Goal: Task Accomplishment & Management: Manage account settings

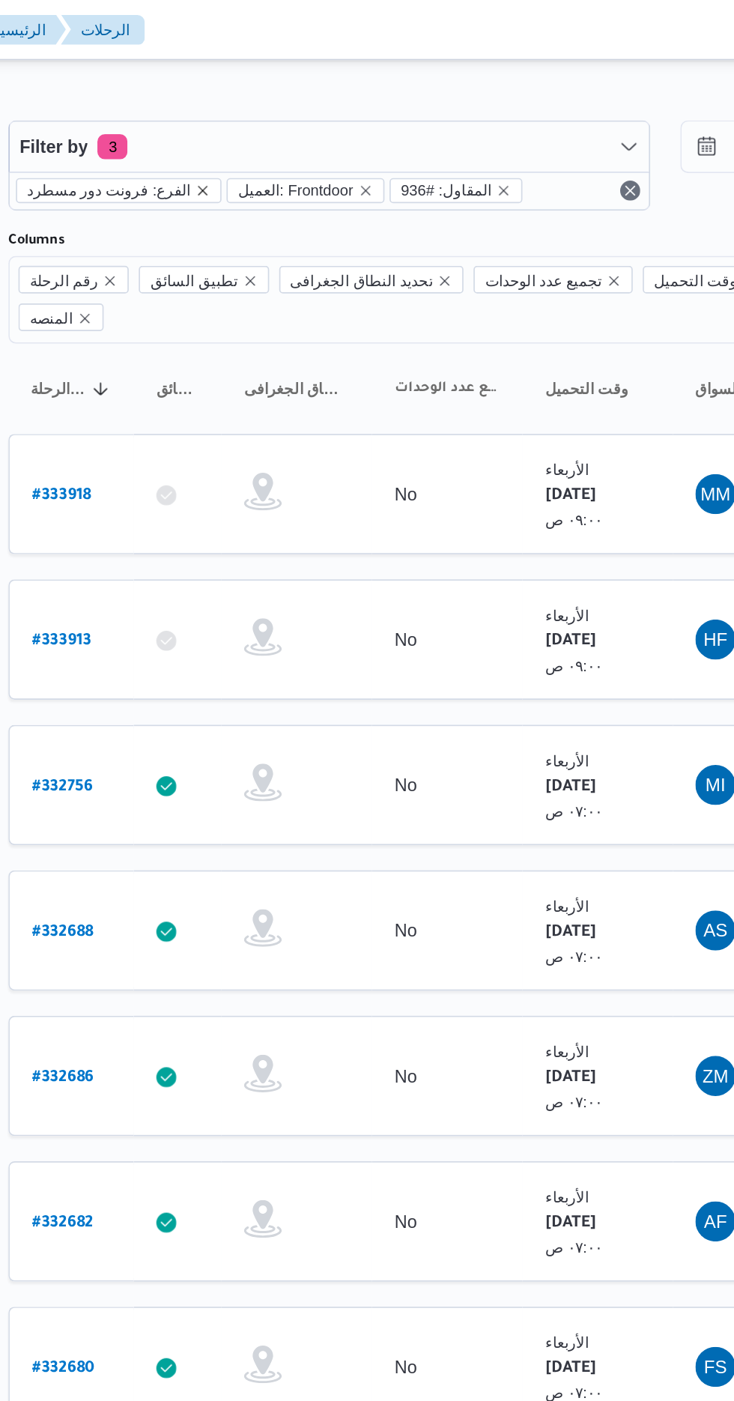
click at [306, 117] on icon "remove selected entity" at bounding box center [310, 113] width 9 height 9
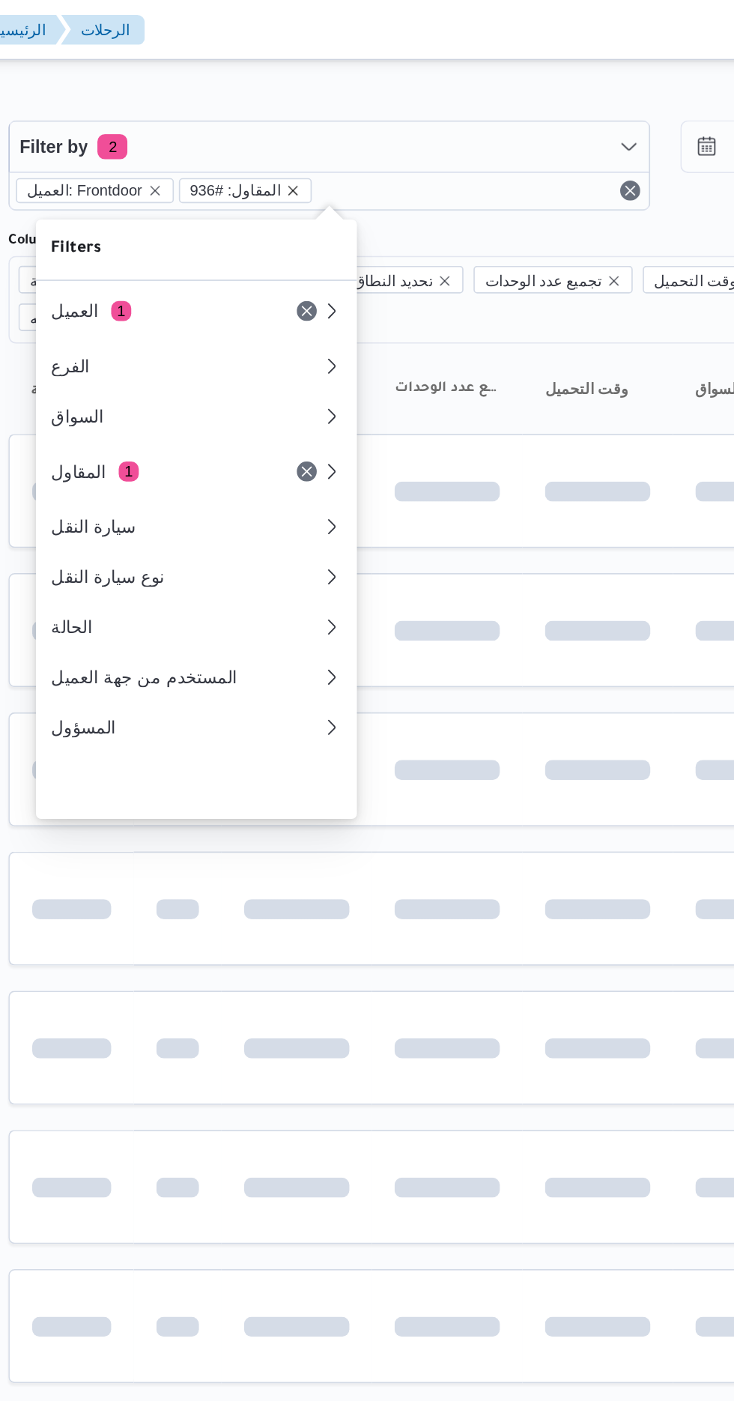
click at [360, 115] on icon "remove selected entity" at bounding box center [364, 113] width 9 height 9
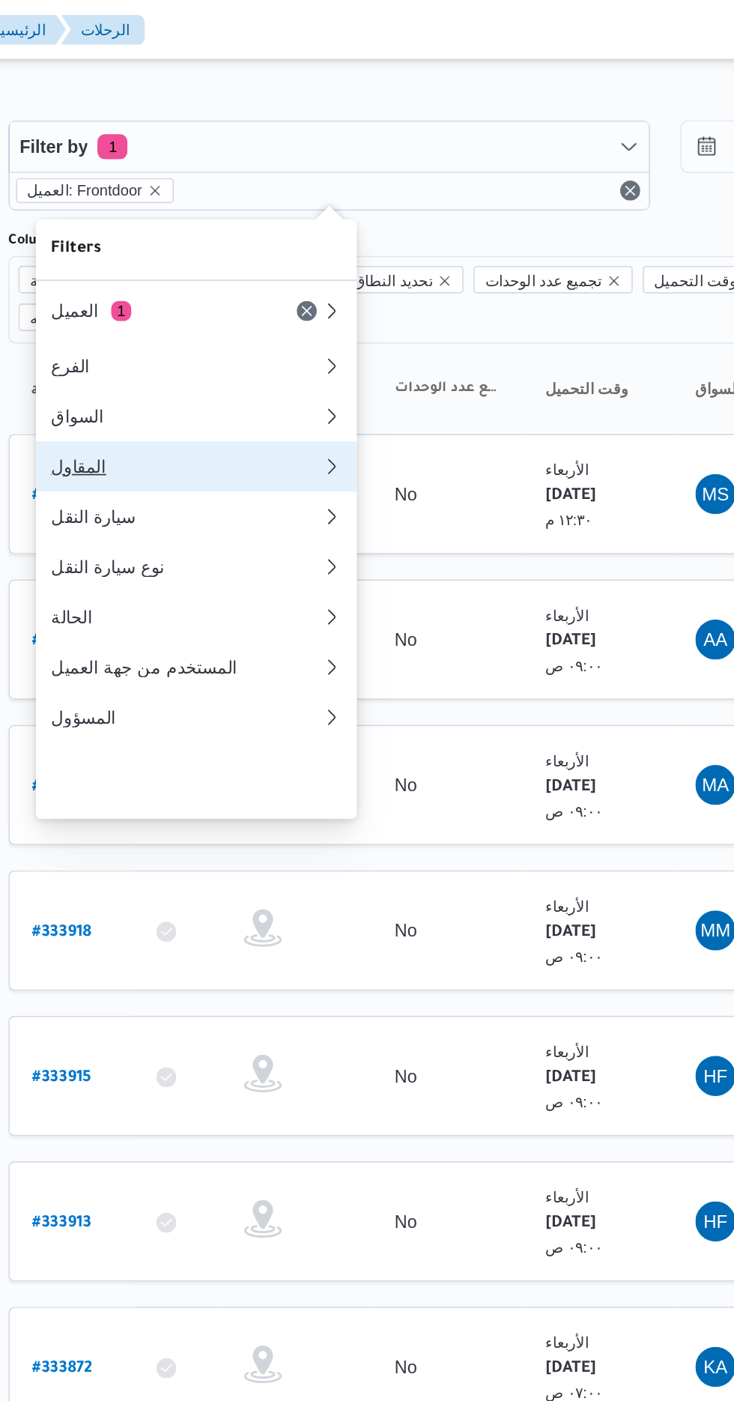
click at [303, 285] on div "المقاول" at bounding box center [298, 279] width 156 height 12
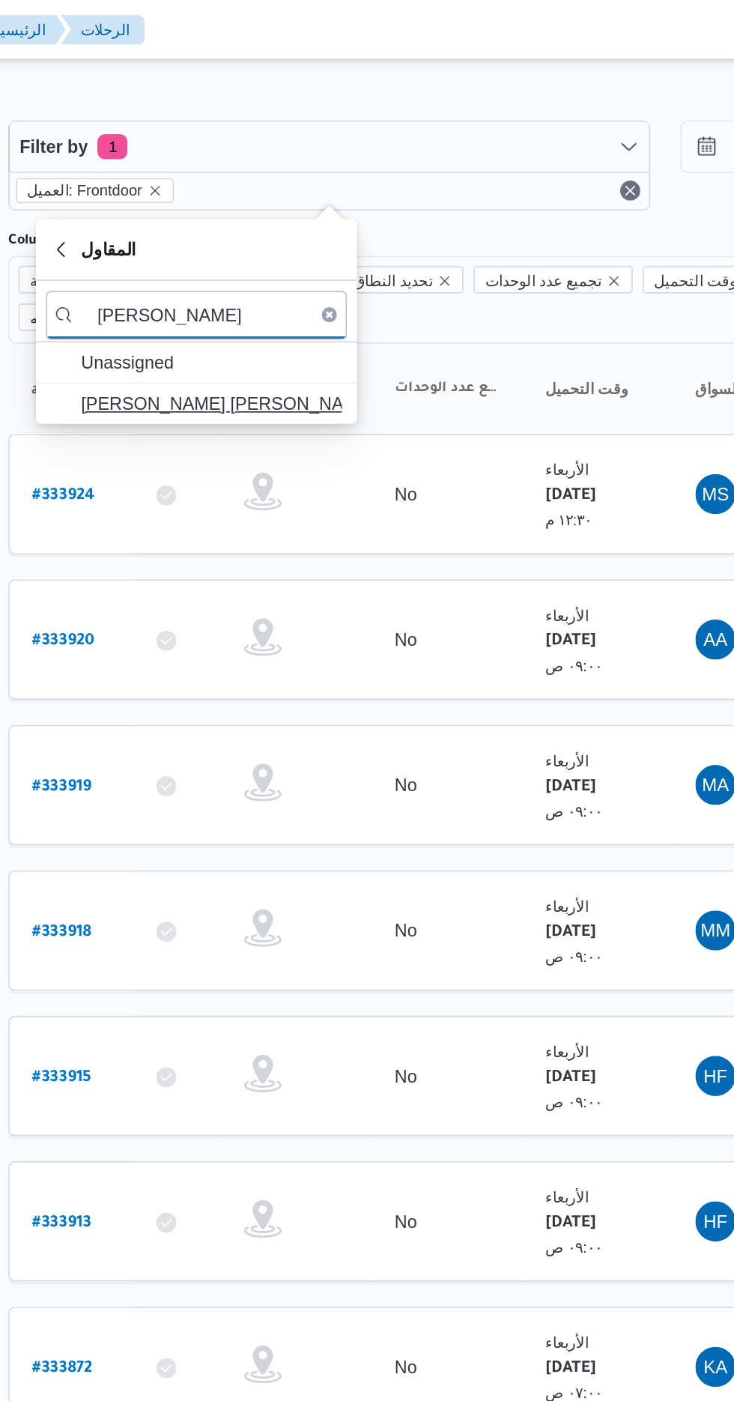
type input "خالد ممد"
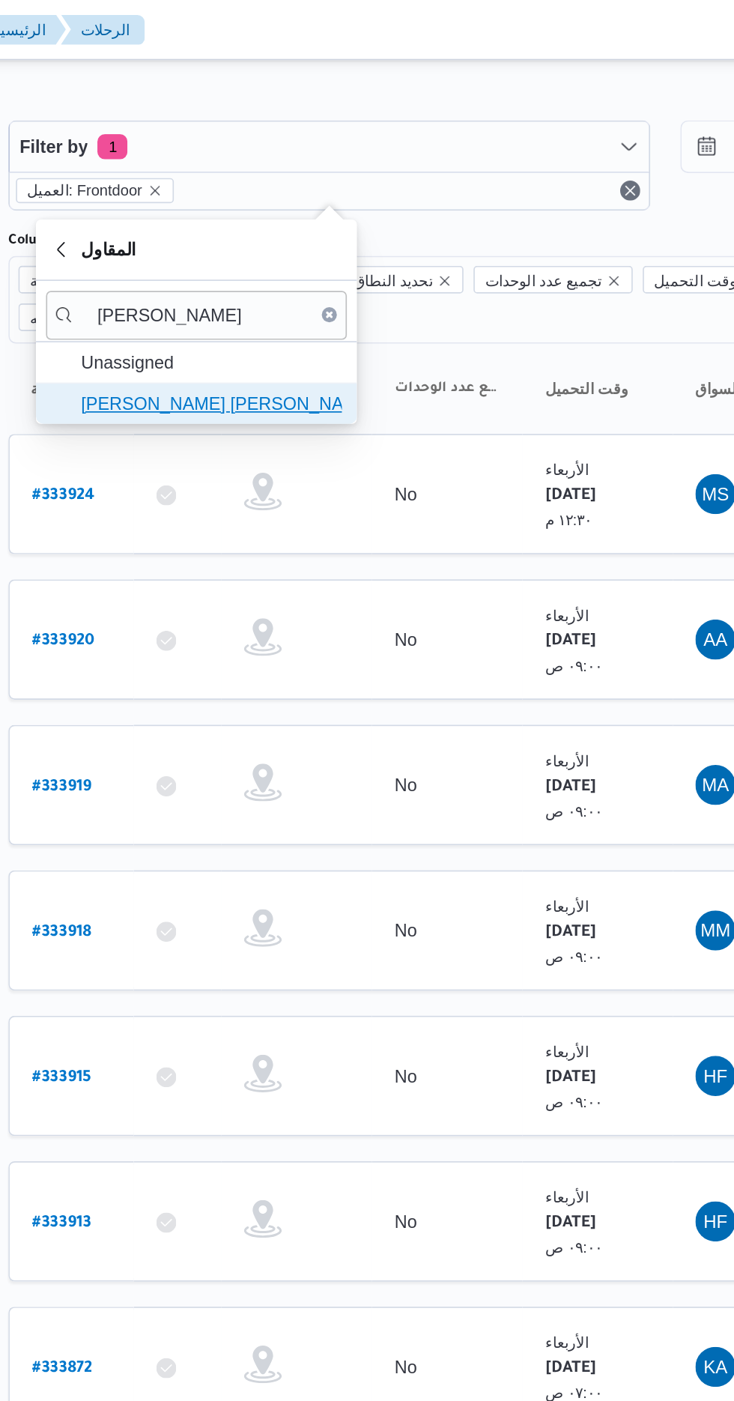
click at [336, 246] on span "[PERSON_NAME] [PERSON_NAME]" at bounding box center [316, 241] width 156 height 18
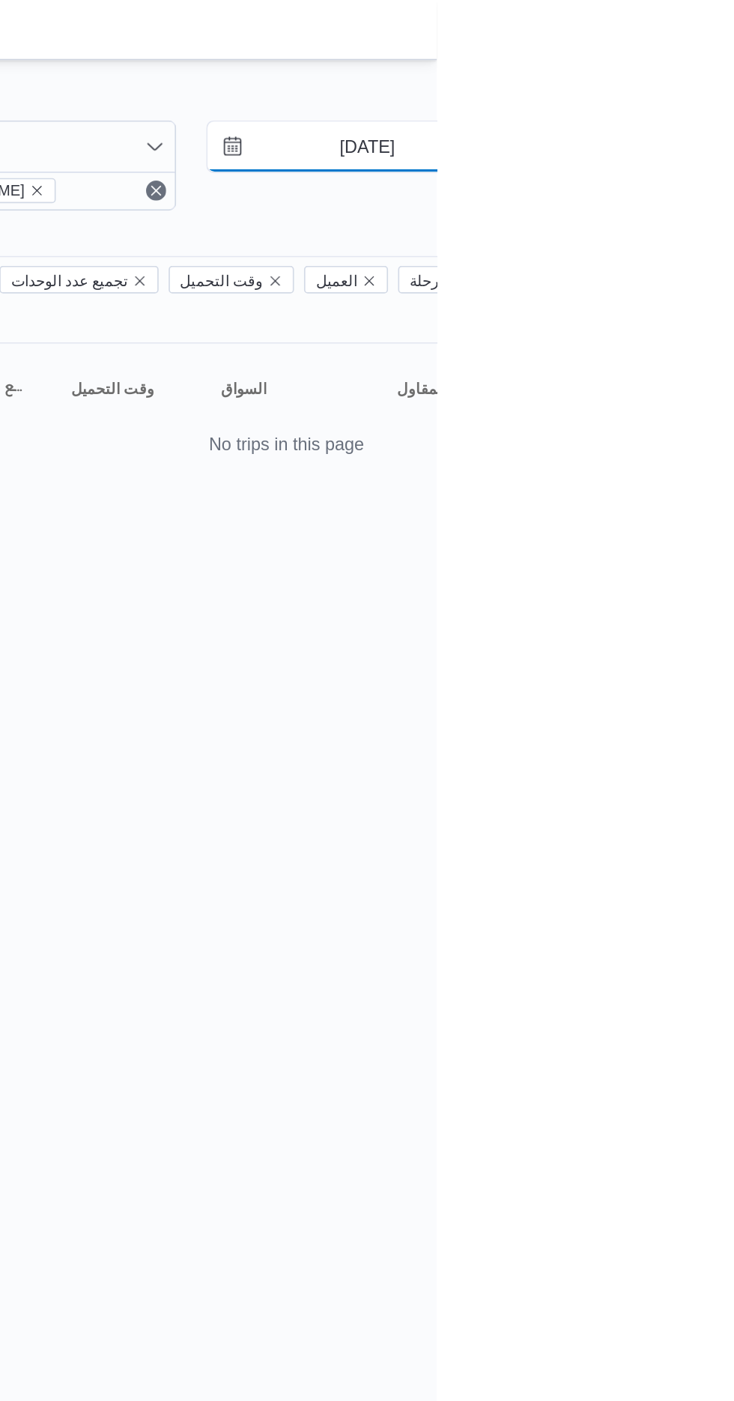
click at [686, 91] on input "27/8/2025" at bounding box center [682, 88] width 170 height 30
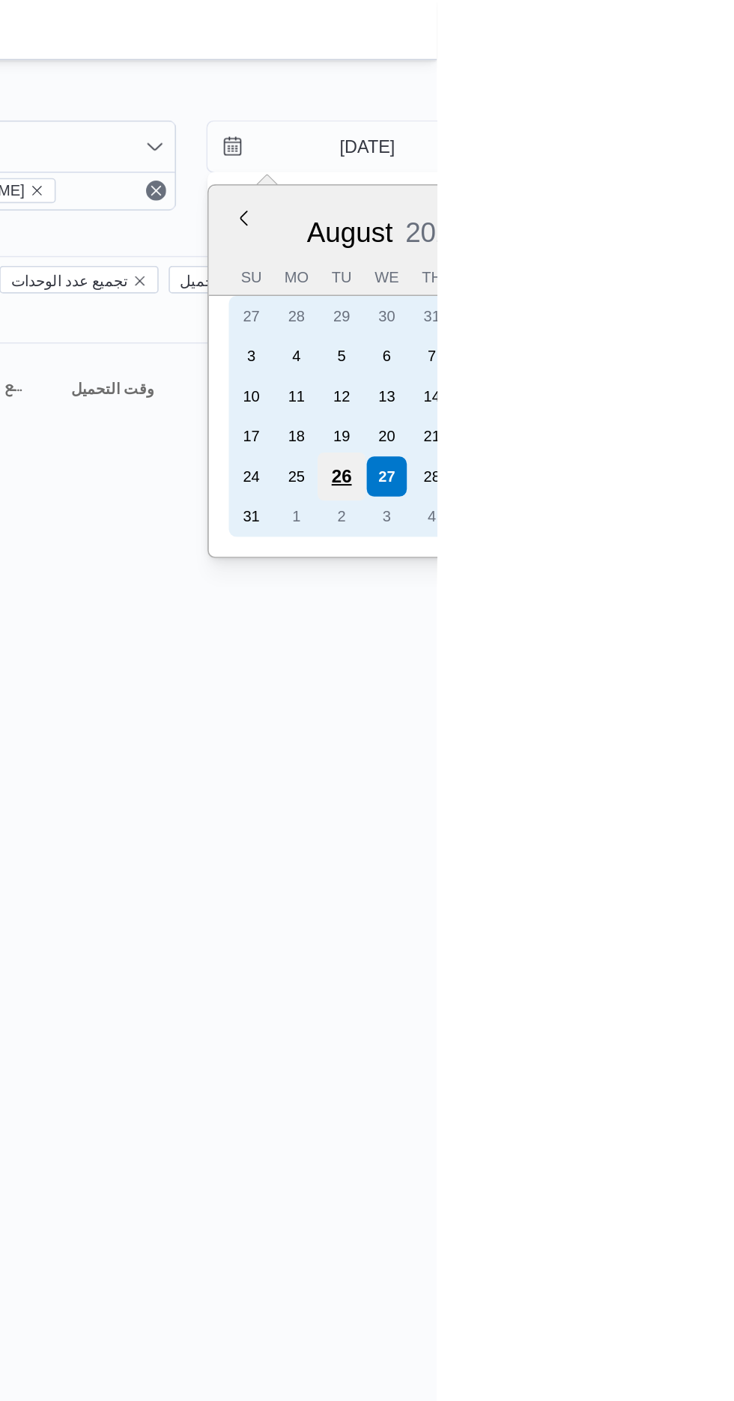
click at [677, 285] on div "26" at bounding box center [677, 284] width 28 height 28
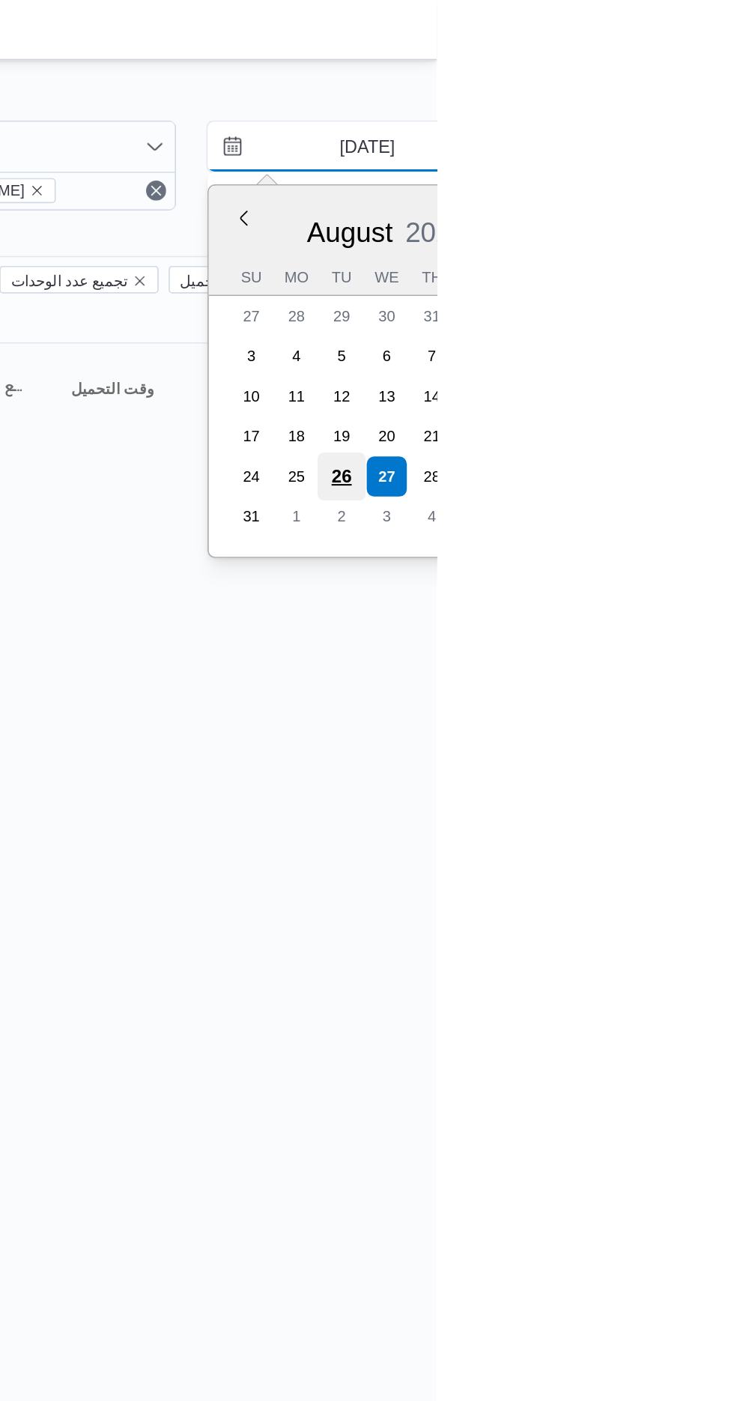
type input "[DATE]"
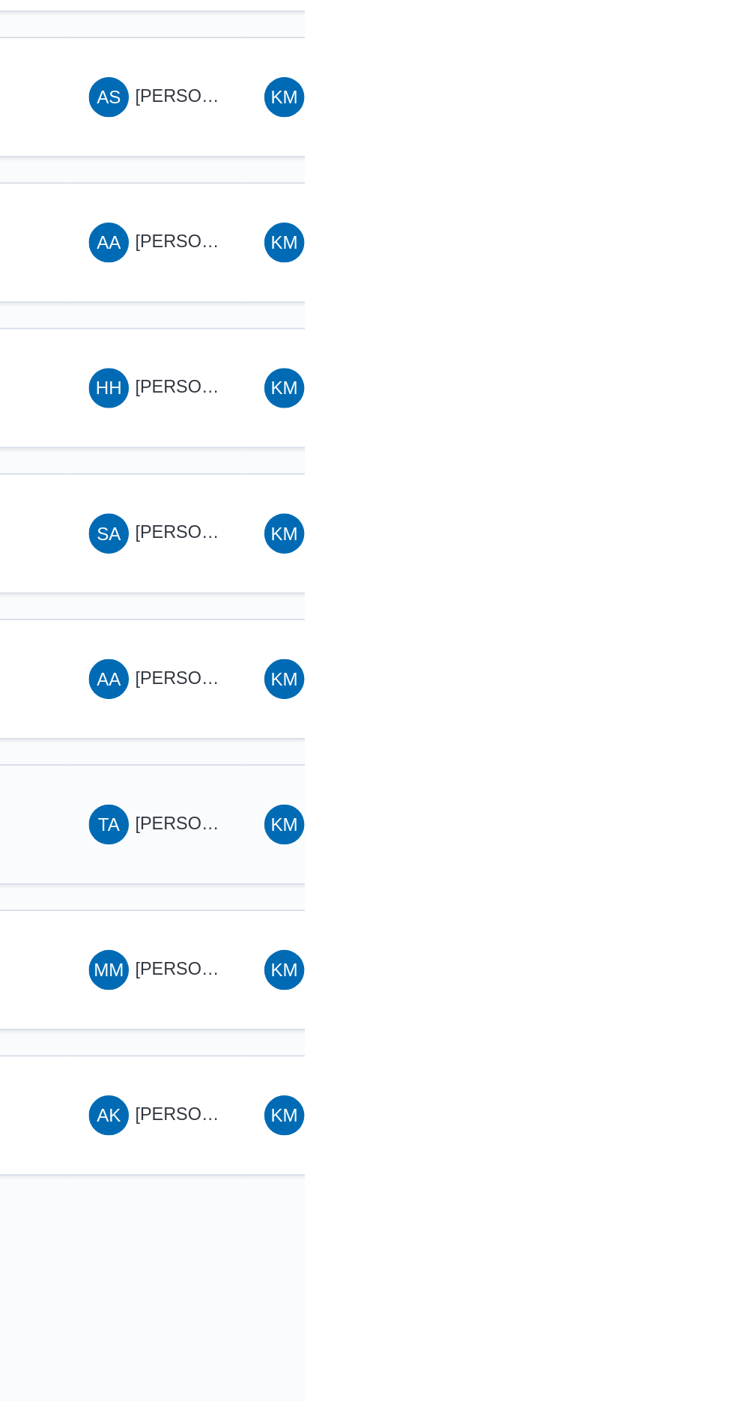
click at [640, 804] on div "TA تامر عبدالله عيد حسن" at bounding box center [644, 816] width 90 height 36
click at [644, 804] on span "TA تامر عبدالله عيد حسن" at bounding box center [644, 816] width 78 height 24
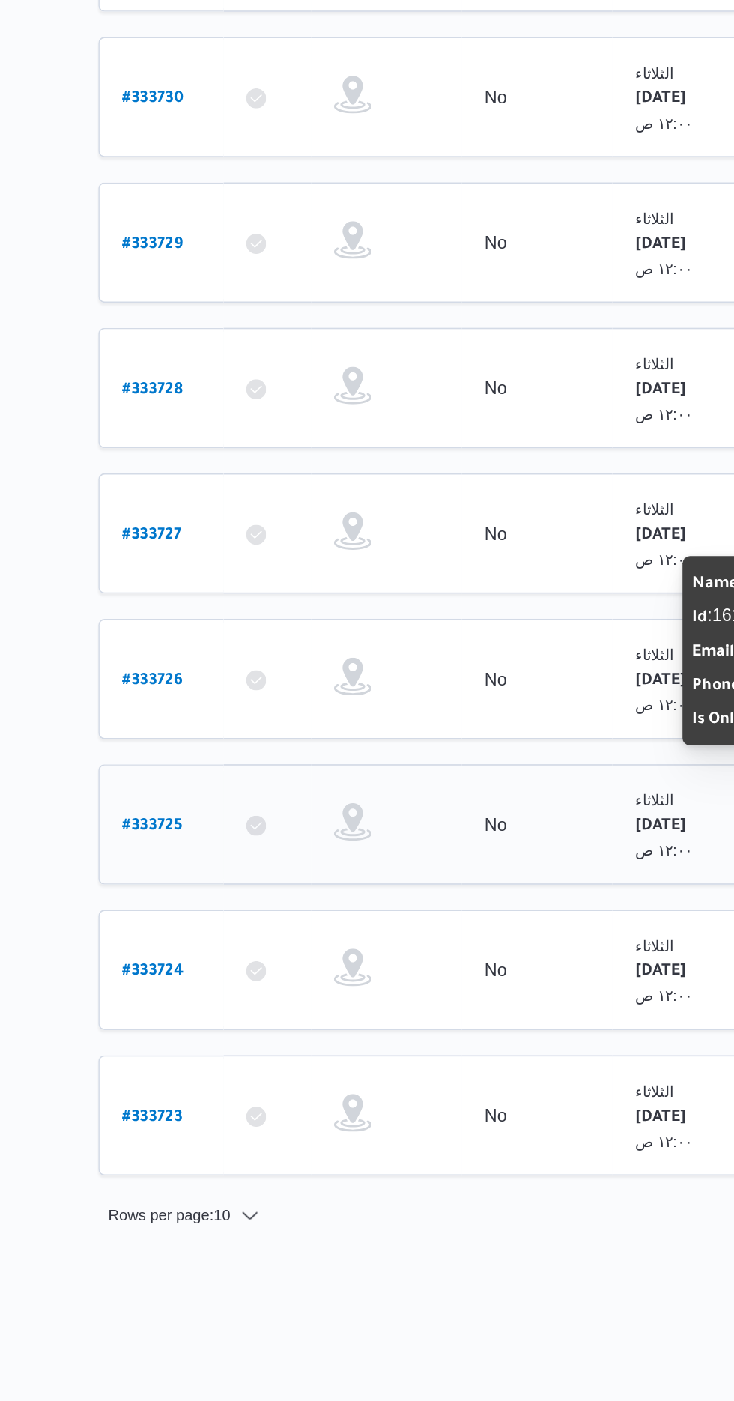
click at [223, 813] on b "# 333725" at bounding box center [227, 818] width 36 height 10
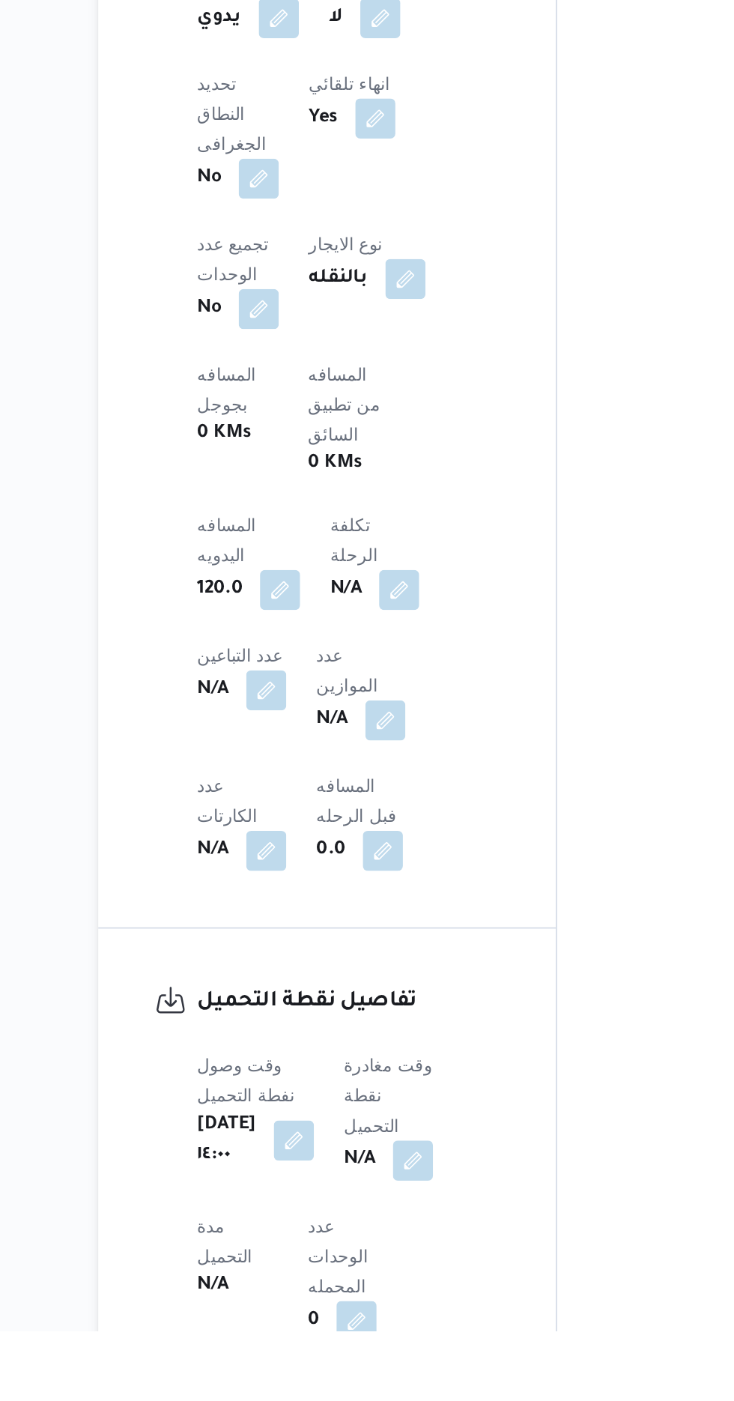
click at [301, 1329] on dt "مدة التحميل" at bounding box center [278, 1347] width 48 height 36
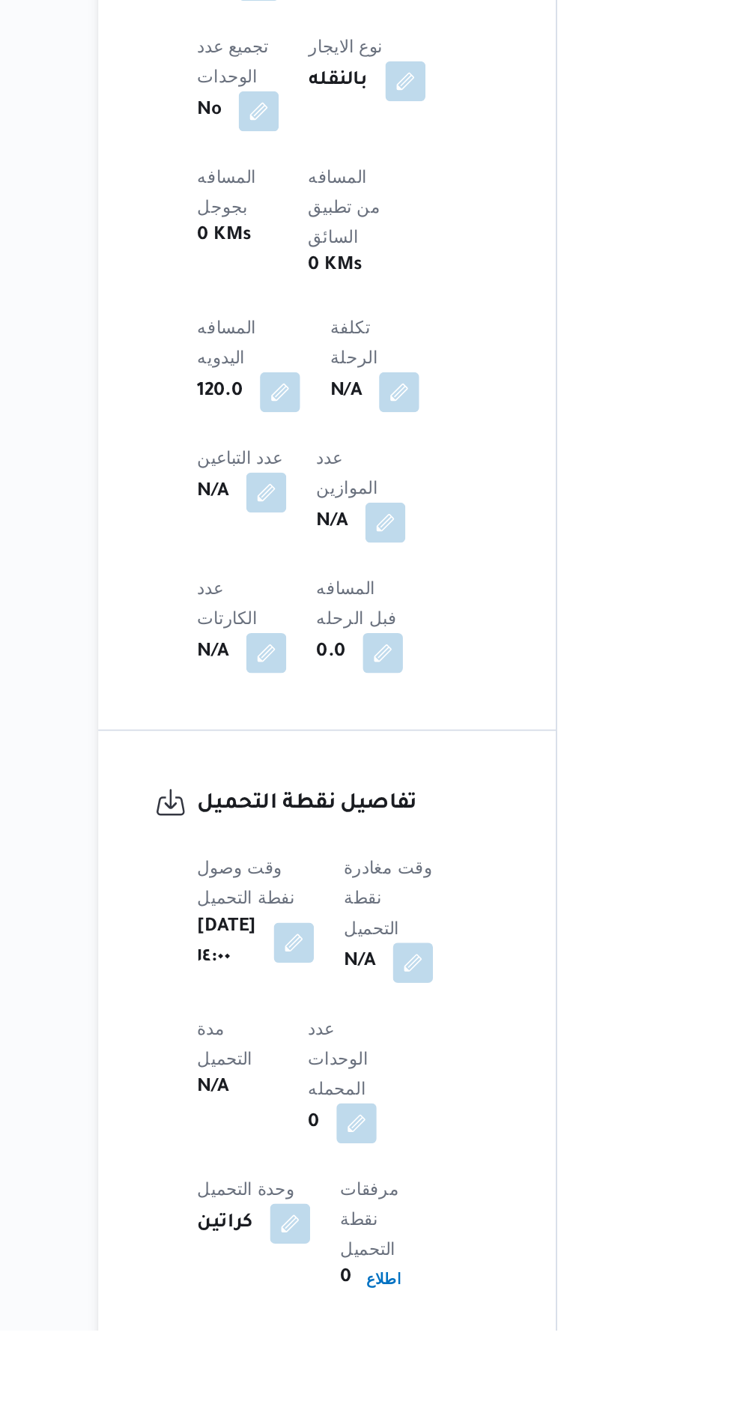
scroll to position [540, 0]
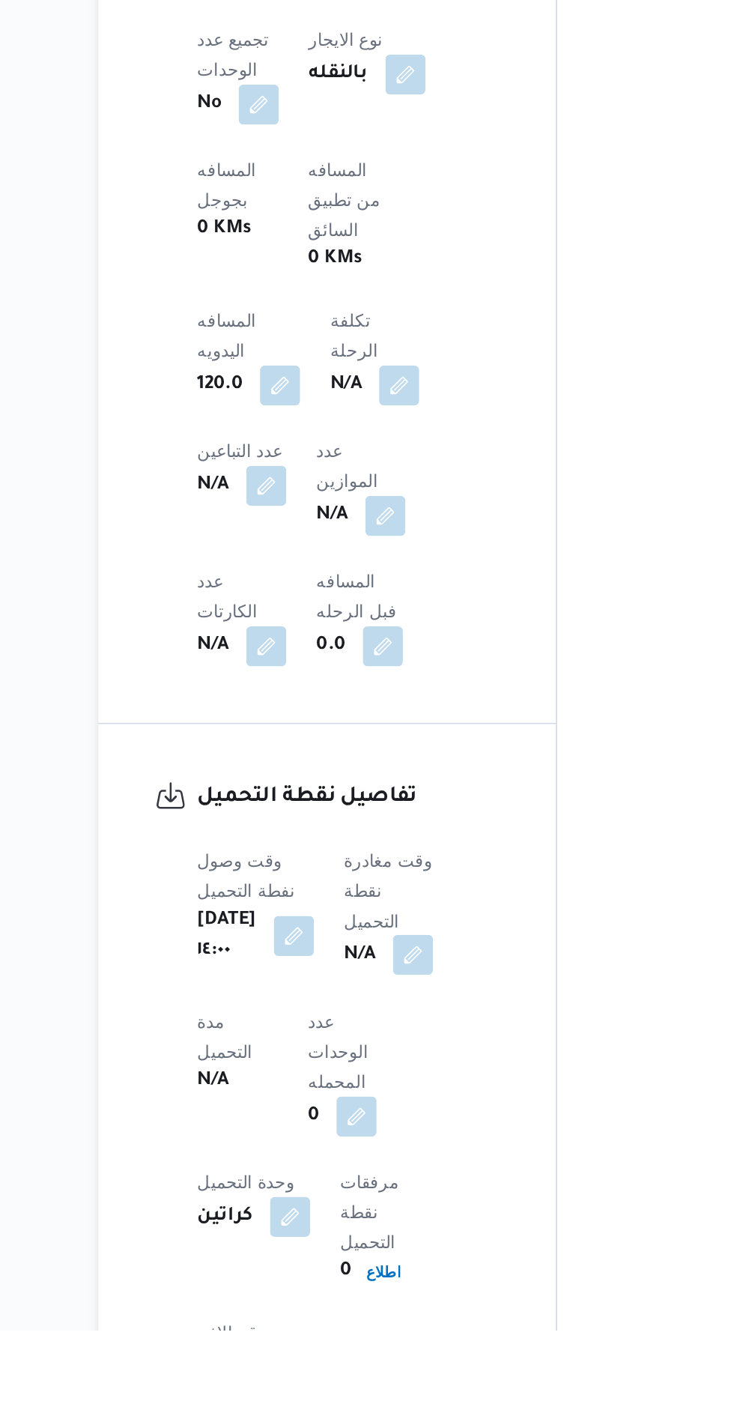
click at [395, 1165] on button "button" at bounding box center [383, 1177] width 24 height 24
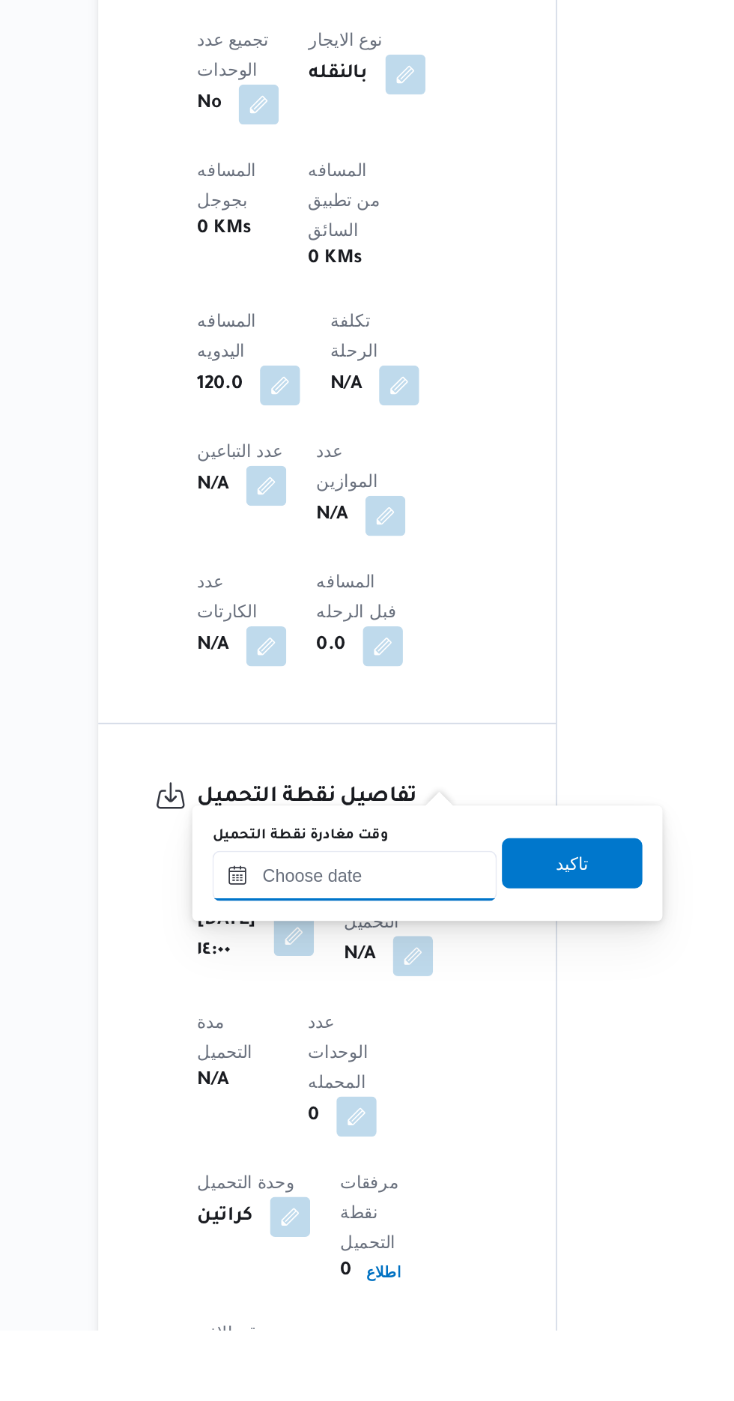
click at [329, 1125] on input "وقت مغادرة نقطة التحميل" at bounding box center [348, 1130] width 170 height 30
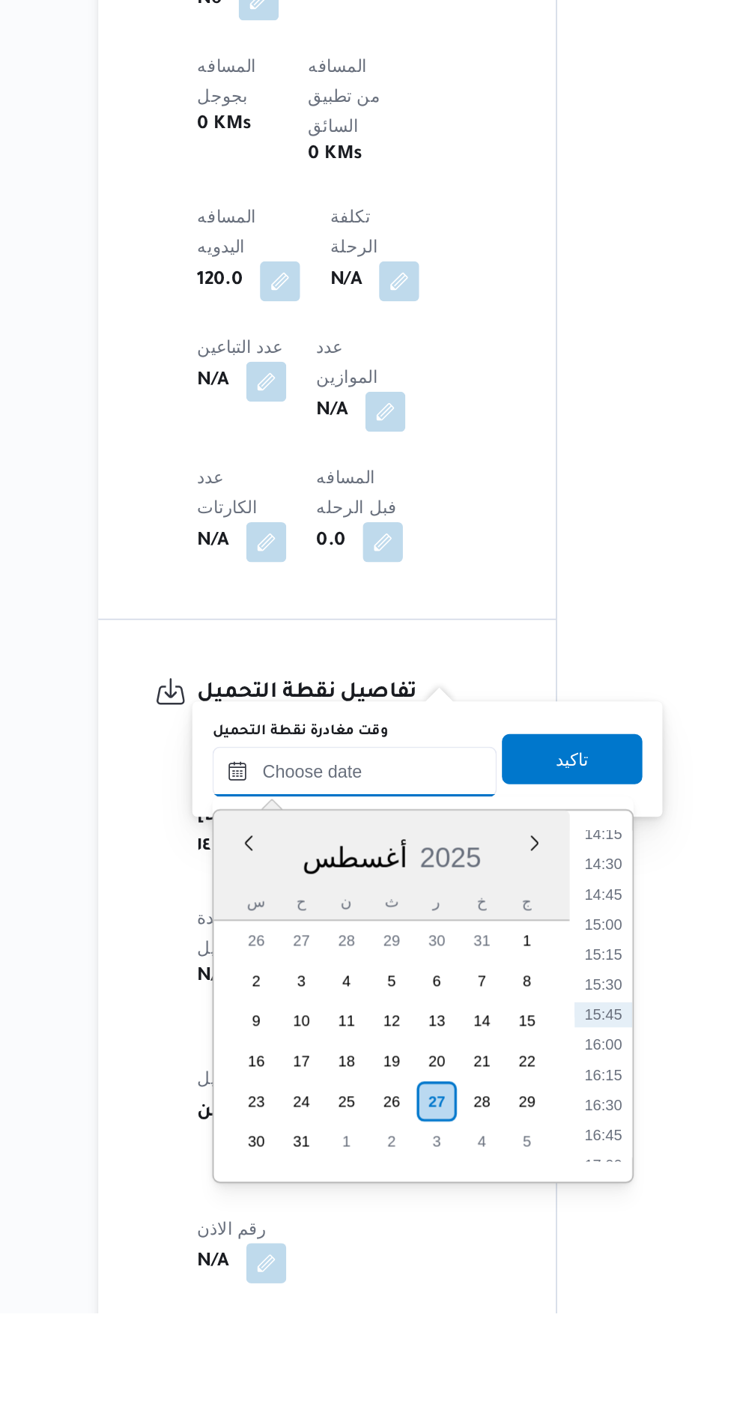
scroll to position [593, 0]
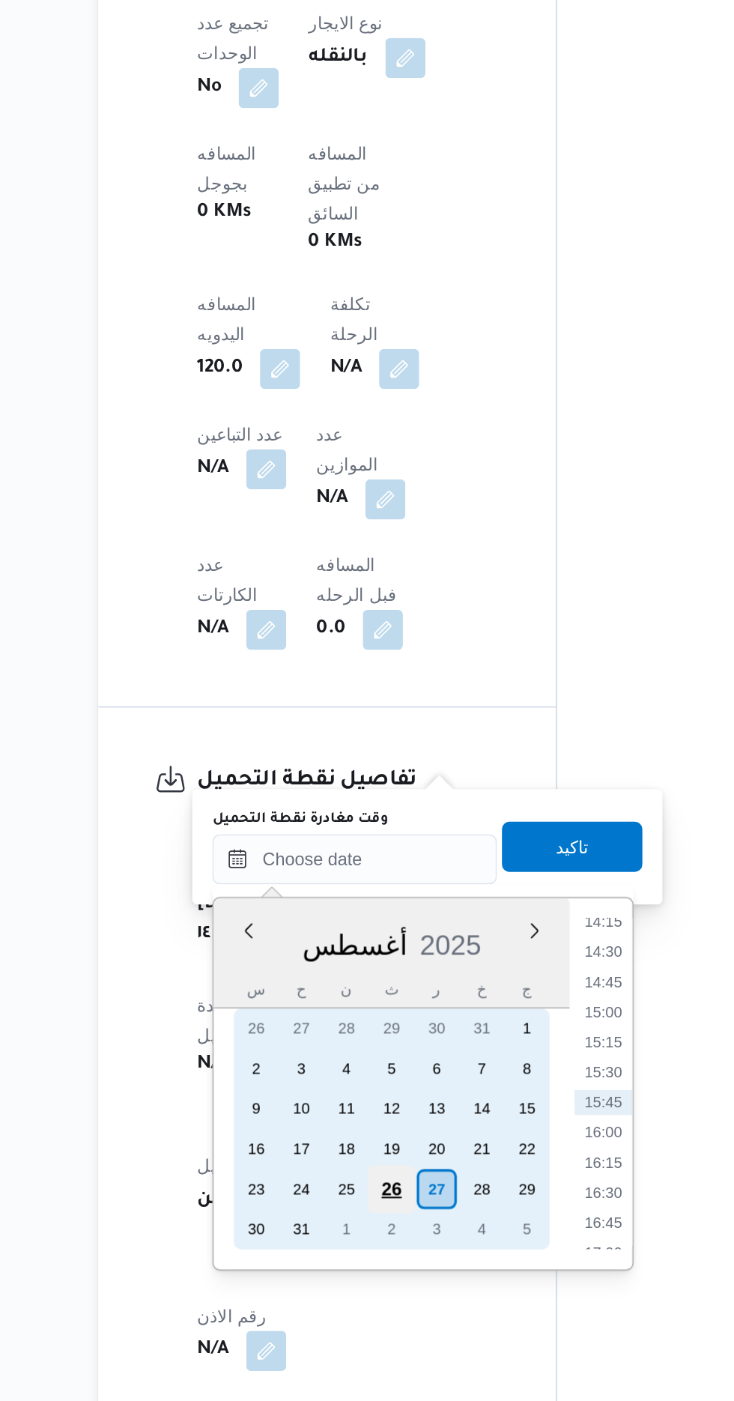
click at [369, 1271] on div "26" at bounding box center [370, 1273] width 28 height 28
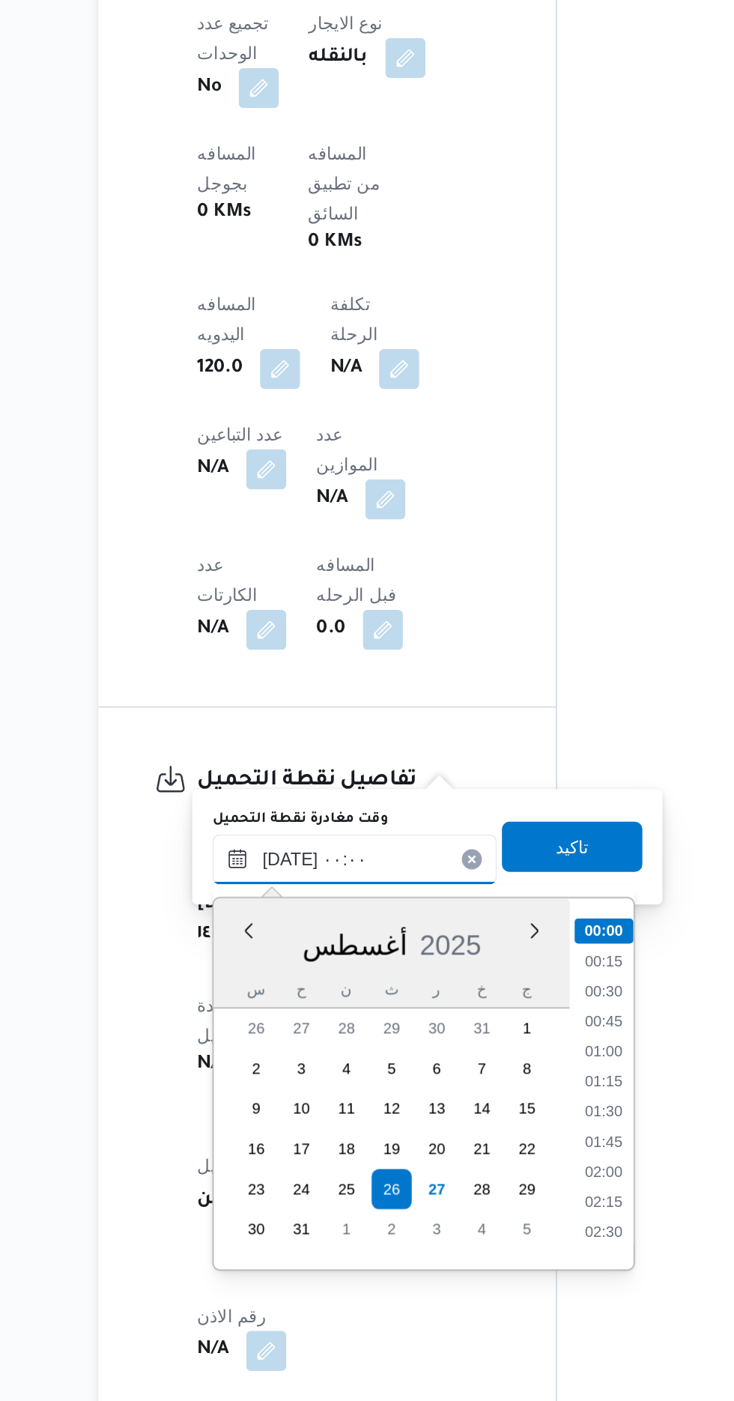
click at [264, 1082] on input "٢٦/٠٨/٢٠٢٥ ٠٠:٠٠" at bounding box center [348, 1076] width 170 height 30
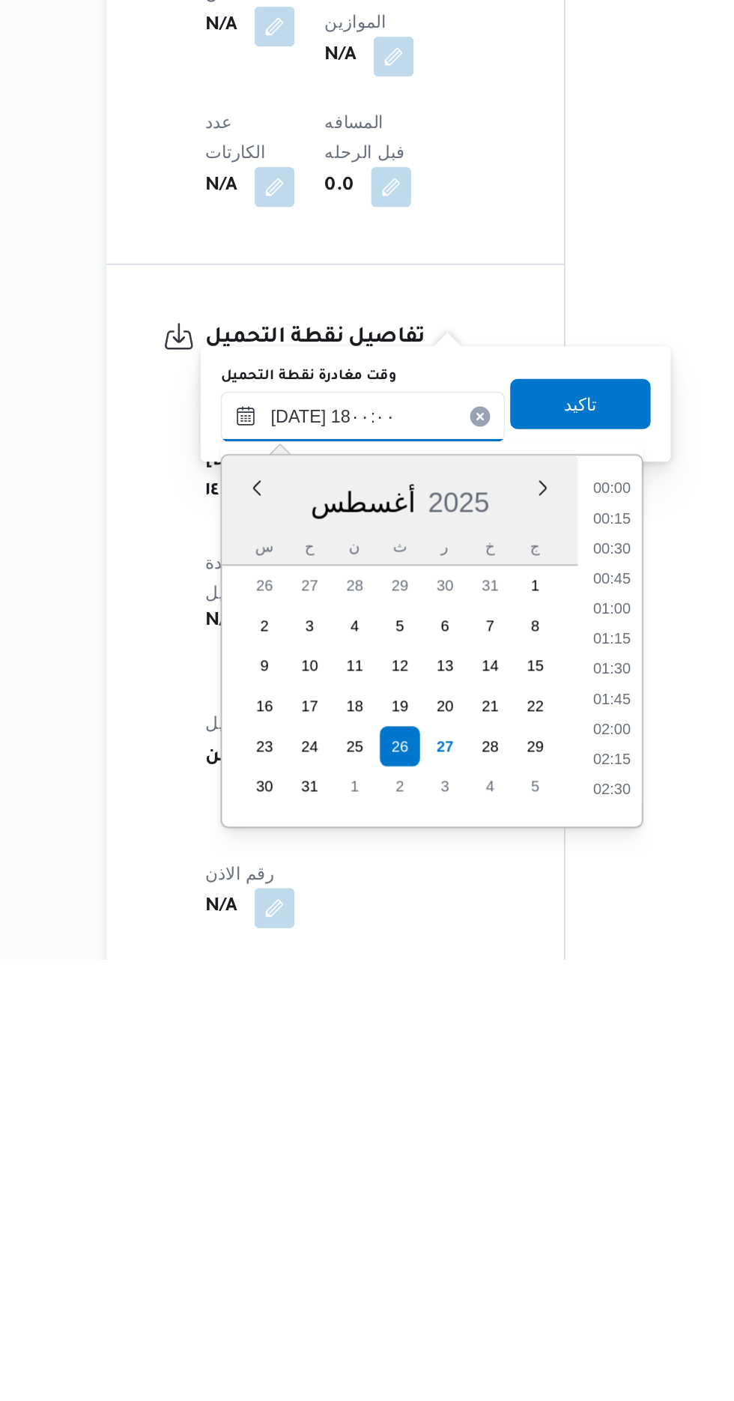
scroll to position [1113, 0]
click at [497, 1297] on li "18:00" at bounding box center [496, 1300] width 35 height 15
type input "٢٦/٠٨/٢٠٢٥ ١٨:٠٠"
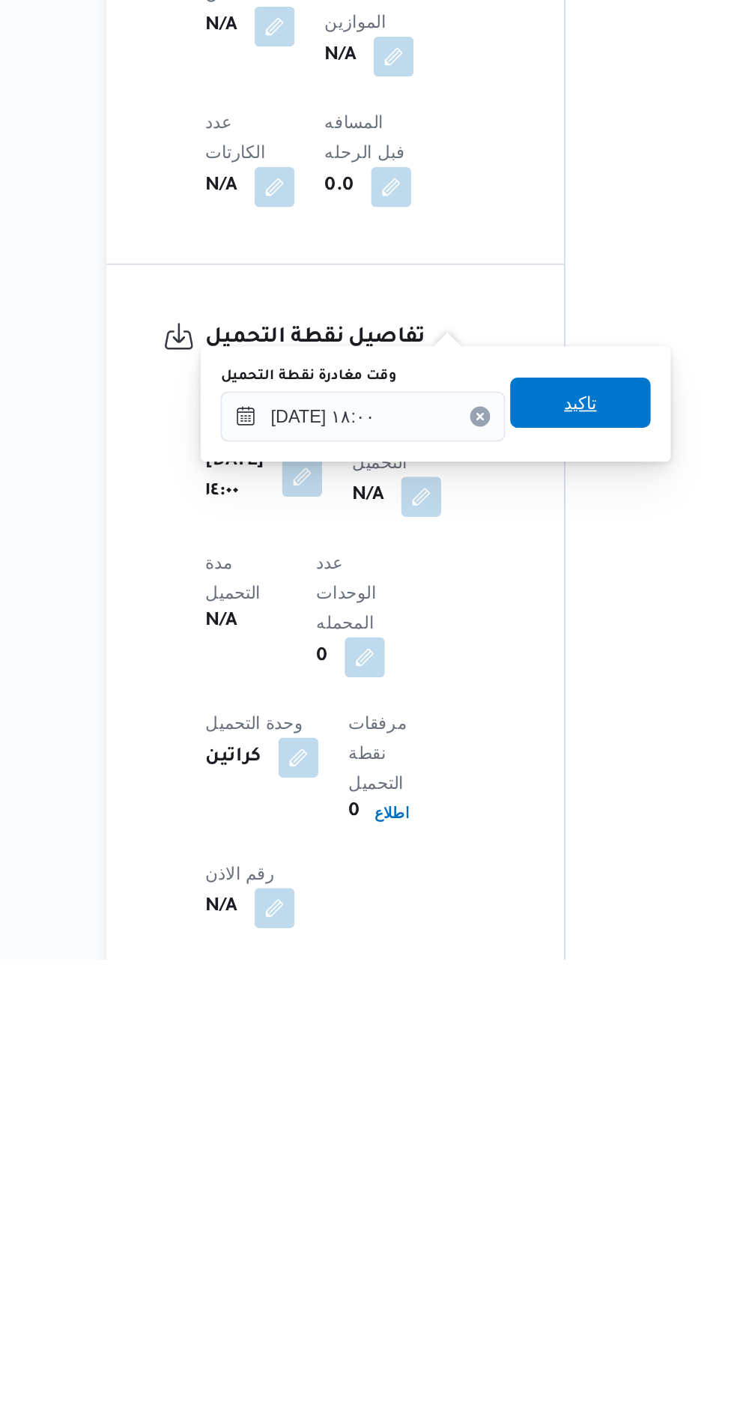
click at [503, 1079] on span "تاكيد" at bounding box center [478, 1068] width 84 height 30
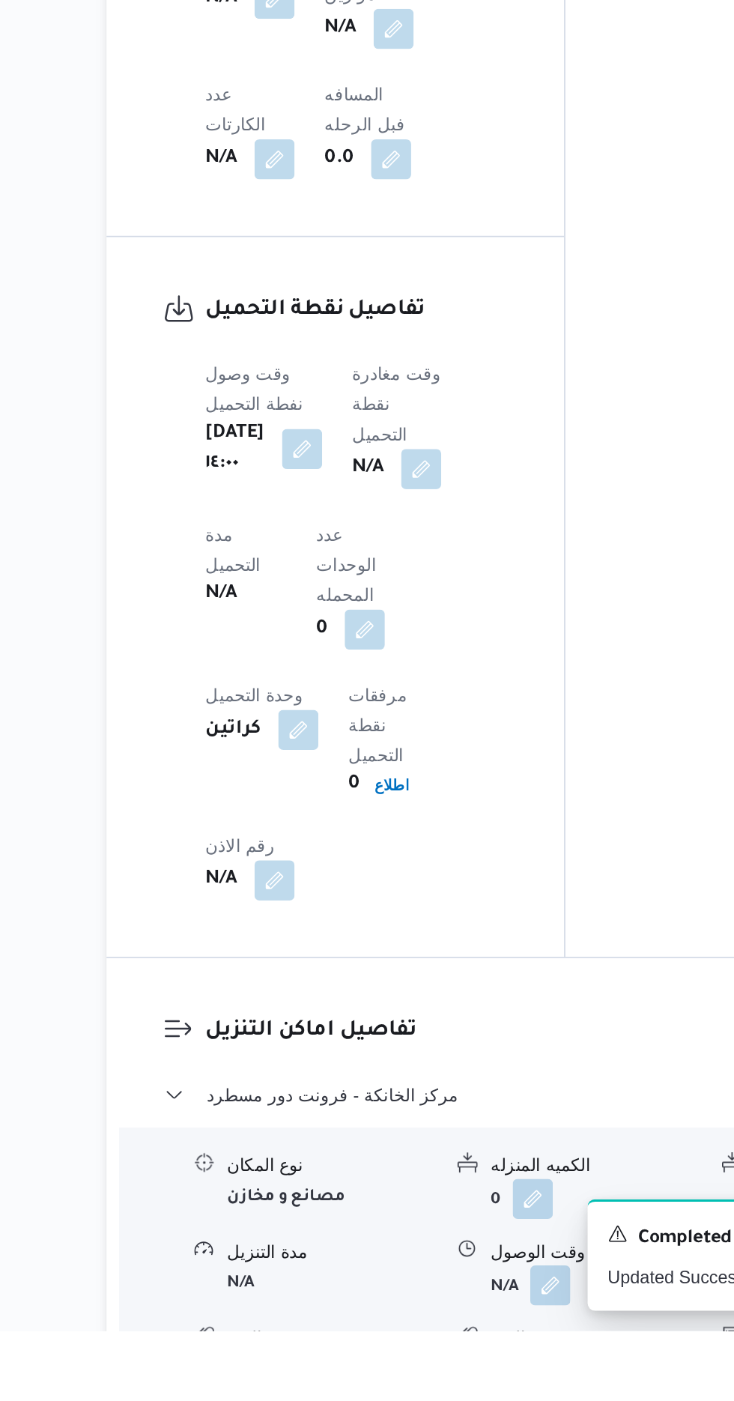
scroll to position [953, 0]
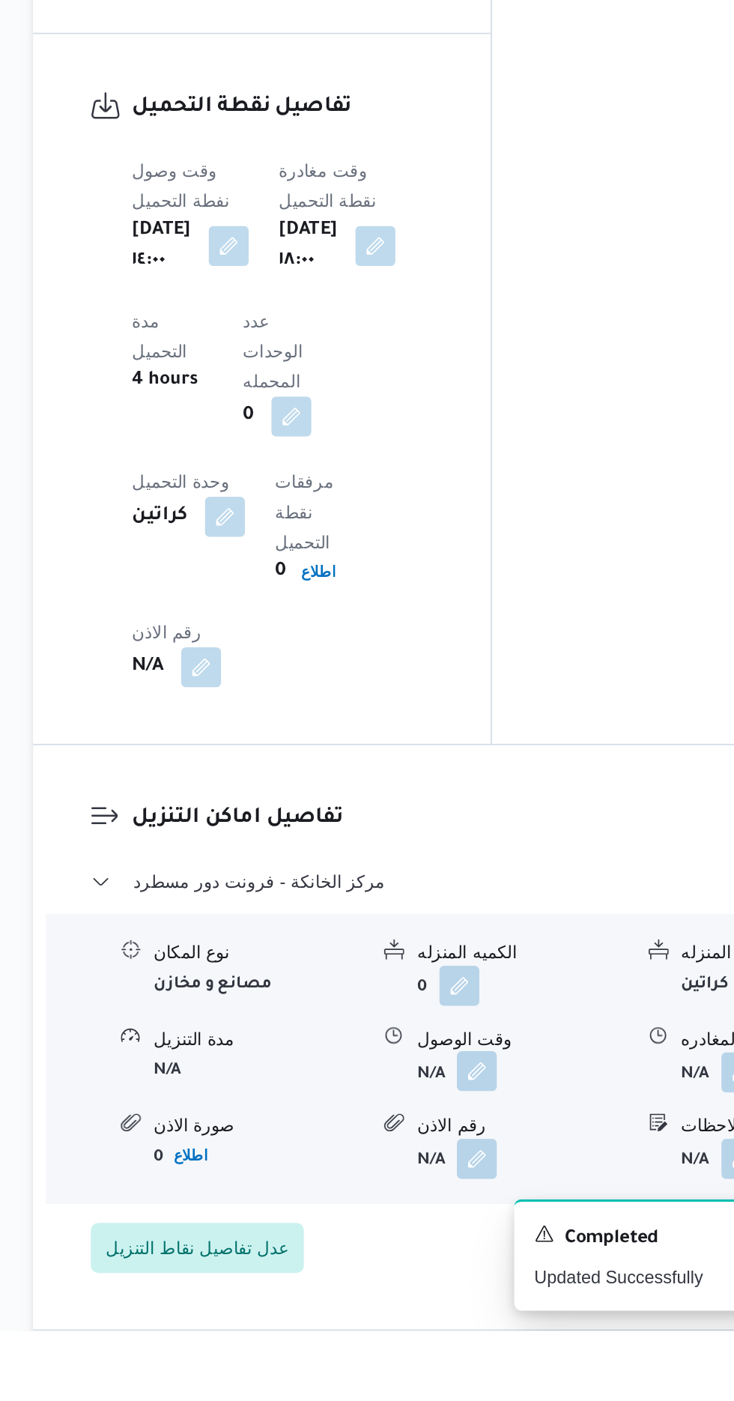
click at [464, 1234] on button "button" at bounding box center [460, 1246] width 24 height 24
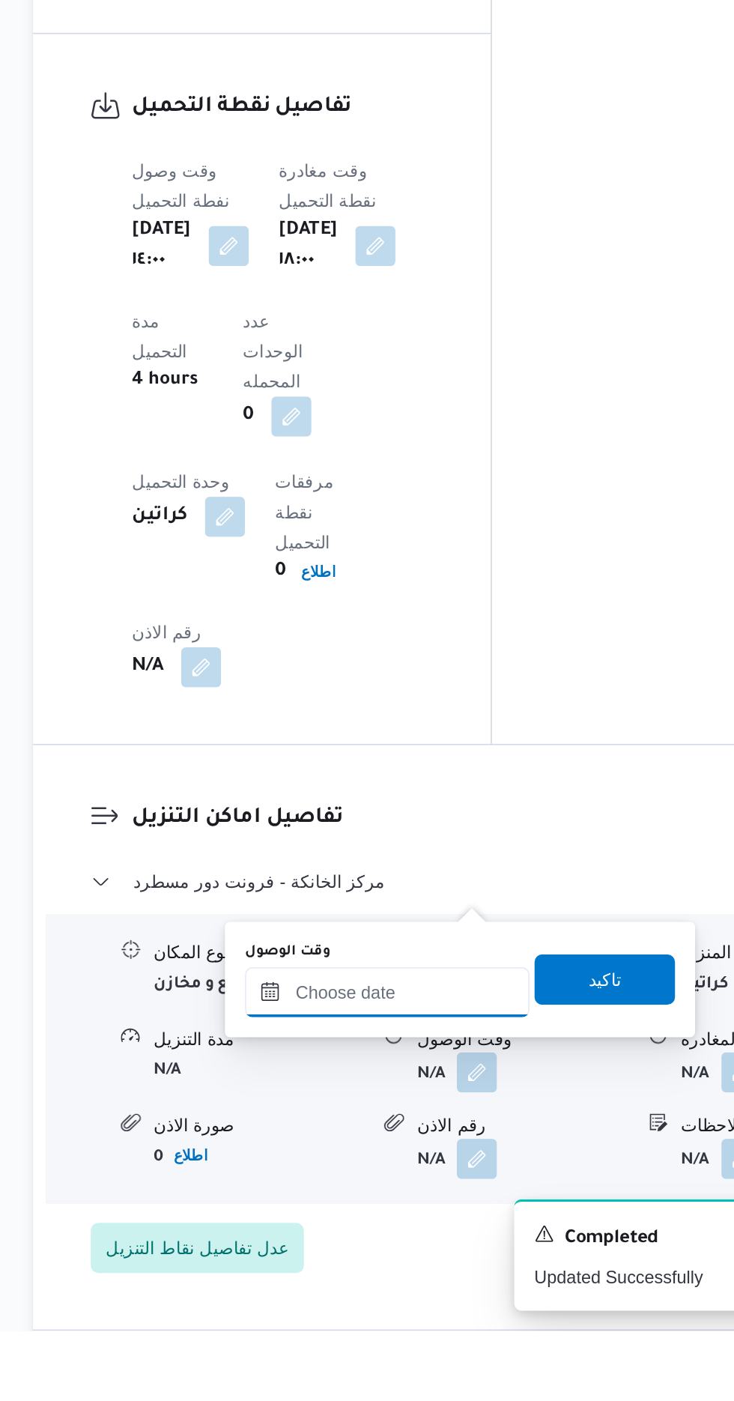
click at [432, 1198] on input "وقت الوصول" at bounding box center [406, 1198] width 170 height 30
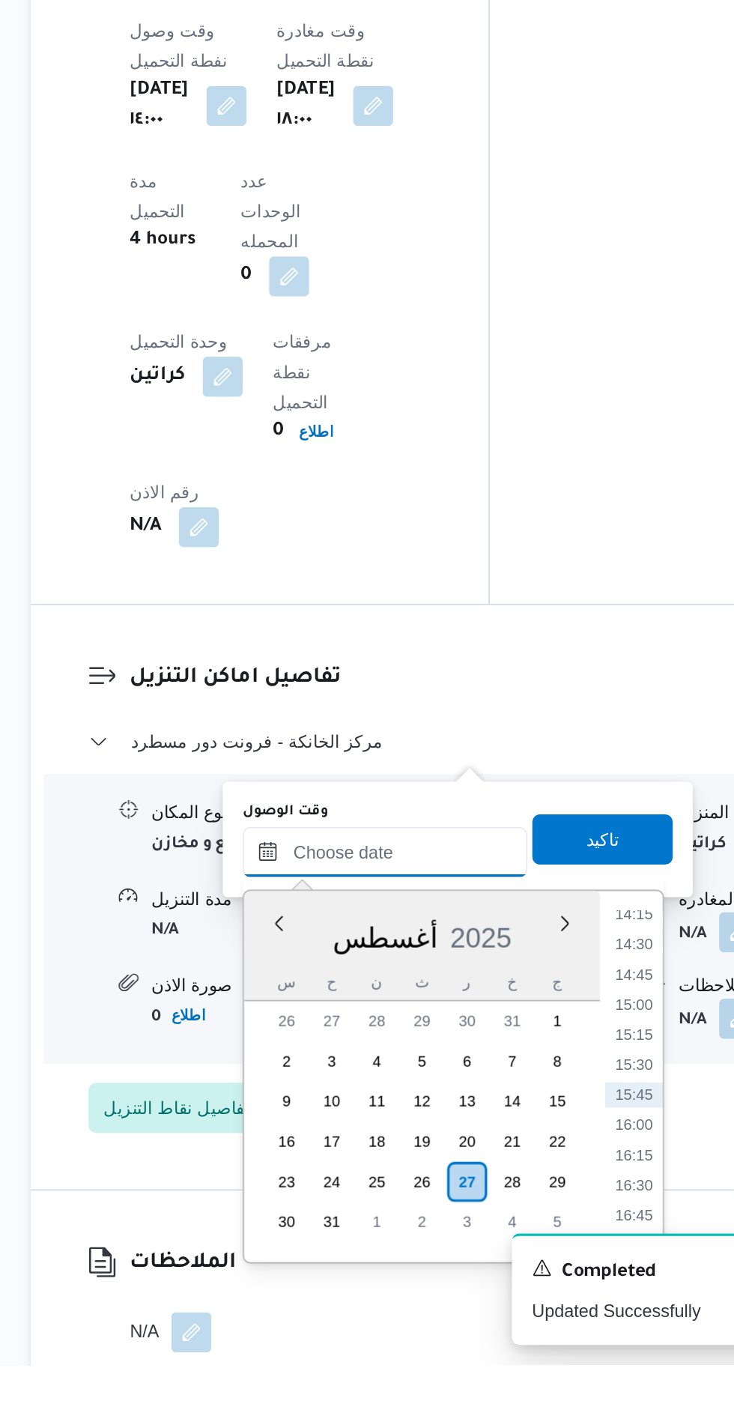
scroll to position [1057, 0]
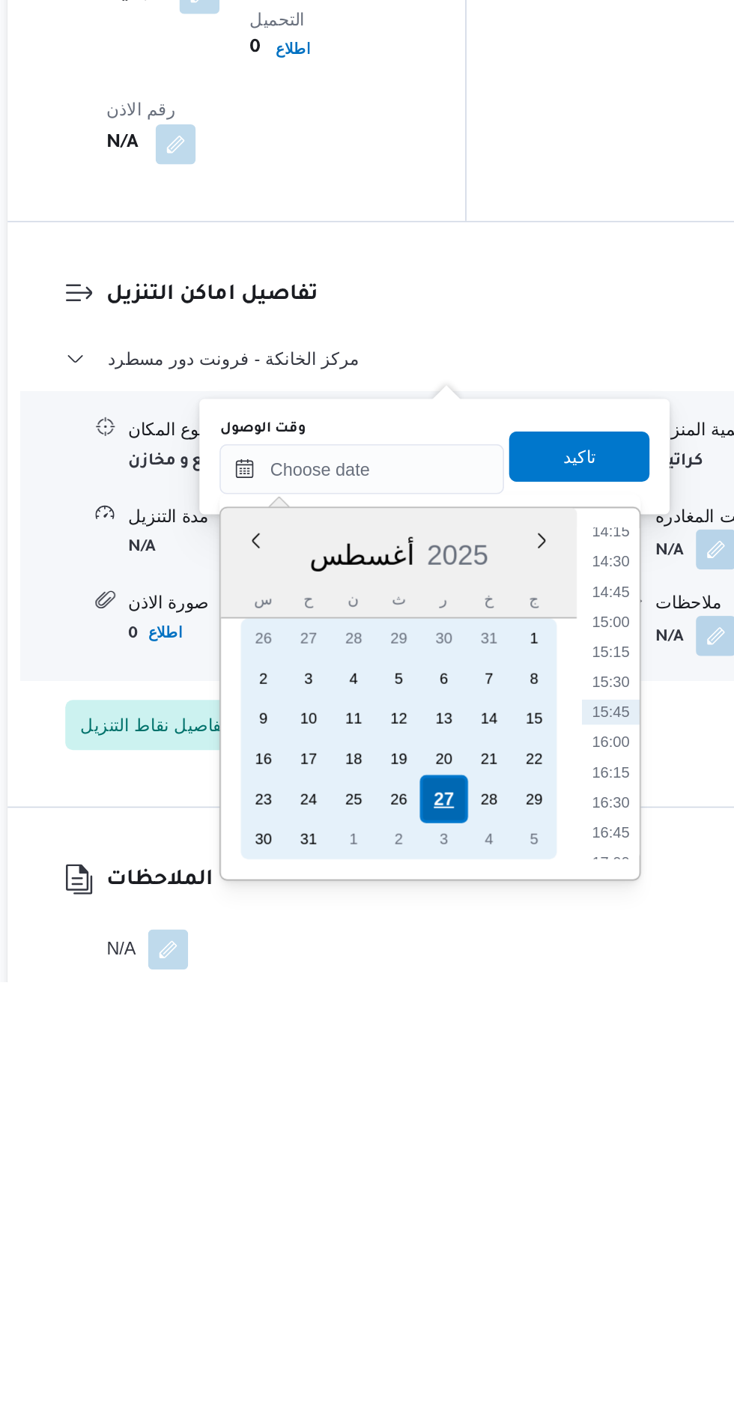
click at [458, 1288] on div "27" at bounding box center [455, 1291] width 28 height 28
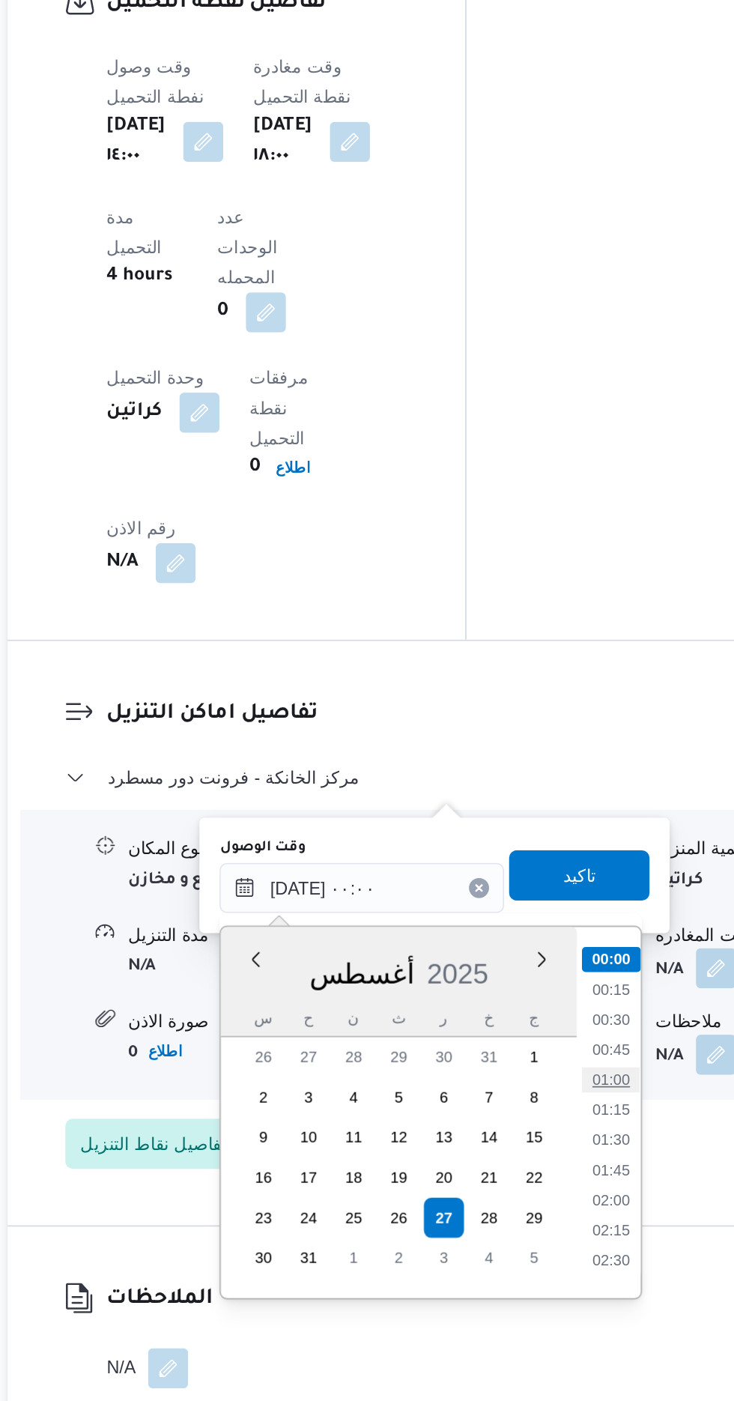
click at [554, 1211] on li "01:00" at bounding box center [556, 1208] width 34 height 15
type input "[DATE] ٠١:٠٠"
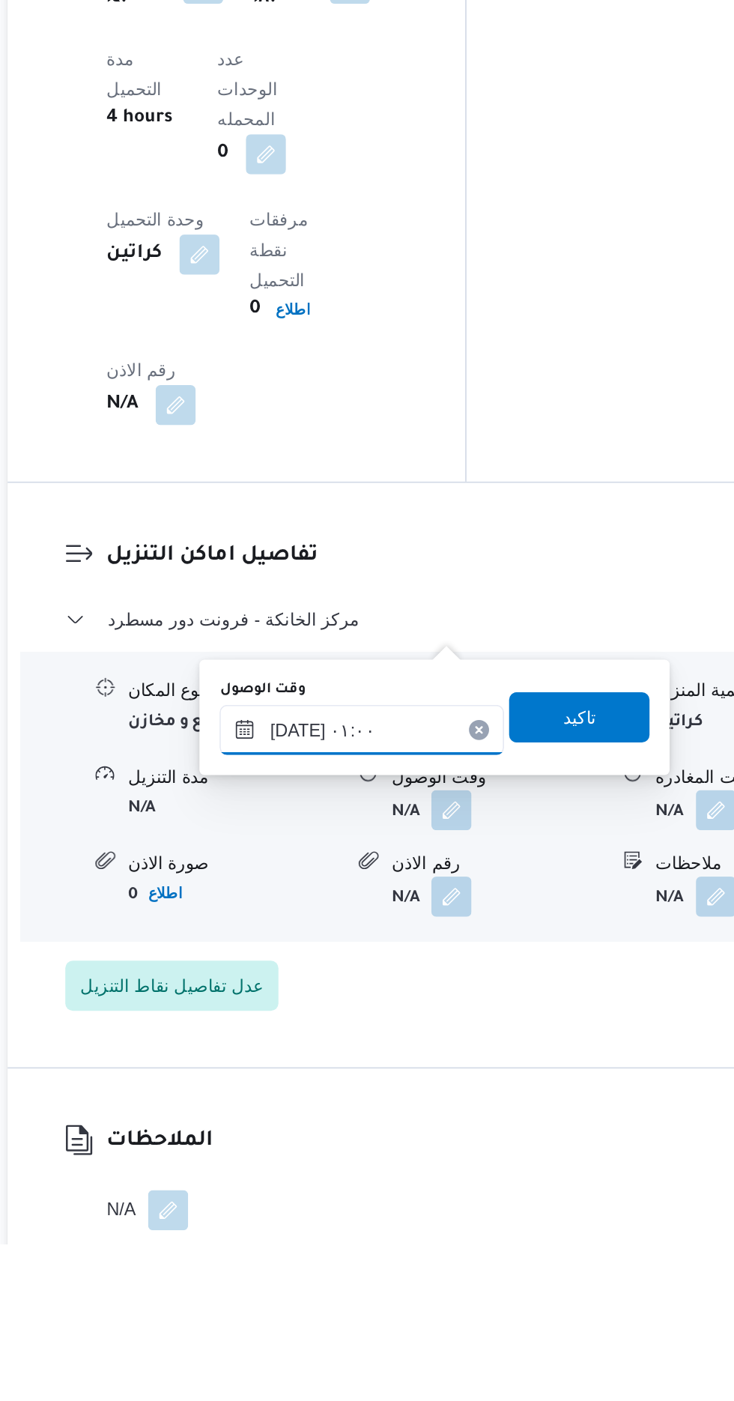
scroll to position [1057, 0]
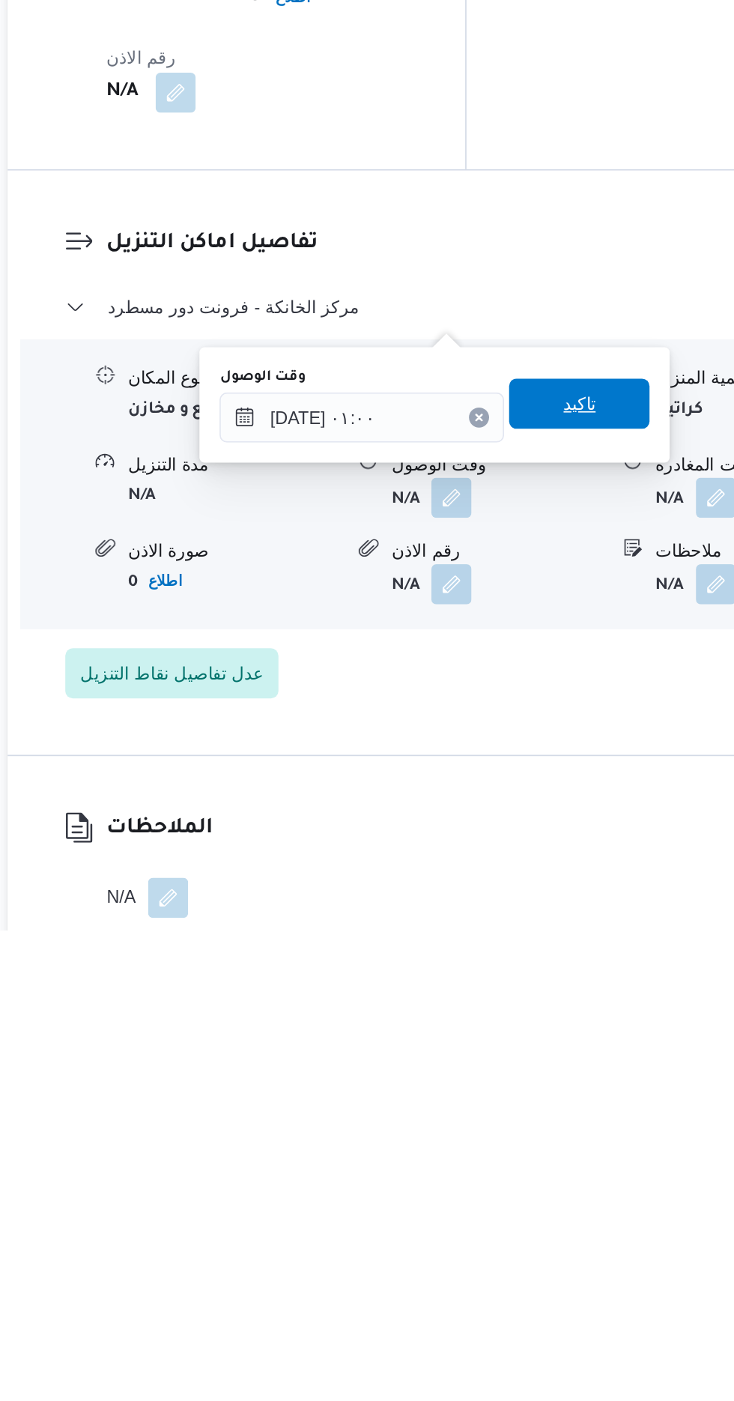
click at [557, 1097] on span "تاكيد" at bounding box center [536, 1086] width 84 height 30
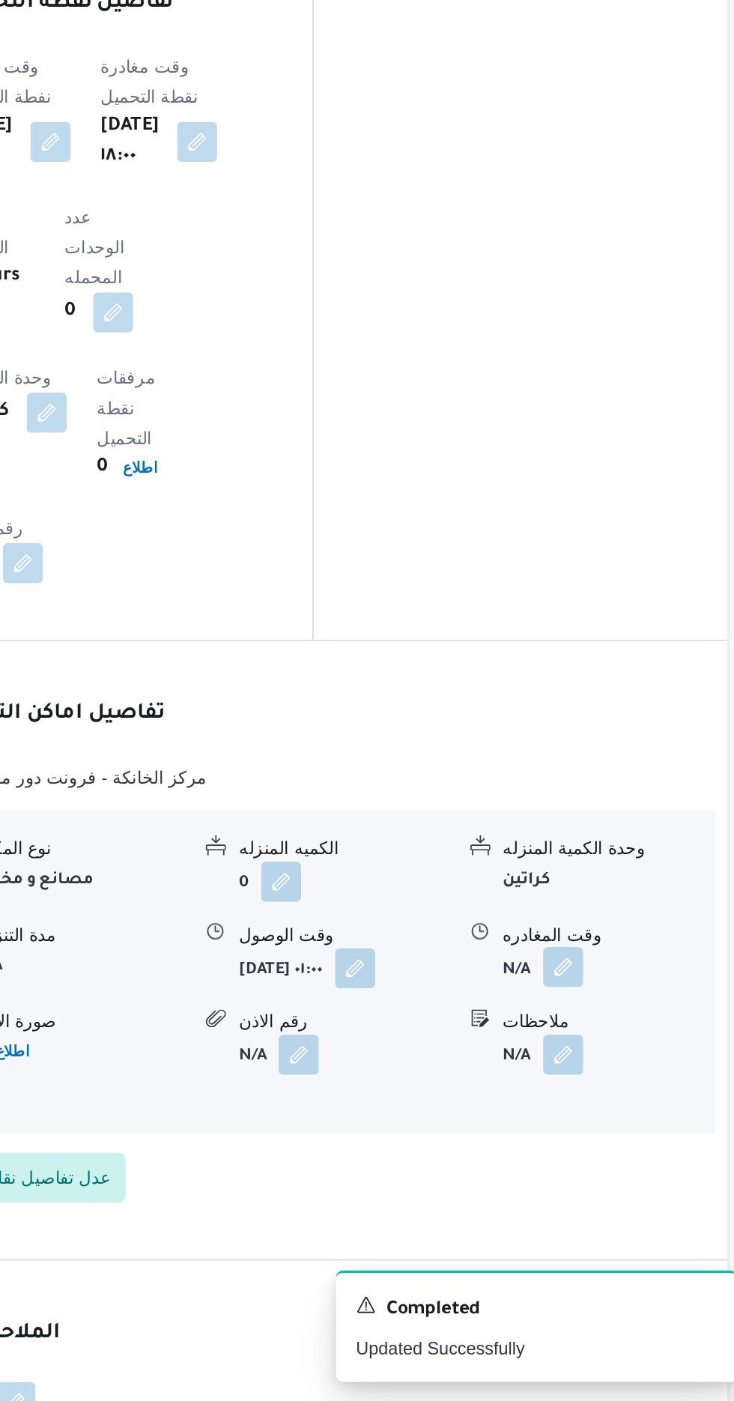
click at [615, 1129] on button "button" at bounding box center [618, 1141] width 24 height 24
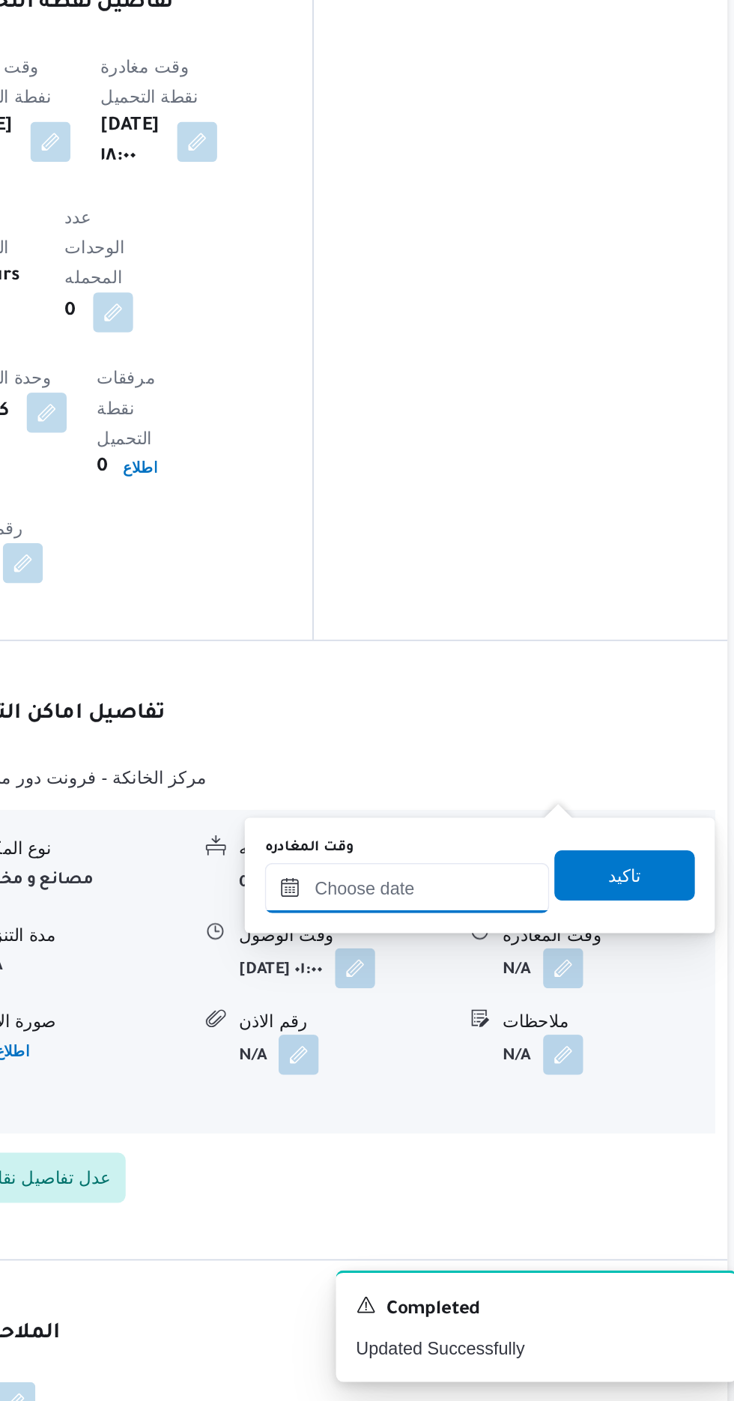
click at [591, 1091] on input "وقت المغادره" at bounding box center [525, 1094] width 170 height 30
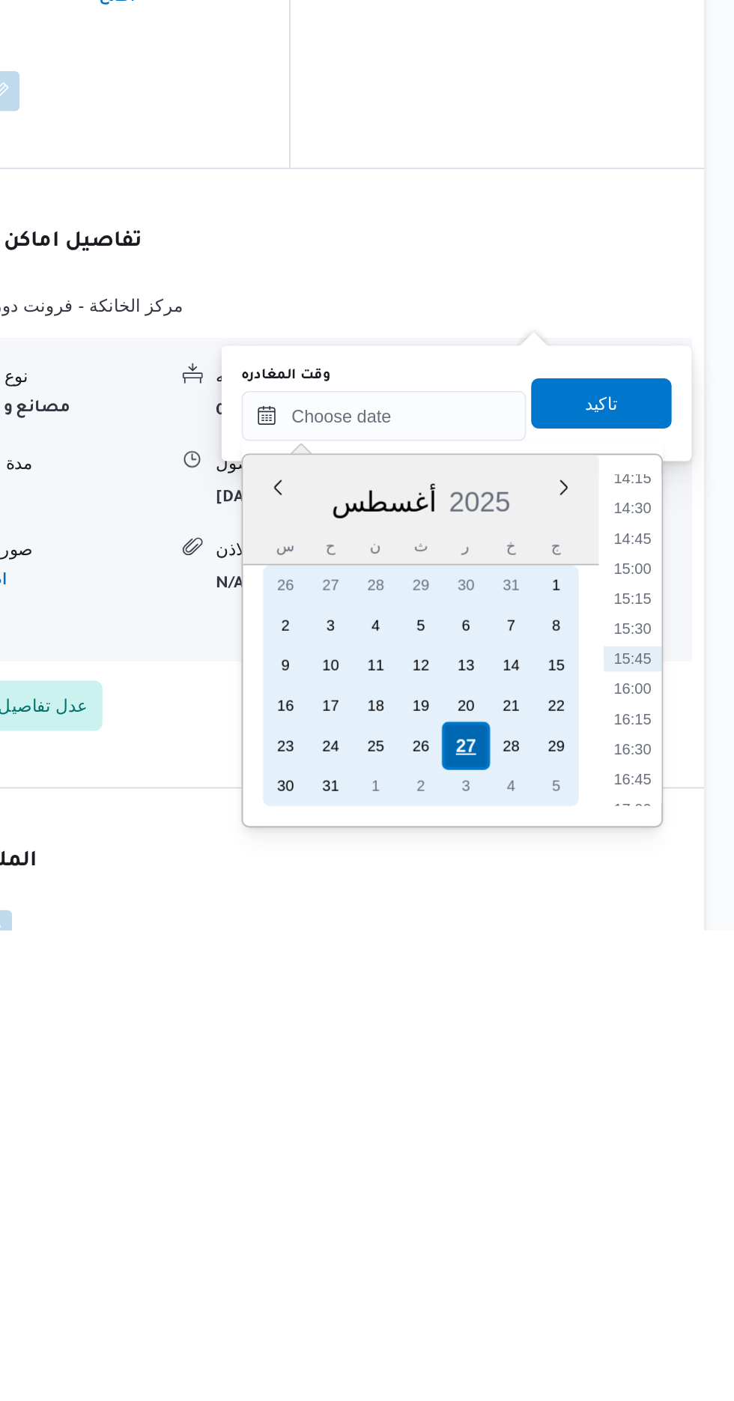
click at [573, 1288] on div "27" at bounding box center [574, 1290] width 28 height 28
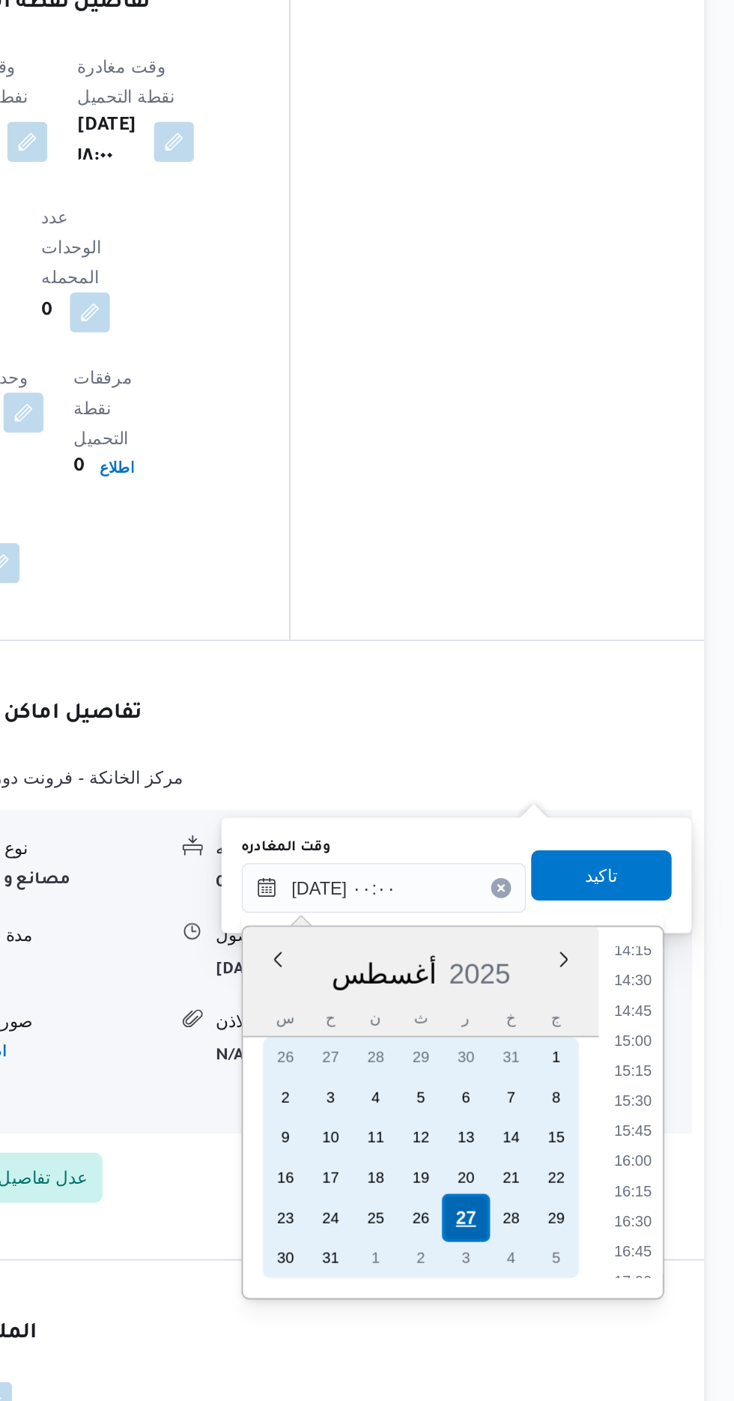
scroll to position [0, 0]
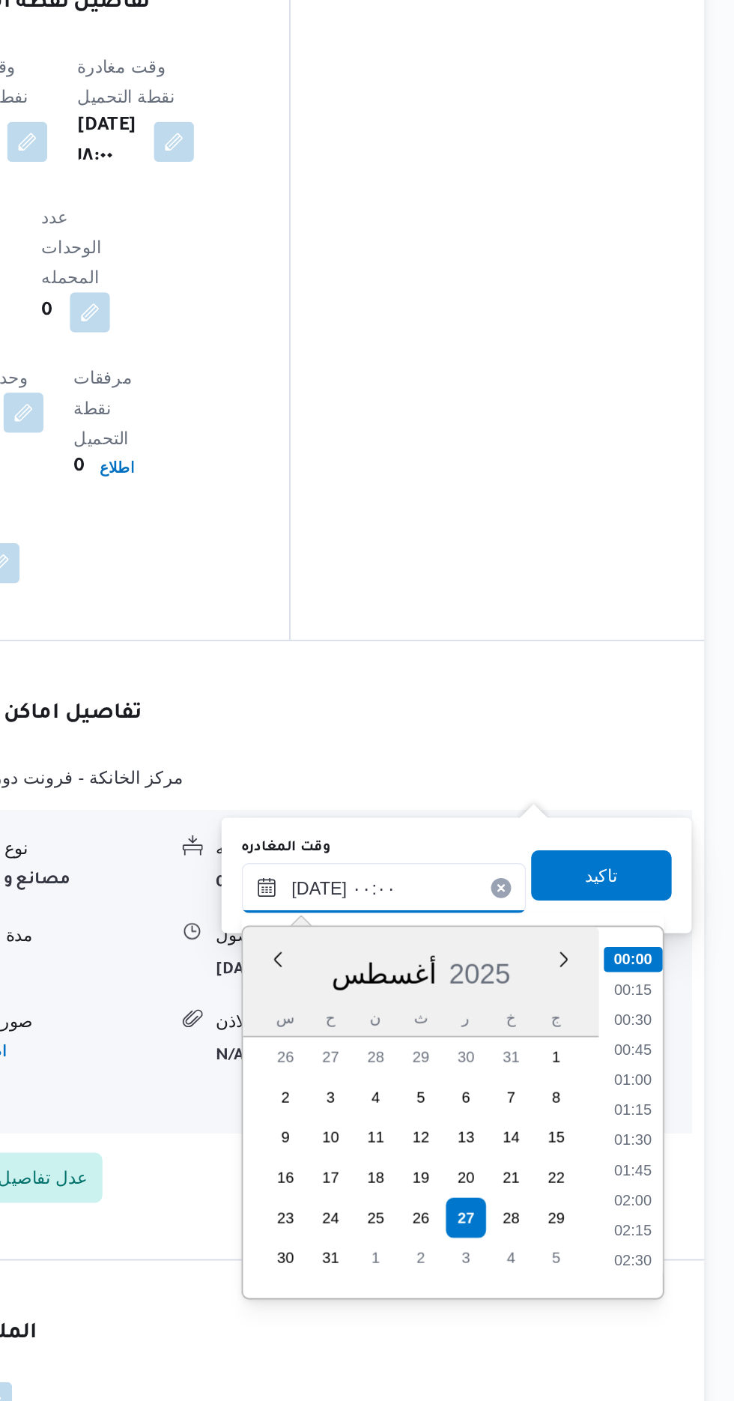
click at [440, 1101] on input "[DATE] ٠٠:٠٠" at bounding box center [525, 1094] width 170 height 30
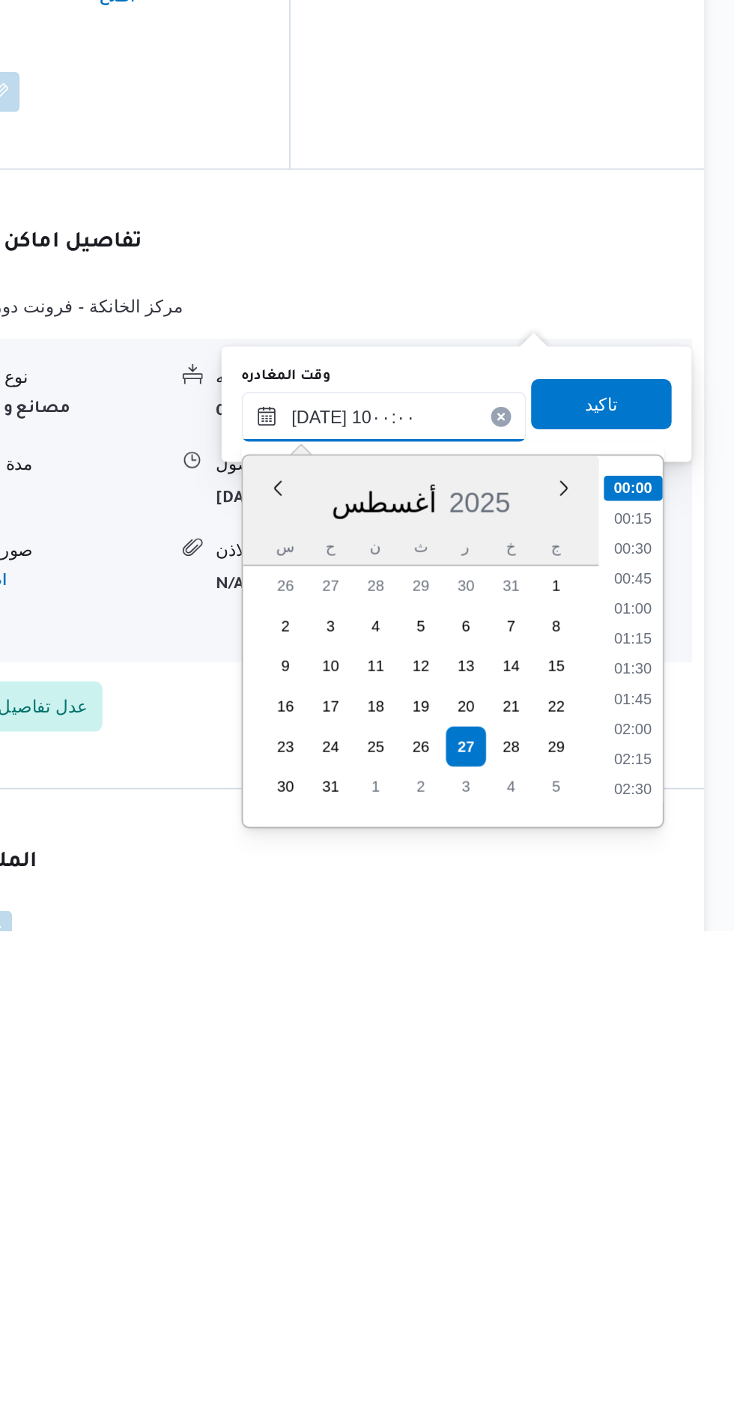
scroll to position [538, 0]
click at [676, 1317] on li "10:00" at bounding box center [673, 1317] width 35 height 15
type input "٢٧/٠٨/٢٠٢٥ ١٠:٠٠"
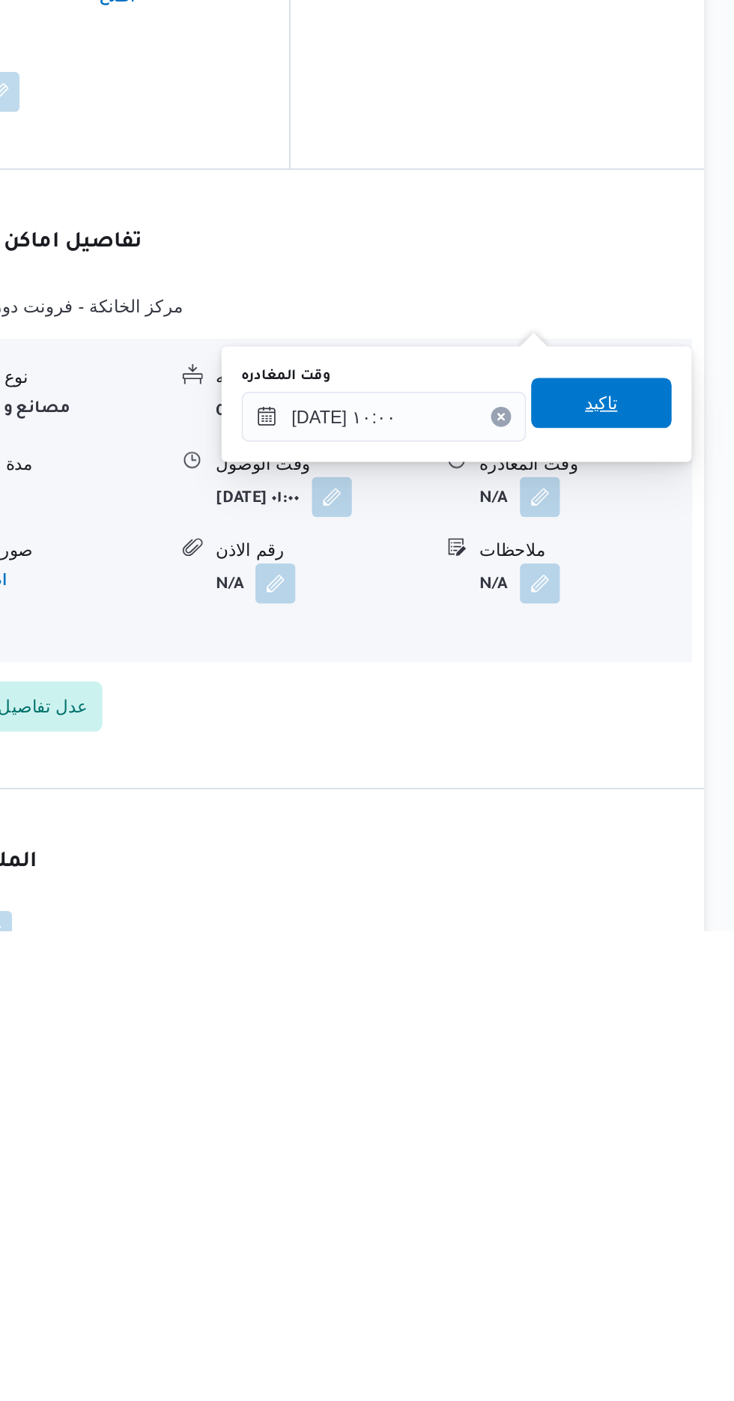
click at [664, 1092] on span "تاكيد" at bounding box center [654, 1085] width 19 height 18
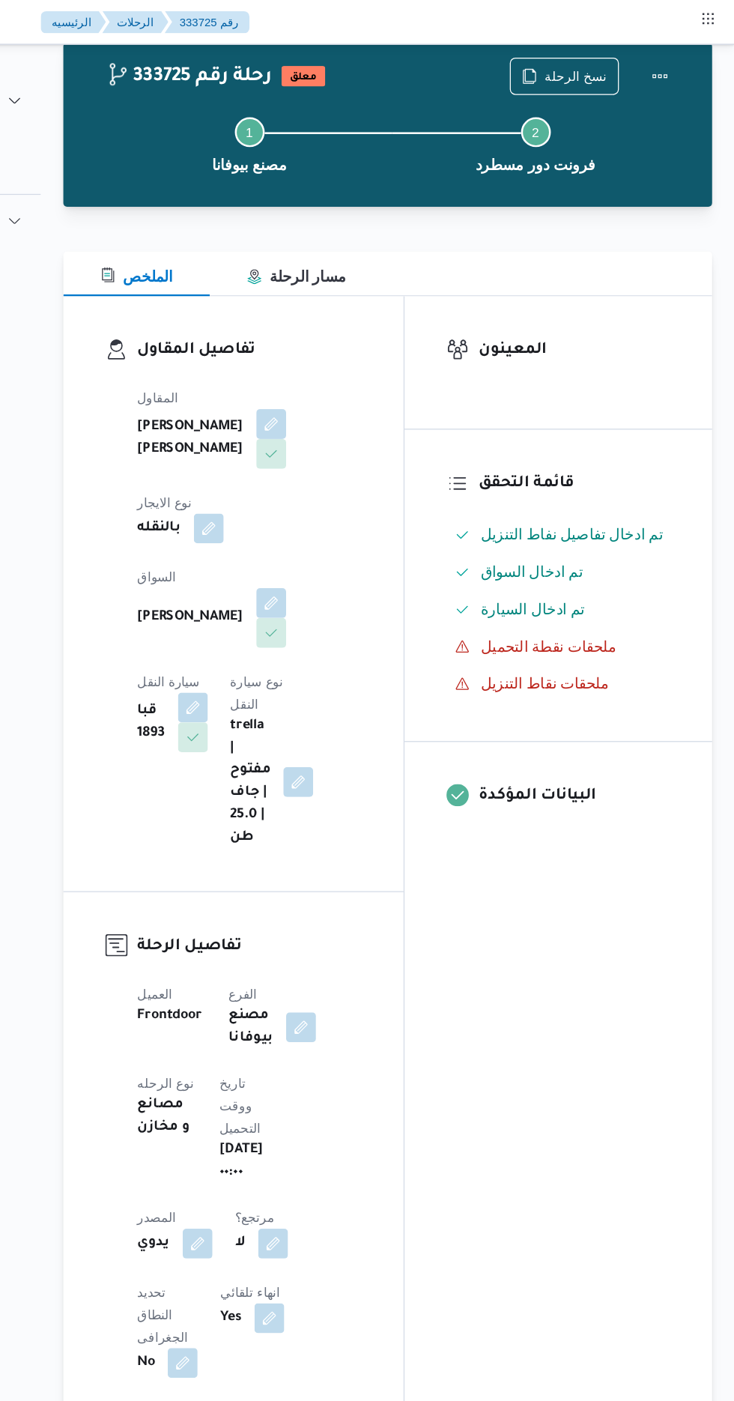
scroll to position [23, 0]
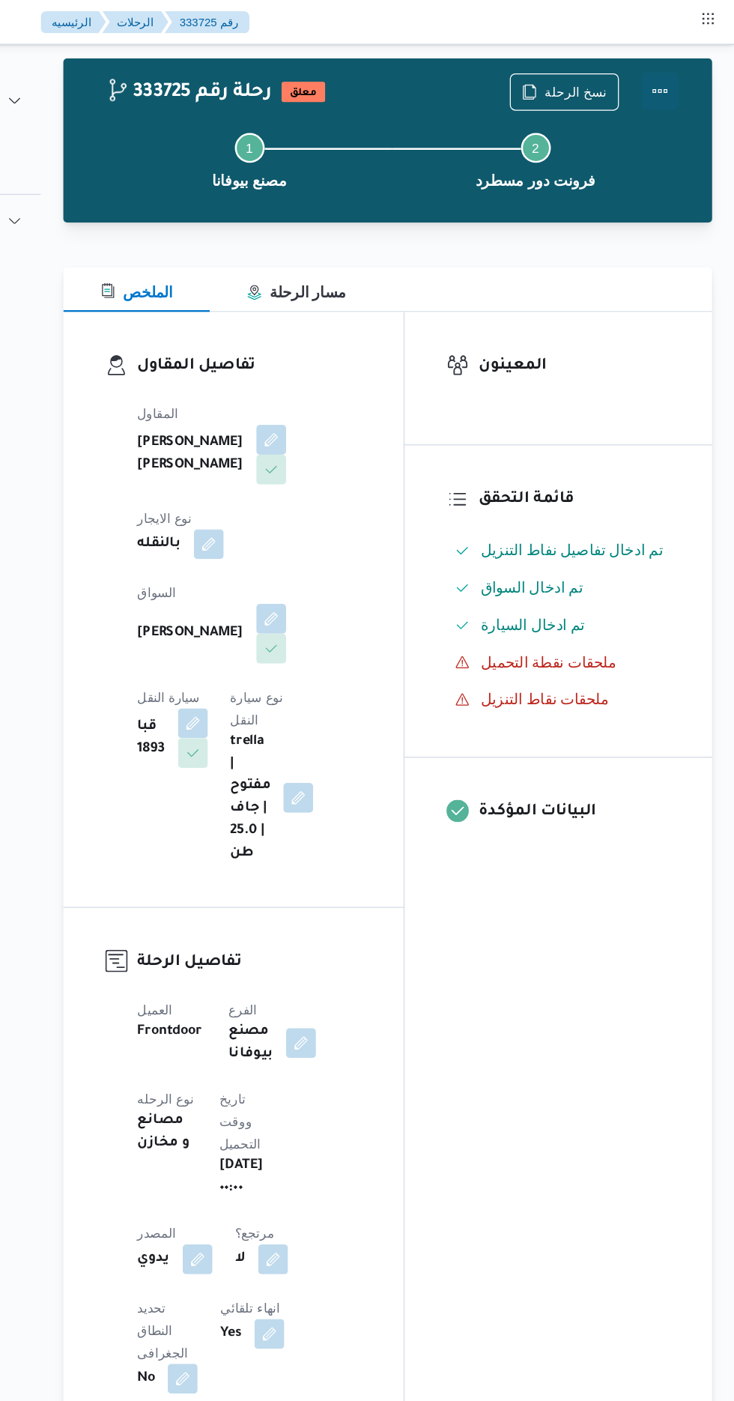
click at [685, 67] on button "Actions" at bounding box center [674, 73] width 30 height 30
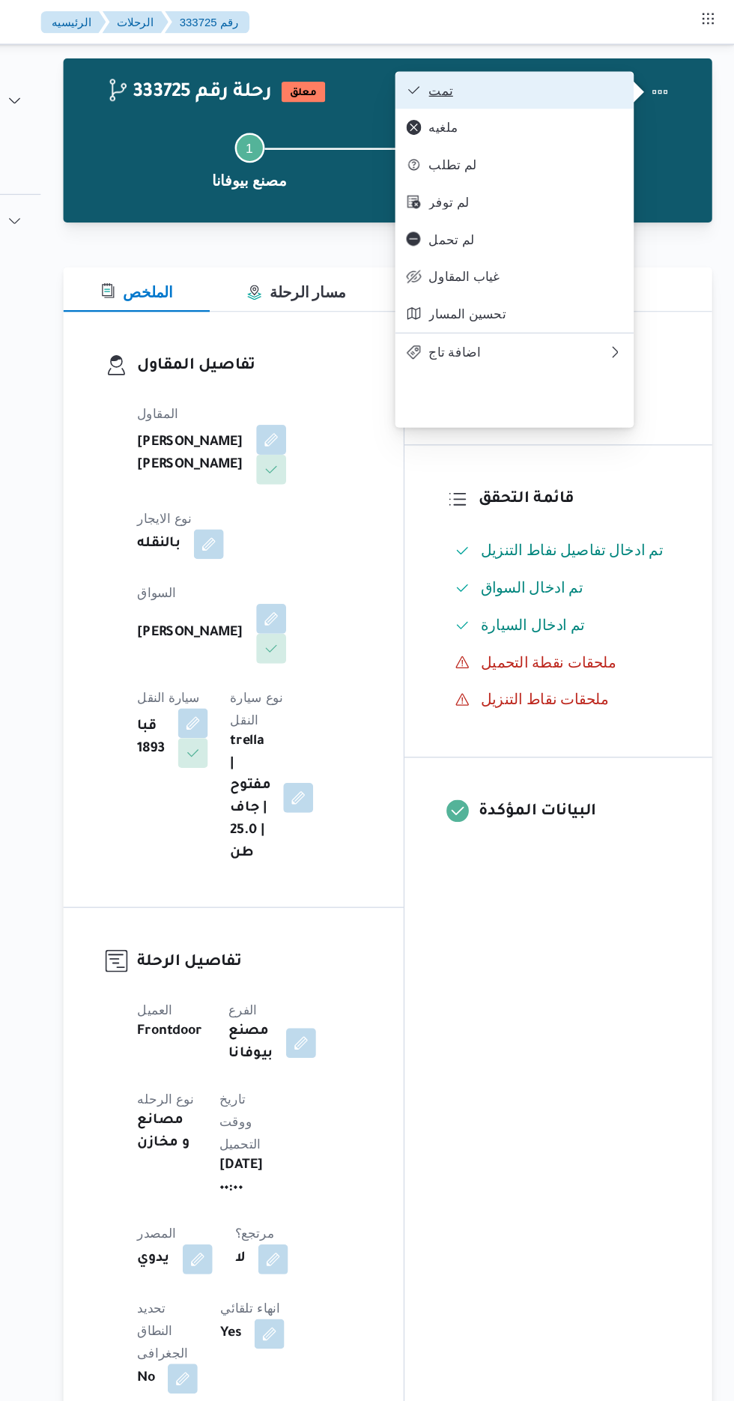
click at [633, 75] on span "تمت" at bounding box center [566, 73] width 156 height 12
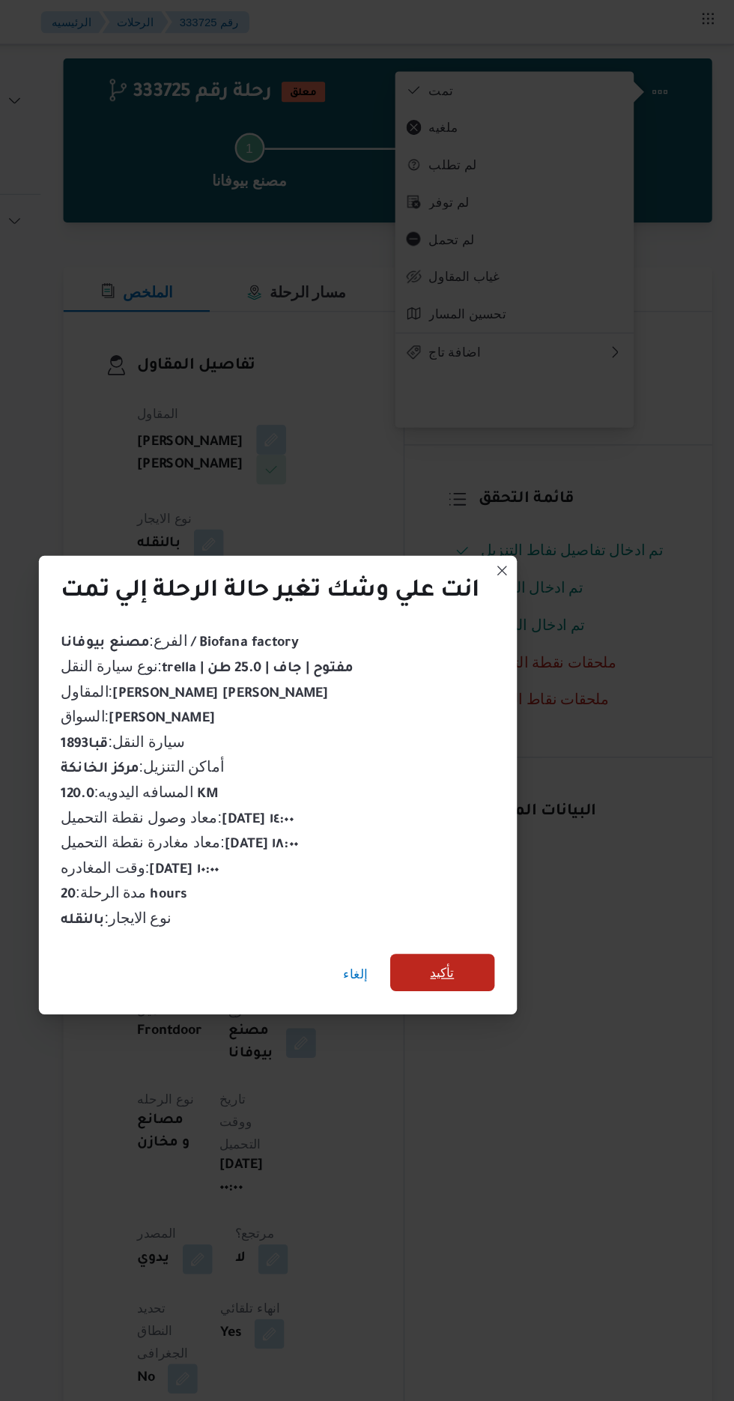
click at [489, 772] on span "تأكيد" at bounding box center [500, 781] width 84 height 30
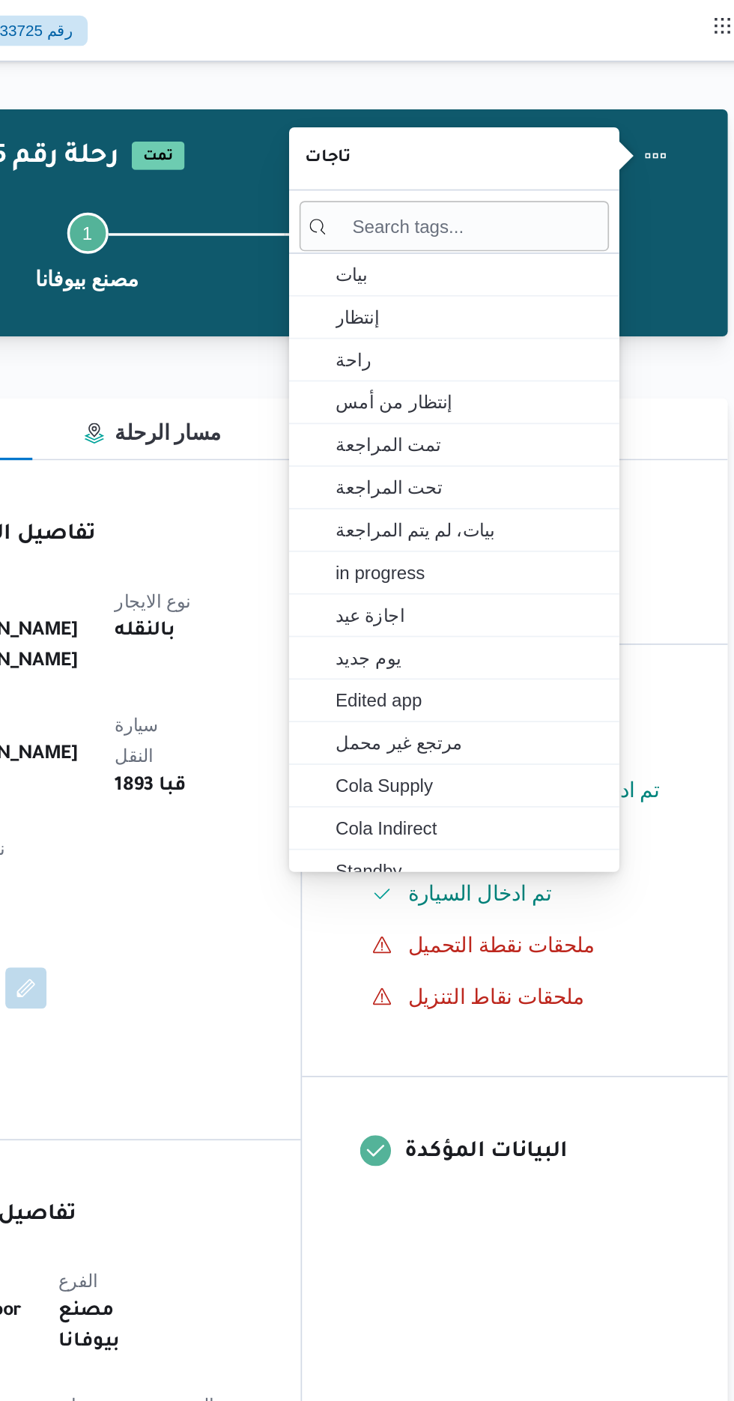
scroll to position [0, 0]
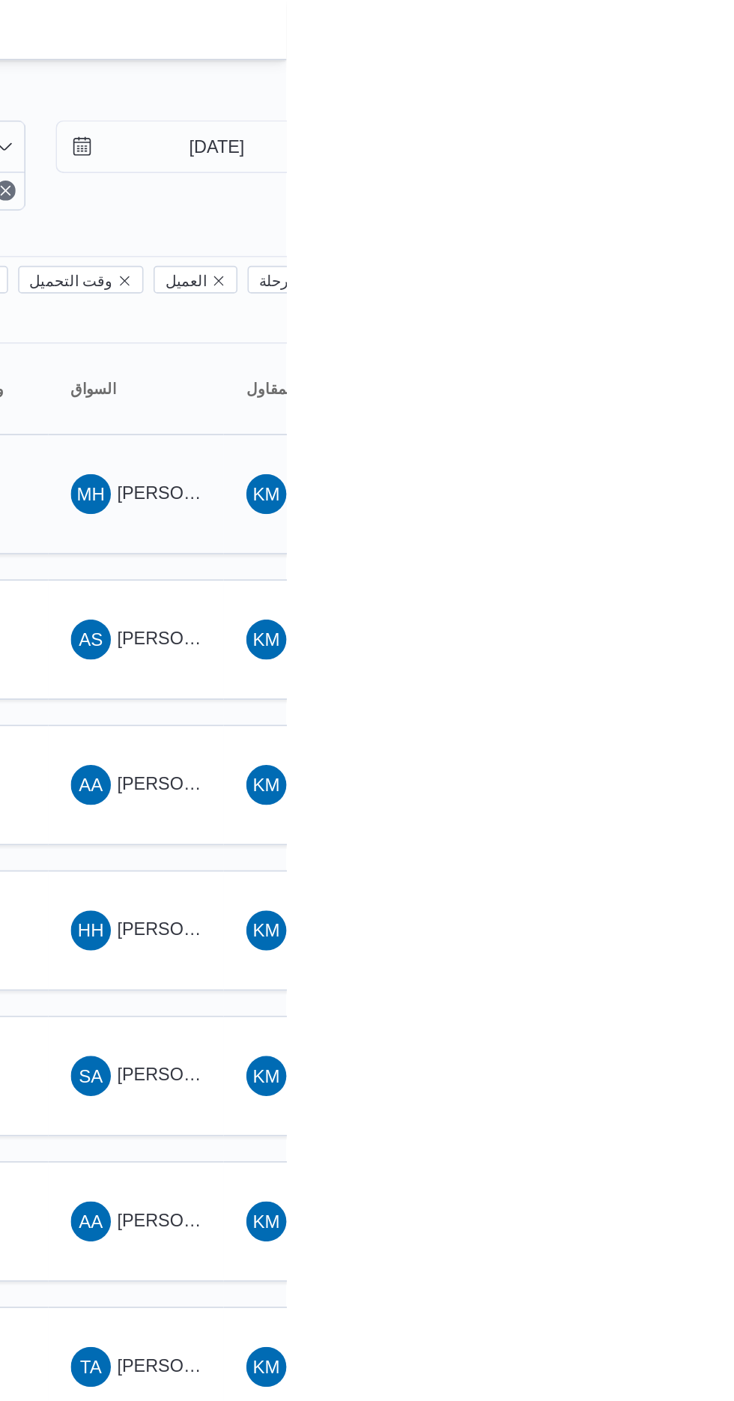
click at [643, 288] on span "[PERSON_NAME]" at bounding box center [676, 294] width 86 height 12
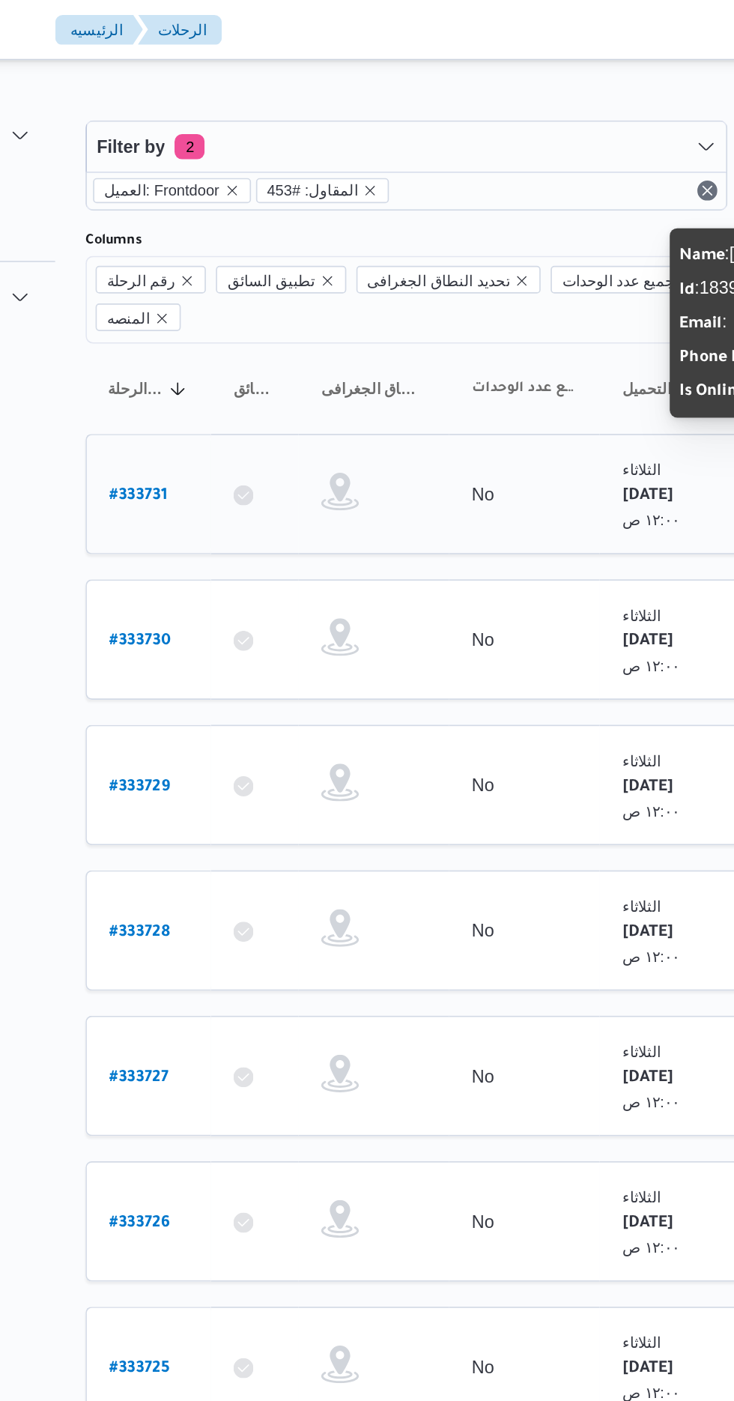
click at [228, 291] on b "# 333731" at bounding box center [226, 296] width 34 height 10
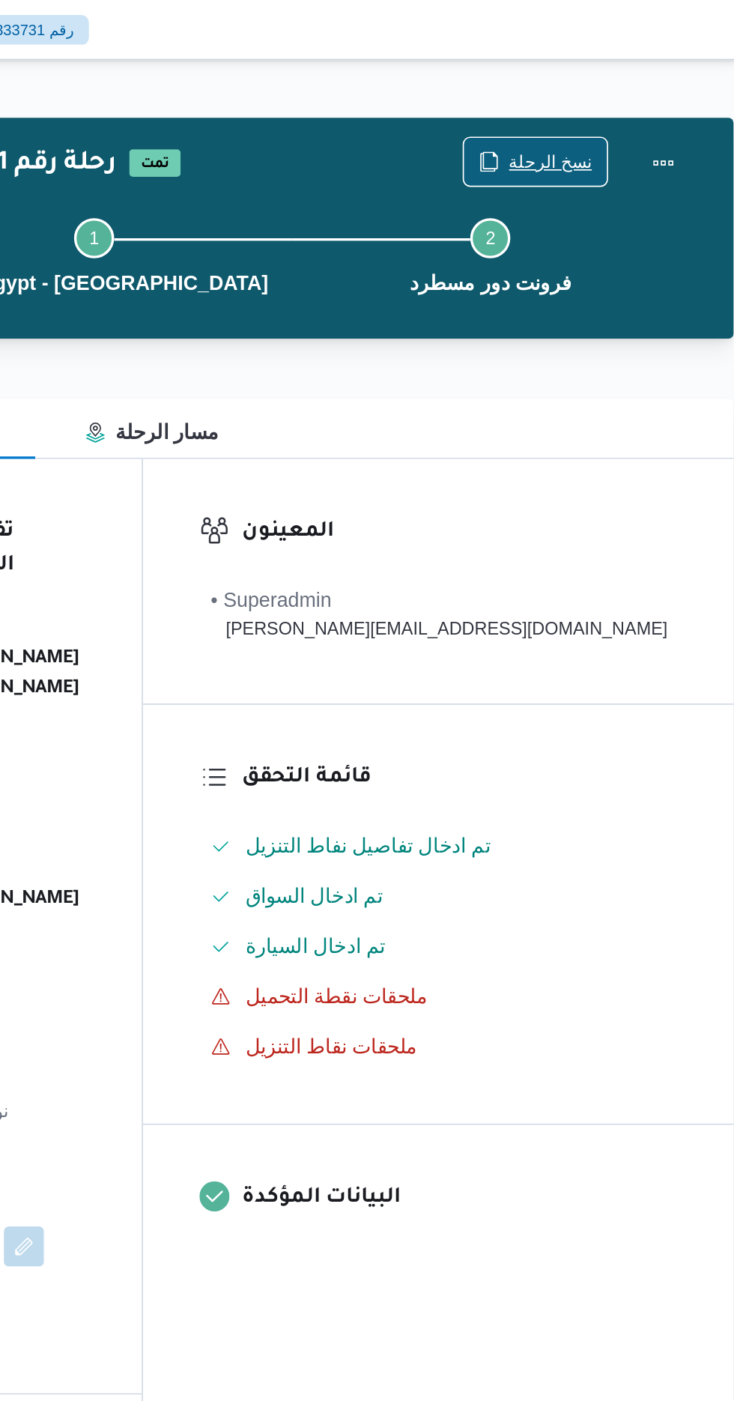
click at [603, 94] on span "نسخ الرحلة" at bounding box center [620, 97] width 50 height 18
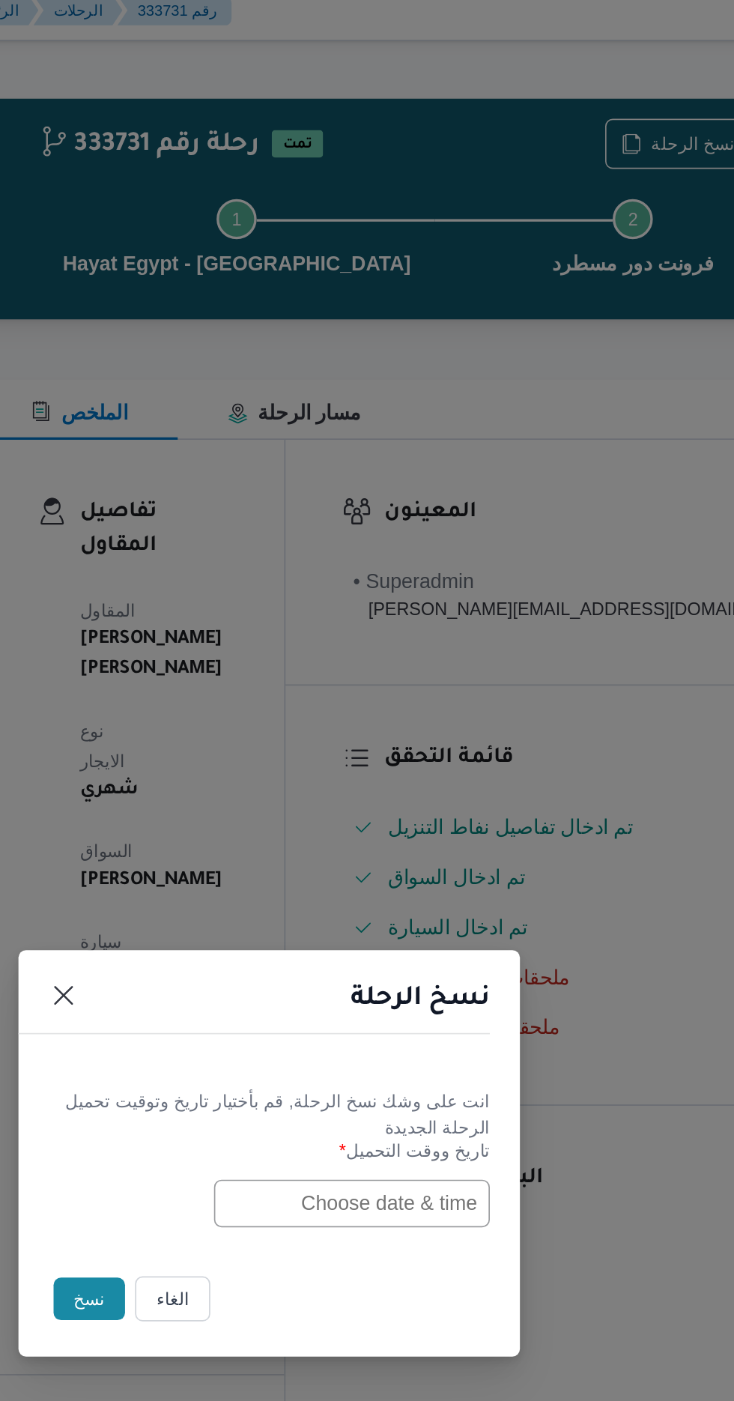
click at [397, 734] on input "text" at bounding box center [416, 730] width 165 height 28
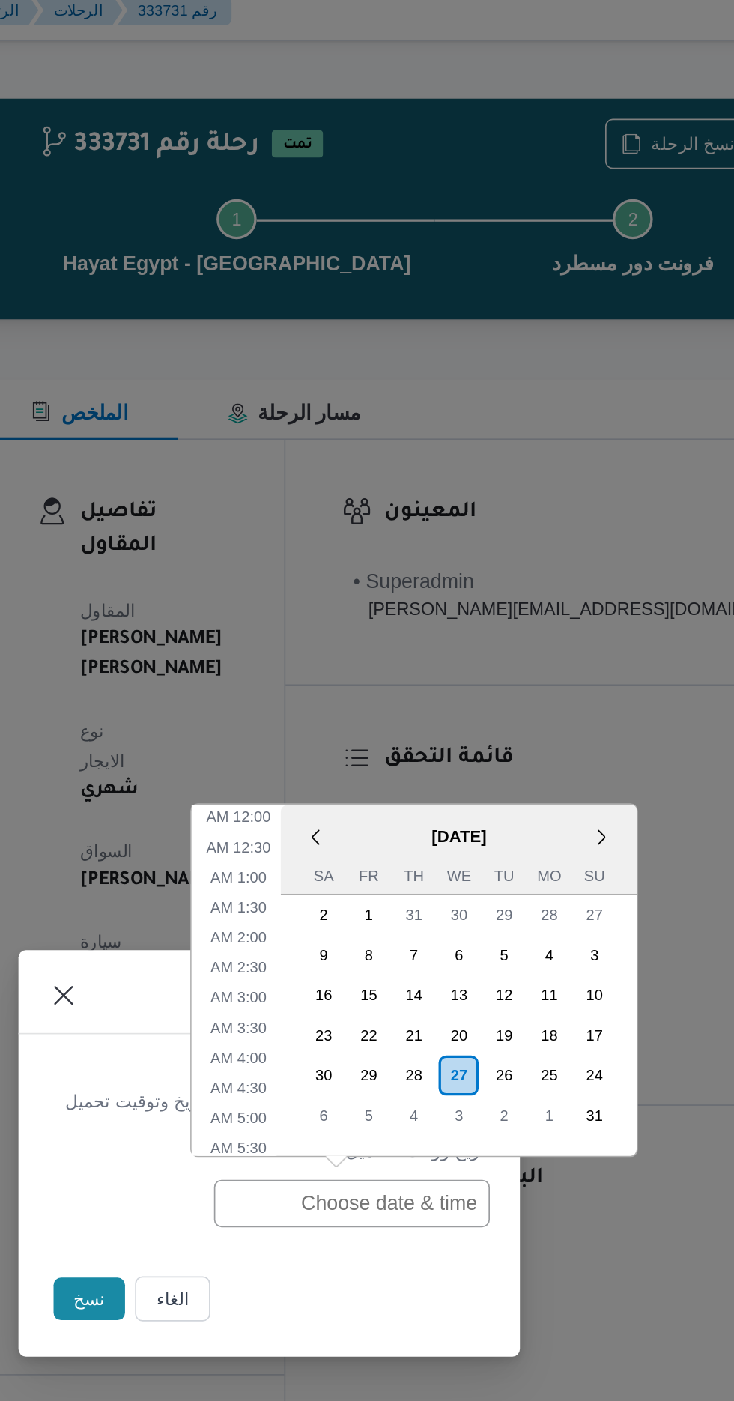
scroll to position [460, 0]
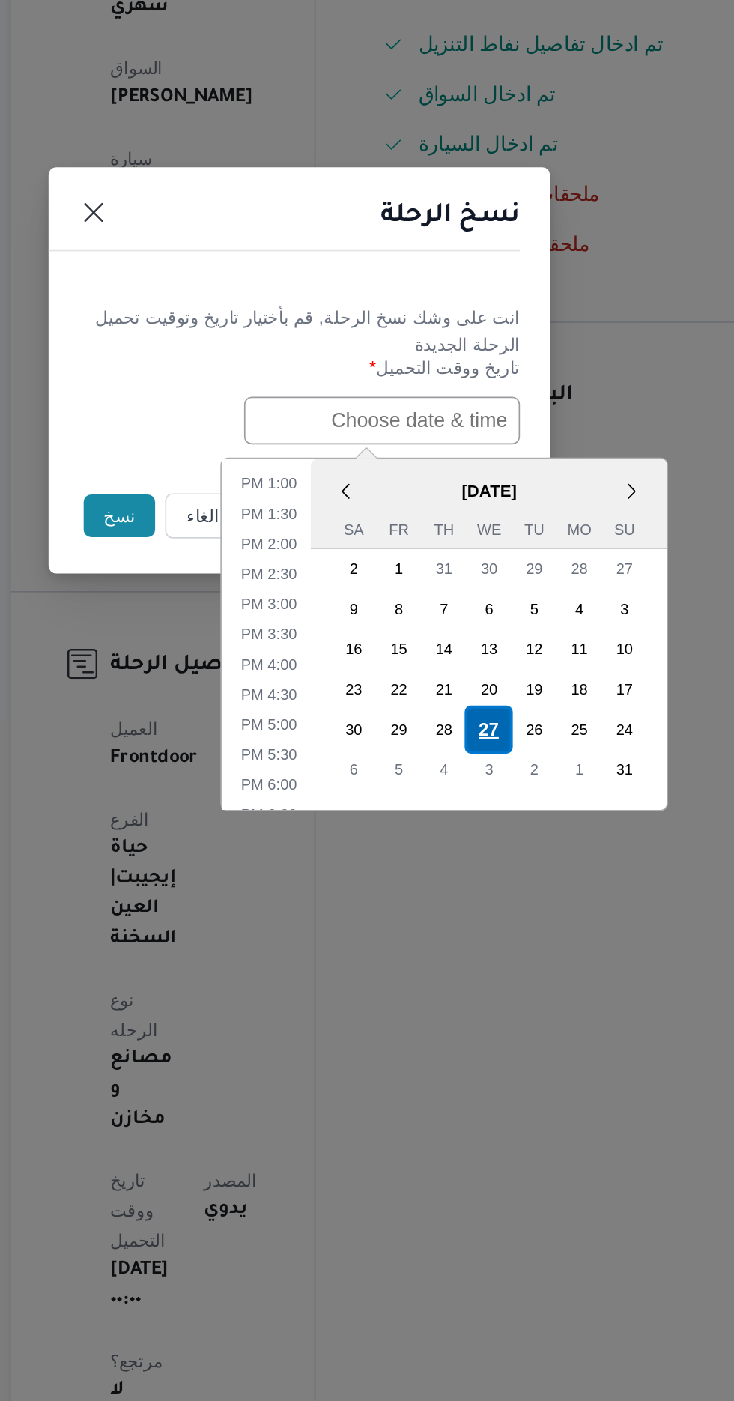
click at [482, 912] on div "27" at bounding box center [480, 914] width 28 height 28
type input "[DATE] 12:00AM"
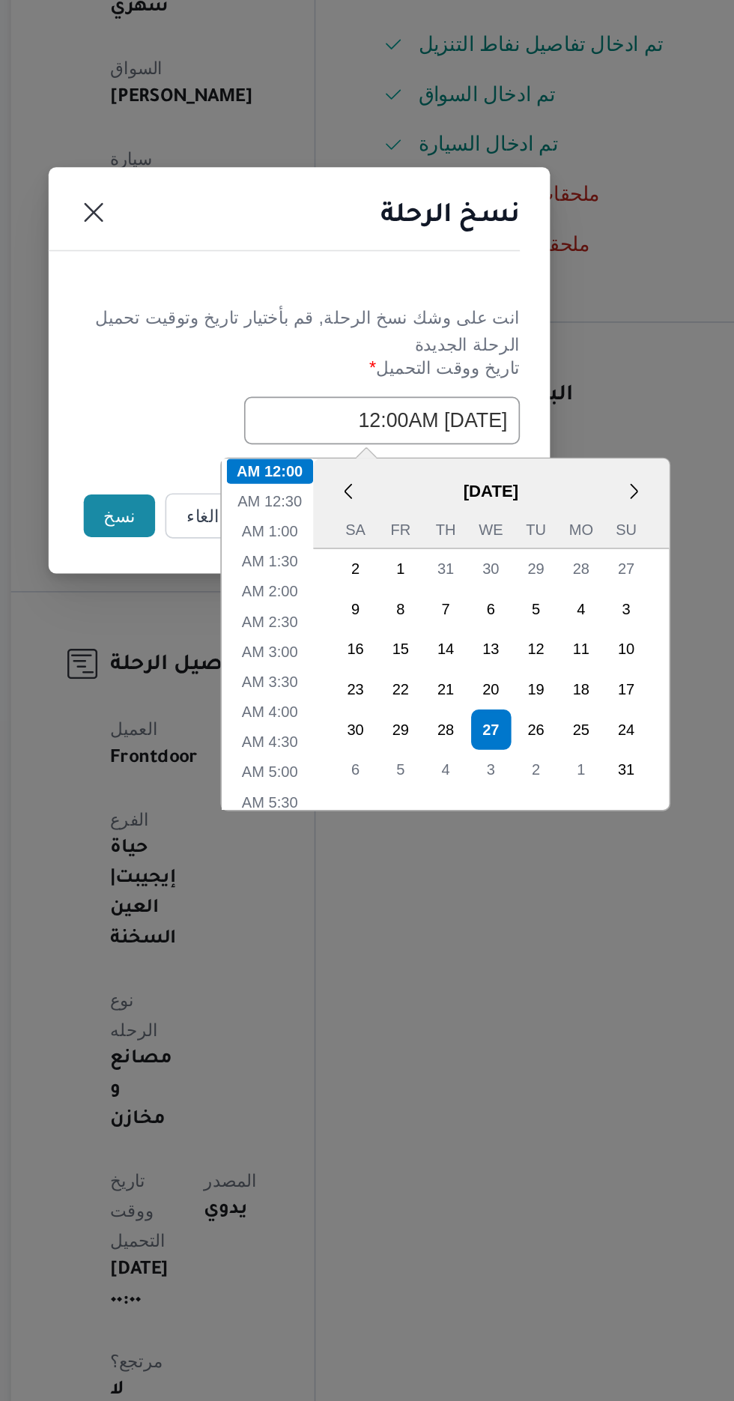
click at [246, 786] on button "نسخ" at bounding box center [259, 787] width 43 height 25
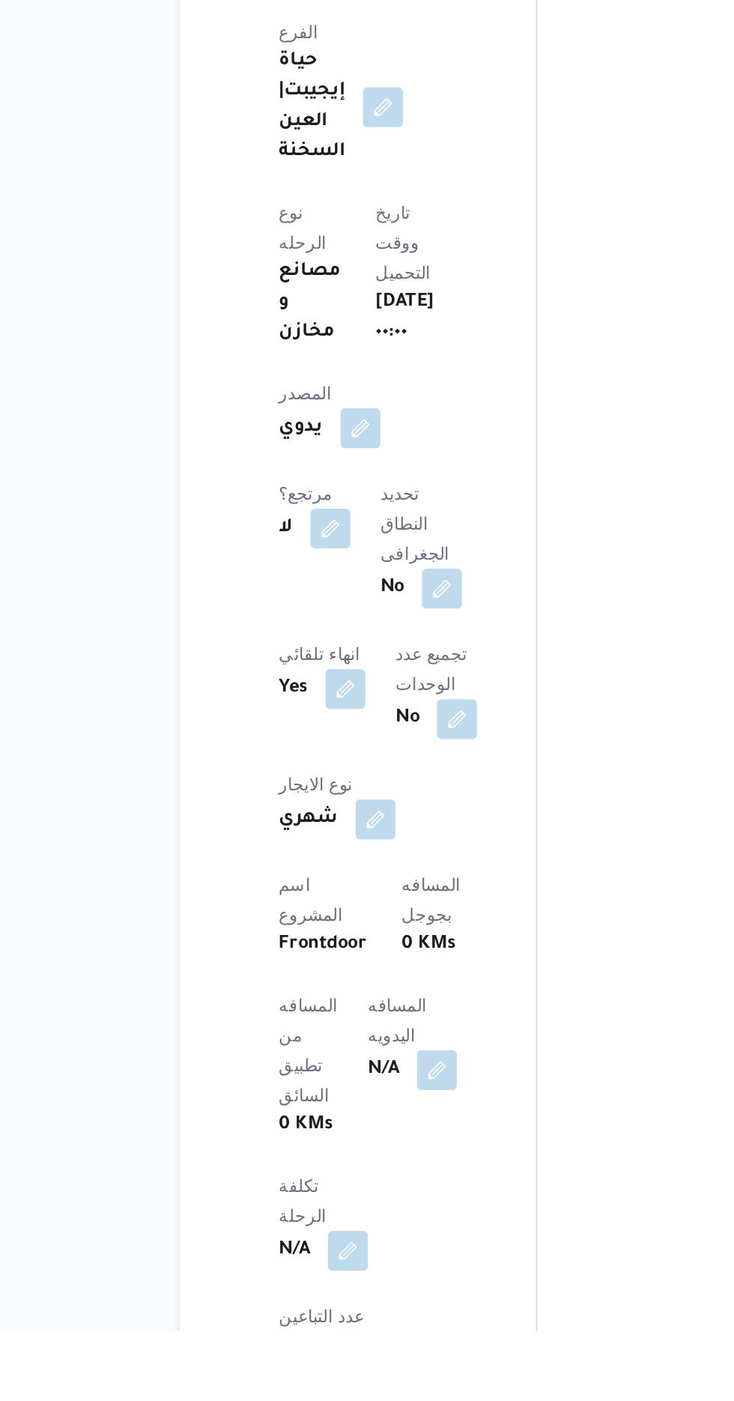
scroll to position [348, 0]
click at [336, 1232] on button "button" at bounding box center [348, 1244] width 24 height 24
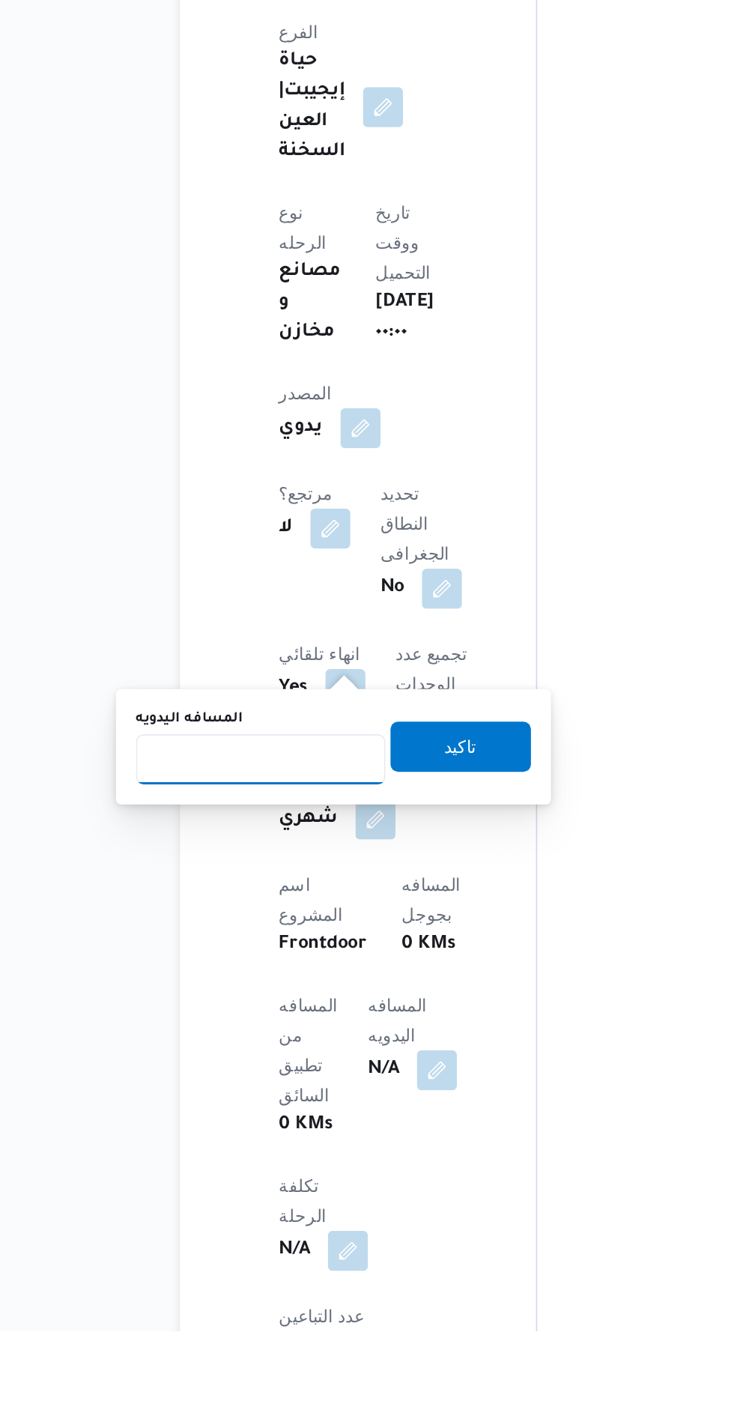
click at [276, 1056] on input "المسافه اليدويه" at bounding box center [243, 1059] width 149 height 30
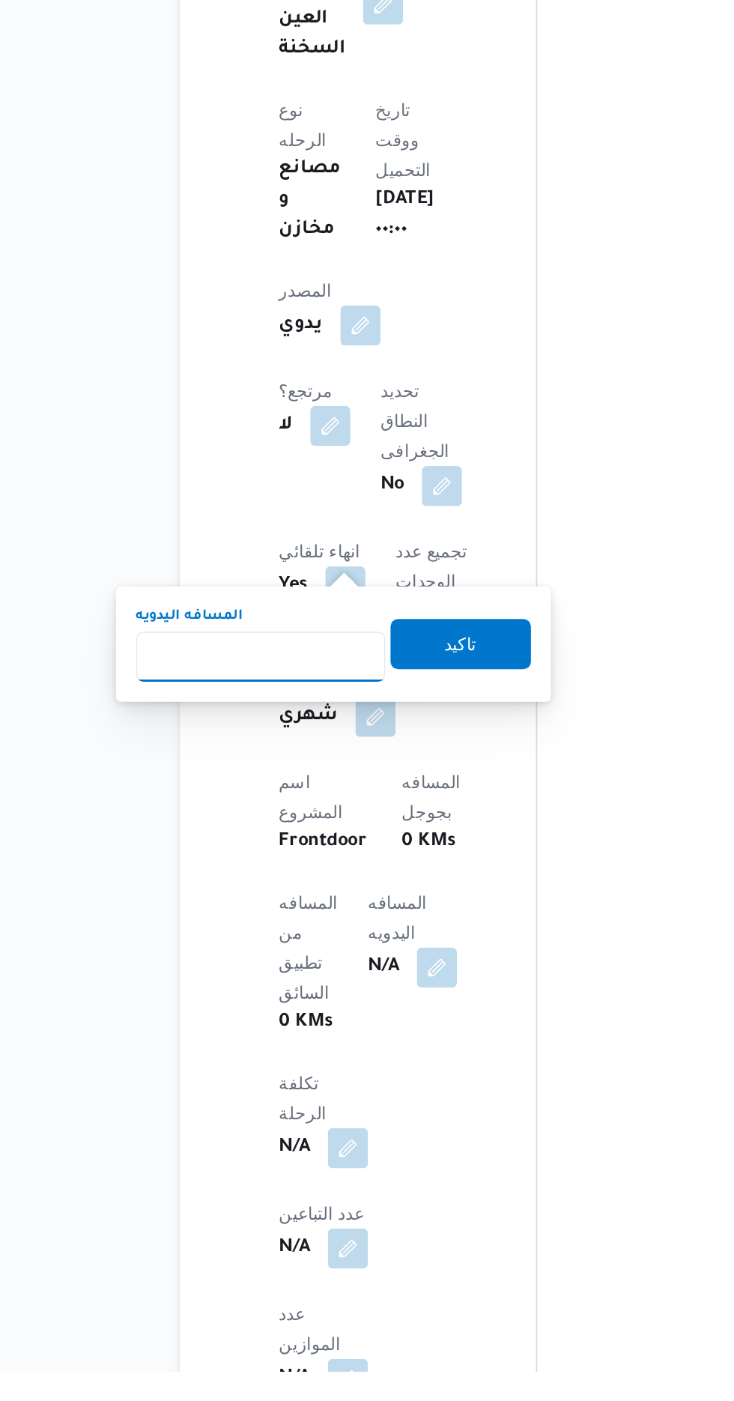
scroll to position [474, 0]
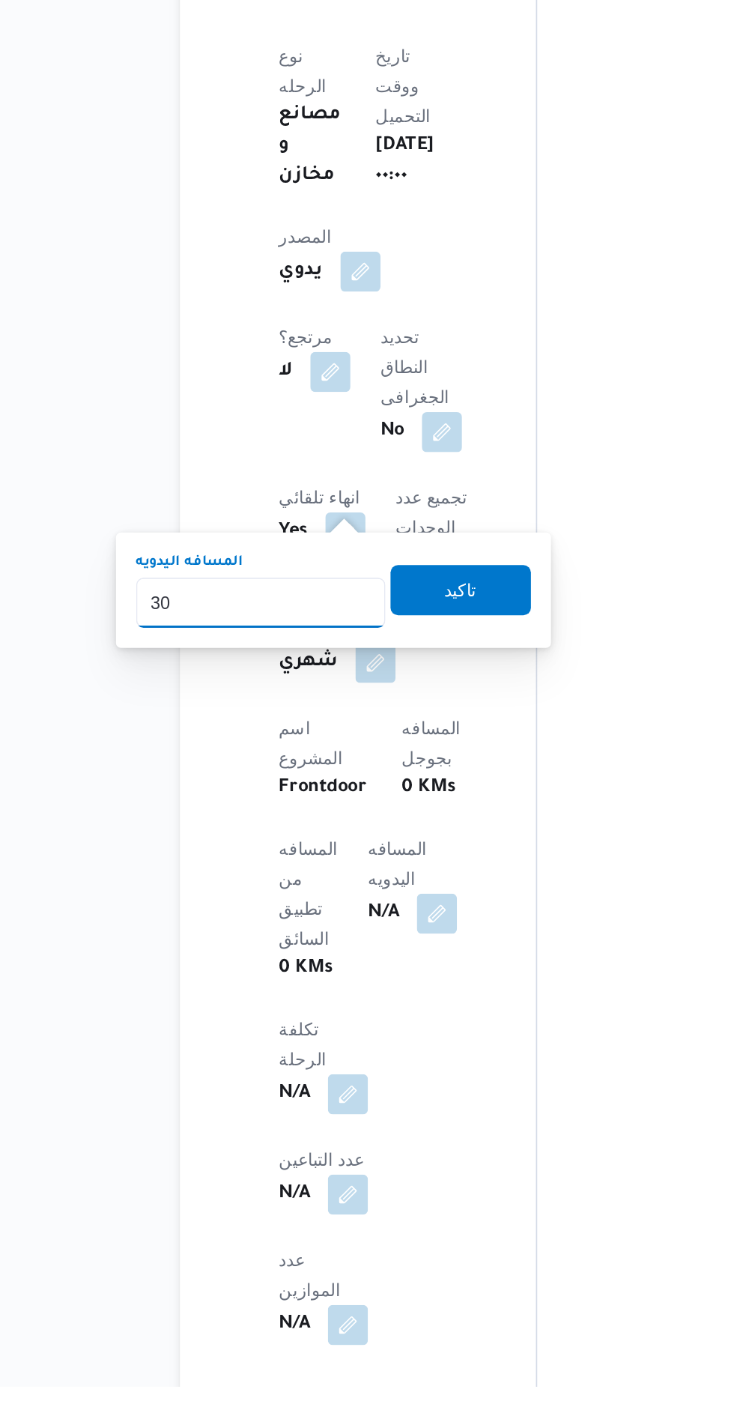
type input "300"
click at [372, 933] on span "تاكيد" at bounding box center [362, 924] width 19 height 18
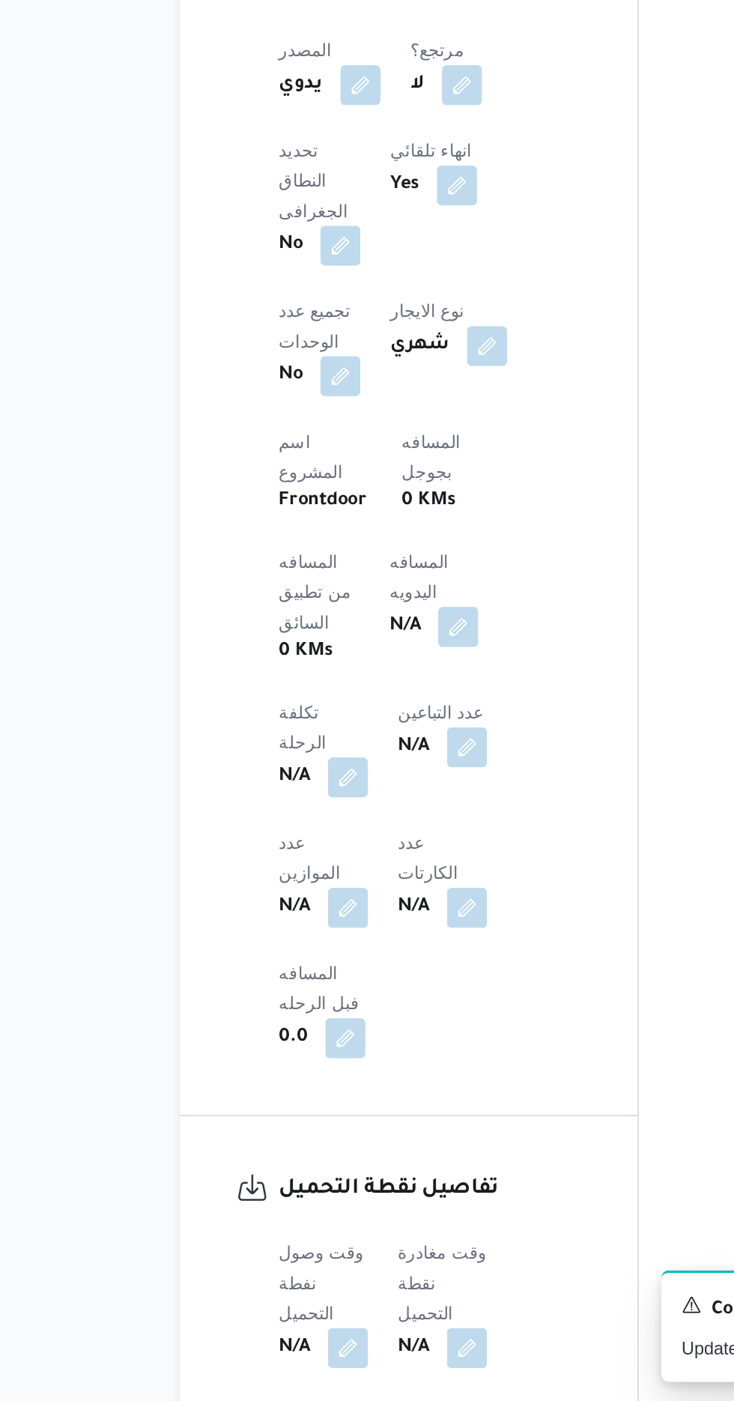
scroll to position [563, 0]
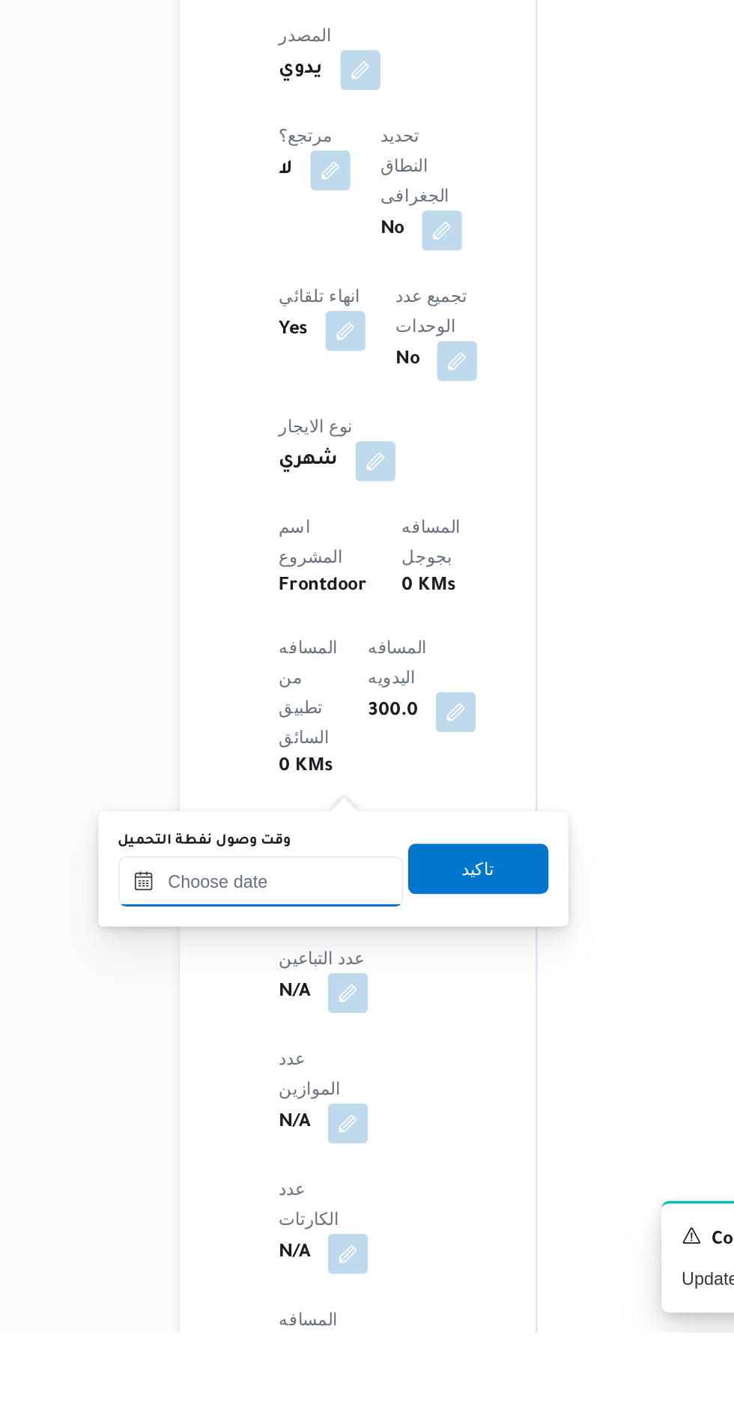
click at [277, 1135] on input "وقت وصول نفطة التحميل" at bounding box center [243, 1131] width 170 height 30
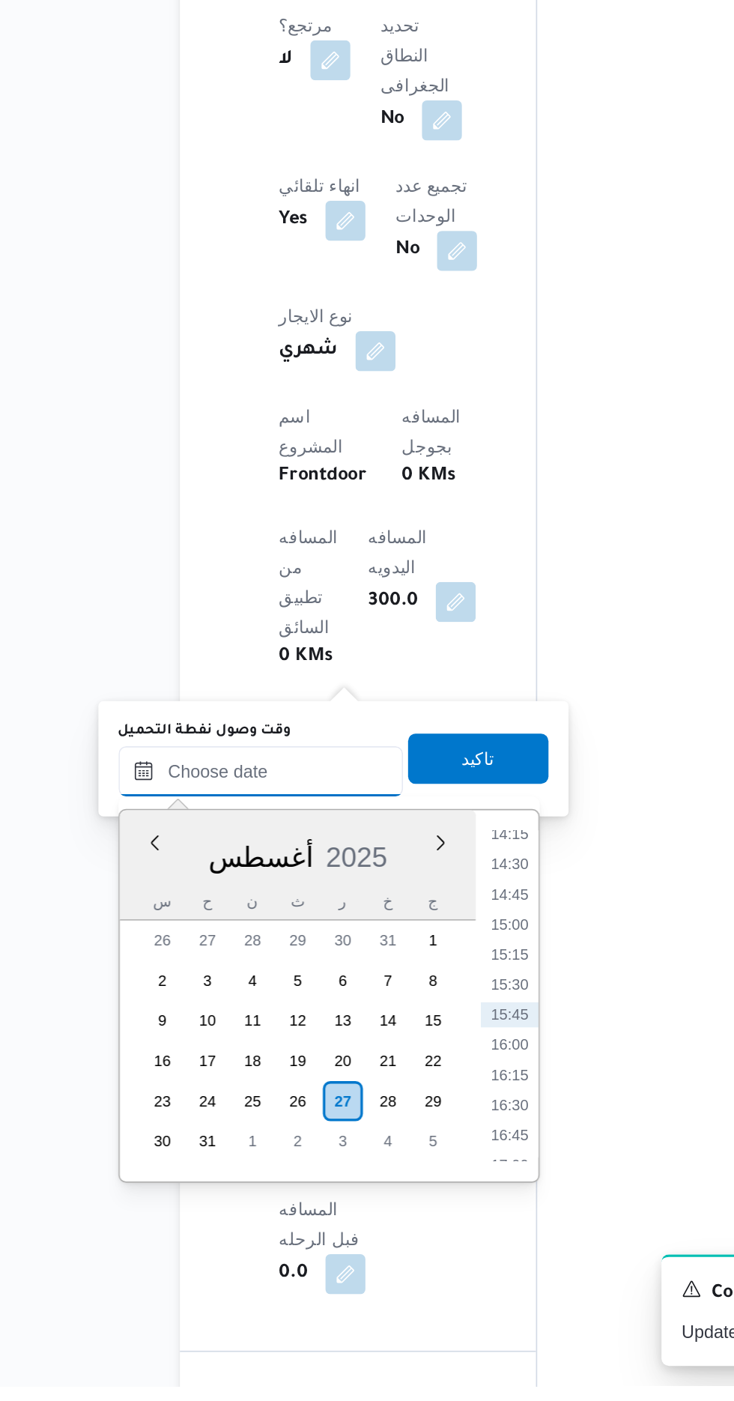
scroll to position [660, 0]
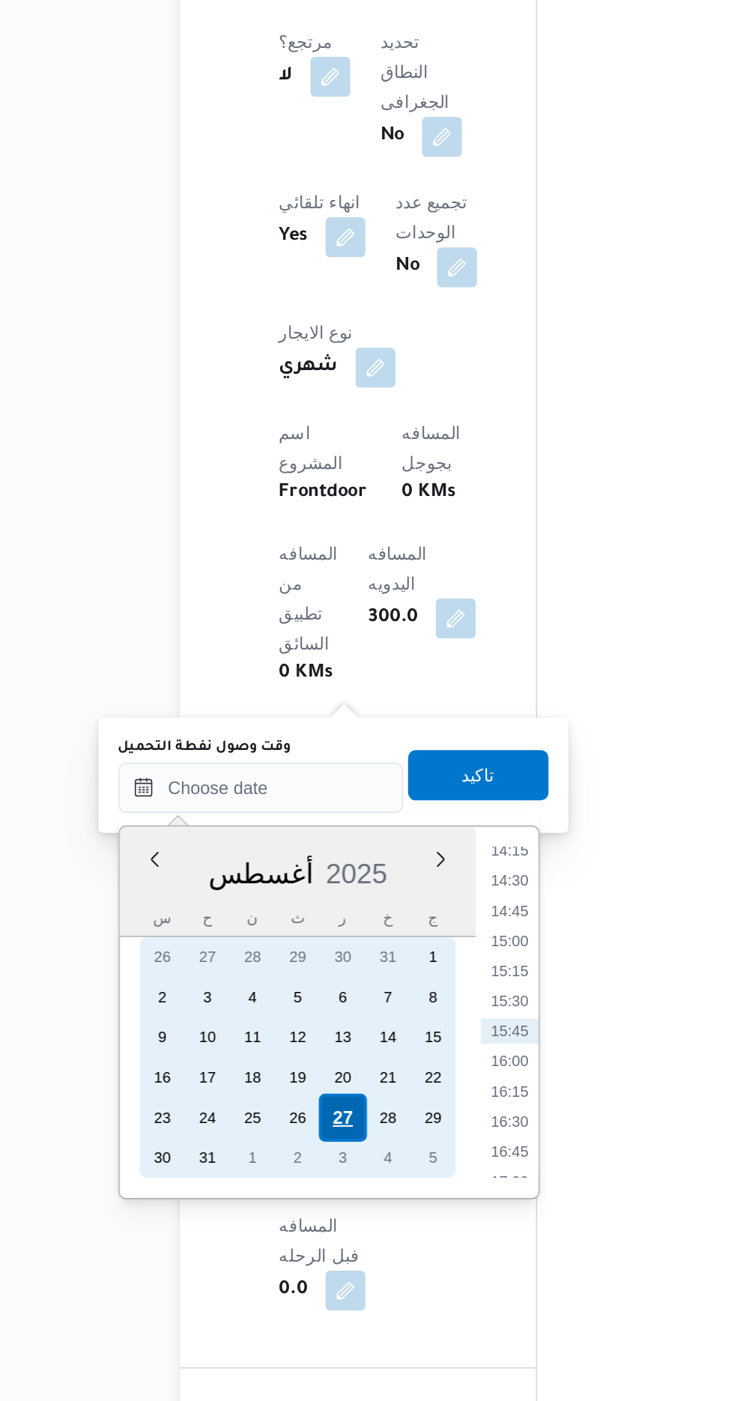
click at [291, 1228] on div "27" at bounding box center [291, 1230] width 28 height 28
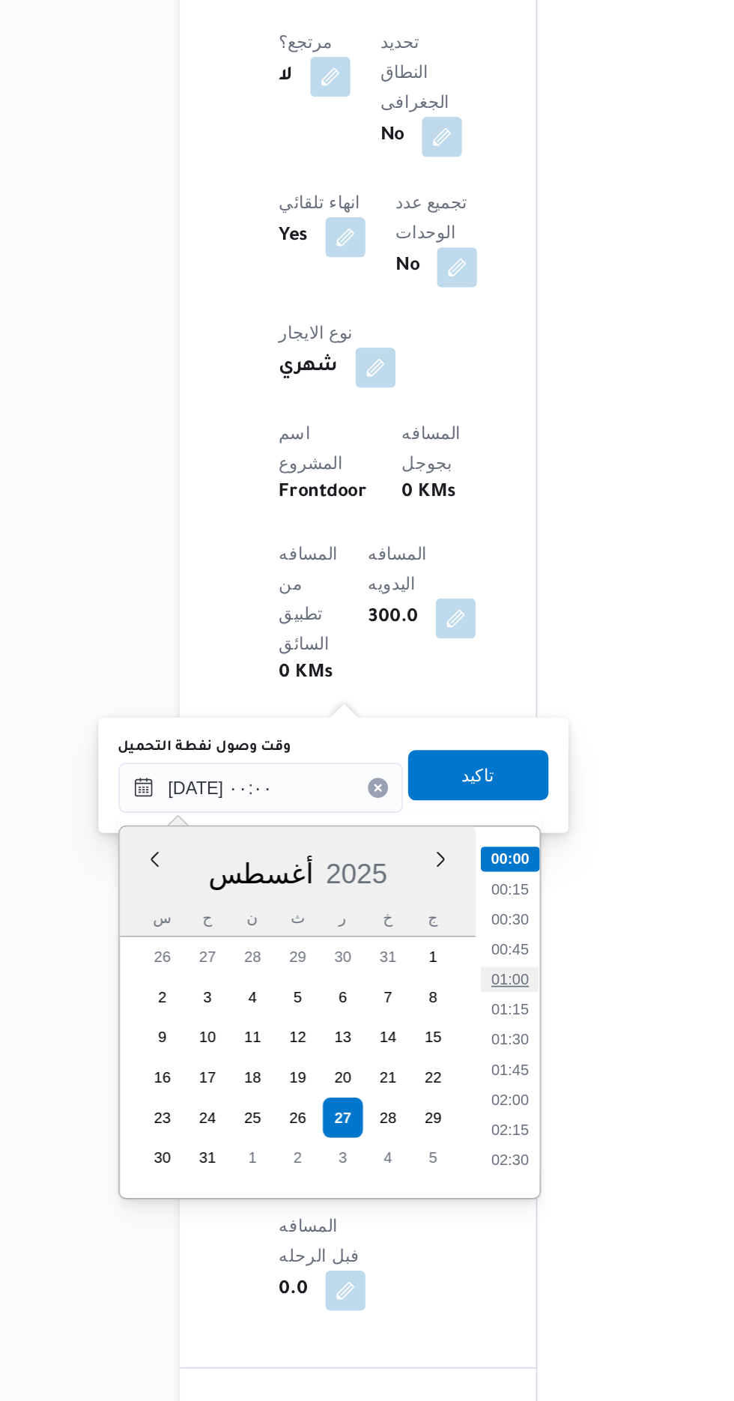
click at [391, 1147] on li "01:00" at bounding box center [392, 1148] width 34 height 15
type input "[DATE] ٠١:٠٠"
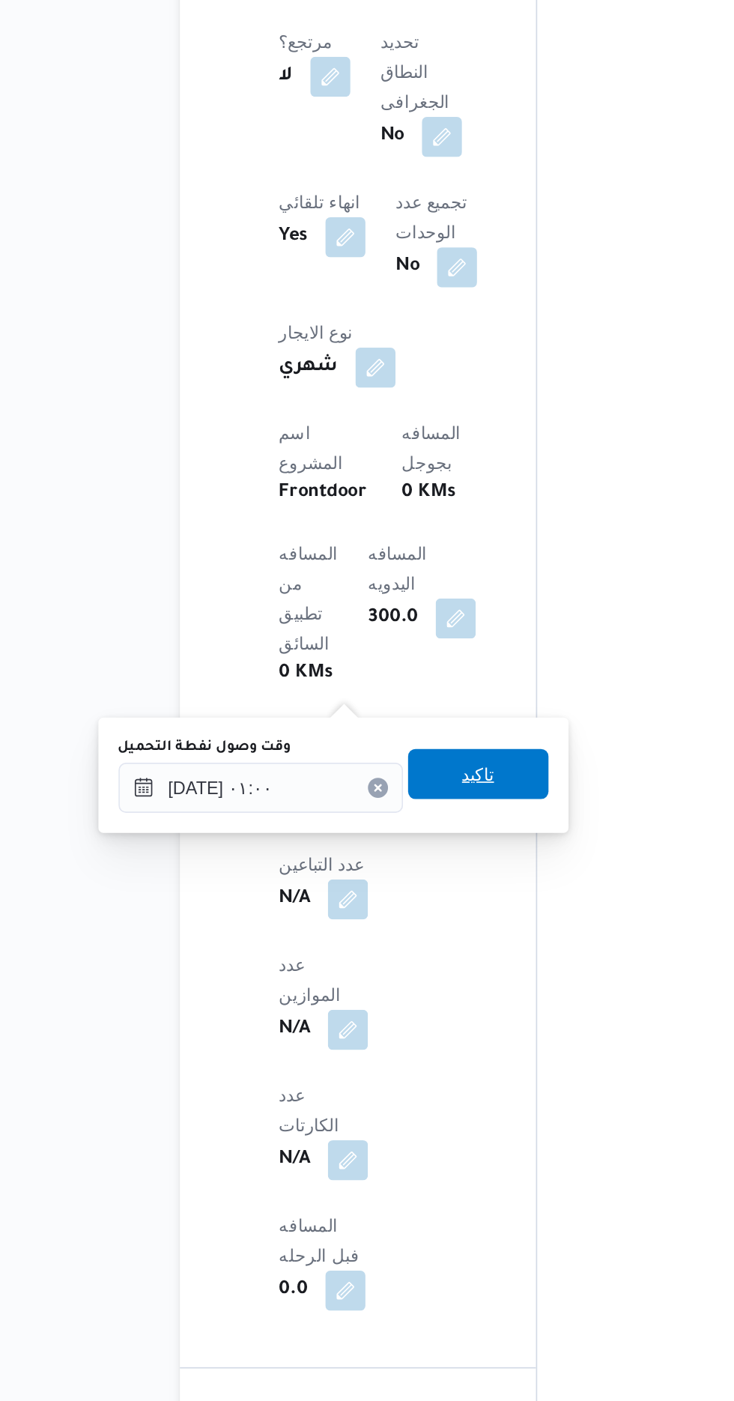
click at [396, 1026] on span "تاكيد" at bounding box center [373, 1025] width 84 height 30
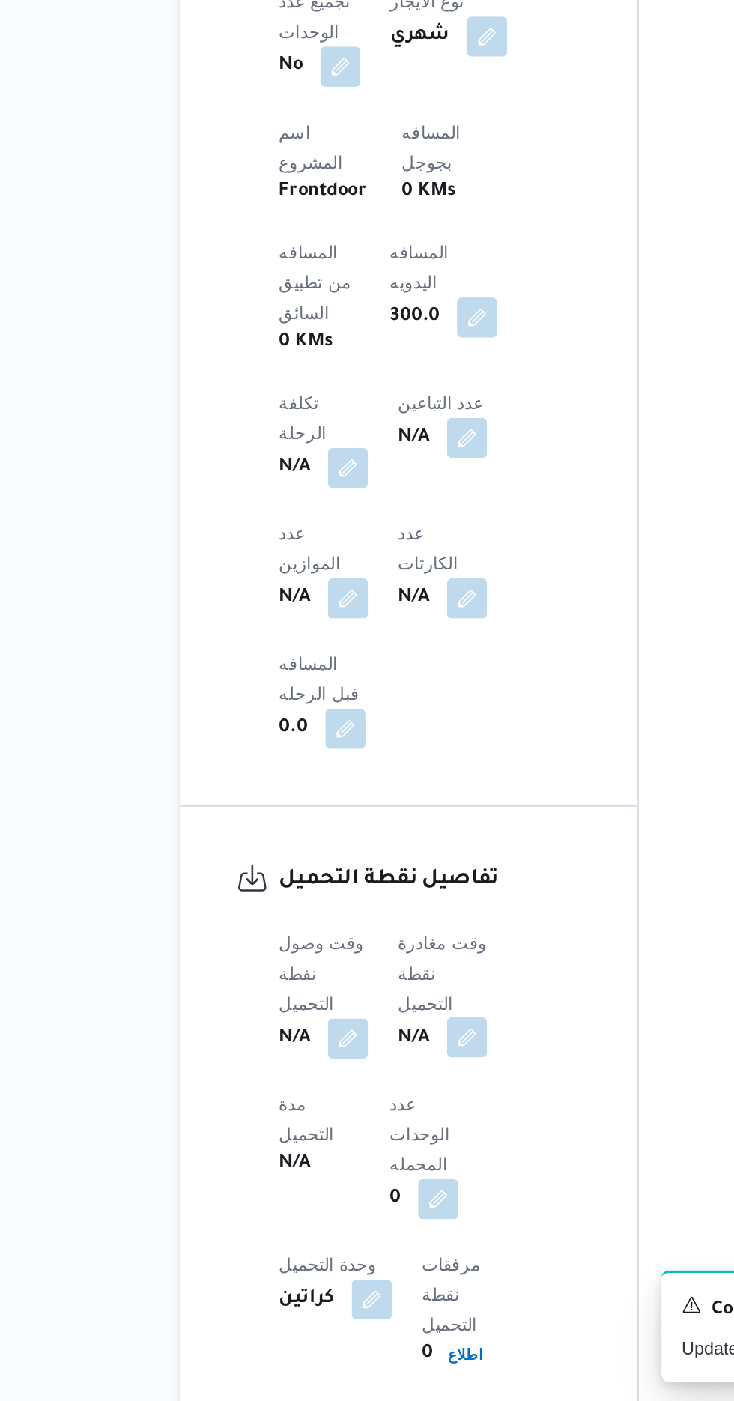
click at [374, 1171] on button "button" at bounding box center [366, 1183] width 24 height 24
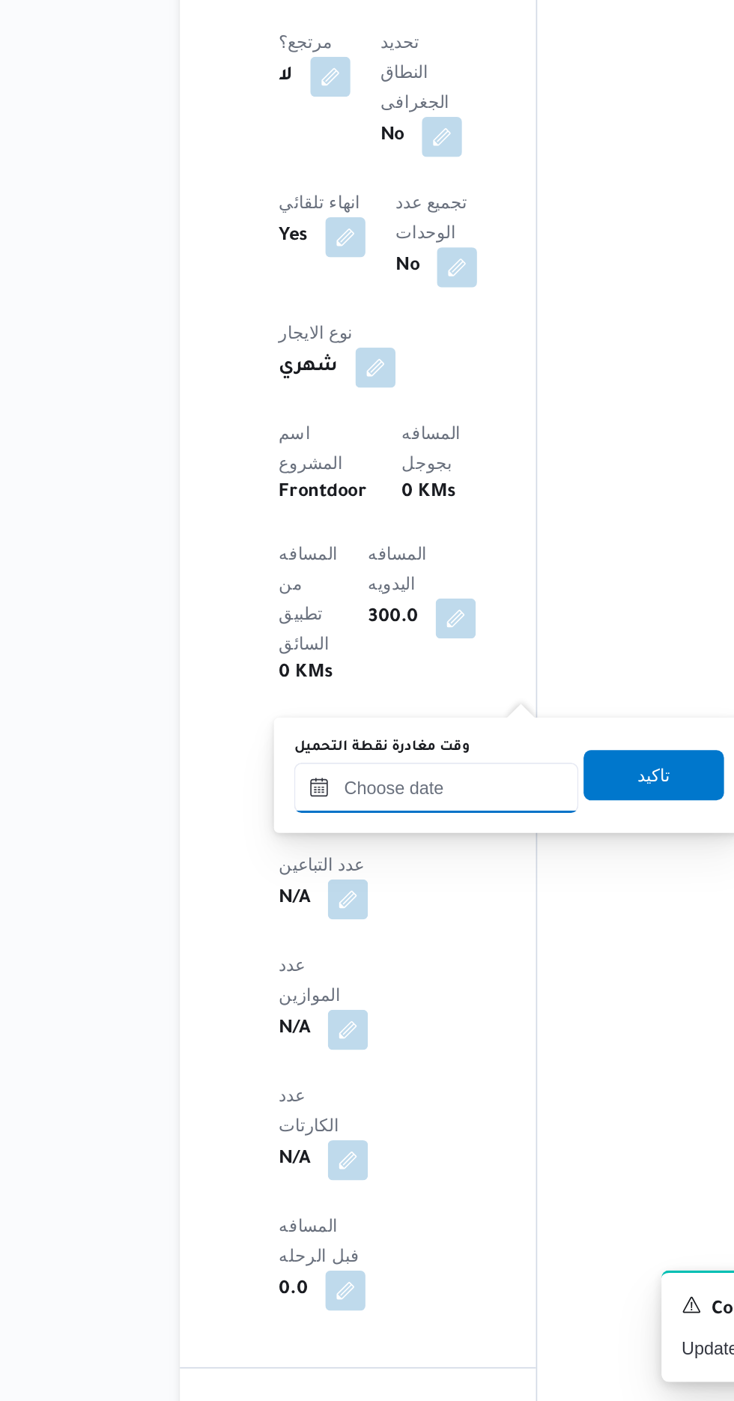
click at [365, 1037] on input "وقت مغادرة نقطة التحميل" at bounding box center [348, 1034] width 170 height 30
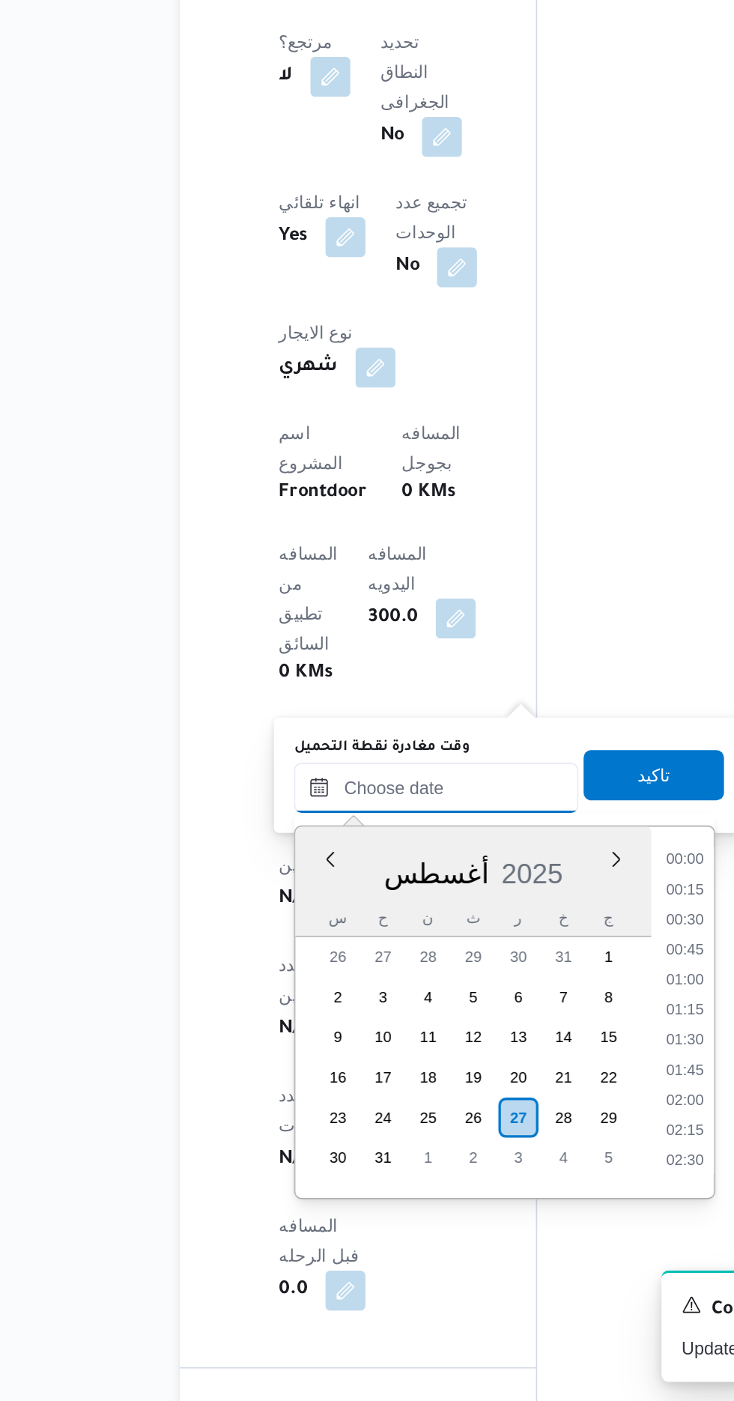
scroll to position [1030, 0]
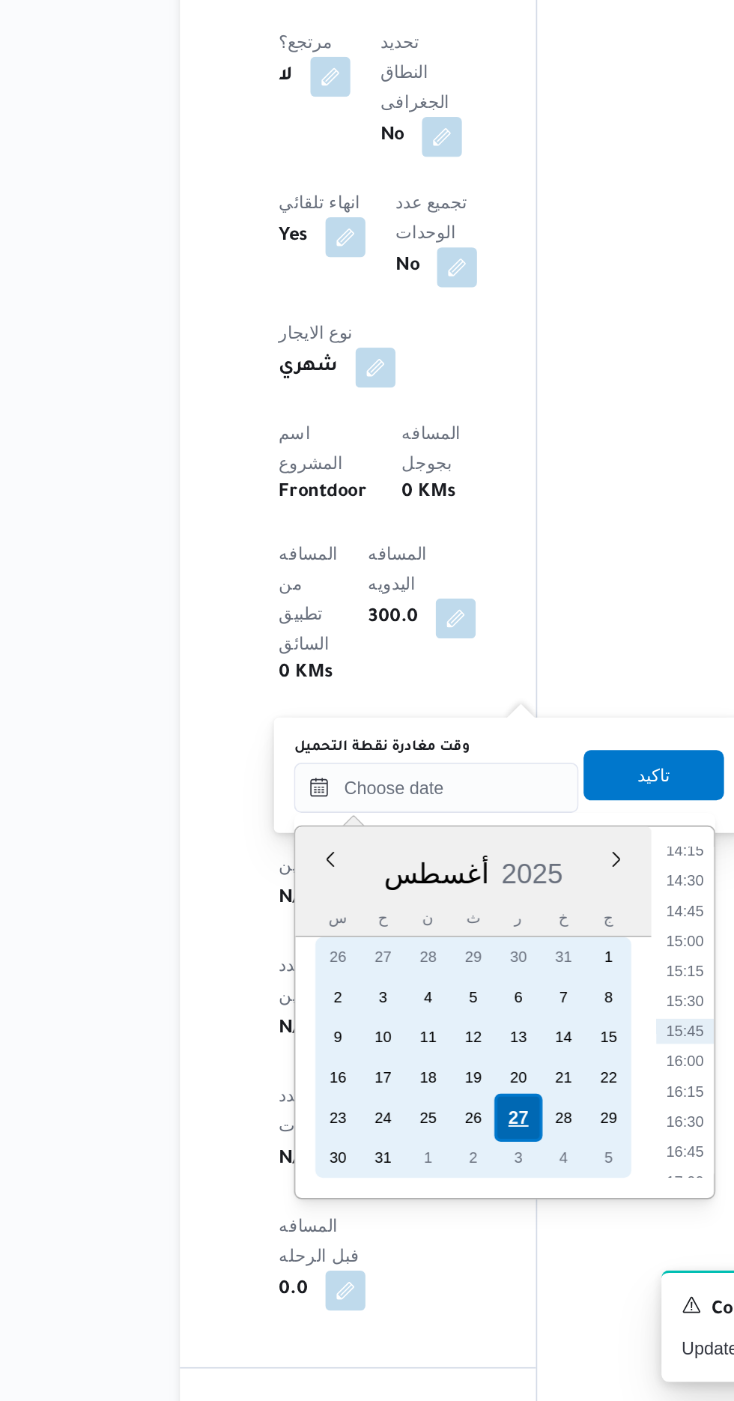
click at [398, 1228] on div "27" at bounding box center [397, 1230] width 28 height 28
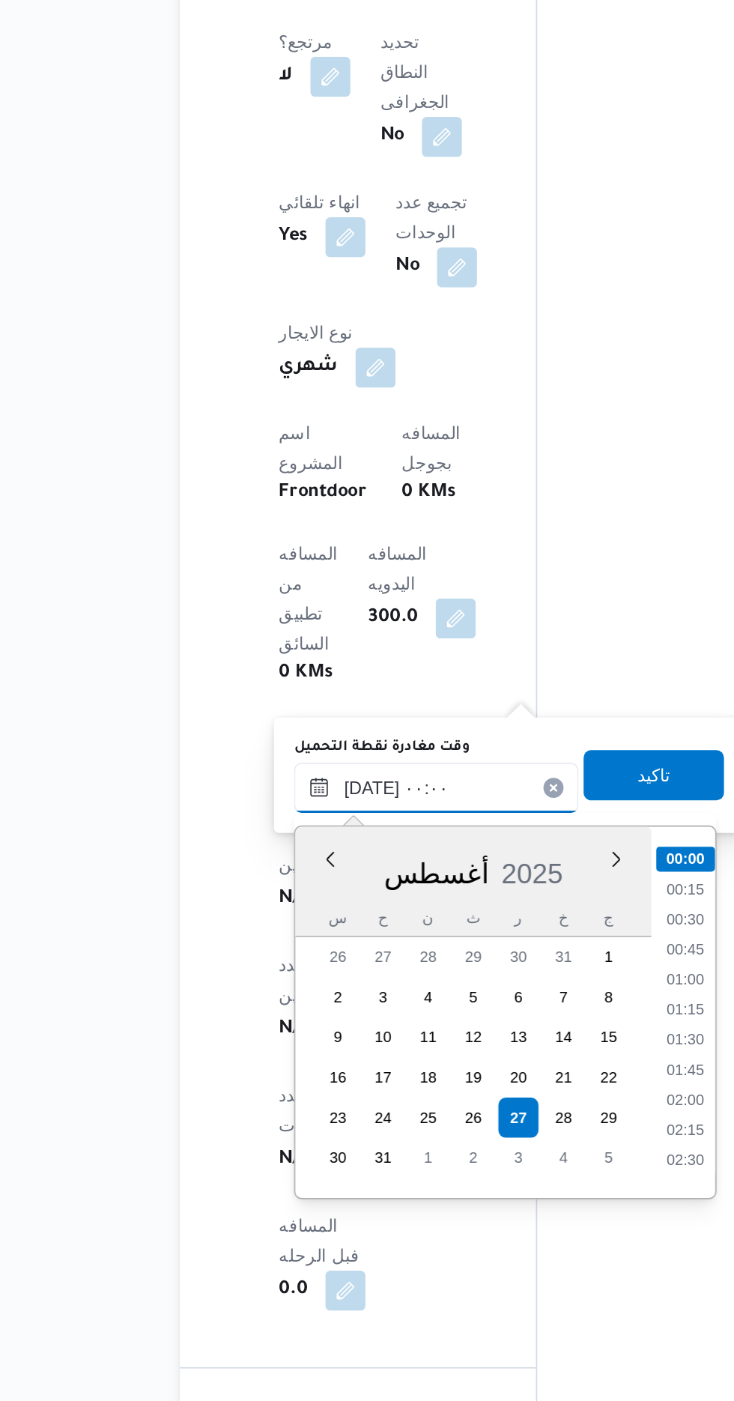
click at [264, 1043] on input "[DATE] ٠٠:٠٠" at bounding box center [348, 1034] width 170 height 30
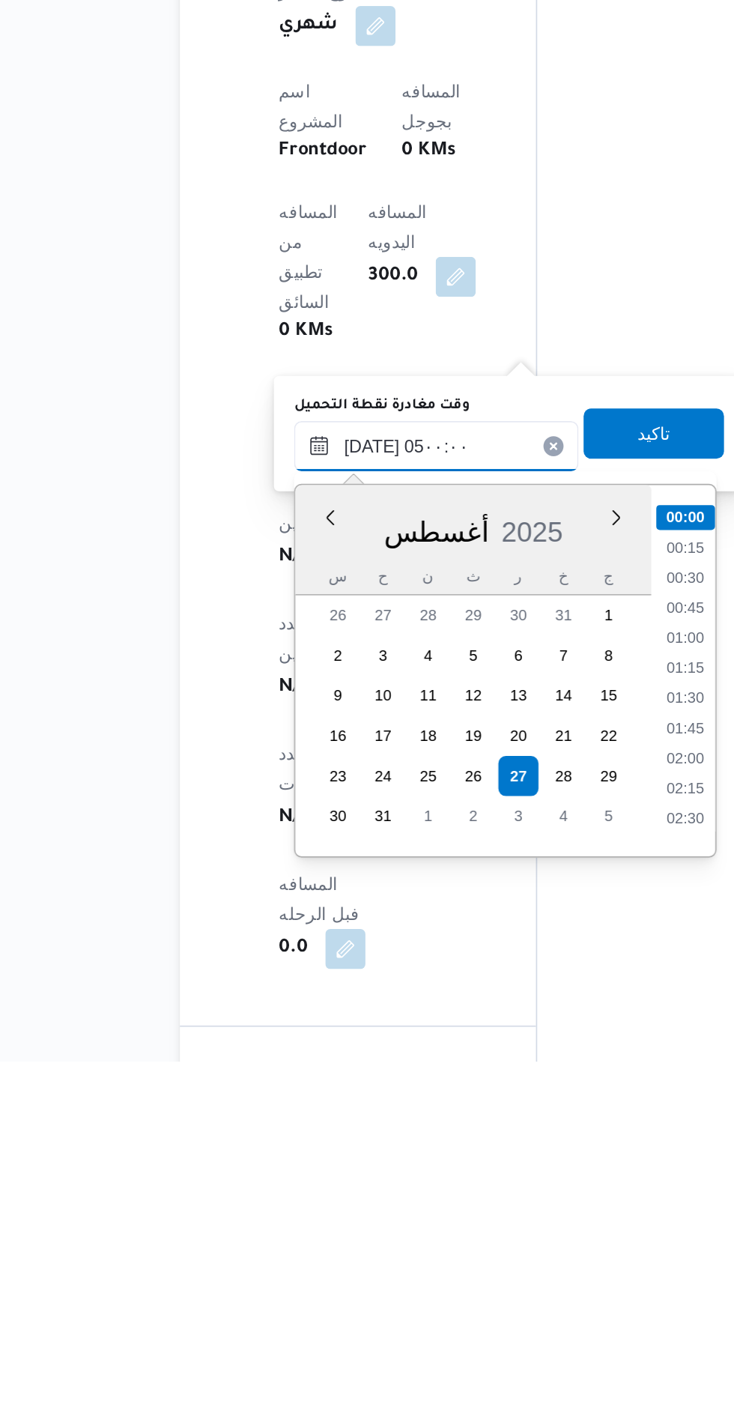
scroll to position [178, 0]
click at [489, 1243] on li "04:45" at bounding box center [496, 1239] width 34 height 15
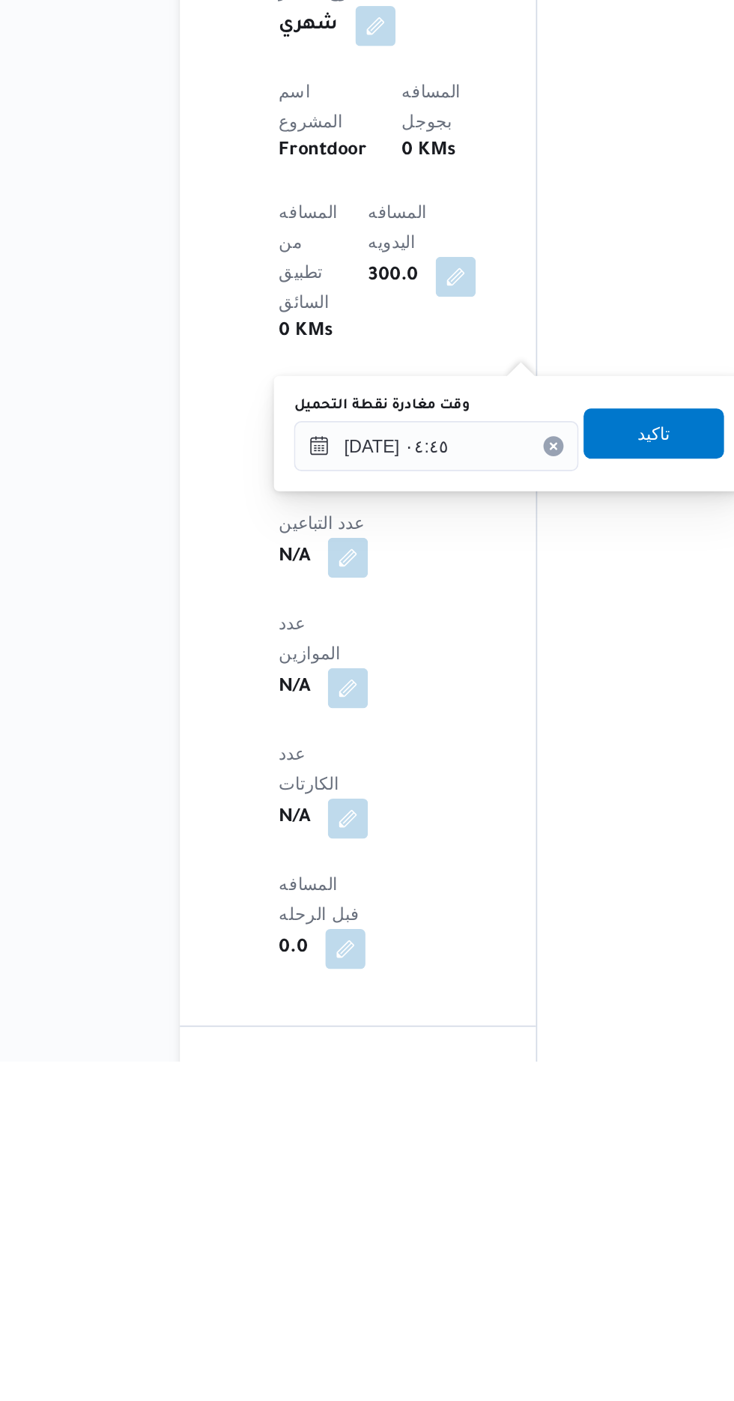
click at [358, 1011] on label "وقت مغادرة نقطة التحميل" at bounding box center [315, 1010] width 105 height 12
click at [358, 1019] on input "٢٧/٠٨/٢٠٢٥ ٠٤:٤٥" at bounding box center [348, 1034] width 170 height 30
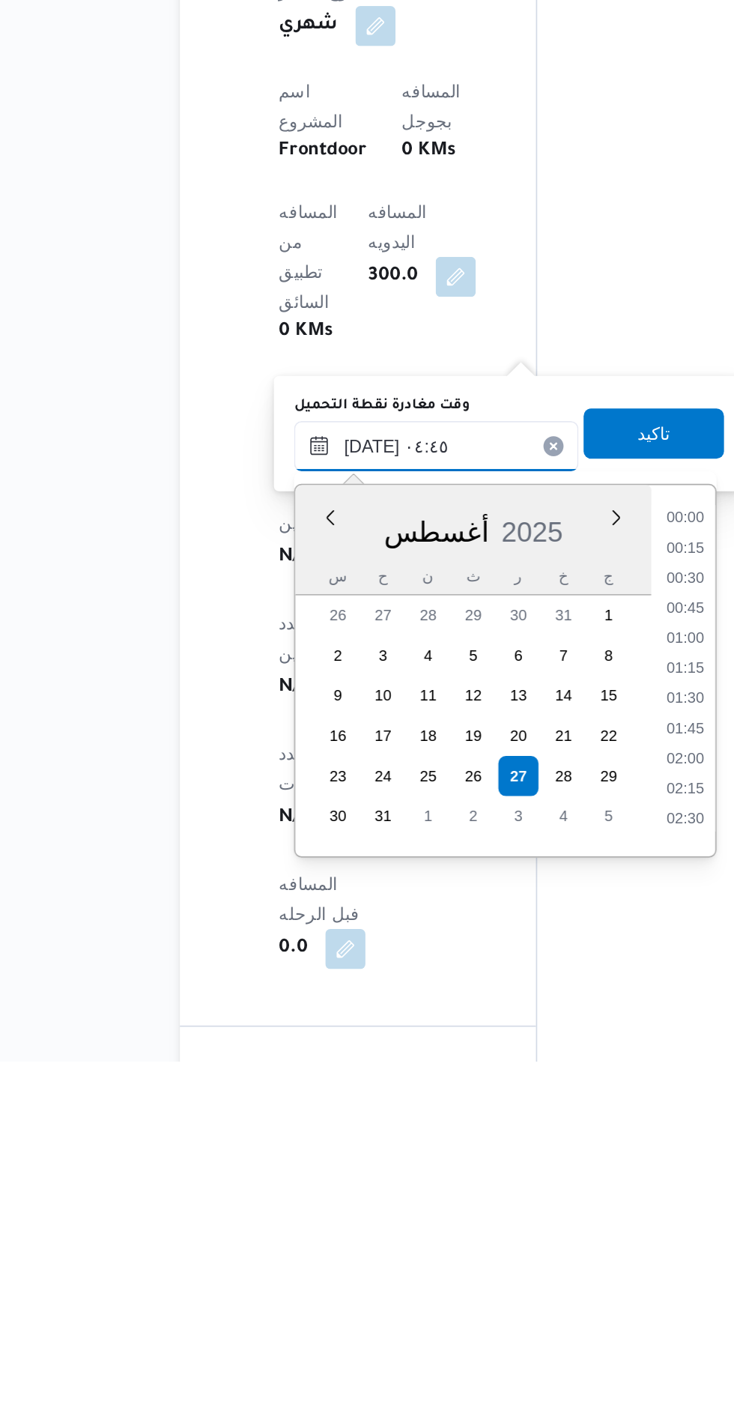
scroll to position [238, 0]
click at [492, 1247] on li "05:45" at bounding box center [496, 1251] width 34 height 15
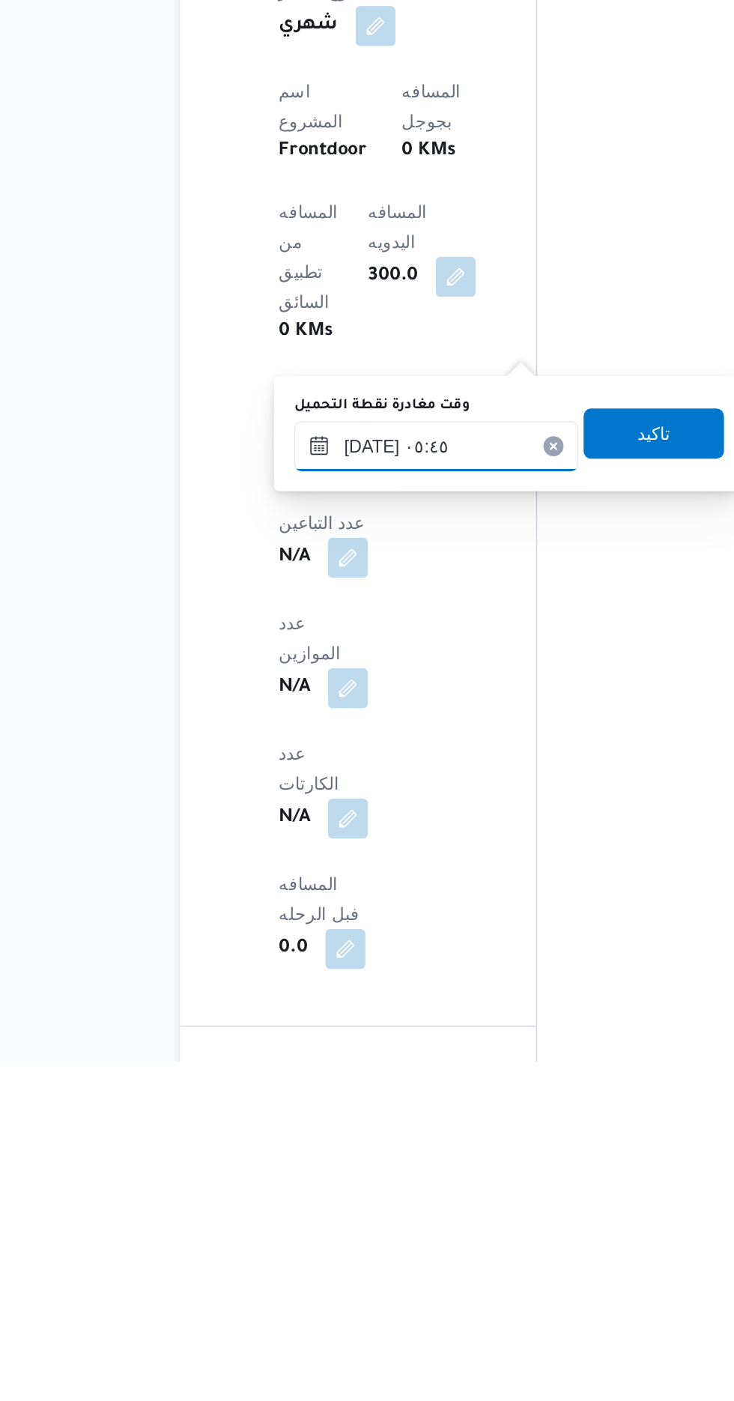
click at [389, 1037] on input "٢٧/٠٨/٢٠٢٥ ٠٥:٤٥" at bounding box center [348, 1034] width 170 height 30
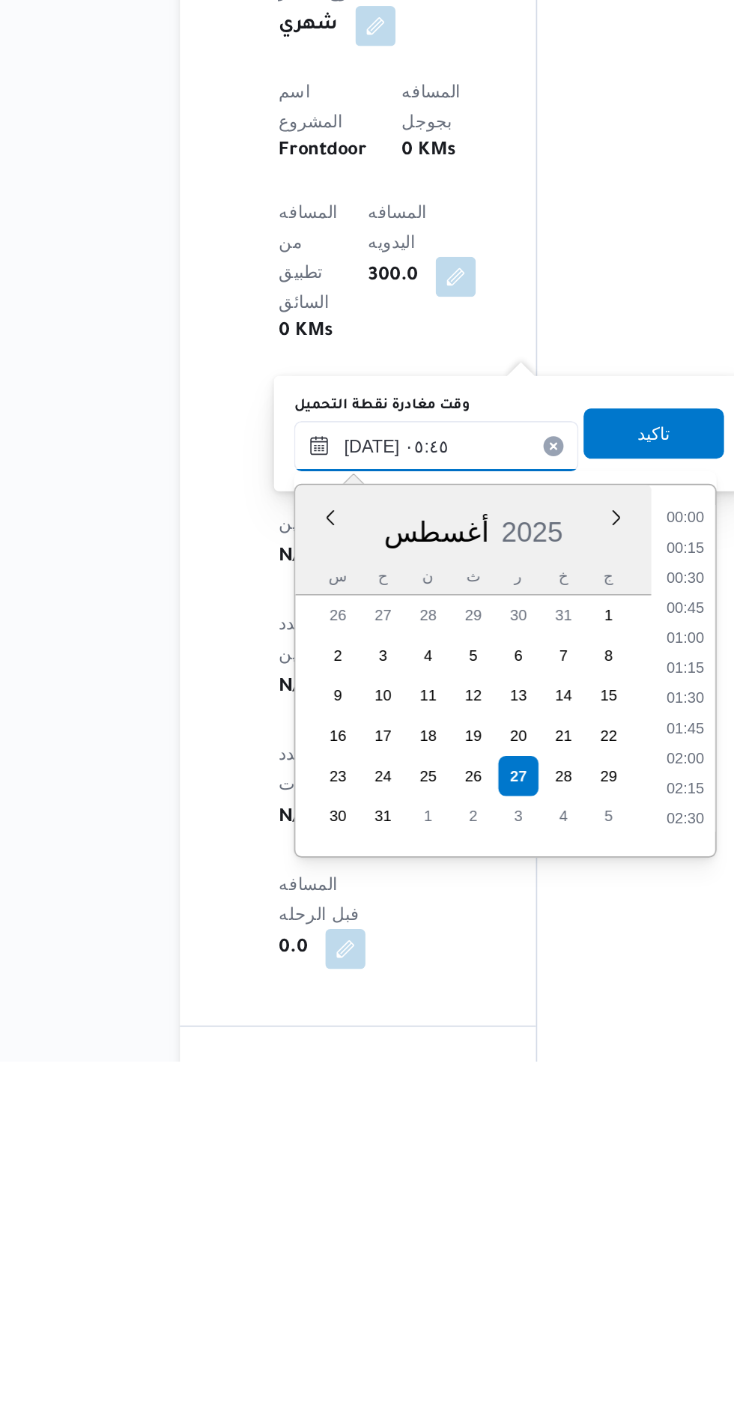
scroll to position [310, 0]
click at [492, 1251] on li "06:45" at bounding box center [496, 1251] width 34 height 15
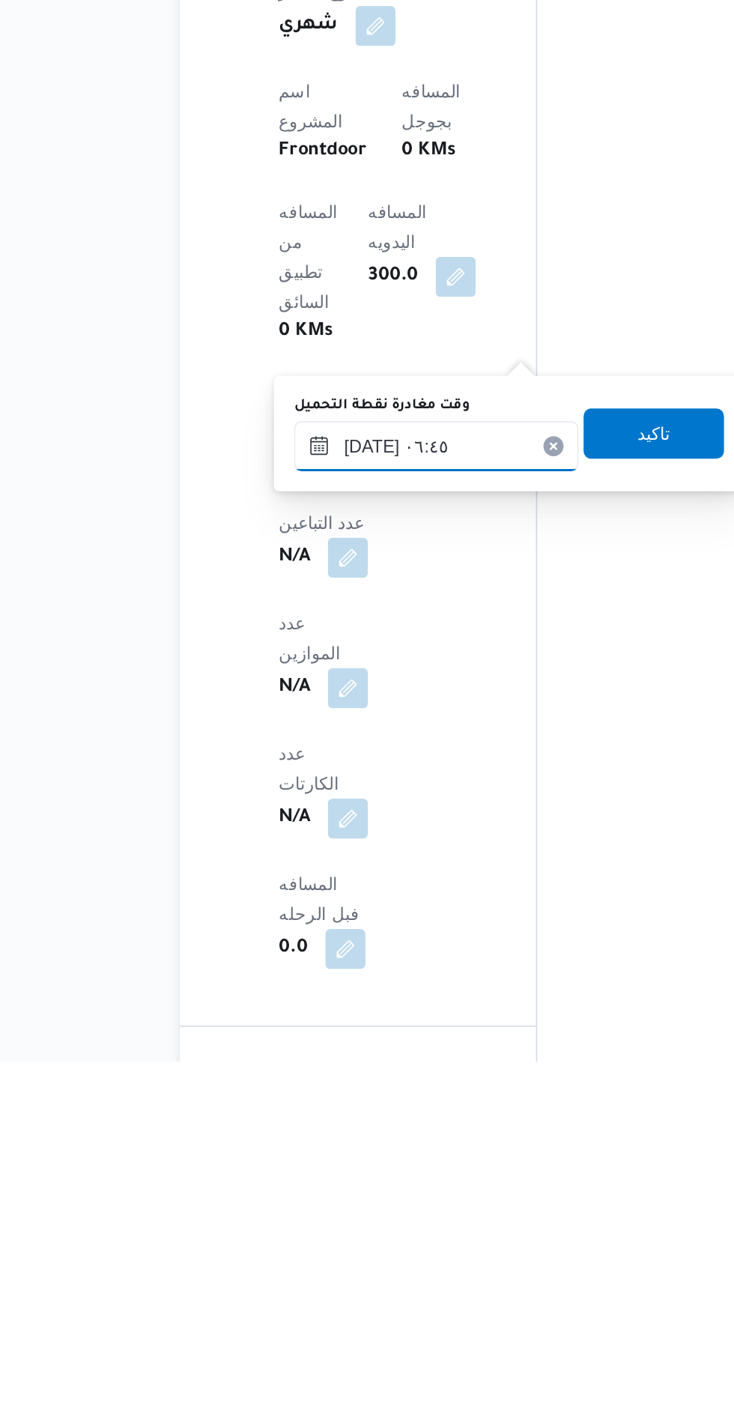
click at [363, 1028] on input "٢٧/٠٨/٢٠٢٥ ٠٦:٤٥" at bounding box center [348, 1034] width 170 height 30
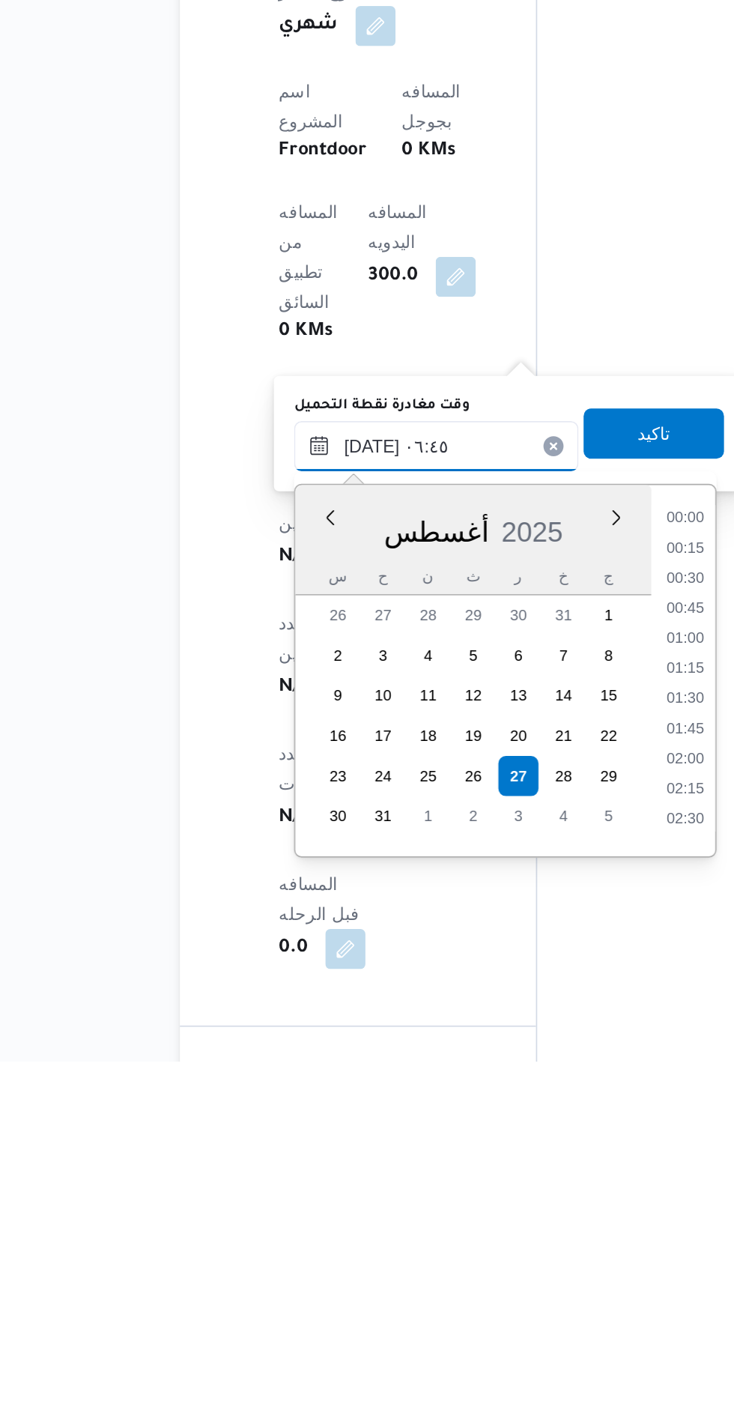
scroll to position [382, 0]
click at [490, 1231] on li "07:30" at bounding box center [496, 1233] width 34 height 15
type input "٢٧/٠٨/٢٠٢٥ ٠٧:٣٠"
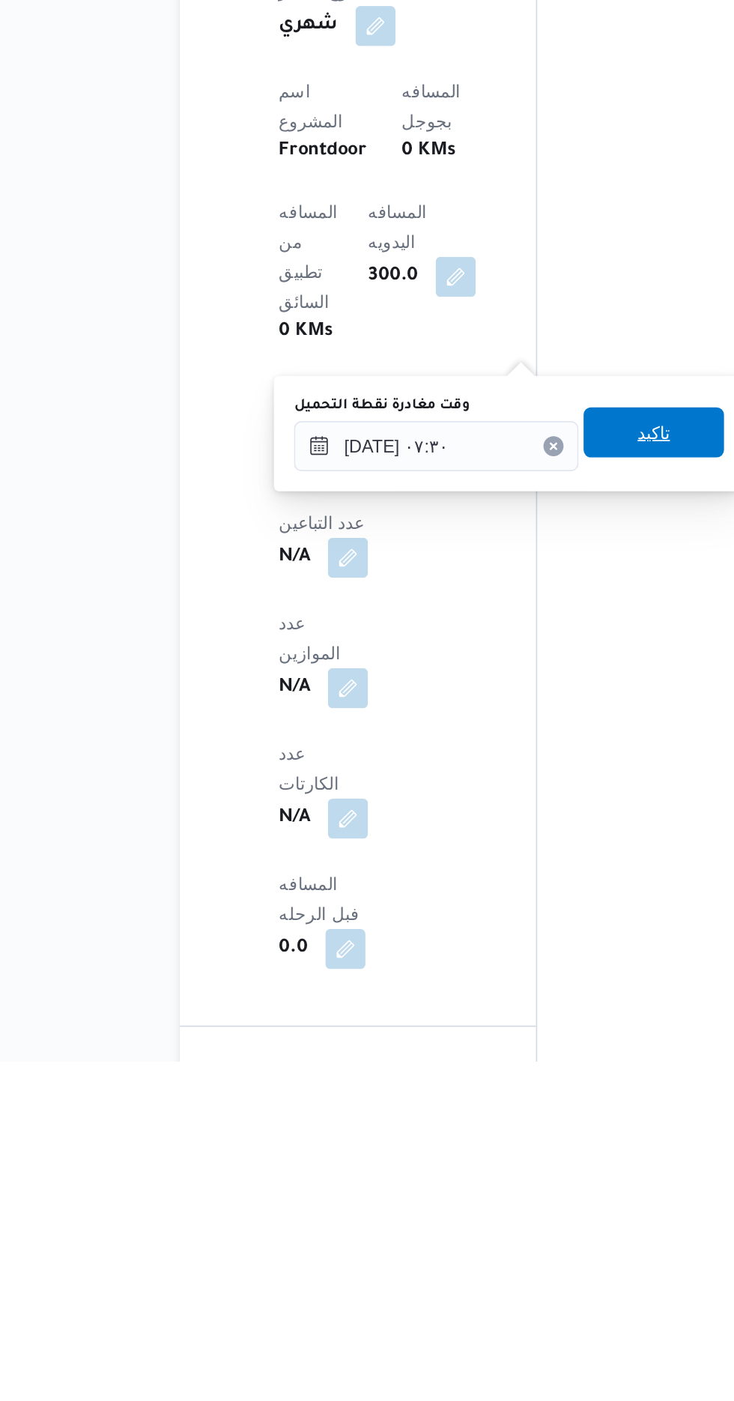
click at [497, 1037] on span "تاكيد" at bounding box center [478, 1025] width 84 height 30
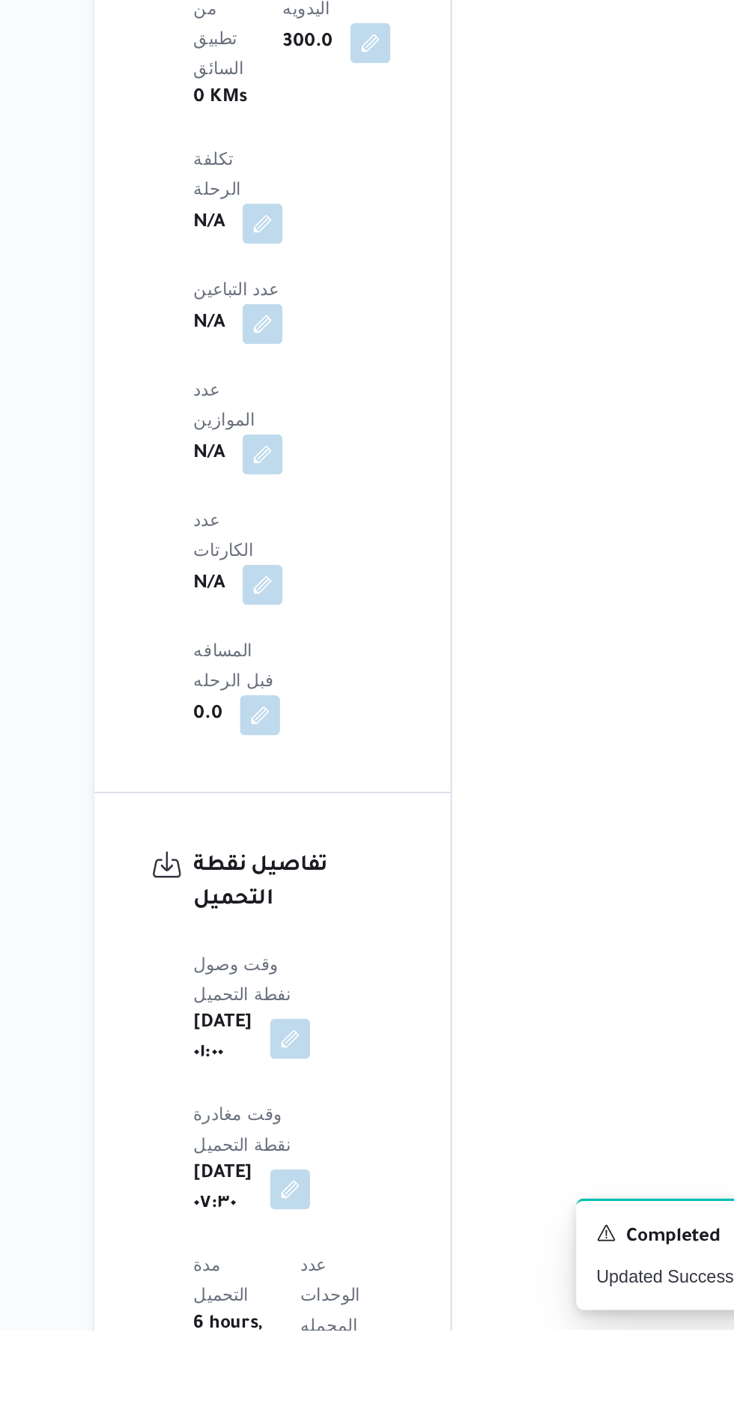
scroll to position [969, 0]
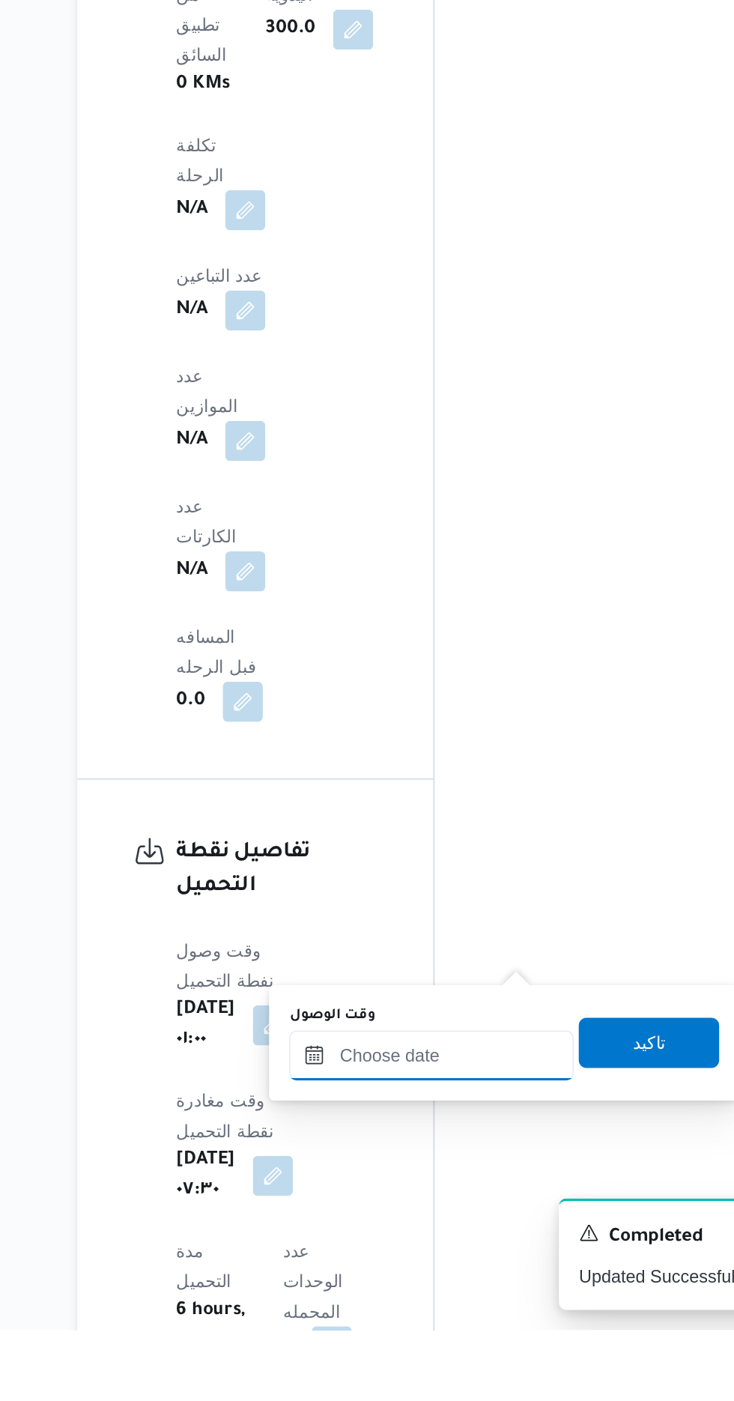
click at [432, 1240] on input "وقت الوصول" at bounding box center [406, 1237] width 170 height 30
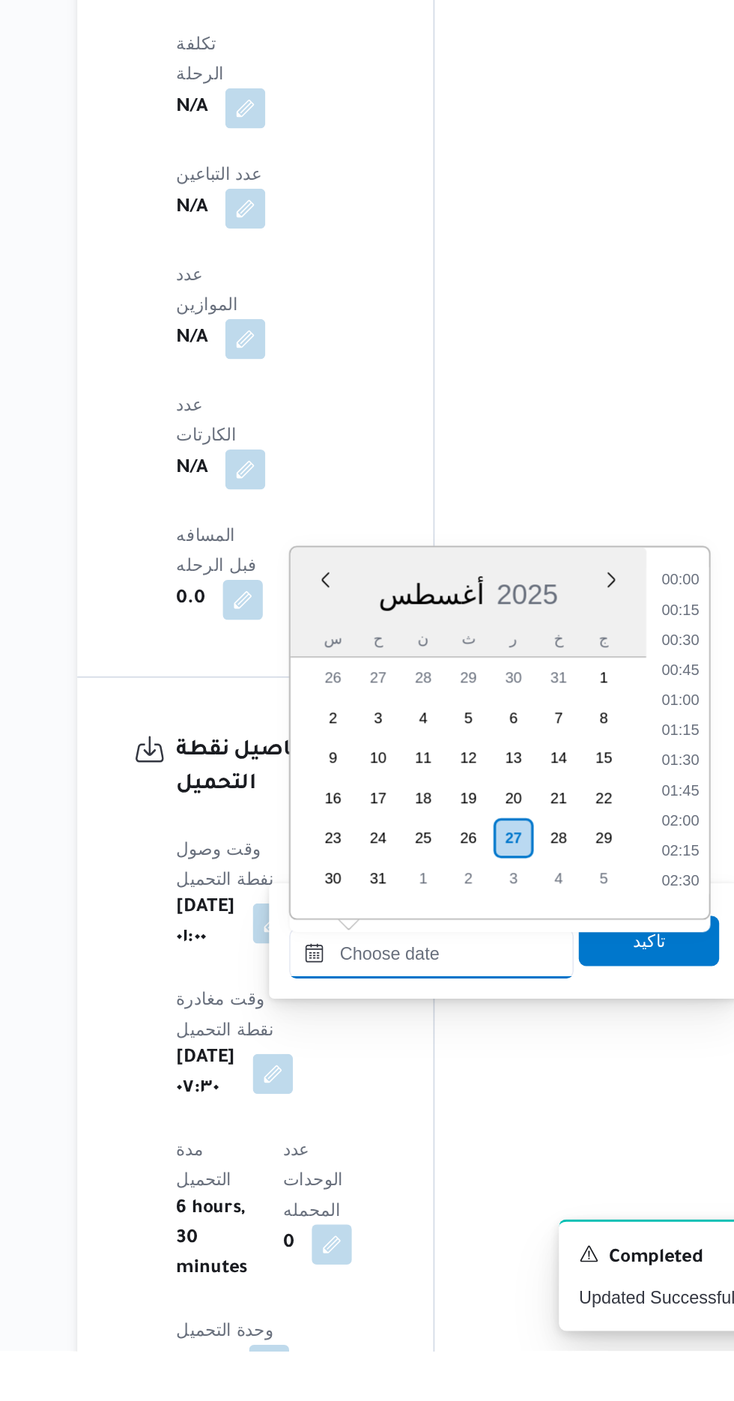
scroll to position [1030, 0]
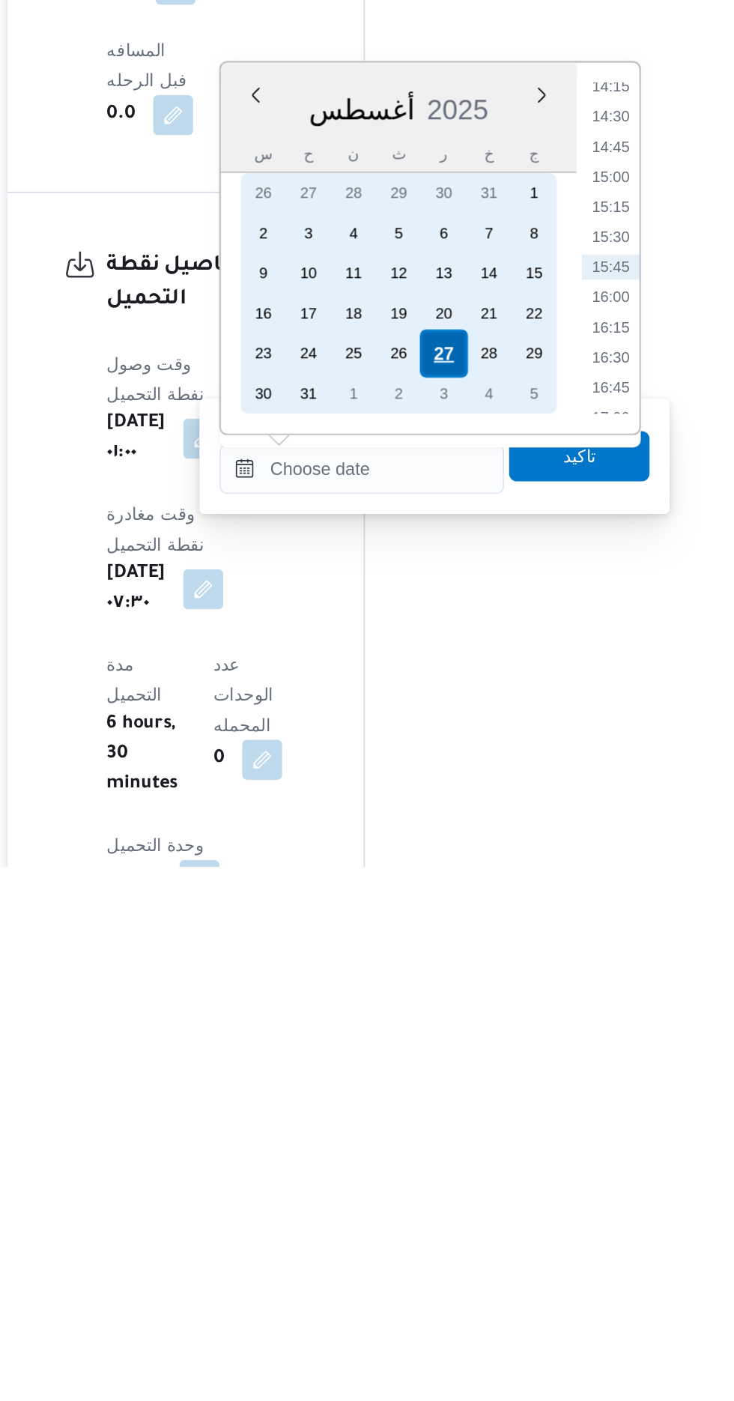
click at [459, 1097] on div "27" at bounding box center [455, 1094] width 28 height 28
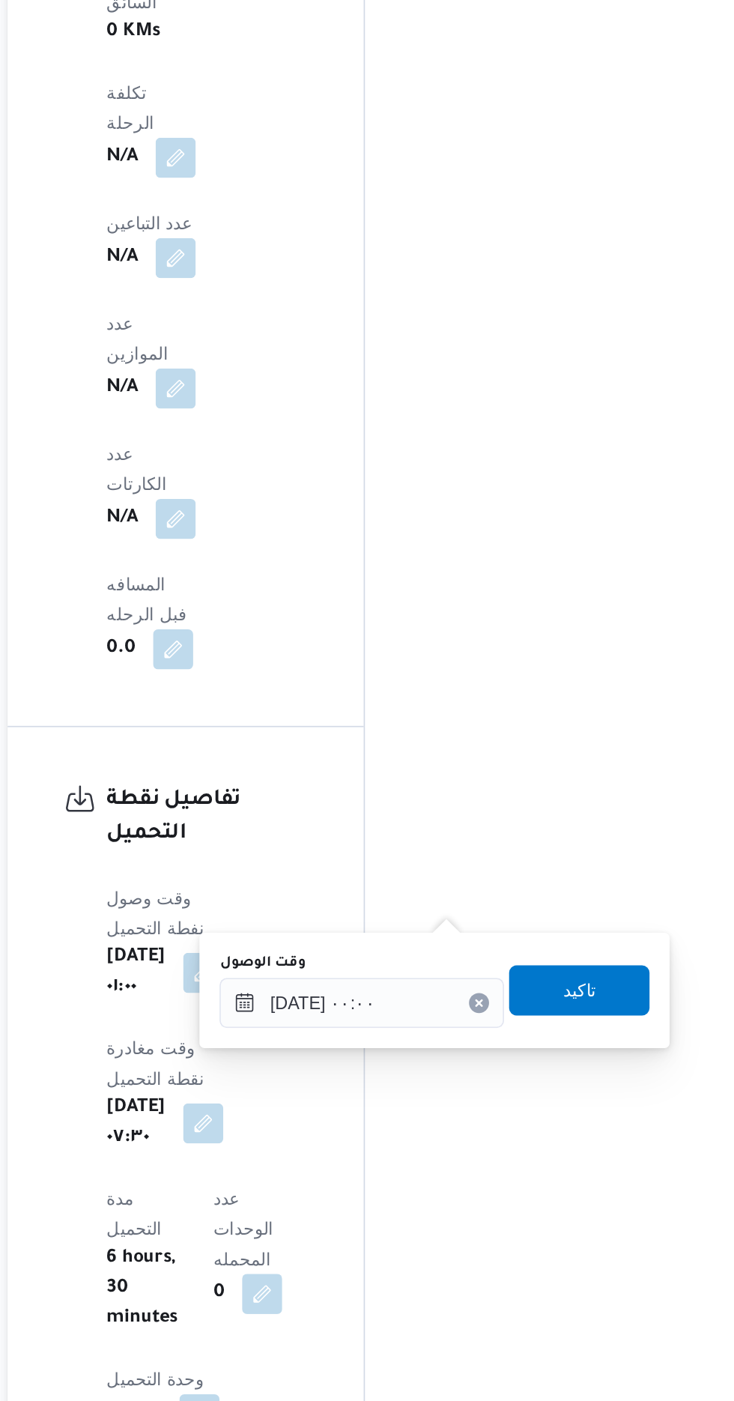
click at [319, 1169] on div "You are in a dialog. To close this dialog, hit escape. وقت الوصول ٢٧/٠٨/٢٠٢٥ ٠٠…" at bounding box center [449, 1155] width 281 height 69
click at [354, 1166] on input "[DATE] ٠٠:٠٠" at bounding box center [406, 1163] width 170 height 30
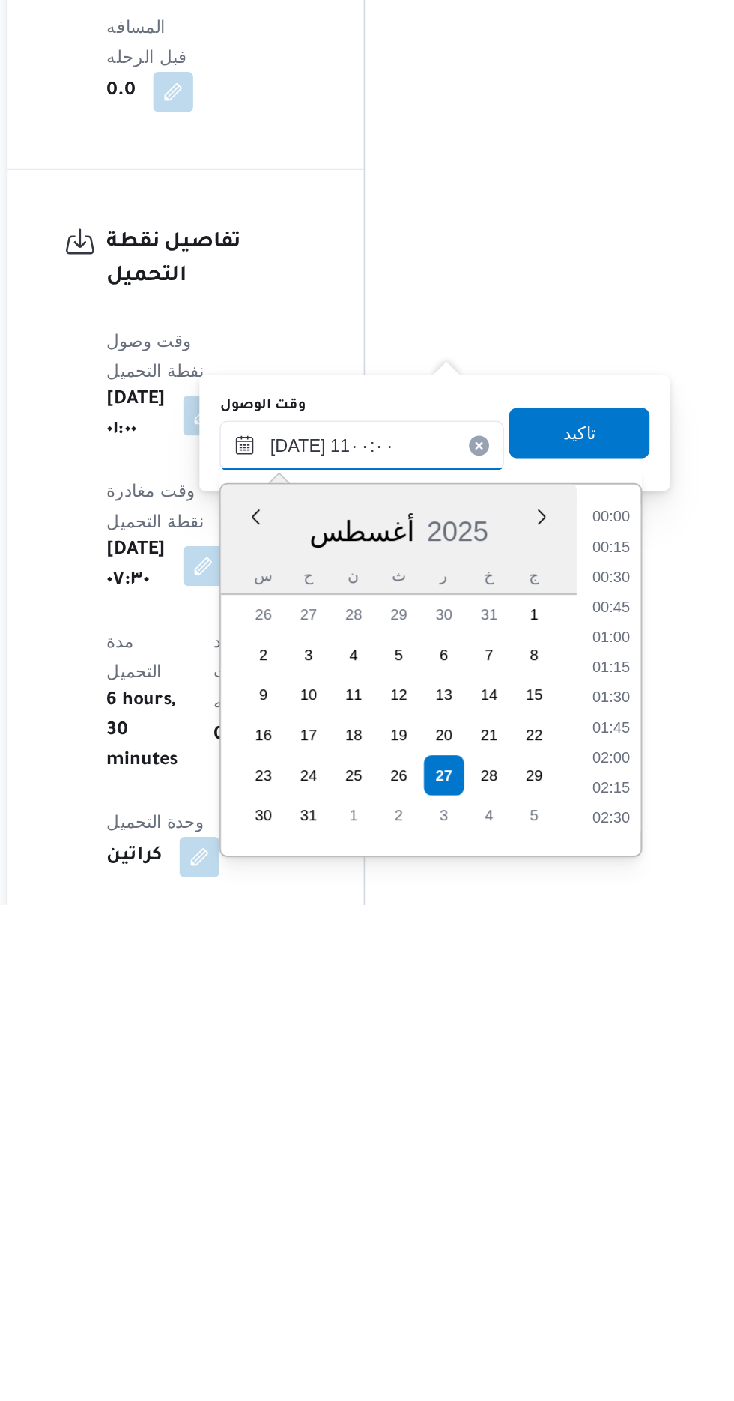
scroll to position [610, 0]
click at [551, 1344] on li "11:00" at bounding box center [555, 1350] width 35 height 15
type input "٢٧/٠٨/٢٠٢٥ ١١:٠٠"
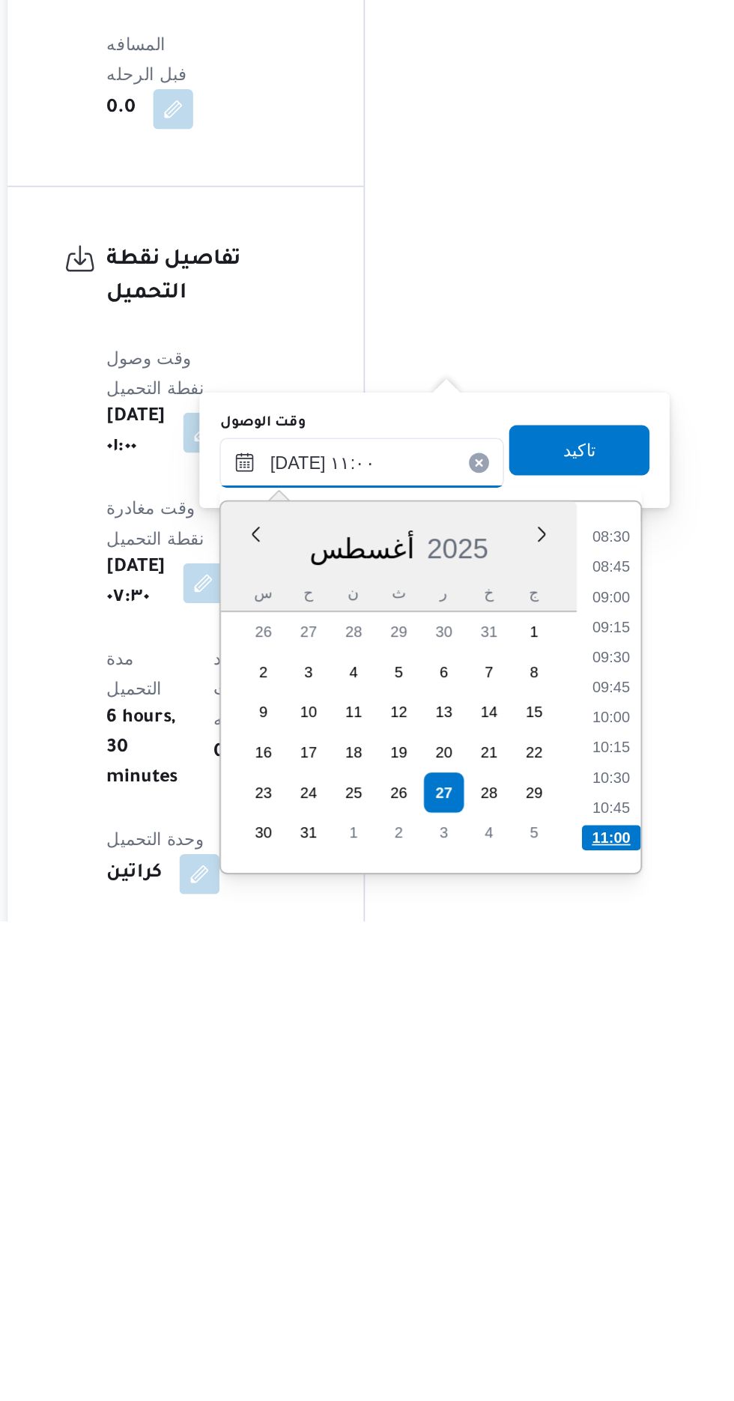
scroll to position [1079, 0]
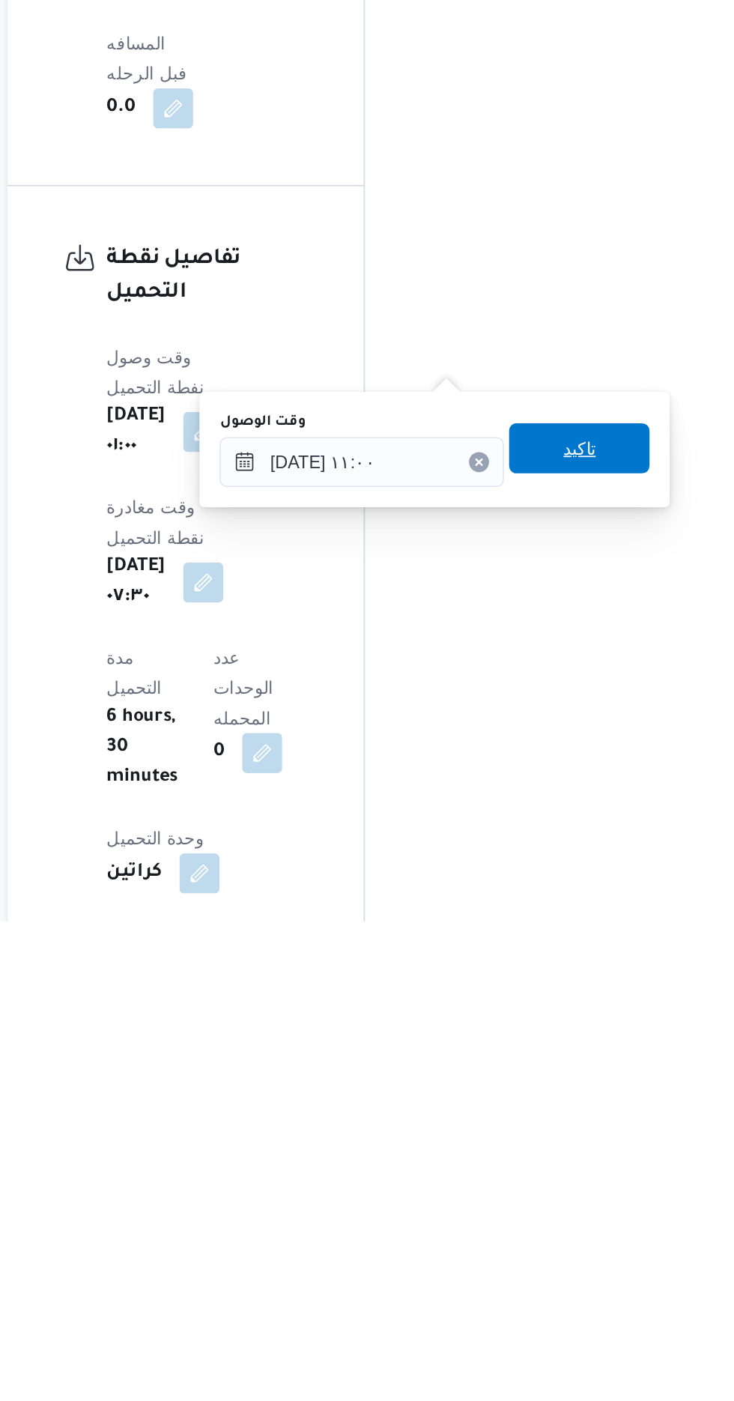
click at [546, 1126] on span "تاكيد" at bounding box center [536, 1118] width 19 height 18
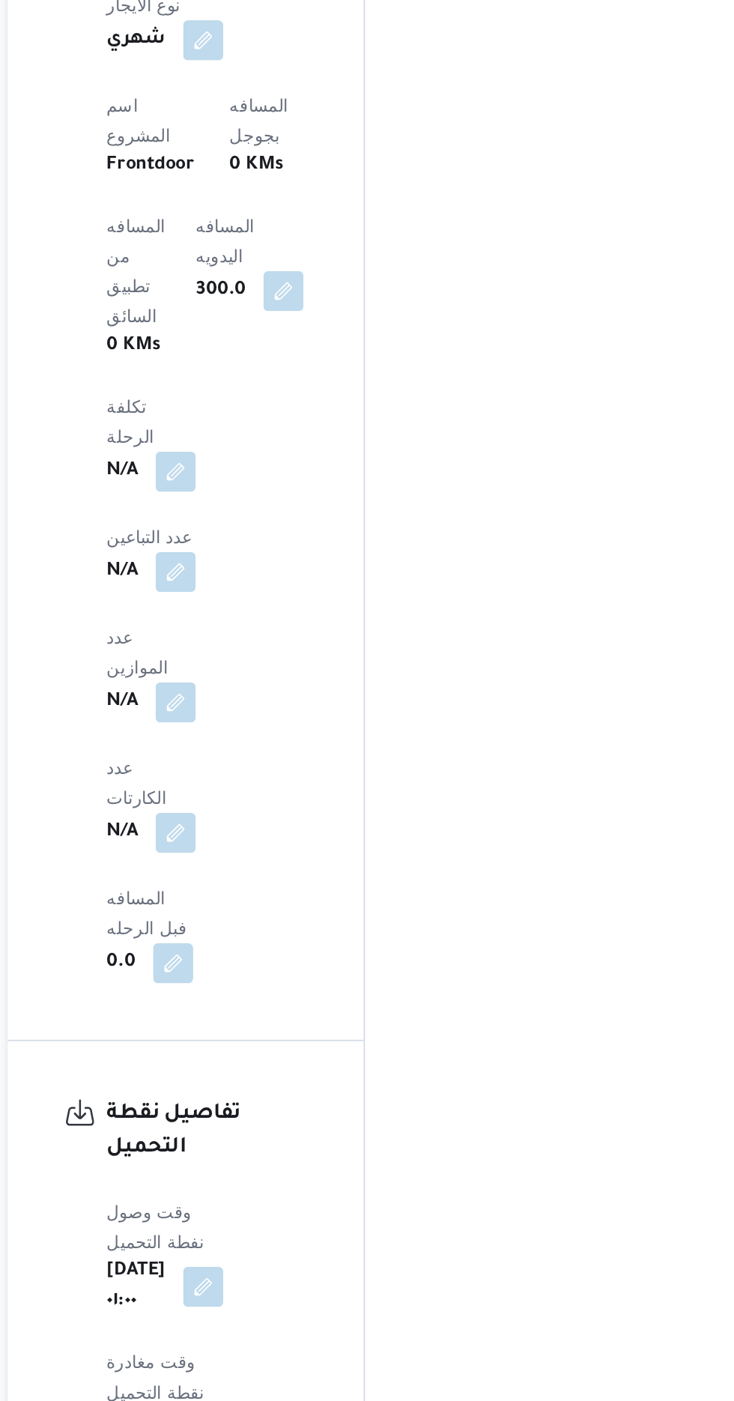
click at [324, 1186] on button "button" at bounding box center [312, 1198] width 24 height 24
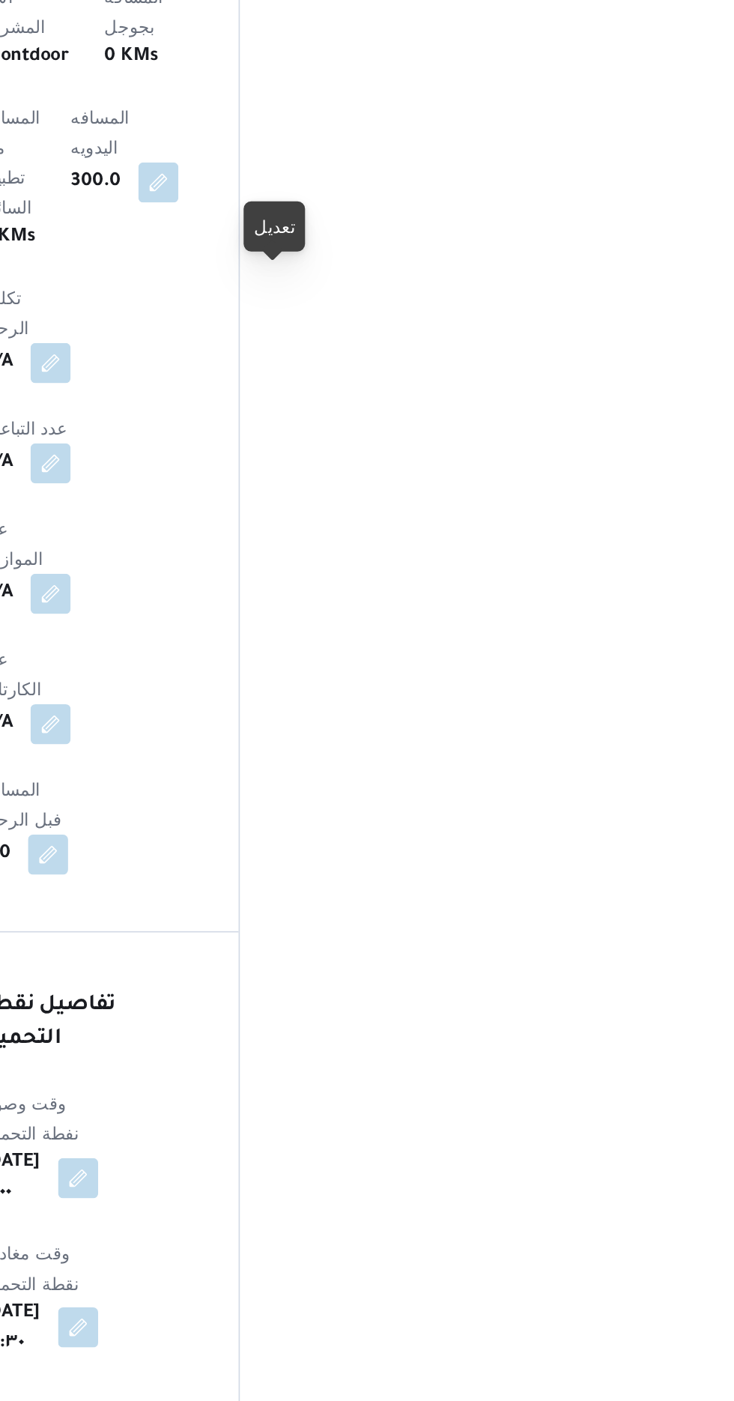
scroll to position [1080, 0]
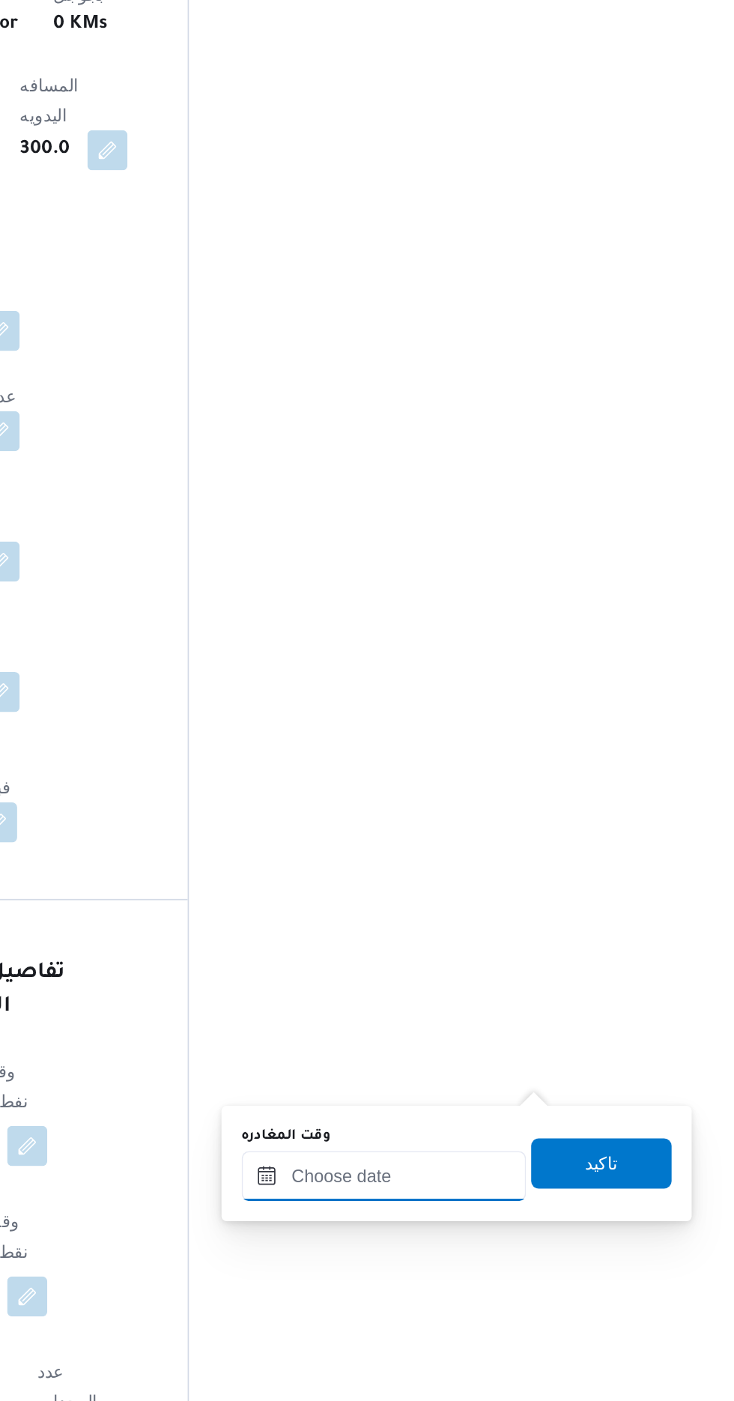
click at [568, 1124] on input "وقت المغادره" at bounding box center [525, 1125] width 170 height 30
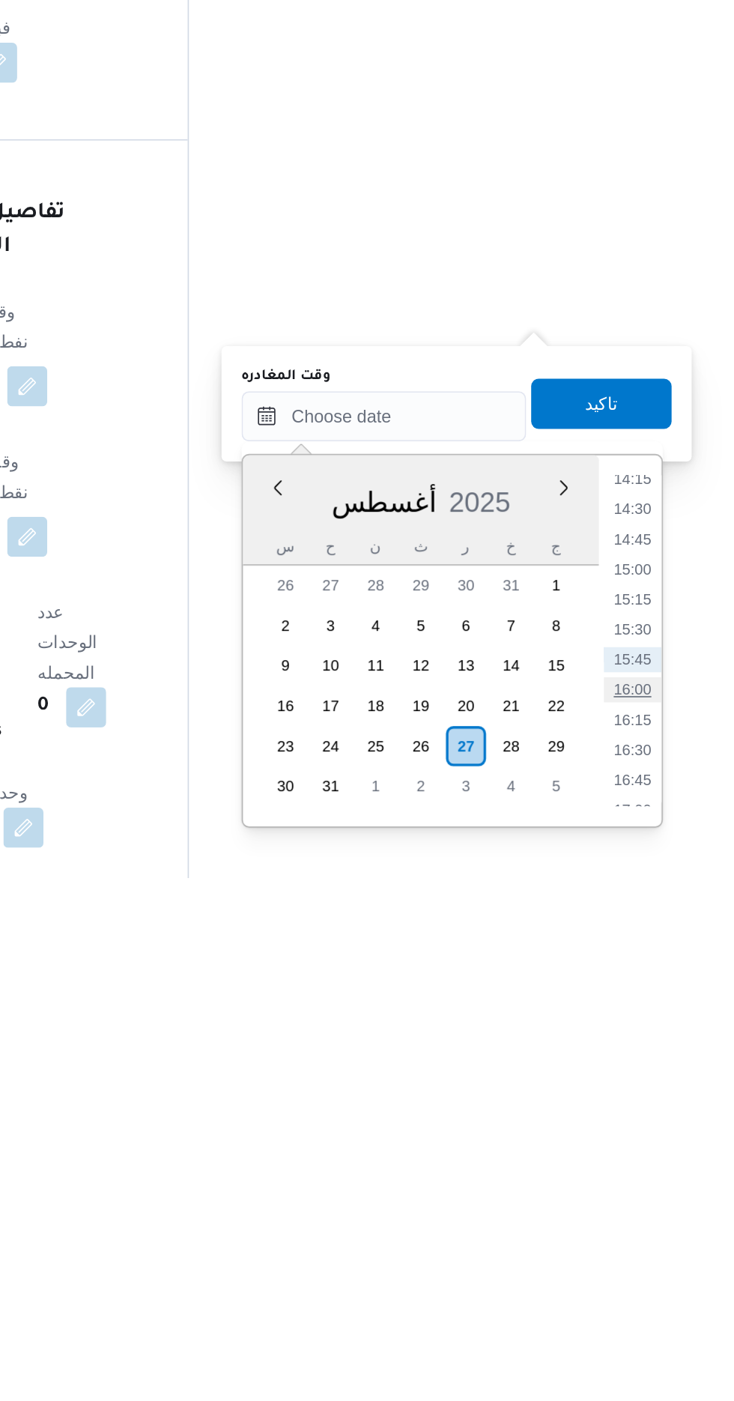
click at [670, 1285] on li "16:00" at bounding box center [673, 1288] width 34 height 15
type input "[DATE] ١٦:٠٠"
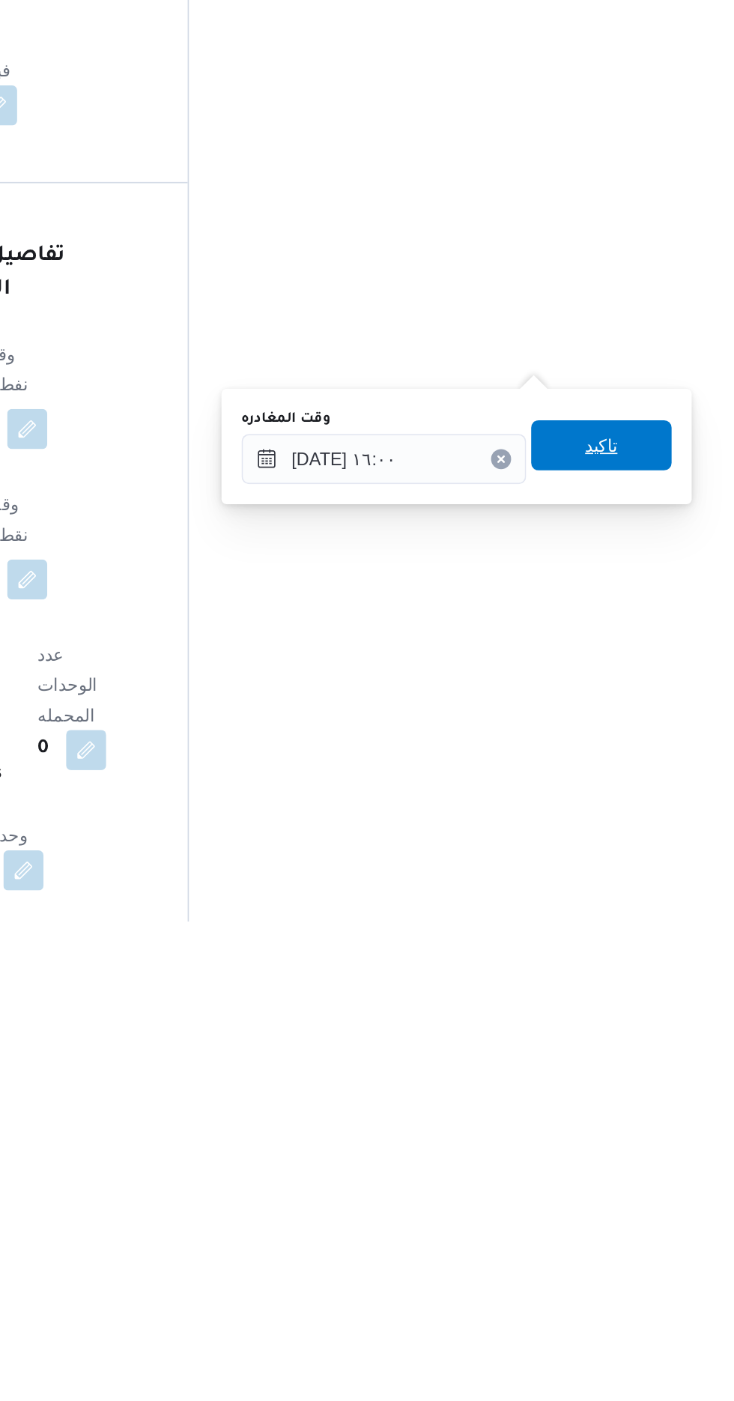
click at [676, 1127] on span "تاكيد" at bounding box center [655, 1117] width 84 height 30
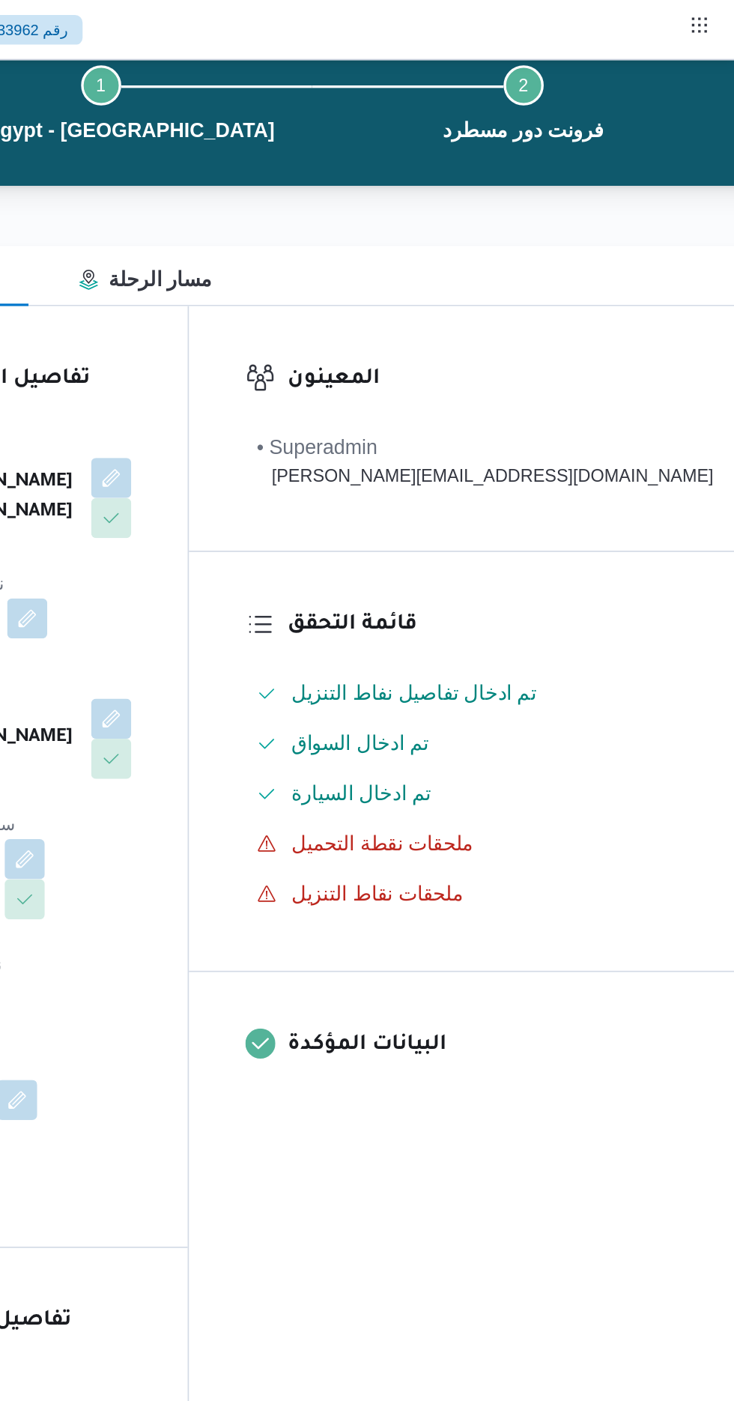
scroll to position [0, 0]
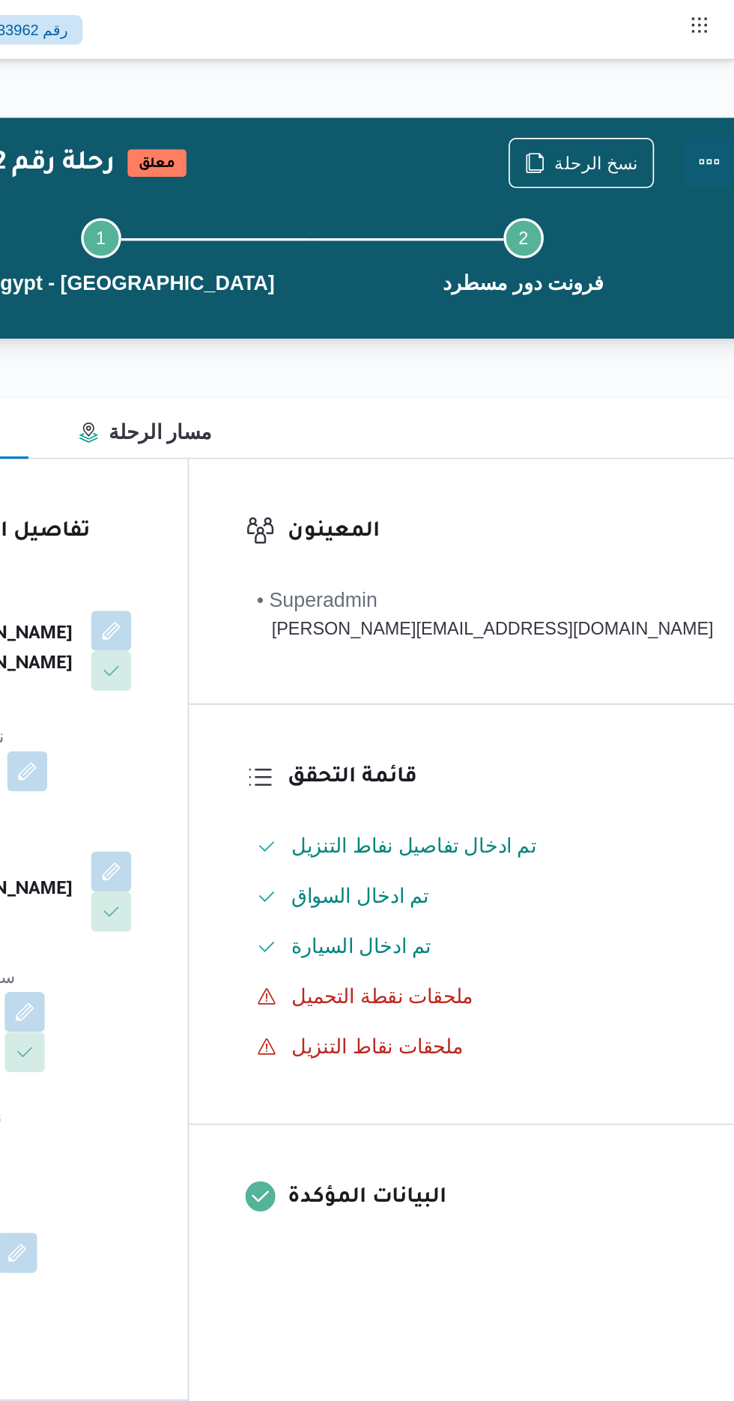
click at [704, 94] on button "Actions" at bounding box center [719, 97] width 30 height 30
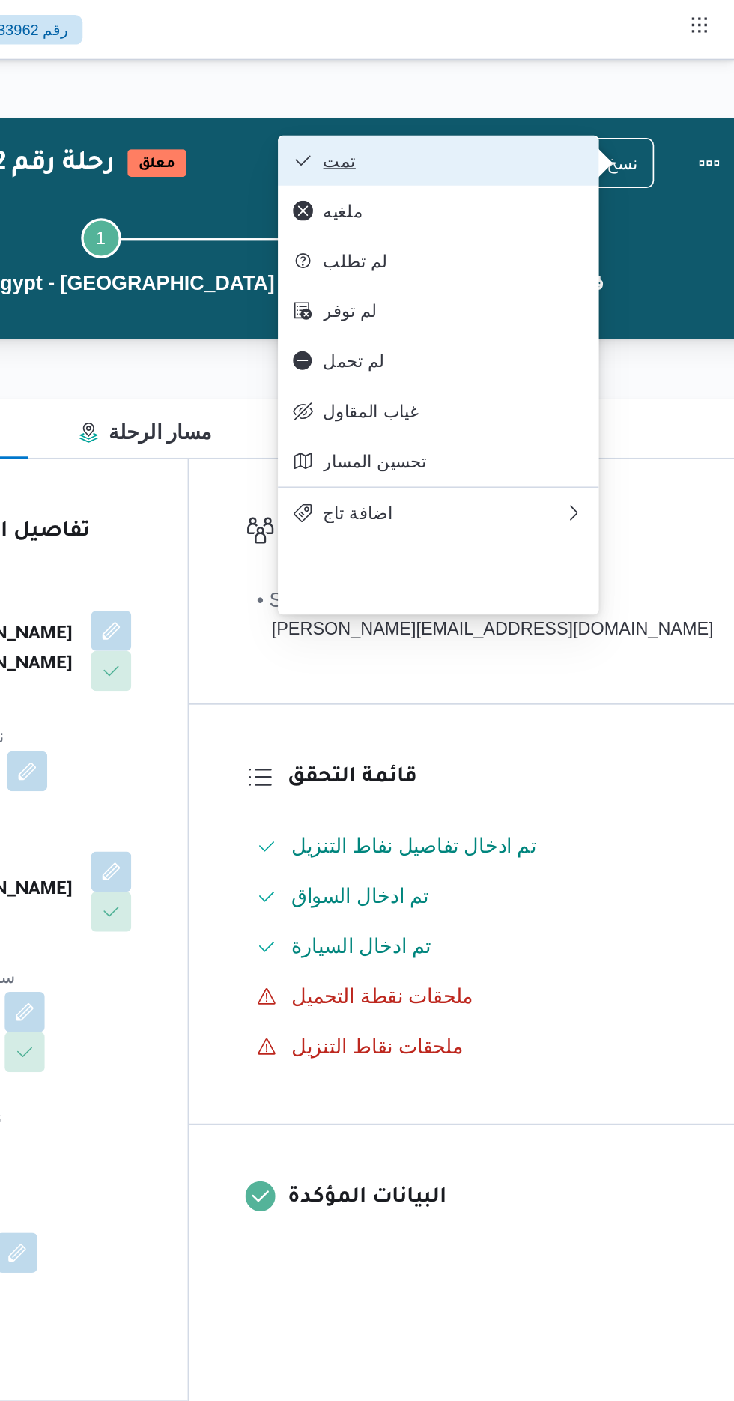
click at [628, 97] on span "تمت" at bounding box center [566, 96] width 156 height 12
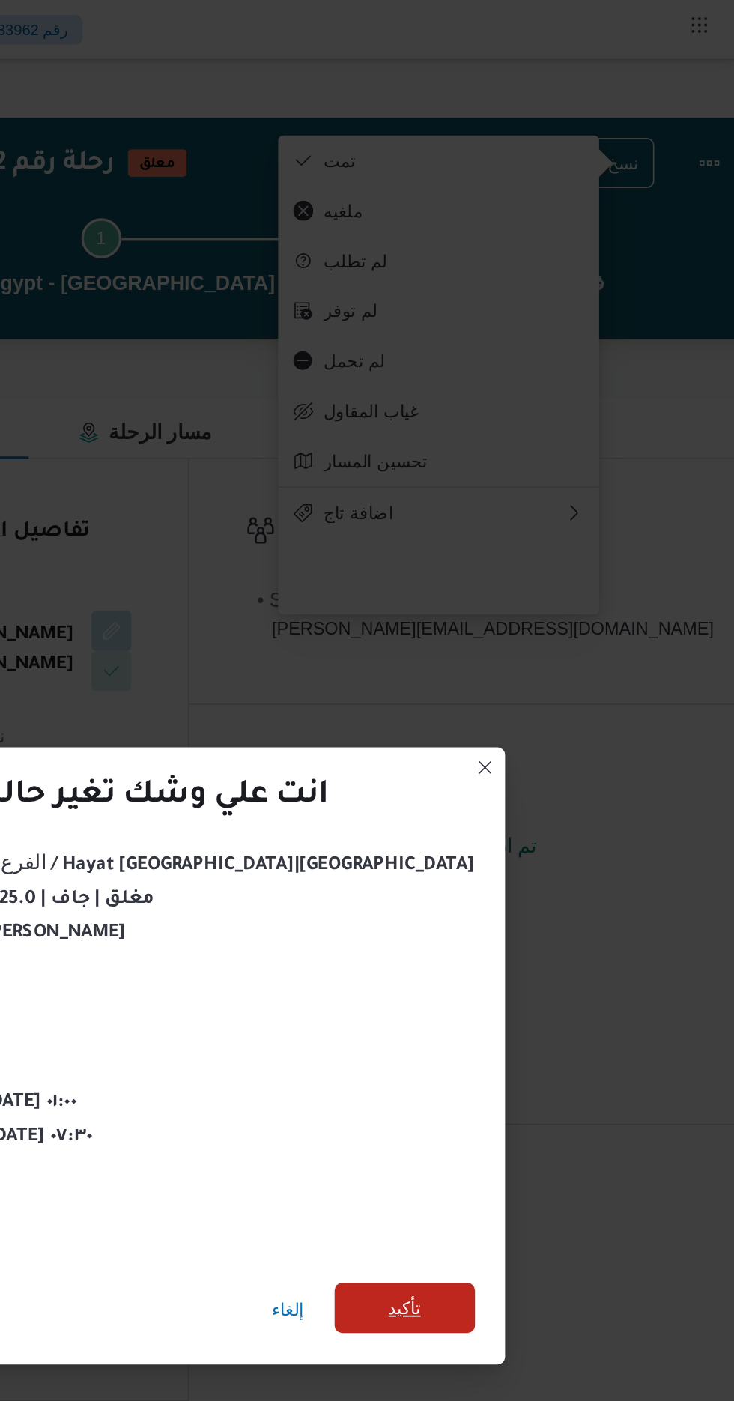
click at [527, 778] on span "تأكيد" at bounding box center [536, 781] width 19 height 18
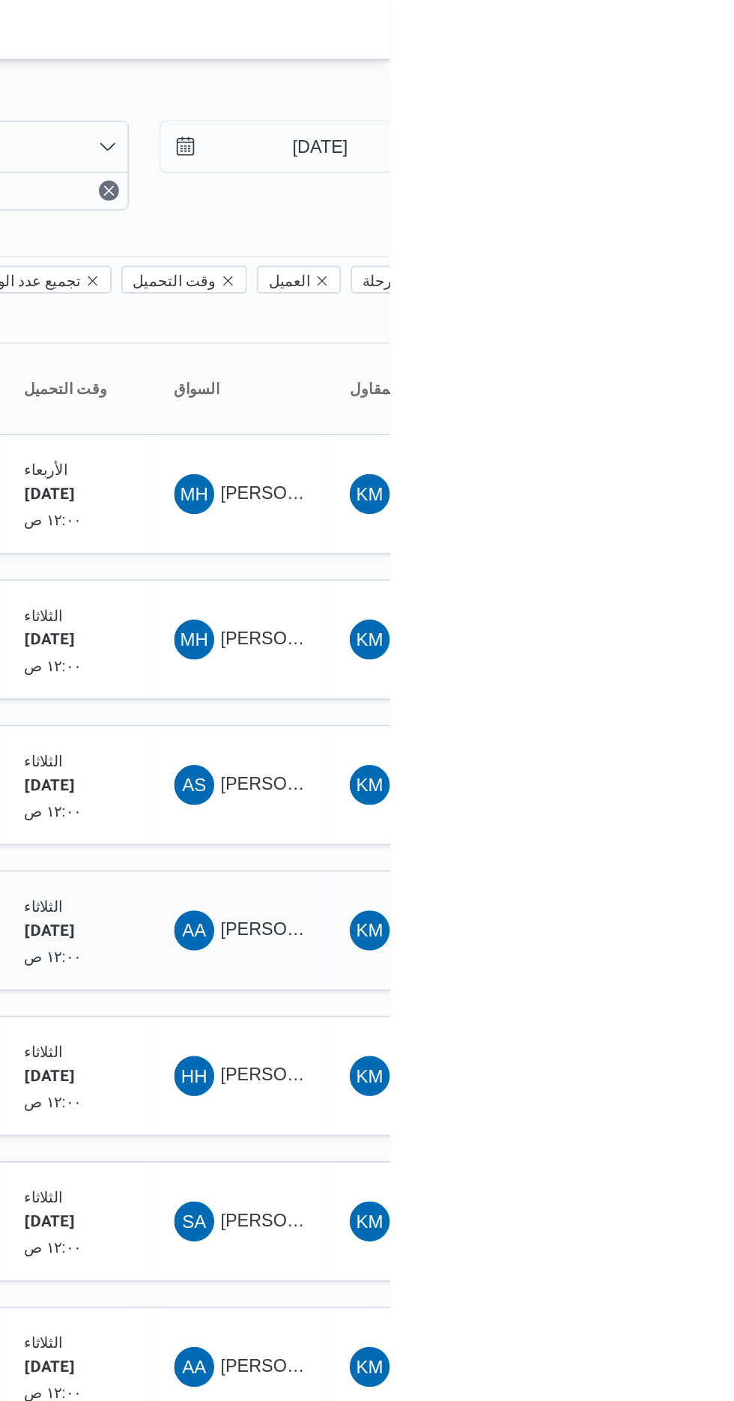
click at [657, 544] on span "AA احمد ادهم محمد محمد" at bounding box center [644, 556] width 78 height 24
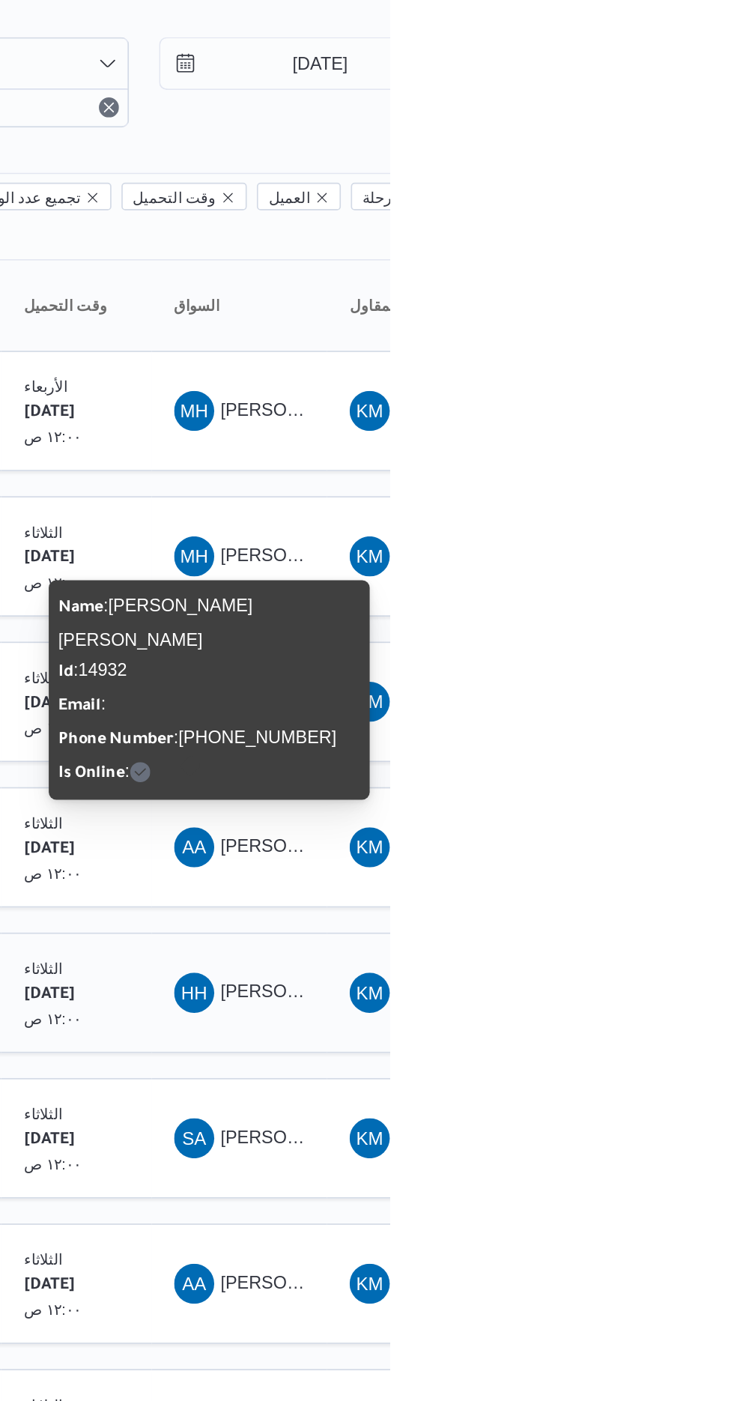
click at [634, 631] on span "HH حسام حسن احمد محمد رضوان" at bounding box center [644, 643] width 78 height 24
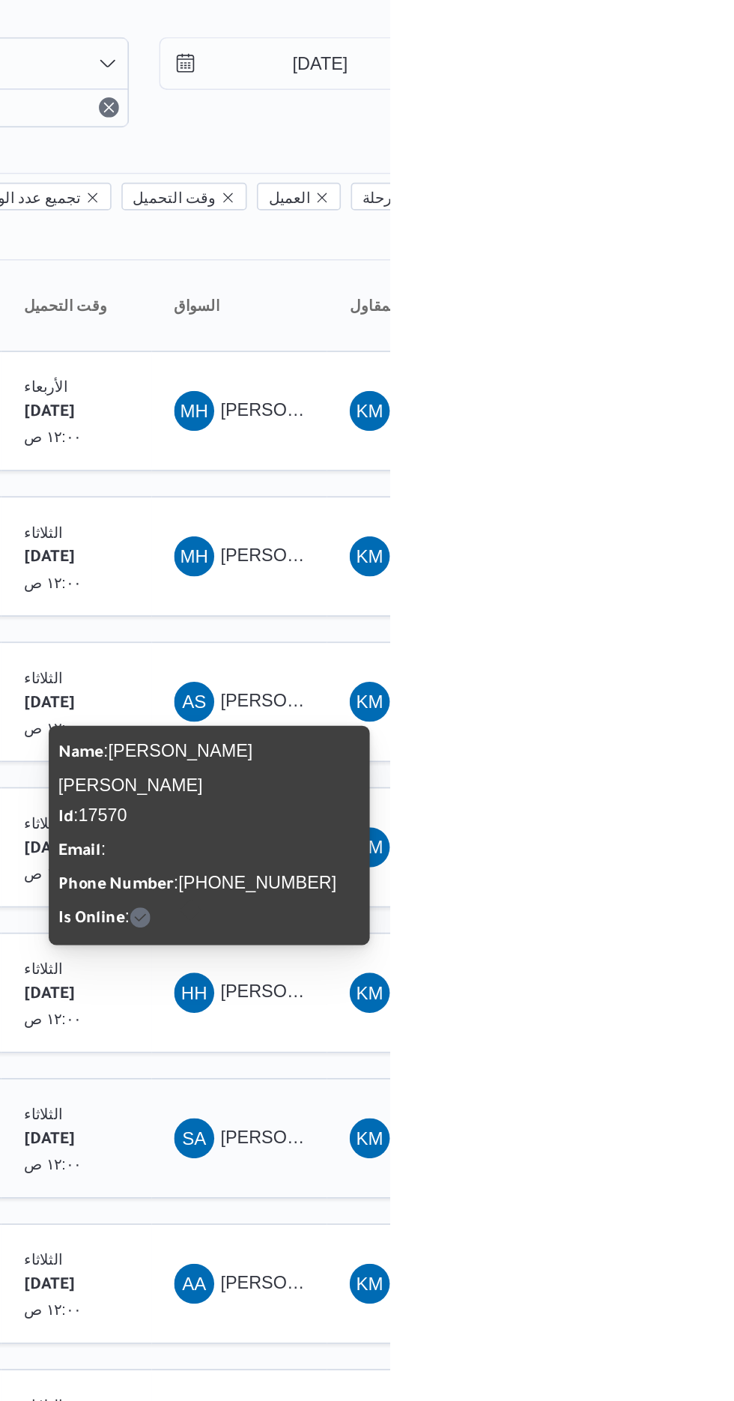
click at [652, 723] on span "[PERSON_NAME]" at bounding box center [676, 729] width 86 height 12
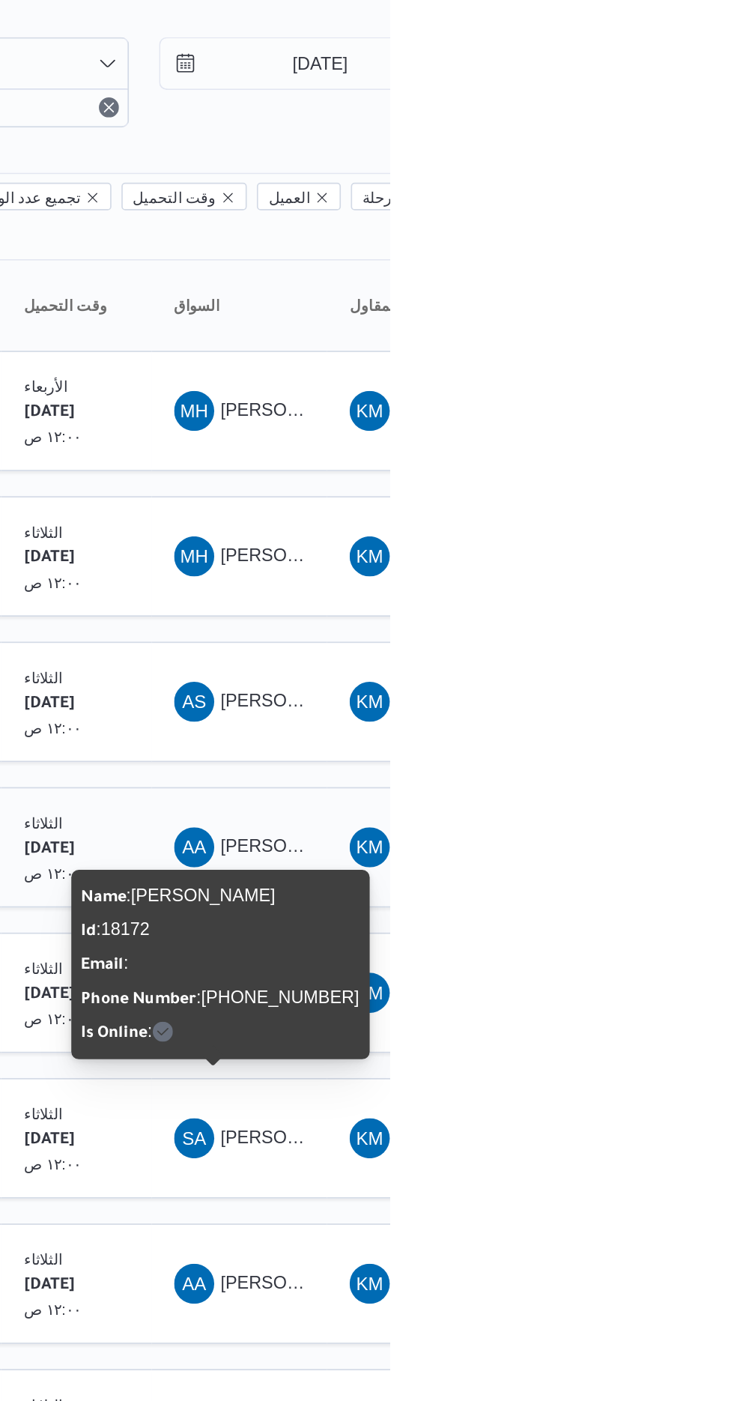
click at [658, 549] on span "[PERSON_NAME] [PERSON_NAME]" at bounding box center [720, 555] width 175 height 12
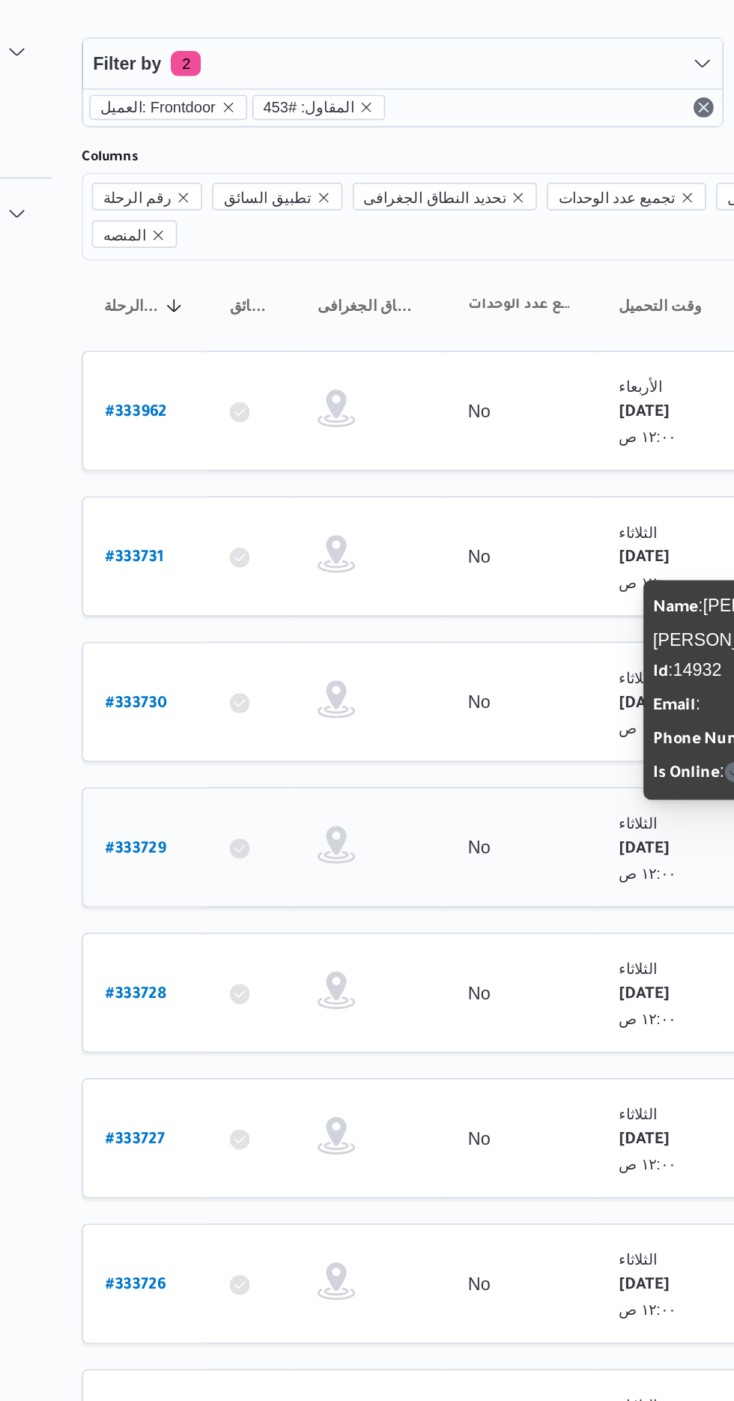
click at [225, 552] on b "# 333729" at bounding box center [227, 557] width 36 height 10
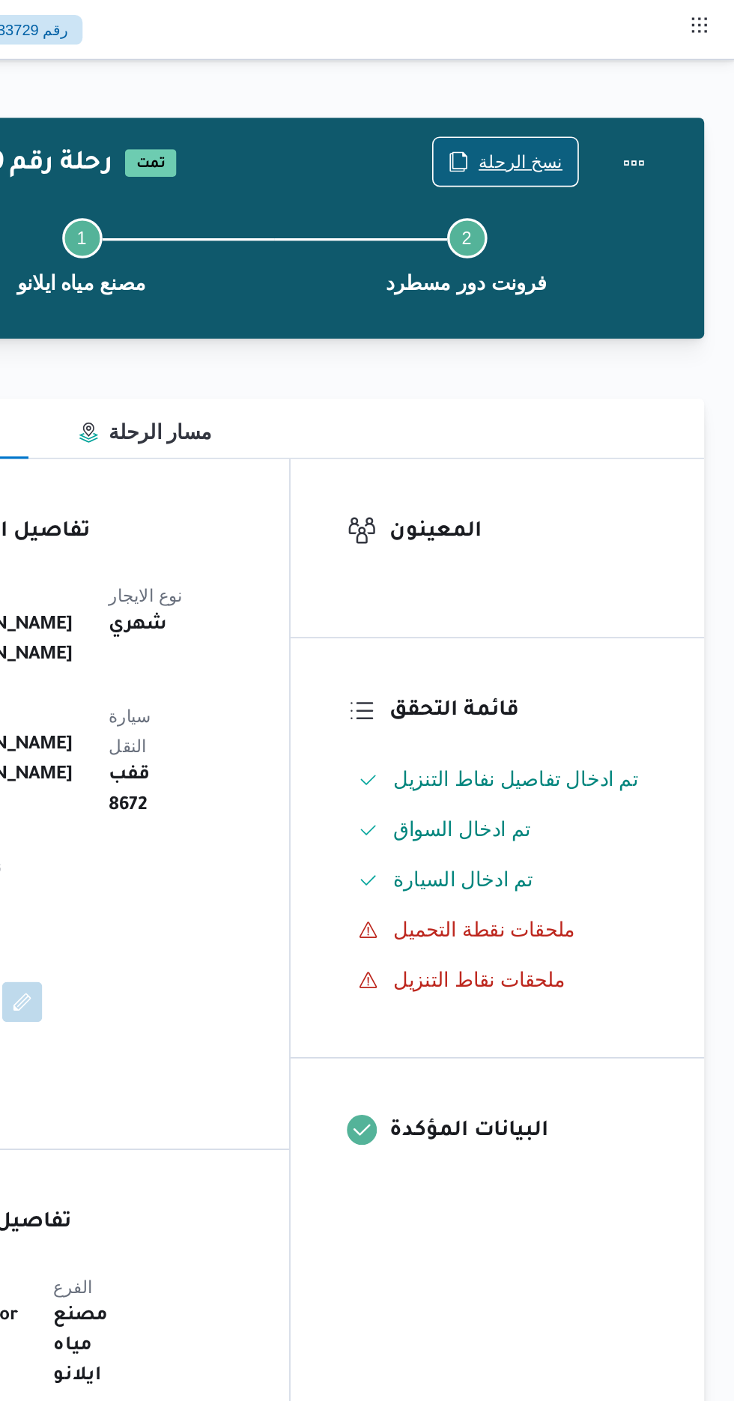
click at [619, 91] on span "نسخ الرحلة" at bounding box center [606, 97] width 50 height 18
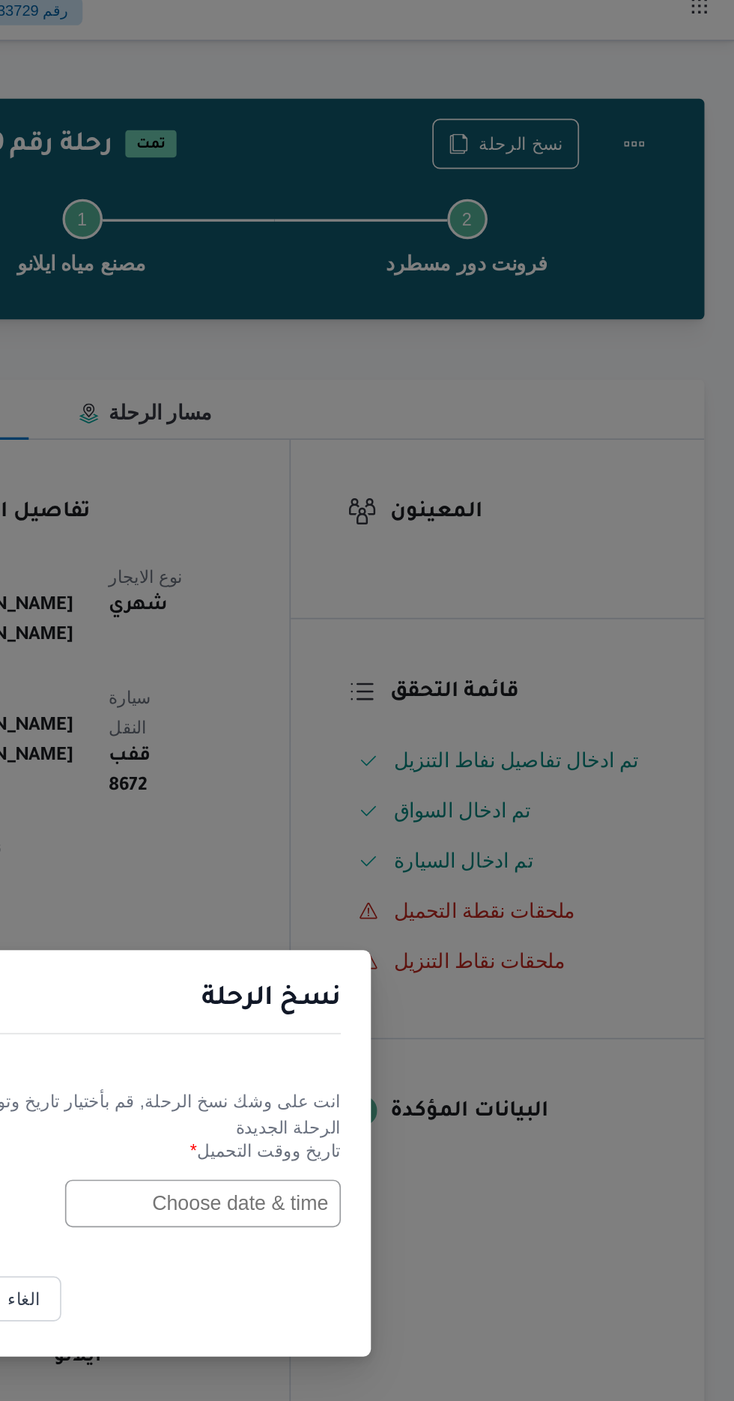
click at [426, 732] on input "text" at bounding box center [416, 730] width 165 height 28
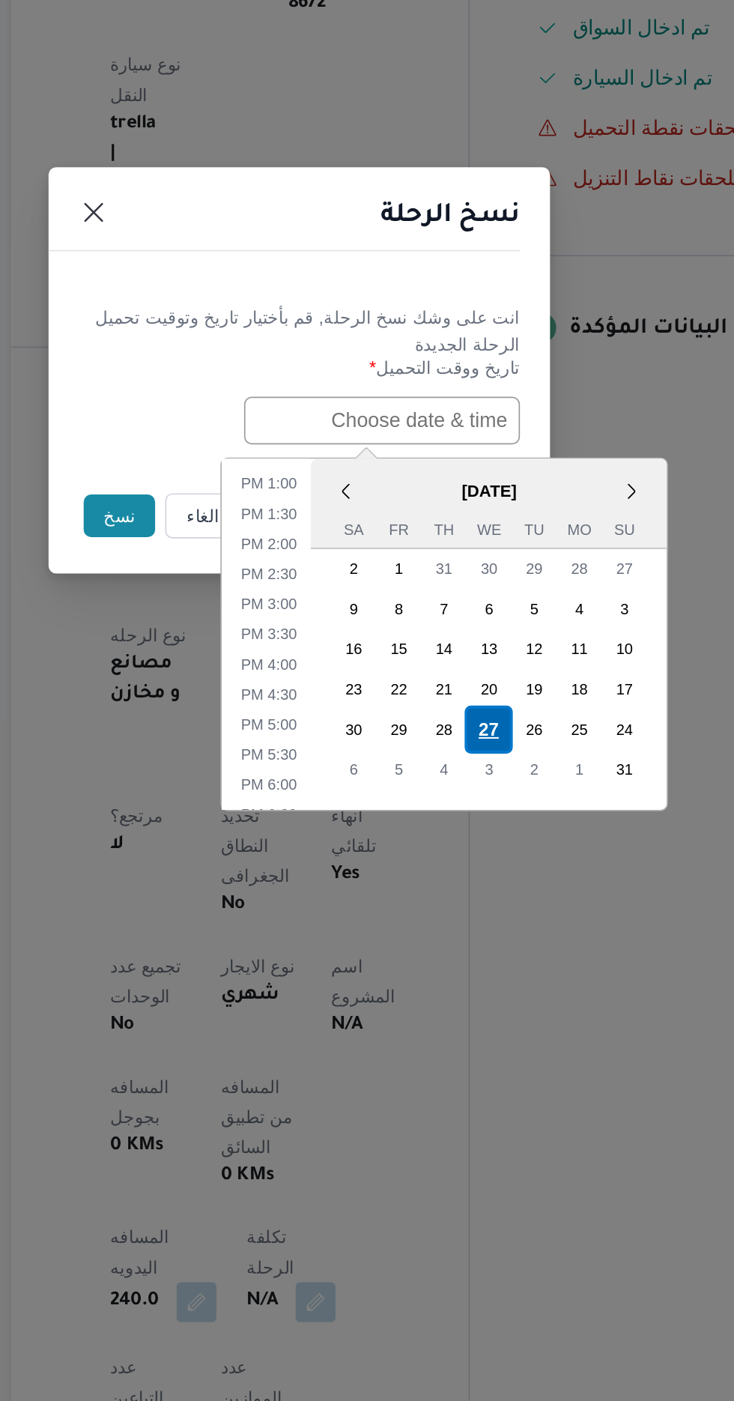
click at [477, 914] on div "27" at bounding box center [480, 914] width 28 height 28
type input "[DATE] 12:00AM"
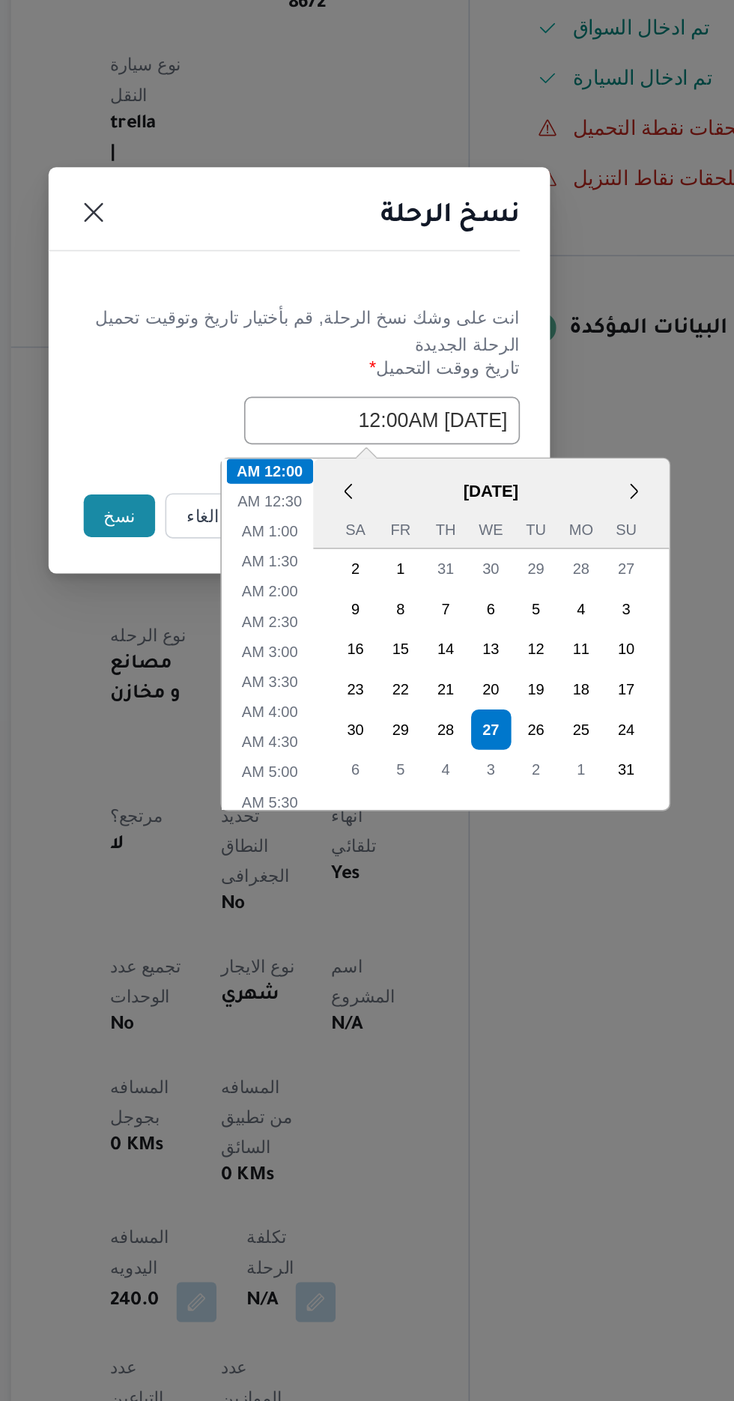
click at [250, 793] on button "نسخ" at bounding box center [259, 787] width 43 height 25
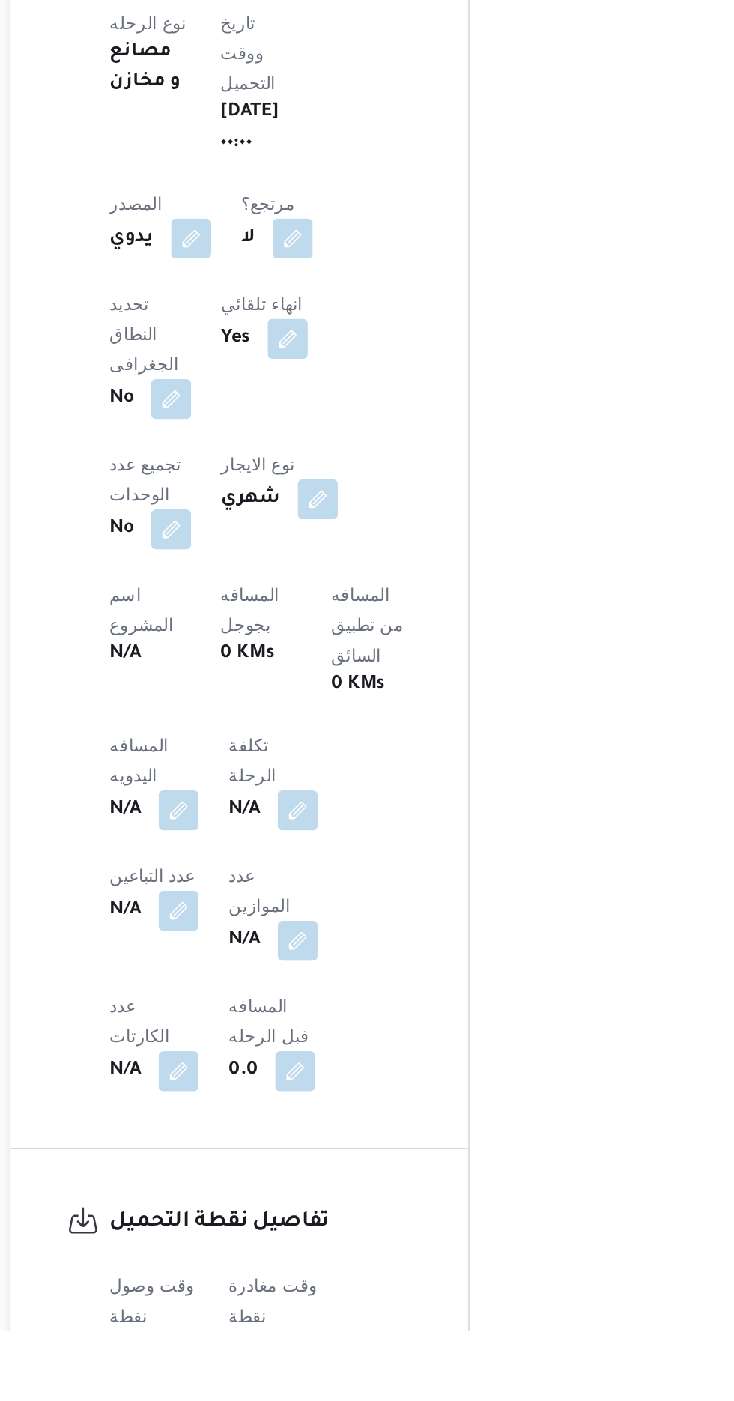
scroll to position [306, 0]
click at [295, 1076] on button "button" at bounding box center [295, 1088] width 24 height 24
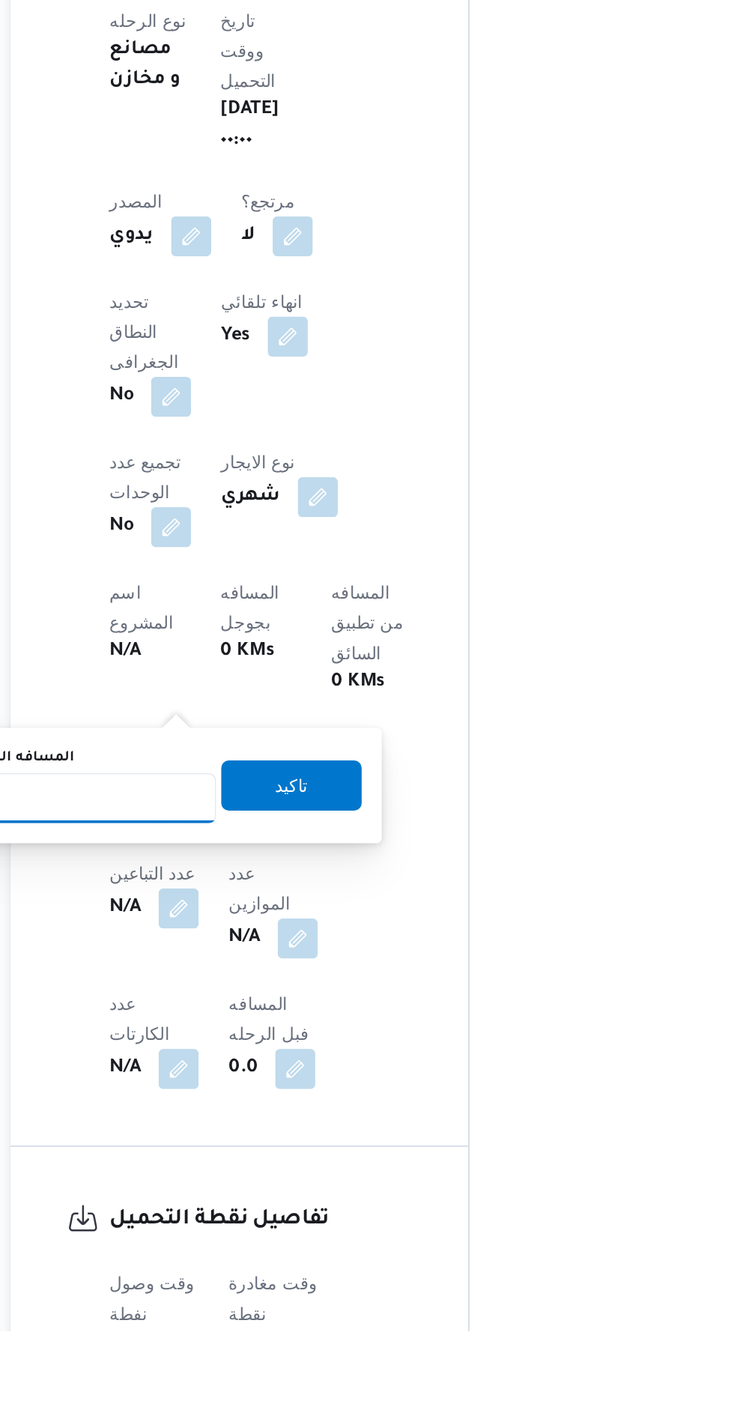
click at [274, 1077] on input "المسافه اليدويه" at bounding box center [243, 1082] width 149 height 30
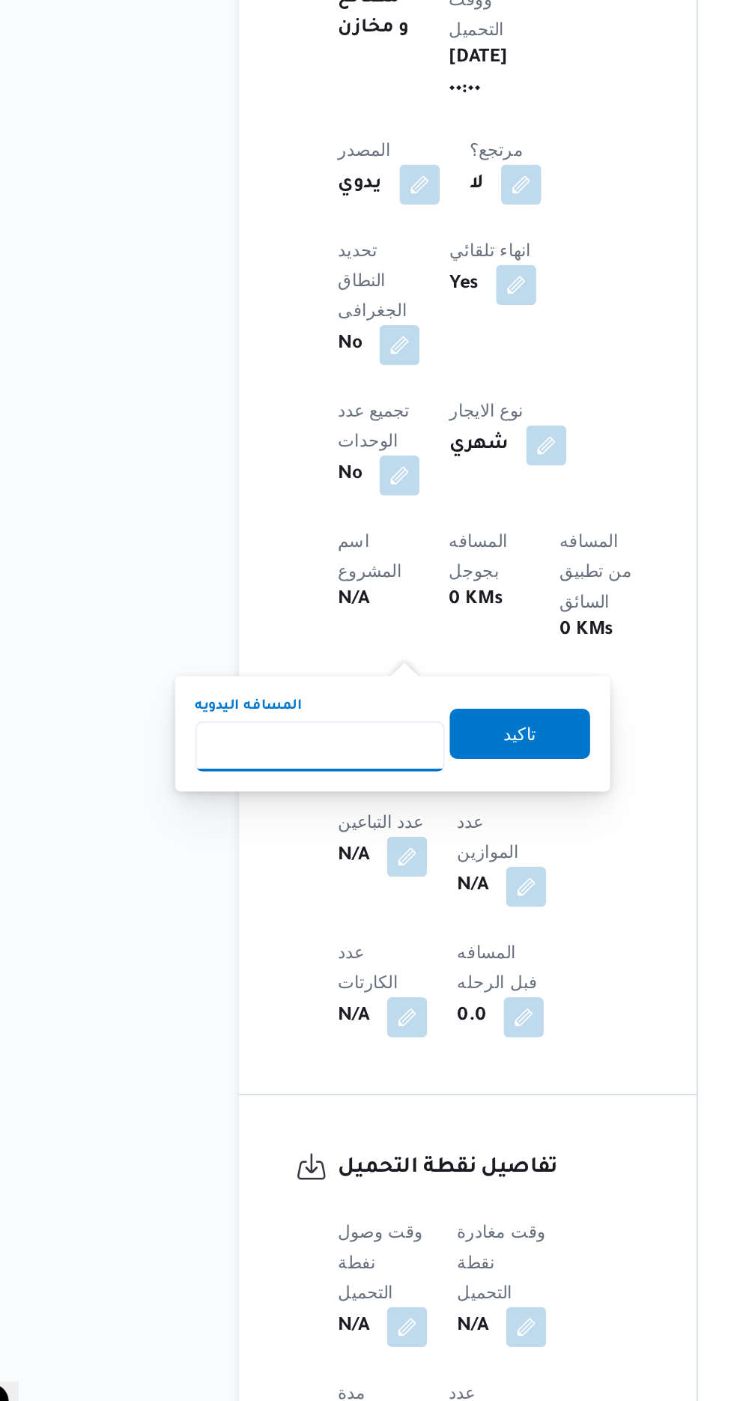
scroll to position [407, 0]
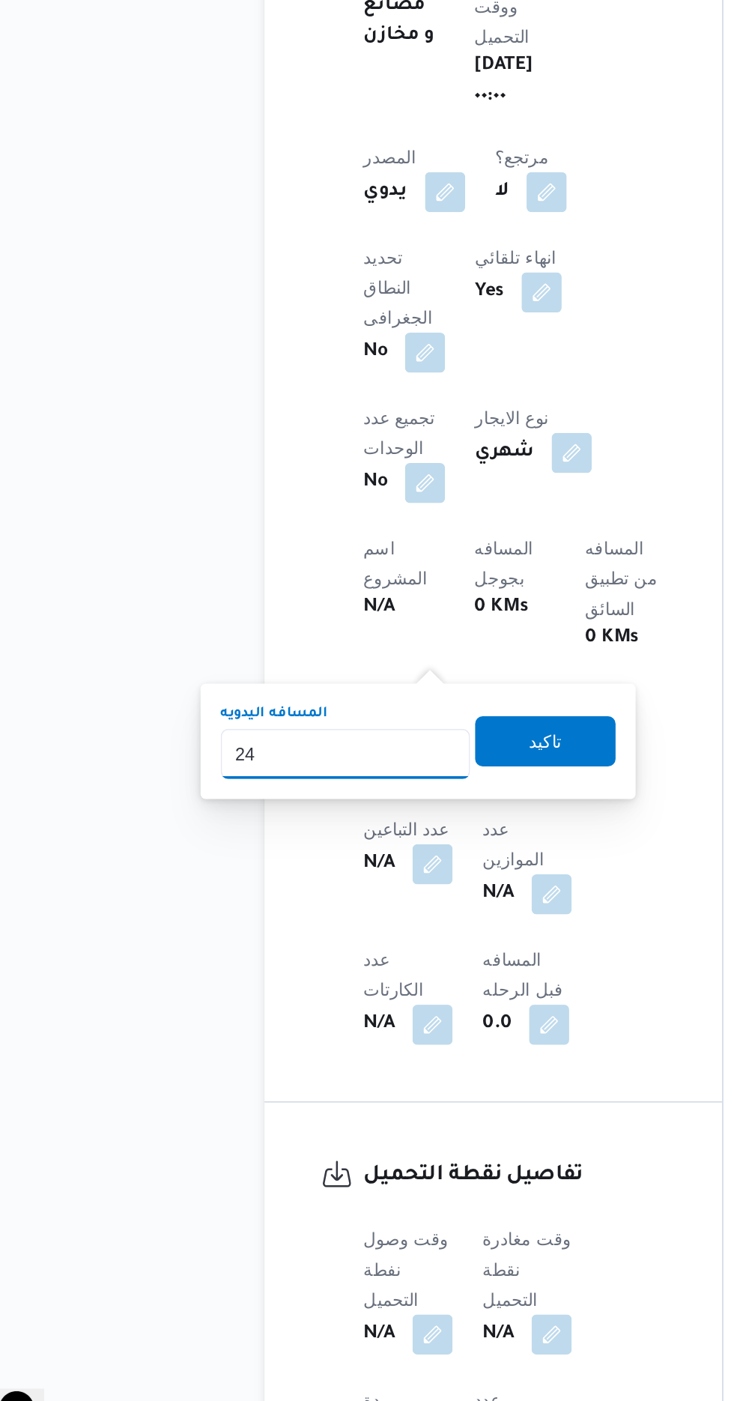
type input "240"
click at [364, 972] on span "تاكيد" at bounding box center [363, 973] width 84 height 30
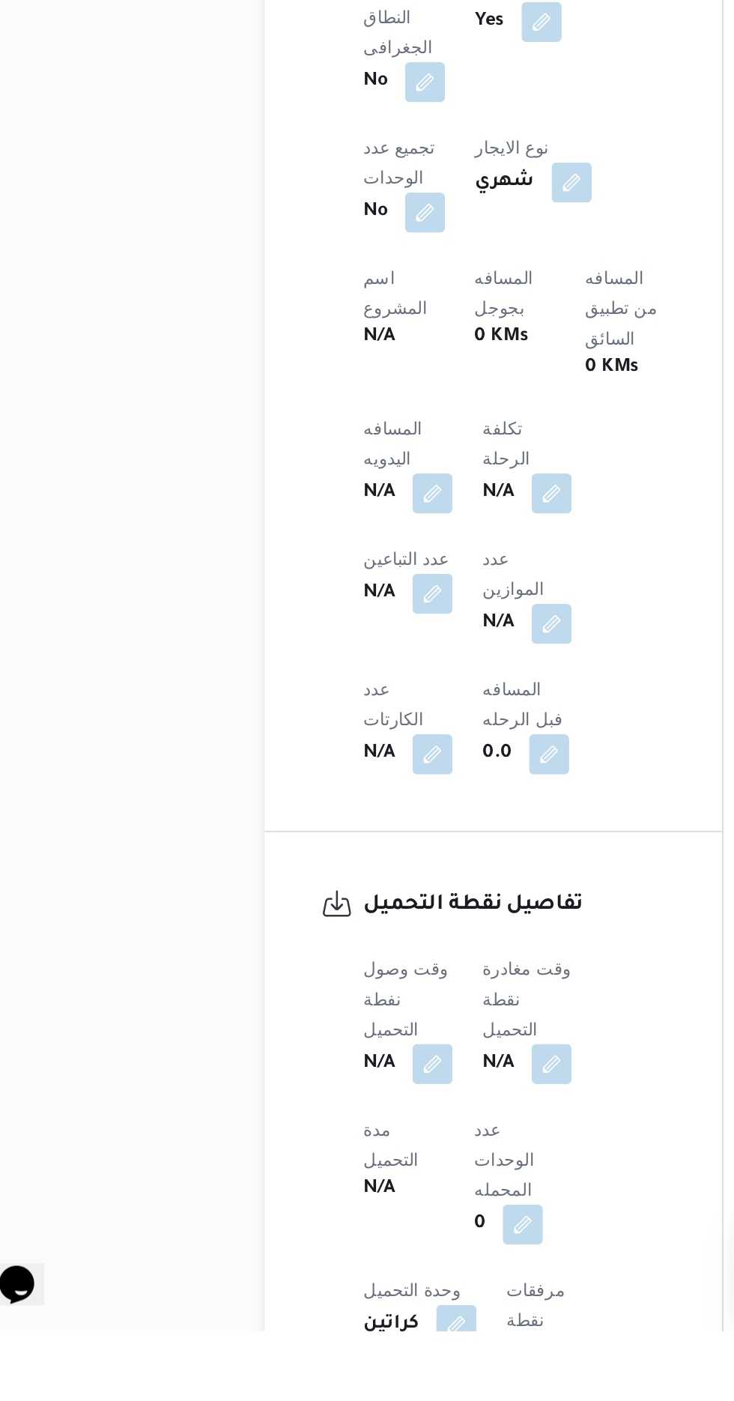
scroll to position [496, 0]
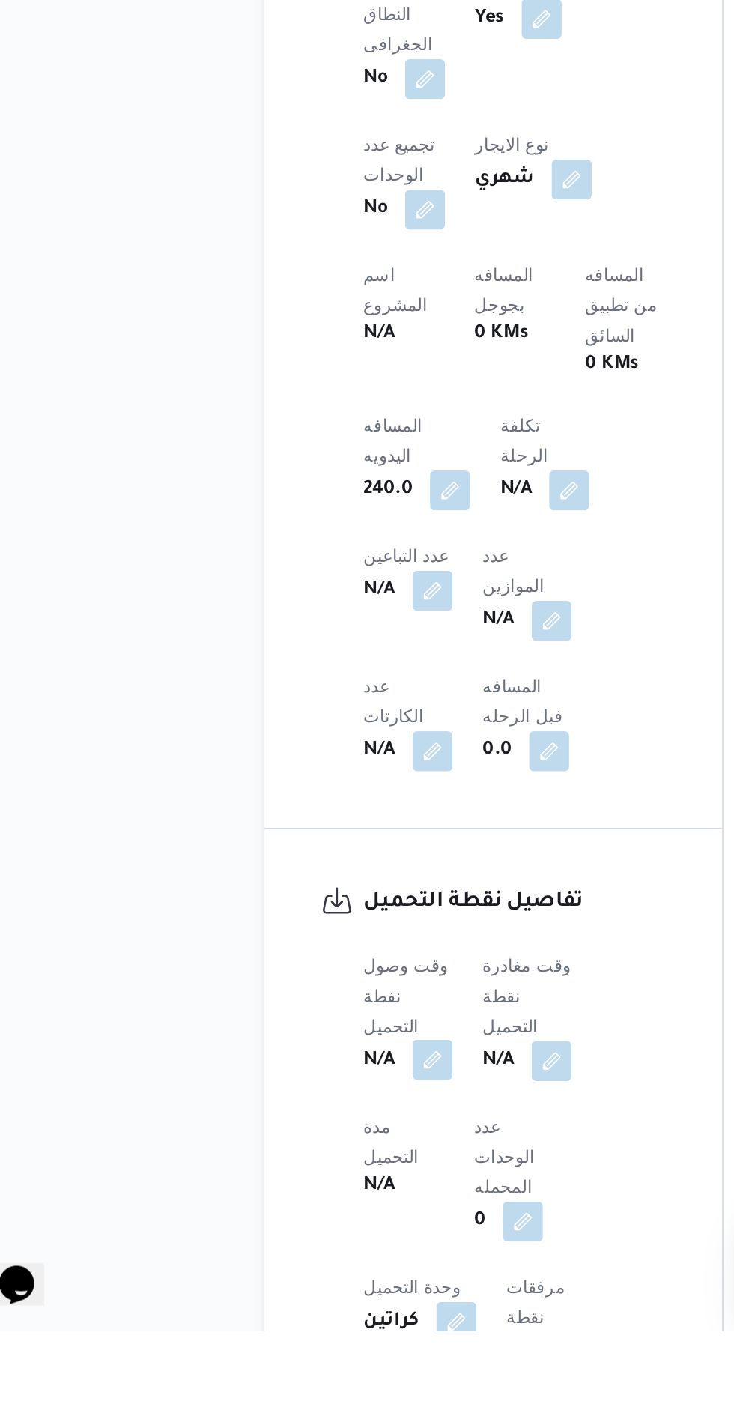
click at [298, 1227] on button "button" at bounding box center [295, 1239] width 24 height 24
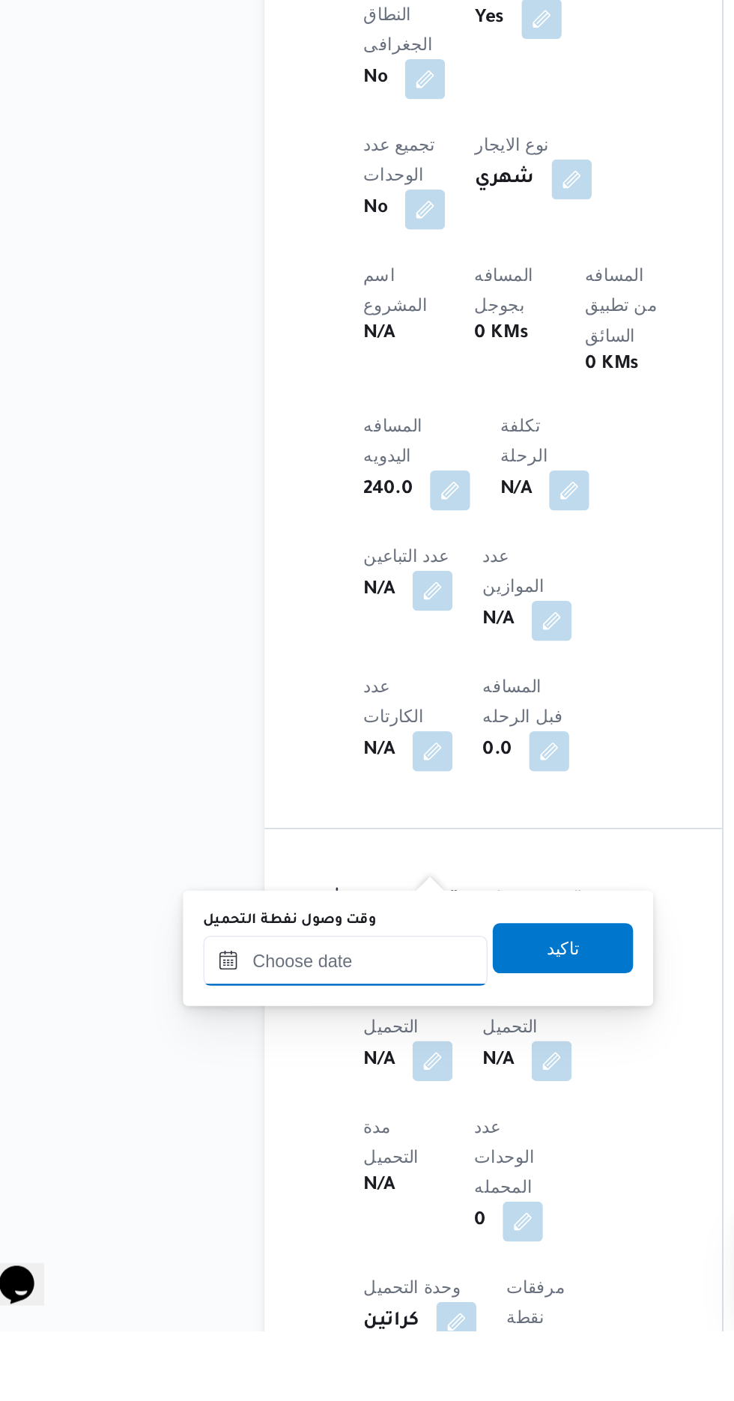
click at [276, 1182] on input "وقت وصول نفطة التحميل" at bounding box center [243, 1180] width 170 height 30
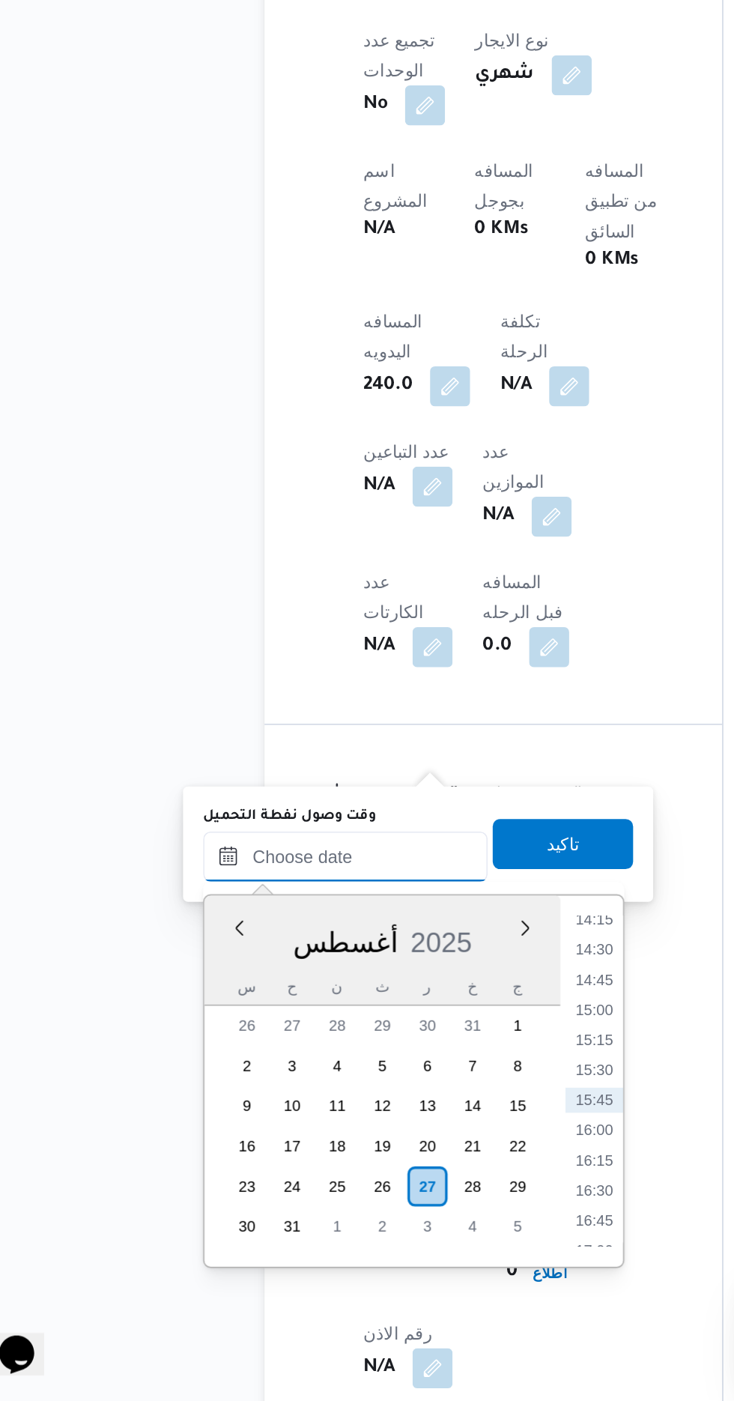
scroll to position [600, 0]
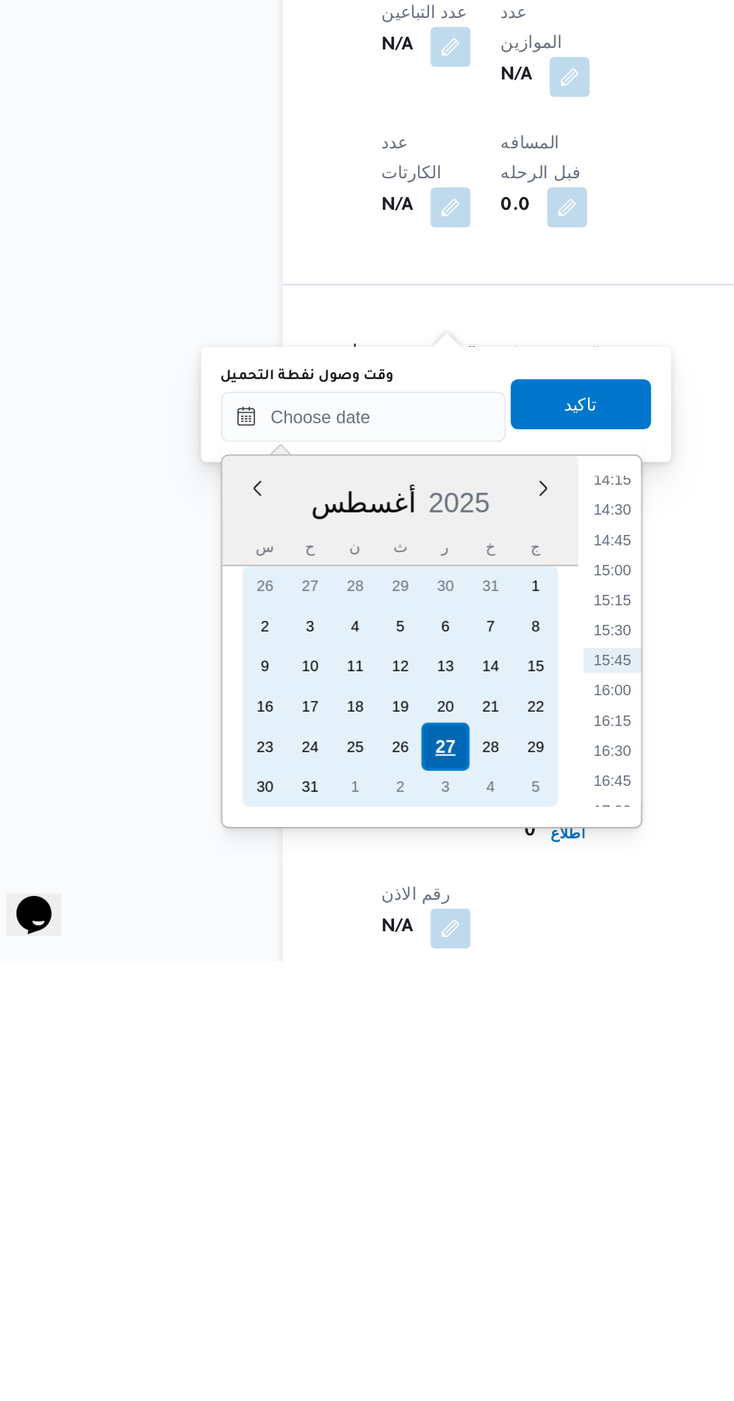
click at [291, 1271] on div "27" at bounding box center [291, 1272] width 28 height 28
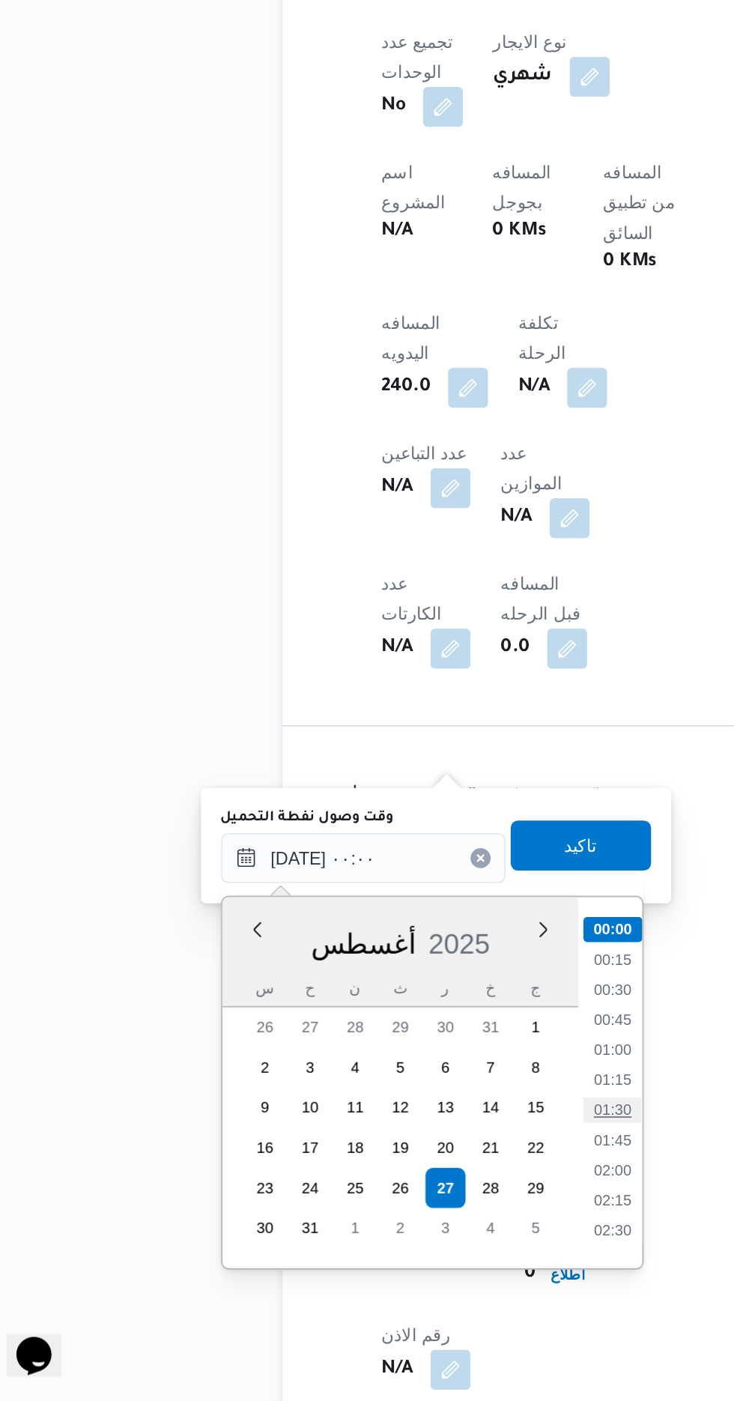
click at [395, 1225] on li "01:30" at bounding box center [392, 1226] width 34 height 15
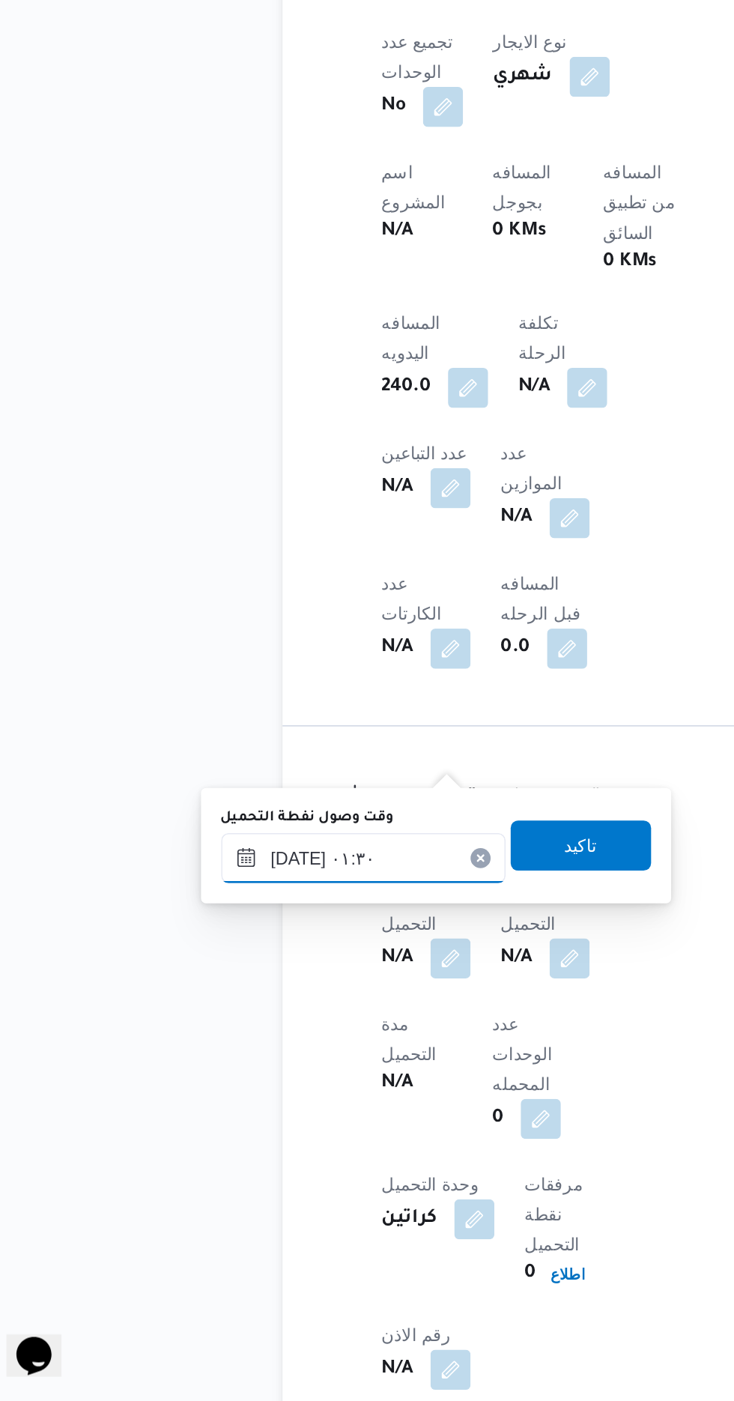
scroll to position [600, 0]
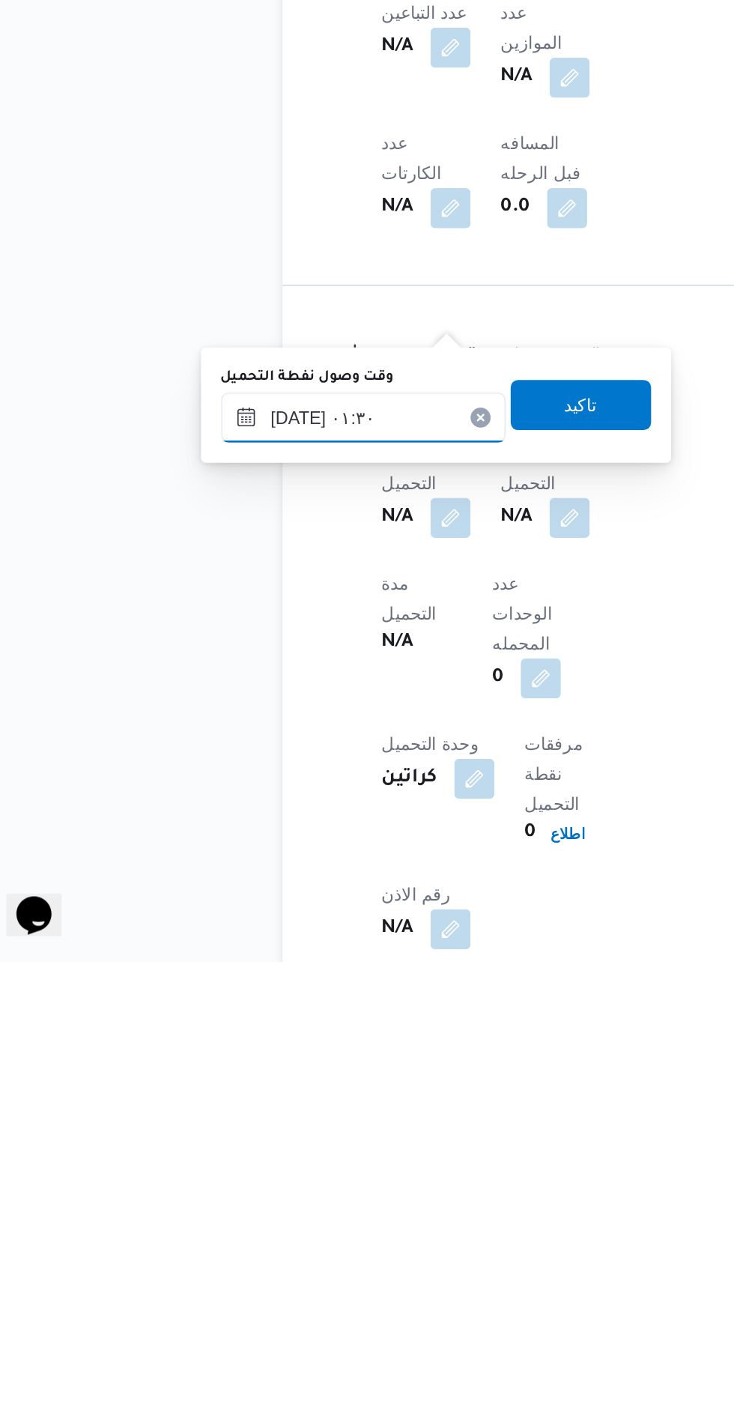
click at [288, 1079] on input "٢٧/٠٨/٢٠٢٥ ٠١:٣٠" at bounding box center [243, 1076] width 170 height 30
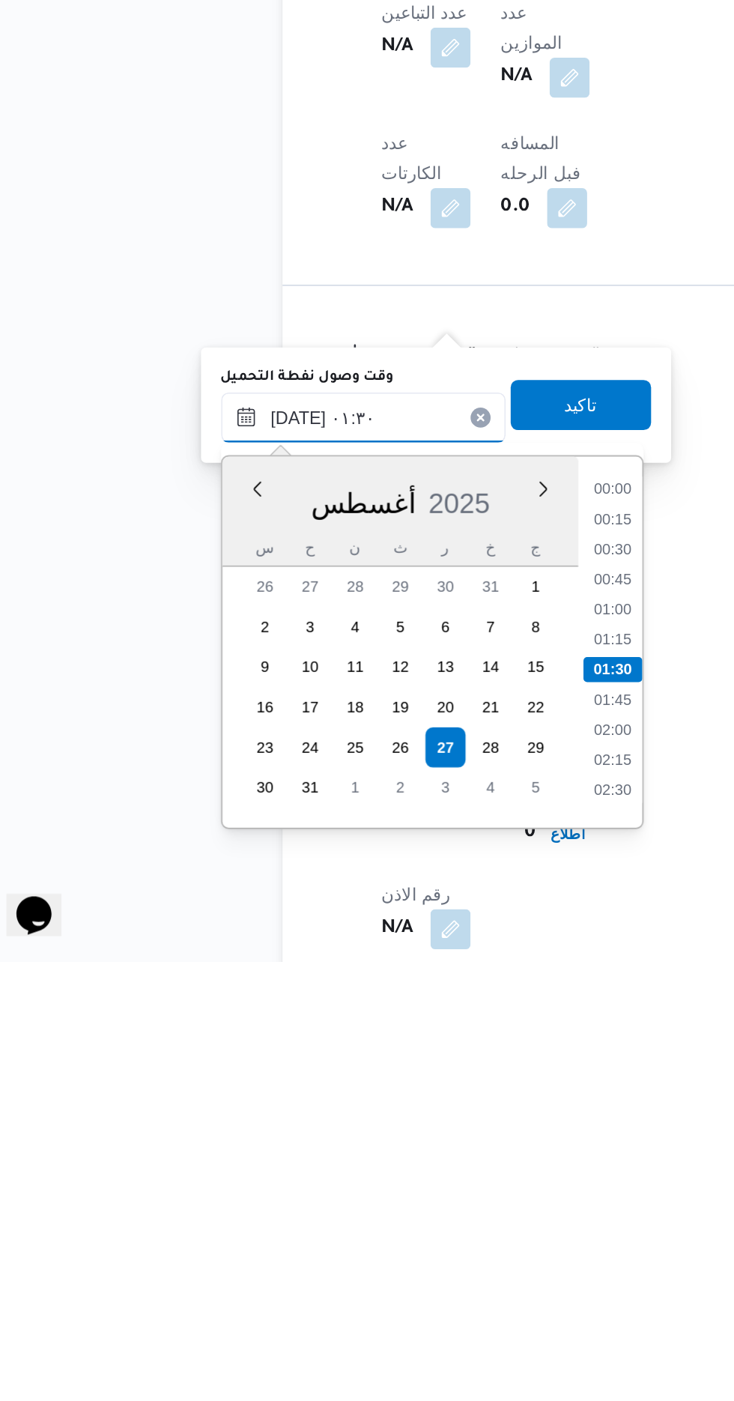
scroll to position [4, 0]
click at [387, 1178] on li "01:00" at bounding box center [392, 1185] width 34 height 15
type input "[DATE] ٠١:٠٠"
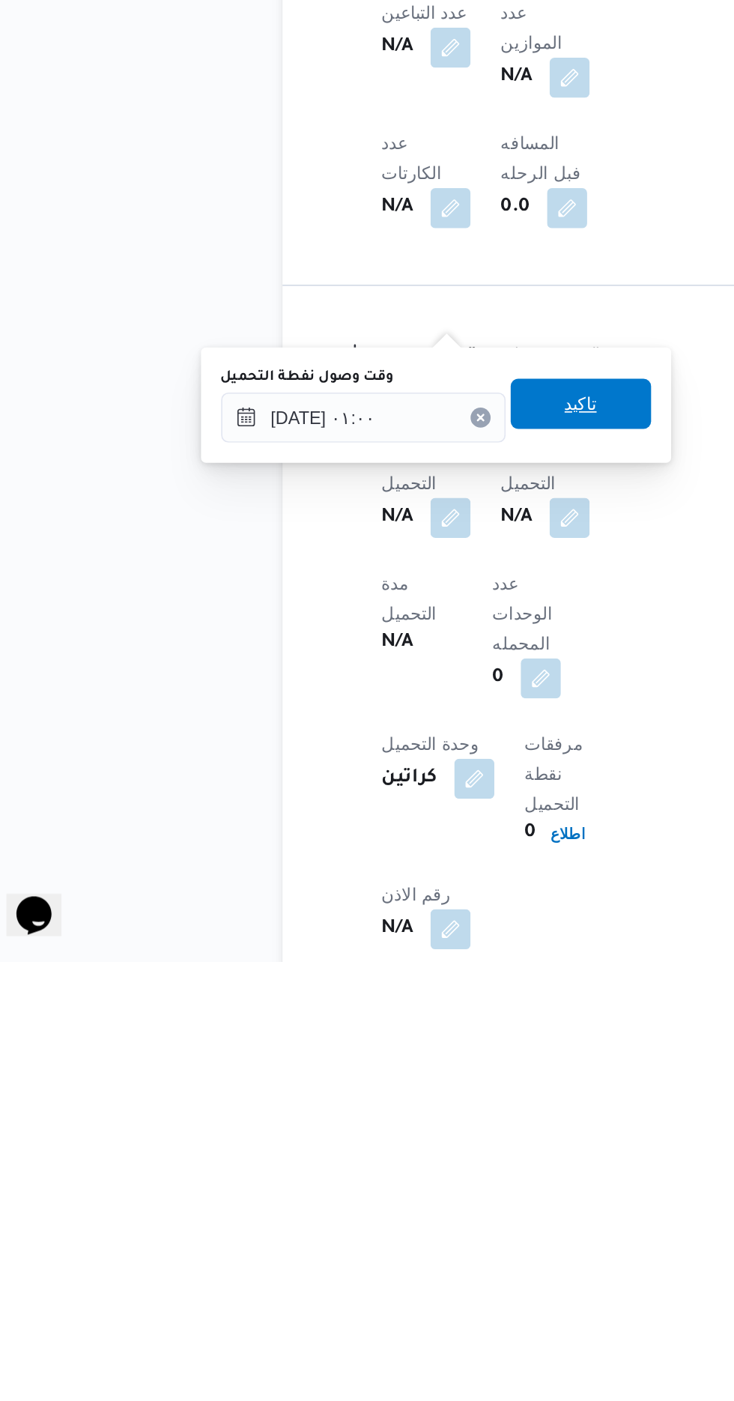
click at [396, 1068] on span "تاكيد" at bounding box center [373, 1067] width 84 height 30
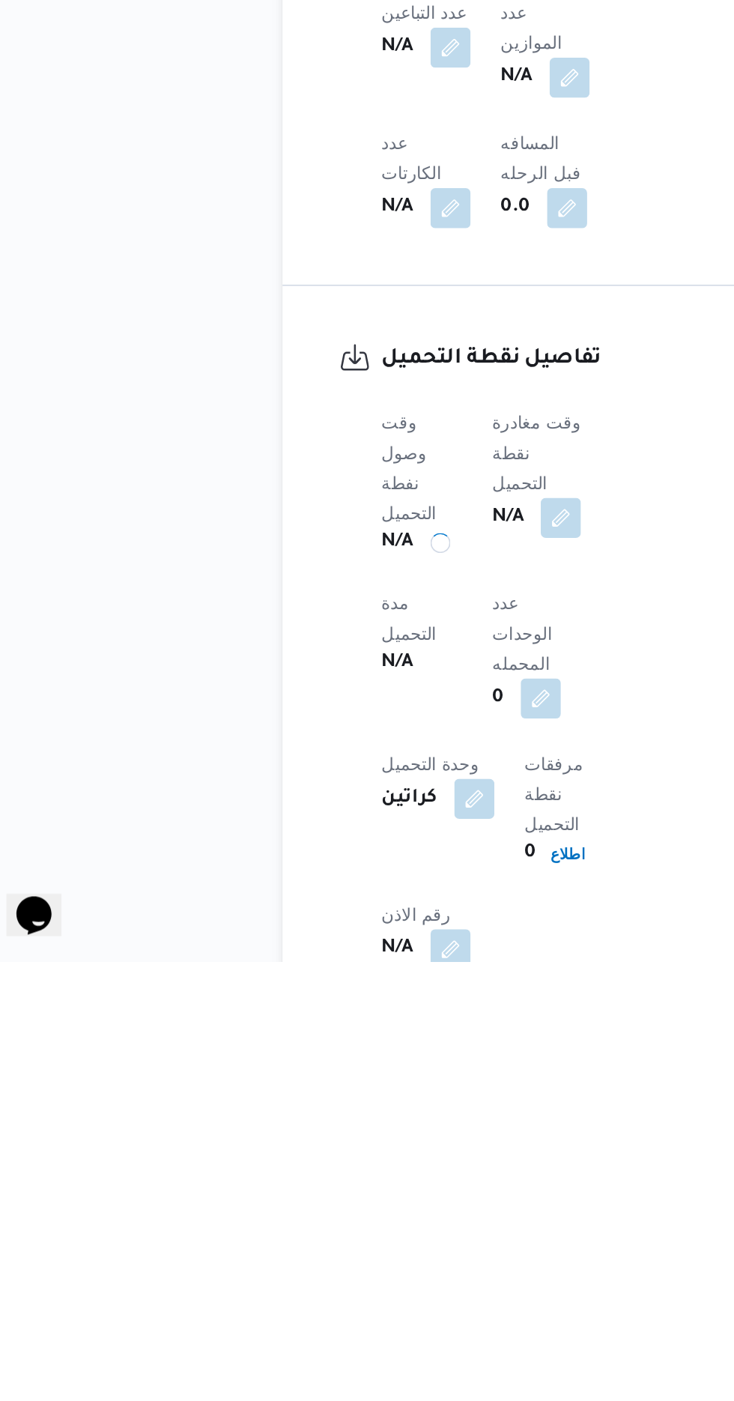
scroll to position [601, 0]
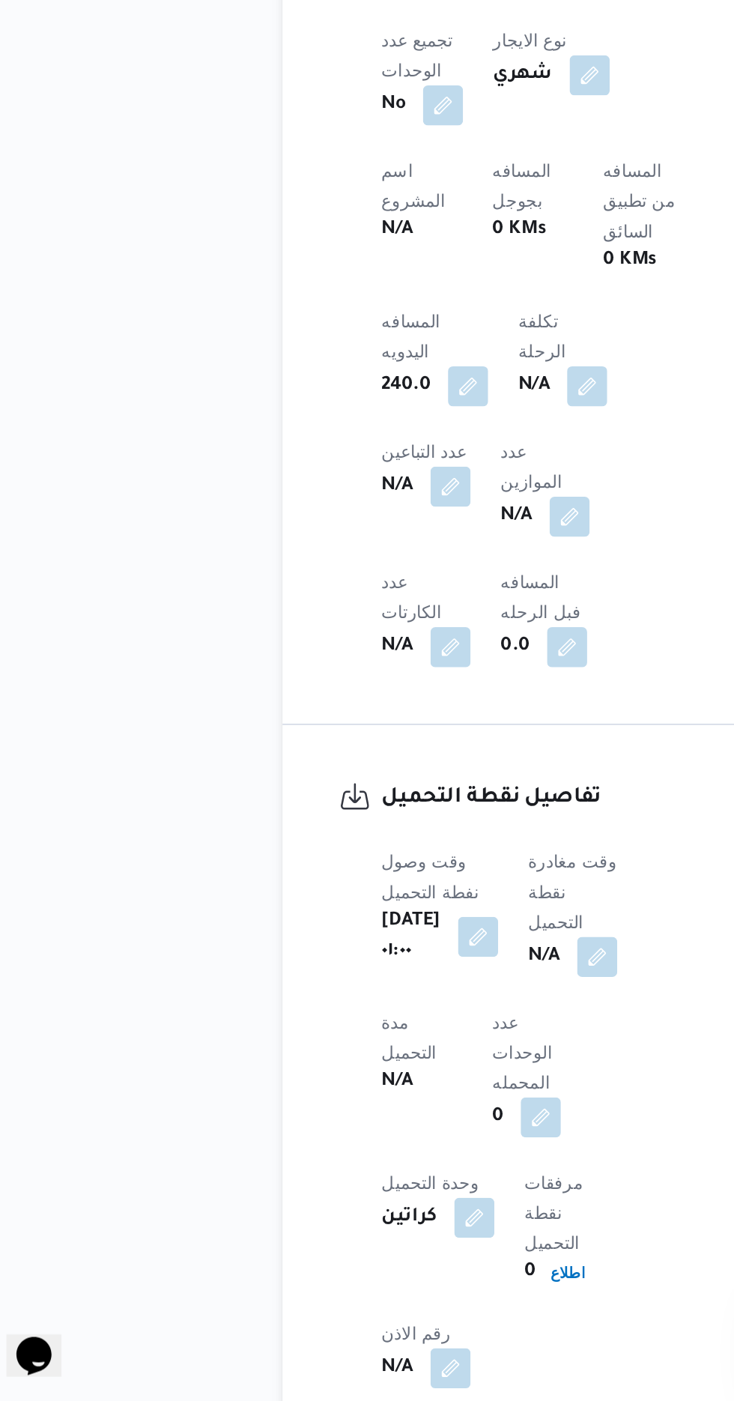
click at [360, 1126] on b "N/A" at bounding box center [351, 1135] width 19 height 18
click at [395, 1122] on button "button" at bounding box center [383, 1134] width 24 height 24
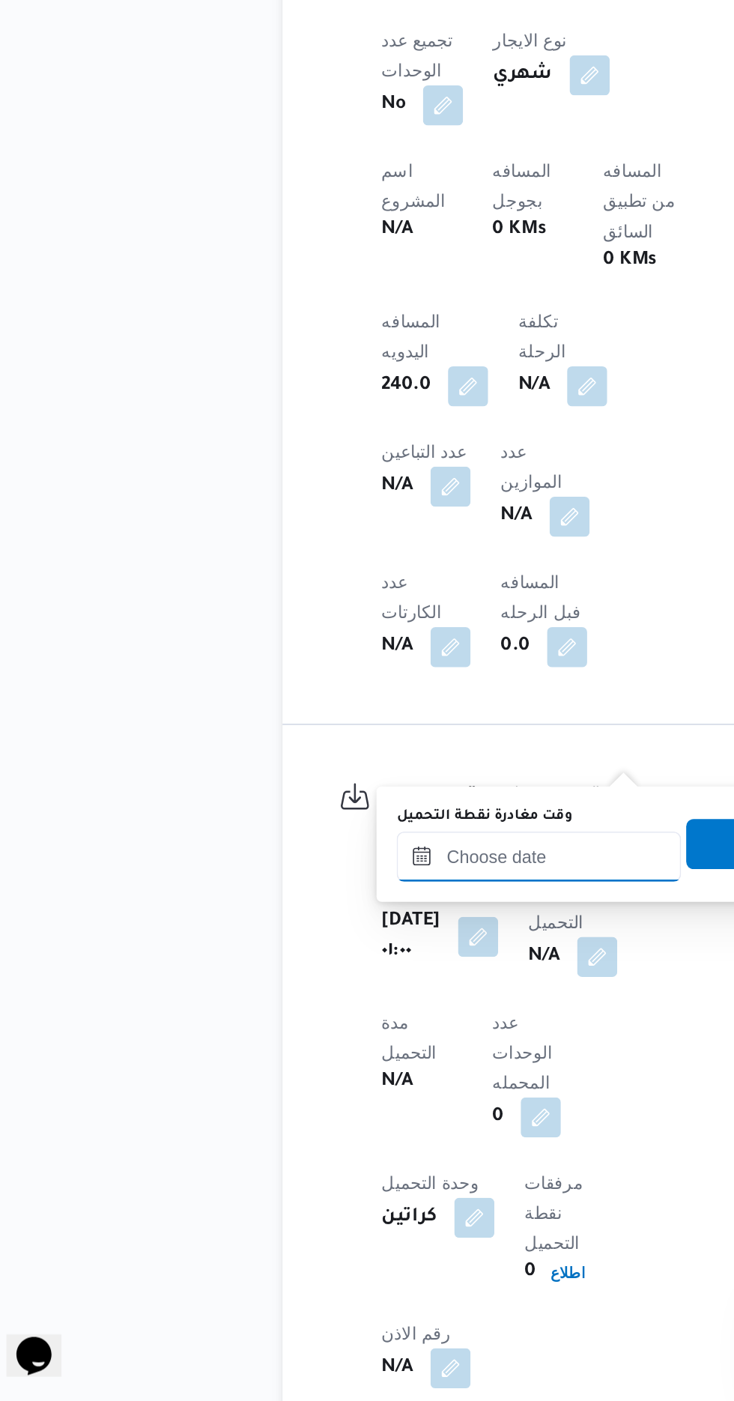
click at [342, 1073] on input "وقت مغادرة نقطة التحميل" at bounding box center [348, 1075] width 170 height 30
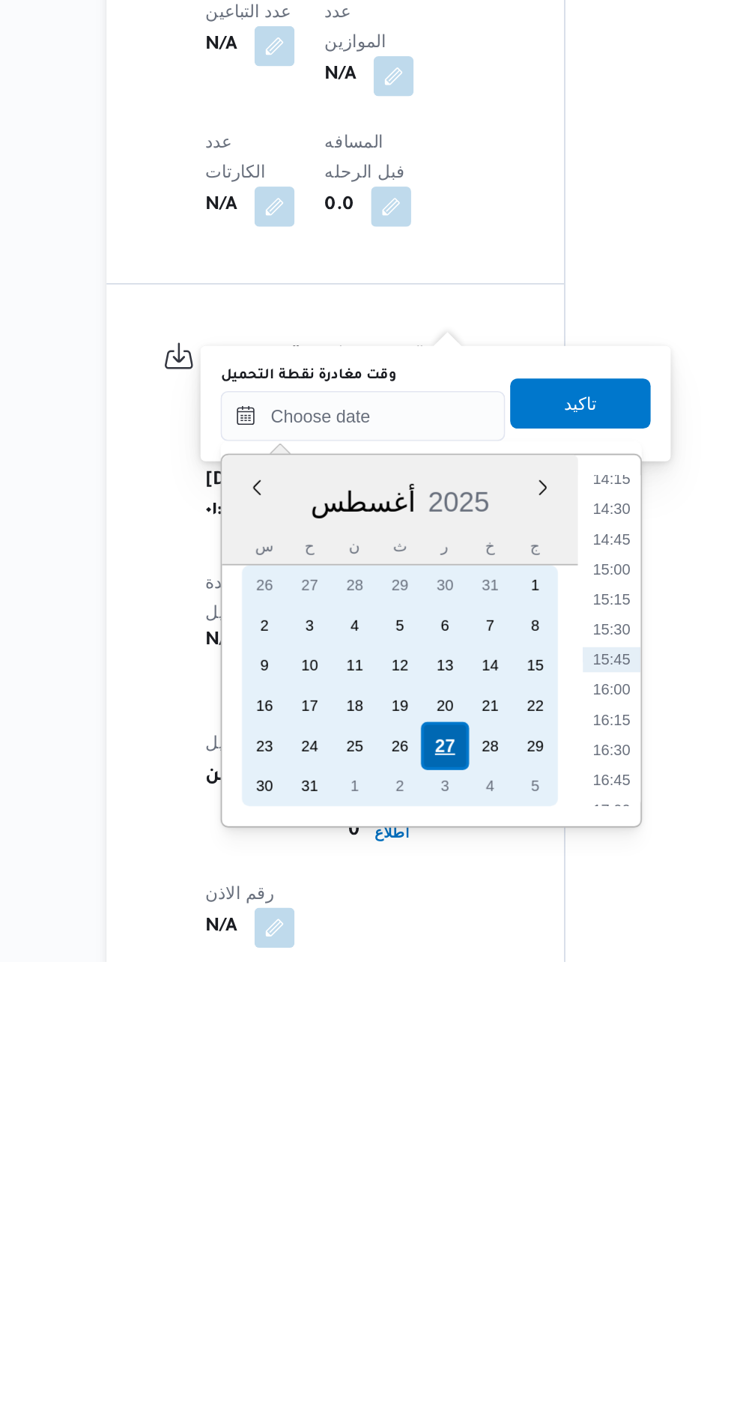
click at [396, 1270] on div "27" at bounding box center [397, 1272] width 28 height 28
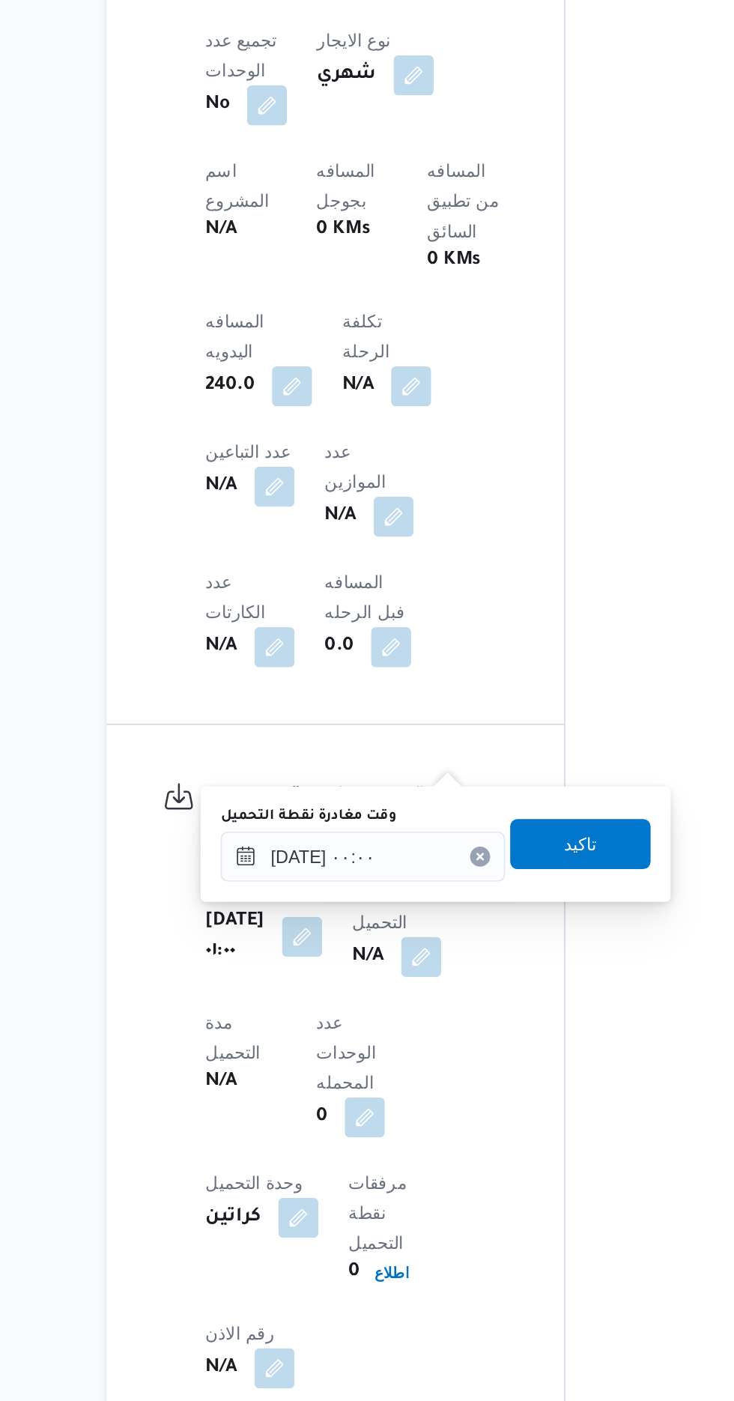
click at [263, 1088] on div "[DATE] ٠٠:٠٠" at bounding box center [348, 1075] width 170 height 30
click at [274, 1070] on input "[DATE] ٠٠:٠٠" at bounding box center [348, 1075] width 170 height 30
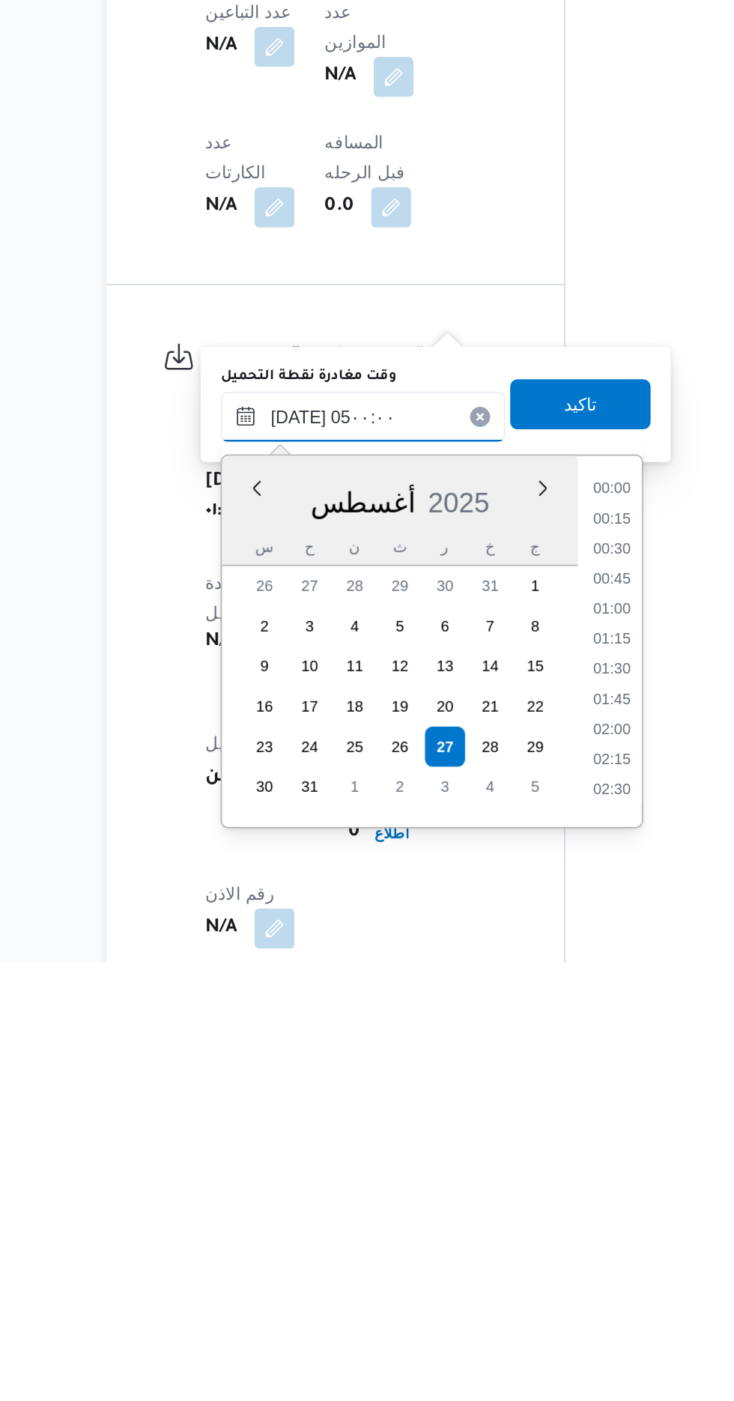
scroll to position [178, 0]
click at [495, 1257] on li "04:30" at bounding box center [496, 1262] width 34 height 15
type input "[DATE] ٠٤:٣٠"
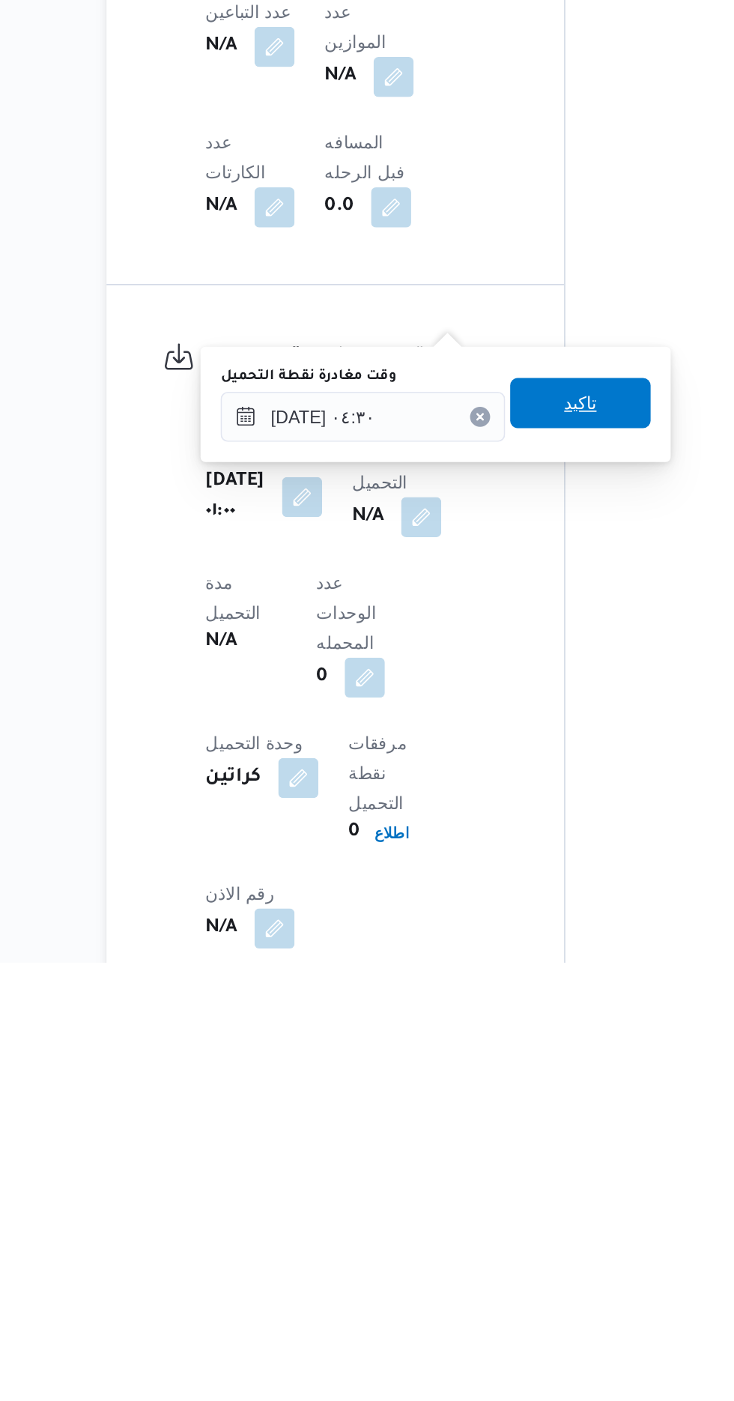
click at [487, 1063] on span "تاكيد" at bounding box center [477, 1067] width 19 height 18
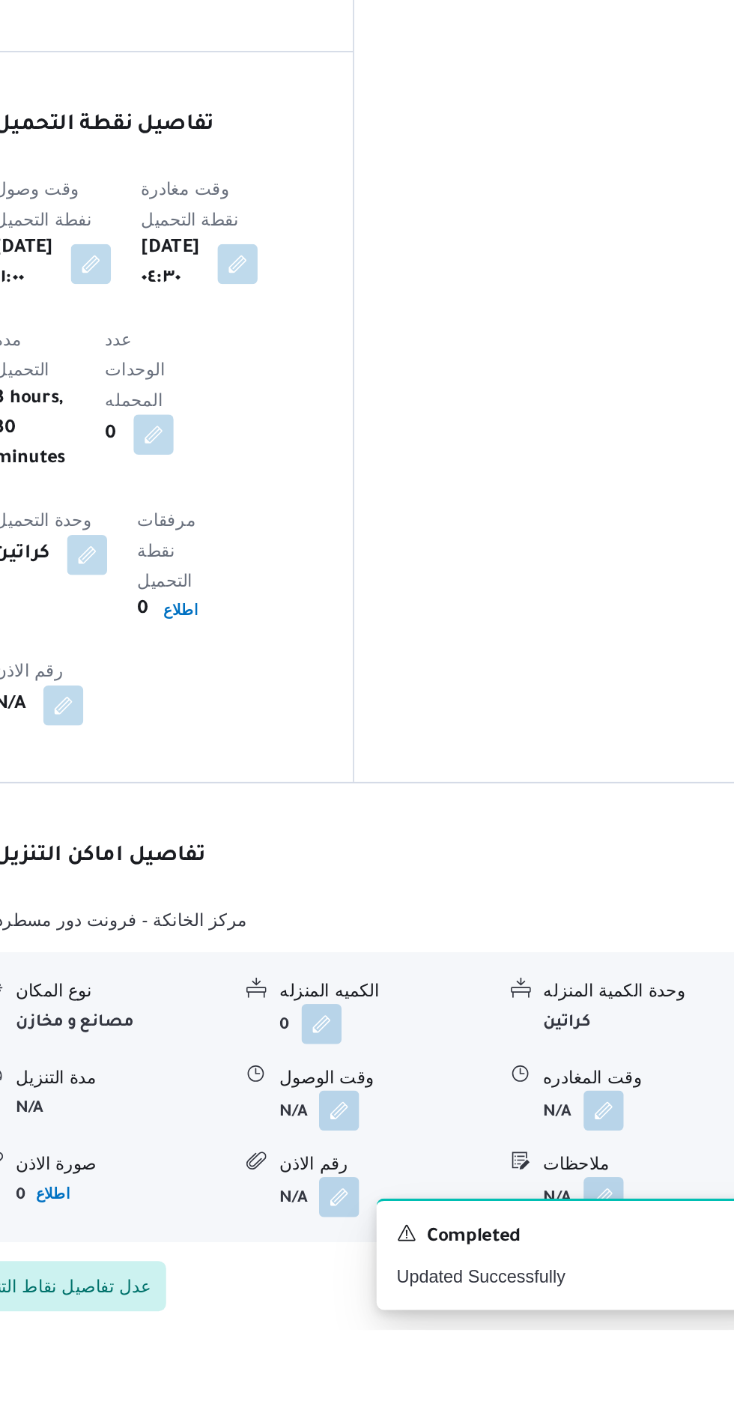
scroll to position [963, 0]
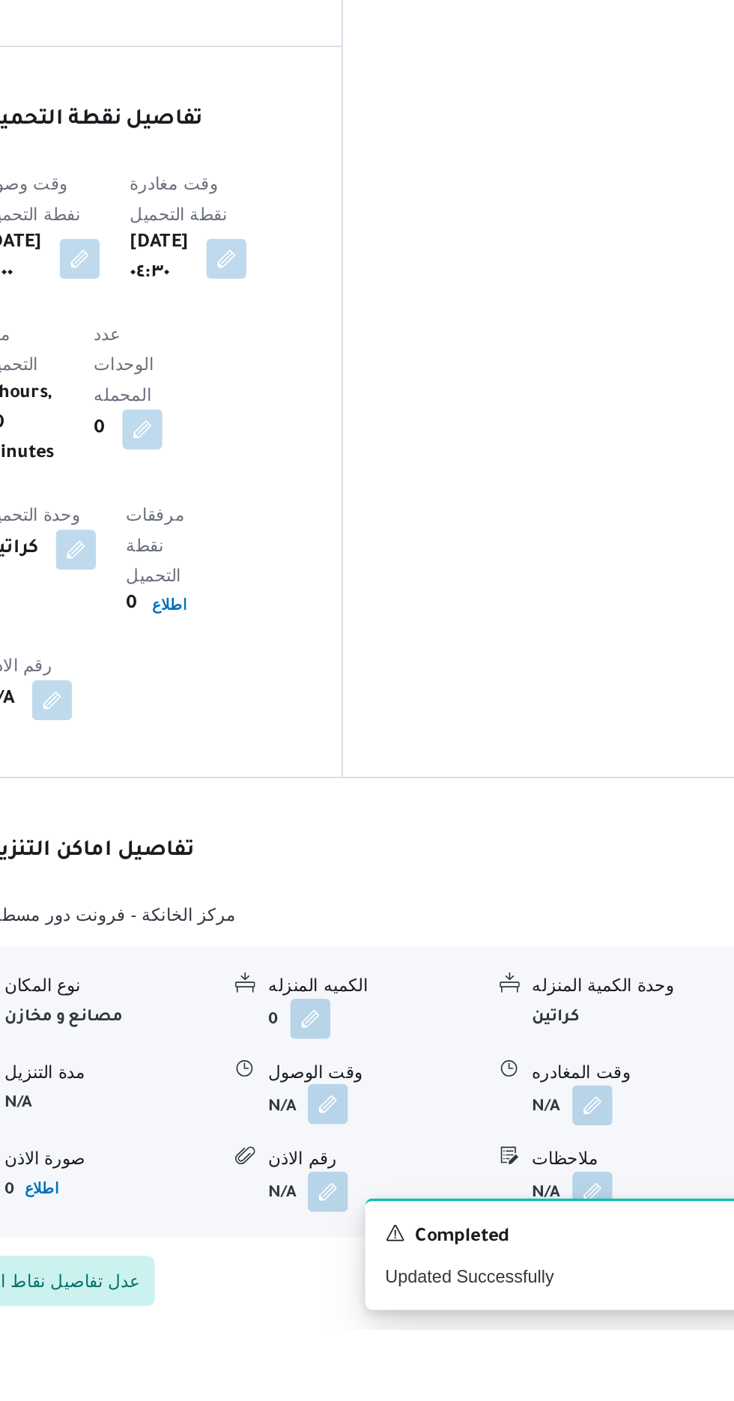
click at [471, 1254] on button "button" at bounding box center [460, 1266] width 24 height 24
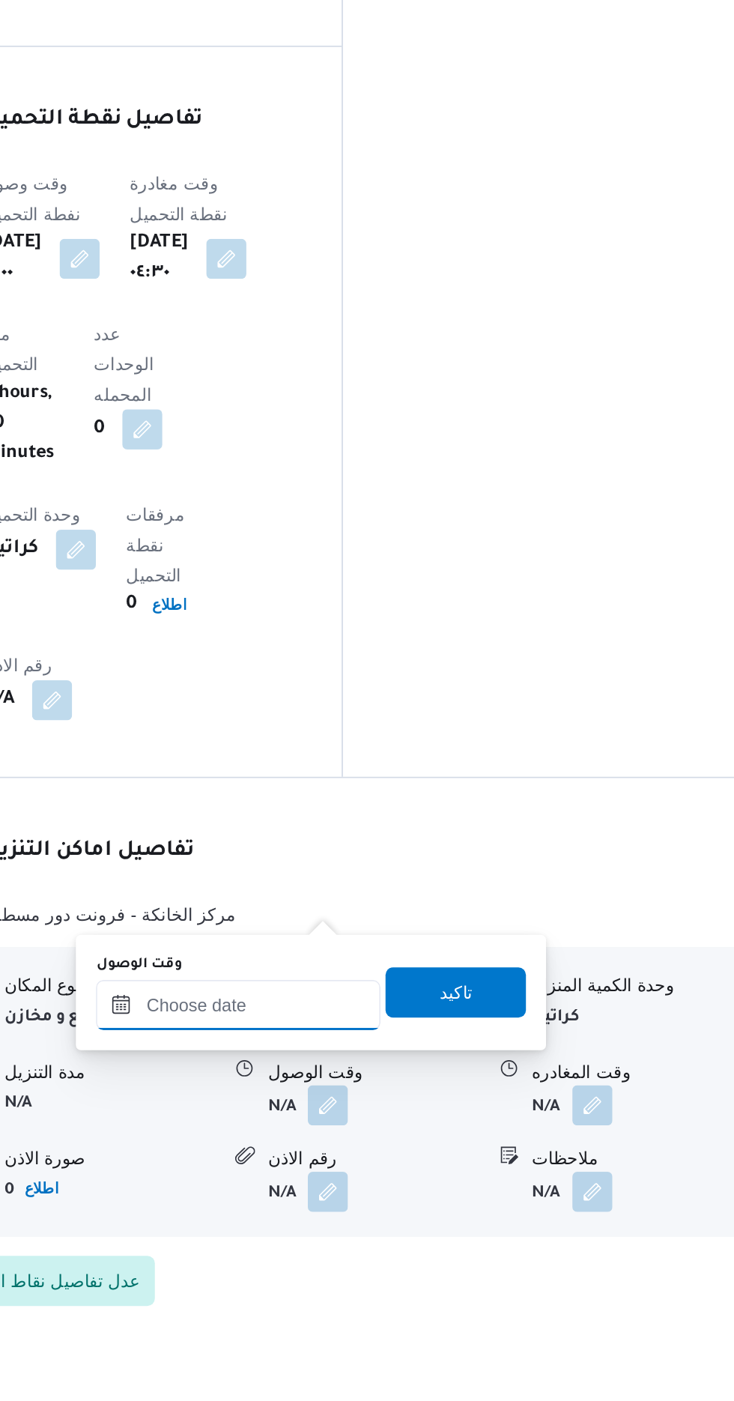
click at [443, 1201] on input "وقت الوصول" at bounding box center [406, 1207] width 170 height 30
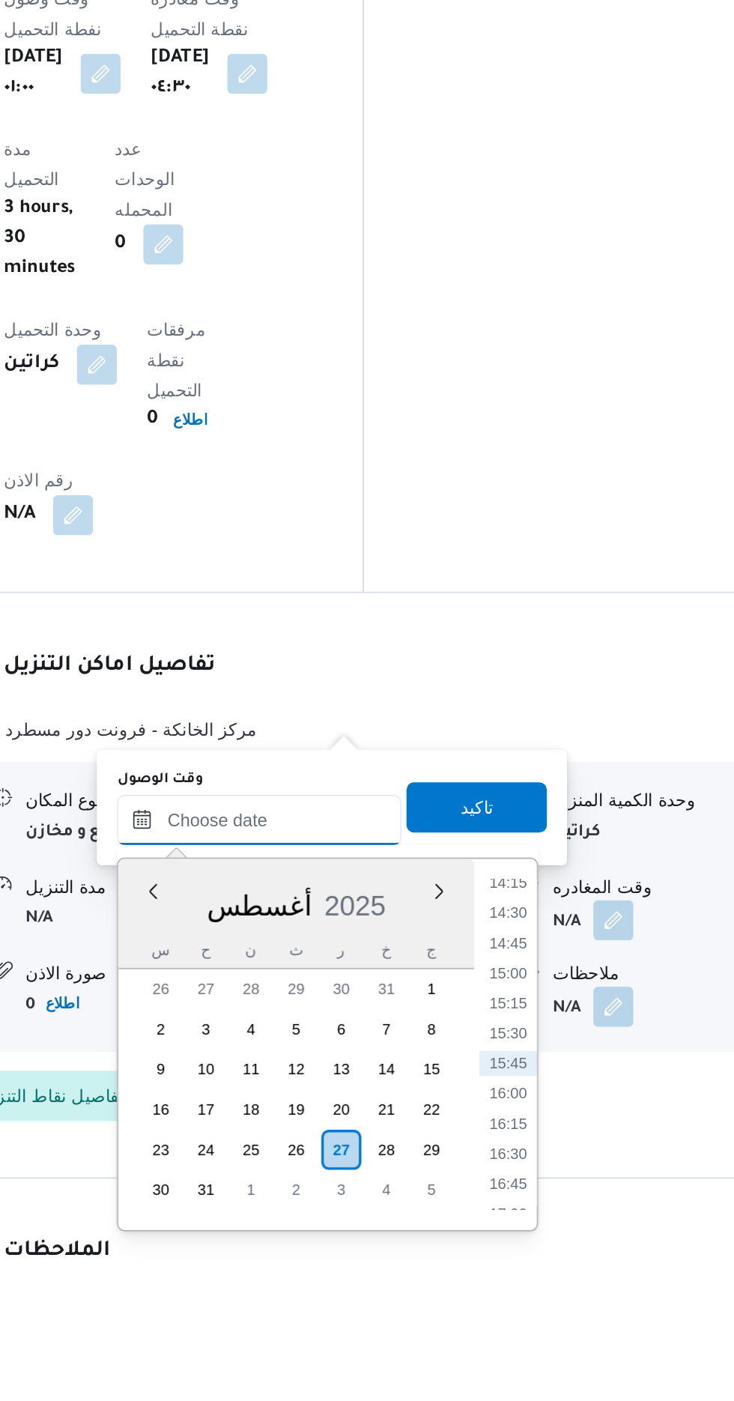
scroll to position [1040, 0]
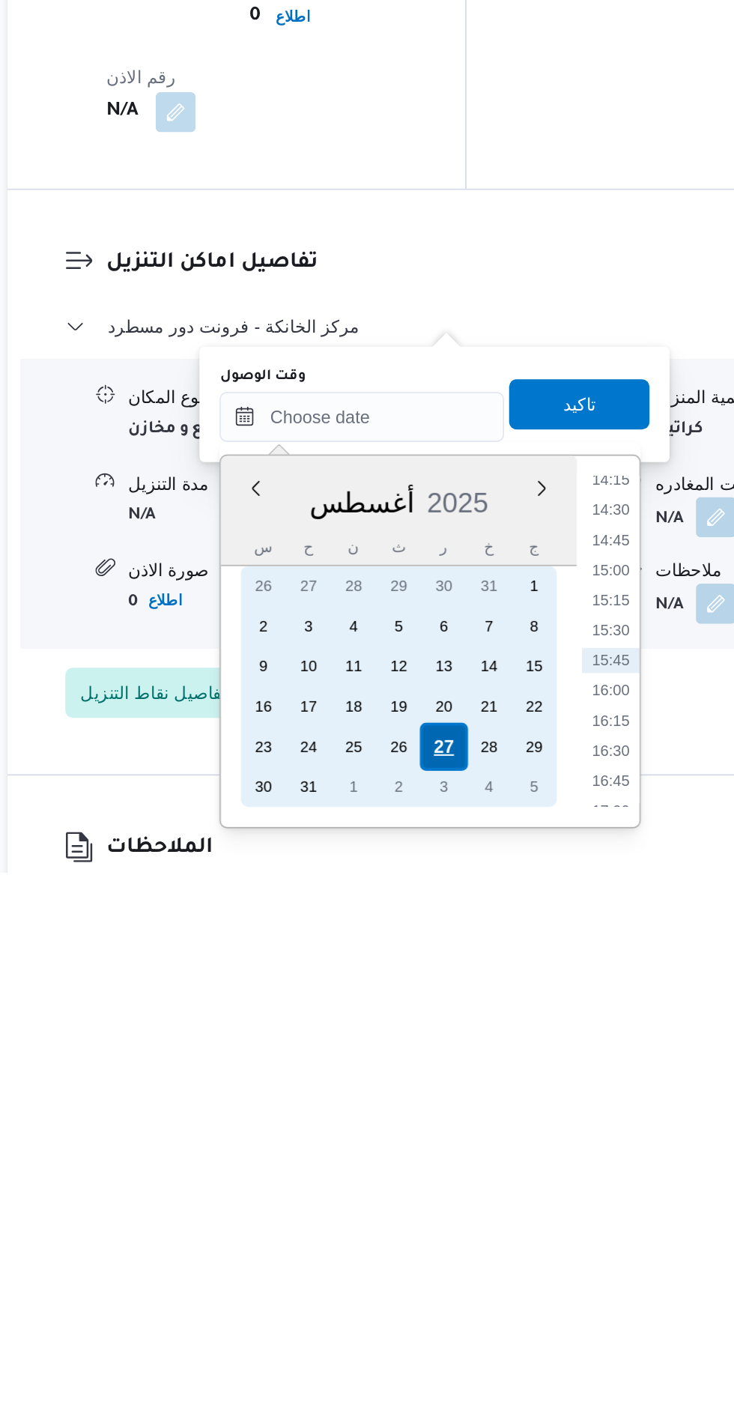
click at [455, 1324] on div "27" at bounding box center [455, 1326] width 28 height 28
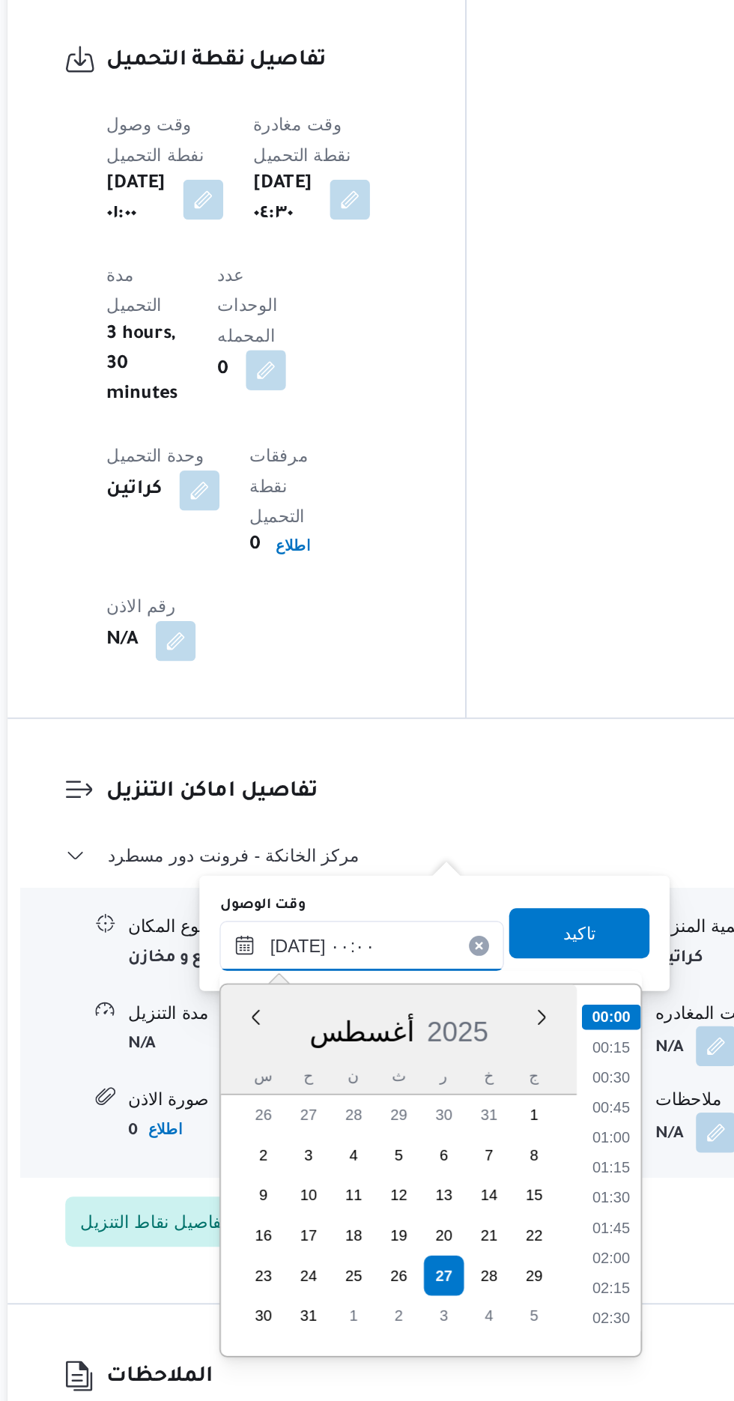
click at [325, 1133] on input "[DATE] ٠٠:٠٠" at bounding box center [406, 1128] width 170 height 30
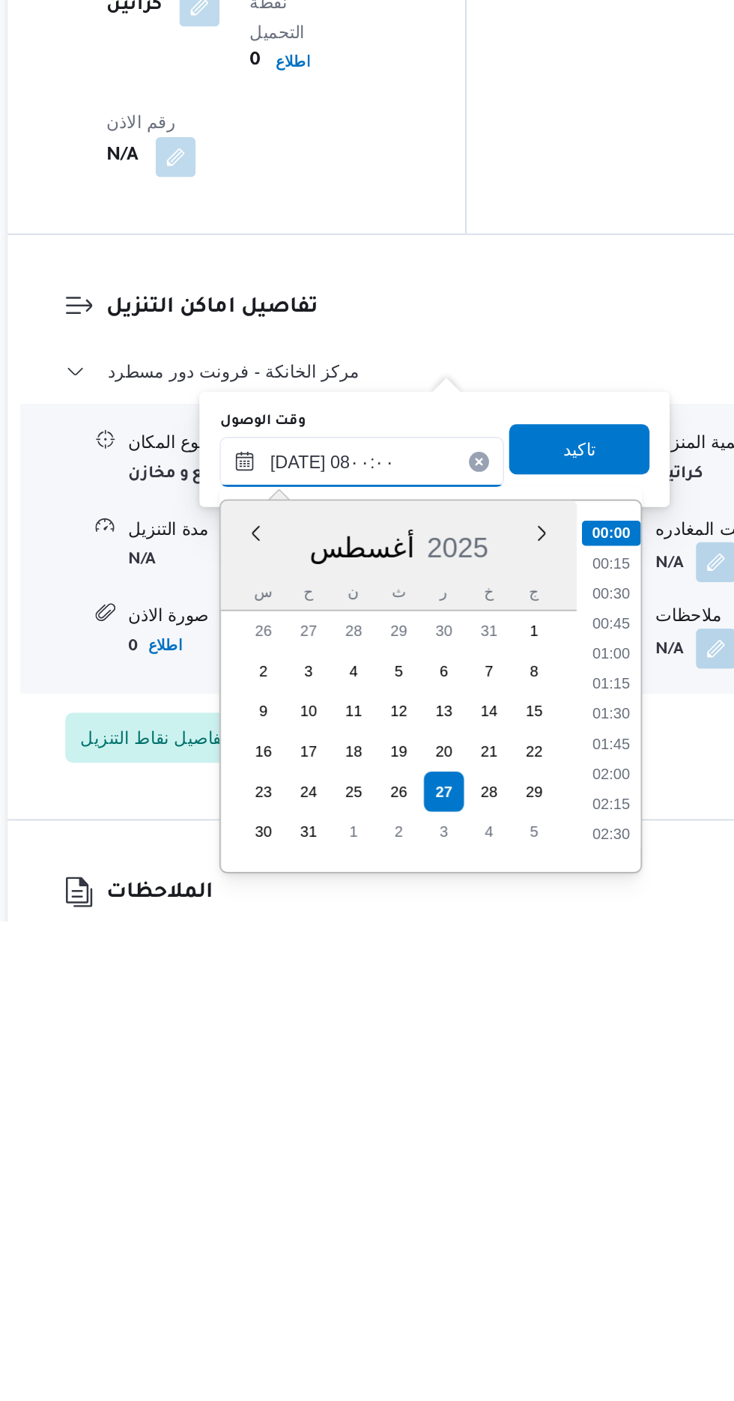
scroll to position [1043, 0]
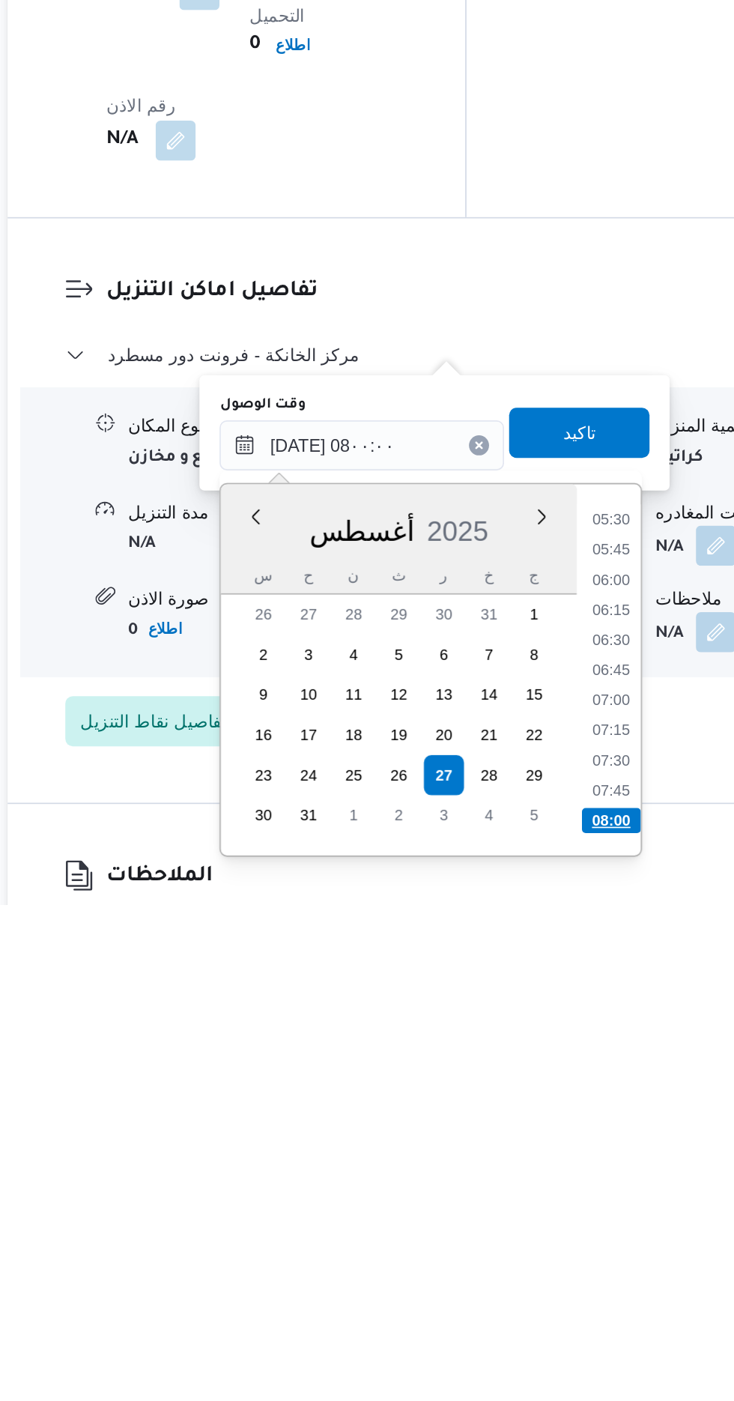
click at [553, 1347] on li "08:00" at bounding box center [555, 1350] width 35 height 15
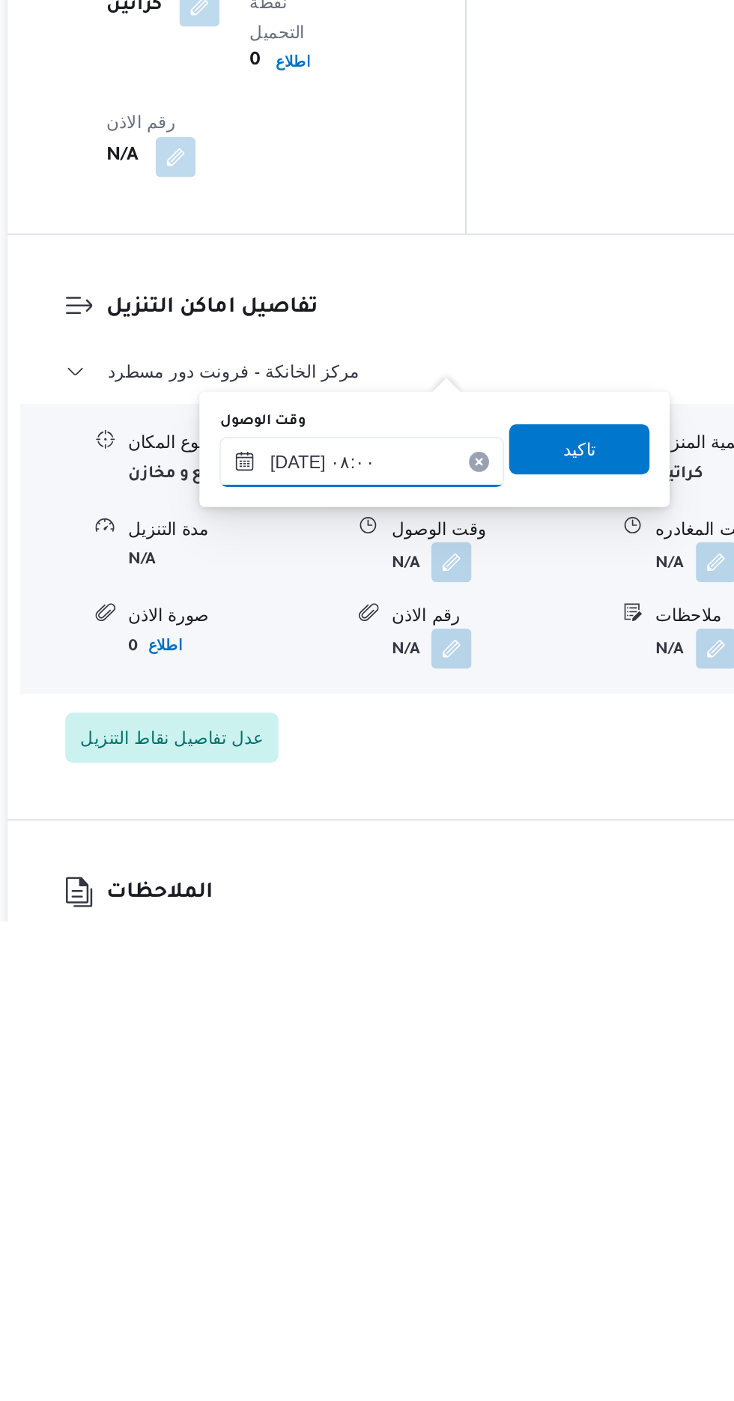
click at [451, 1124] on input "٢٧/٠٨/٢٠٢٥ ٠٨:٠٠" at bounding box center [406, 1127] width 170 height 30
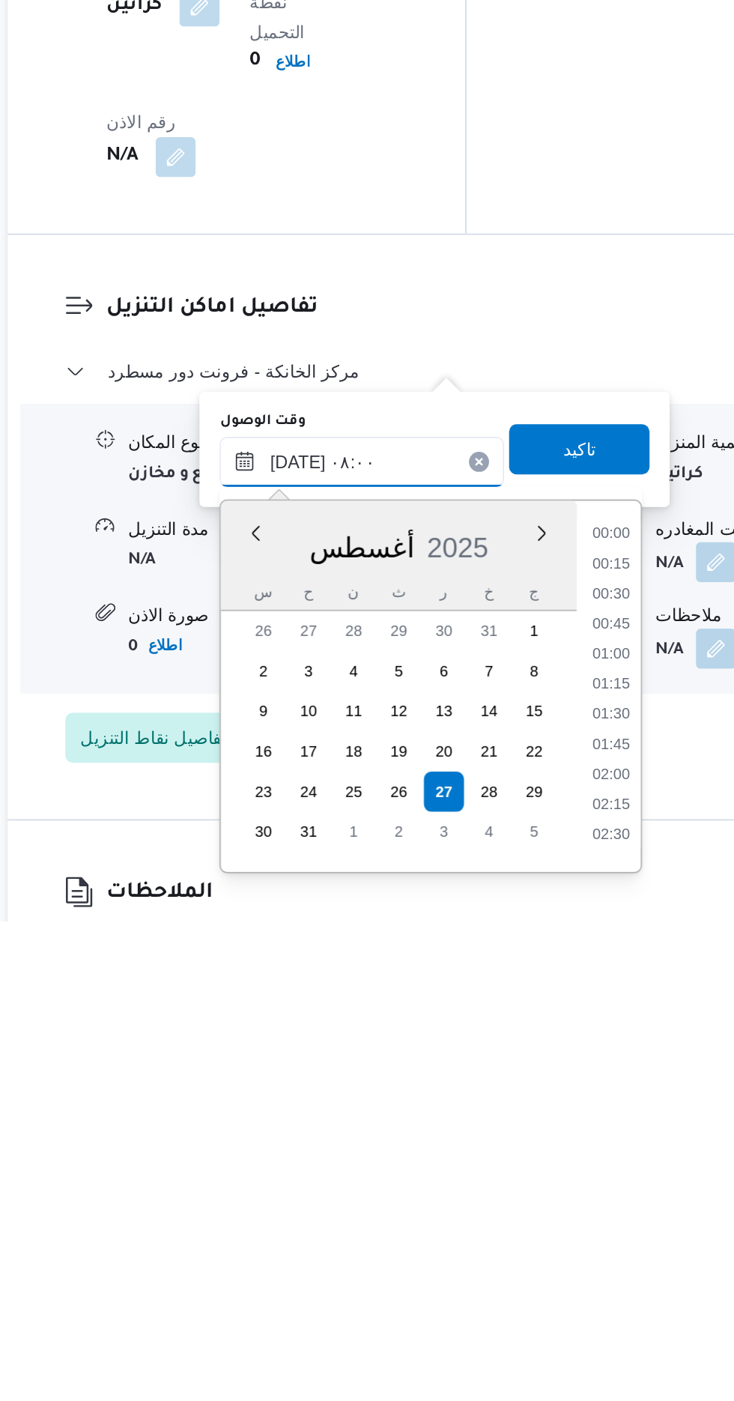
scroll to position [0, 0]
click at [556, 1312] on li "08:30" at bounding box center [556, 1308] width 34 height 15
type input "[DATE] ٠٨:٣٠"
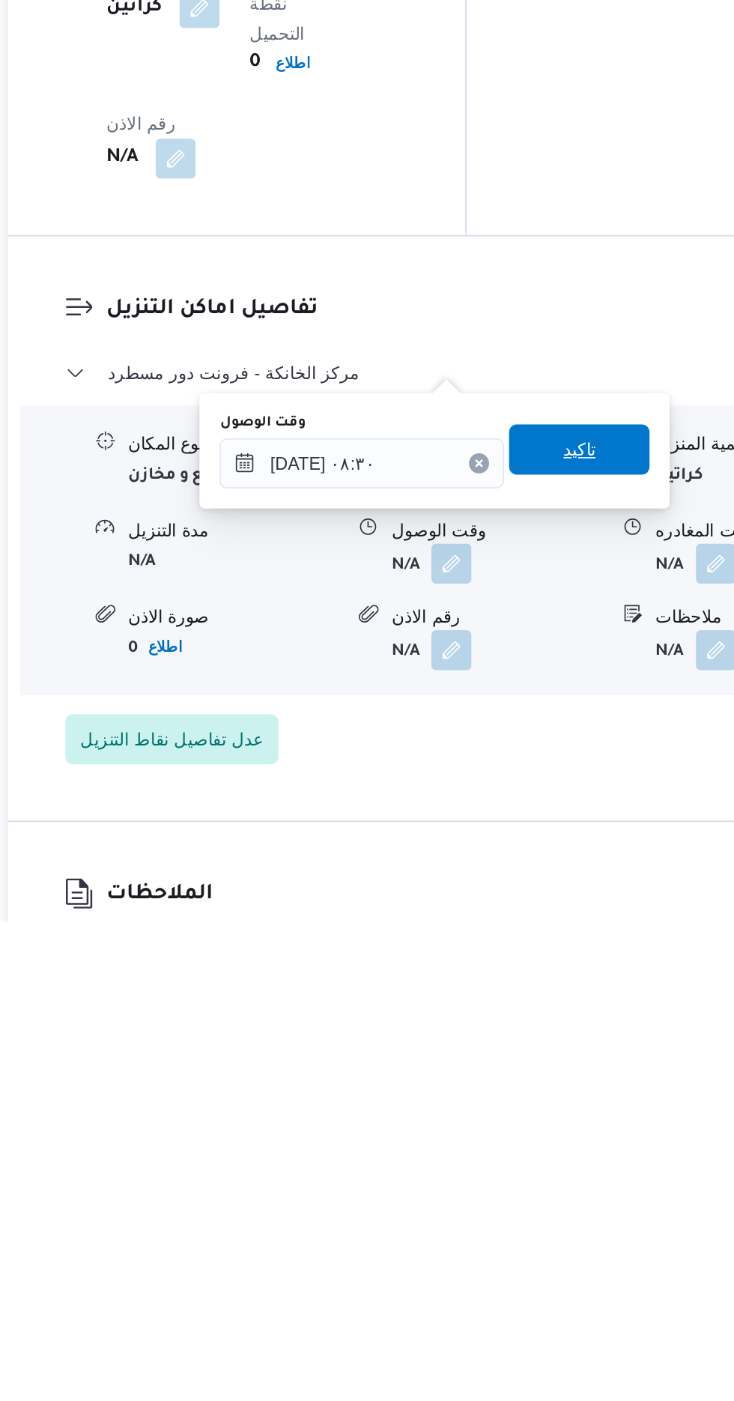
click at [567, 1121] on span "تاكيد" at bounding box center [536, 1119] width 84 height 30
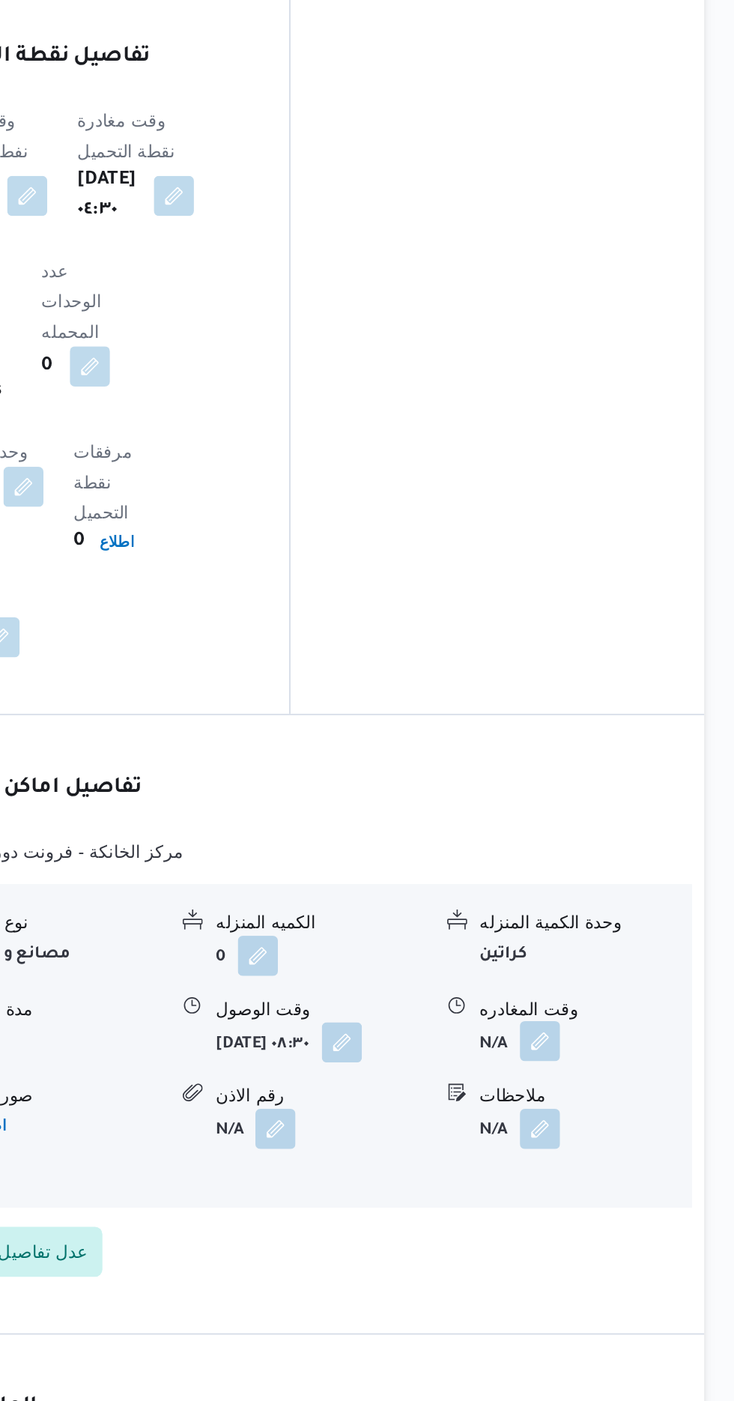
click at [607, 1173] on button "button" at bounding box center [618, 1185] width 24 height 24
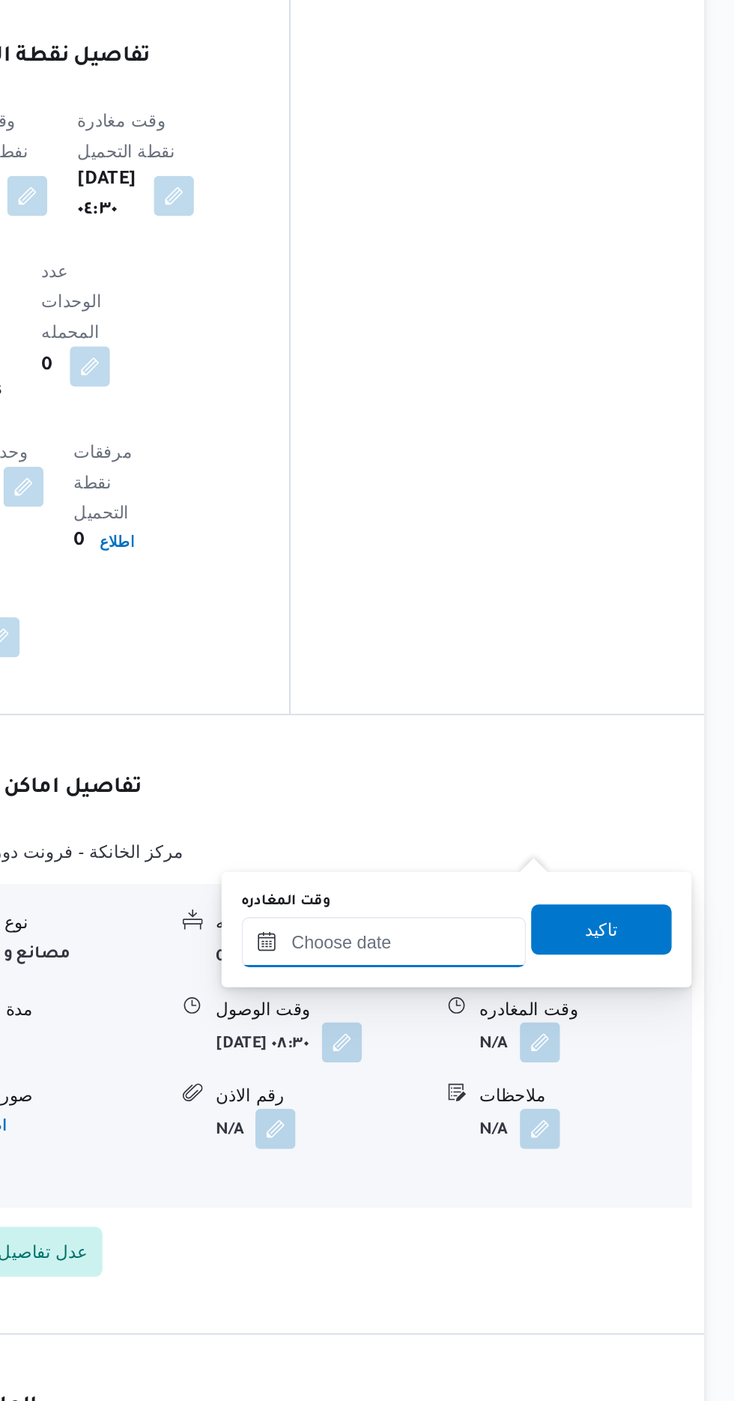
click at [535, 1127] on input "وقت المغادره" at bounding box center [525, 1126] width 170 height 30
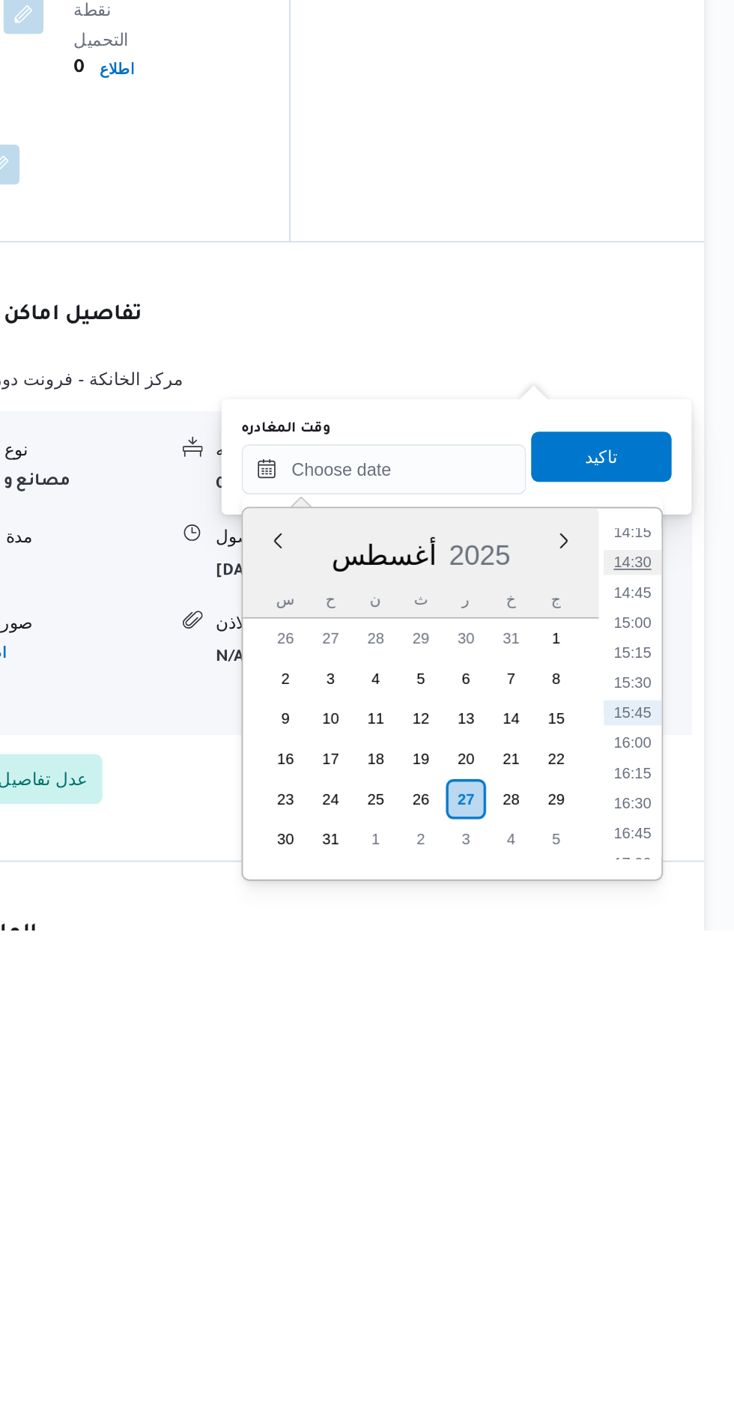
click at [665, 1174] on li "14:30" at bounding box center [673, 1180] width 34 height 15
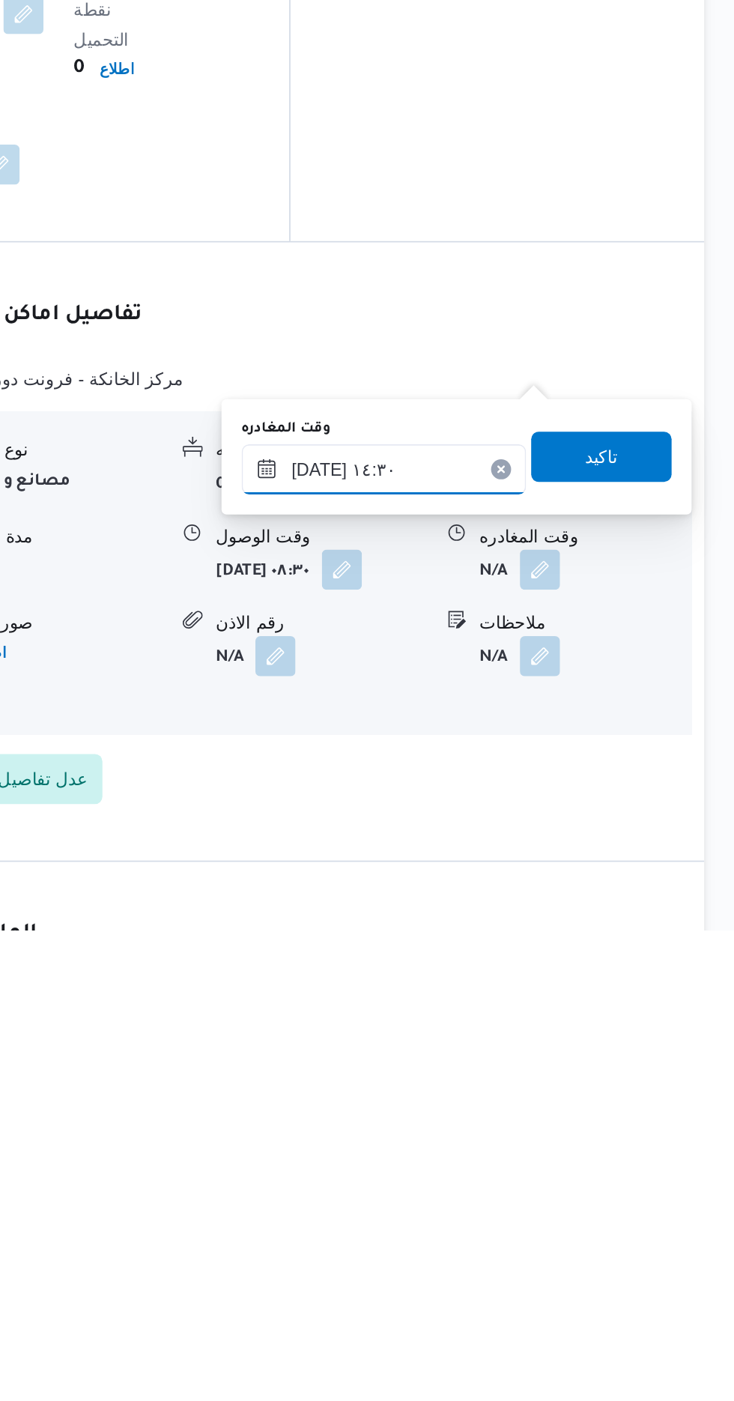
click at [513, 1129] on input "[DATE] ١٤:٣٠" at bounding box center [525, 1125] width 170 height 30
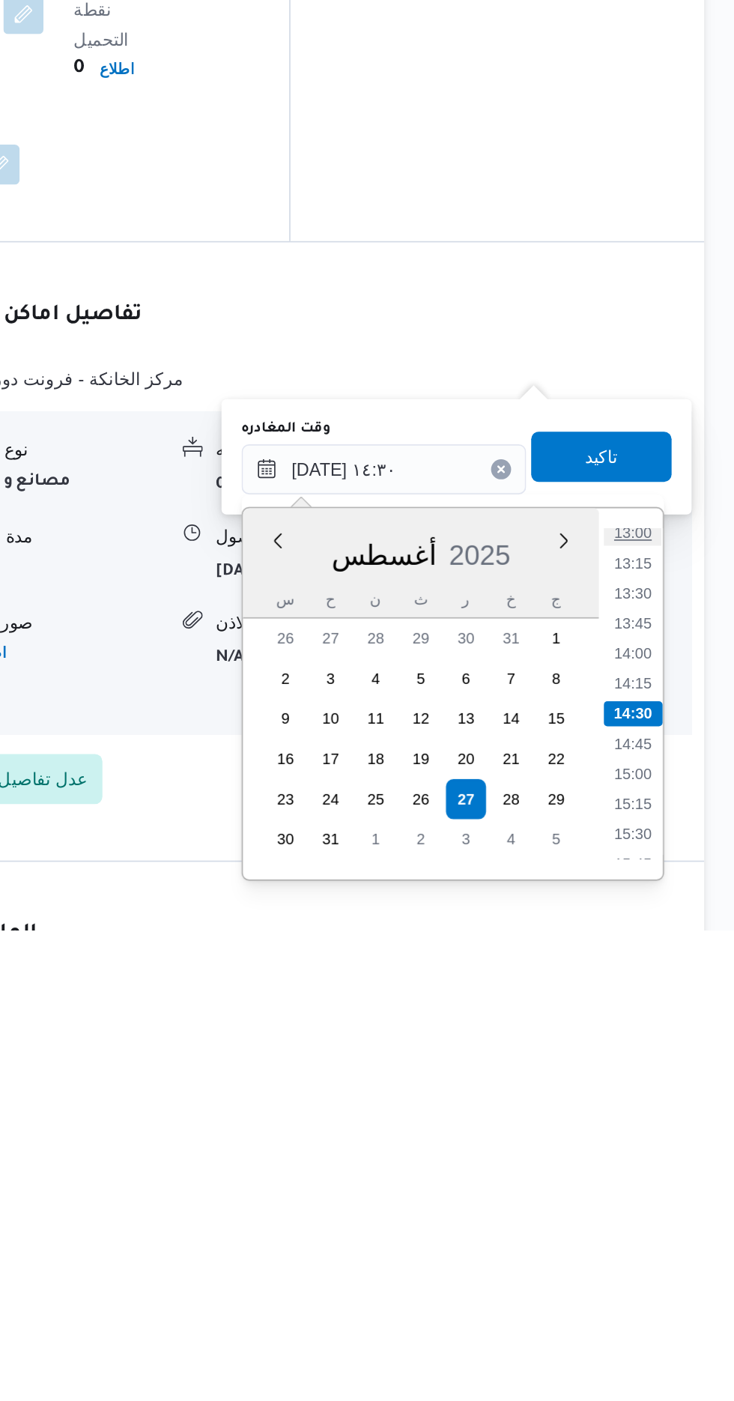
click at [664, 1163] on li "13:00" at bounding box center [673, 1163] width 34 height 15
type input "[DATE] ١٣:٠٠"
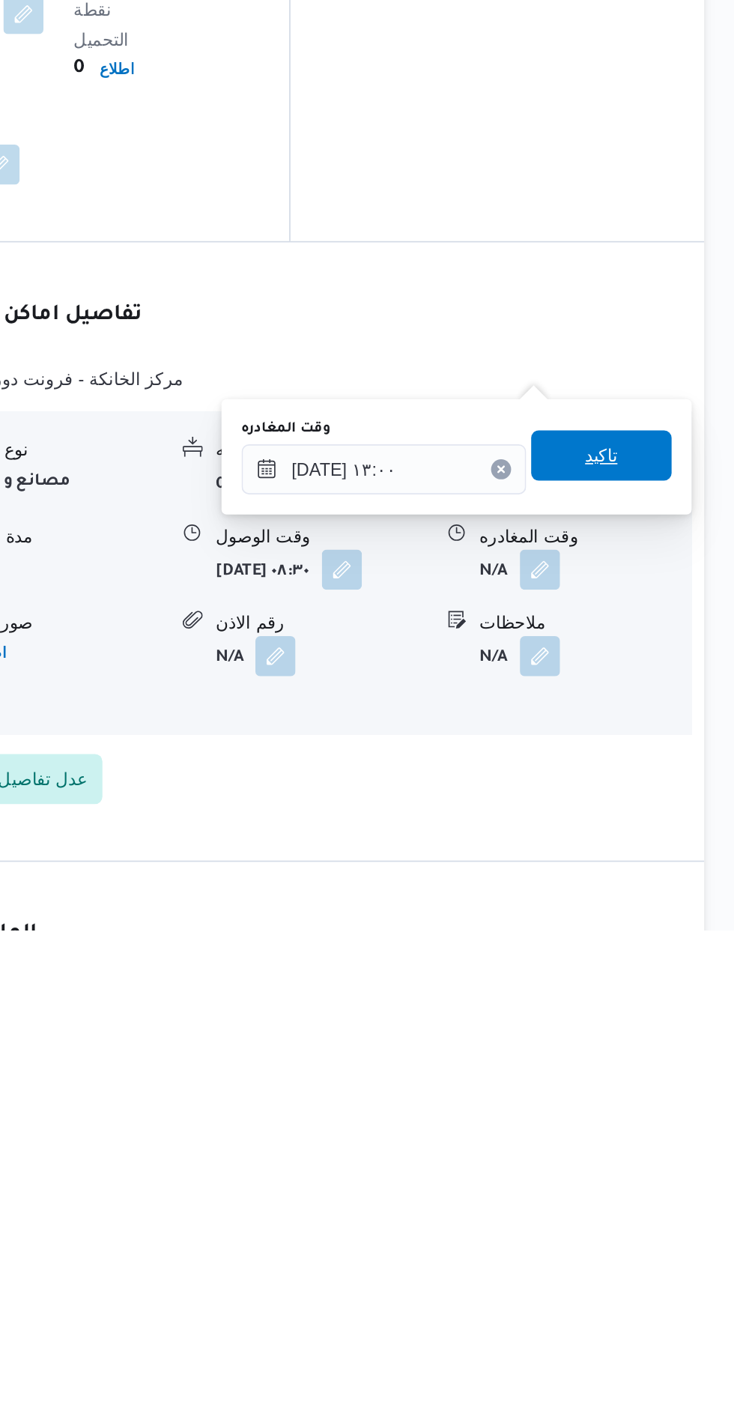
click at [658, 1118] on span "تاكيد" at bounding box center [655, 1117] width 84 height 30
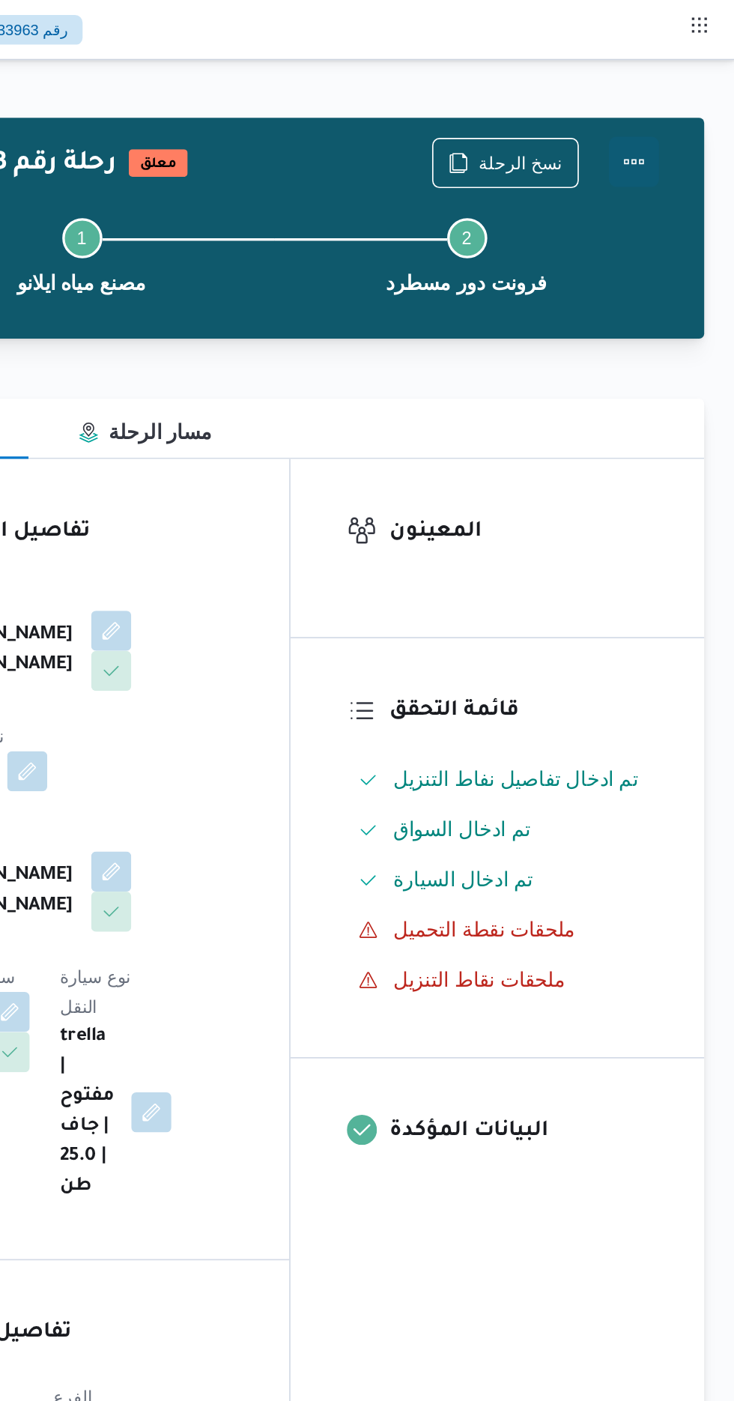
click at [683, 96] on button "Actions" at bounding box center [674, 97] width 30 height 30
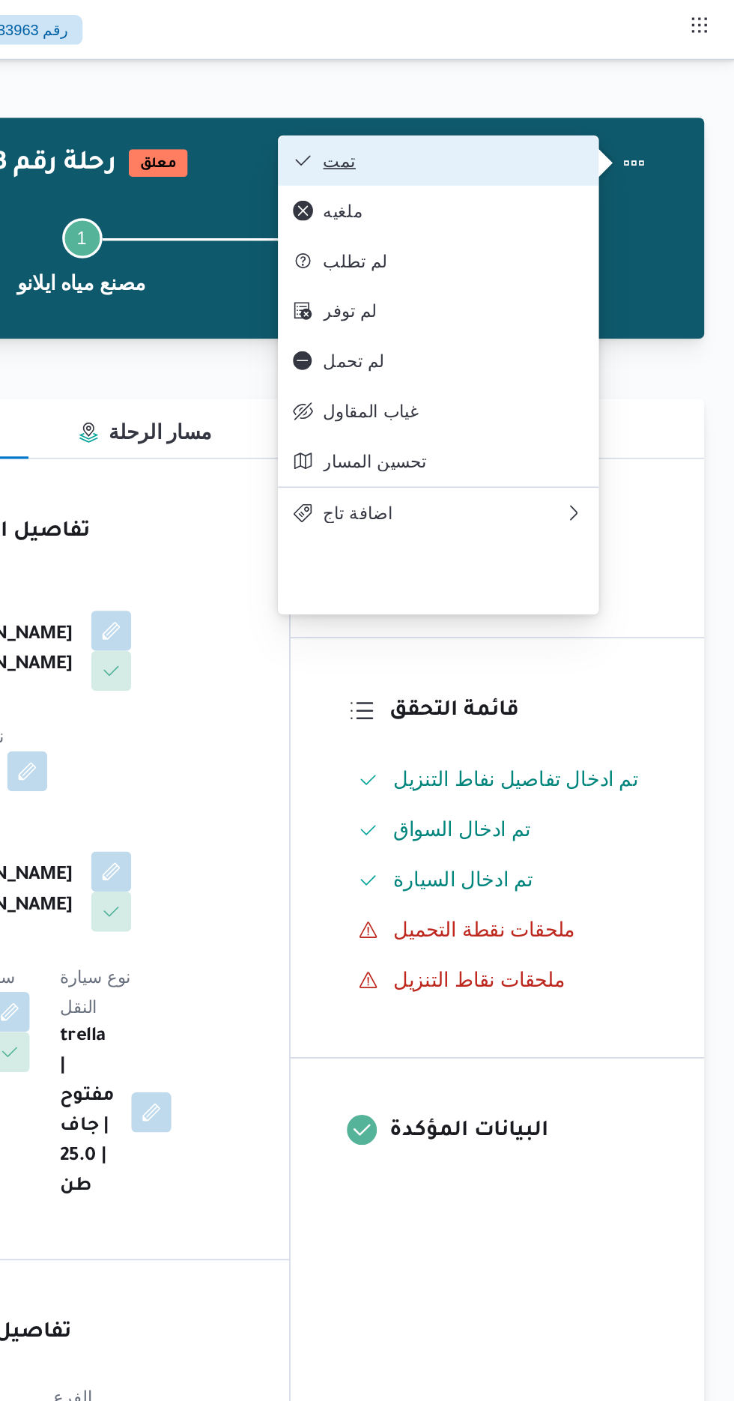
click at [533, 93] on span "تمت" at bounding box center [566, 96] width 156 height 12
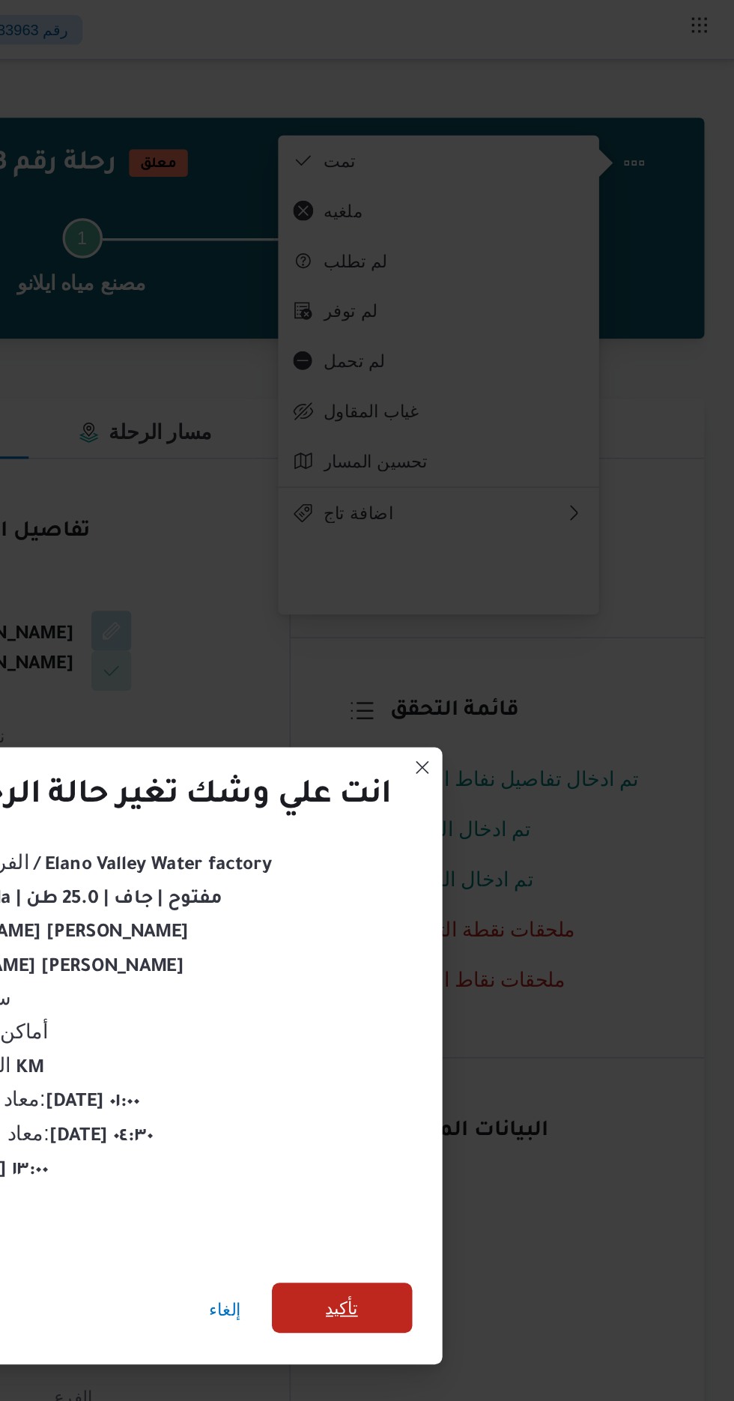
click at [502, 772] on span "تأكيد" at bounding box center [499, 781] width 19 height 18
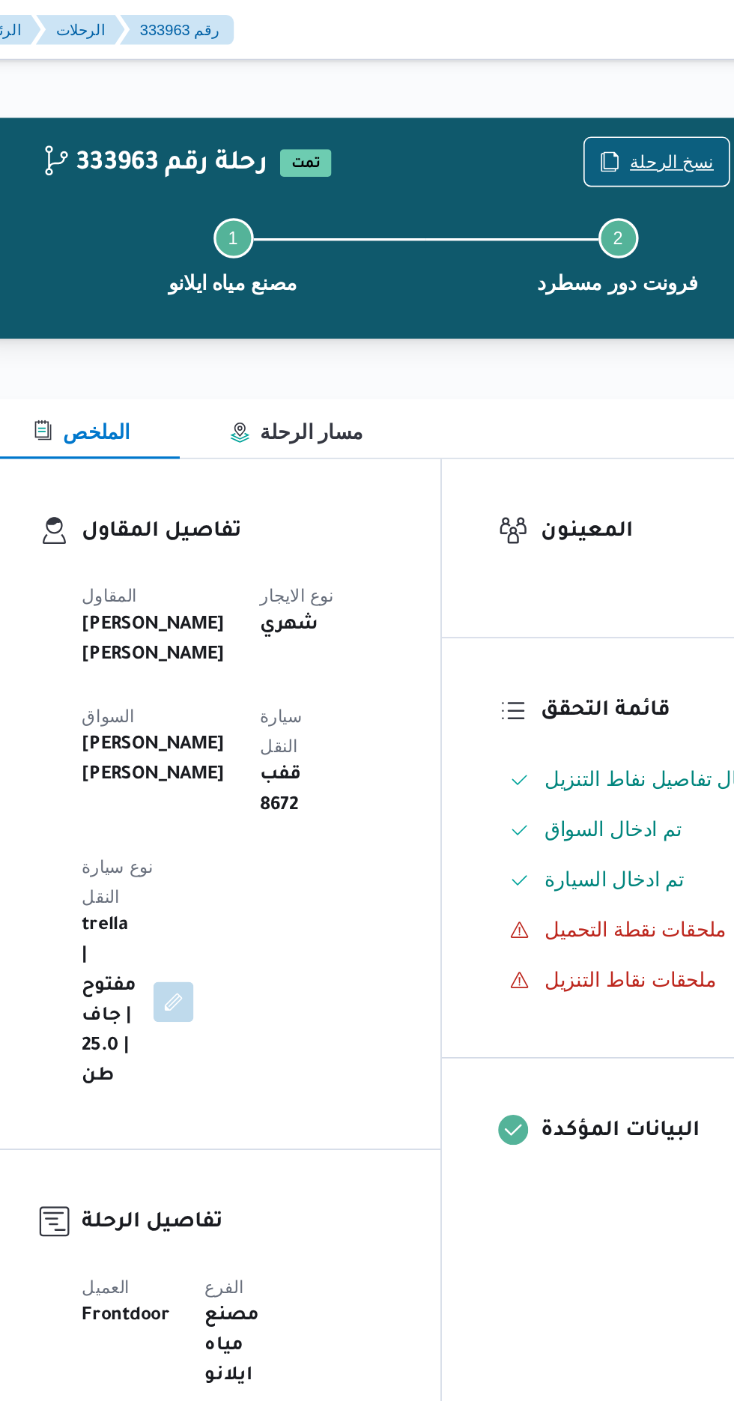
click at [592, 87] on span "نسخ الرحلة" at bounding box center [597, 96] width 86 height 28
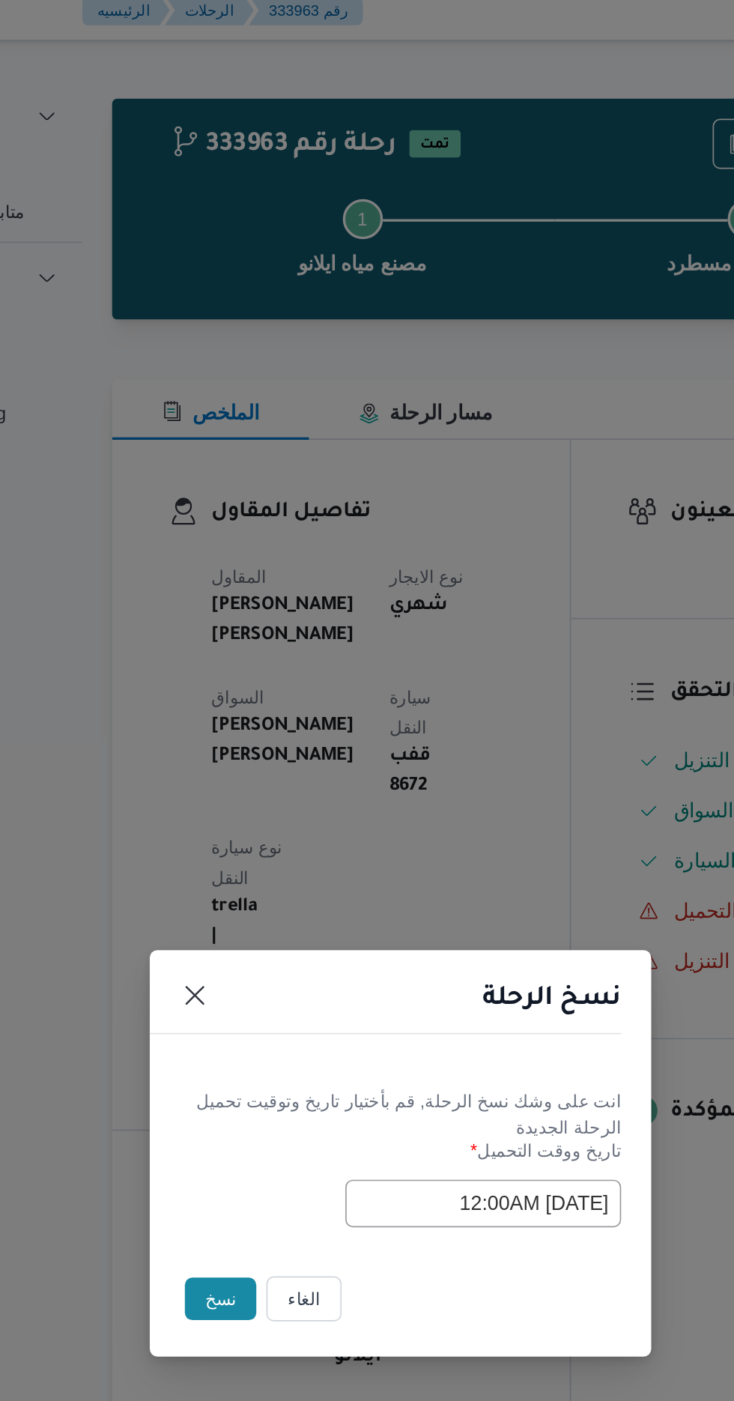
click at [246, 789] on button "نسخ" at bounding box center [259, 787] width 43 height 25
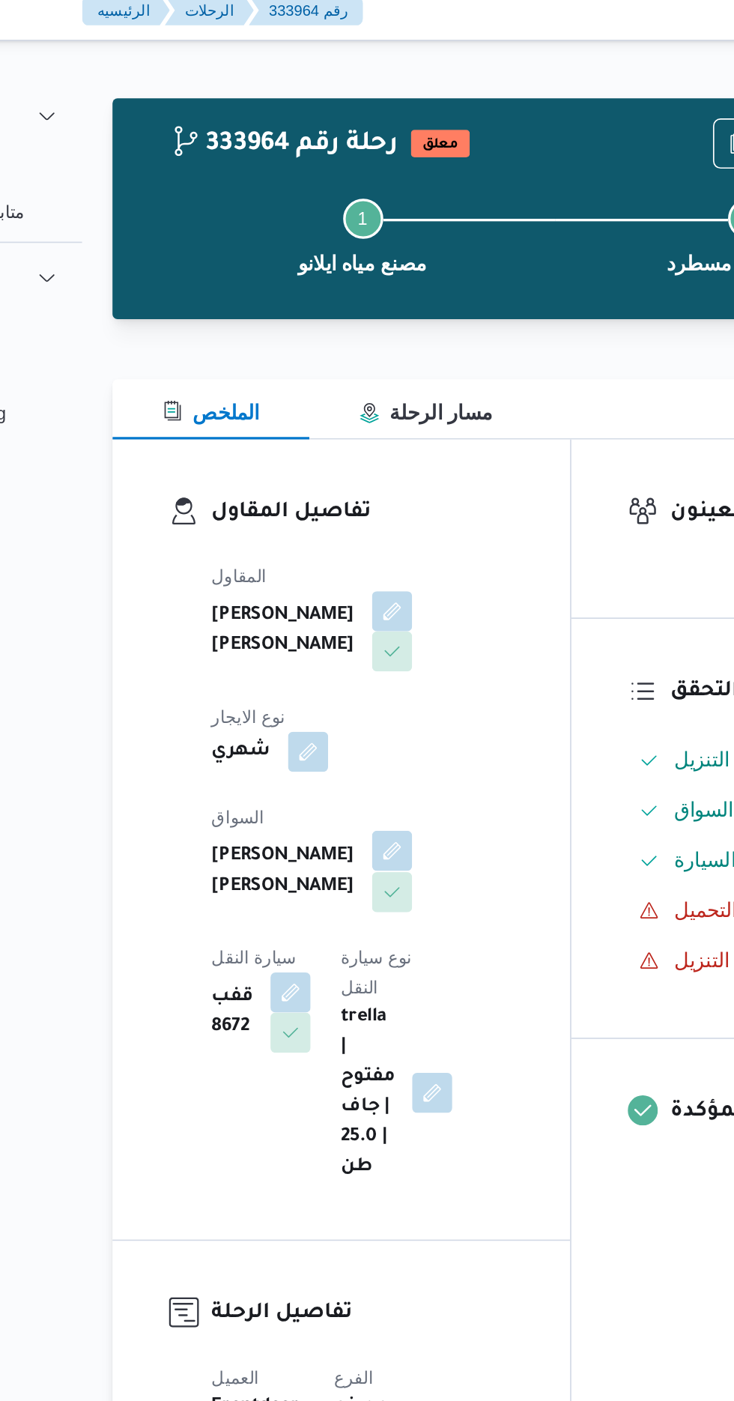
click at [350, 513] on button "button" at bounding box center [362, 520] width 24 height 24
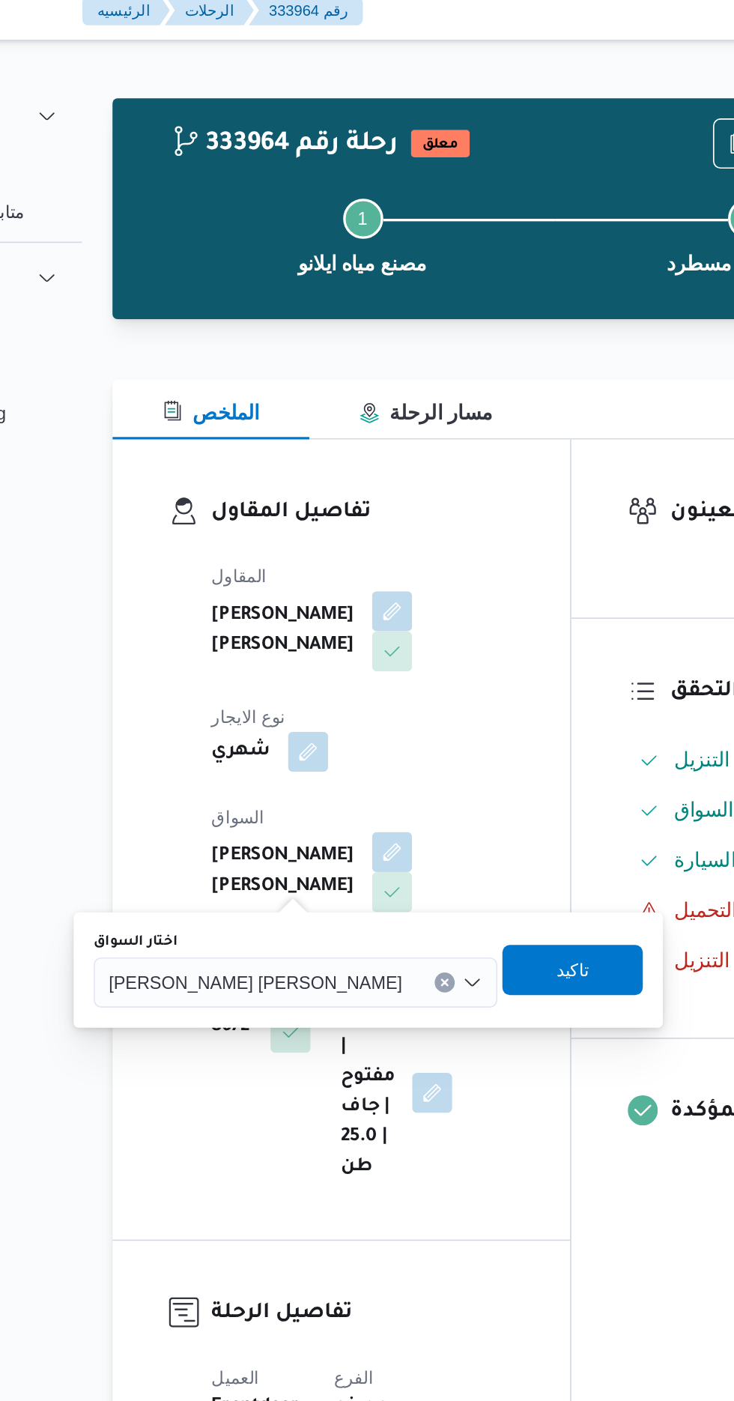
click at [374, 597] on input "اختار السواق" at bounding box center [374, 598] width 1 height 18
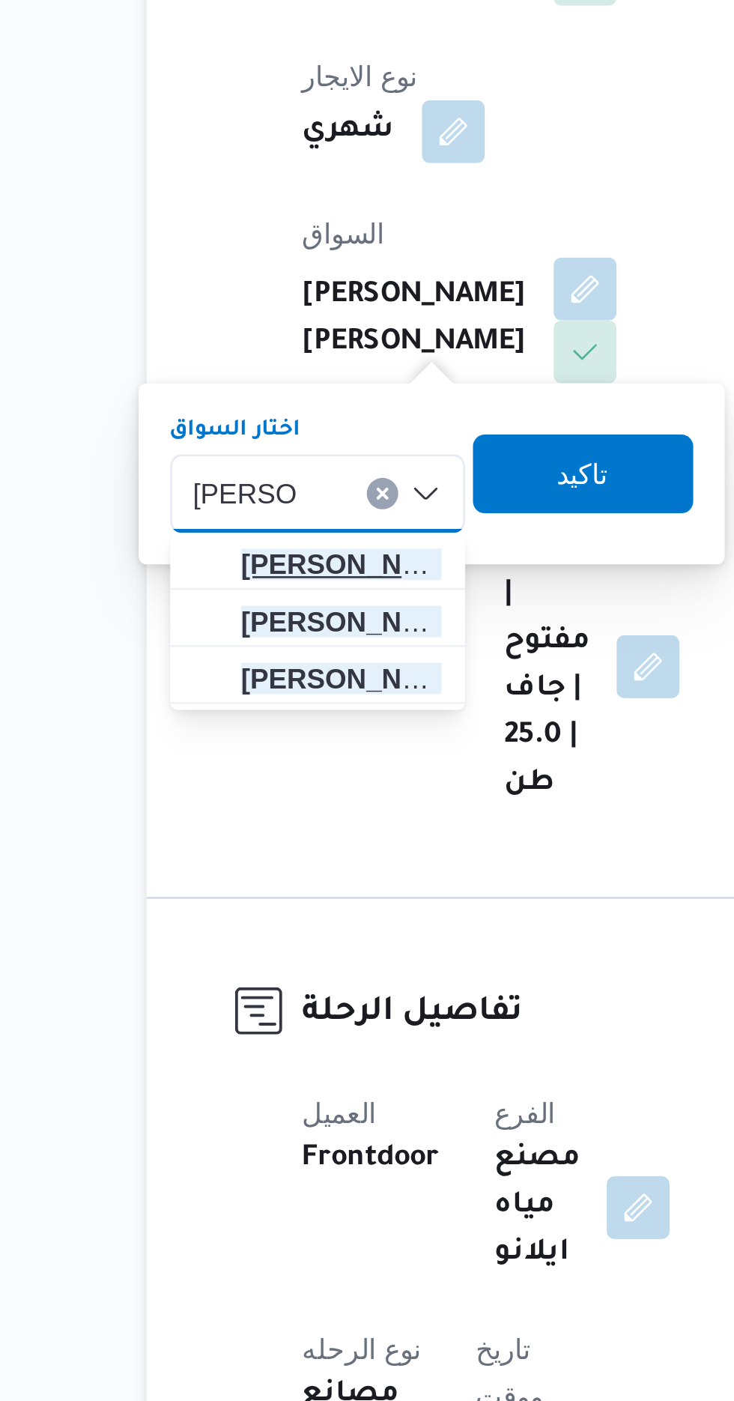
type input "[PERSON_NAME]"
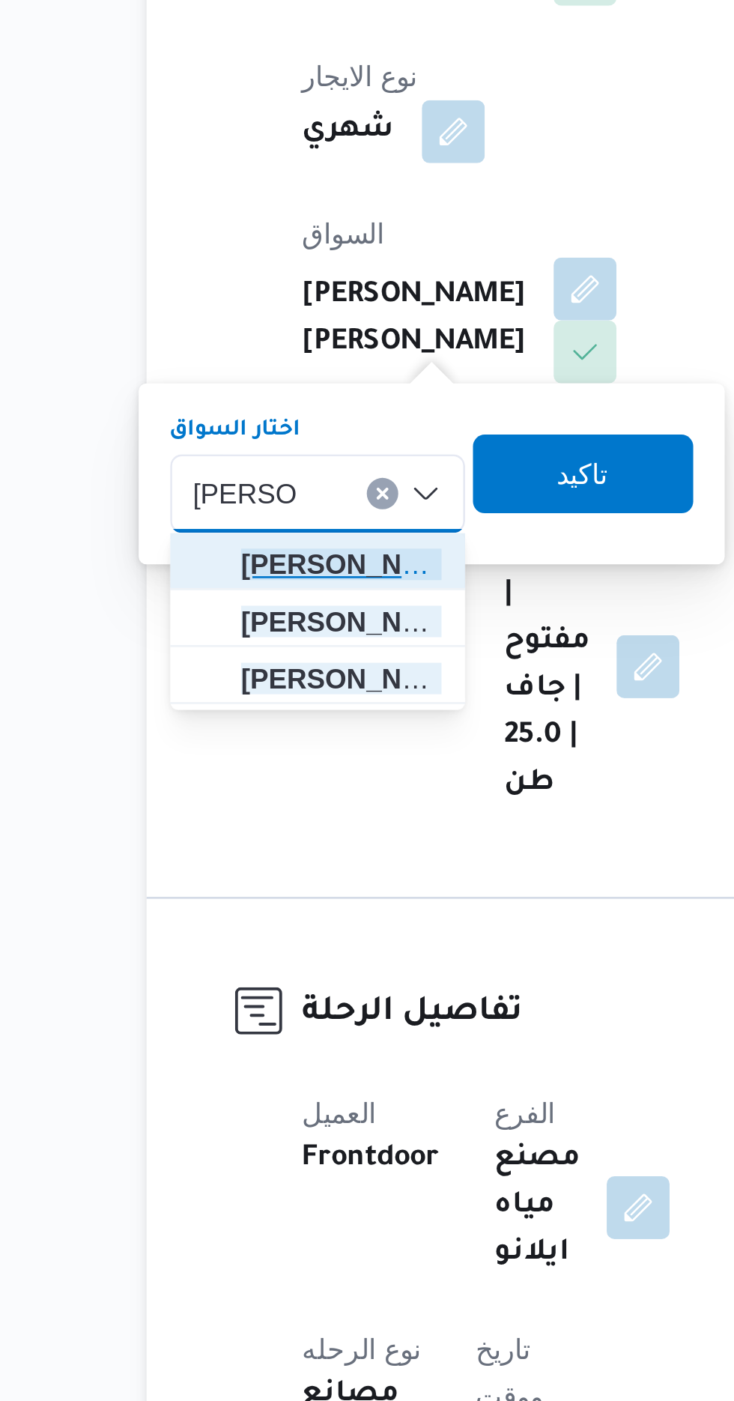
click at [286, 625] on span "[PERSON_NAME] يد [PERSON_NAME]" at bounding box center [269, 625] width 76 height 18
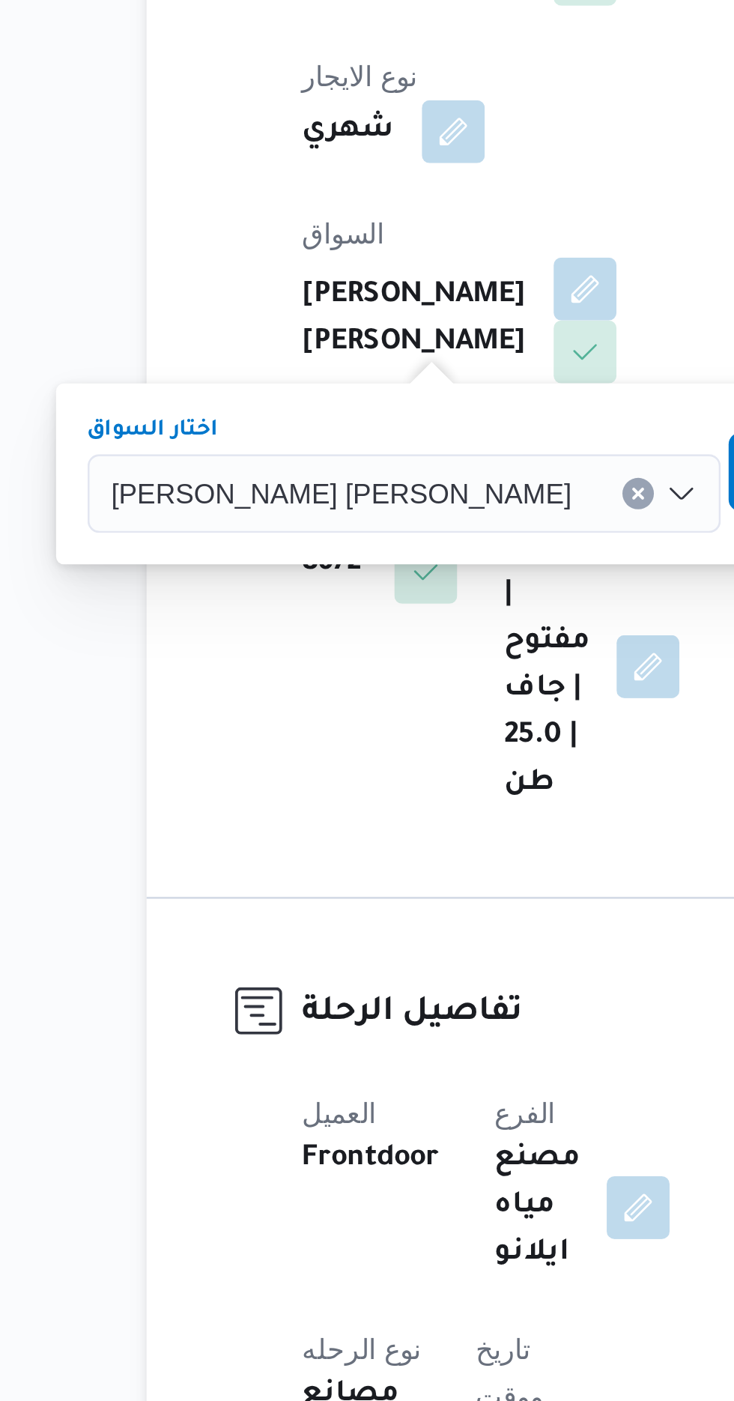
click at [449, 588] on span "تاكيد" at bounding box center [458, 590] width 19 height 18
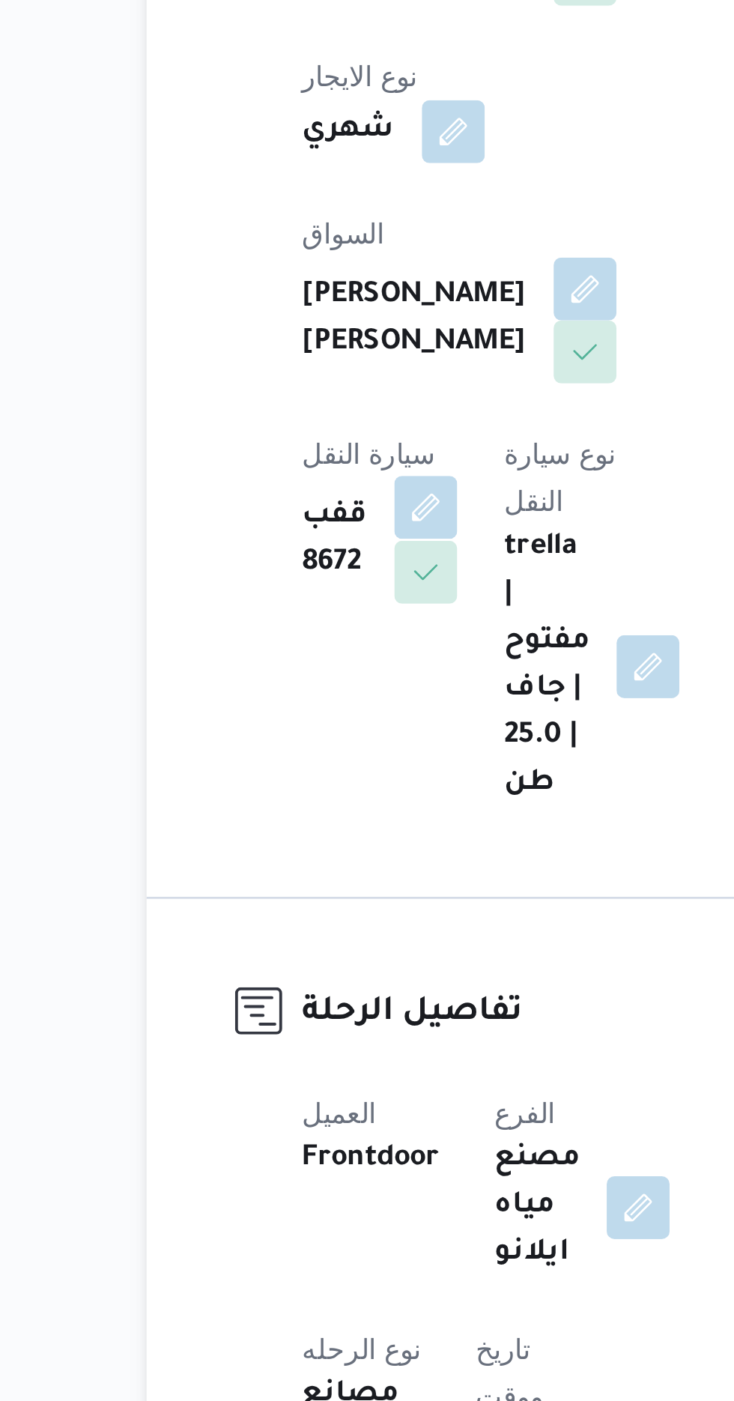
click at [313, 592] on button "button" at bounding box center [301, 604] width 24 height 24
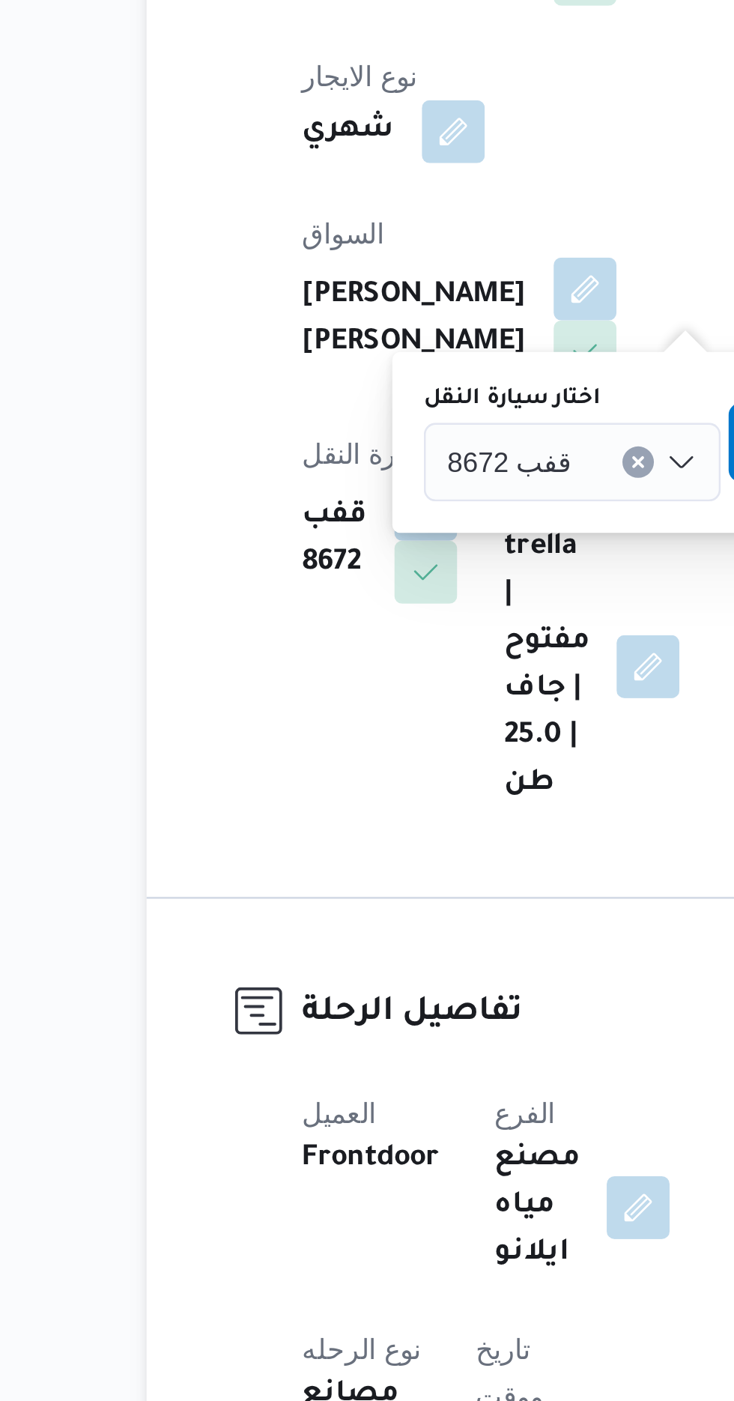
click at [340, 584] on span "قفب 8672" at bounding box center [332, 586] width 47 height 16
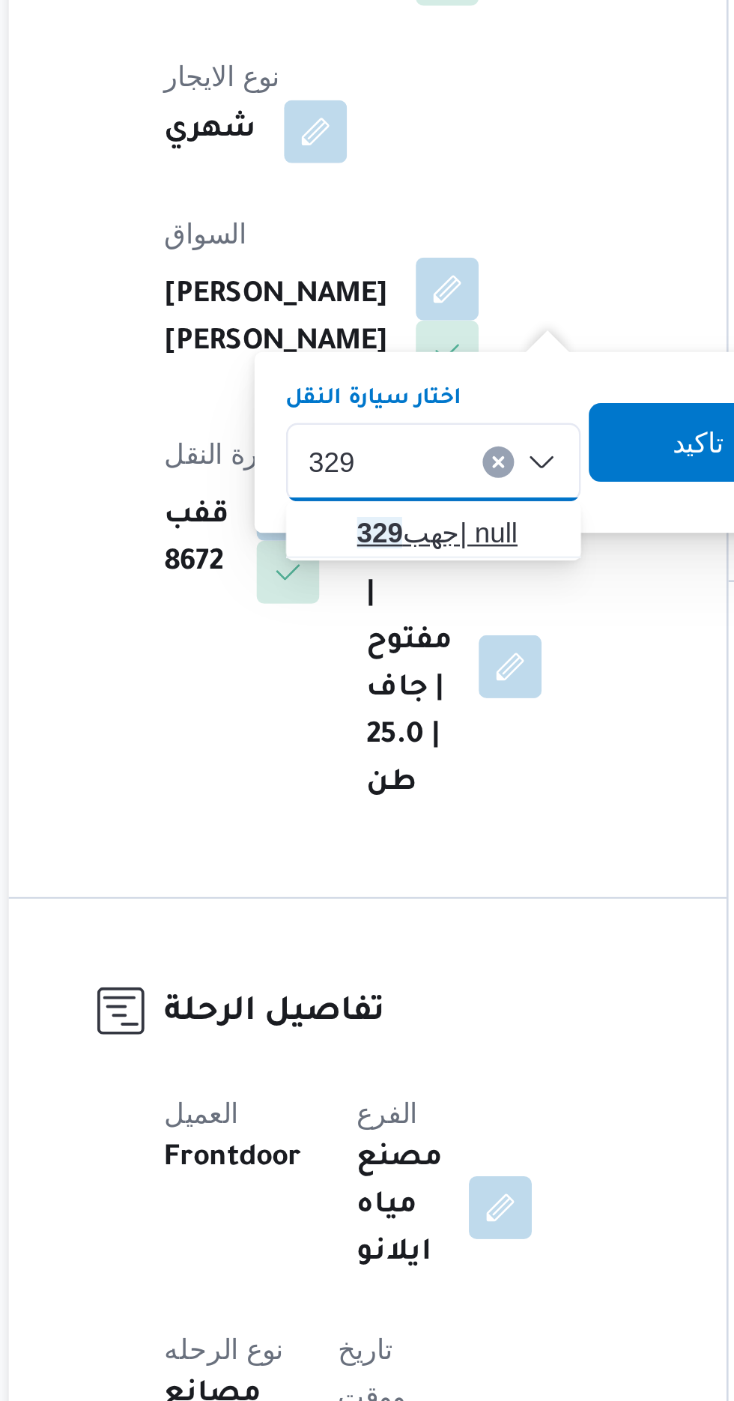
type input "329"
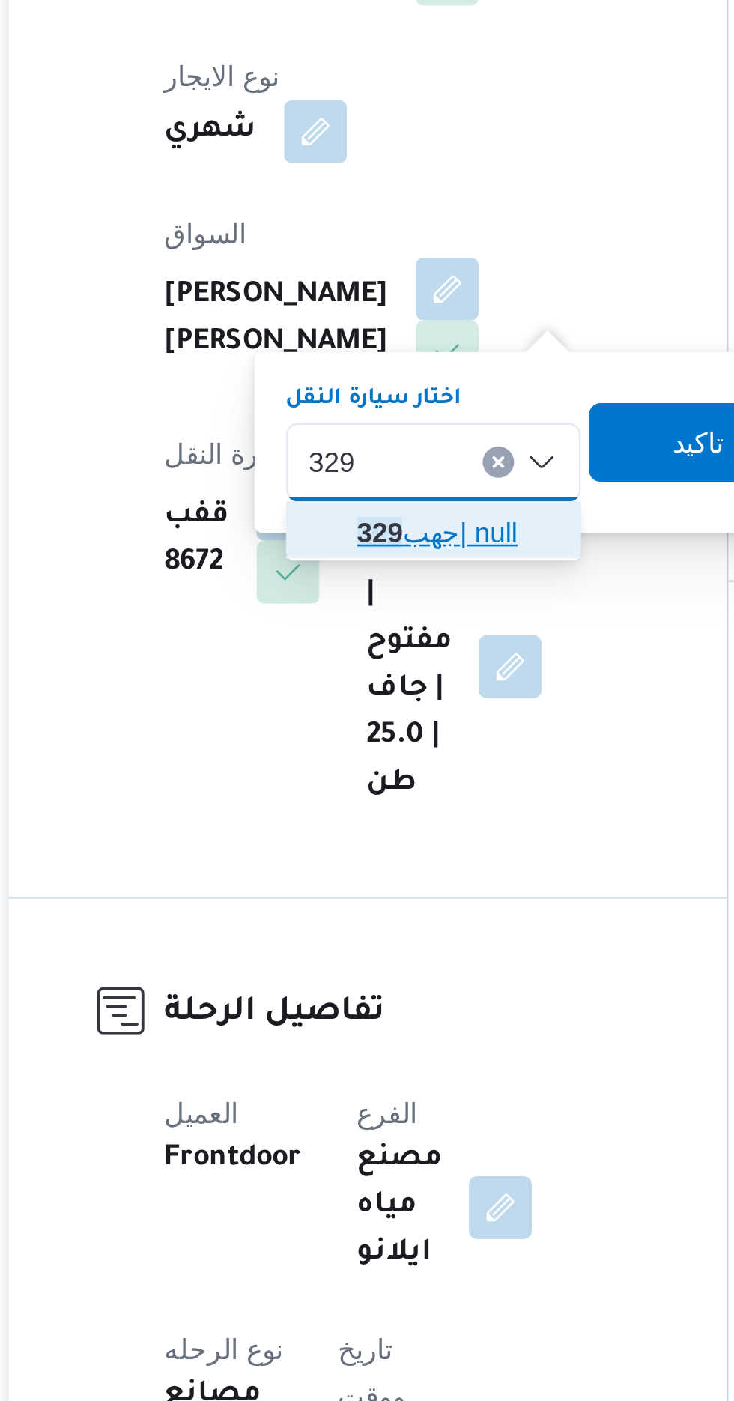
click at [361, 606] on span "جهب 329 | null" at bounding box center [365, 613] width 76 height 18
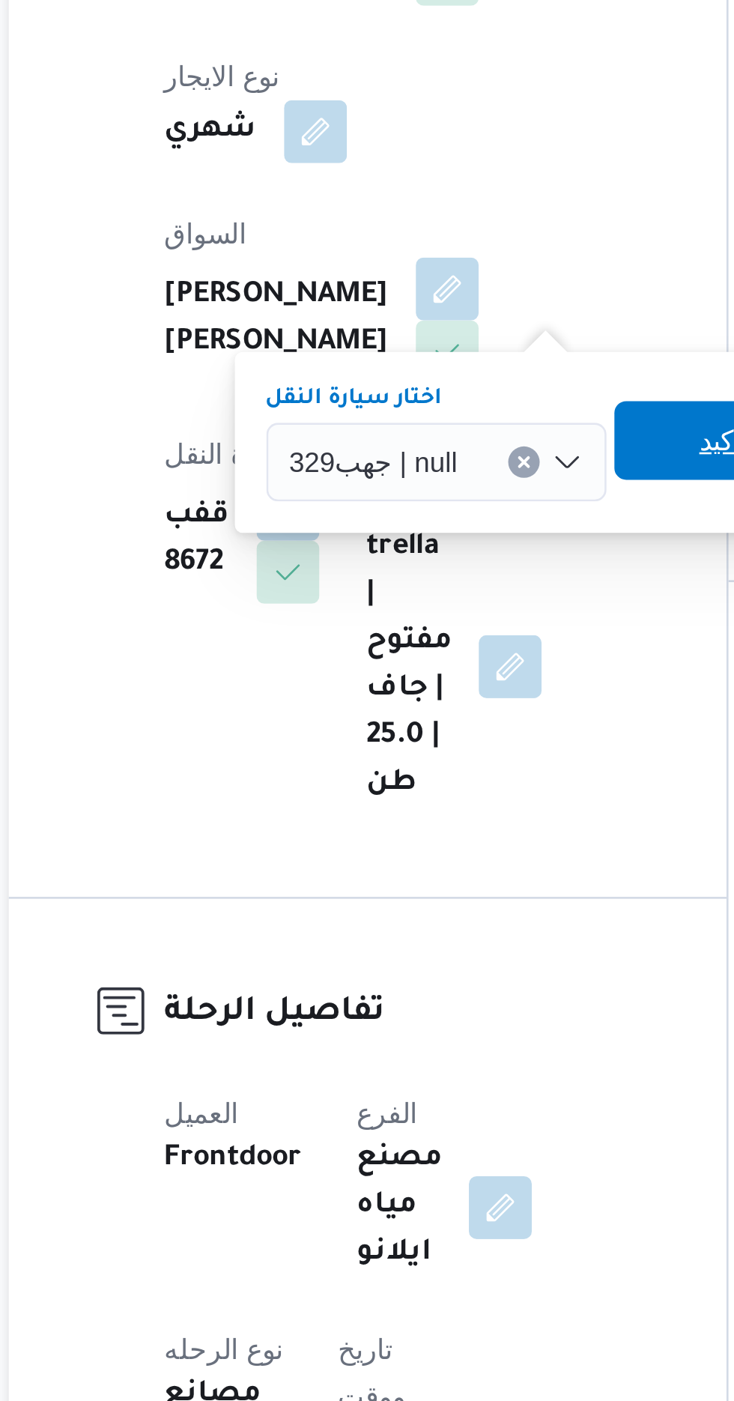
click at [458, 575] on span "تاكيد" at bounding box center [467, 578] width 19 height 18
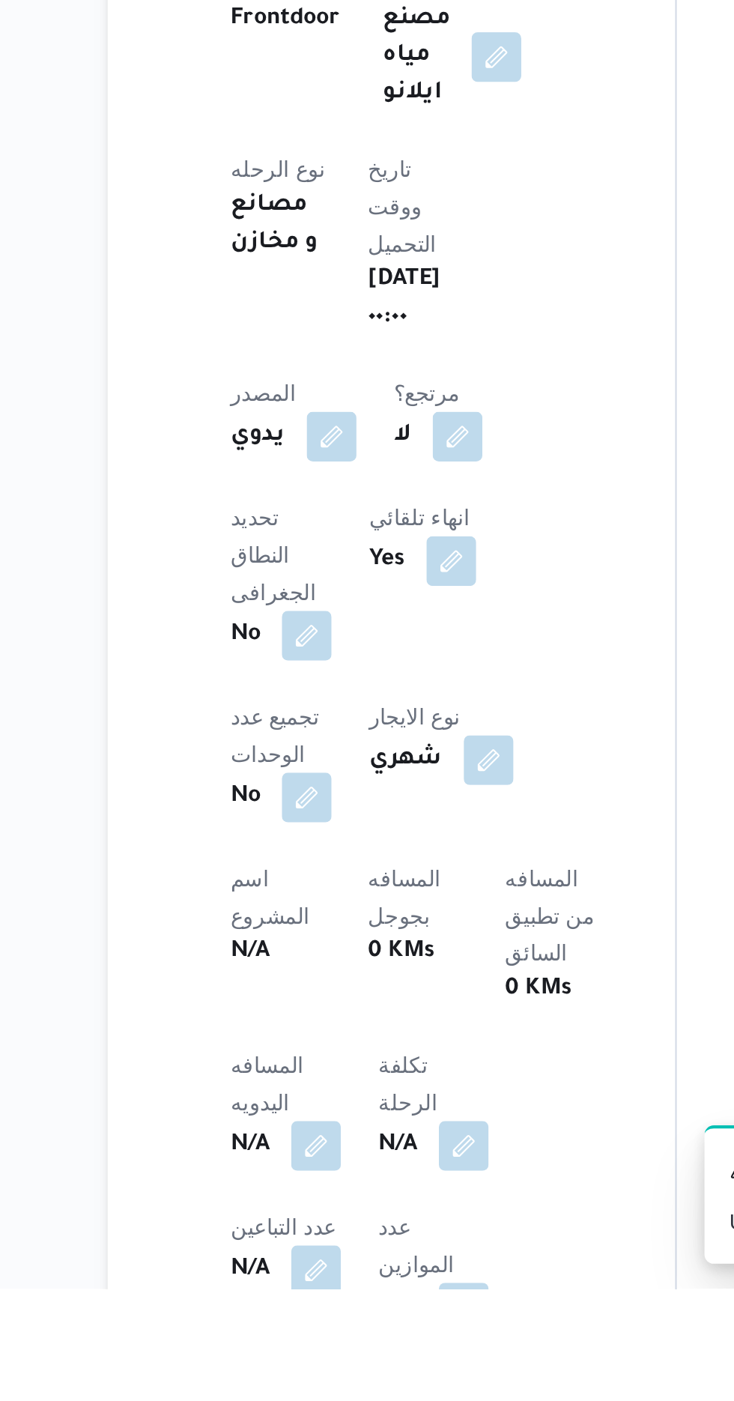
scroll to position [73, 0]
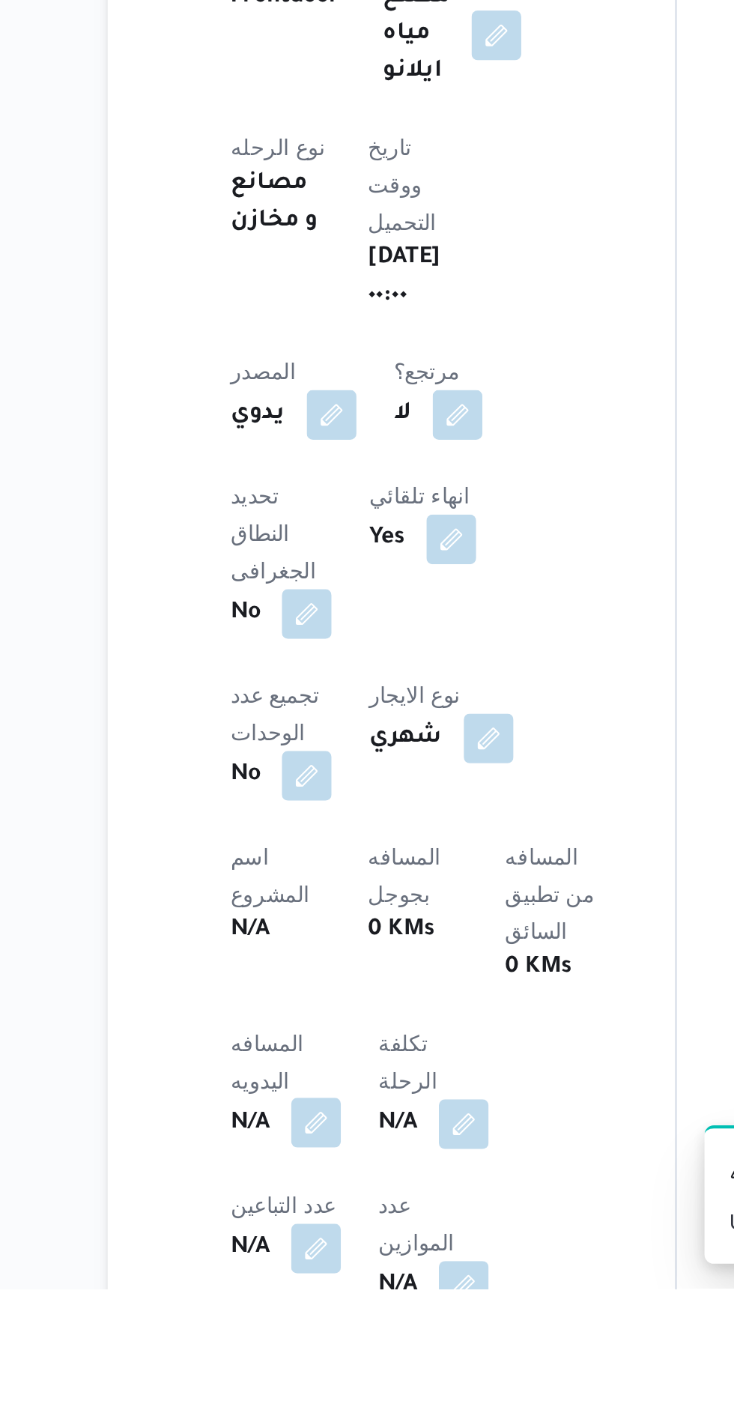
click at [289, 1309] on button "button" at bounding box center [295, 1321] width 24 height 24
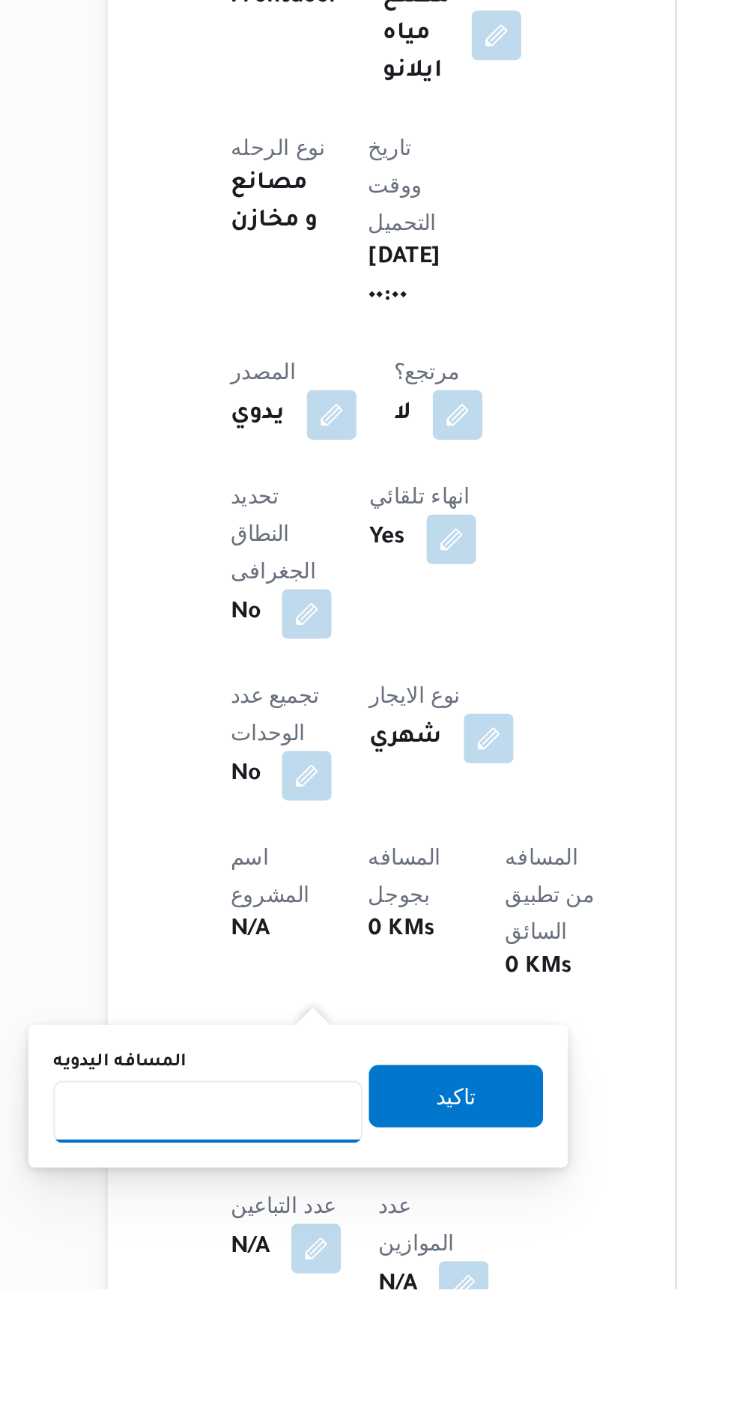
click at [257, 1315] on input "المسافه اليدويه" at bounding box center [243, 1315] width 149 height 30
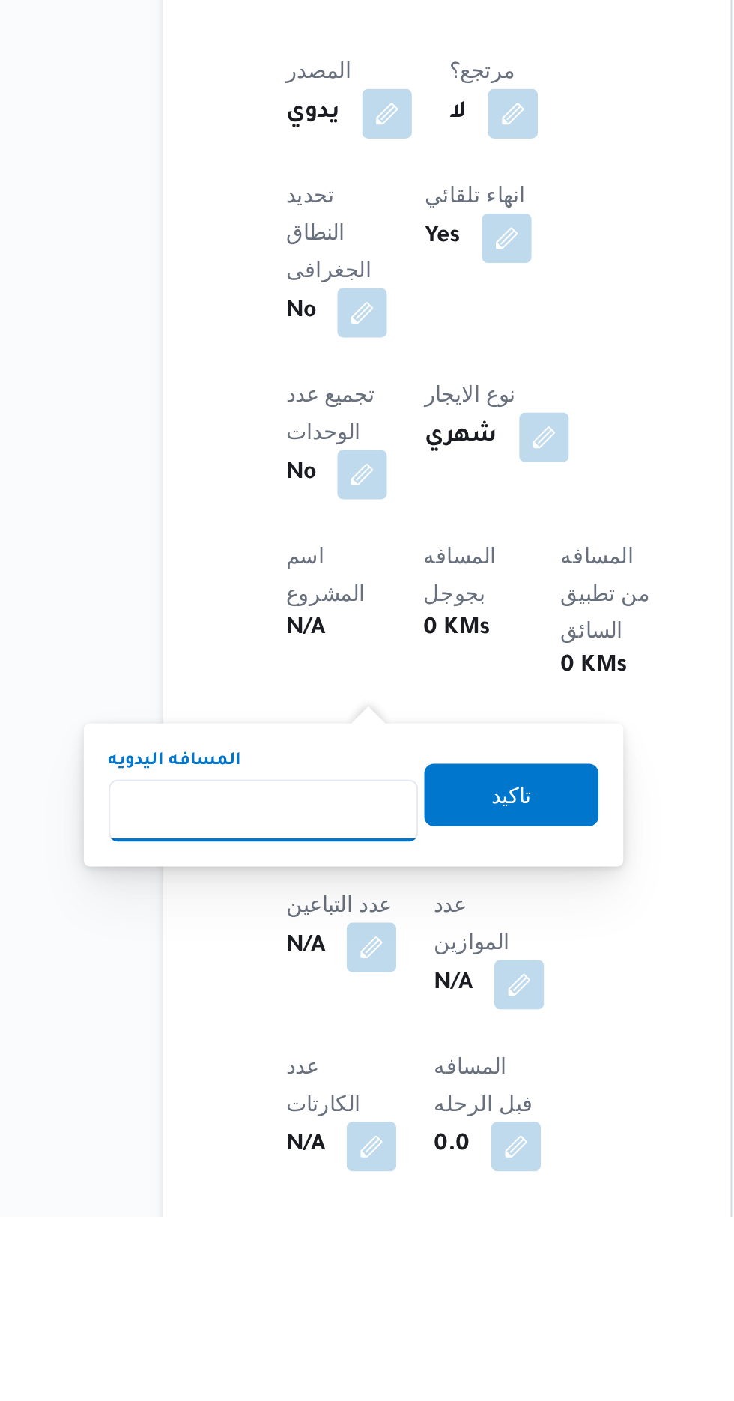
scroll to position [184, 0]
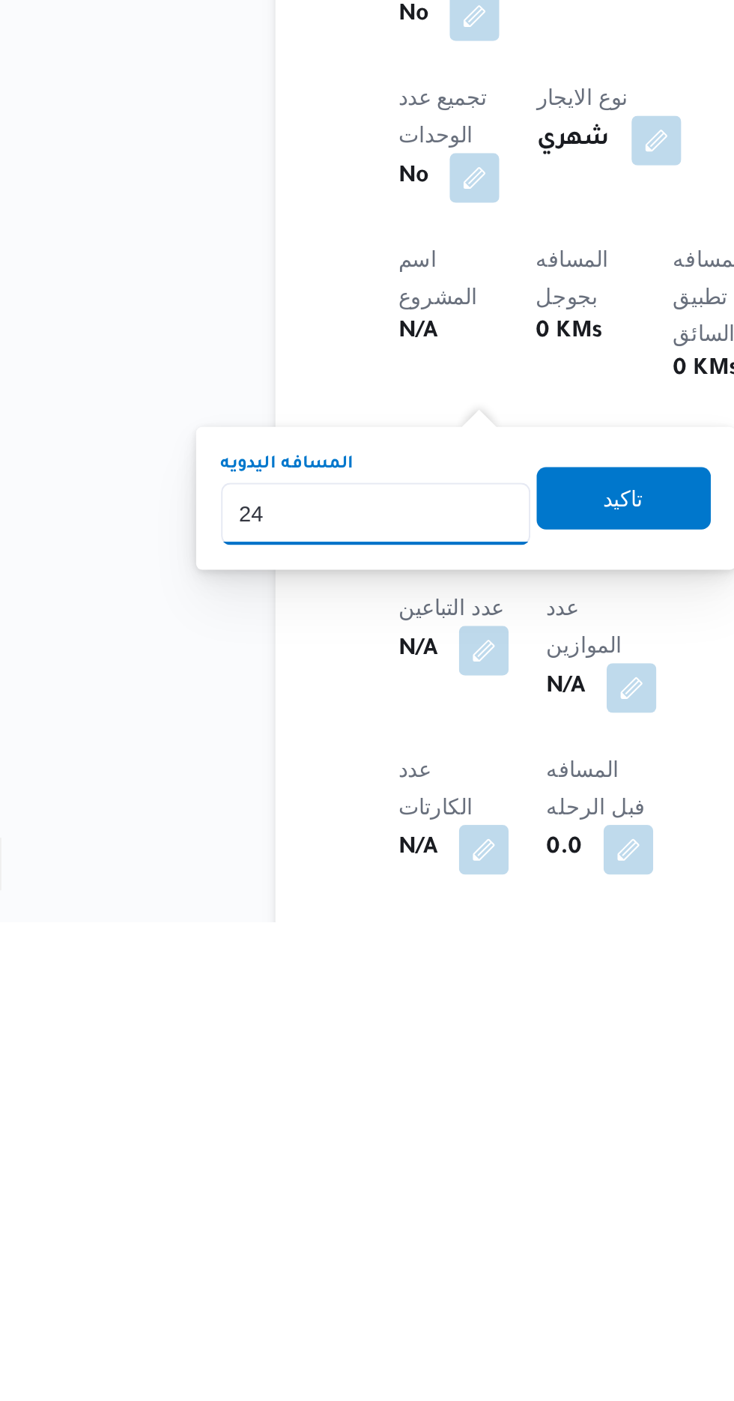
type input "2"
type input "120"
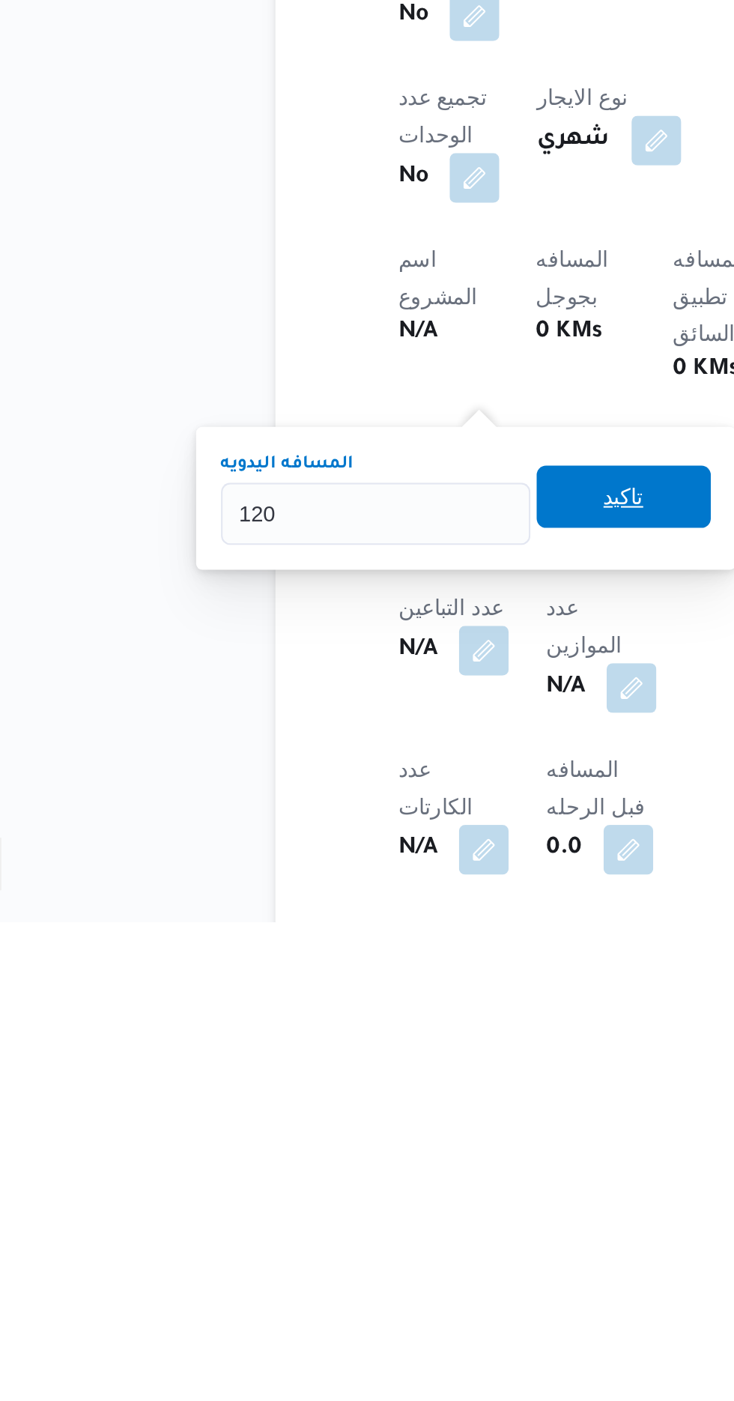
click at [372, 1195] on span "تاكيد" at bounding box center [362, 1196] width 19 height 18
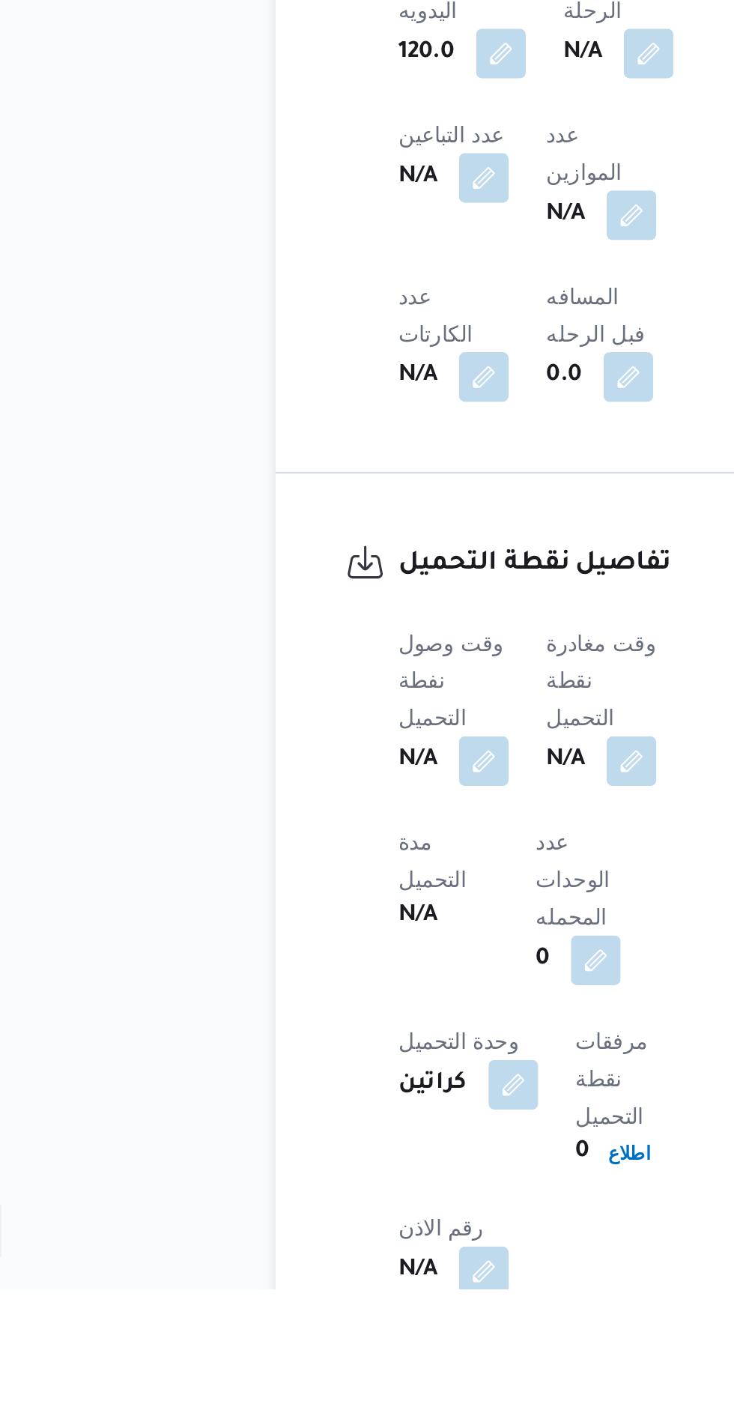
scroll to position [594, 0]
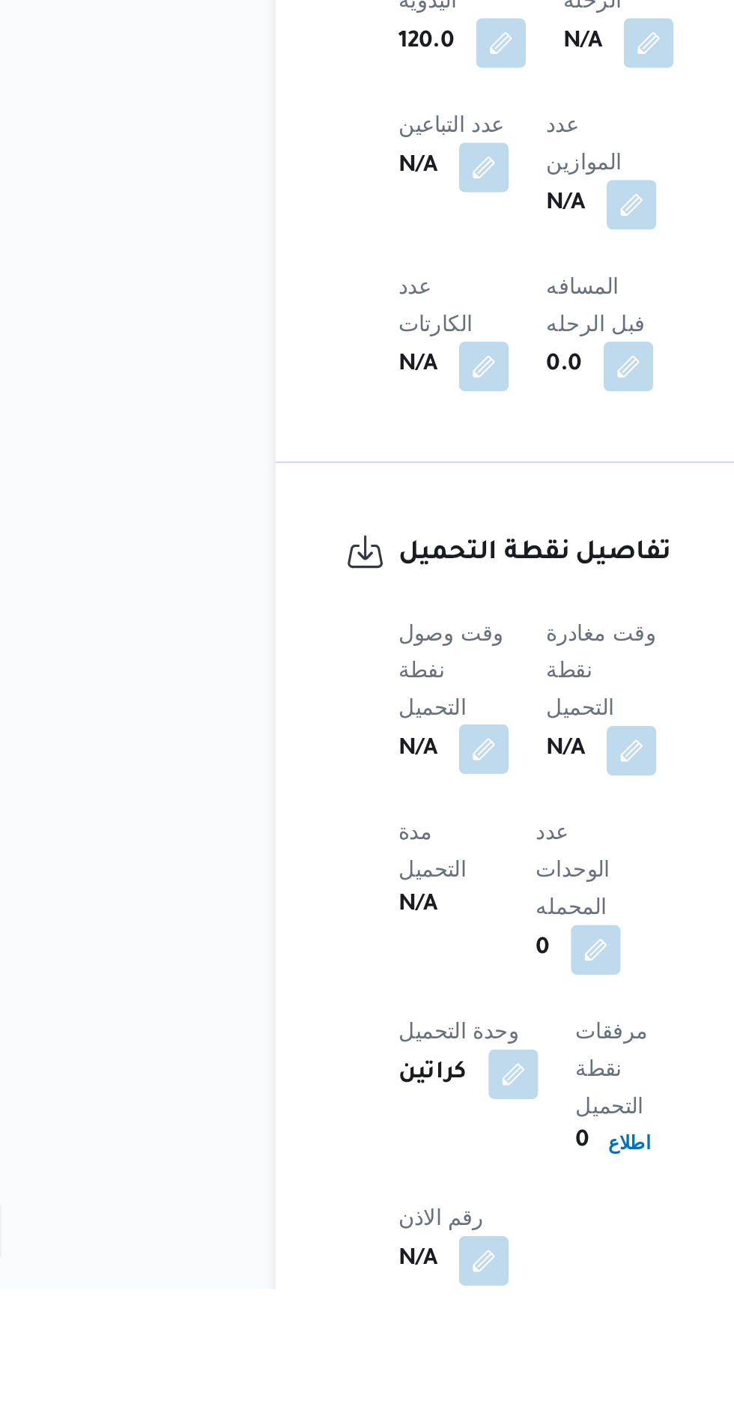
click at [299, 1129] on button "button" at bounding box center [295, 1141] width 24 height 24
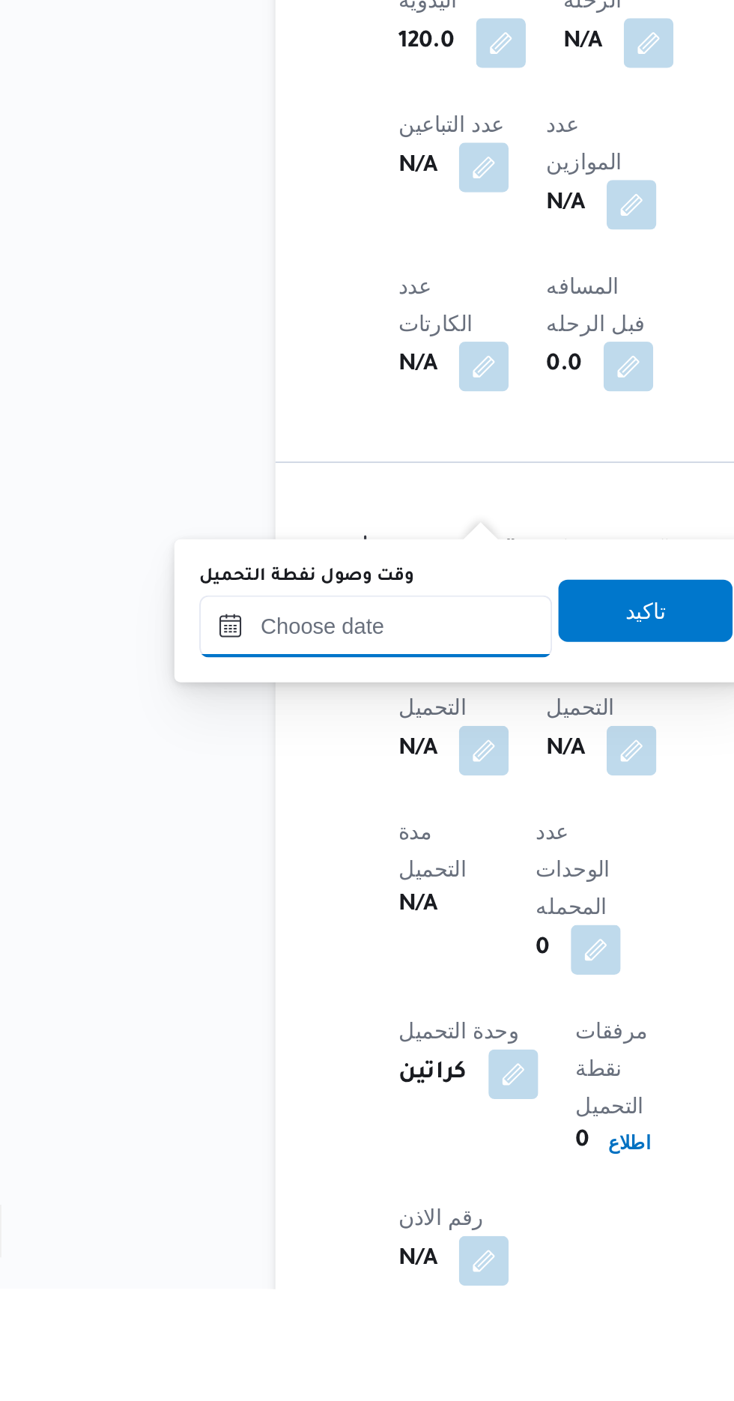
click at [279, 1076] on input "وقت وصول نفطة التحميل" at bounding box center [243, 1082] width 170 height 30
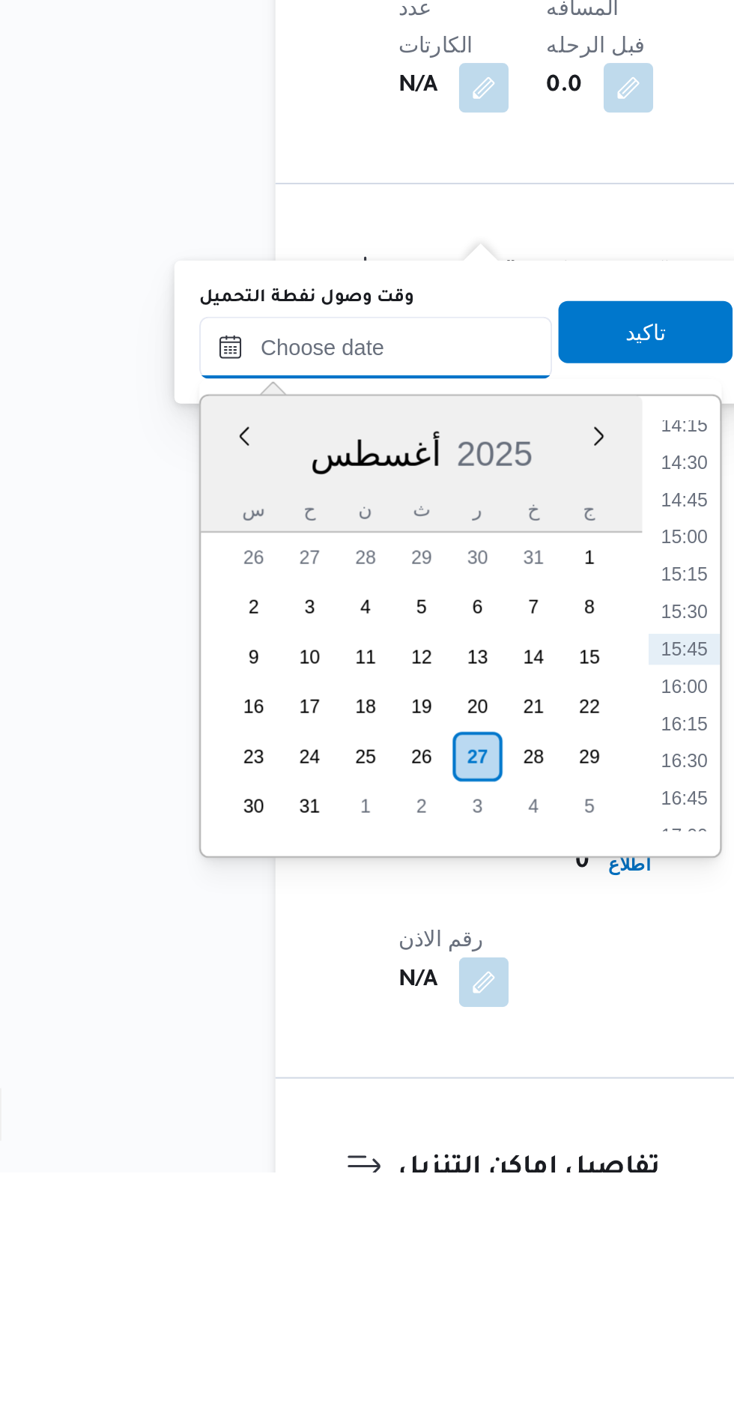
scroll to position [672, 0]
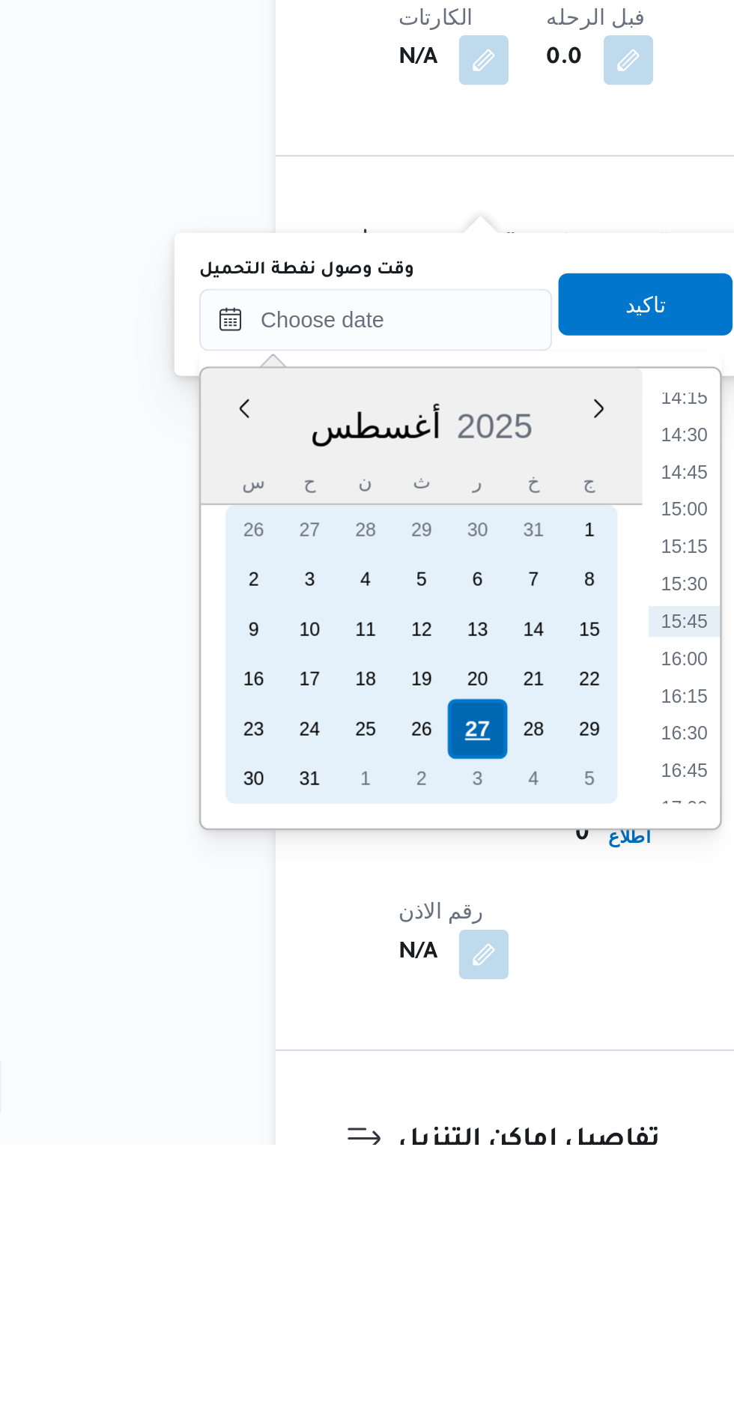
click at [294, 1196] on div "27" at bounding box center [291, 1200] width 28 height 28
type input "[DATE] ٠٠:٠٠"
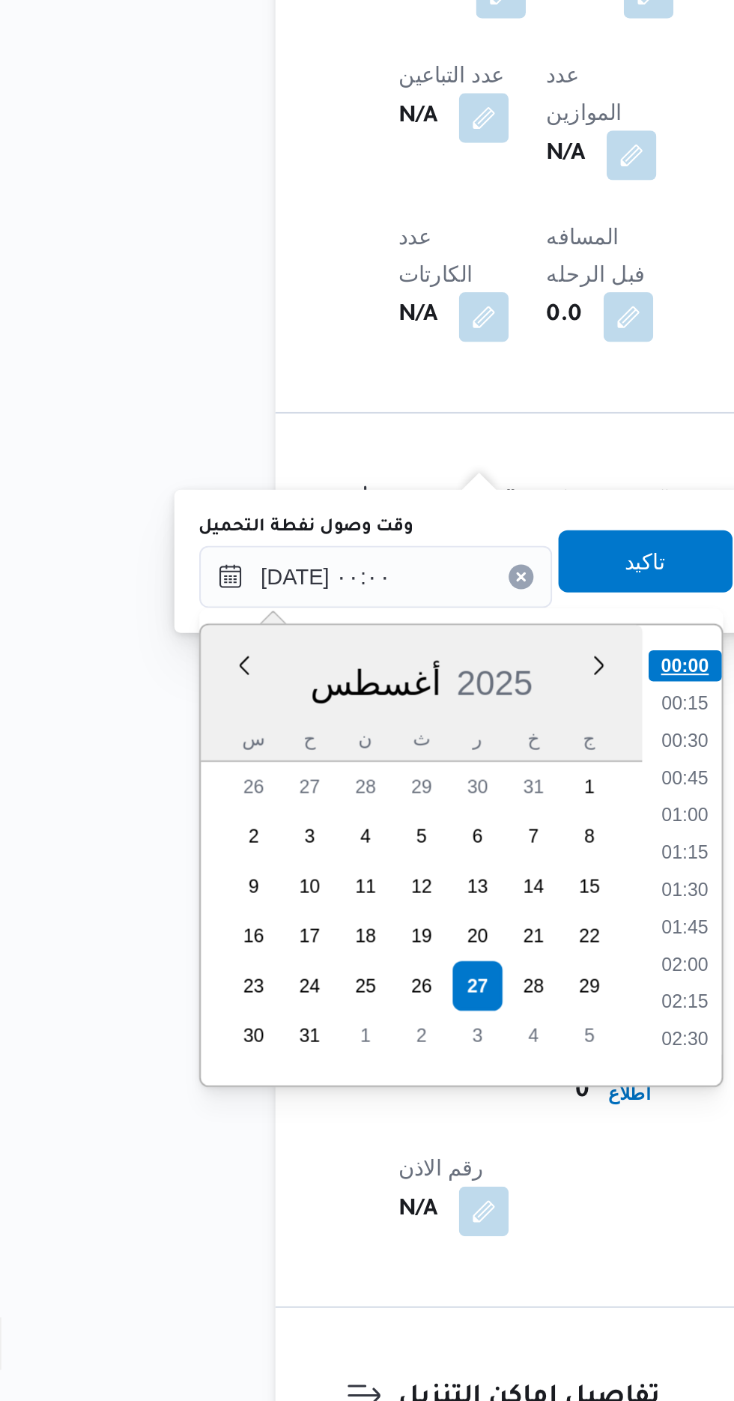
click at [395, 1040] on li "00:00" at bounding box center [392, 1046] width 35 height 15
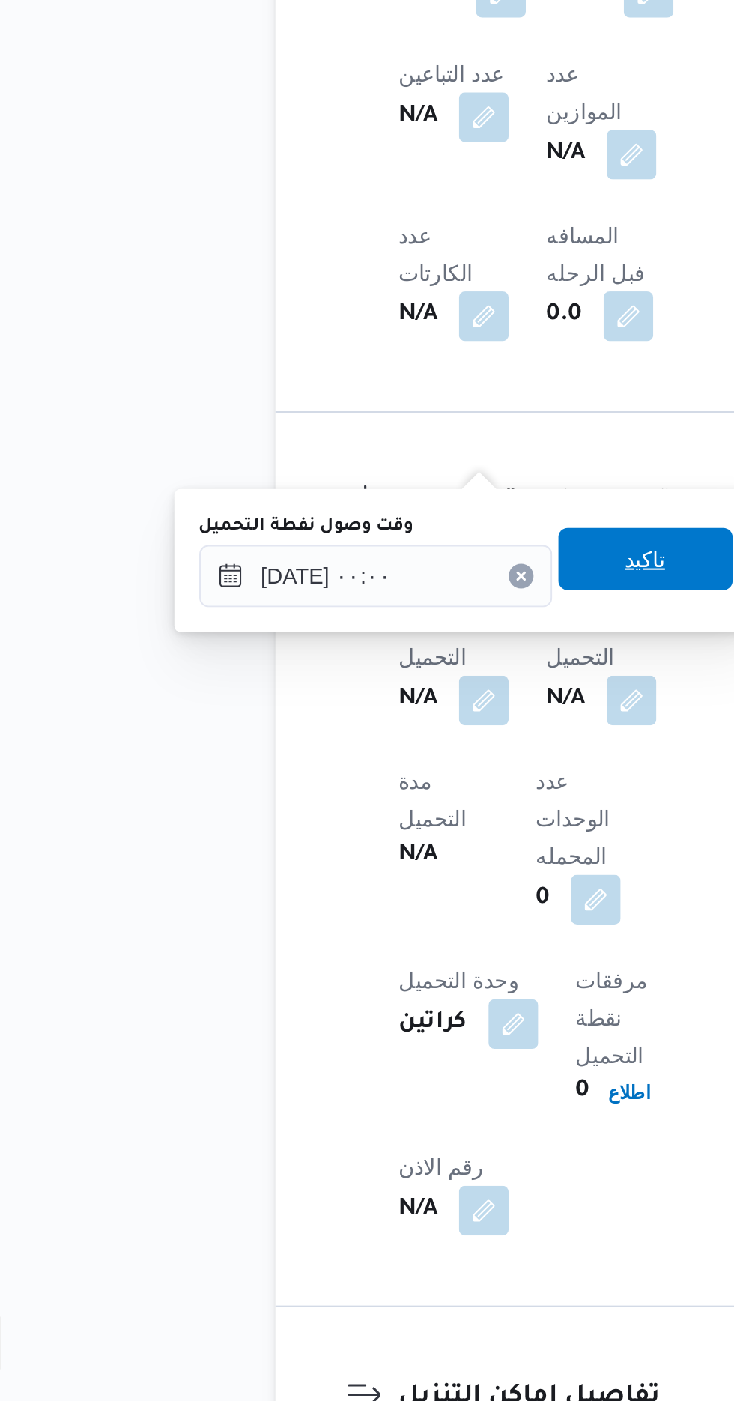
click at [384, 1005] on span "تاكيد" at bounding box center [373, 995] width 84 height 30
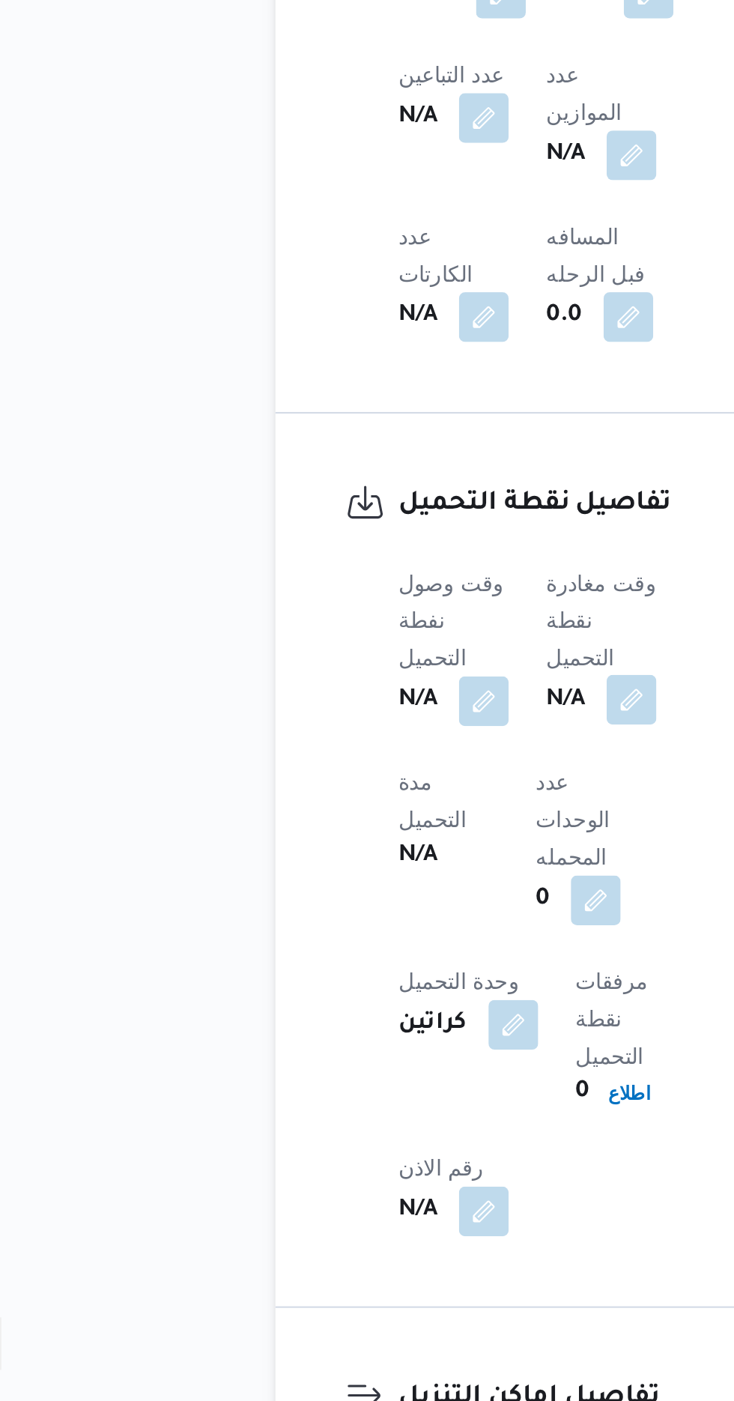
click at [368, 1051] on button "button" at bounding box center [366, 1063] width 24 height 24
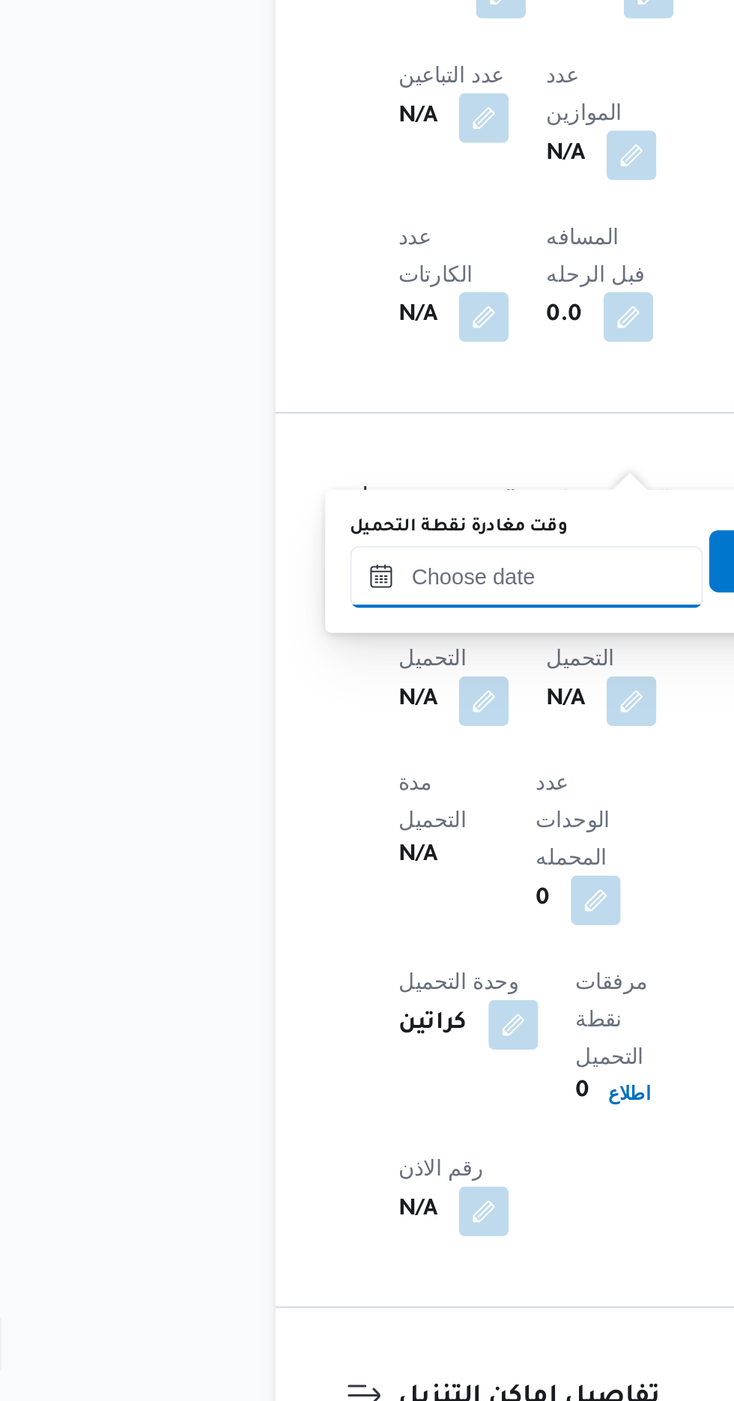
click at [336, 1008] on input "وقت مغادرة نقطة التحميل" at bounding box center [316, 1004] width 170 height 30
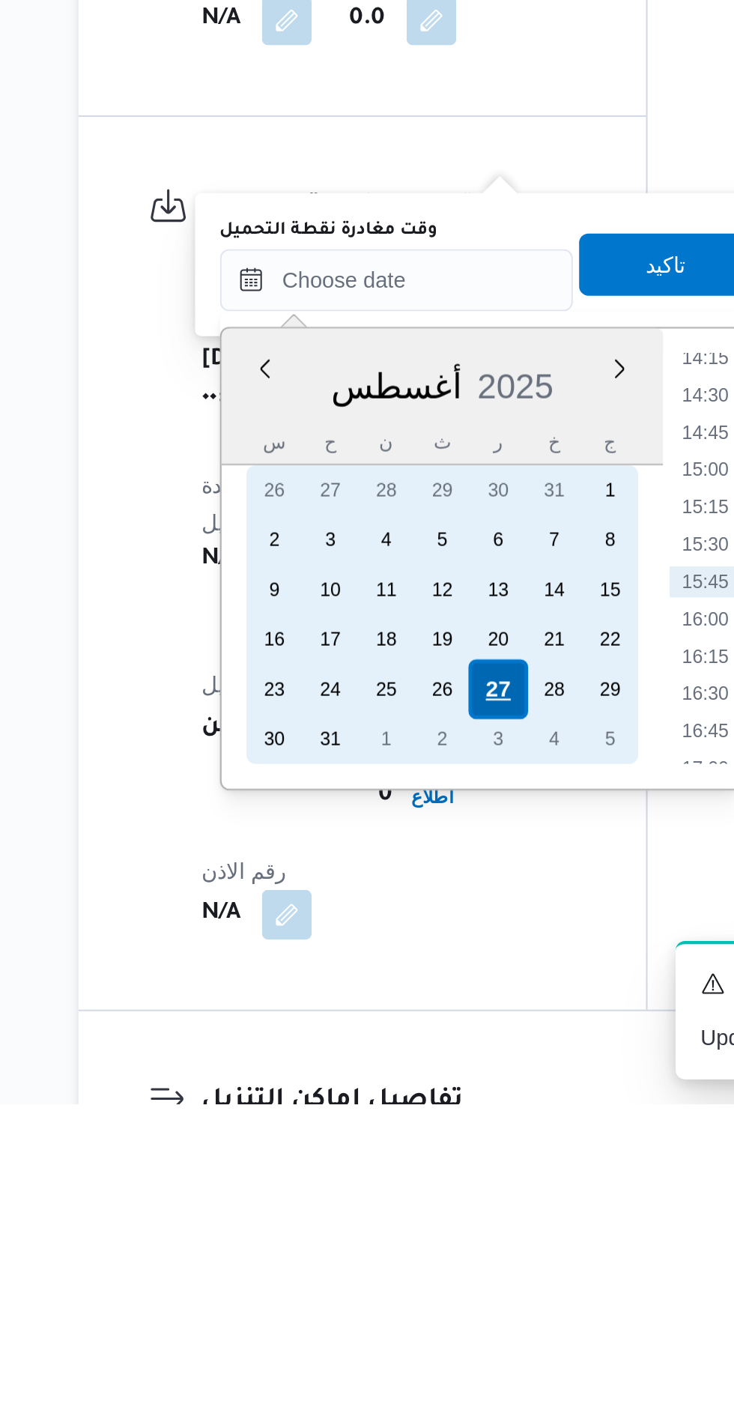
click at [403, 1201] on div "27" at bounding box center [397, 1200] width 28 height 28
type input "[DATE] ٠٠:٠٠"
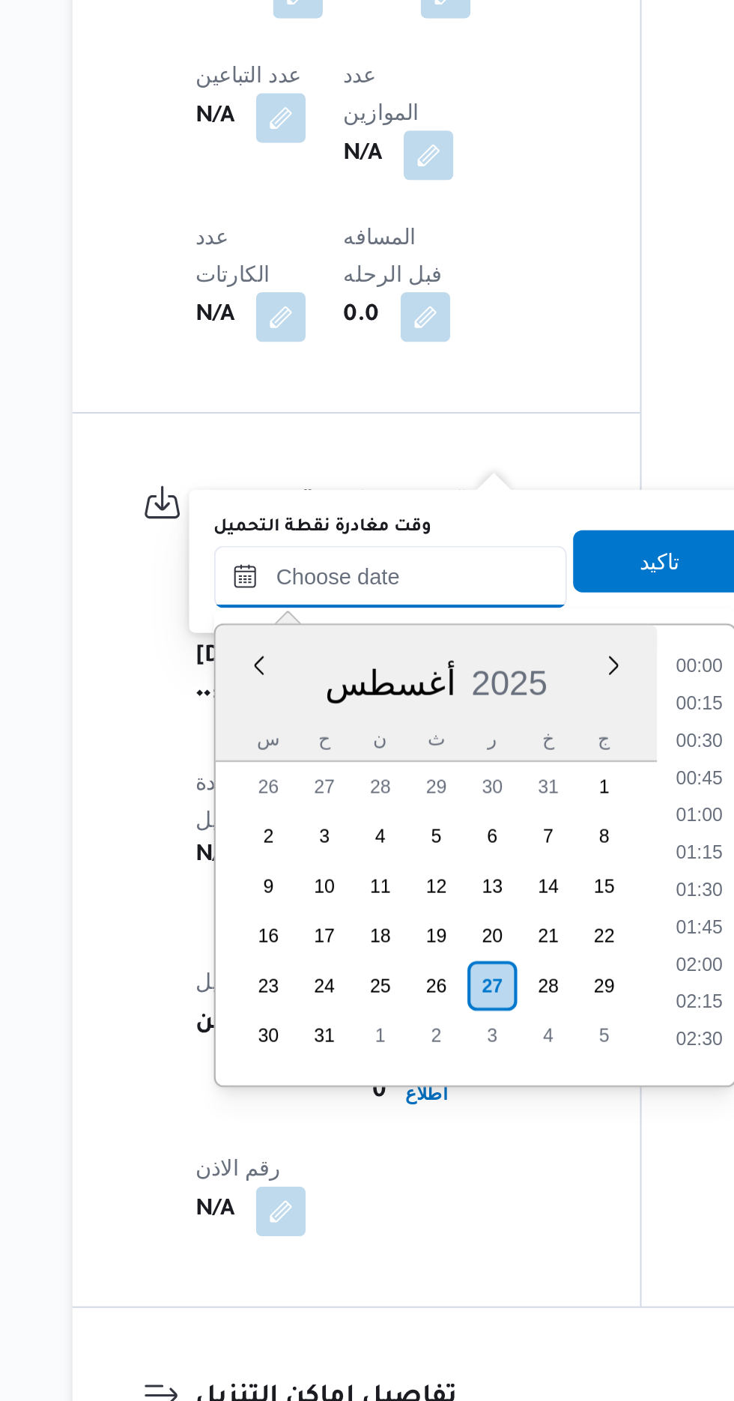
click at [283, 1005] on input "وقت مغادرة نقطة التحميل" at bounding box center [348, 1004] width 170 height 30
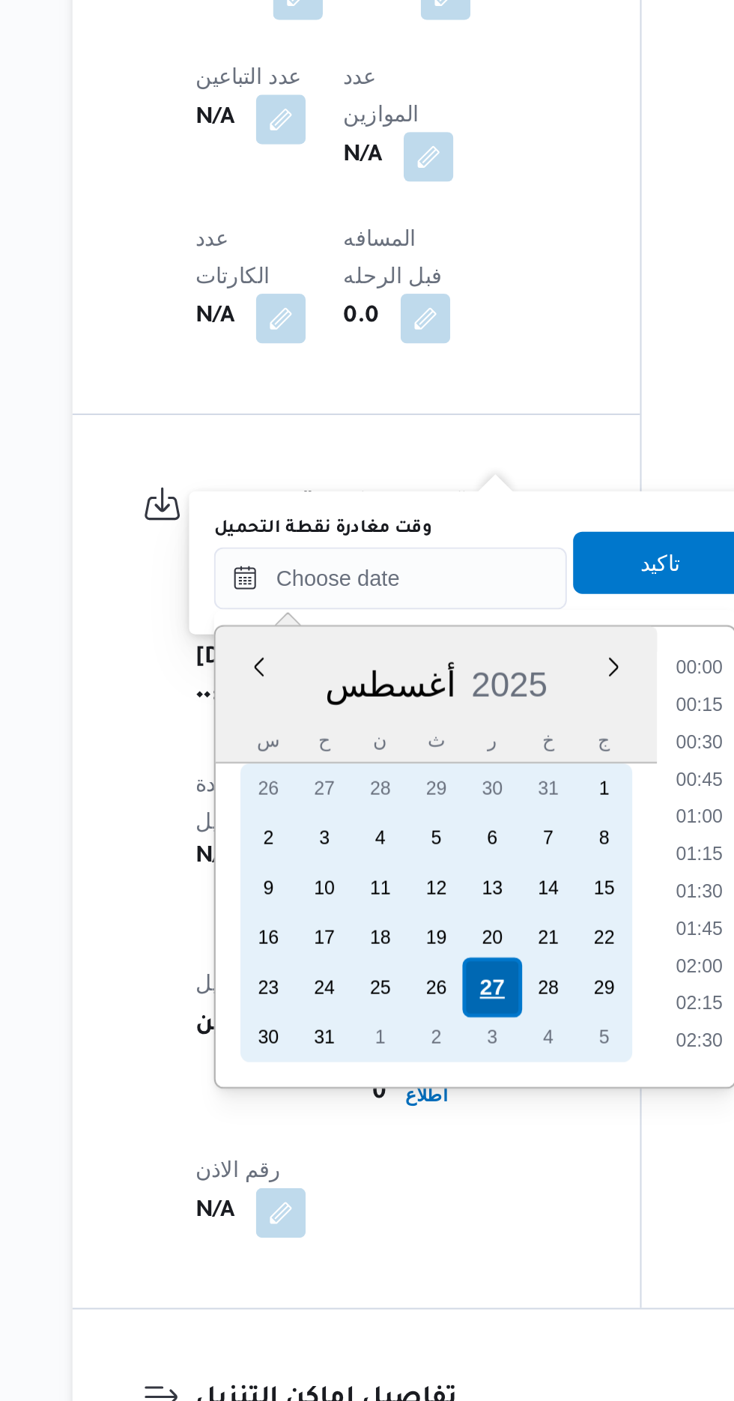
click at [399, 1200] on div "27" at bounding box center [397, 1201] width 28 height 28
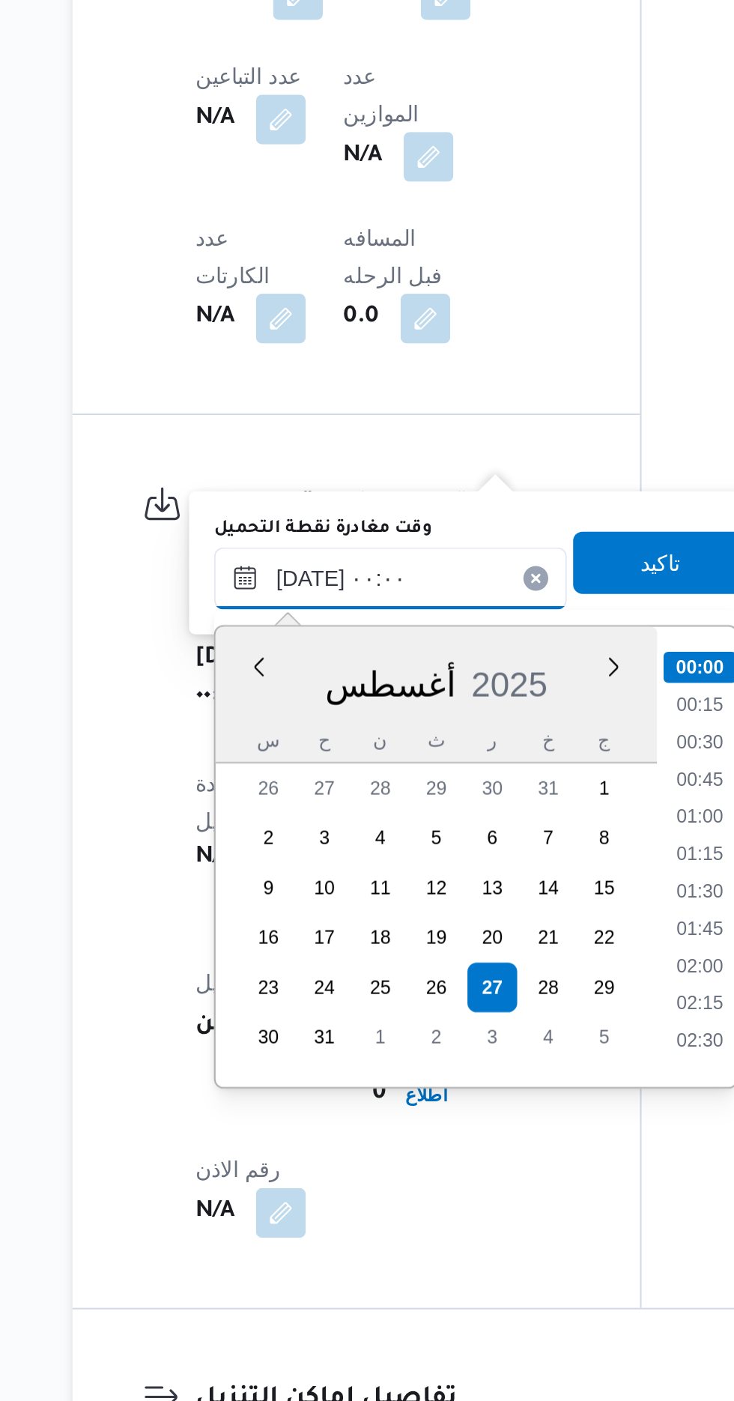
click at [294, 1007] on input "[DATE] ٠٠:٠٠" at bounding box center [348, 1004] width 170 height 30
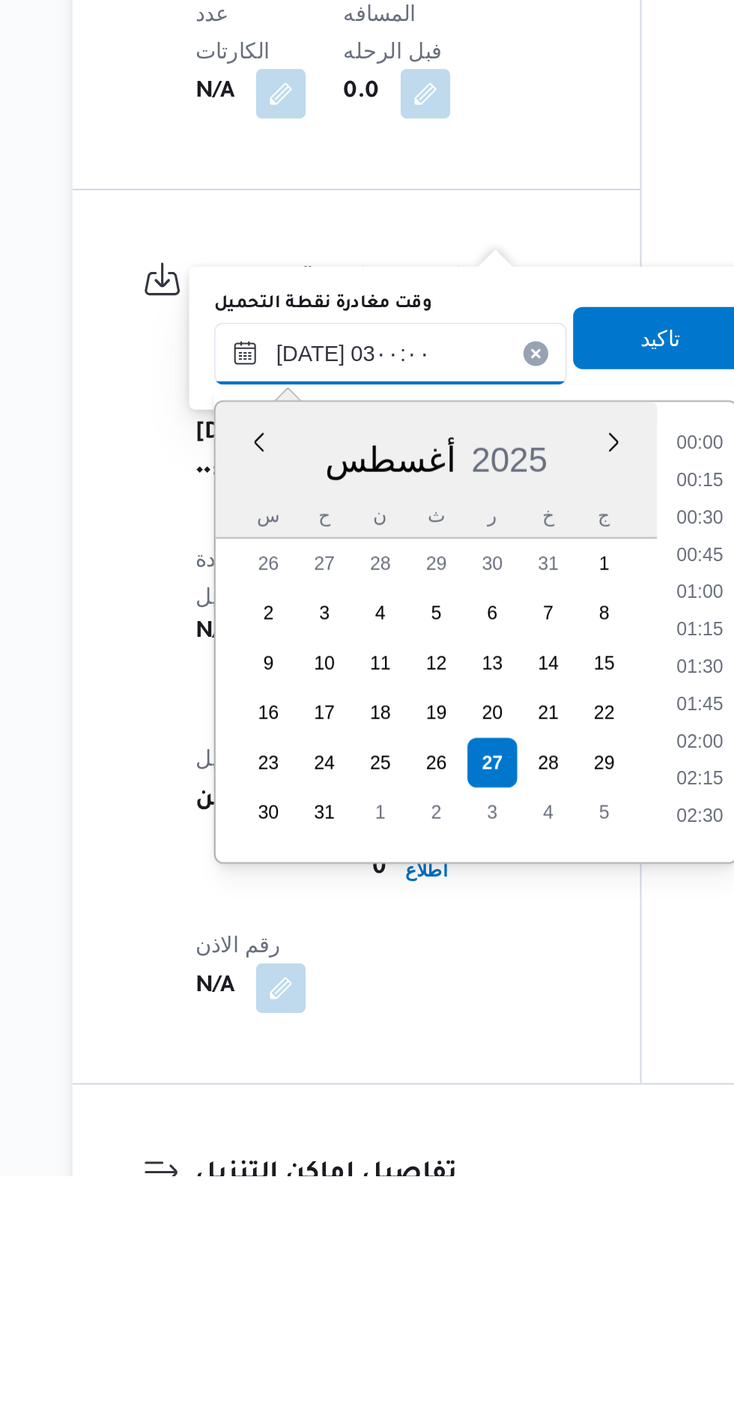
scroll to position [34, 0]
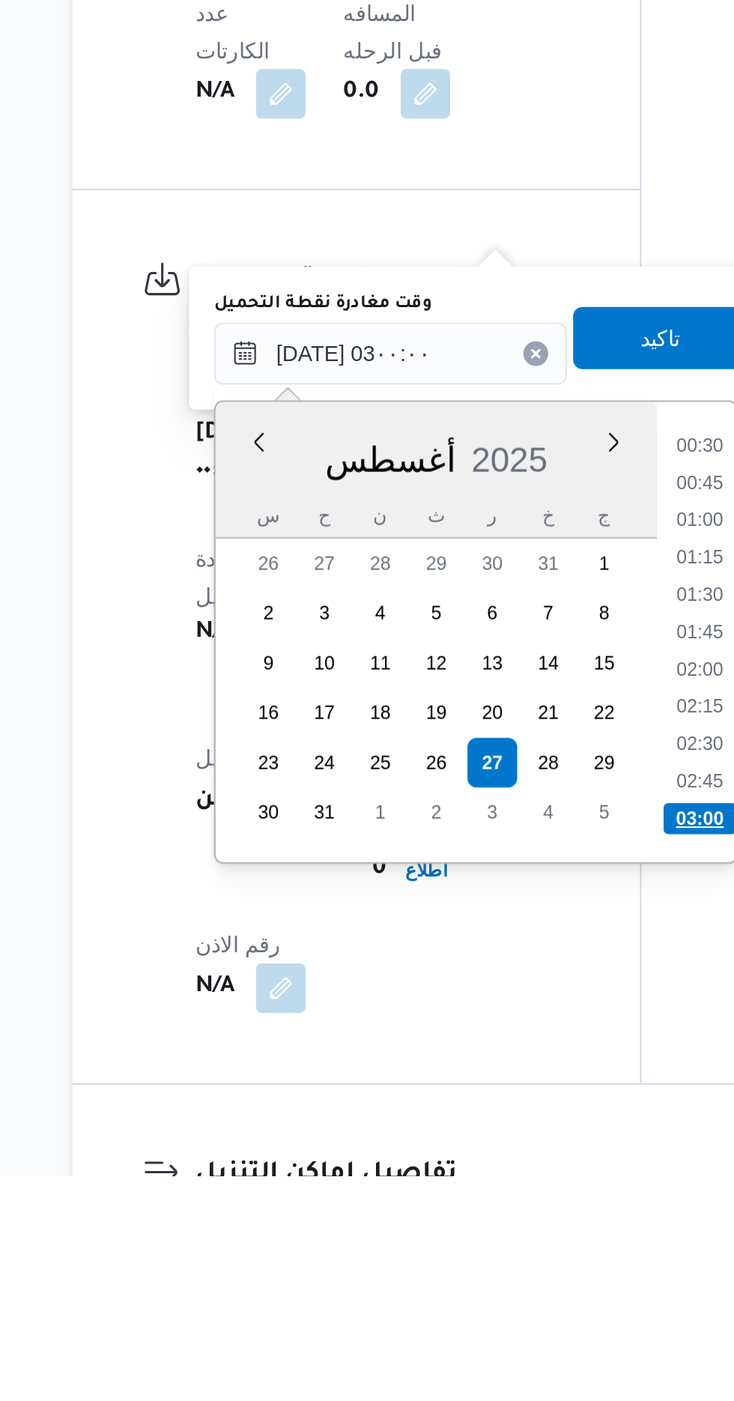
click at [502, 1224] on li "03:00" at bounding box center [496, 1228] width 35 height 15
type input "٢٧/٠٨/٢٠٢٥ ٠٣:٠٠"
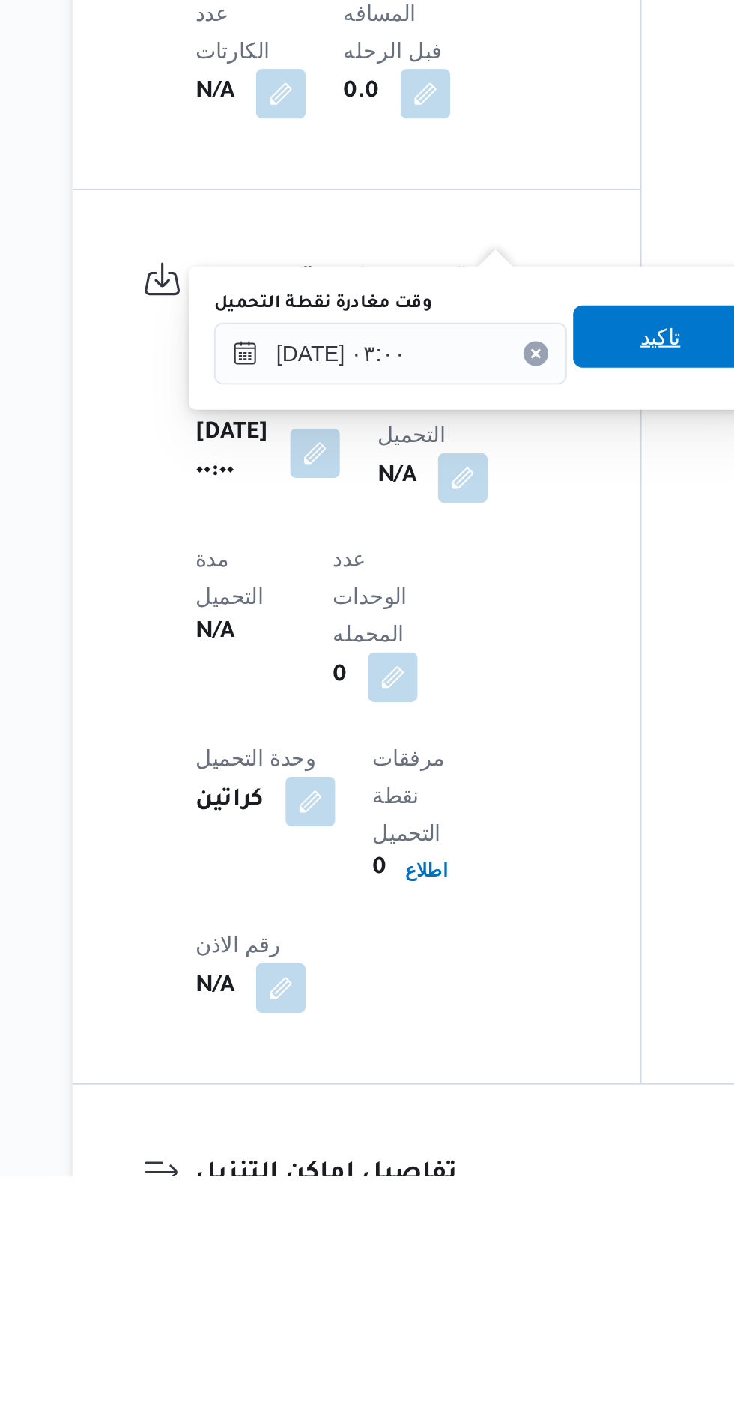
click at [483, 998] on span "تاكيد" at bounding box center [477, 996] width 19 height 18
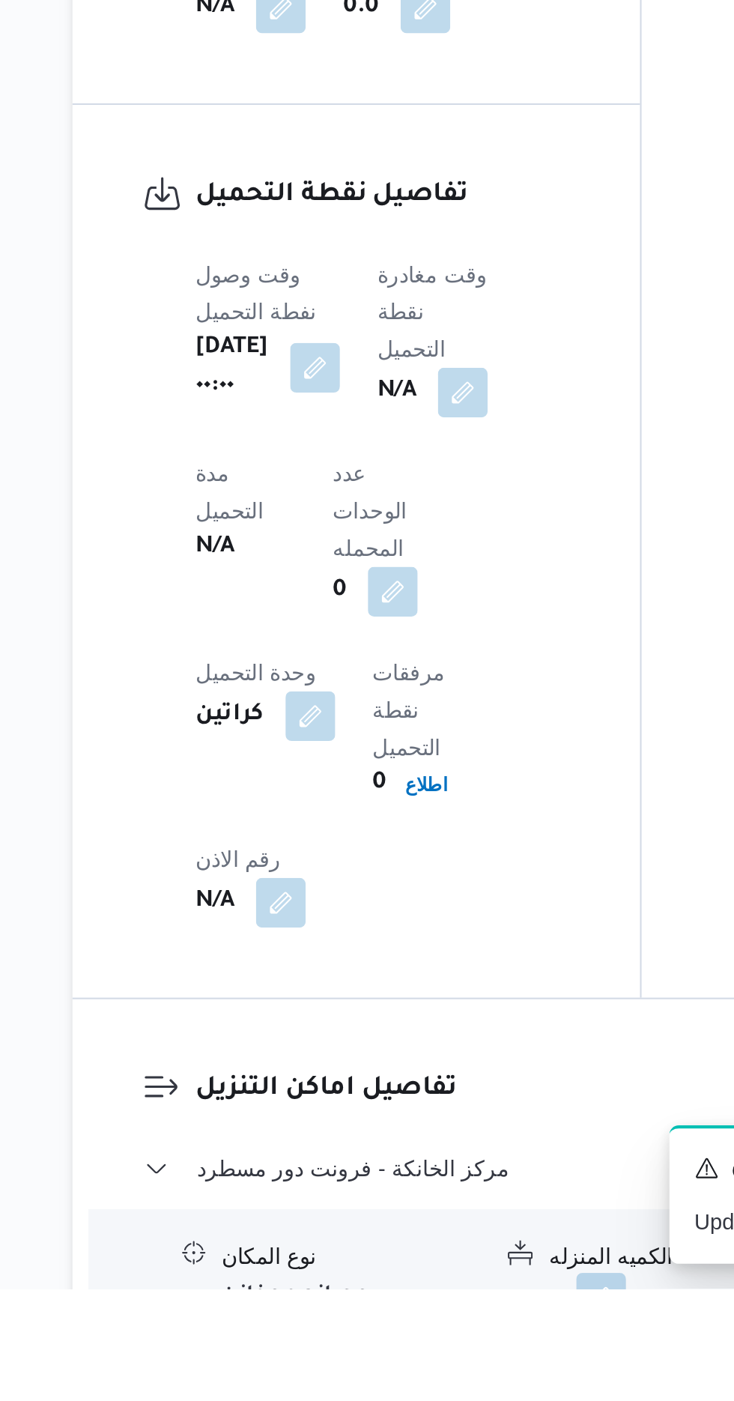
scroll to position [782, 0]
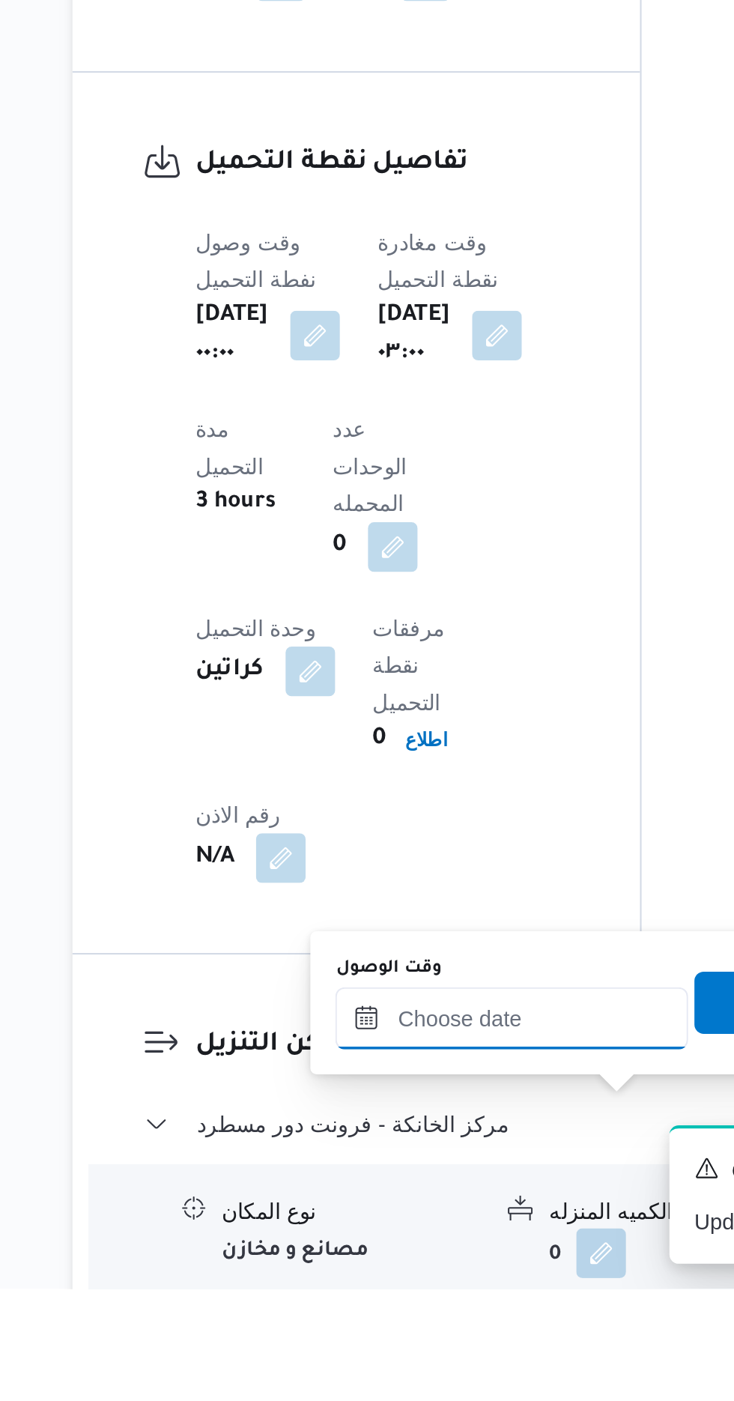
click at [424, 1274] on input "وقت الوصول" at bounding box center [406, 1270] width 170 height 30
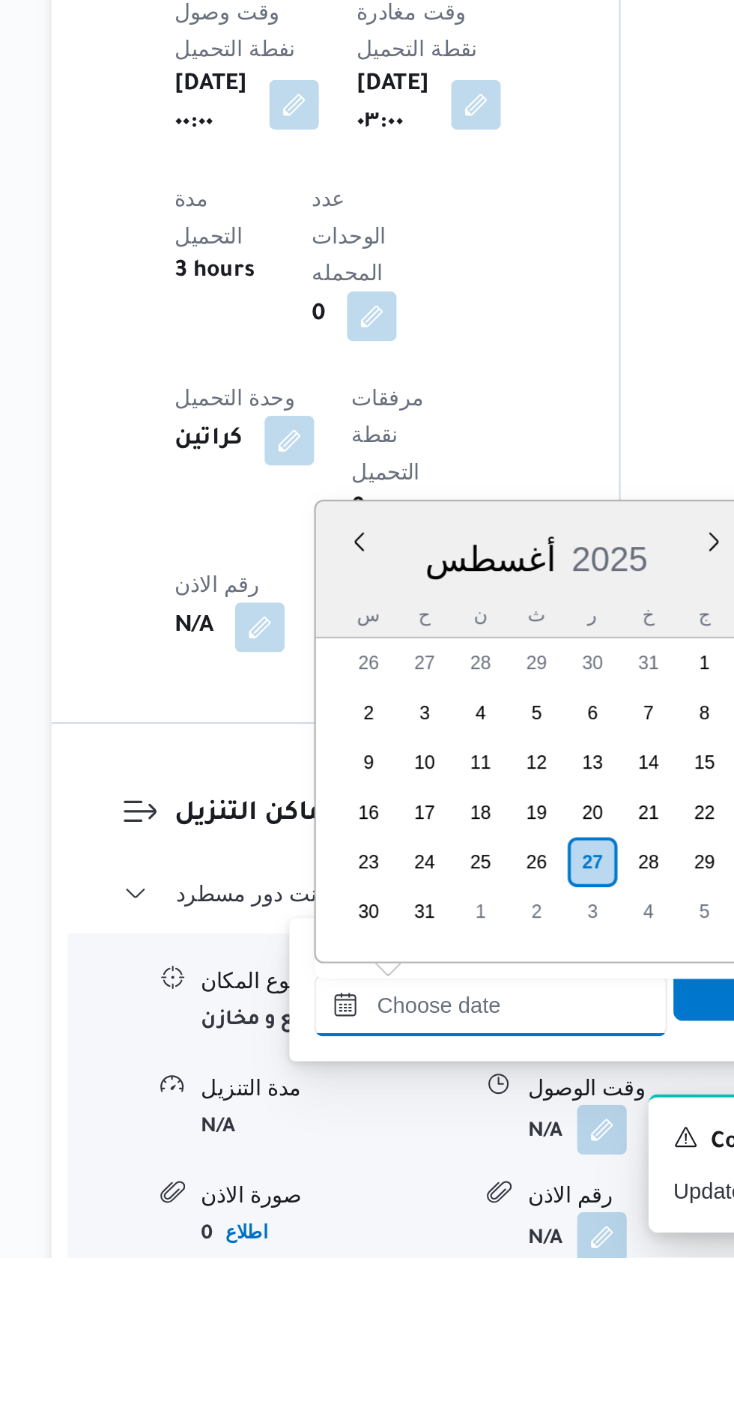
scroll to position [943, 0]
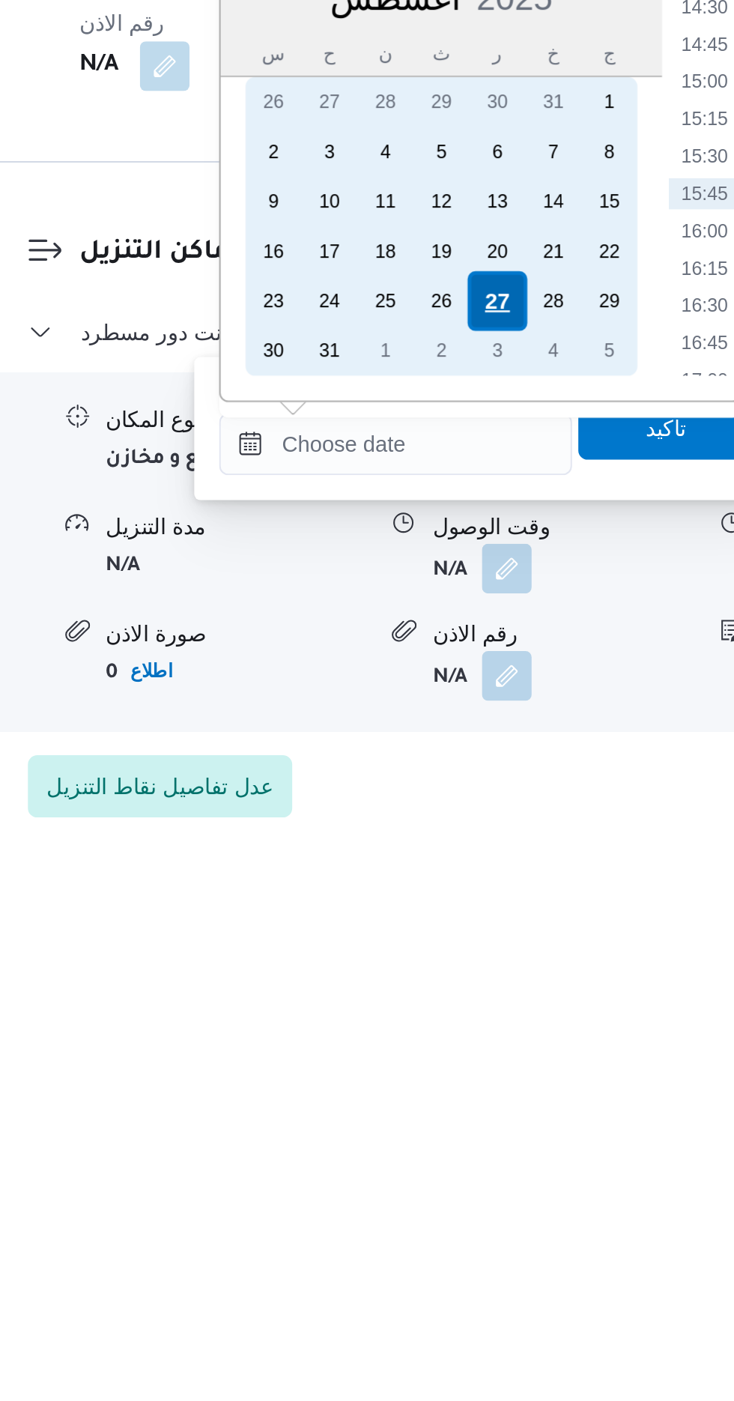
click at [460, 1144] on div "27" at bounding box center [455, 1145] width 28 height 28
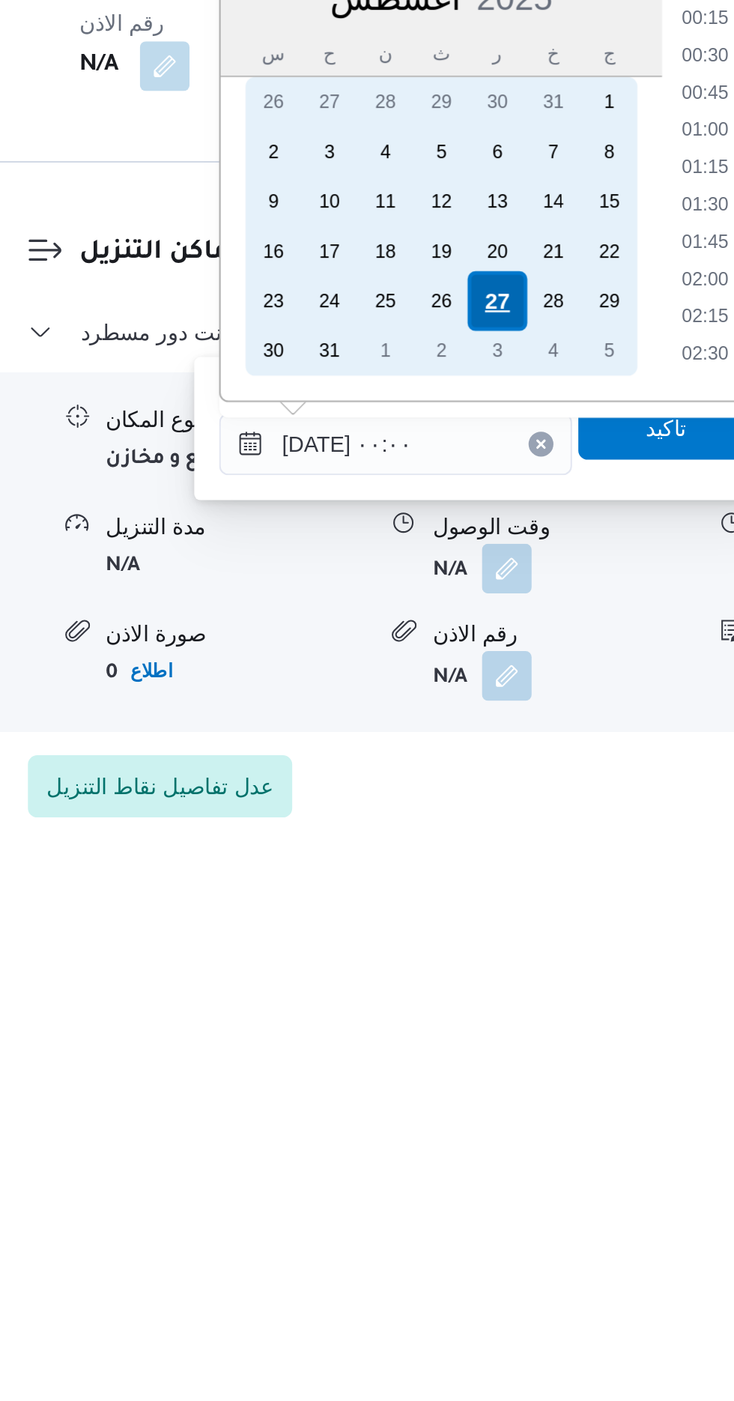
scroll to position [944, 0]
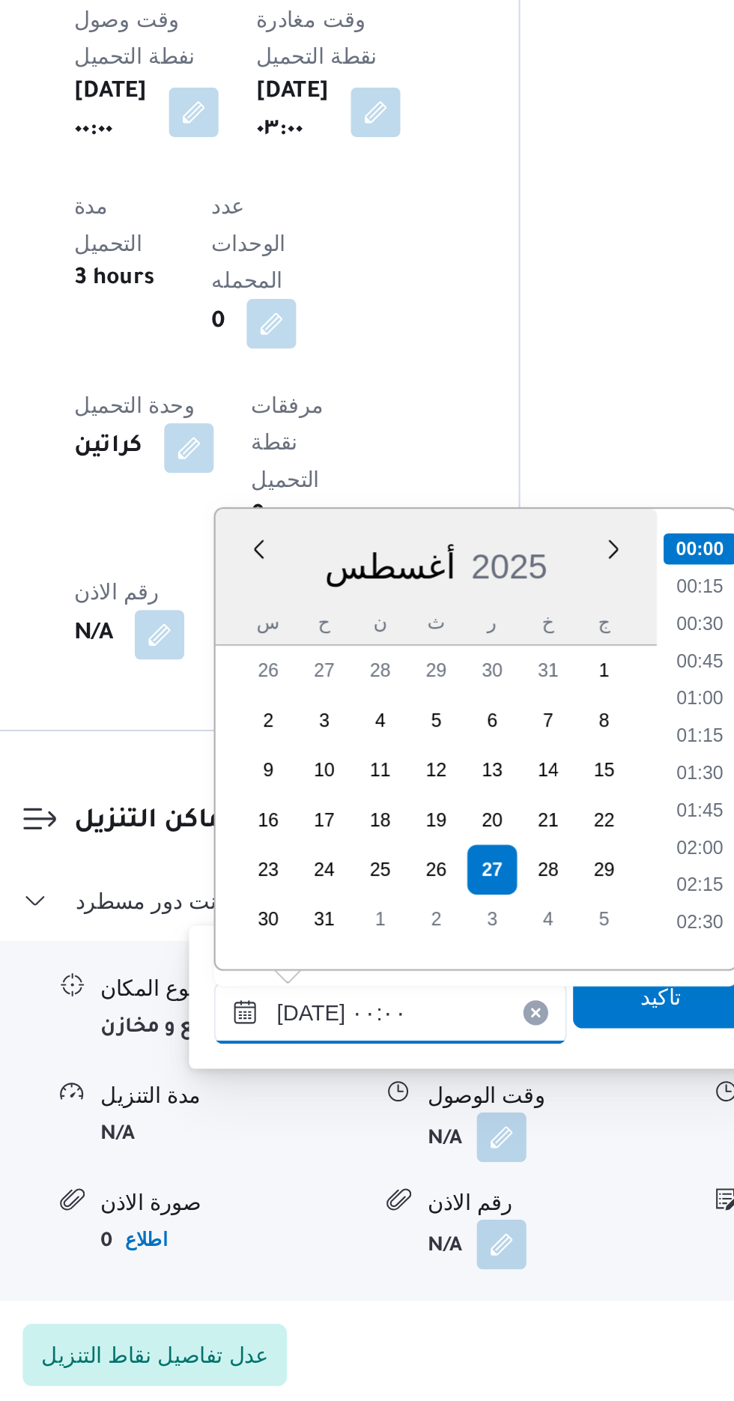
click at [332, 1221] on input "[DATE] ٠٠:٠٠" at bounding box center [406, 1213] width 170 height 30
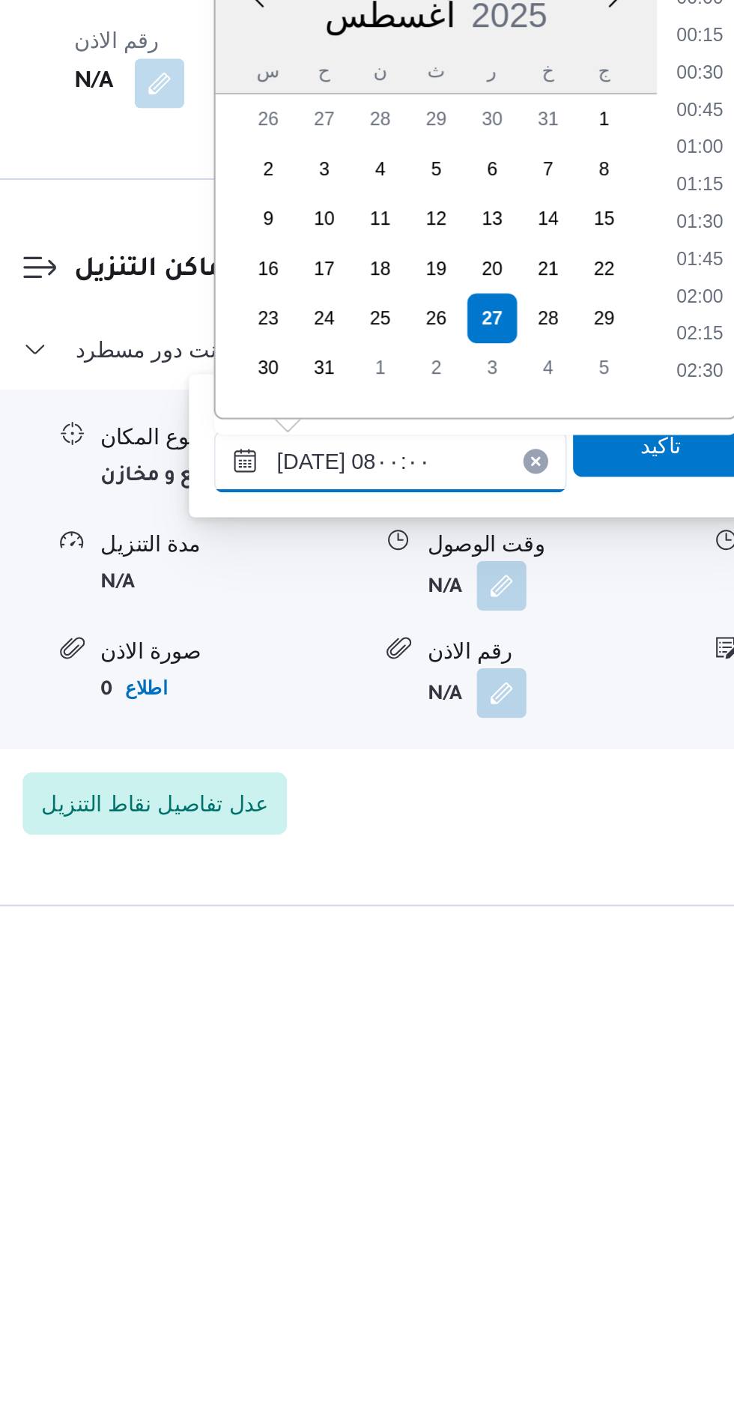
scroll to position [394, 0]
click at [558, 1139] on li "08:00" at bounding box center [555, 1137] width 35 height 15
type input "٢٧/٠٨/٢٠٢٥ ٠٨:٠٠"
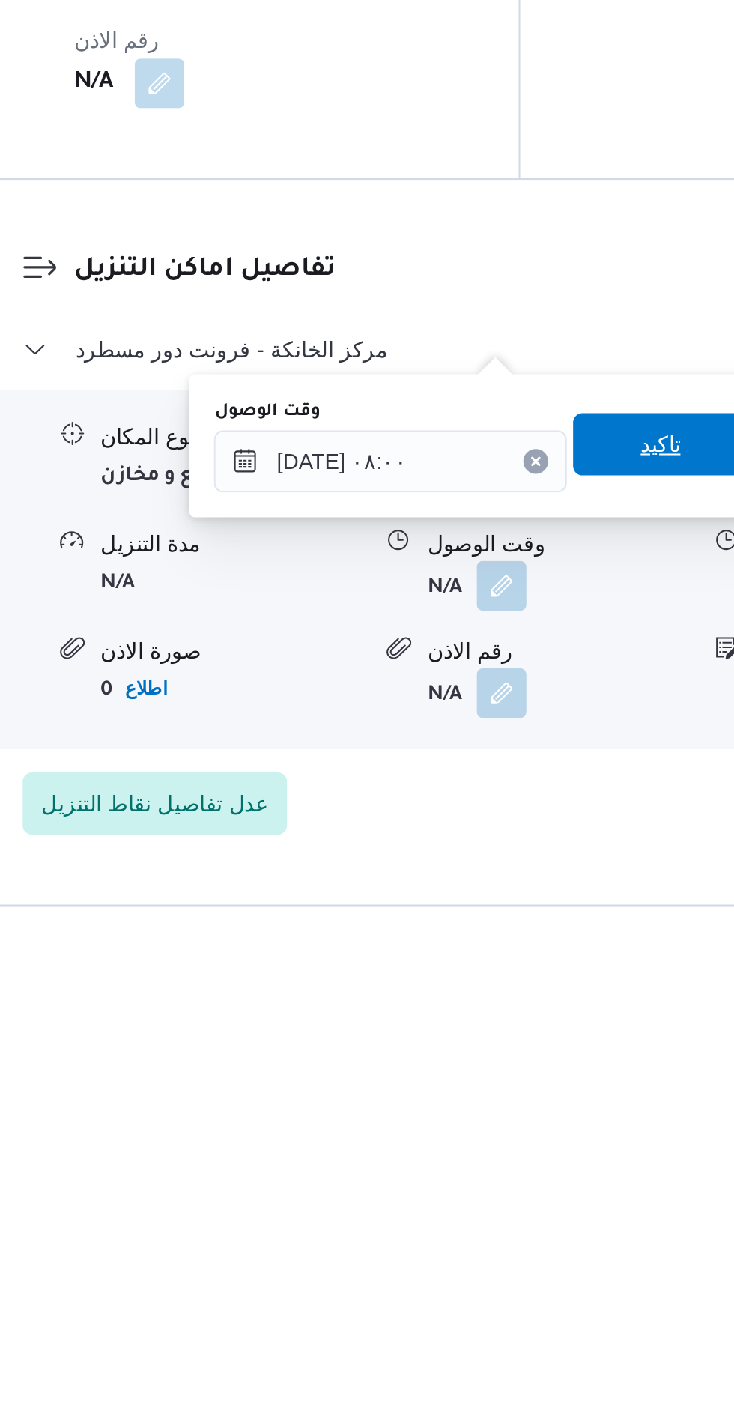
click at [536, 1174] on span "تاكيد" at bounding box center [536, 1171] width 84 height 30
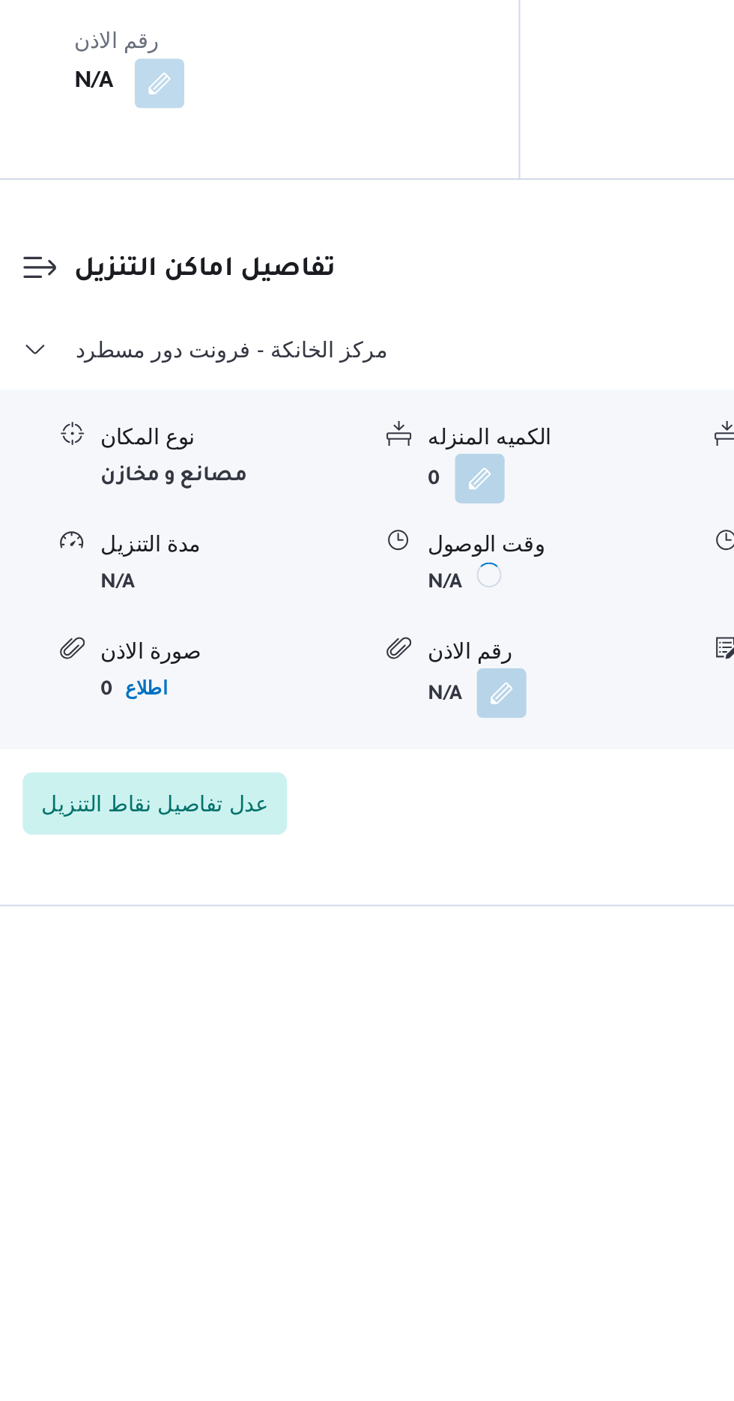
scroll to position [978, 0]
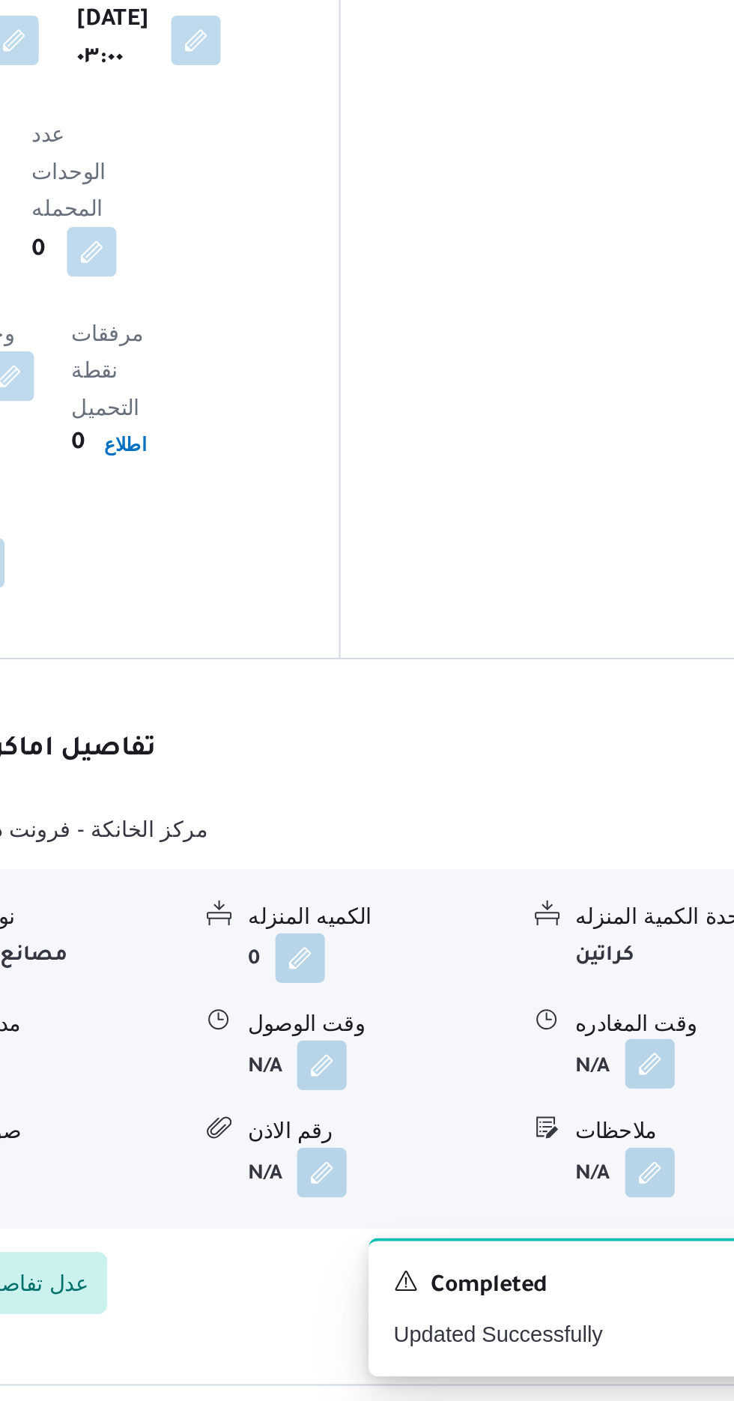
click at [612, 1226] on button "button" at bounding box center [618, 1238] width 24 height 24
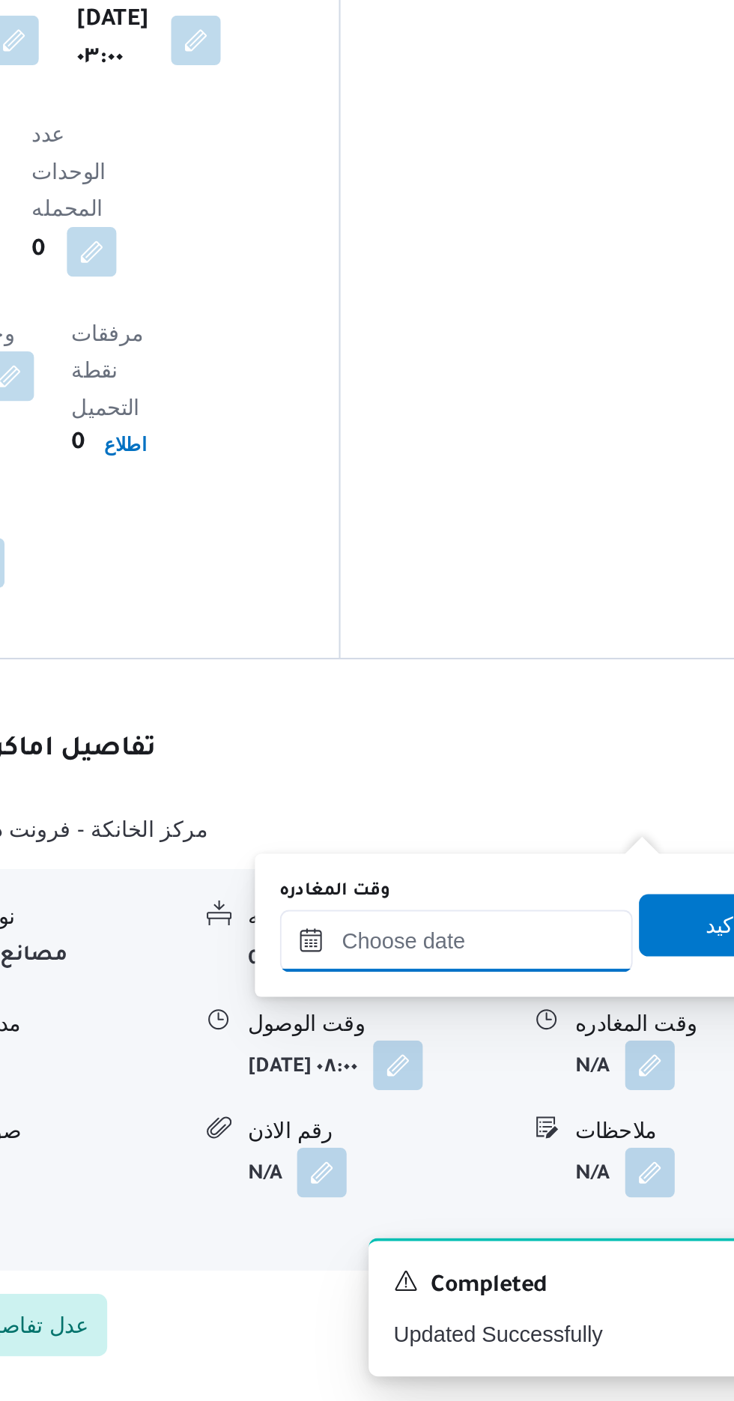
click at [550, 1174] on input "وقت المغادره" at bounding box center [525, 1179] width 170 height 30
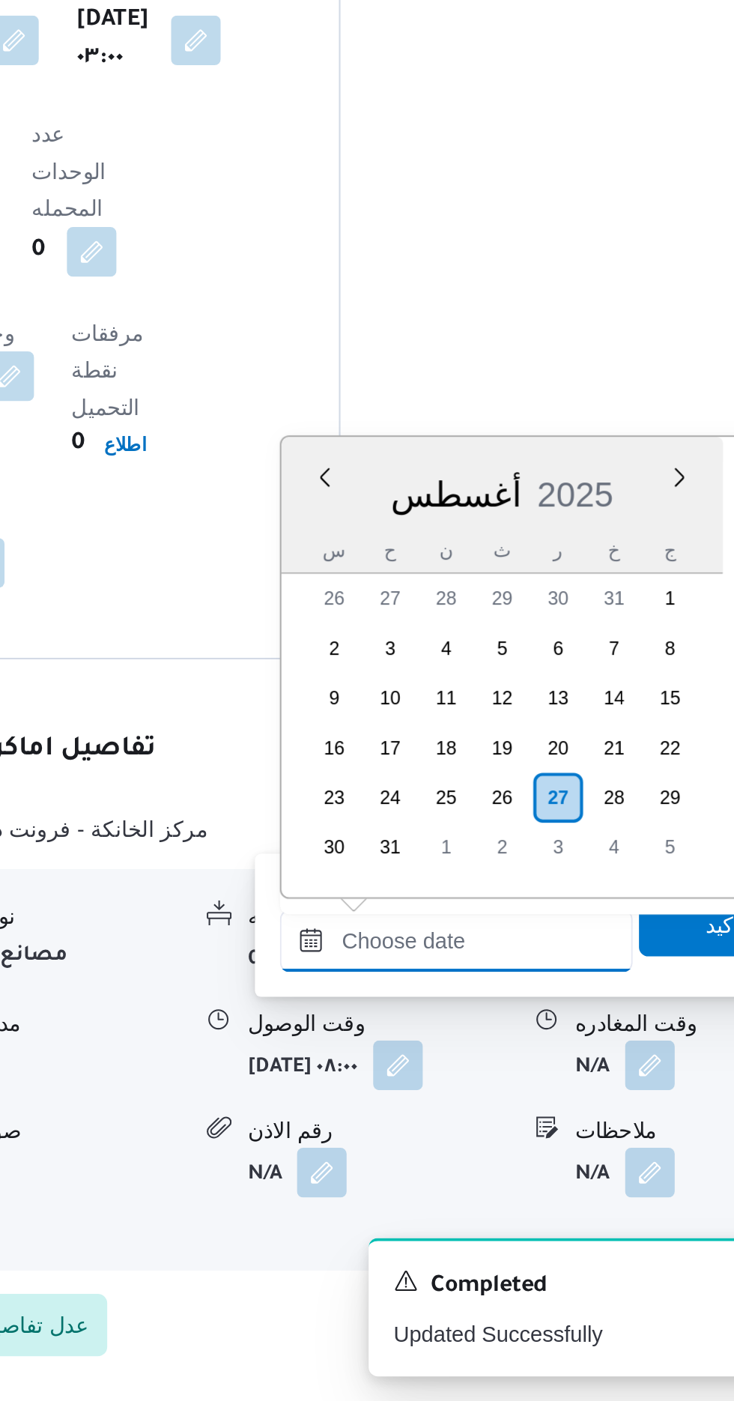
scroll to position [977, 0]
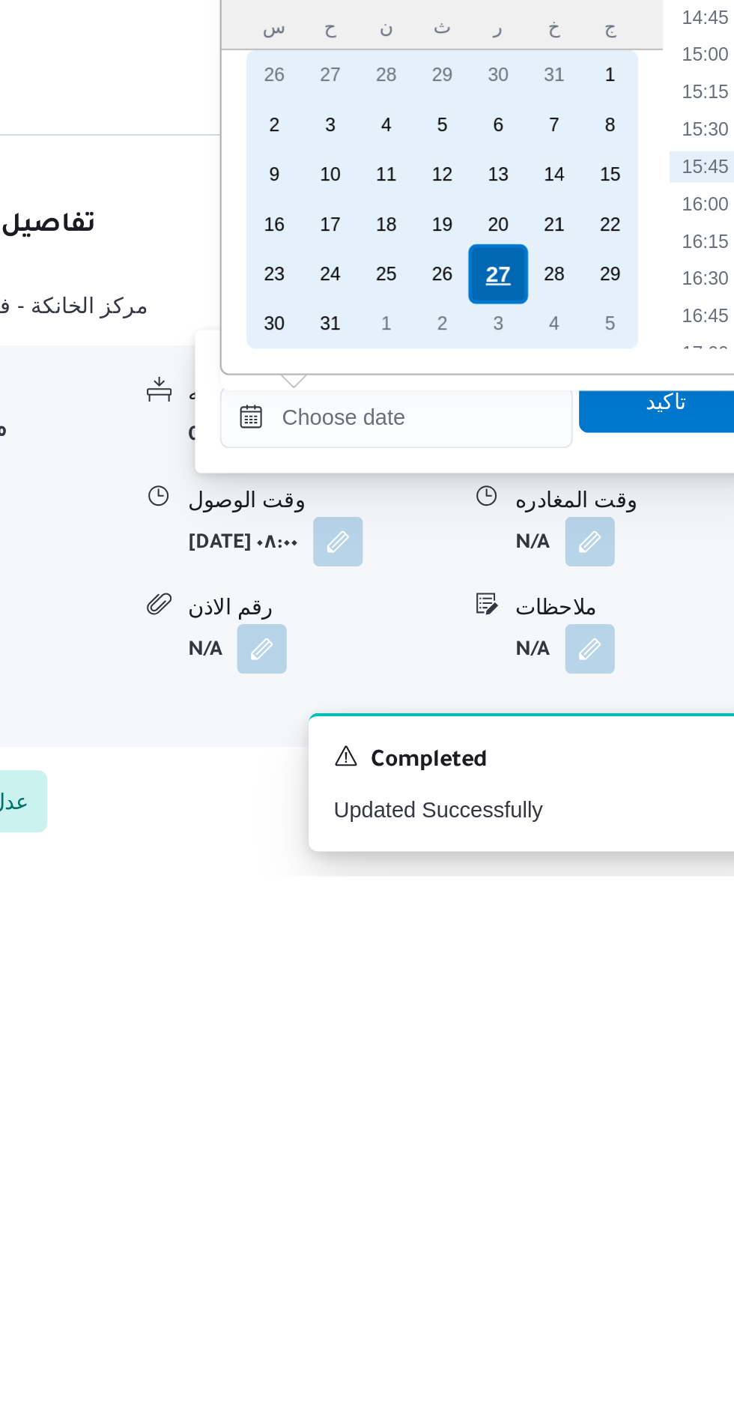
click at [580, 1108] on div "27" at bounding box center [574, 1111] width 28 height 28
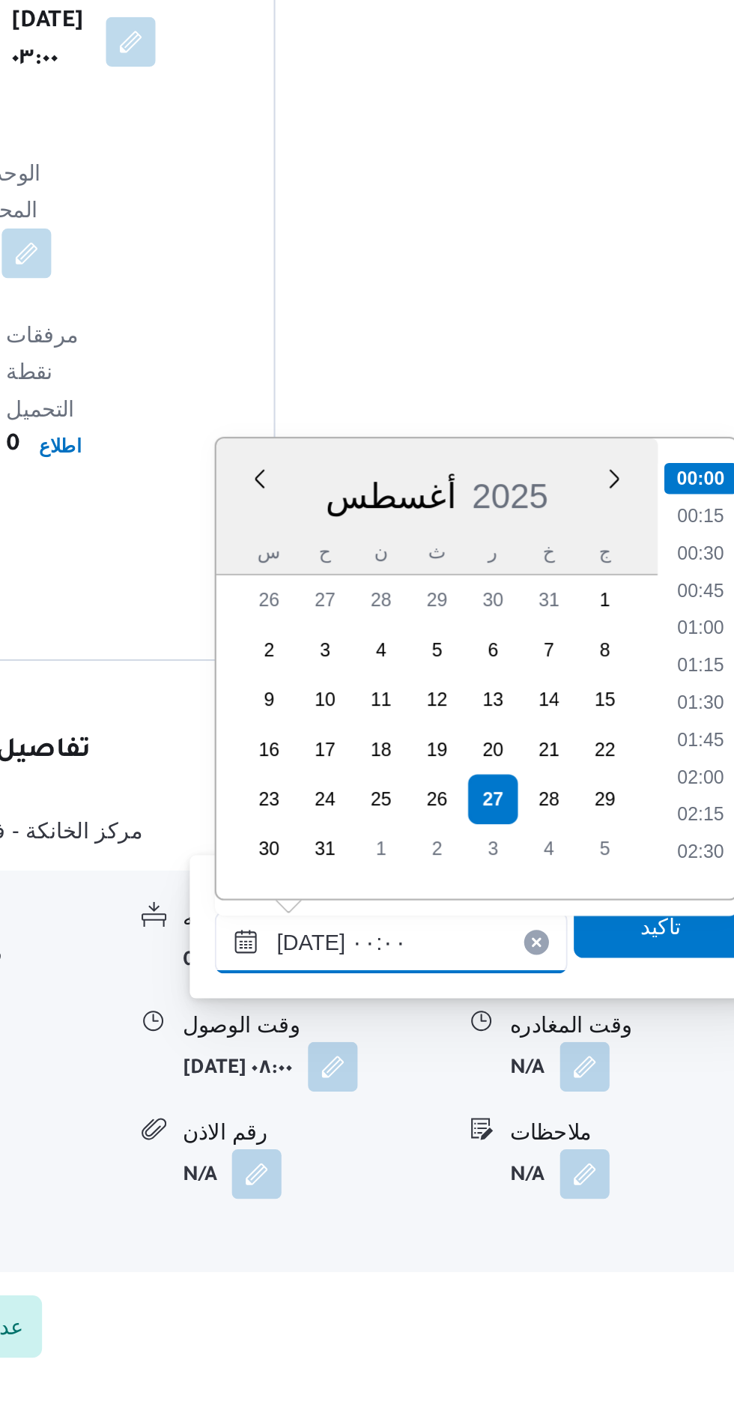
click at [446, 1187] on input "[DATE] ٠٠:٠٠" at bounding box center [525, 1180] width 170 height 30
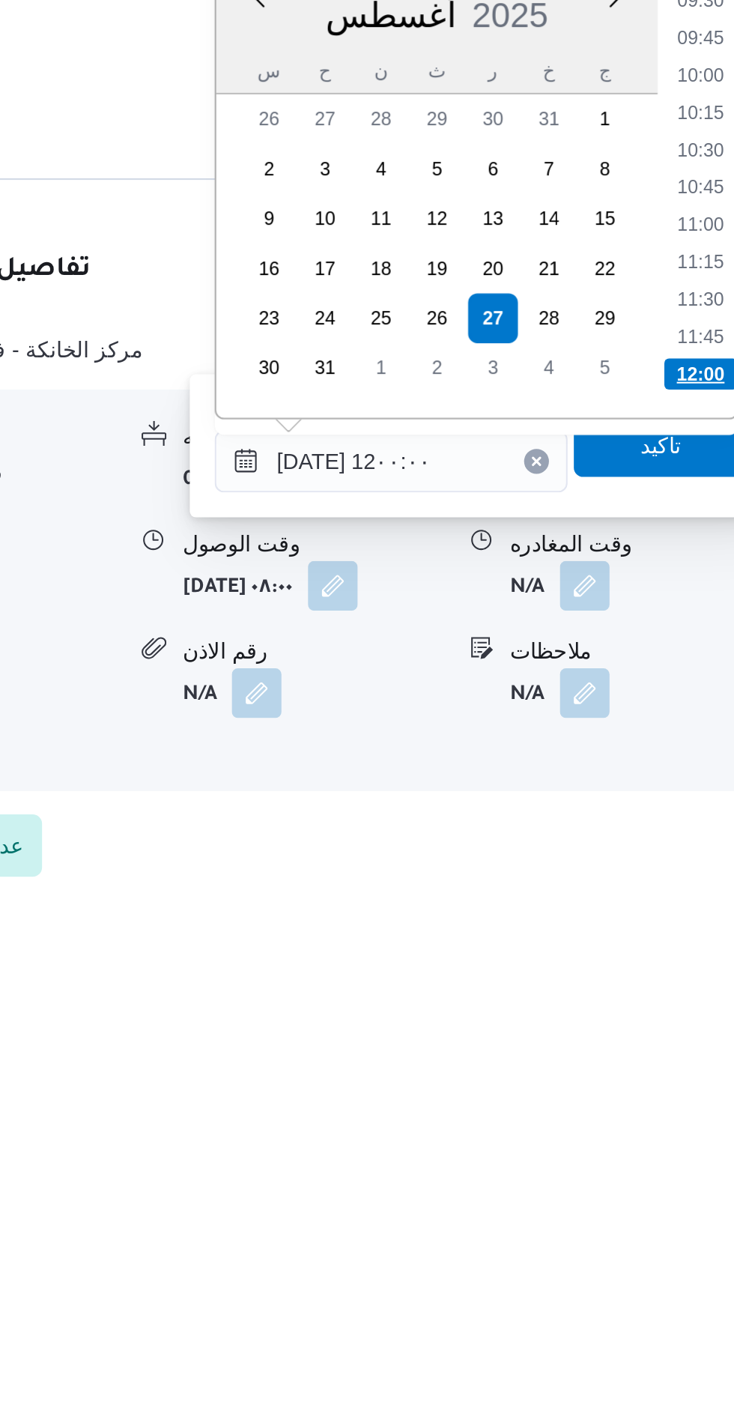
click at [663, 1136] on li "12:00" at bounding box center [673, 1137] width 35 height 15
type input "[DATE] ١٢:٠٠"
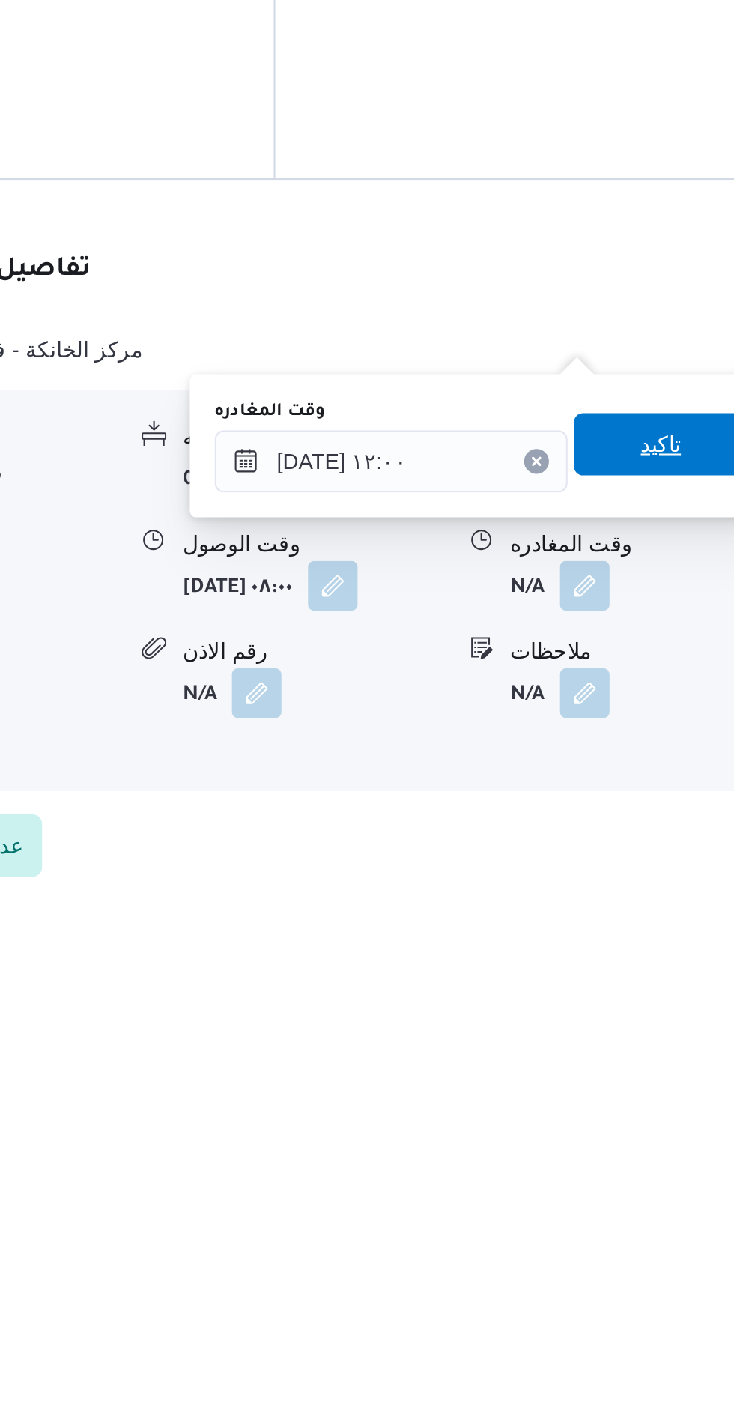
click at [661, 1177] on span "تاكيد" at bounding box center [654, 1171] width 19 height 18
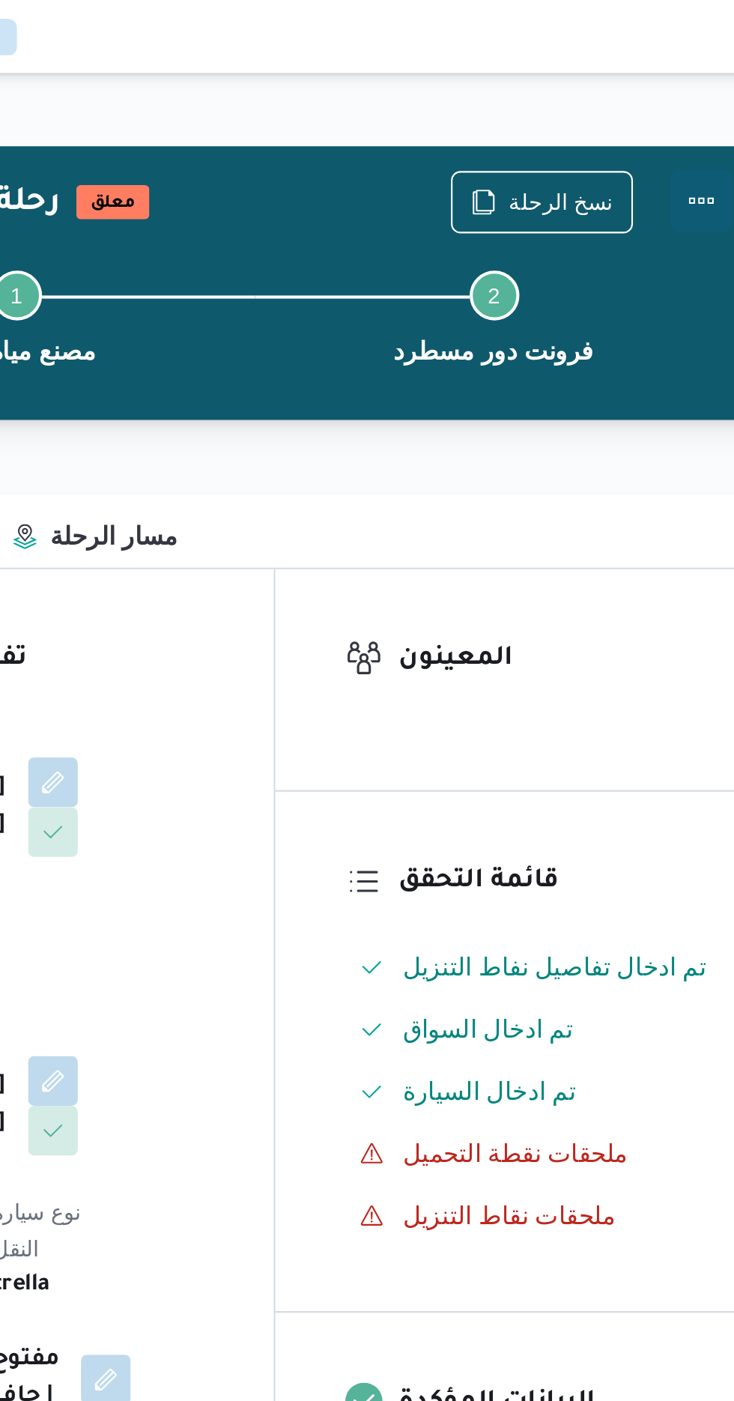
click at [673, 91] on button "Actions" at bounding box center [674, 97] width 30 height 30
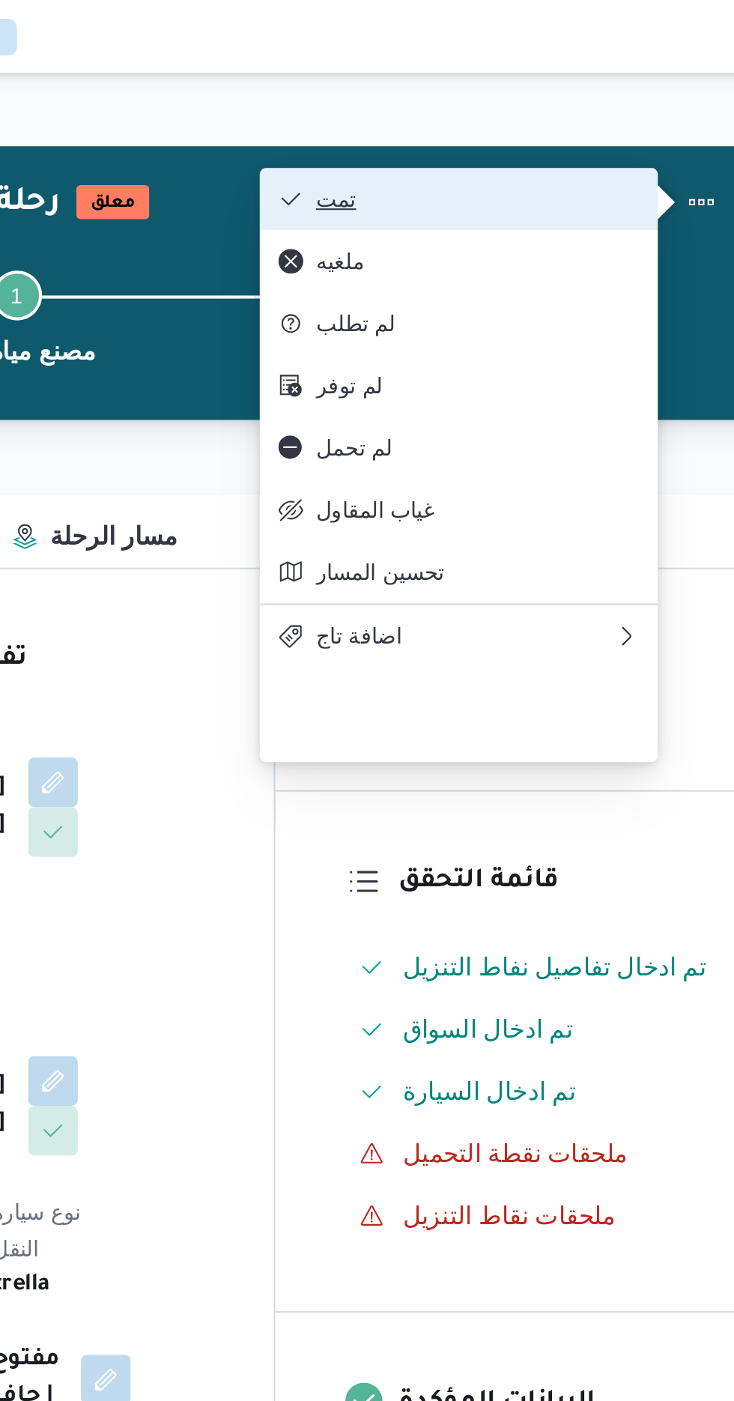
click at [625, 85] on button "تمت" at bounding box center [557, 96] width 192 height 30
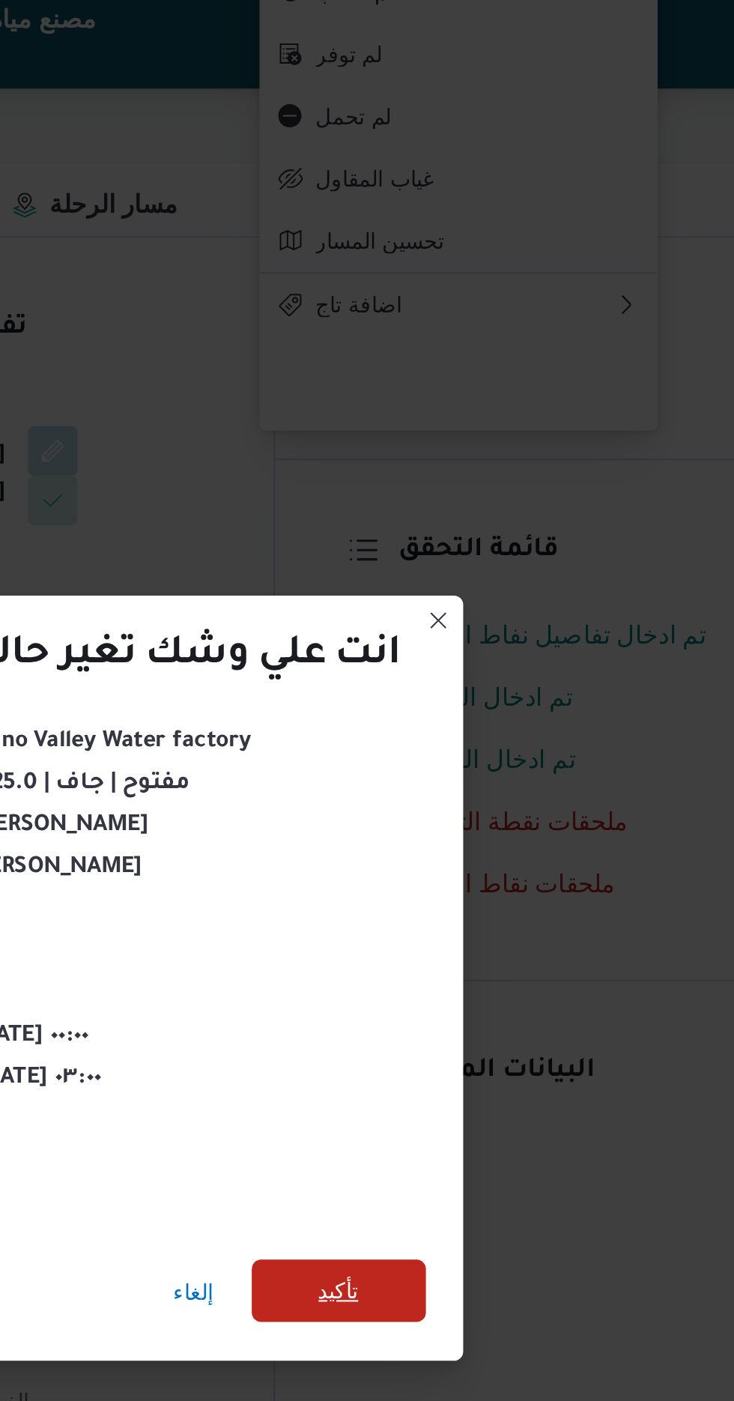
click at [506, 772] on span "تأكيد" at bounding box center [499, 781] width 19 height 18
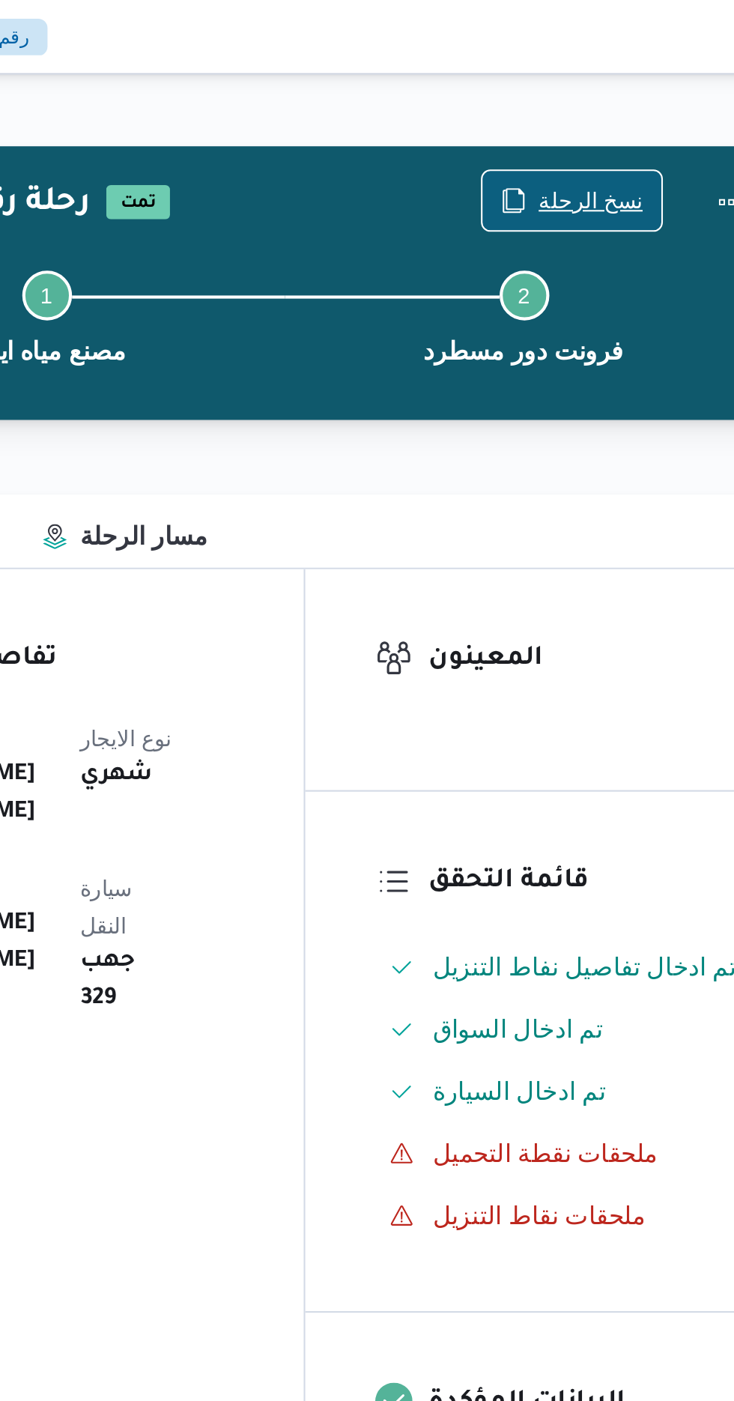
click at [604, 90] on span "نسخ الرحلة" at bounding box center [606, 97] width 50 height 18
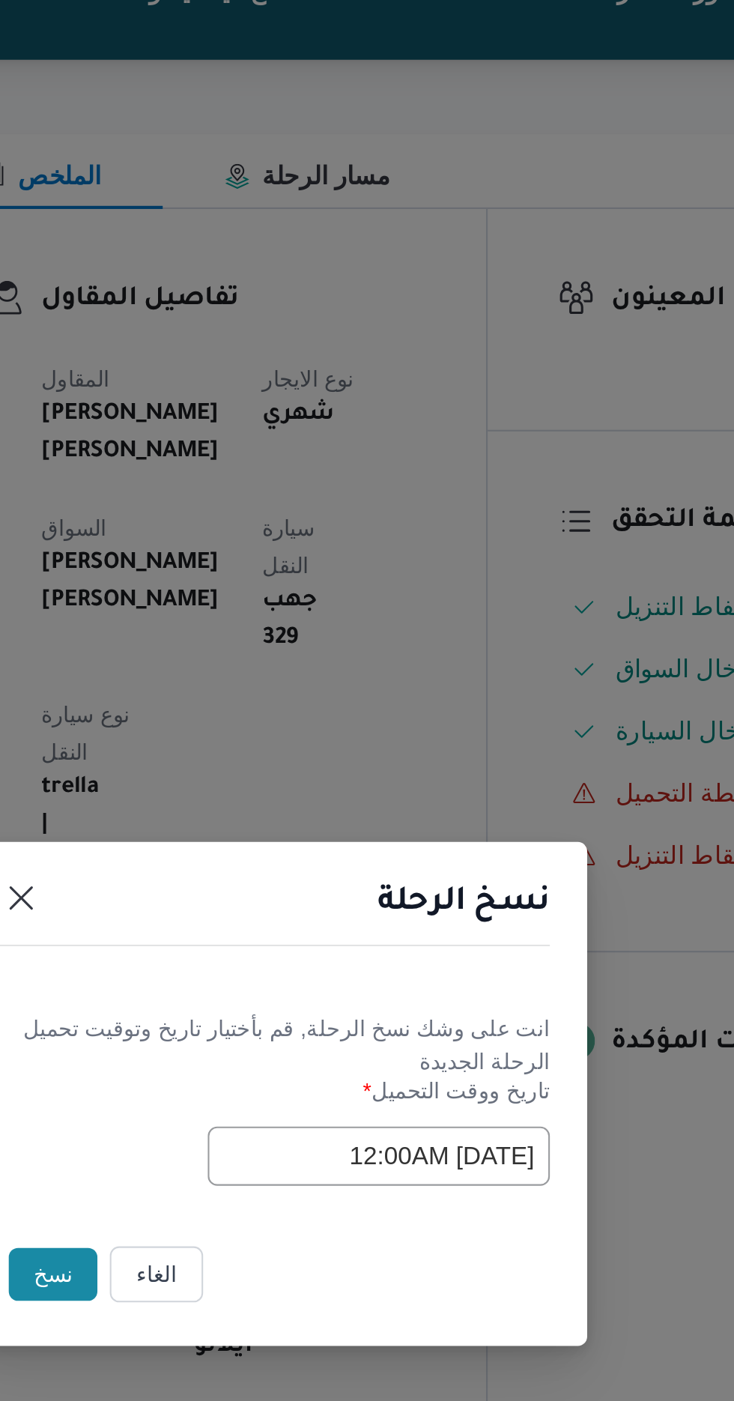
click at [259, 789] on button "نسخ" at bounding box center [259, 787] width 43 height 25
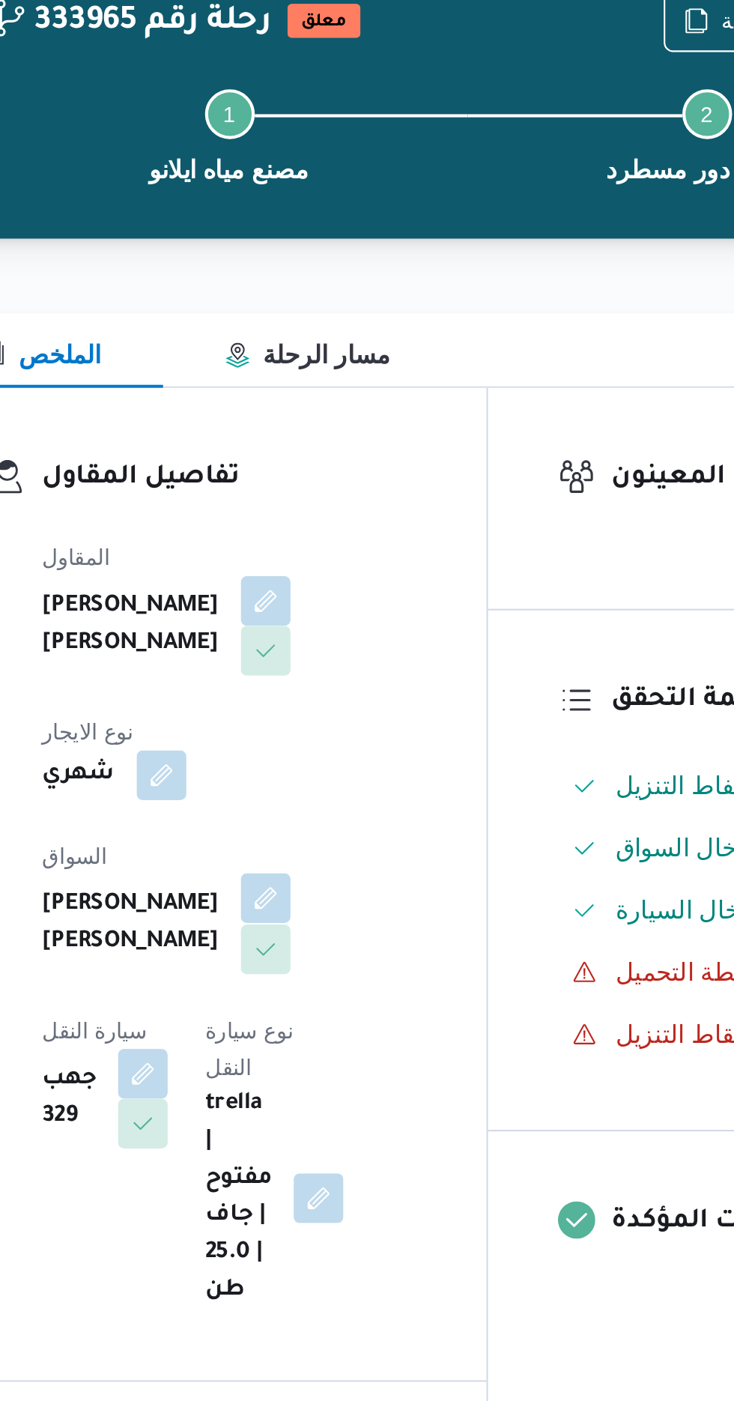
click at [350, 518] on button "button" at bounding box center [362, 520] width 24 height 24
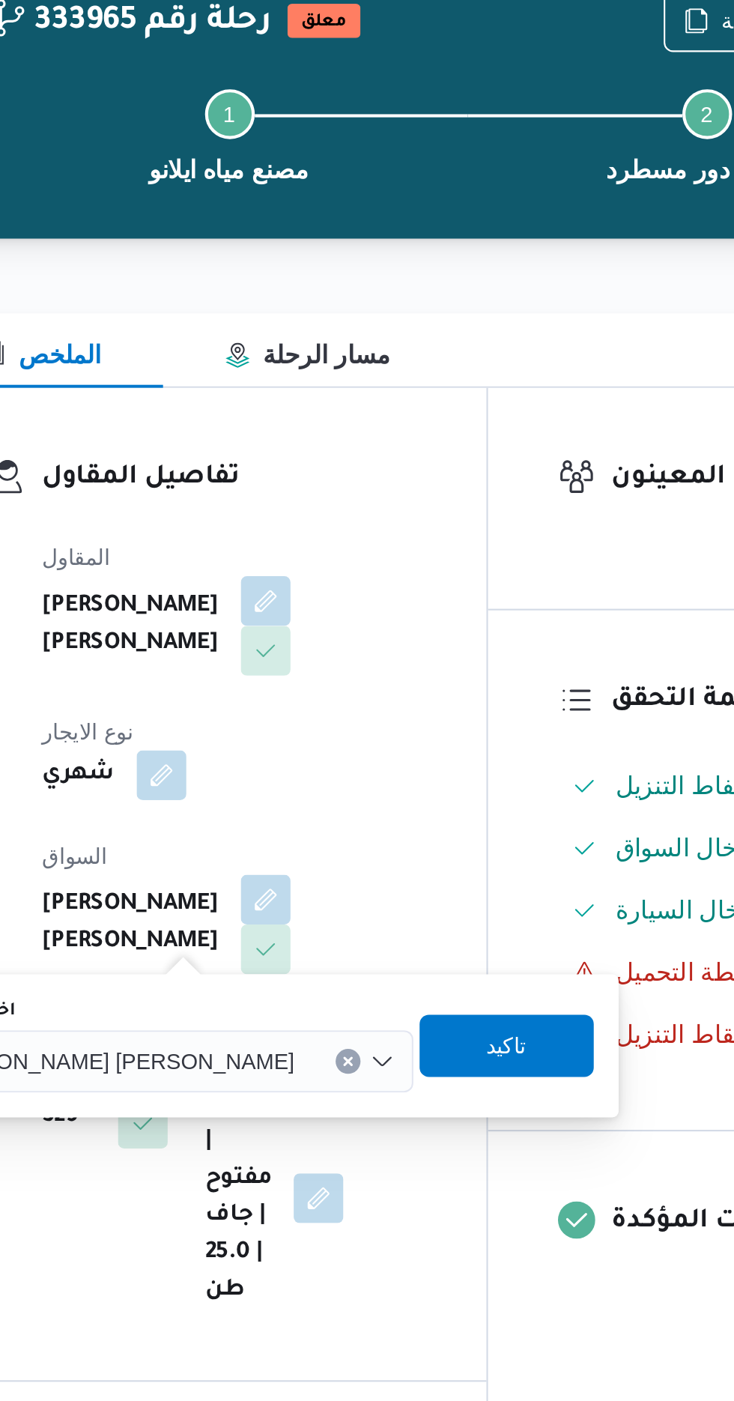
click at [298, 594] on span "[PERSON_NAME] [PERSON_NAME]" at bounding box center [287, 597] width 175 height 16
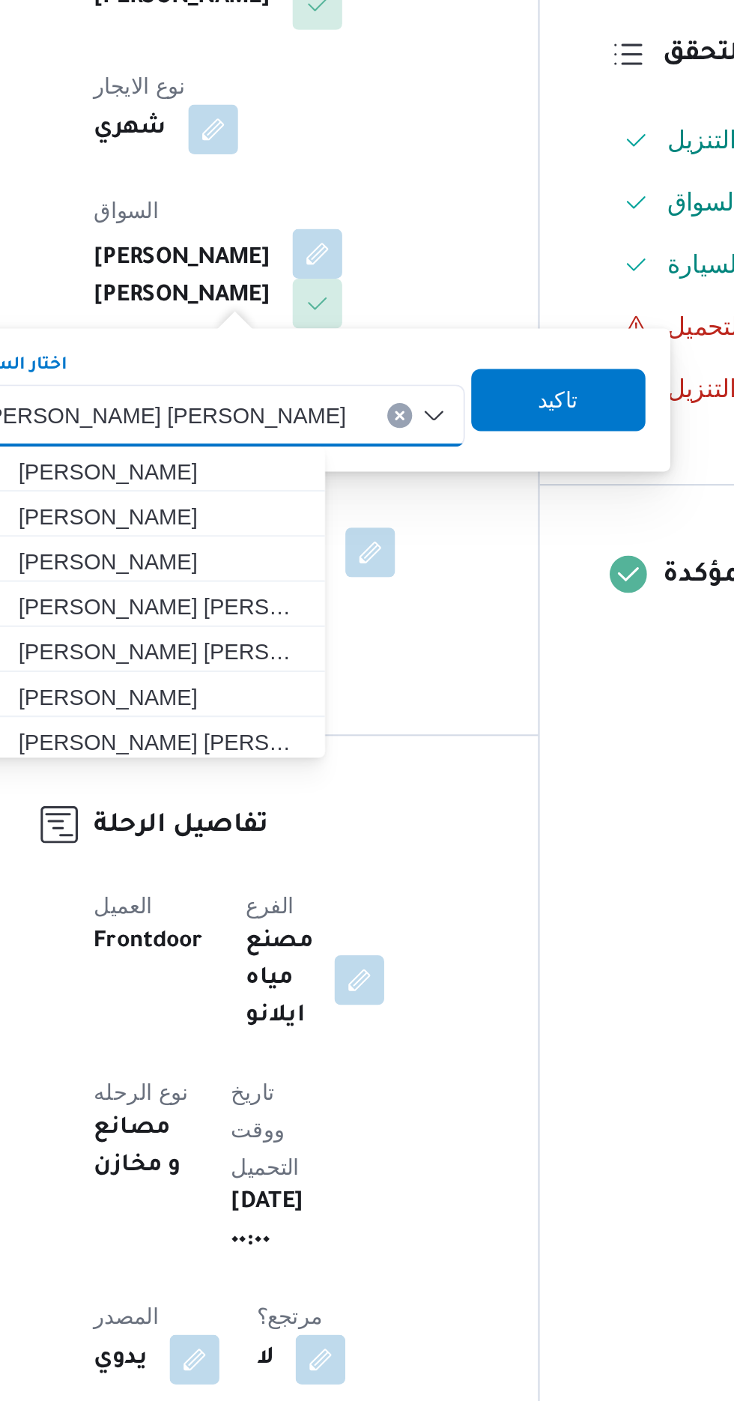
click at [300, 601] on span "[PERSON_NAME] [PERSON_NAME]" at bounding box center [287, 597] width 175 height 16
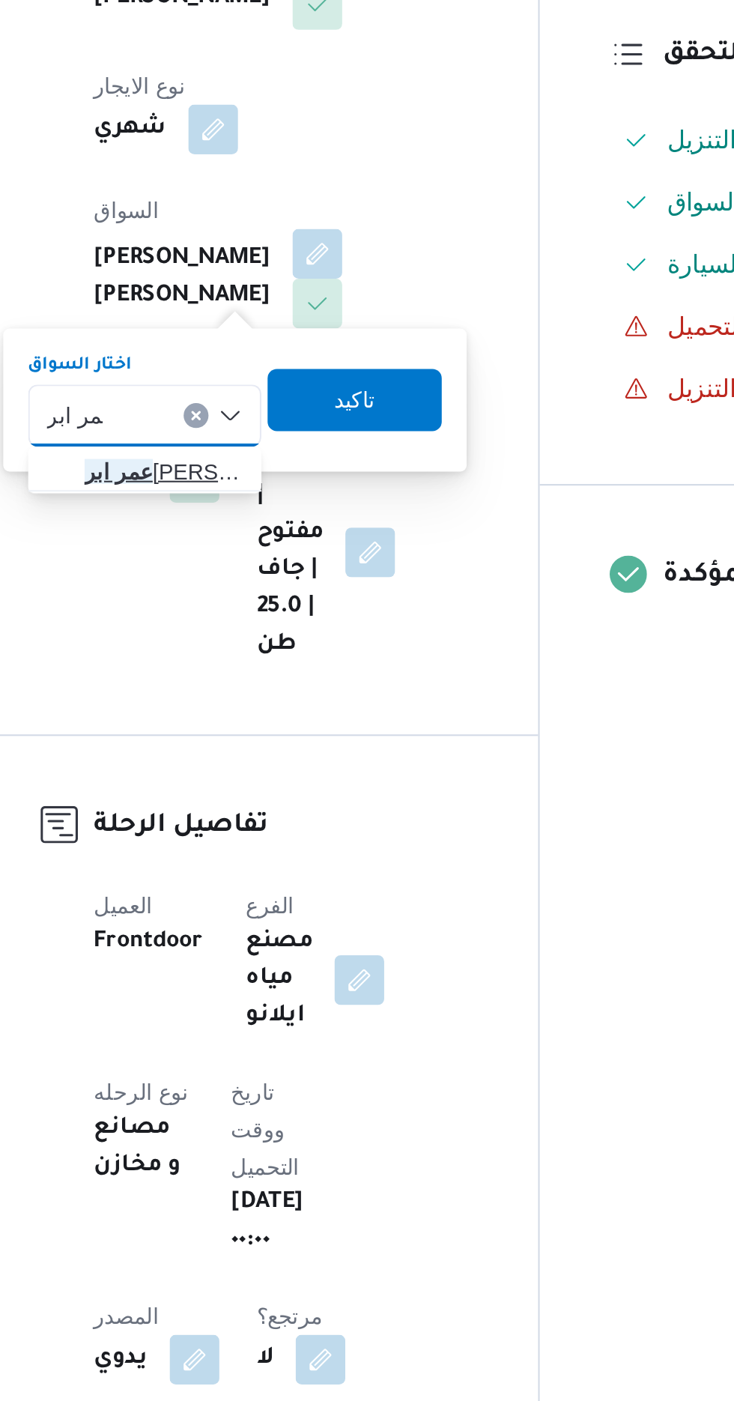
type input "عمر ابر"
click at [291, 625] on span "عمر ابر اهيم احمد محمد" at bounding box center [287, 625] width 76 height 18
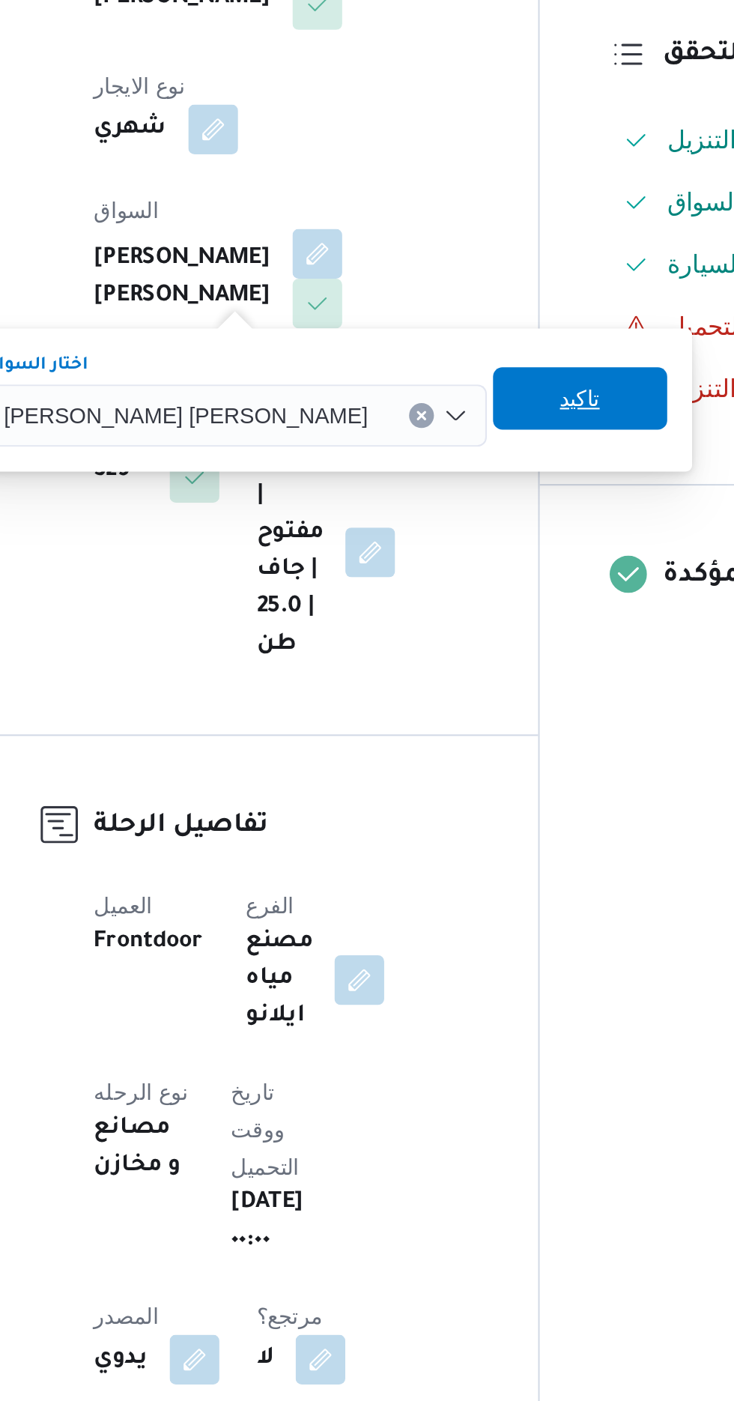
click at [446, 589] on span "تاكيد" at bounding box center [488, 590] width 84 height 30
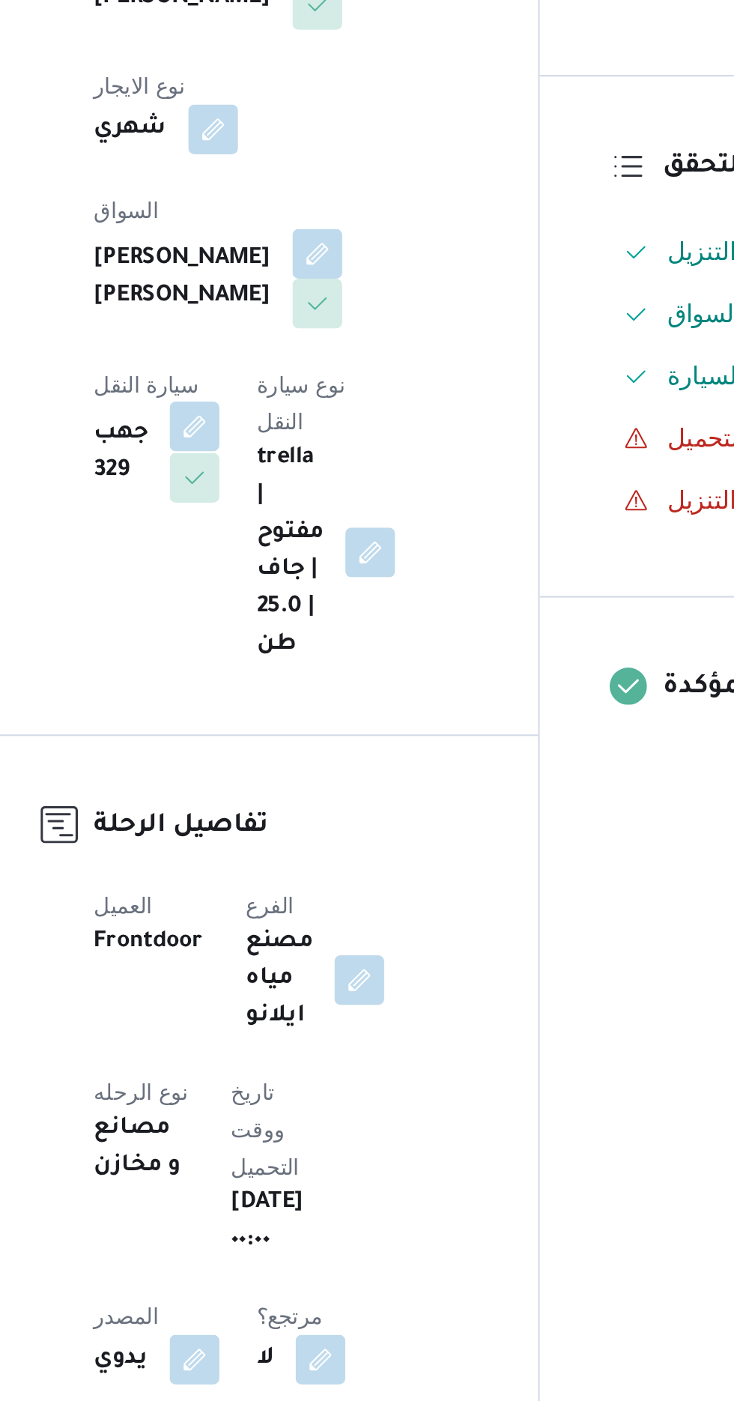
click at [315, 592] on button "button" at bounding box center [303, 604] width 24 height 24
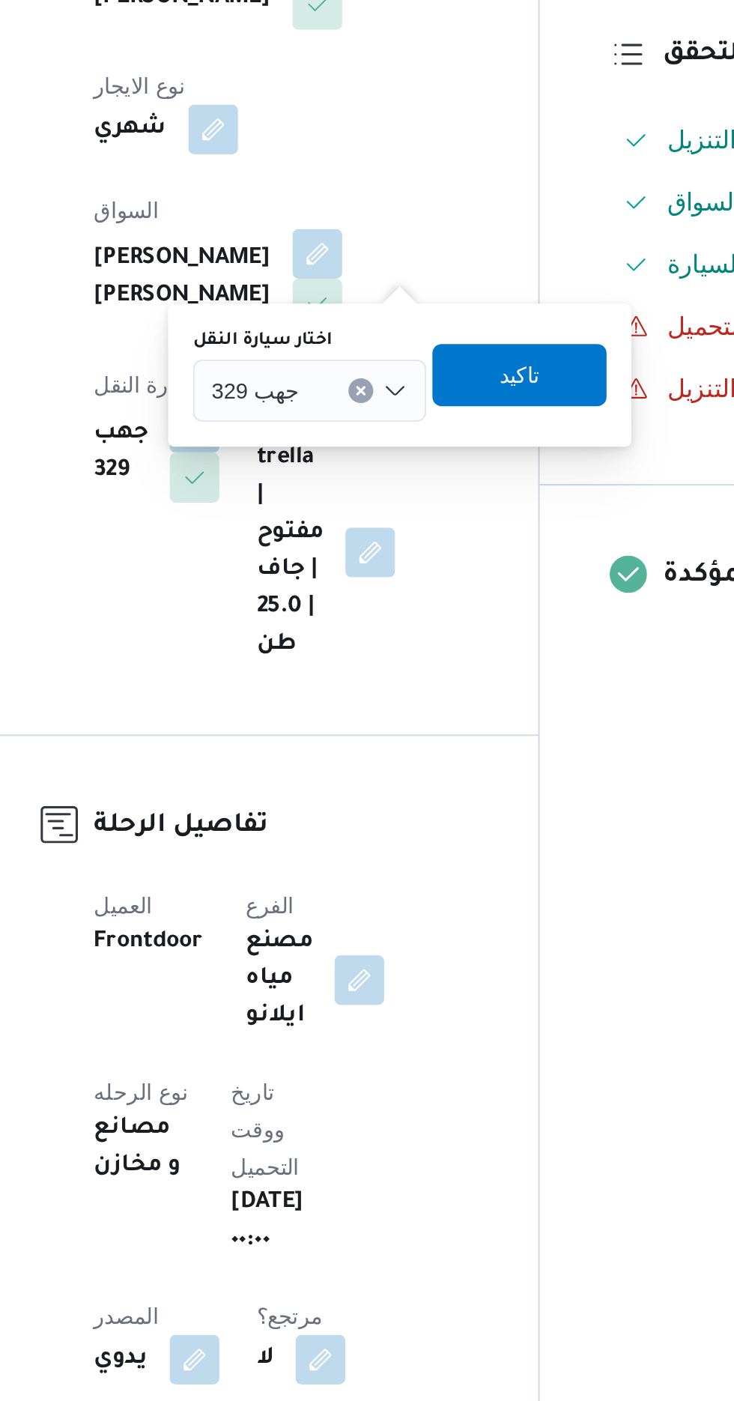
click at [357, 586] on div "جهب 329" at bounding box center [358, 587] width 112 height 30
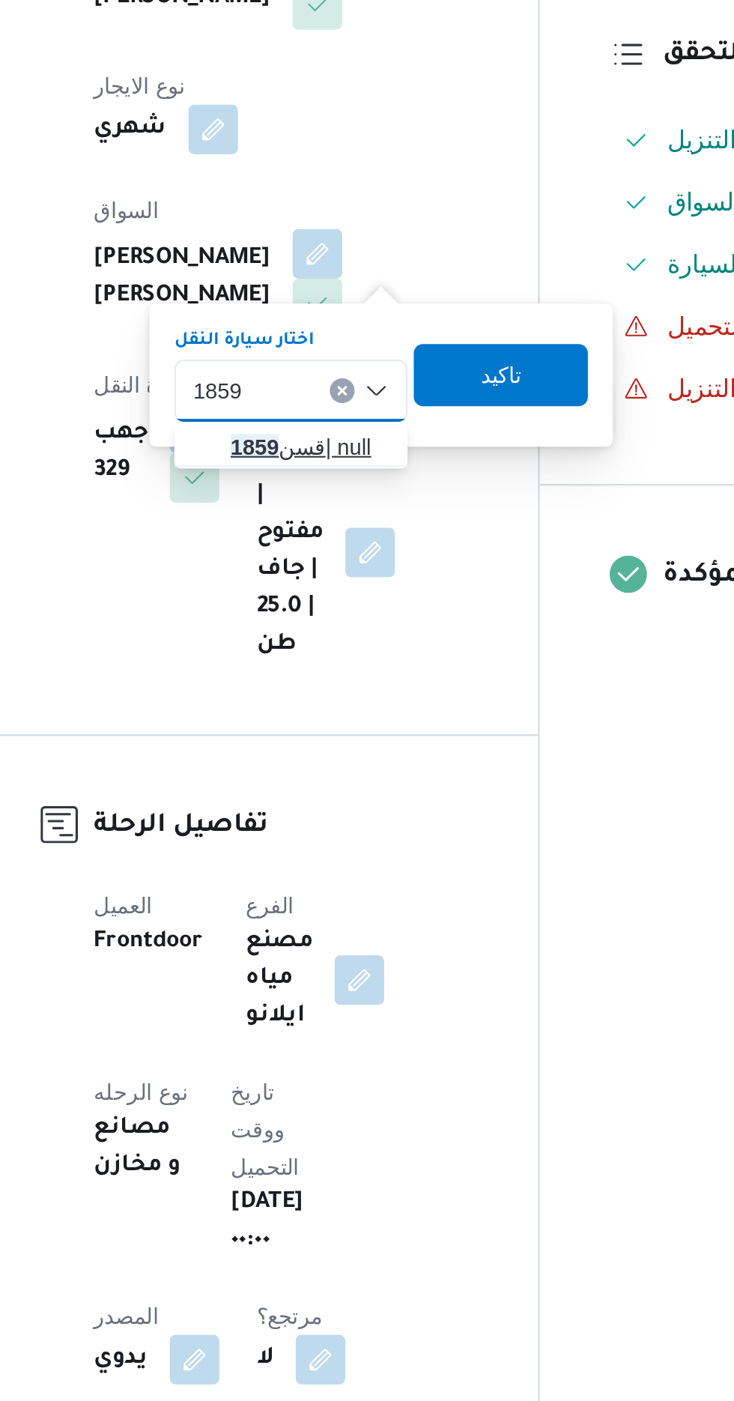
type input "1859"
click at [352, 612] on span "قسن 1859 | null" at bounding box center [358, 613] width 76 height 18
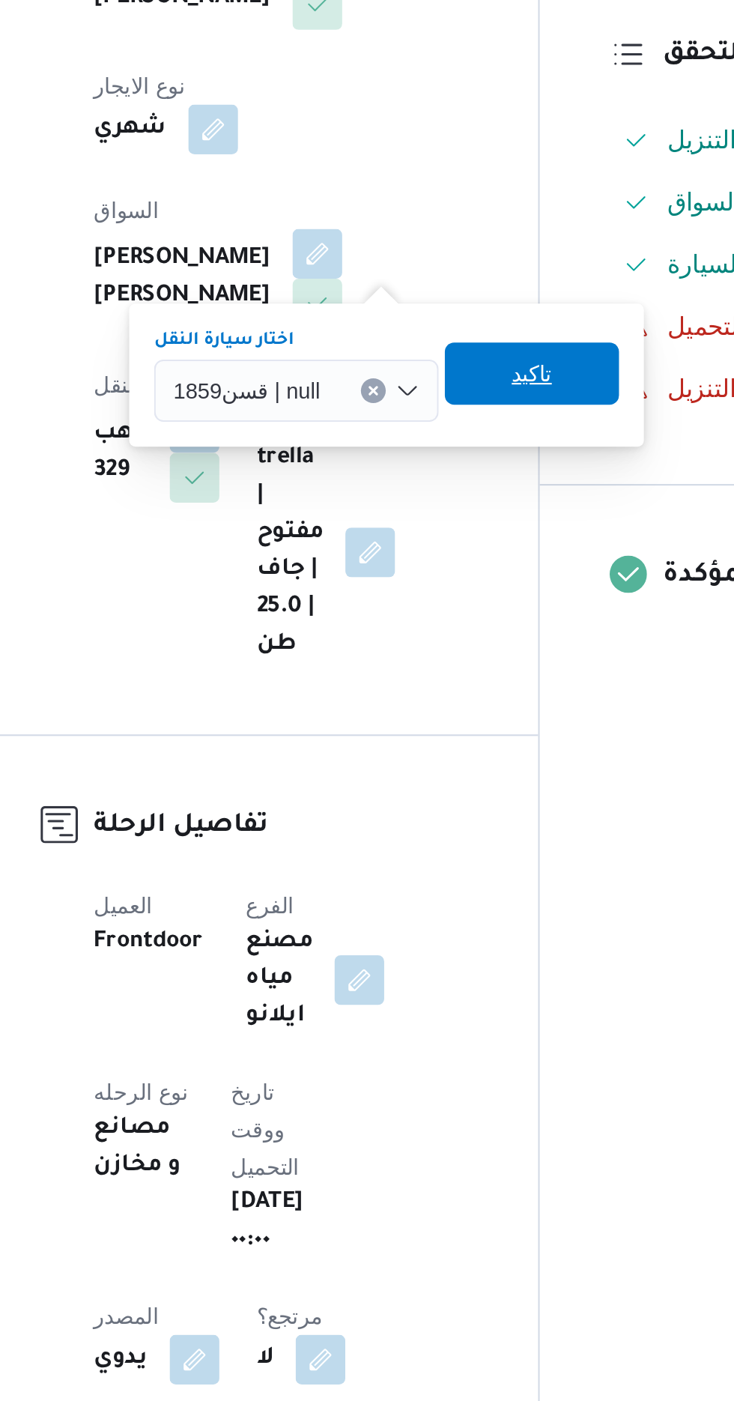
click at [455, 582] on span "تاكيد" at bounding box center [464, 578] width 19 height 18
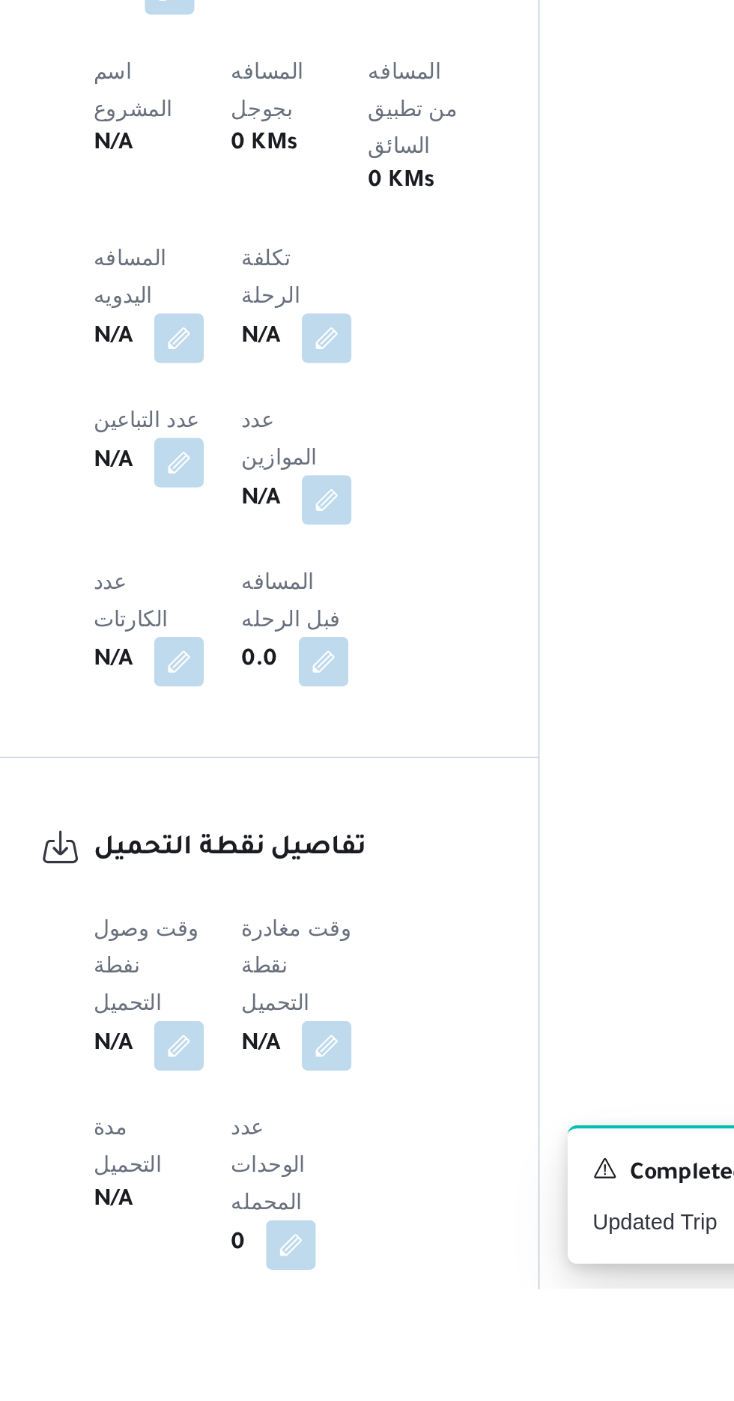
scroll to position [455, 0]
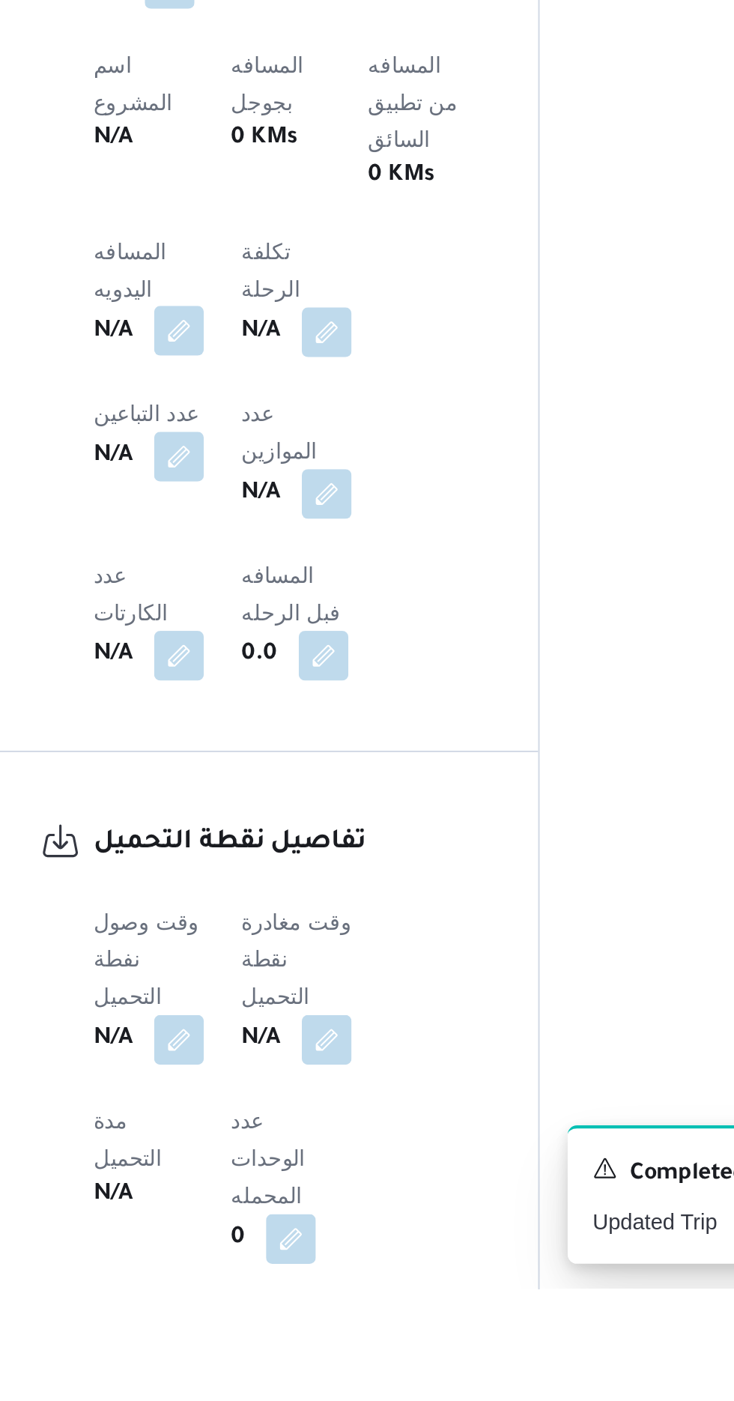
click at [294, 927] on button "button" at bounding box center [295, 939] width 24 height 24
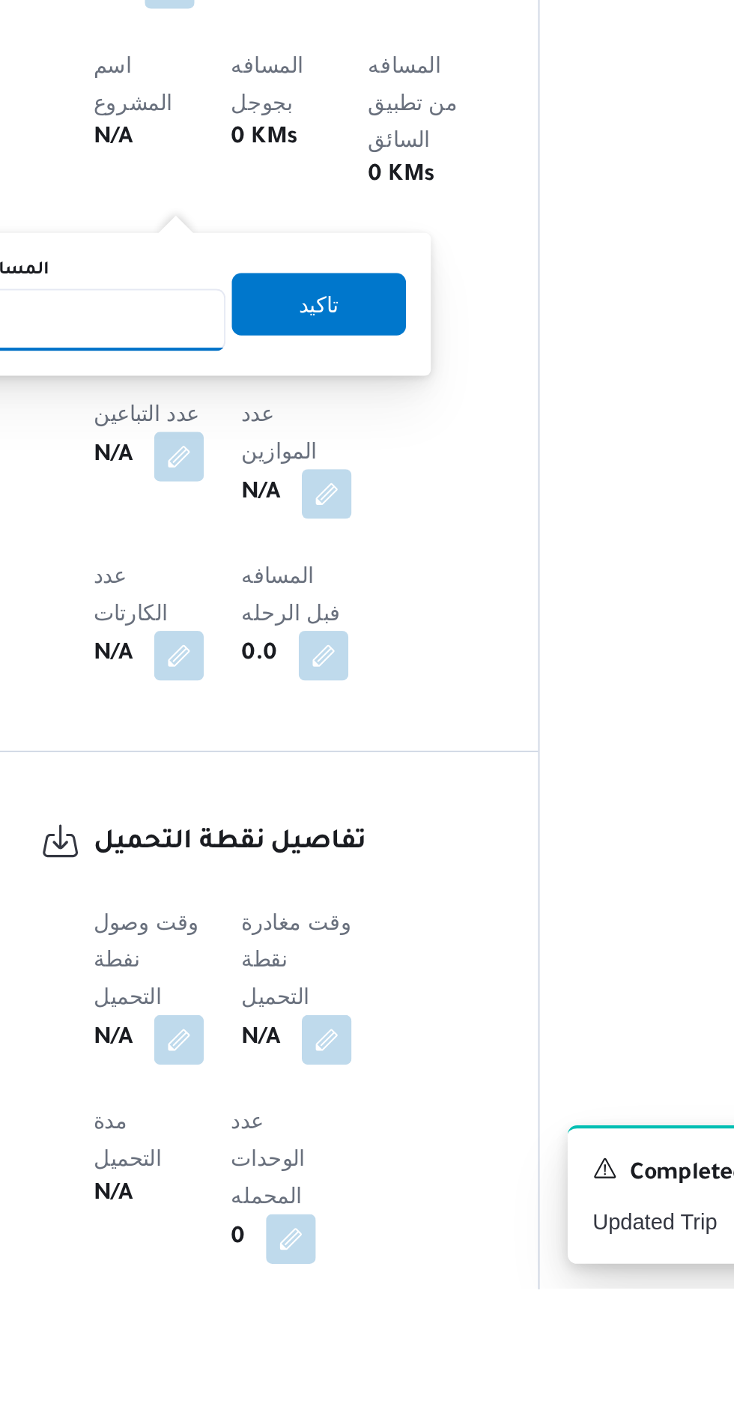
click at [288, 935] on input "المسافه اليدويه" at bounding box center [243, 934] width 149 height 30
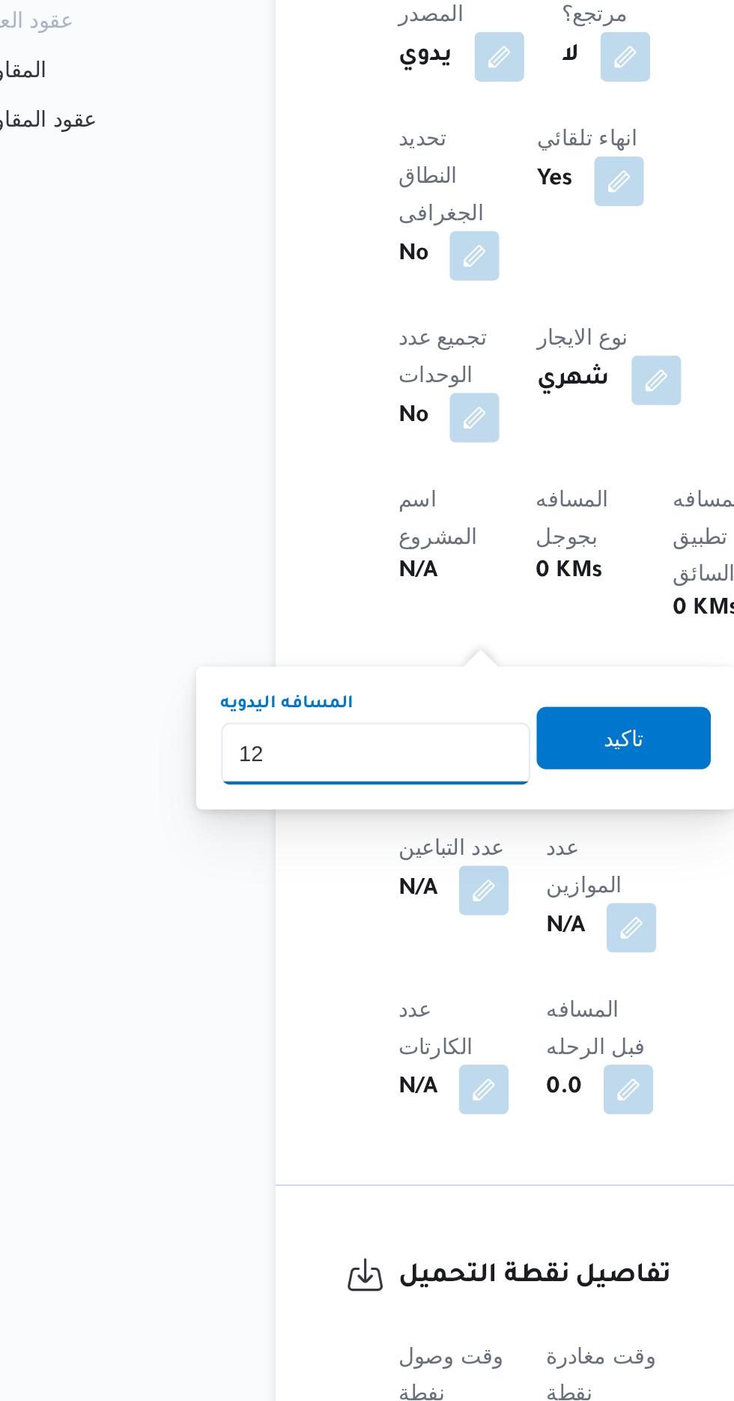
type input "120"
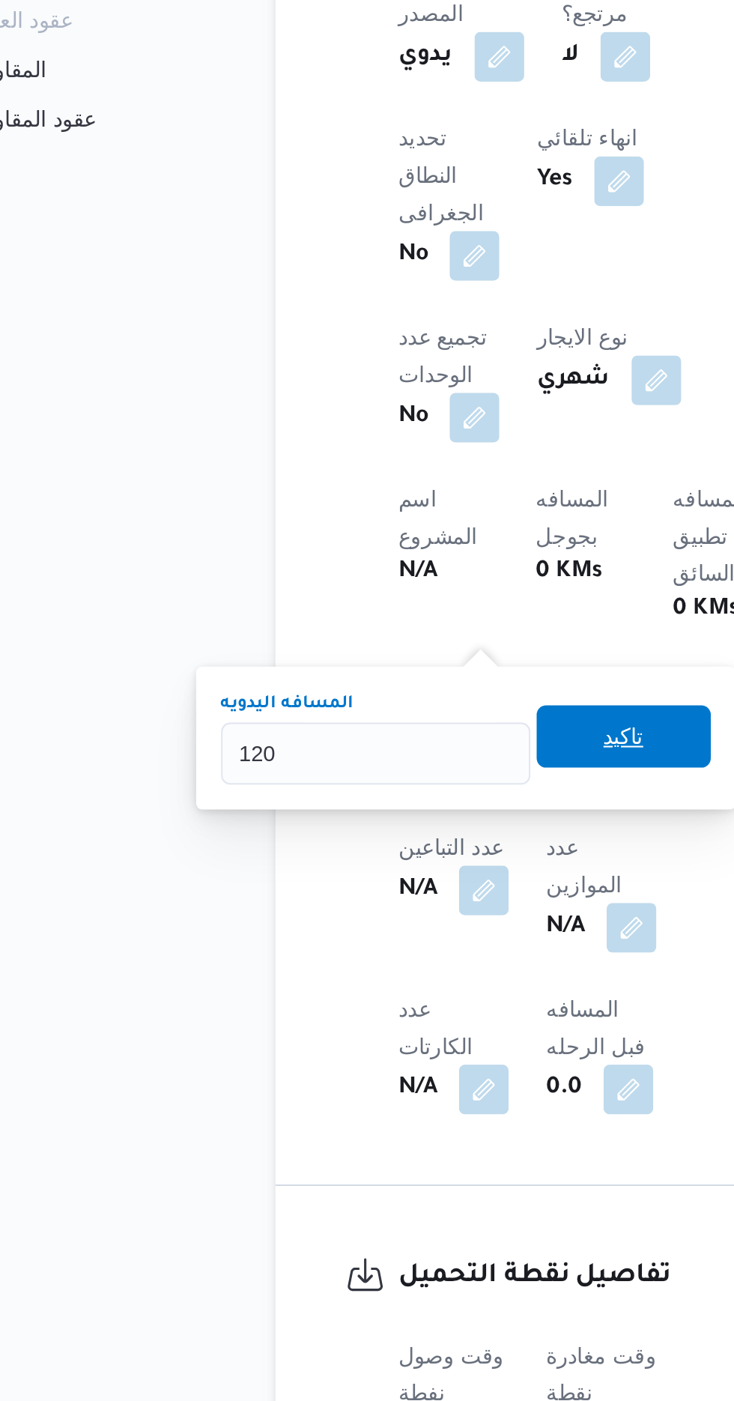
click at [372, 795] on span "تاكيد" at bounding box center [362, 795] width 19 height 18
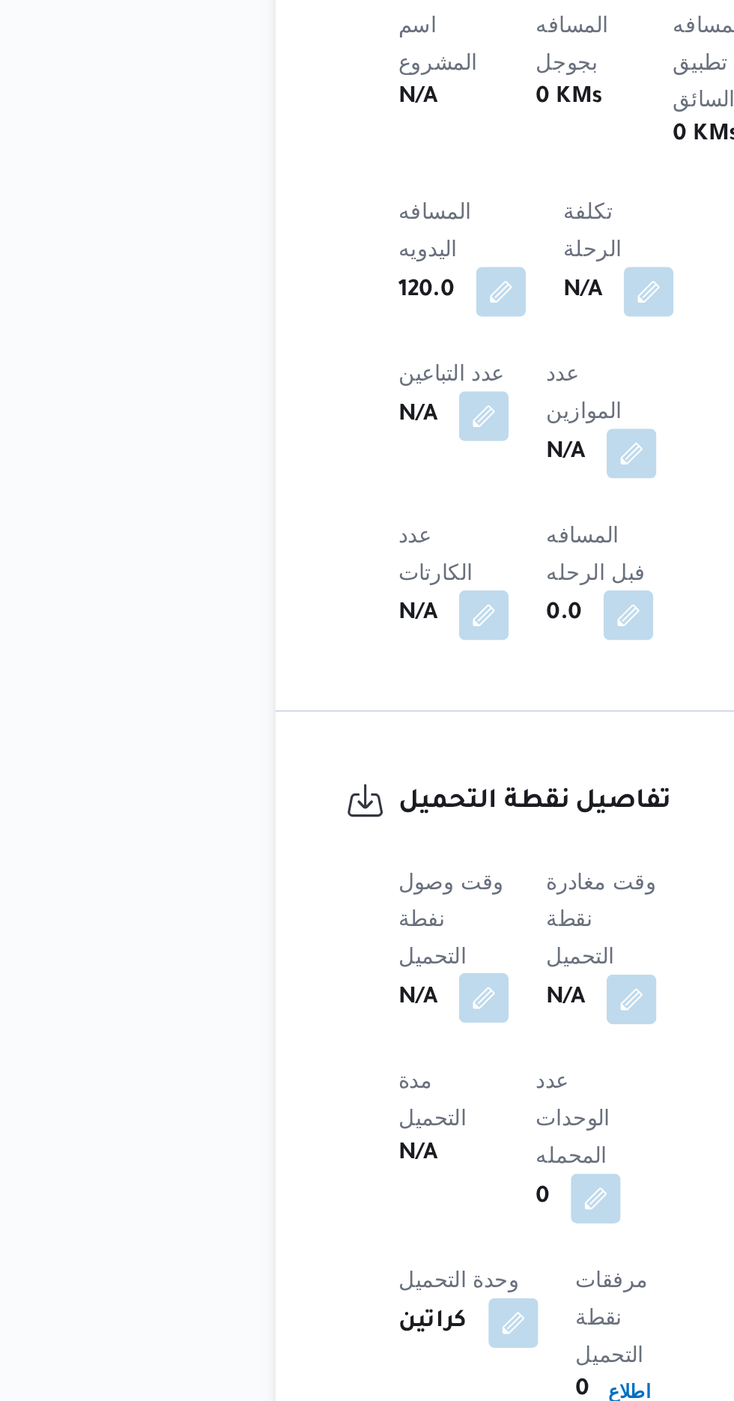
click at [299, 1138] on button "button" at bounding box center [295, 1150] width 24 height 24
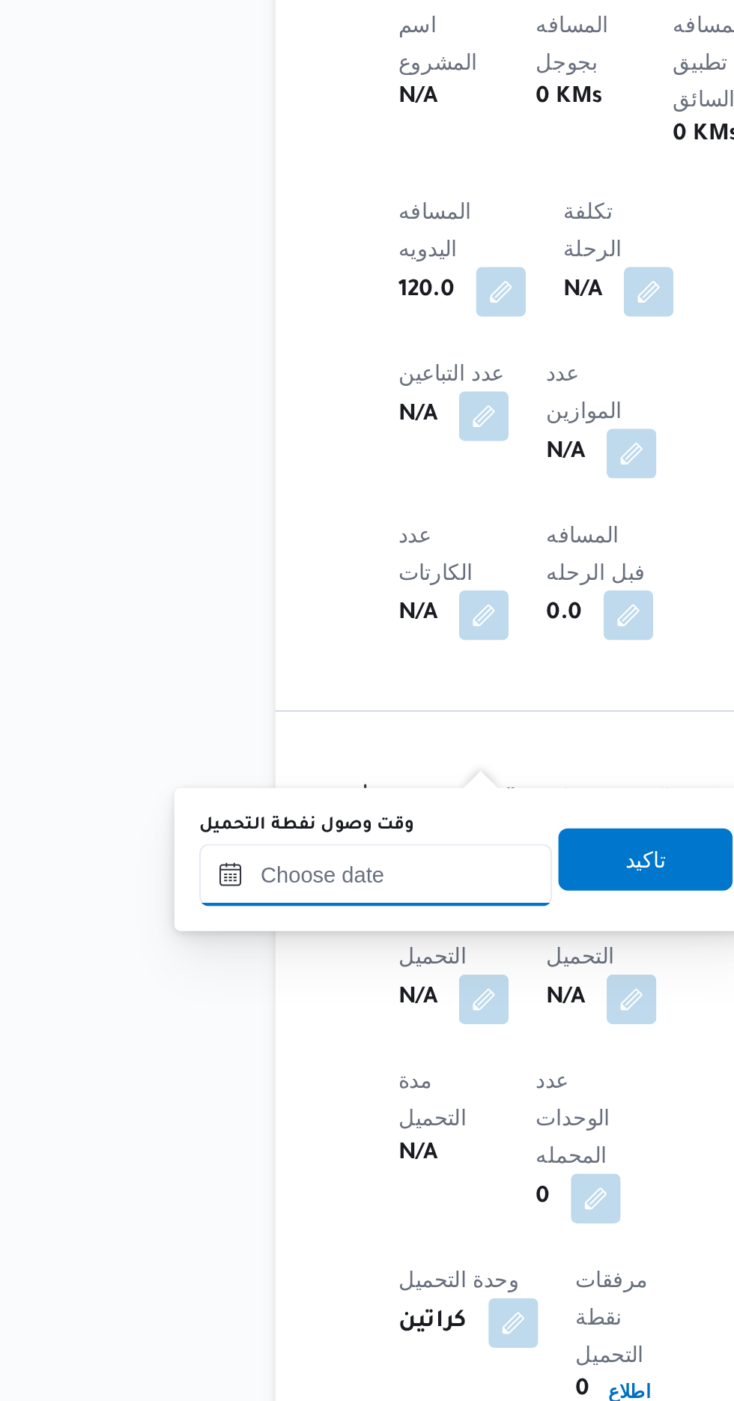
click at [274, 1088] on input "وقت وصول نفطة التحميل" at bounding box center [243, 1091] width 170 height 30
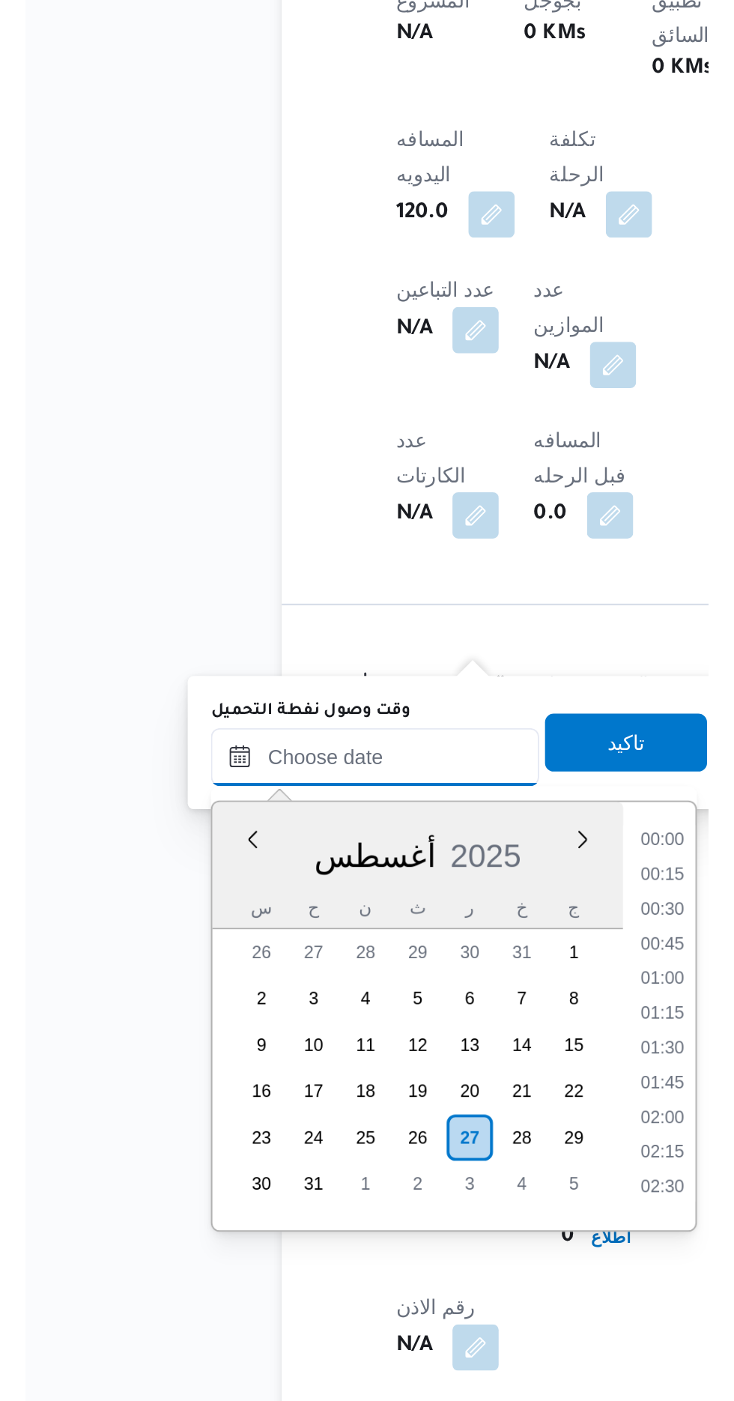
scroll to position [1030, 0]
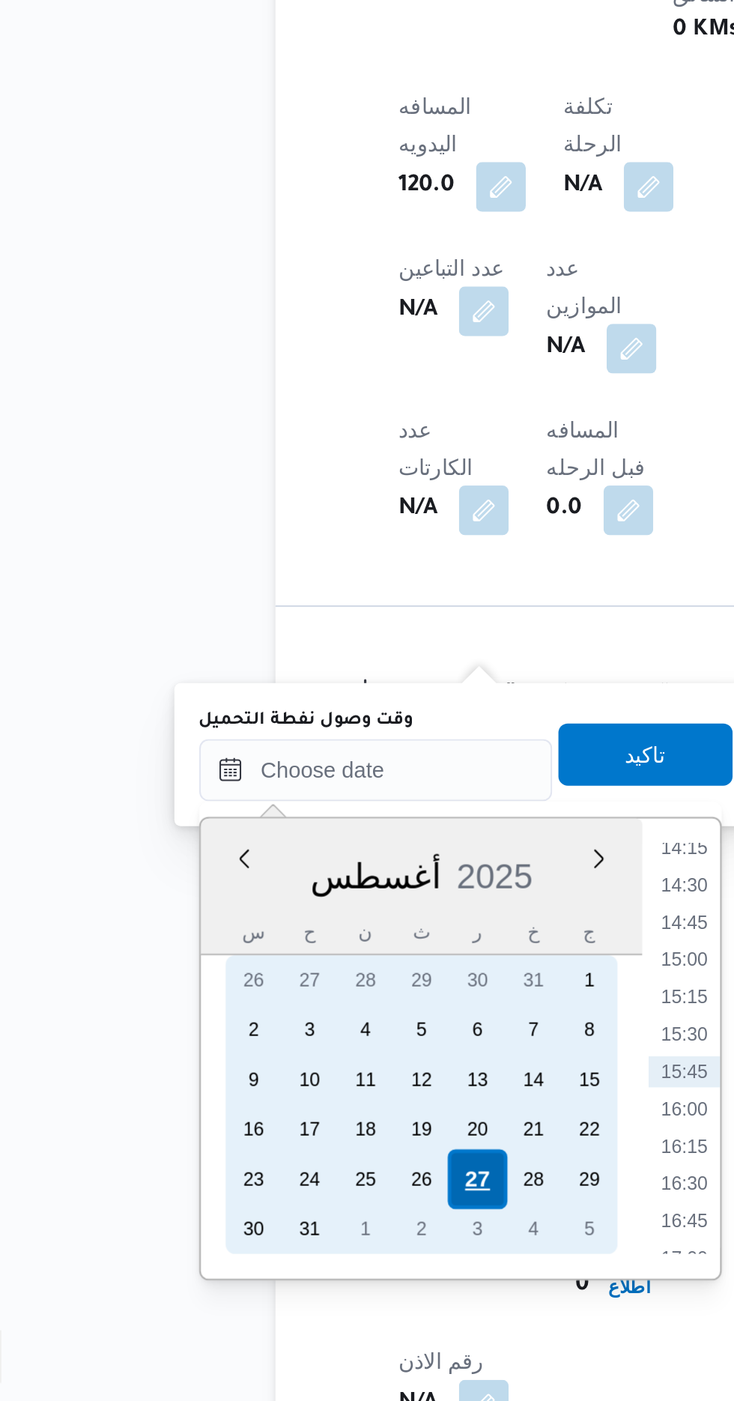
click at [288, 1291] on div "27" at bounding box center [291, 1287] width 28 height 28
type input "[DATE] ٠٠:٠٠"
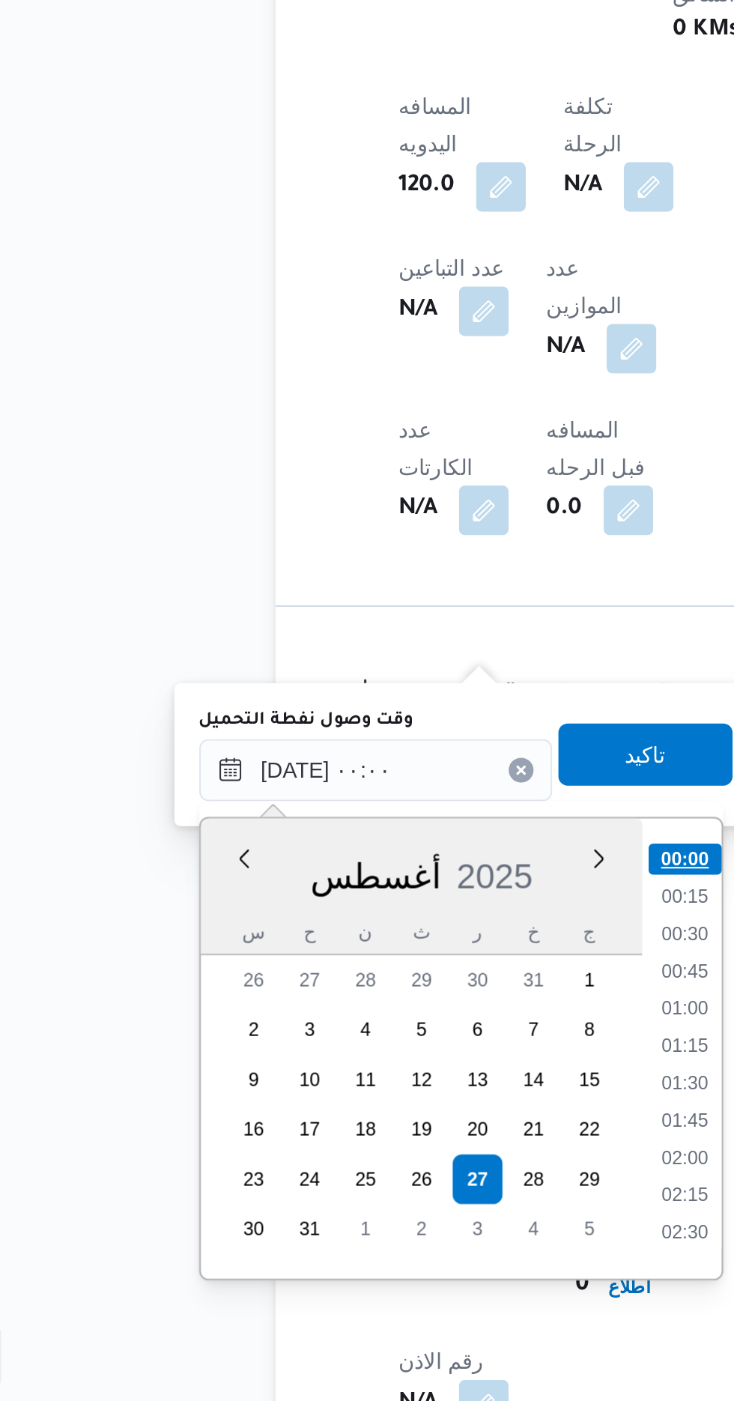
click at [387, 1133] on li "00:00" at bounding box center [392, 1133] width 35 height 15
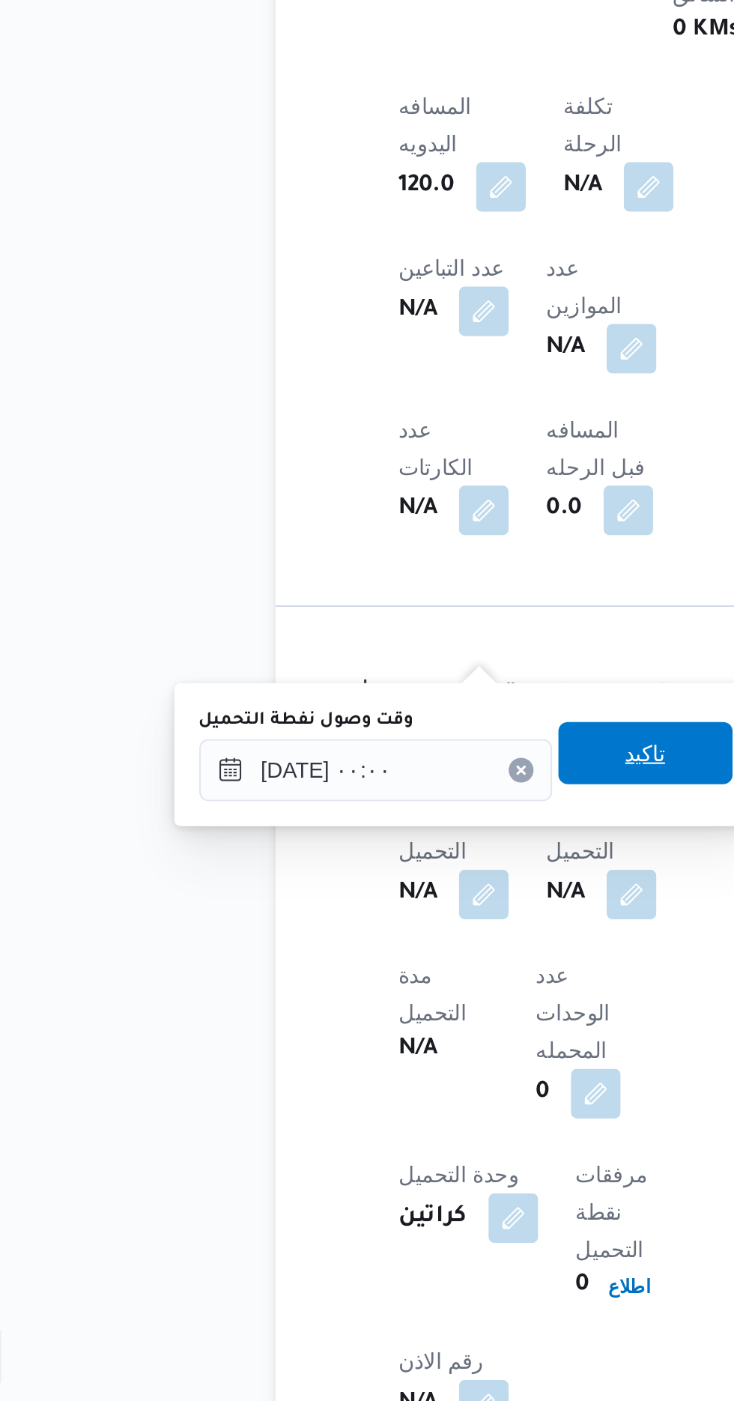
click at [383, 1081] on span "تاكيد" at bounding box center [372, 1082] width 19 height 18
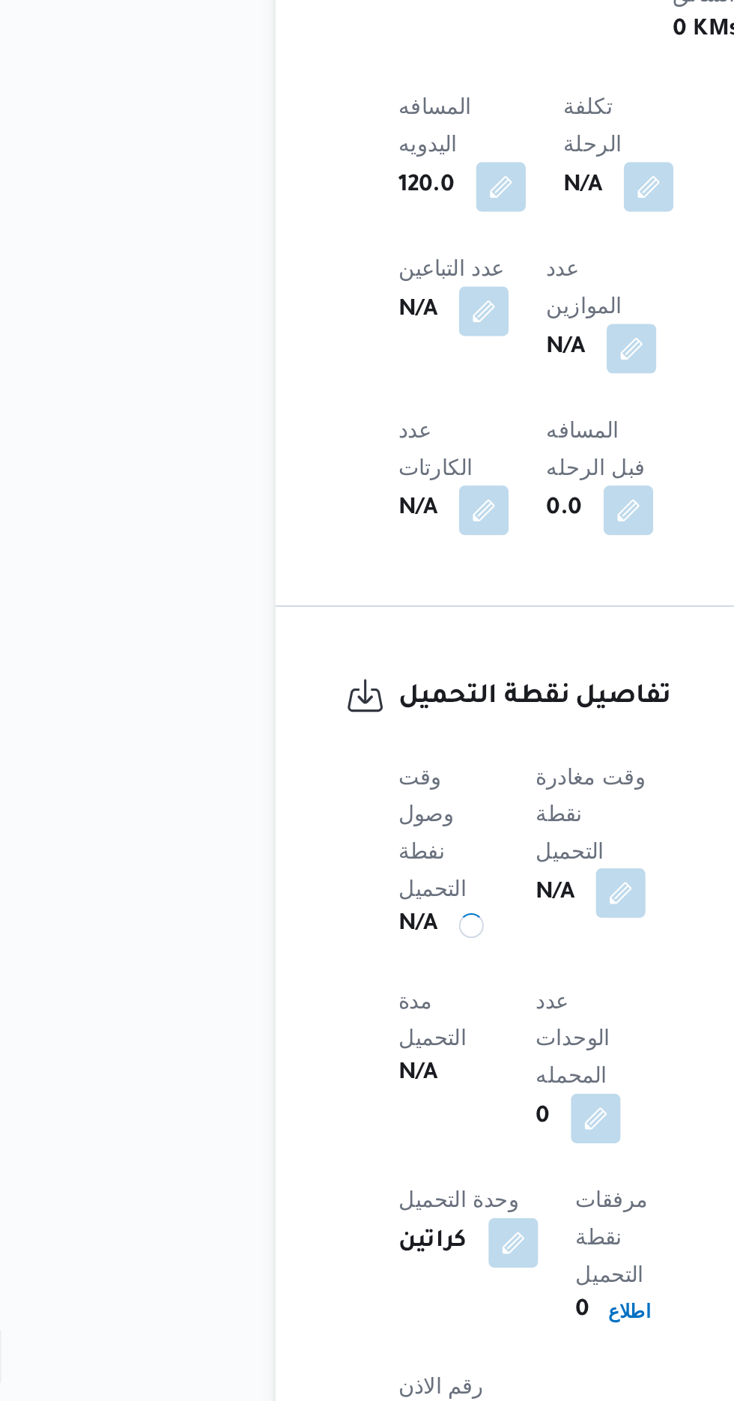
click at [372, 1138] on button "button" at bounding box center [361, 1150] width 24 height 24
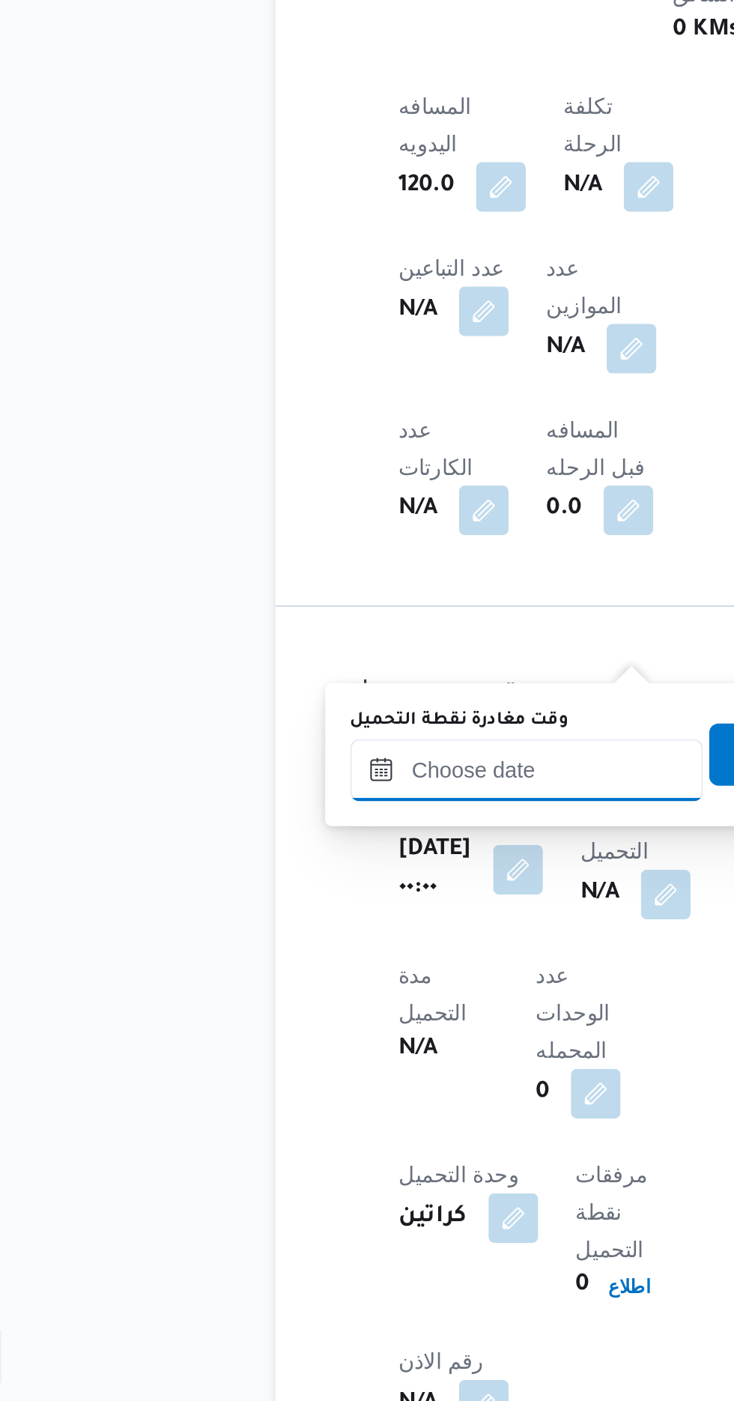
click at [341, 1085] on input "وقت مغادرة نقطة التحميل" at bounding box center [316, 1091] width 170 height 30
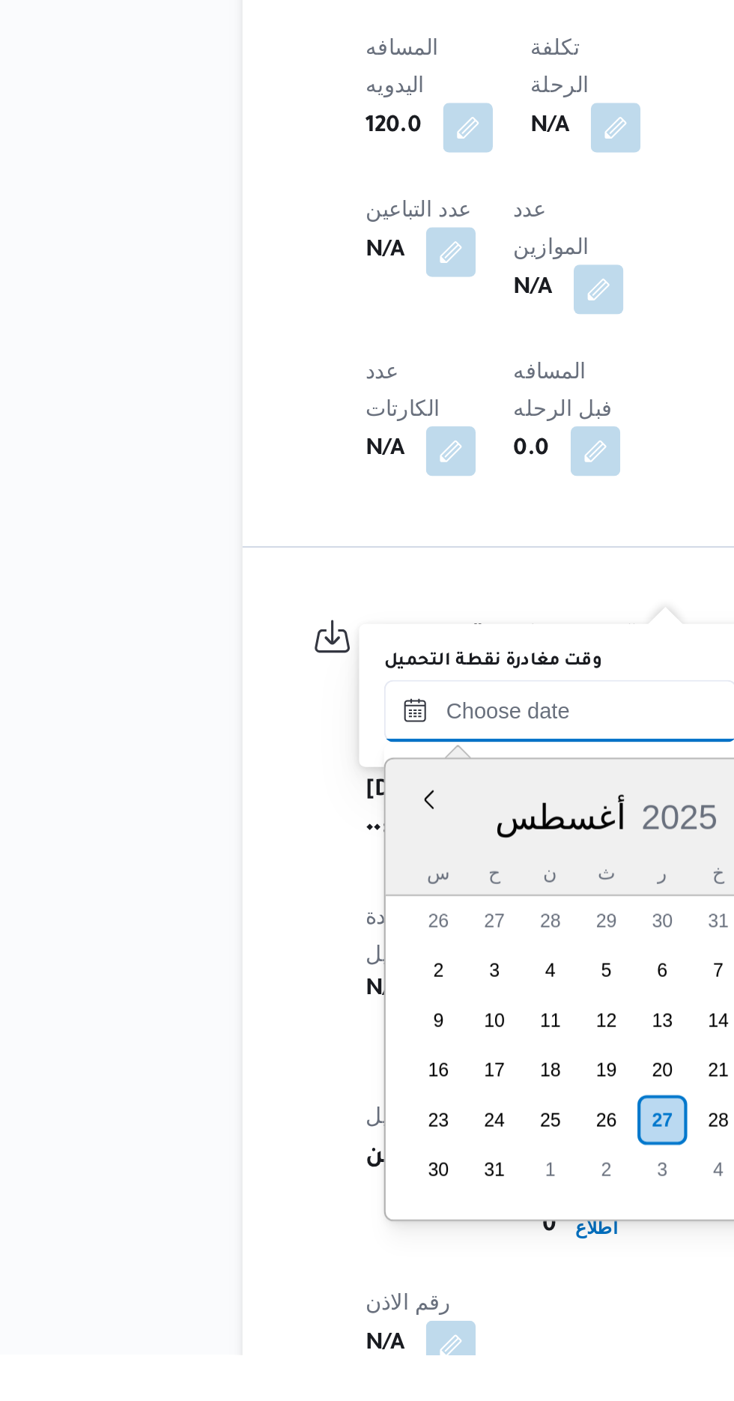
scroll to position [585, 0]
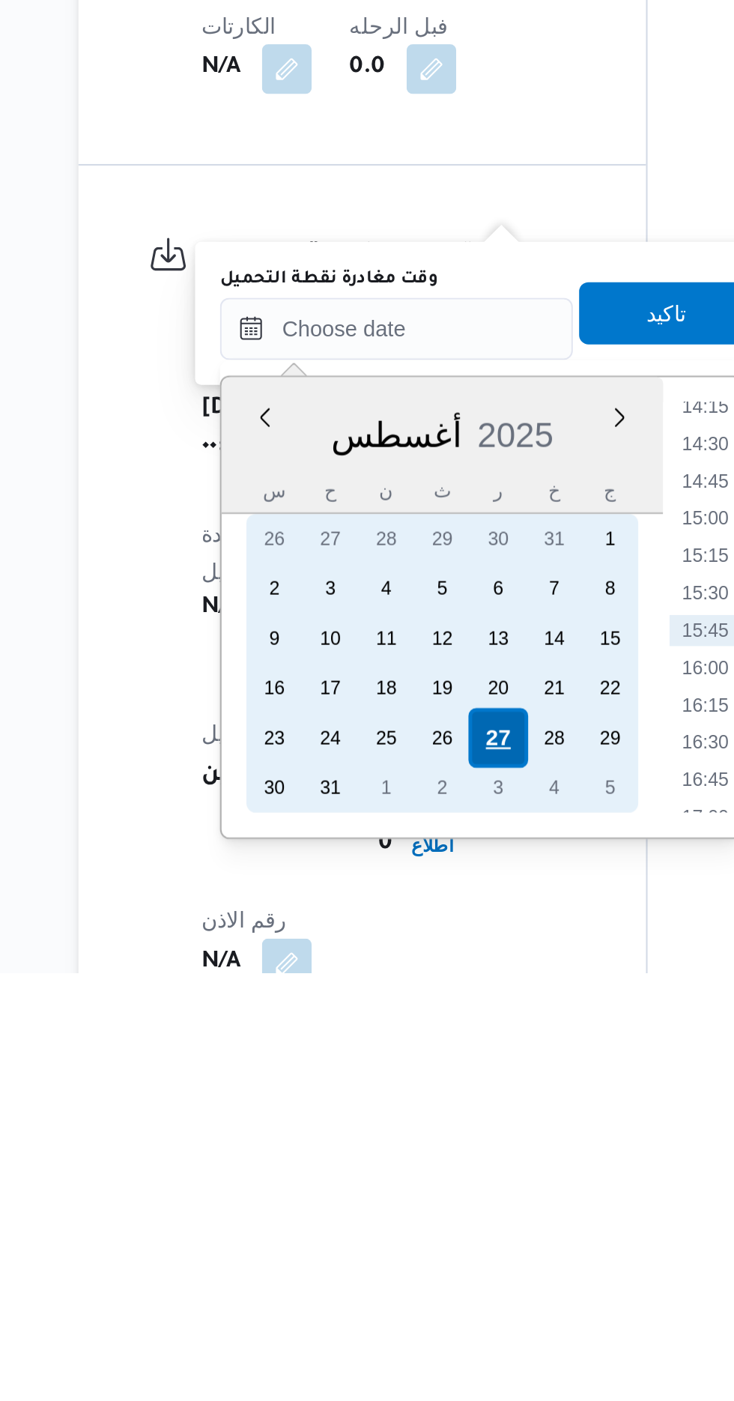
click at [398, 1285] on div "27" at bounding box center [397, 1287] width 28 height 28
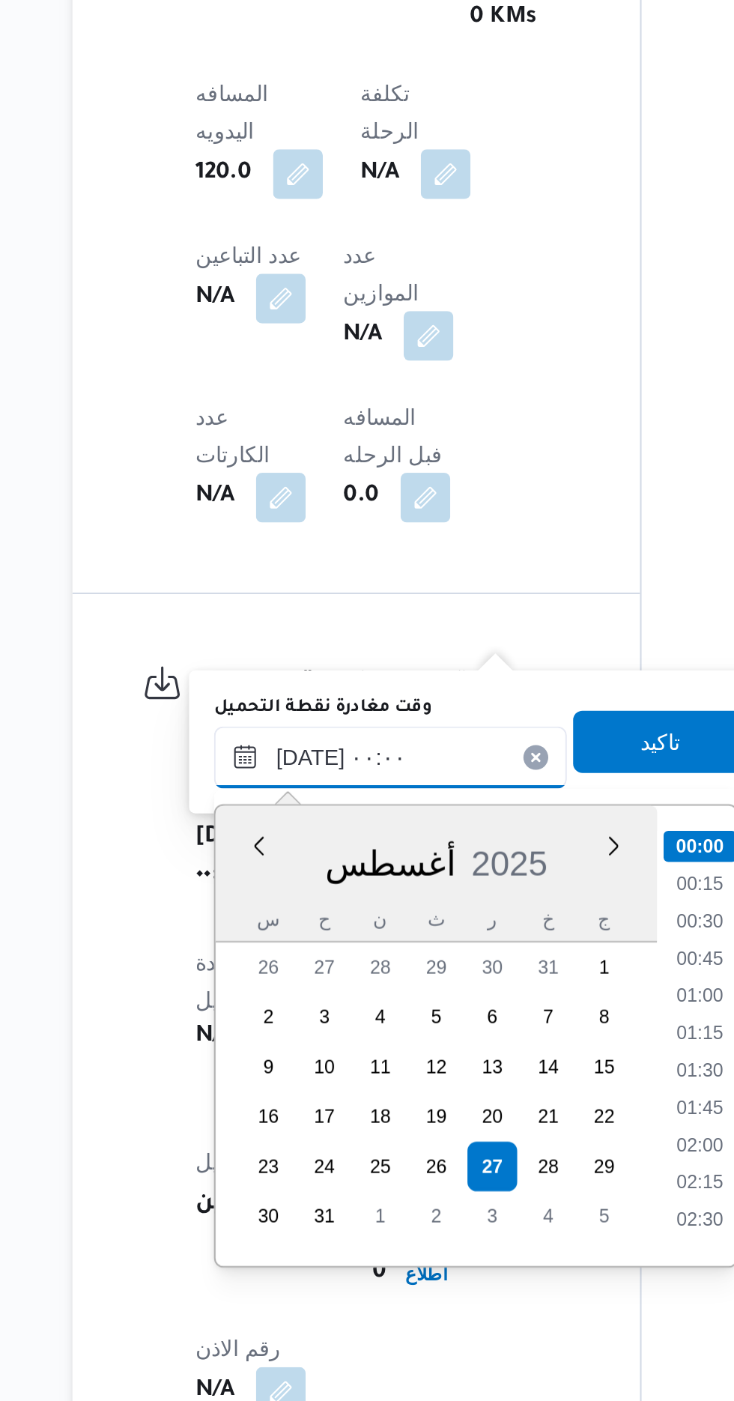
click at [294, 1085] on input "[DATE] ٠٠:٠٠" at bounding box center [348, 1091] width 170 height 30
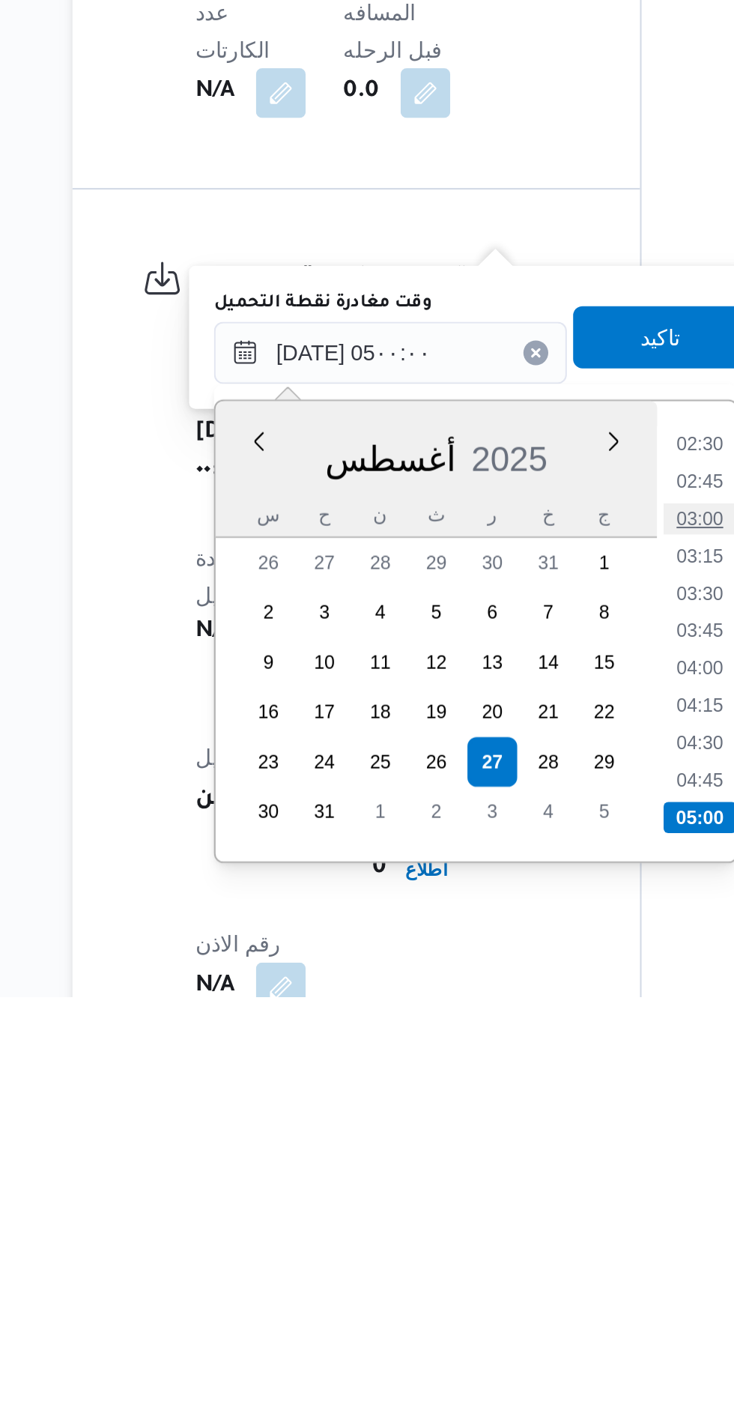
click at [502, 1167] on li "03:00" at bounding box center [496, 1170] width 34 height 15
type input "٢٧/٠٨/٢٠٢٥ ٠٣:٠٠"
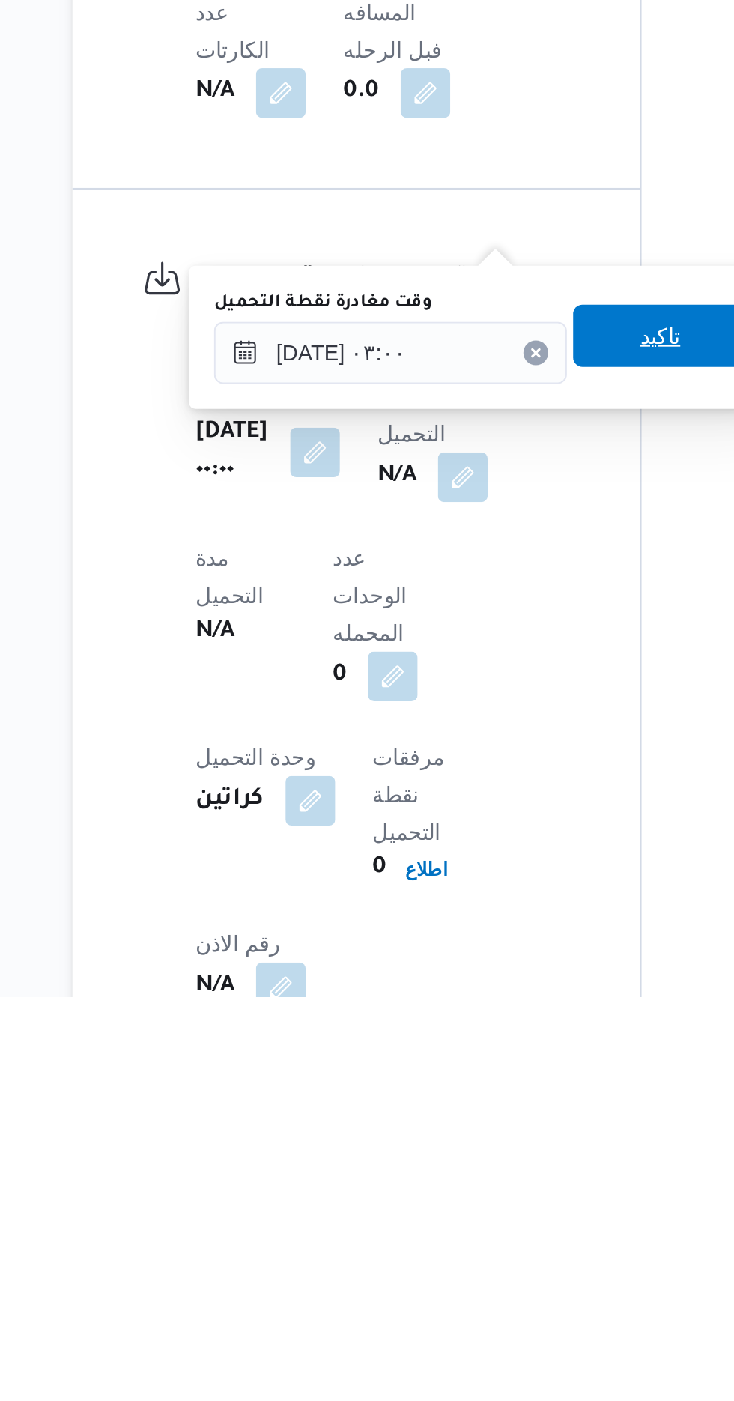
click at [482, 1084] on span "تاكيد" at bounding box center [477, 1082] width 19 height 18
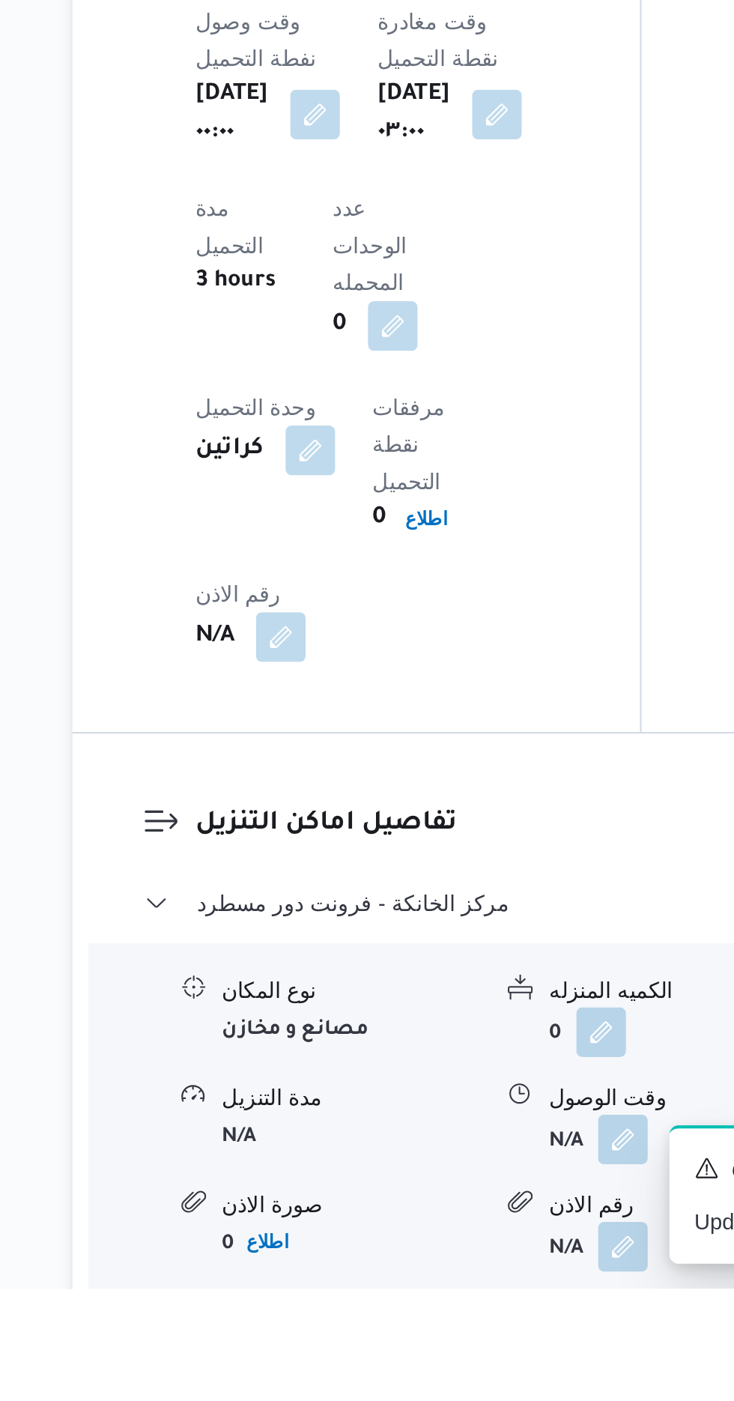
scroll to position [913, 0]
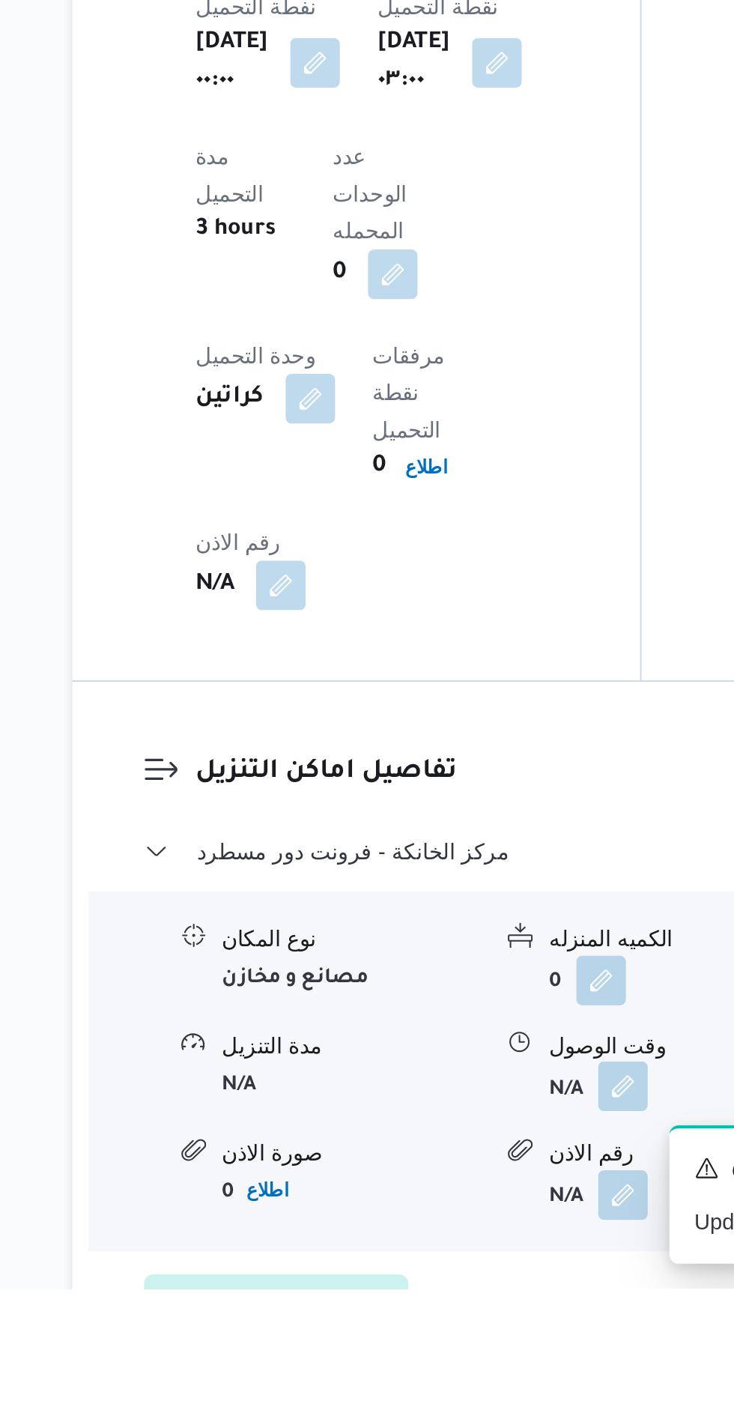
click at [458, 1291] on button "button" at bounding box center [460, 1303] width 24 height 24
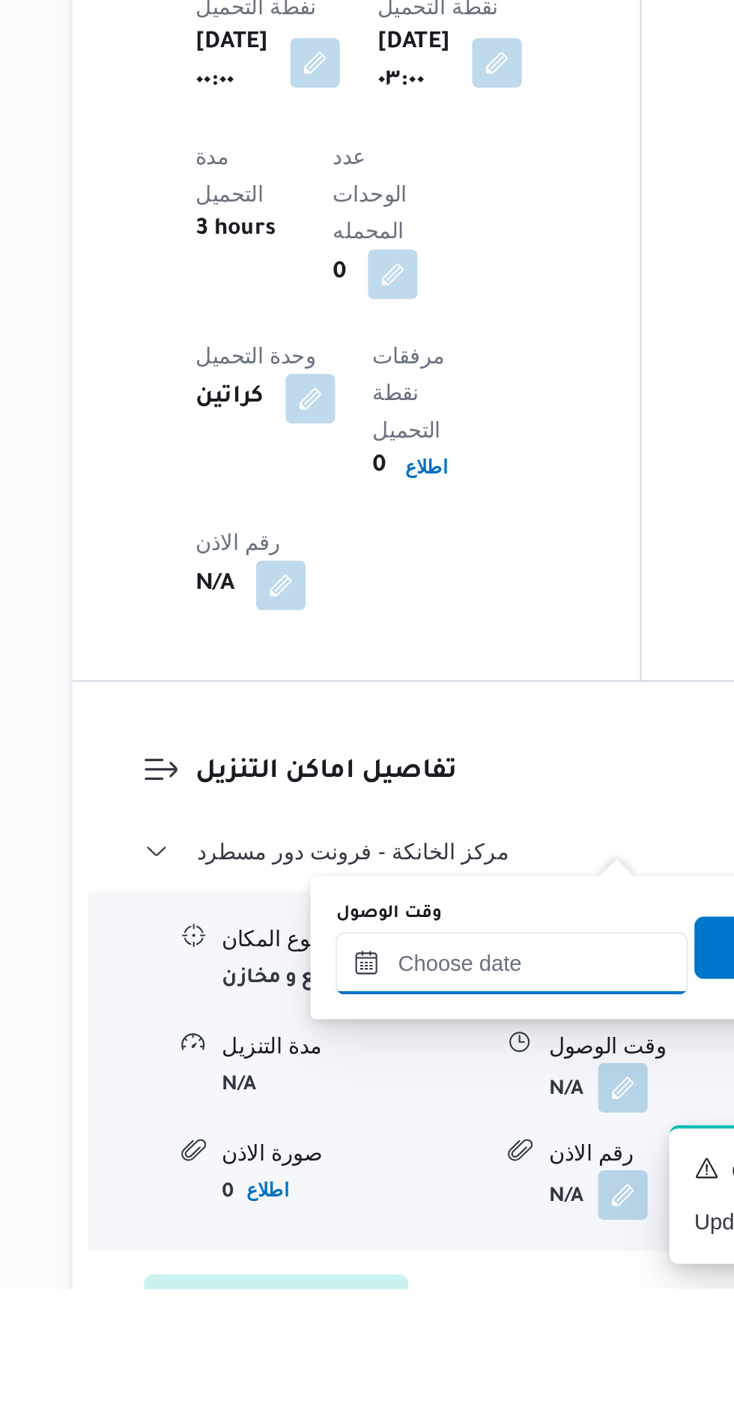
click at [420, 1240] on input "وقت الوصول" at bounding box center [406, 1244] width 170 height 30
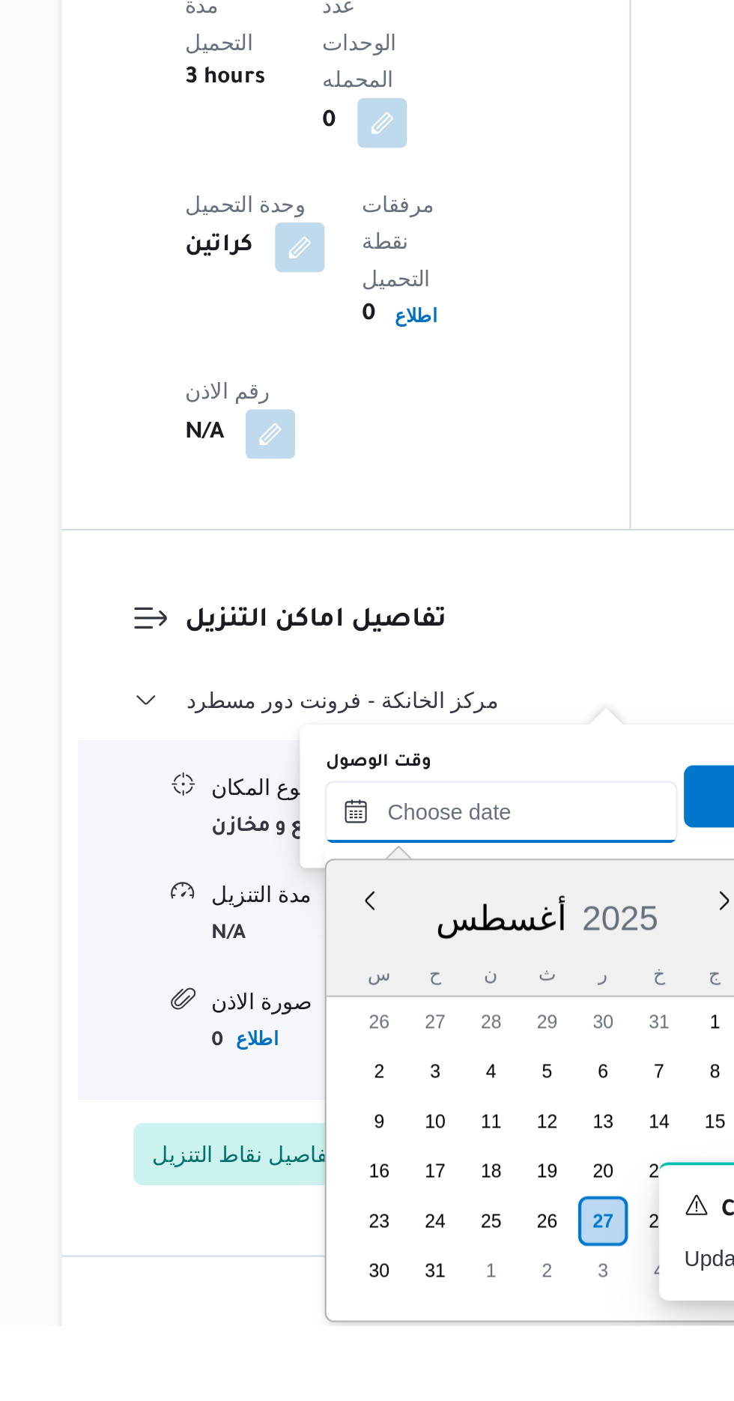
scroll to position [1004, 0]
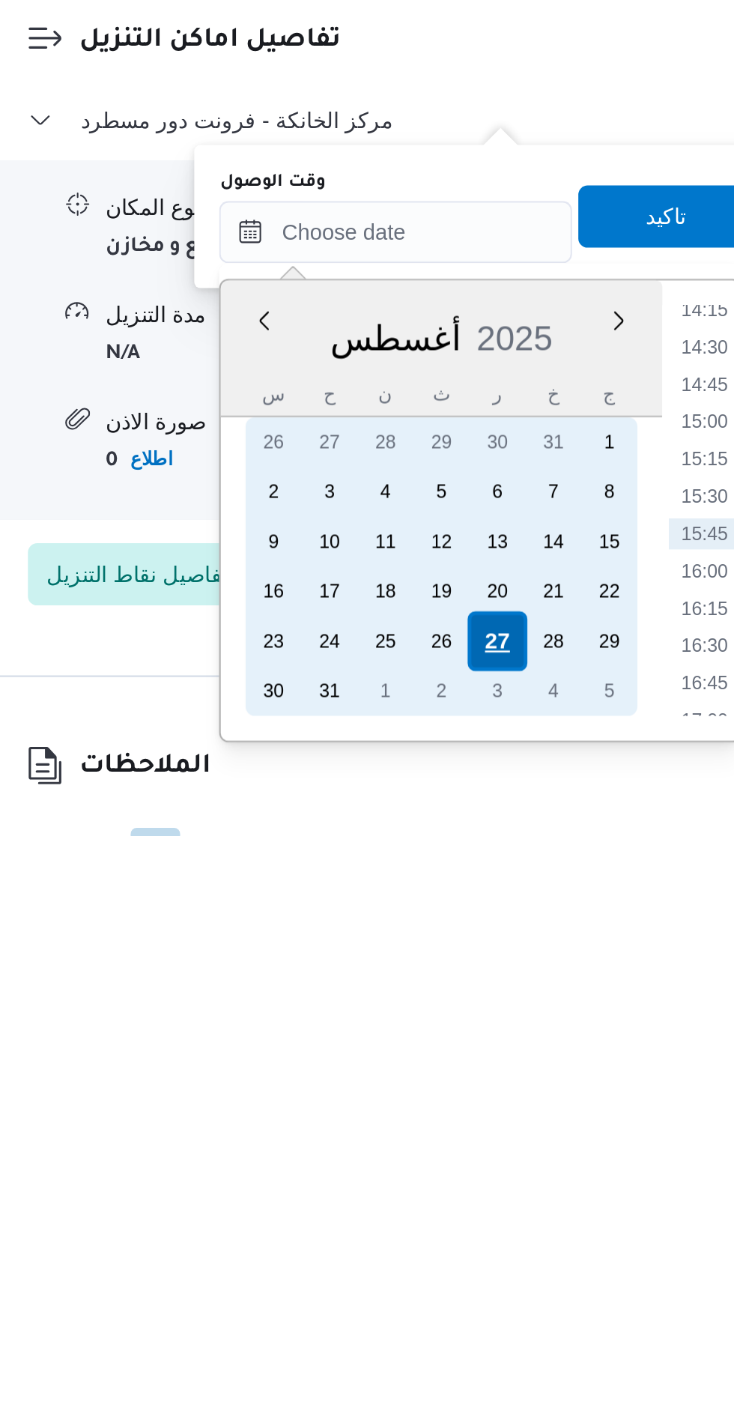
click at [454, 1309] on div "27" at bounding box center [455, 1307] width 28 height 28
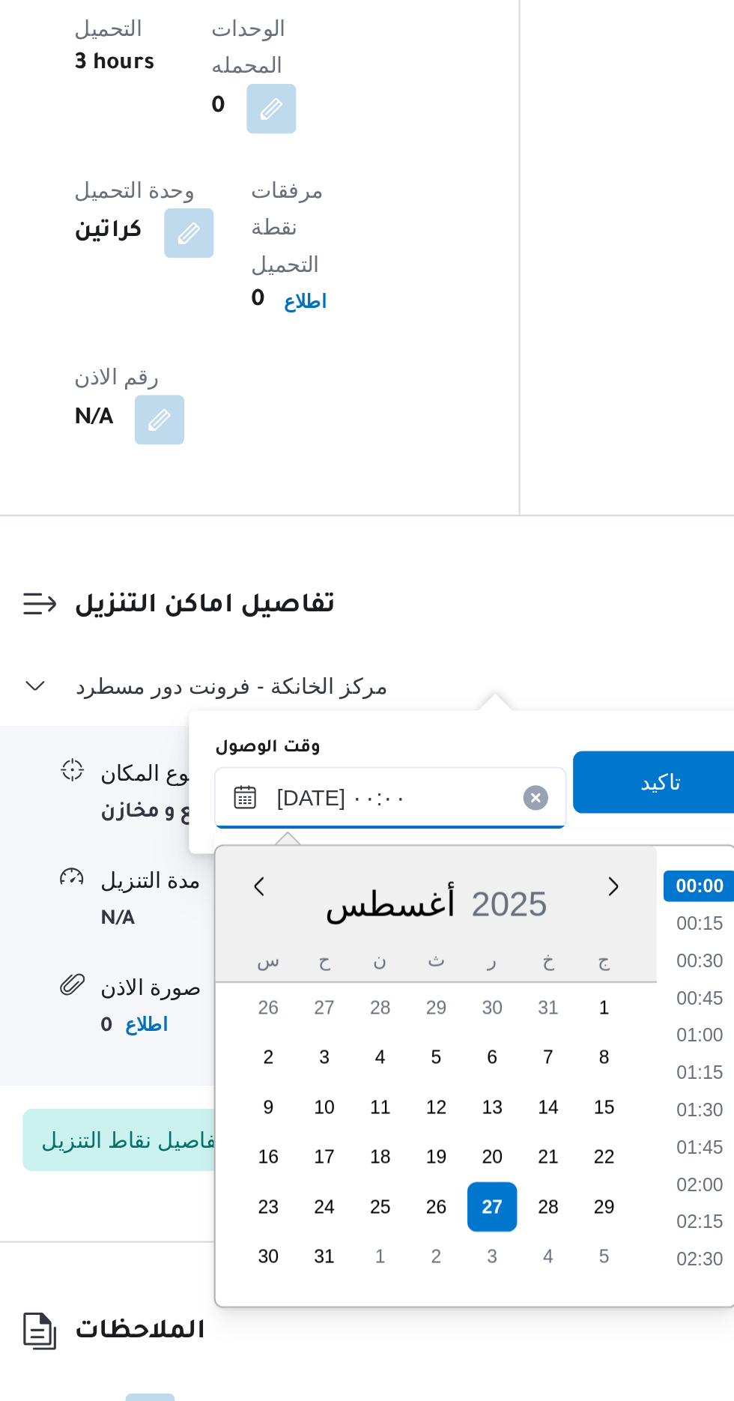
click at [336, 1110] on input "[DATE] ٠٠:٠٠" at bounding box center [406, 1110] width 170 height 30
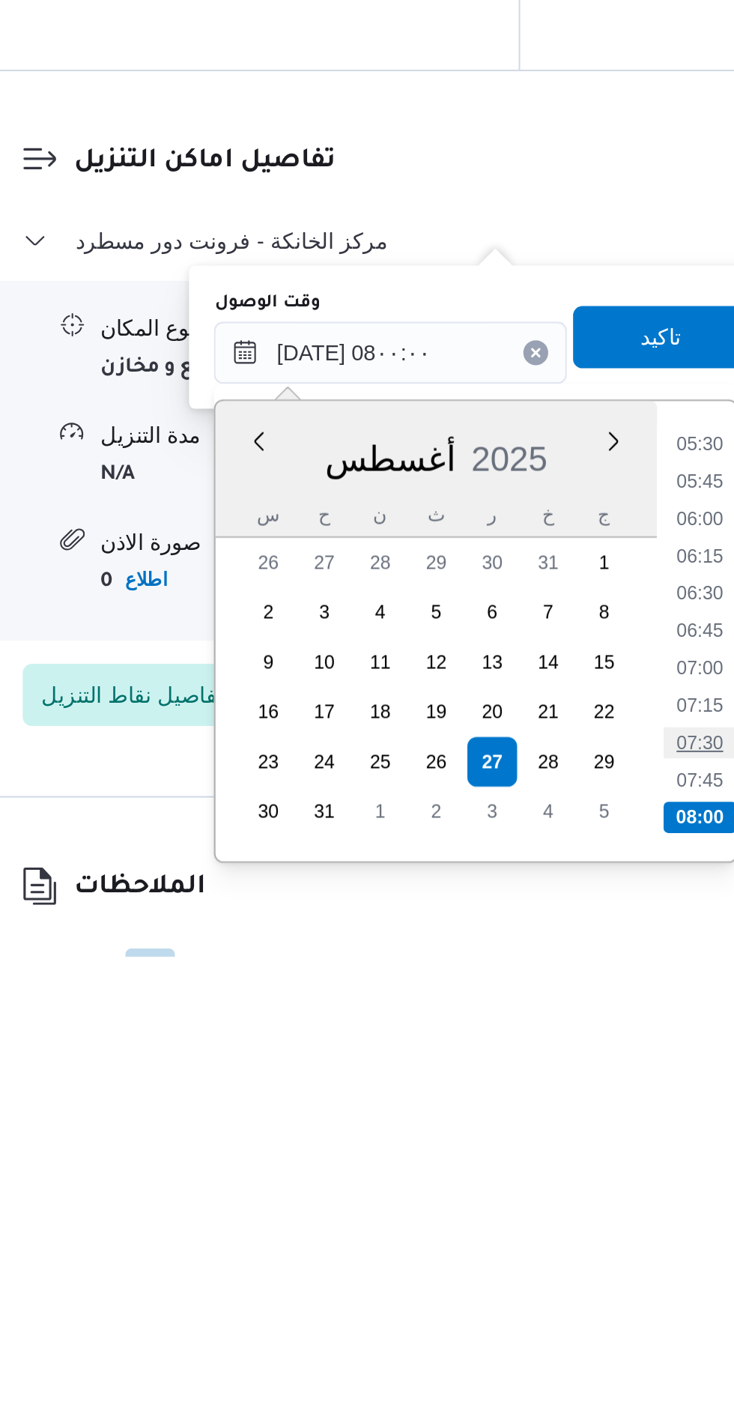
click at [551, 1296] on li "07:30" at bounding box center [556, 1298] width 34 height 15
type input "٢٧/٠٨/٢٠٢٥ ٠٧:٣٠"
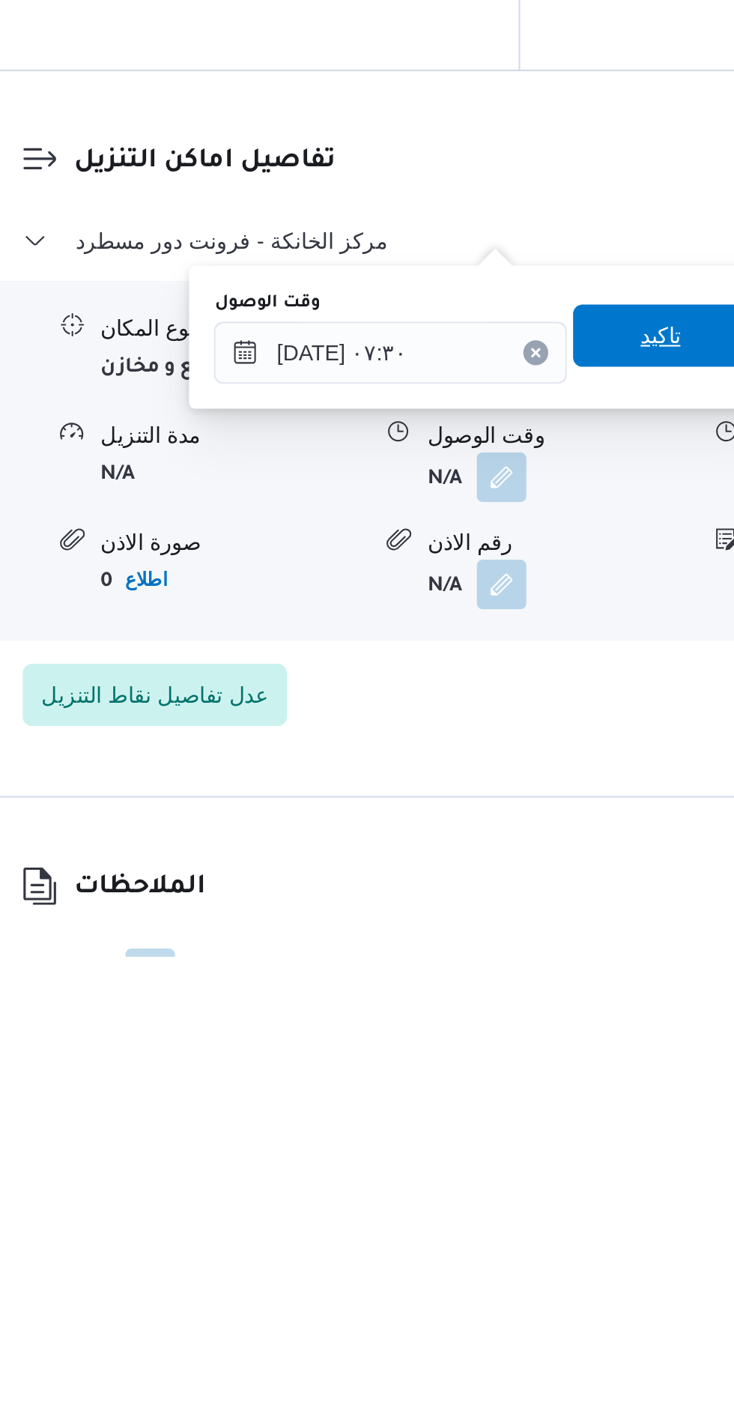
click at [541, 1099] on span "تاكيد" at bounding box center [536, 1102] width 19 height 18
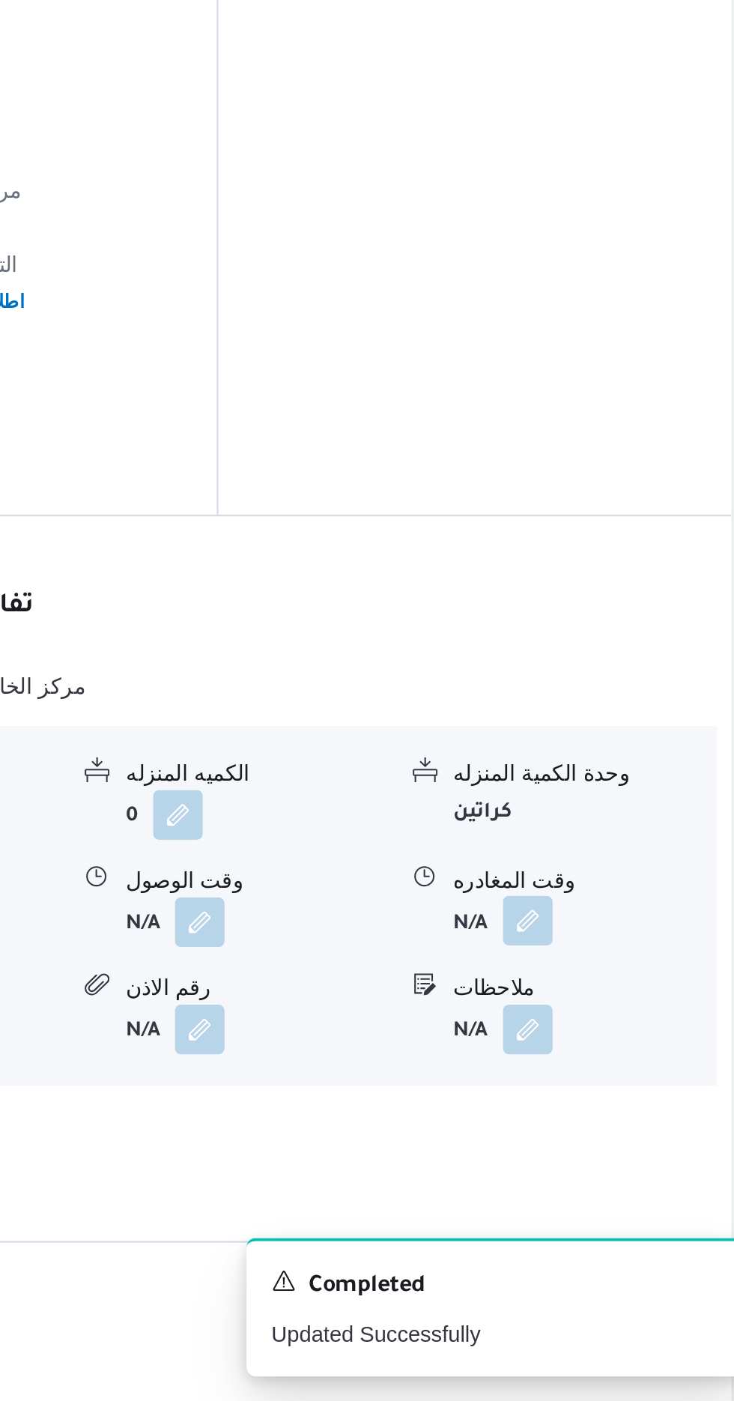
click at [619, 1157] on button "button" at bounding box center [618, 1169] width 24 height 24
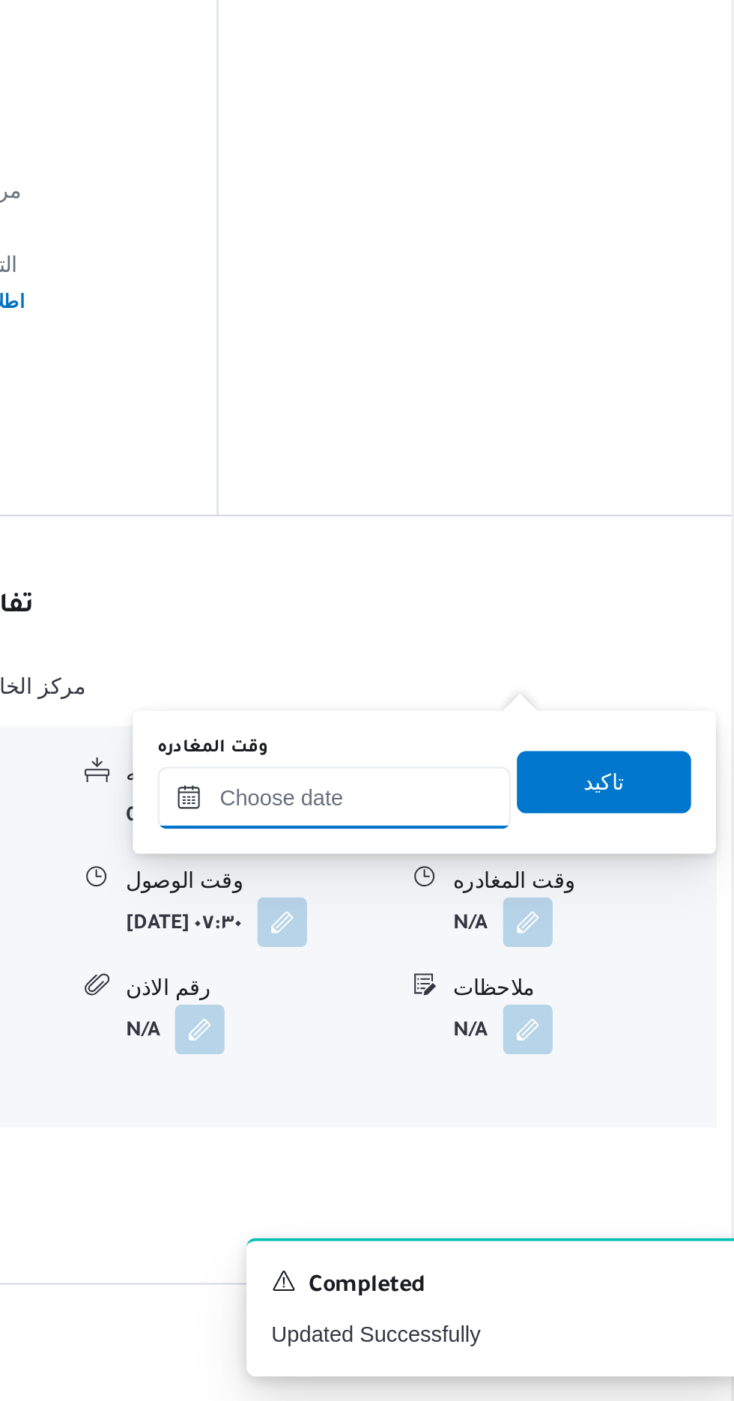
click at [553, 1112] on input "وقت المغادره" at bounding box center [525, 1110] width 170 height 30
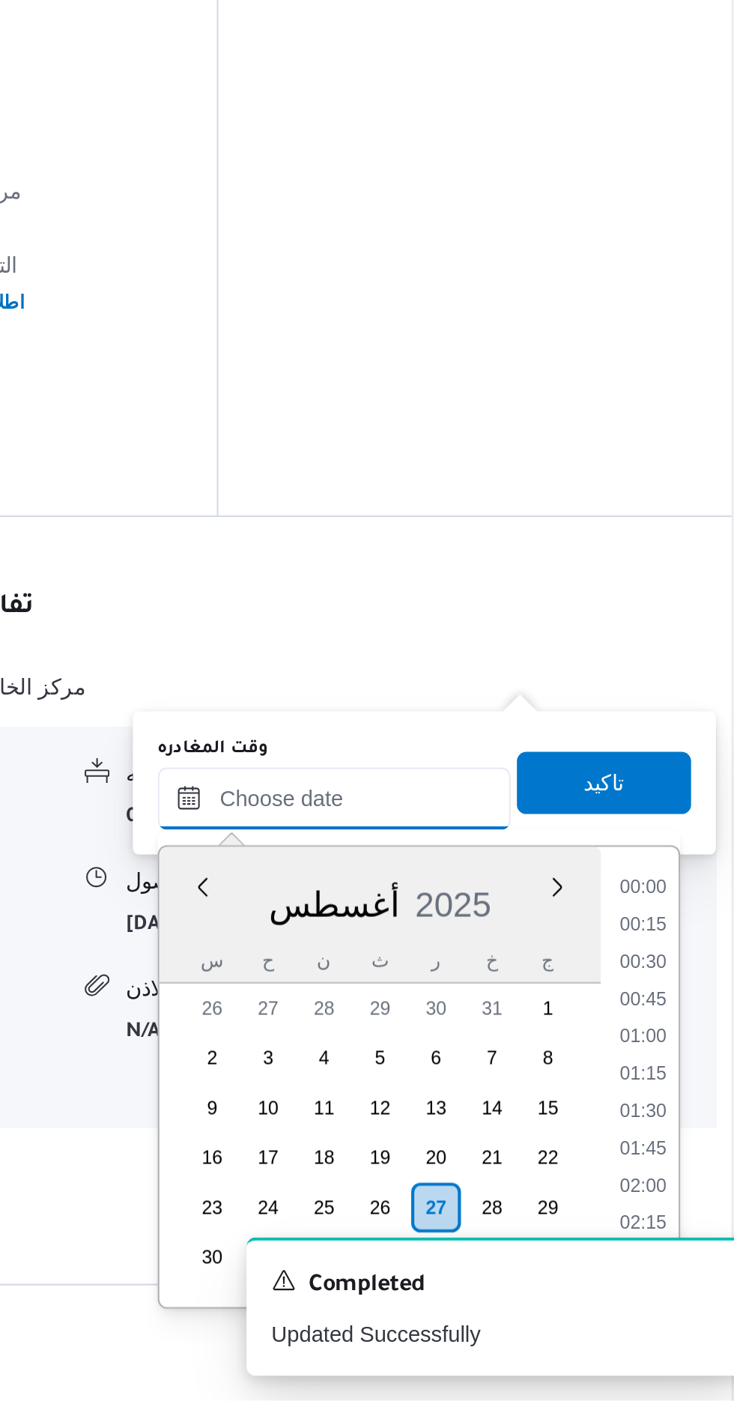
scroll to position [1030, 0]
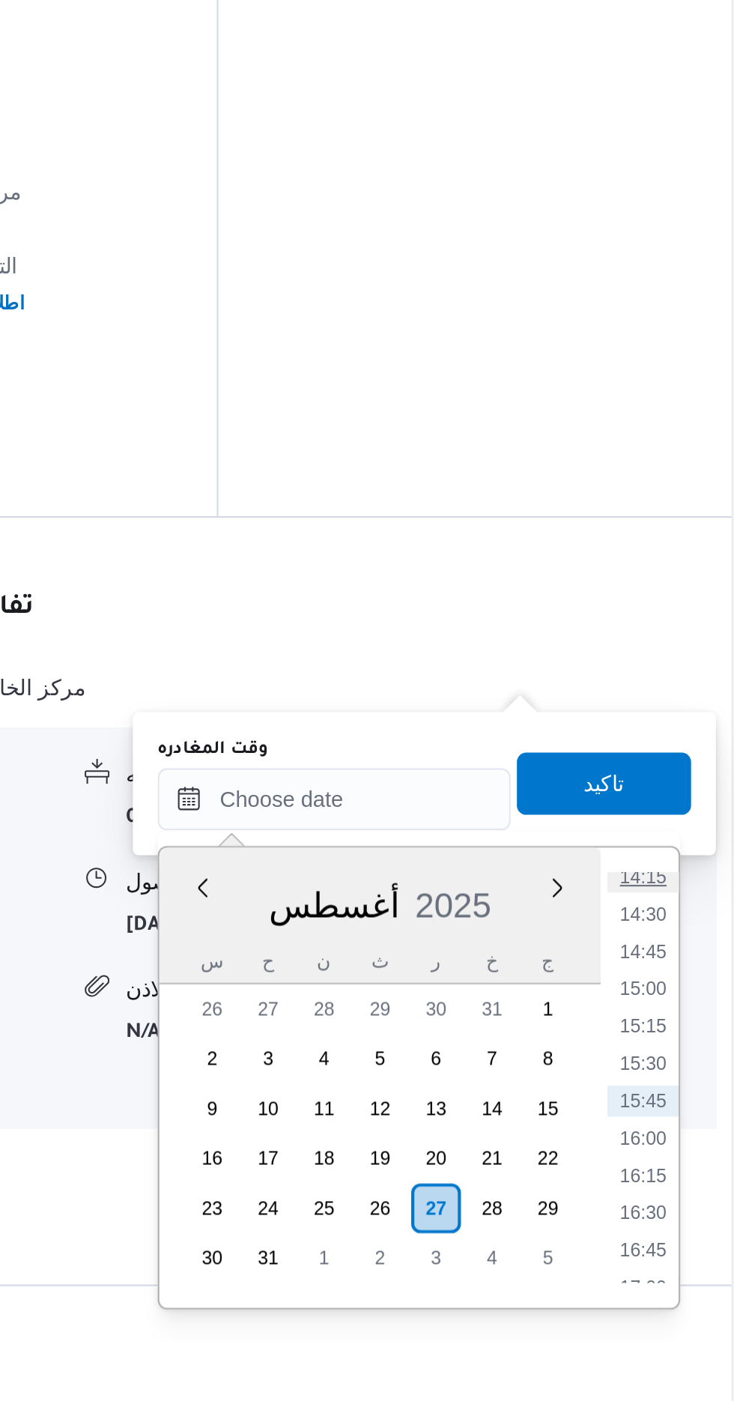
click at [671, 1148] on li "14:15" at bounding box center [673, 1148] width 34 height 15
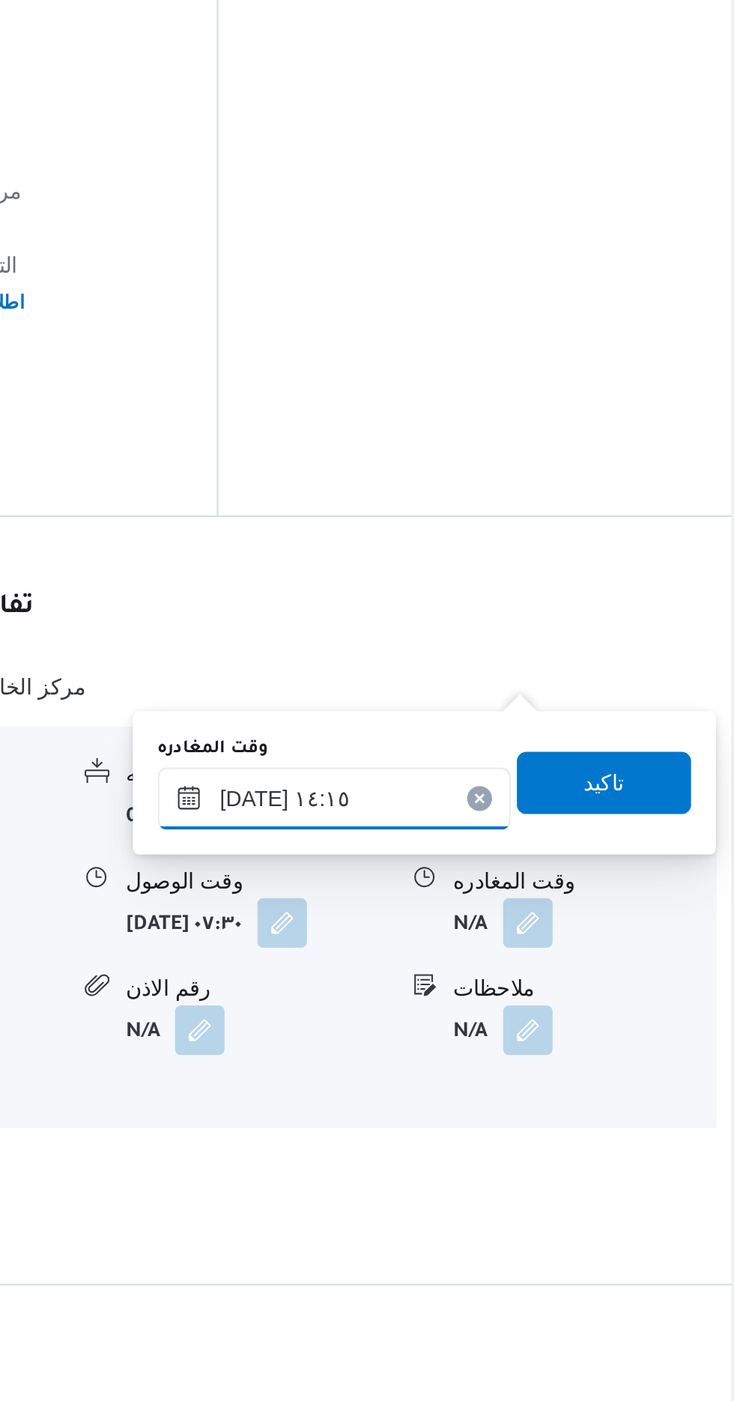
click at [573, 1105] on input "٢٧/٠٨/٢٠٢٥ ١٤:١٥" at bounding box center [525, 1111] width 170 height 30
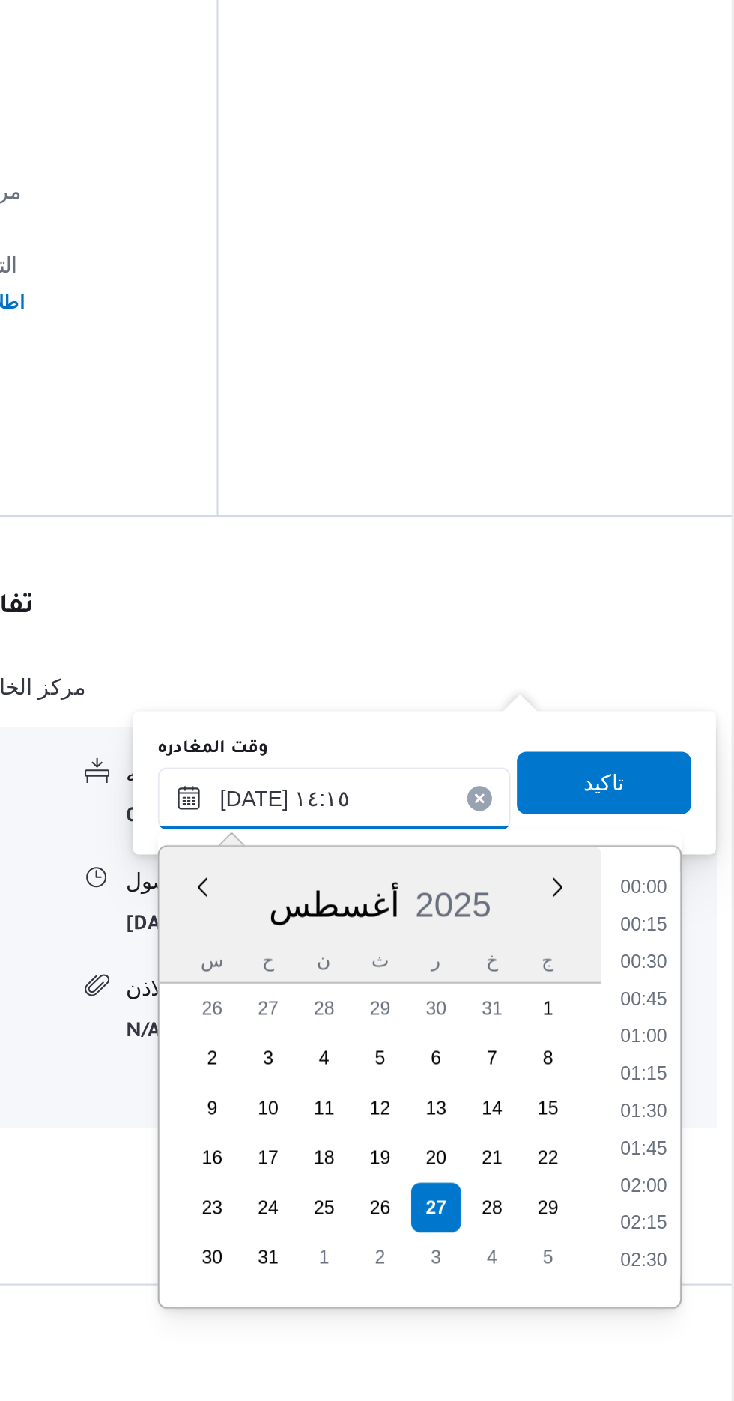
scroll to position [921, 0]
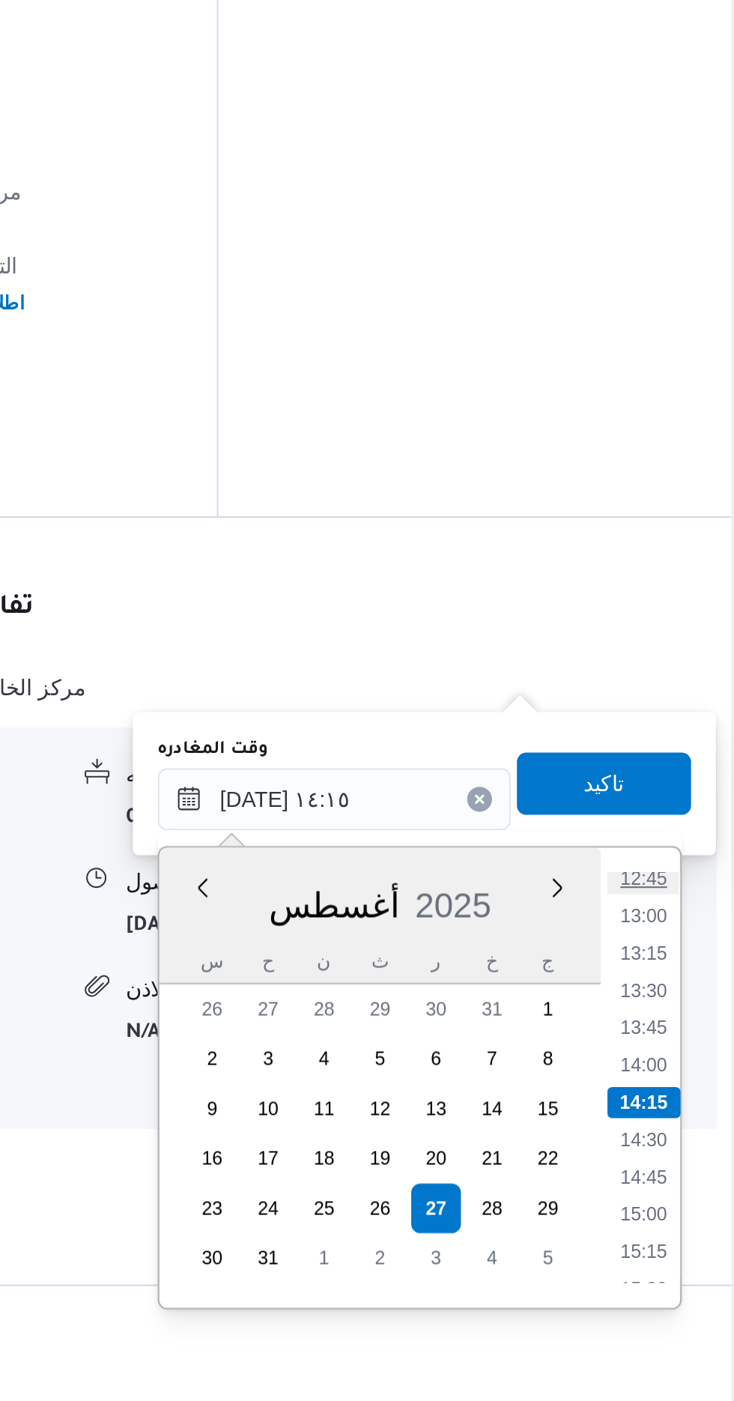
click at [672, 1149] on li "12:45" at bounding box center [673, 1149] width 34 height 15
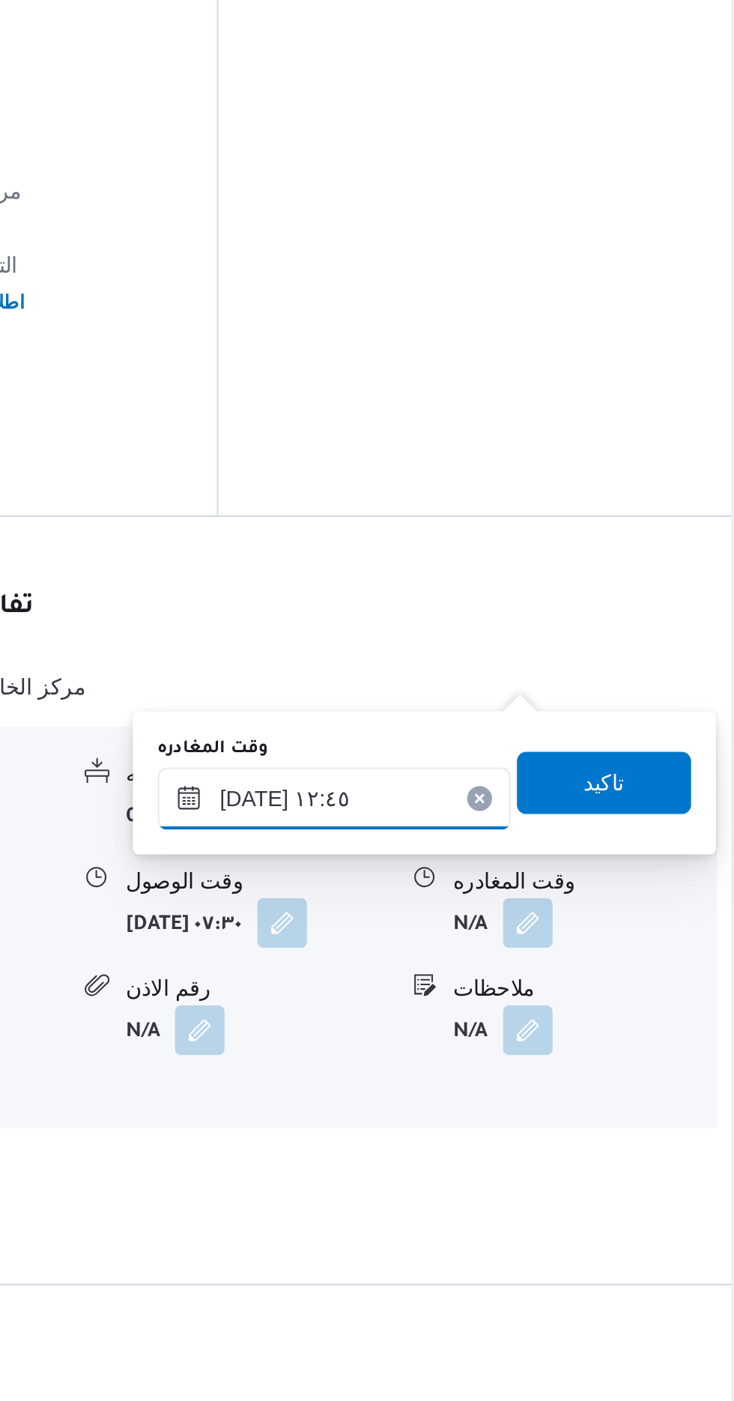
click at [557, 1104] on input "٢٧/٠٨/٢٠٢٥ ١٢:٤٥" at bounding box center [525, 1111] width 170 height 30
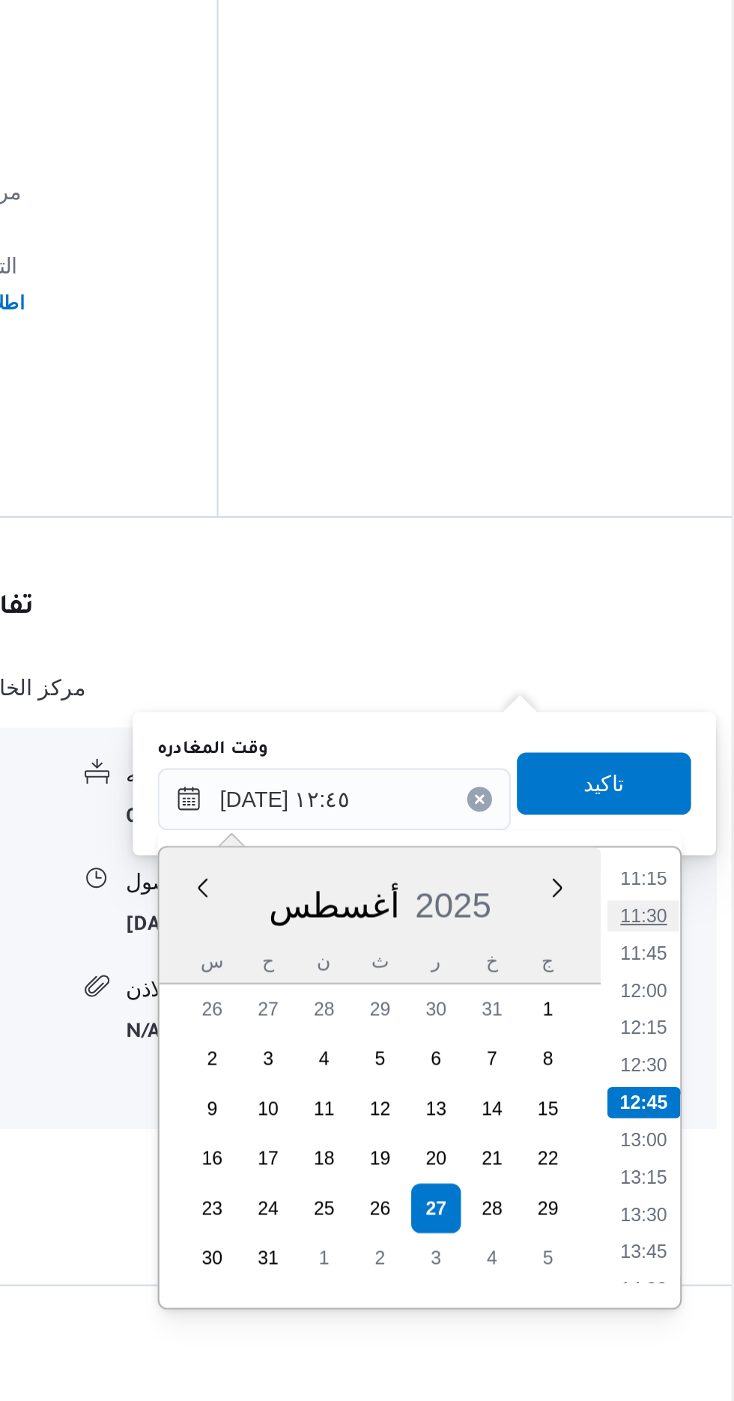
click at [678, 1168] on li "11:30" at bounding box center [673, 1167] width 34 height 15
type input "٢٧/٠٨/٢٠٢٥ ١١:٣٠"
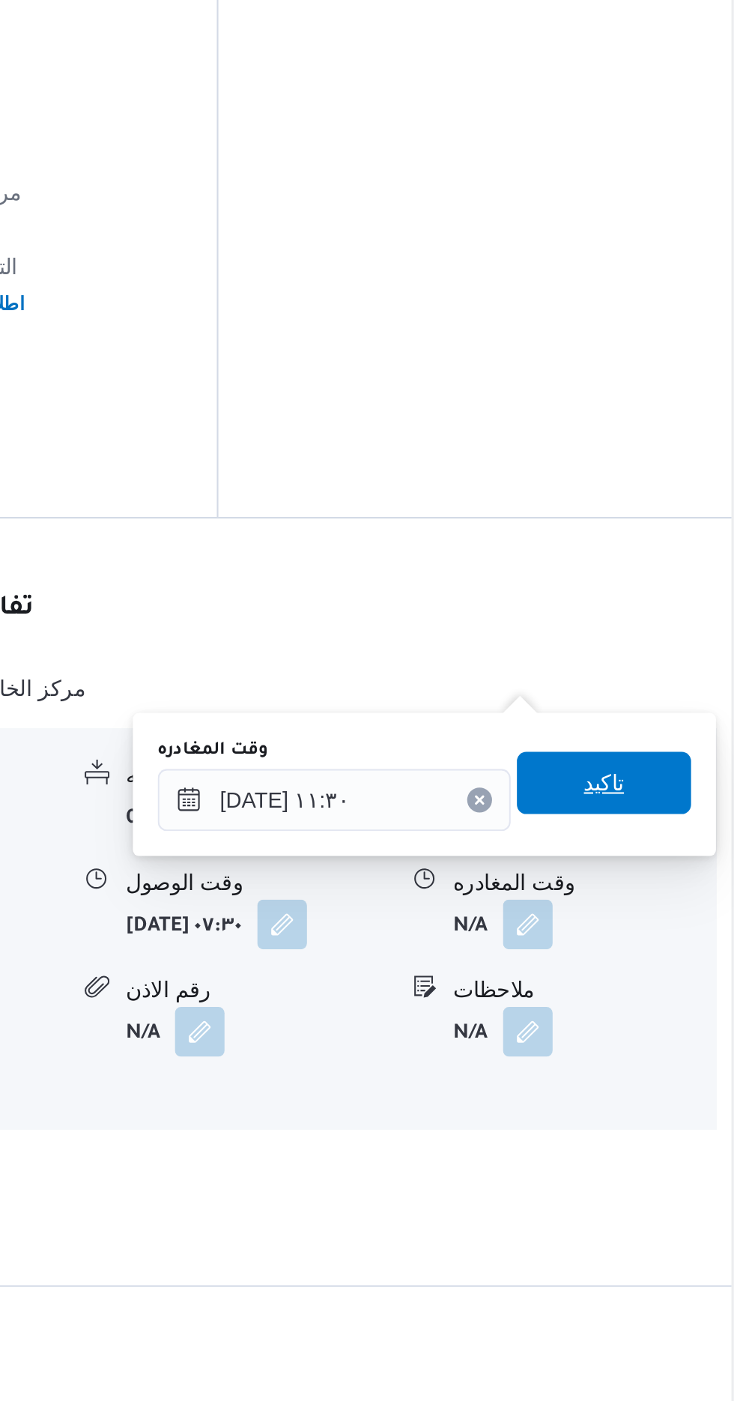
click at [664, 1106] on span "تاكيد" at bounding box center [654, 1103] width 19 height 18
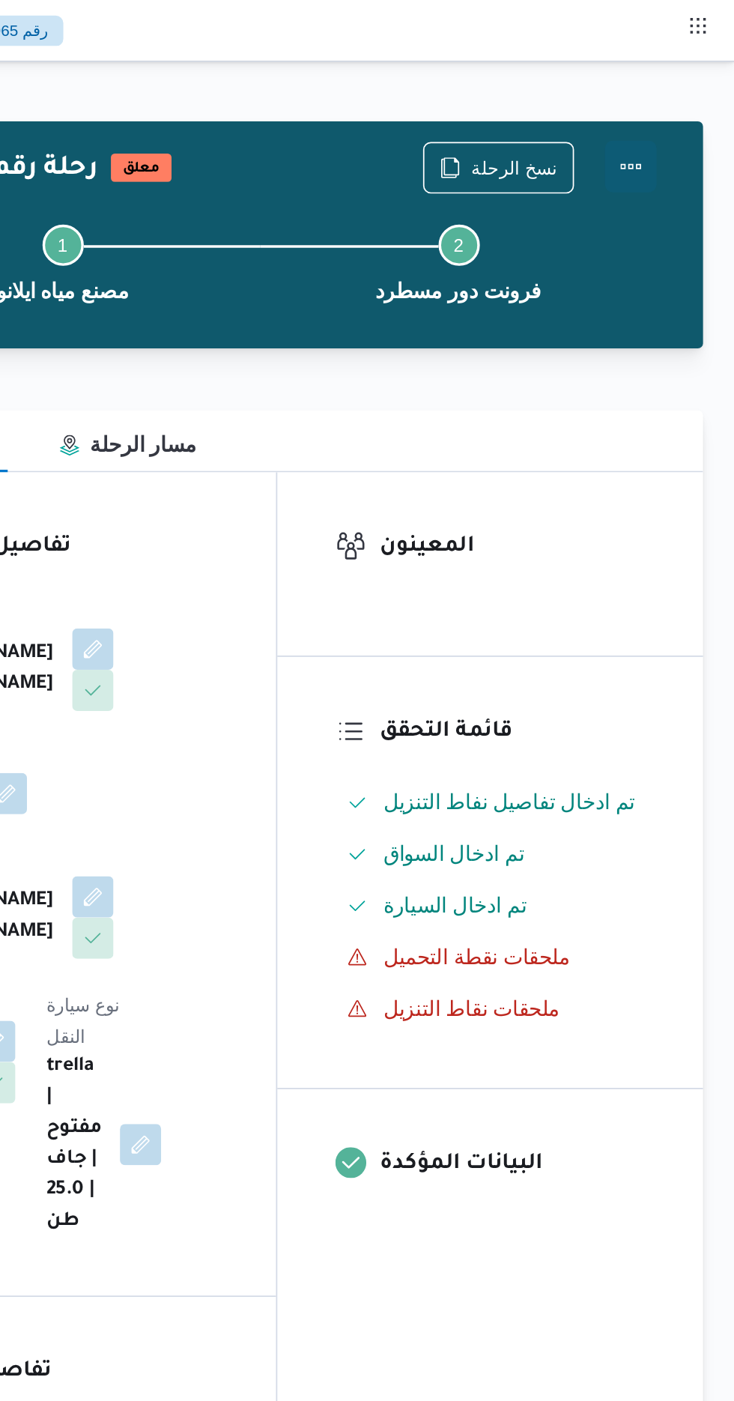
click at [683, 98] on button "Actions" at bounding box center [674, 97] width 30 height 30
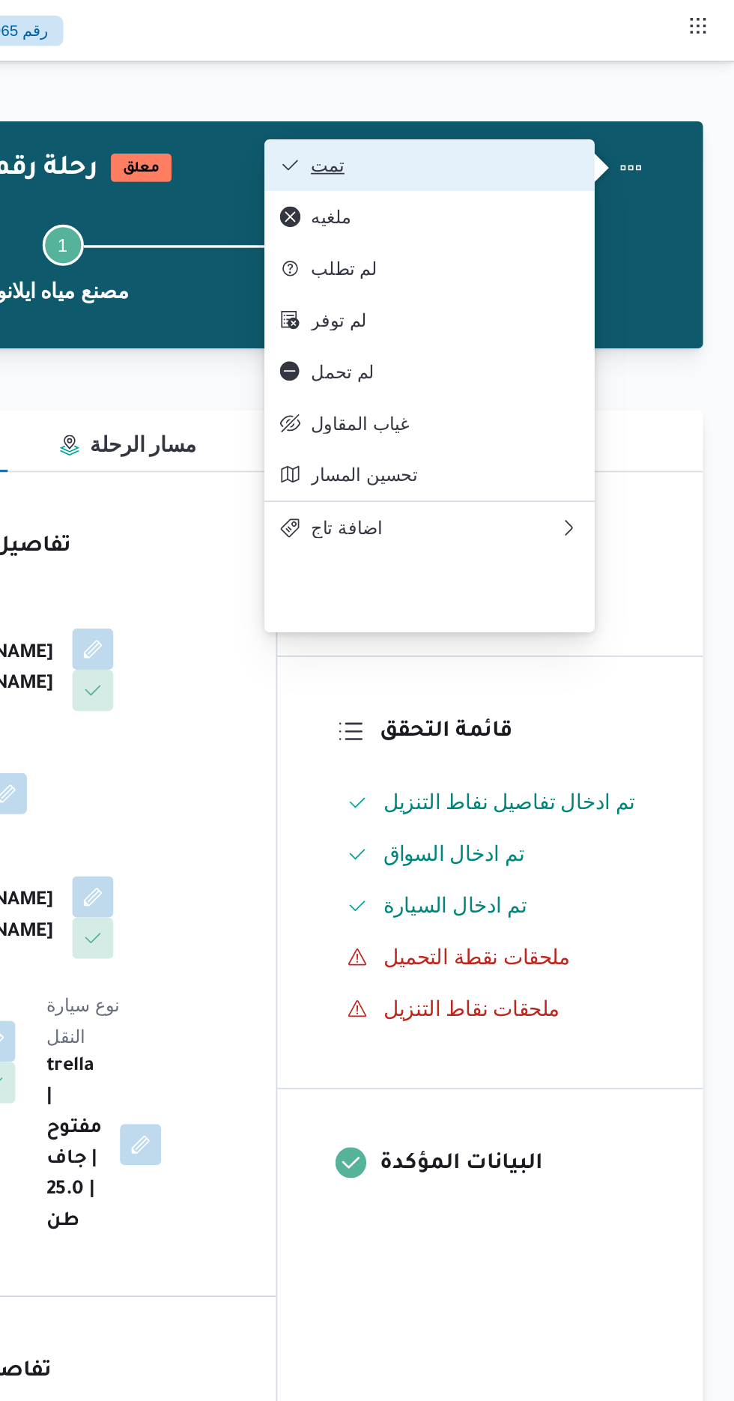
click at [639, 94] on span "تمت" at bounding box center [566, 96] width 156 height 12
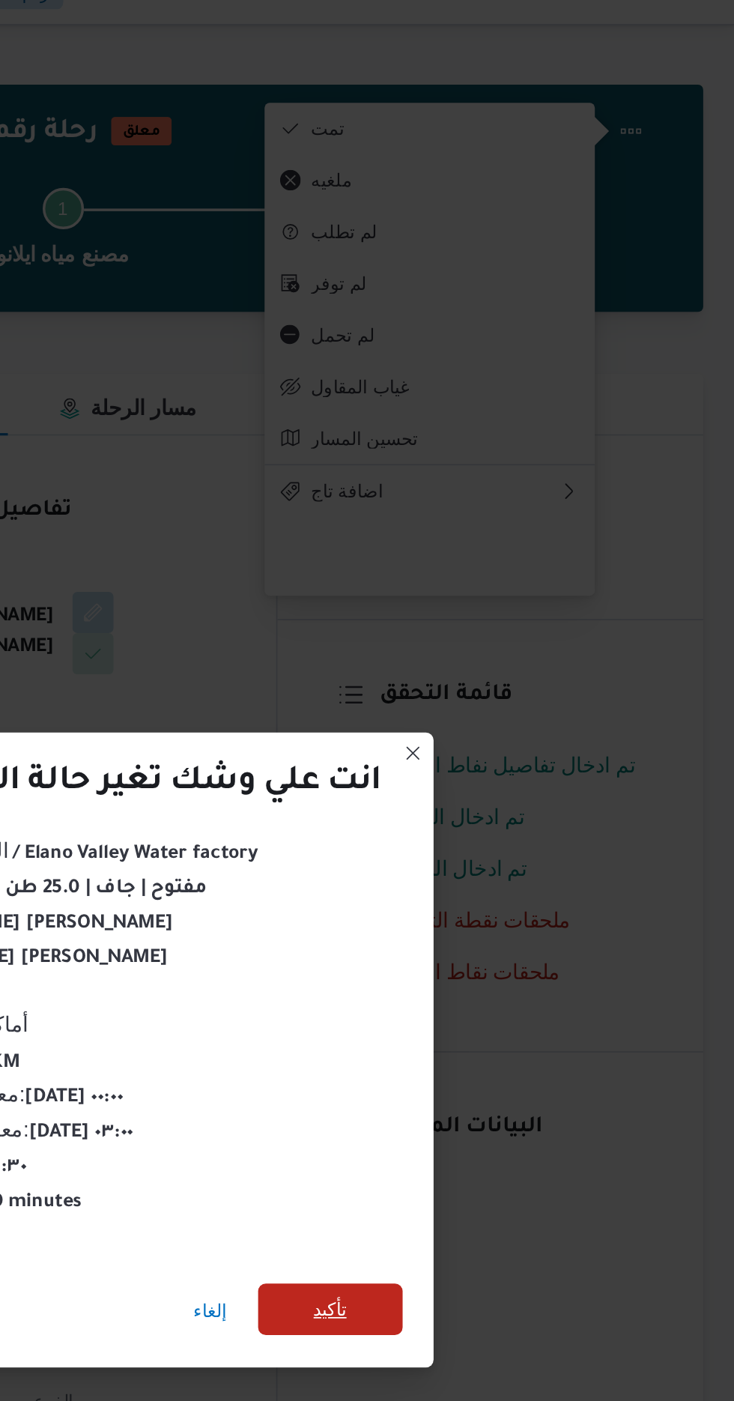
click at [497, 775] on span "تأكيد" at bounding box center [499, 781] width 19 height 18
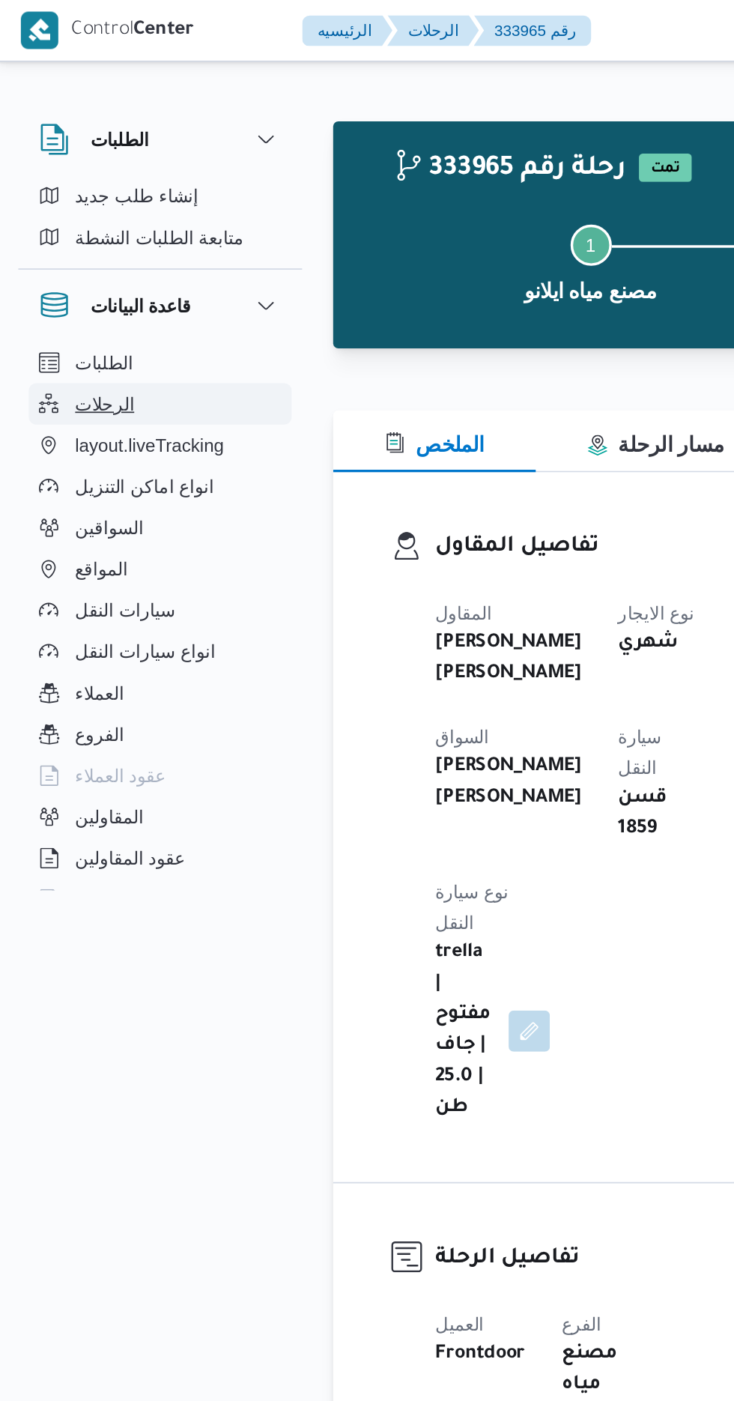
click at [79, 231] on button "الرحلات" at bounding box center [94, 234] width 153 height 24
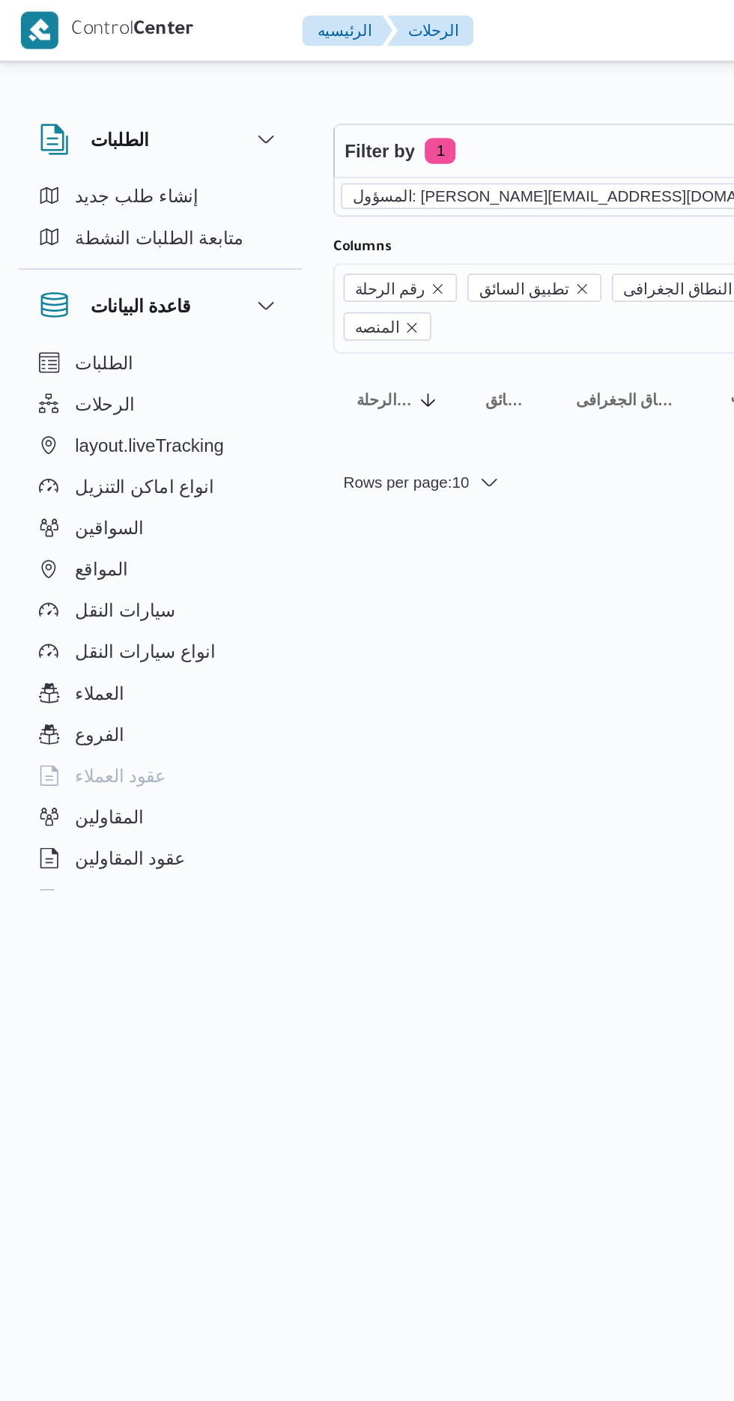
click at [475, 115] on icon "remove selected entity" at bounding box center [479, 113] width 9 height 9
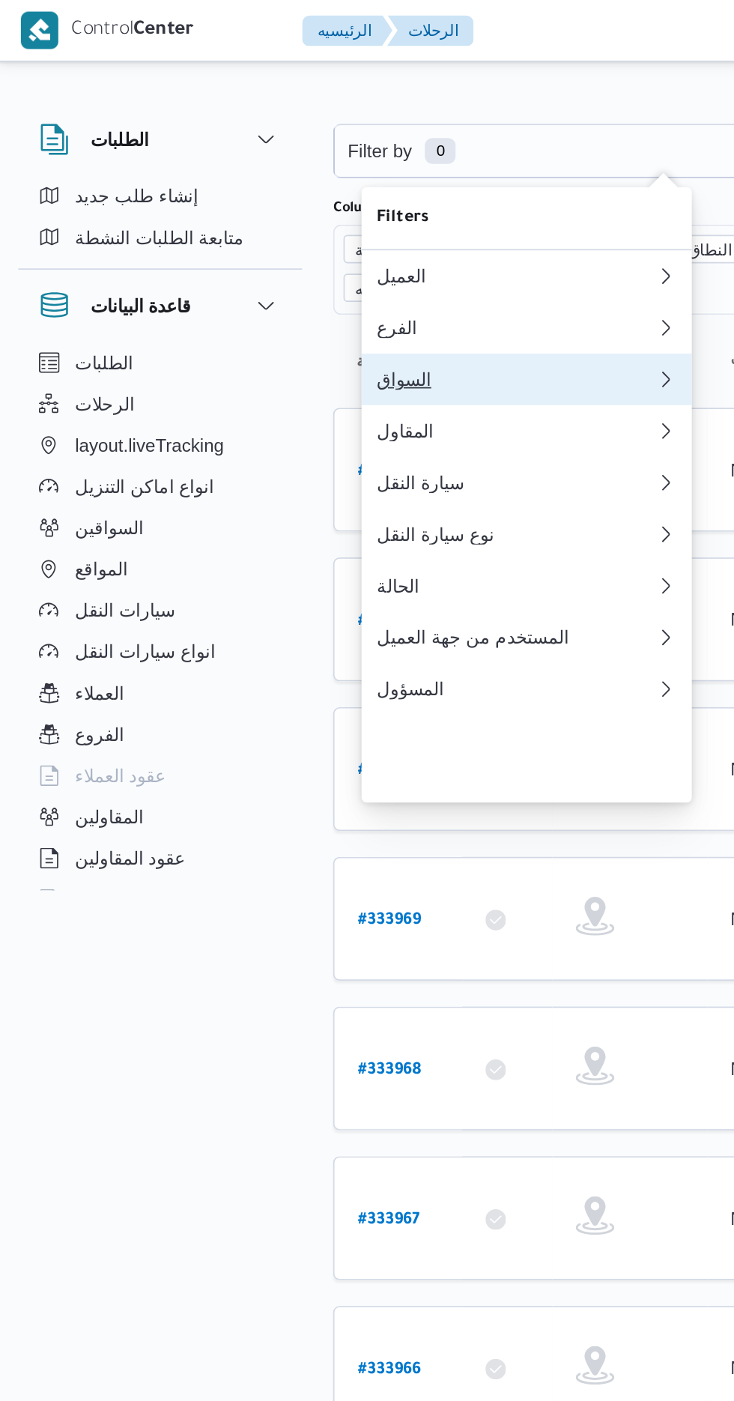
click at [291, 226] on div "السواق" at bounding box center [301, 220] width 162 height 12
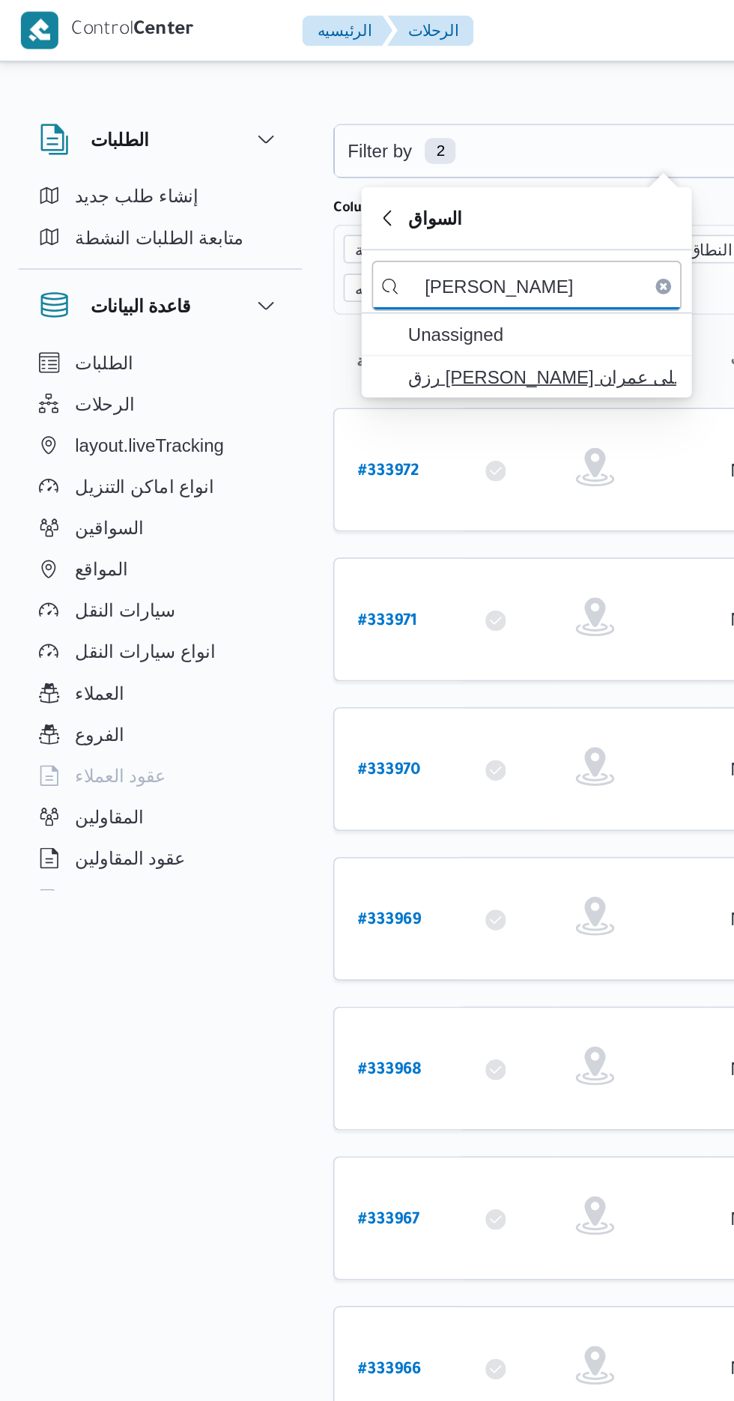
type input "رزق محمد رزق"
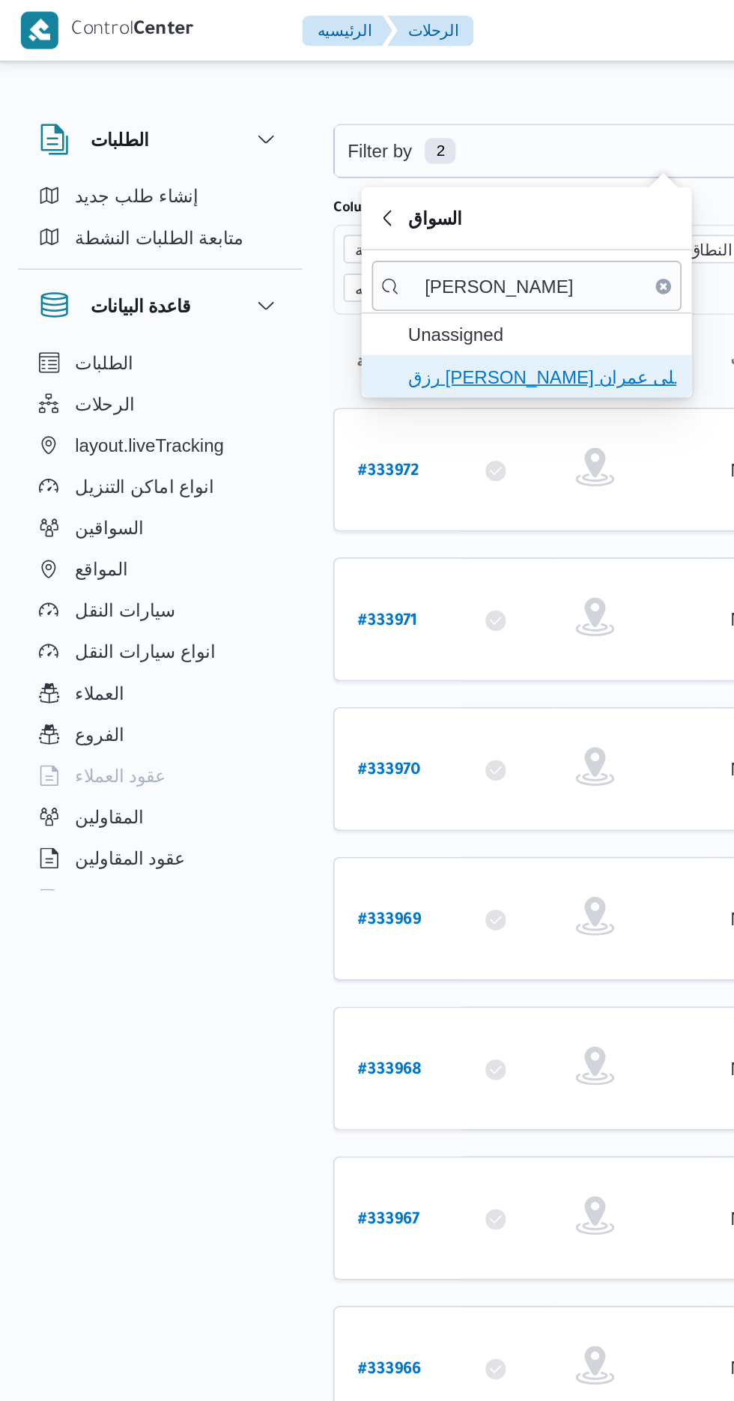
click at [336, 217] on span "رزق [PERSON_NAME] على عمران" at bounding box center [316, 219] width 156 height 18
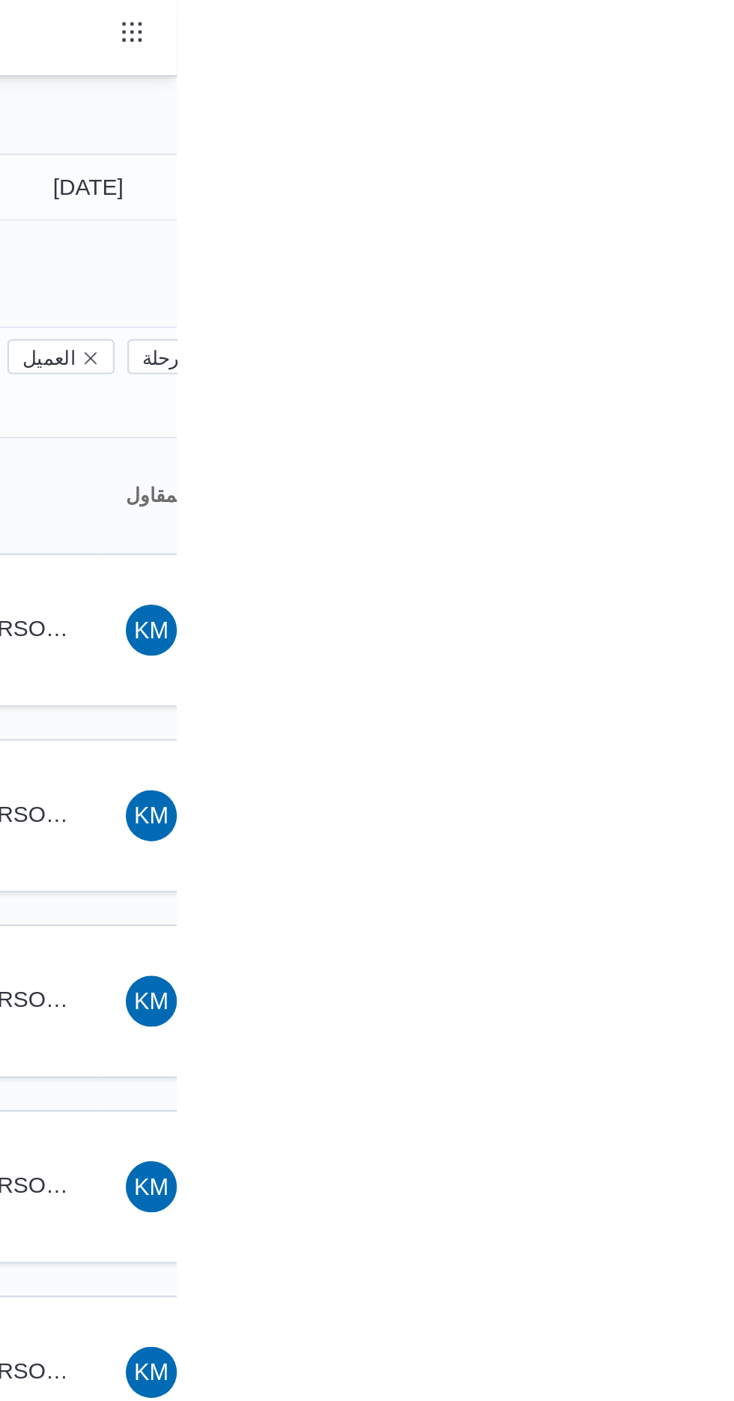
type input "[DATE]"
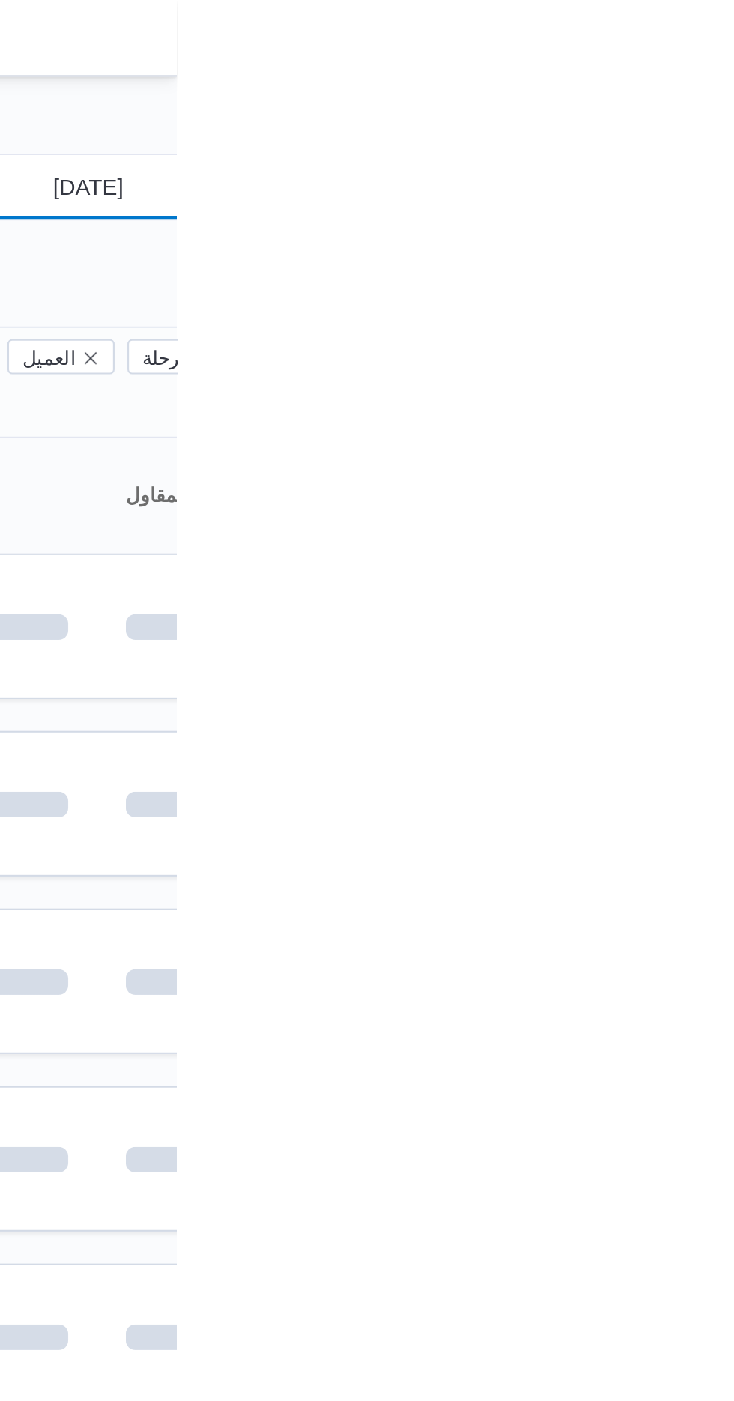
click at [695, 88] on input "[DATE]" at bounding box center [682, 88] width 170 height 30
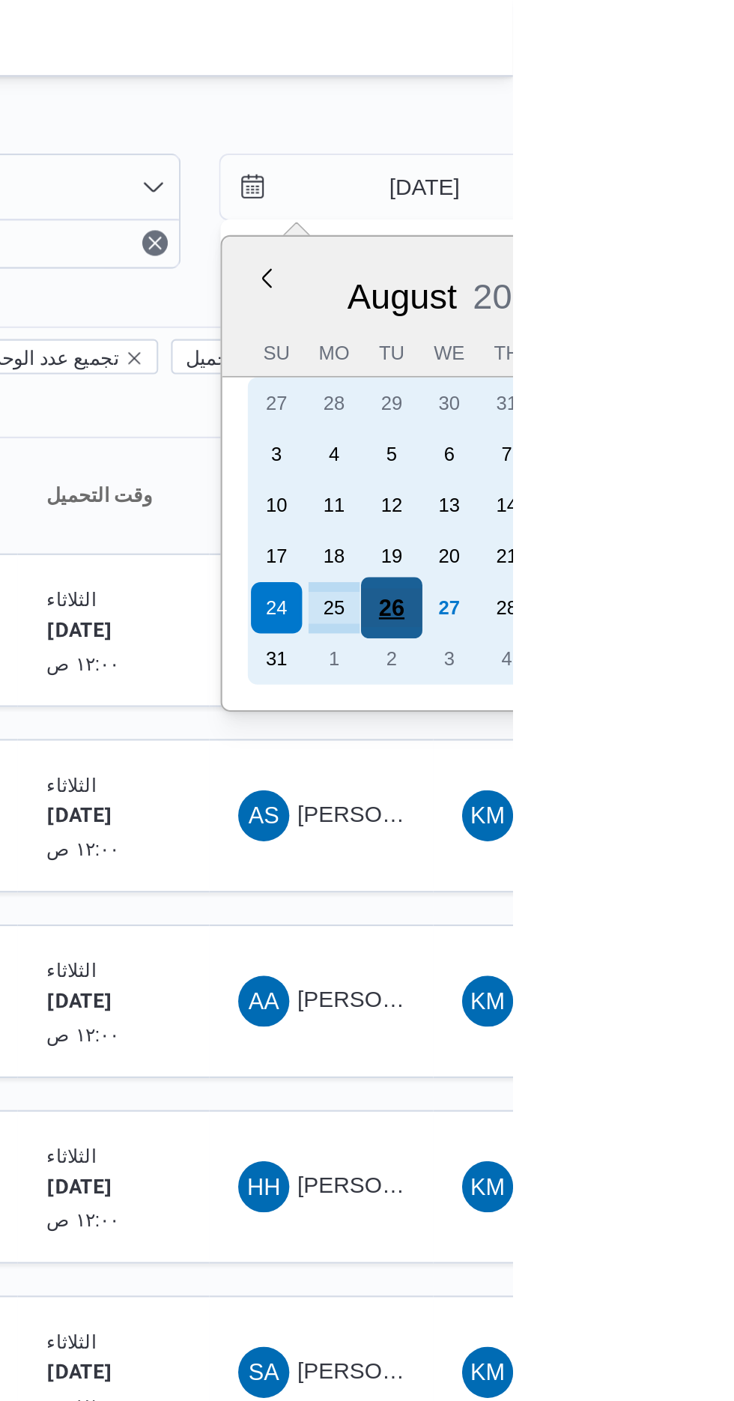
click at [680, 283] on div "26" at bounding box center [677, 284] width 28 height 28
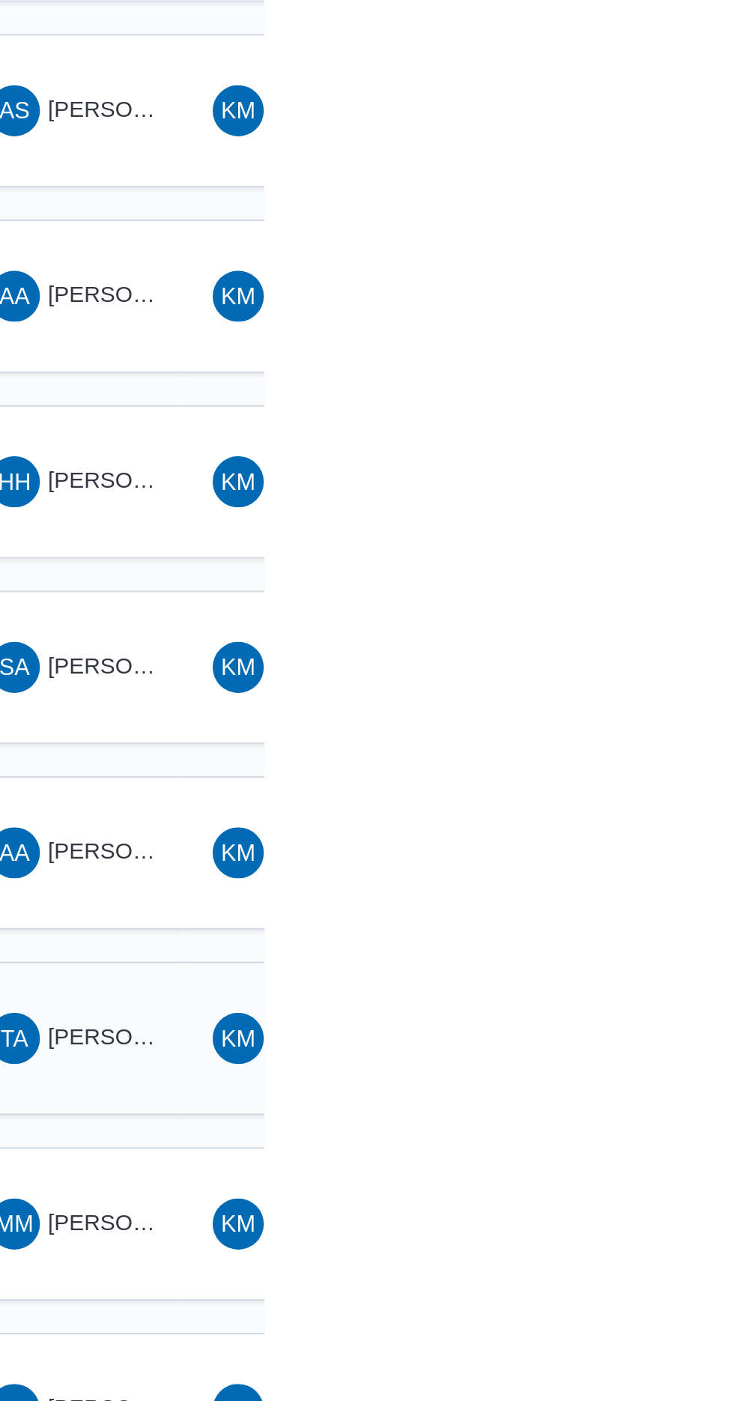
click at [655, 810] on span "[PERSON_NAME]" at bounding box center [676, 816] width 86 height 12
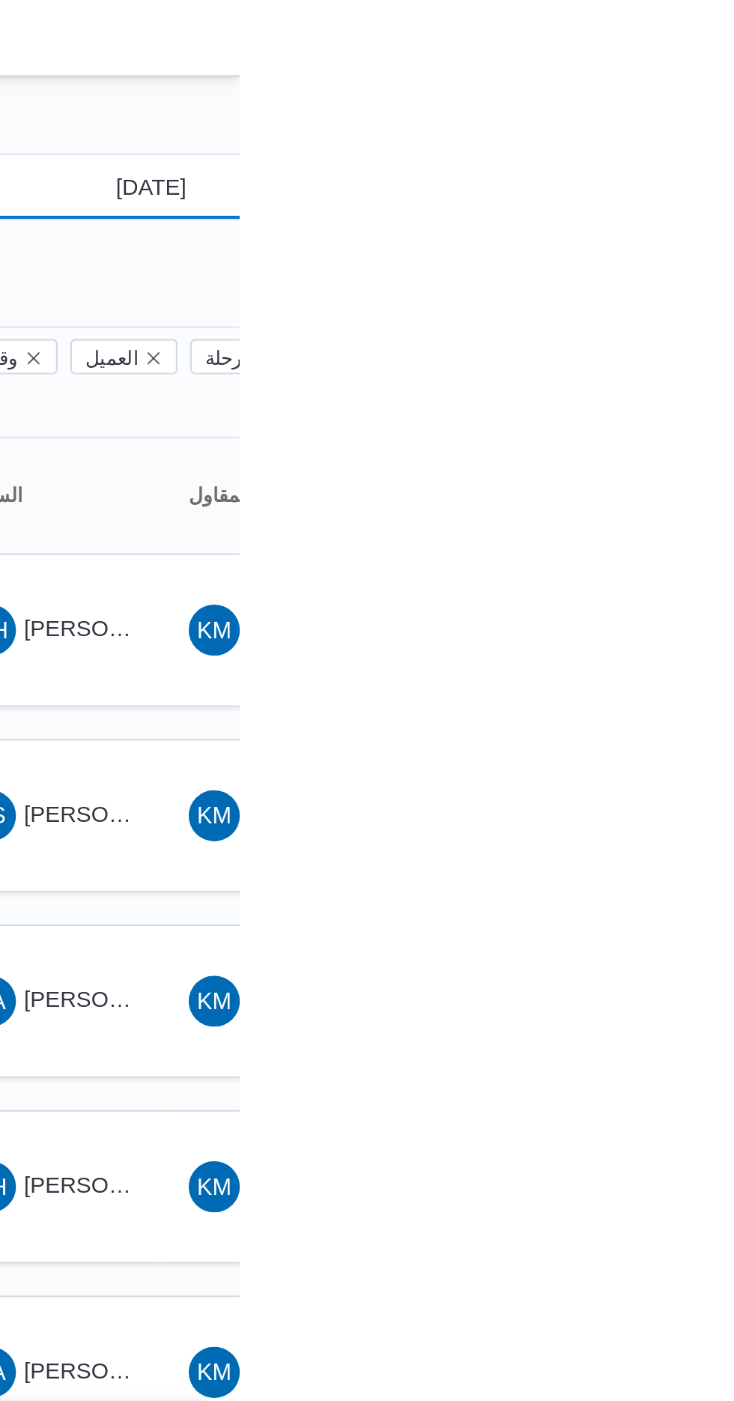
click at [698, 87] on input "[DATE]" at bounding box center [682, 88] width 170 height 30
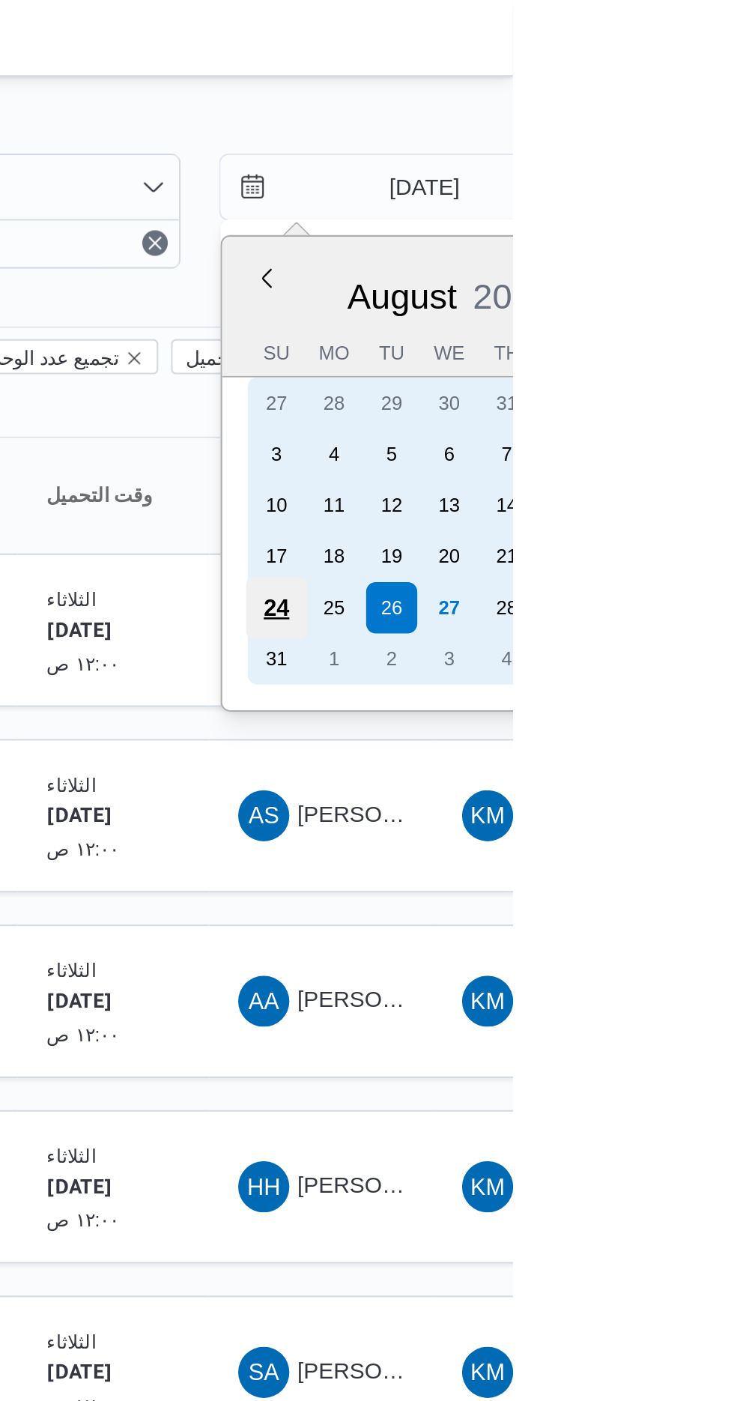
click at [631, 282] on div "24" at bounding box center [623, 284] width 28 height 28
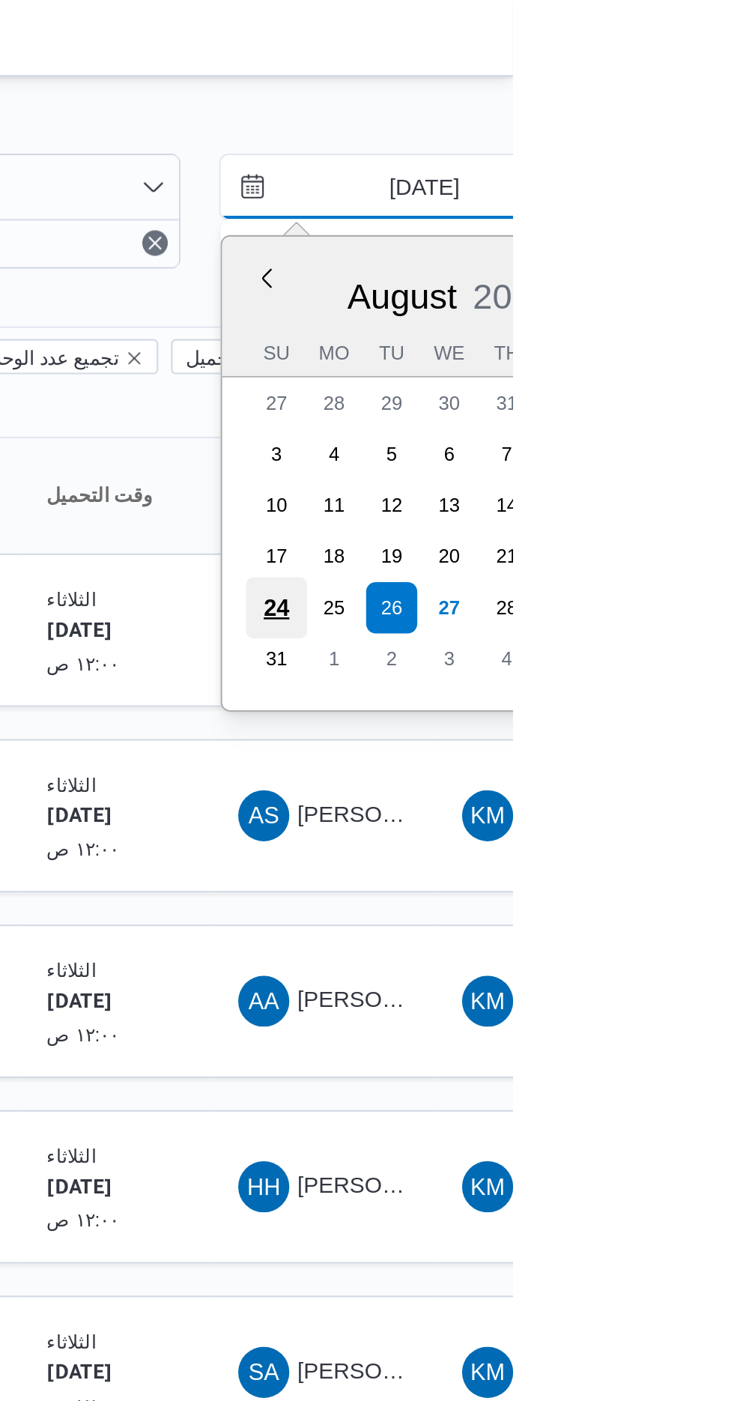
type input "[DATE]"
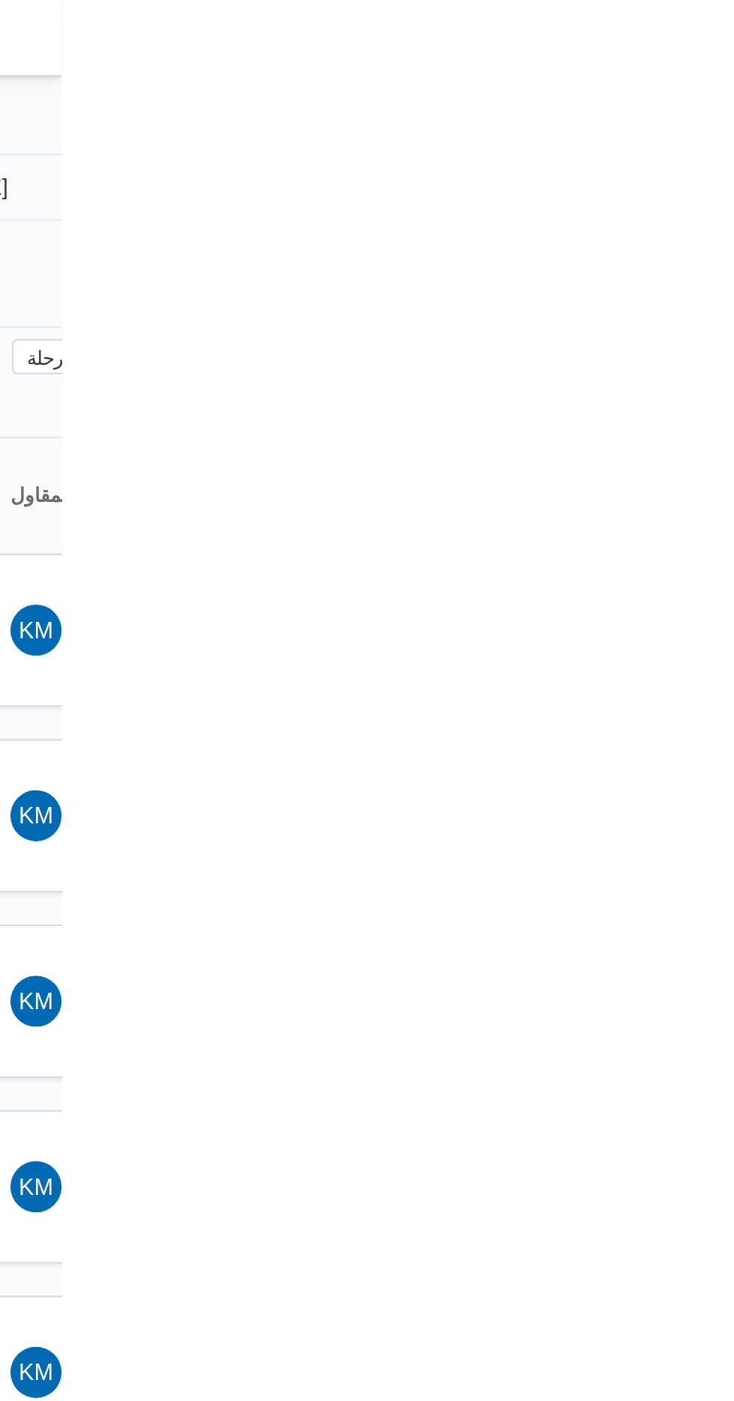
type input "[DATE]"
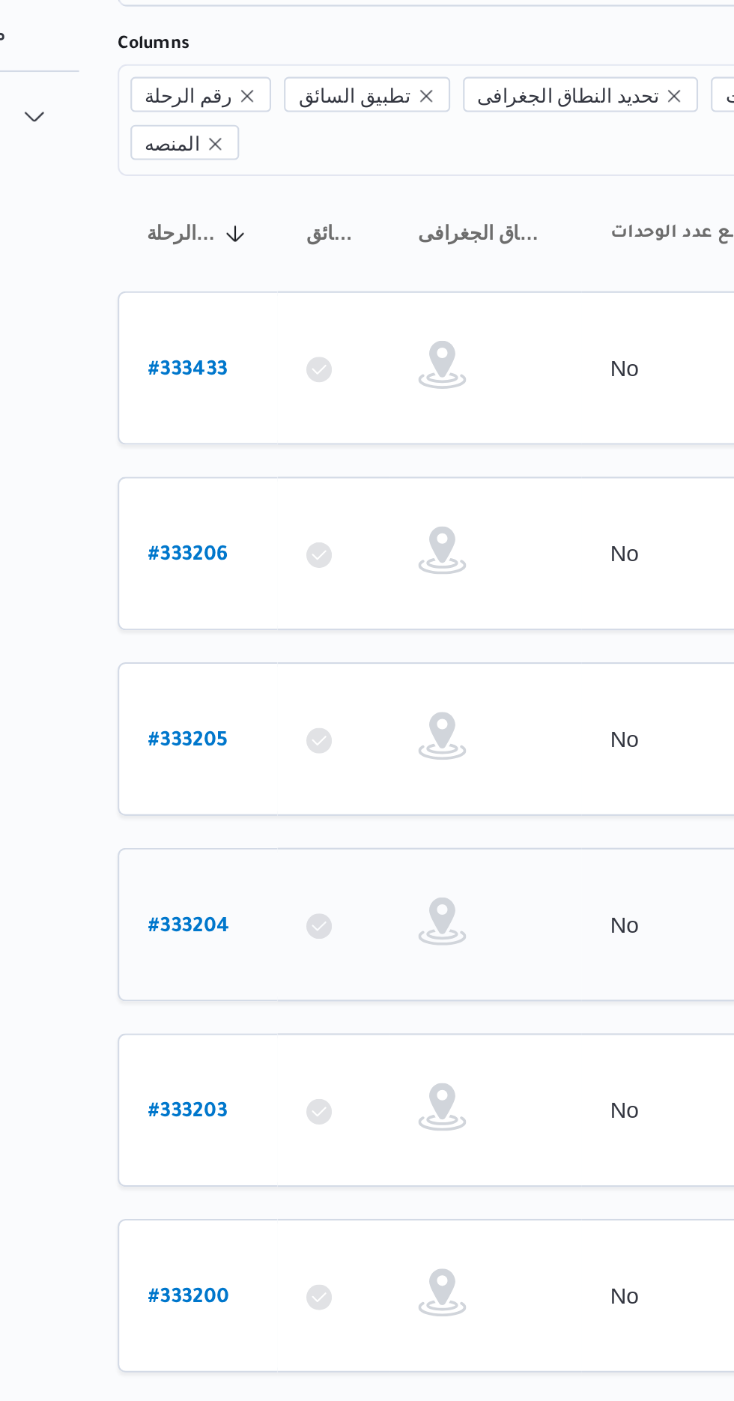
click at [230, 552] on b "# 333204" at bounding box center [228, 557] width 38 height 10
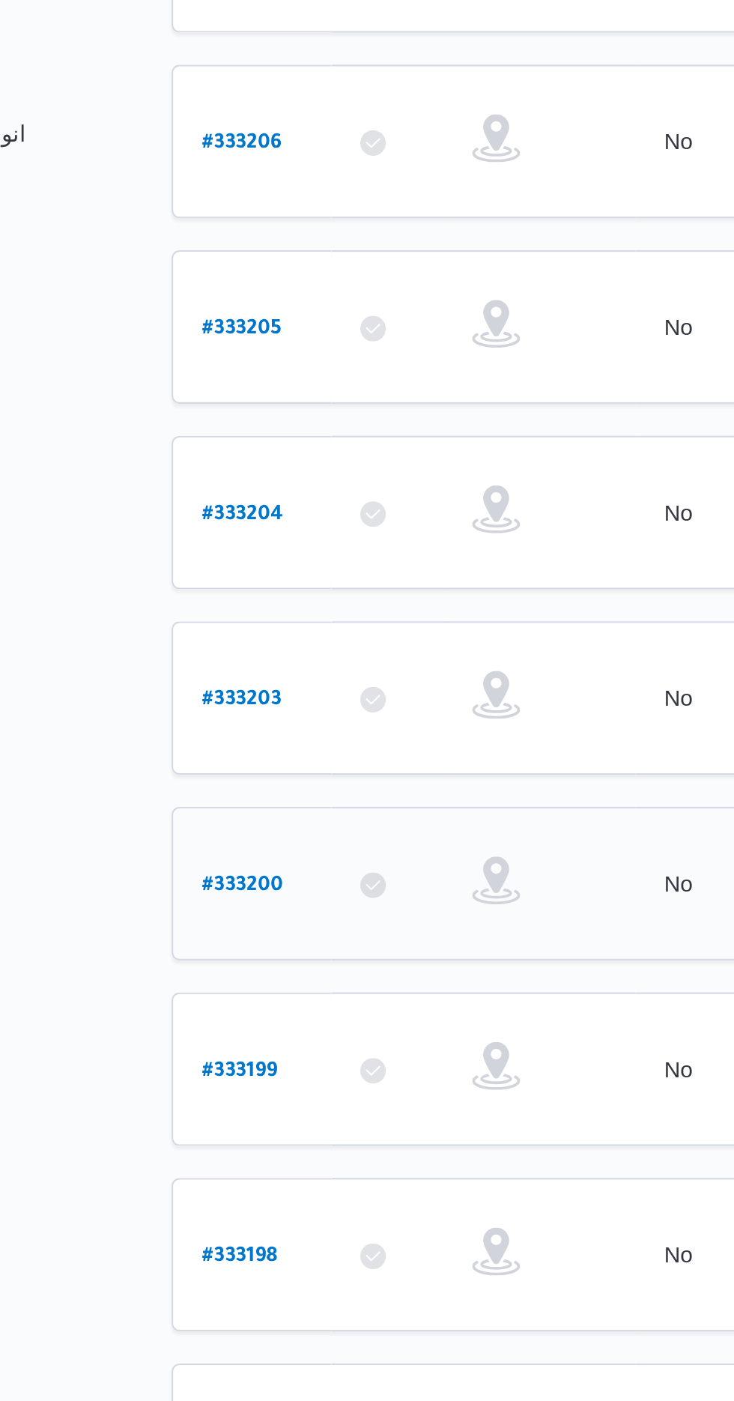
click at [218, 720] on link "# 333200" at bounding box center [228, 730] width 38 height 20
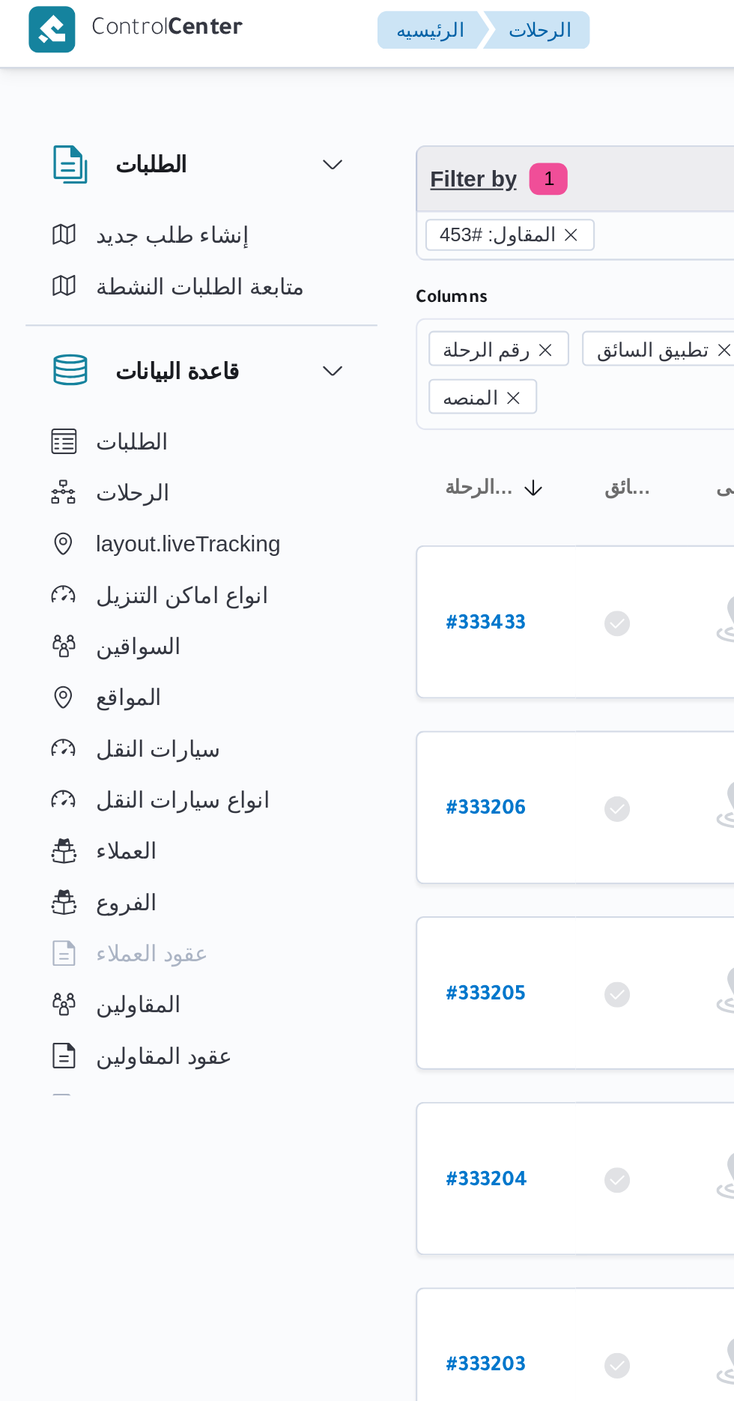
click at [294, 78] on span "Filter by 1" at bounding box center [386, 88] width 382 height 30
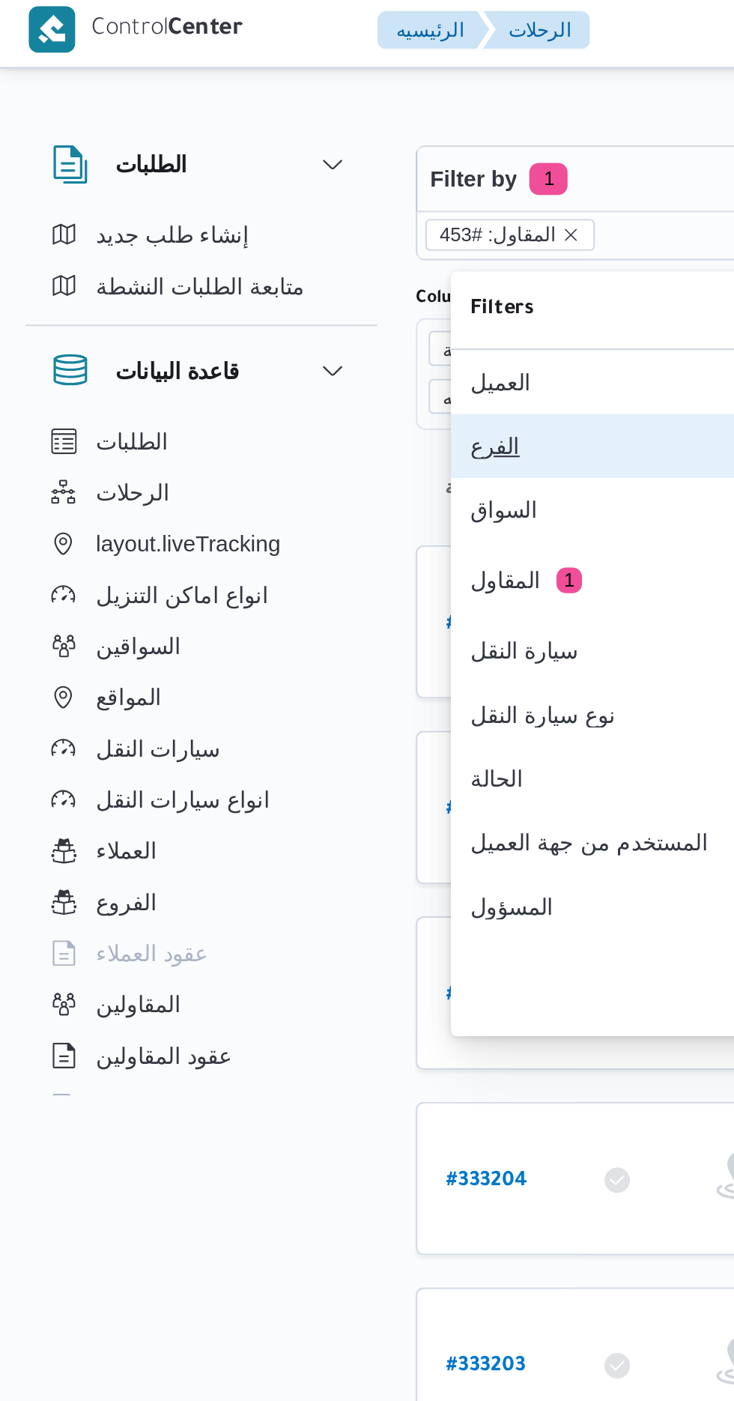
click at [287, 218] on div "الفرع" at bounding box center [301, 213] width 162 height 12
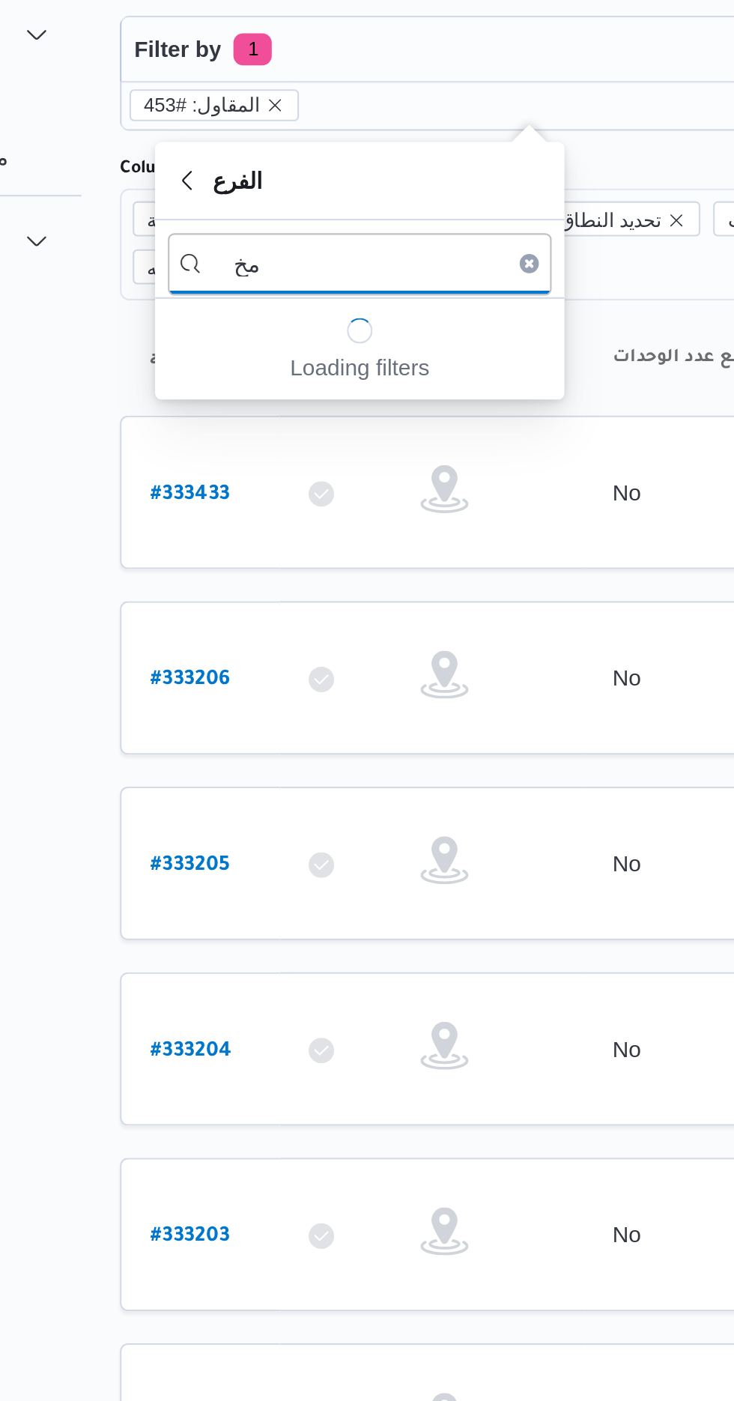
type input "م"
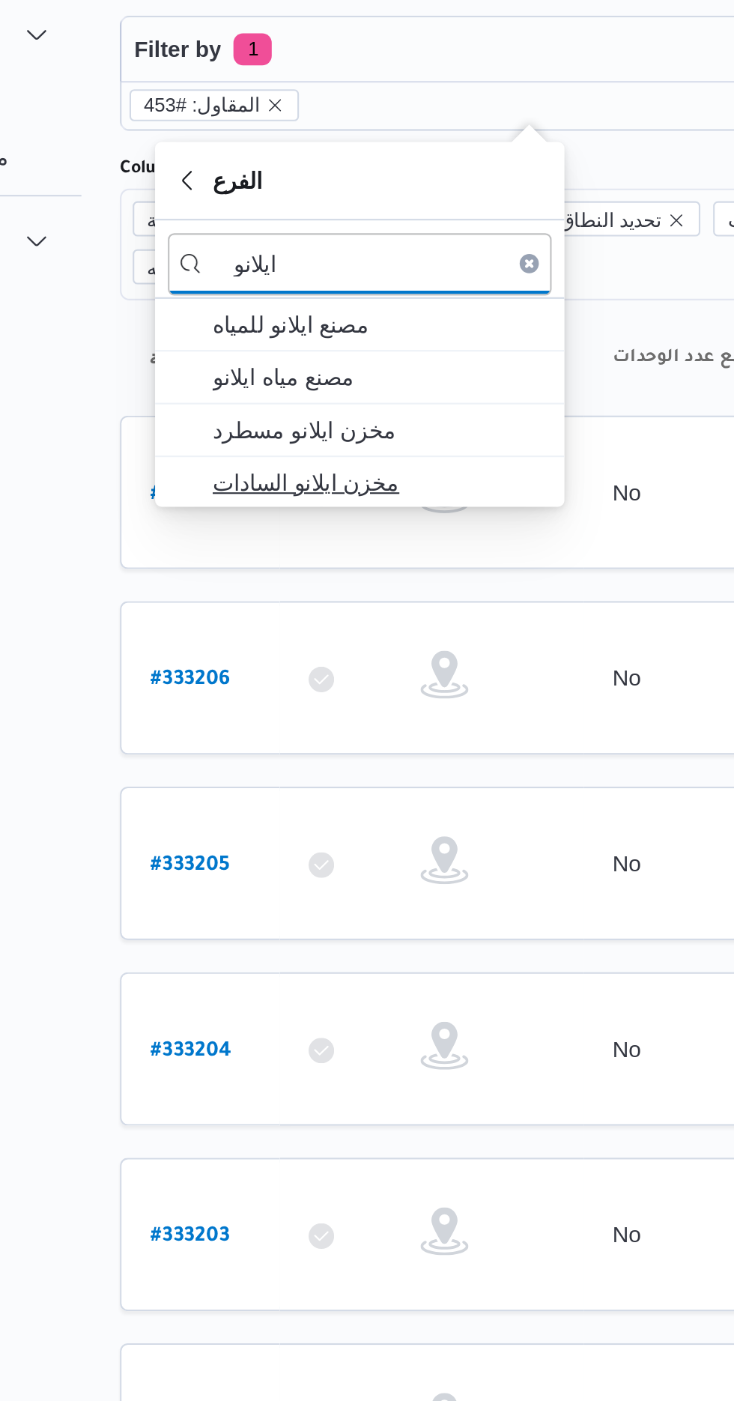
type input "ايلانو"
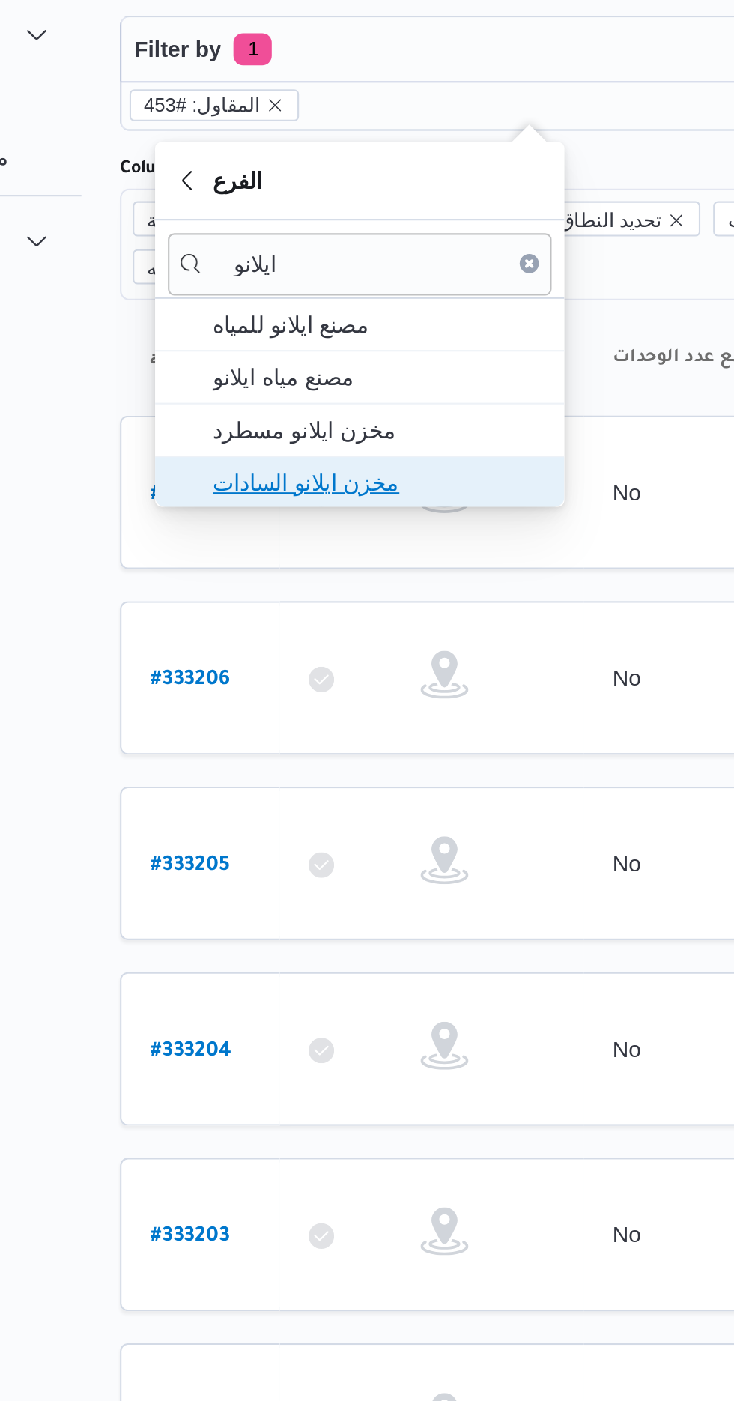
click at [319, 286] on span "مخزن ايلانو السادات" at bounding box center [316, 291] width 156 height 18
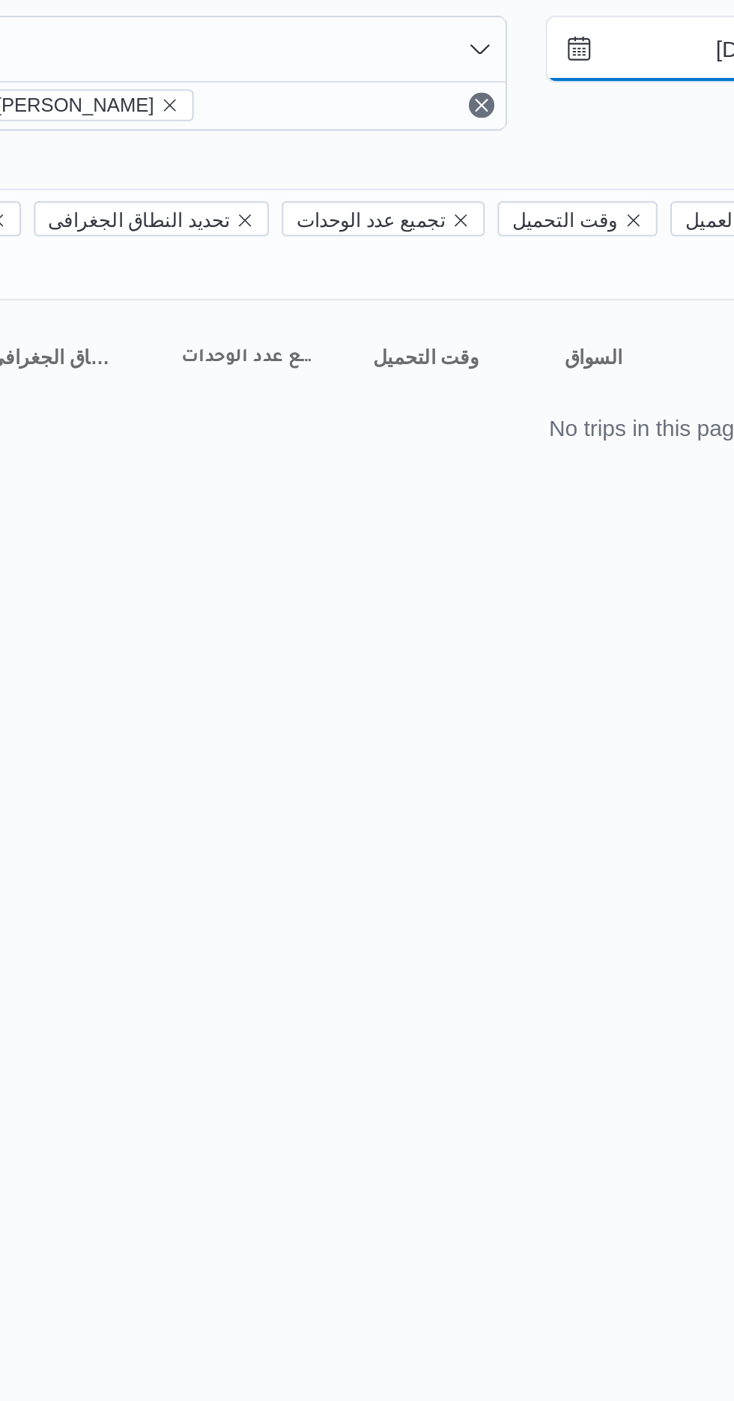
click at [653, 90] on input "[DATE]" at bounding box center [682, 88] width 170 height 30
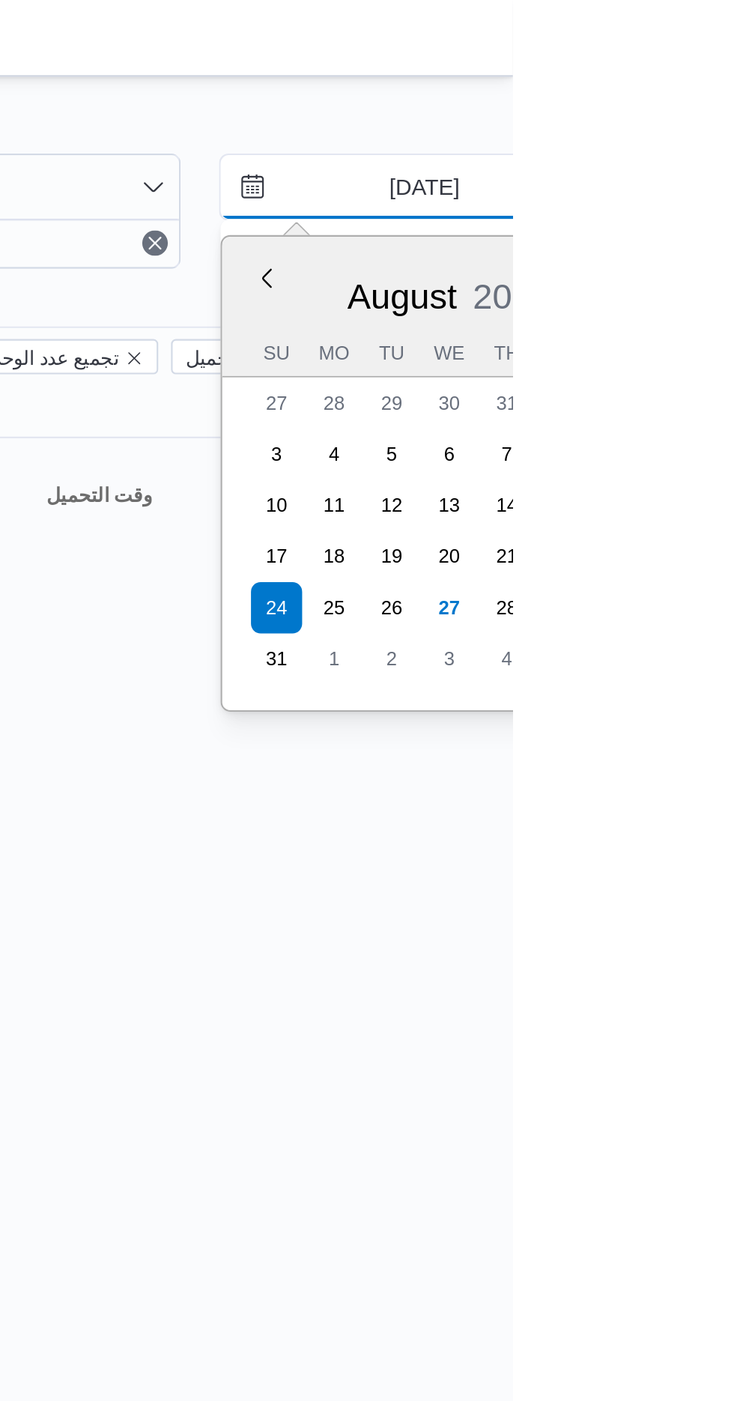
type input "[DATE]"
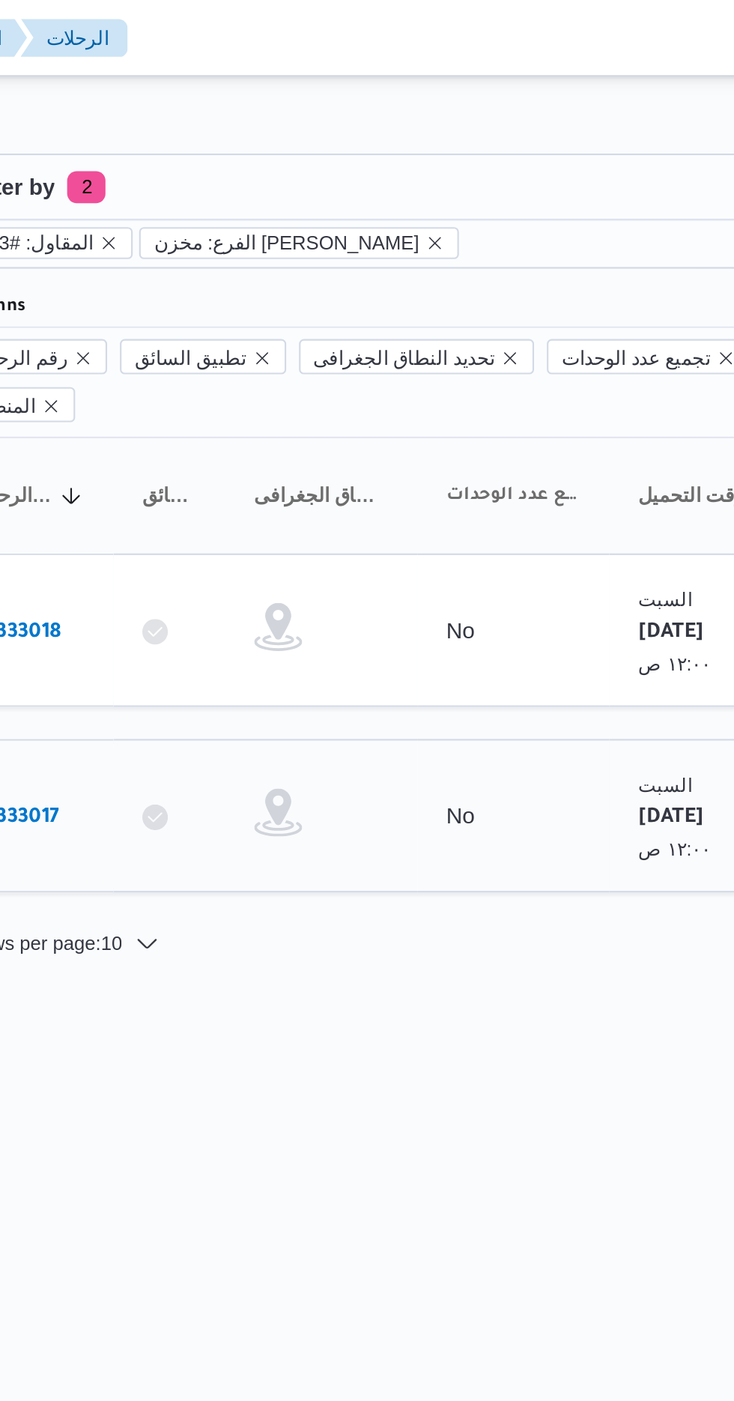
click at [234, 372] on link "# 333017" at bounding box center [226, 382] width 35 height 20
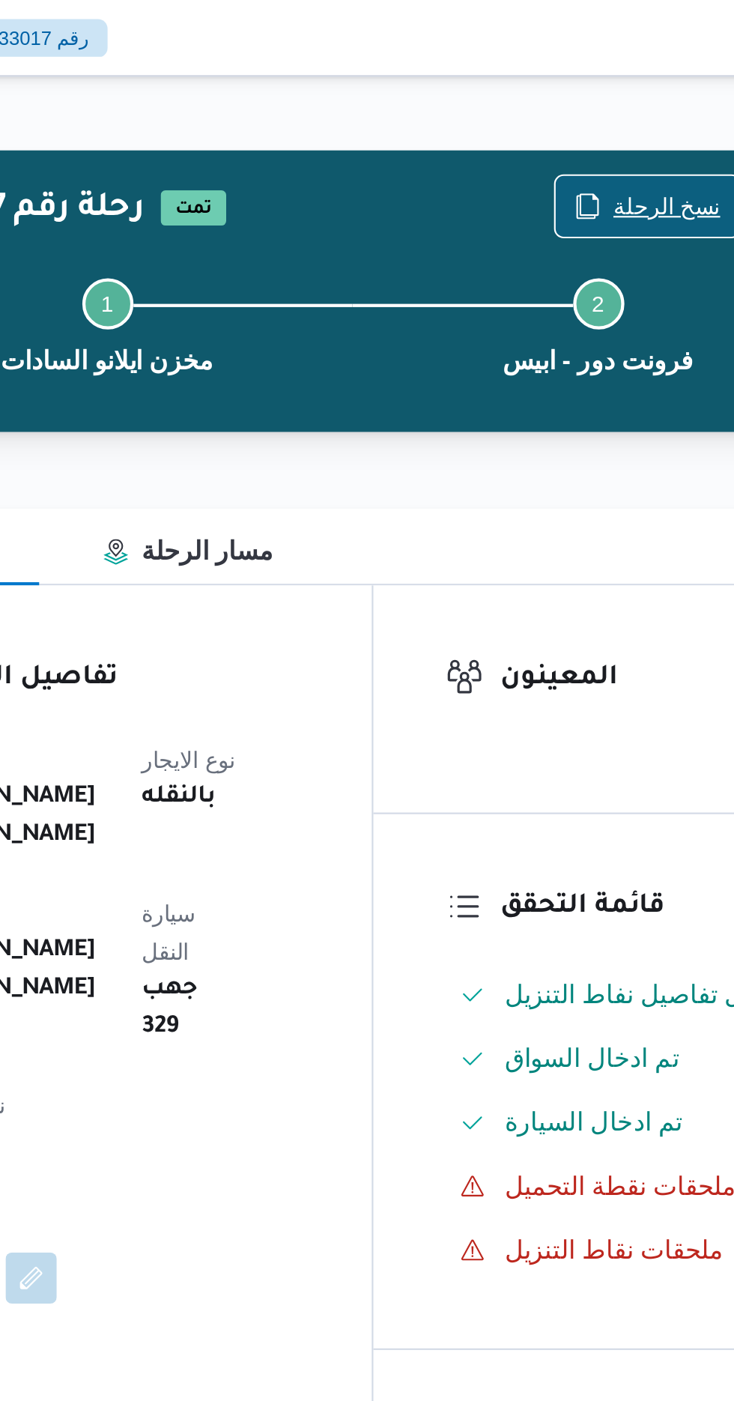
click at [600, 97] on span "نسخ الرحلة" at bounding box center [606, 97] width 50 height 18
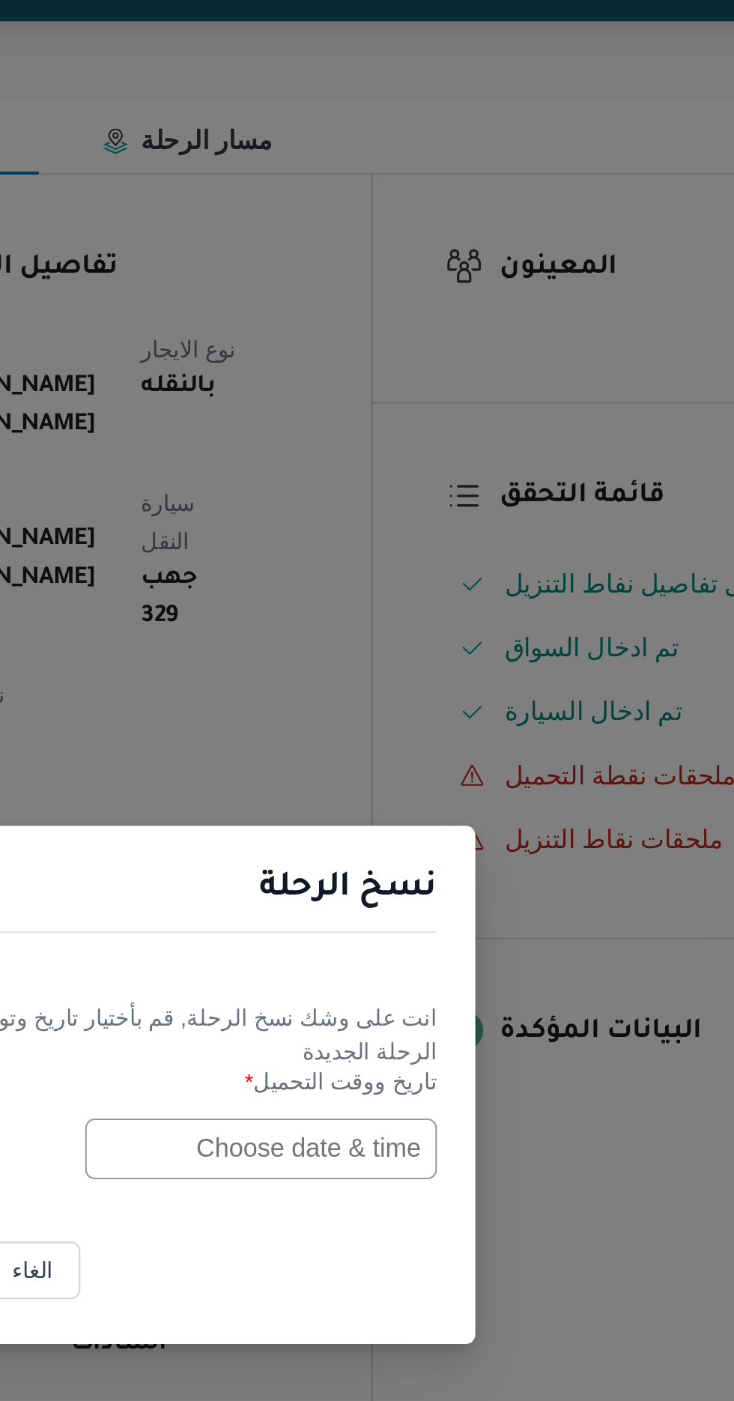
click at [397, 732] on input "text" at bounding box center [416, 730] width 165 height 28
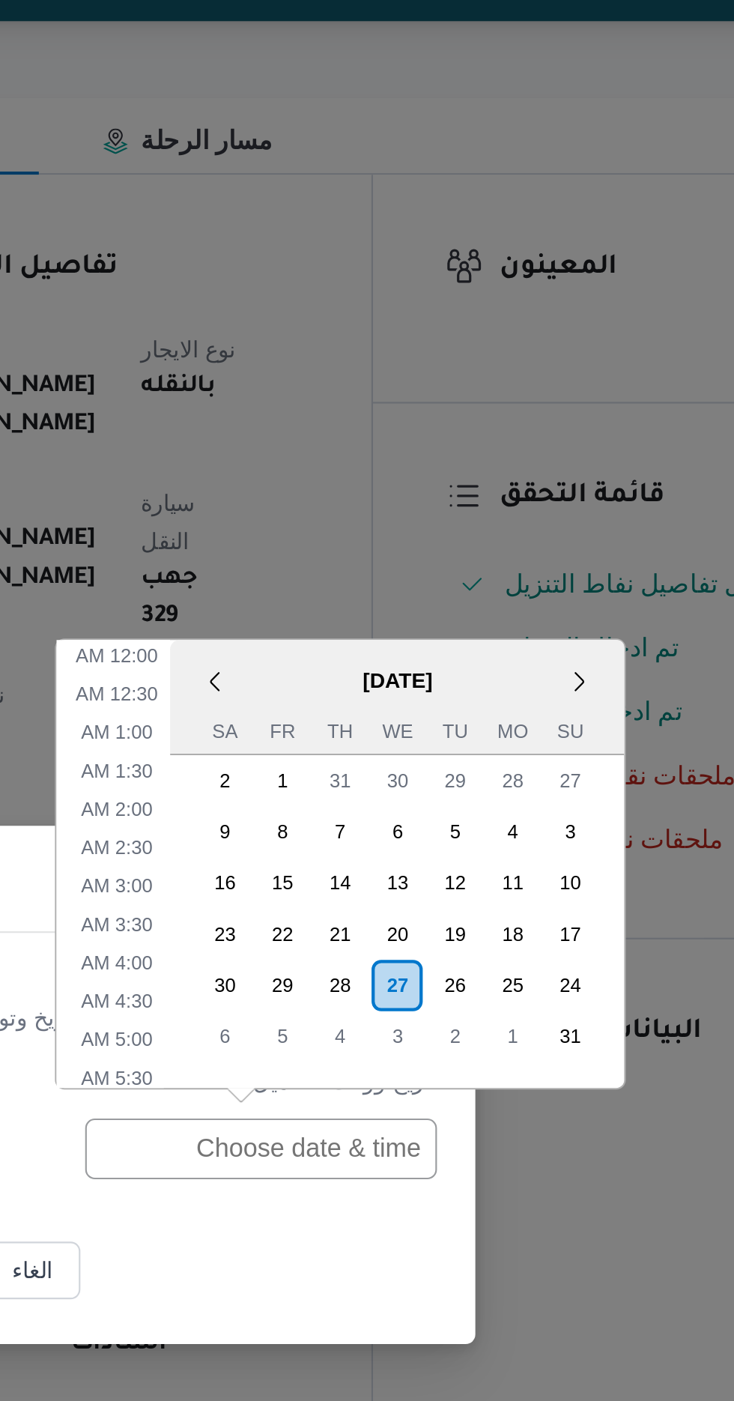
scroll to position [478, 0]
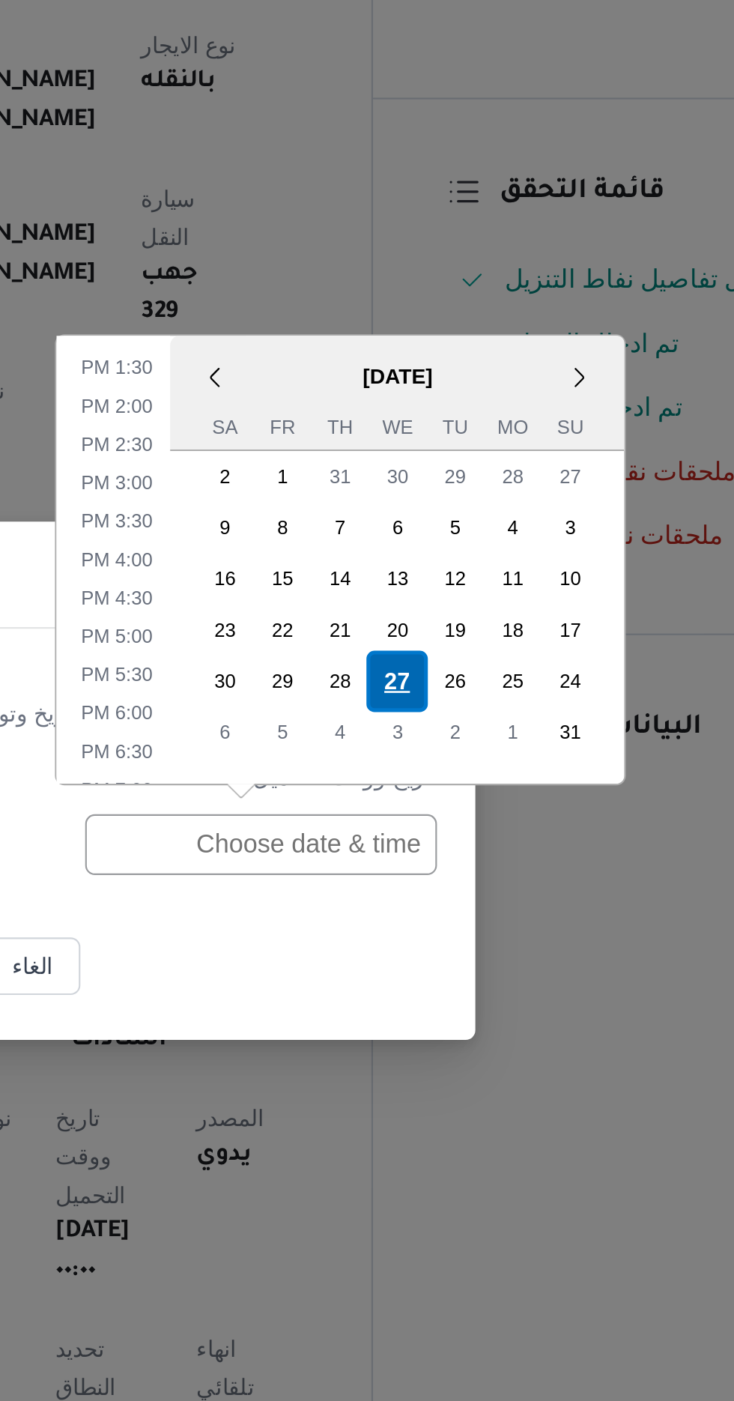
click at [483, 658] on div "27" at bounding box center [480, 654] width 28 height 28
type input "[DATE] 12:00AM"
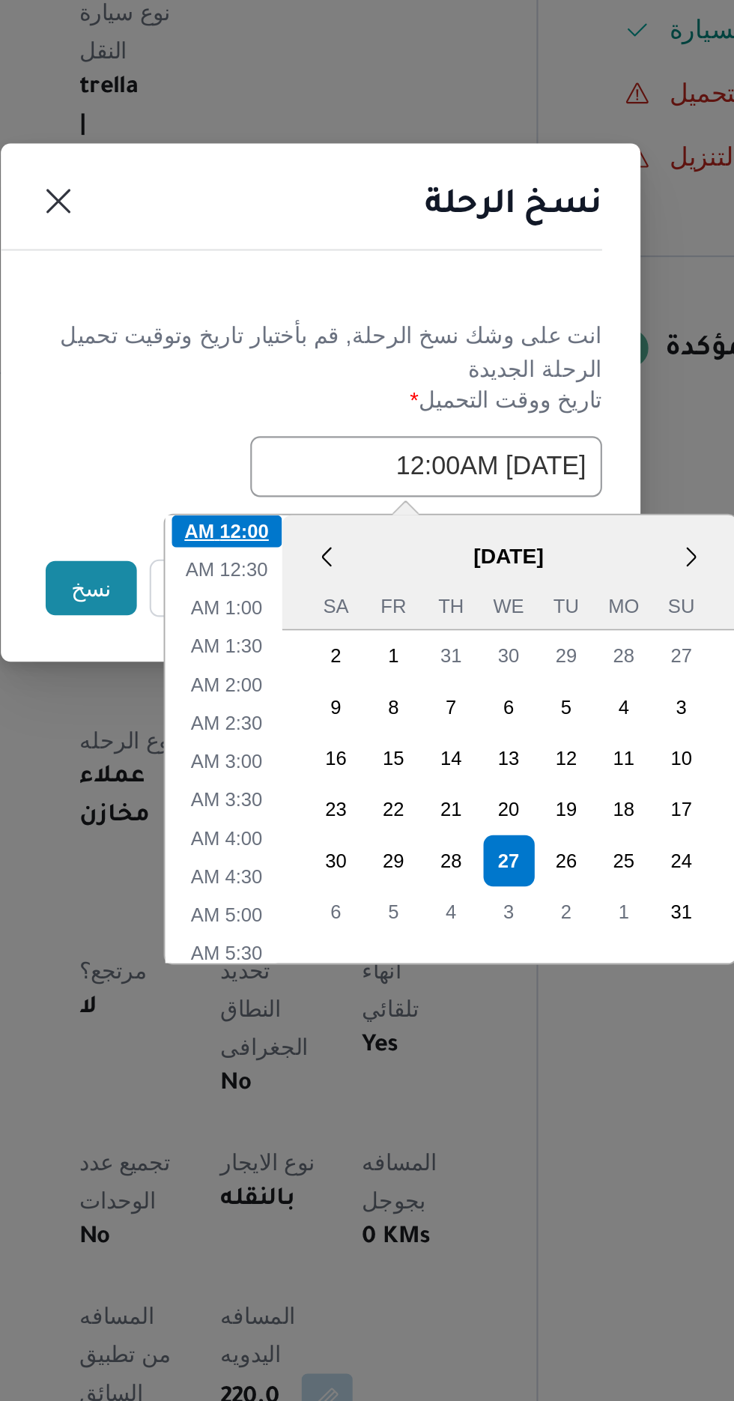
click at [325, 760] on li "12:00 AM" at bounding box center [323, 760] width 52 height 15
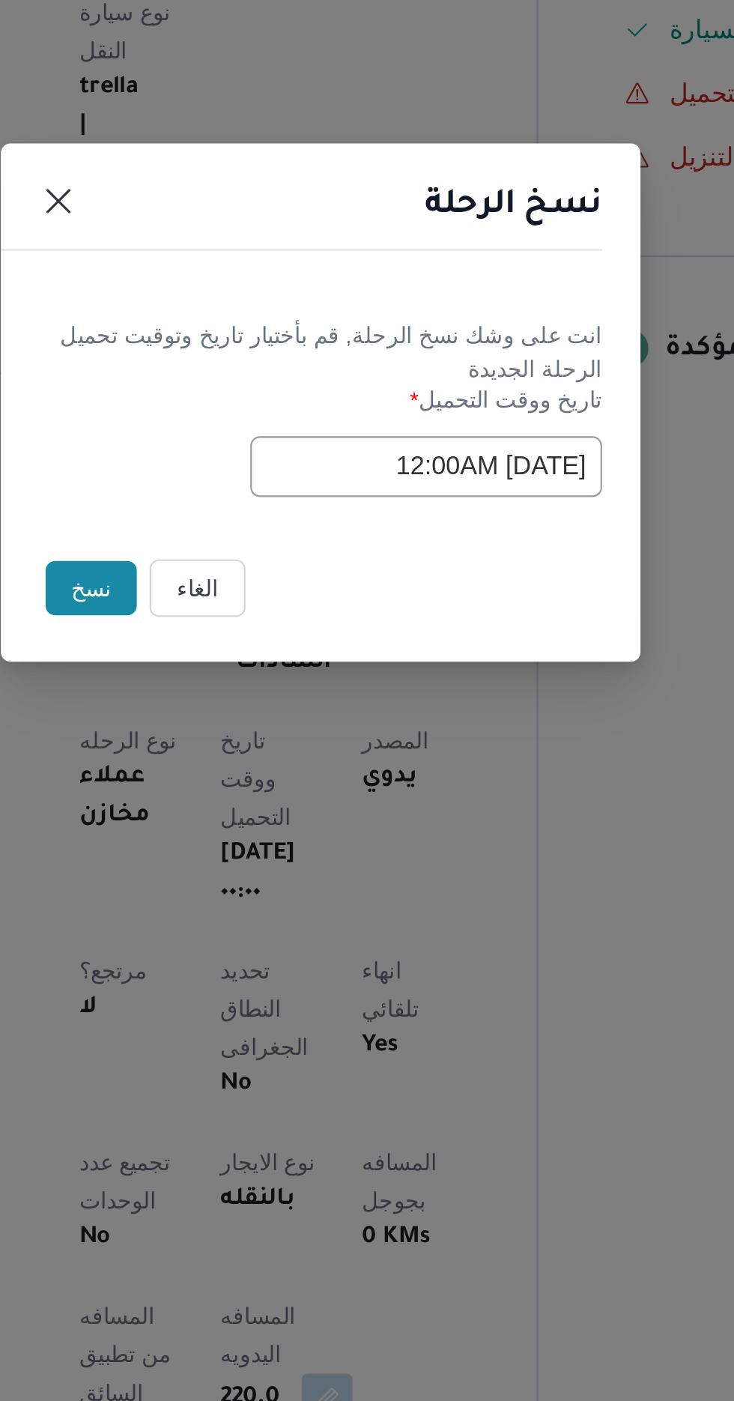
click at [252, 789] on button "نسخ" at bounding box center [259, 787] width 43 height 25
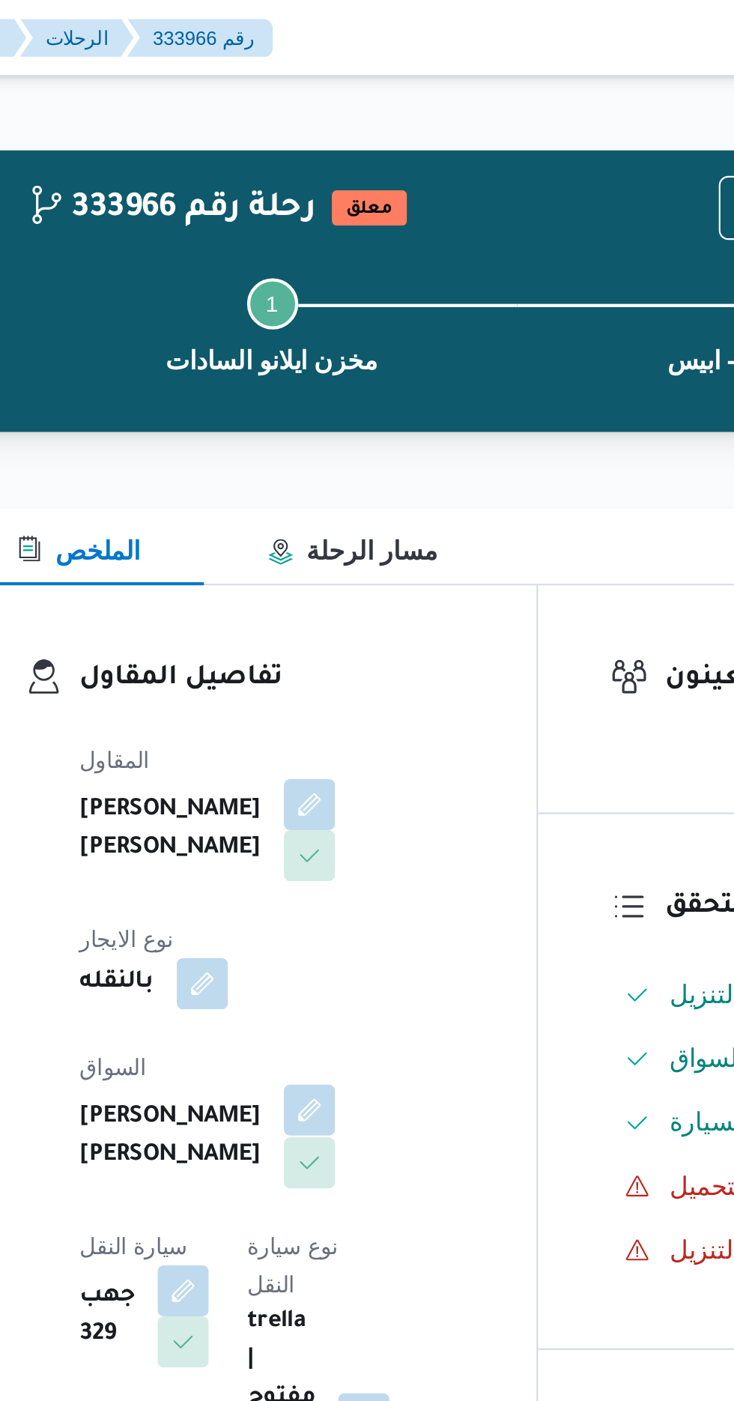
click at [350, 508] on button "button" at bounding box center [362, 520] width 24 height 24
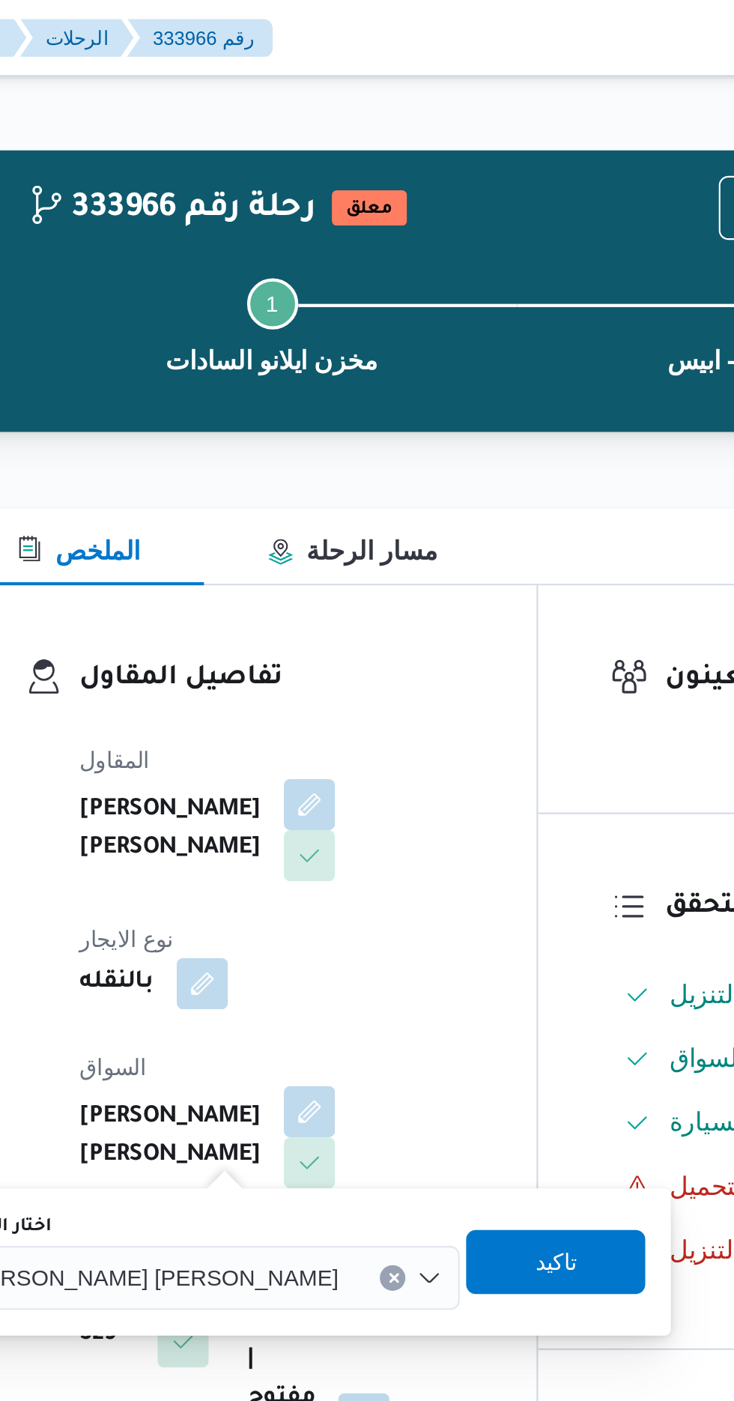
click at [297, 601] on span "[PERSON_NAME] [PERSON_NAME]" at bounding box center [287, 597] width 175 height 16
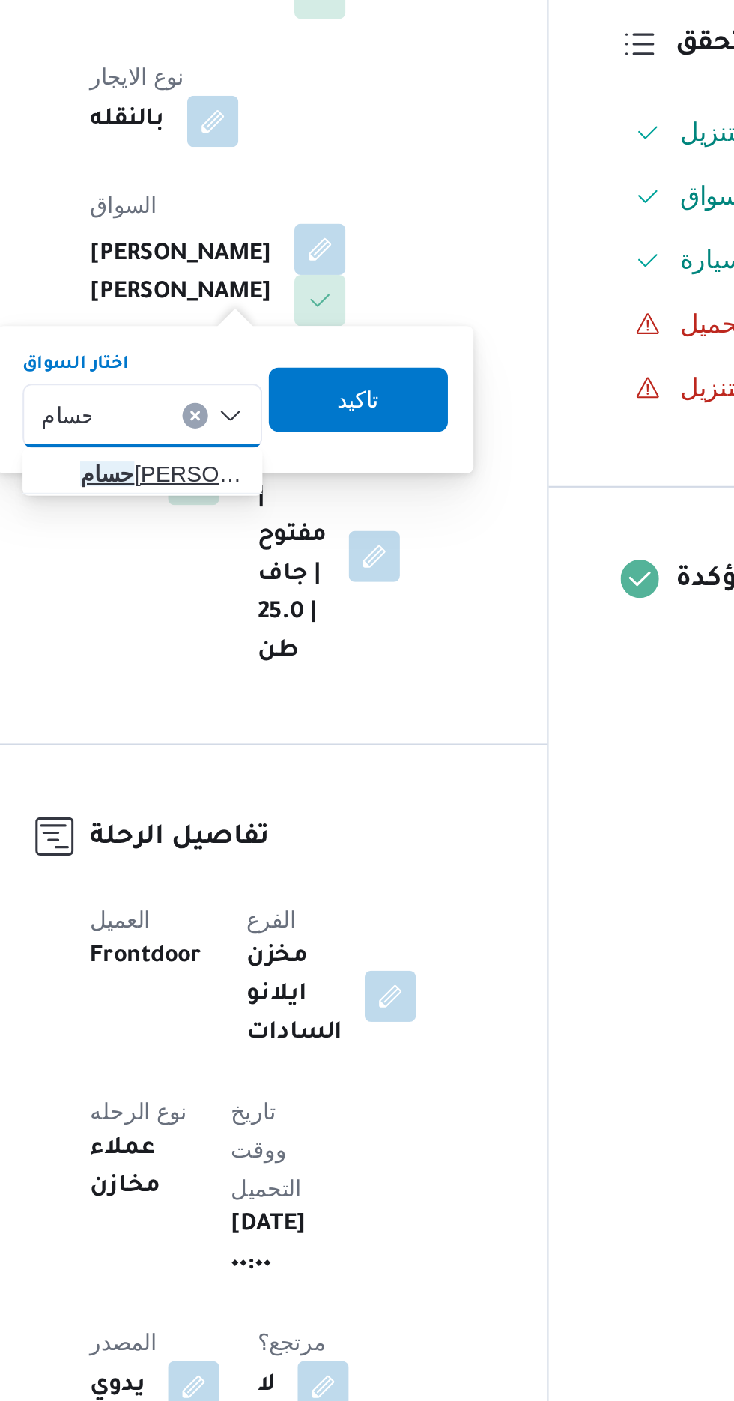
type input "حسام"
click at [300, 620] on span "[PERSON_NAME] [PERSON_NAME]" at bounding box center [287, 625] width 76 height 18
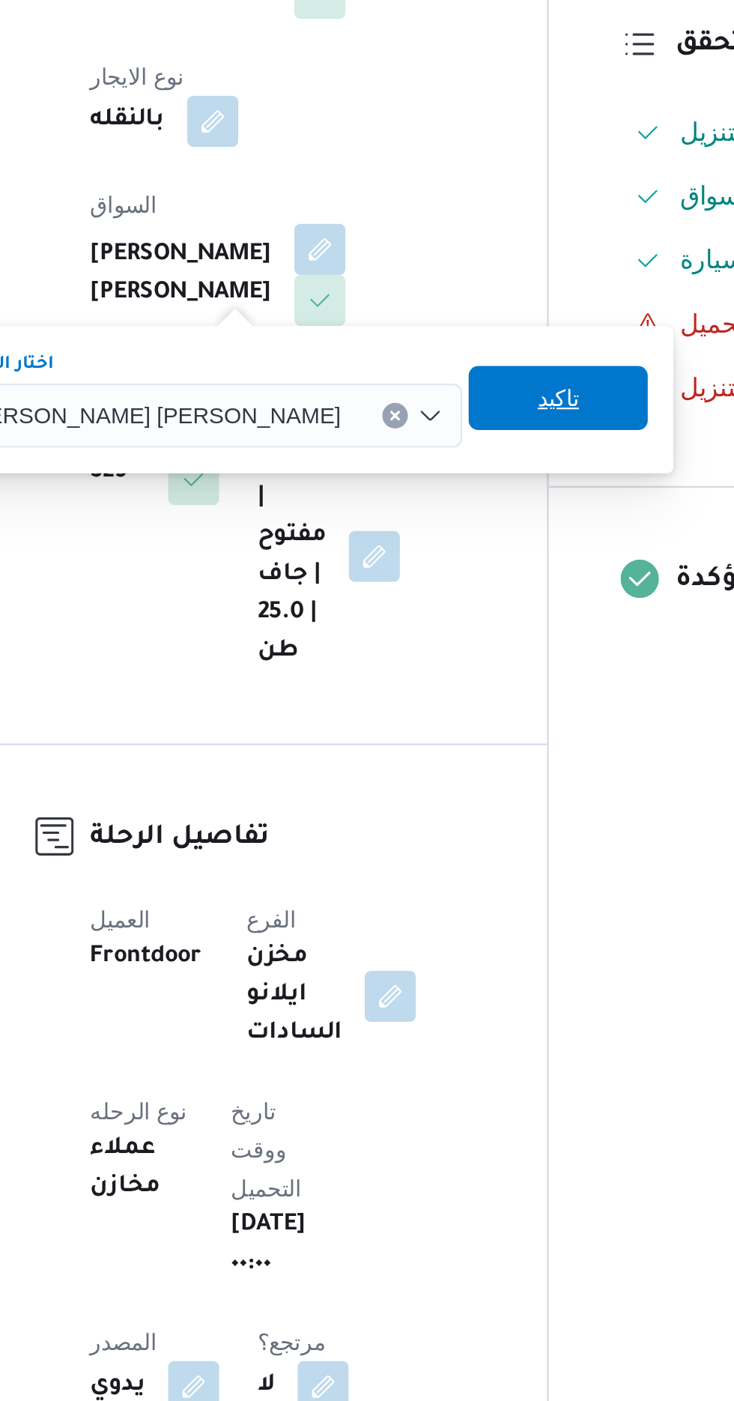
click at [464, 592] on span "تاكيد" at bounding box center [473, 590] width 19 height 18
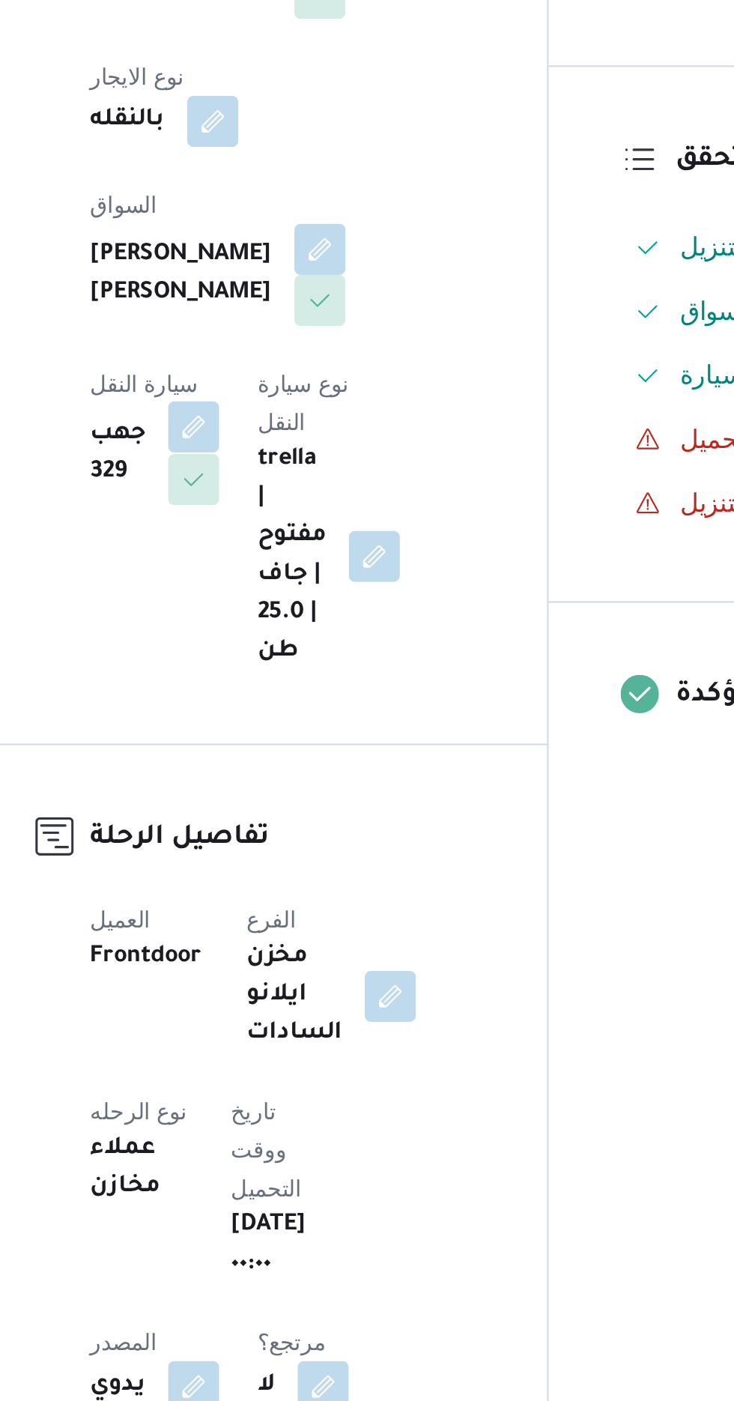
click at [315, 592] on button "button" at bounding box center [303, 604] width 24 height 24
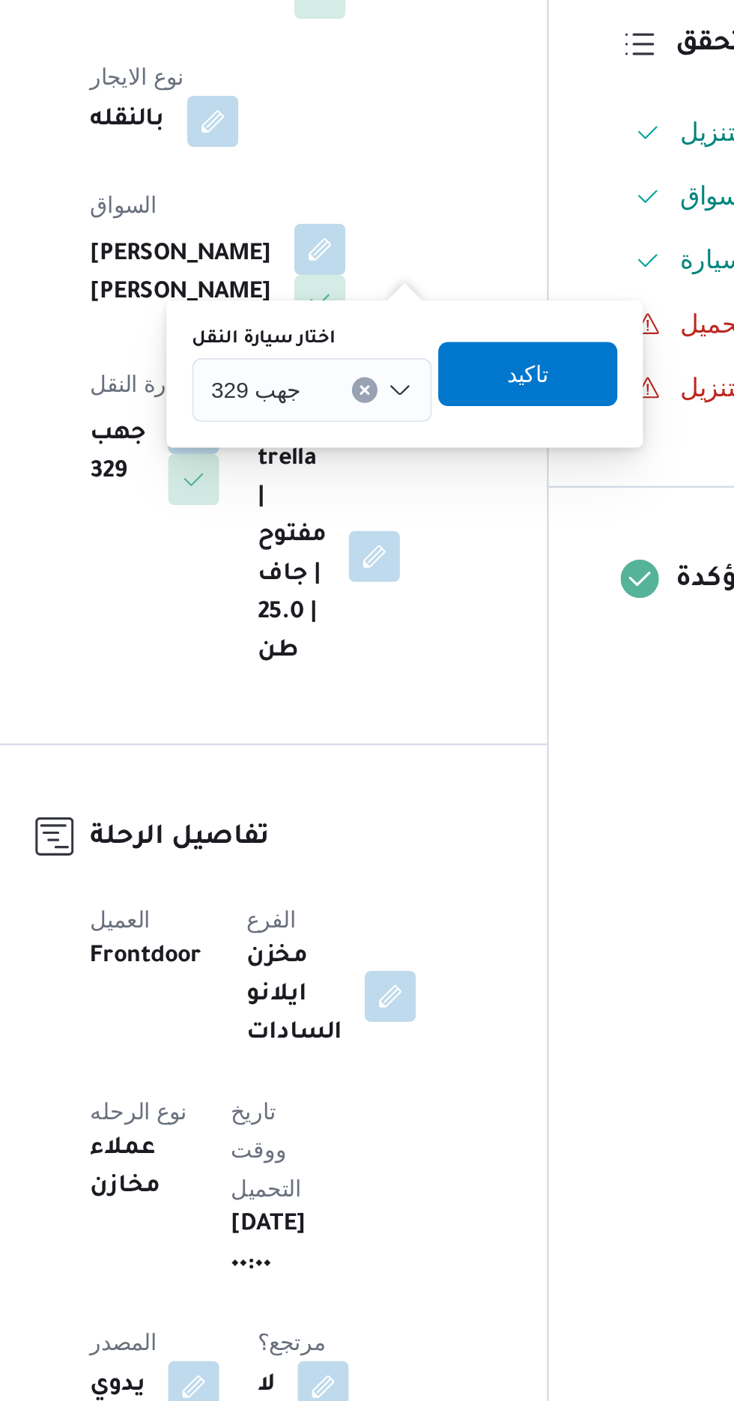
click at [357, 586] on div "جهب 329" at bounding box center [358, 587] width 112 height 30
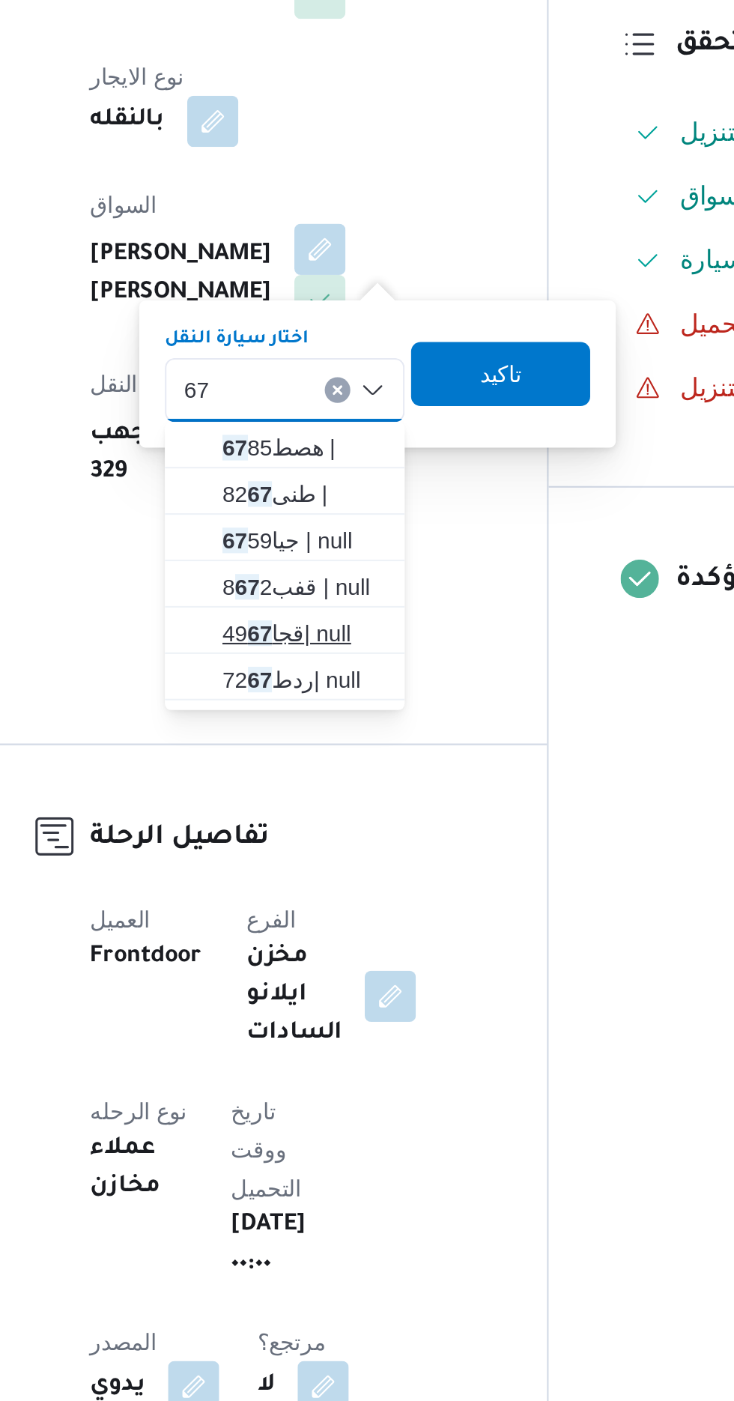
type input "67"
click at [359, 699] on span "قجا49 67 | null" at bounding box center [354, 700] width 76 height 18
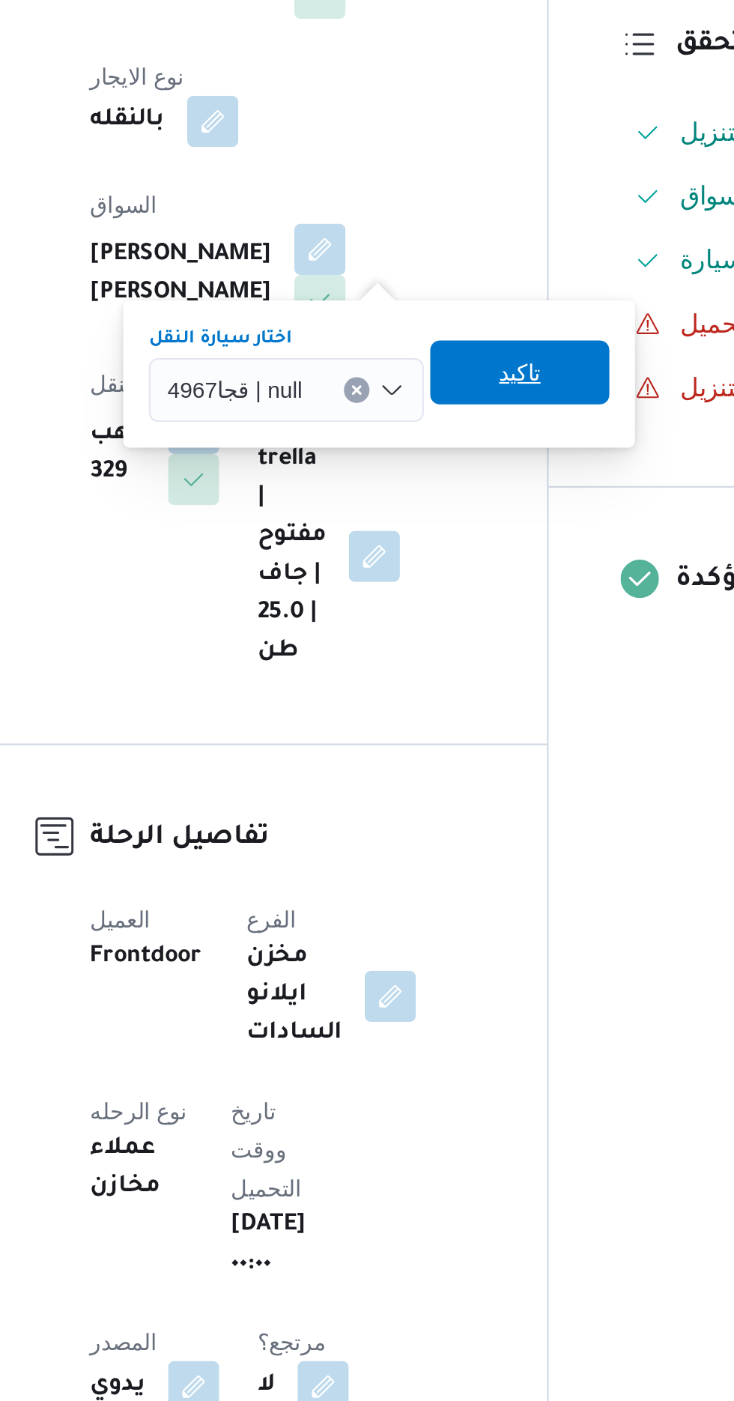
click at [472, 585] on span "تاكيد" at bounding box center [455, 578] width 84 height 30
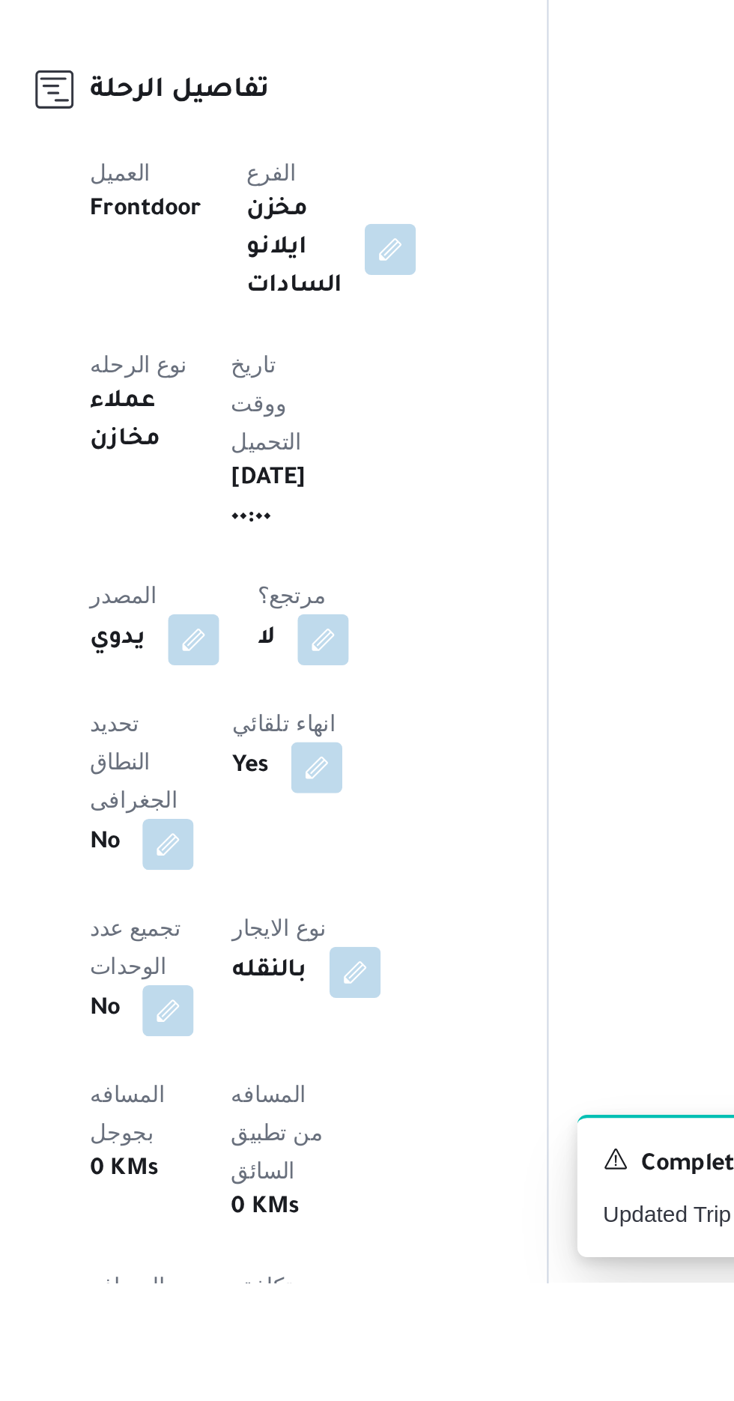
scroll to position [55, 0]
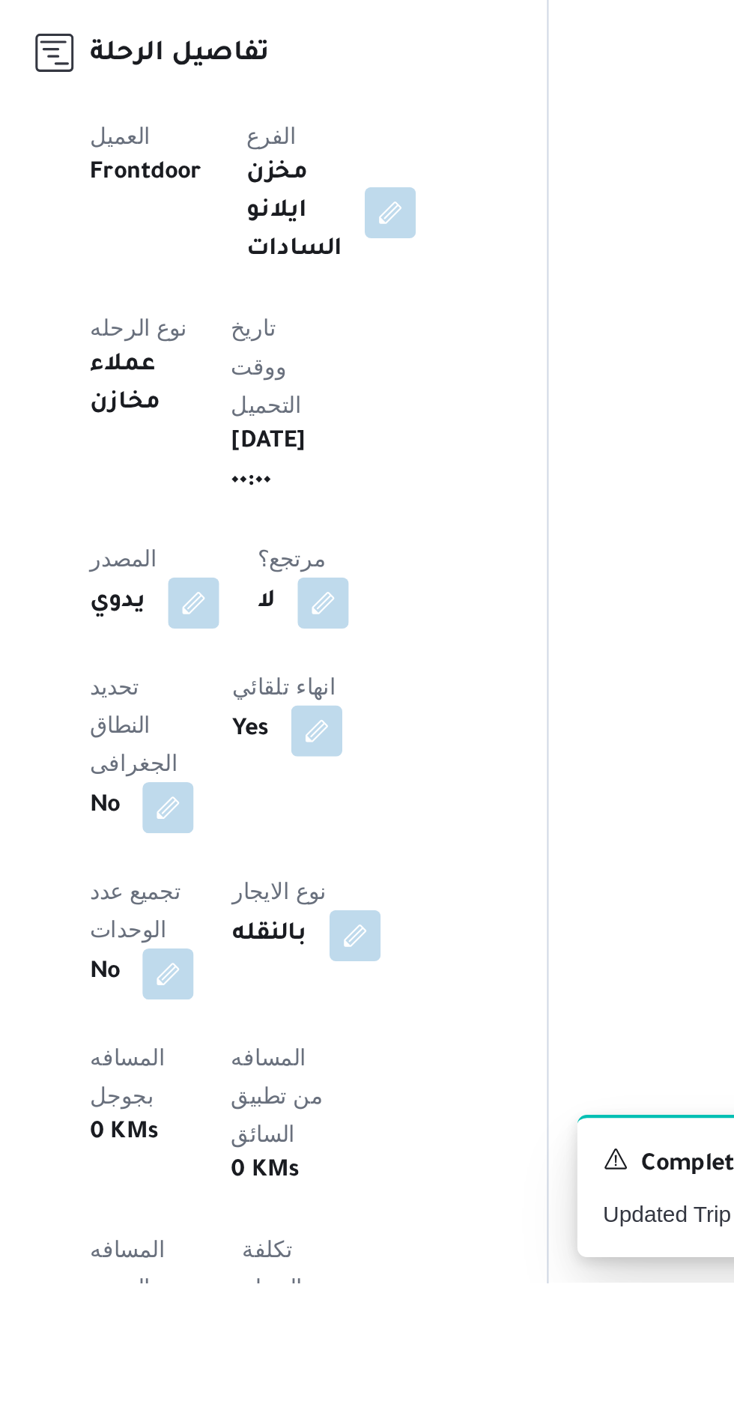
click at [307, 1400] on button "button" at bounding box center [295, 1423] width 24 height 24
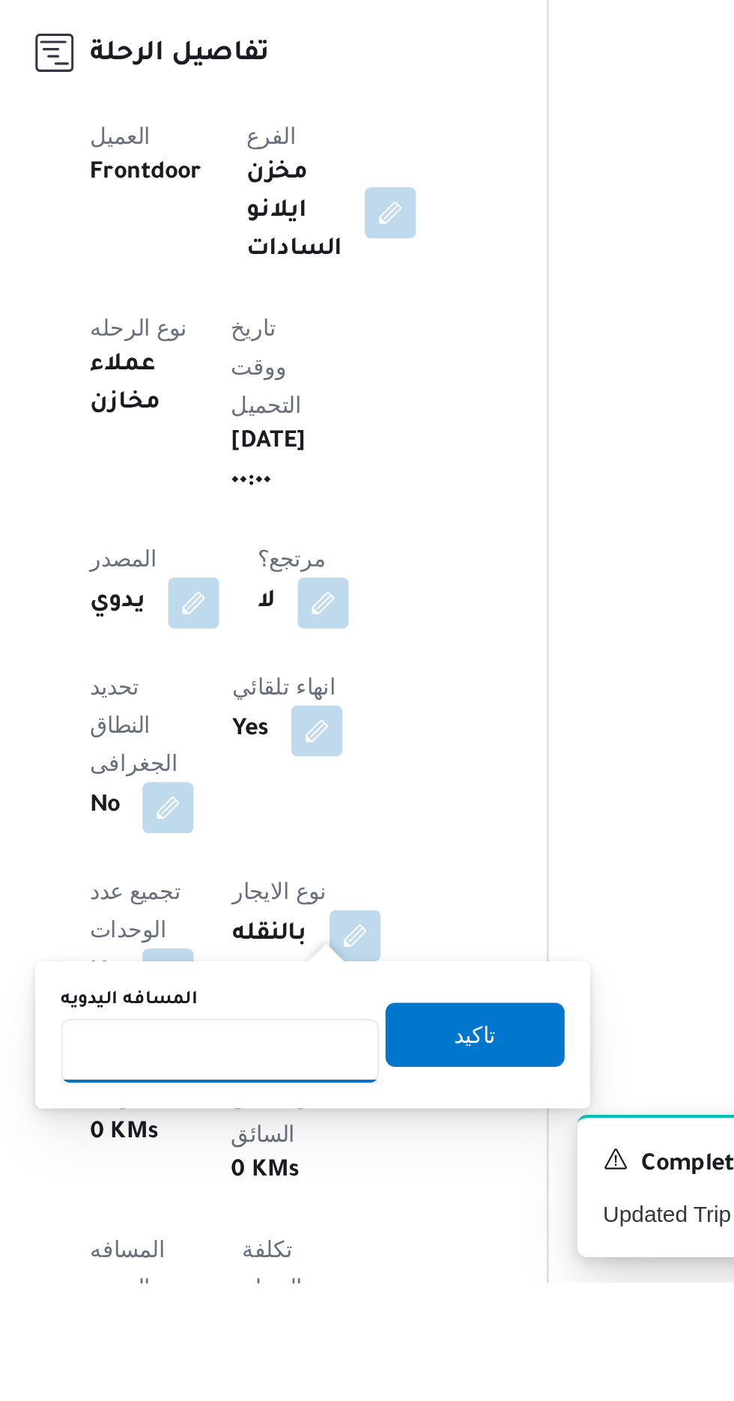
click at [353, 1290] on input "المسافه اليدويه" at bounding box center [314, 1292] width 149 height 30
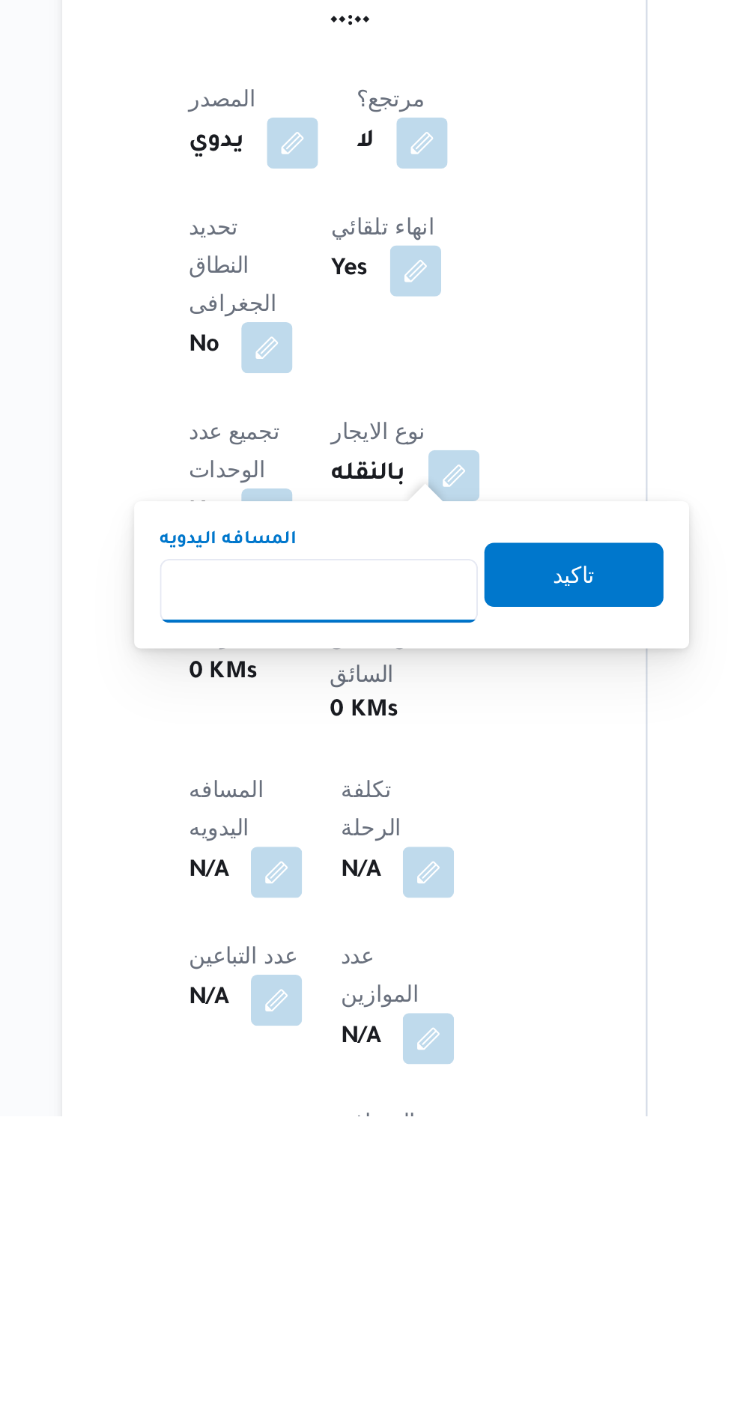
scroll to position [192, 0]
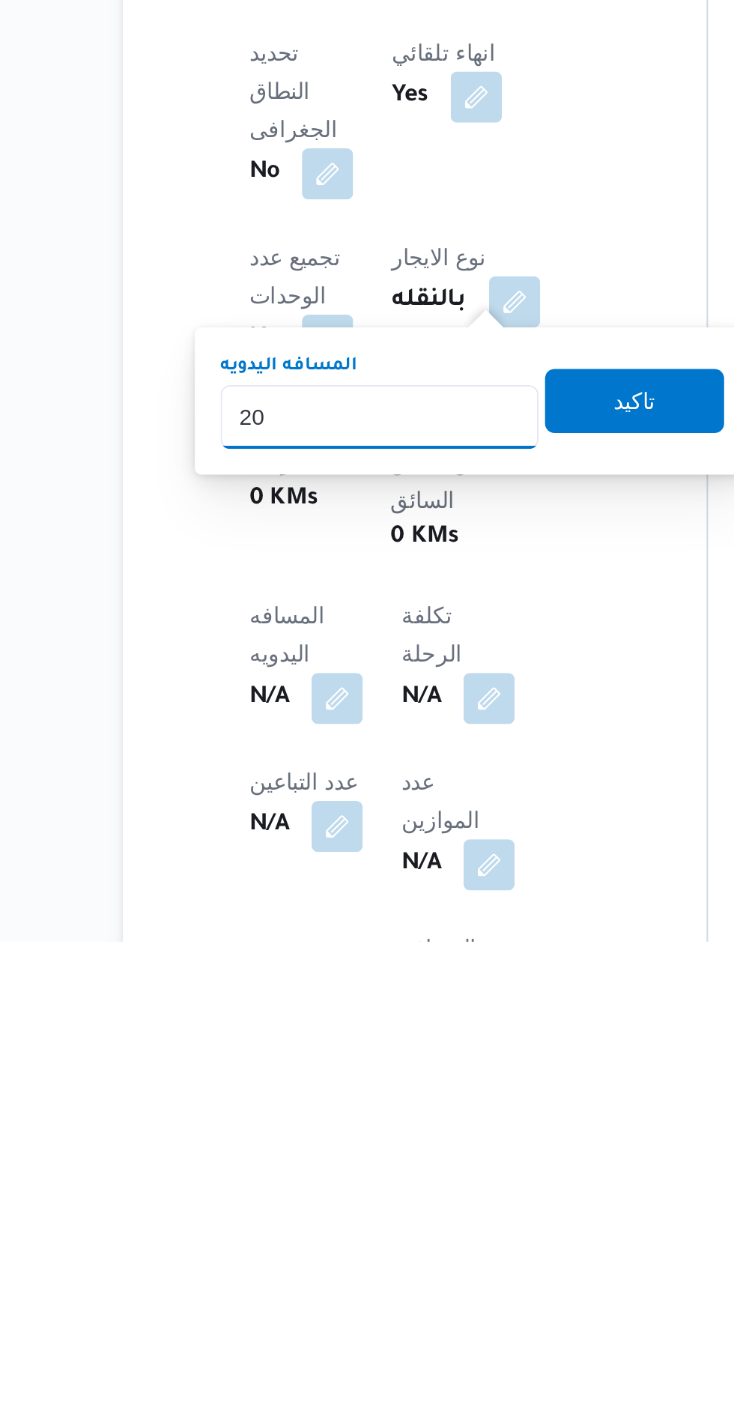
type input "200"
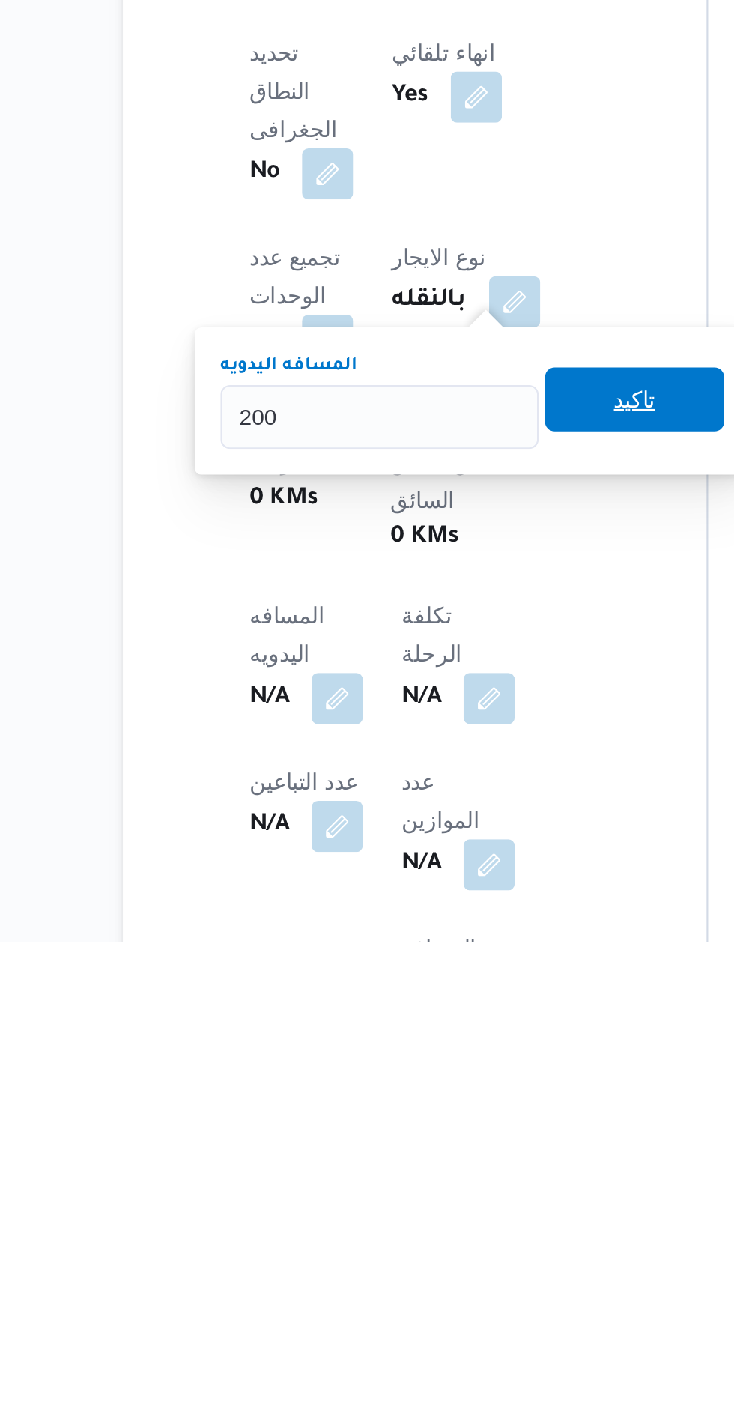
click at [434, 1145] on span "تاكيد" at bounding box center [434, 1147] width 84 height 30
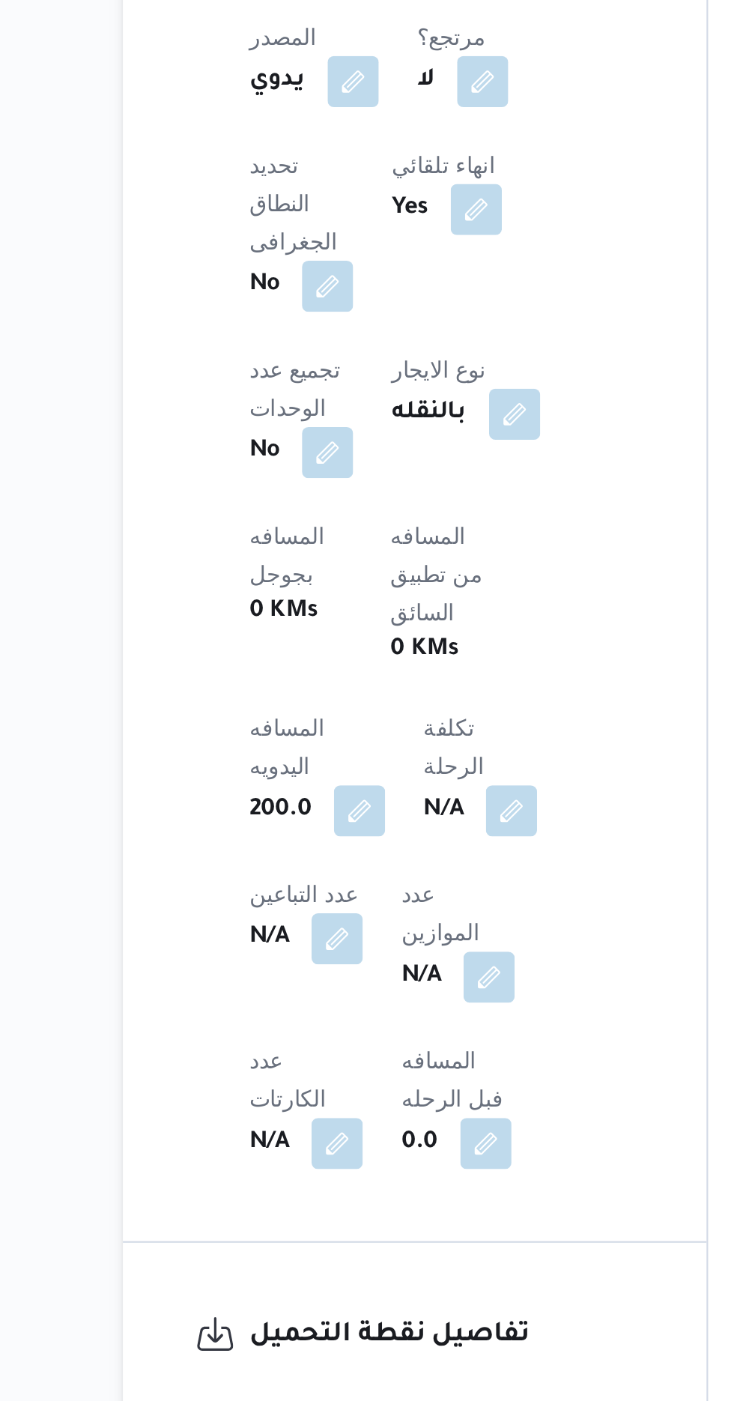
scroll to position [371, 0]
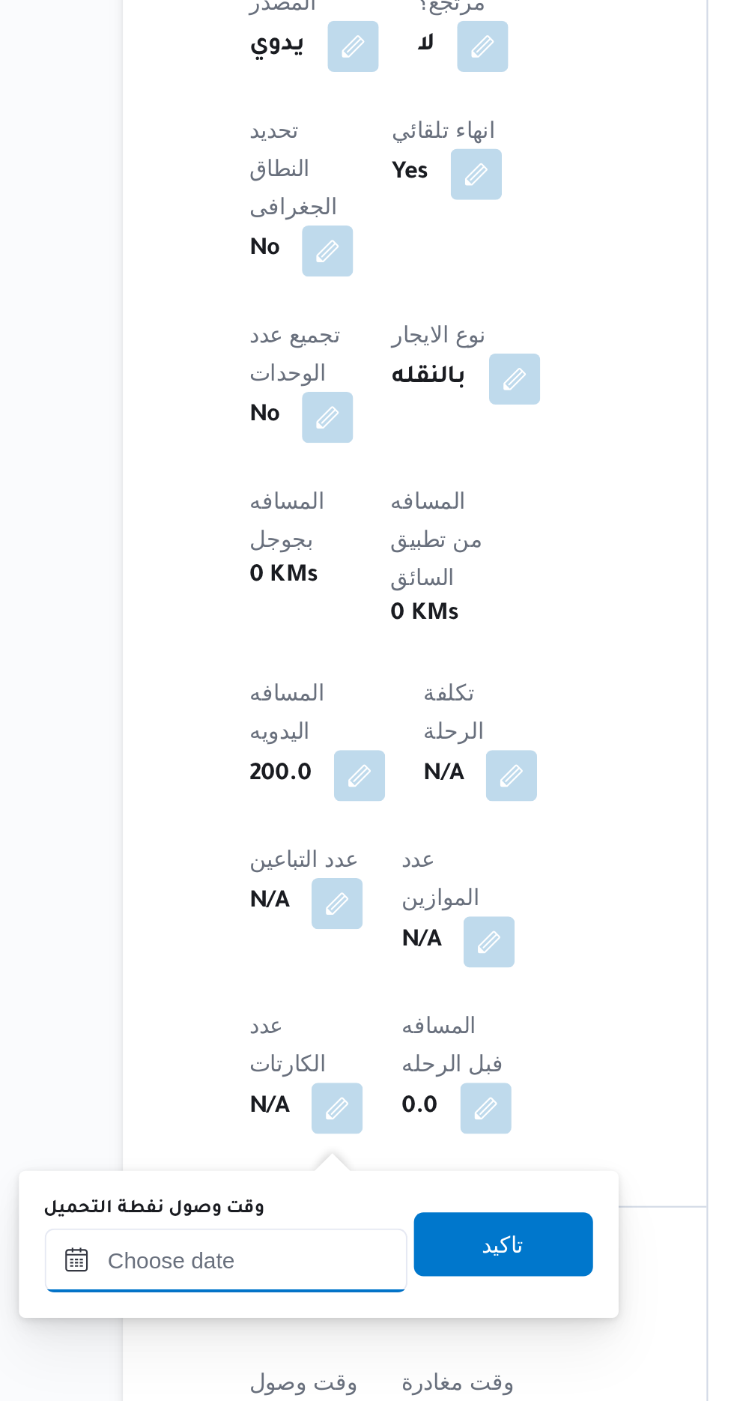
click at [267, 1330] on input "وقت وصول نفطة التحميل" at bounding box center [243, 1335] width 170 height 30
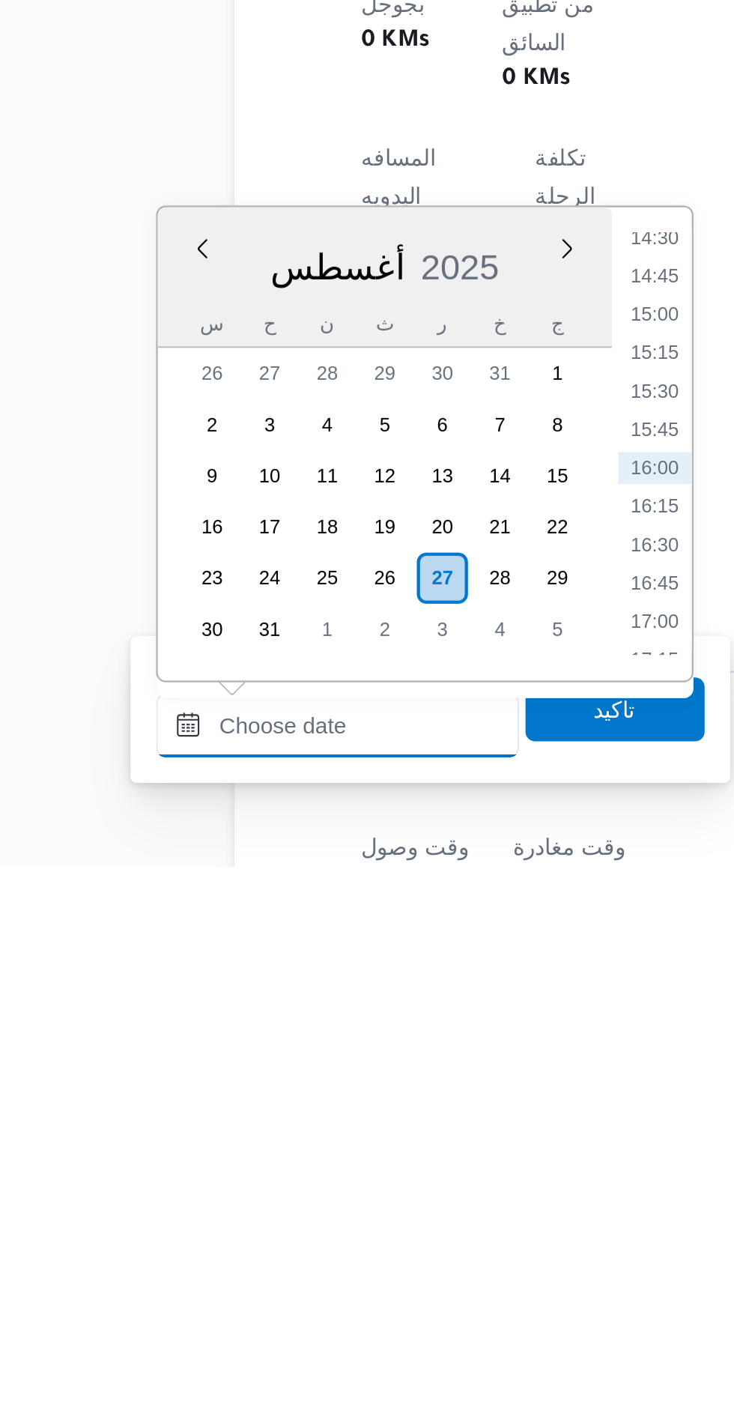
scroll to position [499, 0]
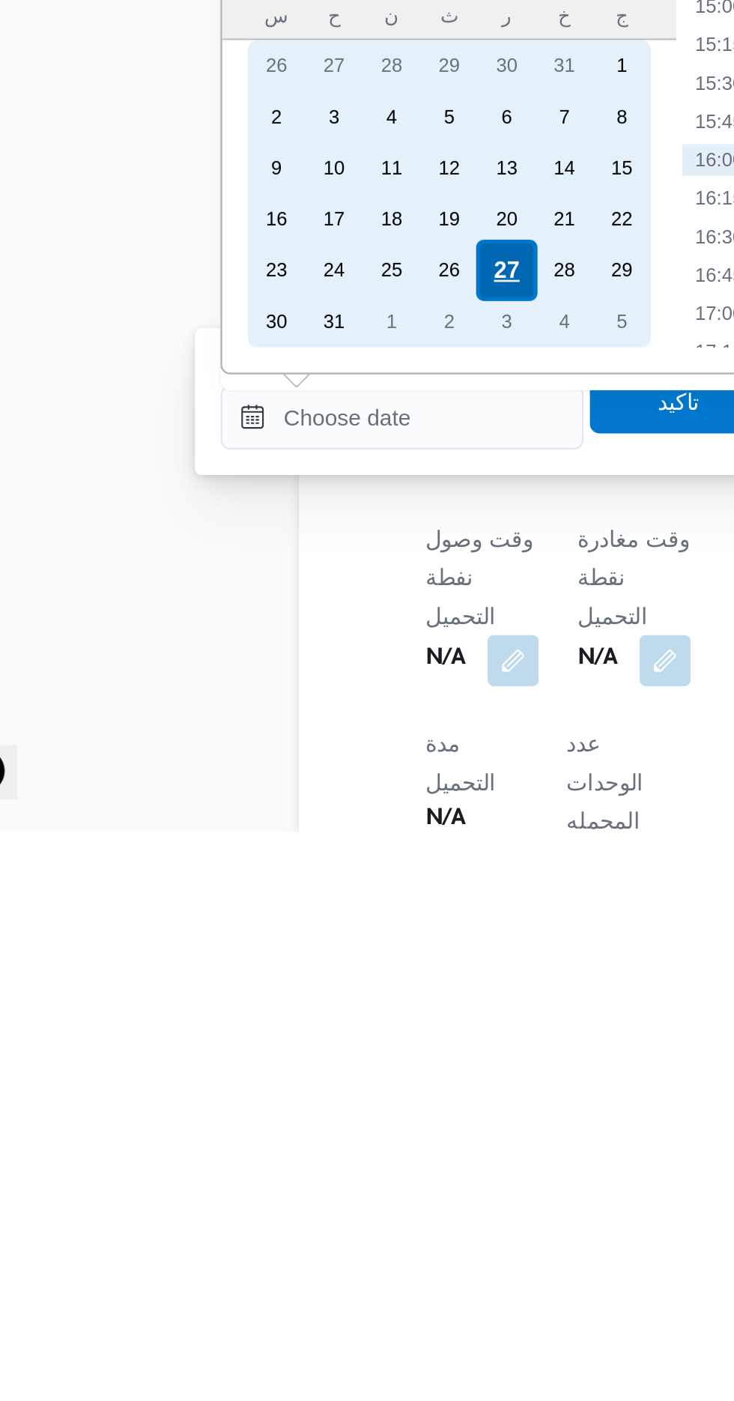
click at [294, 1136] on div "27" at bounding box center [291, 1138] width 28 height 28
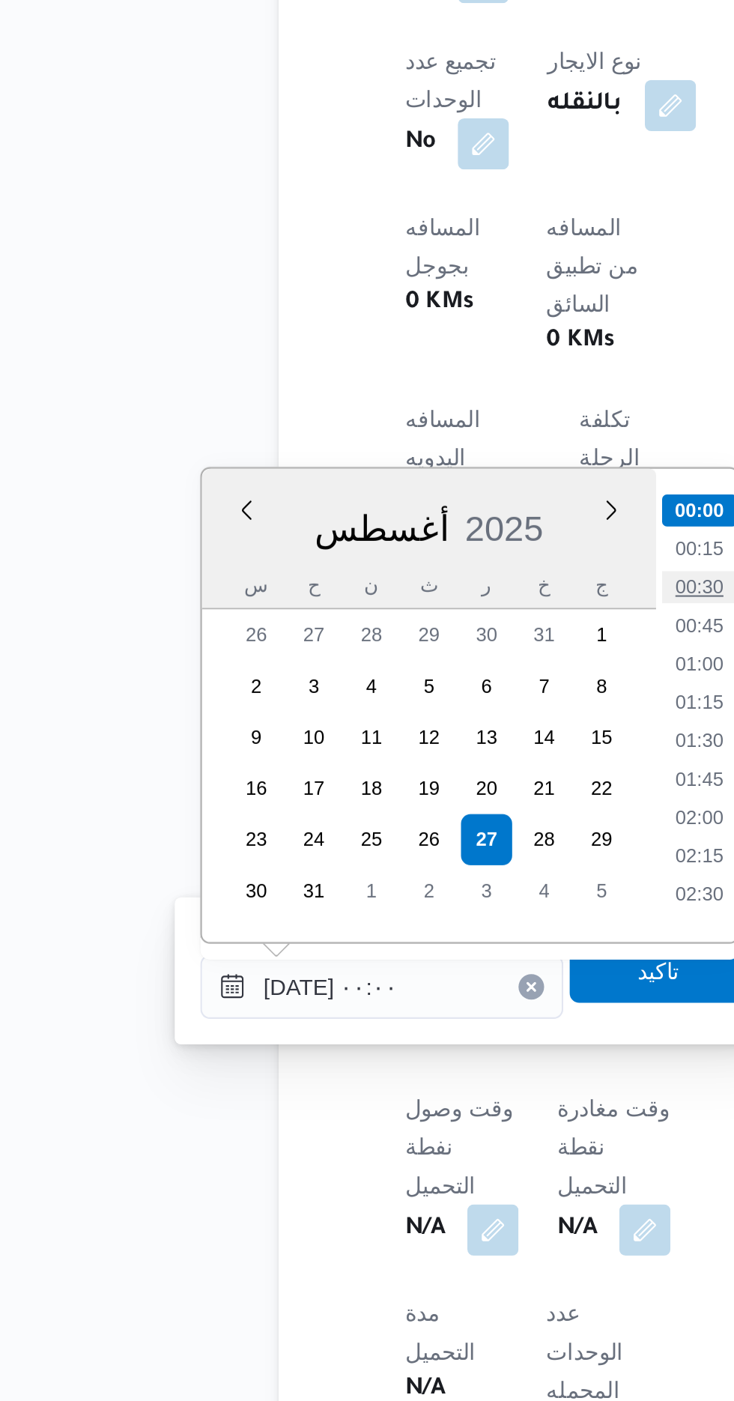
click at [401, 1024] on li "00:30" at bounding box center [392, 1019] width 34 height 15
type input "[DATE] ٠٠:٣٠"
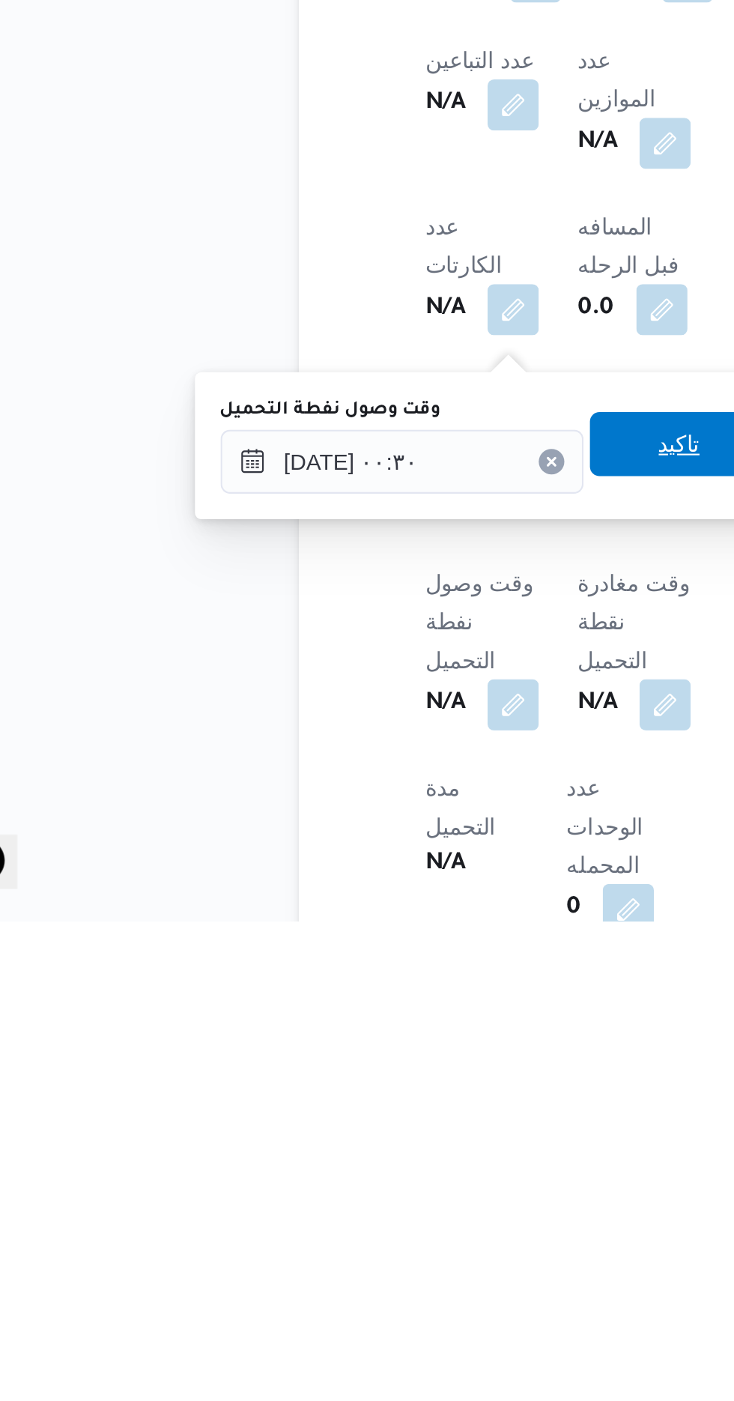
click at [370, 1178] on span "تاكيد" at bounding box center [373, 1178] width 84 height 30
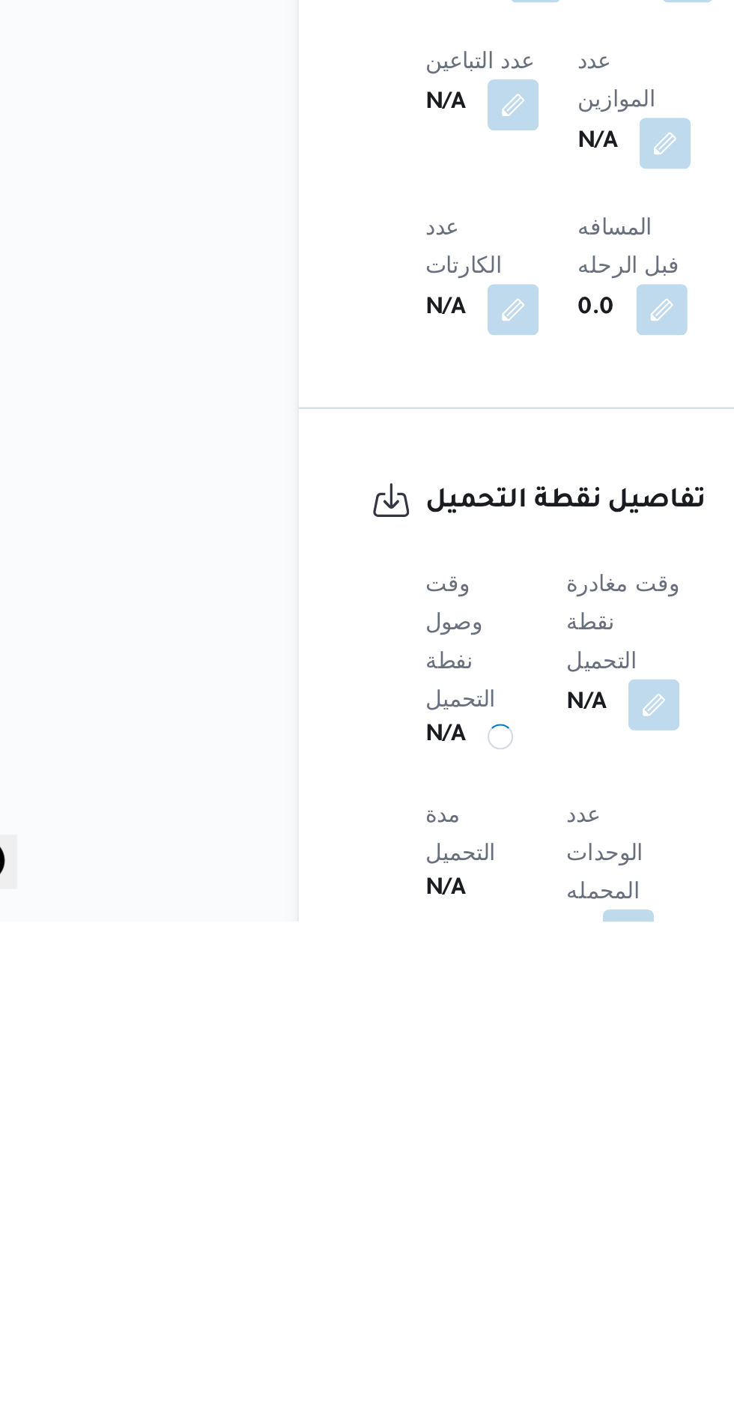
scroll to position [520, 0]
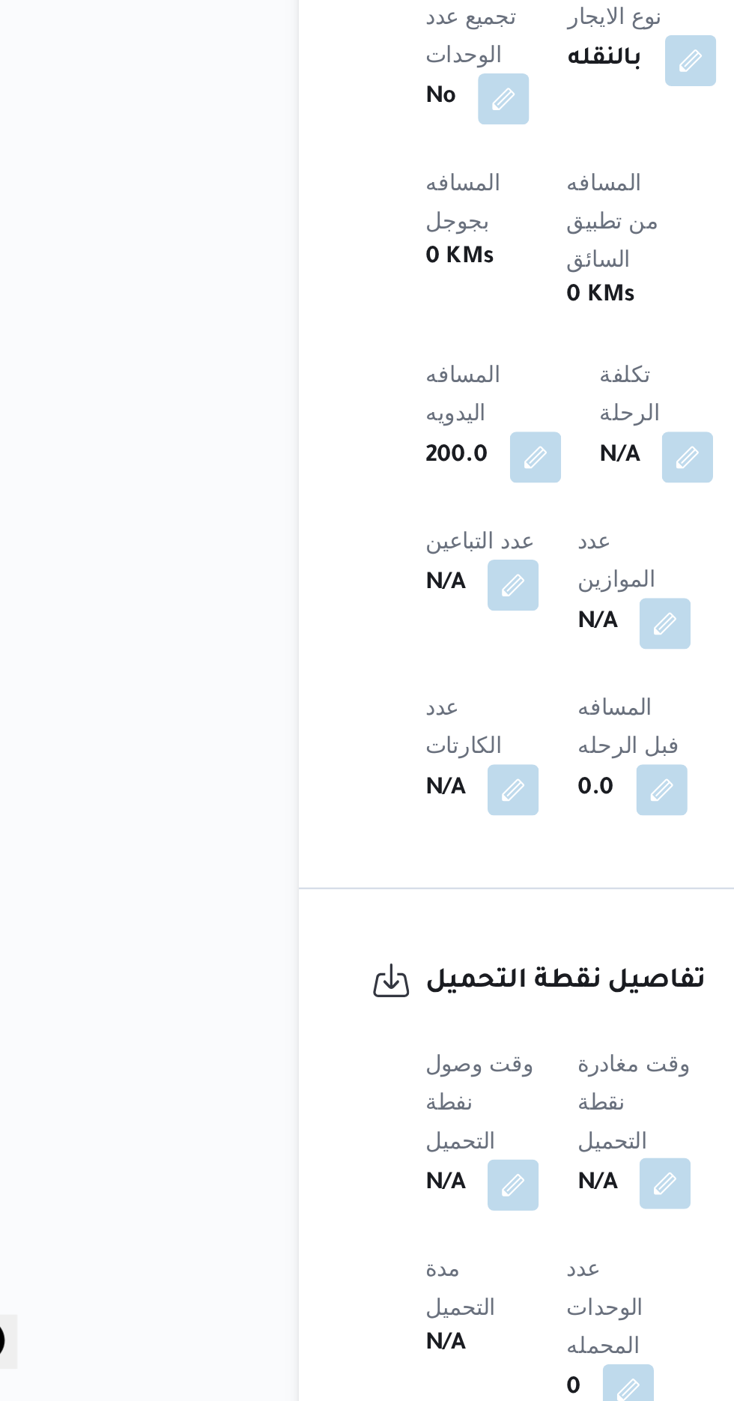
click at [369, 1287] on button "button" at bounding box center [366, 1299] width 24 height 24
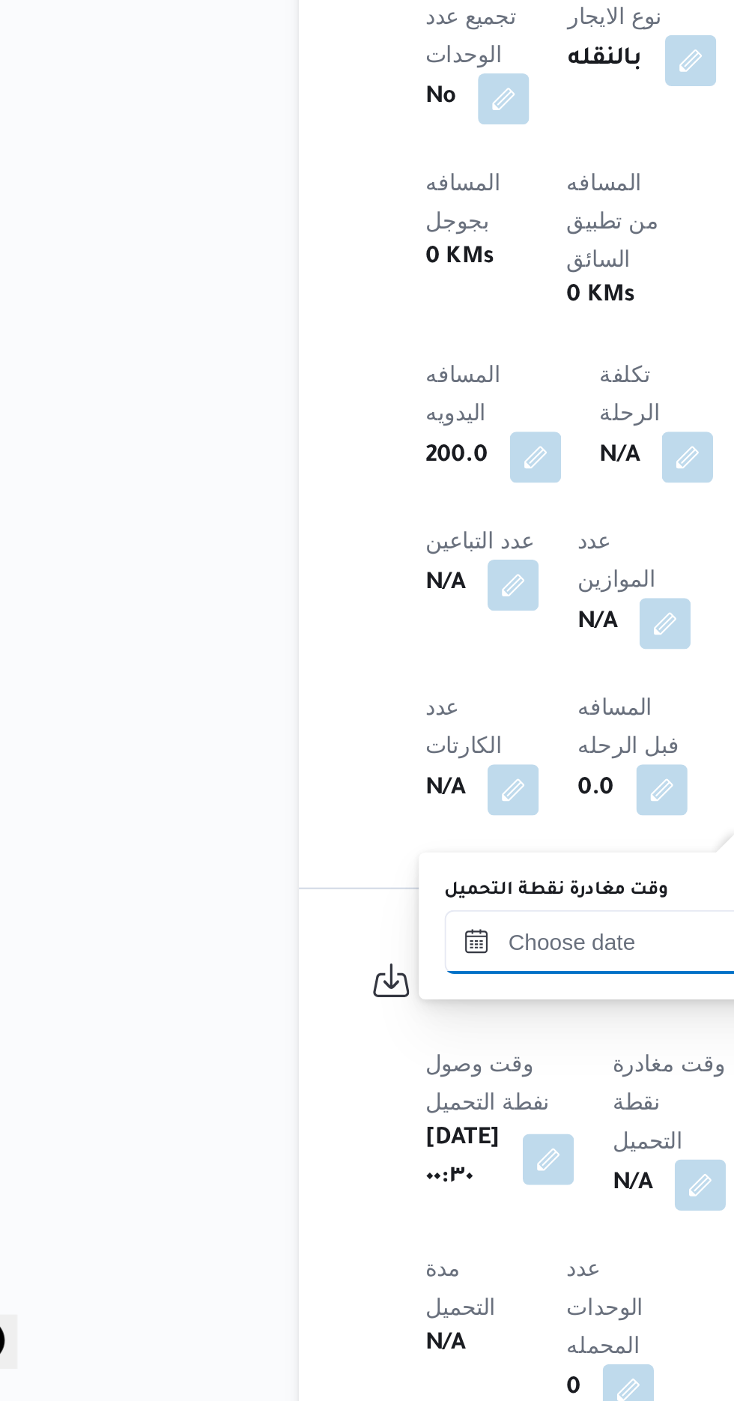
click at [328, 1179] on input "وقت مغادرة نقطة التحميل" at bounding box center [348, 1186] width 170 height 30
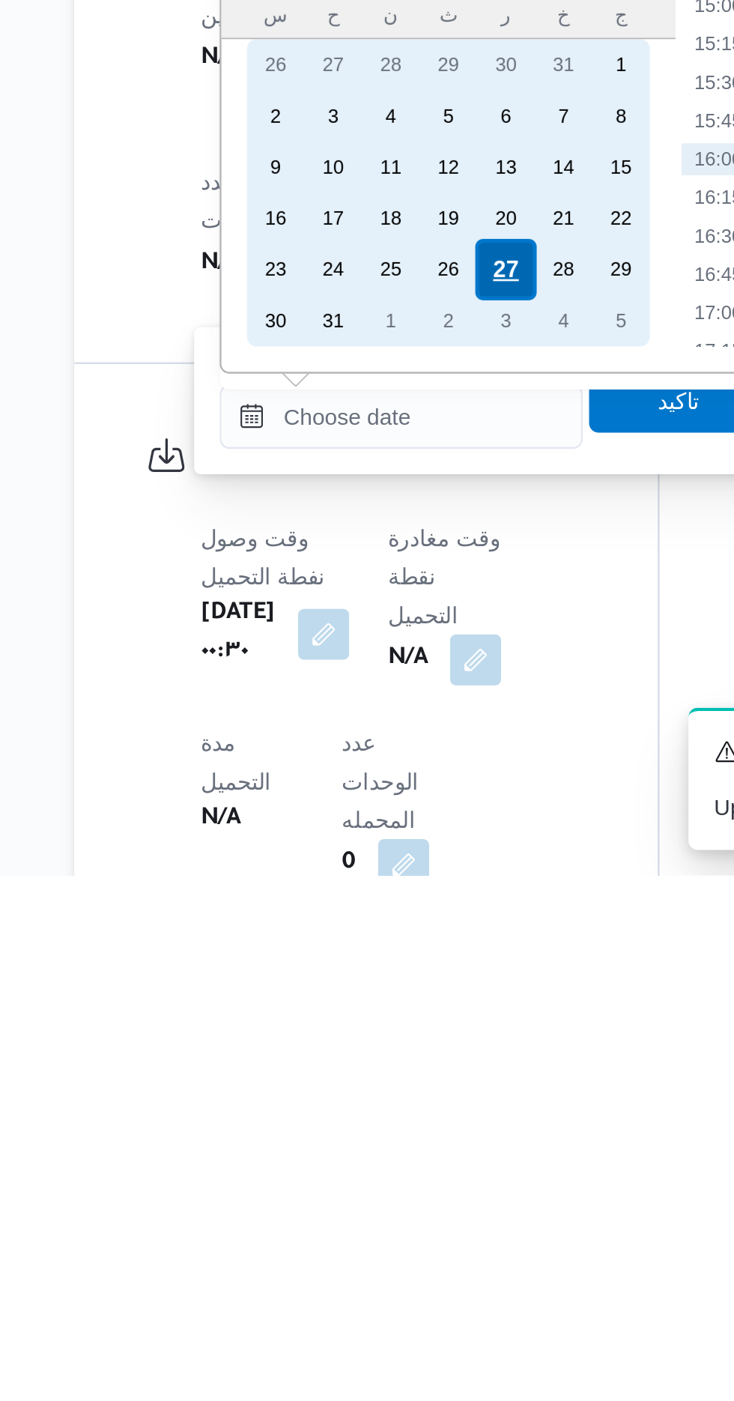
click at [399, 1112] on div "27" at bounding box center [397, 1117] width 28 height 28
type input "[DATE] ٠٠:٠٠"
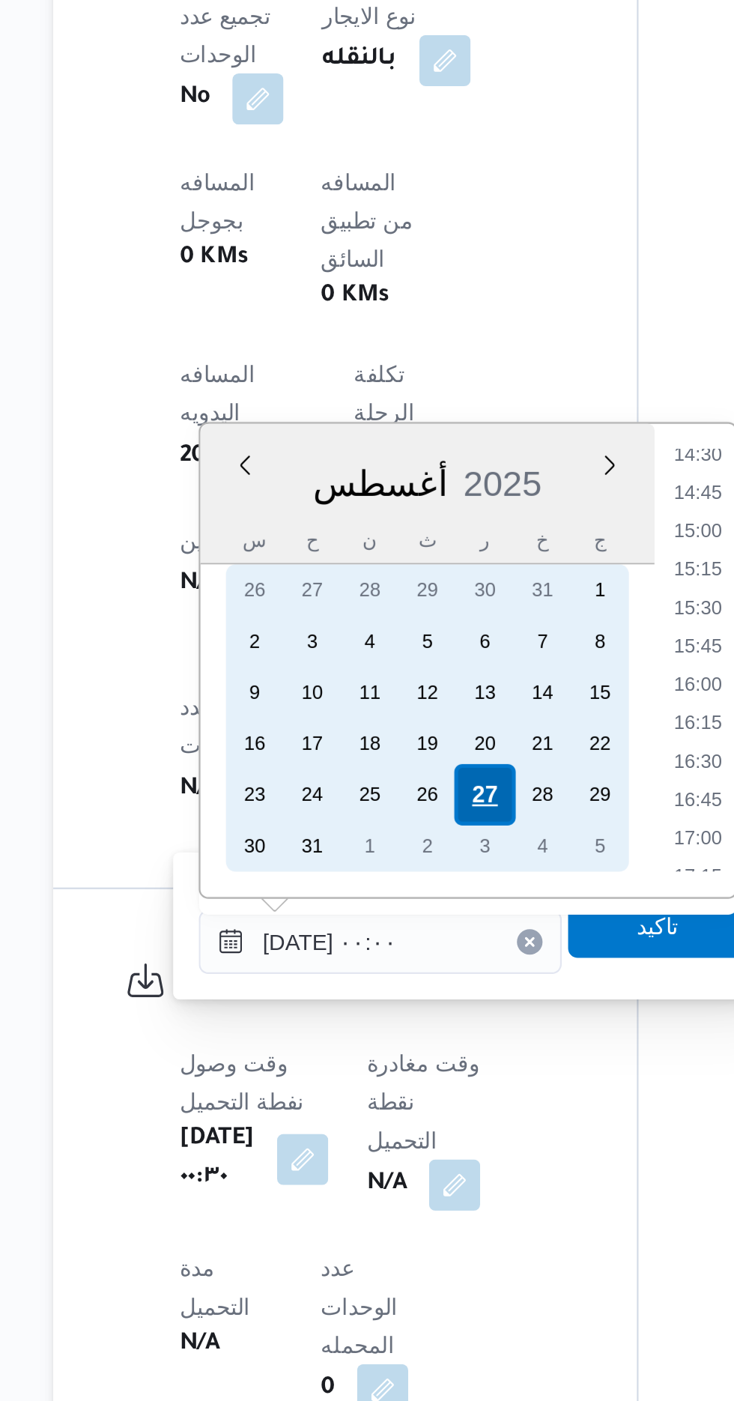
scroll to position [0, 0]
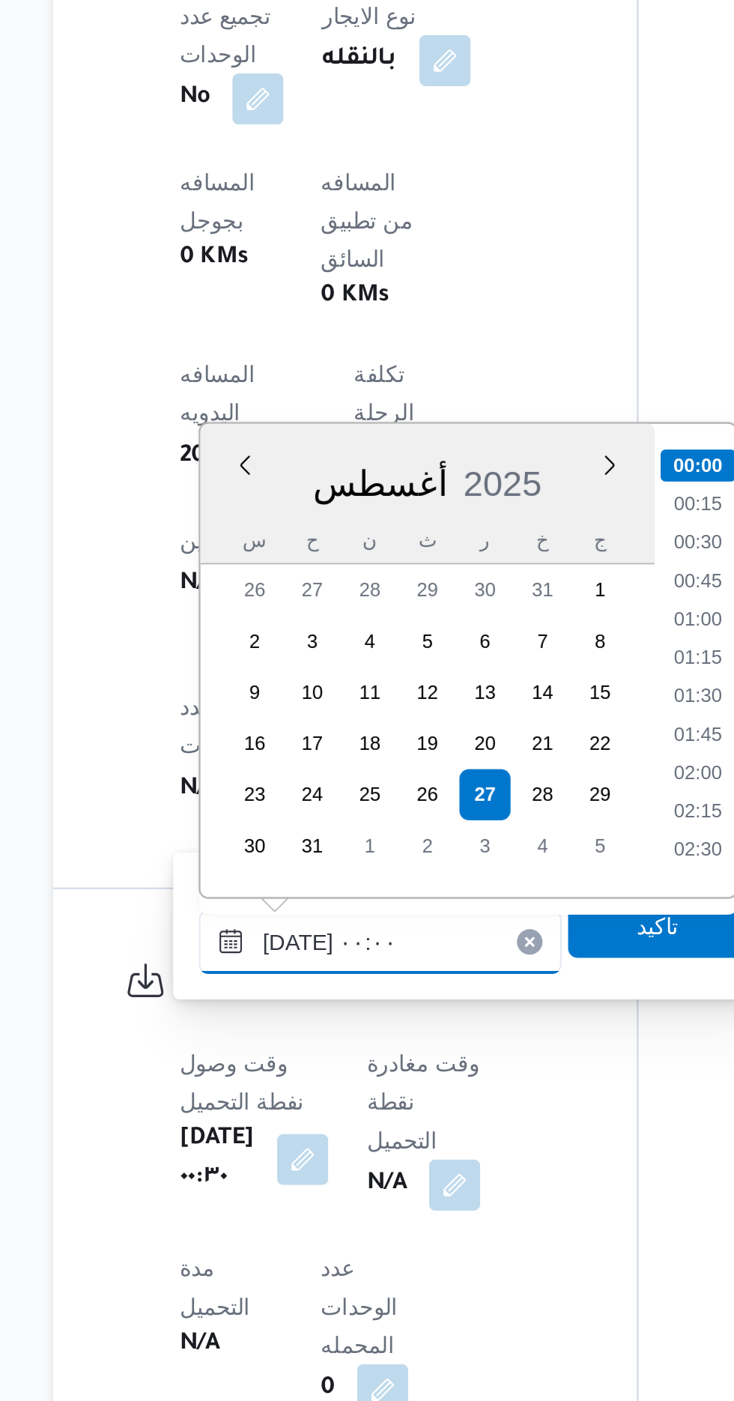
click at [273, 1183] on input "[DATE] ٠٠:٠٠" at bounding box center [348, 1186] width 170 height 30
click at [280, 1189] on input "[DATE] ٠٠:٠٠" at bounding box center [348, 1186] width 170 height 30
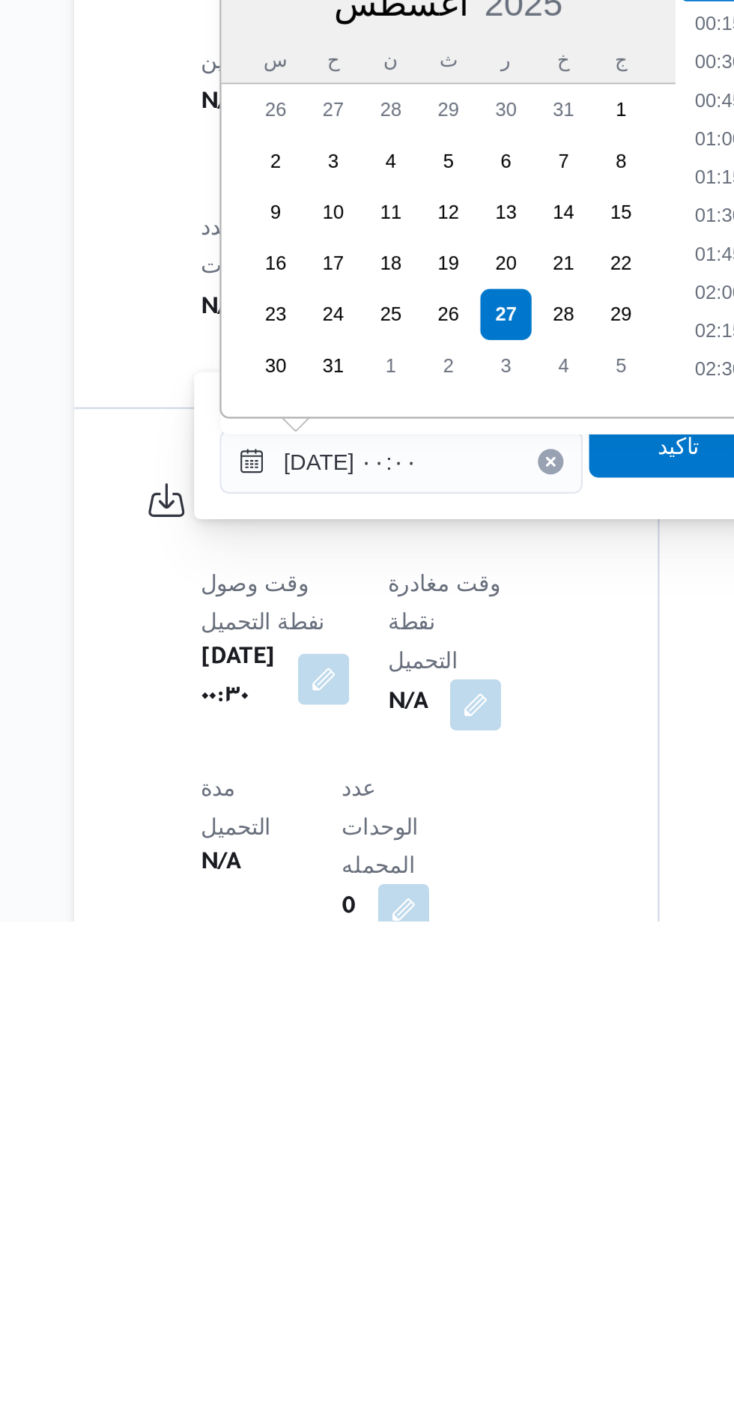
scroll to position [520, 0]
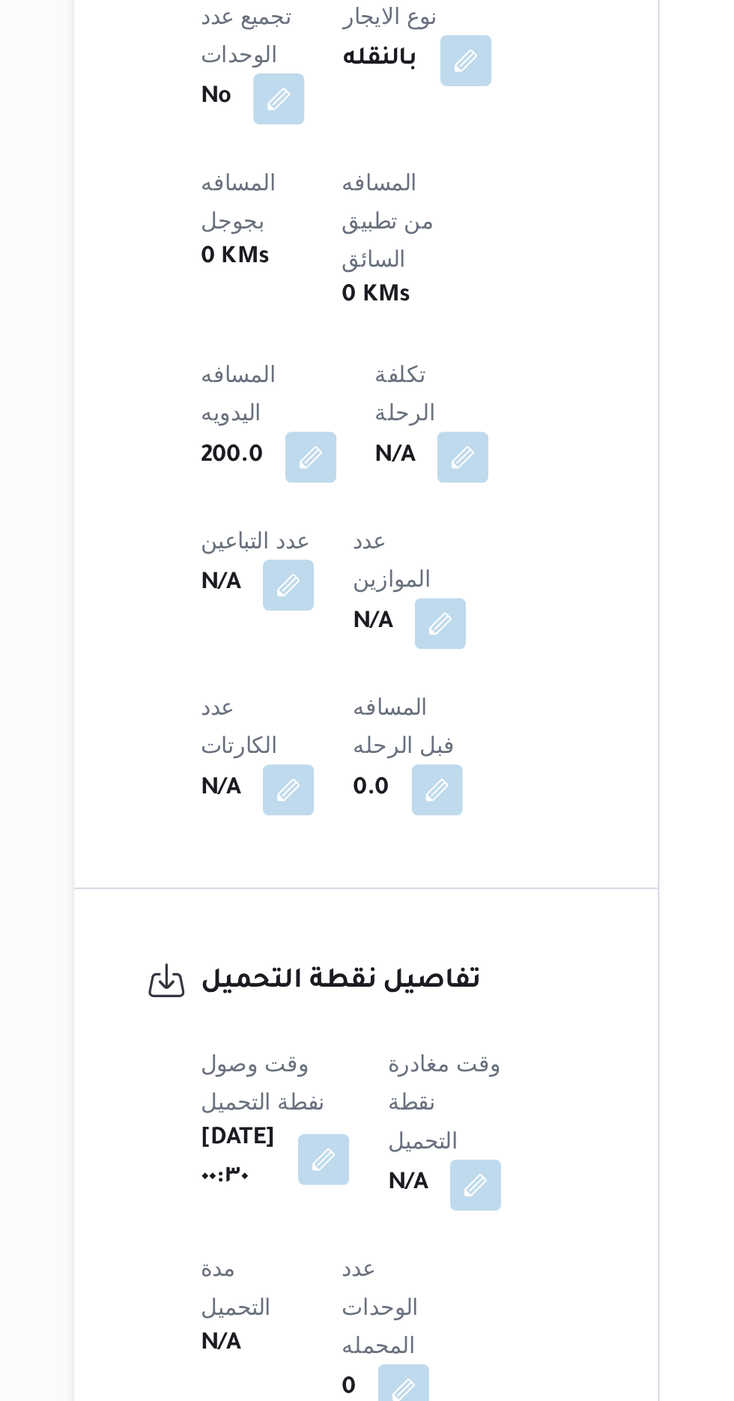
select select "cases"
click at [395, 1287] on button "button" at bounding box center [383, 1299] width 24 height 24
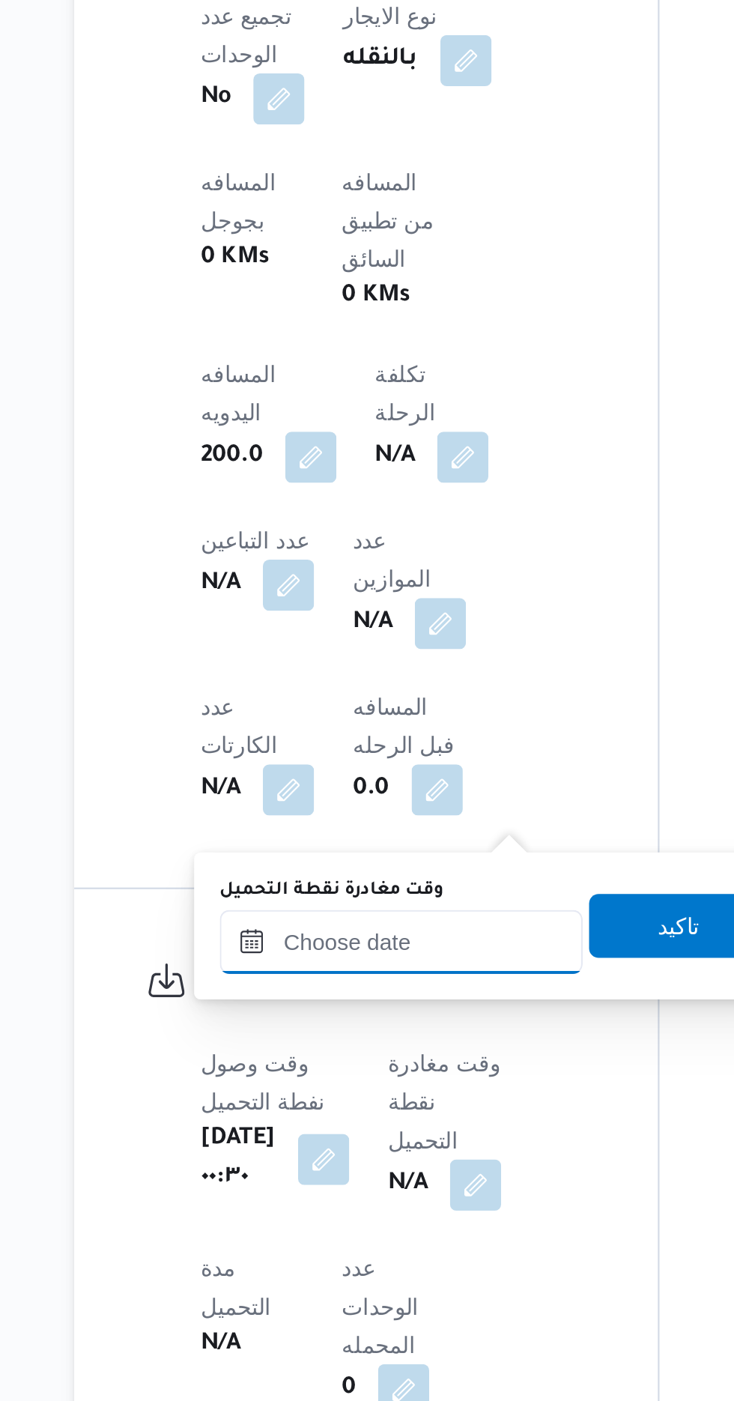
click at [365, 1180] on input "وقت مغادرة نقطة التحميل" at bounding box center [348, 1186] width 170 height 30
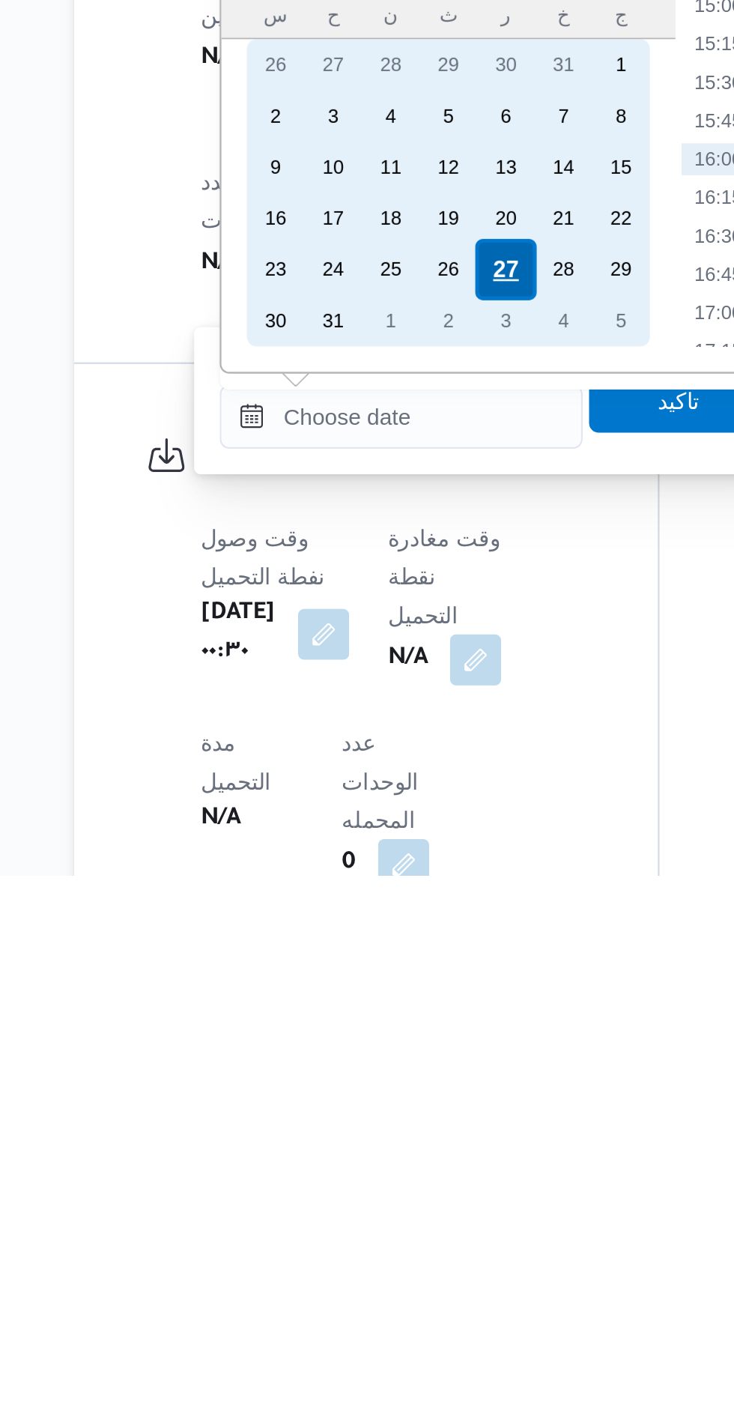
click at [401, 1115] on div "27" at bounding box center [397, 1117] width 28 height 28
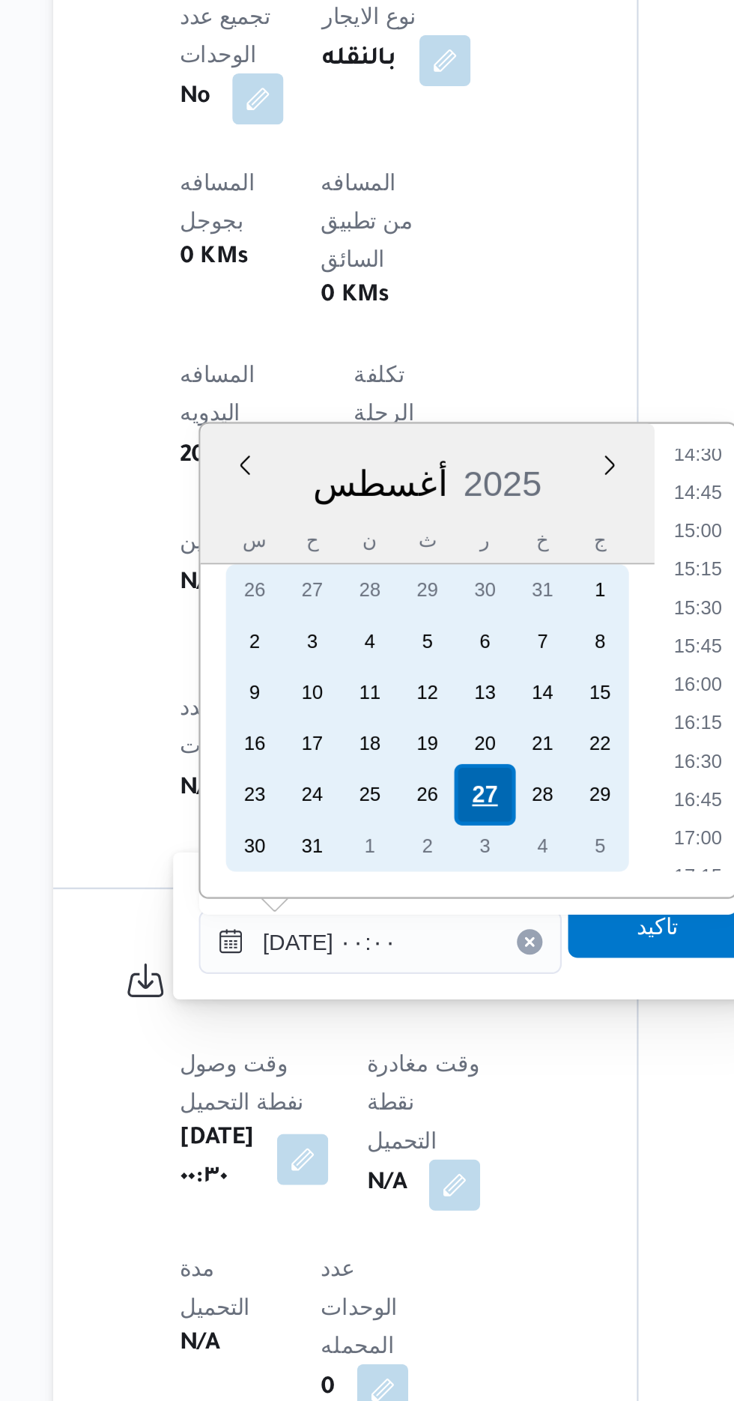
scroll to position [0, 0]
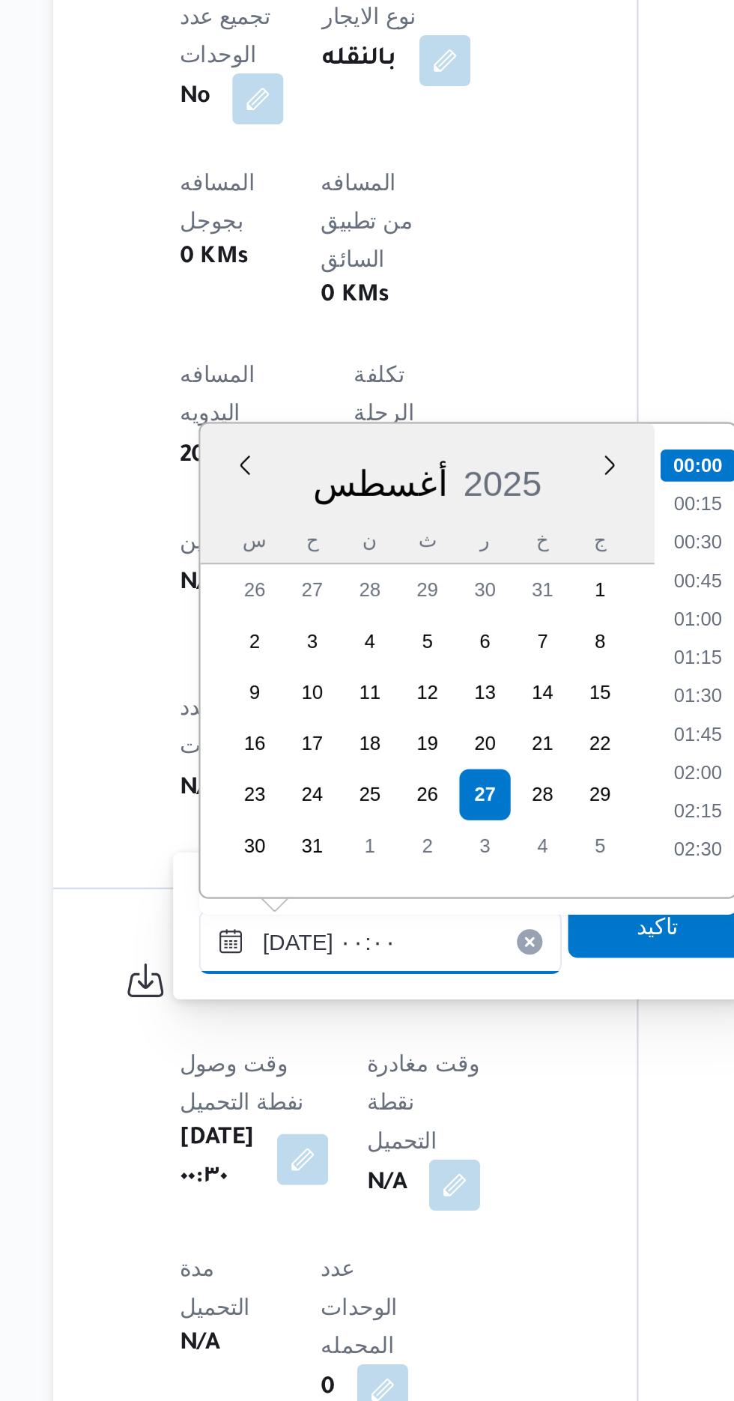
click at [266, 1197] on input "[DATE] ٠٠:٠٠" at bounding box center [348, 1186] width 170 height 30
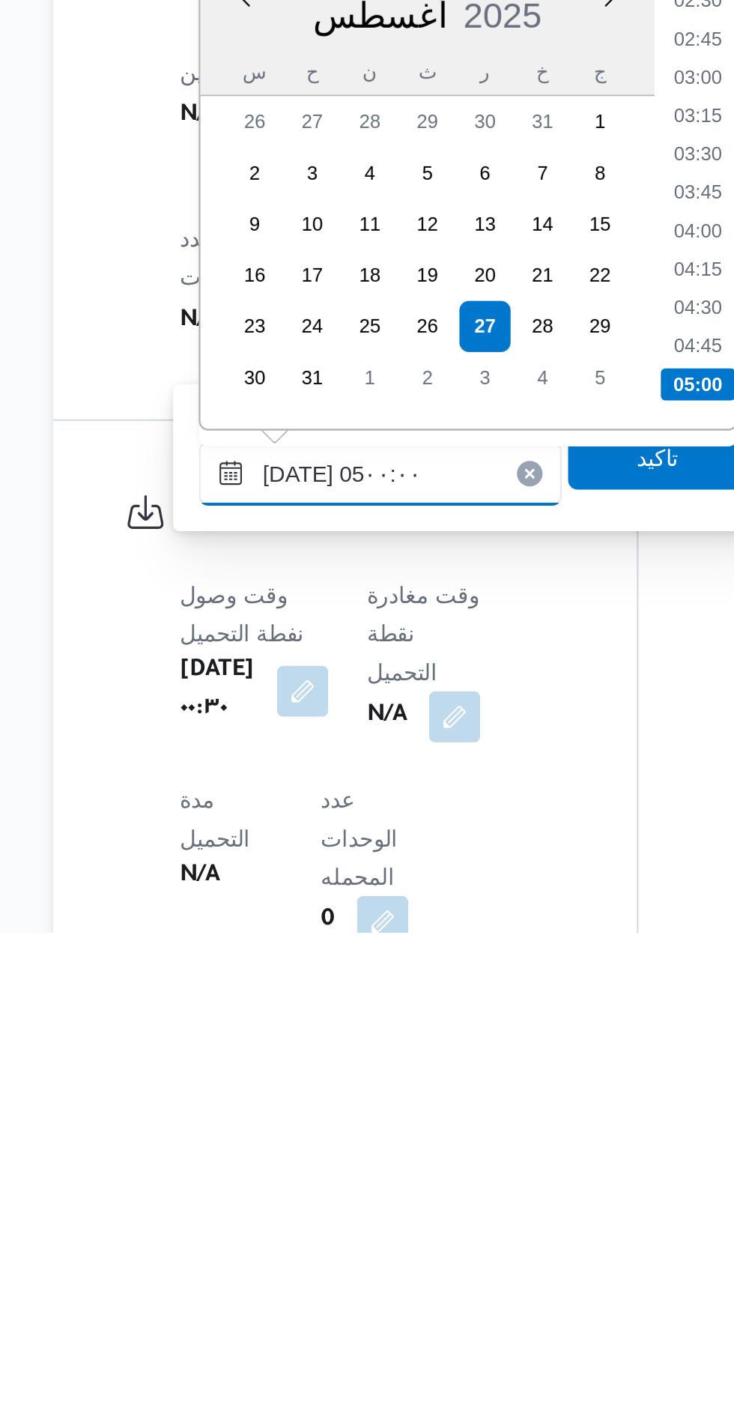
scroll to position [520, 0]
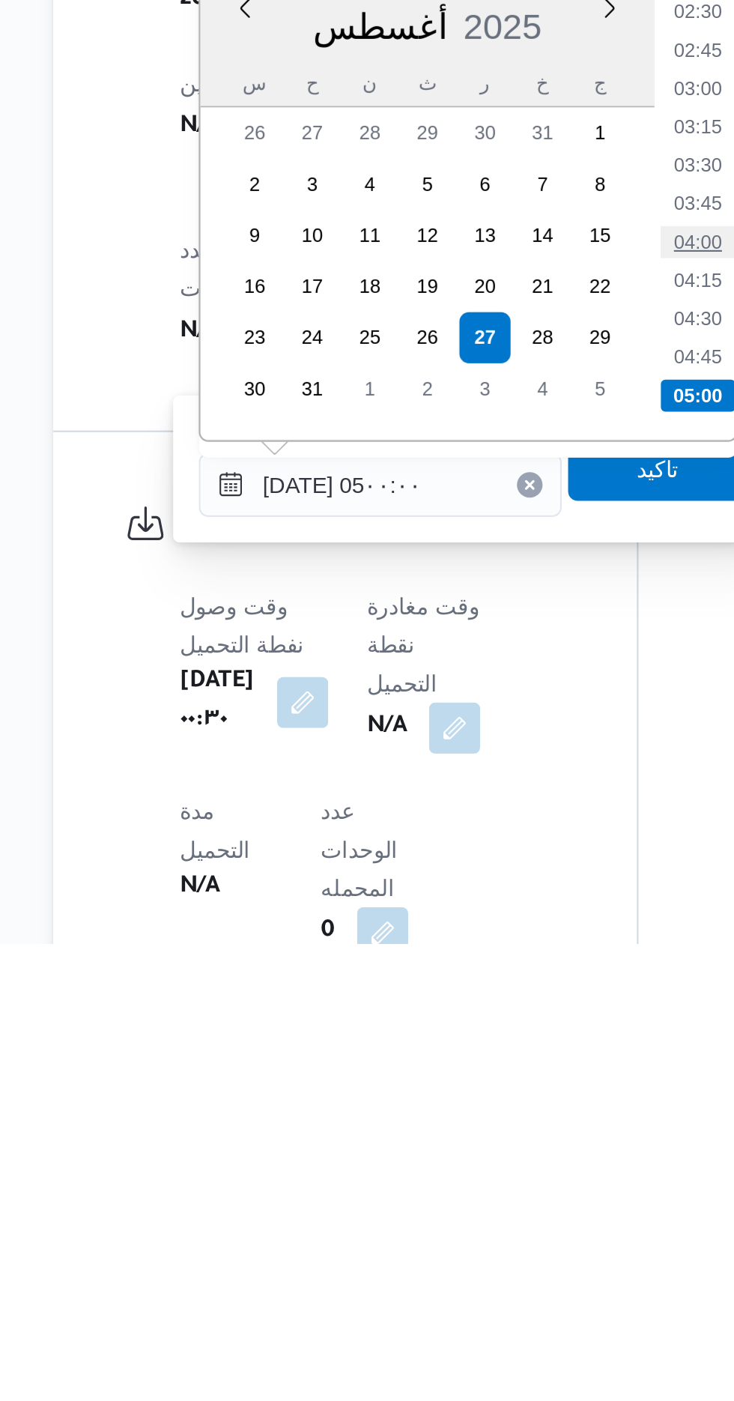
click at [492, 1069] on li "04:00" at bounding box center [496, 1071] width 34 height 15
type input "[DATE] ٠٤:٠٠"
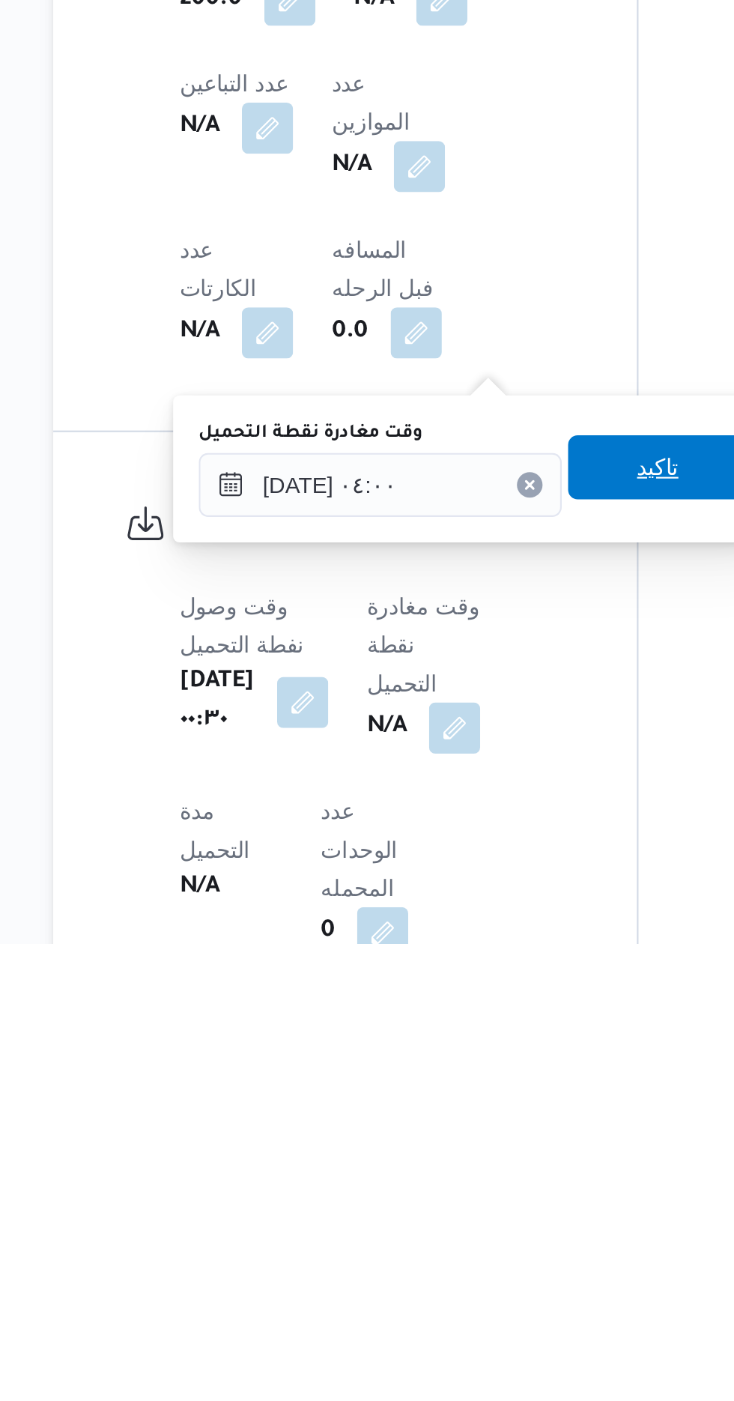
click at [477, 1179] on span "تاكيد" at bounding box center [478, 1178] width 84 height 30
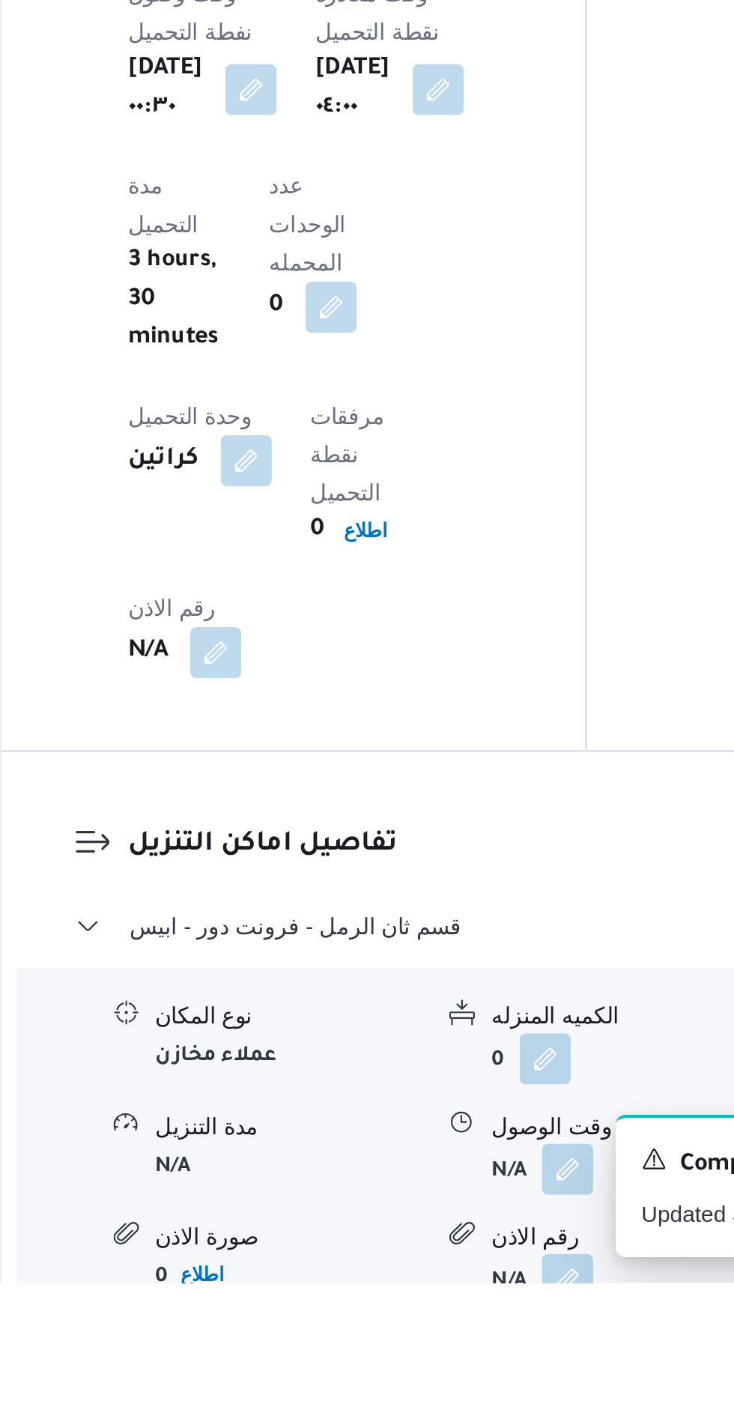
scroll to position [1013, 0]
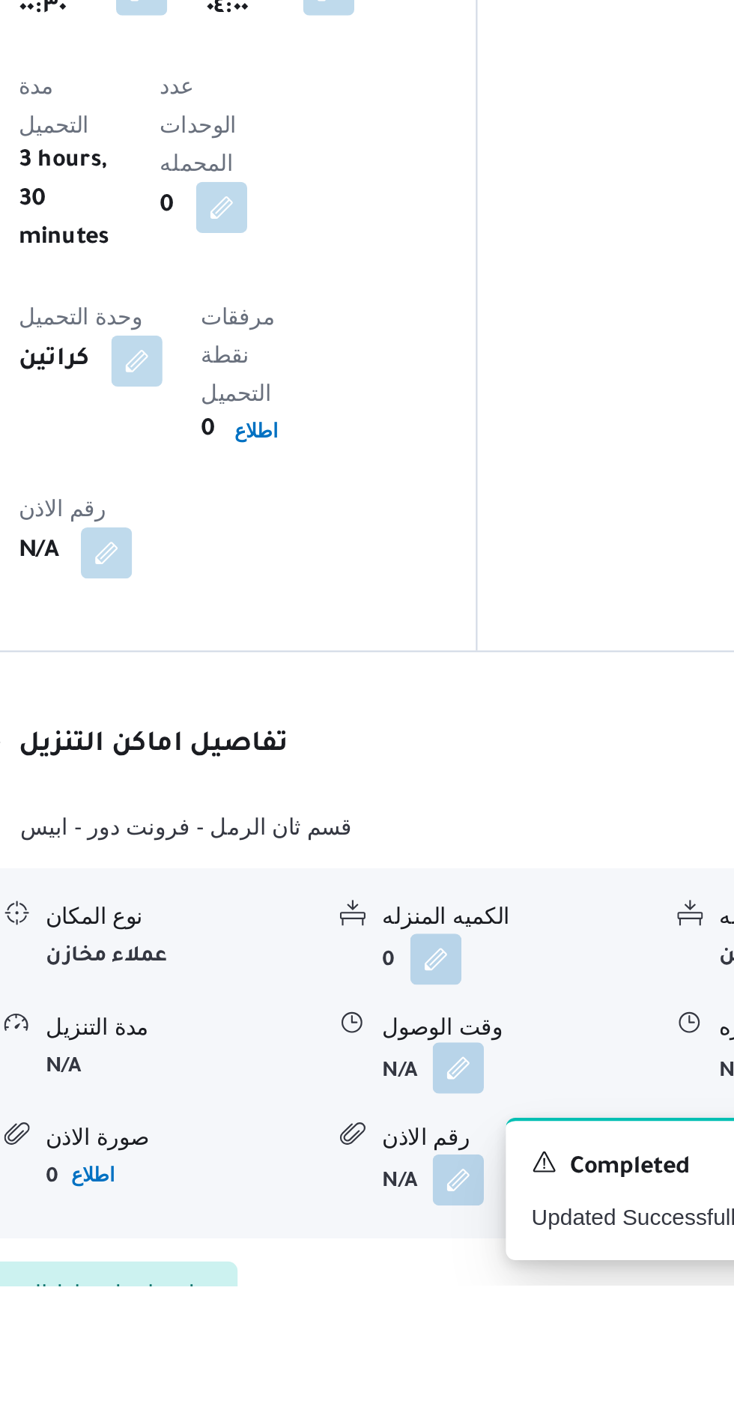
click at [464, 1287] on button "button" at bounding box center [460, 1299] width 24 height 24
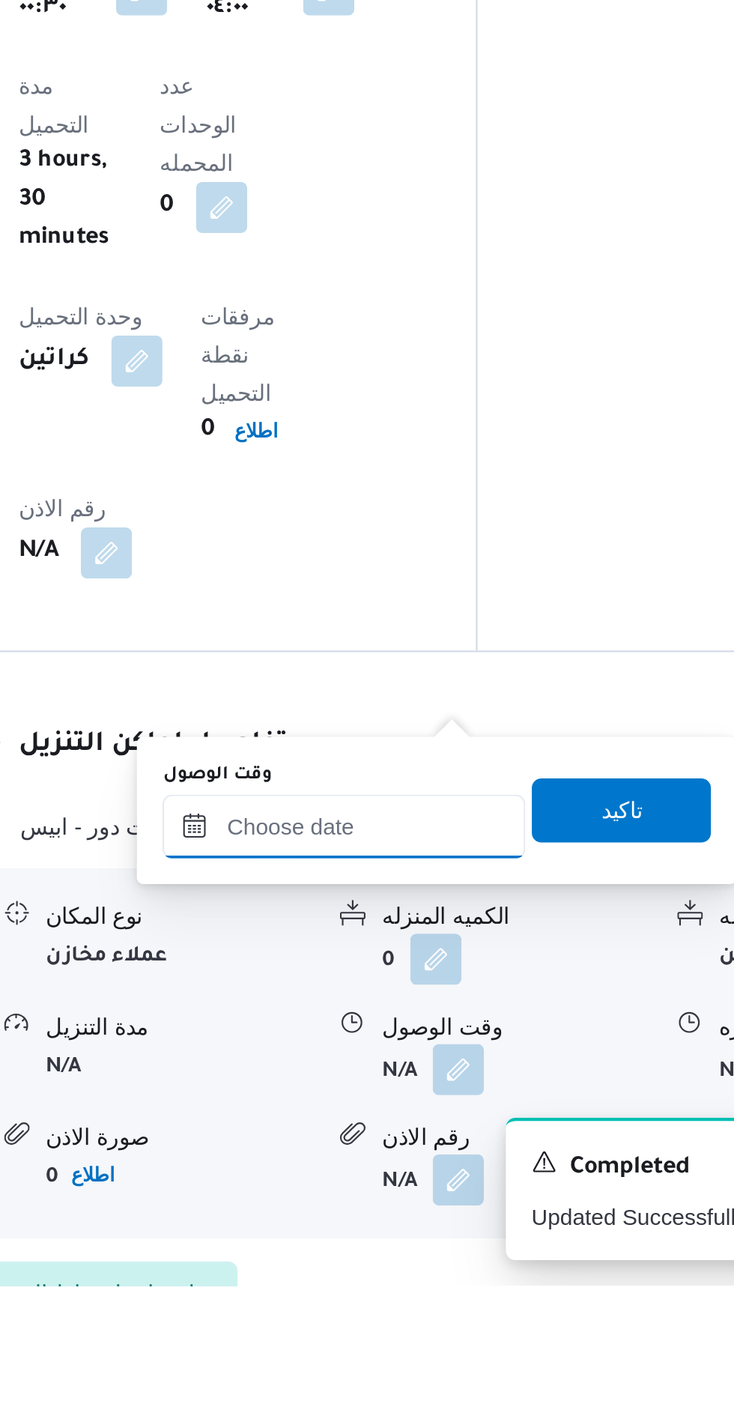
click at [441, 1178] on input "وقت الوصول" at bounding box center [406, 1186] width 170 height 30
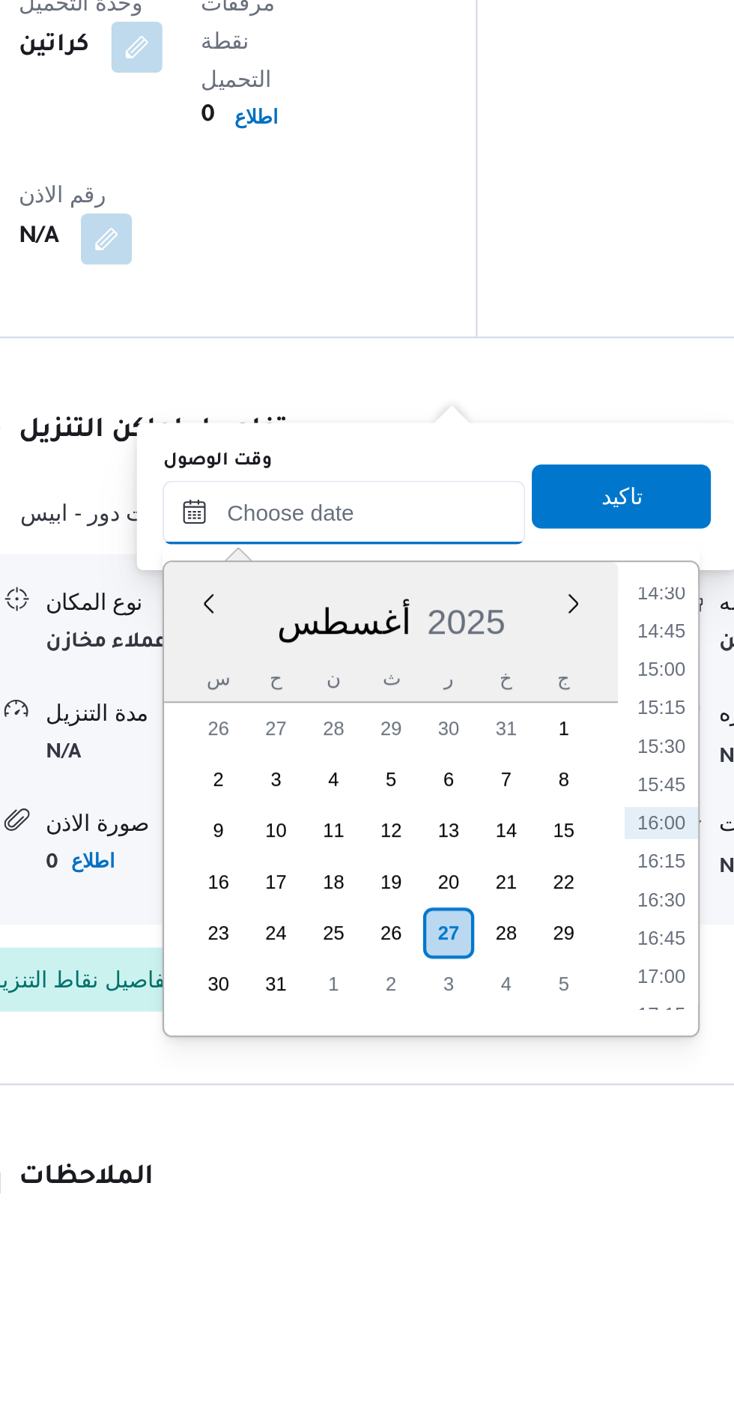
scroll to position [1124, 0]
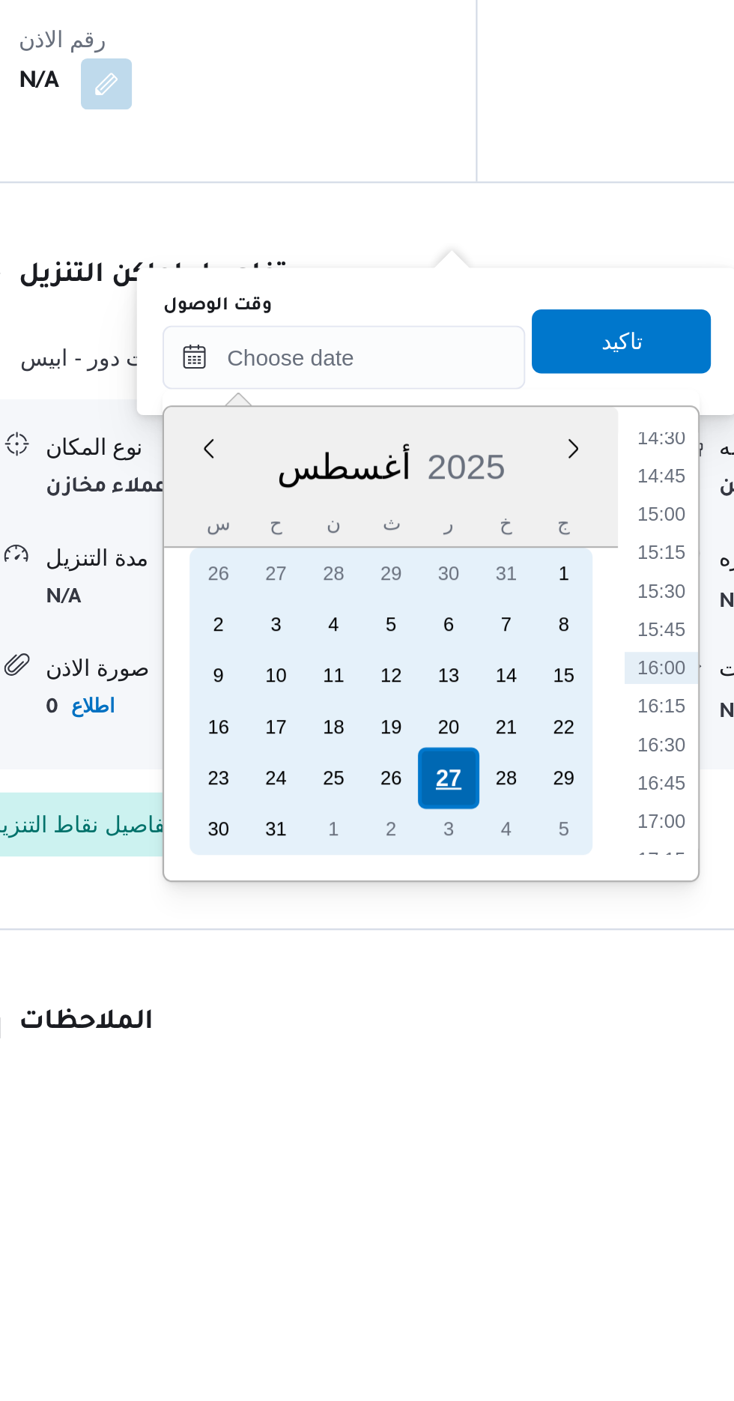
click at [461, 1277] on div "27" at bounding box center [455, 1272] width 28 height 28
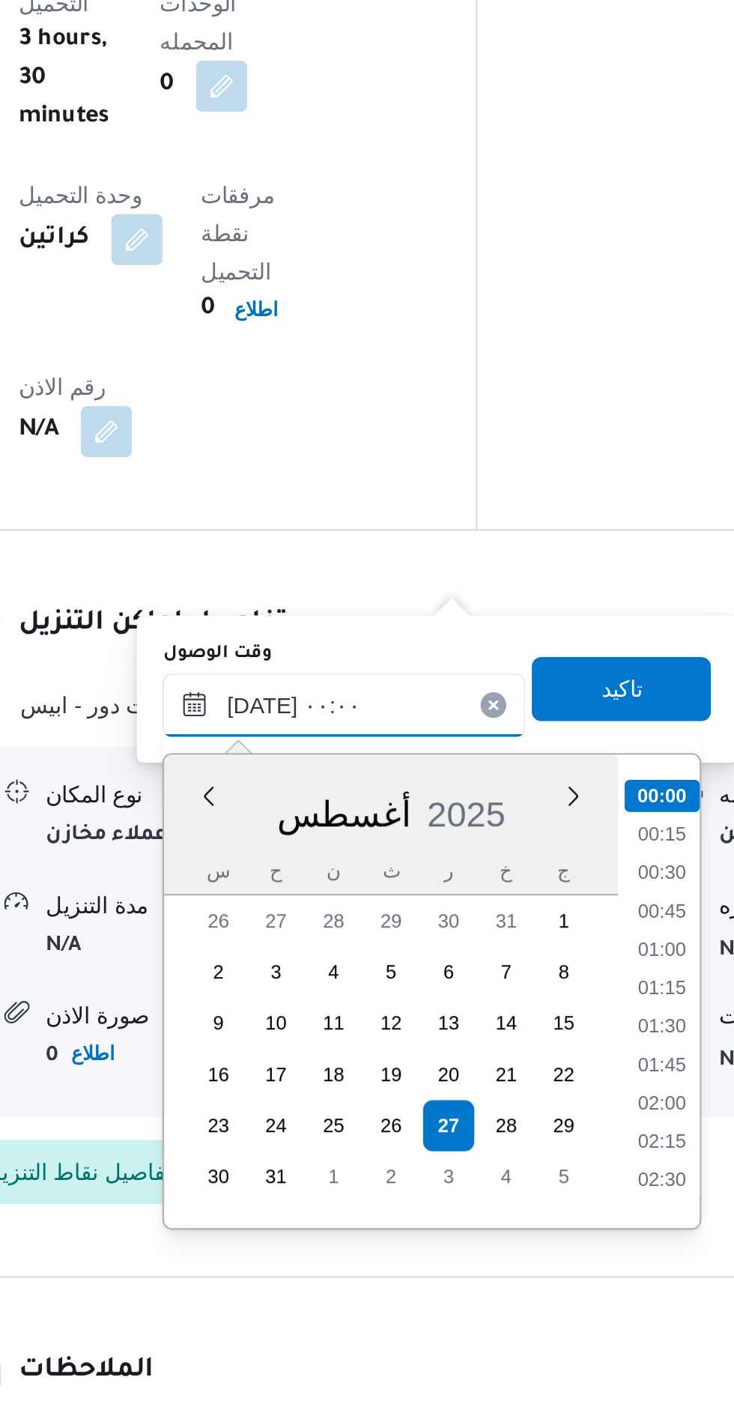
click at [327, 1083] on input "[DATE] ٠٠:٠٠" at bounding box center [406, 1075] width 170 height 30
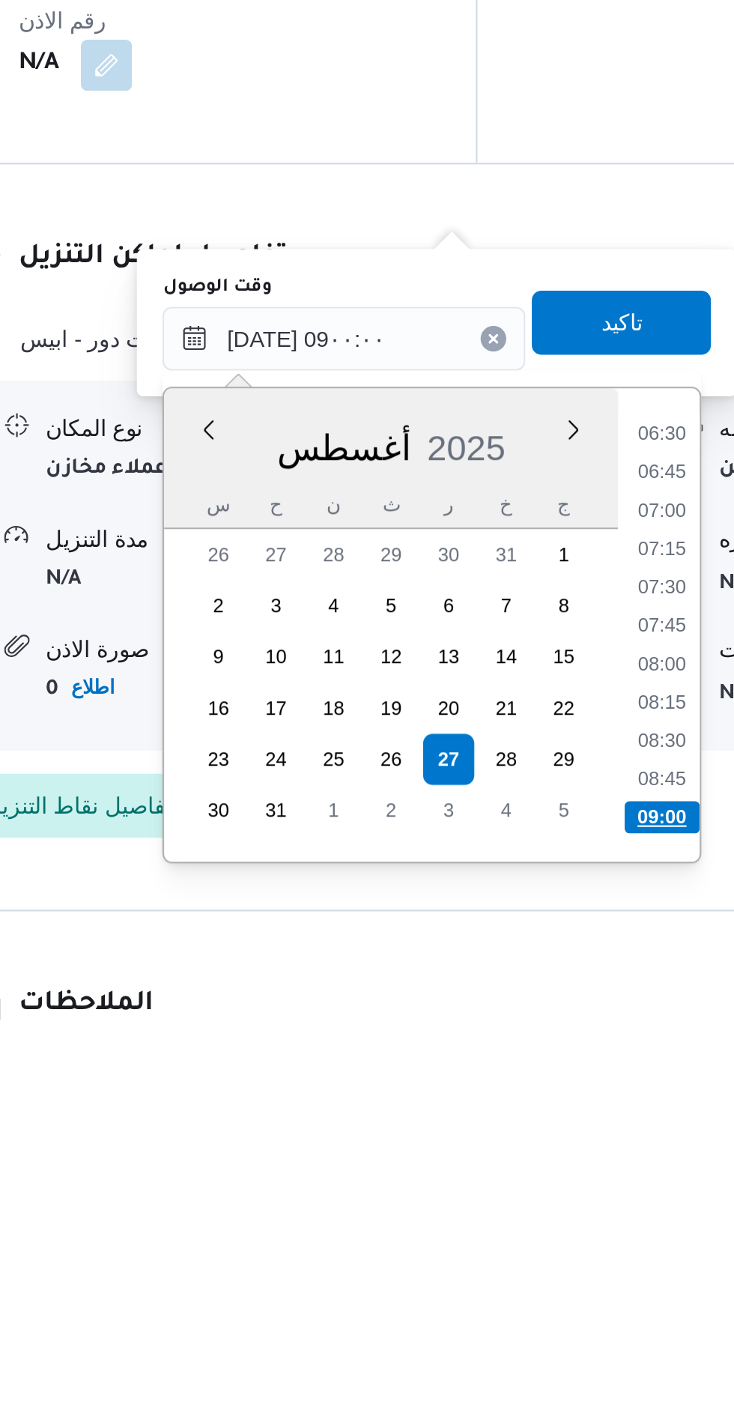
click at [554, 1296] on li "09:00" at bounding box center [555, 1298] width 35 height 15
type input "[DATE] ٠٩:٠٠"
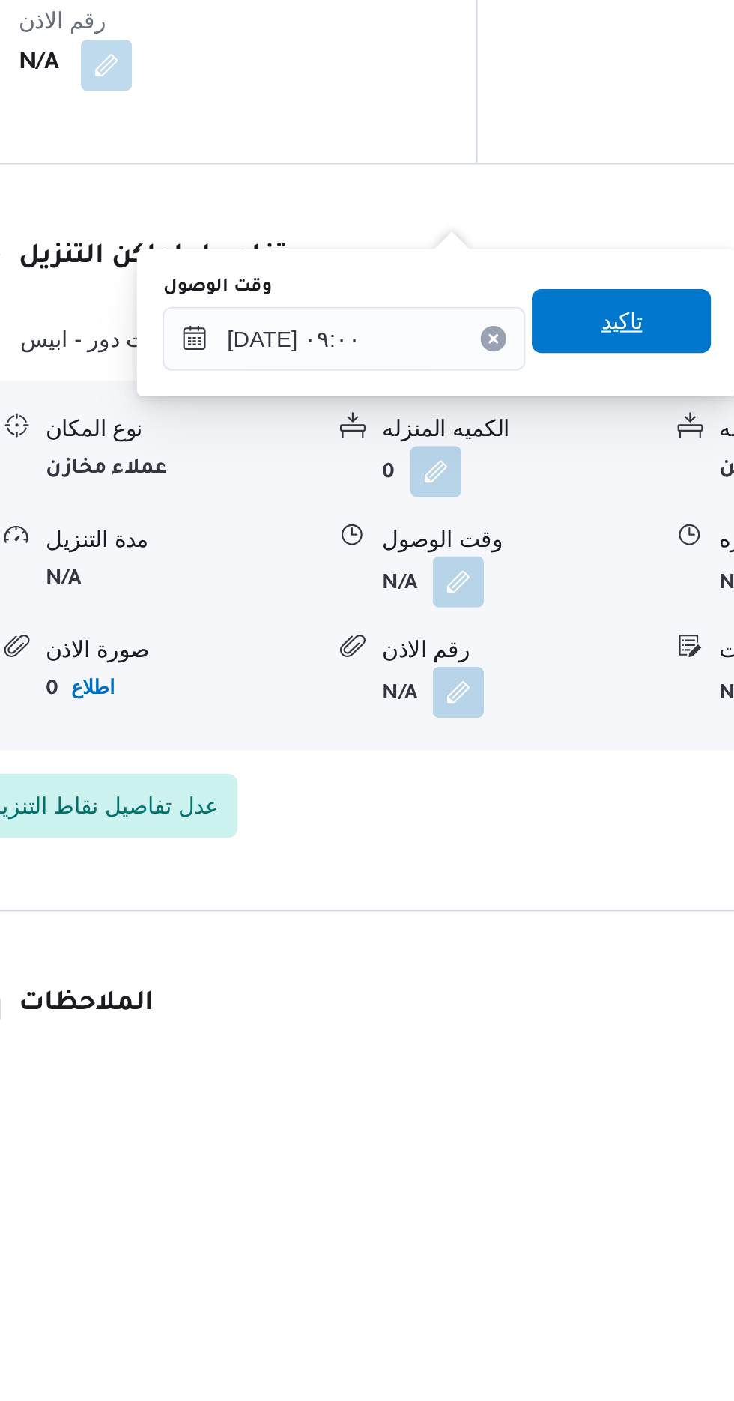
click at [544, 1075] on span "تاكيد" at bounding box center [536, 1067] width 19 height 18
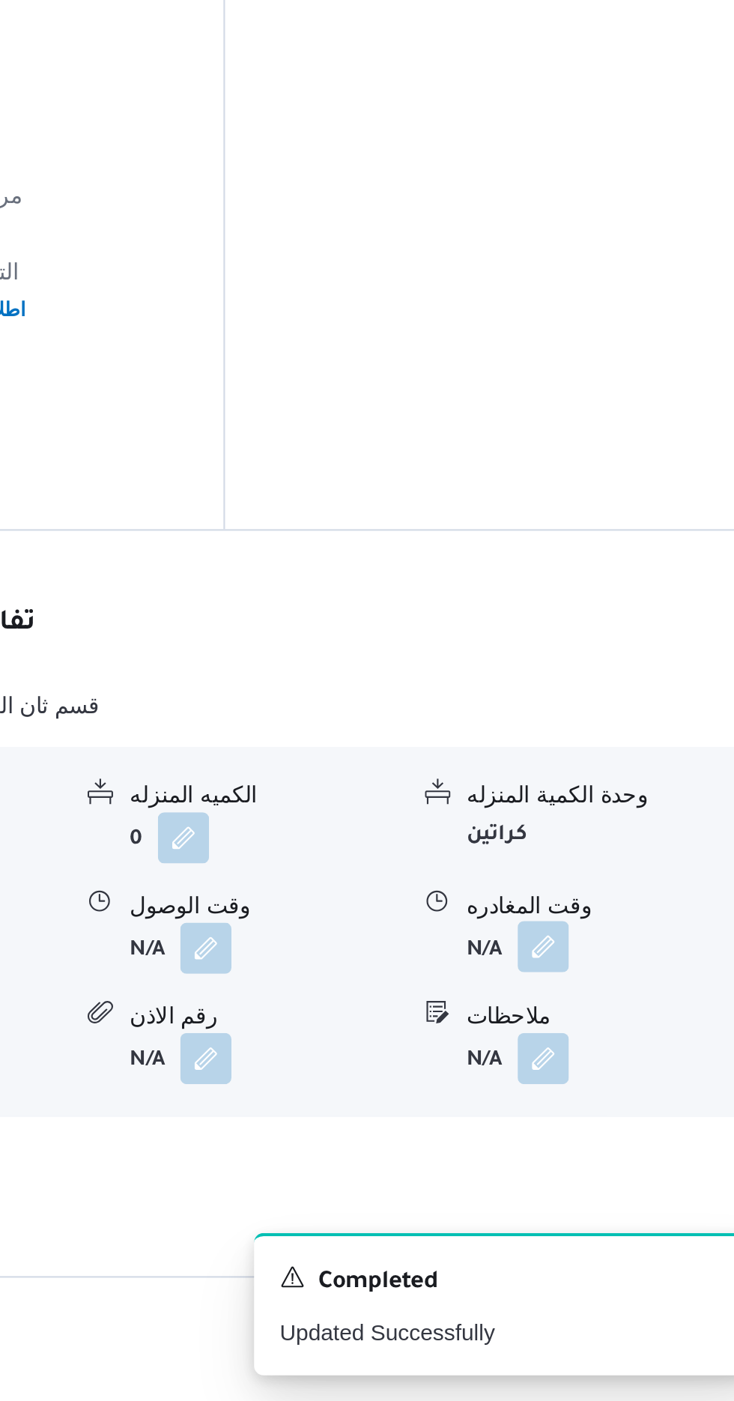
click at [622, 1176] on button "button" at bounding box center [618, 1188] width 24 height 24
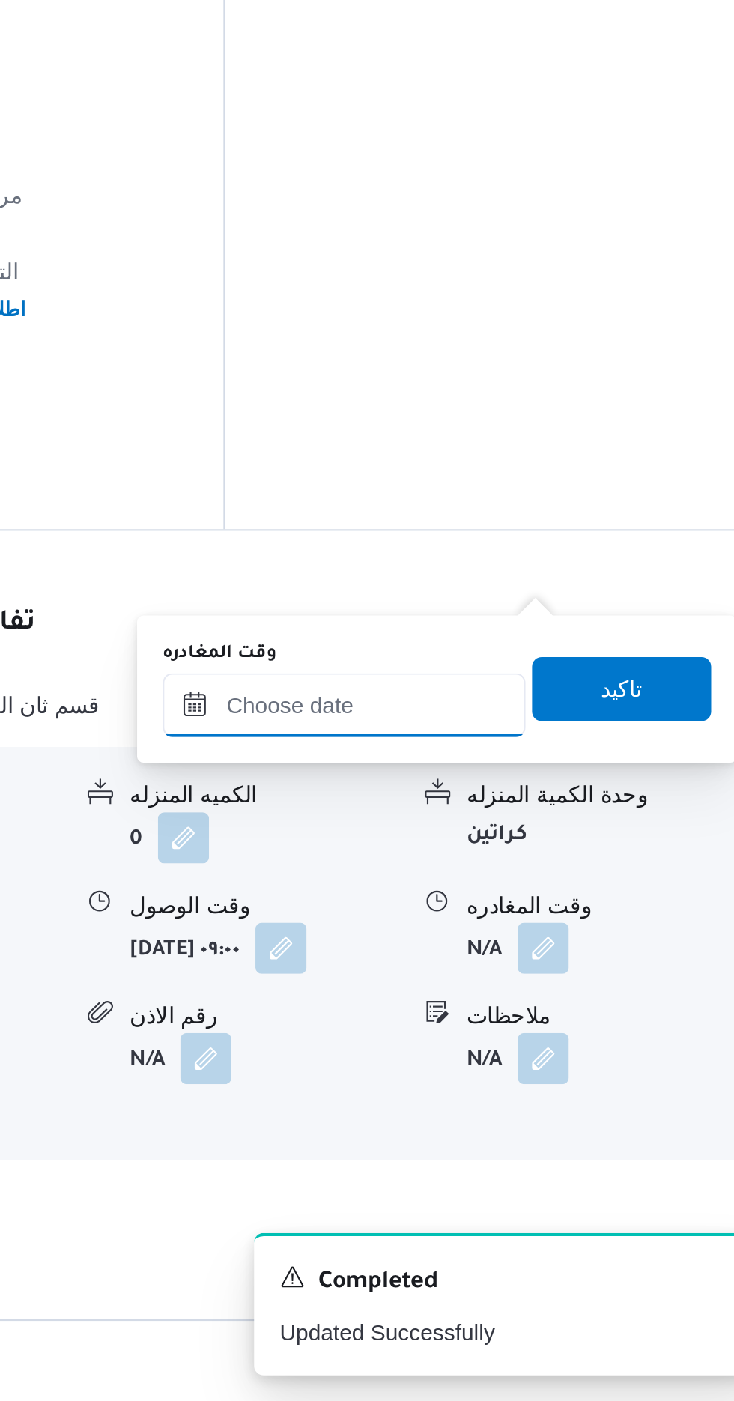
click at [560, 1076] on input "وقت المغادره" at bounding box center [525, 1075] width 170 height 30
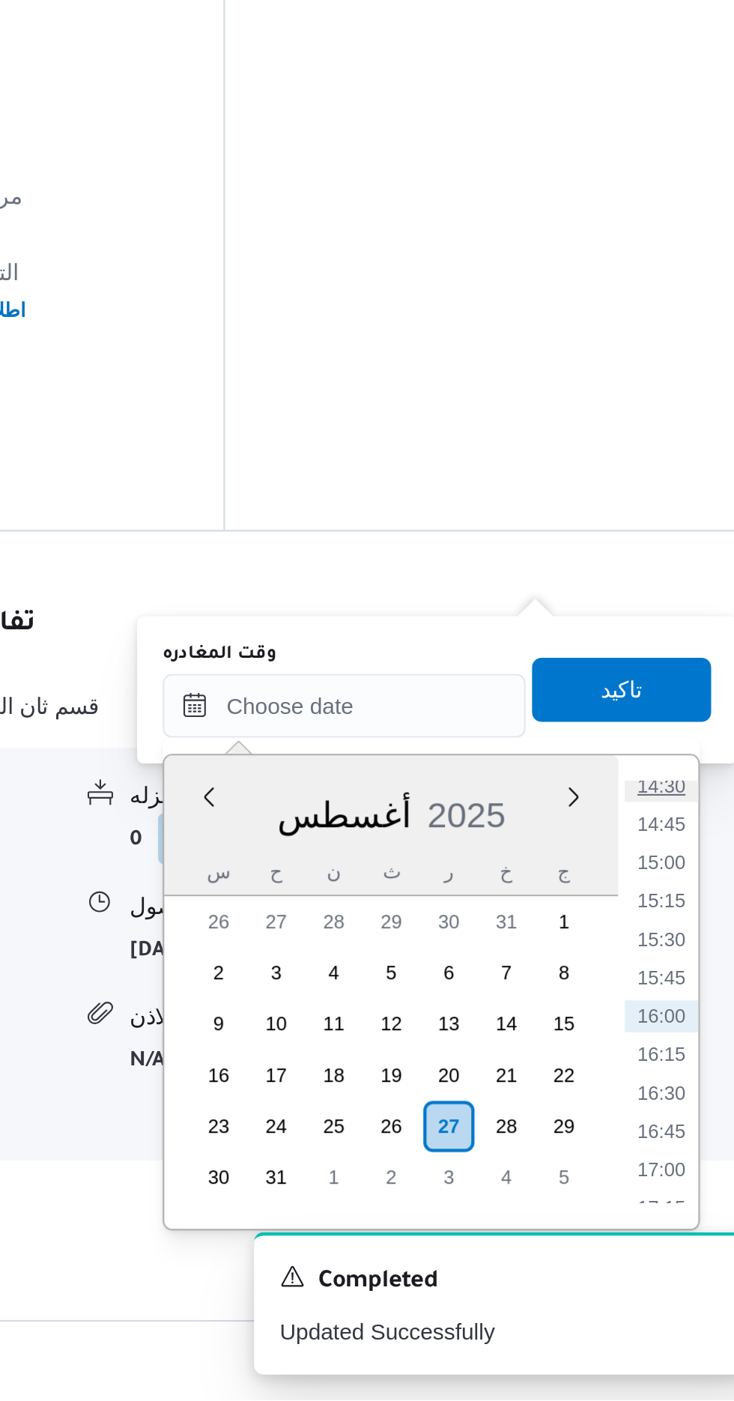
click at [673, 1111] on li "14:30" at bounding box center [673, 1113] width 34 height 15
type input "[DATE] ١٤:٣٠"
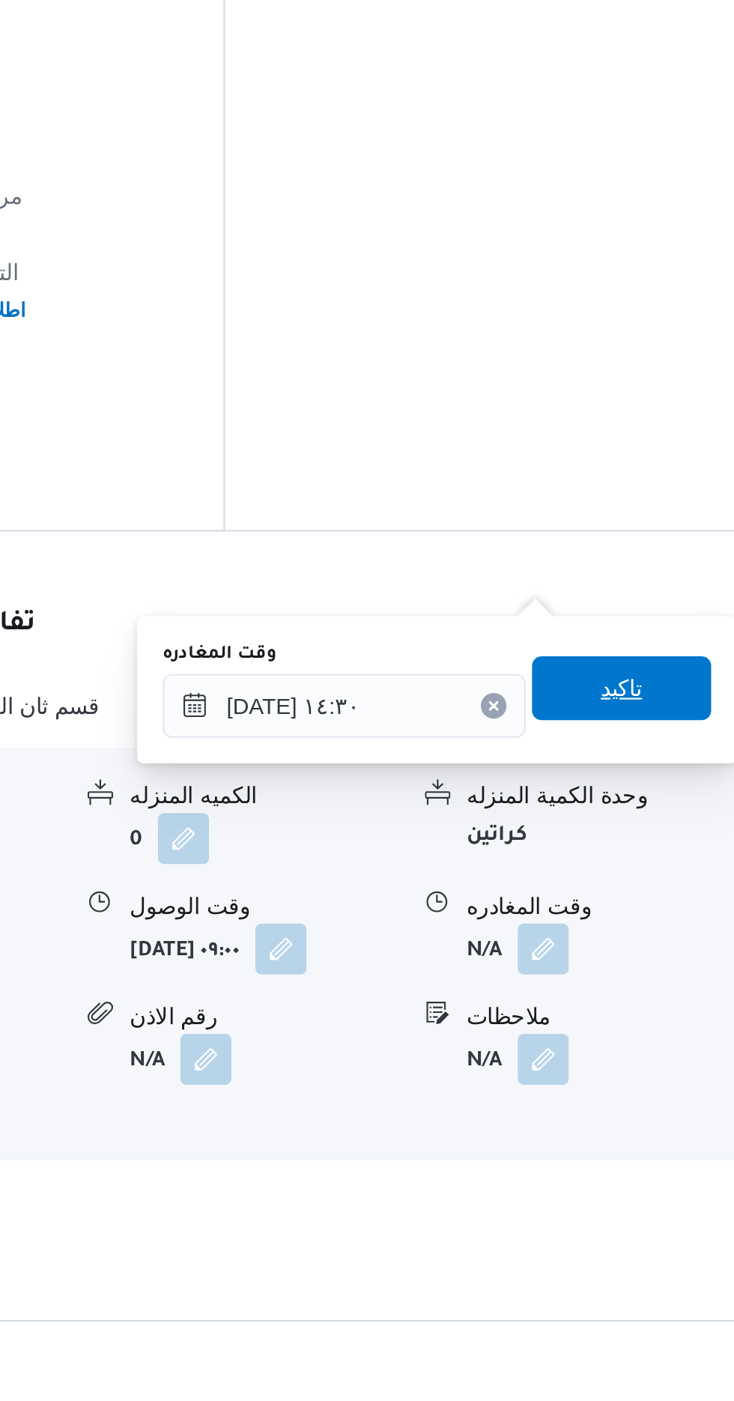
click at [664, 1070] on span "تاكيد" at bounding box center [654, 1067] width 19 height 18
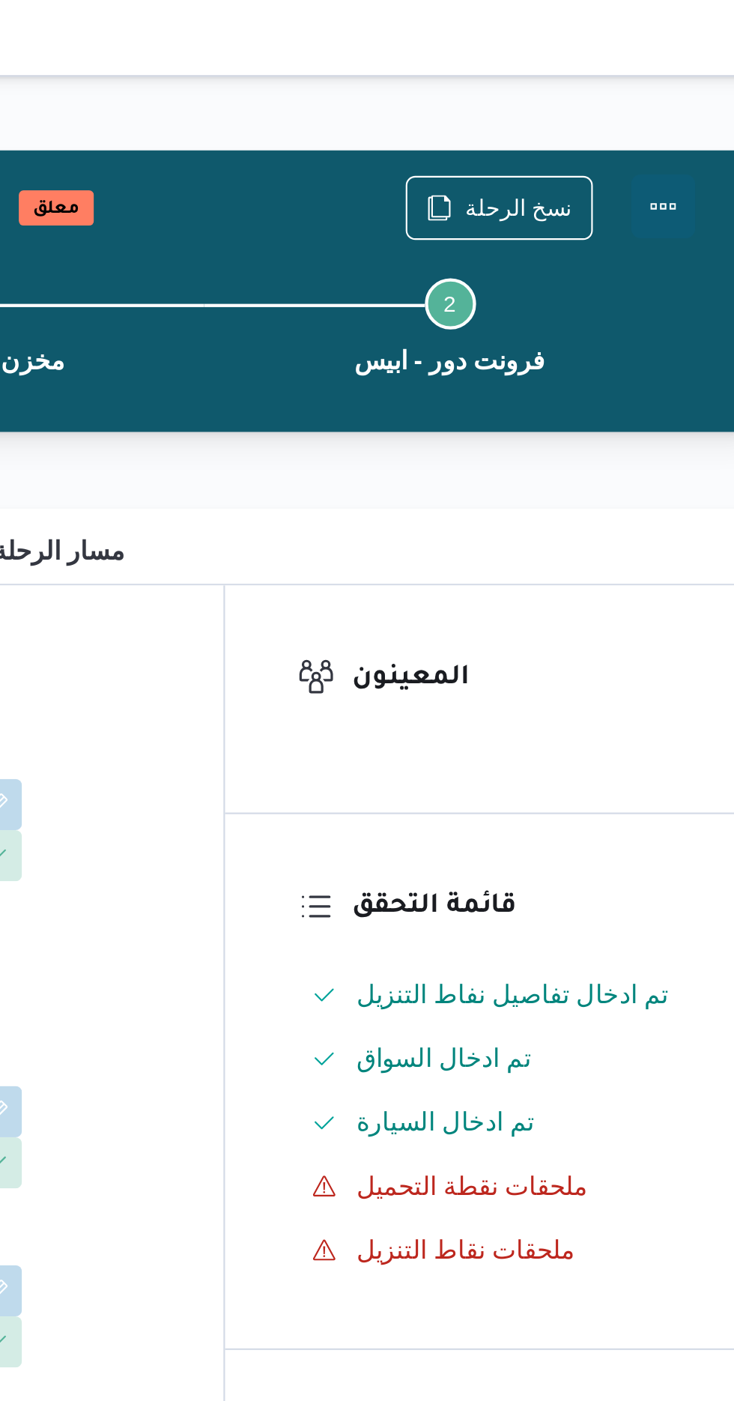
click at [676, 94] on button "Actions" at bounding box center [674, 97] width 30 height 30
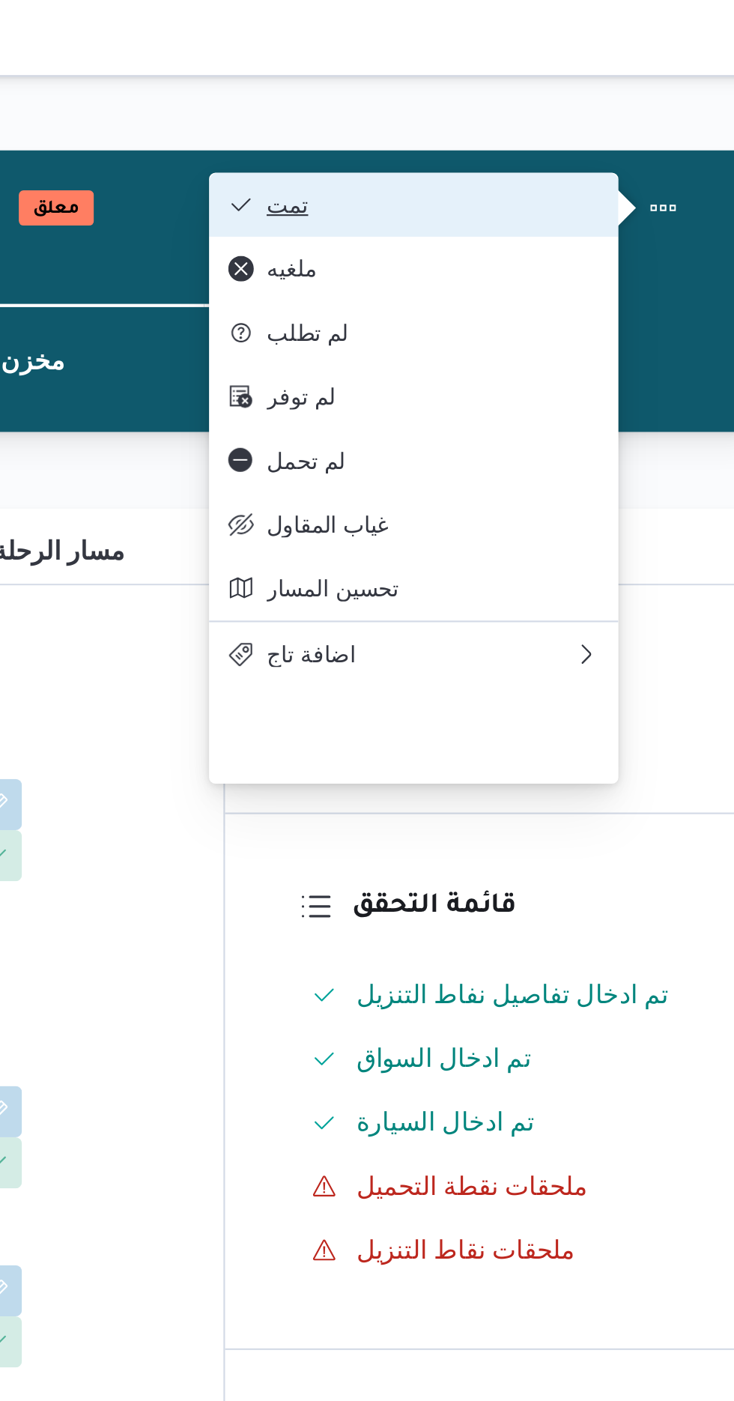
click at [613, 87] on button "تمت" at bounding box center [557, 96] width 192 height 30
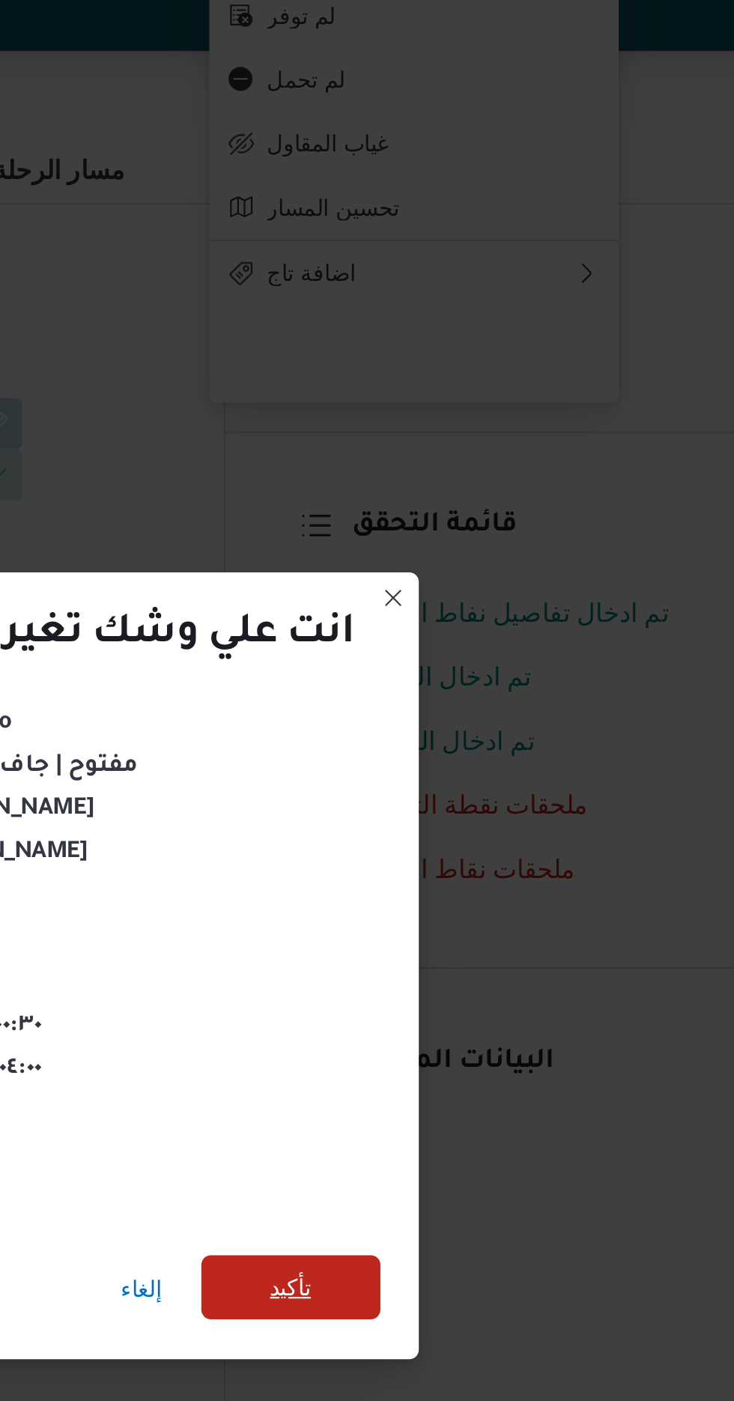
click at [511, 783] on span "تأكيد" at bounding box center [500, 781] width 84 height 30
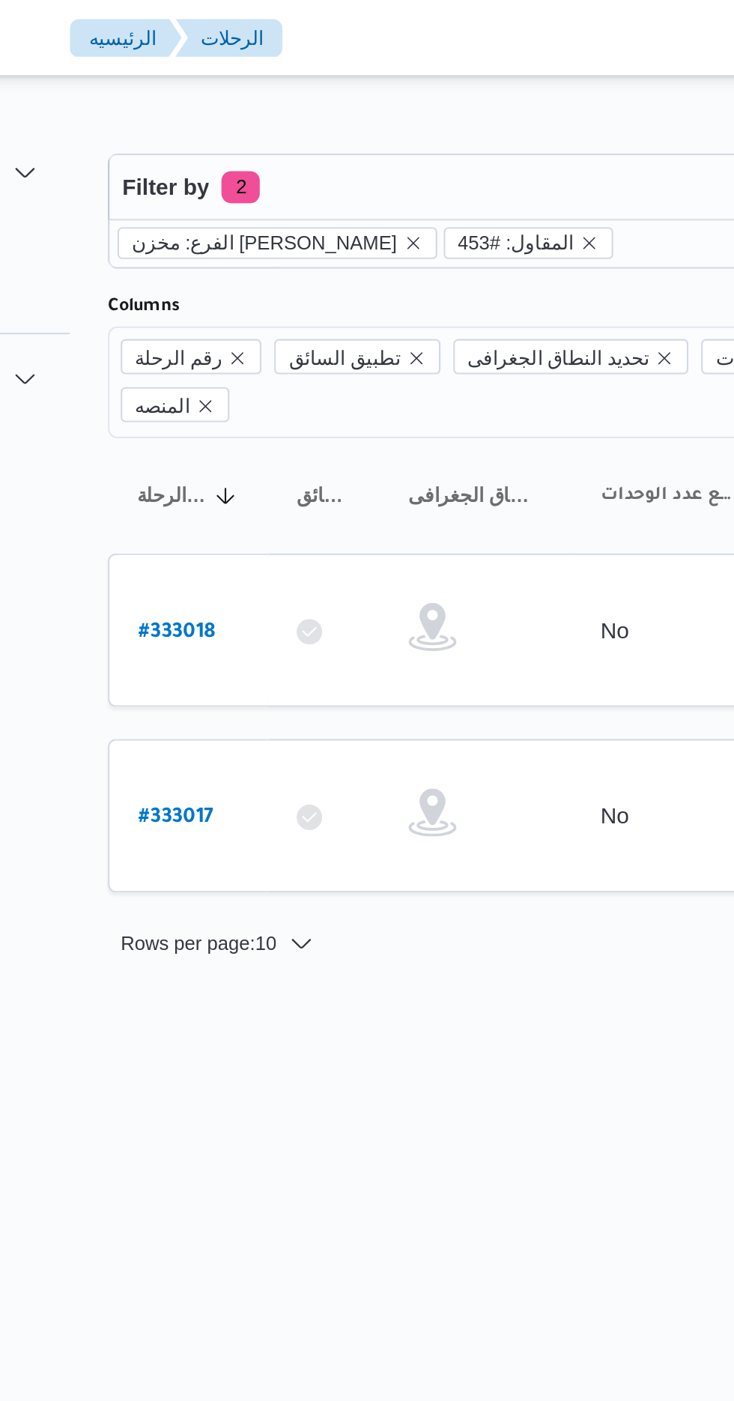
click at [270, 112] on span "الفرع: مخزن [PERSON_NAME]" at bounding box center [268, 113] width 124 height 13
click at [335, 113] on icon "remove selected entity" at bounding box center [338, 114] width 6 height 6
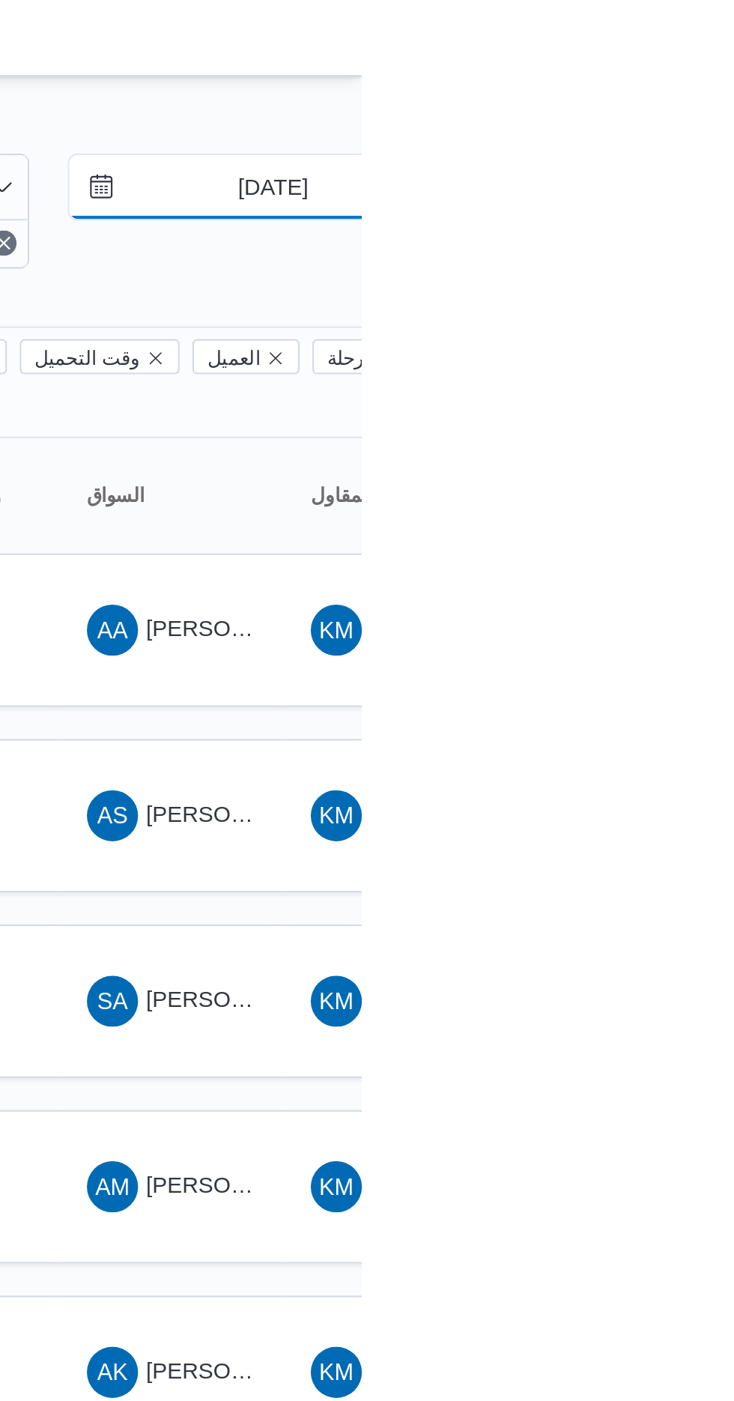
click at [687, 88] on input "[DATE]" at bounding box center [682, 88] width 170 height 30
click at [672, 475] on td "السواق SA [PERSON_NAME]" at bounding box center [644, 469] width 105 height 72
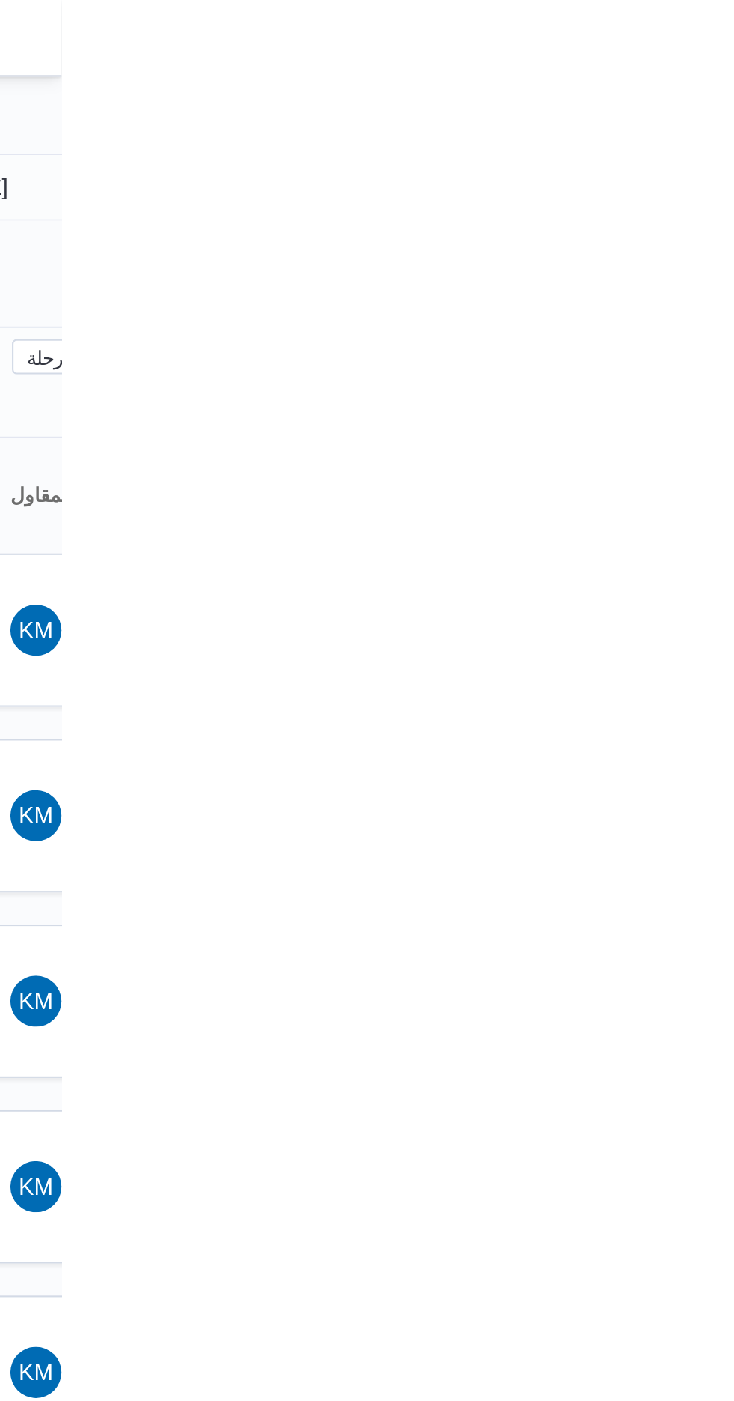
type input "[DATE]"
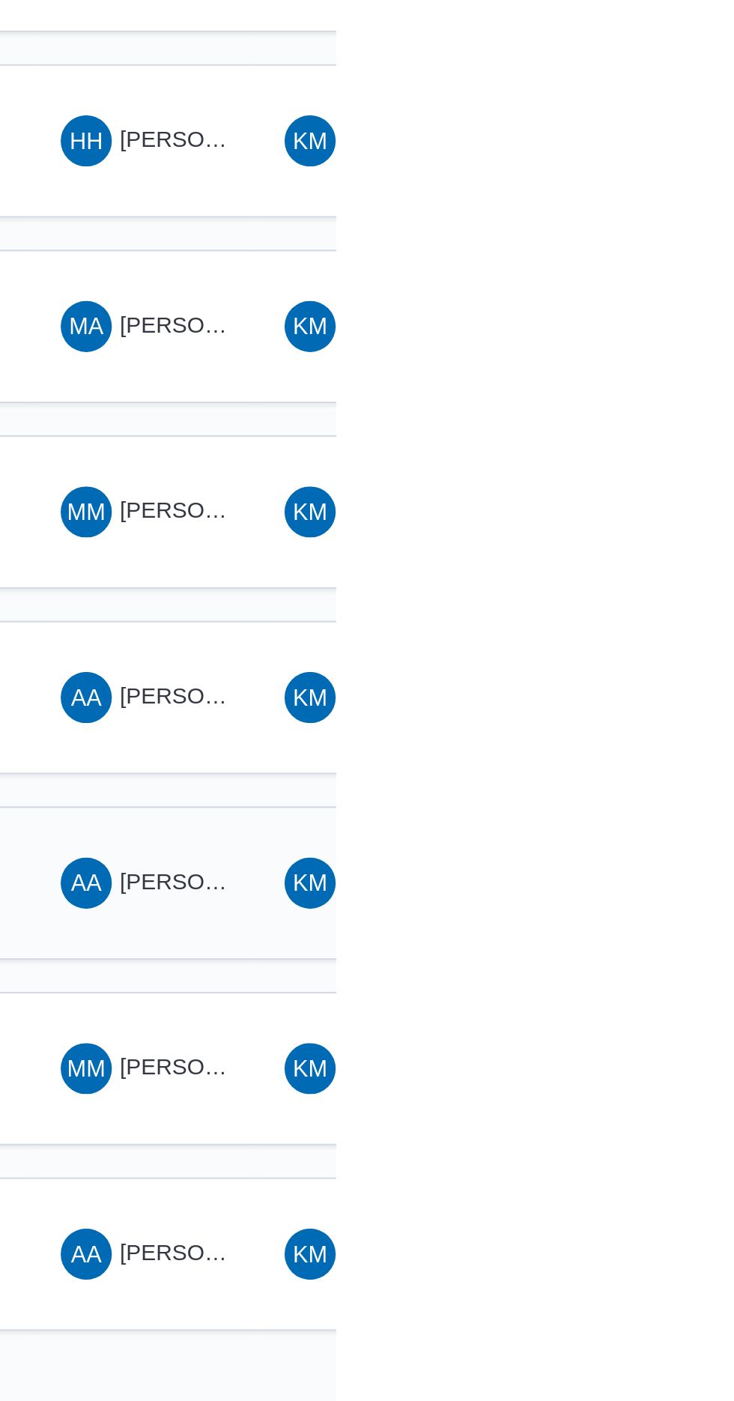
click at [643, 897] on span "[PERSON_NAME] [PERSON_NAME]" at bounding box center [720, 903] width 175 height 12
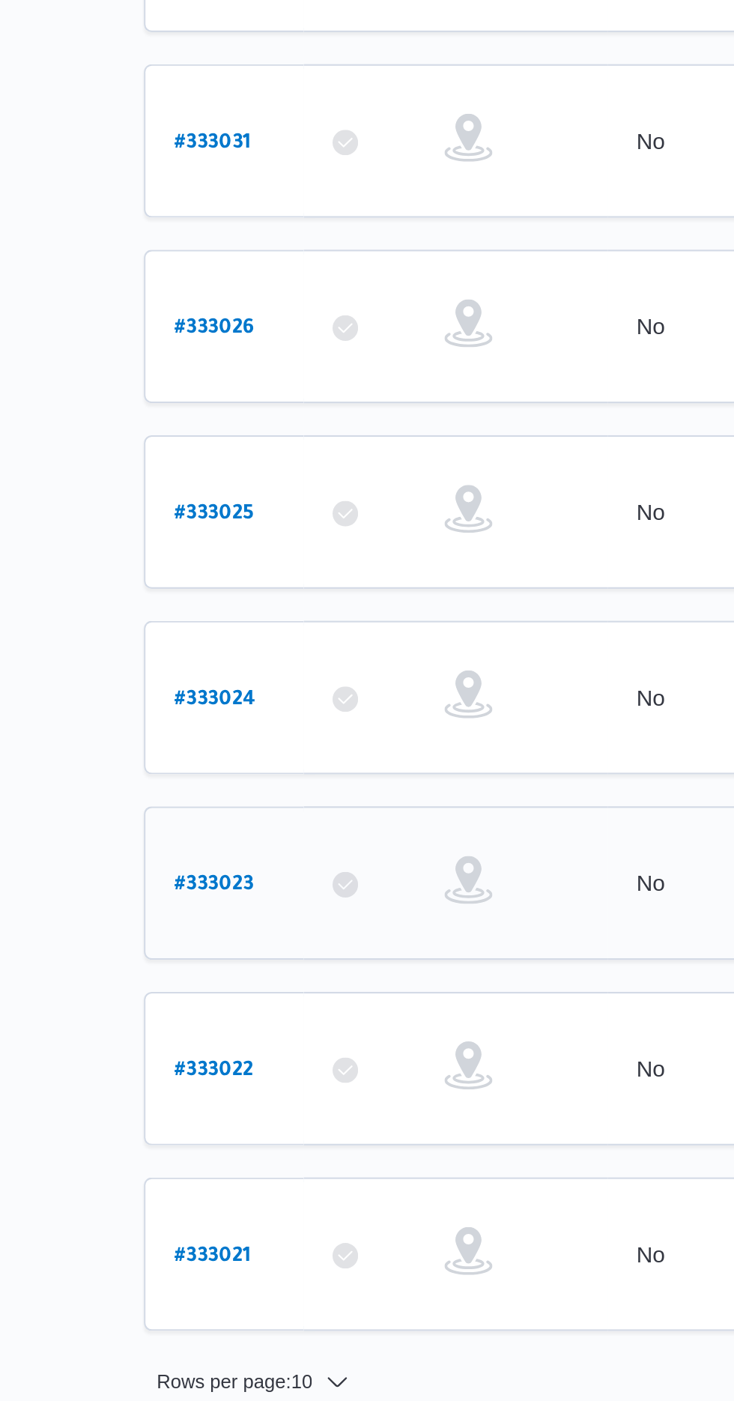
click at [212, 900] on b "# 333023" at bounding box center [227, 905] width 37 height 10
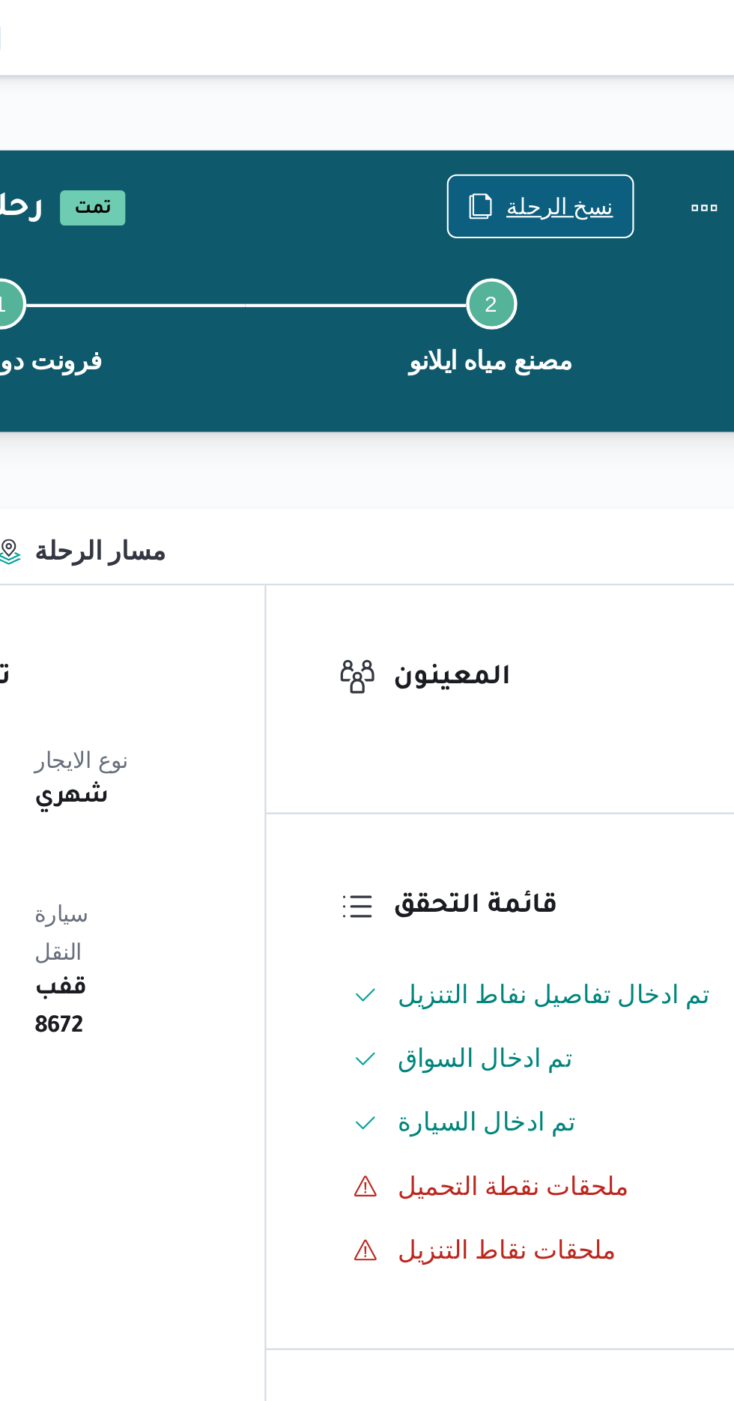
click at [601, 94] on span "نسخ الرحلة" at bounding box center [606, 97] width 50 height 18
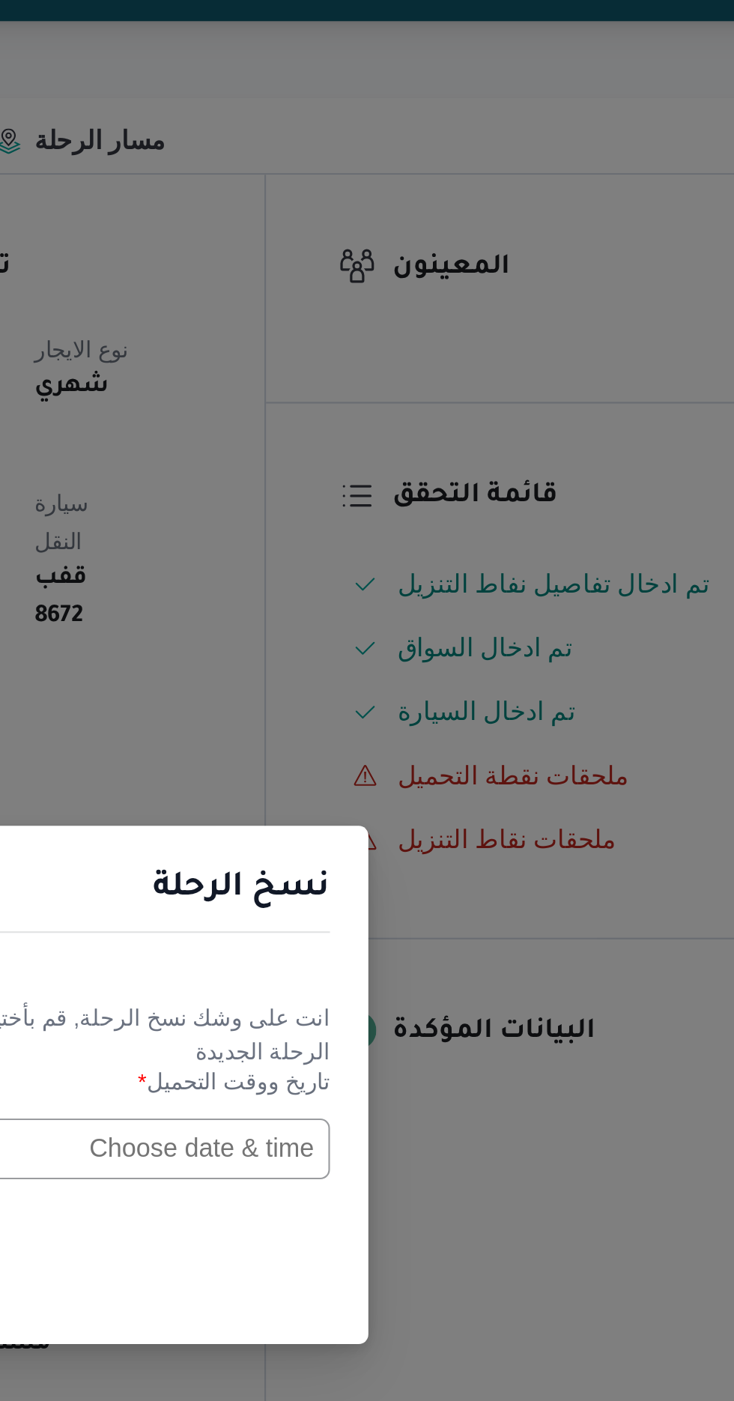
click at [428, 727] on input "text" at bounding box center [416, 730] width 165 height 28
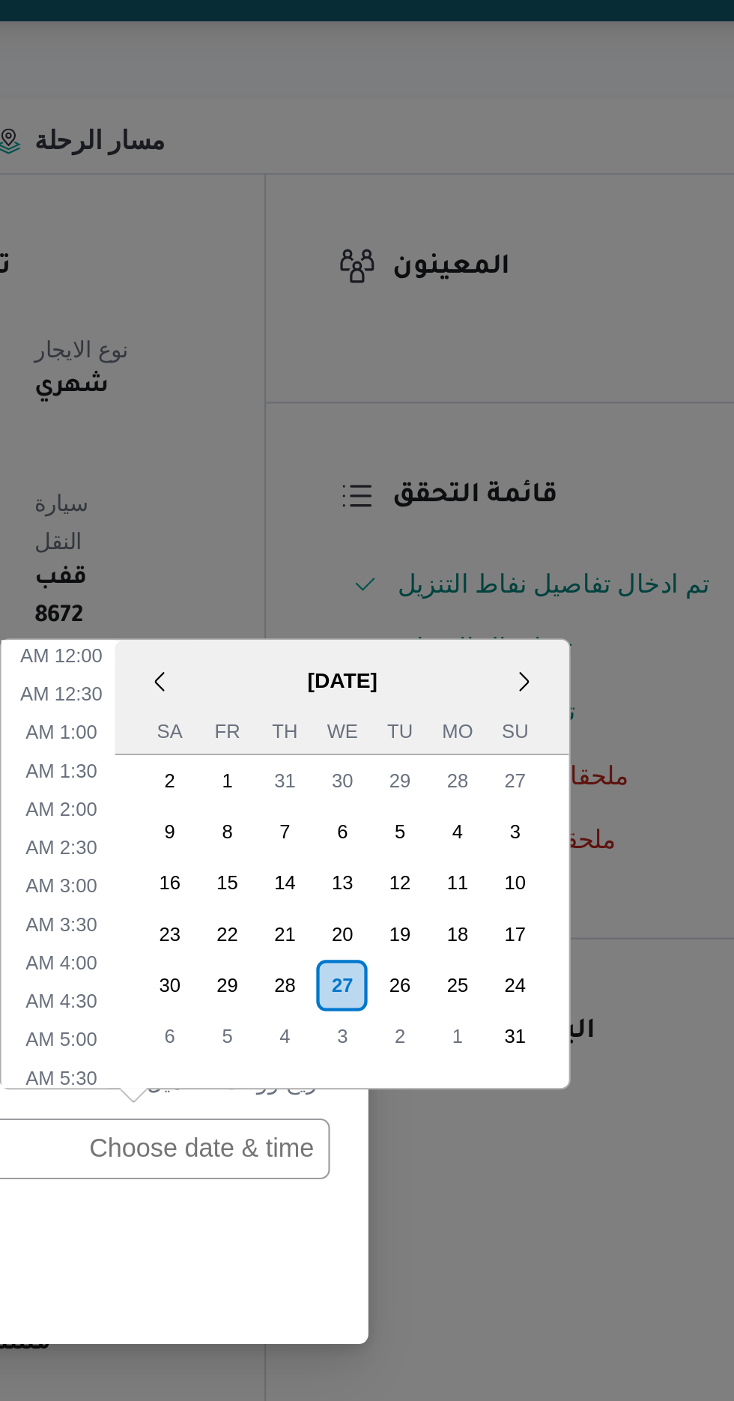
scroll to position [478, 0]
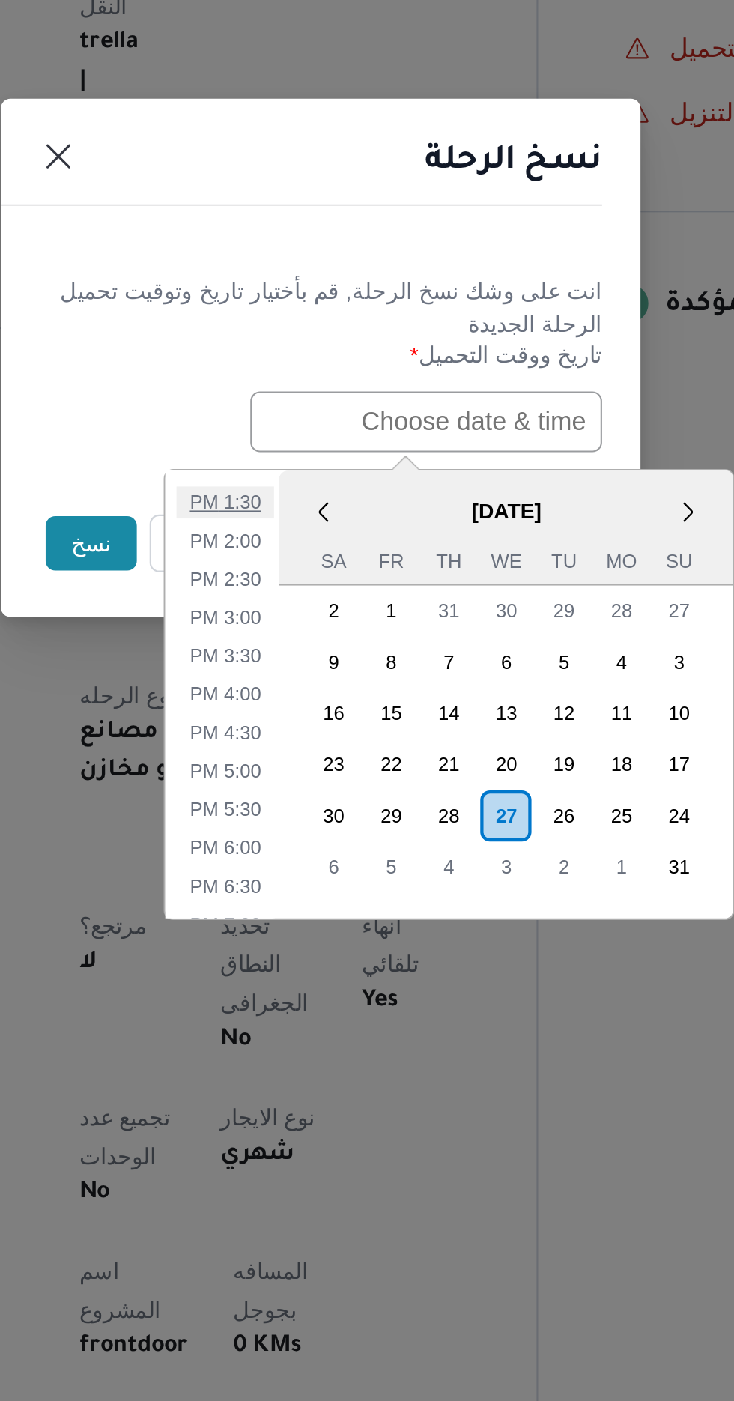
click at [327, 766] on li "1:30 PM" at bounding box center [323, 767] width 46 height 15
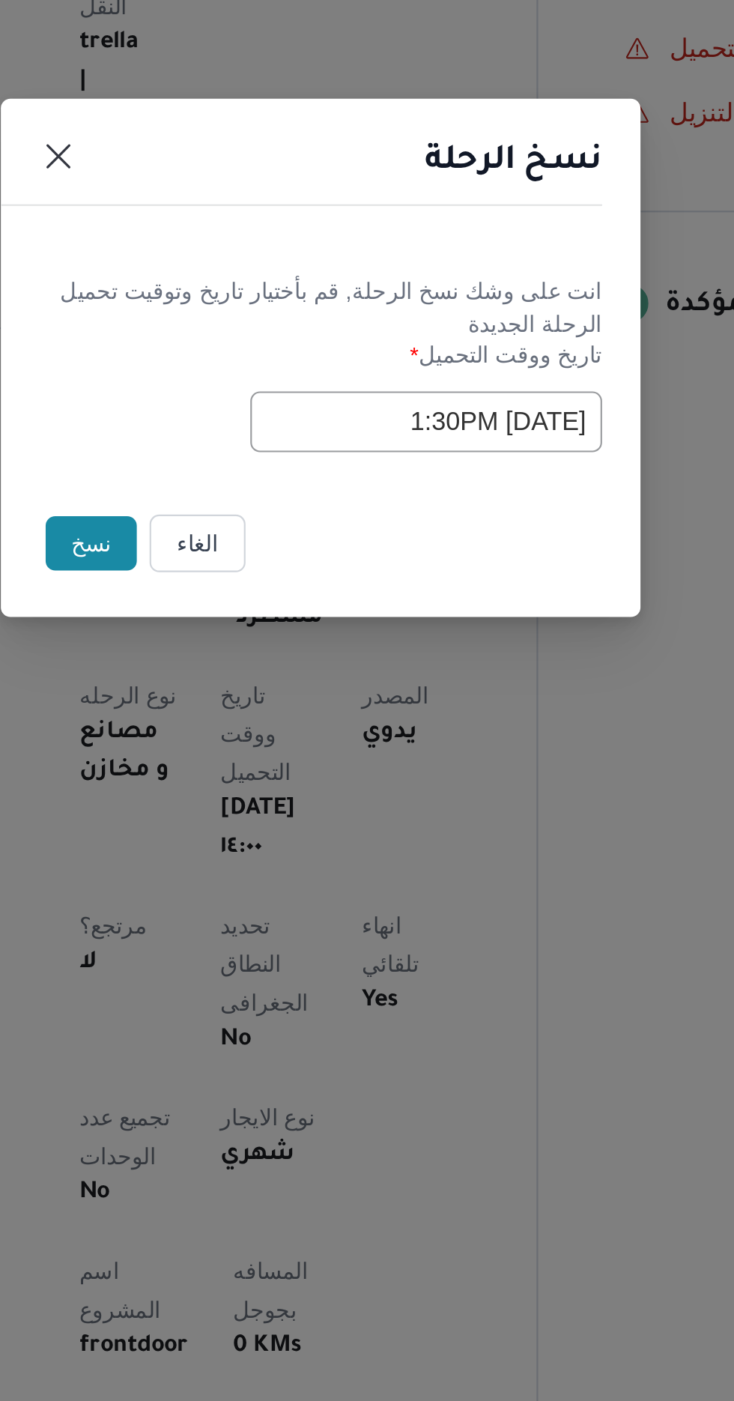
click at [434, 723] on input "[DATE] 1:30PM" at bounding box center [416, 730] width 165 height 28
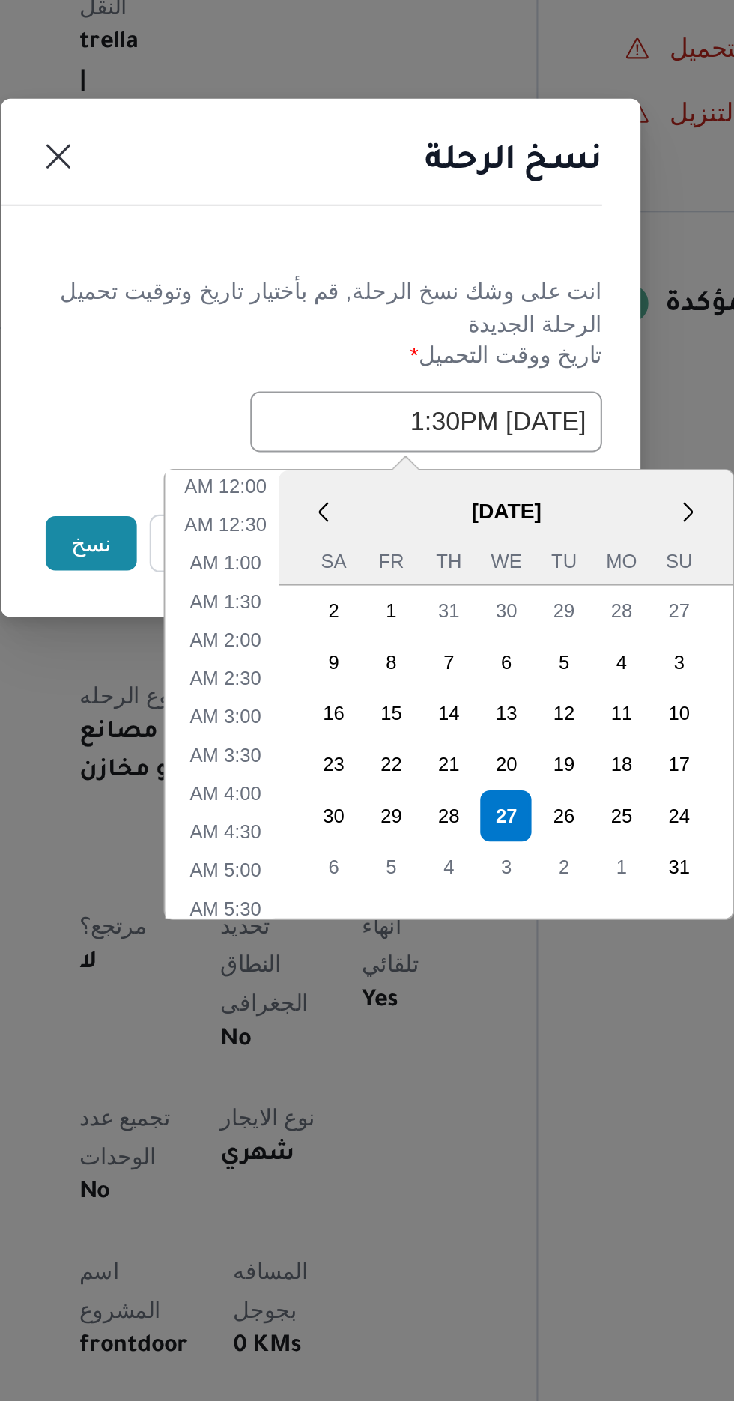
scroll to position [388, 0]
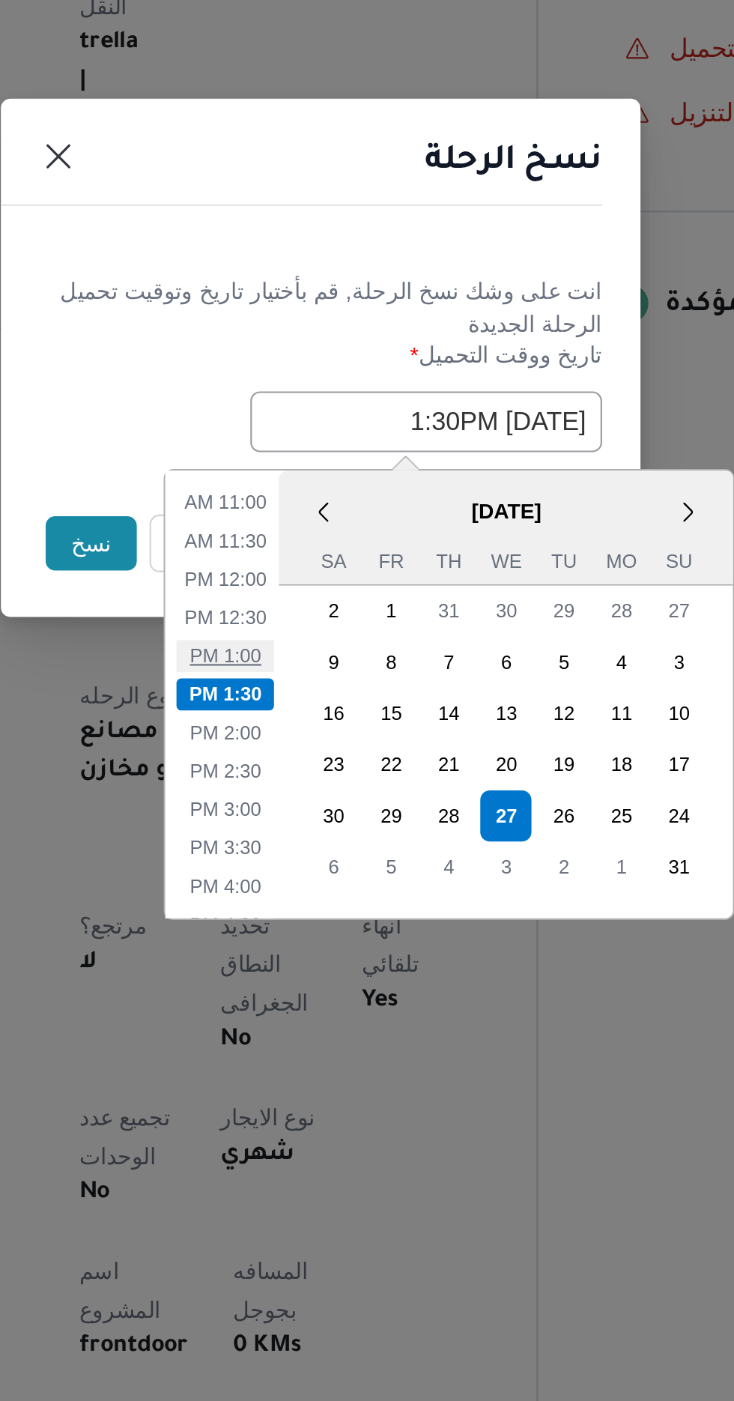
click at [320, 836] on li "1:00 PM" at bounding box center [323, 839] width 46 height 15
type input "[DATE] 1:00PM"
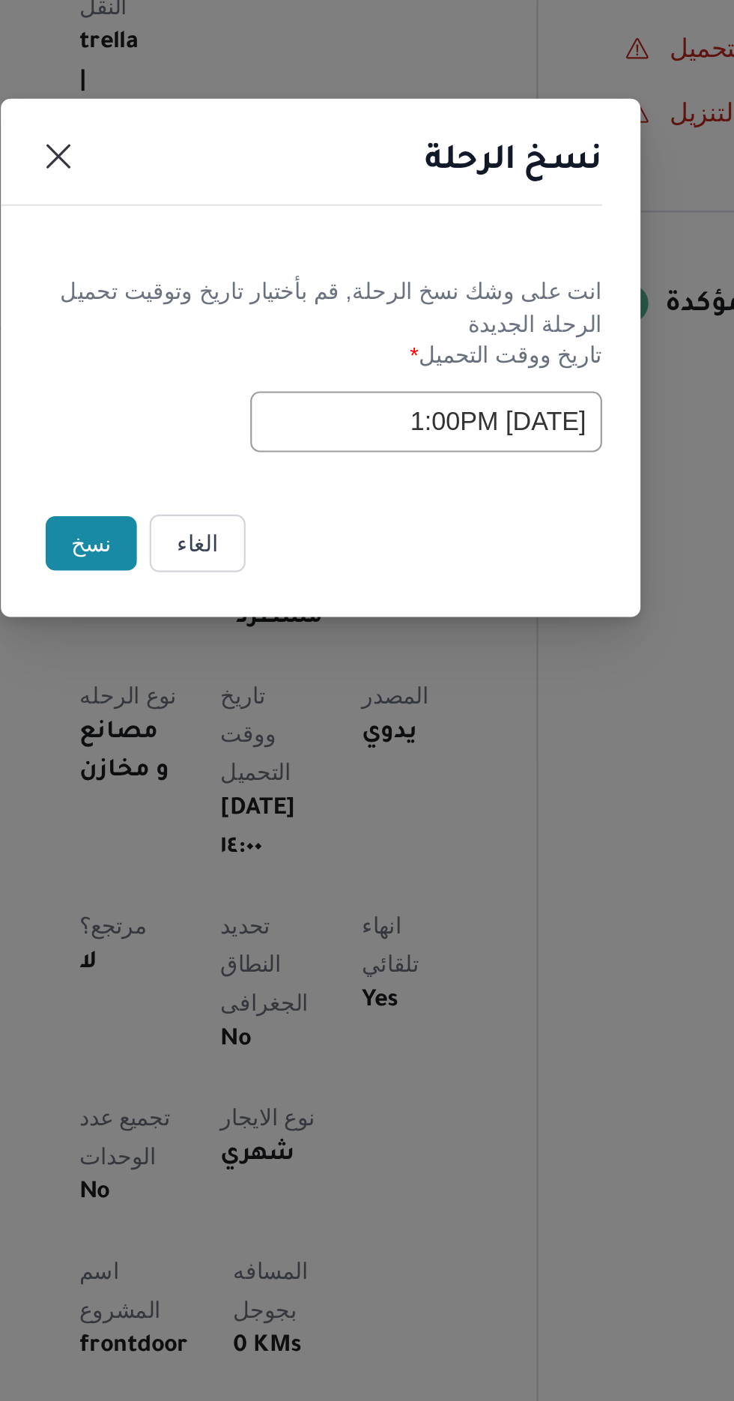
click at [251, 785] on button "نسخ" at bounding box center [259, 787] width 43 height 25
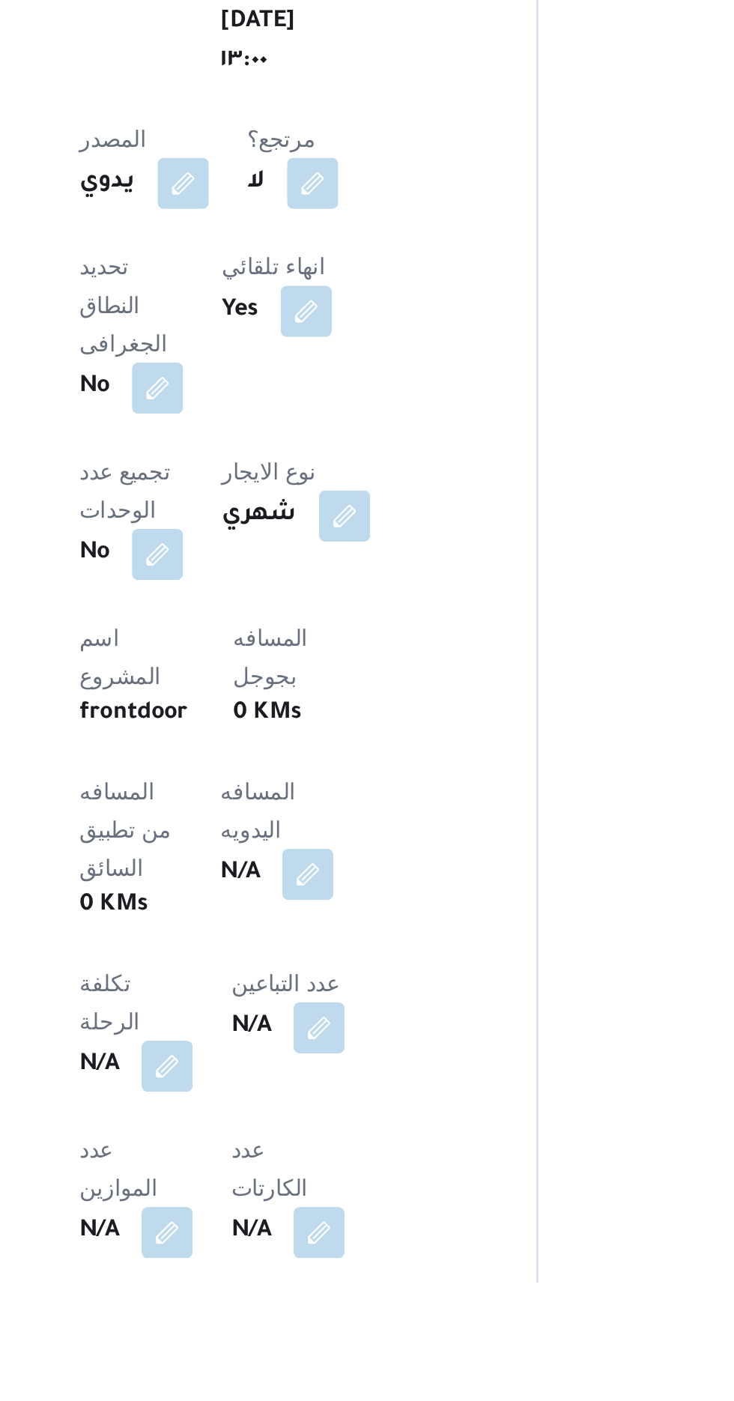
scroll to position [171, 0]
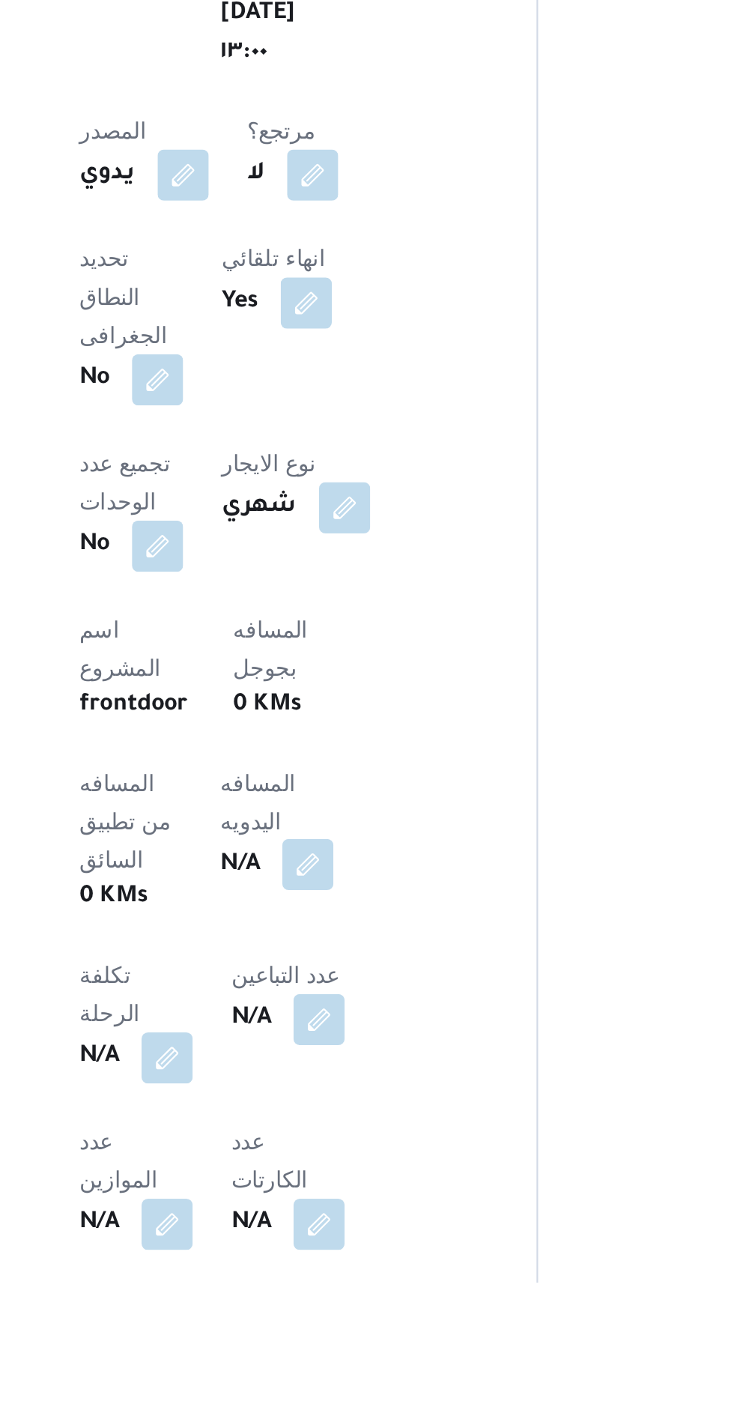
click at [349, 1193] on button "button" at bounding box center [361, 1205] width 24 height 24
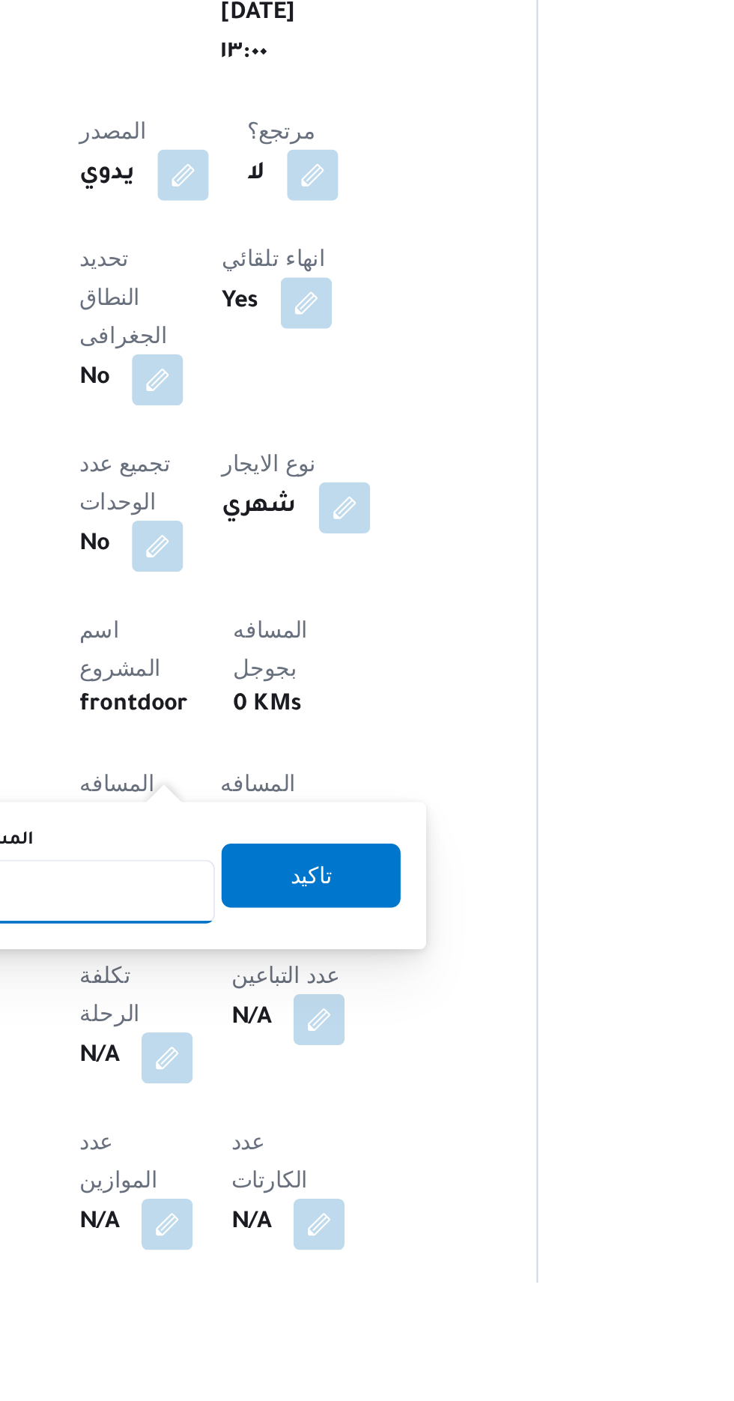
click at [273, 1219] on input "المسافه اليدويه" at bounding box center [243, 1218] width 149 height 30
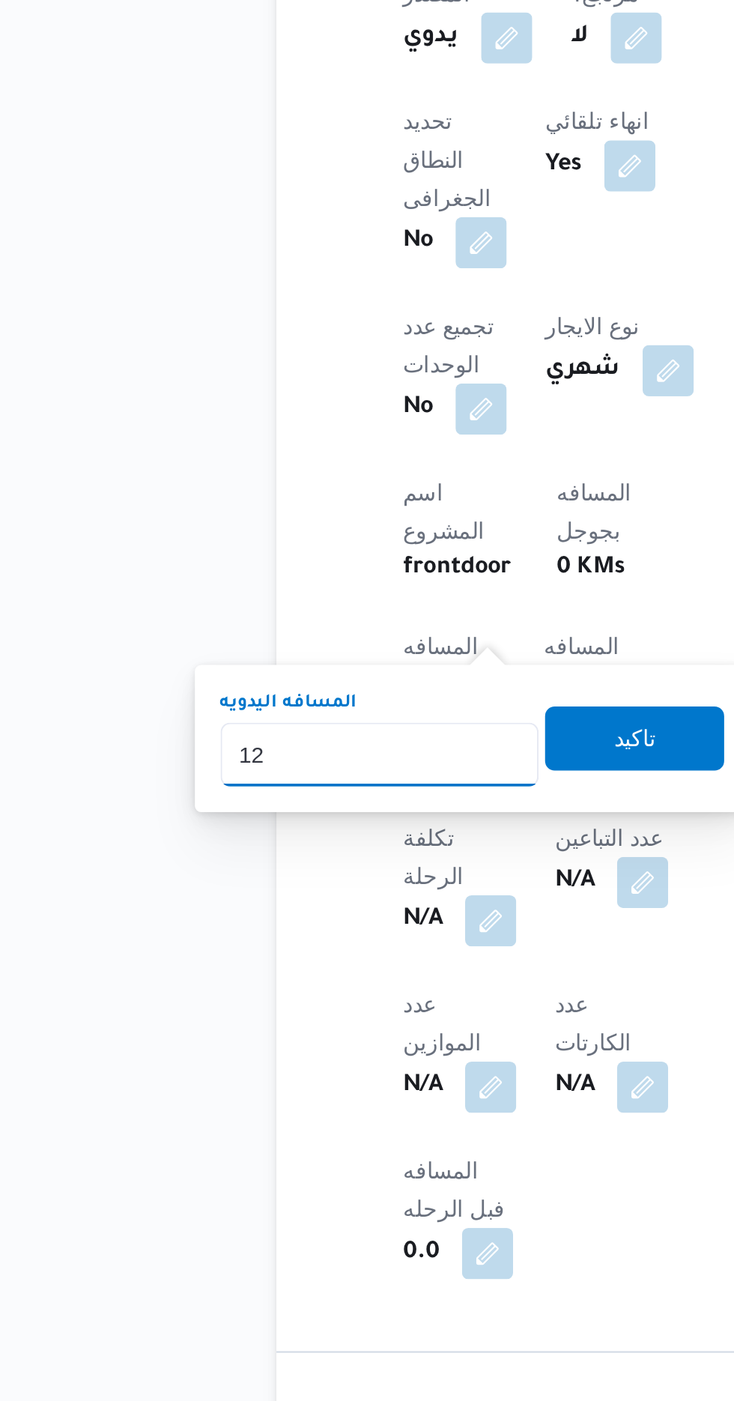
type input "120"
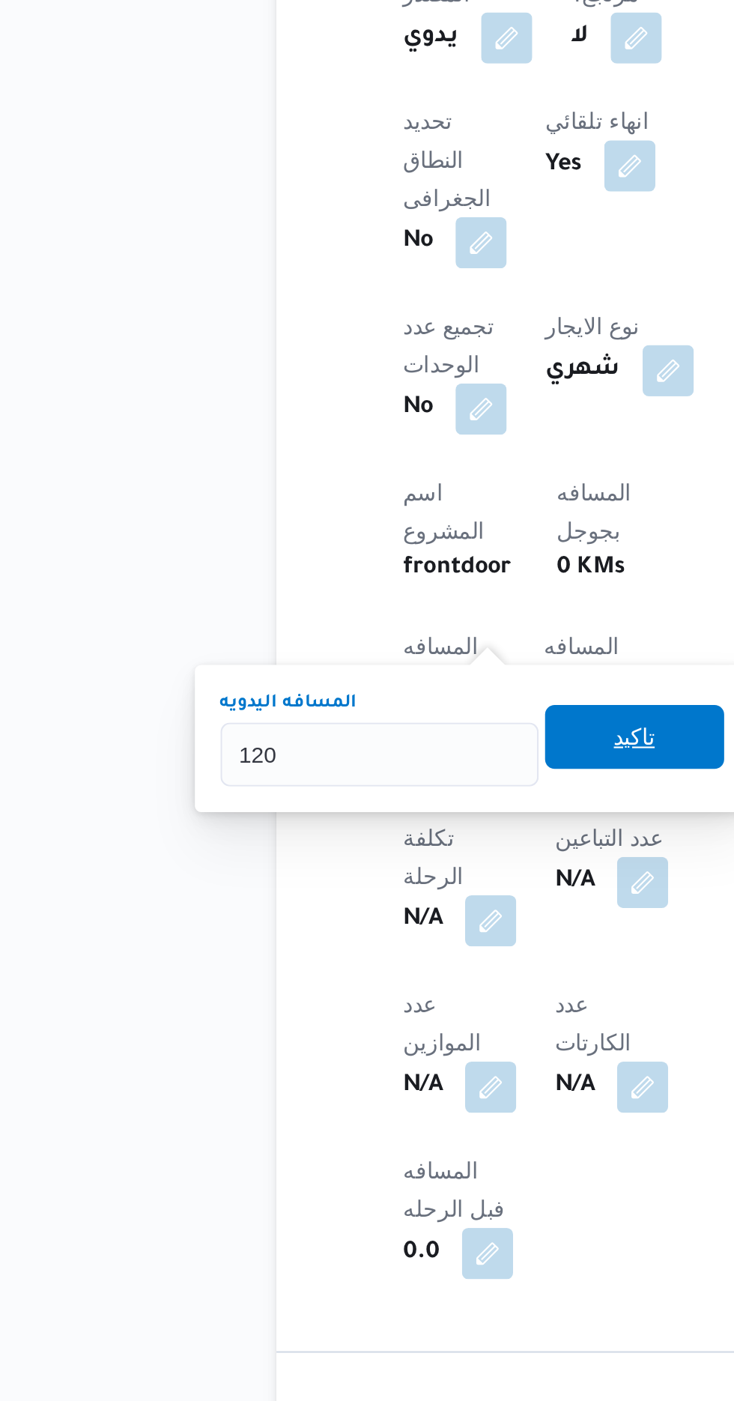
click at [371, 1080] on span "تاكيد" at bounding box center [362, 1077] width 19 height 18
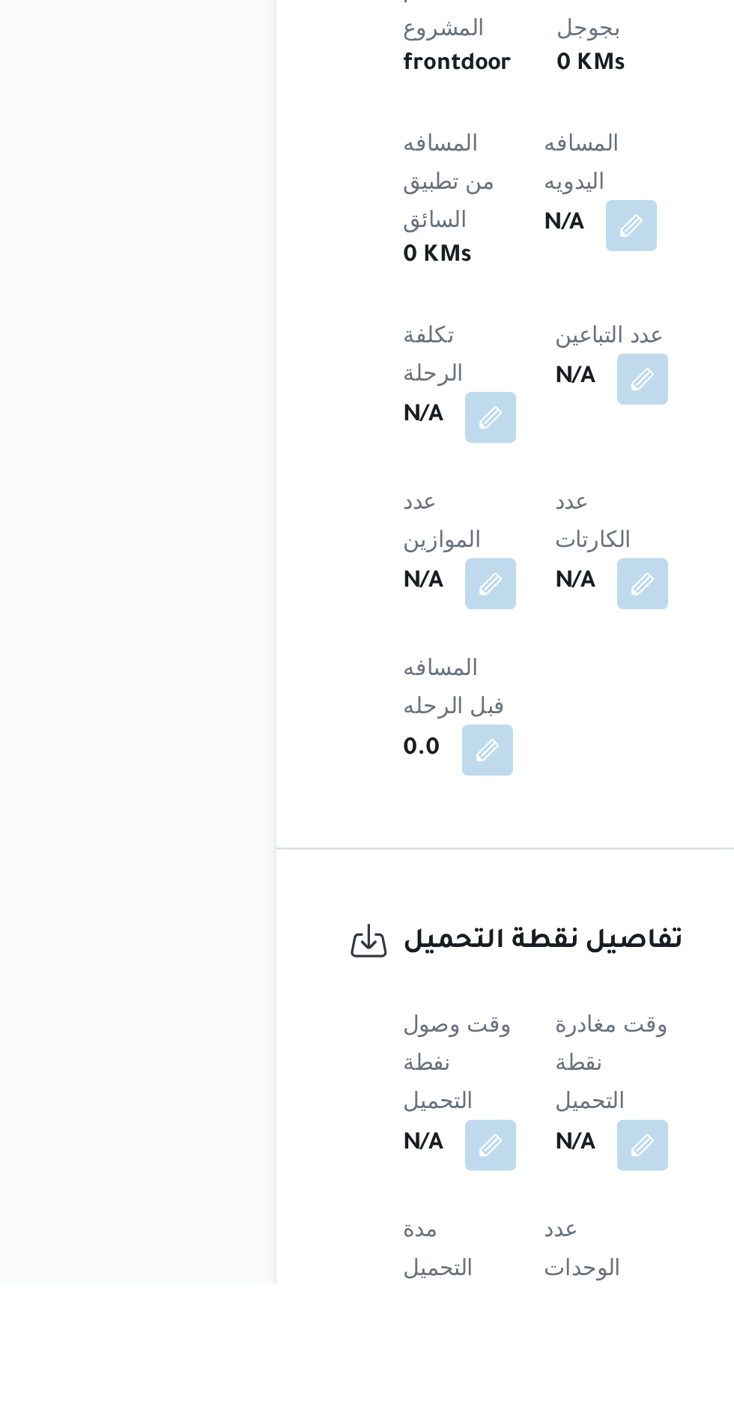
scroll to position [493, 0]
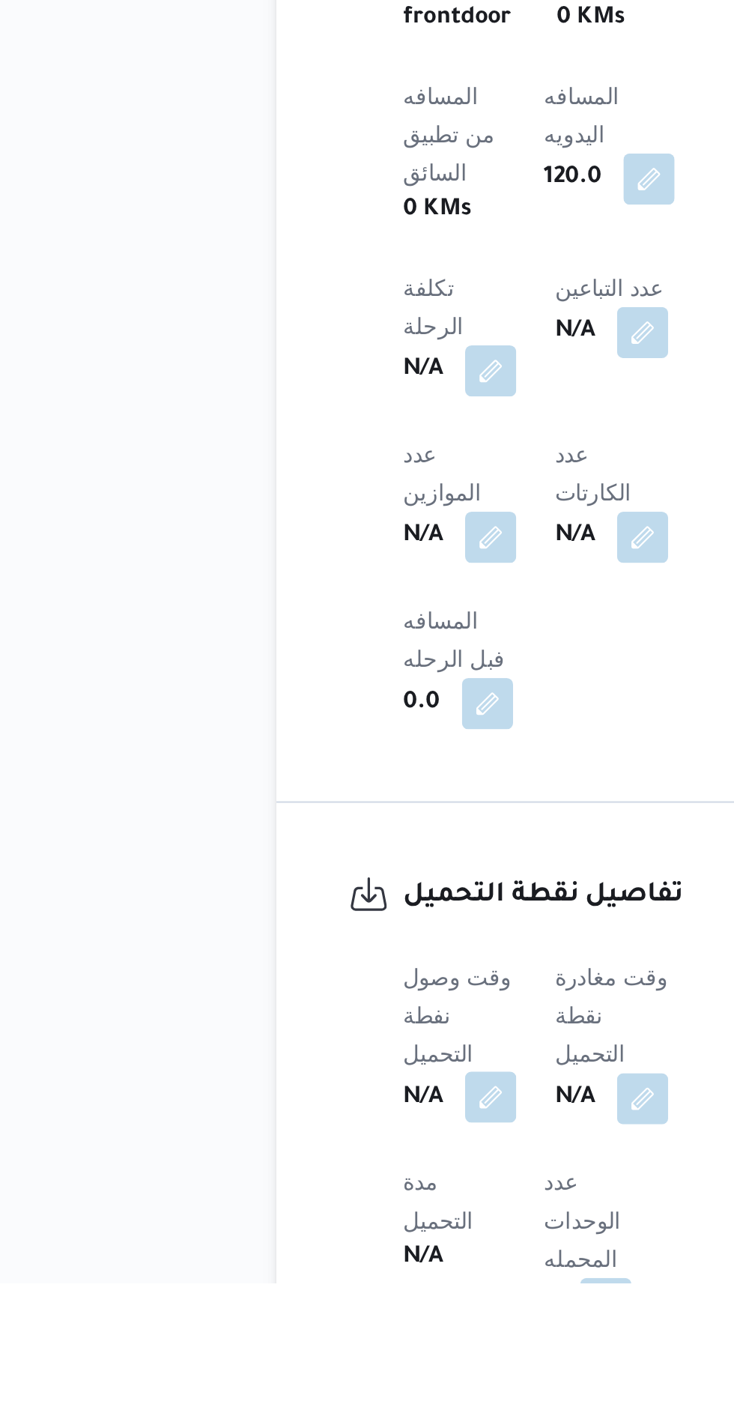
click at [302, 1302] on button "button" at bounding box center [295, 1314] width 24 height 24
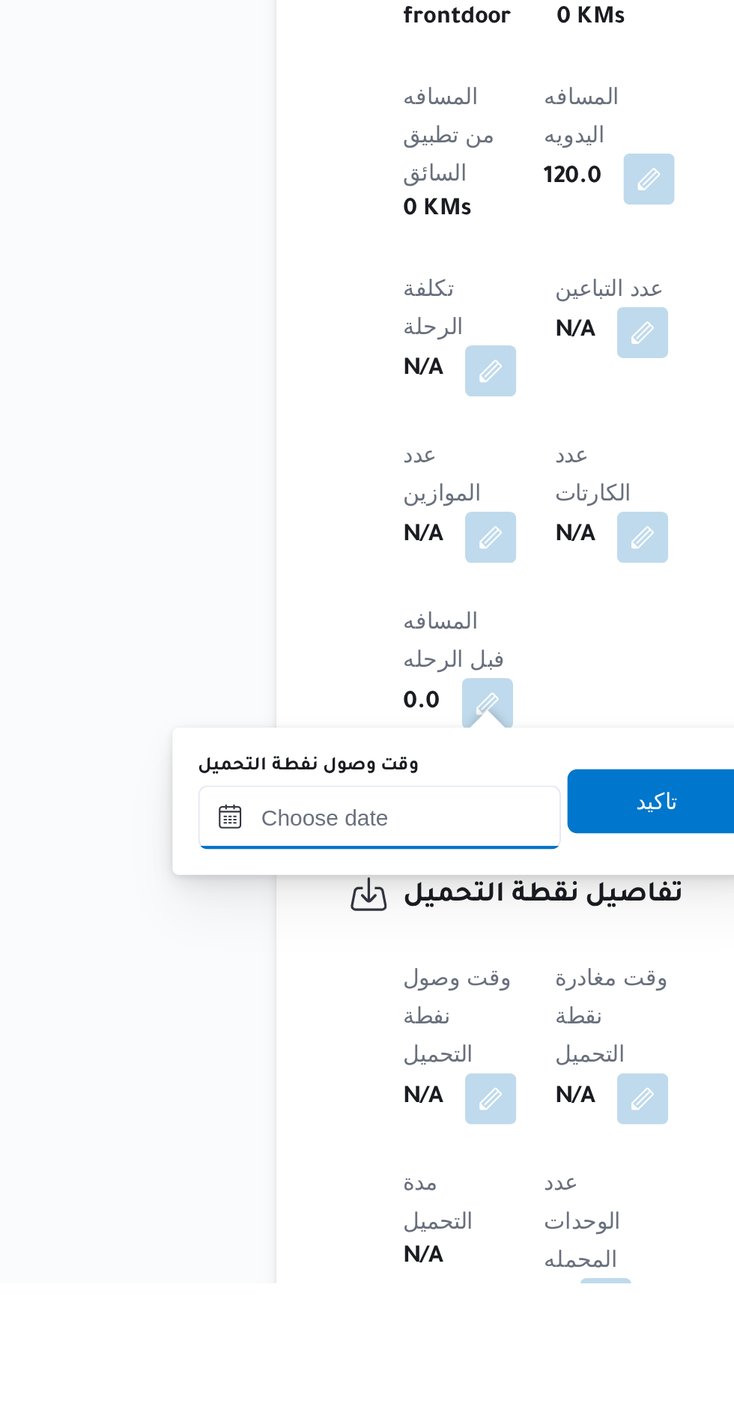
click at [279, 1186] on input "وقت وصول نفطة التحميل" at bounding box center [243, 1183] width 170 height 30
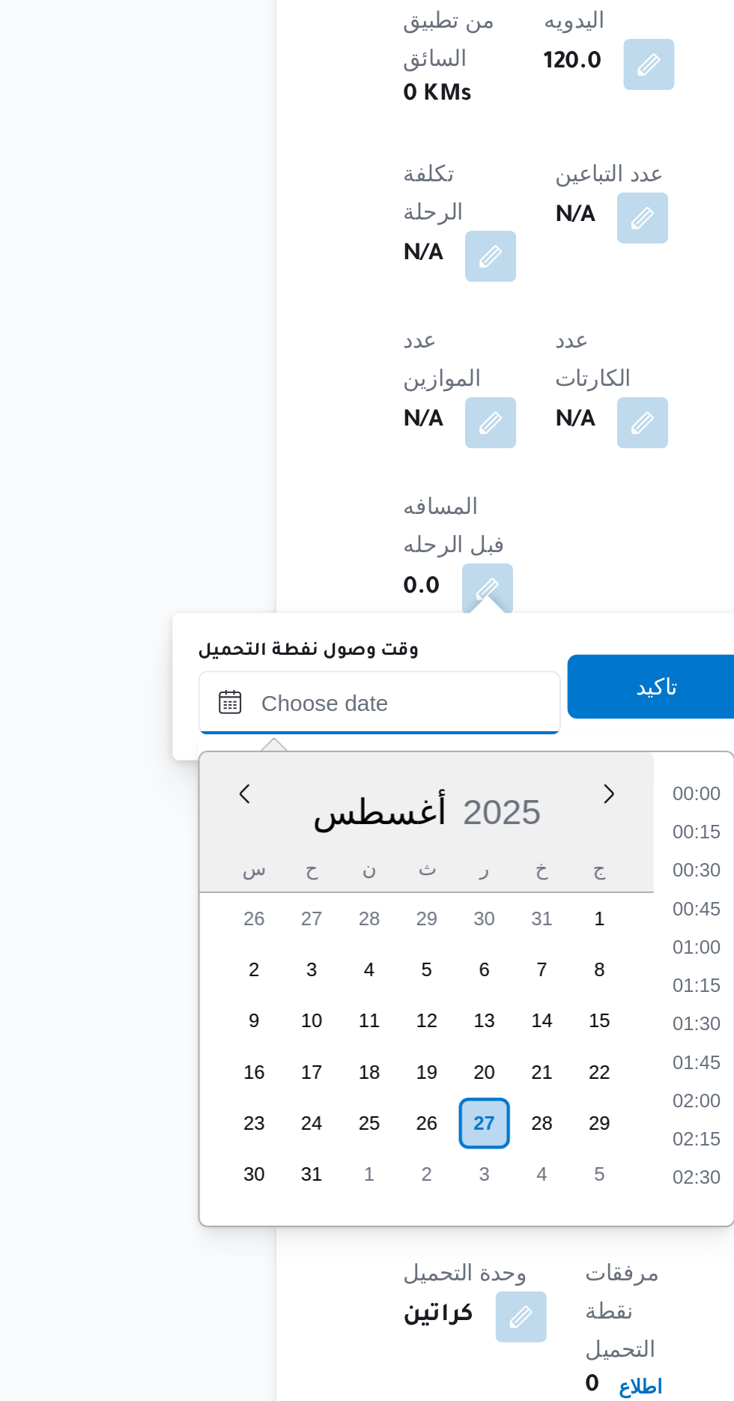
scroll to position [1048, 0]
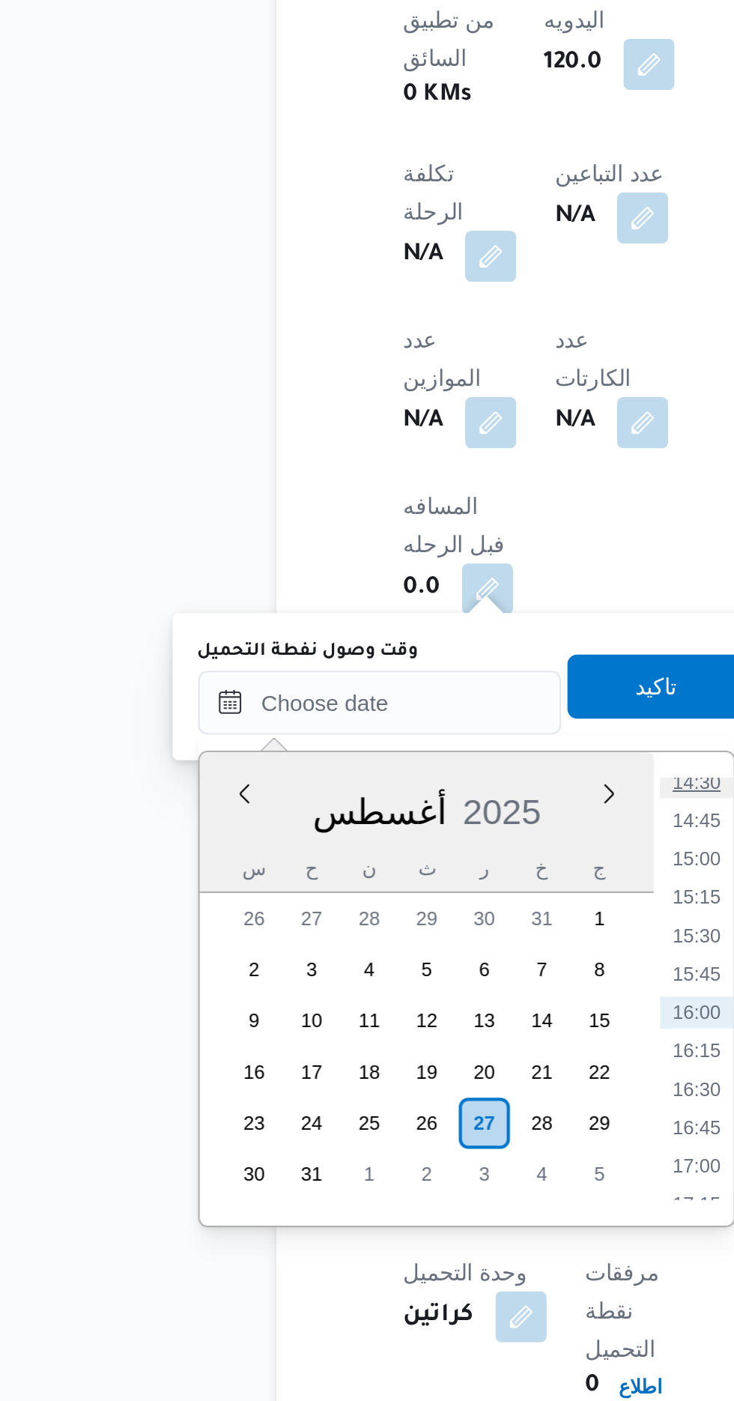
click at [396, 1116] on li "14:30" at bounding box center [392, 1111] width 34 height 15
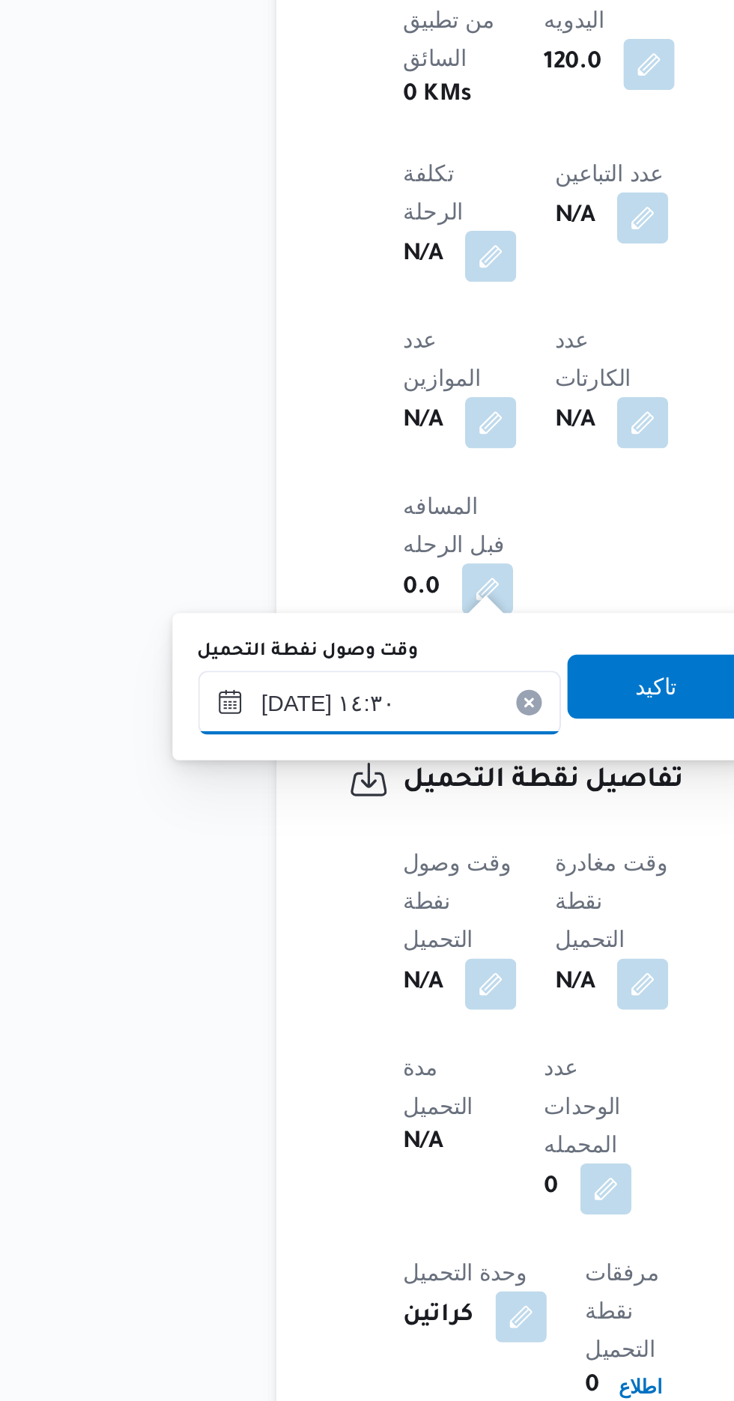
click at [285, 1076] on input "[DATE] ١٤:٣٠" at bounding box center [243, 1074] width 170 height 30
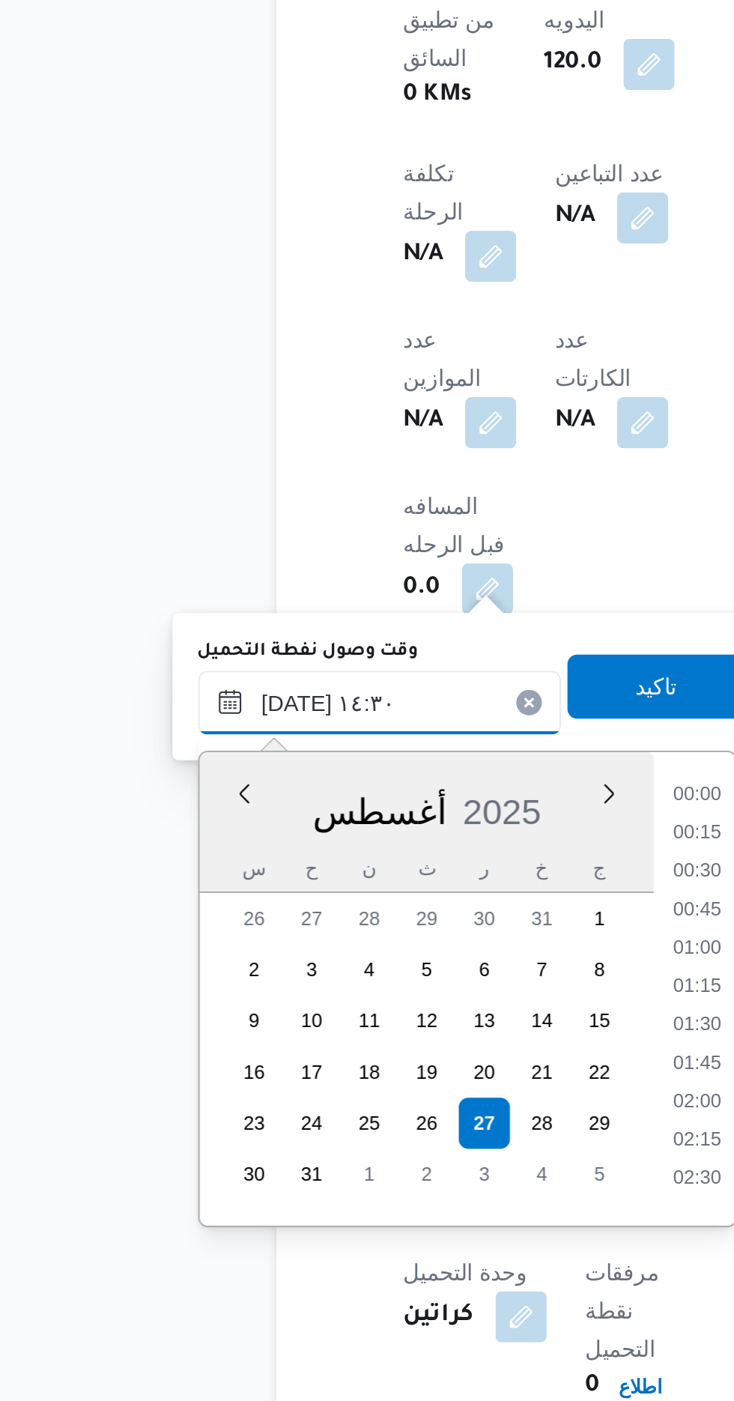
scroll to position [939, 0]
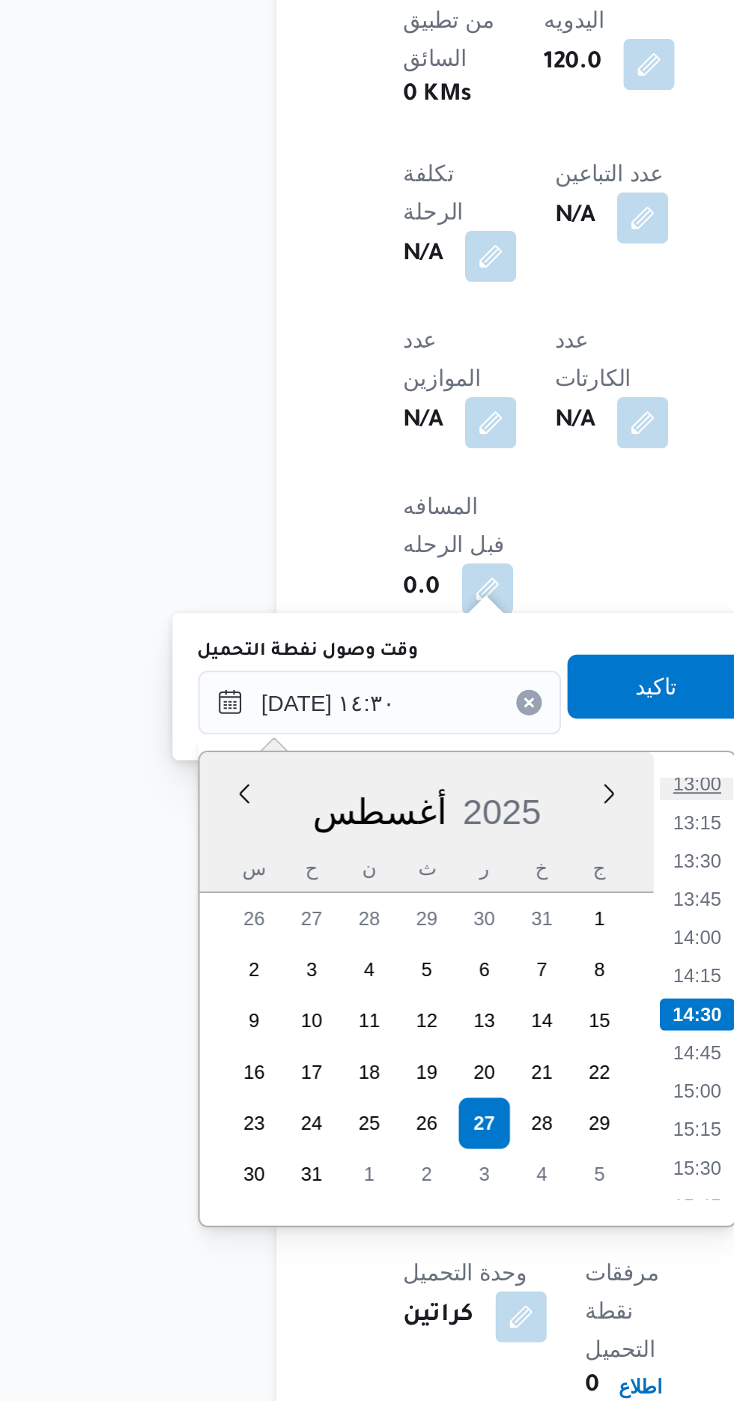
click at [398, 1112] on li "13:00" at bounding box center [392, 1112] width 34 height 15
type input "[DATE] ١٣:٠٠"
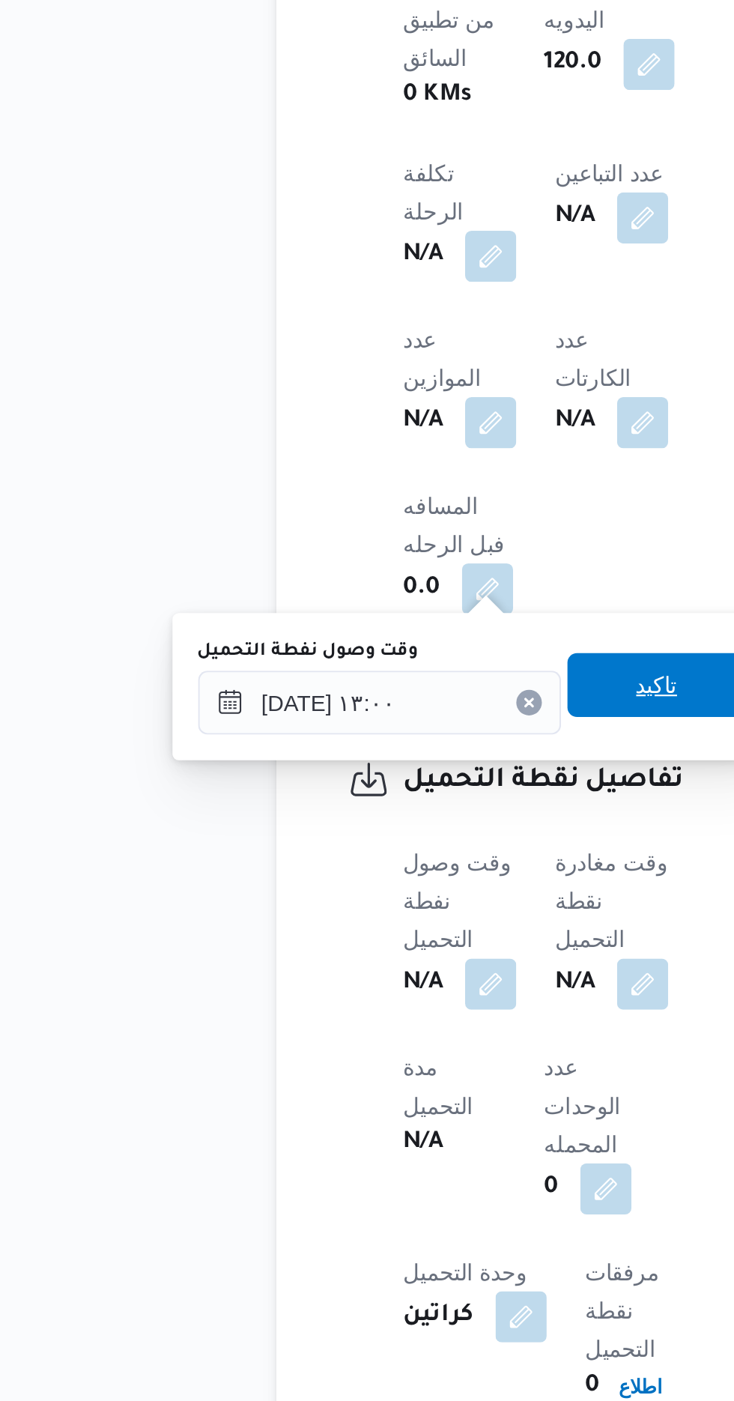
click at [383, 1070] on span "تاكيد" at bounding box center [372, 1066] width 19 height 18
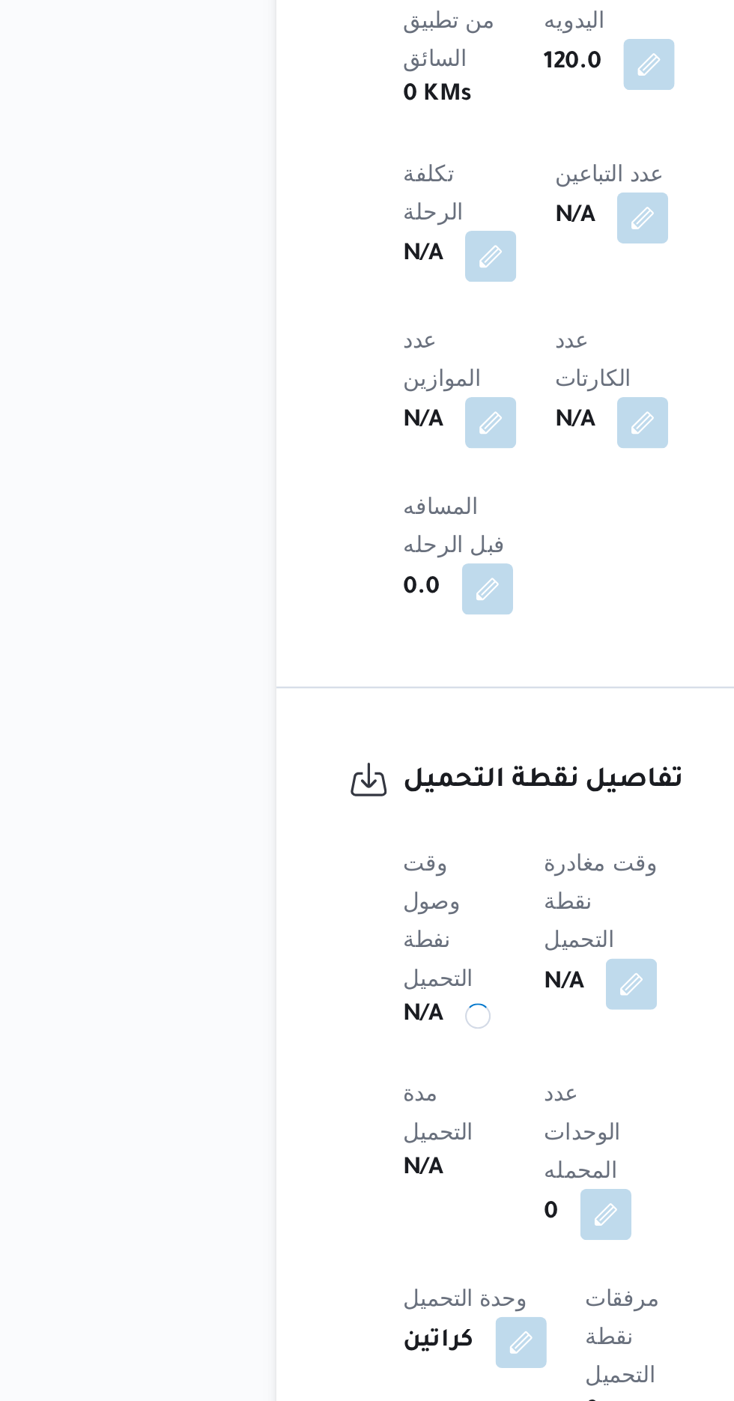
scroll to position [602, 0]
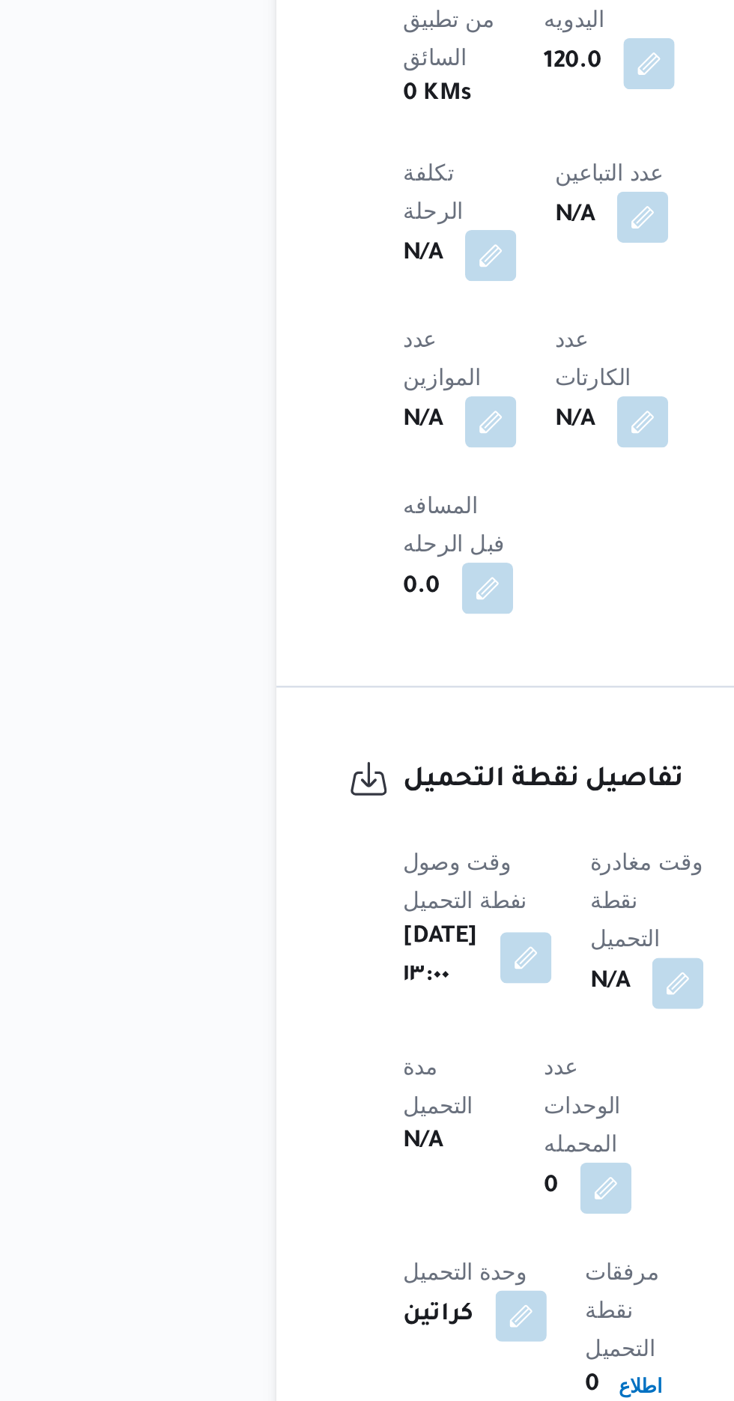
click at [380, 1192] on div "N/A" at bounding box center [368, 1205] width 56 height 27
click at [395, 1192] on button "button" at bounding box center [383, 1204] width 24 height 24
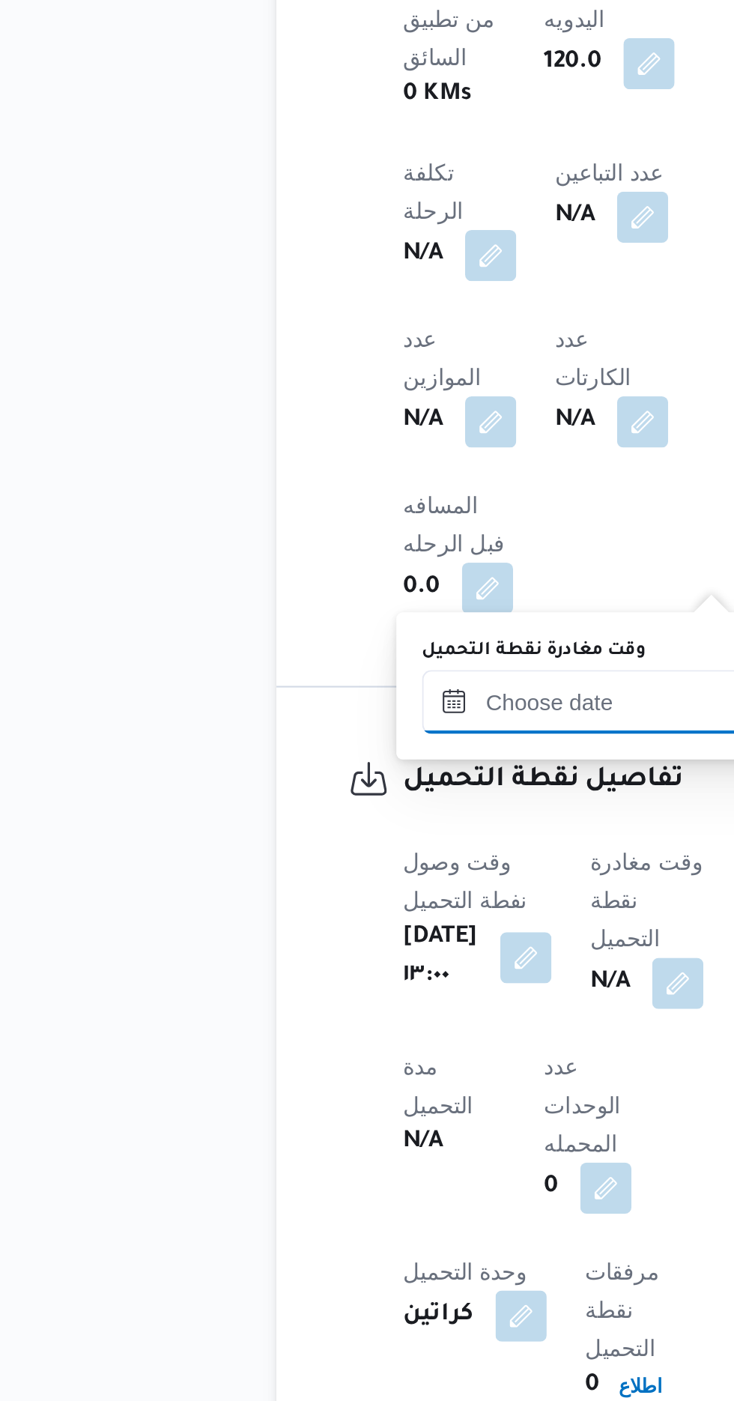
click at [339, 1077] on input "وقت مغادرة نقطة التحميل" at bounding box center [348, 1073] width 170 height 30
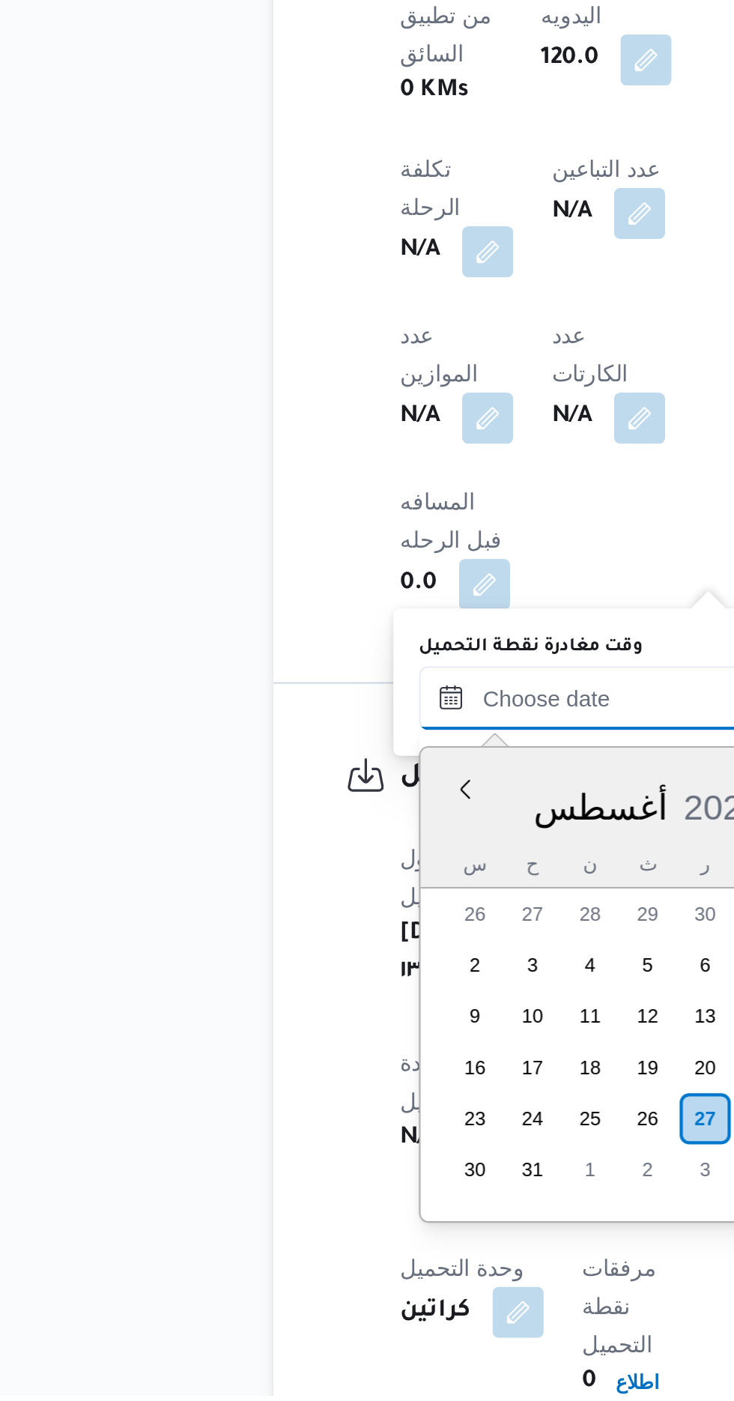
scroll to position [601, 0]
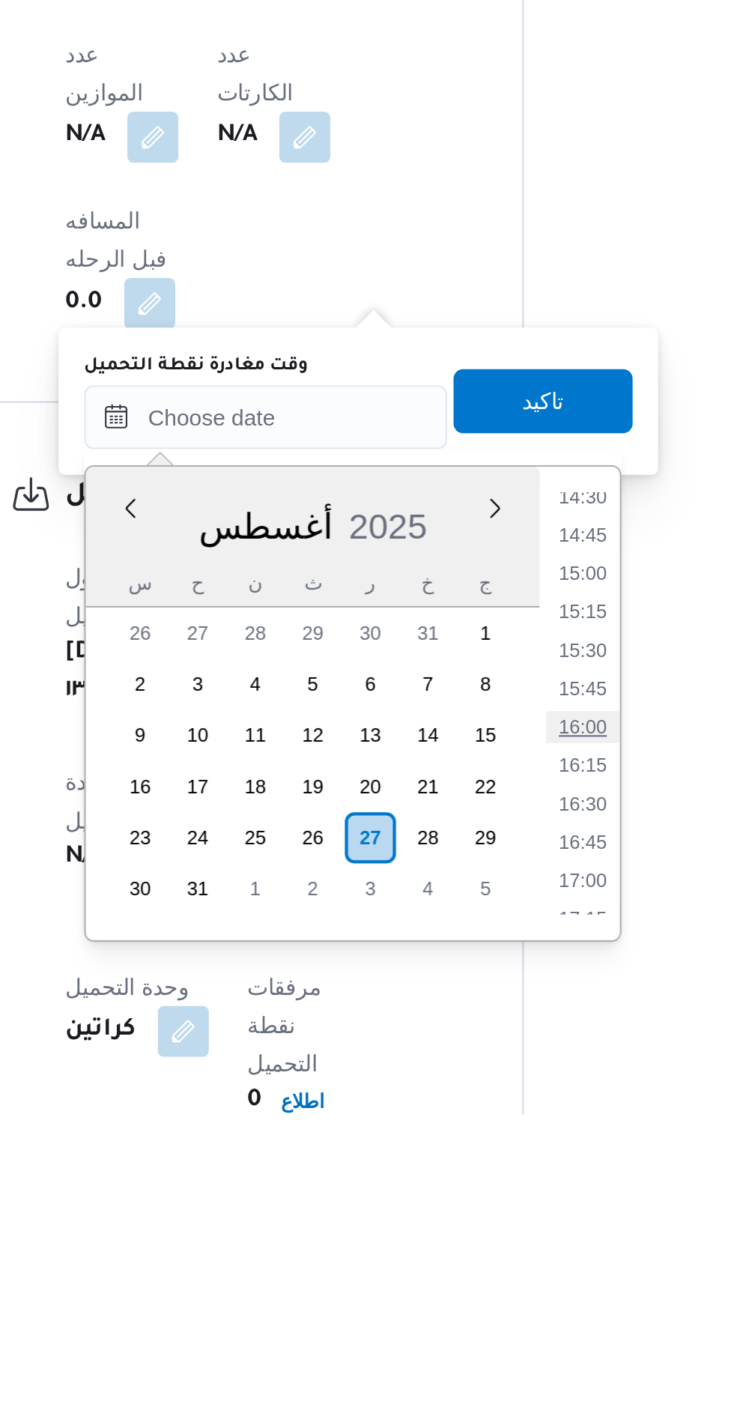
click at [504, 1220] on li "16:00" at bounding box center [496, 1219] width 34 height 15
type input "[DATE] ١٦:٠٠"
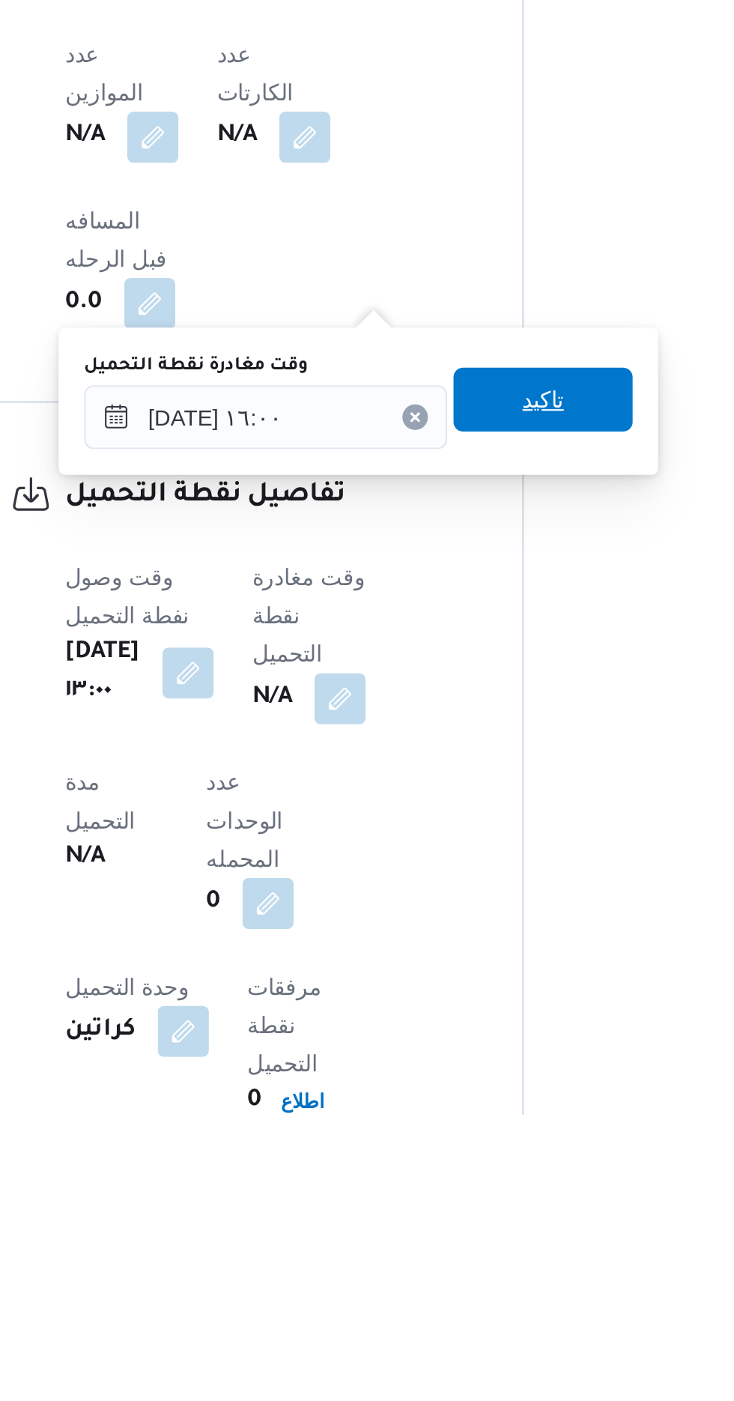
click at [504, 1070] on span "تاكيد" at bounding box center [478, 1066] width 84 height 30
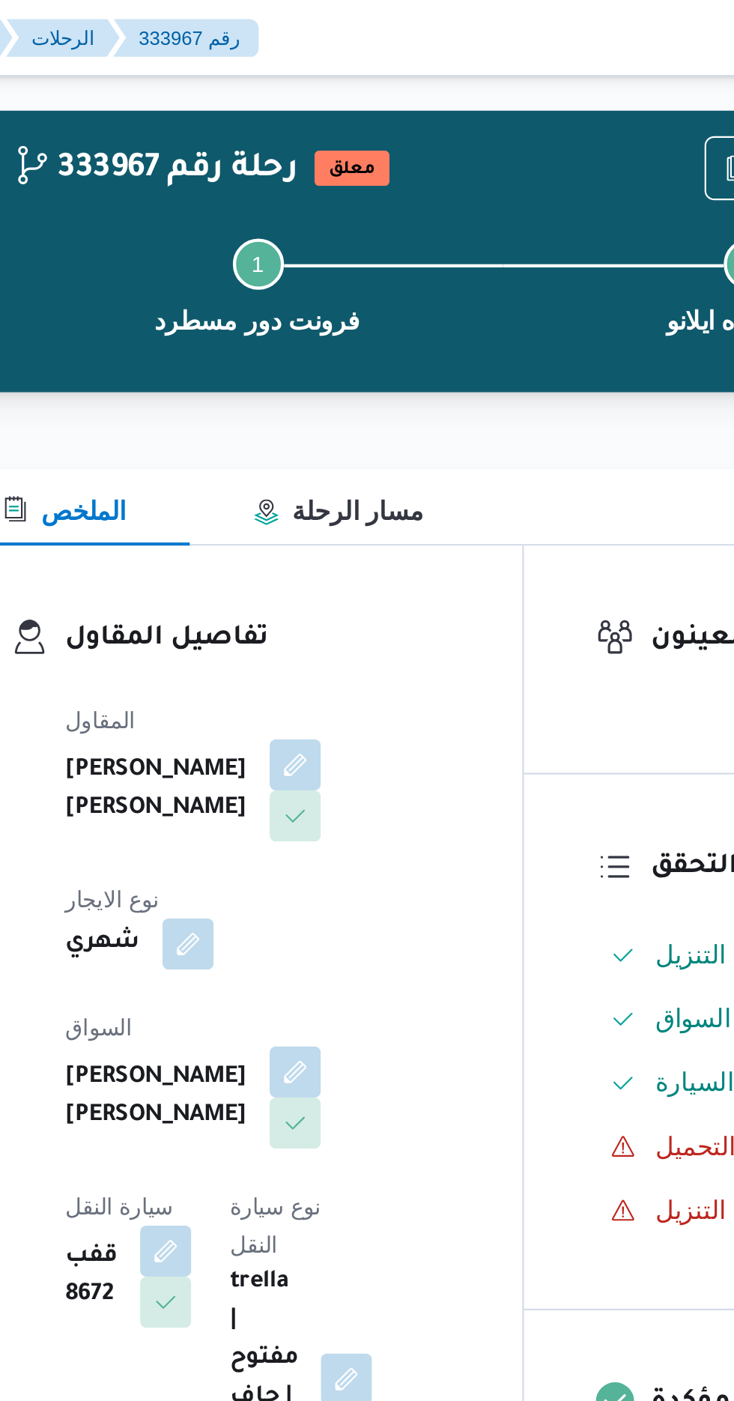
scroll to position [0, 0]
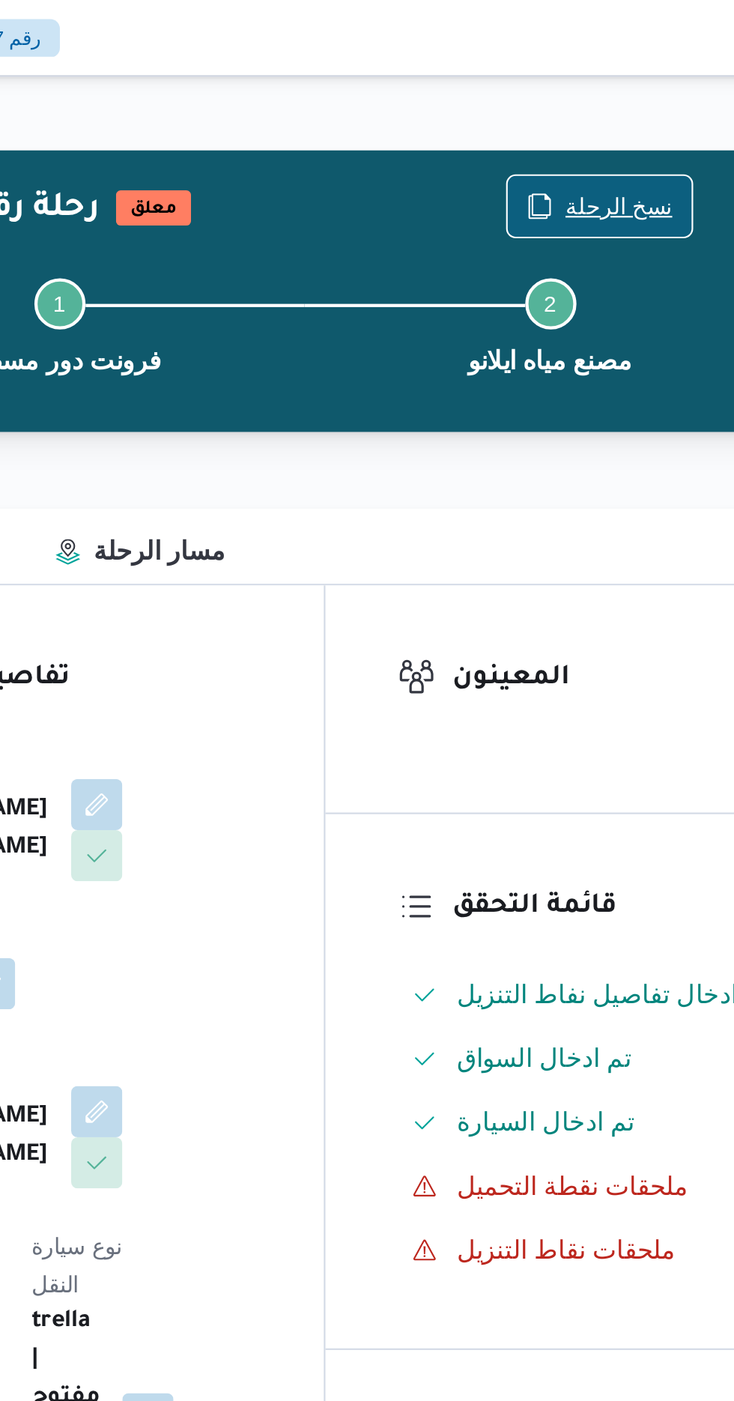
click at [604, 94] on span "نسخ الرحلة" at bounding box center [606, 97] width 50 height 18
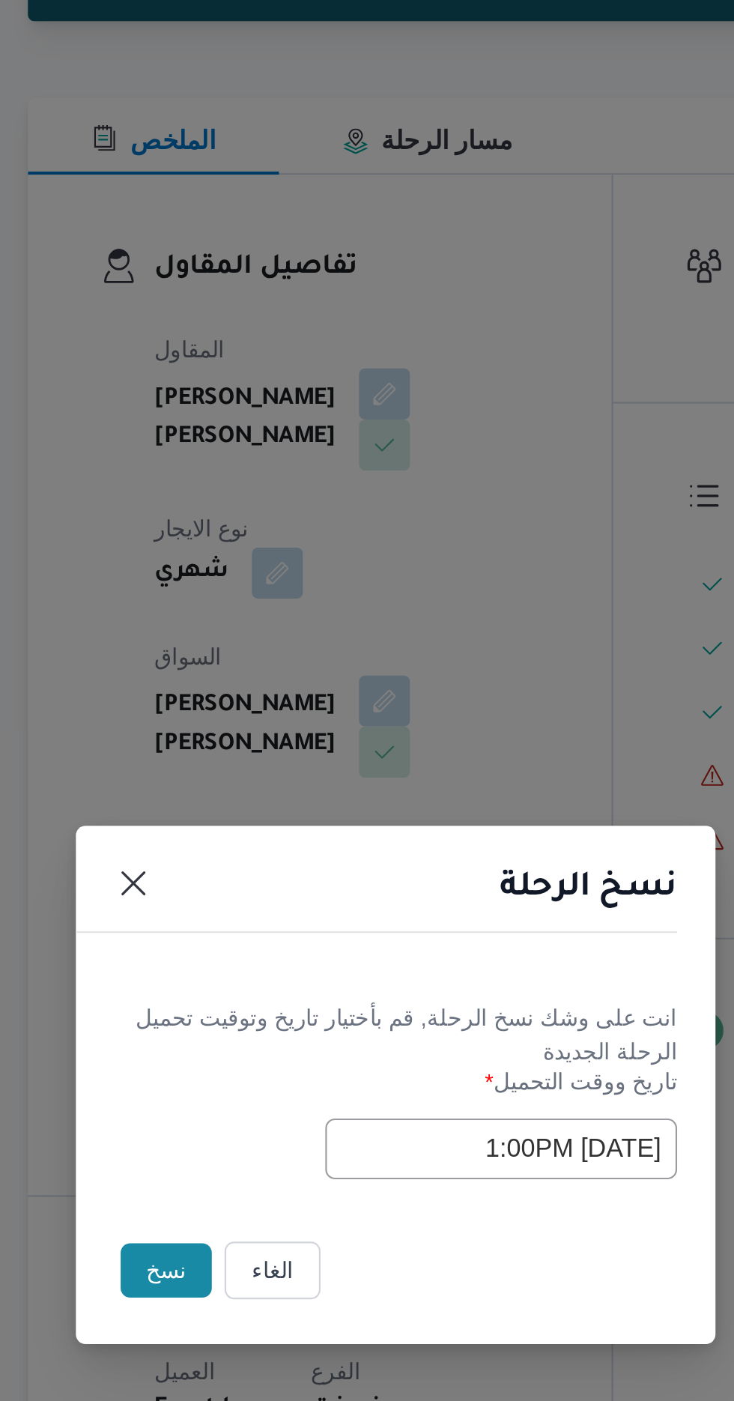
click at [351, 725] on input "[DATE] 1:00PM" at bounding box center [416, 730] width 165 height 28
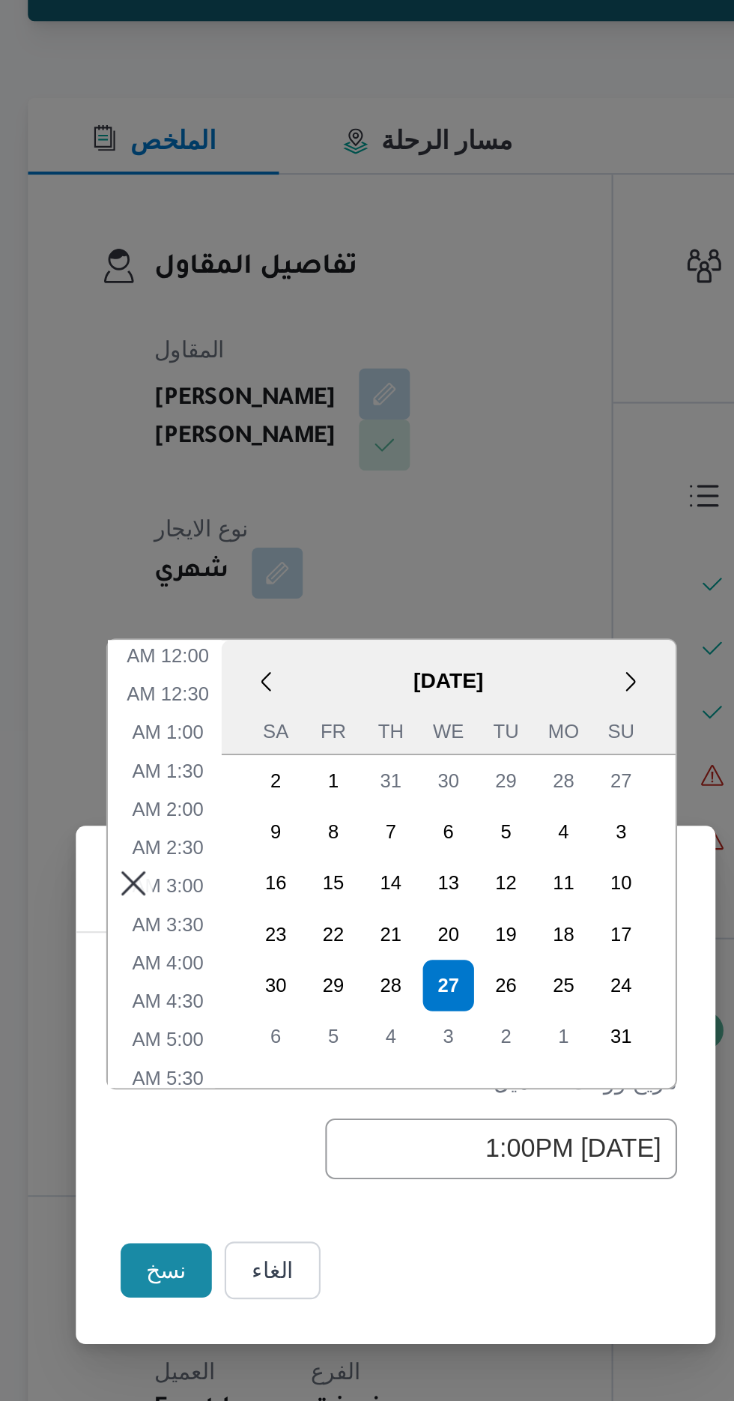
scroll to position [370, 0]
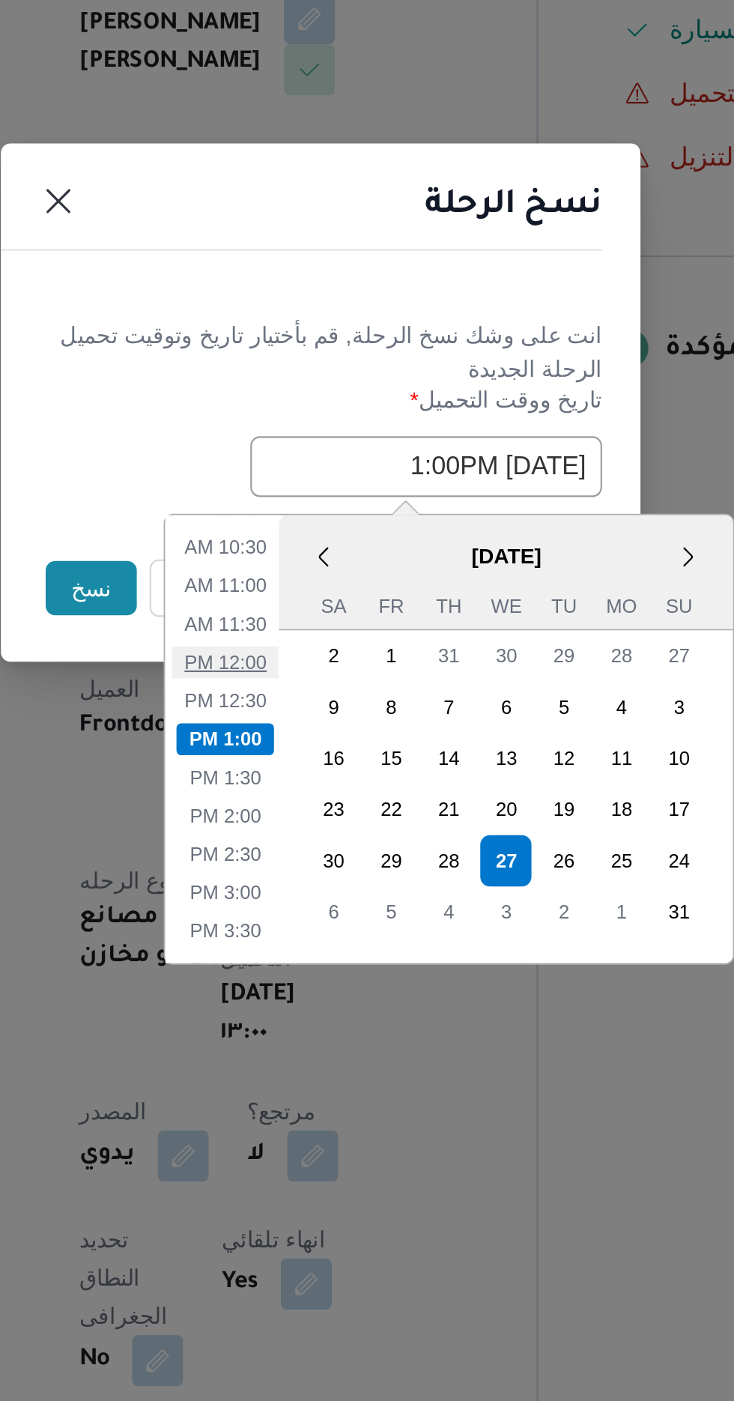
click at [329, 822] on li "12:00 PM" at bounding box center [322, 821] width 50 height 15
type input "[DATE] 12:00PM"
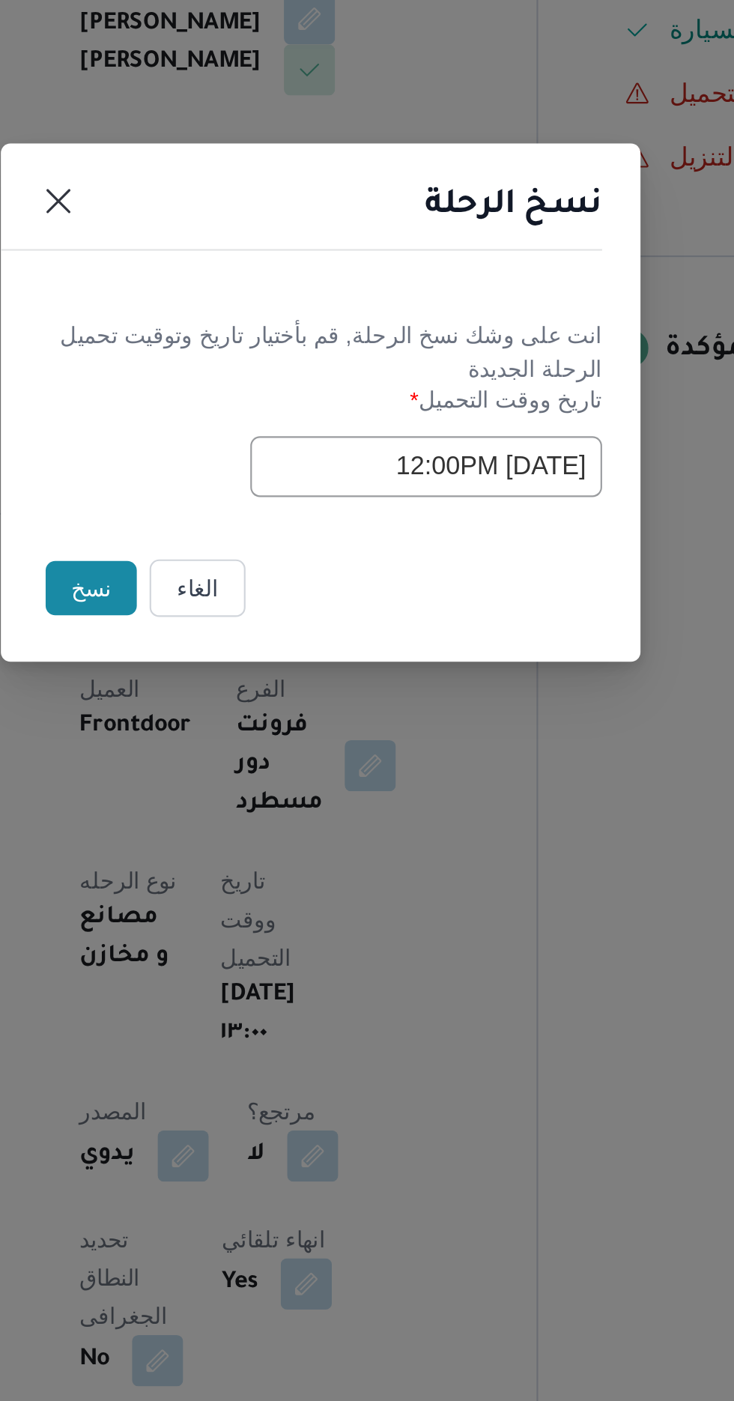
click at [255, 784] on button "نسخ" at bounding box center [259, 787] width 43 height 25
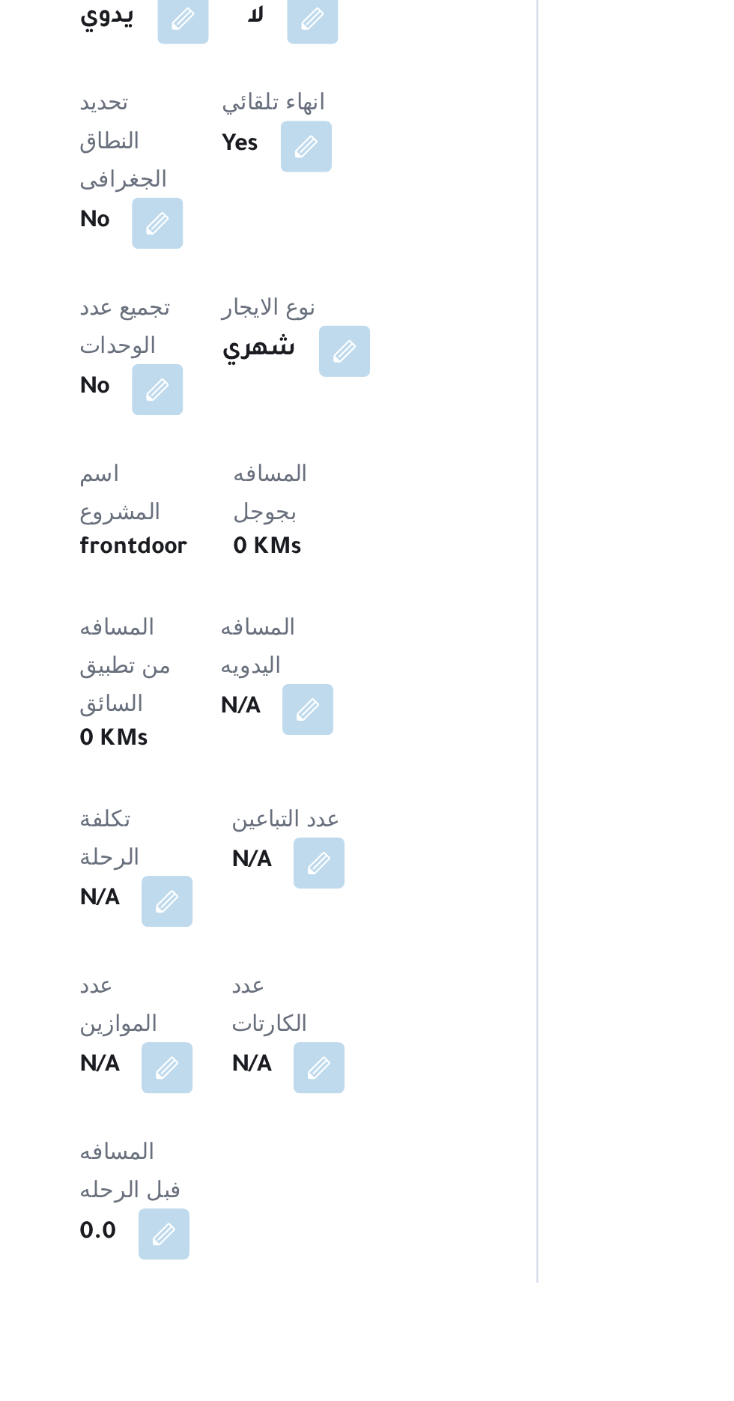
scroll to position [249, 0]
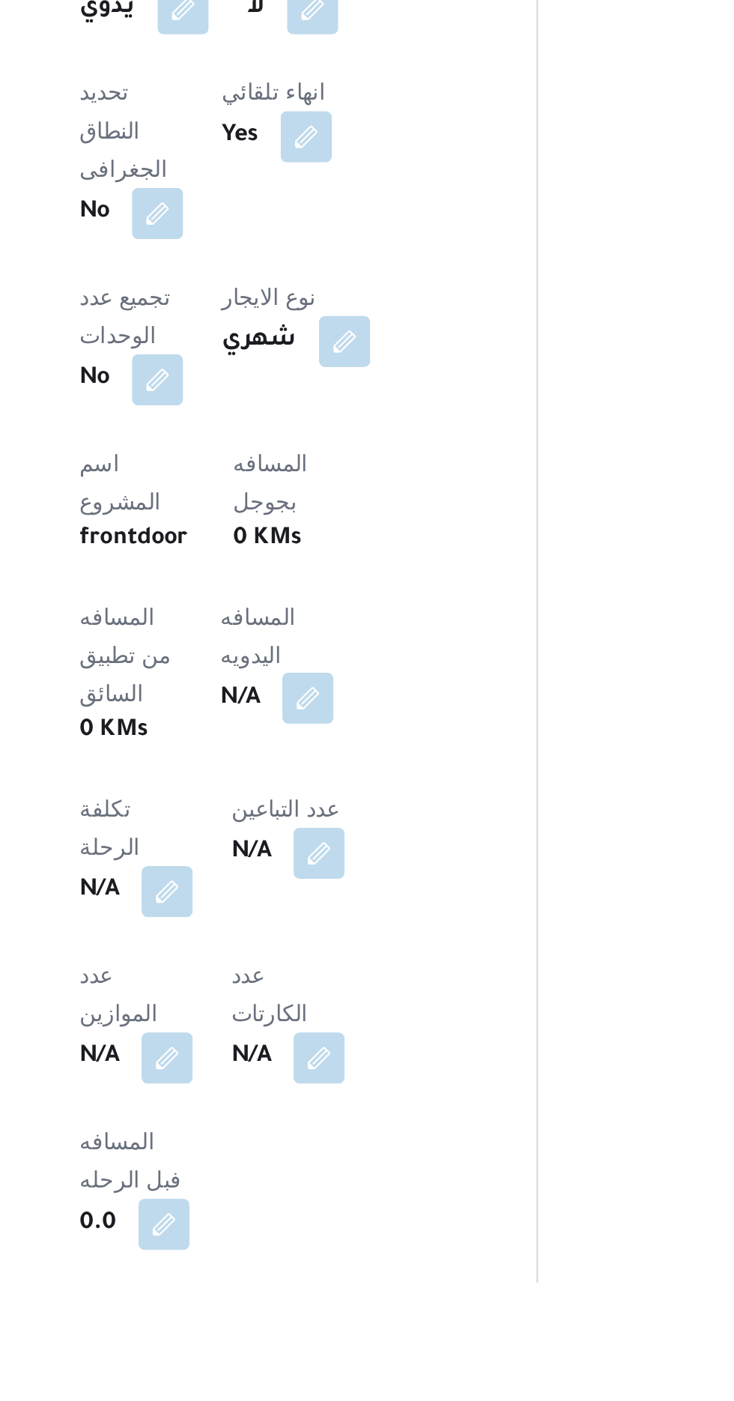
click at [349, 1115] on button "button" at bounding box center [361, 1127] width 24 height 24
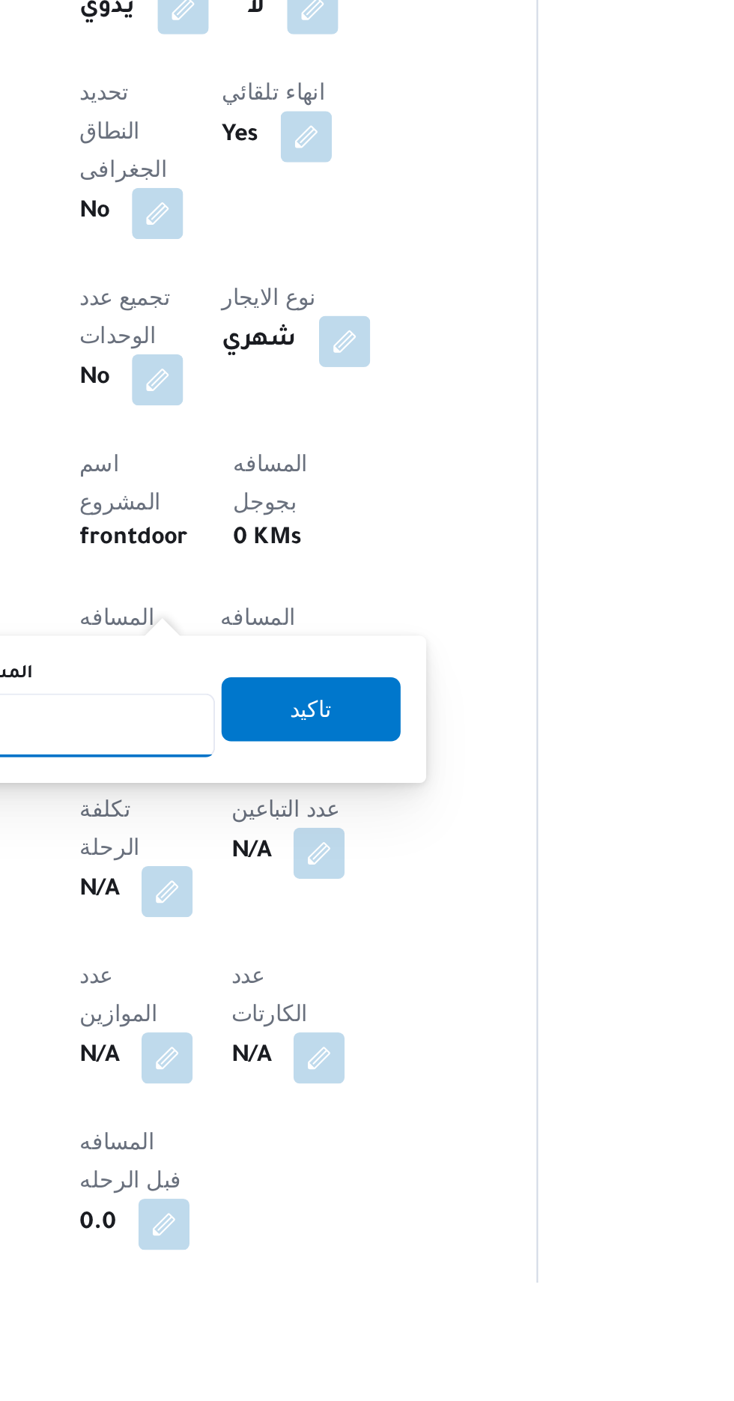
click at [287, 1138] on input "المسافه اليدويه" at bounding box center [243, 1140] width 149 height 30
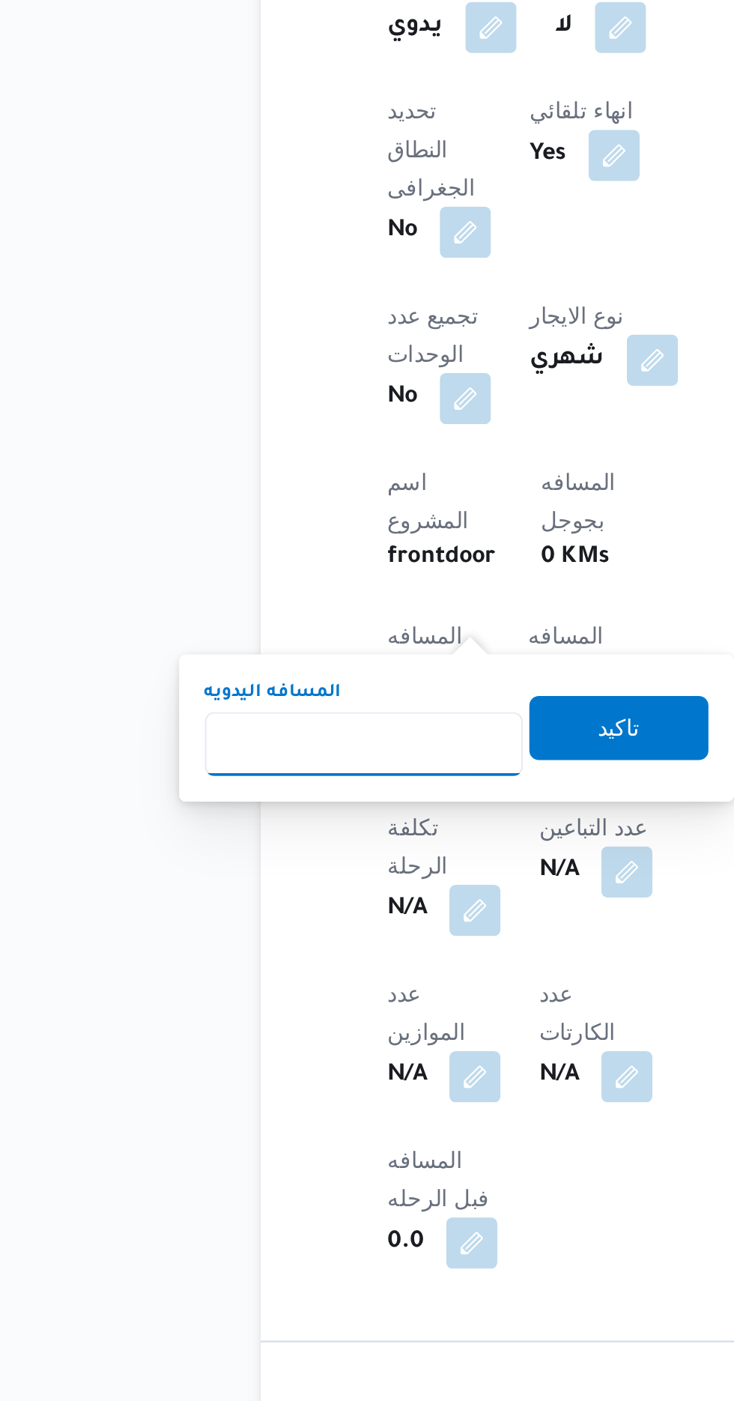
scroll to position [378, 0]
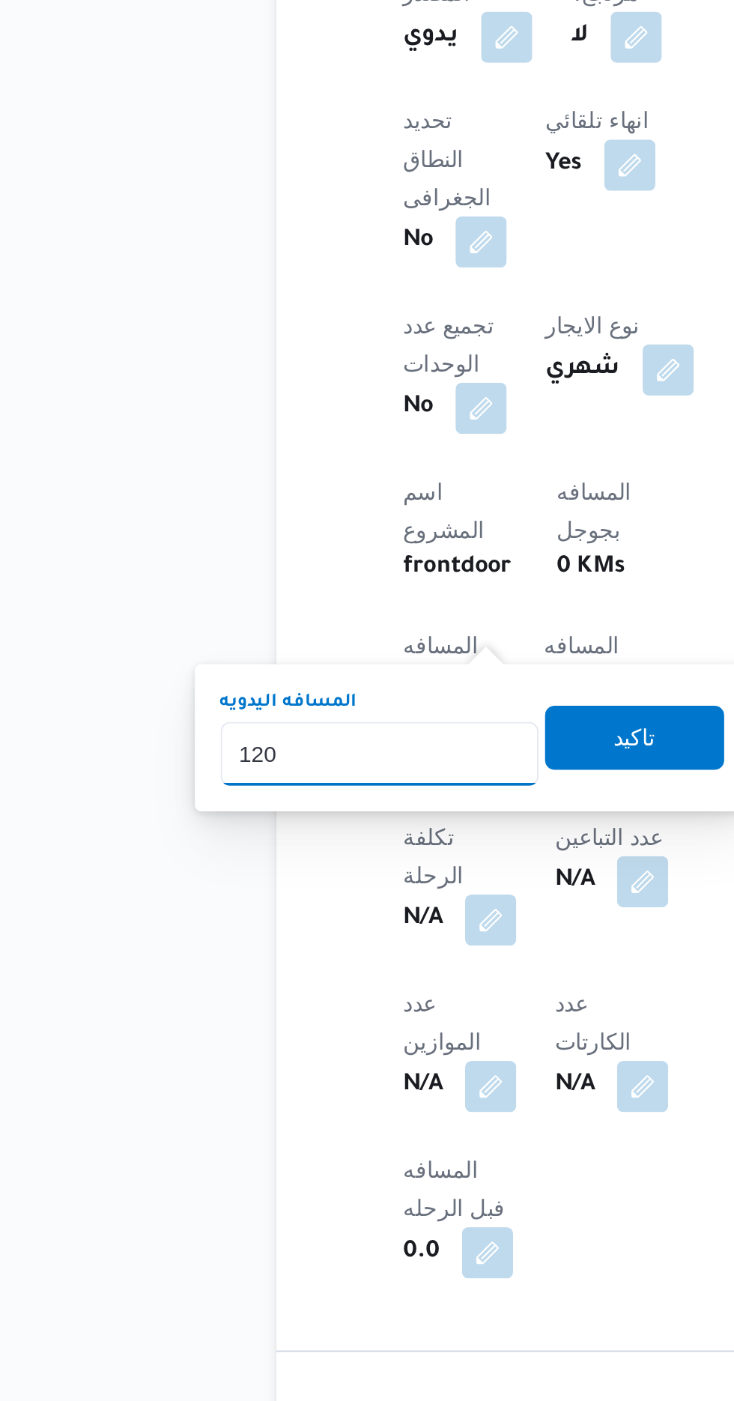
type input "120"
click at [375, 989] on div "تاكيد" at bounding box center [363, 1004] width 84 height 30
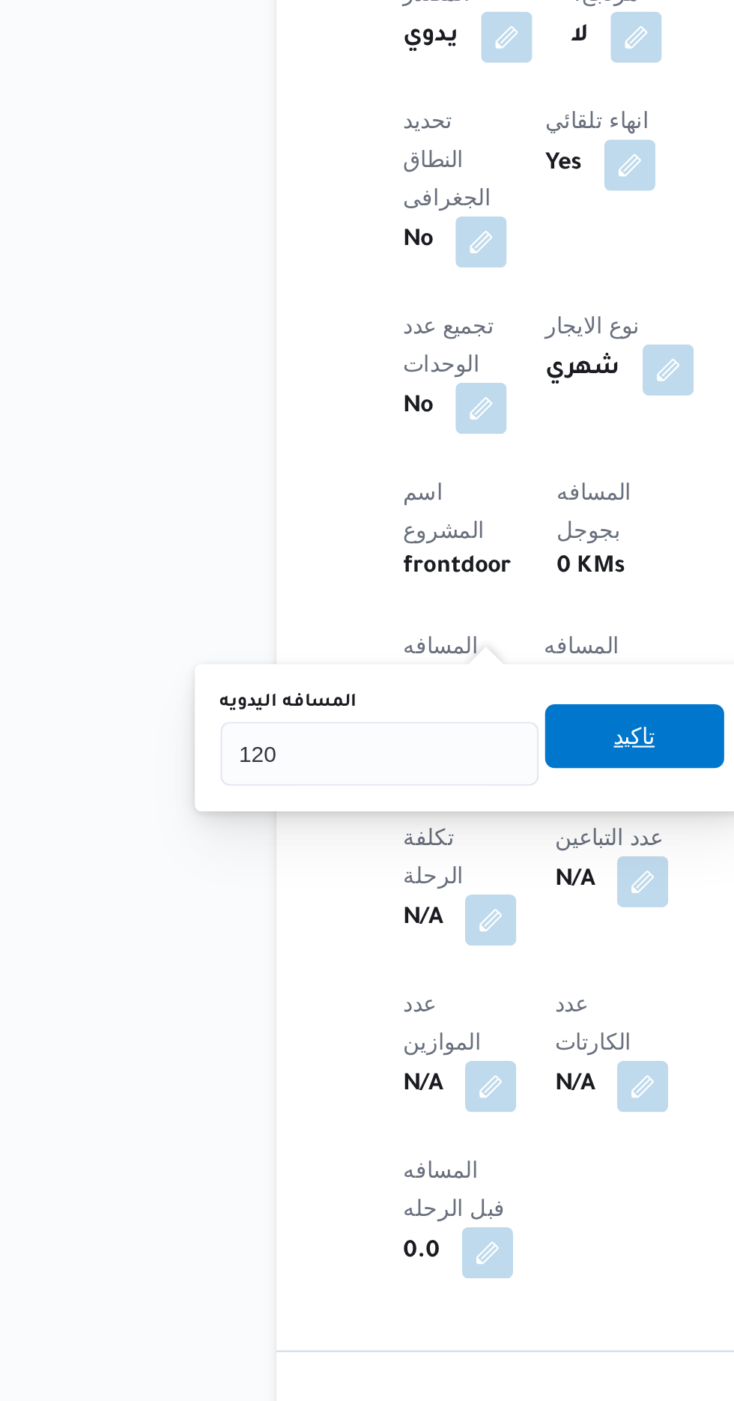
click at [372, 1010] on span "تاكيد" at bounding box center [362, 1003] width 19 height 18
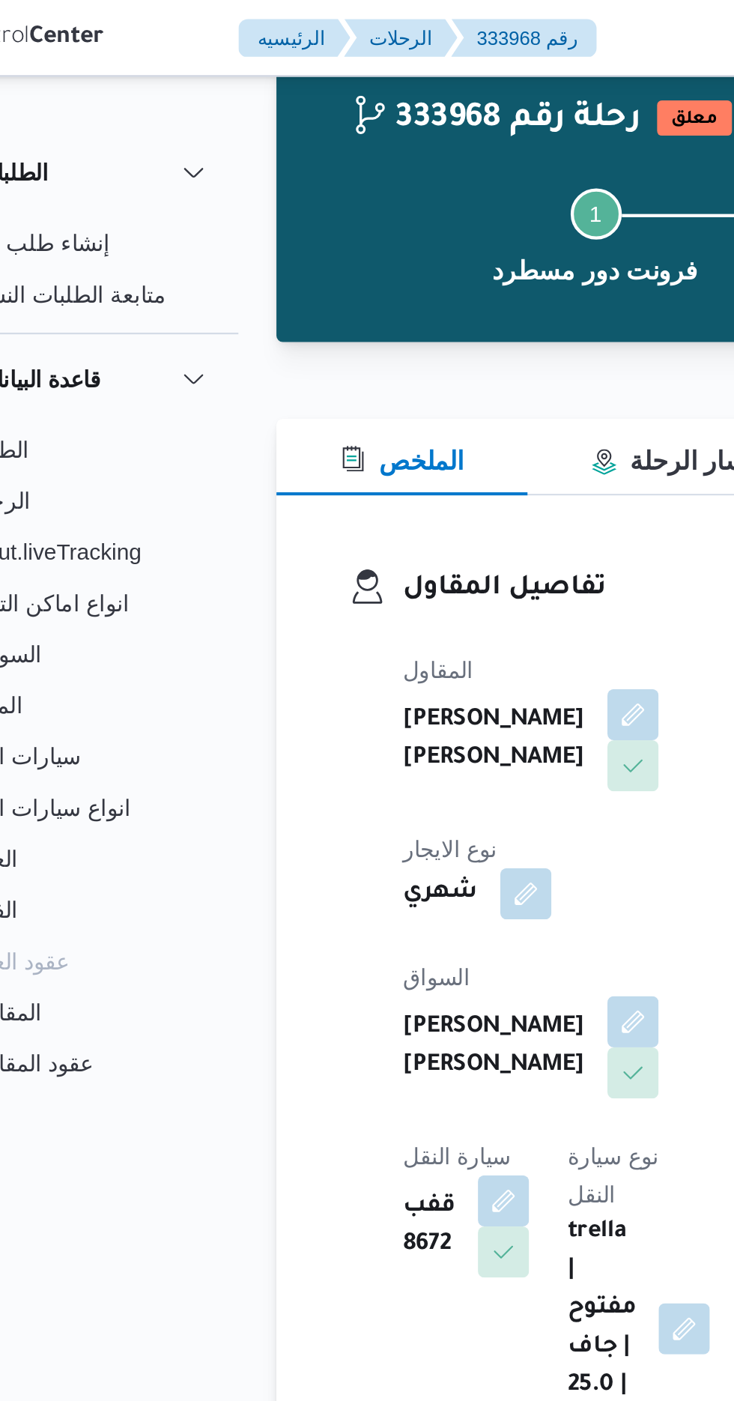
scroll to position [0, 0]
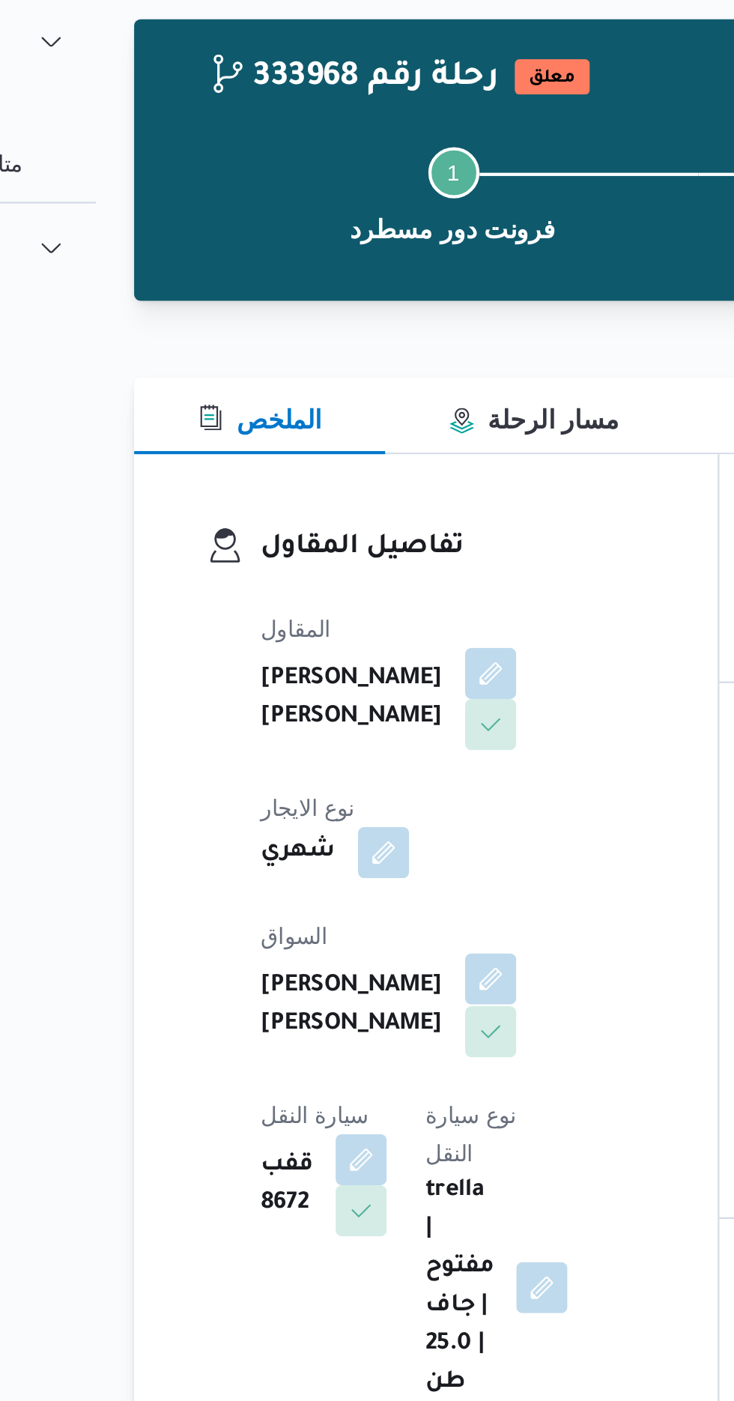
click at [350, 519] on button "button" at bounding box center [362, 520] width 24 height 24
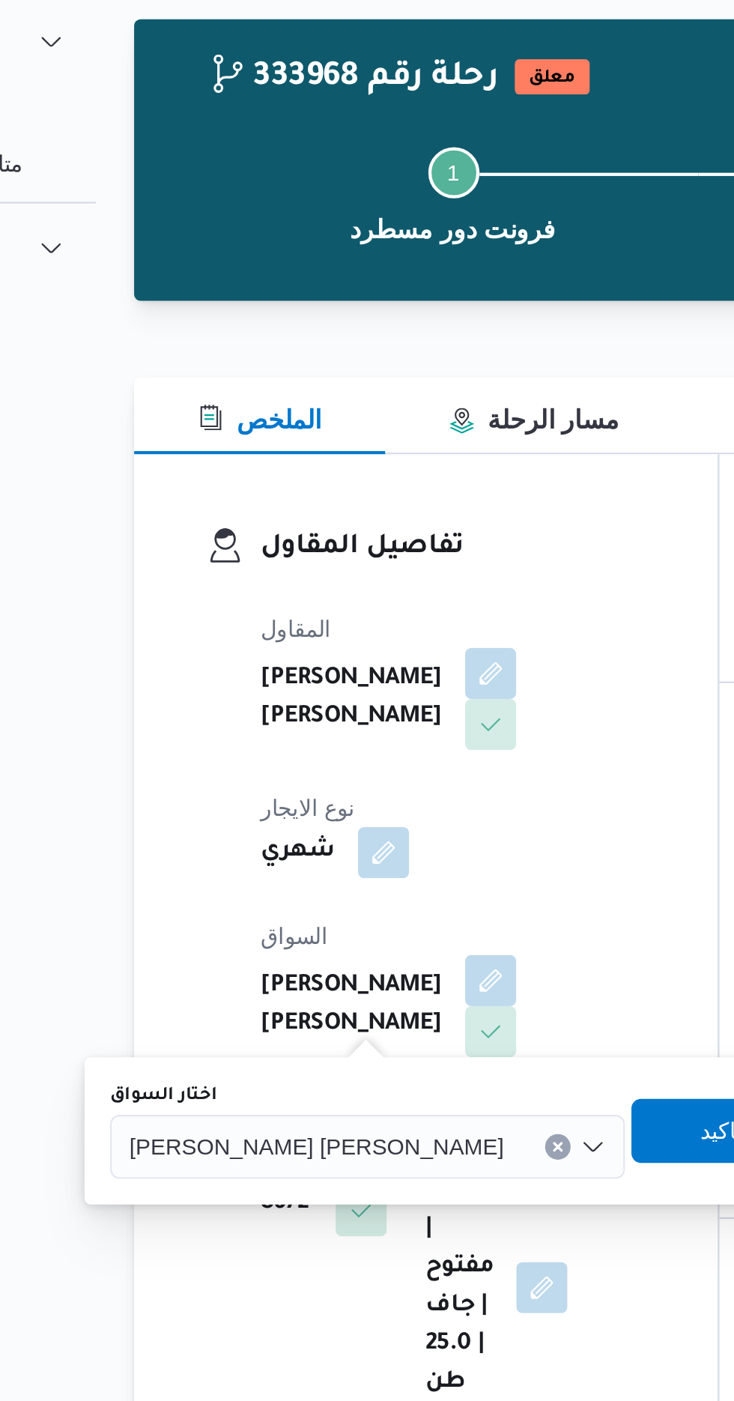
click at [258, 584] on div "[PERSON_NAME] [PERSON_NAME]" at bounding box center [304, 598] width 241 height 30
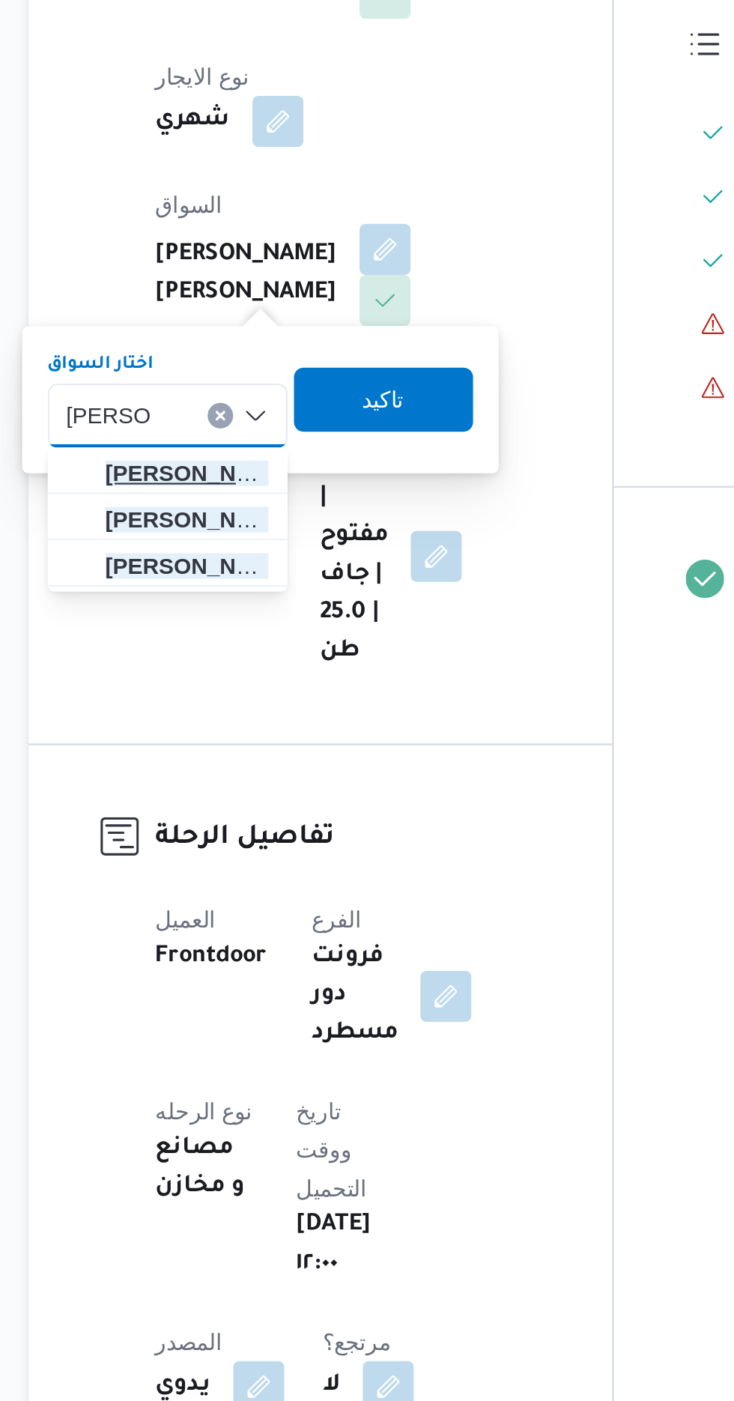
type input "[PERSON_NAME]"
click at [285, 626] on span "[PERSON_NAME] يد [PERSON_NAME]" at bounding box center [269, 625] width 76 height 18
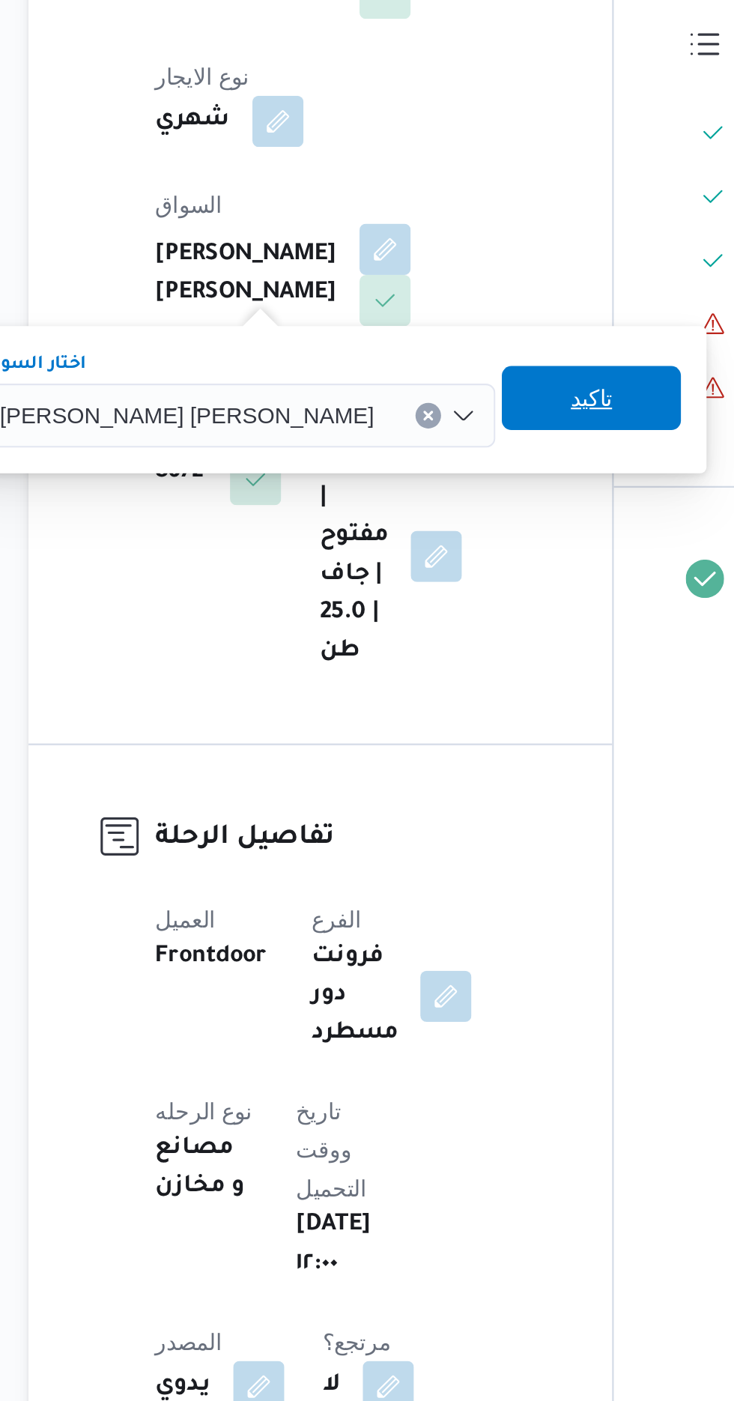
click at [416, 592] on span "تاكيد" at bounding box center [458, 590] width 84 height 30
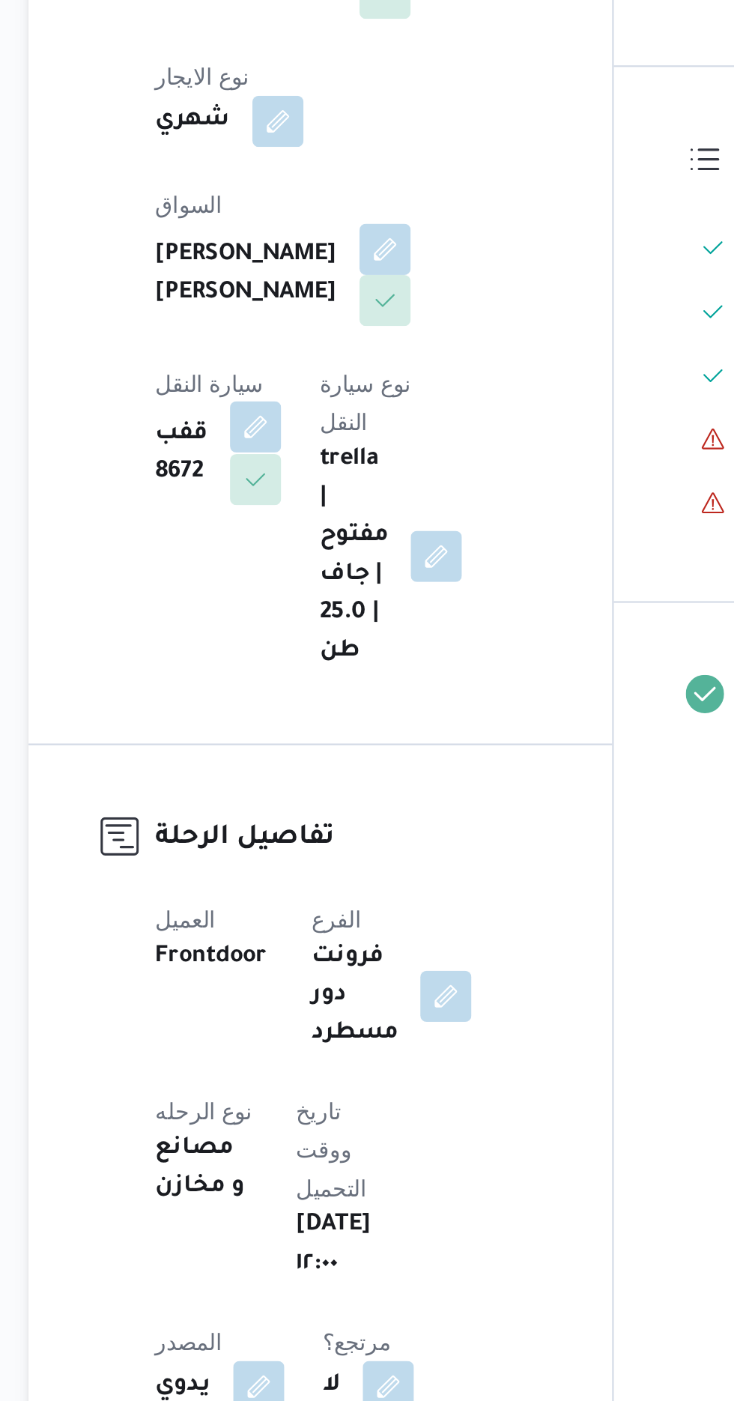
click at [313, 592] on button "button" at bounding box center [301, 604] width 24 height 24
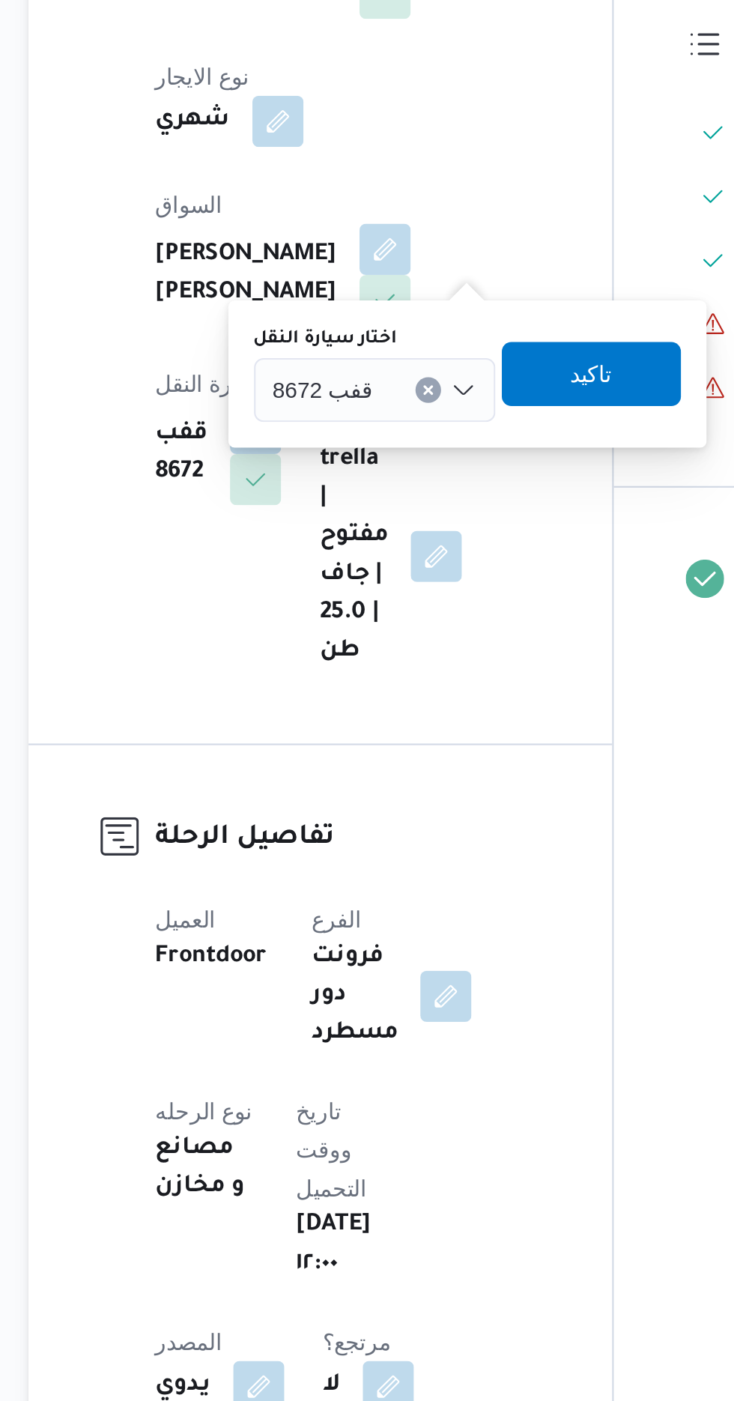
click at [363, 585] on input "اختار سيارة النقل" at bounding box center [363, 587] width 1 height 18
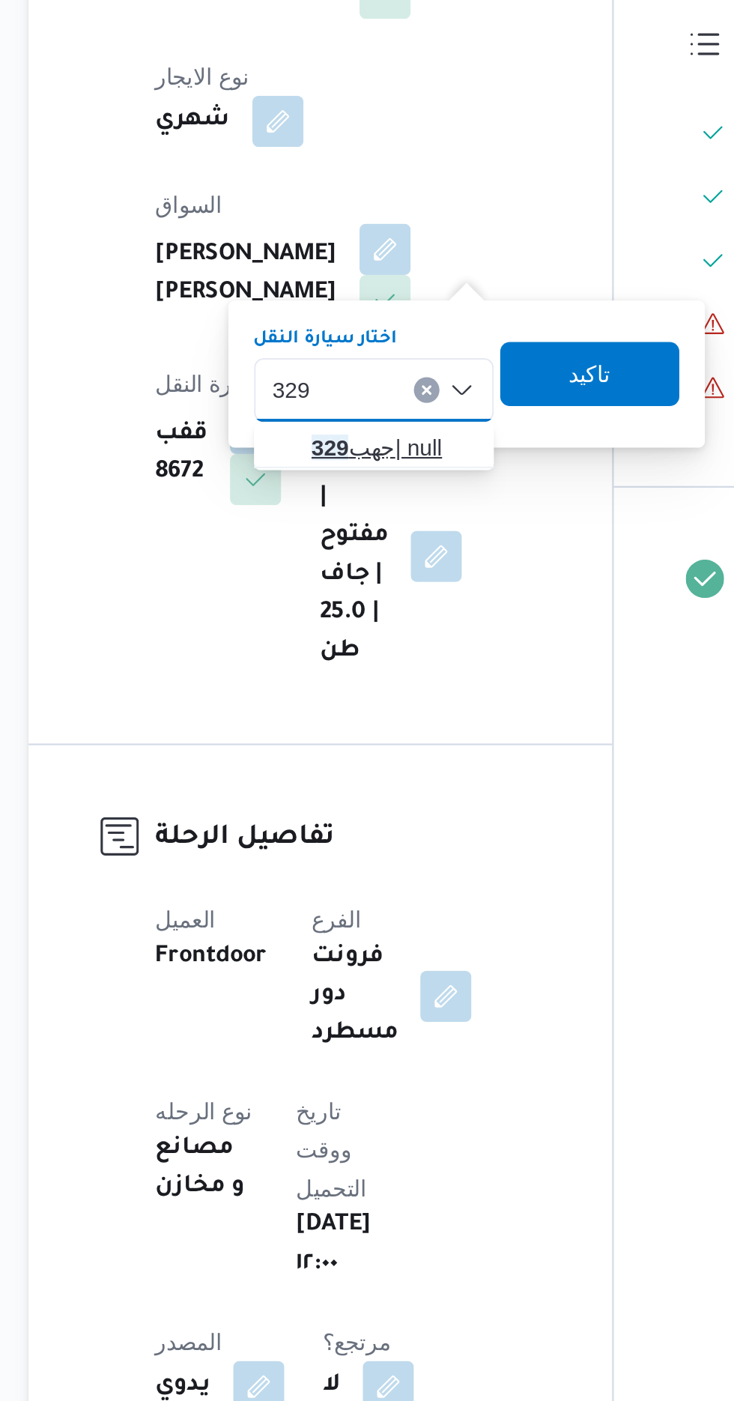
type input "329"
click at [364, 615] on span "جهب 329 | null" at bounding box center [365, 613] width 76 height 18
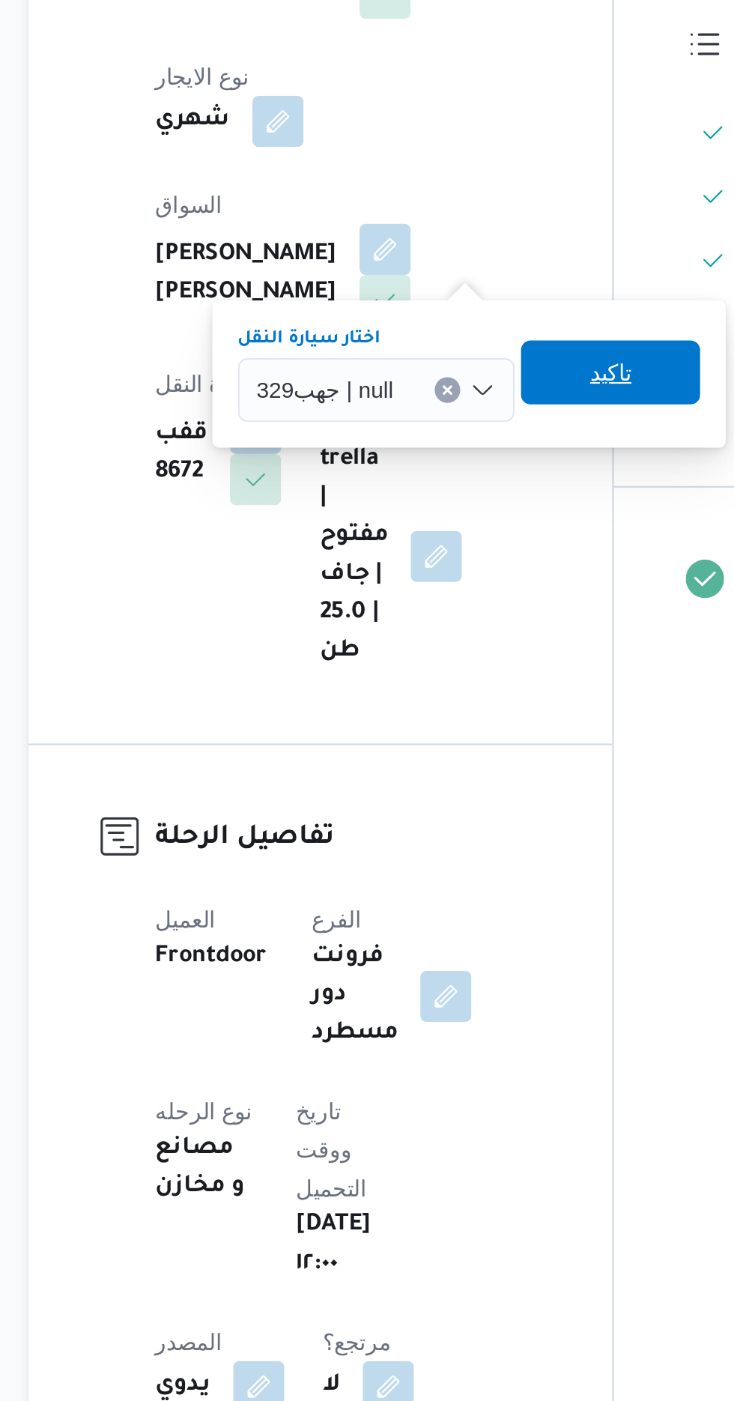
click at [466, 575] on span "تاكيد" at bounding box center [467, 578] width 19 height 18
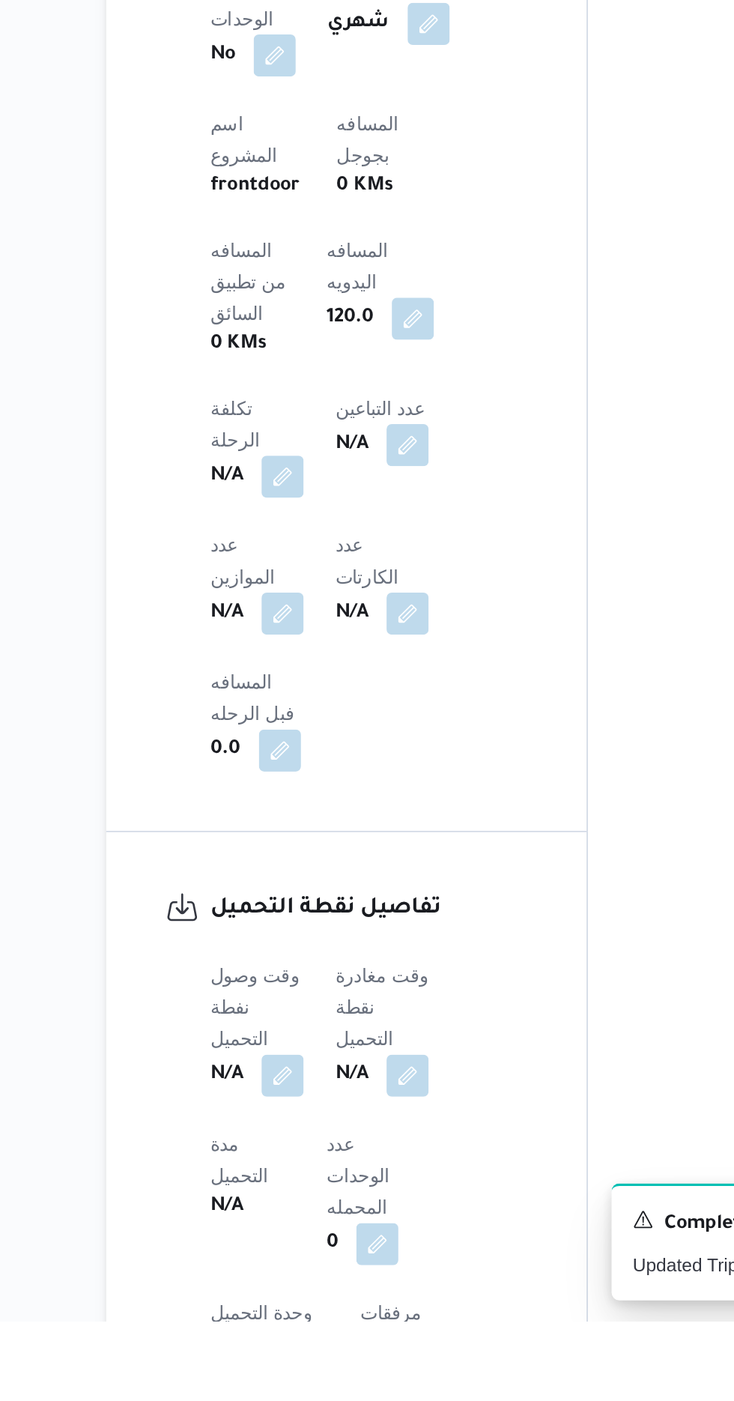
scroll to position [586, 0]
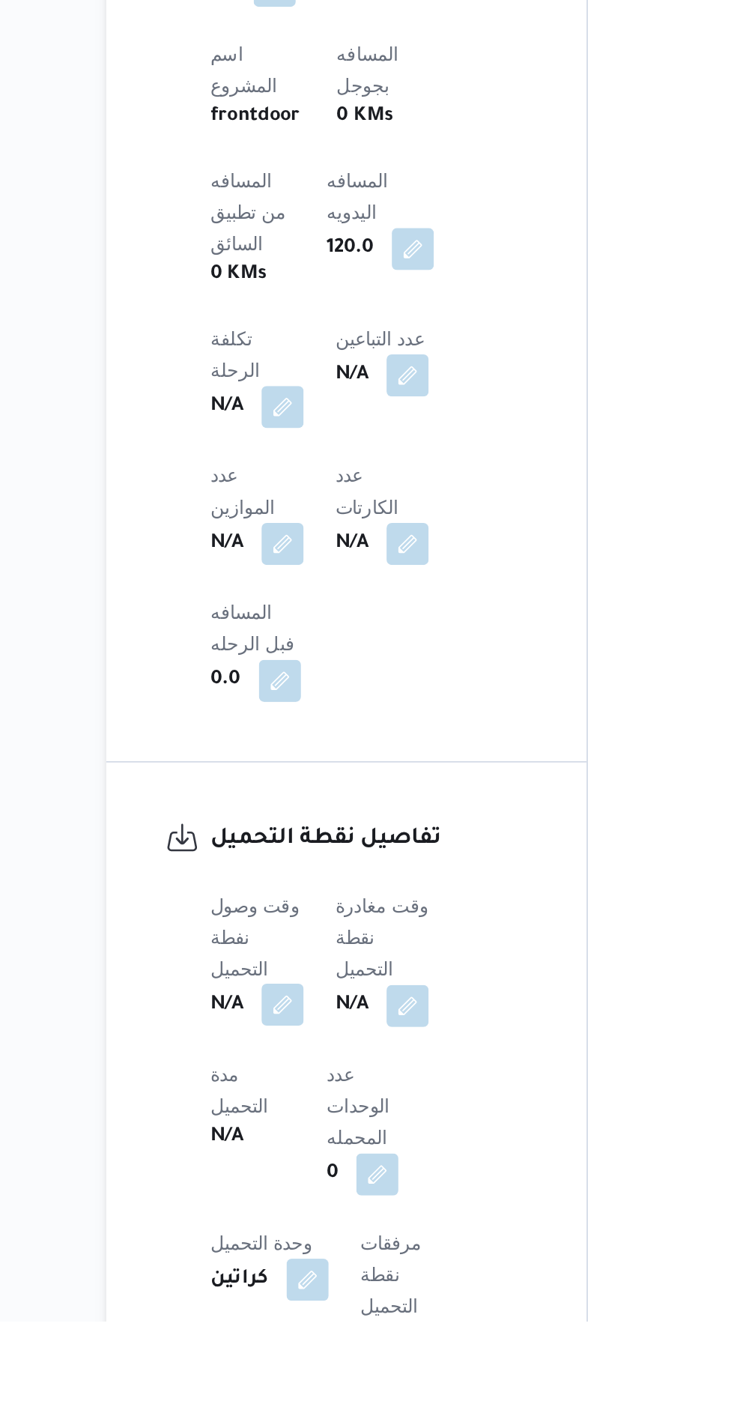
click at [295, 1208] on button "button" at bounding box center [295, 1220] width 24 height 24
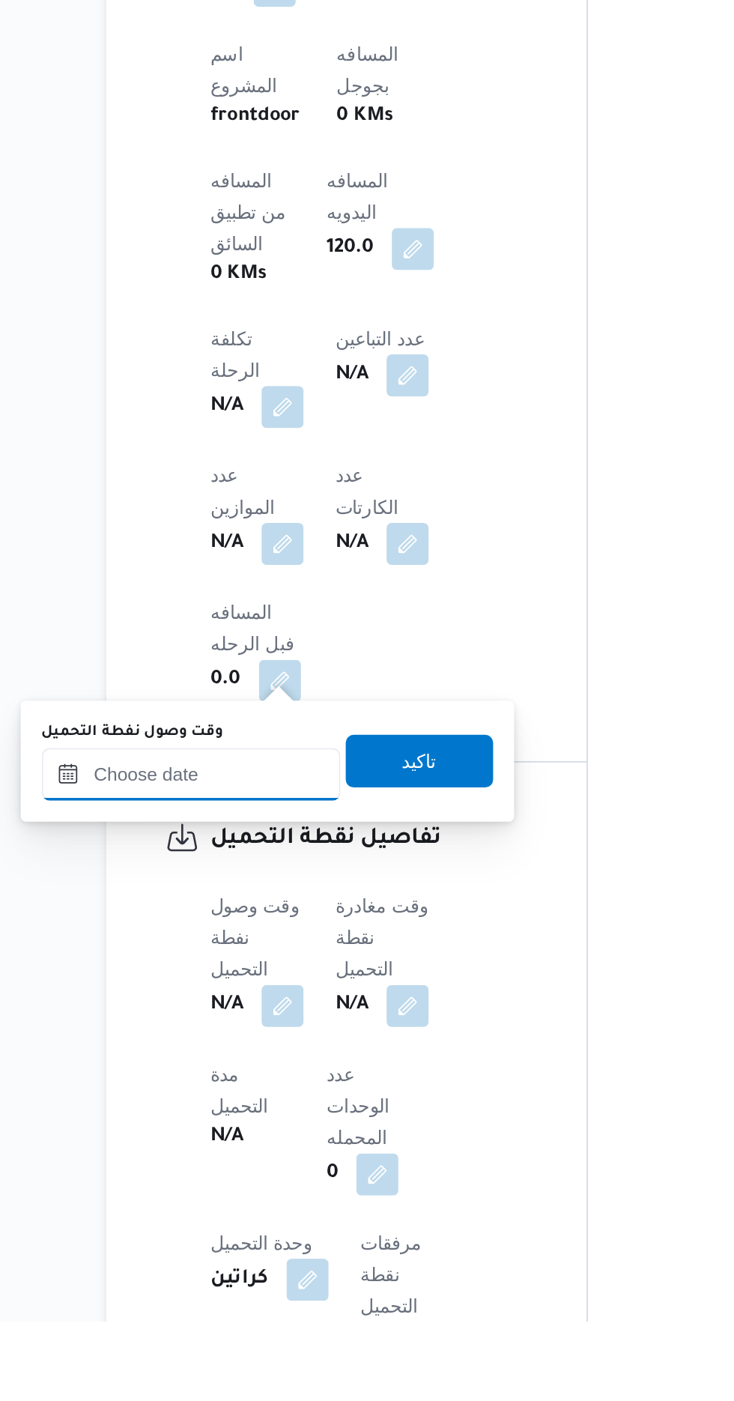
click at [297, 1086] on input "وقت وصول نفطة التحميل" at bounding box center [243, 1089] width 170 height 30
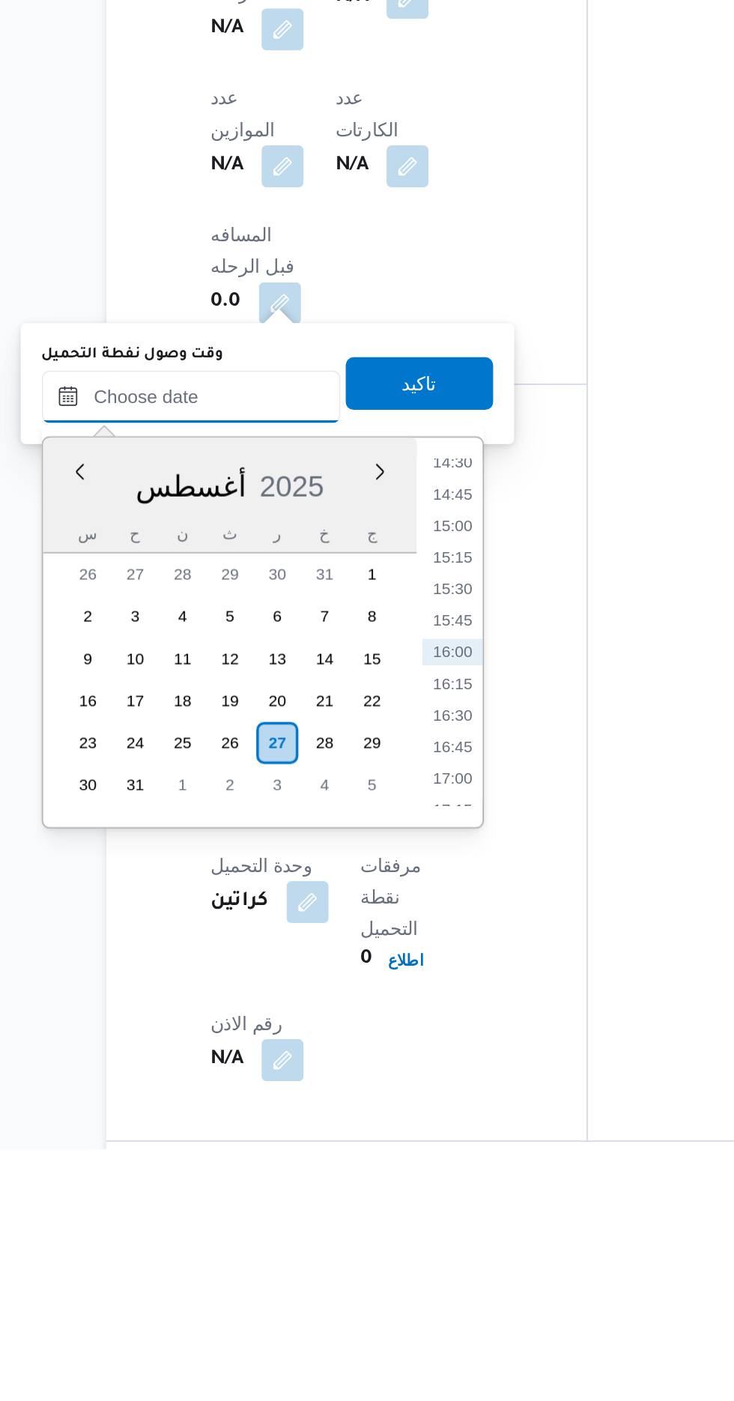
scroll to position [703, 0]
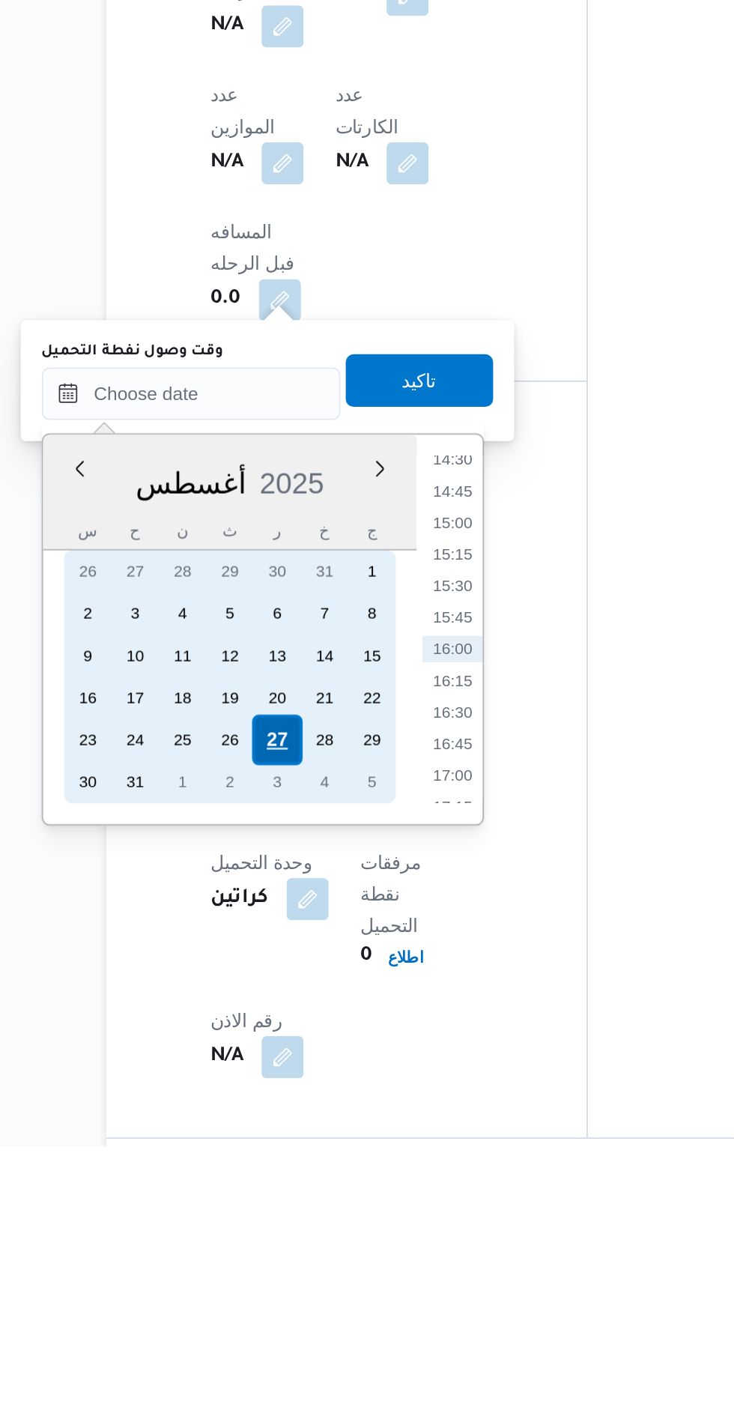
click at [291, 1167] on div "27" at bounding box center [291, 1170] width 28 height 28
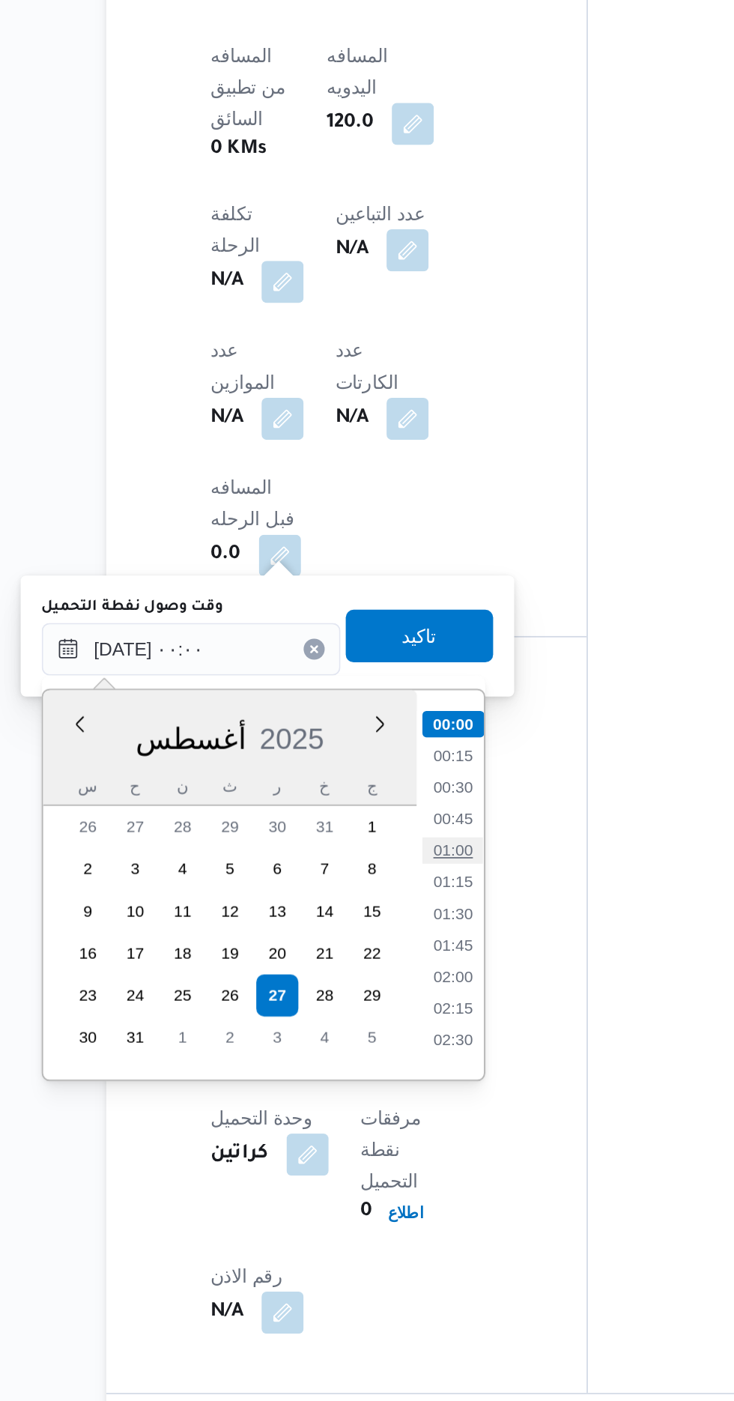
click at [392, 1082] on li "01:00" at bounding box center [392, 1087] width 34 height 15
type input "[DATE] ٠١:٠٠"
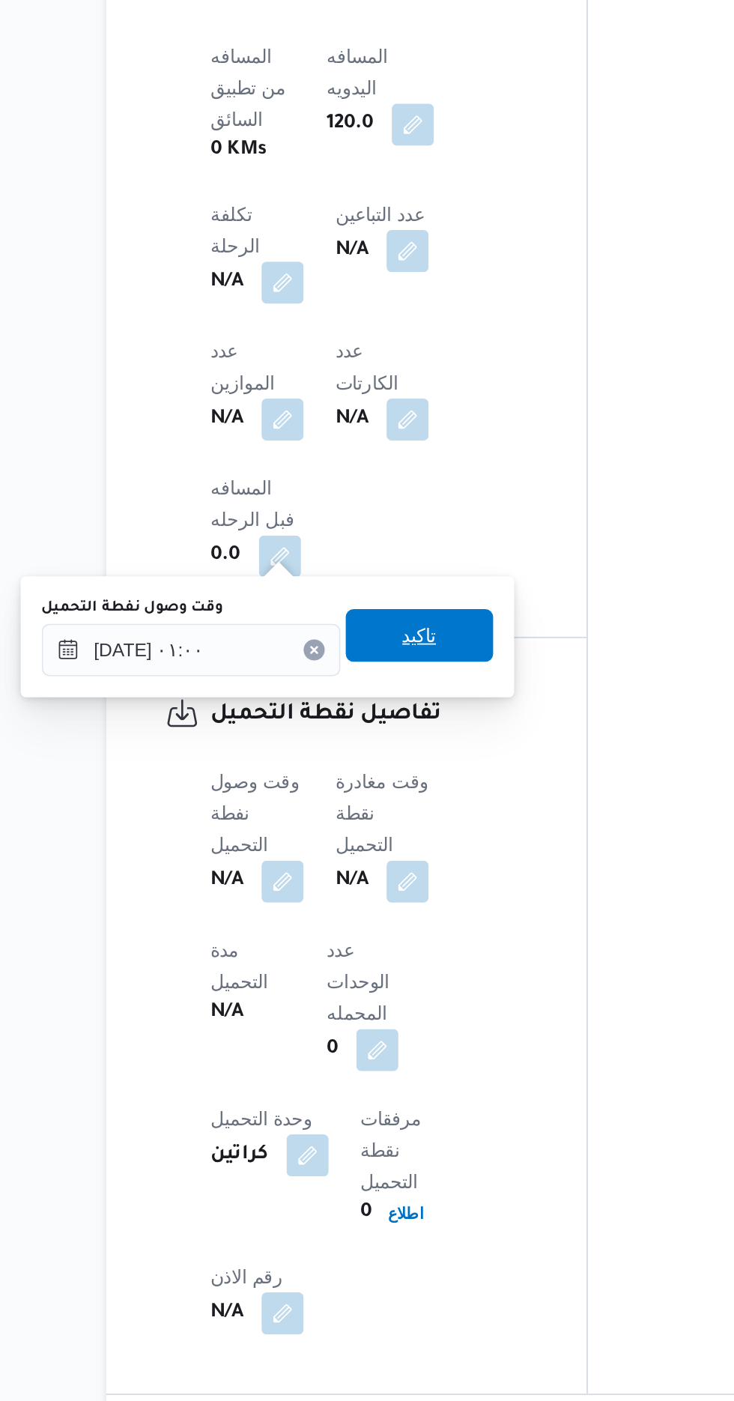
click at [396, 966] on span "تاكيد" at bounding box center [373, 966] width 84 height 30
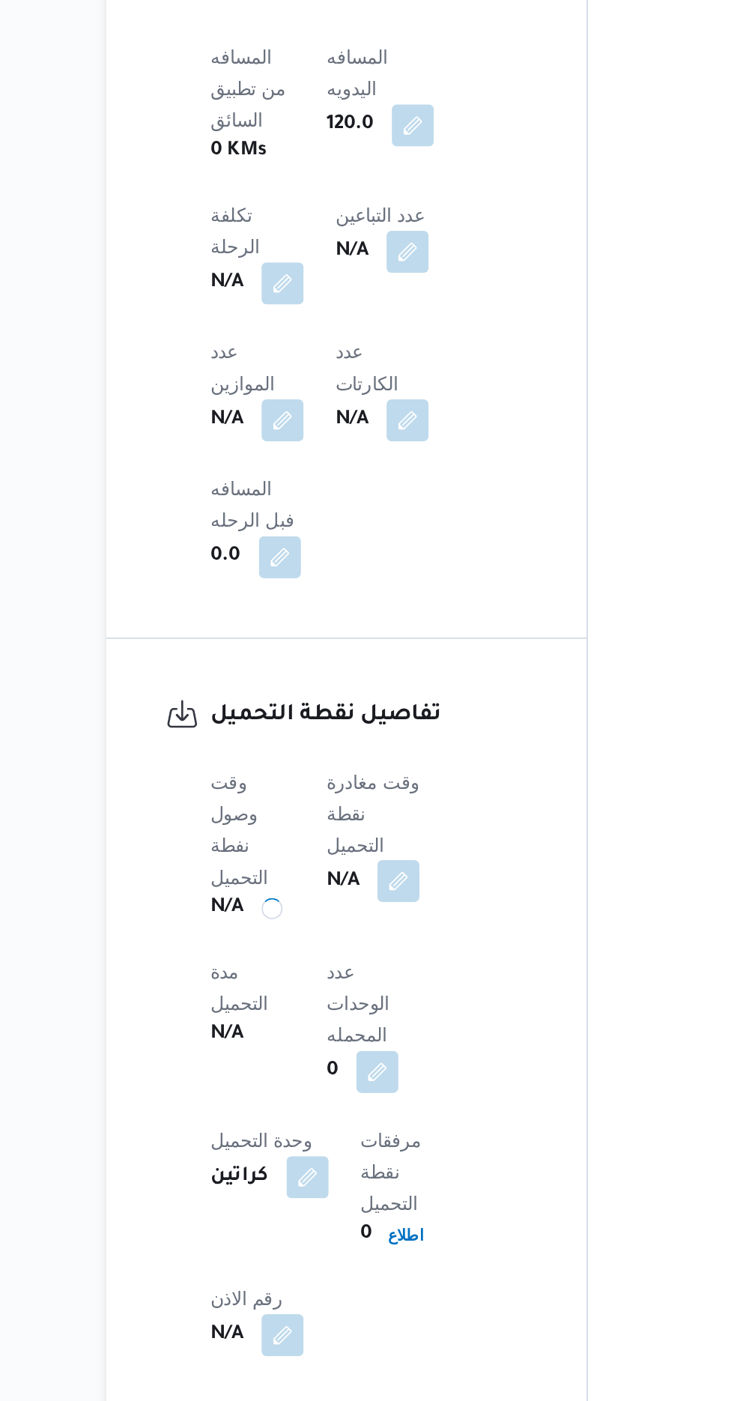
click at [373, 1093] on button "button" at bounding box center [361, 1105] width 24 height 24
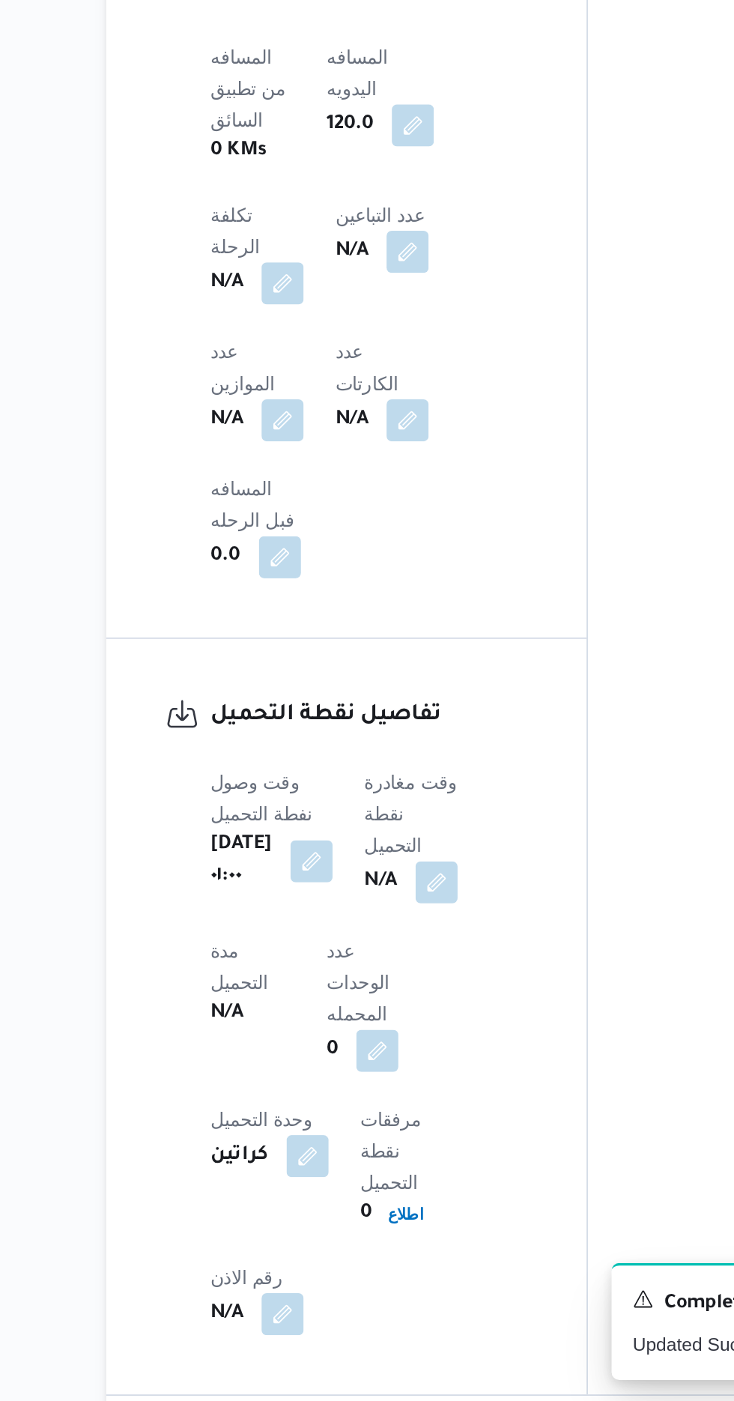
click at [465, 967] on div "تفاصيل نقطة التحميل وقت وصول نفطة التحميل [DATE] ٠١:٠٠ وقت مغادرة نقطة التحميل …" at bounding box center [331, 1182] width 273 height 430
click at [324, 1081] on button "button" at bounding box center [312, 1093] width 24 height 24
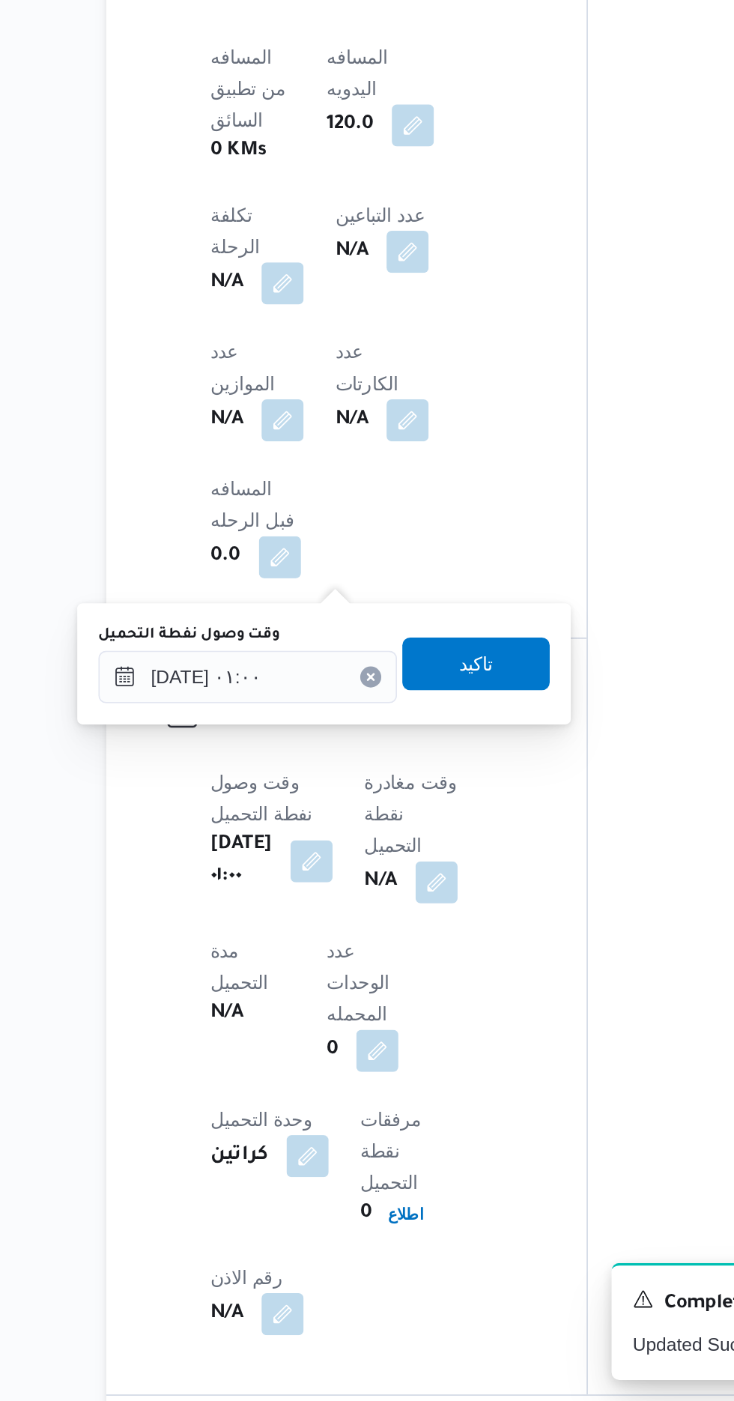
click at [309, 1013] on div "You are in a dialog. To close this dialog, hit escape. وقت وصول نفطة التحميل [D…" at bounding box center [318, 981] width 281 height 69
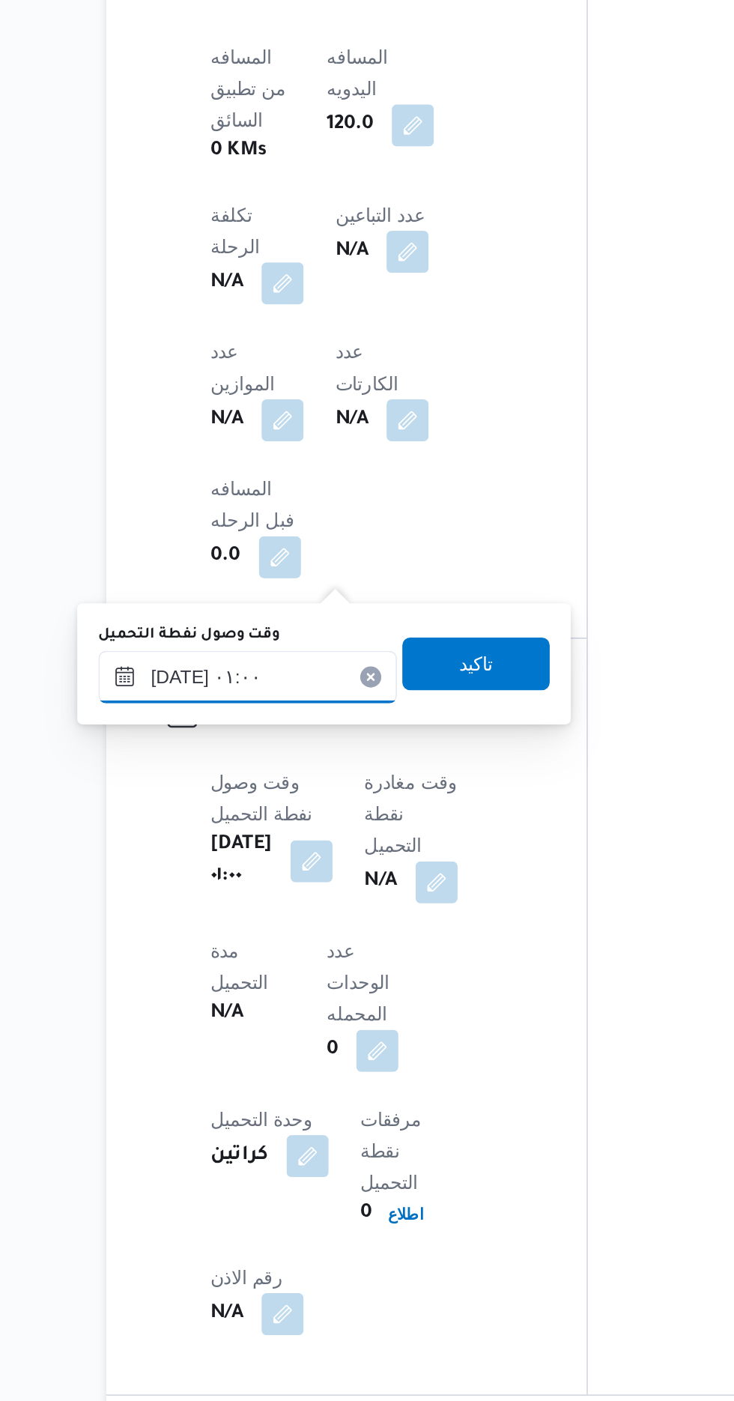
click at [313, 984] on input "[DATE] ٠١:٠٠" at bounding box center [275, 989] width 170 height 30
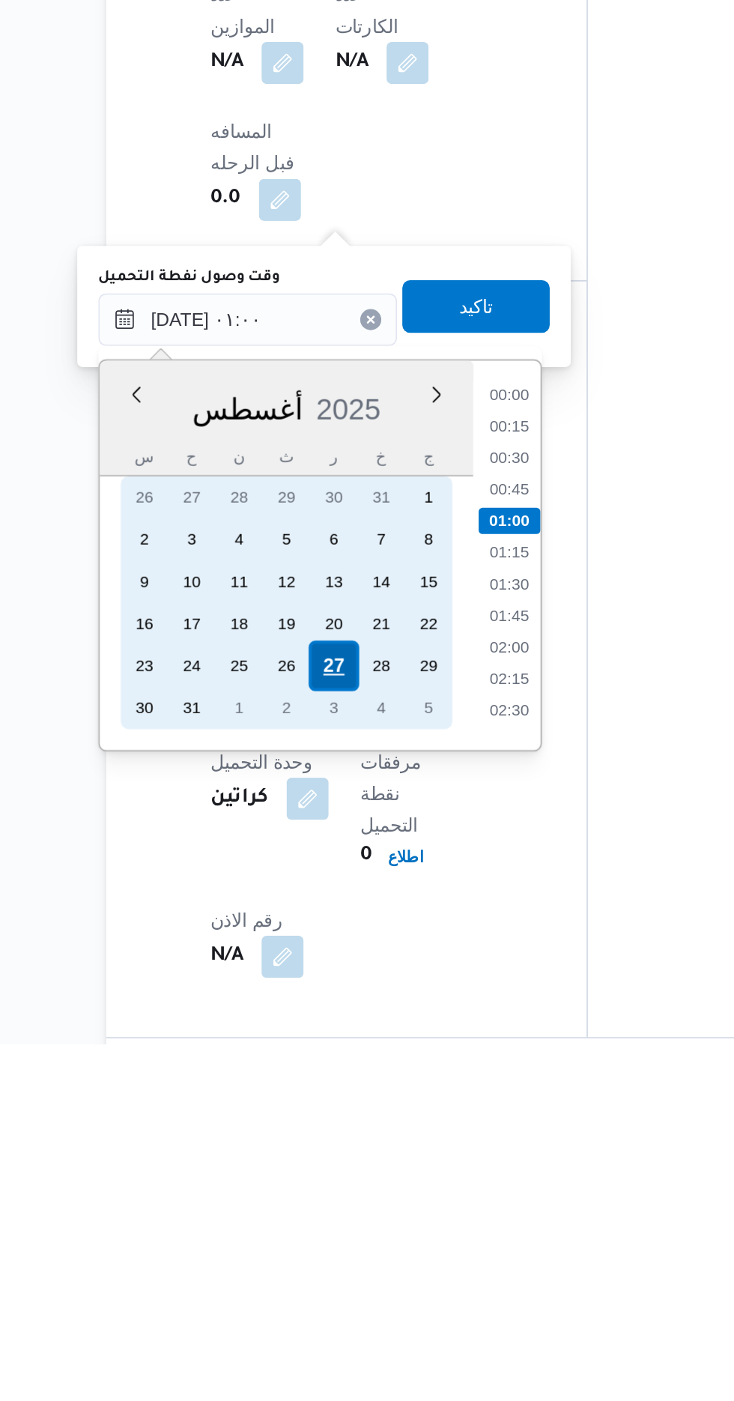
click at [321, 1187] on div "27" at bounding box center [324, 1185] width 28 height 28
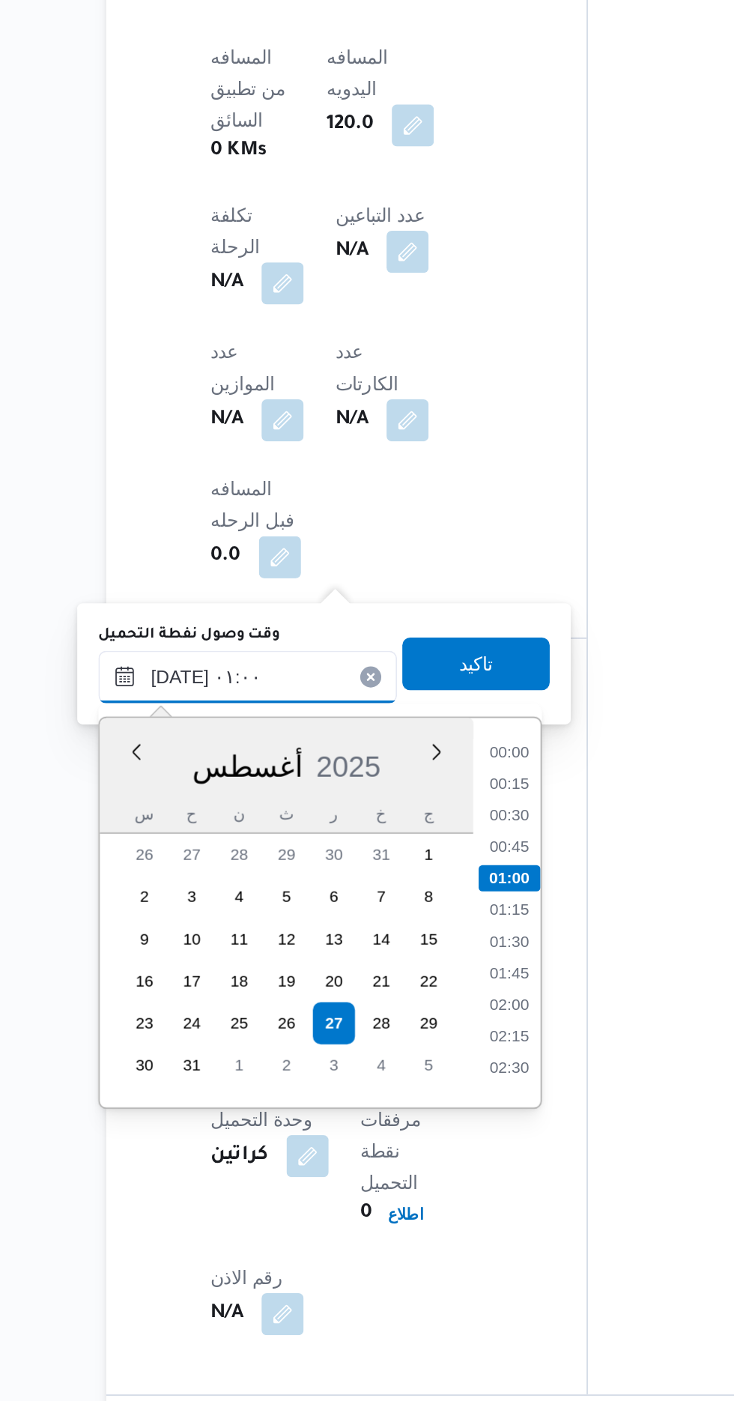
click at [198, 1000] on input "[DATE] ٠١:٠٠" at bounding box center [275, 989] width 170 height 30
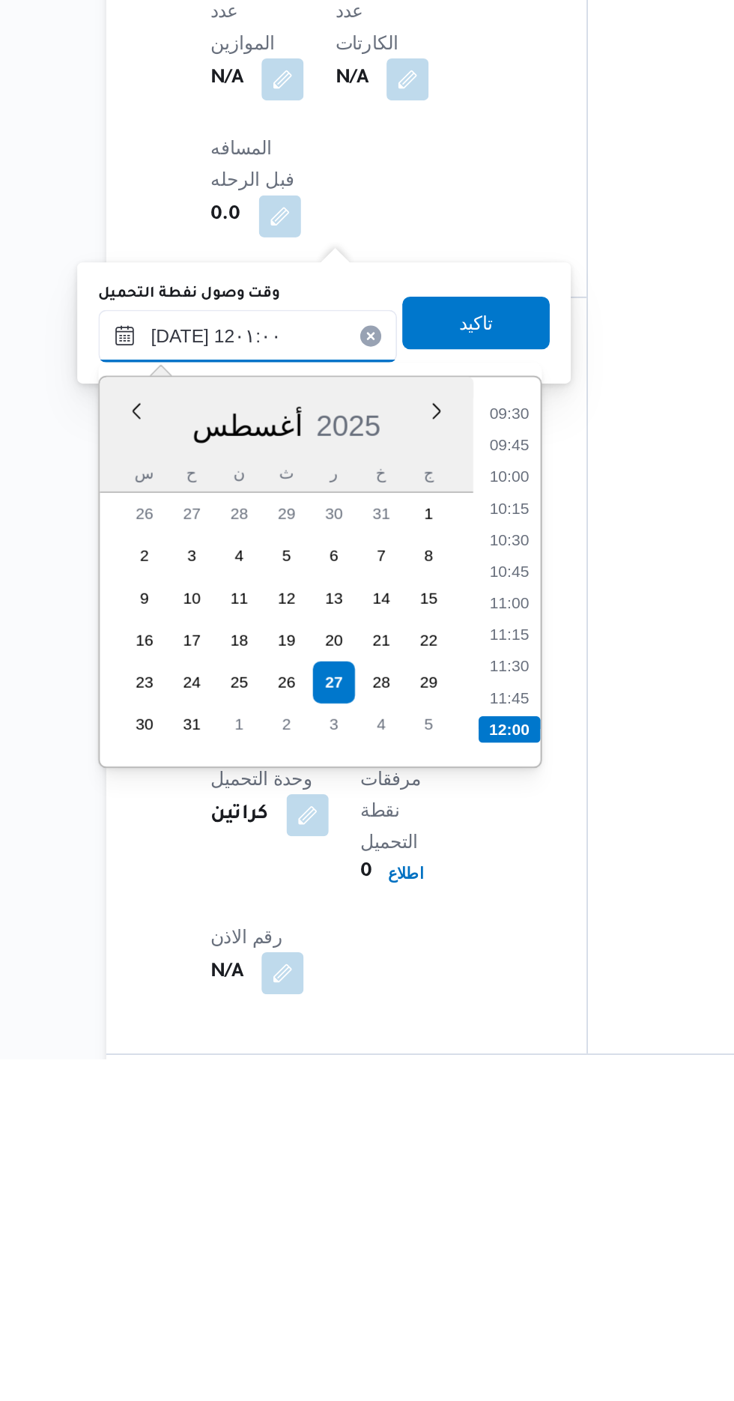
scroll to position [701, 0]
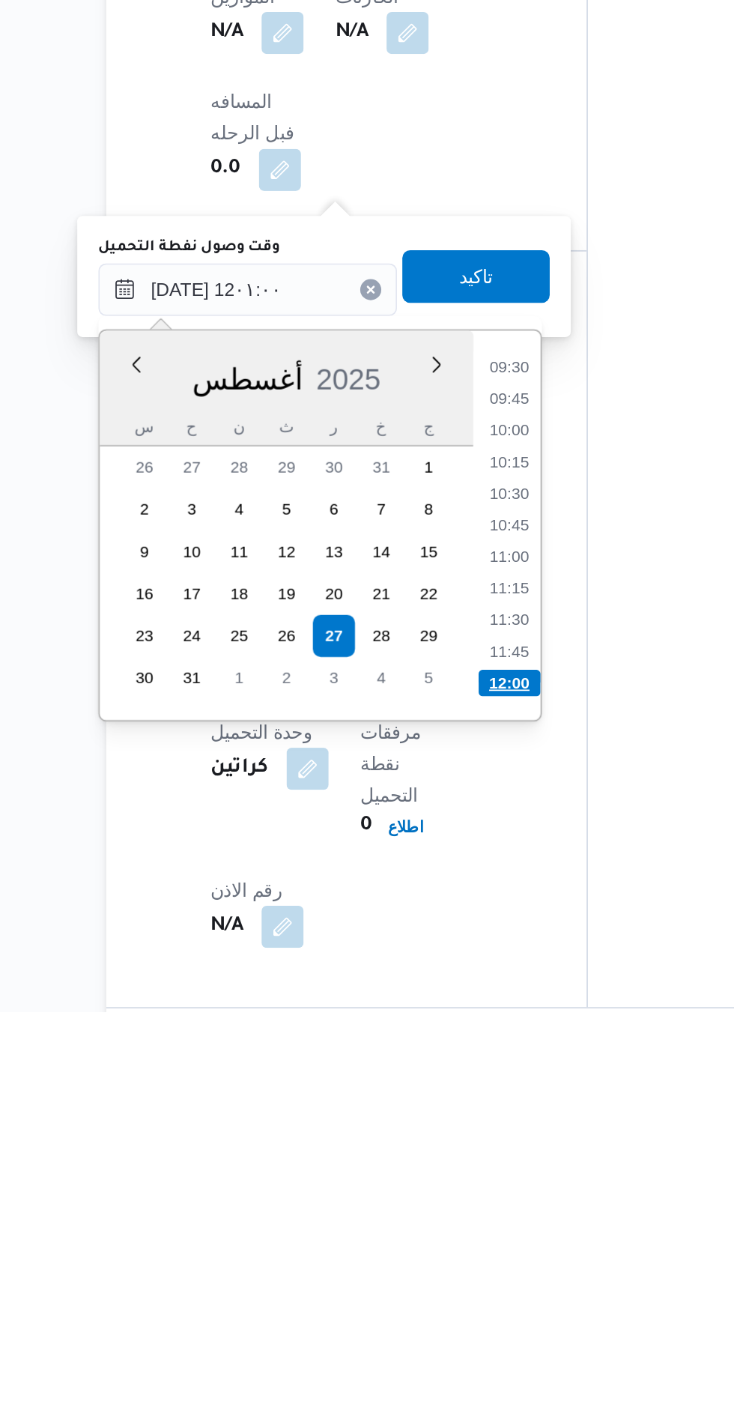
click at [423, 1216] on li "12:00" at bounding box center [424, 1213] width 35 height 15
type input "[DATE] ١٢:٠٠"
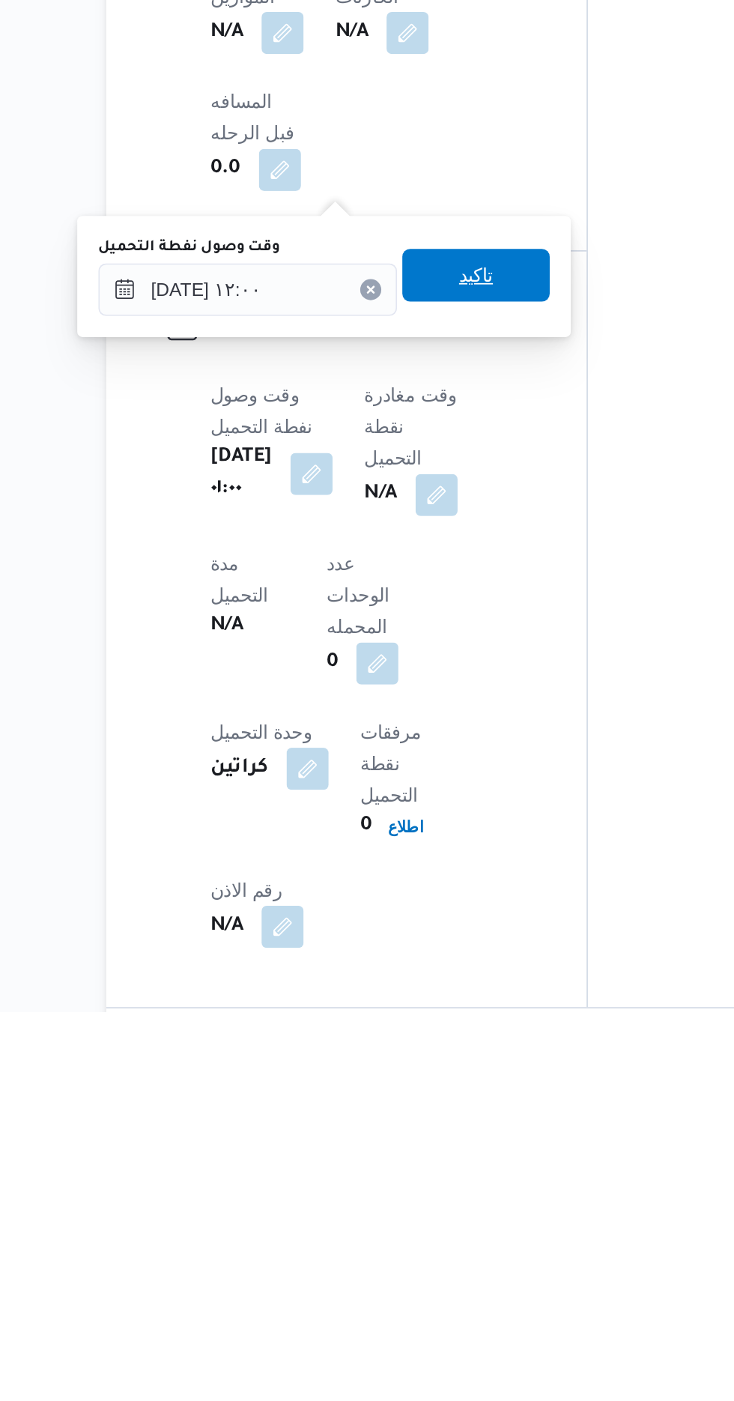
click at [437, 990] on span "تاكيد" at bounding box center [405, 981] width 84 height 30
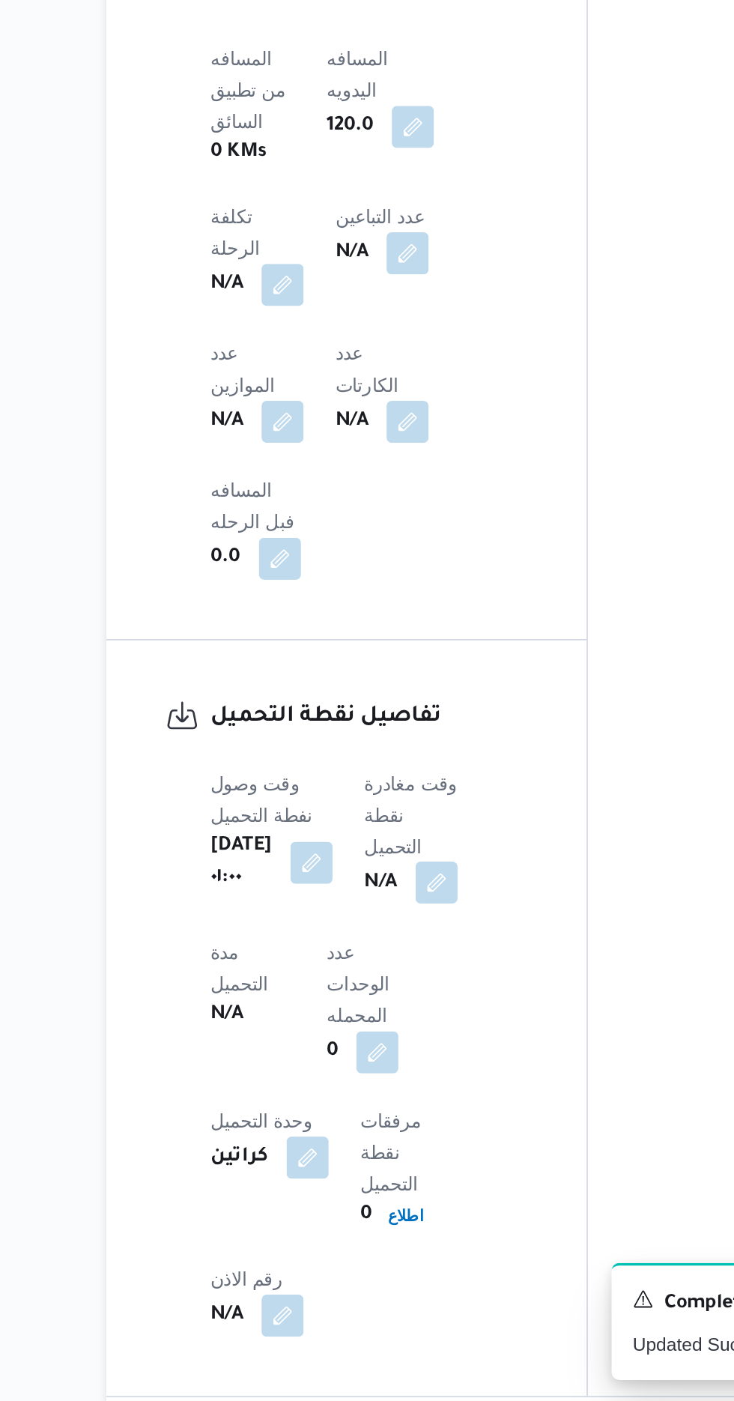
click at [393, 1094] on button "button" at bounding box center [383, 1106] width 24 height 24
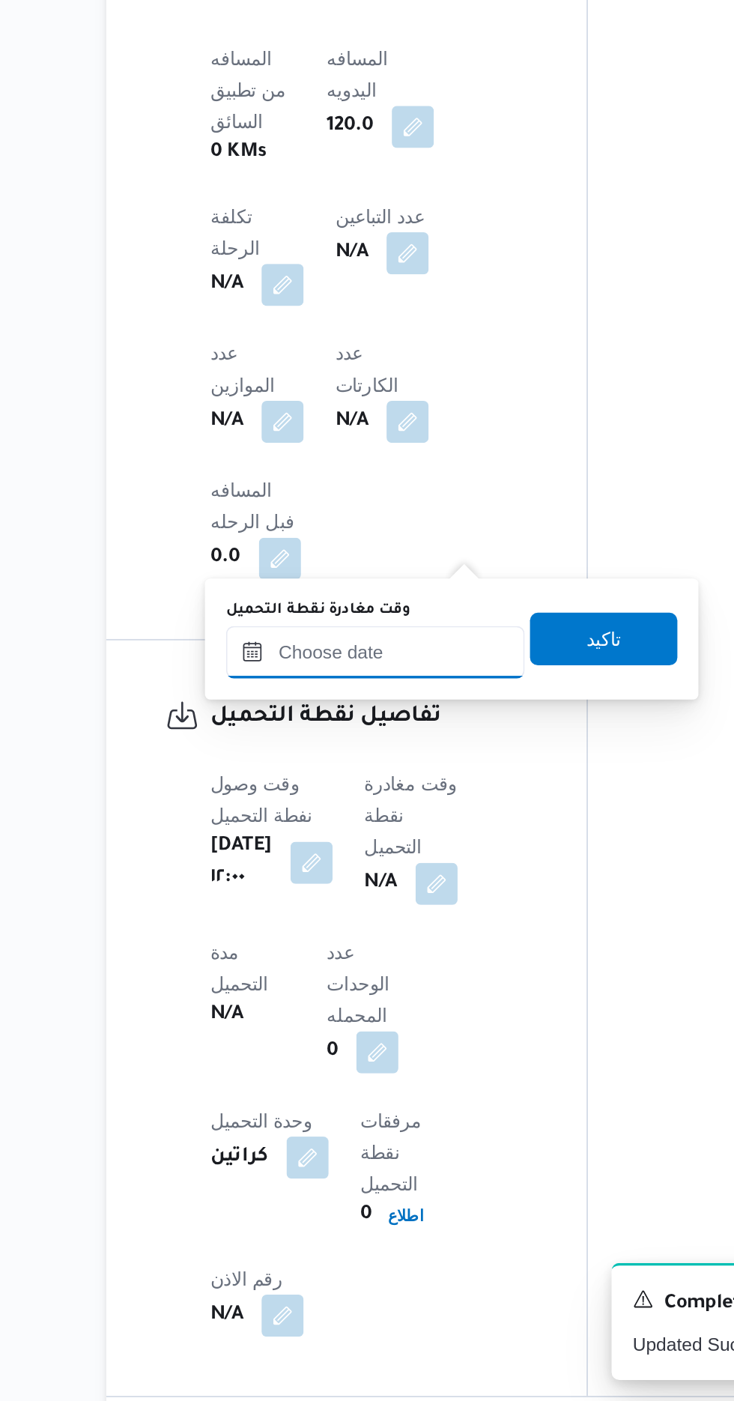
click at [389, 969] on input "وقت مغادرة نقطة التحميل" at bounding box center [348, 975] width 170 height 30
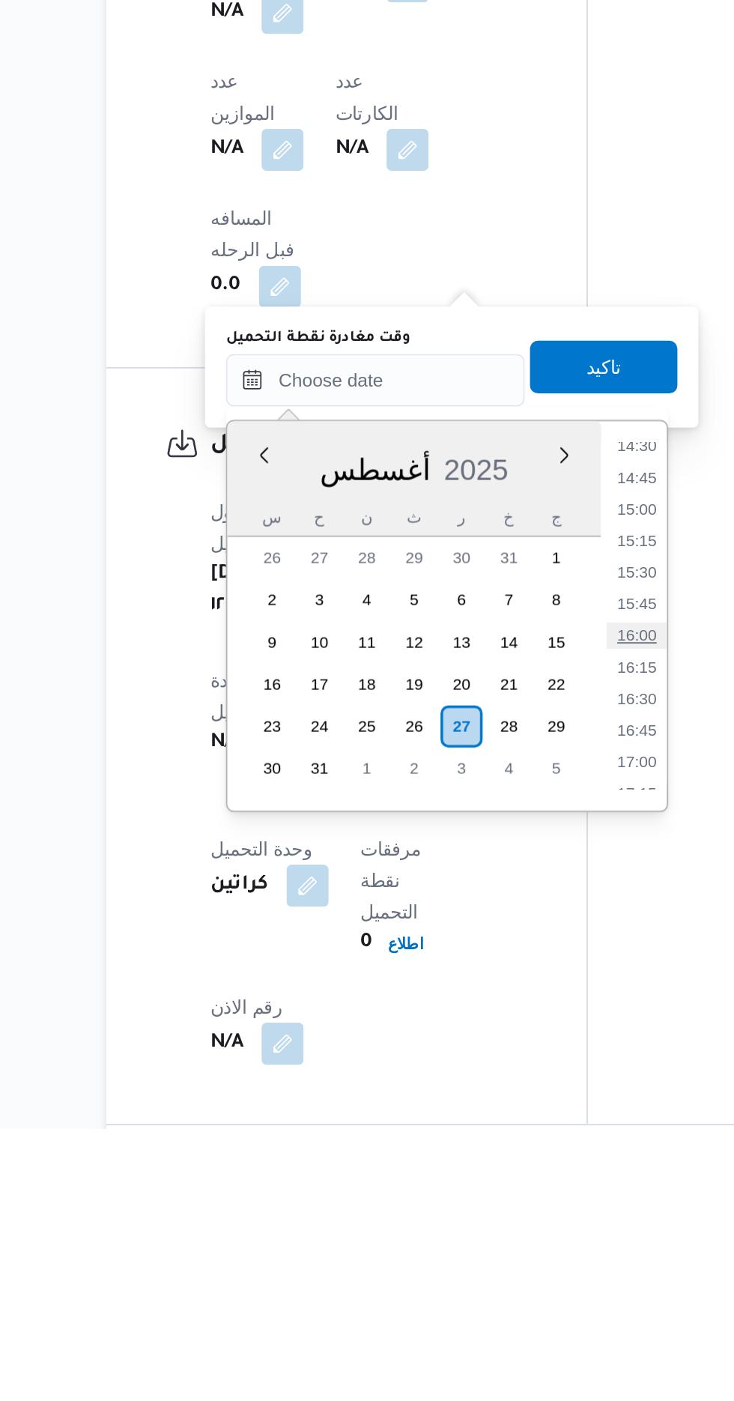
click at [494, 1121] on li "16:00" at bounding box center [496, 1119] width 34 height 15
type input "[DATE] ١٦:٠٠"
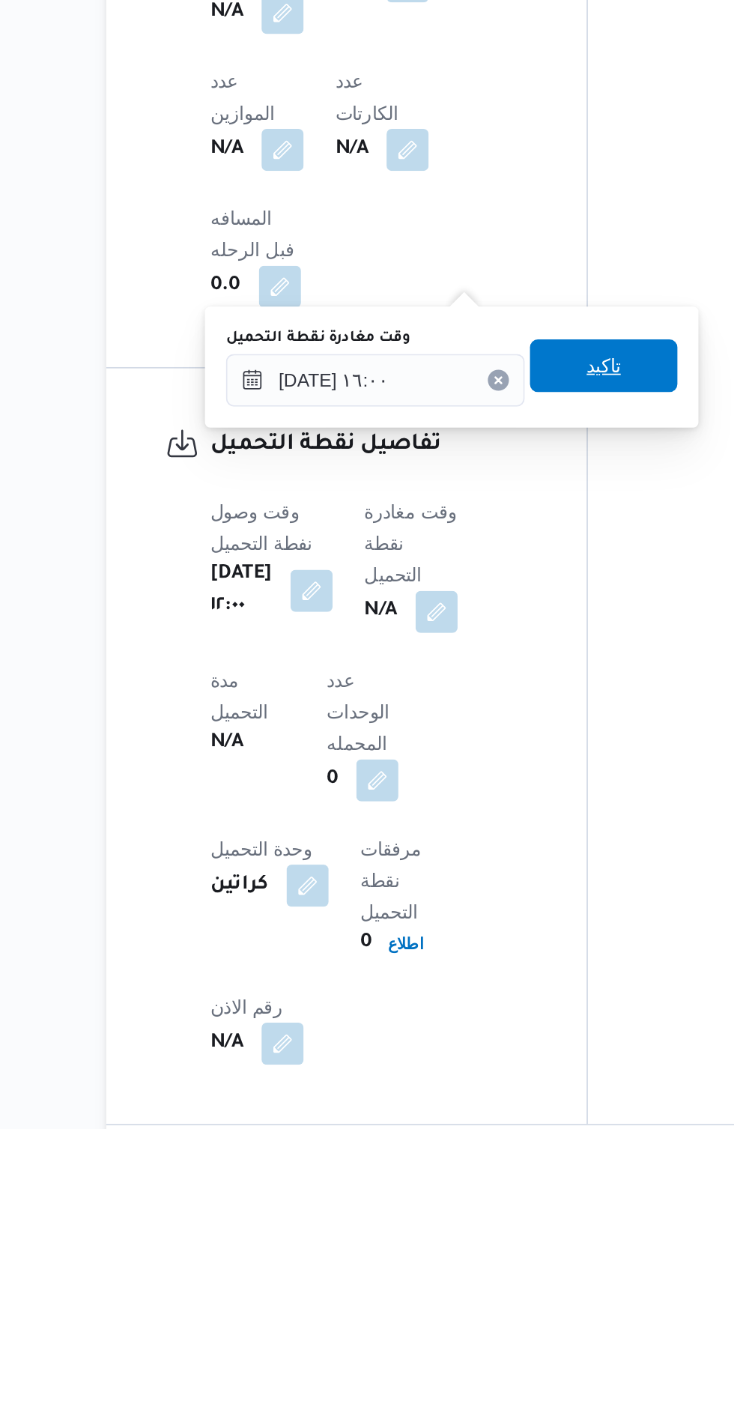
click at [485, 976] on span "تاكيد" at bounding box center [478, 966] width 84 height 30
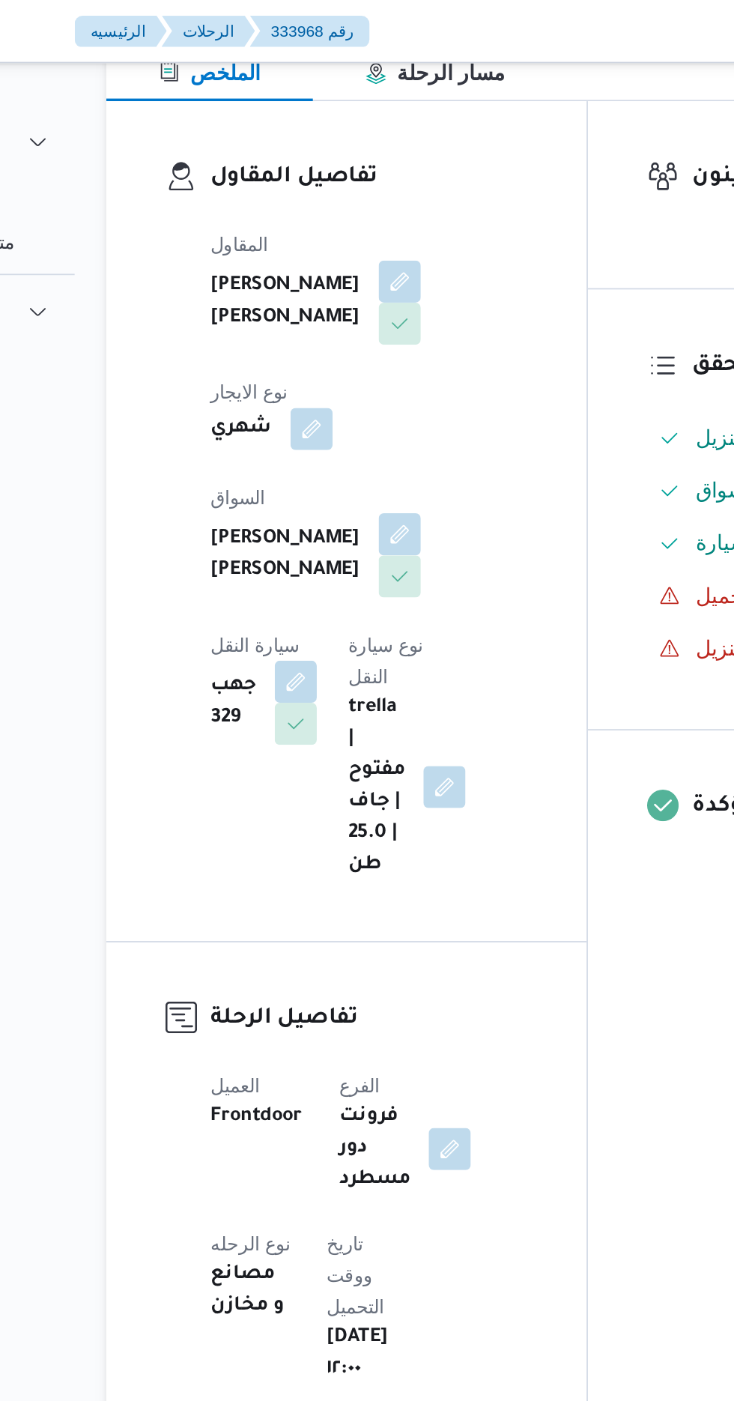
scroll to position [0, 0]
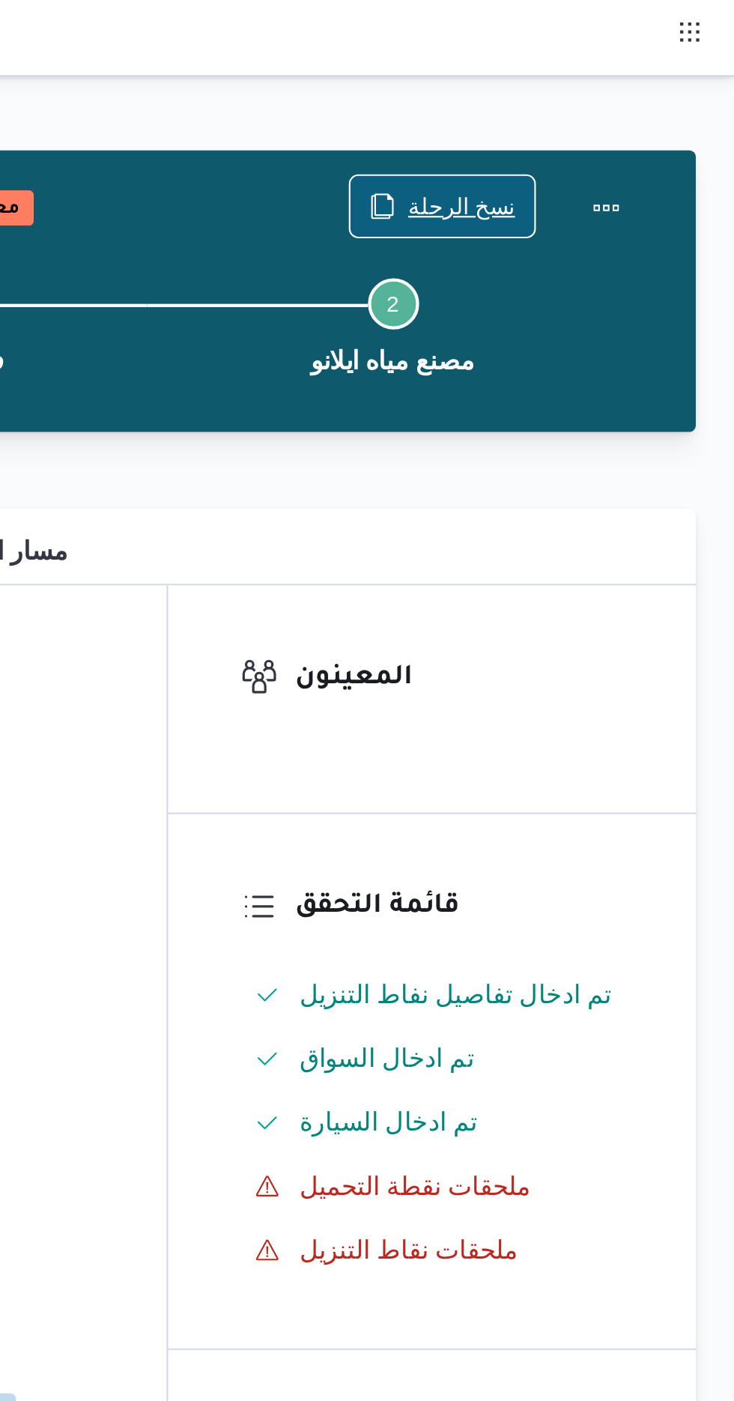
click at [605, 100] on span "نسخ الرحلة" at bounding box center [606, 97] width 50 height 18
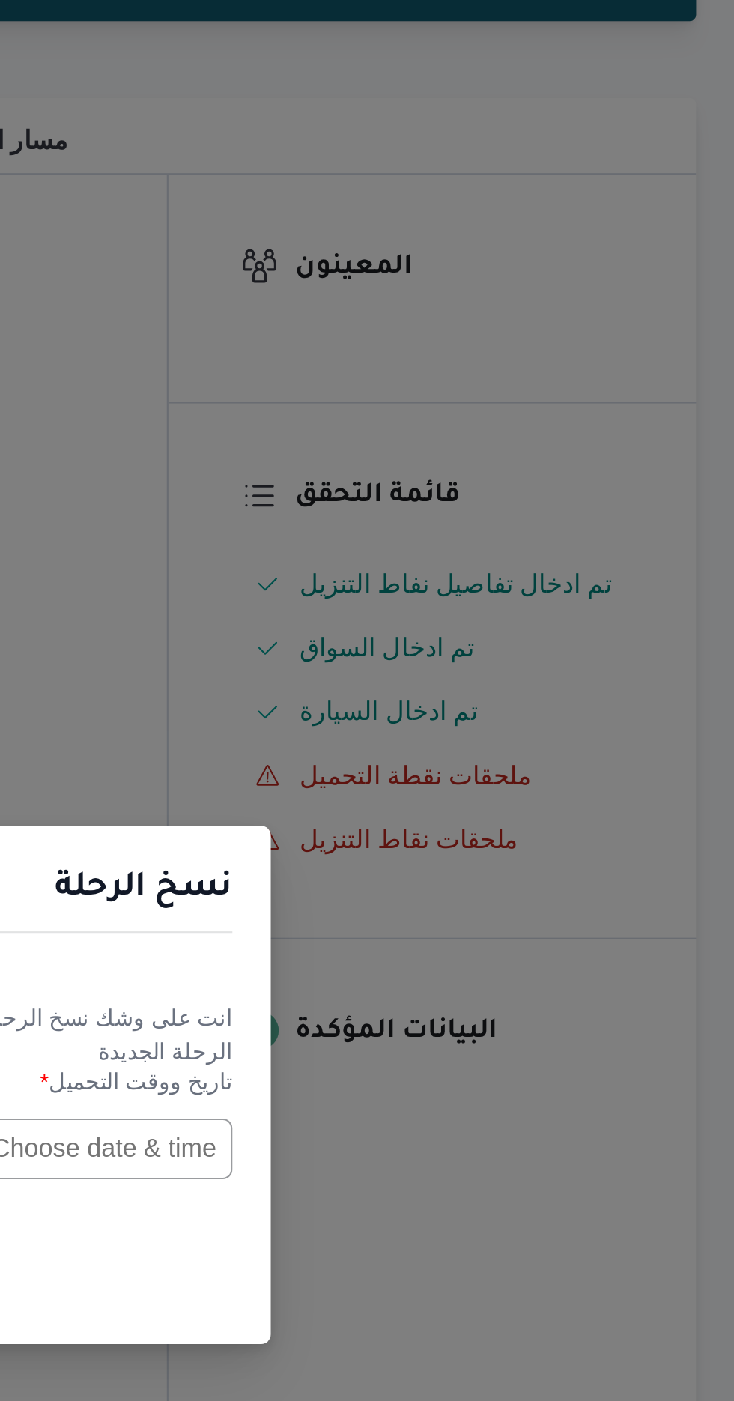
click at [438, 722] on input "text" at bounding box center [416, 730] width 165 height 28
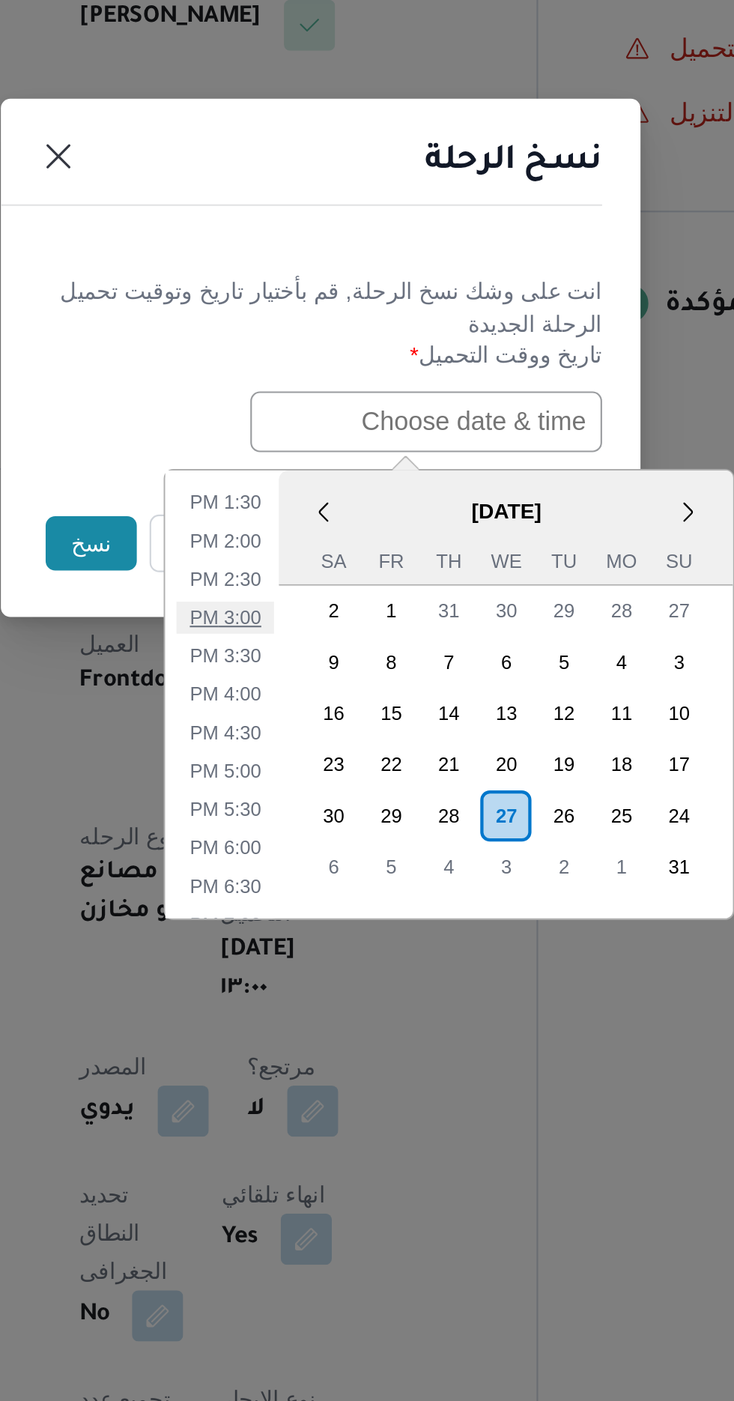
click at [327, 819] on li "3:00 PM" at bounding box center [323, 821] width 46 height 15
type input "[DATE] 3:00PM"
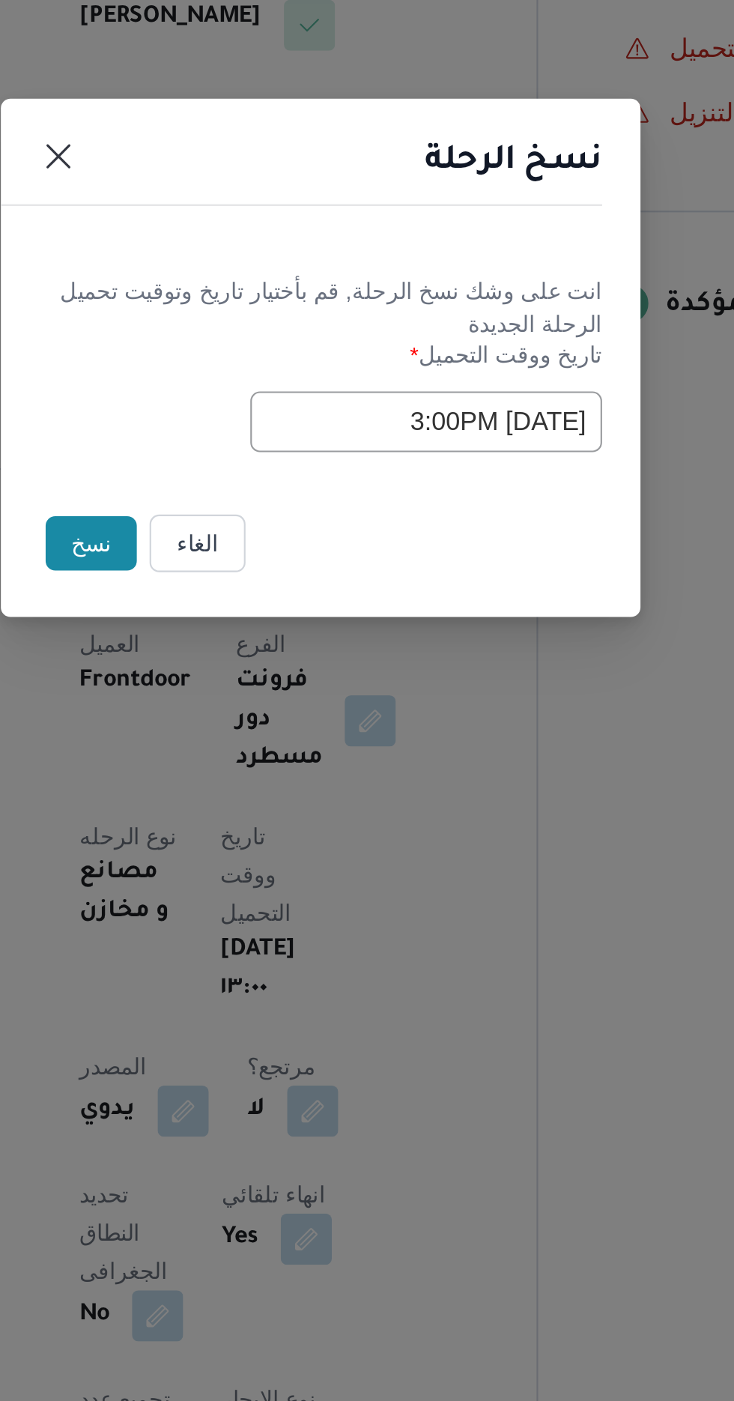
click at [250, 783] on button "نسخ" at bounding box center [259, 787] width 43 height 25
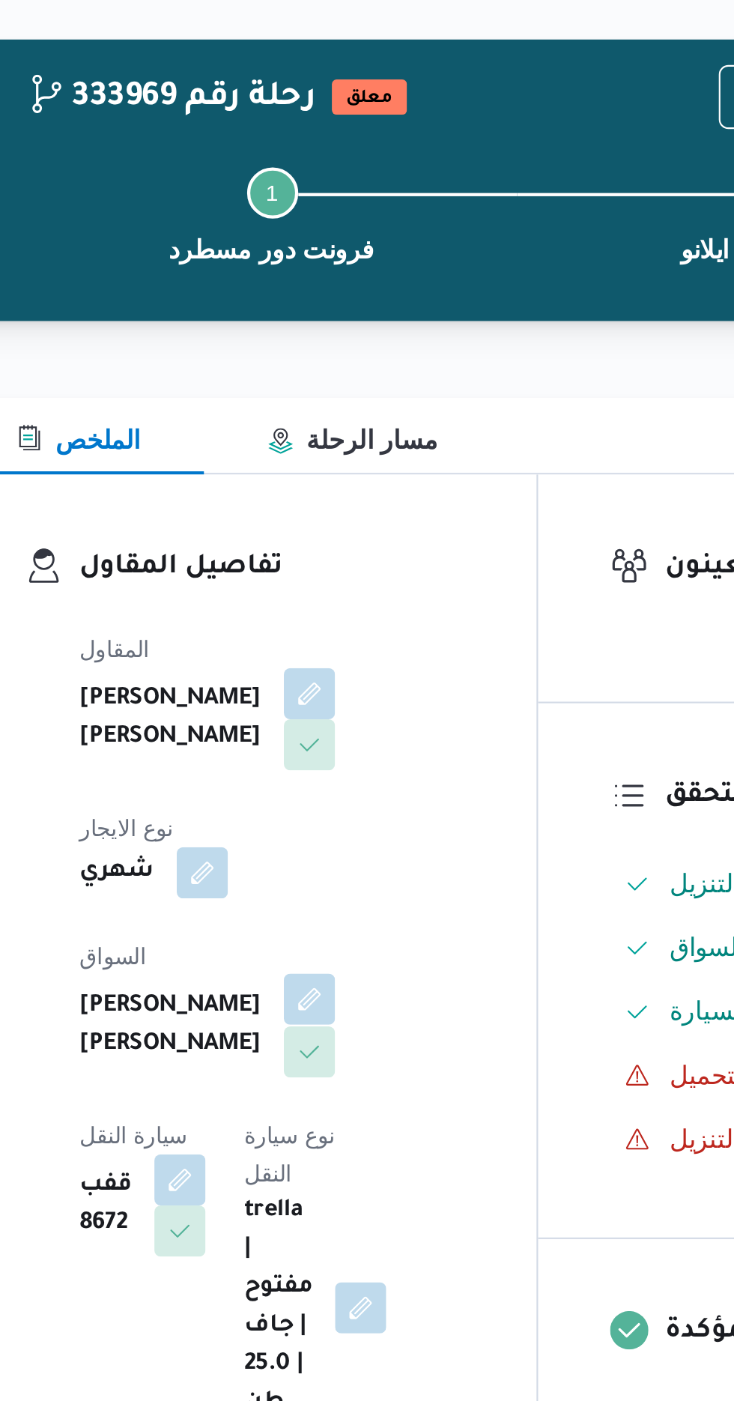
click at [350, 514] on button "button" at bounding box center [362, 520] width 24 height 24
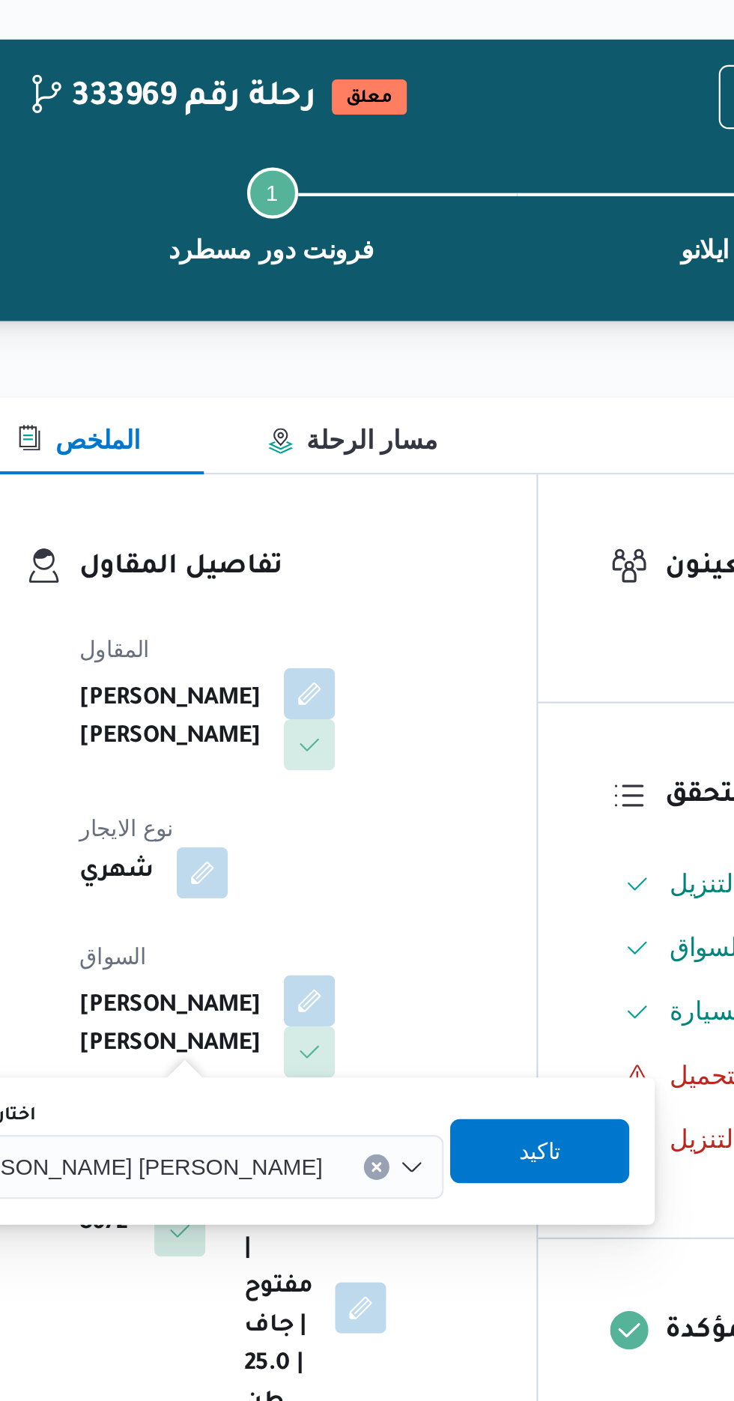
click at [275, 601] on span "[PERSON_NAME] [PERSON_NAME]" at bounding box center [280, 597] width 175 height 16
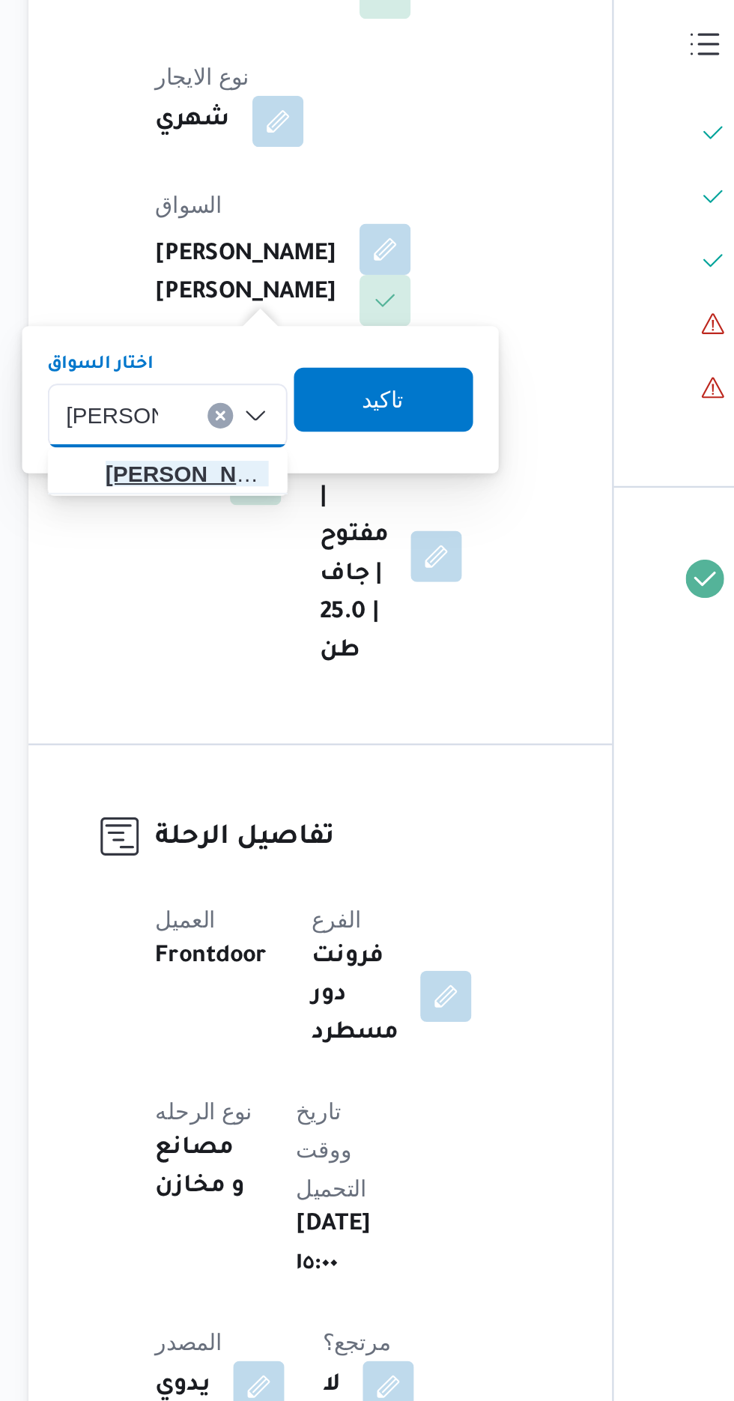
type input "[PERSON_NAME]"
click at [273, 627] on span "[PERSON_NAME] ولى [PERSON_NAME]" at bounding box center [269, 625] width 76 height 18
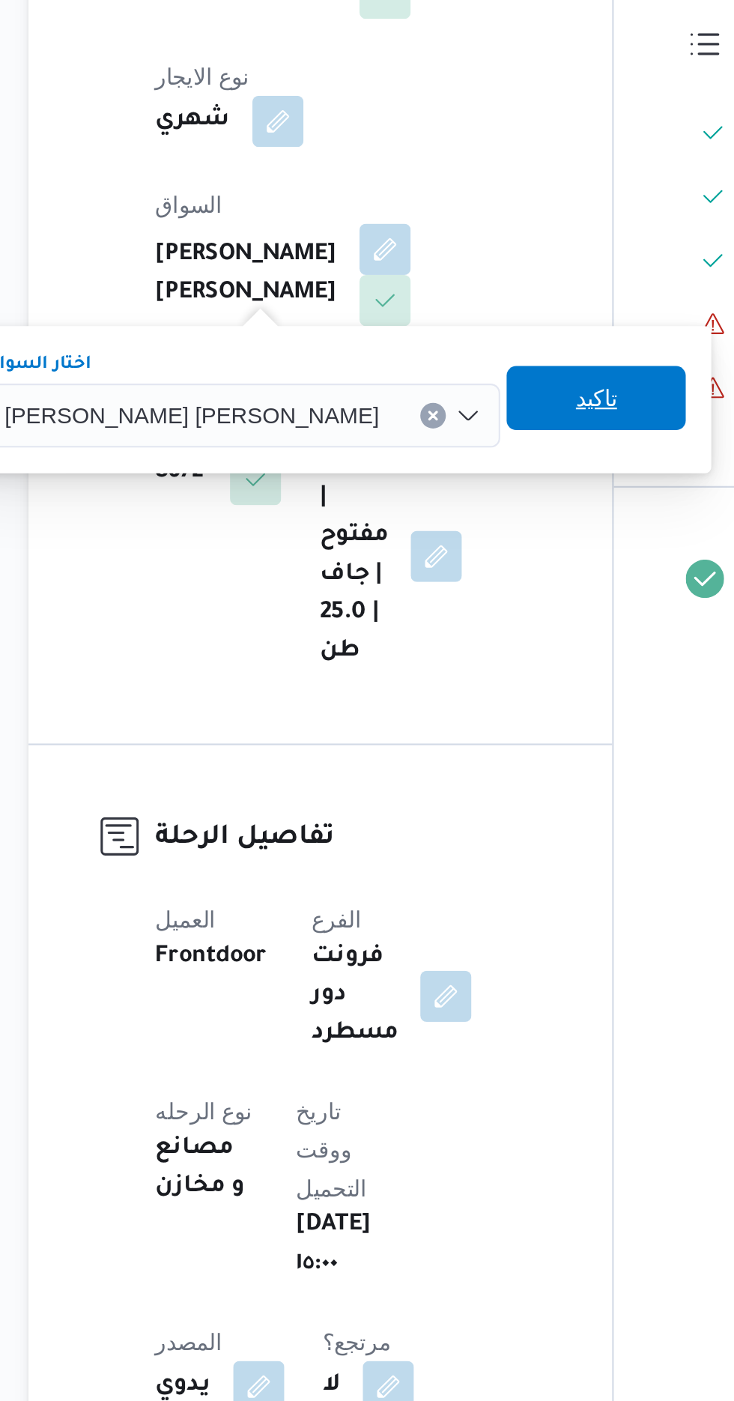
click at [451, 592] on span "تاكيد" at bounding box center [460, 590] width 19 height 18
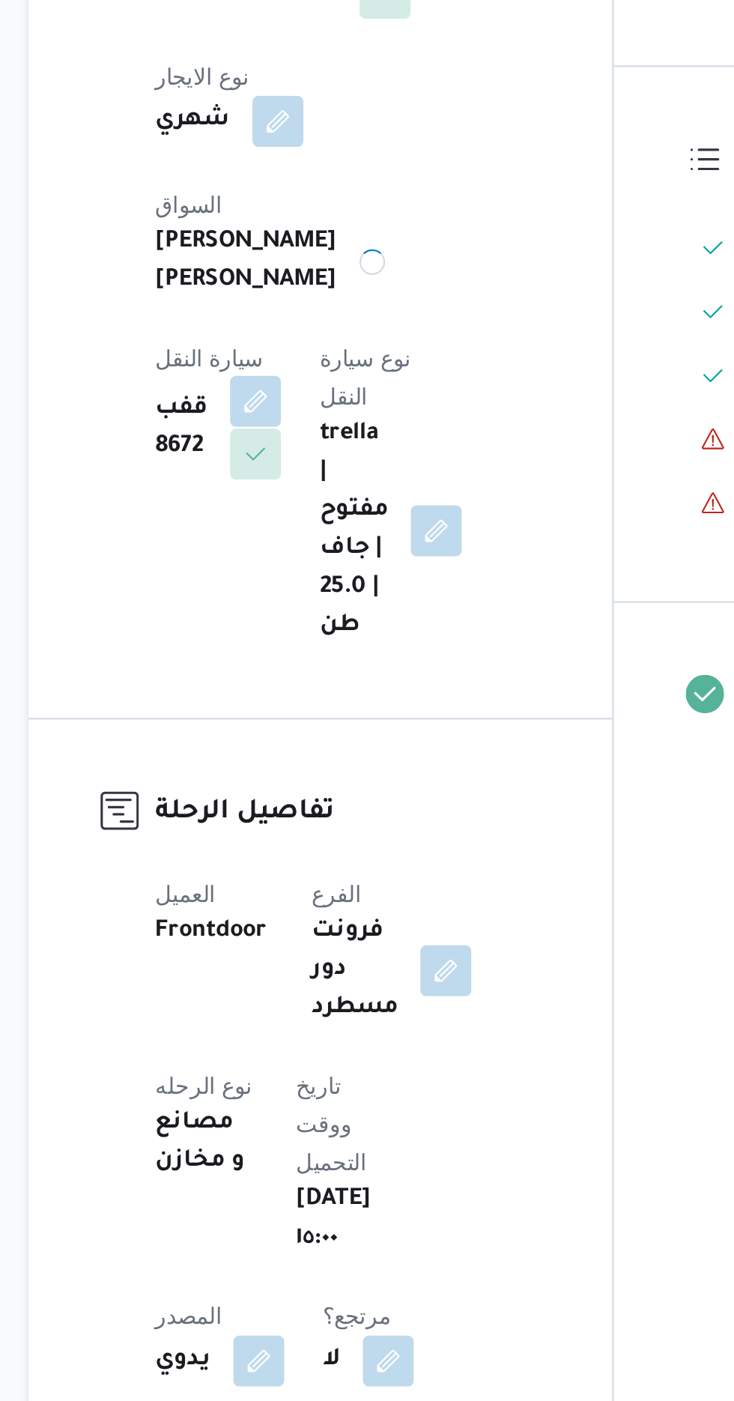
click at [313, 580] on button "button" at bounding box center [301, 592] width 24 height 24
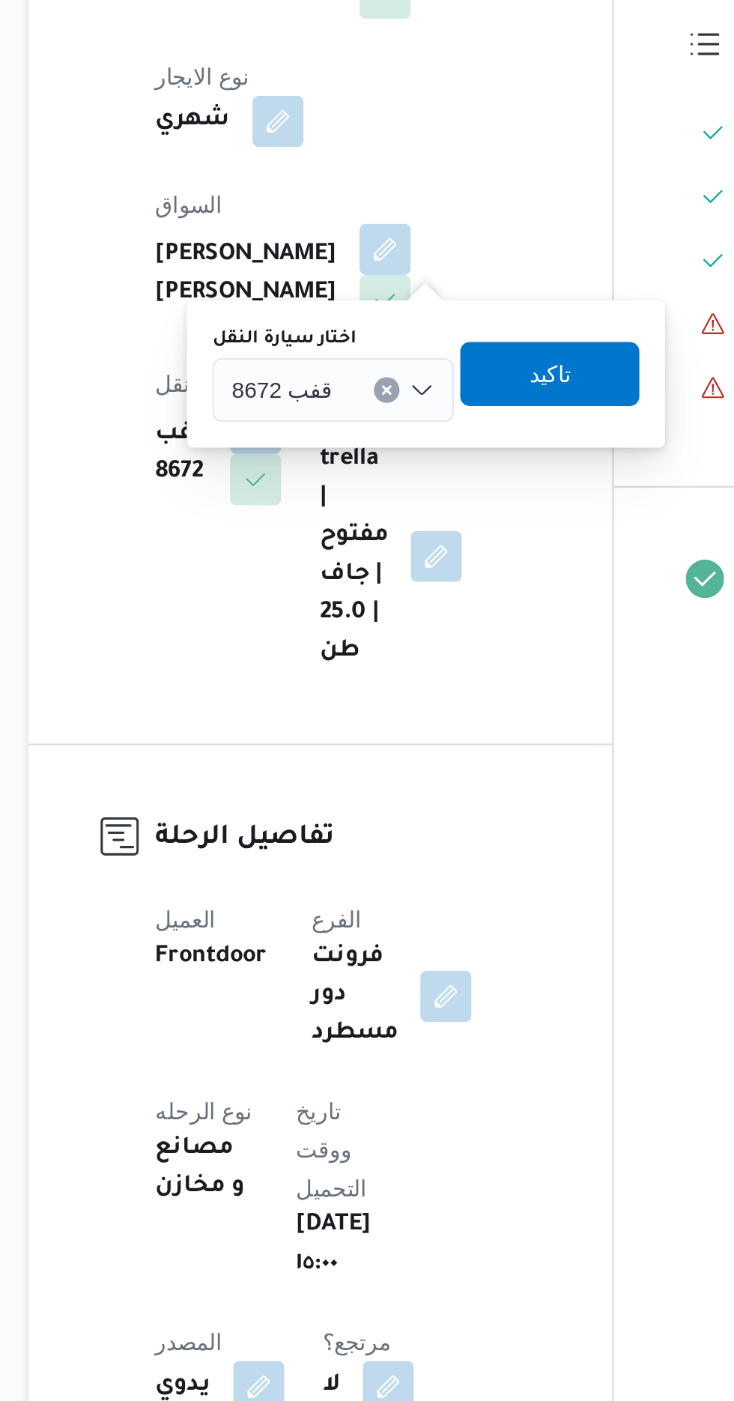
click at [339, 585] on div "قفب 8672" at bounding box center [337, 587] width 113 height 30
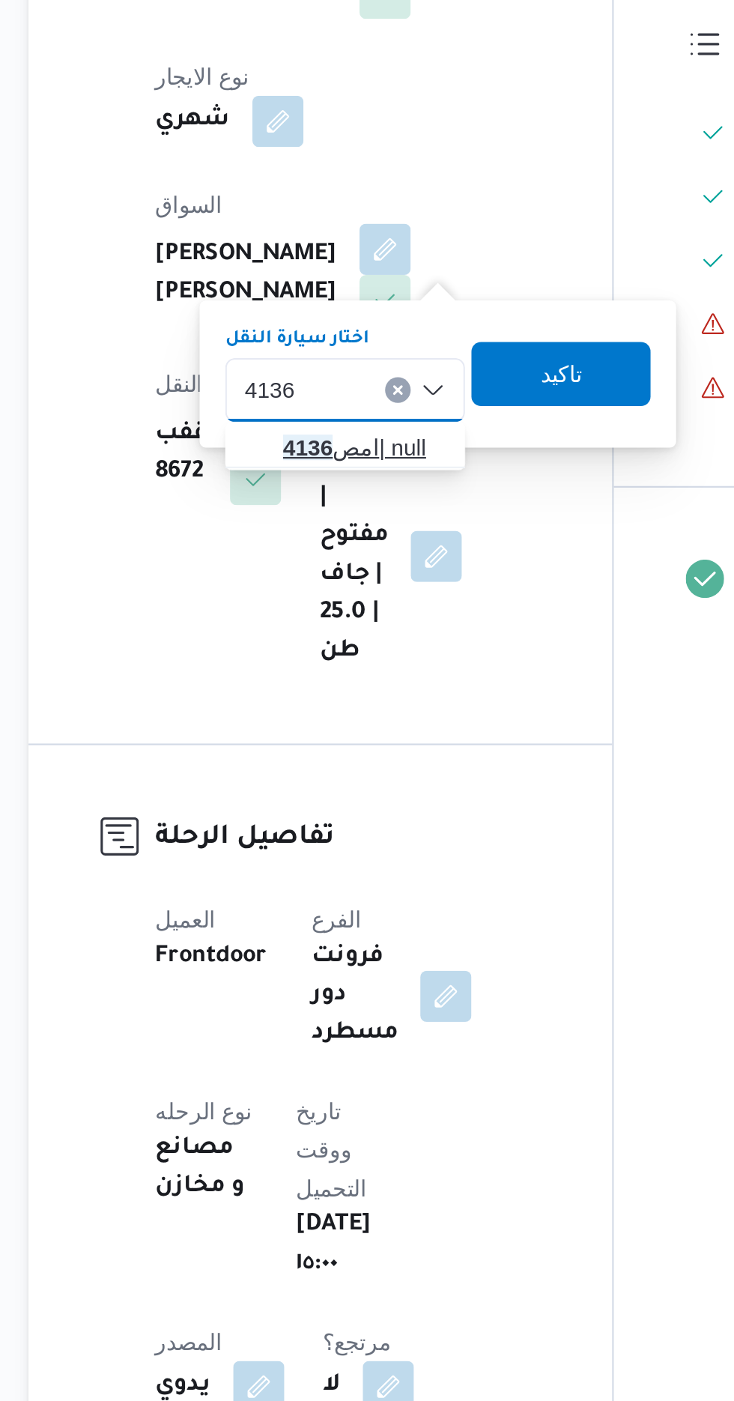
type input "4136"
click at [352, 611] on span "امص 4136 | null" at bounding box center [352, 613] width 76 height 18
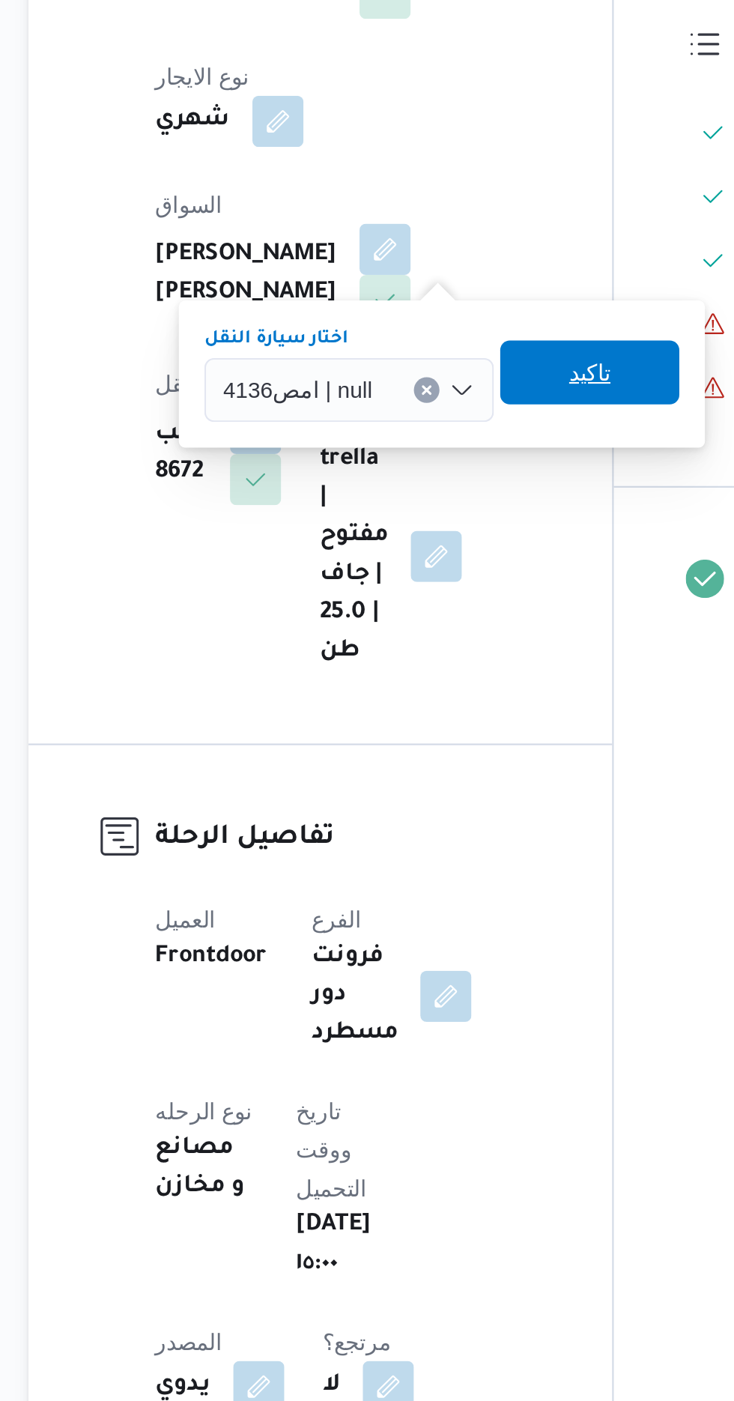
click at [451, 584] on span "تاكيد" at bounding box center [457, 578] width 19 height 18
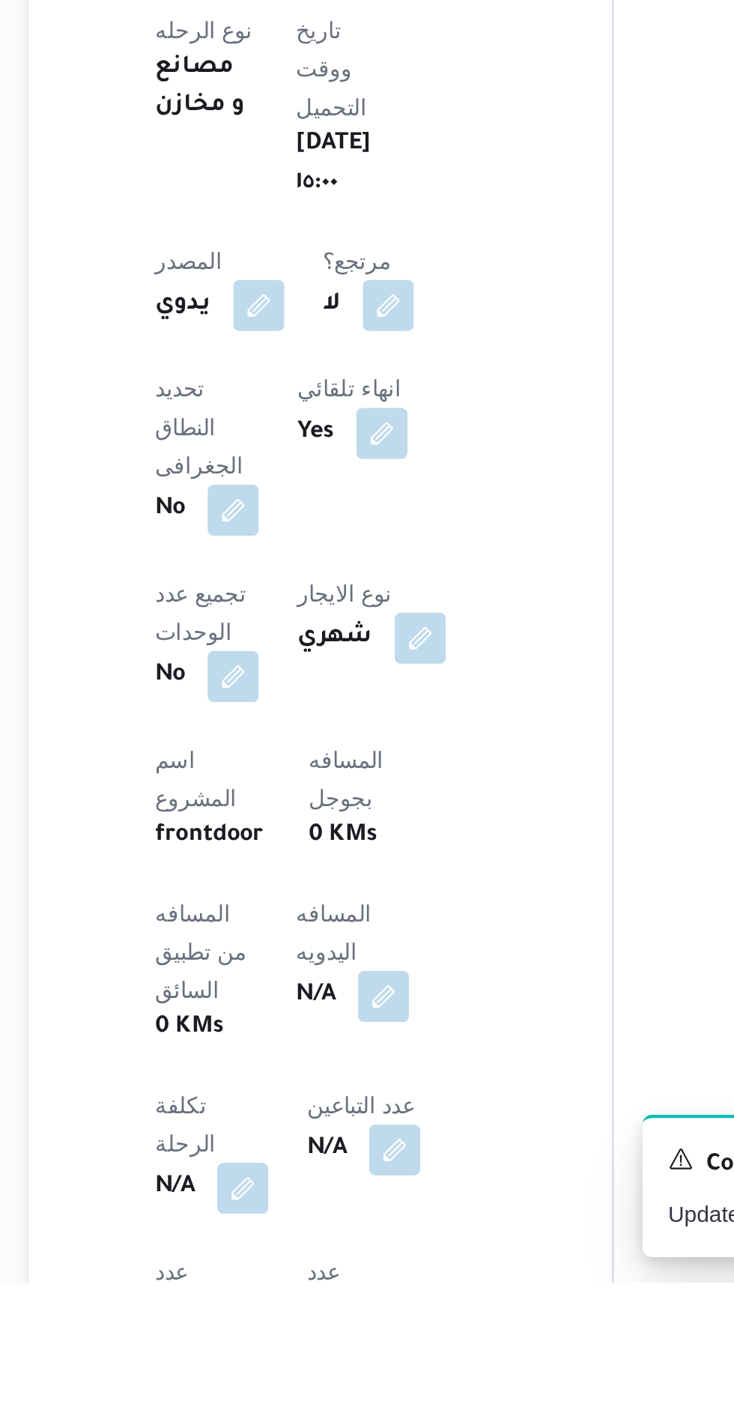
scroll to position [262, 0]
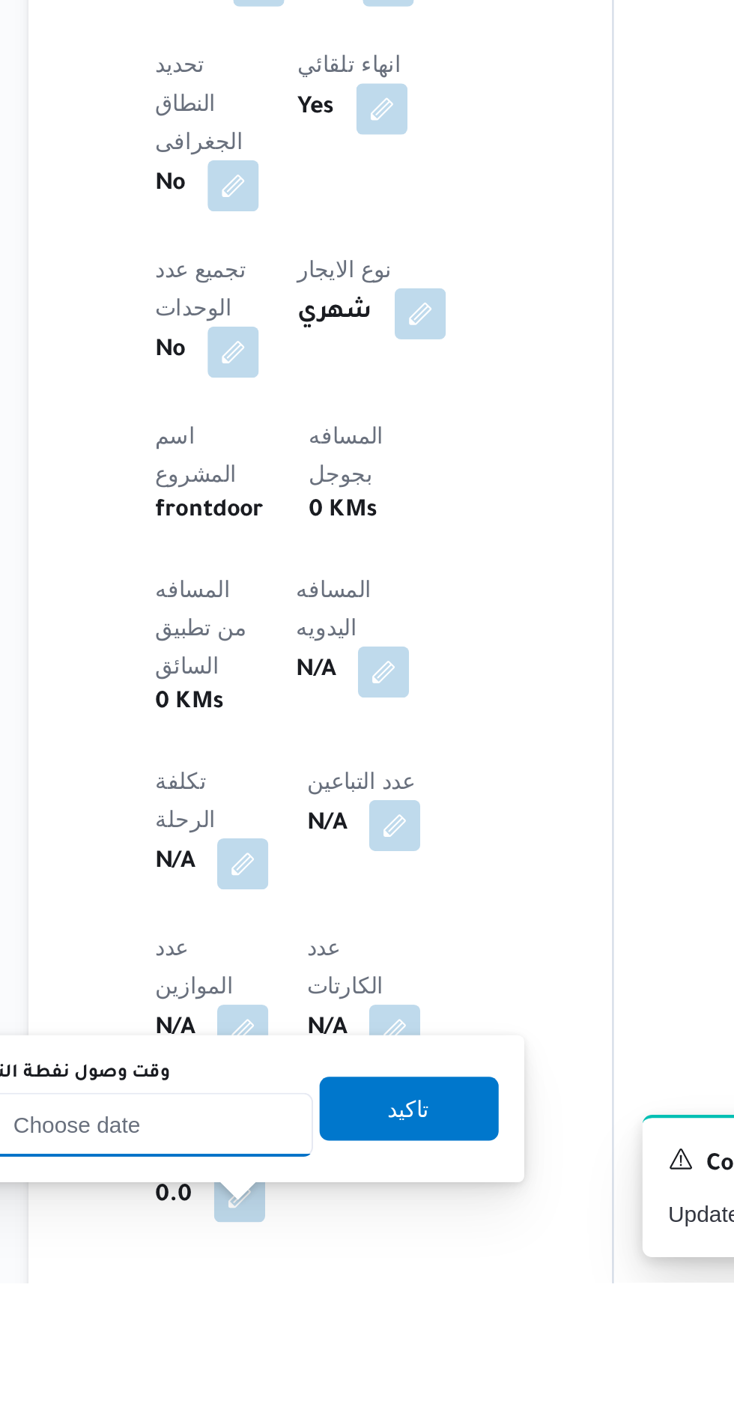
click at [249, 1337] on input "وقت وصول نفطة التحميل" at bounding box center [243, 1327] width 170 height 30
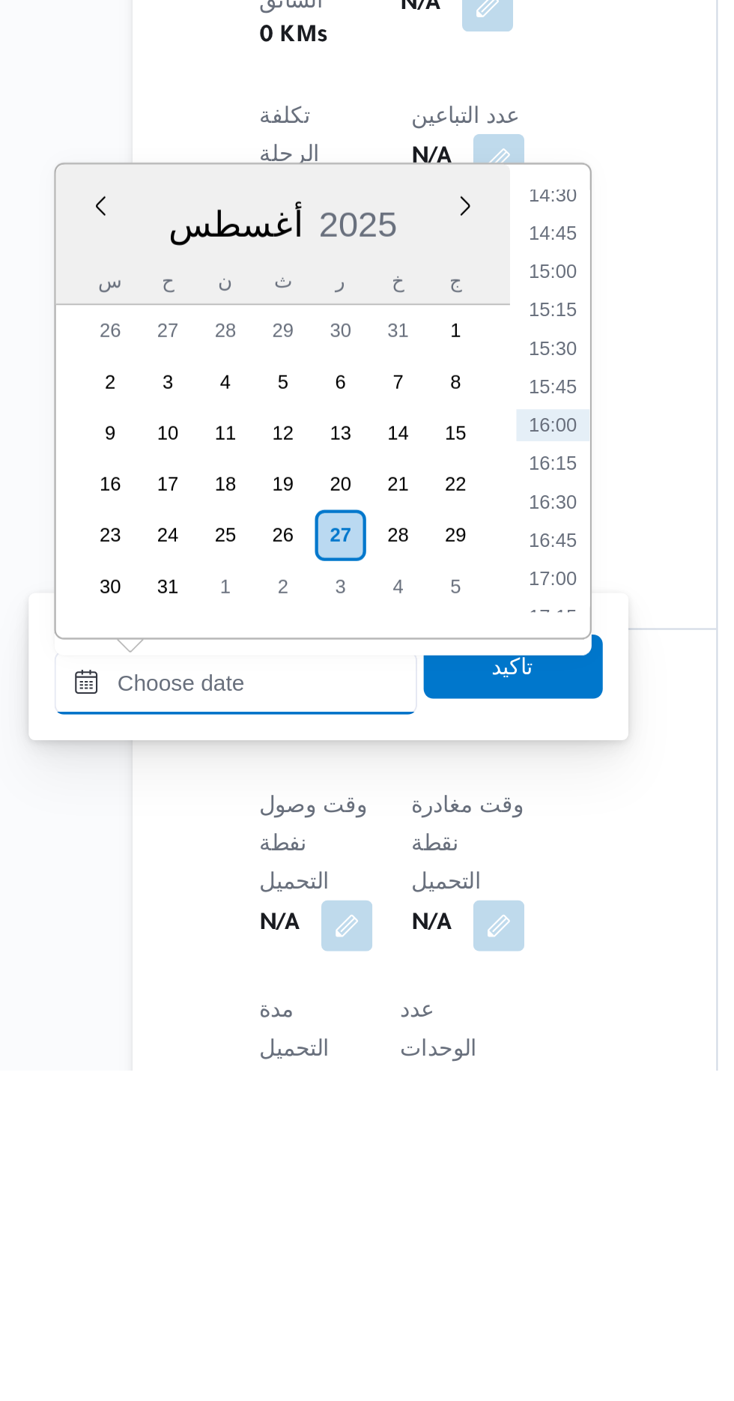
scroll to position [474, 0]
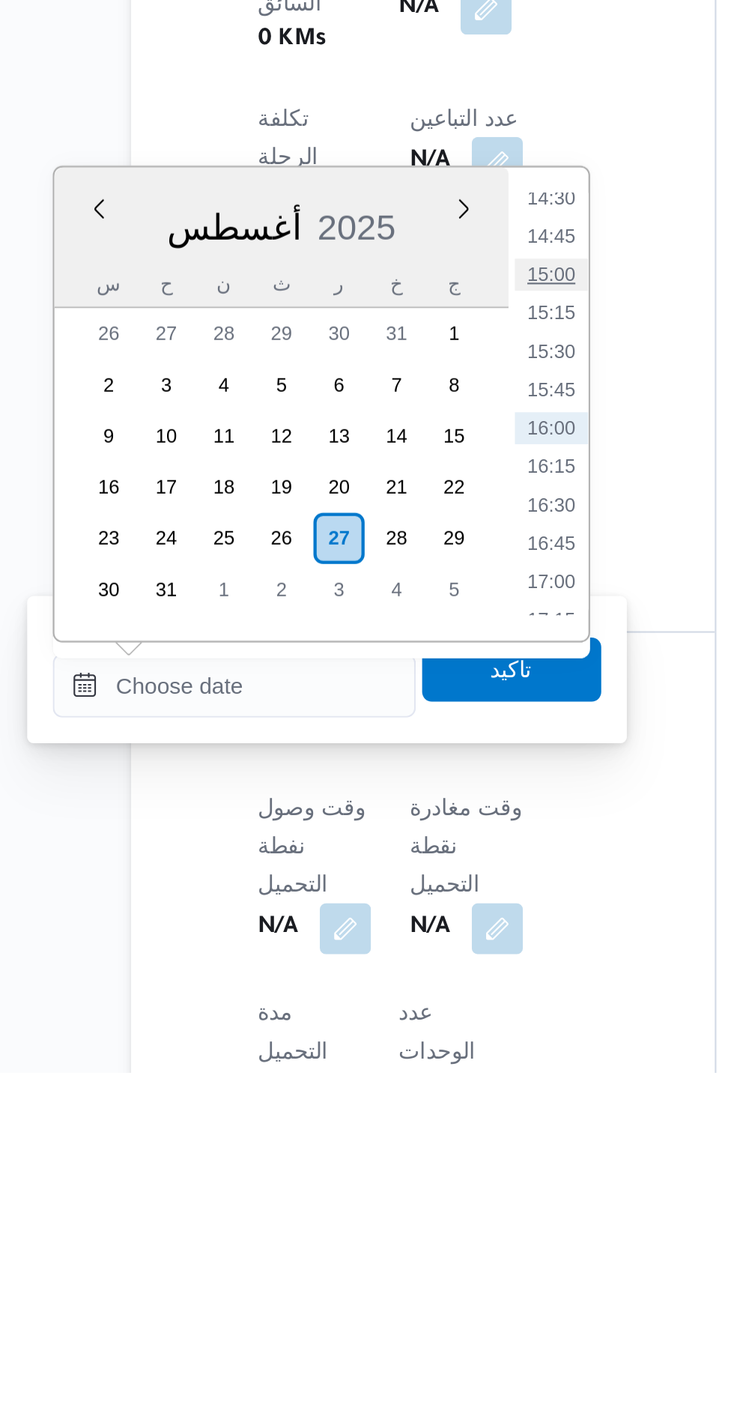
click at [393, 1024] on li "15:00" at bounding box center [392, 1026] width 34 height 15
type input "[DATE] ١٥:٠٠"
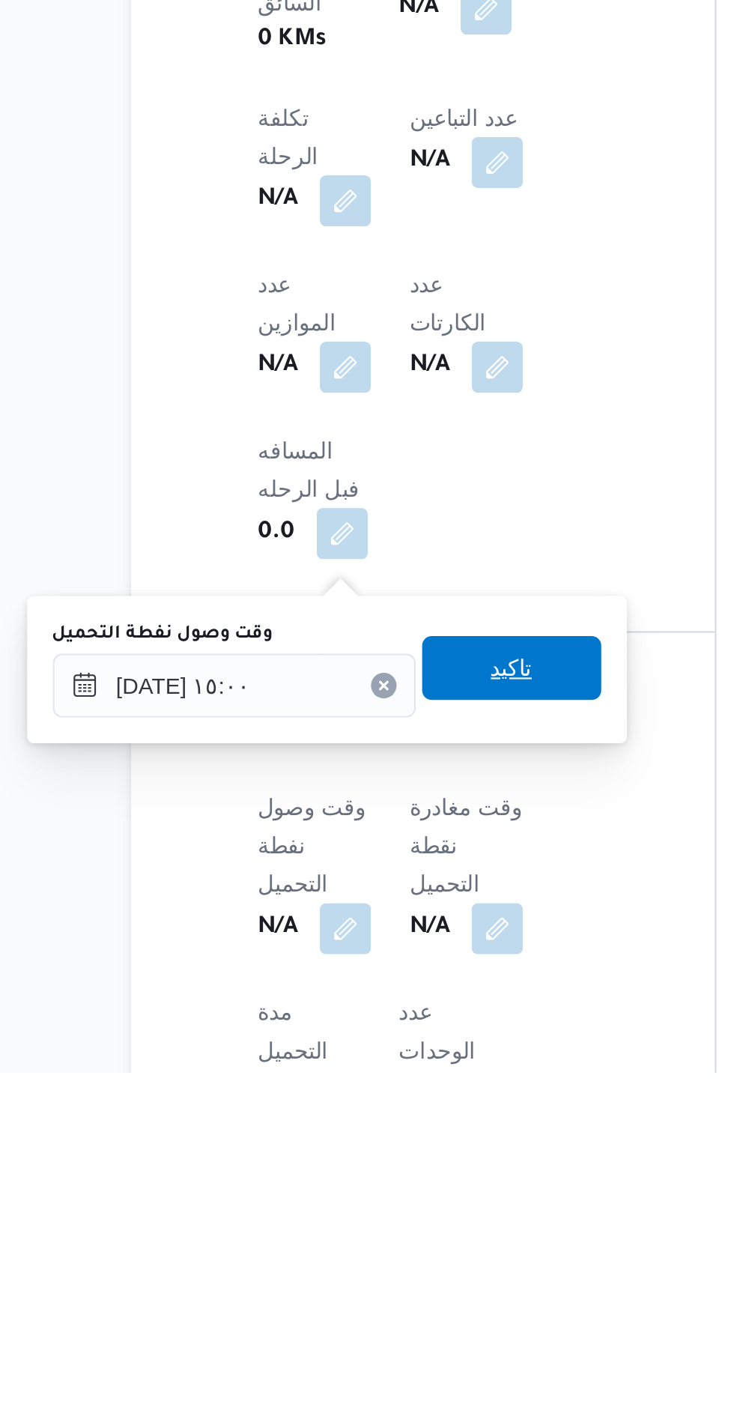
click at [405, 1213] on span "تاكيد" at bounding box center [373, 1211] width 84 height 30
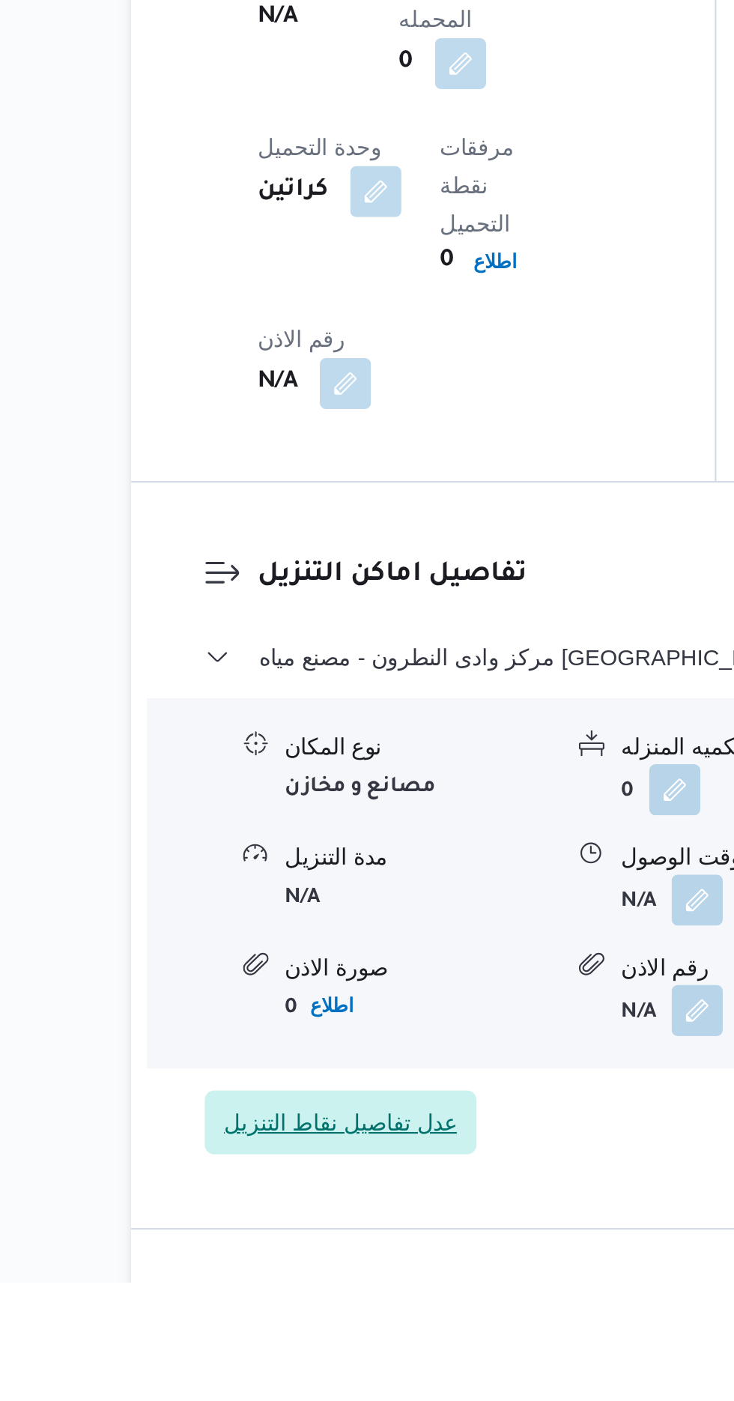
click at [309, 1317] on span "عدل تفاصيل نقاط التنزيل" at bounding box center [292, 1326] width 109 height 18
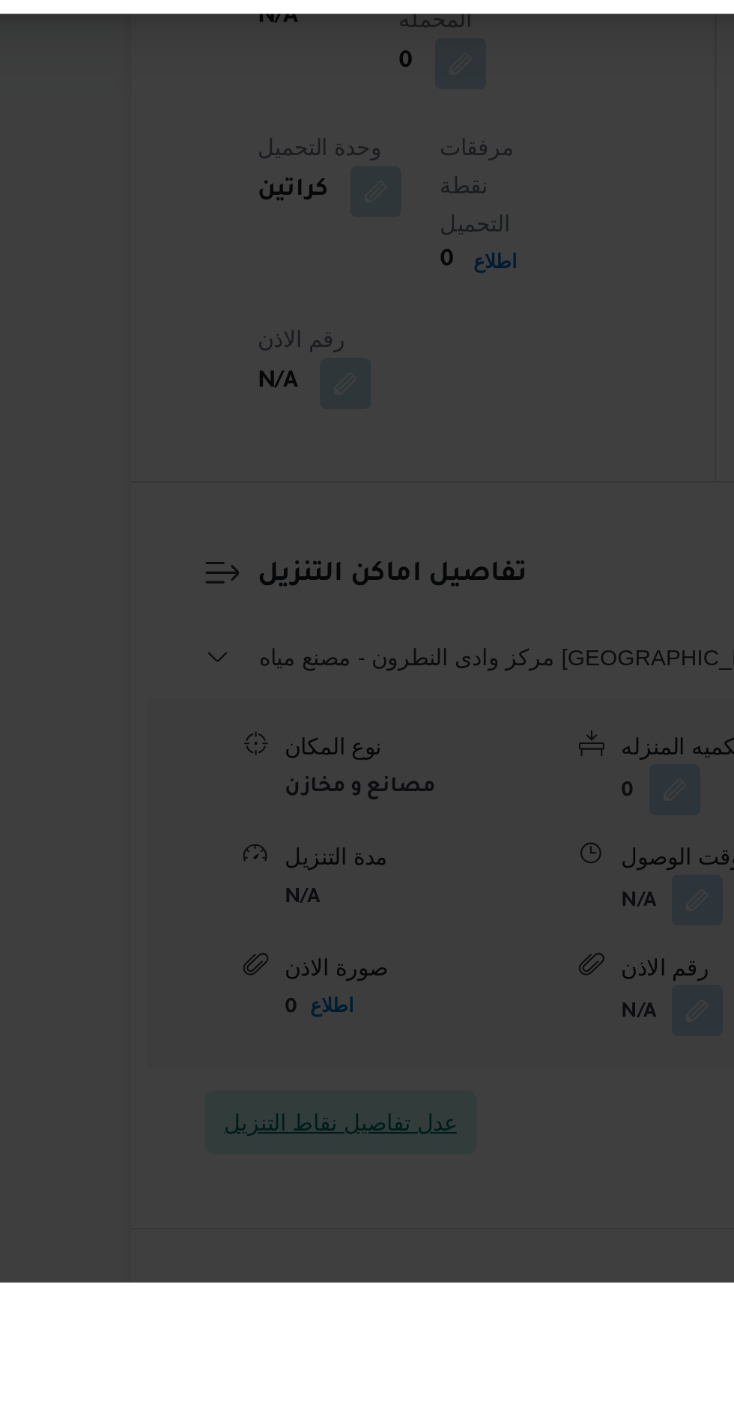
scroll to position [1073, 0]
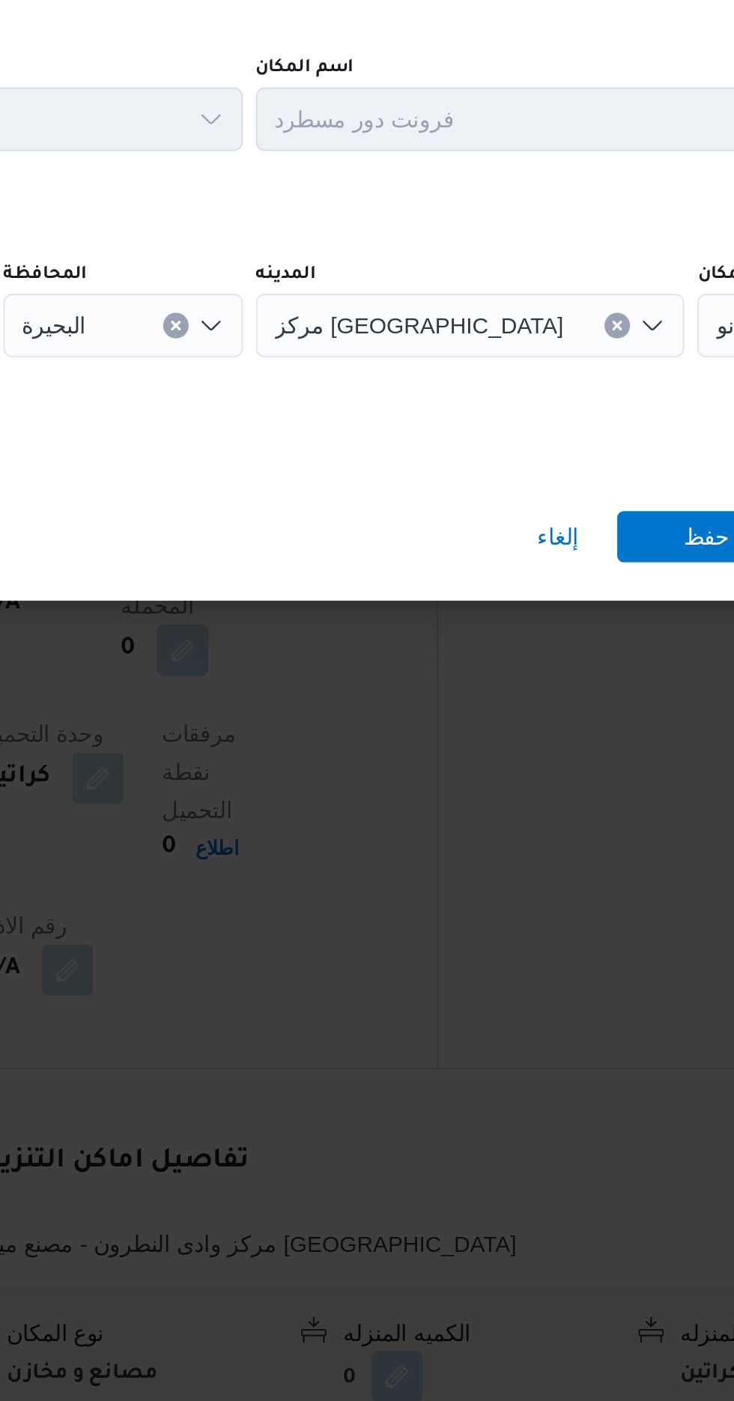
click at [599, 685] on span "مصنع مياه ايلانو" at bounding box center [632, 677] width 67 height 16
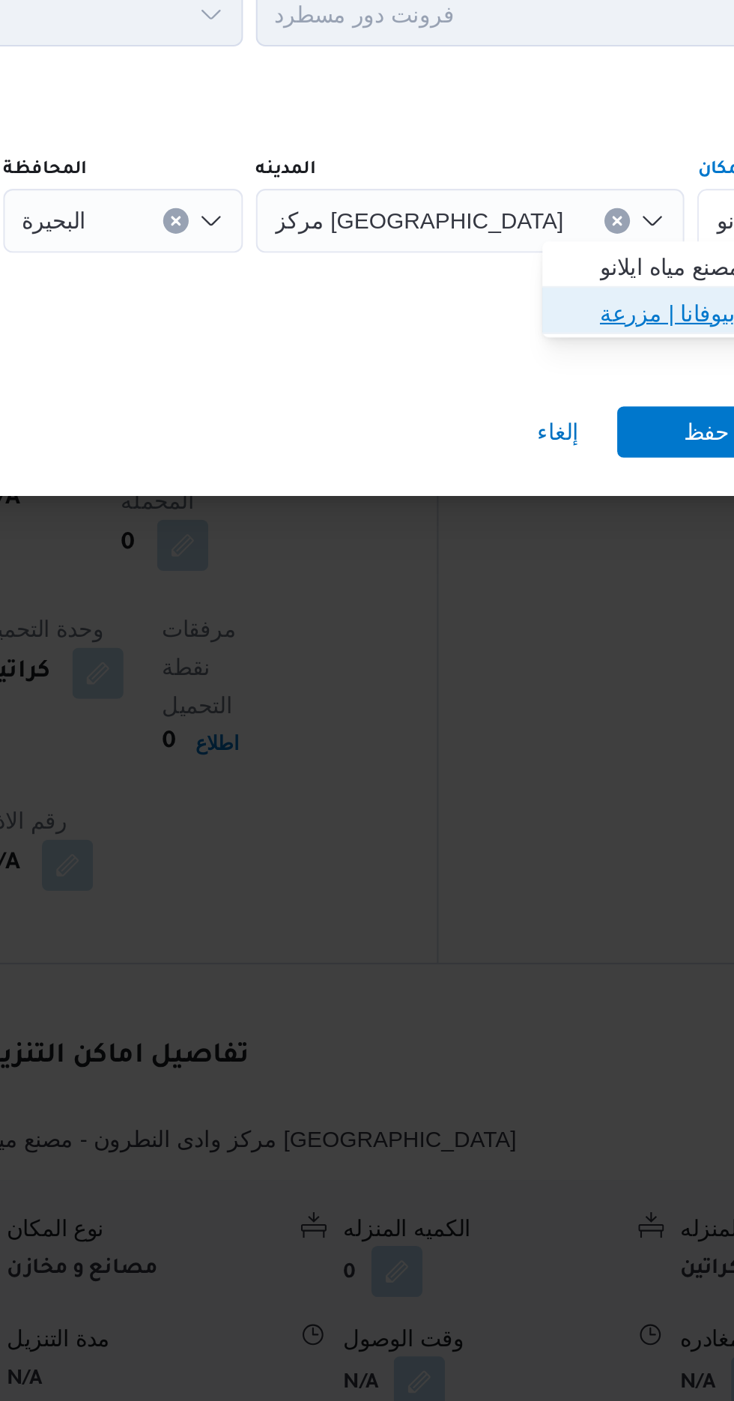
click at [567, 721] on span "مصنع بيوفانا | مزرعة [PERSON_NAME] | null" at bounding box center [620, 721] width 151 height 18
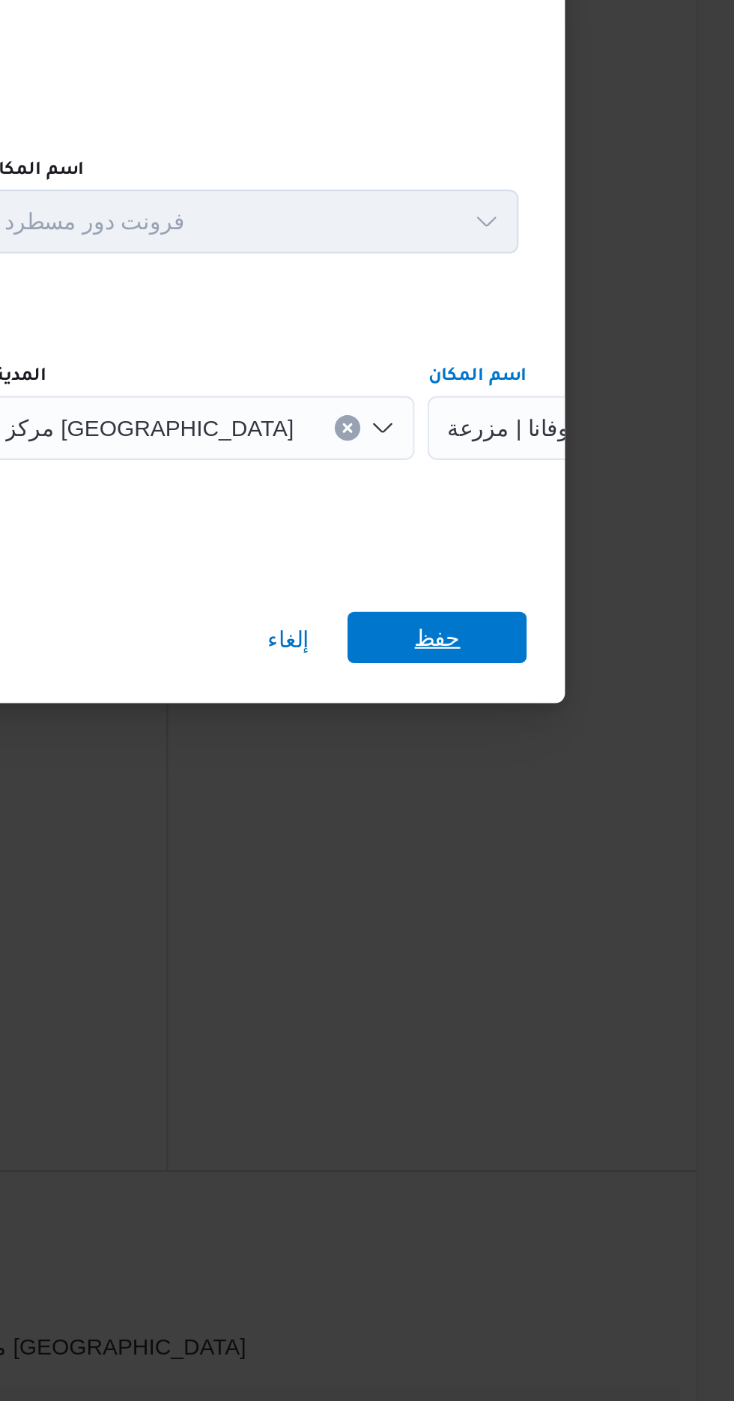
click at [608, 777] on span "حفظ" at bounding box center [595, 776] width 84 height 24
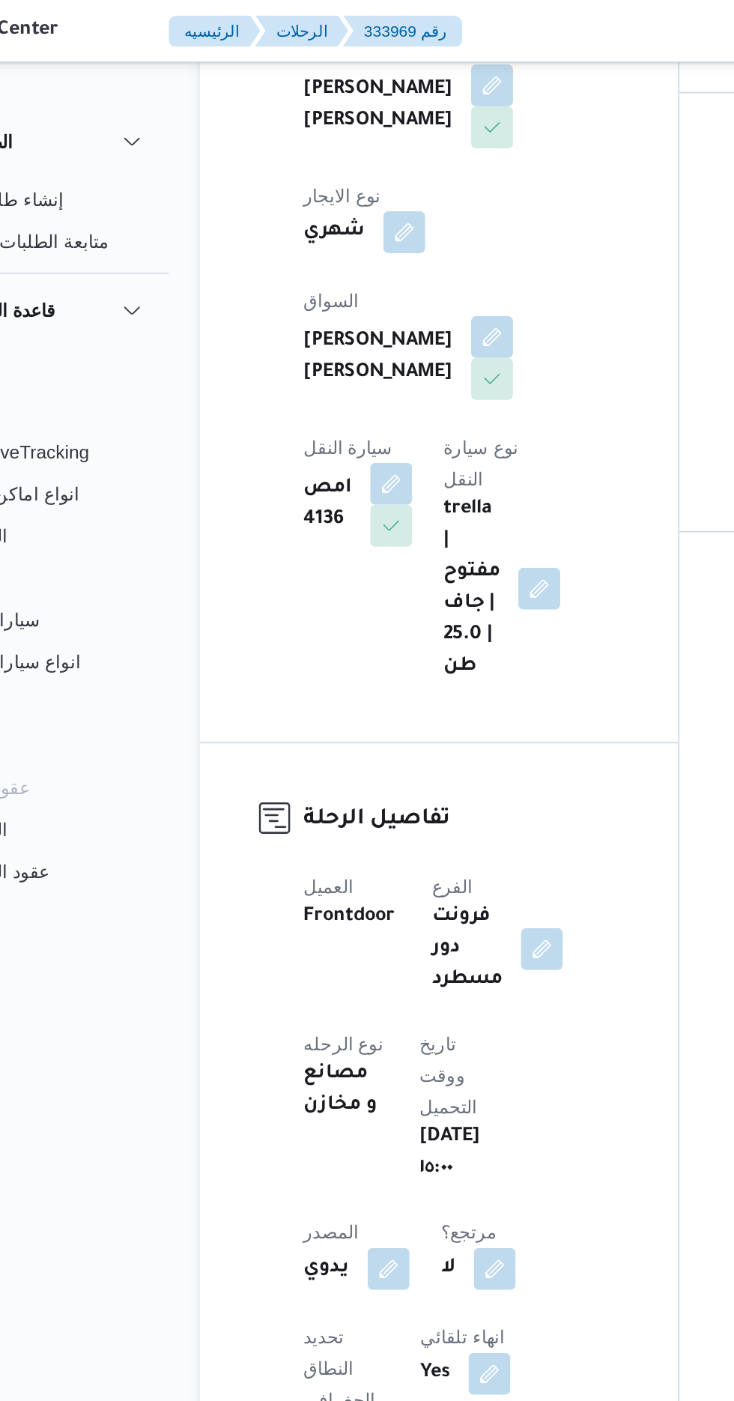
scroll to position [0, 0]
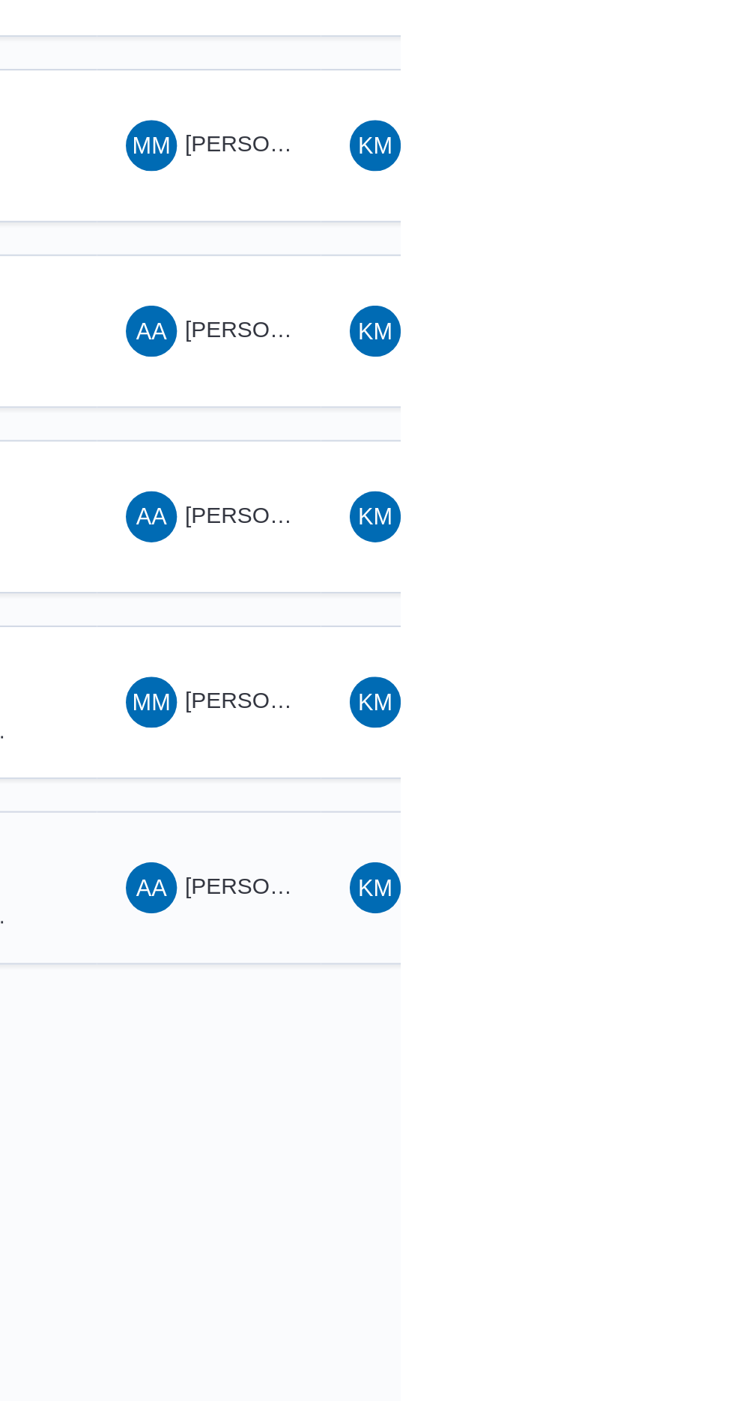
click at [647, 1065] on span "AA [PERSON_NAME] [PERSON_NAME]" at bounding box center [644, 1077] width 78 height 24
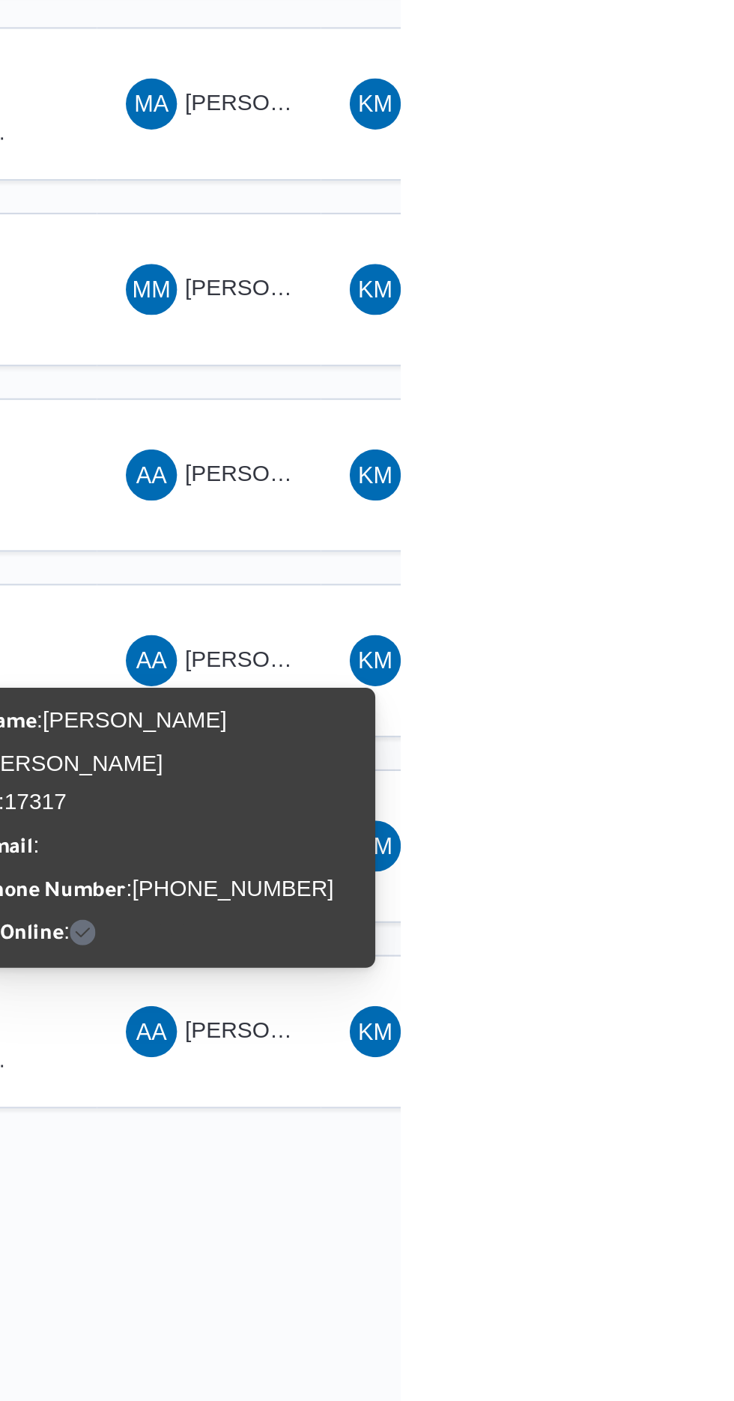
click at [641, 963] on div "Name : [PERSON_NAME] [PERSON_NAME] Id : 17317 Email : Phone Number : [PHONE_NUM…" at bounding box center [626, 981] width 180 height 119
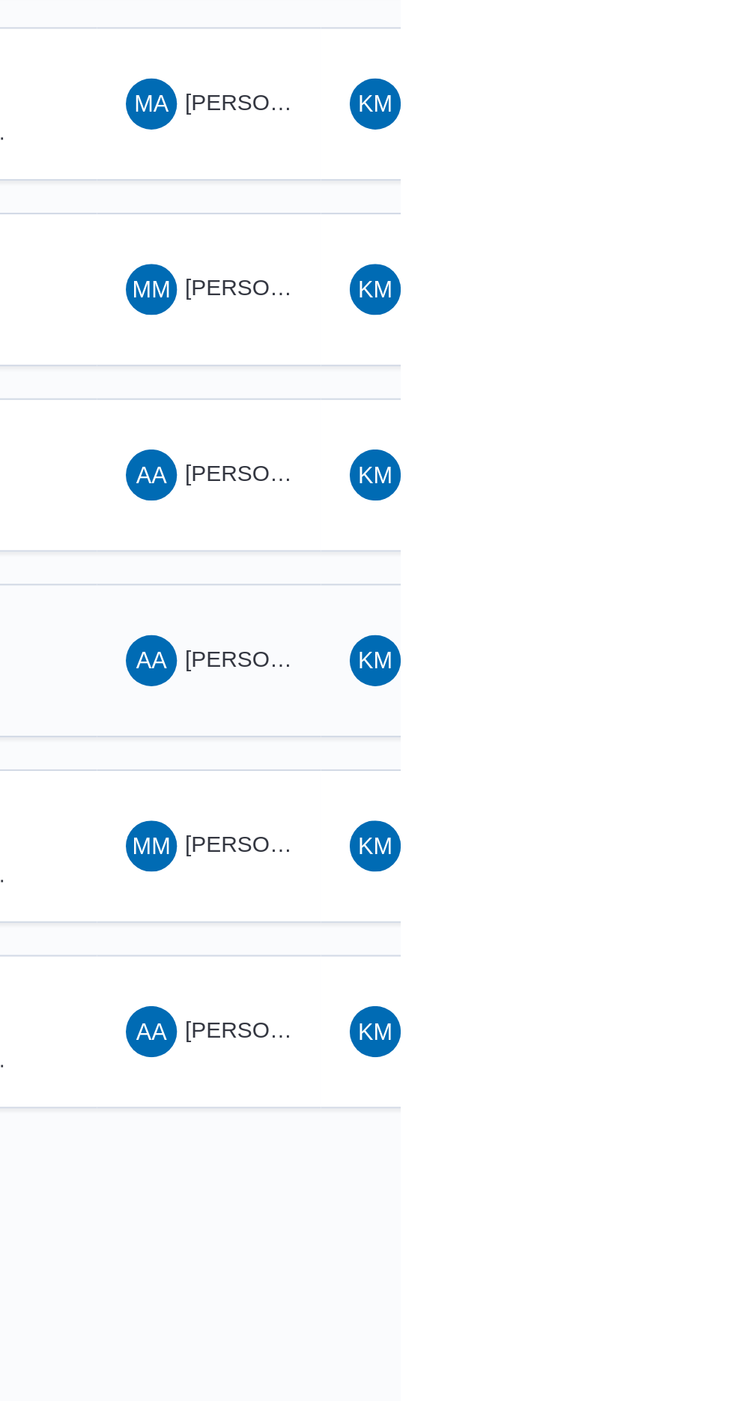
click at [633, 867] on td "السواق AA [PERSON_NAME] [PERSON_NAME]" at bounding box center [644, 903] width 105 height 72
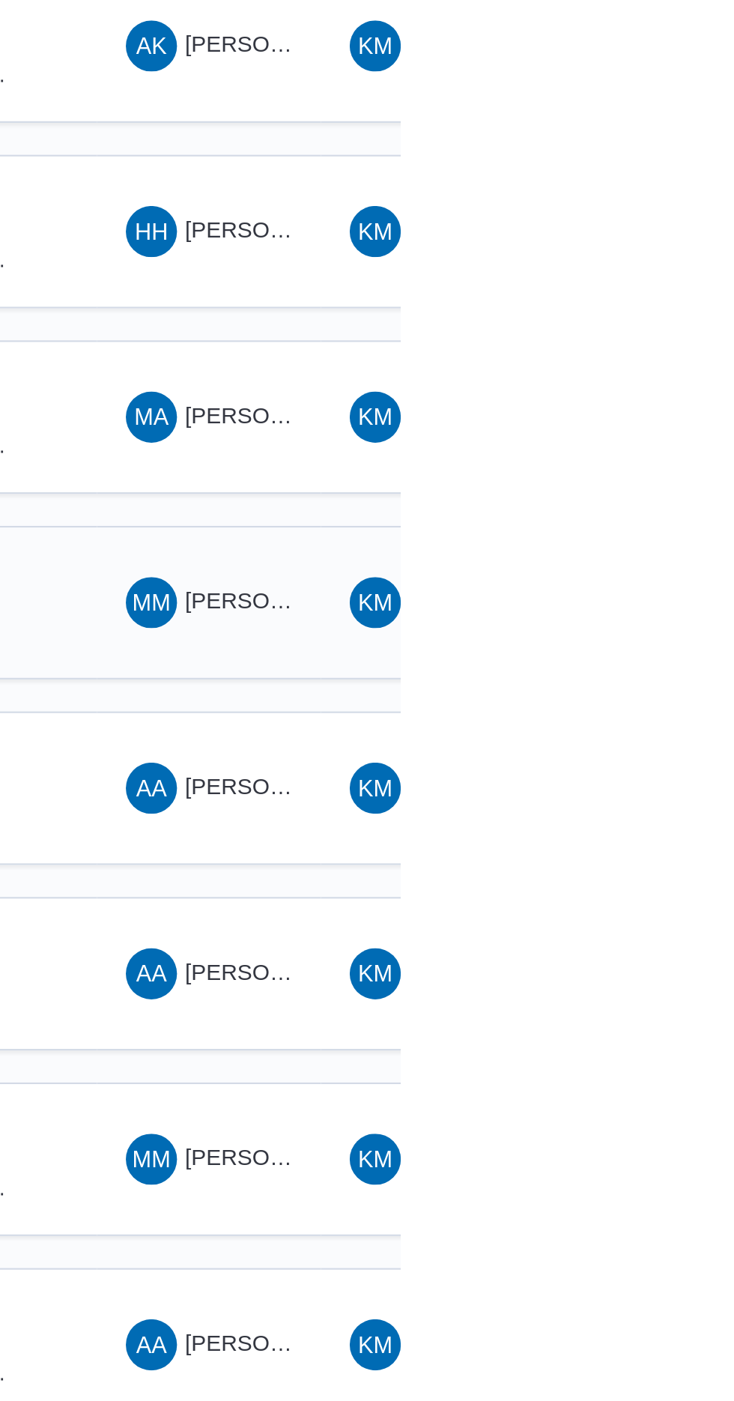
click at [619, 718] on span "MM" at bounding box center [617, 730] width 18 height 24
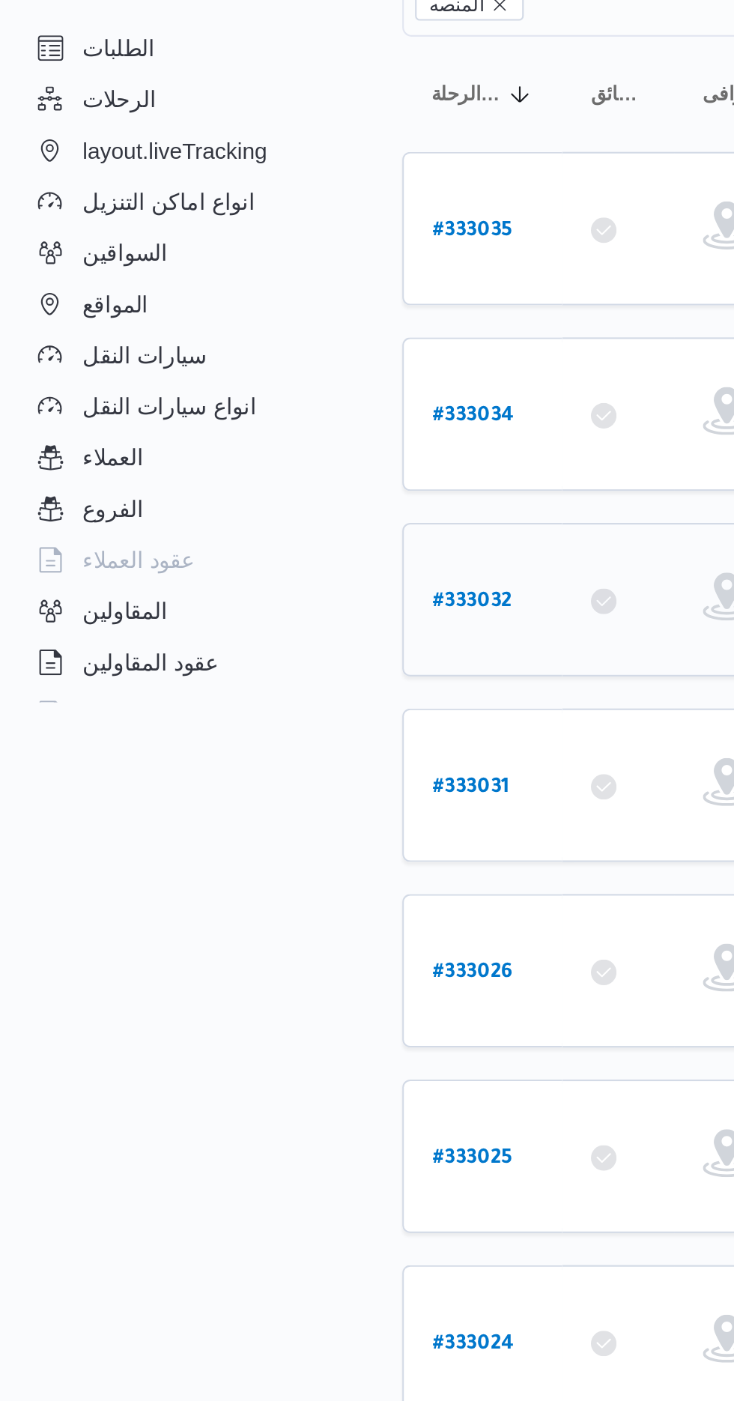
click at [212, 465] on b "# 333032" at bounding box center [227, 470] width 37 height 10
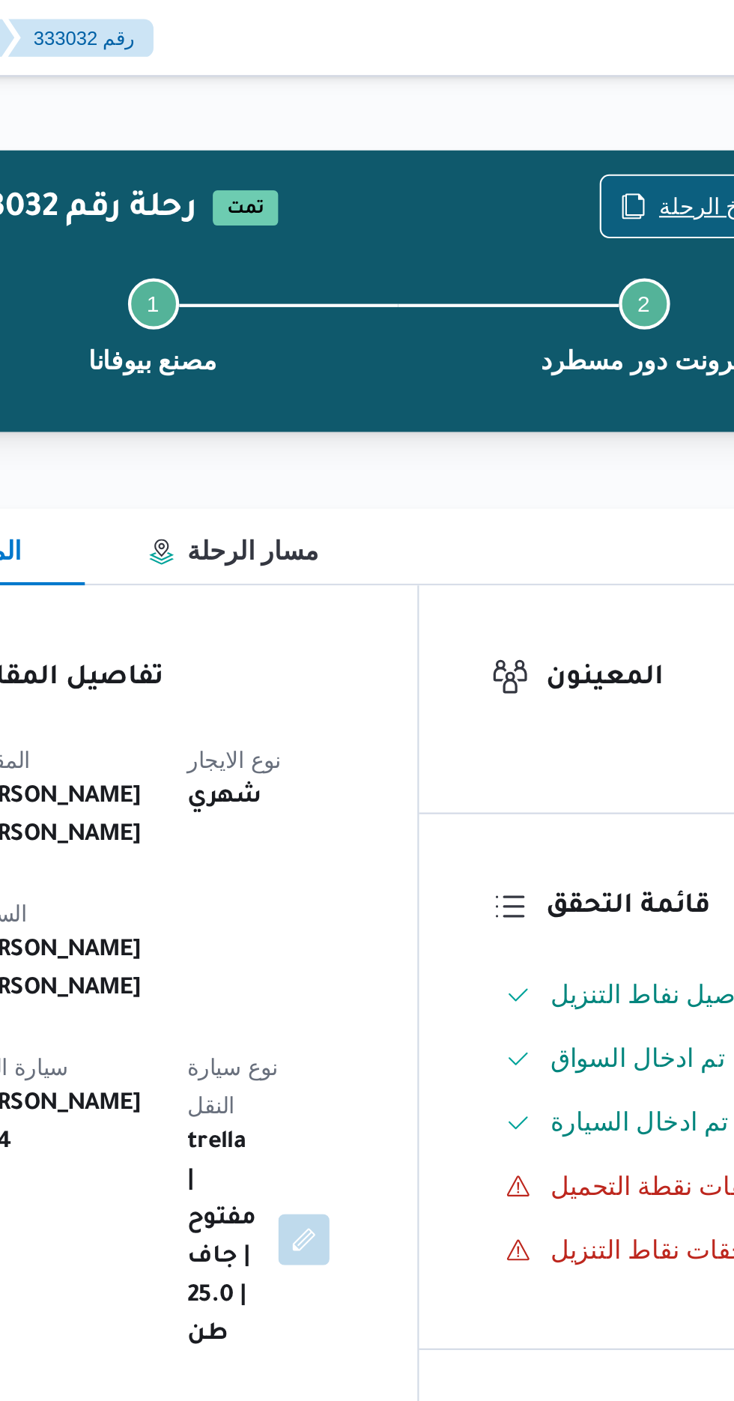
click at [587, 94] on span "نسخ الرحلة" at bounding box center [606, 97] width 50 height 18
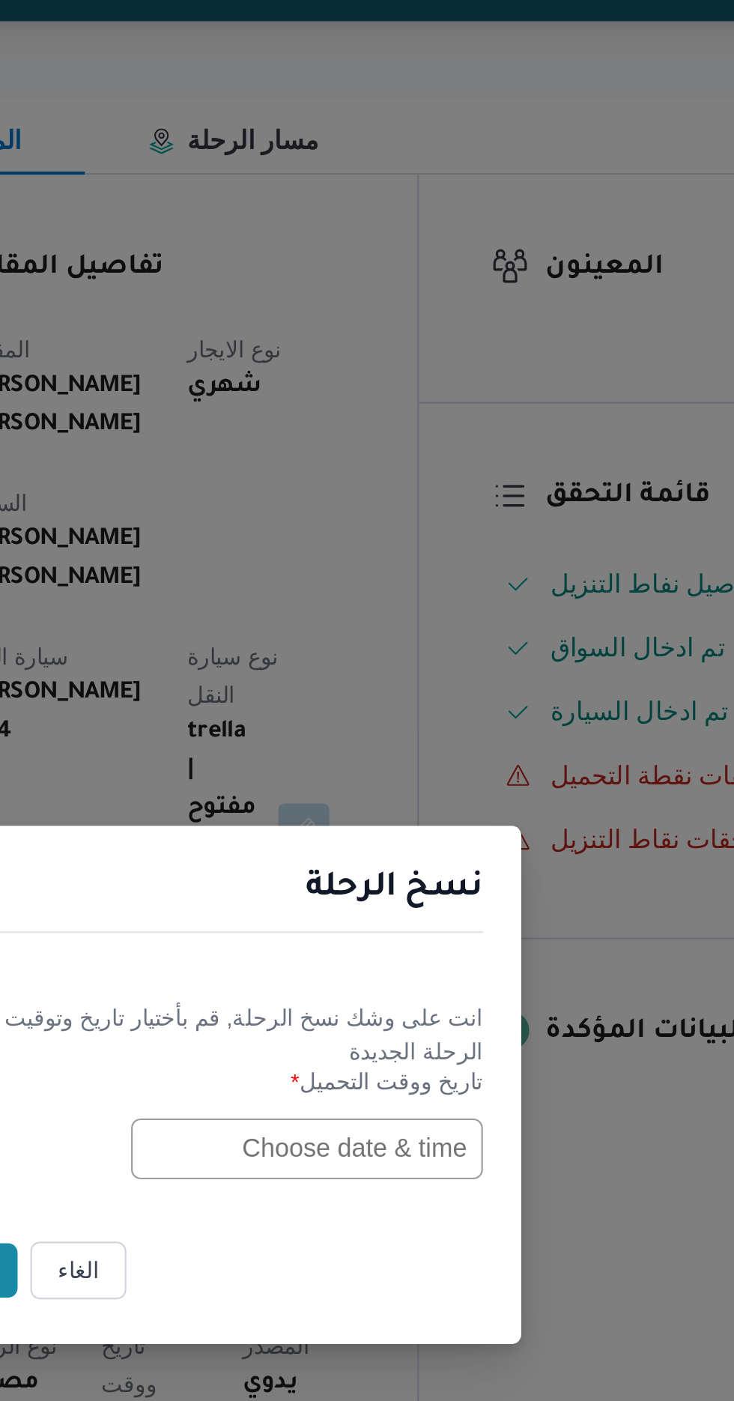
click at [392, 732] on input "text" at bounding box center [416, 730] width 165 height 28
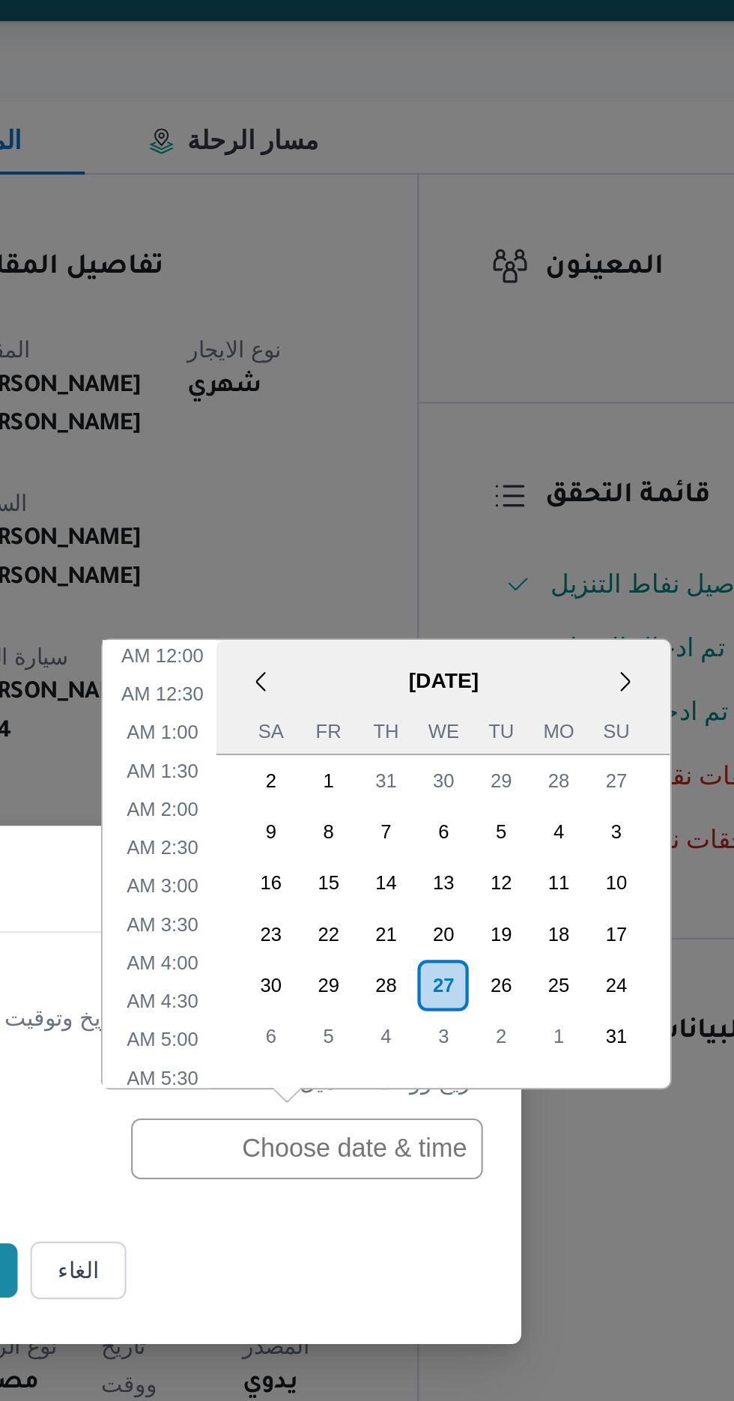
scroll to position [478, 0]
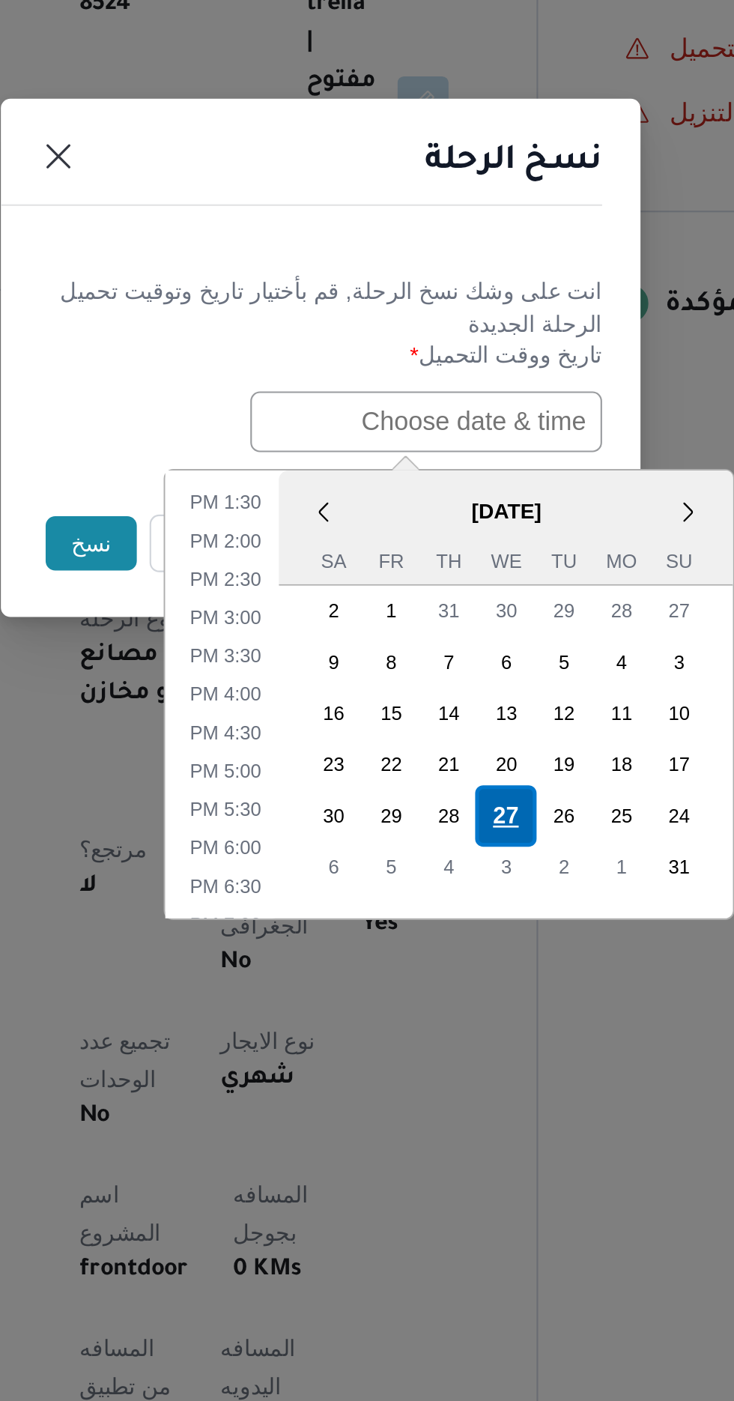
click at [455, 909] on div "27" at bounding box center [454, 914] width 28 height 28
type input "[DATE] 12:00AM"
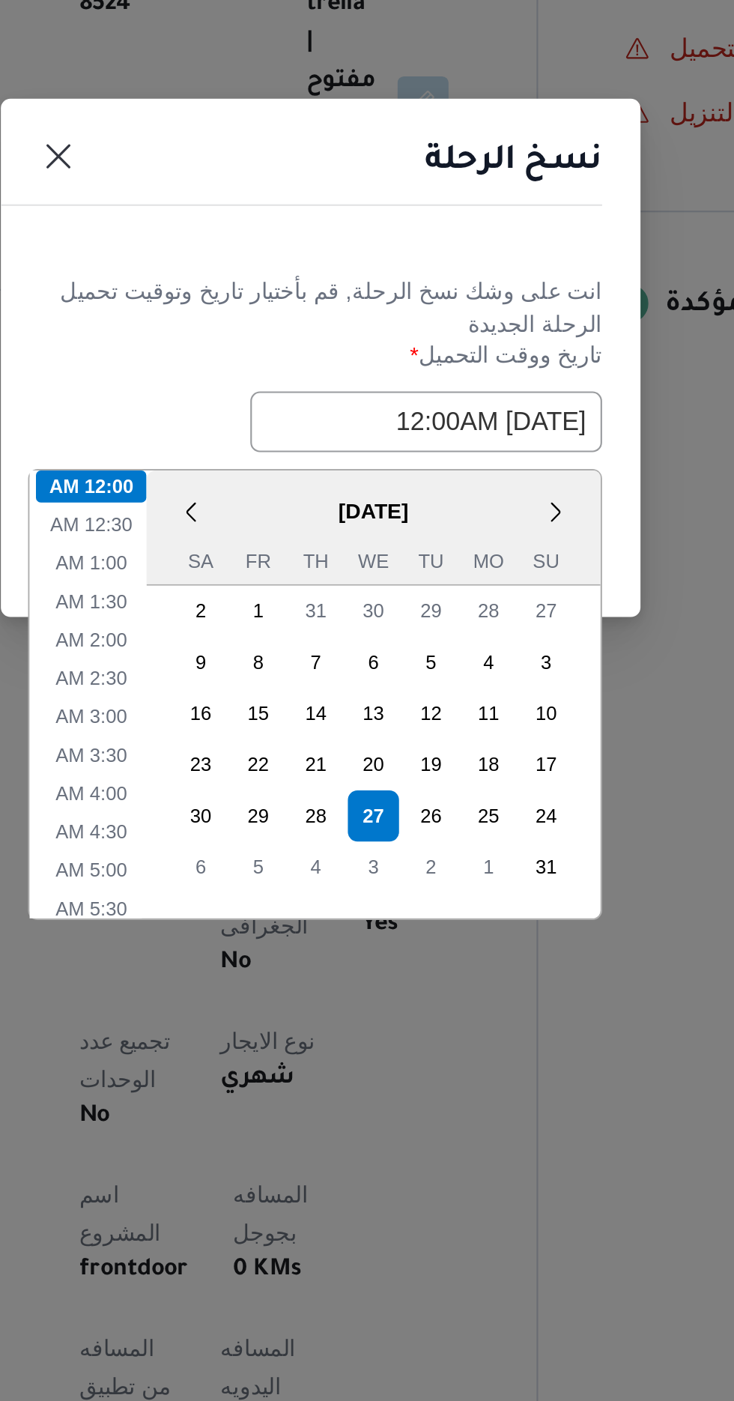
click at [441, 608] on h1 "نسخ الرحلة" at bounding box center [457, 609] width 83 height 24
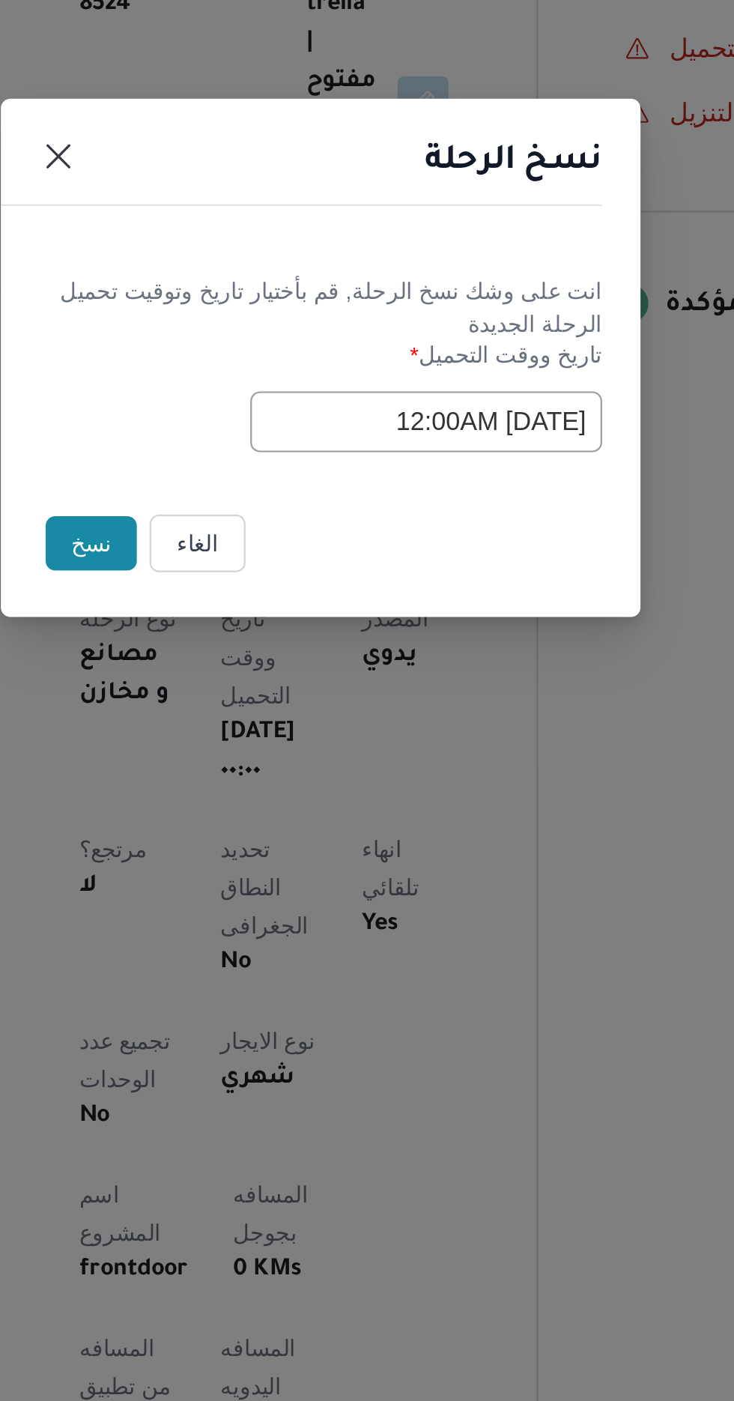
click at [248, 789] on button "نسخ" at bounding box center [259, 787] width 43 height 25
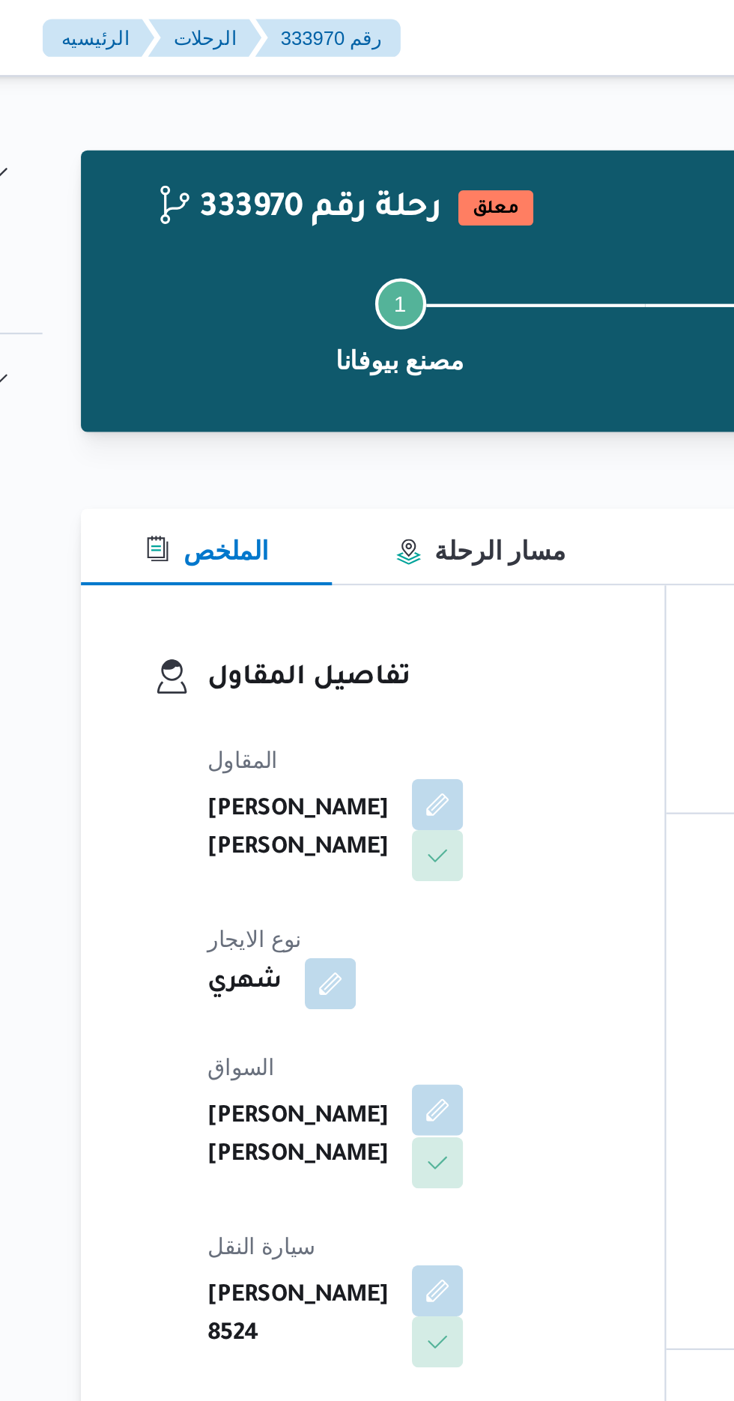
click at [350, 508] on button "button" at bounding box center [362, 520] width 24 height 24
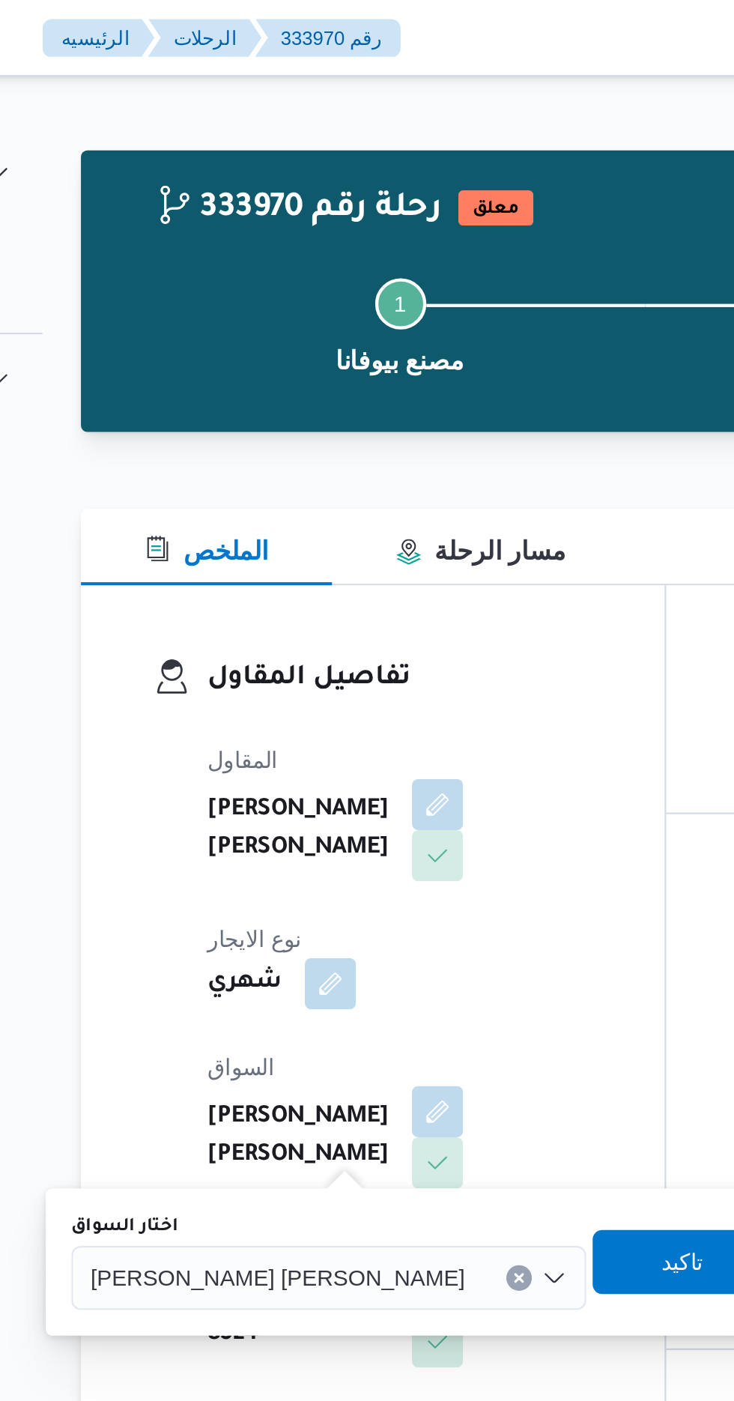
click at [276, 598] on span "[PERSON_NAME] [PERSON_NAME]" at bounding box center [286, 597] width 175 height 16
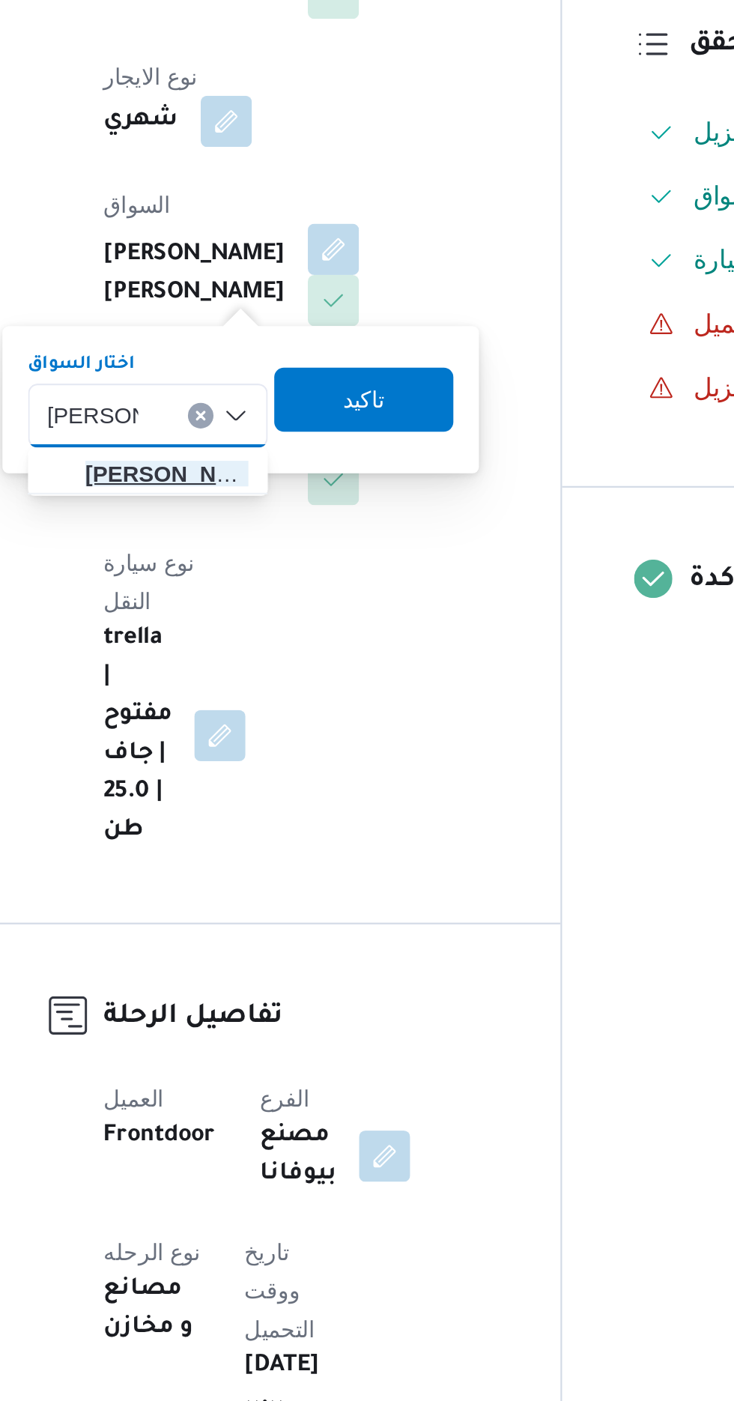
type input "[PERSON_NAME]"
click at [297, 626] on span "[PERSON_NAME] لى [PERSON_NAME]" at bounding box center [284, 625] width 76 height 18
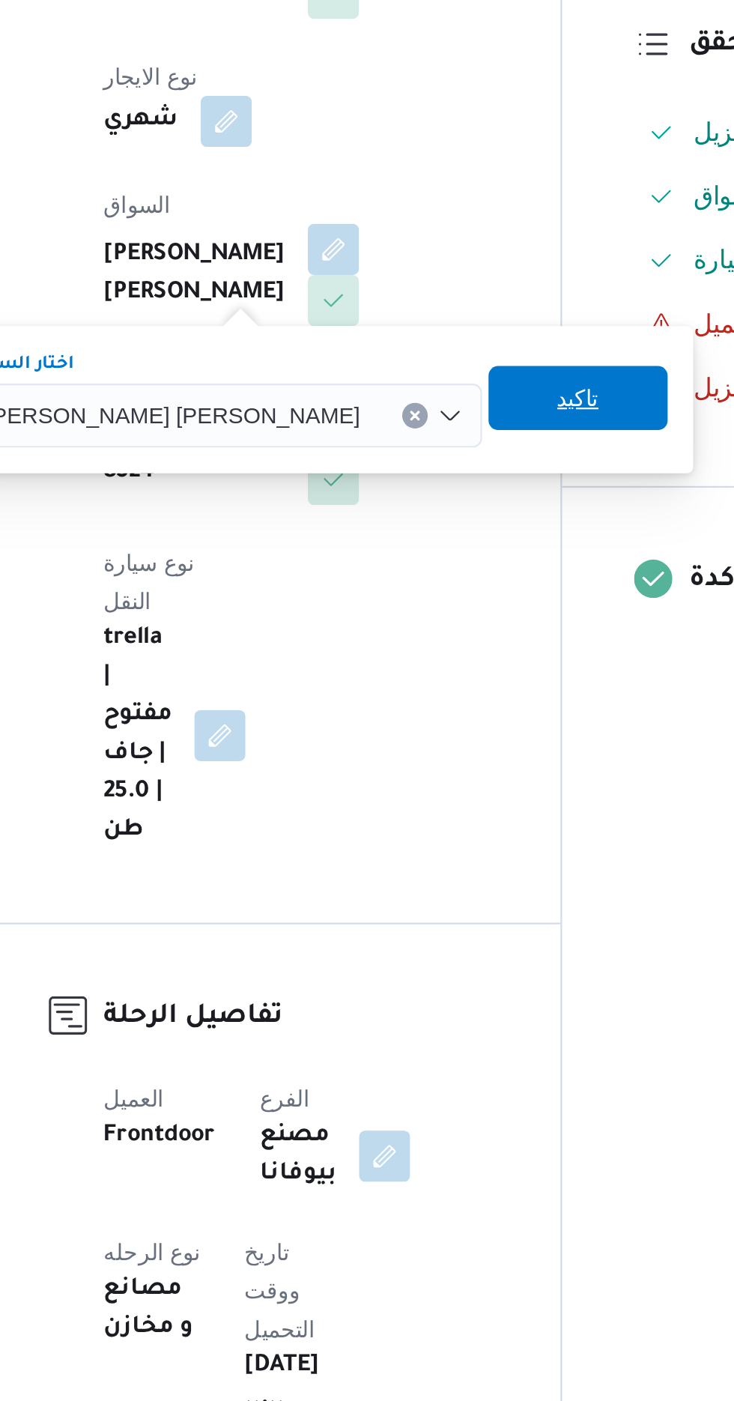
click at [467, 592] on span "تاكيد" at bounding box center [476, 590] width 19 height 18
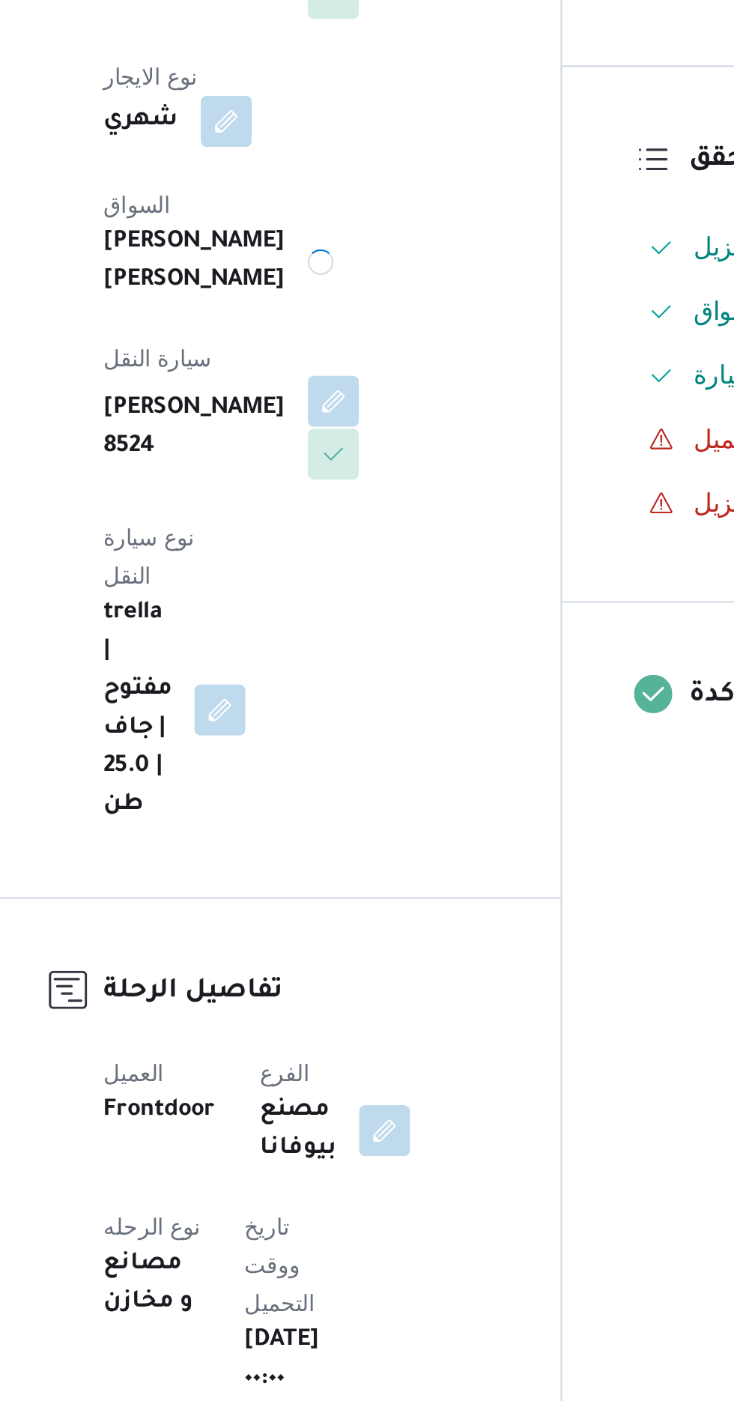
click at [374, 580] on button "button" at bounding box center [362, 592] width 24 height 24
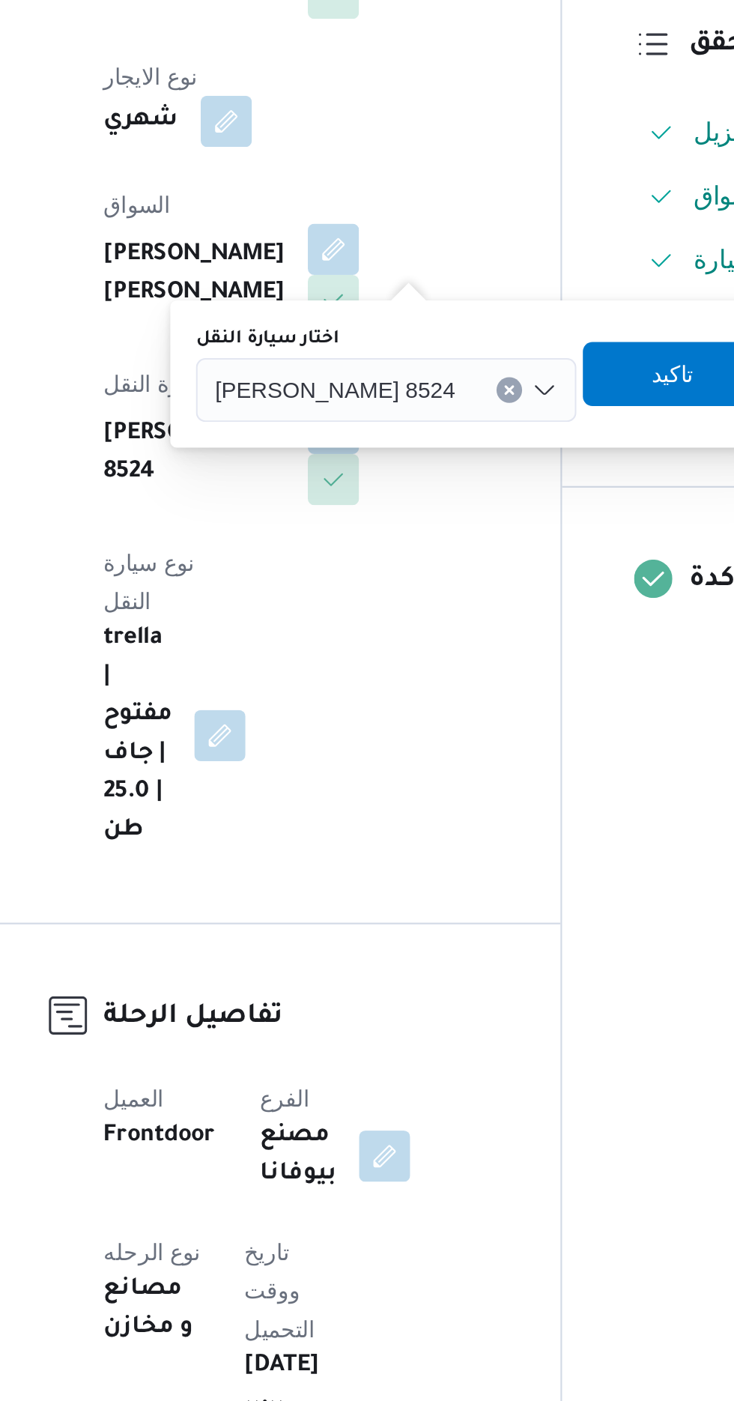
click at [353, 586] on div "[PERSON_NAME] 8524" at bounding box center [386, 587] width 178 height 30
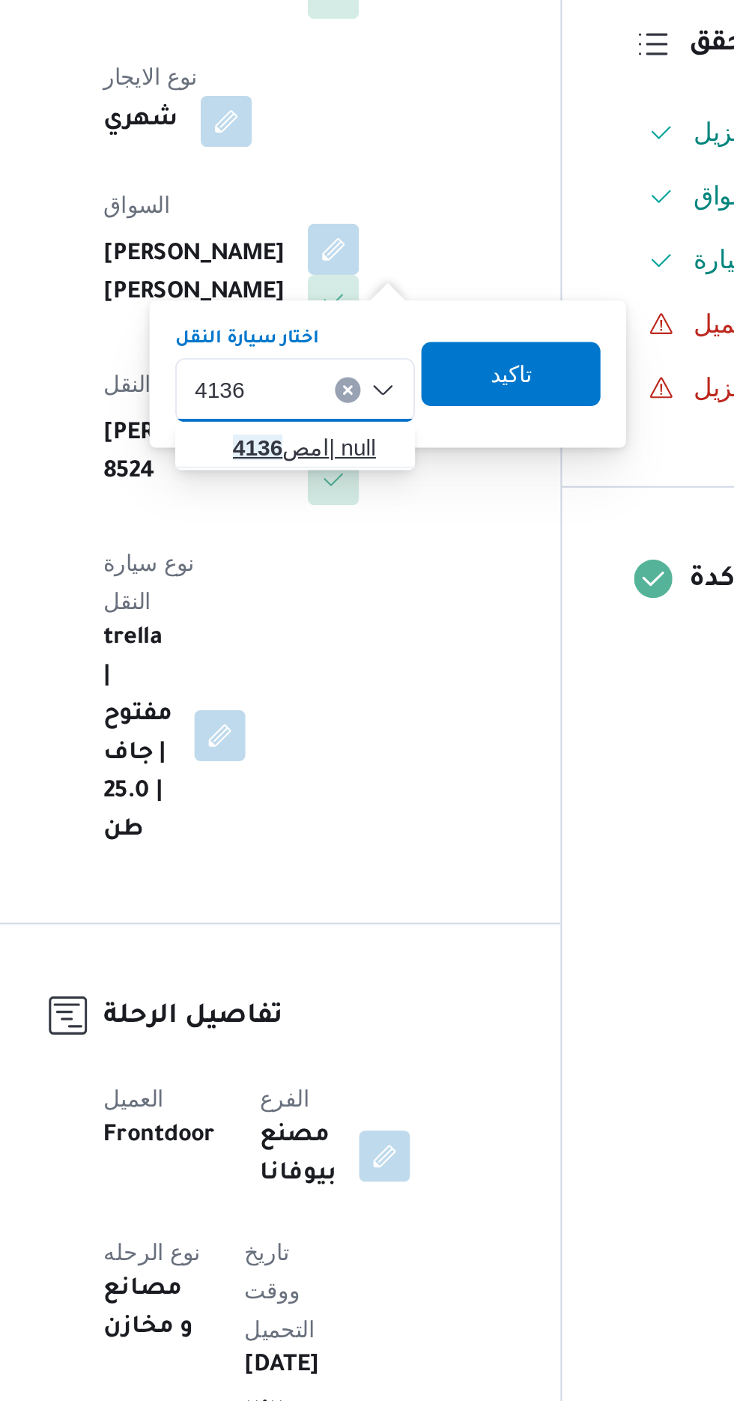
type input "4136"
click at [356, 612] on span "امص 4136 | null" at bounding box center [353, 613] width 76 height 18
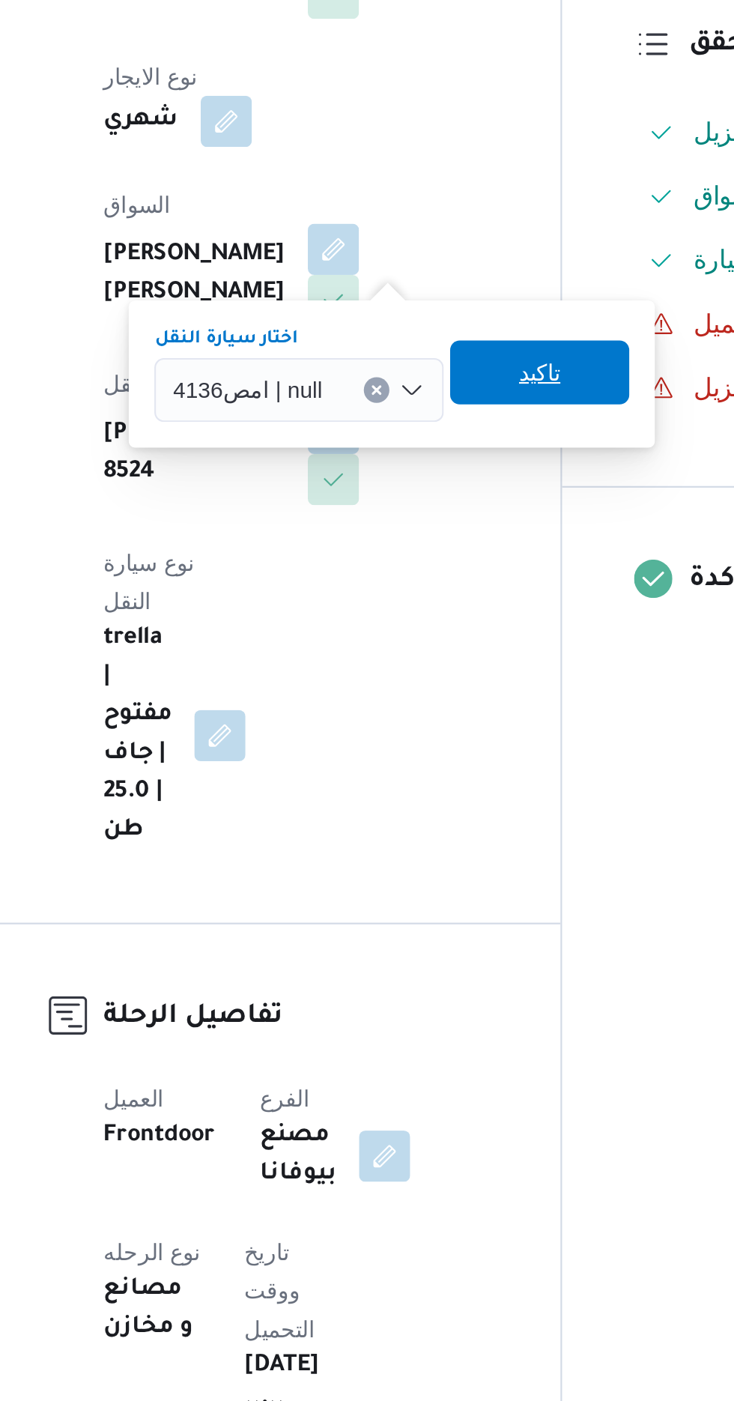
click at [457, 583] on span "تاكيد" at bounding box center [458, 578] width 19 height 18
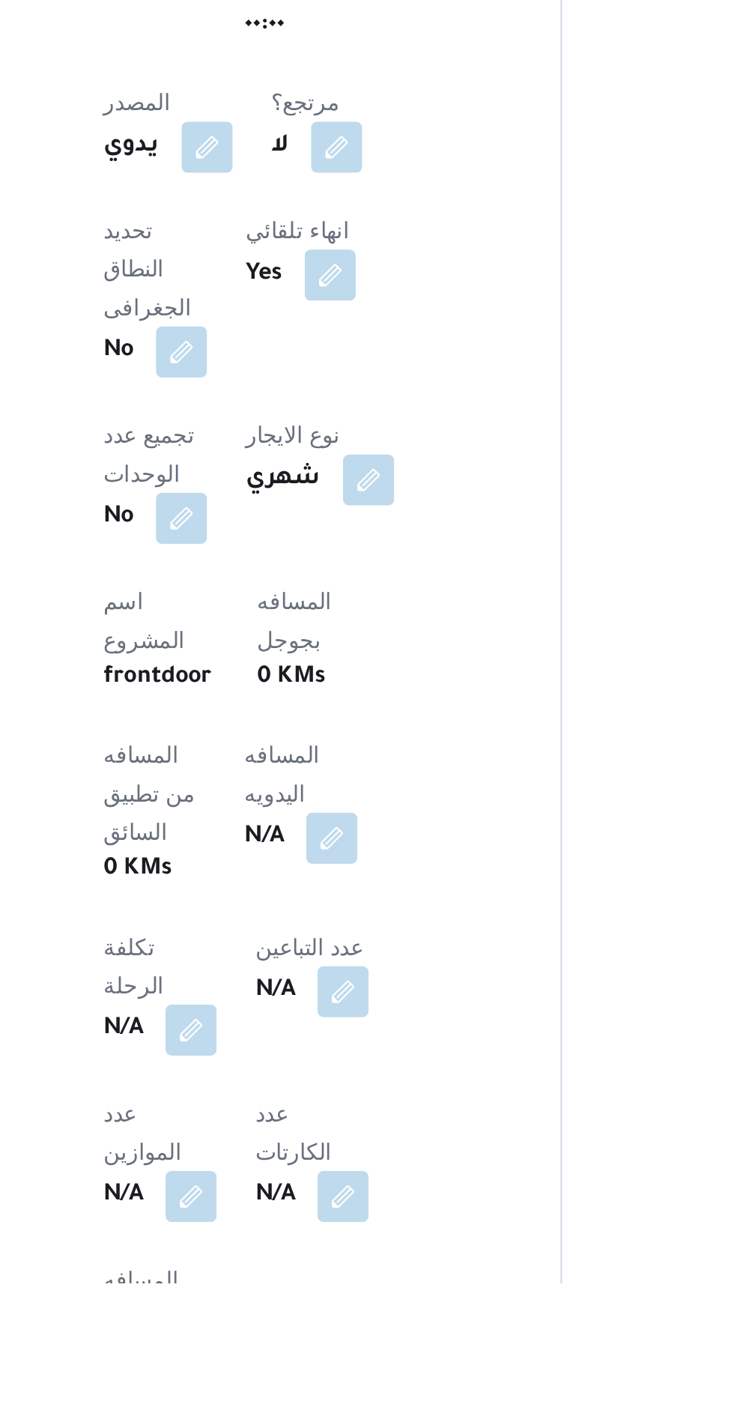
scroll to position [167, 0]
click at [349, 1179] on button "button" at bounding box center [361, 1191] width 24 height 24
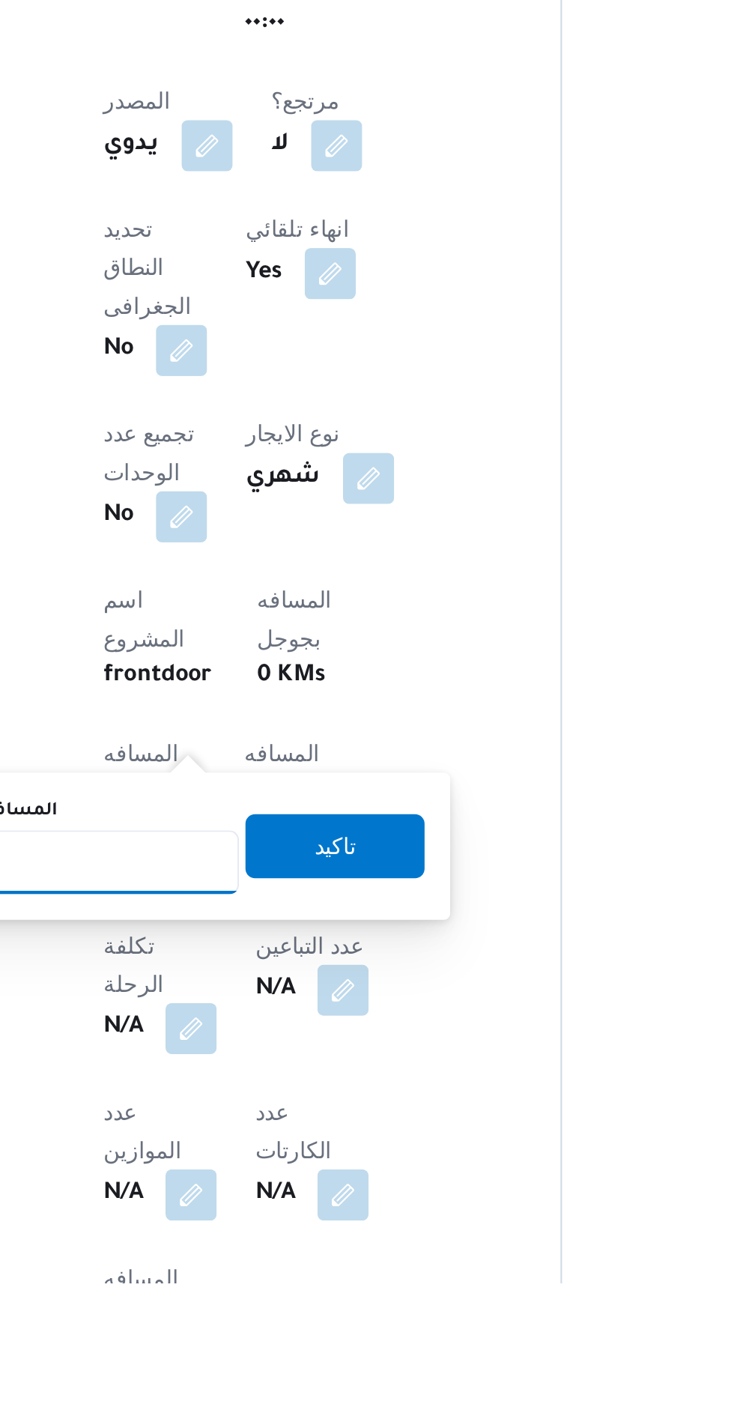
click at [291, 1196] on input "المسافه اليدويه" at bounding box center [243, 1204] width 149 height 30
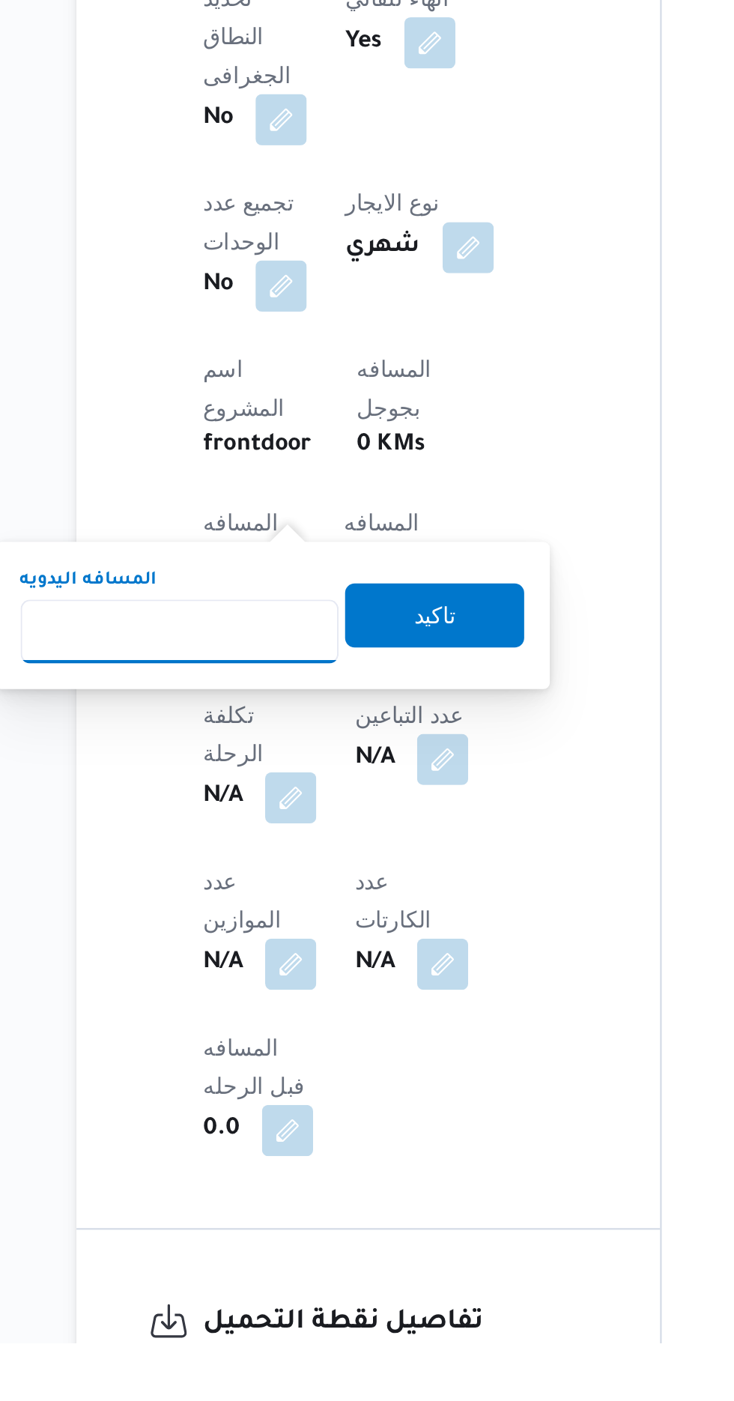
scroll to position [303, 0]
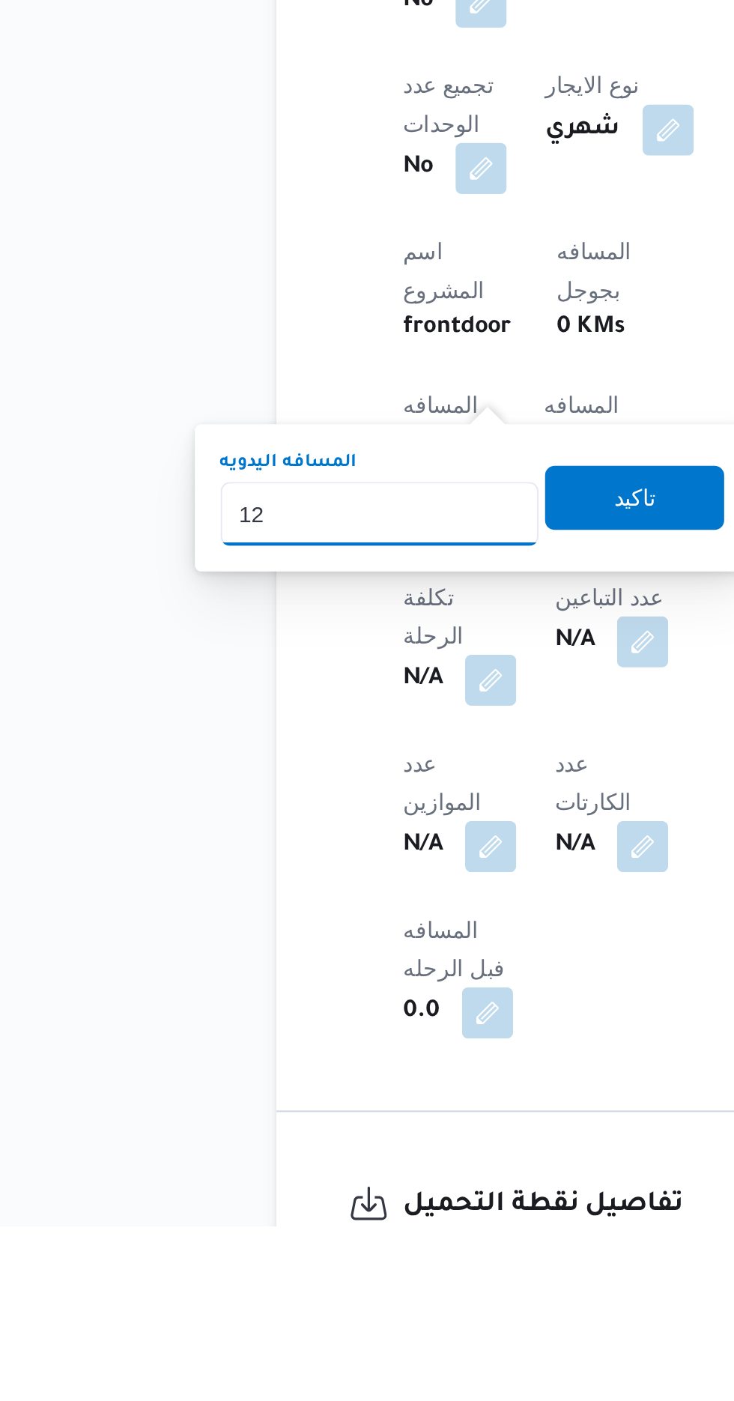
type input "120"
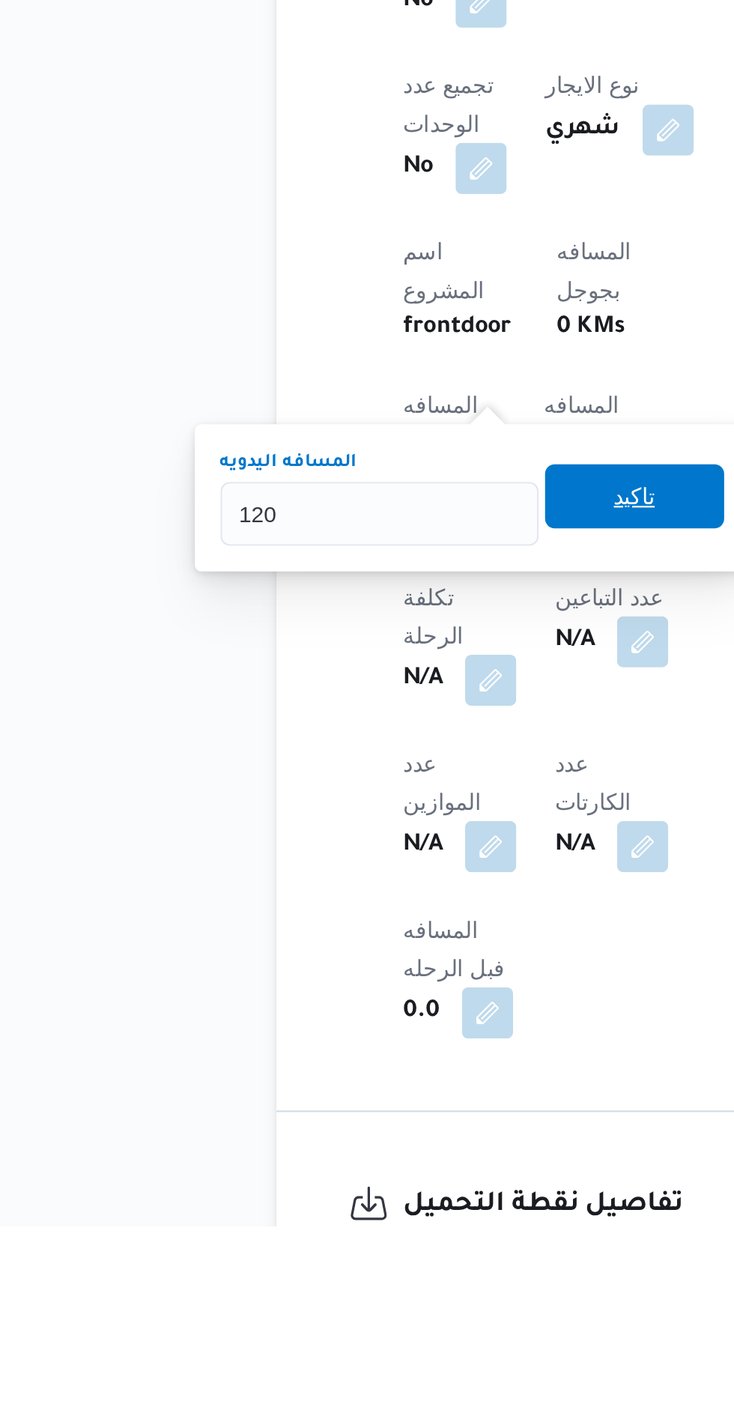
click at [367, 1067] on span "تاكيد" at bounding box center [362, 1059] width 19 height 18
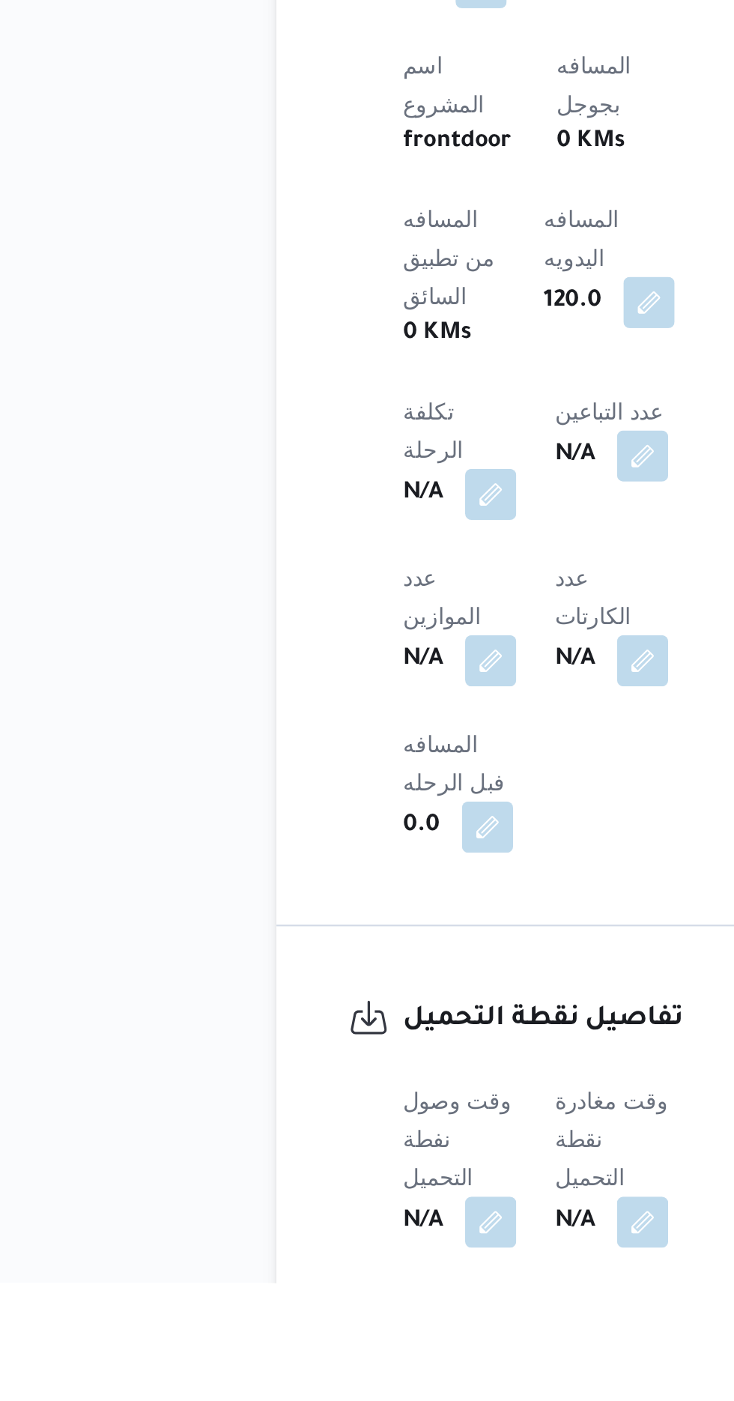
scroll to position [427, 0]
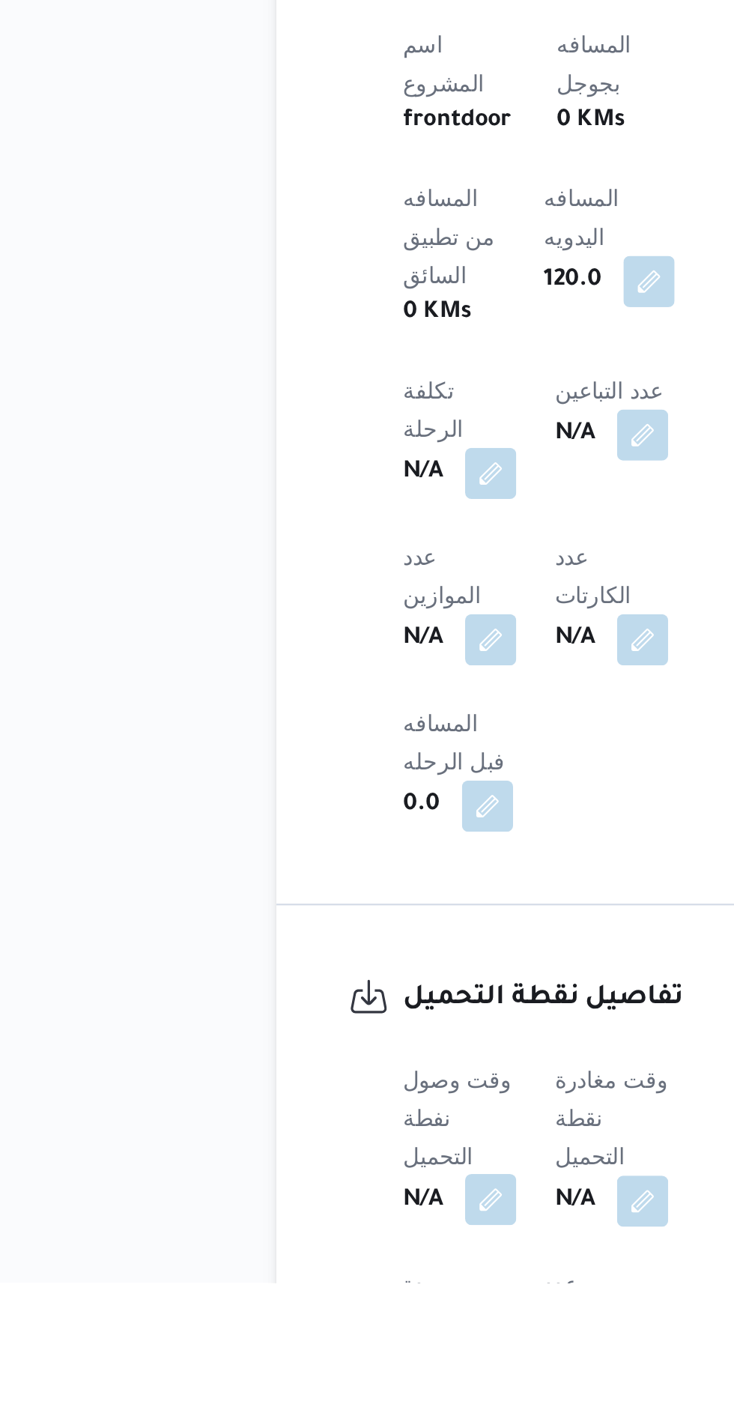
click at [303, 1350] on button "button" at bounding box center [295, 1362] width 24 height 24
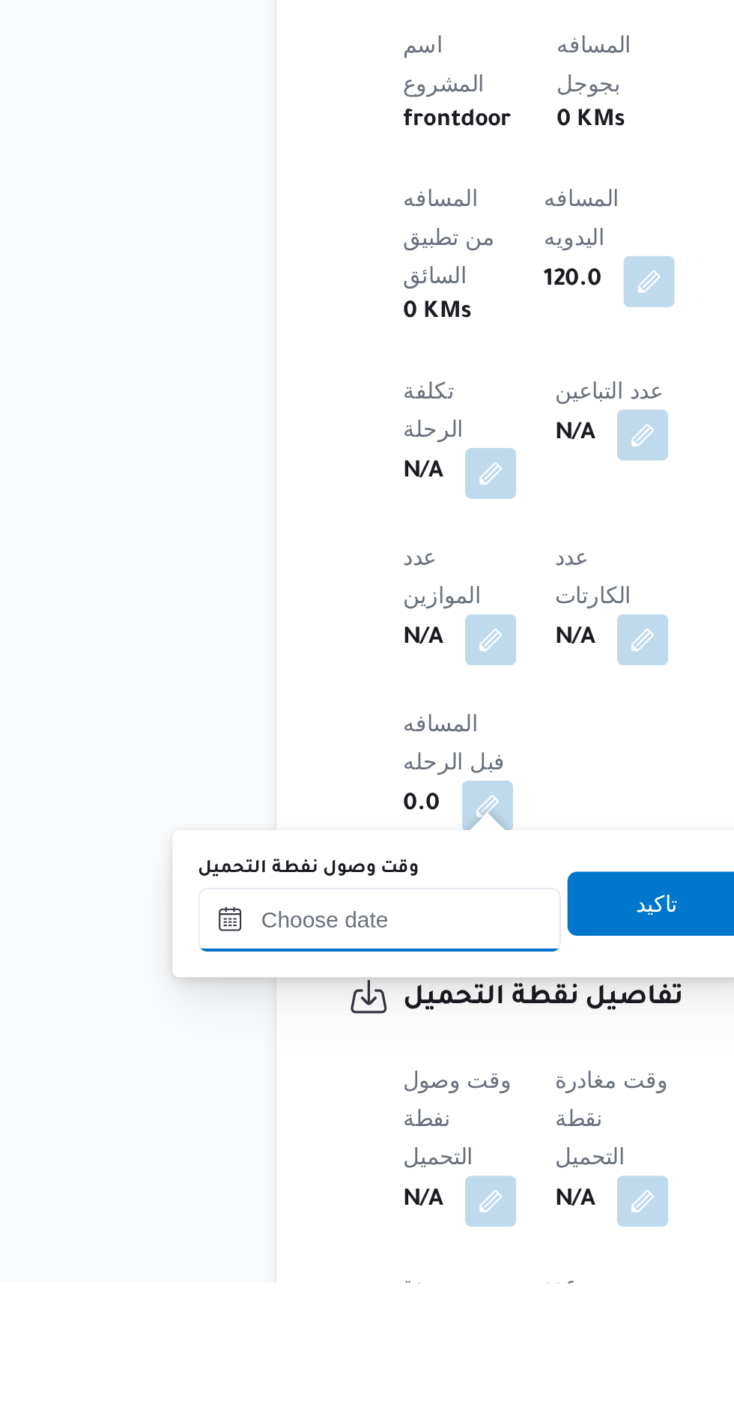
click at [276, 1224] on input "وقت وصول نفطة التحميل" at bounding box center [243, 1231] width 170 height 30
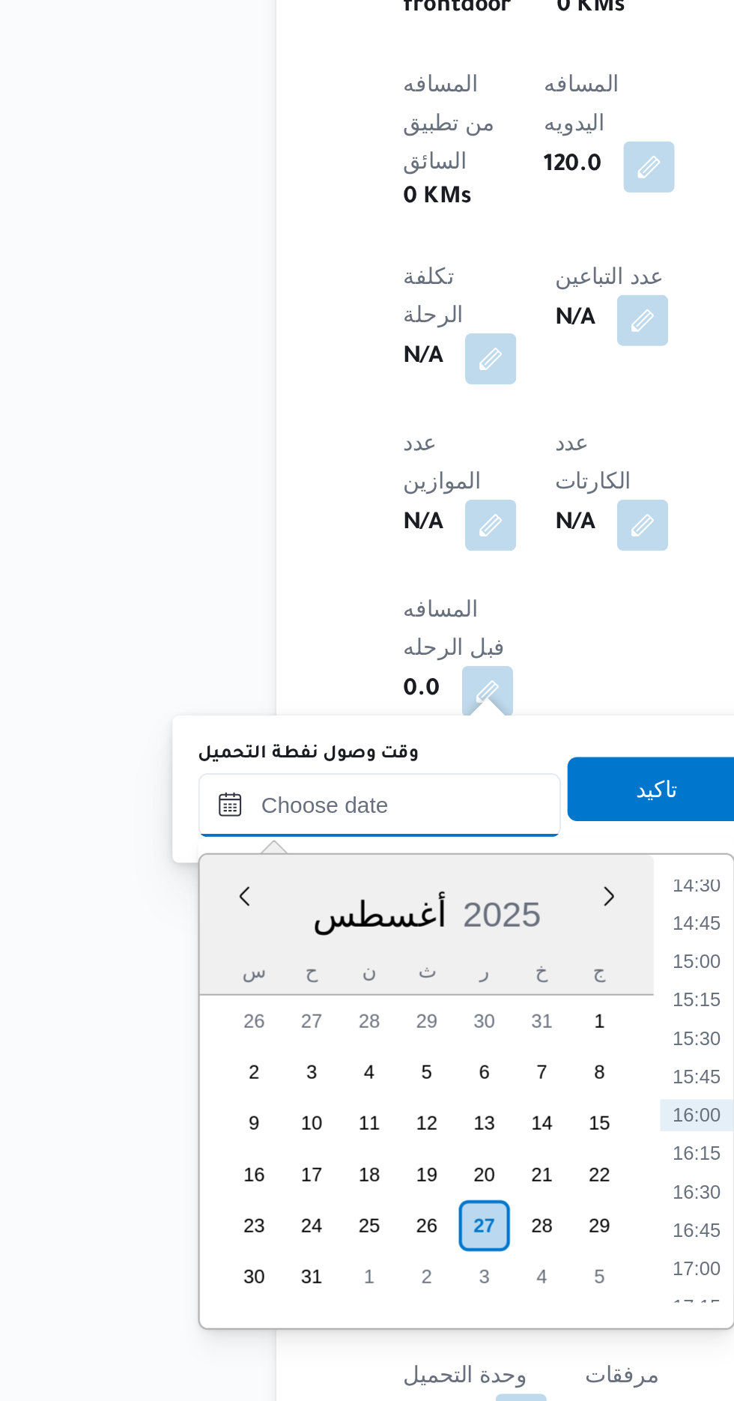
scroll to position [536, 0]
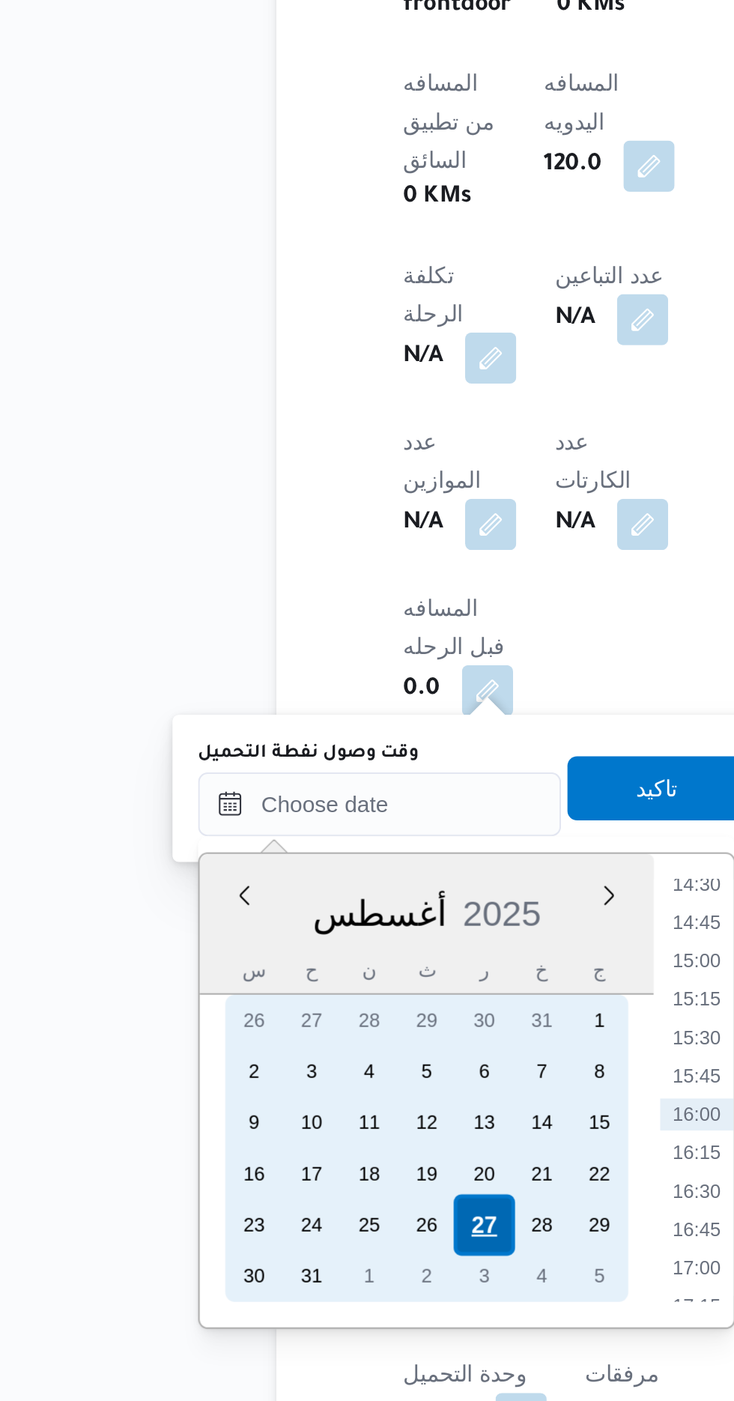
click at [289, 1323] on div "27" at bounding box center [291, 1318] width 28 height 28
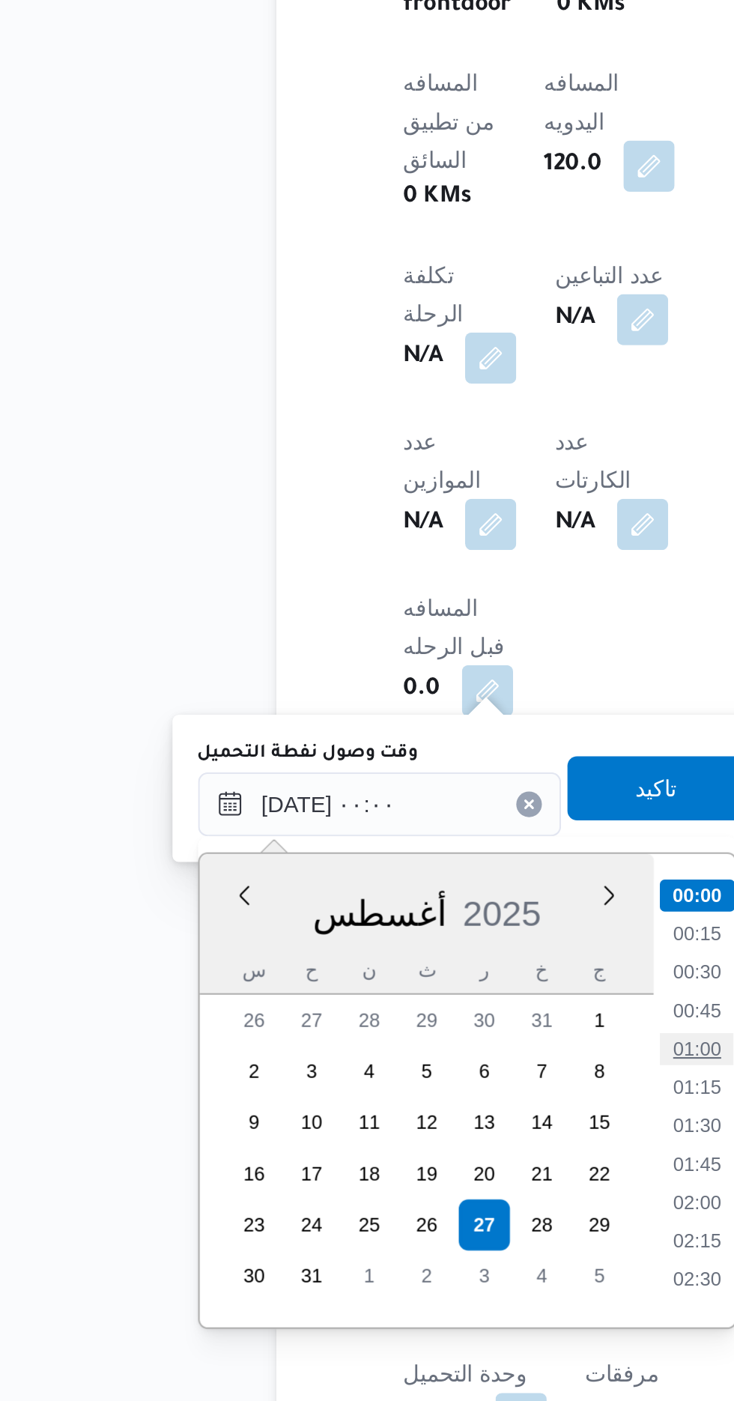
click at [381, 1229] on li "01:00" at bounding box center [392, 1235] width 34 height 15
type input "[DATE] ٠١:٠٠"
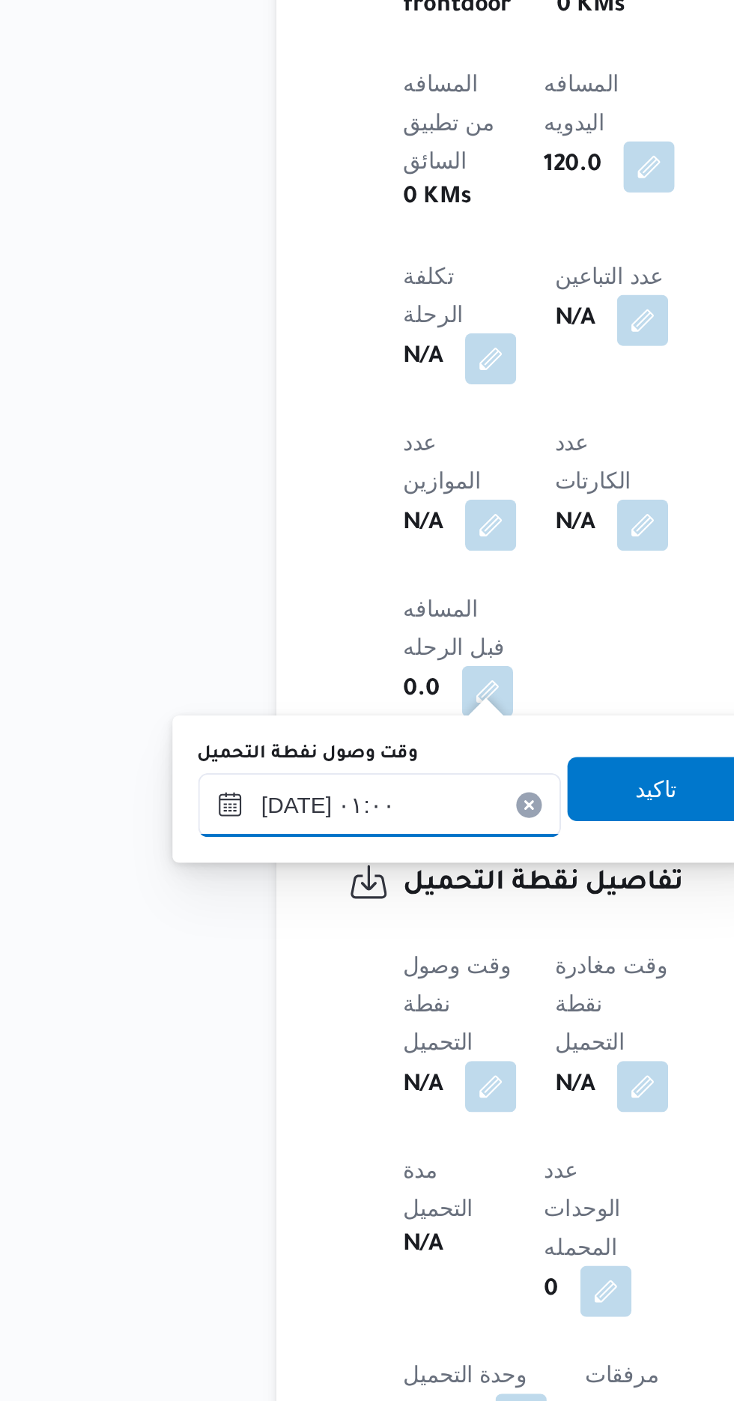
scroll to position [536, 0]
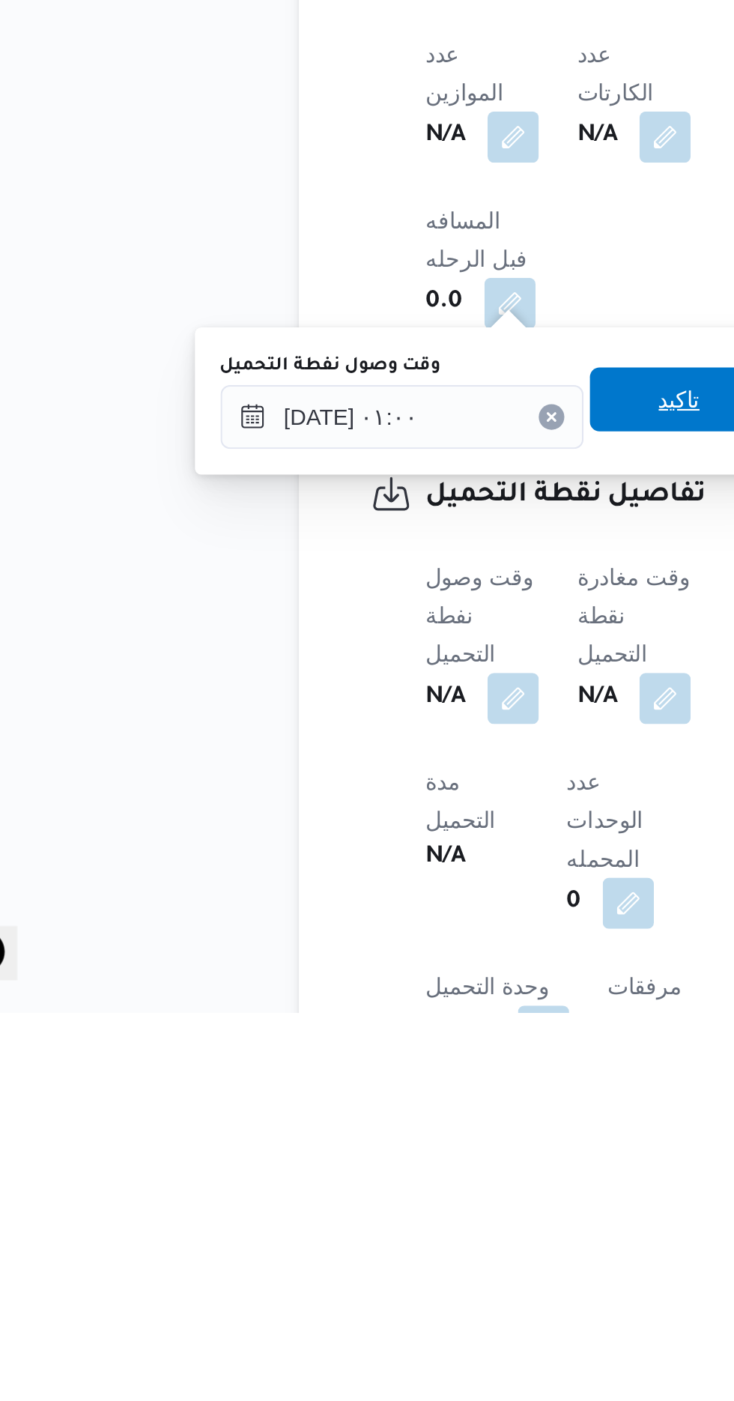
click at [368, 1106] on span "تاكيد" at bounding box center [373, 1114] width 84 height 30
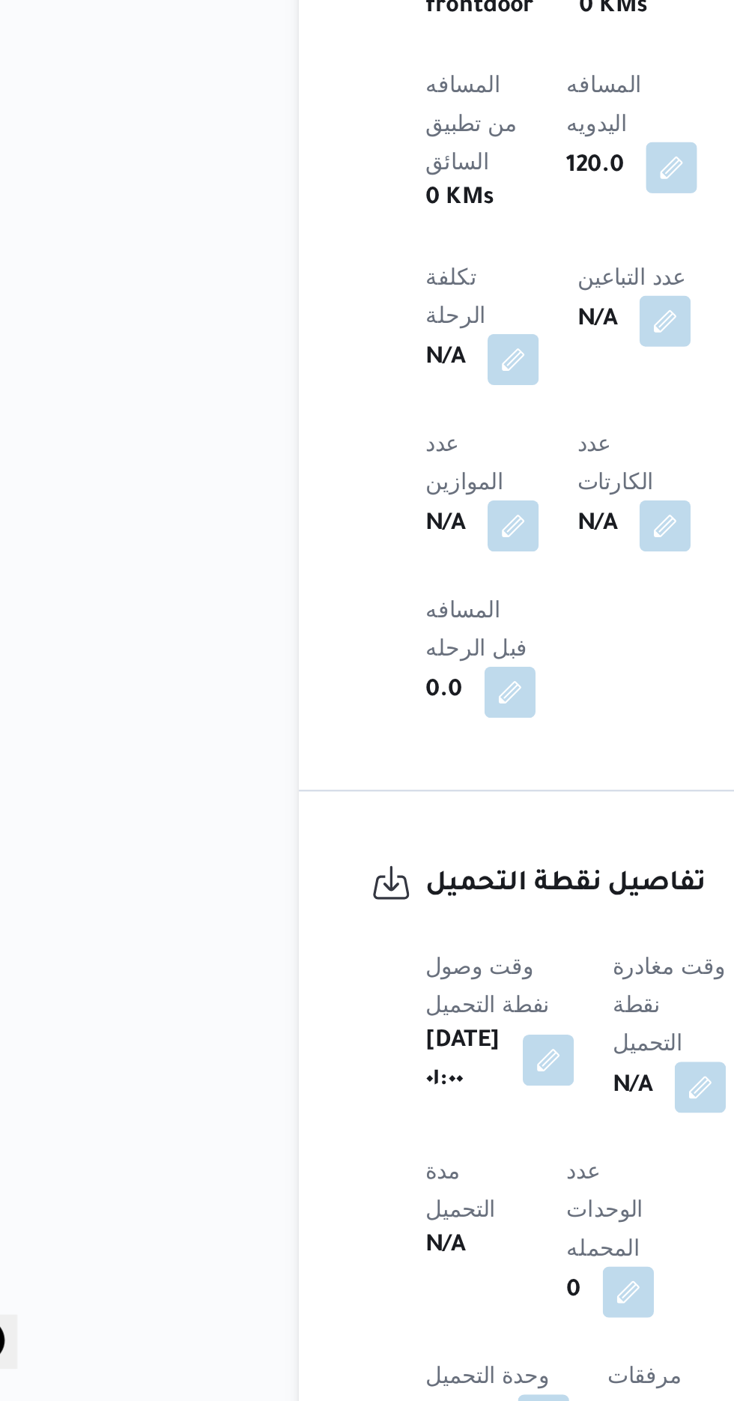
click at [323, 1229] on button "button" at bounding box center [312, 1241] width 24 height 24
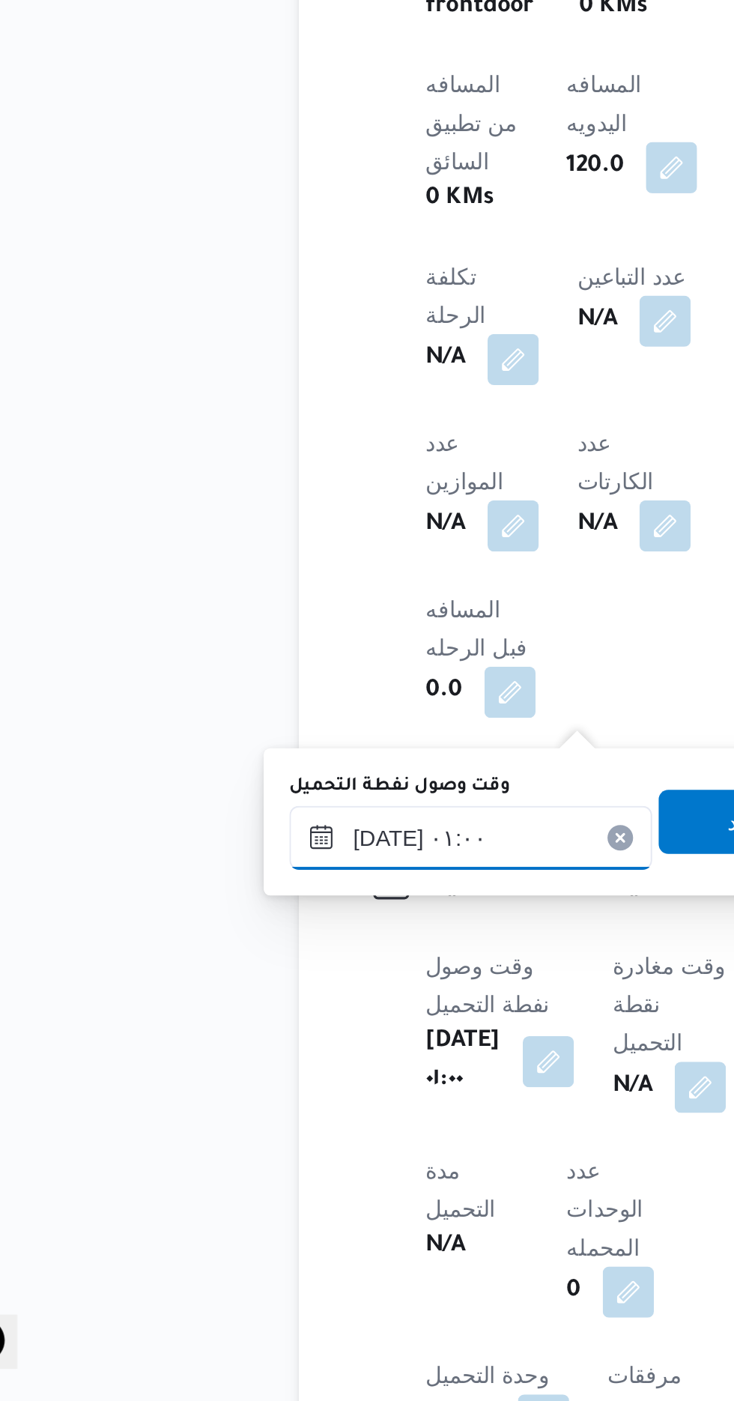
click at [300, 1135] on input "[DATE] ٠١:٠٠" at bounding box center [275, 1137] width 170 height 30
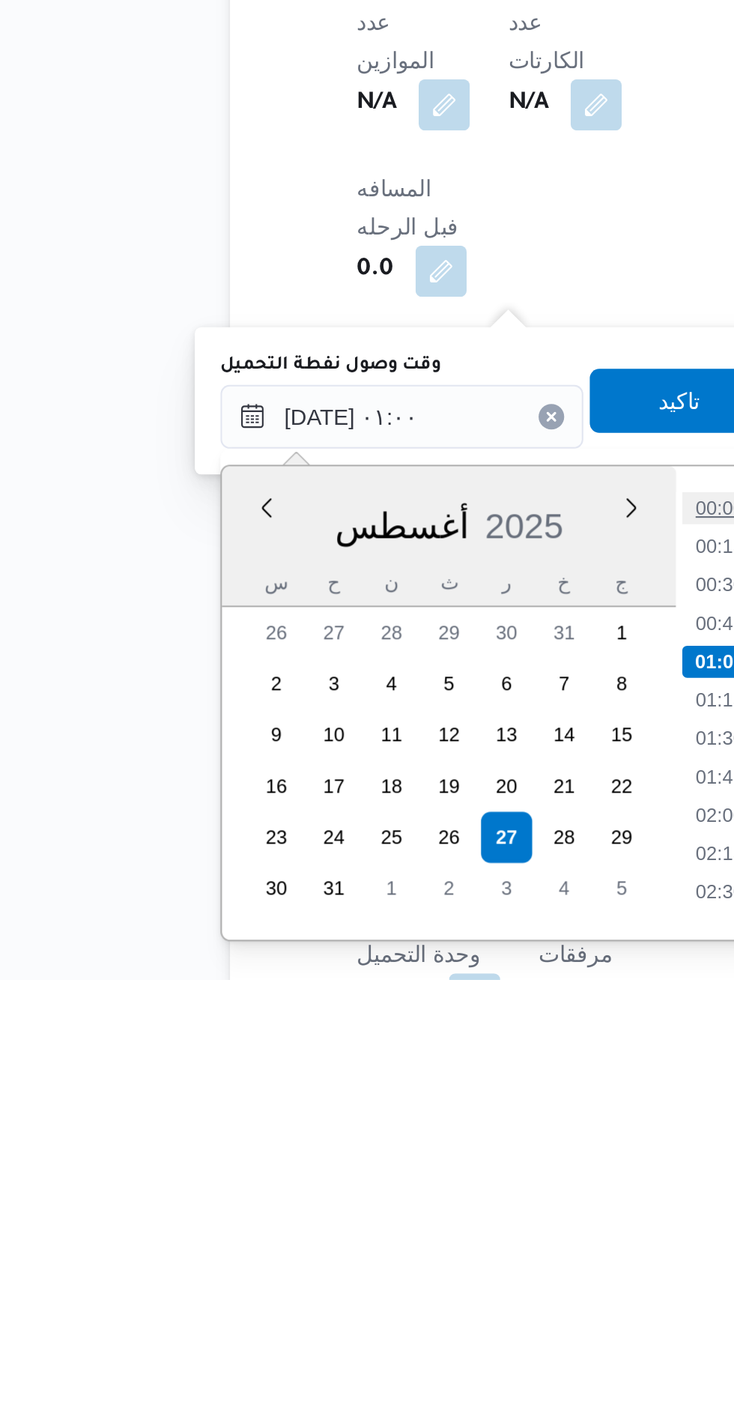
click at [426, 1175] on li "00:00" at bounding box center [424, 1179] width 34 height 15
type input "[DATE] ٠١:٠٠"
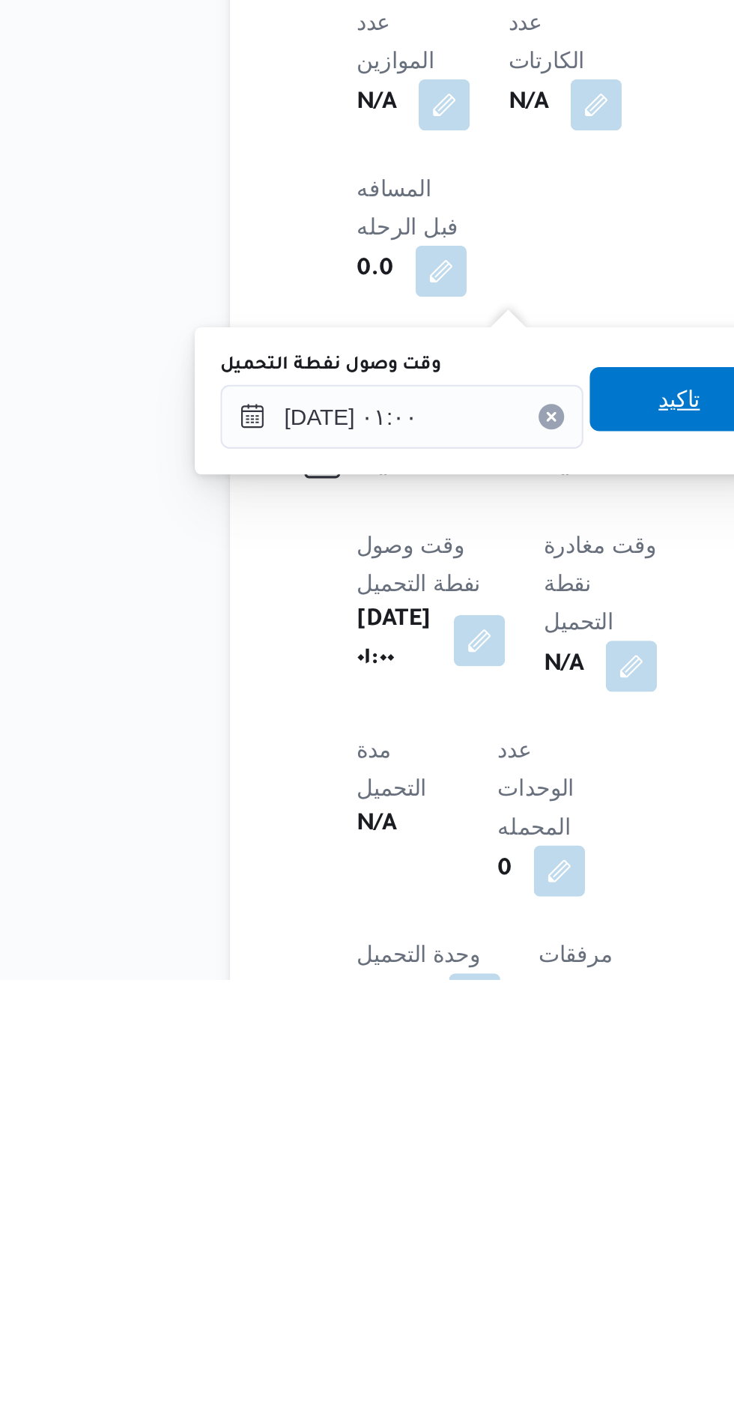
click at [402, 1133] on span "تاكيد" at bounding box center [405, 1129] width 84 height 30
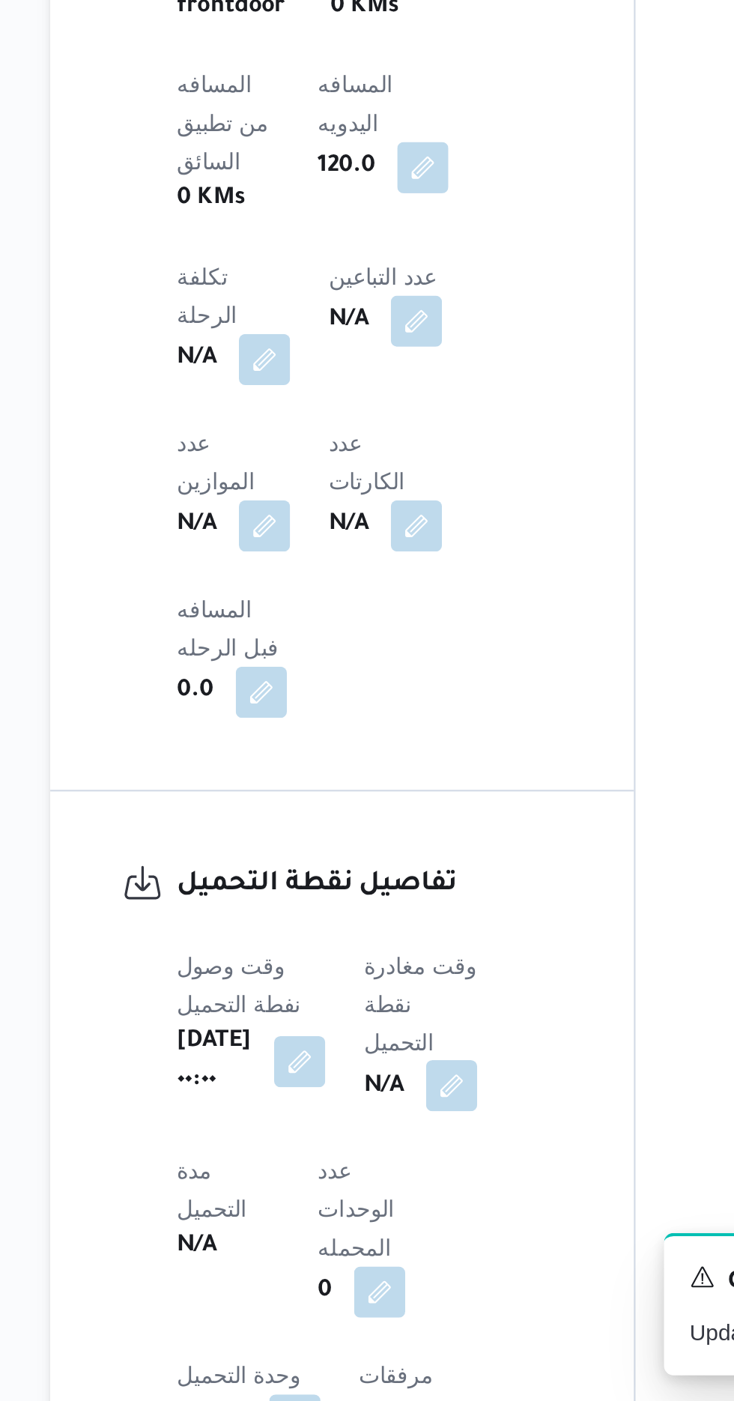
click at [395, 1241] on button "button" at bounding box center [383, 1253] width 24 height 24
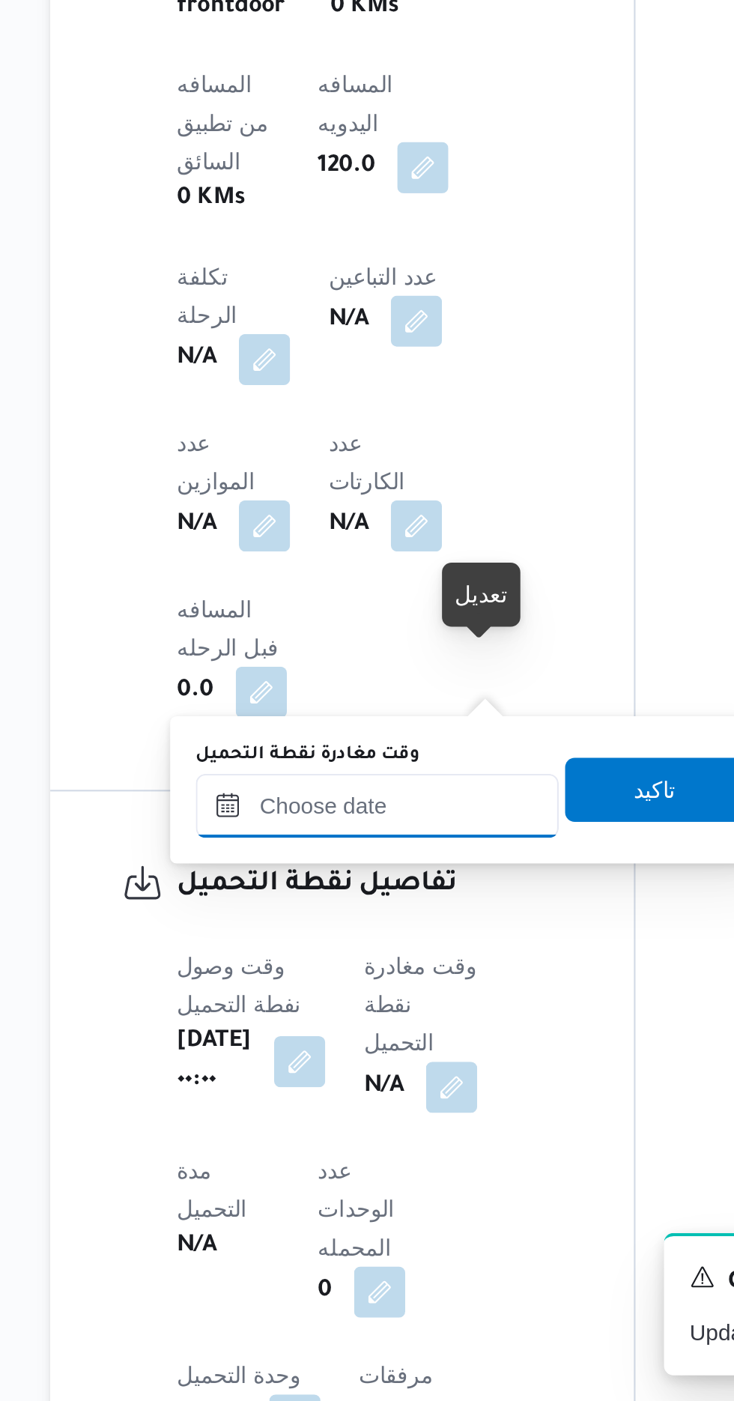
click at [363, 1117] on input "وقت مغادرة نقطة التحميل" at bounding box center [348, 1122] width 170 height 30
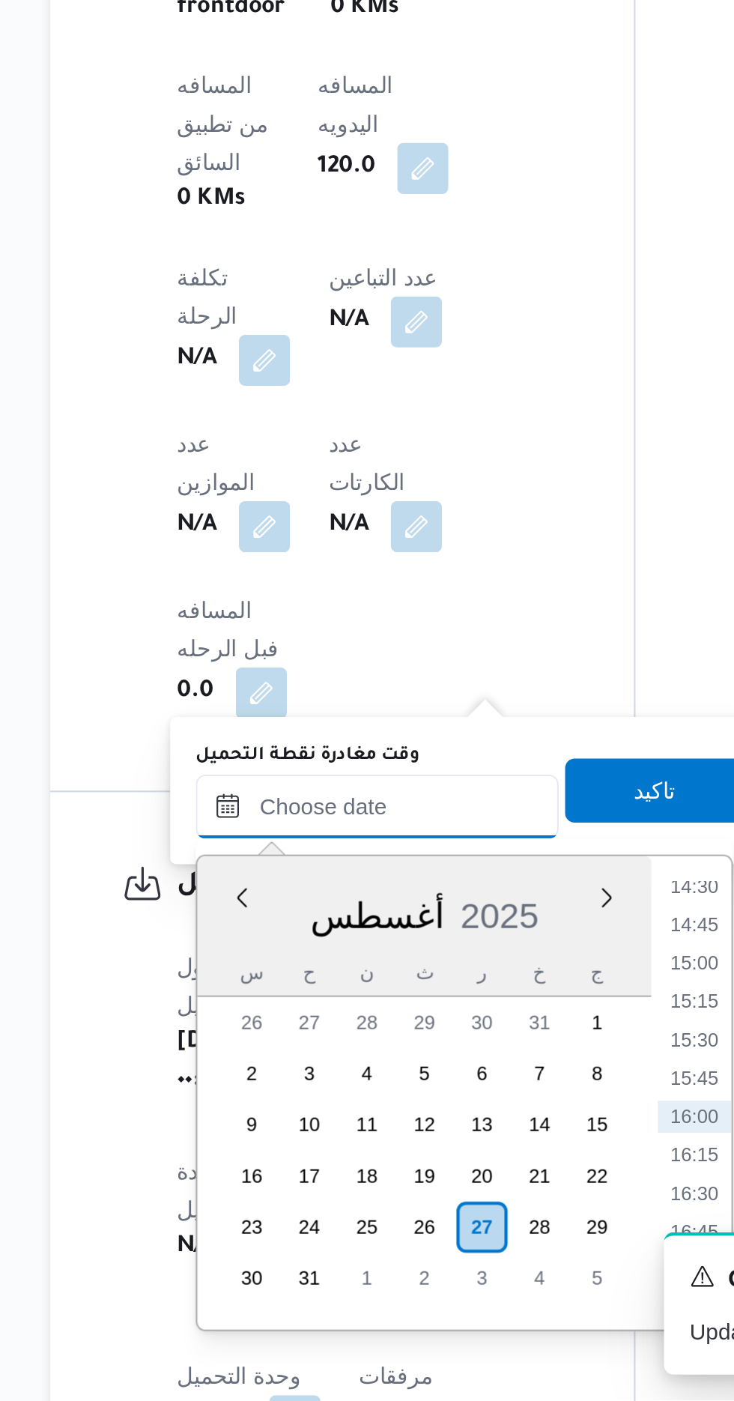
scroll to position [535, 0]
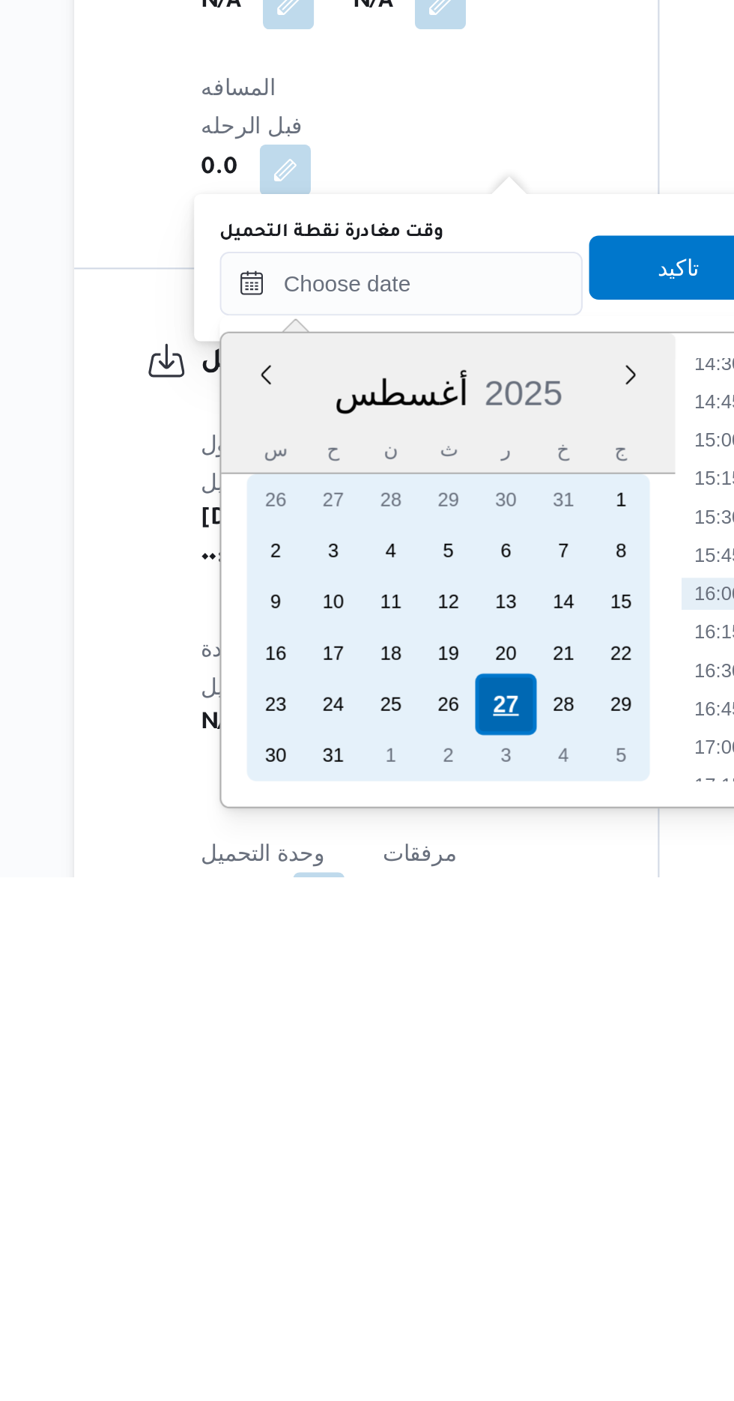
click at [396, 1324] on div "27" at bounding box center [397, 1320] width 28 height 28
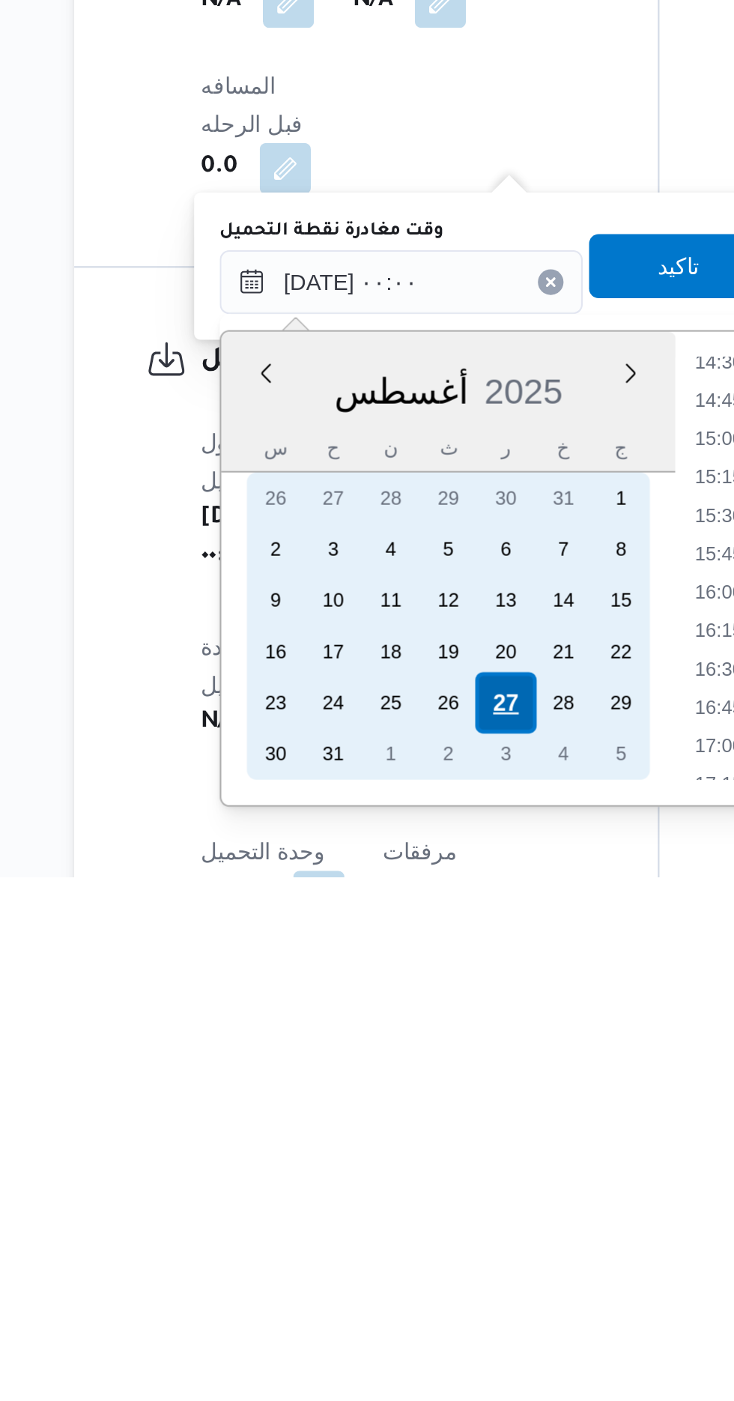
scroll to position [0, 0]
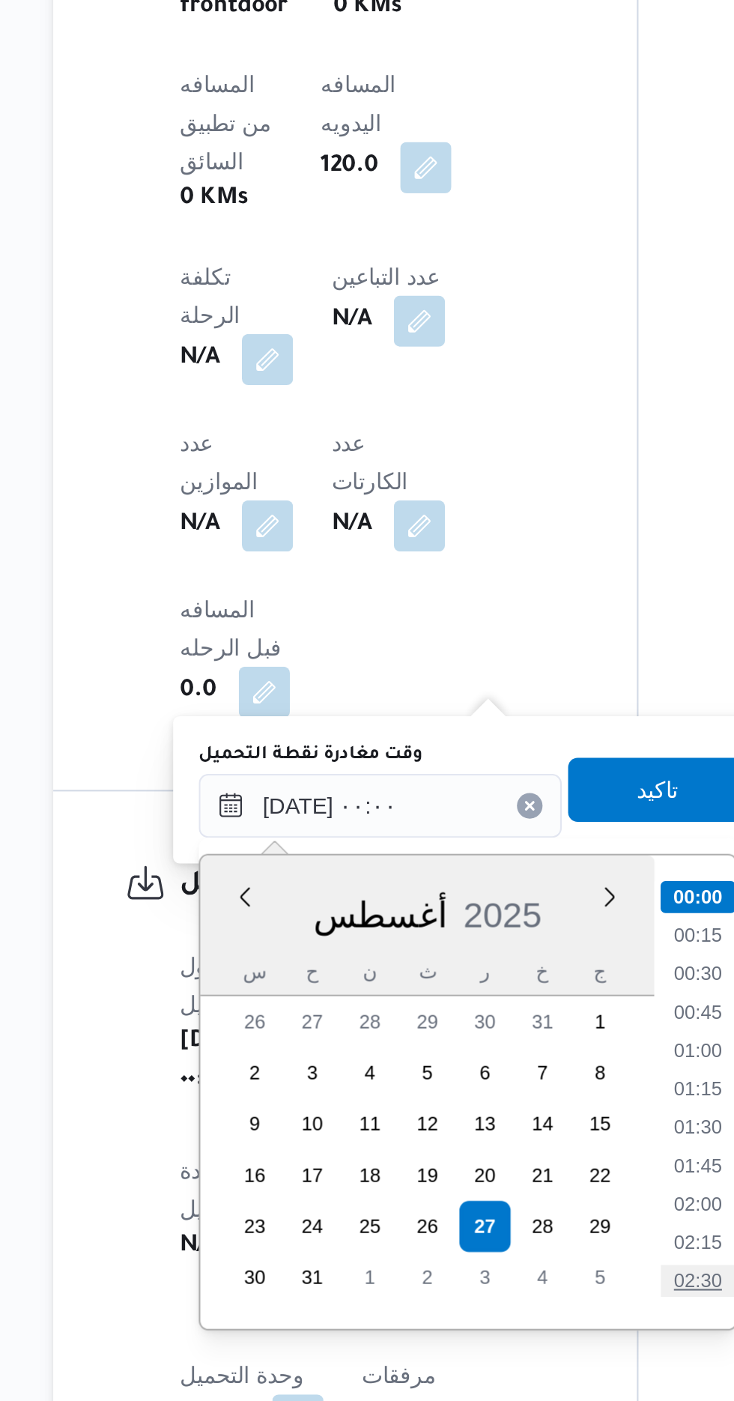
click at [506, 1344] on li "02:30" at bounding box center [496, 1344] width 34 height 15
type input "[DATE] ٠٢:٣٠"
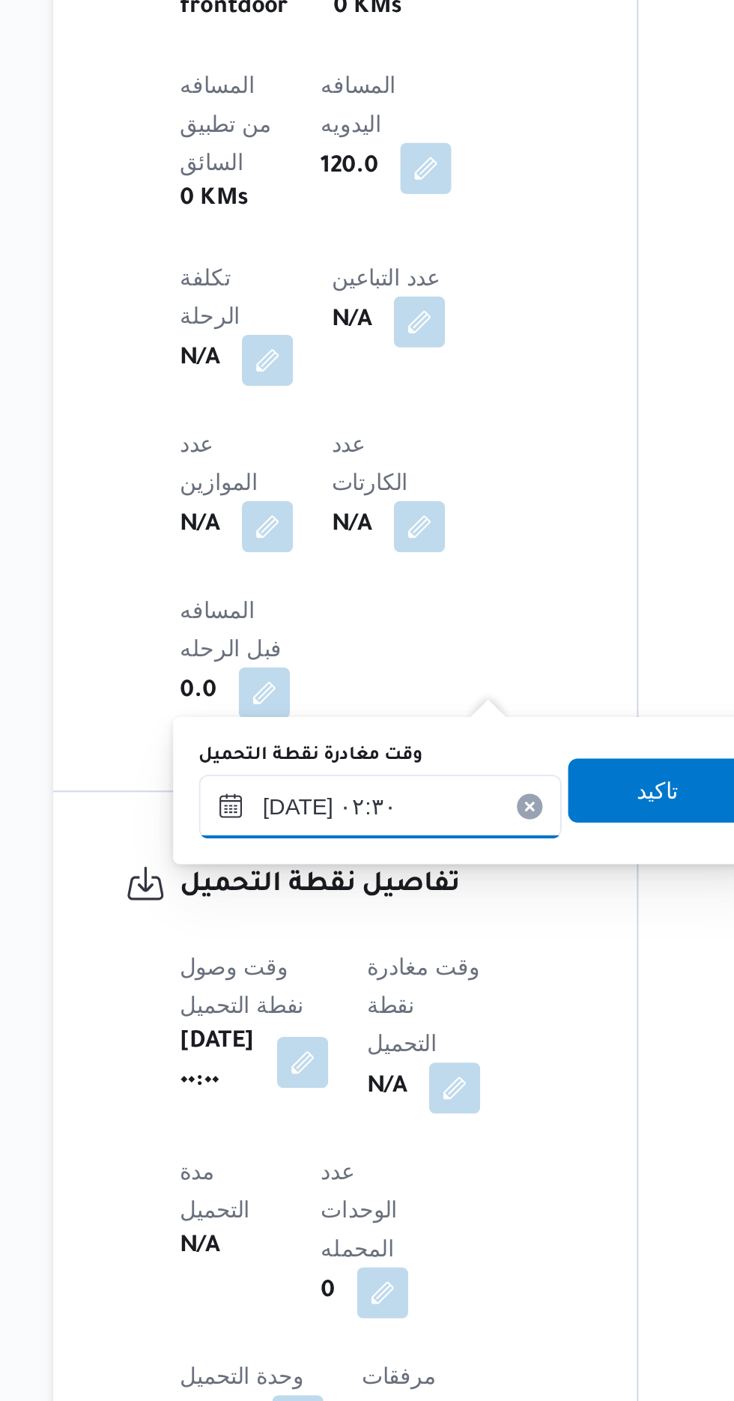
scroll to position [535, 0]
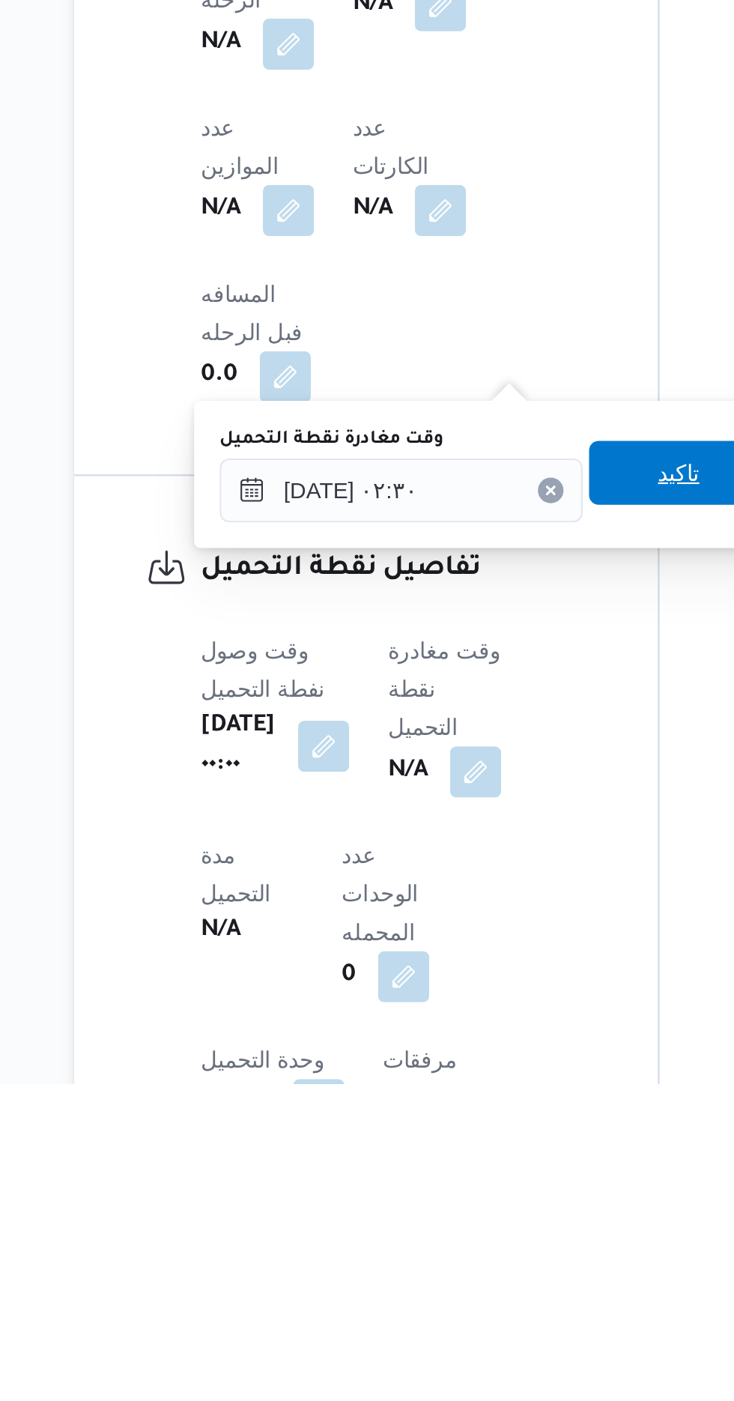
click at [473, 1118] on span "تاكيد" at bounding box center [478, 1115] width 84 height 30
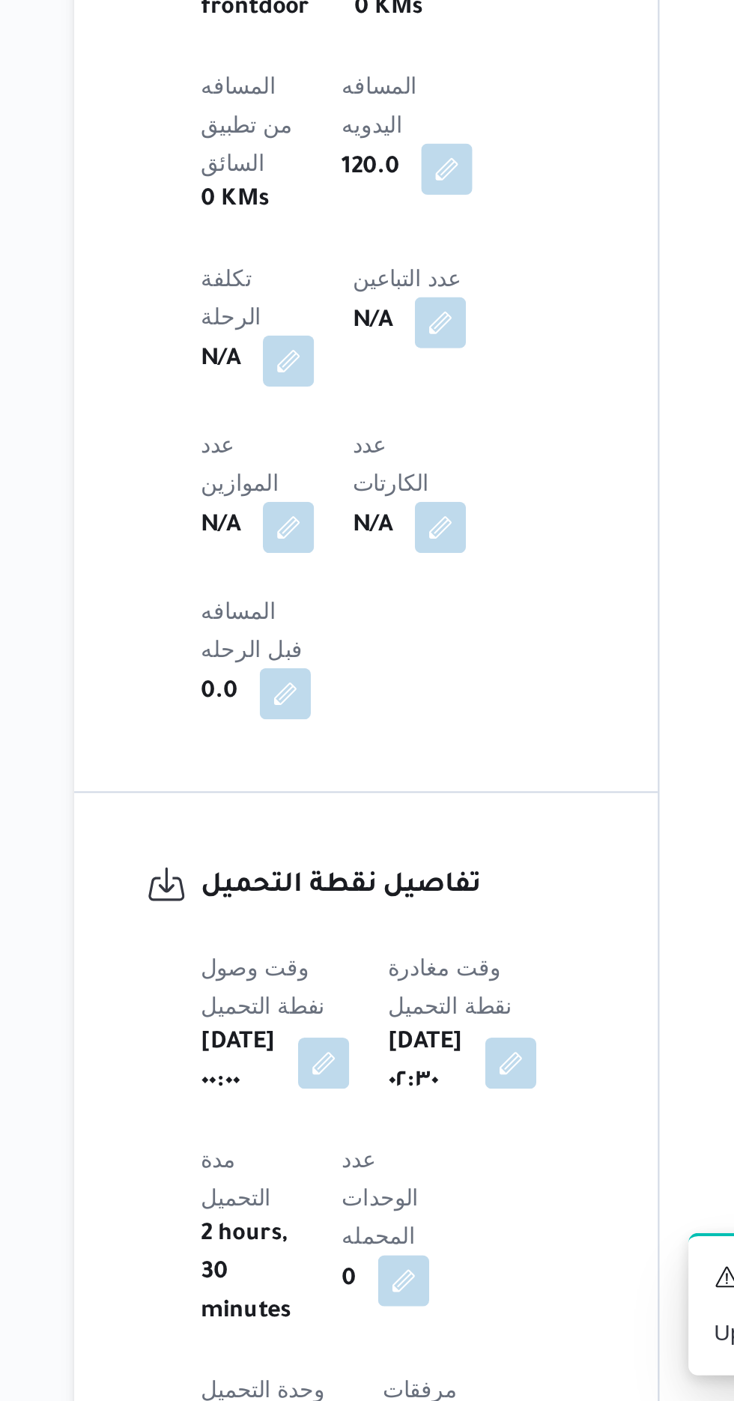
click at [377, 1225] on b "[DATE] ٠٢:٣٠" at bounding box center [359, 1243] width 35 height 36
click at [411, 1230] on button "button" at bounding box center [399, 1242] width 24 height 24
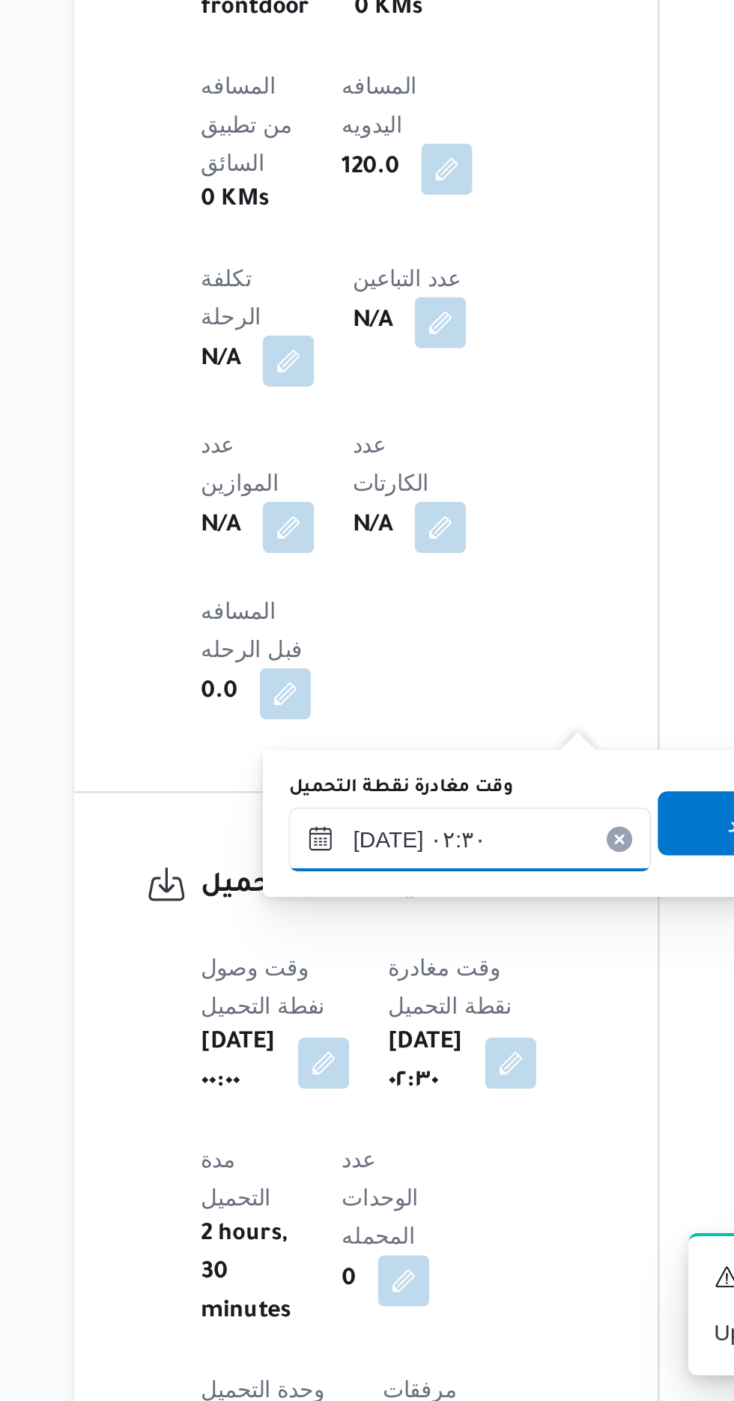
click at [378, 1142] on input "[DATE] ٠٢:٣٠" at bounding box center [380, 1138] width 170 height 30
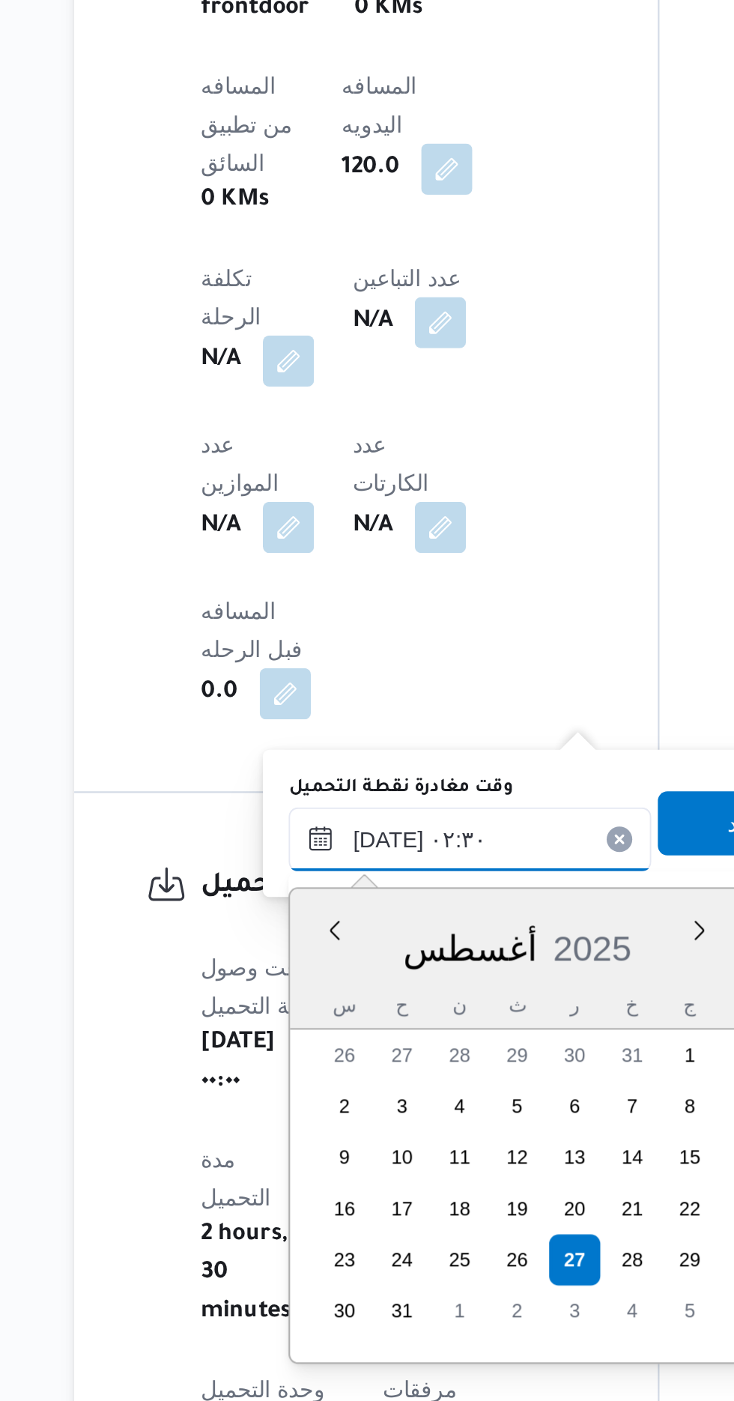
scroll to position [76, 0]
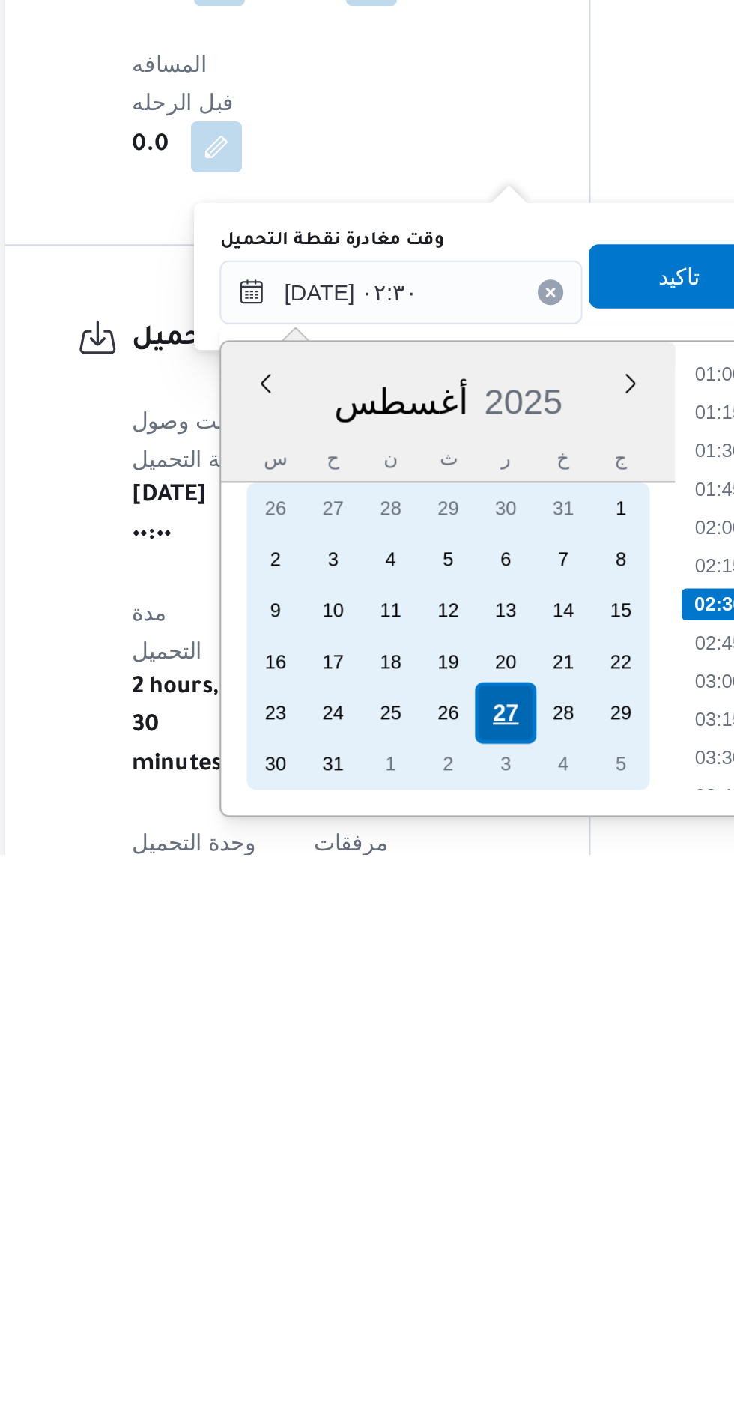
click at [427, 1333] on div "27" at bounding box center [429, 1335] width 28 height 28
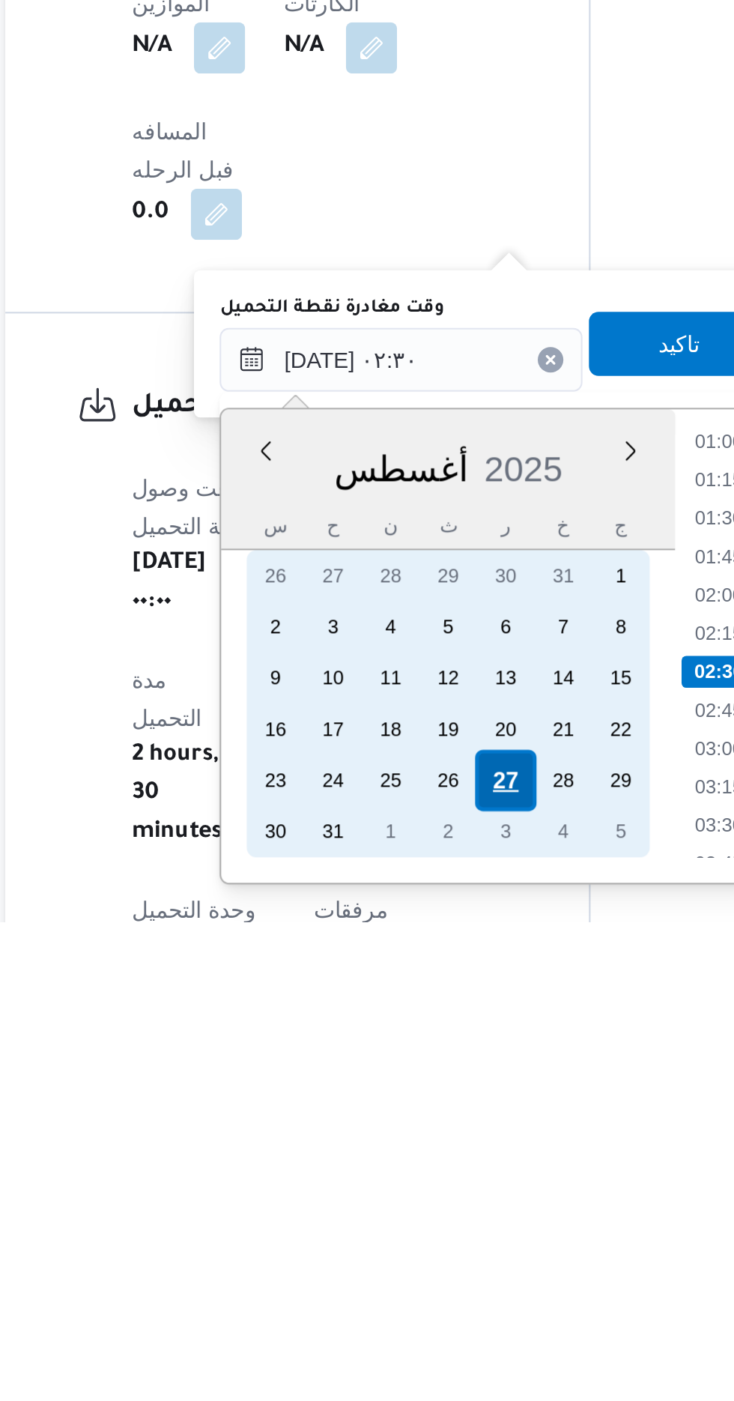
scroll to position [535, 0]
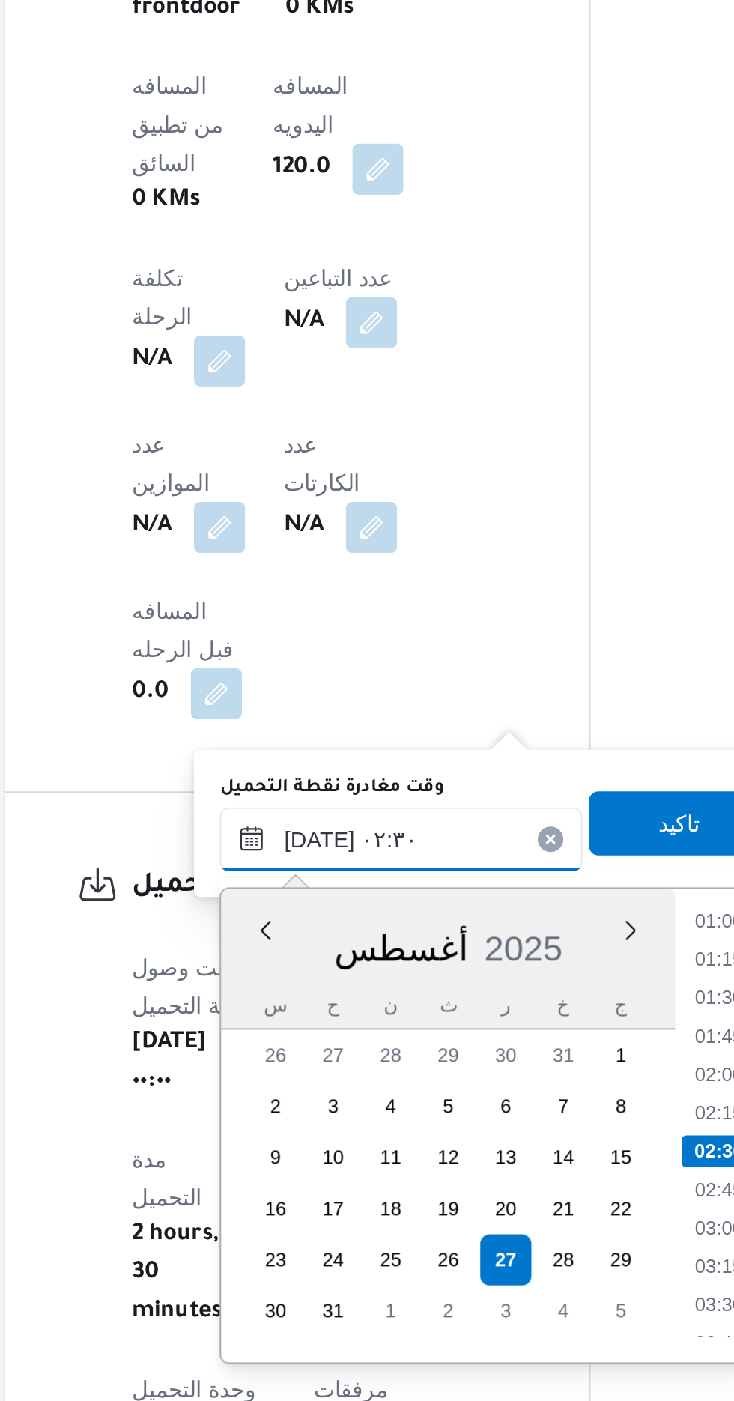
click at [306, 1142] on input "[DATE] ٠٢:٣٠" at bounding box center [380, 1138] width 170 height 30
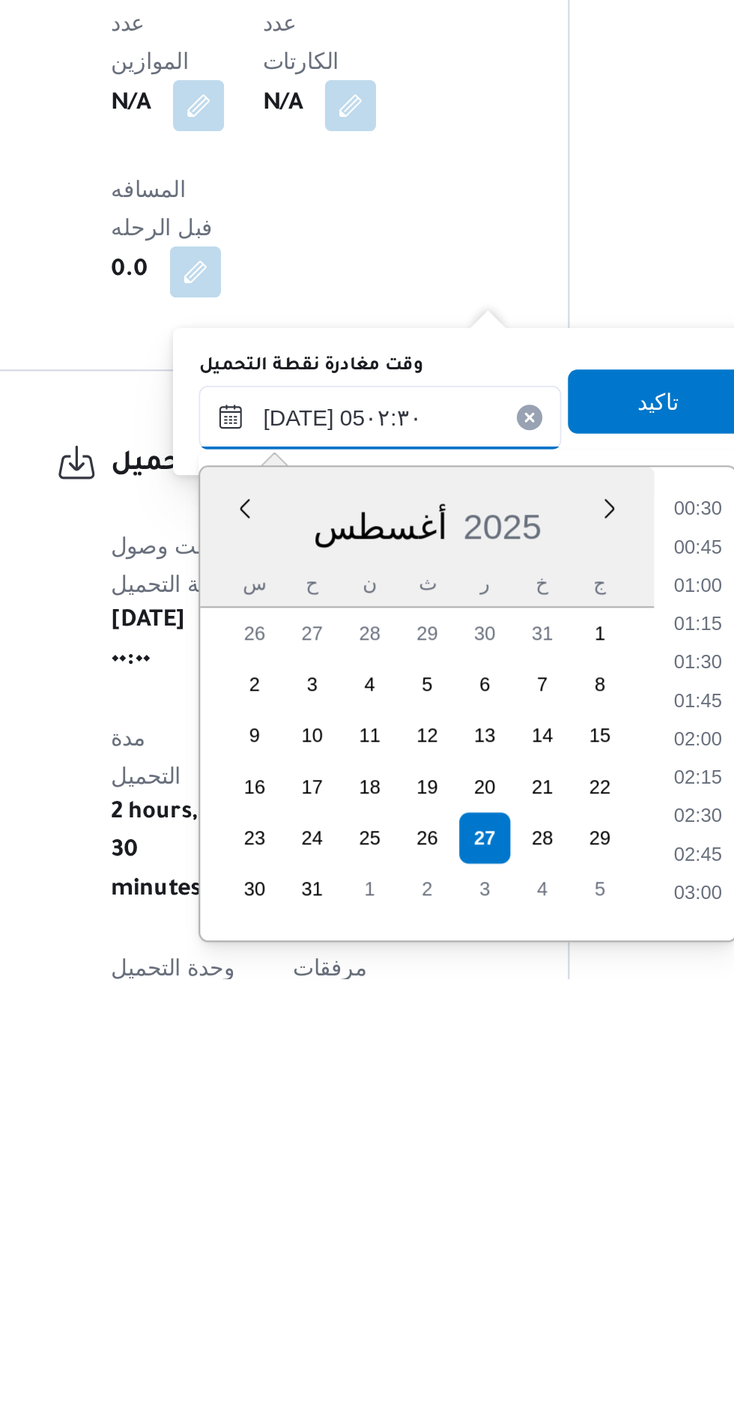
scroll to position [214, 0]
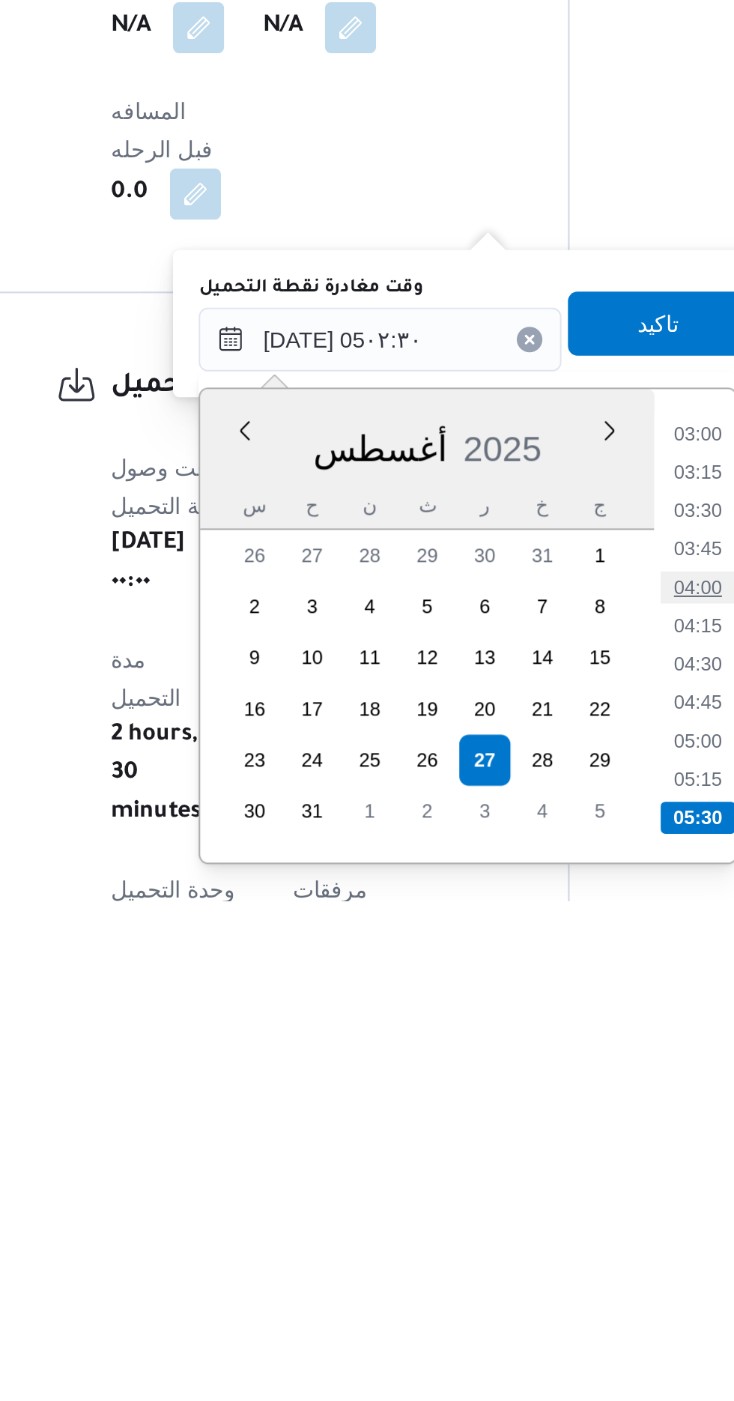
click at [530, 1249] on li "04:00" at bounding box center [529, 1253] width 34 height 15
type input "[DATE] ٠٤:٠٠"
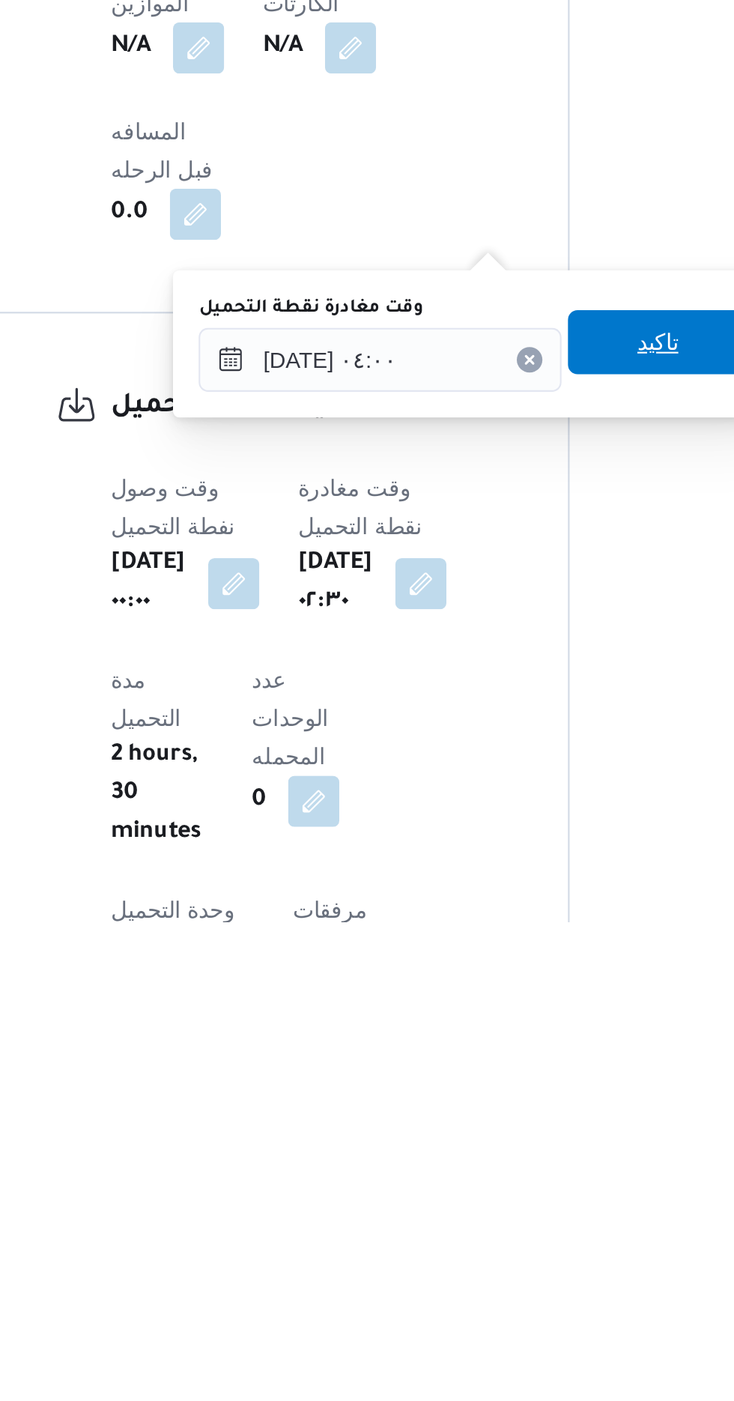
click at [517, 1127] on span "تاكيد" at bounding box center [509, 1130] width 19 height 18
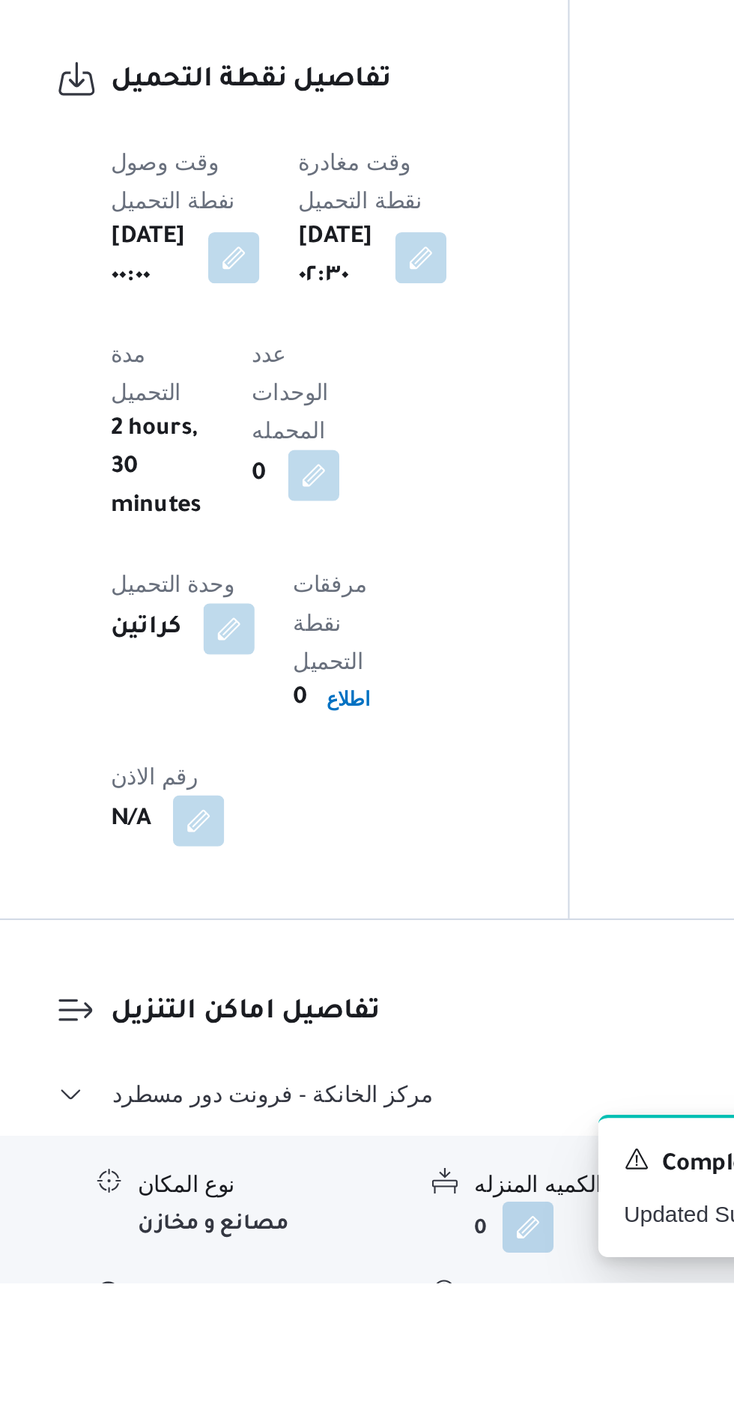
scroll to position [868, 0]
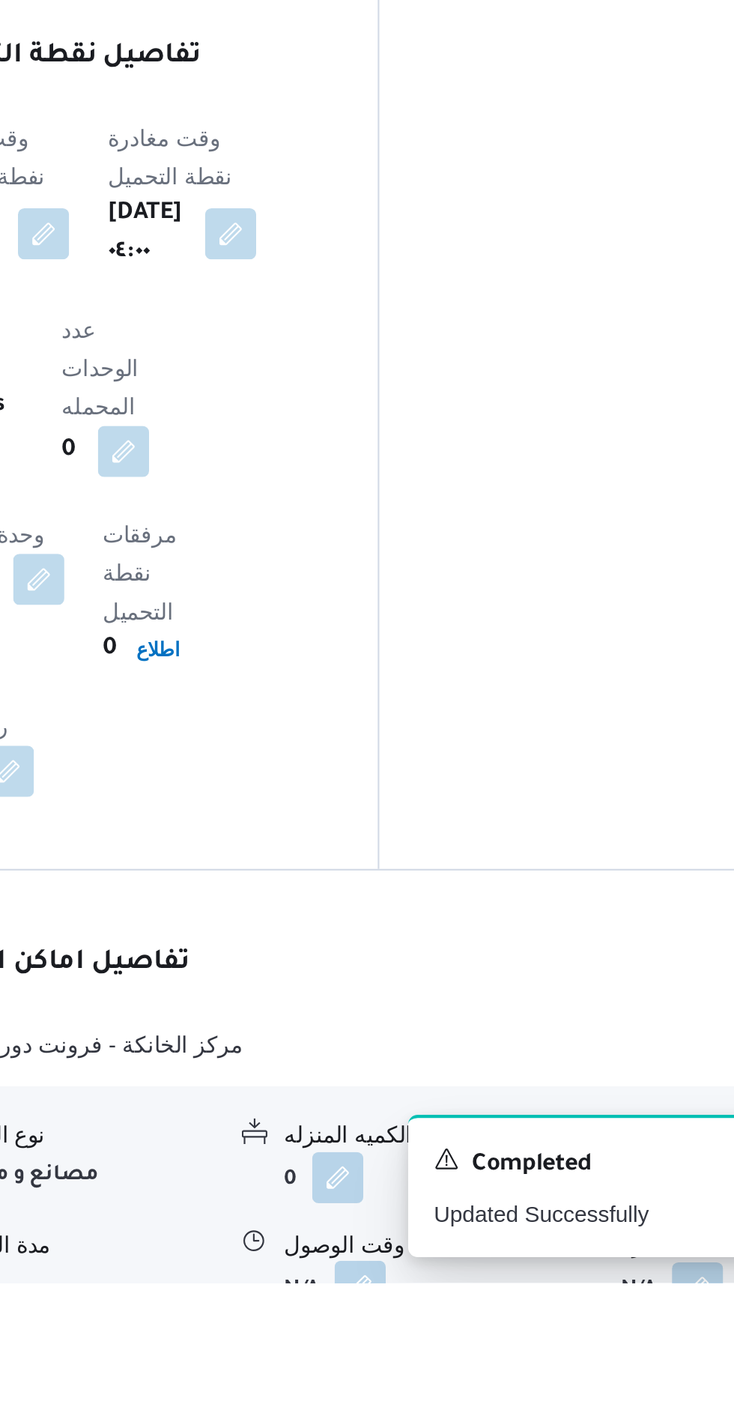
click at [455, 1390] on button "button" at bounding box center [460, 1402] width 24 height 24
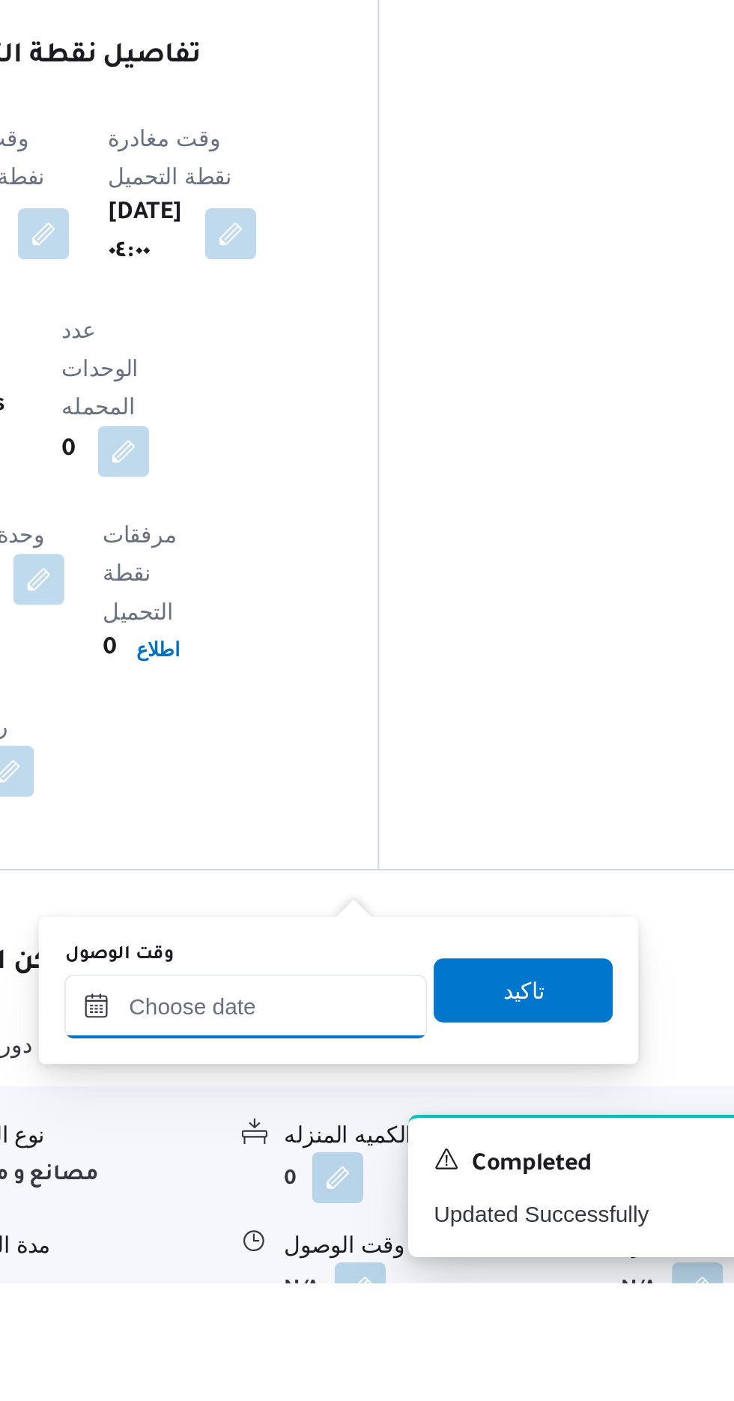
click at [415, 1273] on input "وقت الوصول" at bounding box center [406, 1271] width 170 height 30
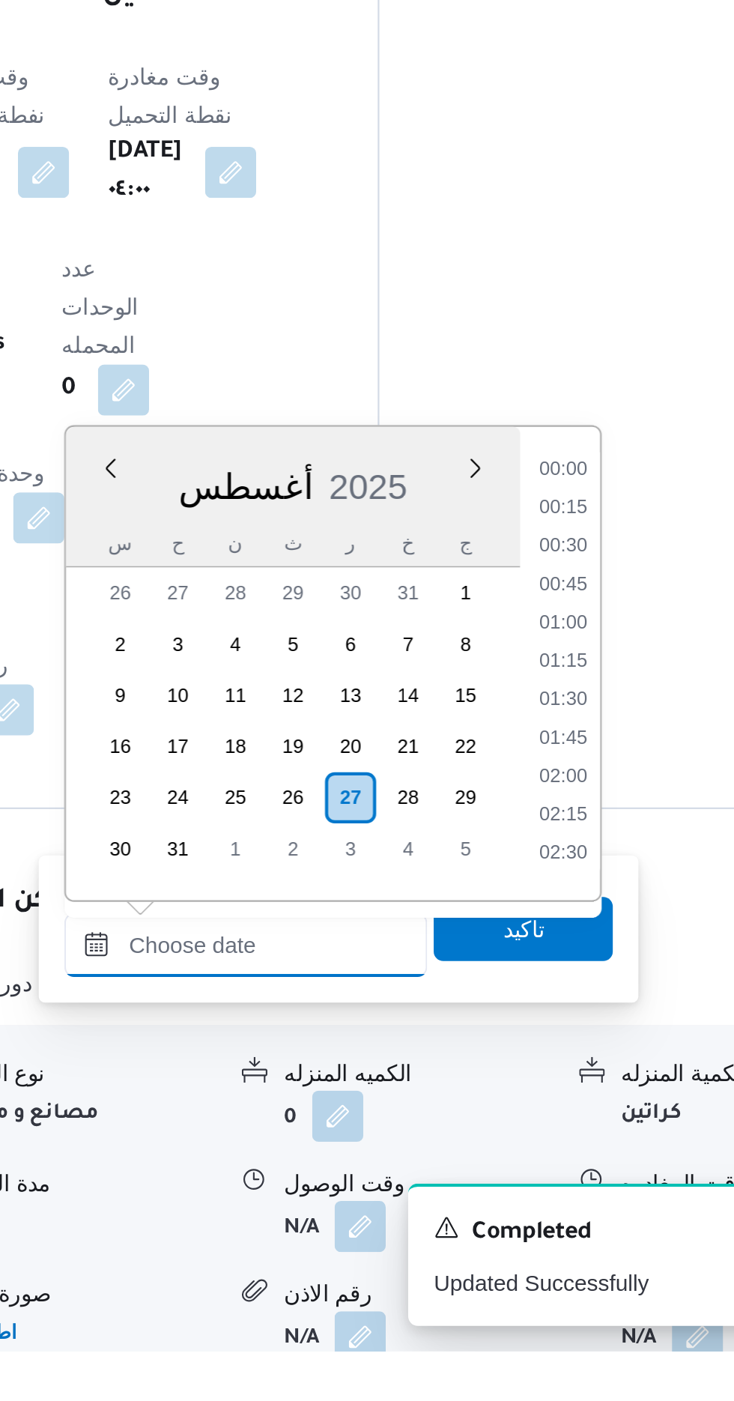
scroll to position [938, 0]
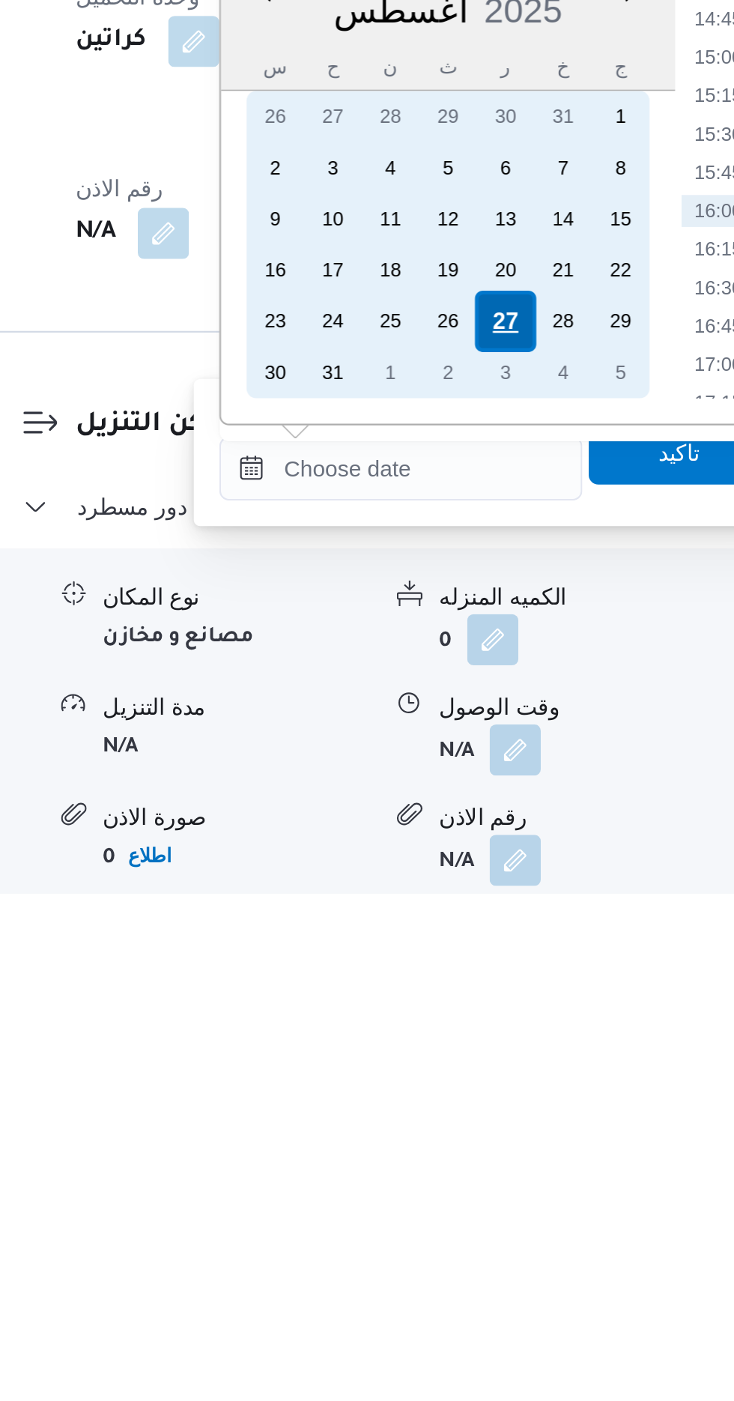
click at [459, 1125] on div "27" at bounding box center [455, 1132] width 28 height 28
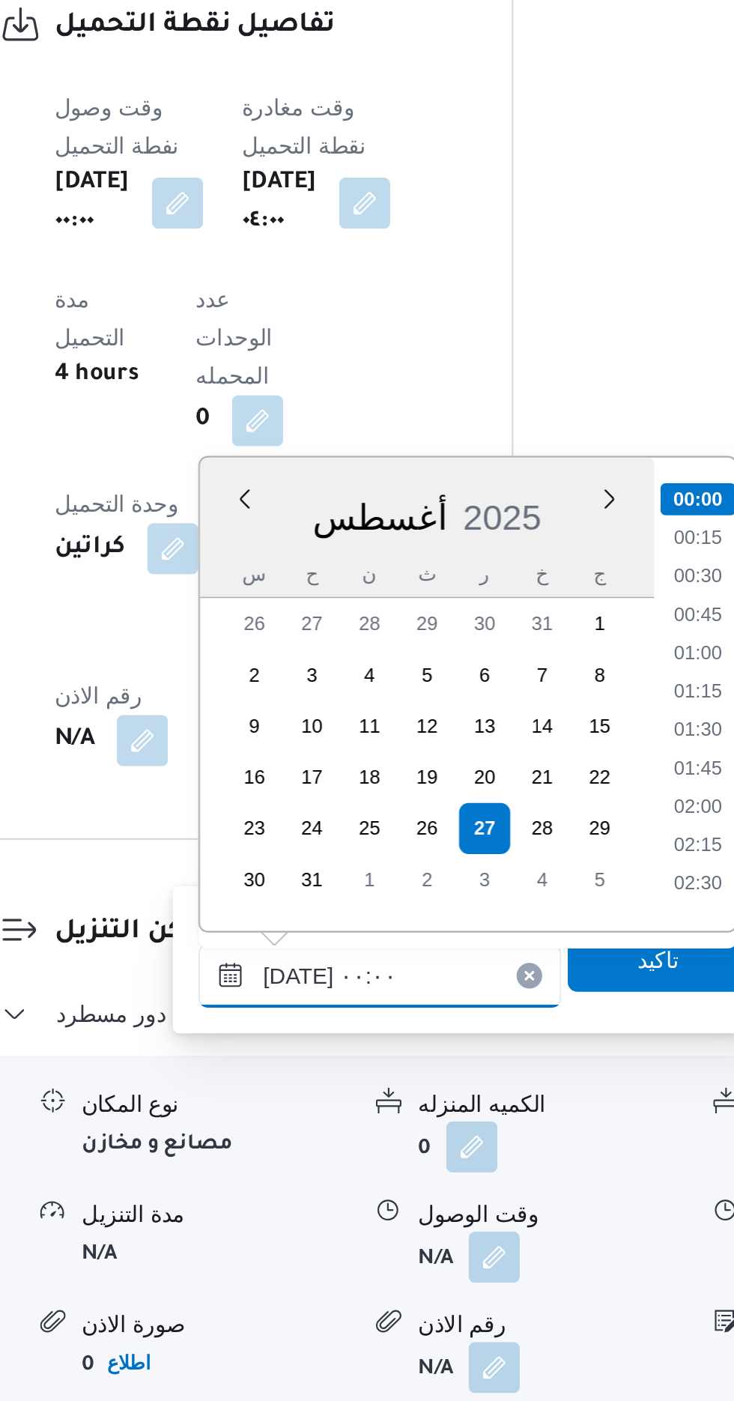
click at [337, 1202] on input "[DATE] ٠٠:٠٠" at bounding box center [406, 1201] width 170 height 30
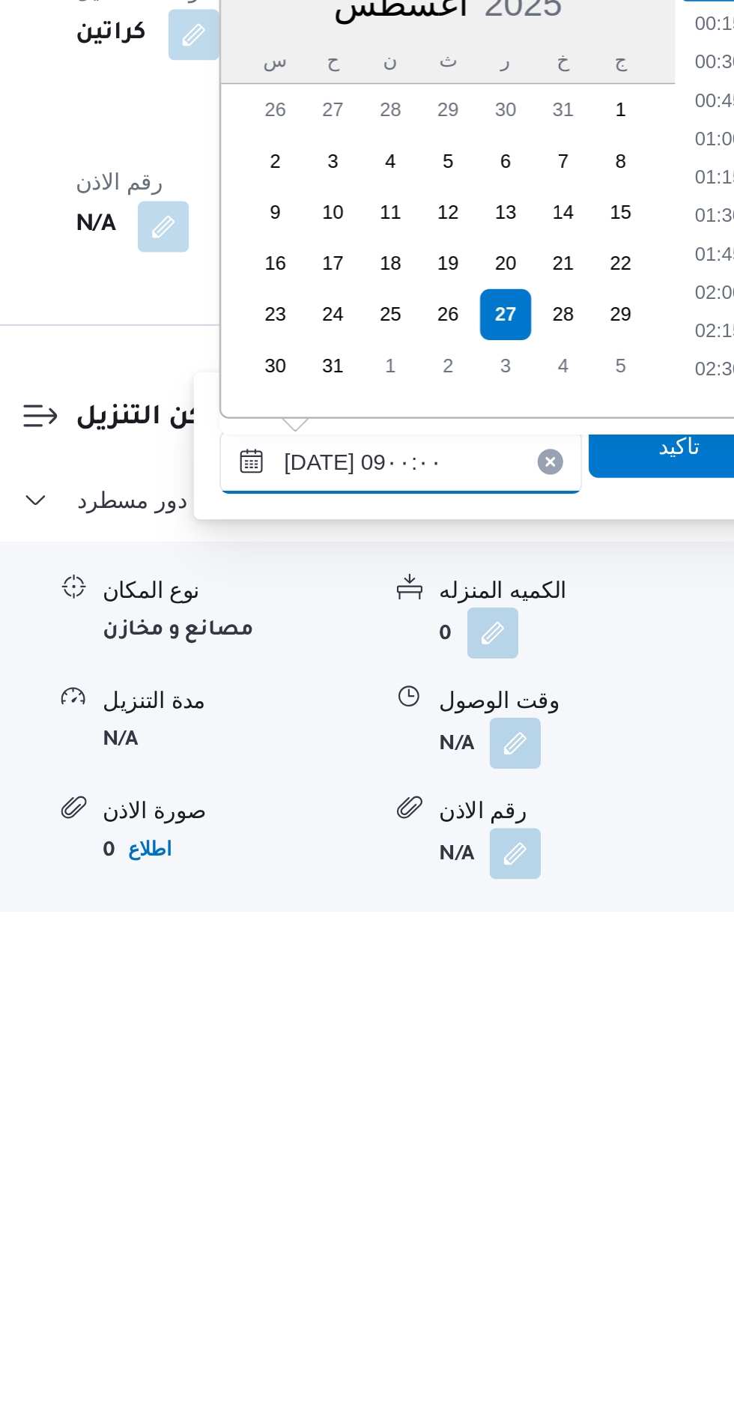
scroll to position [466, 0]
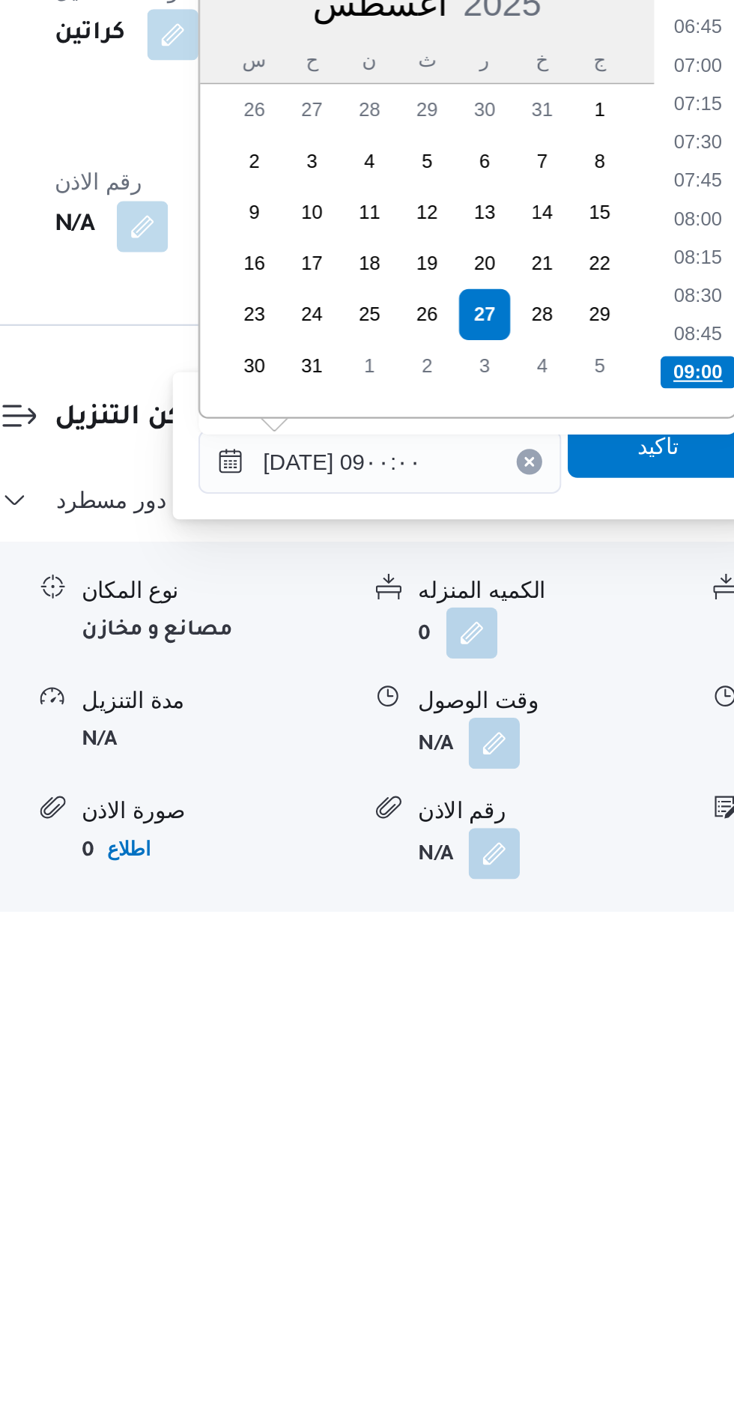
click at [554, 1143] on li "09:00" at bounding box center [555, 1143] width 35 height 15
type input "[DATE] ٠٩:٠٠"
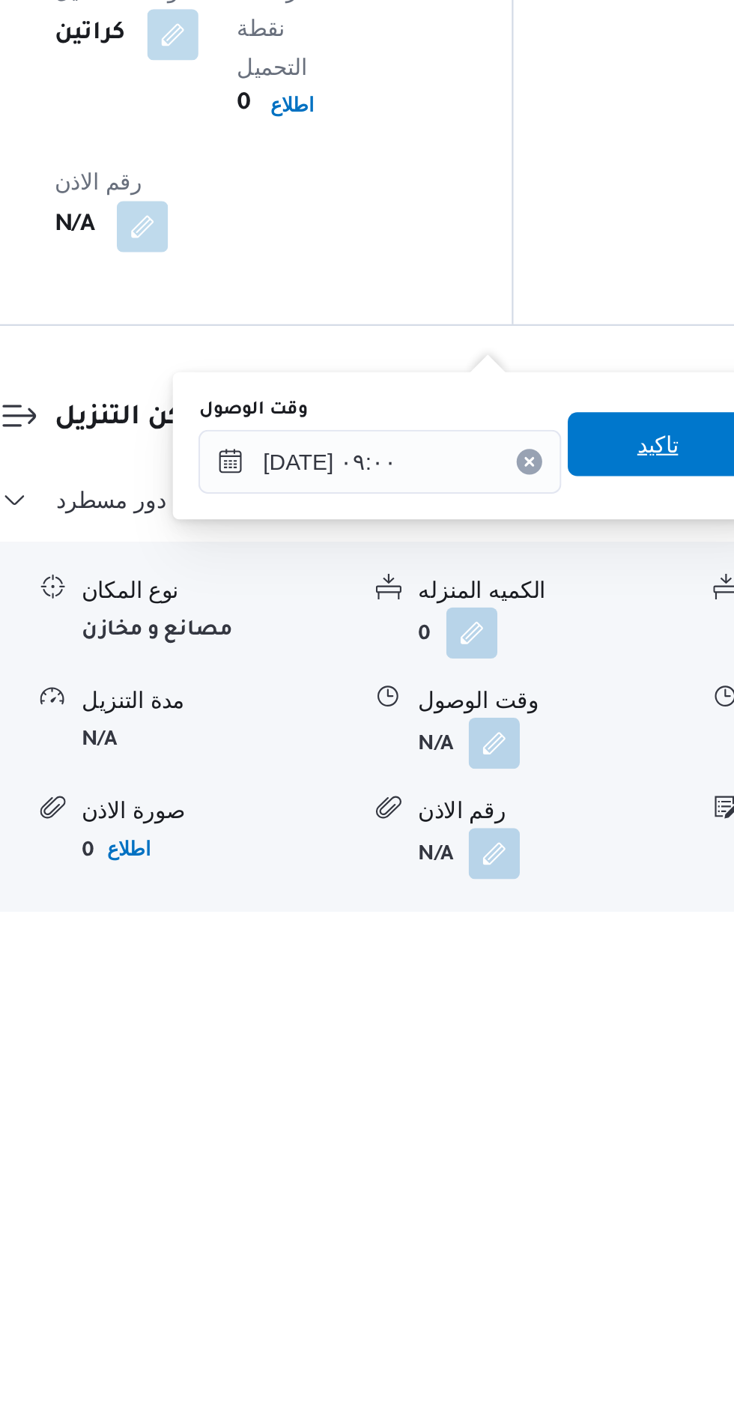
click at [539, 1180] on span "تاكيد" at bounding box center [536, 1178] width 84 height 30
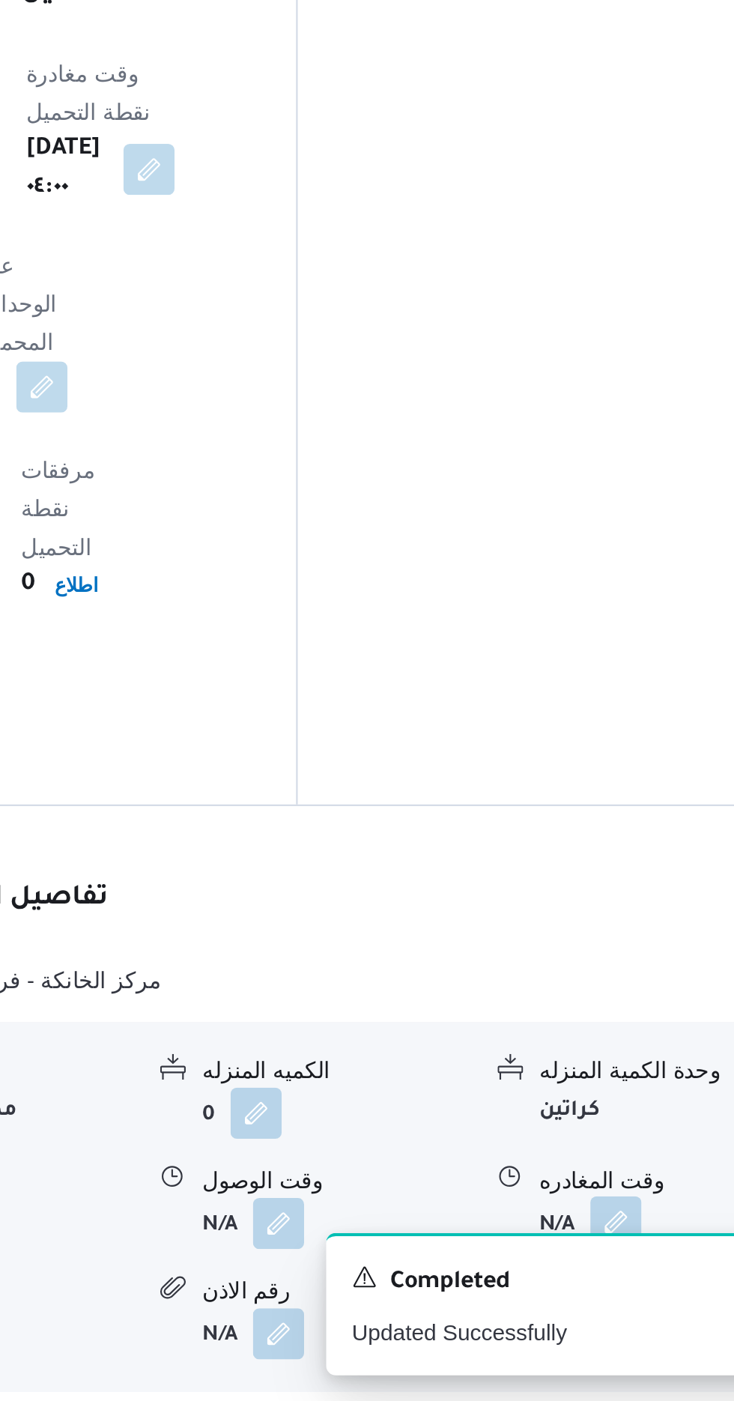
click at [611, 1305] on button "button" at bounding box center [618, 1317] width 24 height 24
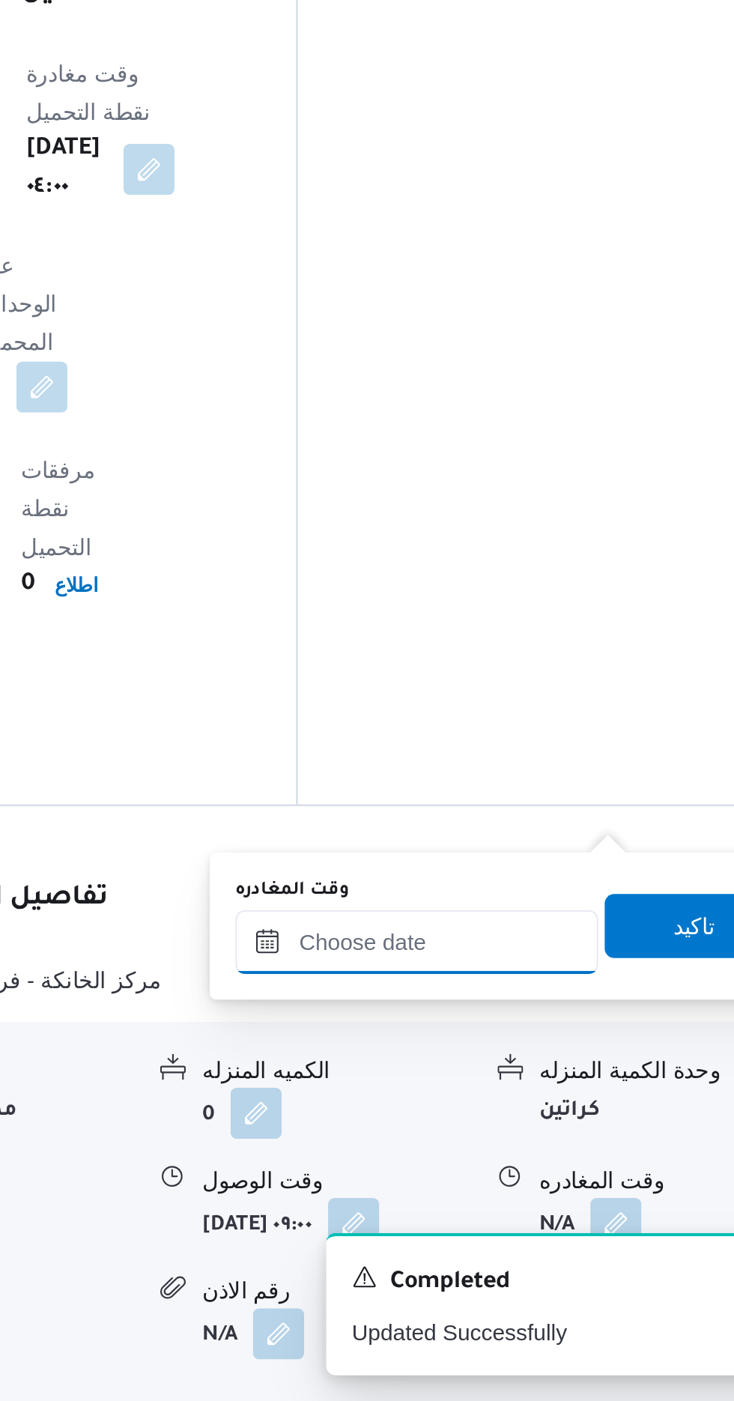
click at [542, 1171] on div at bounding box center [525, 1186] width 170 height 30
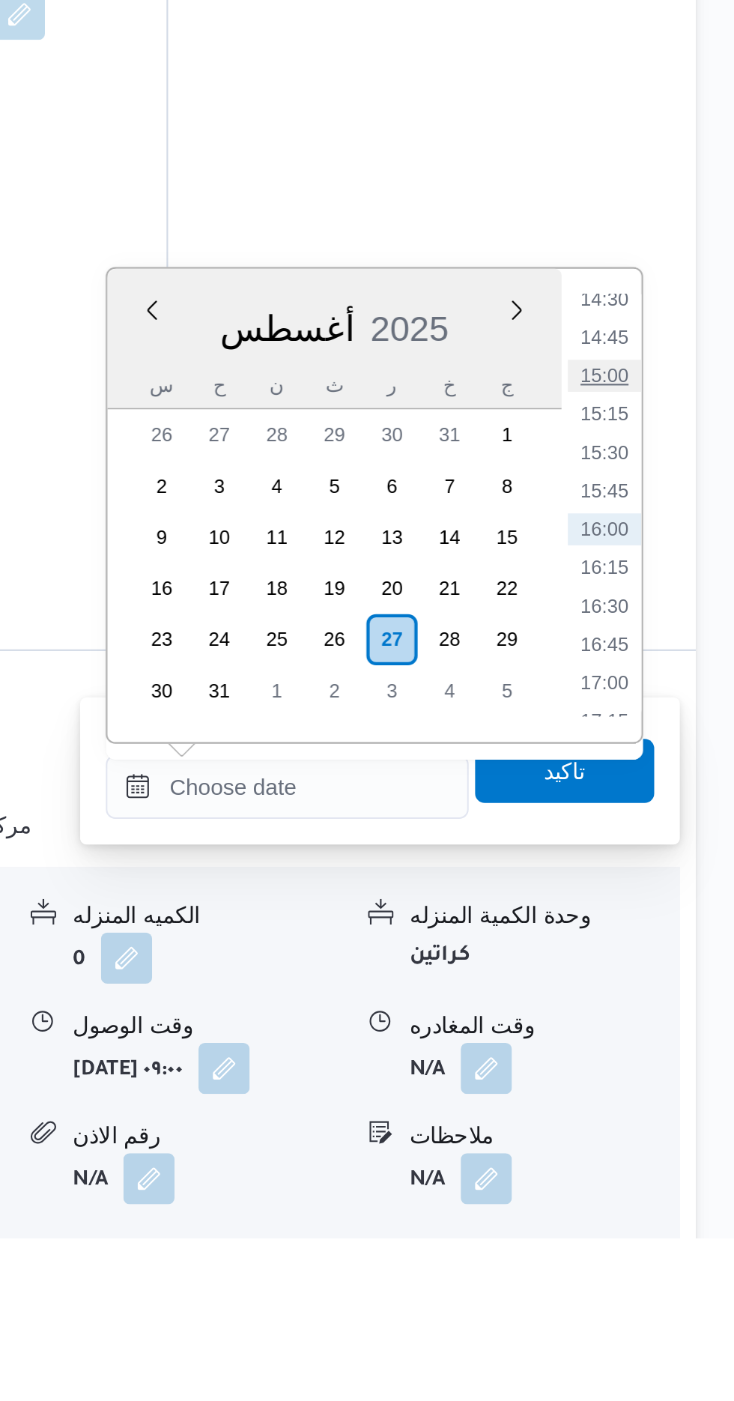
click at [671, 992] on li "15:00" at bounding box center [673, 996] width 34 height 15
type input "[DATE] ١٥:٠٠"
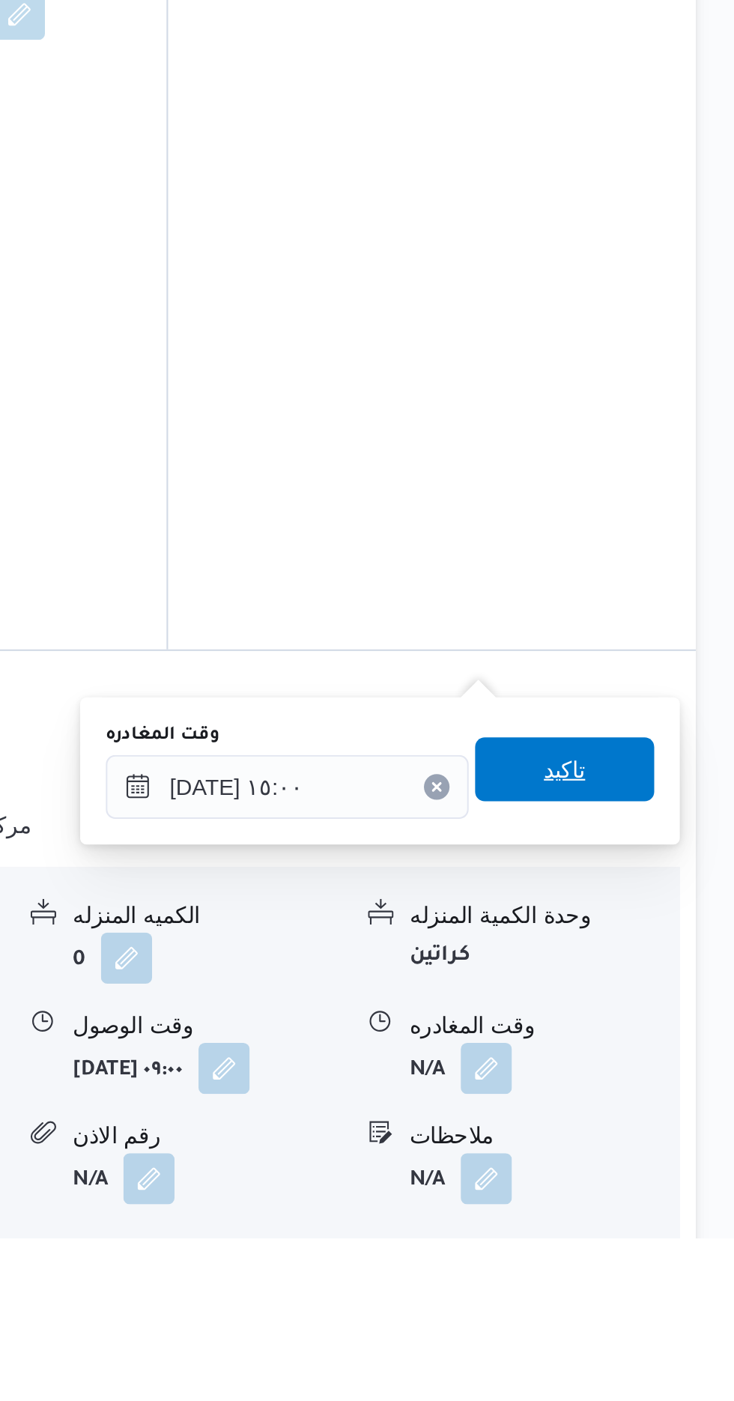
click at [679, 1177] on span "تاكيد" at bounding box center [655, 1181] width 84 height 30
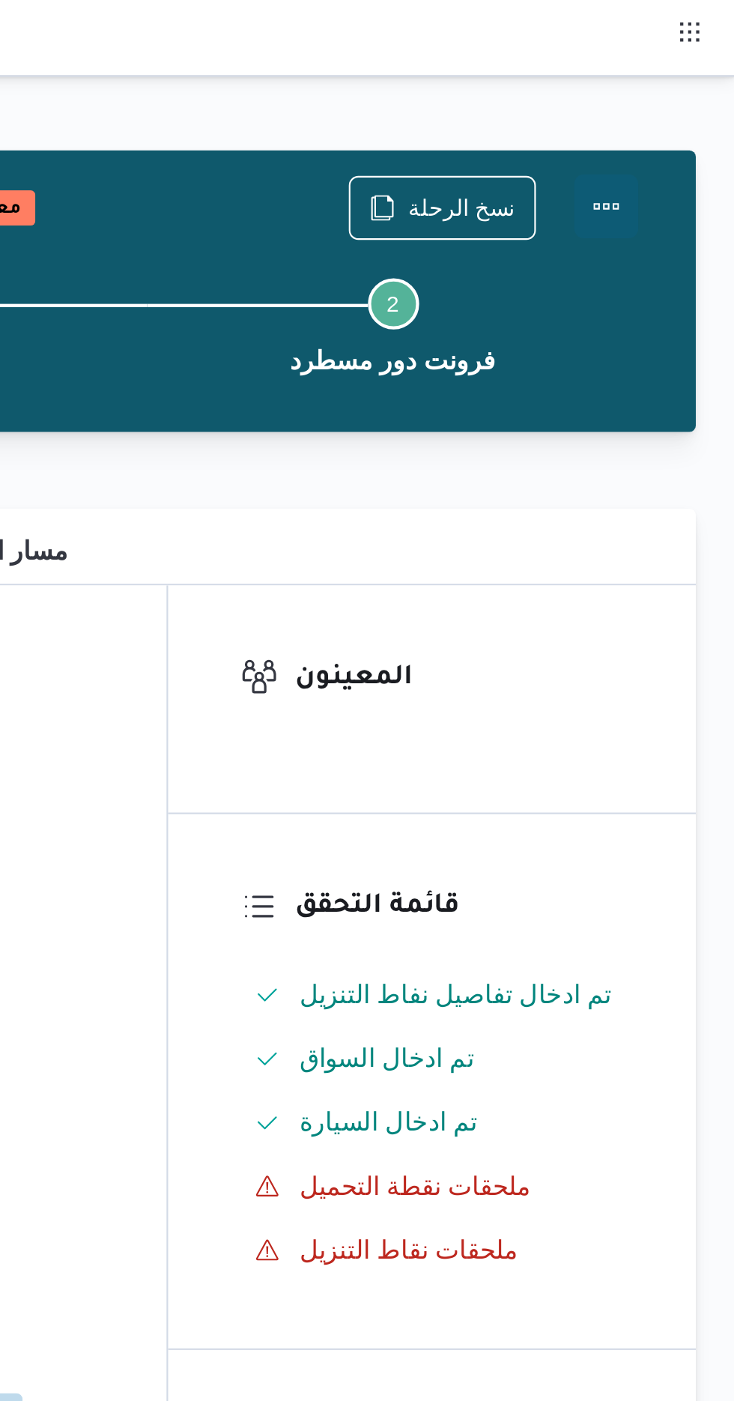
click at [680, 93] on button "Actions" at bounding box center [674, 97] width 30 height 30
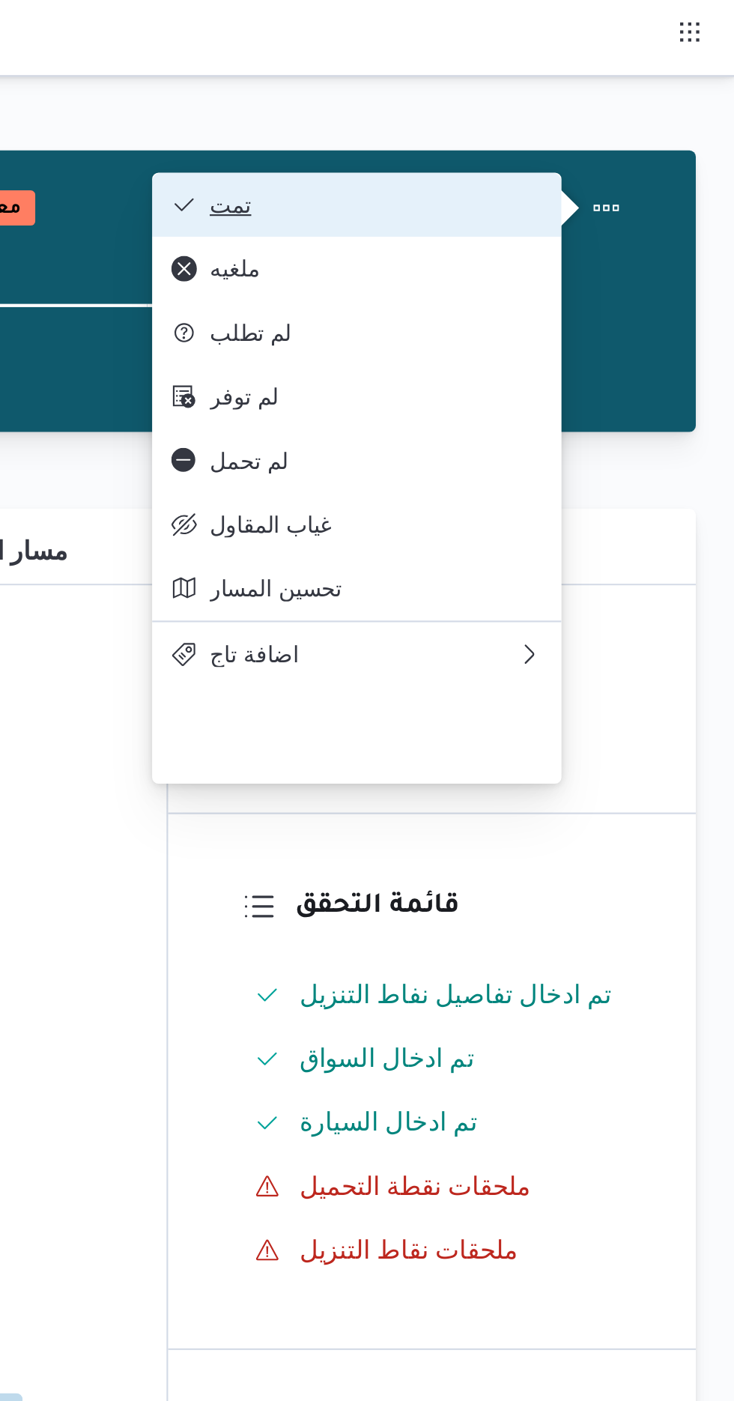
click at [627, 99] on span "تمت" at bounding box center [566, 96] width 156 height 12
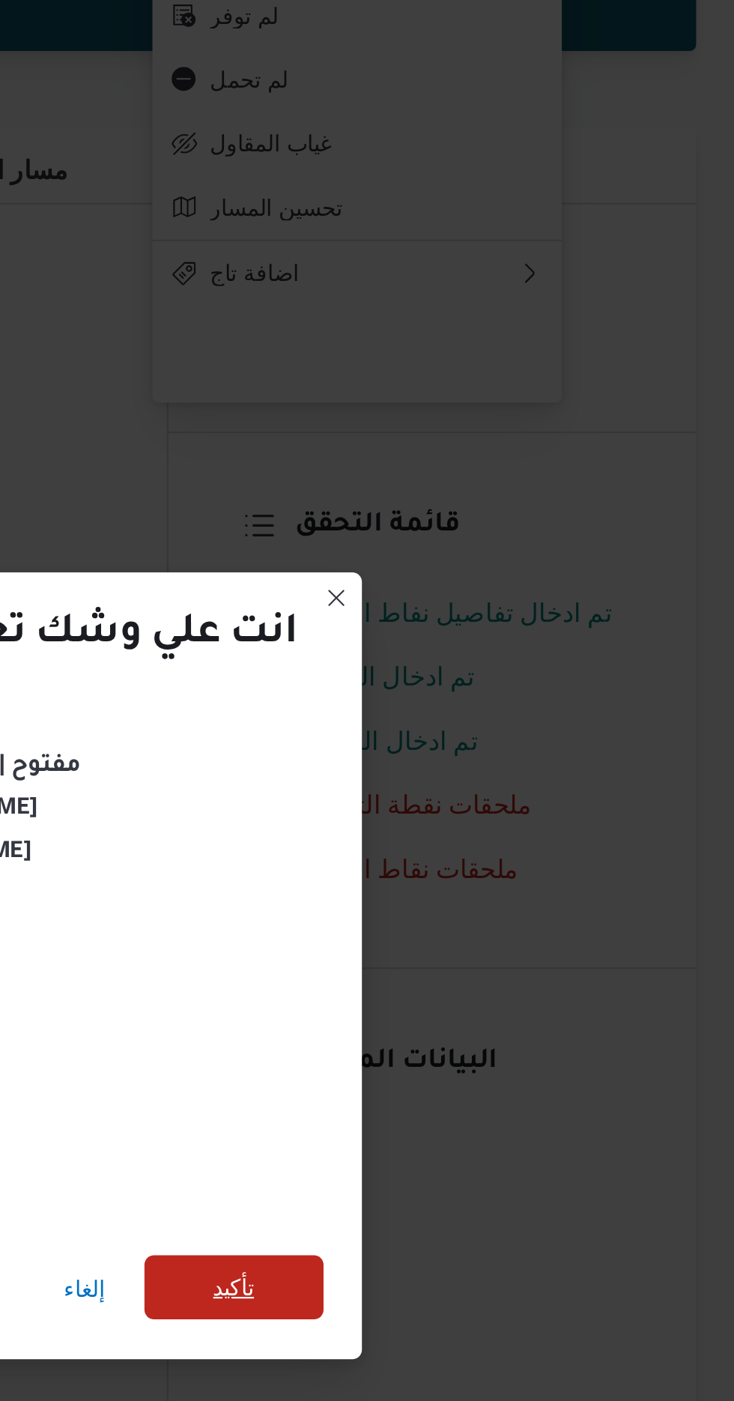
click at [509, 777] on span "تأكيد" at bounding box center [499, 781] width 19 height 18
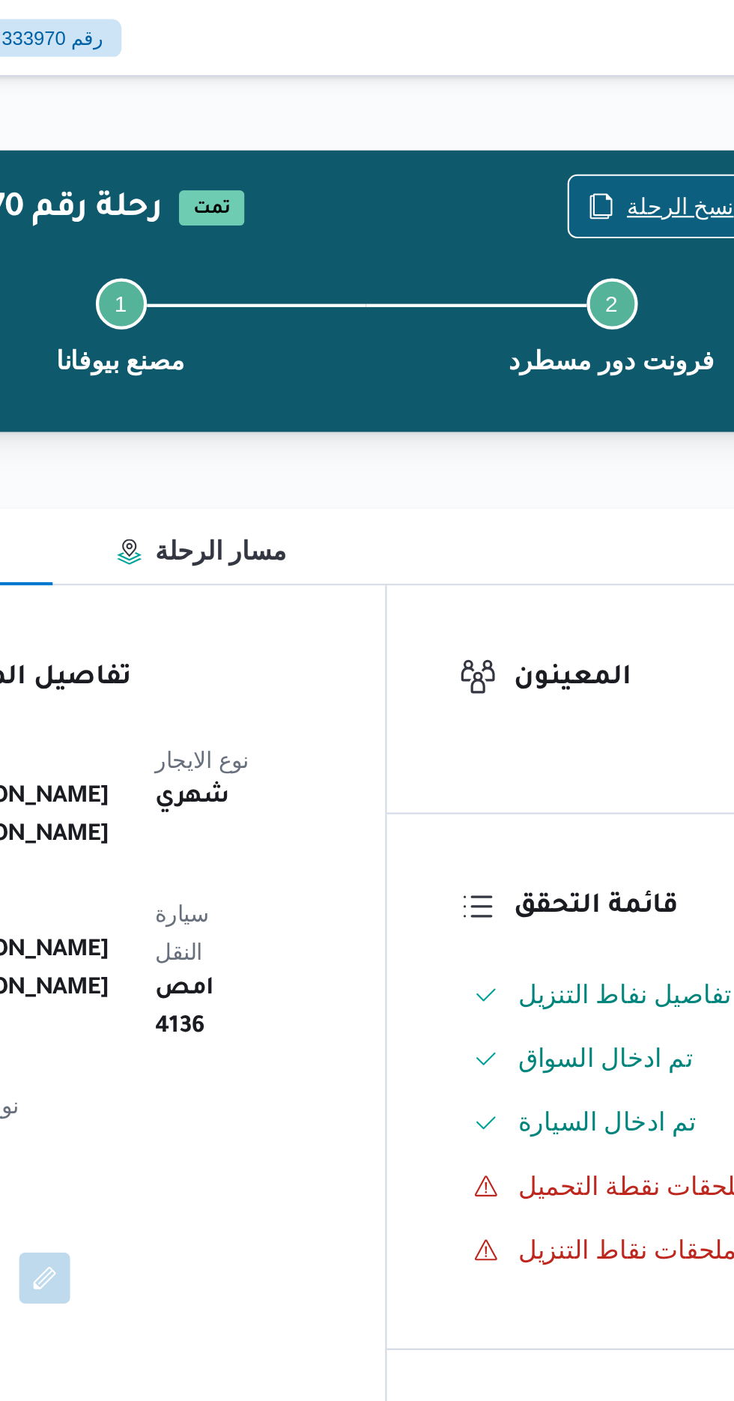
click at [586, 94] on span "نسخ الرحلة" at bounding box center [597, 96] width 86 height 28
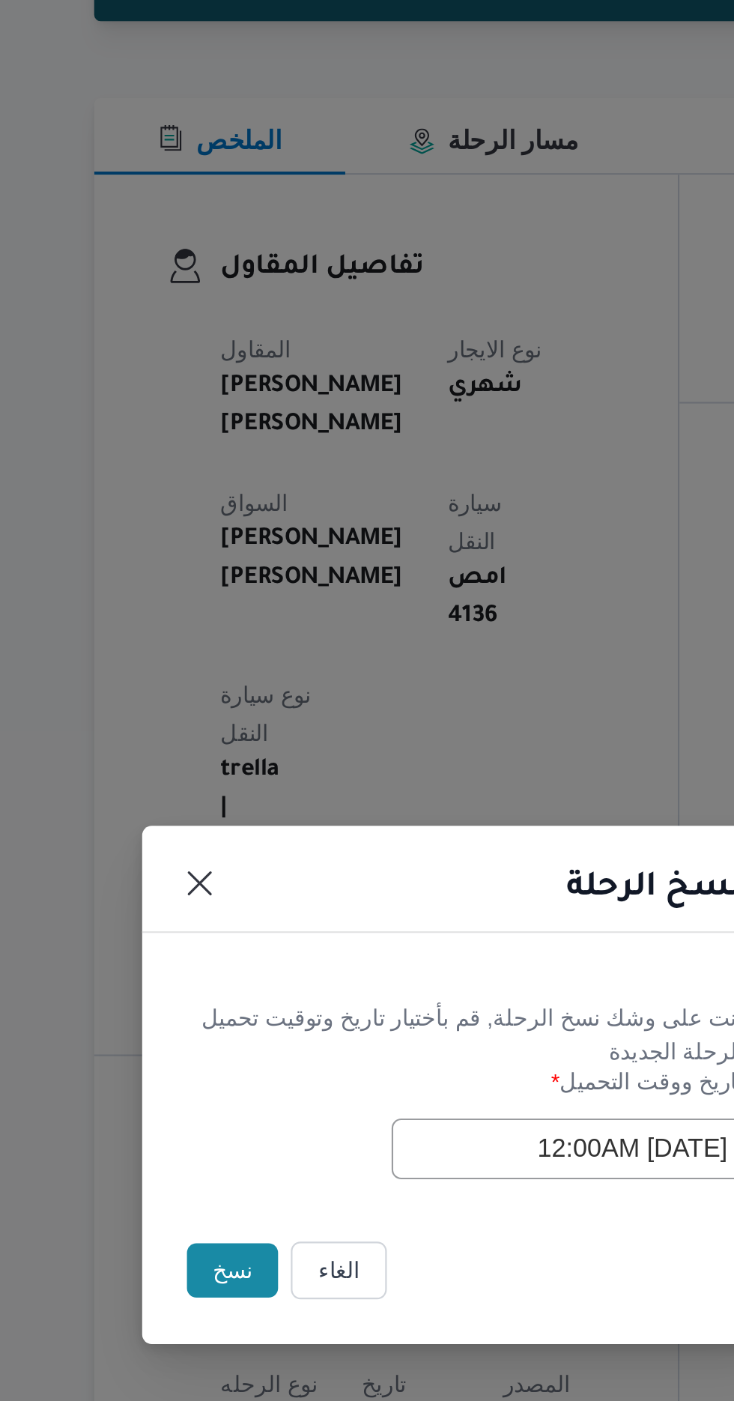
click at [244, 795] on button "نسخ" at bounding box center [259, 787] width 43 height 25
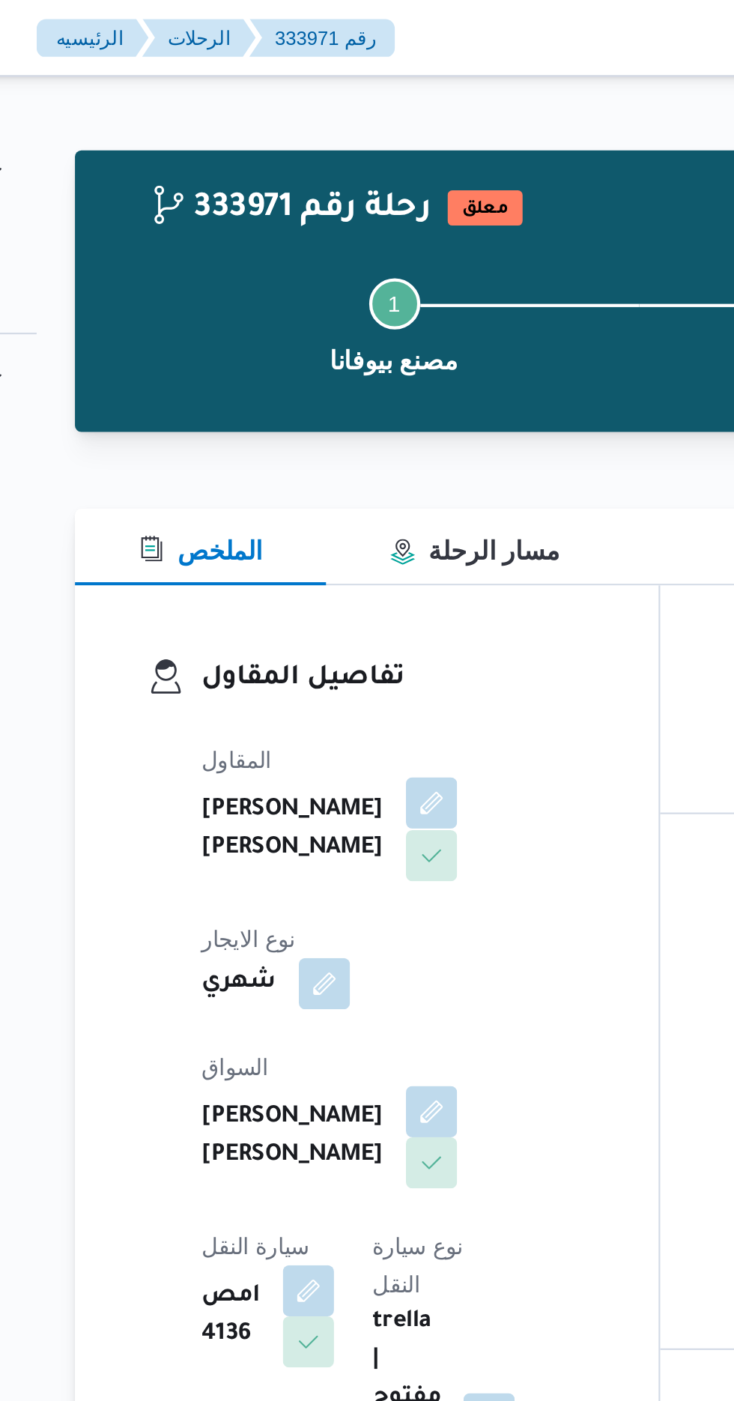
click at [350, 388] on button "button" at bounding box center [362, 376] width 24 height 24
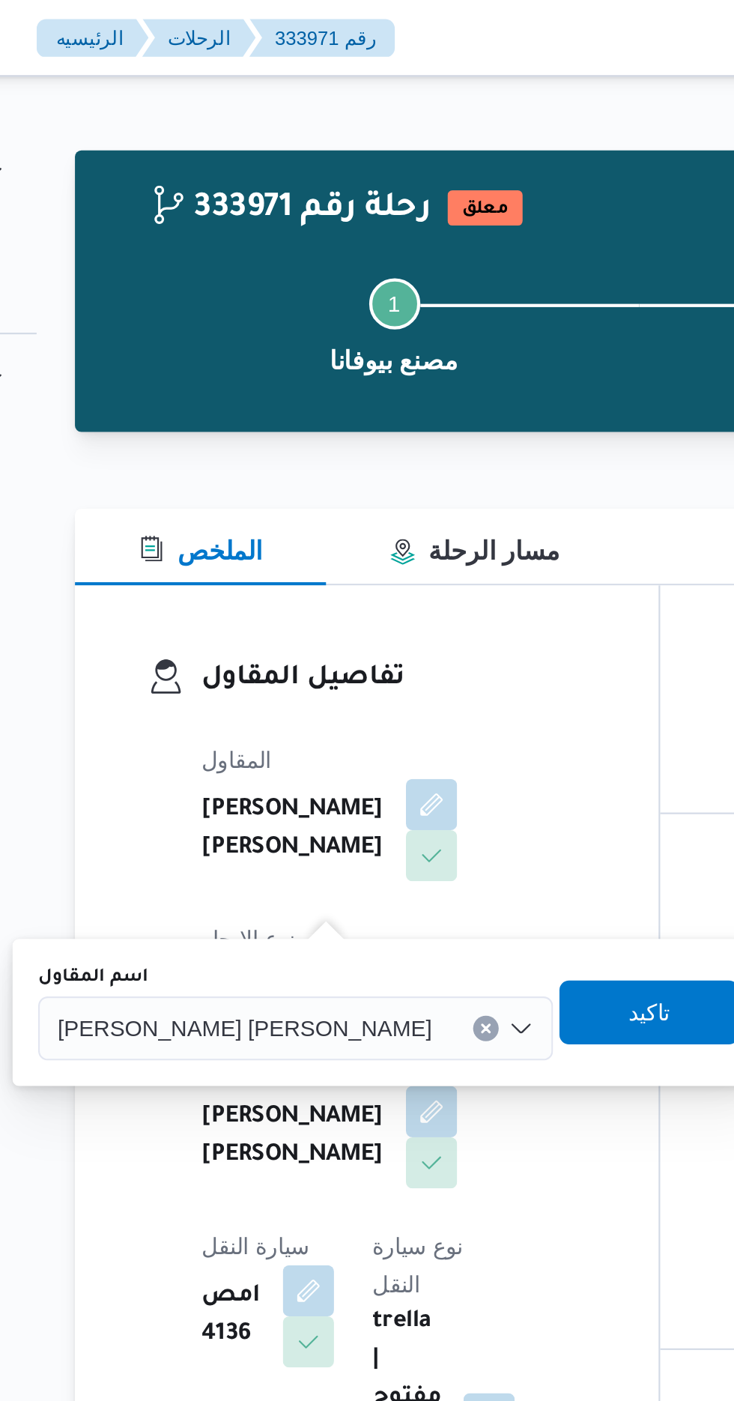
click at [261, 481] on span "[PERSON_NAME] [PERSON_NAME]" at bounding box center [274, 481] width 175 height 16
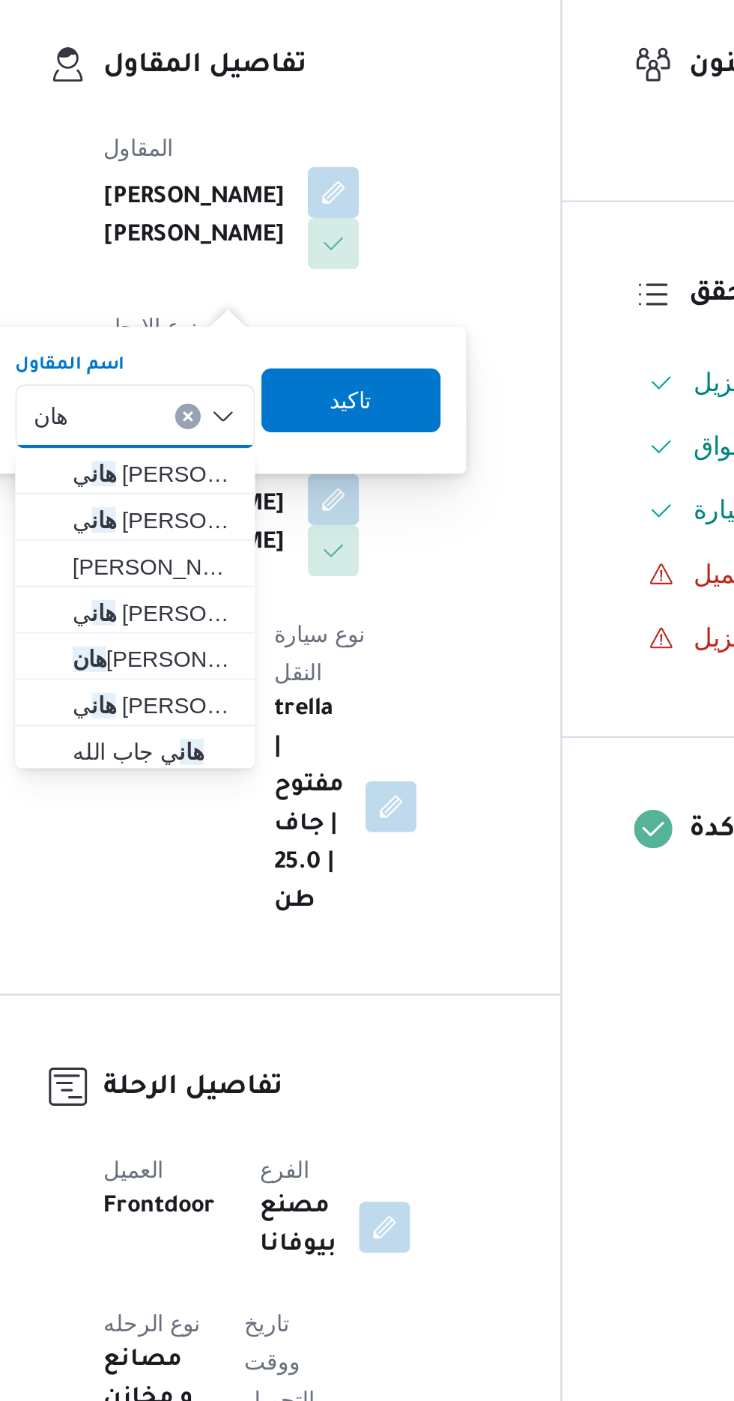
type input "[PERSON_NAME]"
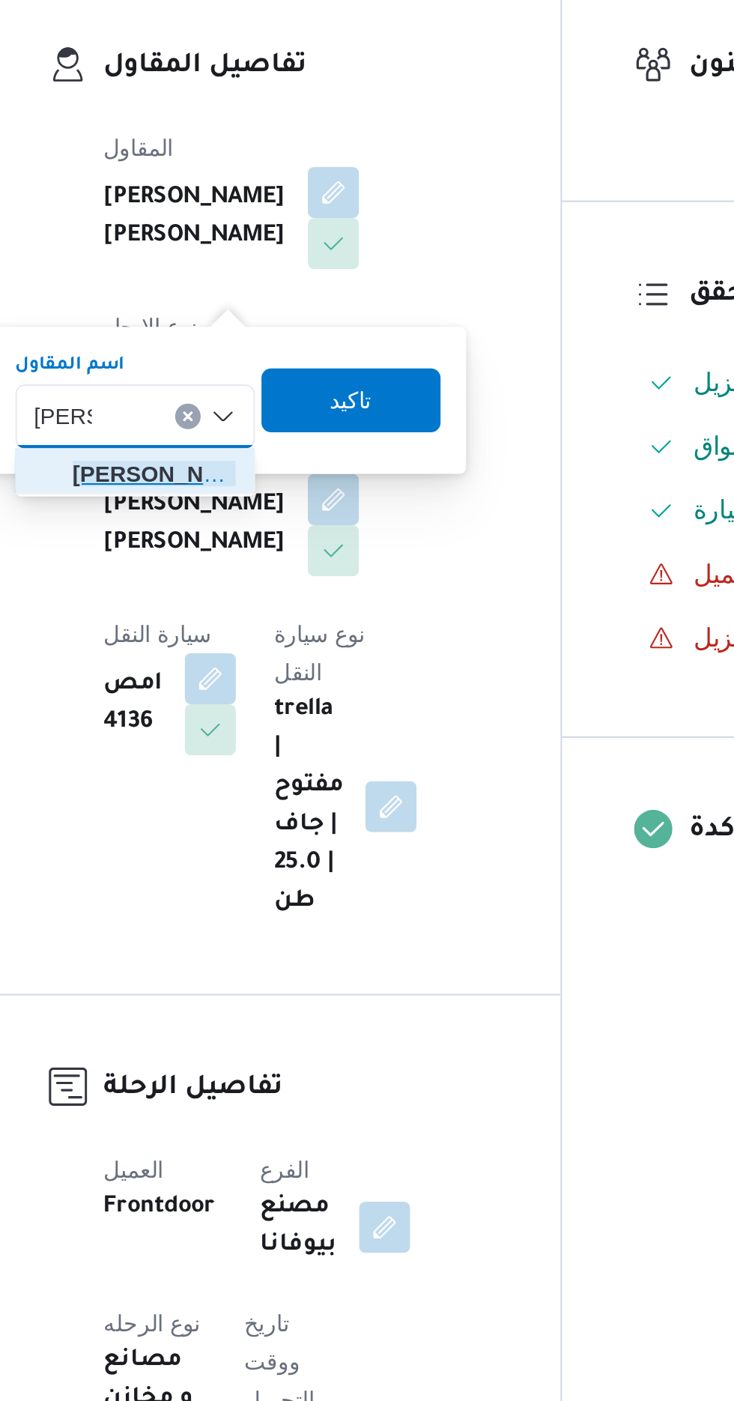
click at [291, 509] on span "هانى م جدى [PERSON_NAME]" at bounding box center [278, 509] width 76 height 18
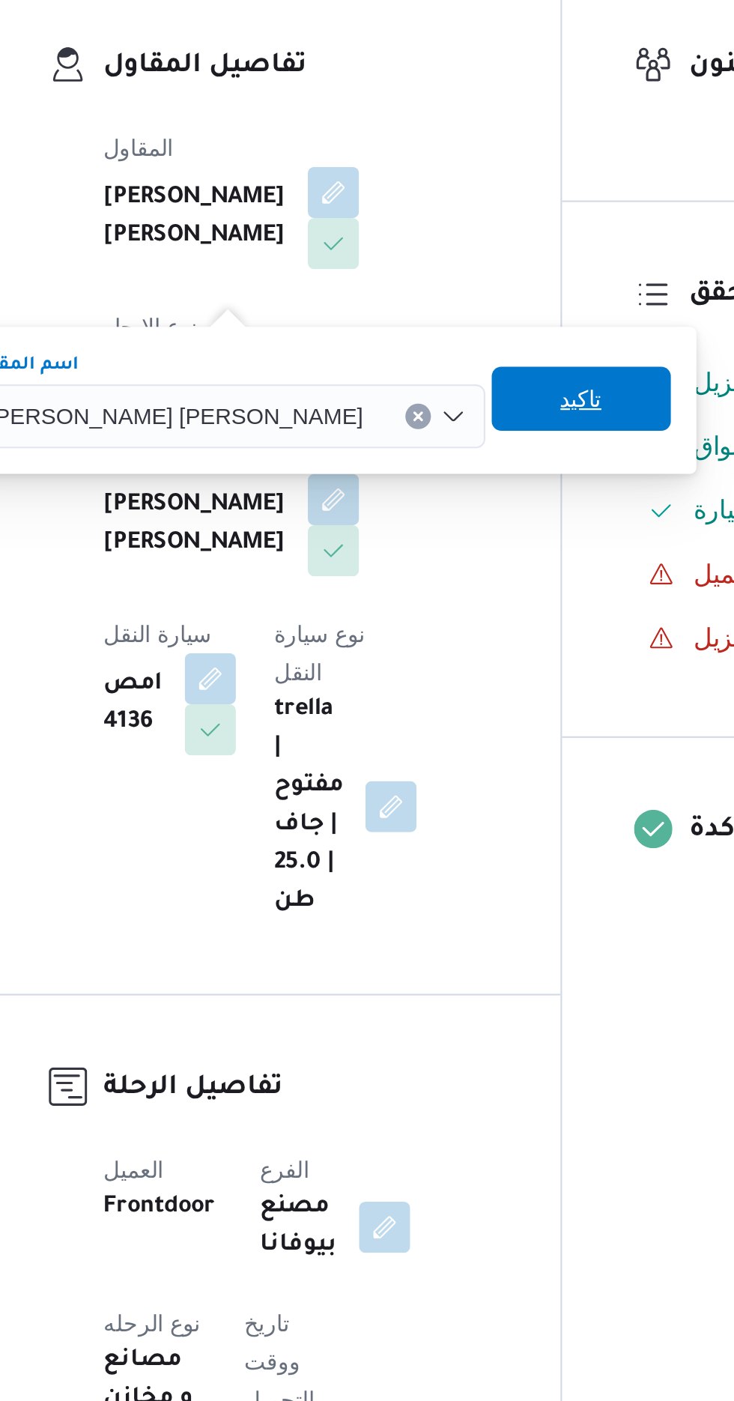
click at [436, 481] on span "تاكيد" at bounding box center [478, 473] width 84 height 30
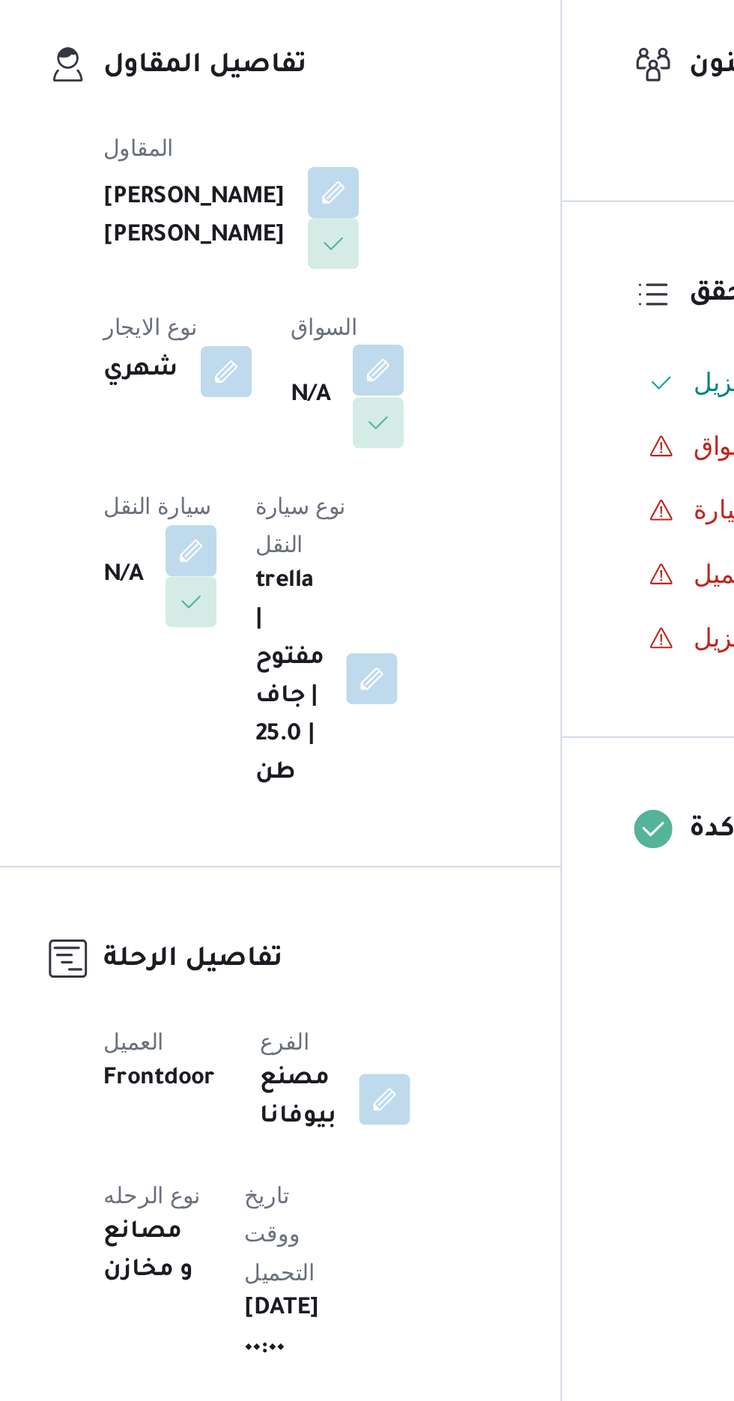
click at [371, 472] on button "button" at bounding box center [383, 460] width 24 height 24
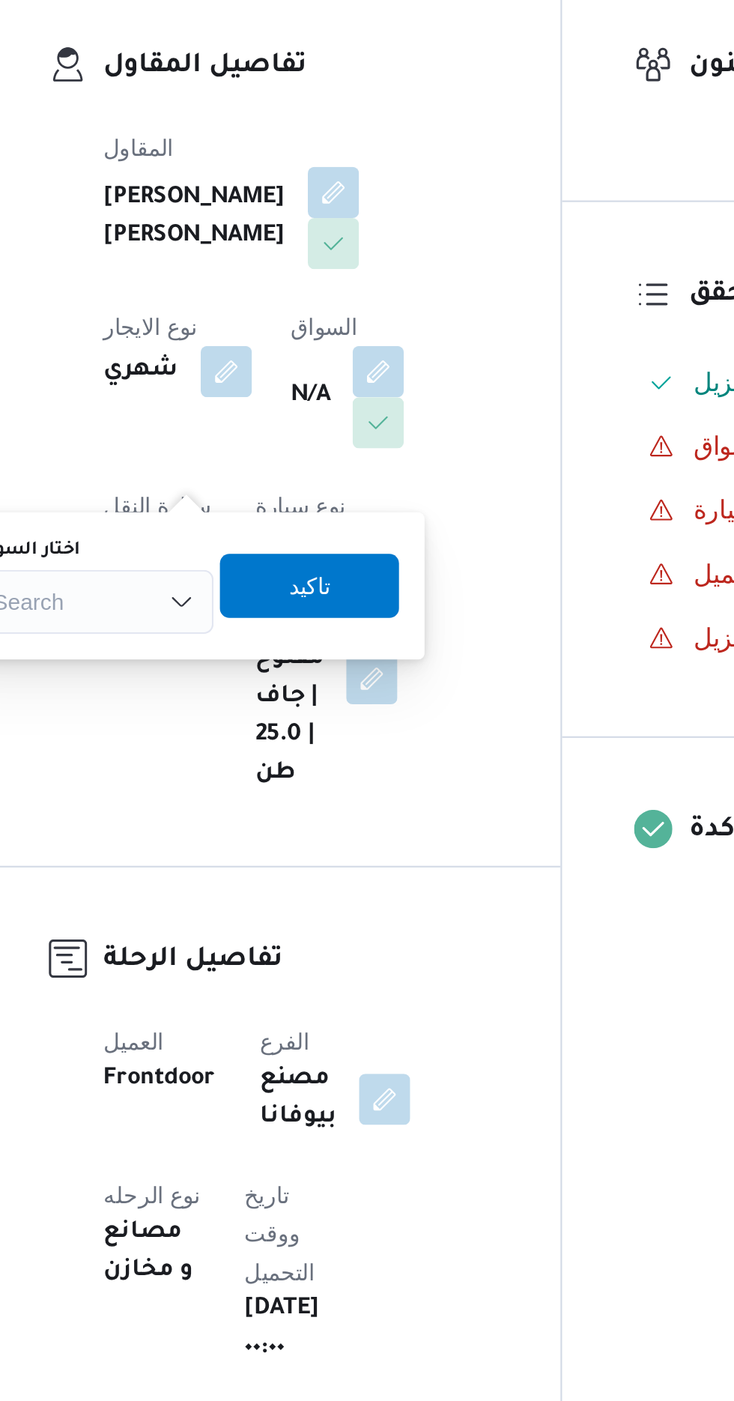
click at [277, 560] on div "Search" at bounding box center [249, 569] width 112 height 30
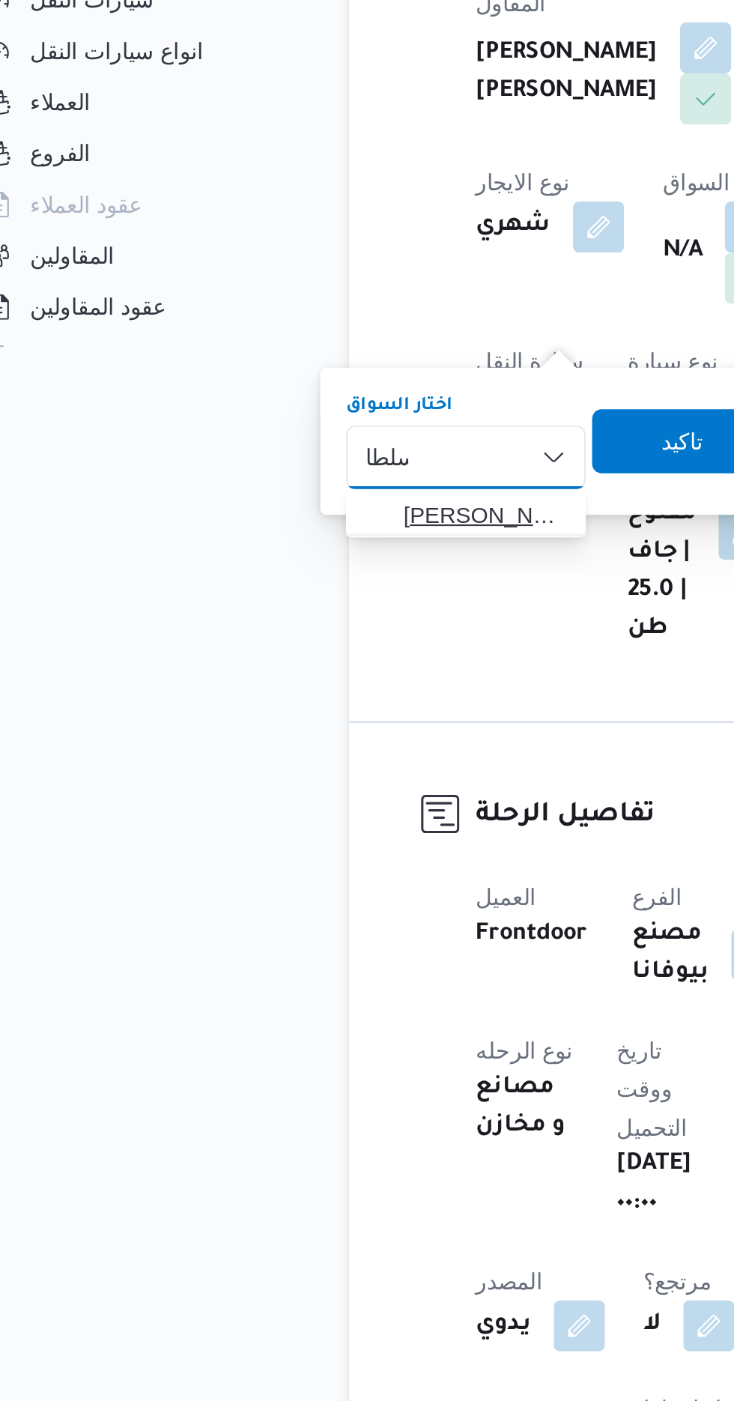
type input "سلطا"
click at [264, 595] on span "[PERSON_NAME] ن [PERSON_NAME]" at bounding box center [258, 595] width 76 height 18
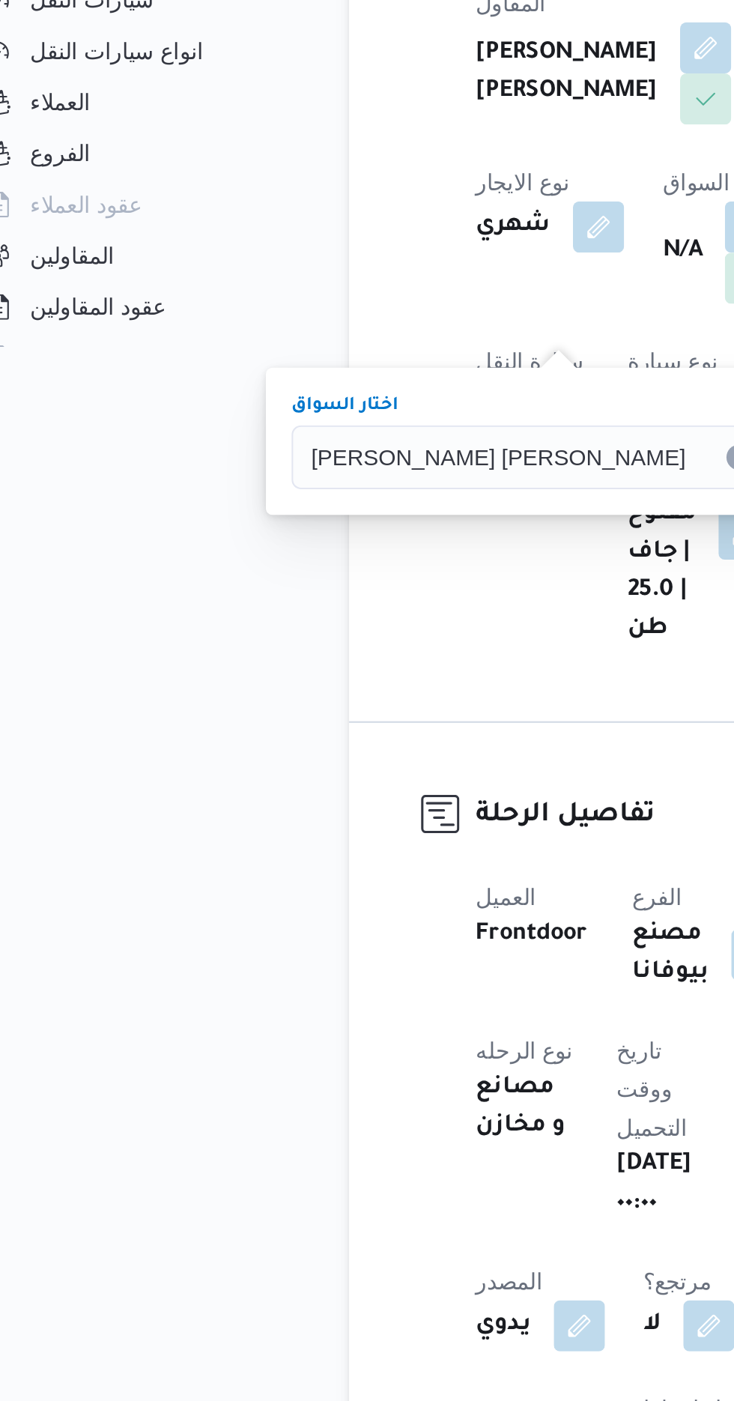
click at [412, 562] on span "تاكيد" at bounding box center [454, 560] width 84 height 30
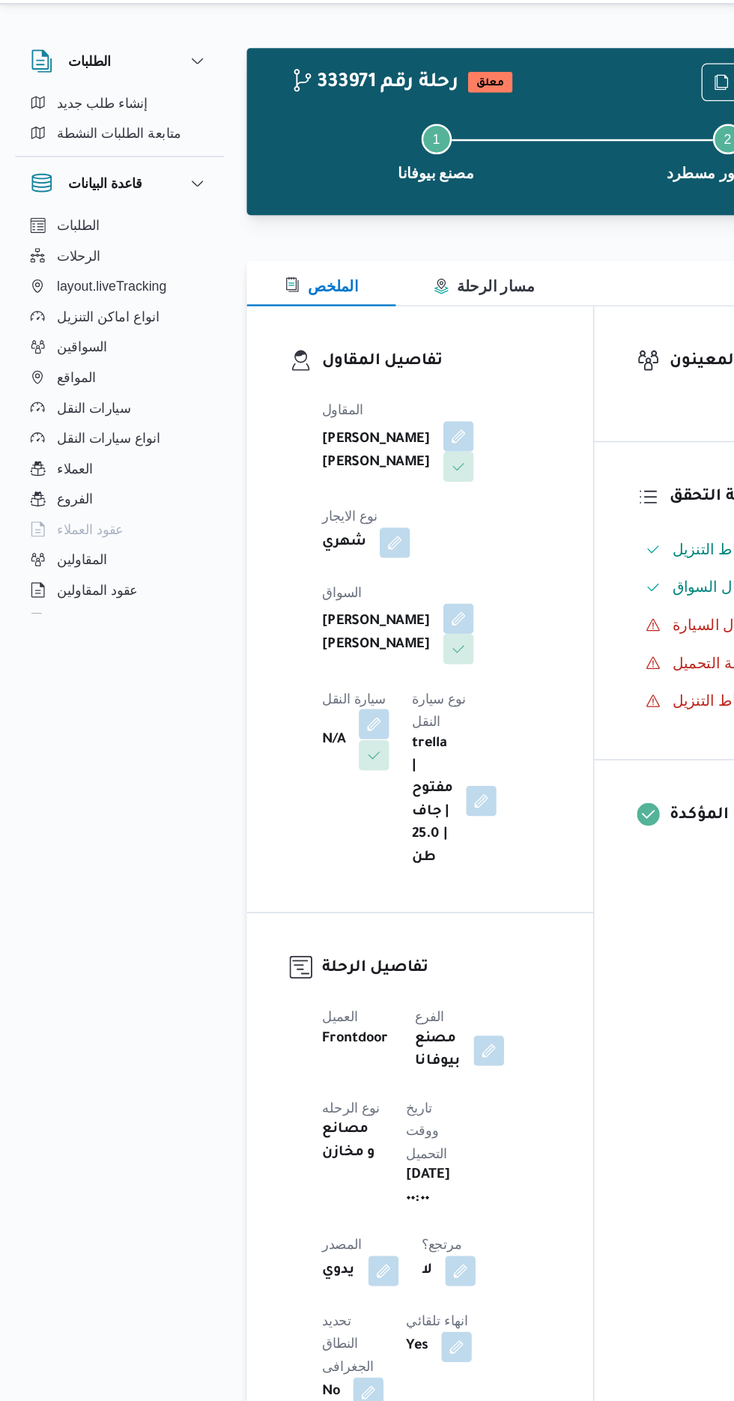
click at [307, 592] on button "button" at bounding box center [295, 604] width 24 height 24
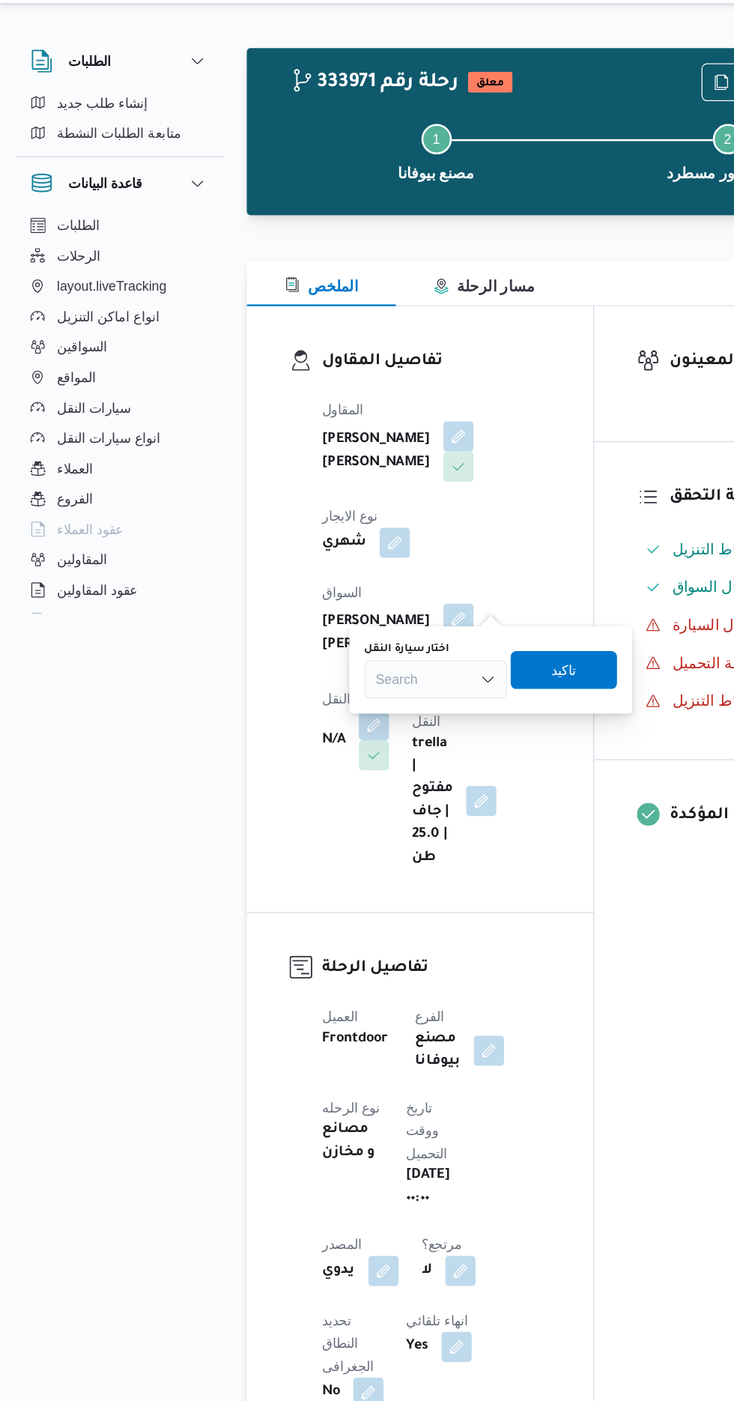
click at [361, 564] on div "Search" at bounding box center [344, 569] width 112 height 30
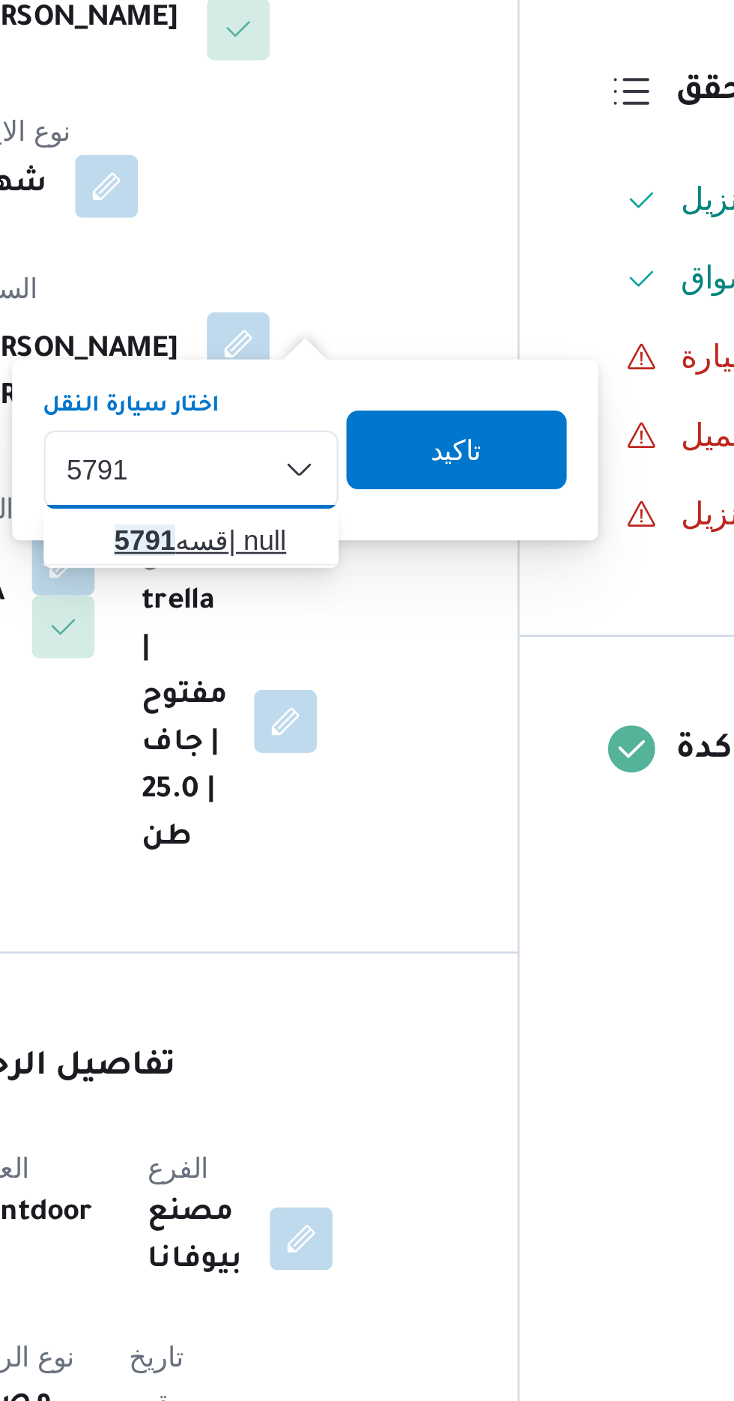
type input "5791"
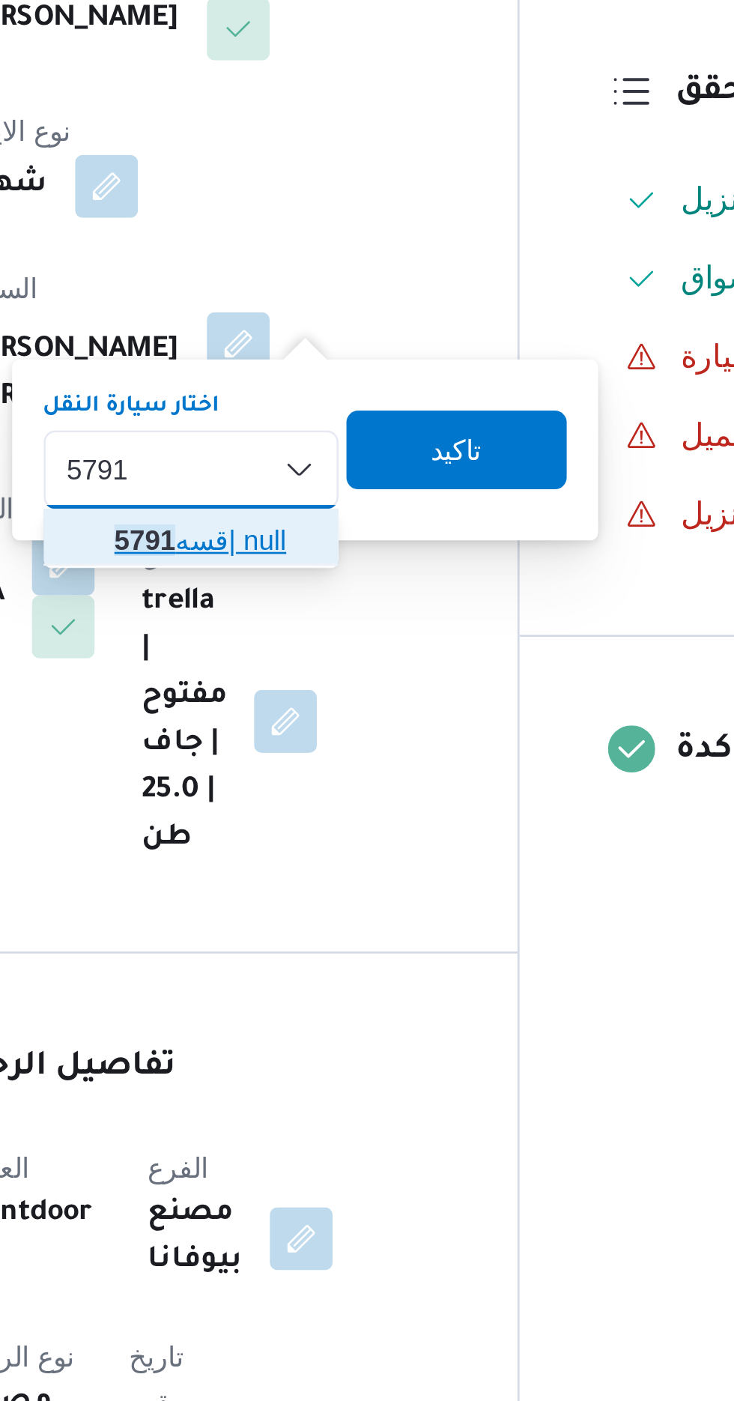
click at [356, 591] on span "قسه 5791 | null" at bounding box center [353, 595] width 76 height 18
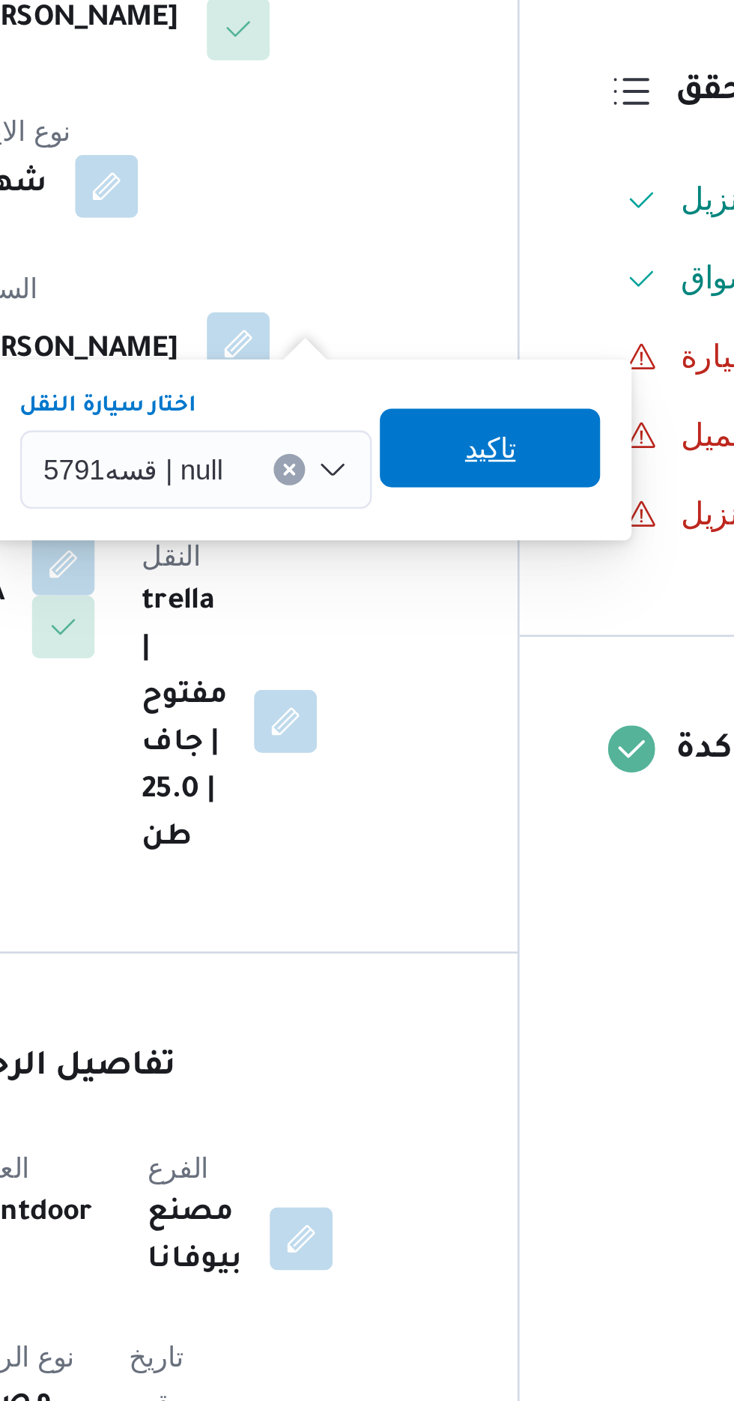
click at [461, 561] on span "تاكيد" at bounding box center [457, 560] width 19 height 18
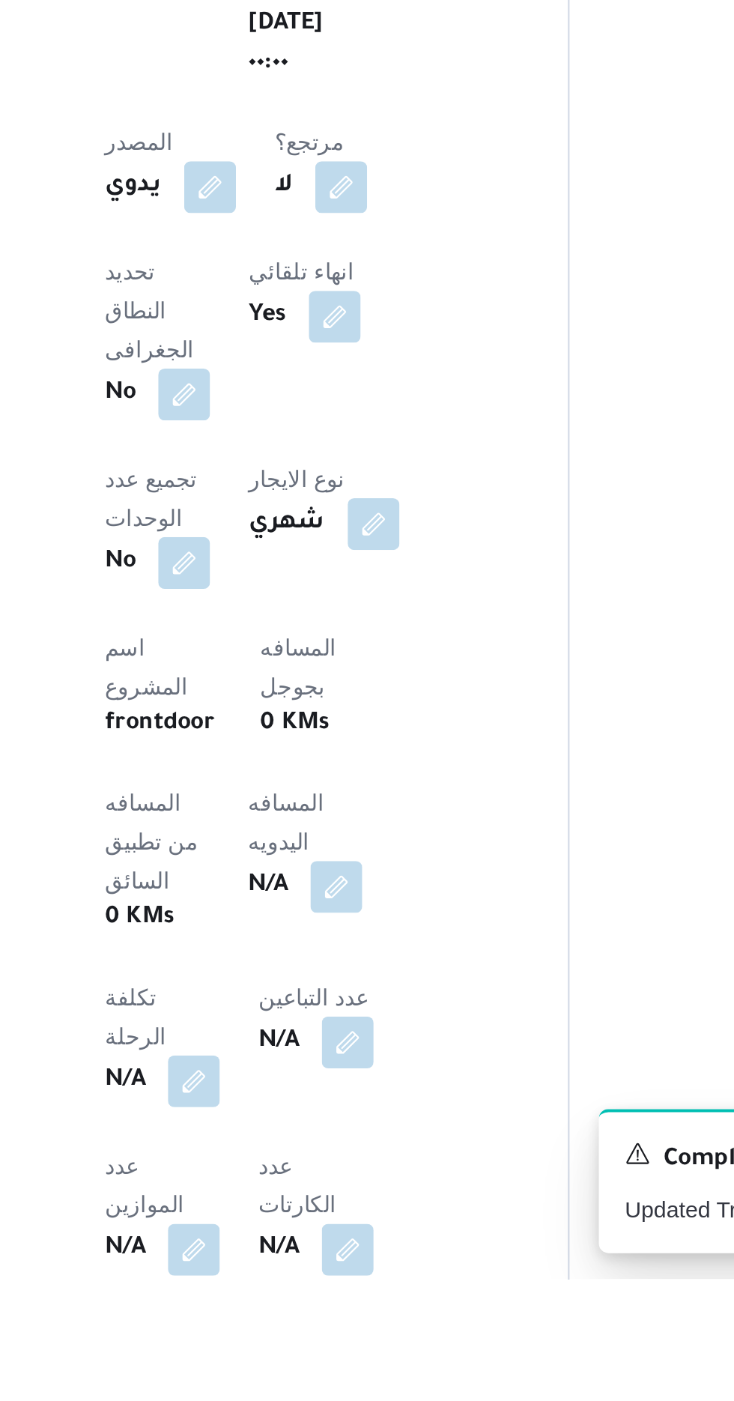
scroll to position [139, 0]
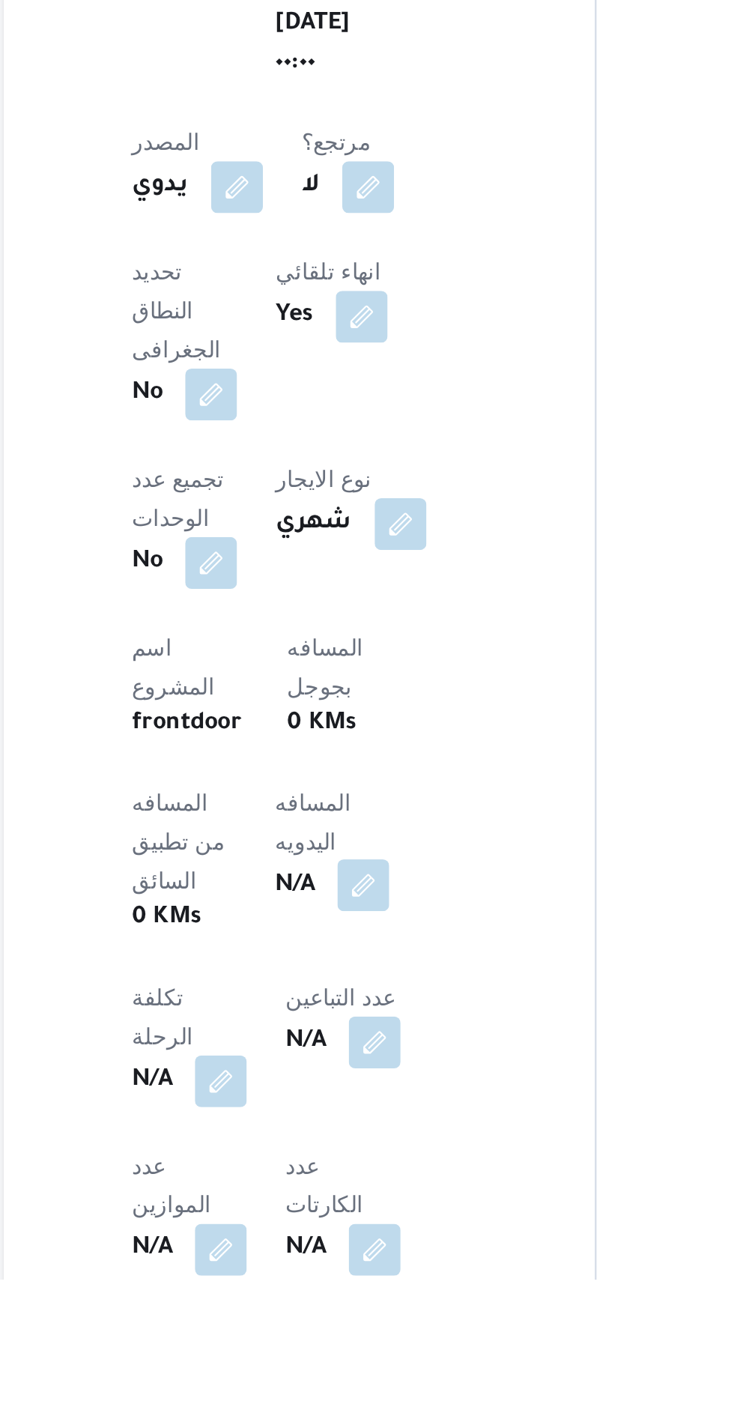
click at [349, 1207] on button "button" at bounding box center [361, 1219] width 24 height 24
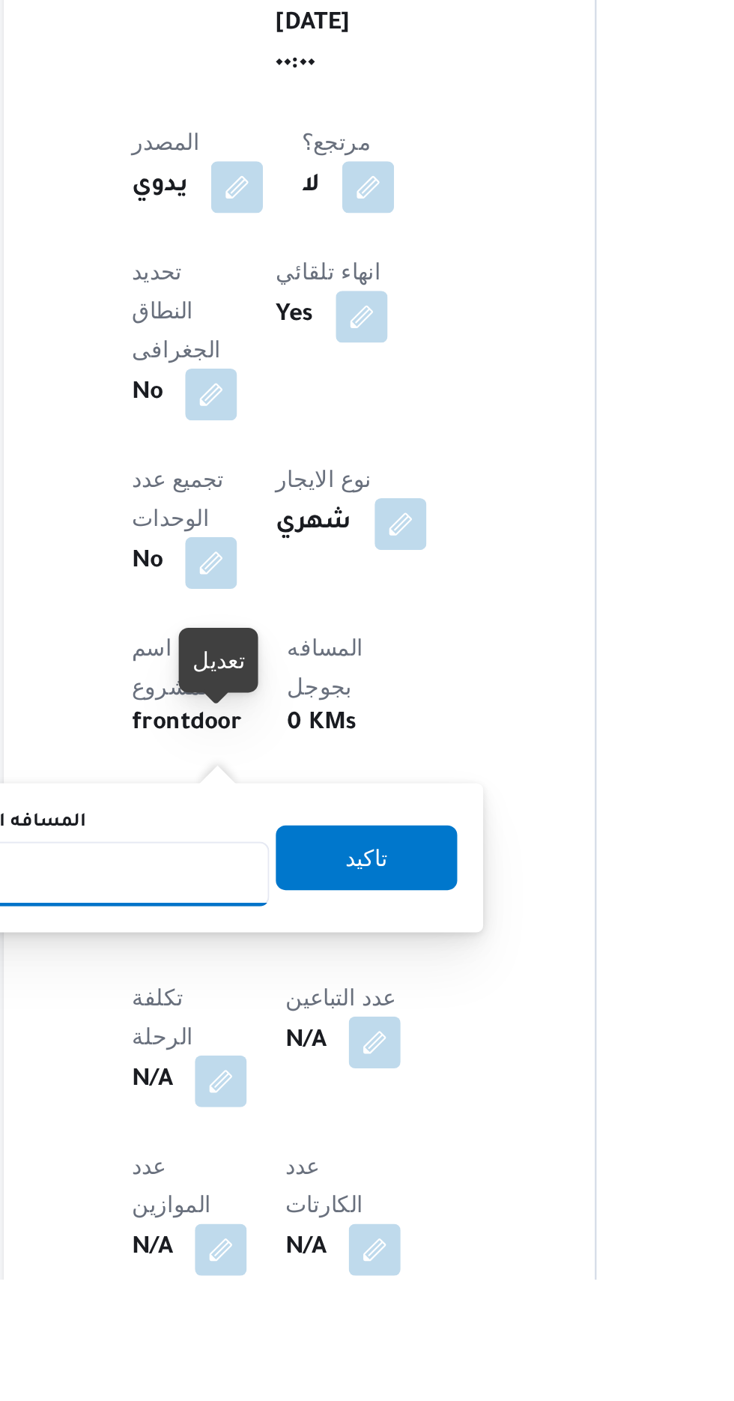
click at [289, 1207] on input "المسافه اليدويه" at bounding box center [243, 1213] width 149 height 30
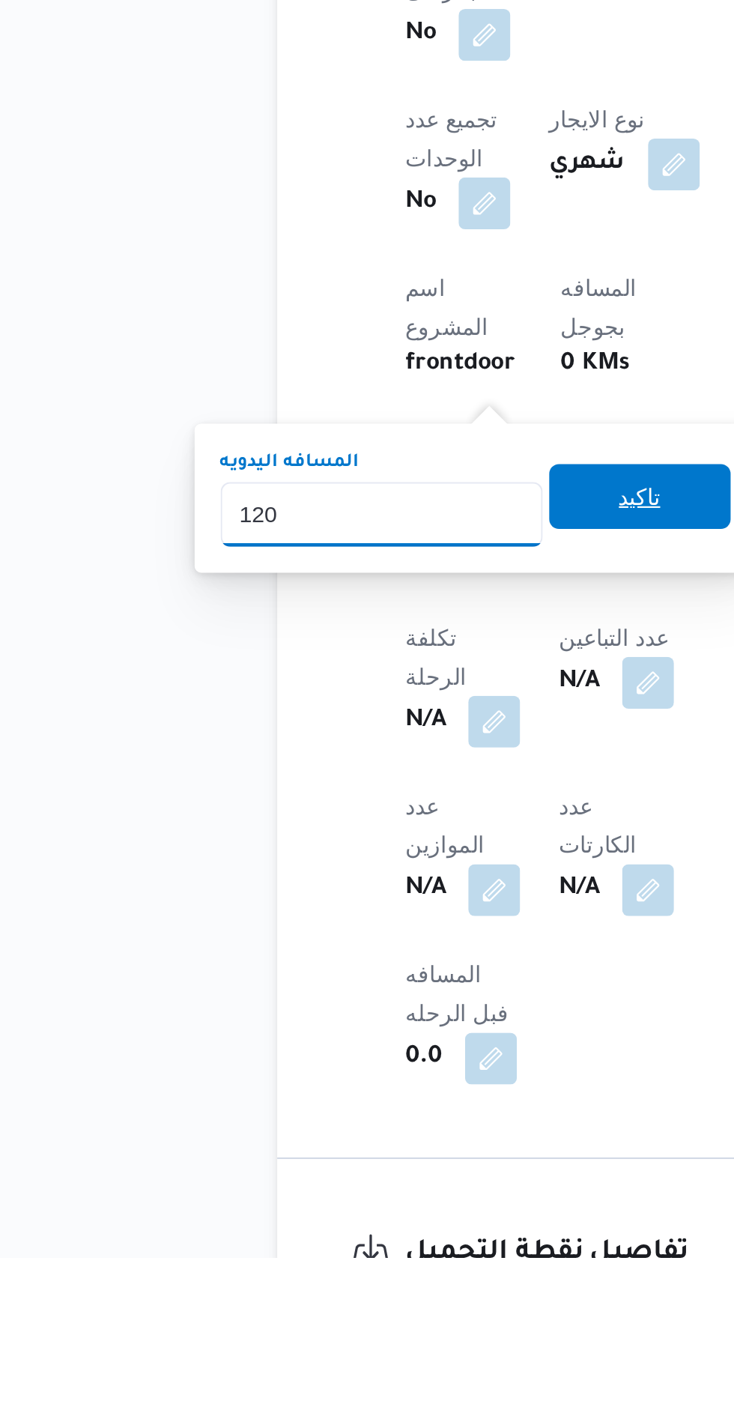
type input "120"
click at [385, 1064] on div "تاكيد" at bounding box center [363, 1049] width 84 height 30
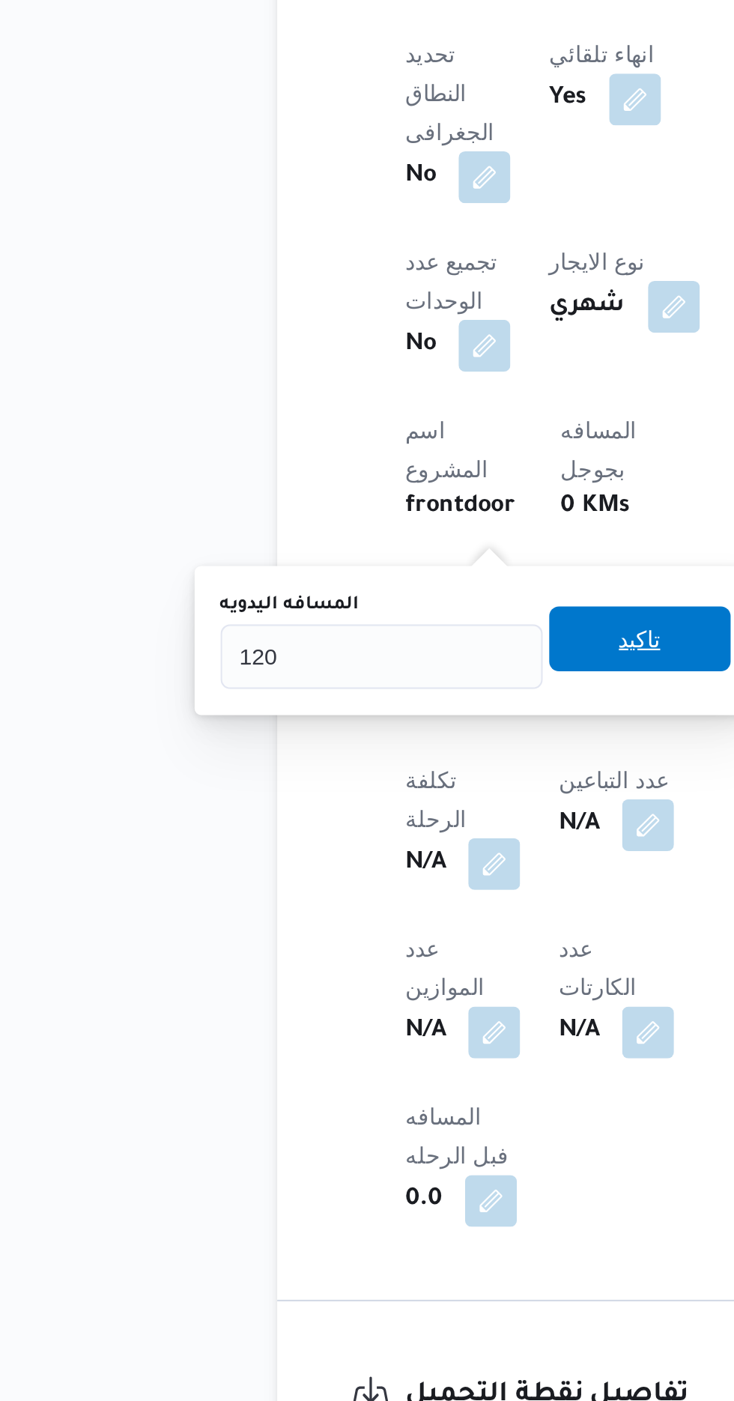
click at [372, 1040] on span "تاكيد" at bounding box center [363, 1048] width 84 height 30
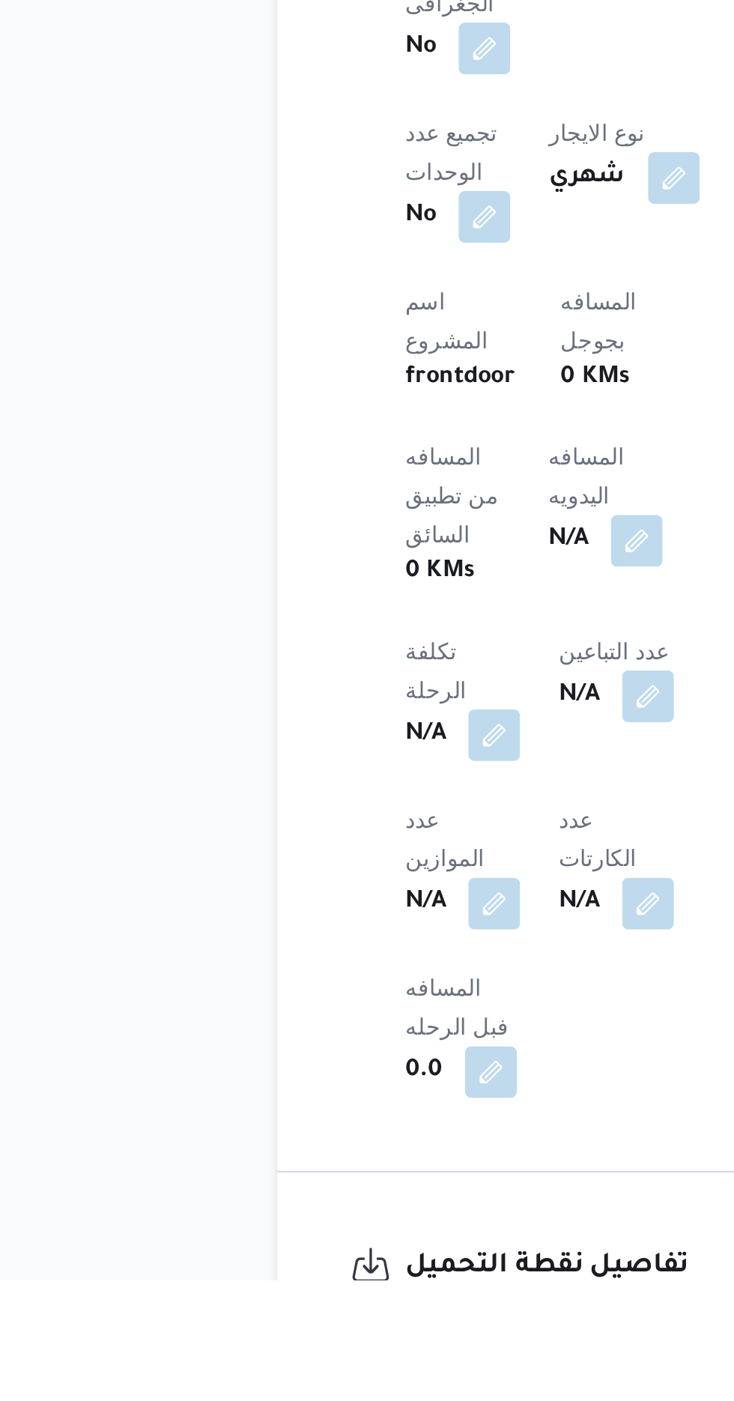
scroll to position [300, 0]
click at [357, 1046] on button "button" at bounding box center [369, 1058] width 24 height 24
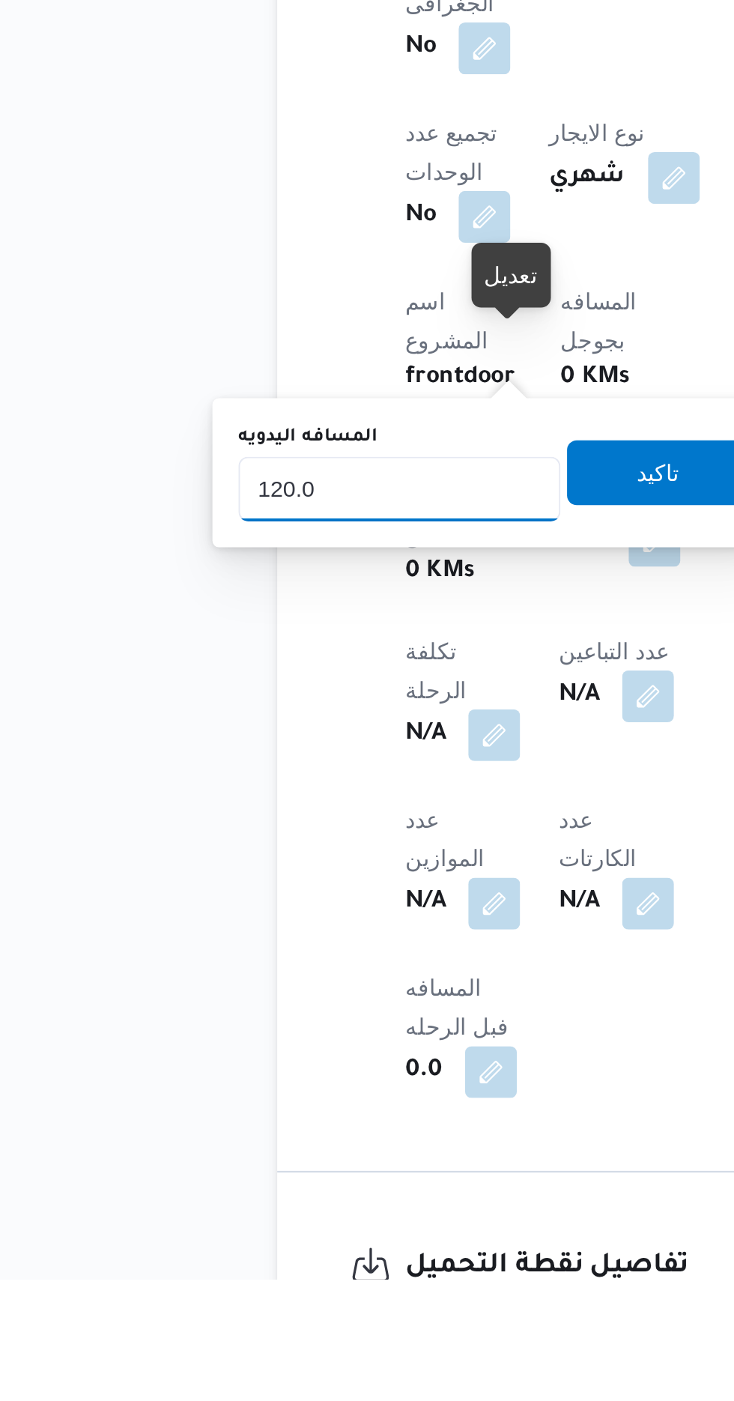
click at [276, 1037] on input "120.0" at bounding box center [251, 1035] width 149 height 30
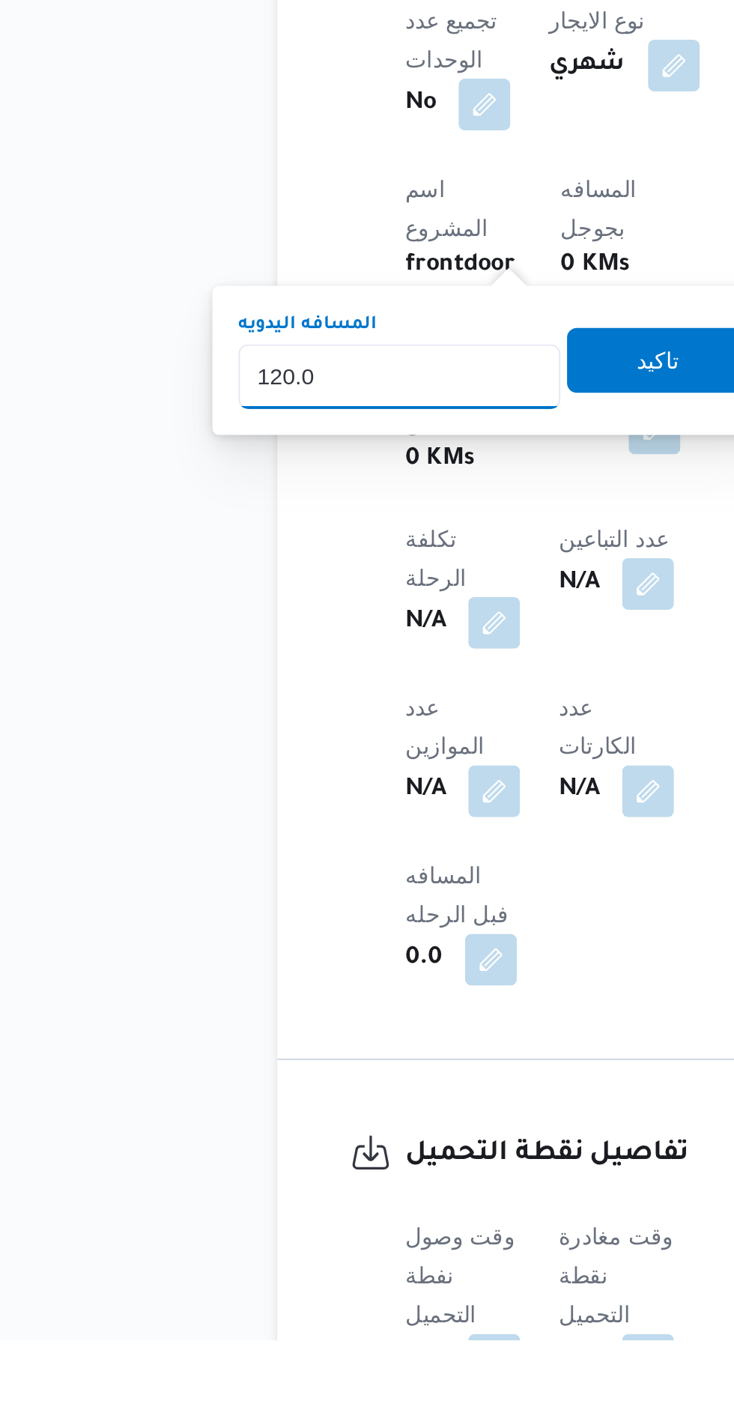
scroll to position [433, 0]
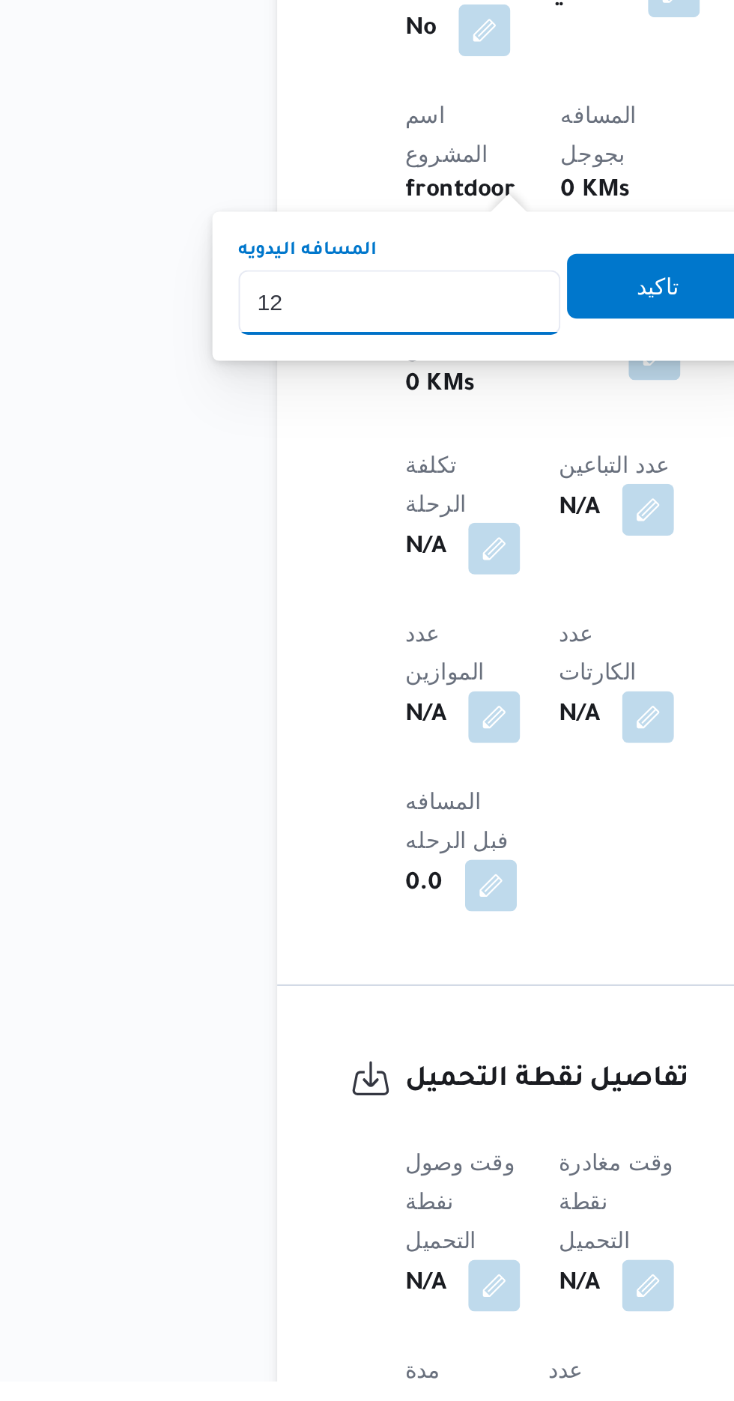
type input "1"
type input "240"
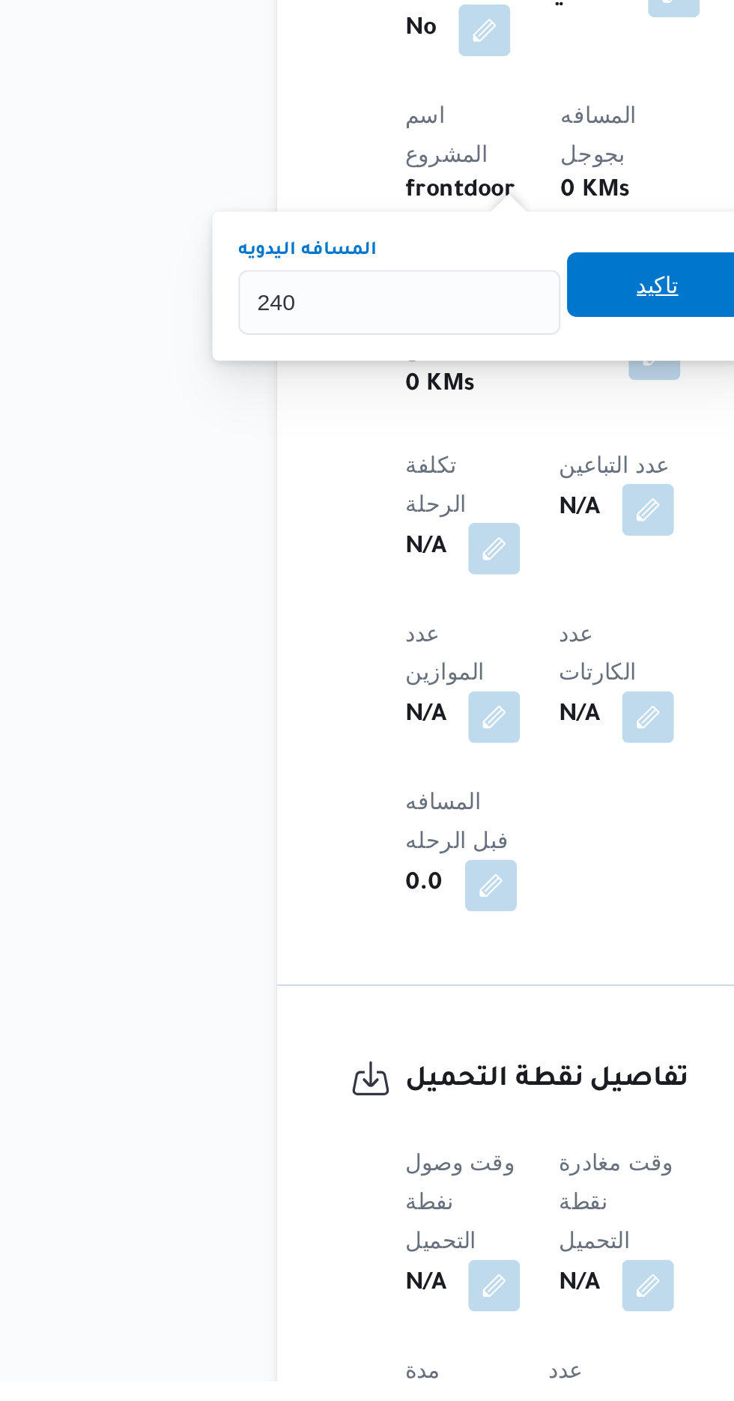
click at [372, 906] on span "تاكيد" at bounding box center [371, 894] width 84 height 30
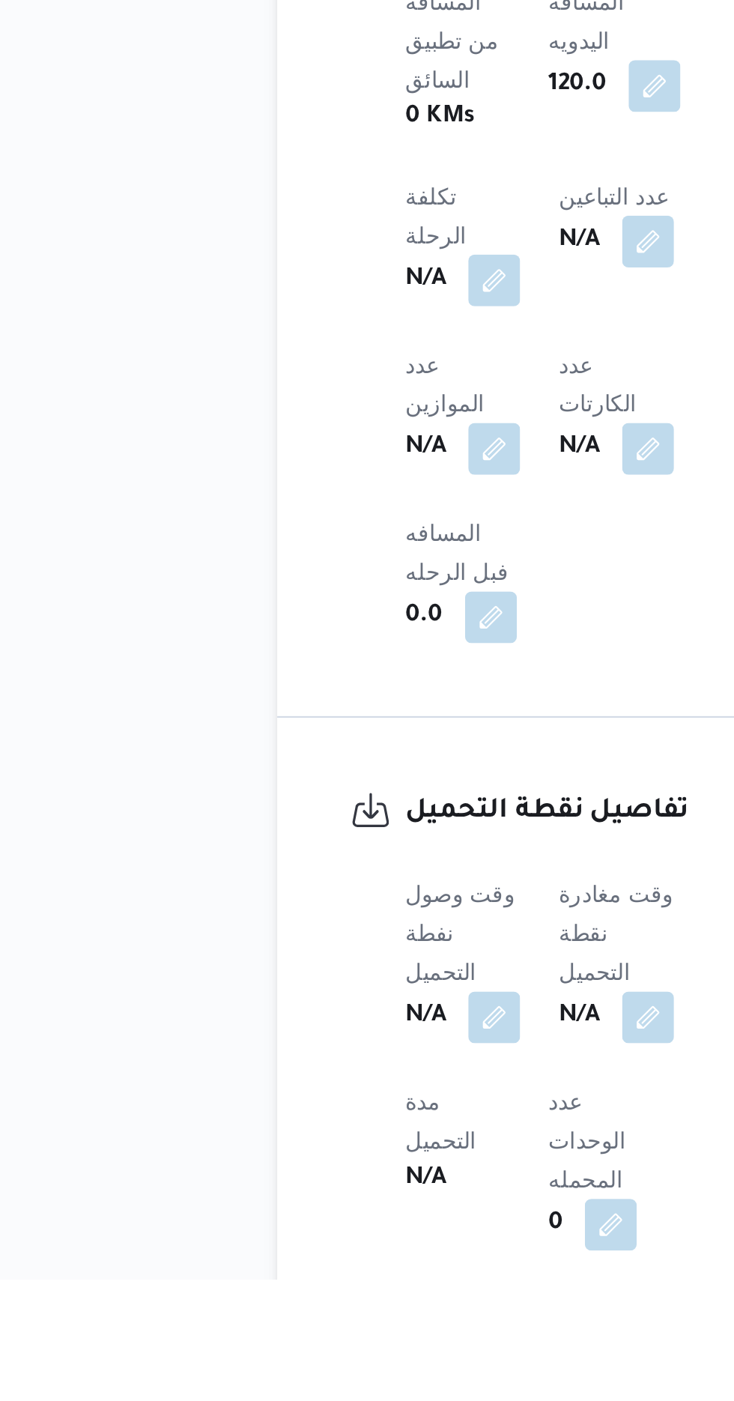
scroll to position [514, 0]
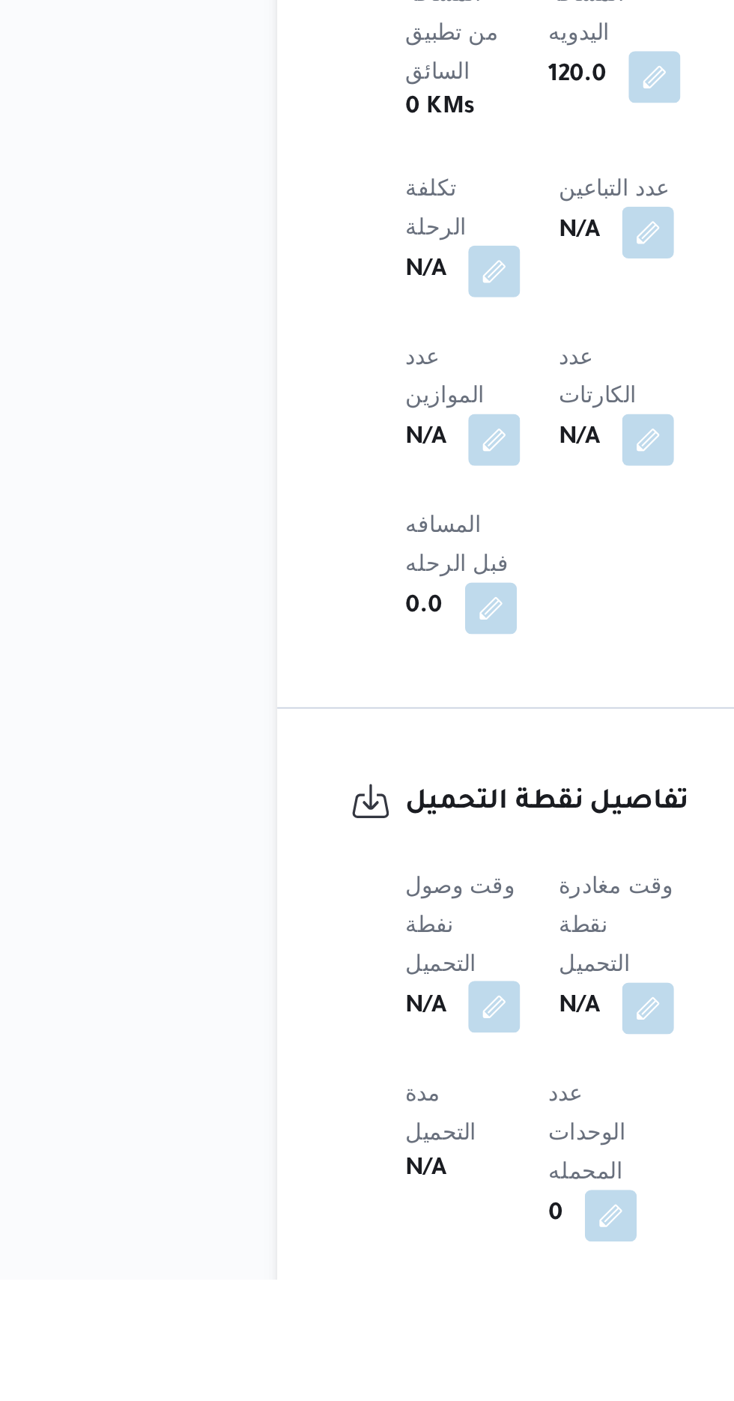
click at [297, 1263] on button "button" at bounding box center [295, 1275] width 24 height 24
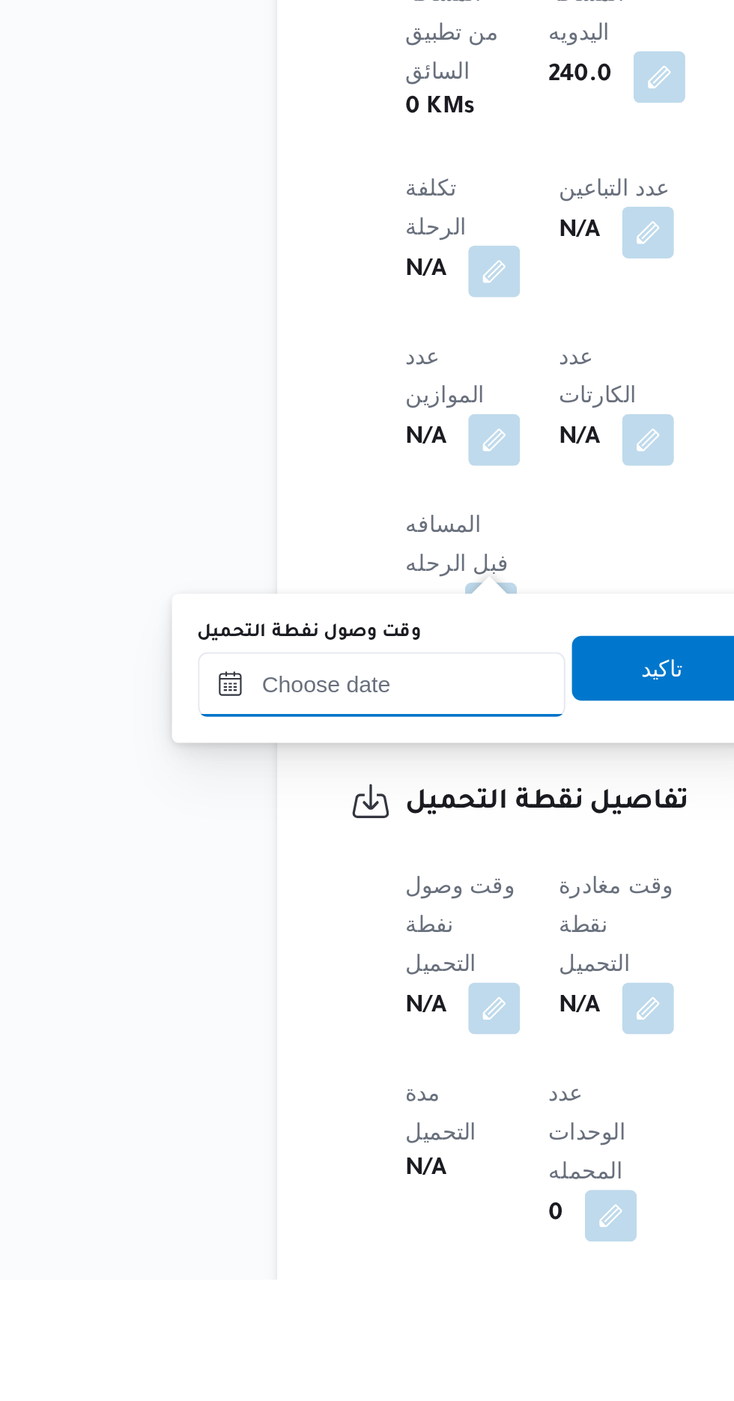
click at [276, 1128] on input "وقت وصول نفطة التحميل" at bounding box center [243, 1126] width 170 height 30
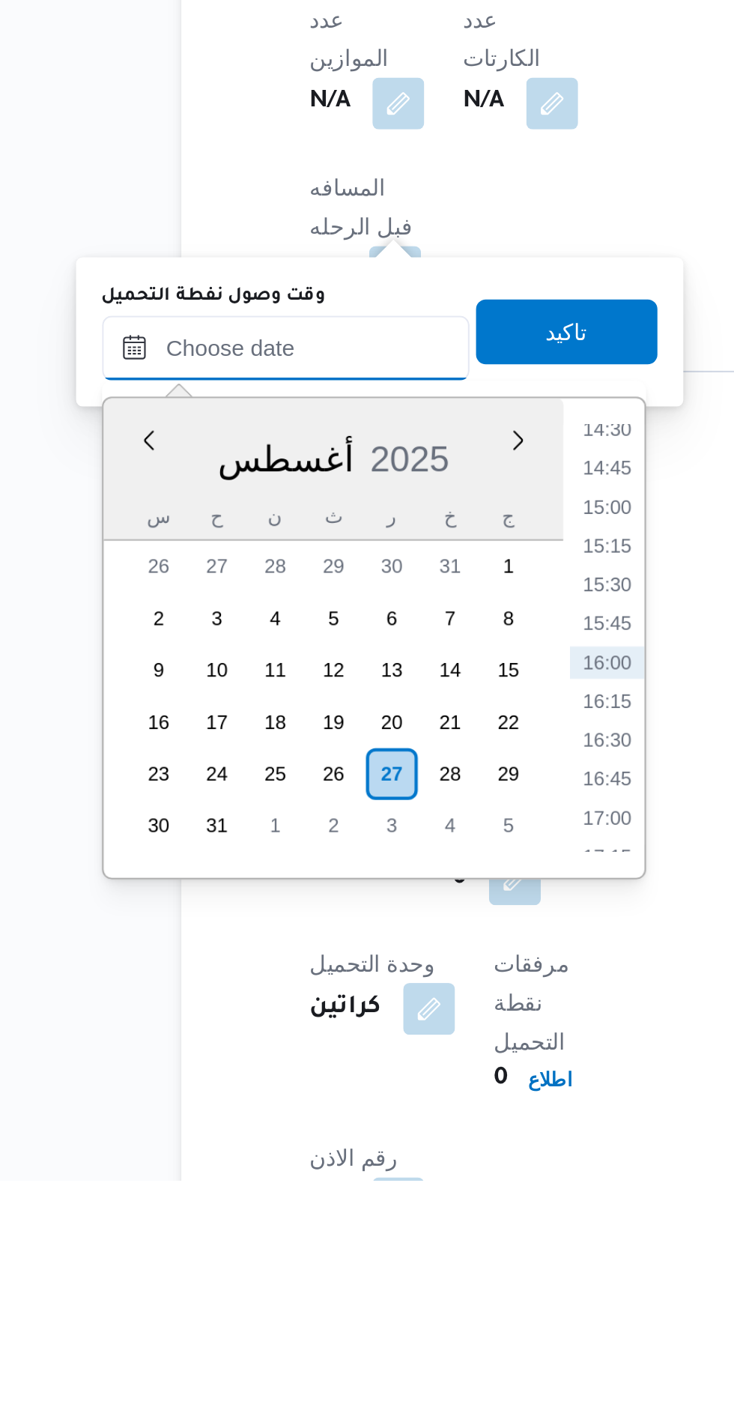
scroll to position [624, 0]
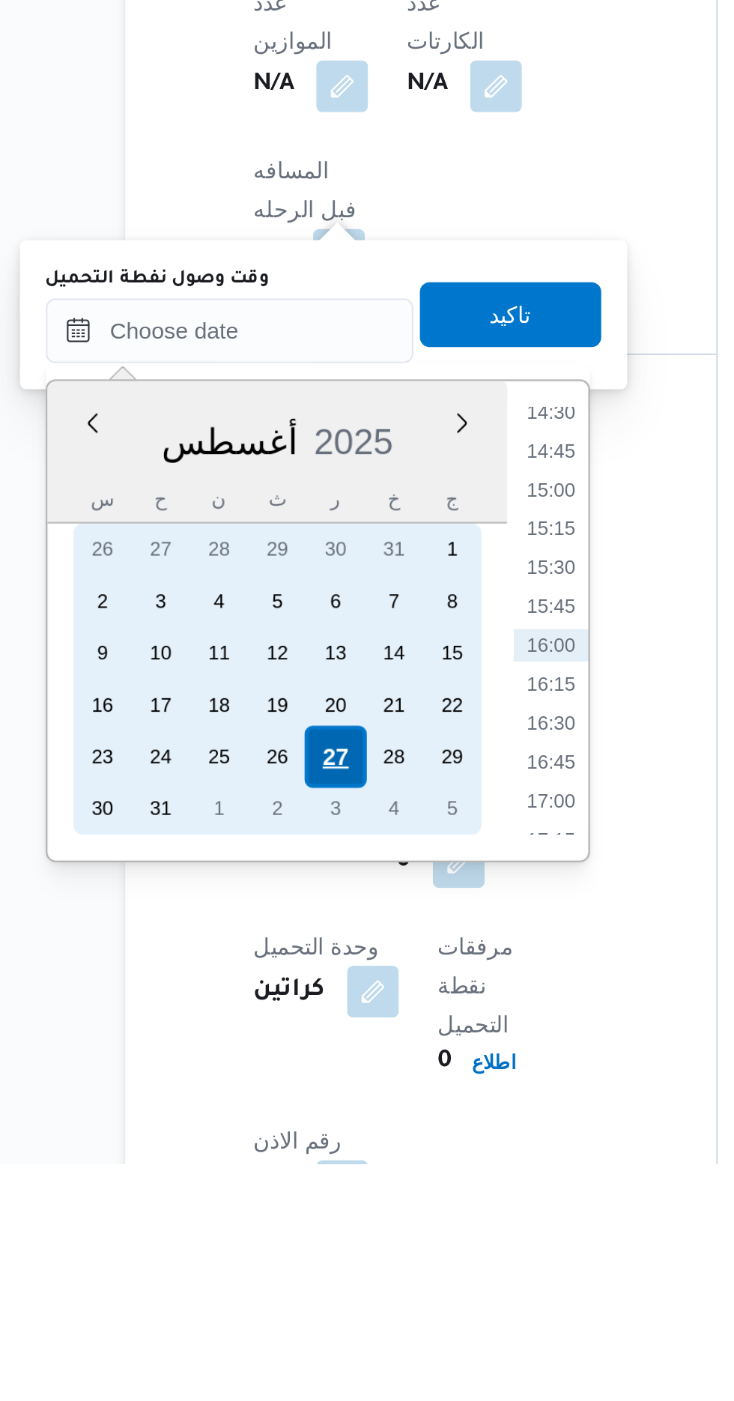
click at [289, 1208] on div "27" at bounding box center [291, 1212] width 28 height 28
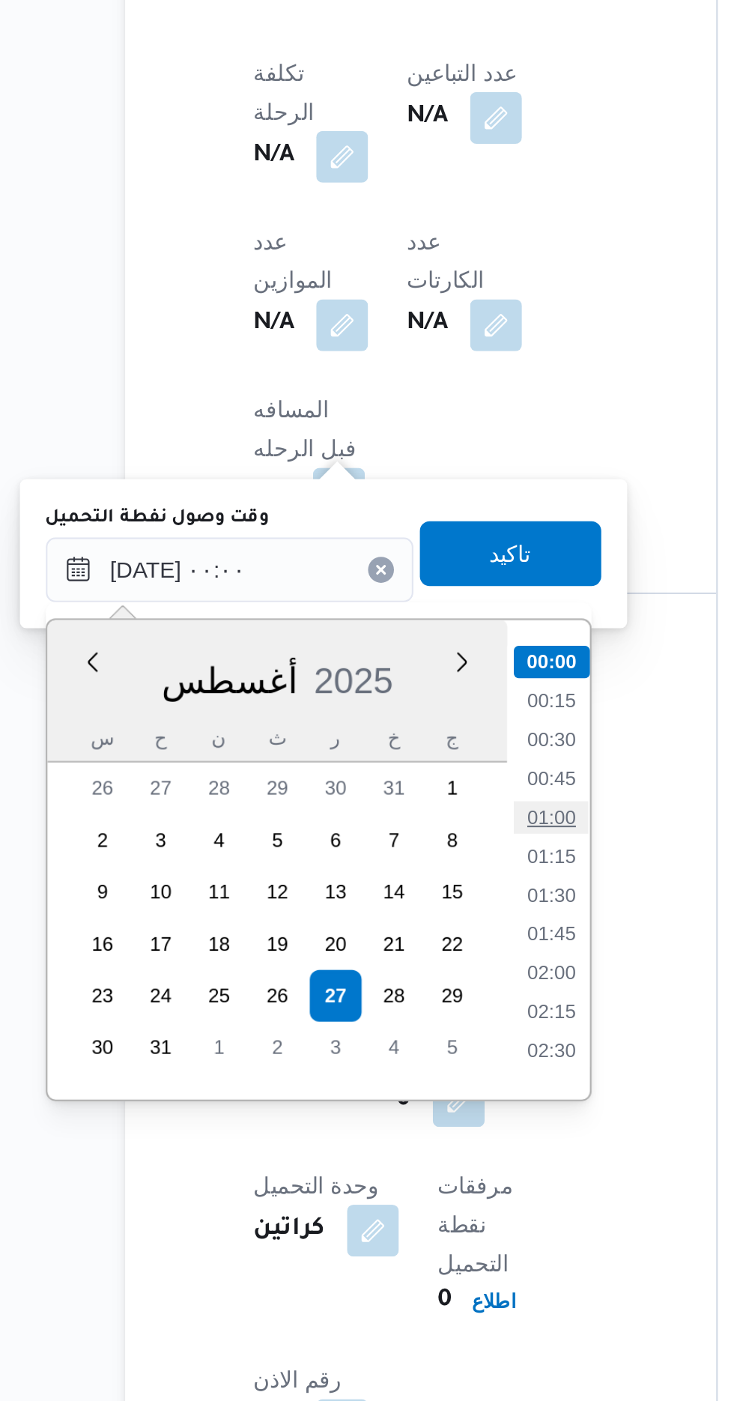
click at [395, 1131] on li "01:00" at bounding box center [392, 1130] width 34 height 15
type input "[DATE] ٠١:٠٠"
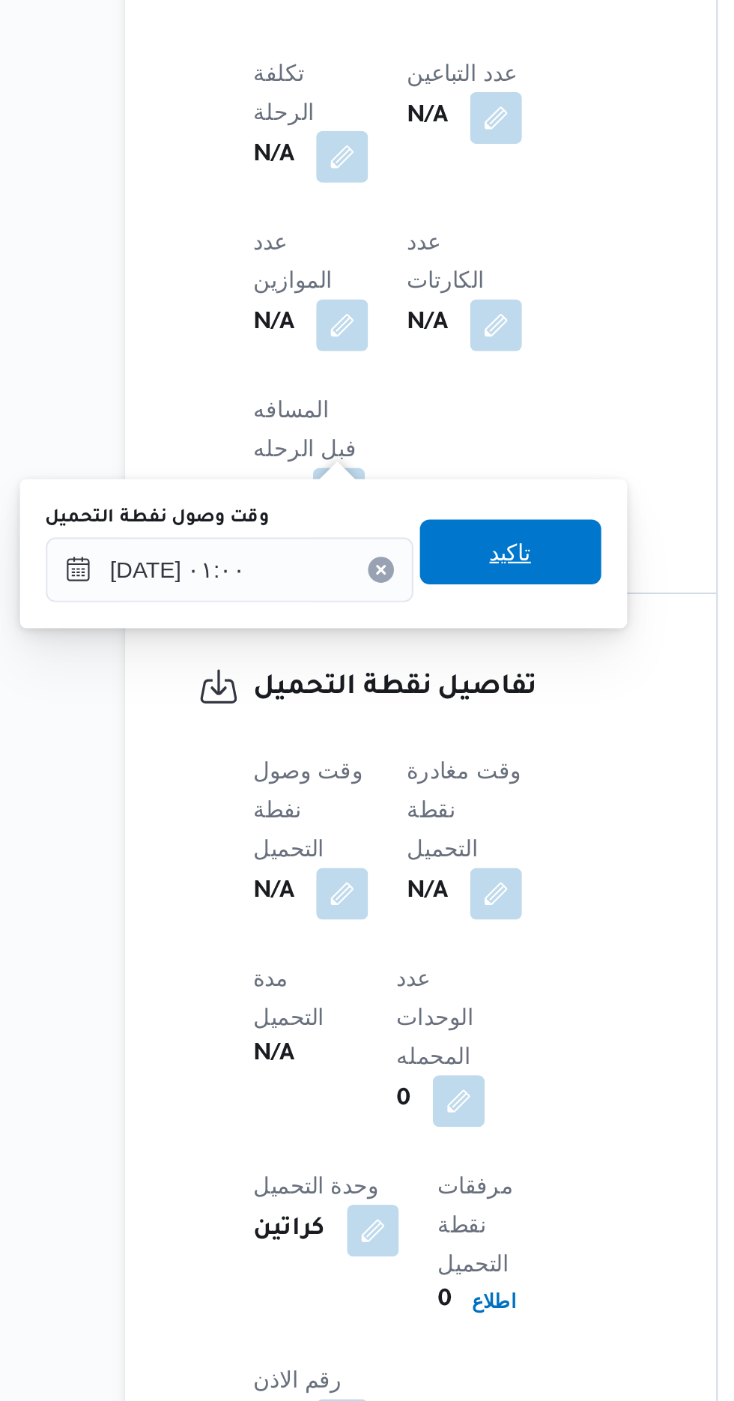
click at [404, 1013] on span "تاكيد" at bounding box center [373, 1007] width 84 height 30
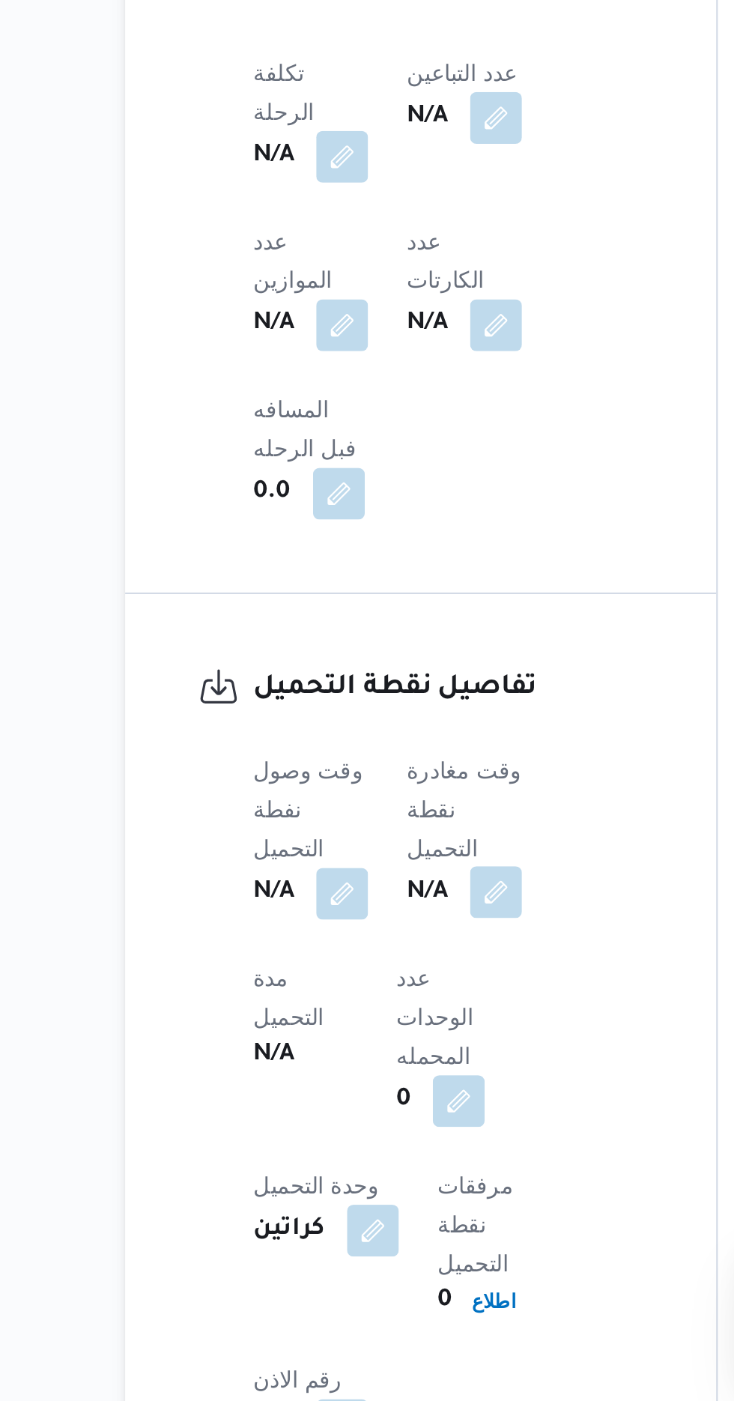
click at [373, 1153] on button "button" at bounding box center [366, 1165] width 24 height 24
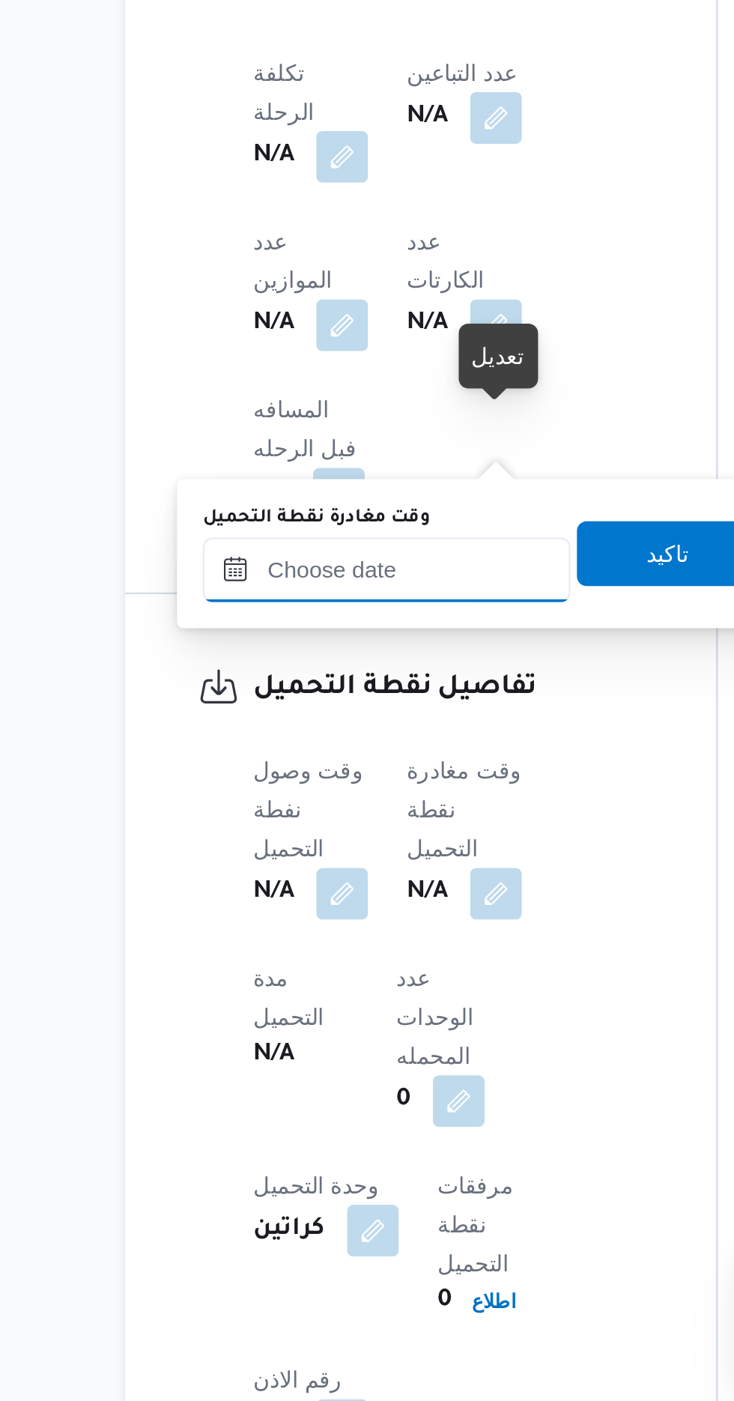
click at [337, 1019] on input "وقت مغادرة نقطة التحميل" at bounding box center [316, 1016] width 170 height 30
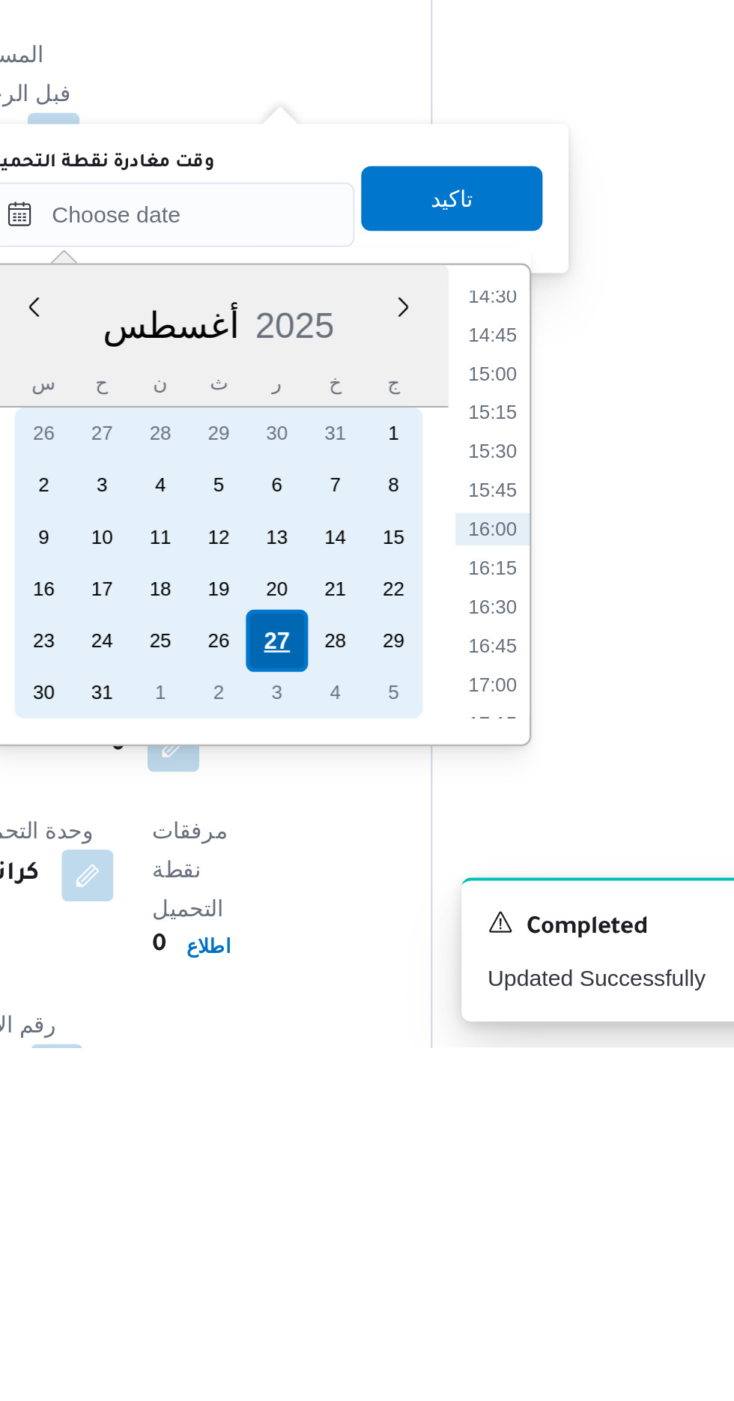
click at [395, 1205] on div "27" at bounding box center [397, 1212] width 28 height 28
type input "[DATE] ٠٠:٠٠"
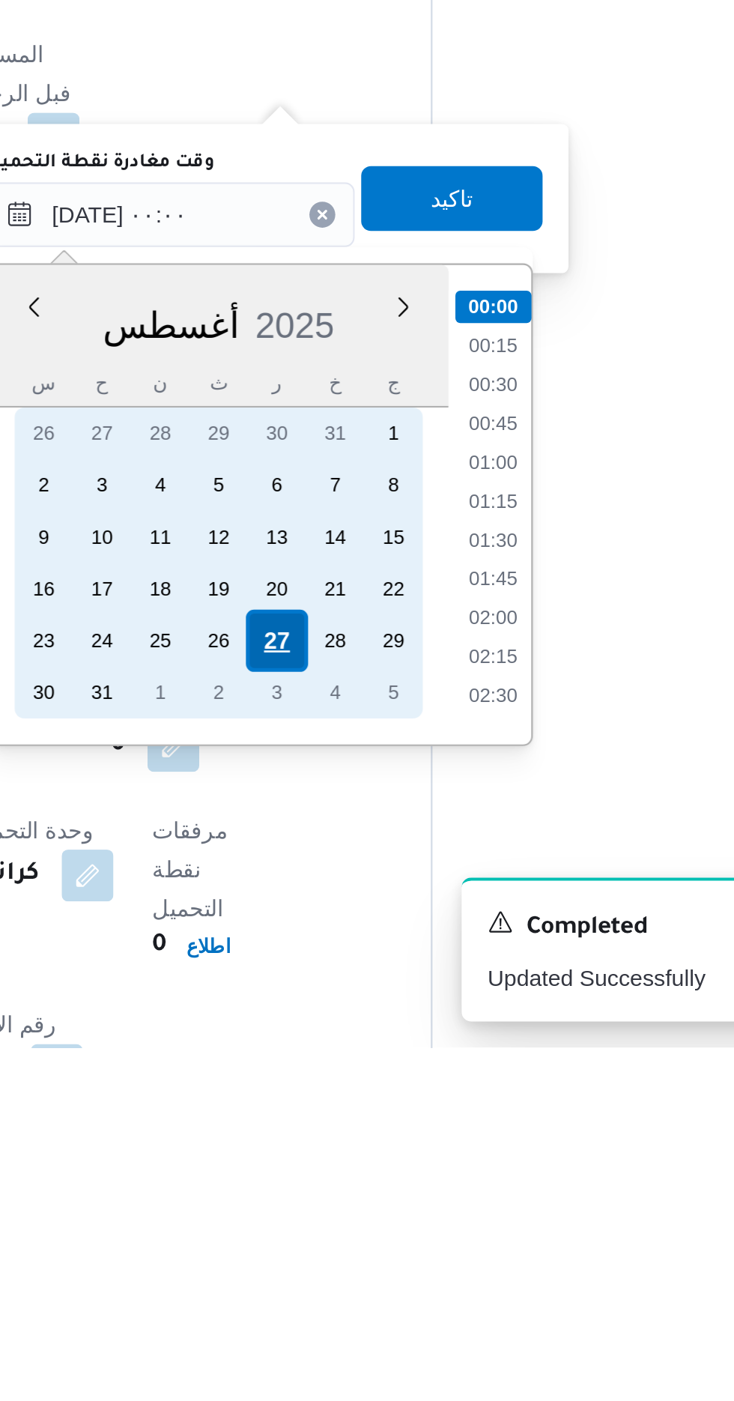
scroll to position [625, 0]
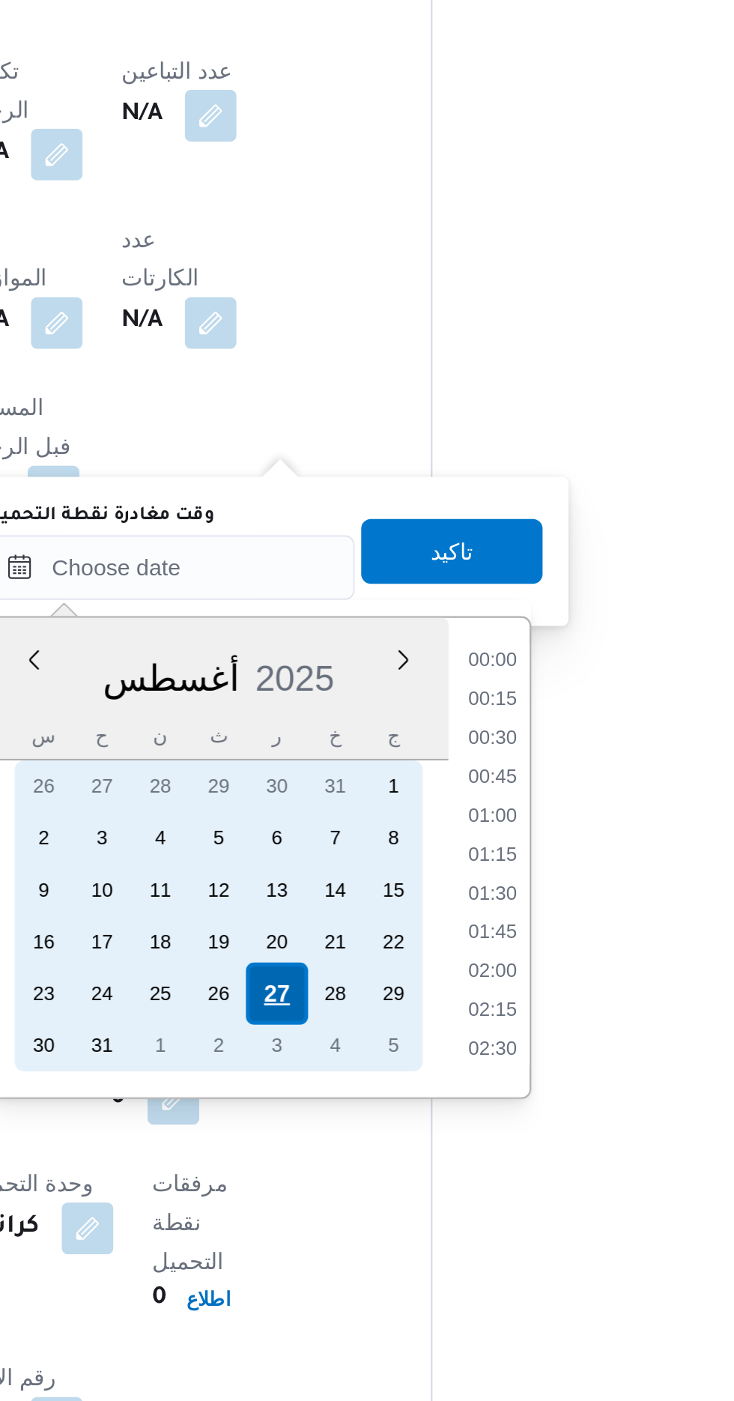
click at [392, 1211] on div "27" at bounding box center [397, 1212] width 28 height 28
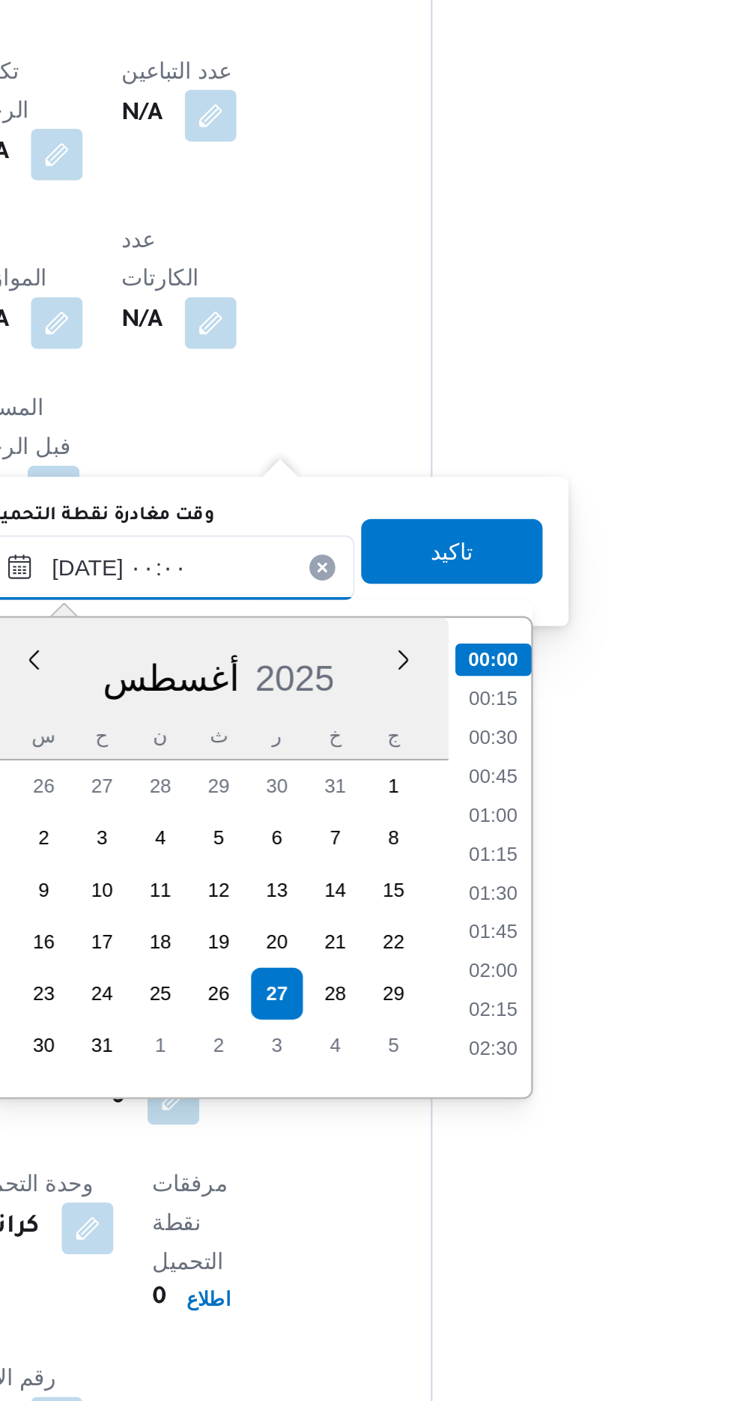
click at [295, 1020] on input "[DATE] ٠٠:٠٠" at bounding box center [348, 1015] width 170 height 30
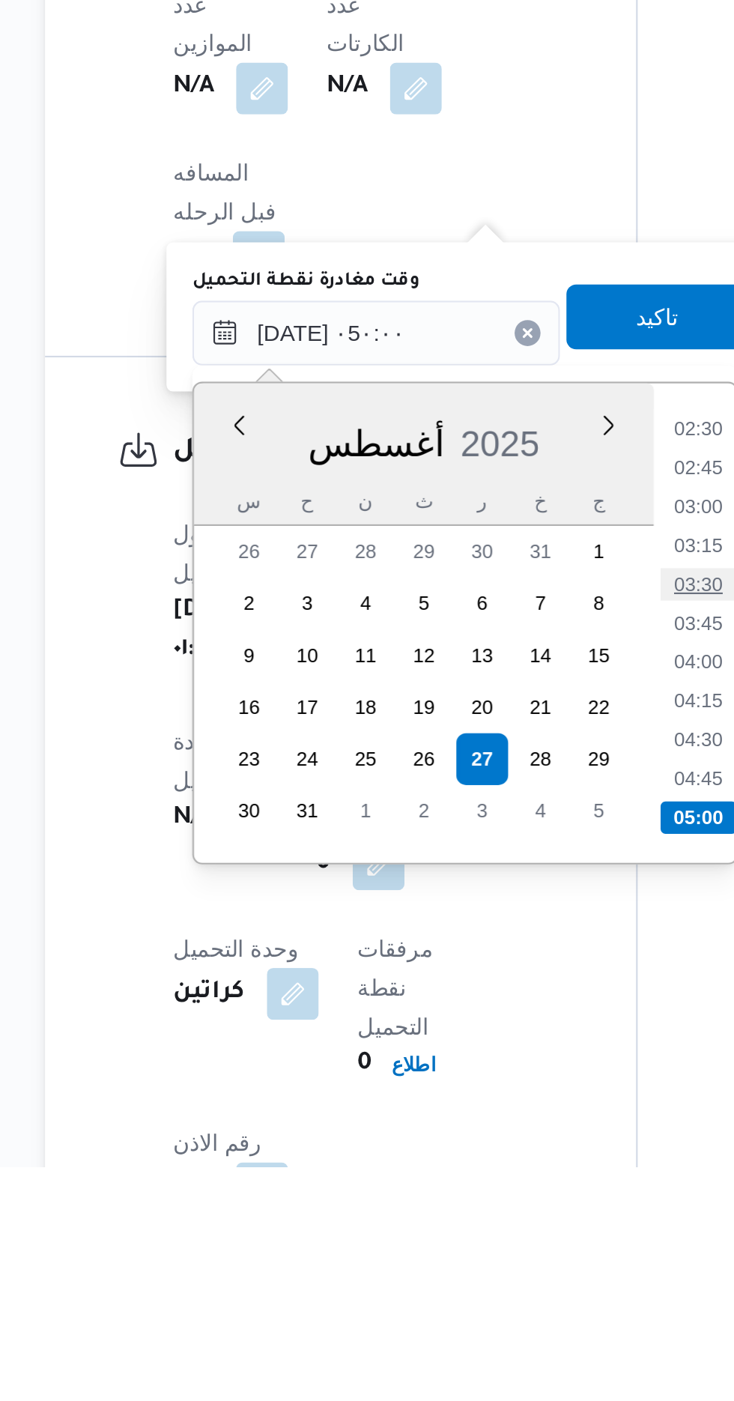
click at [490, 1124] on li "03:30" at bounding box center [496, 1131] width 34 height 15
type input "[DATE] ٠٣:٣٠"
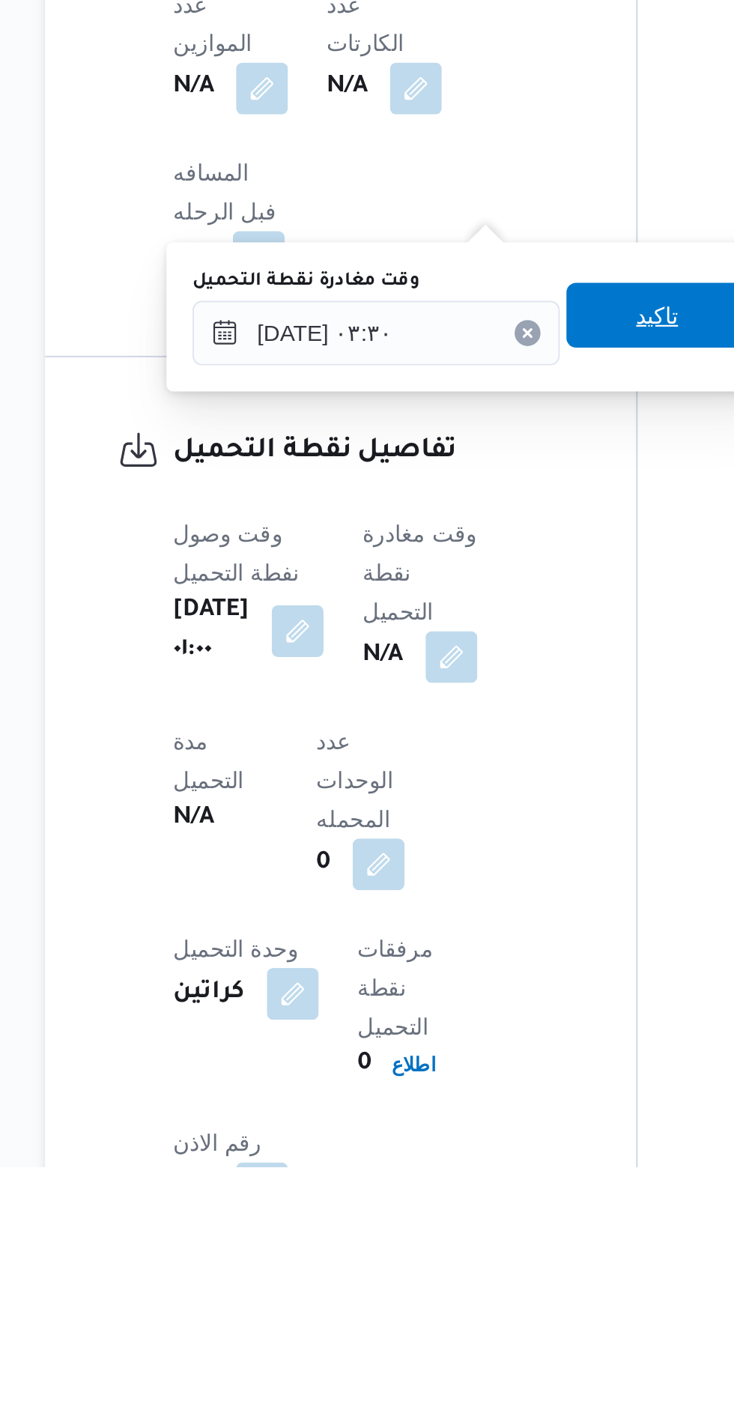
click at [482, 999] on span "تاكيد" at bounding box center [477, 1007] width 19 height 18
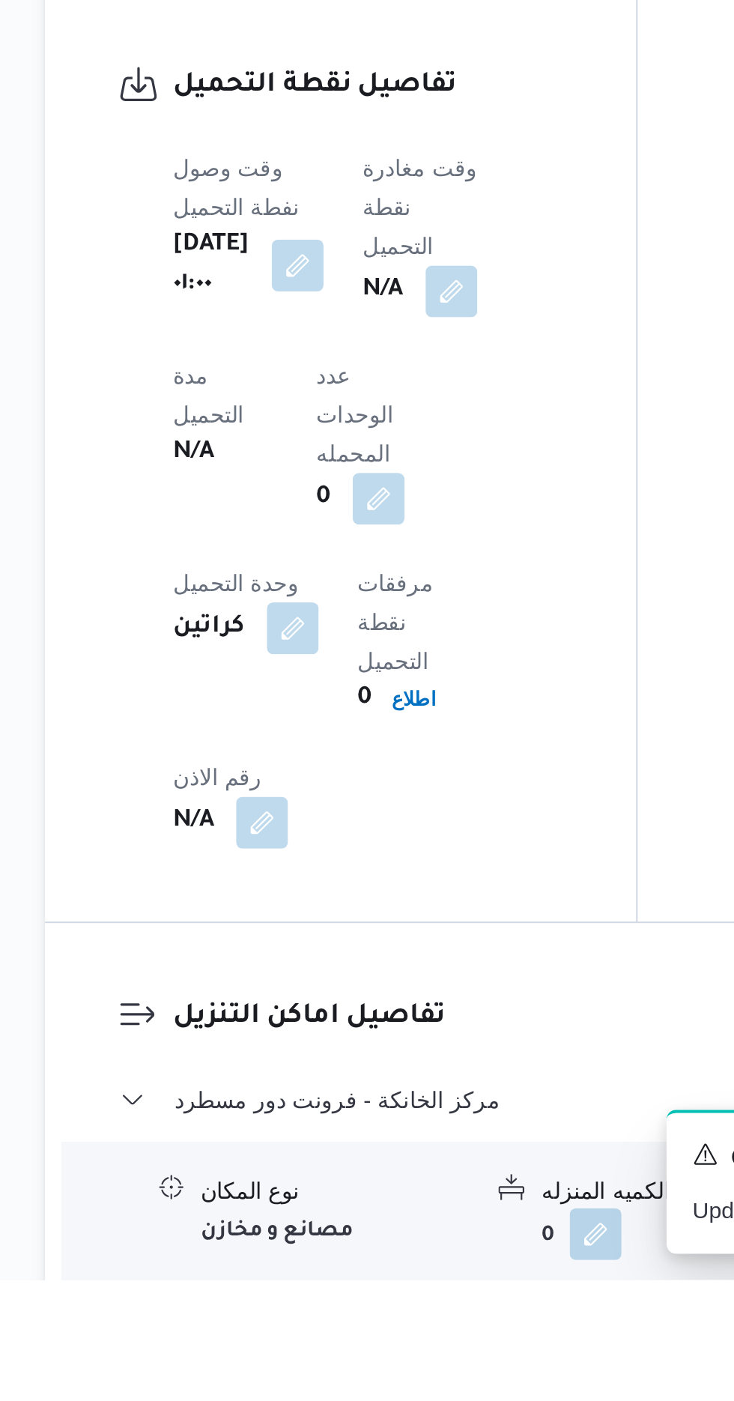
scroll to position [850, 0]
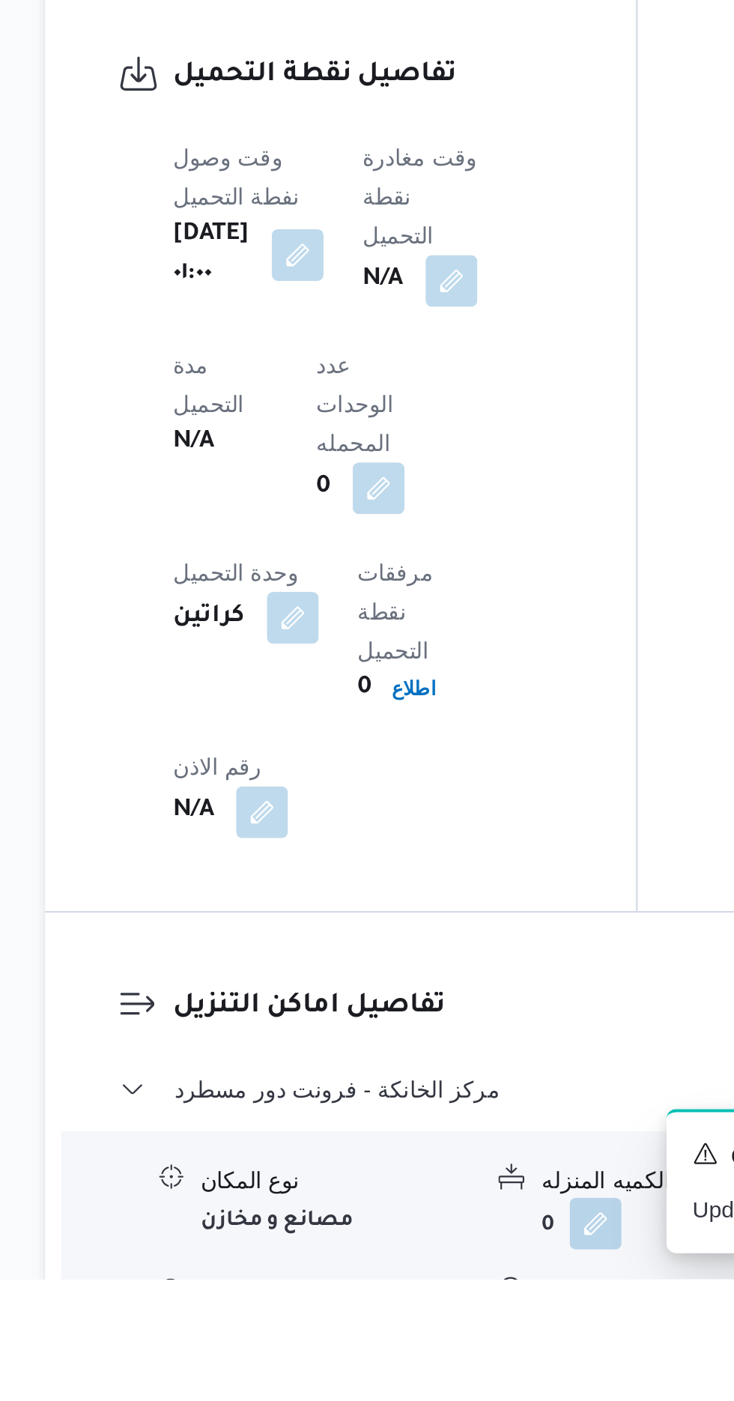
click at [461, 1334] on div "نوع المكان مصانع و مخازن الكميه المنزله 0 وحدة الكمية المنزله كراتين مدة التنزي…" at bounding box center [455, 1419] width 518 height 170
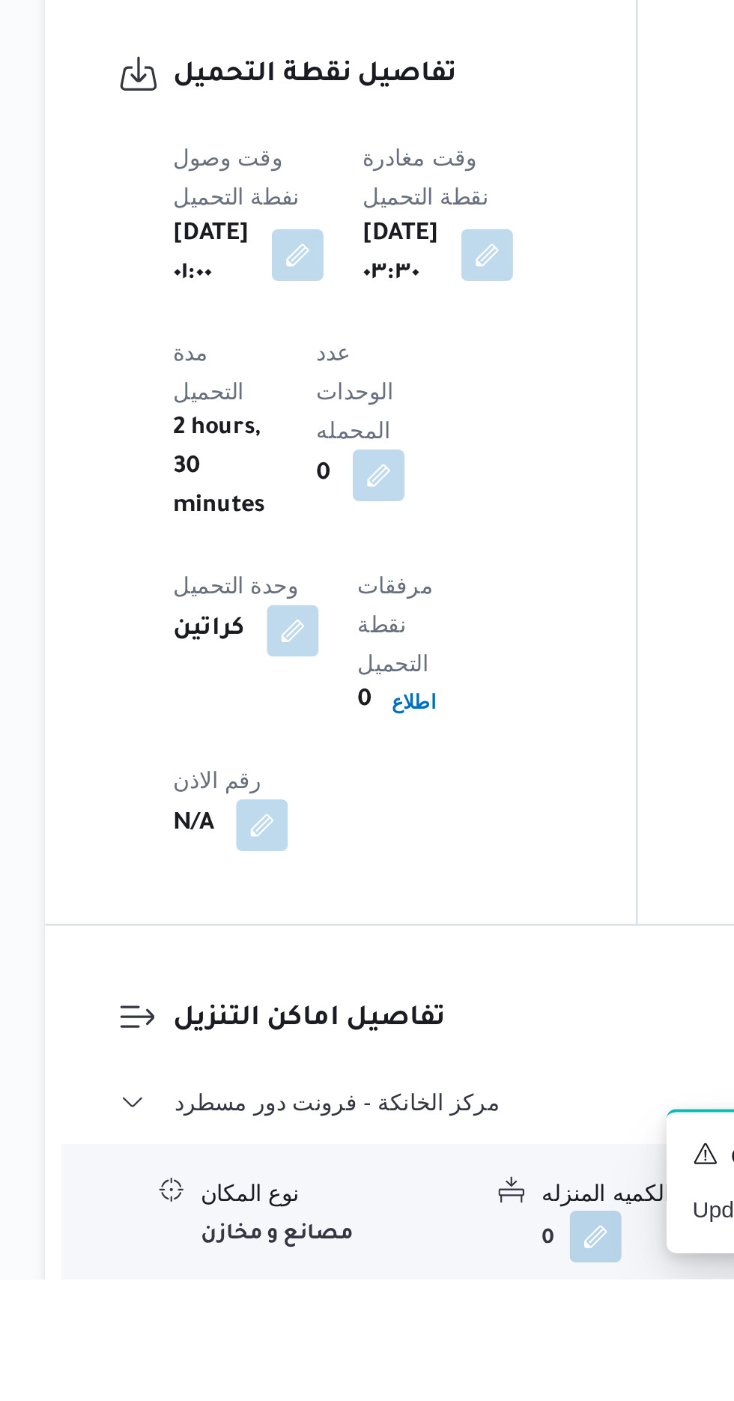
click at [413, 1340] on div "نوع المكان مصانع و مخازن الكميه المنزله 0 وحدة الكمية المنزله كراتين مدة التنزي…" at bounding box center [455, 1425] width 518 height 170
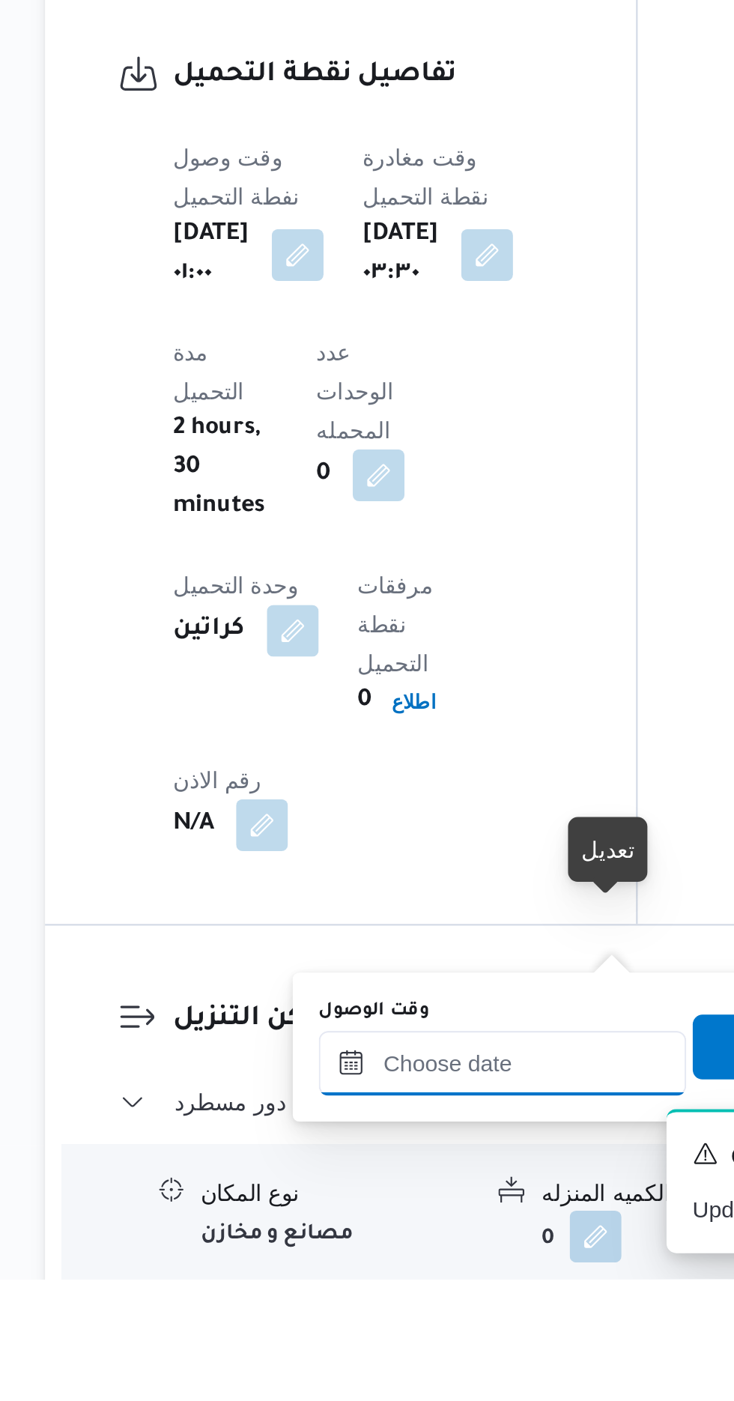
click at [424, 1309] on input "وقت الوصول" at bounding box center [406, 1301] width 170 height 30
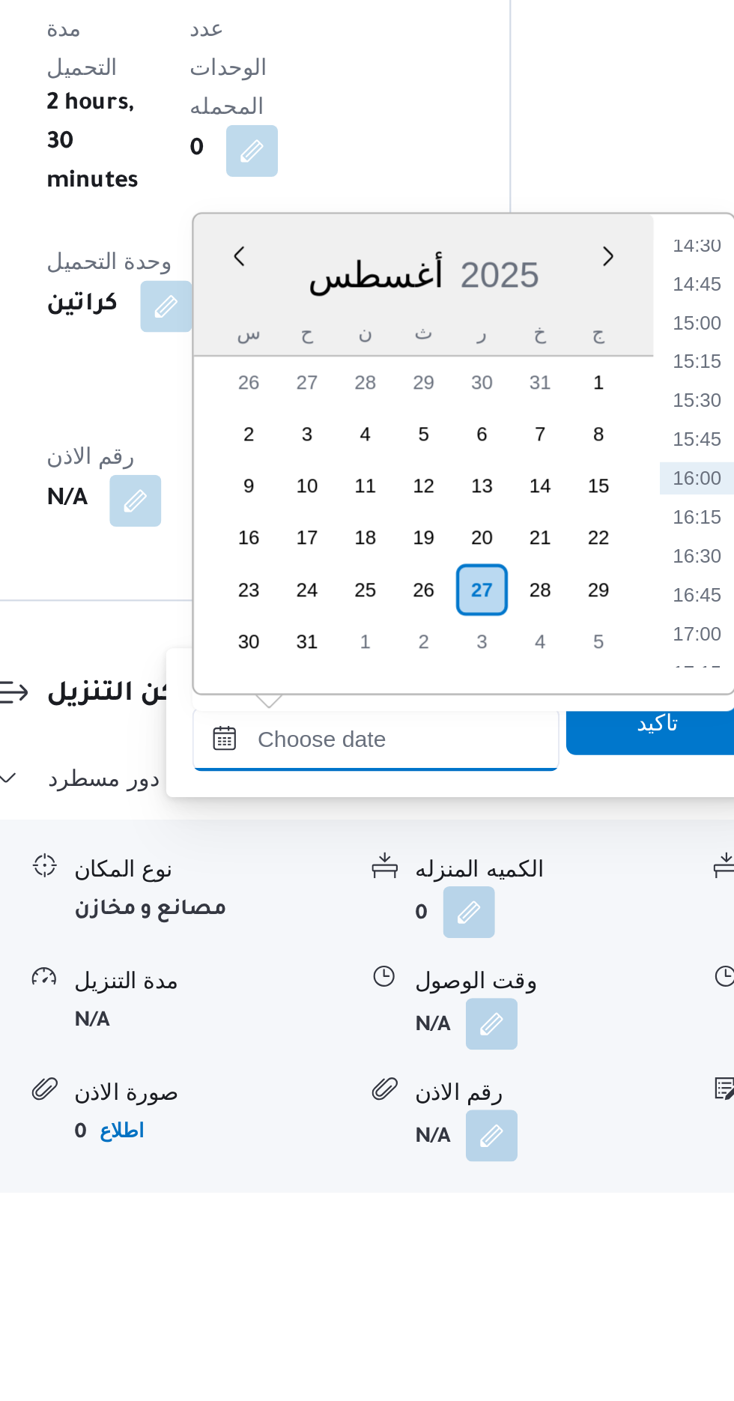
scroll to position [960, 0]
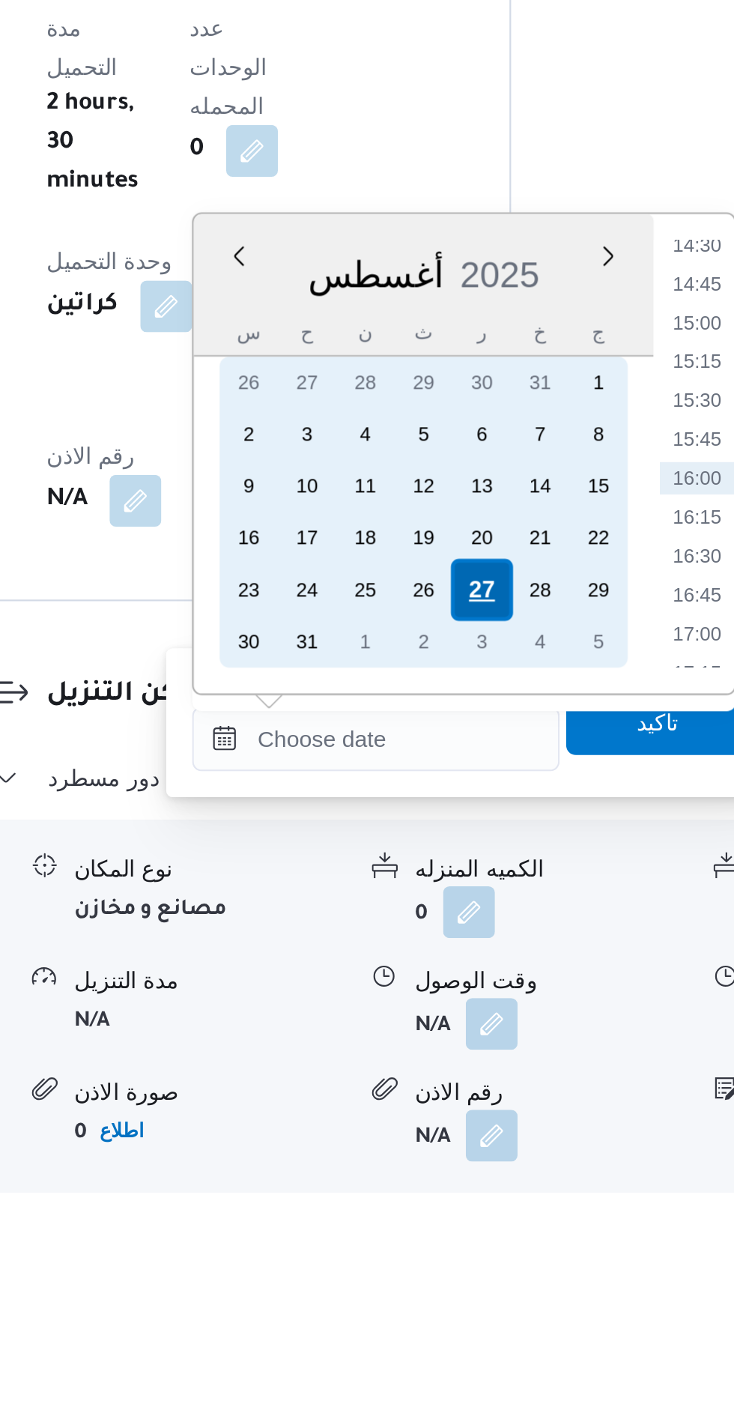
click at [457, 1118] on div "27" at bounding box center [455, 1122] width 28 height 28
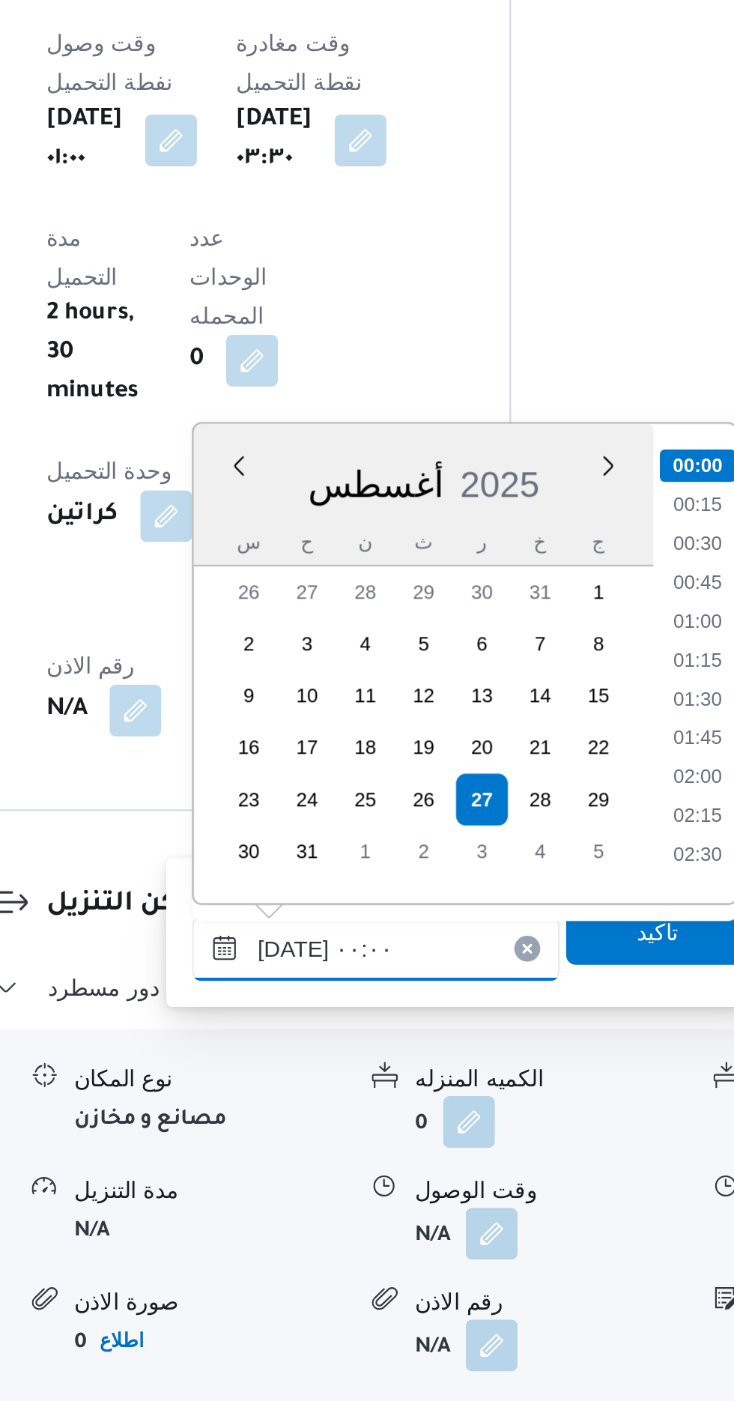
click at [331, 1195] on input "[DATE] ٠٠:٠٠" at bounding box center [406, 1191] width 170 height 30
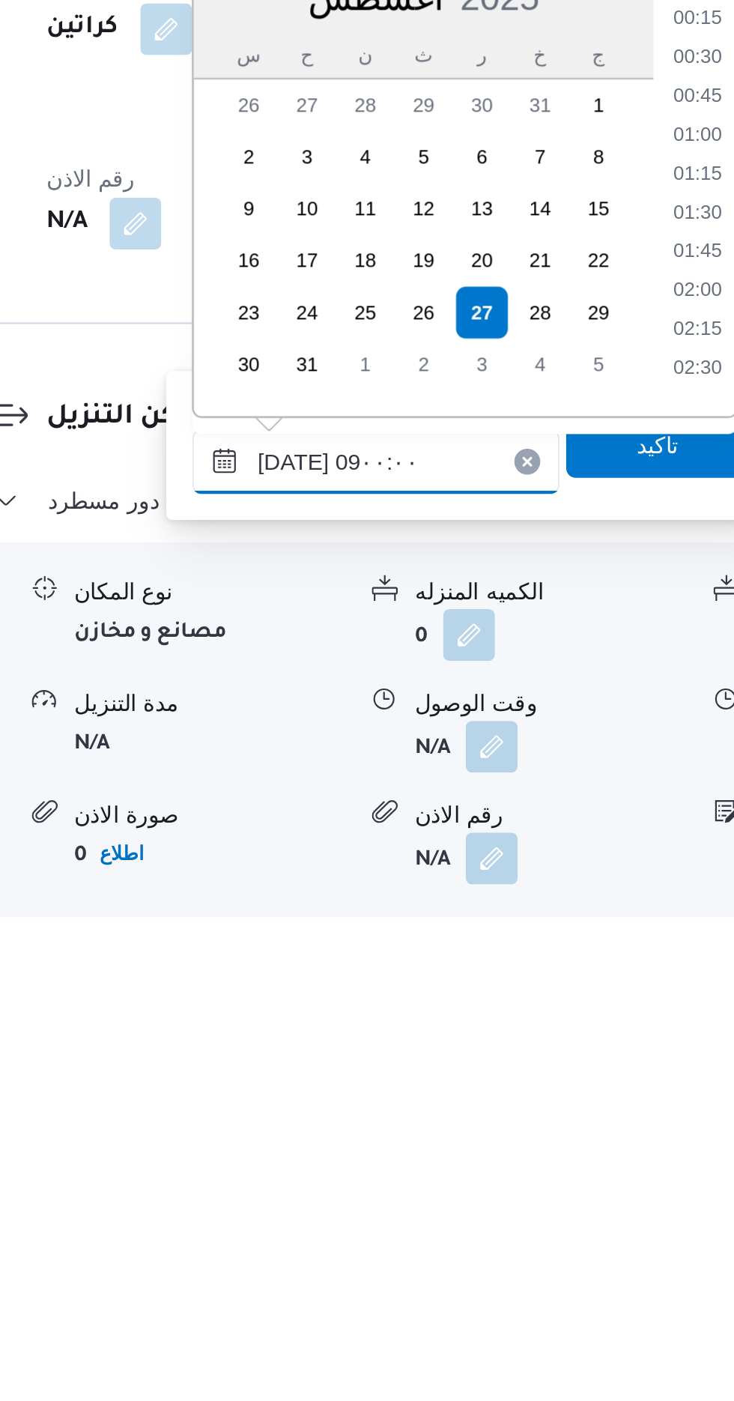
scroll to position [466, 0]
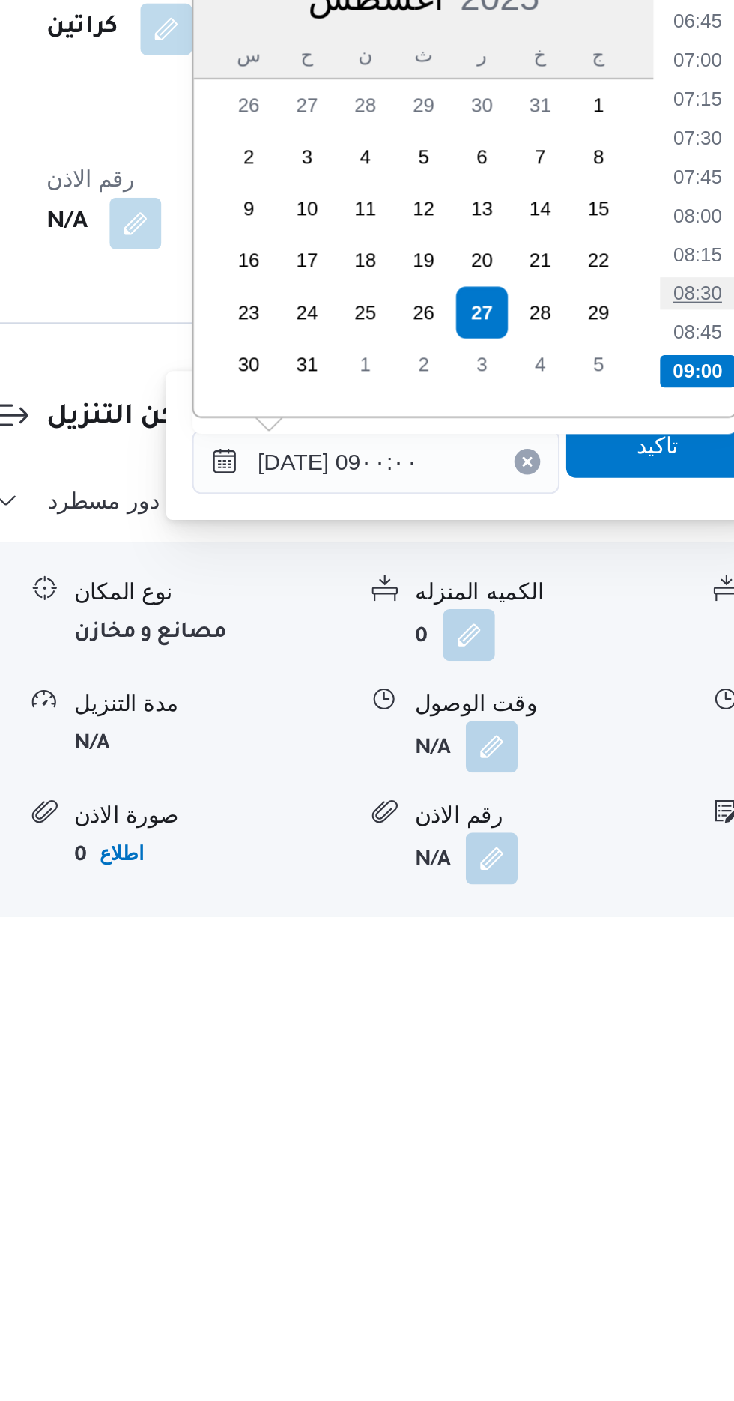
click at [552, 1106] on li "08:30" at bounding box center [556, 1110] width 34 height 15
type input "[DATE] ٠٨:٣٠"
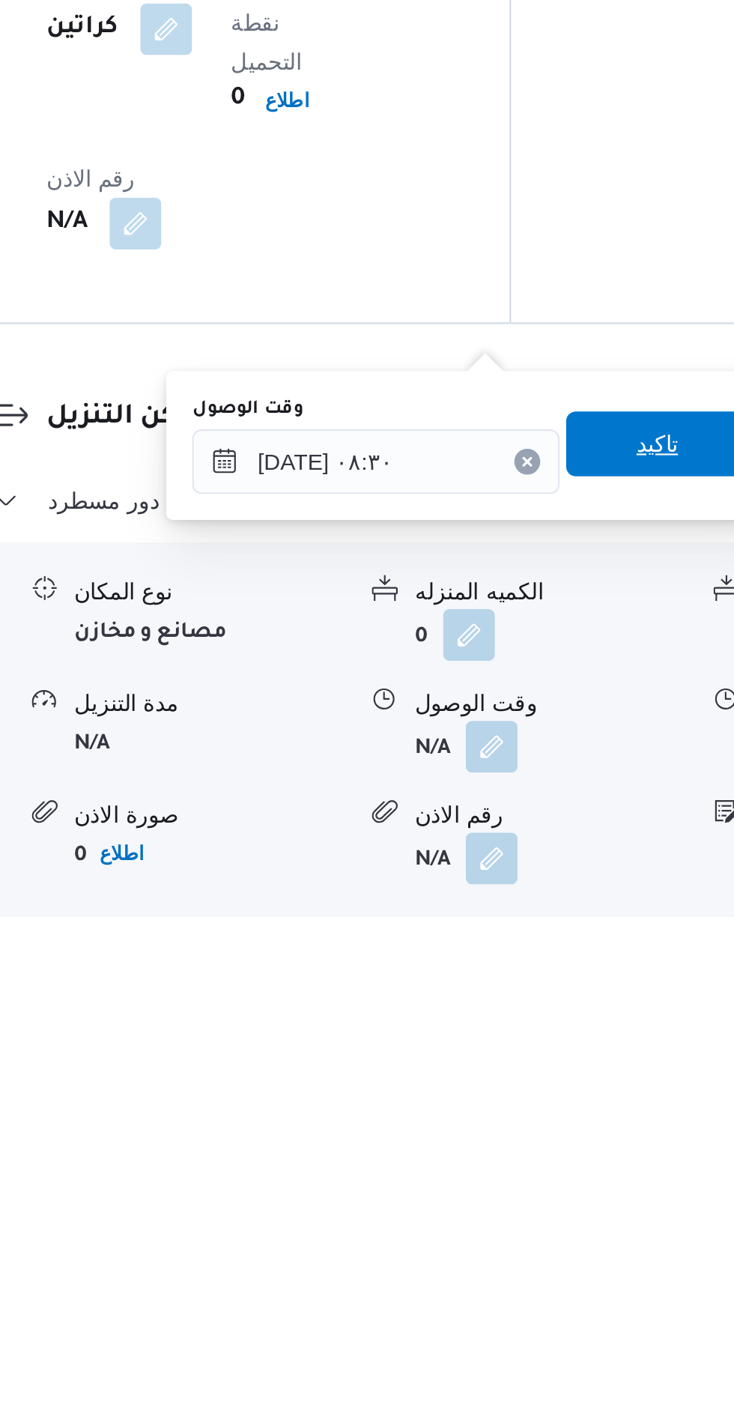
click at [540, 1186] on span "تاكيد" at bounding box center [536, 1180] width 84 height 30
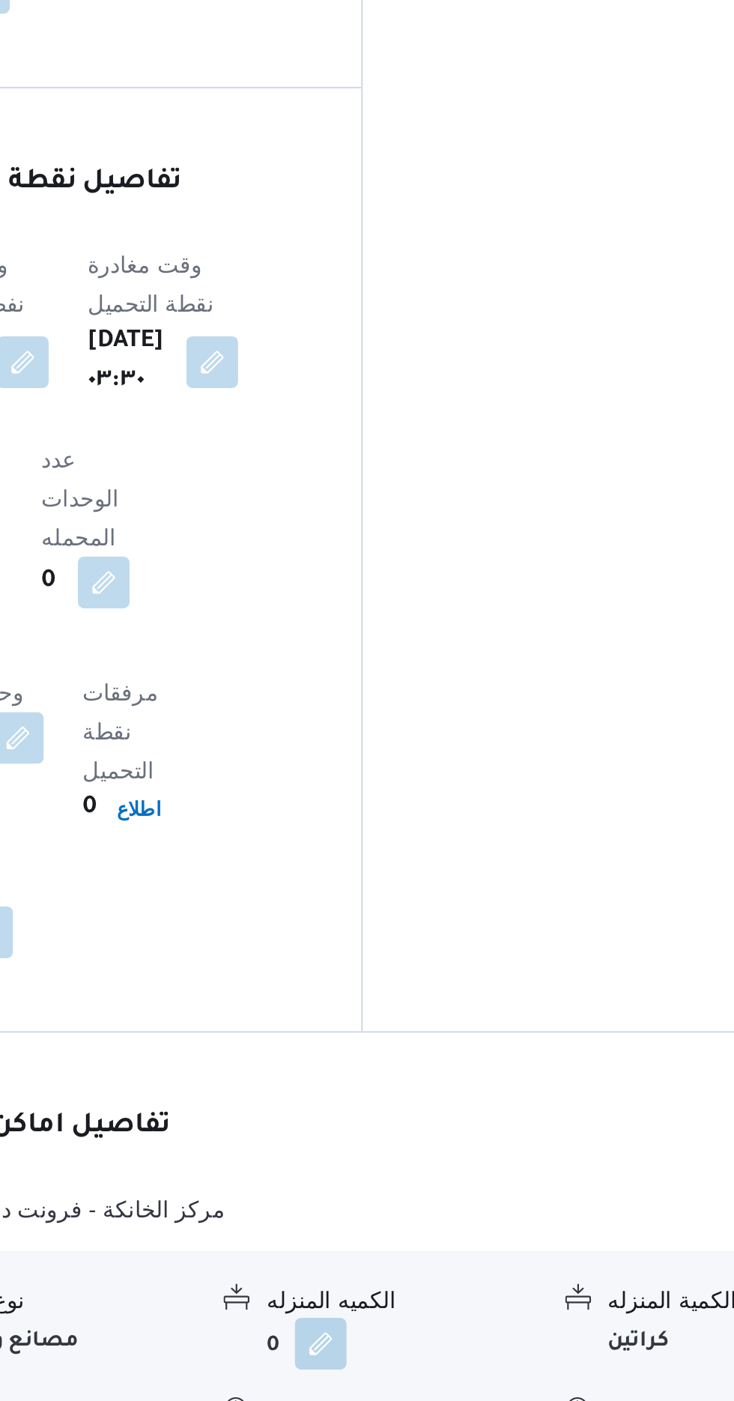
scroll to position [963, 0]
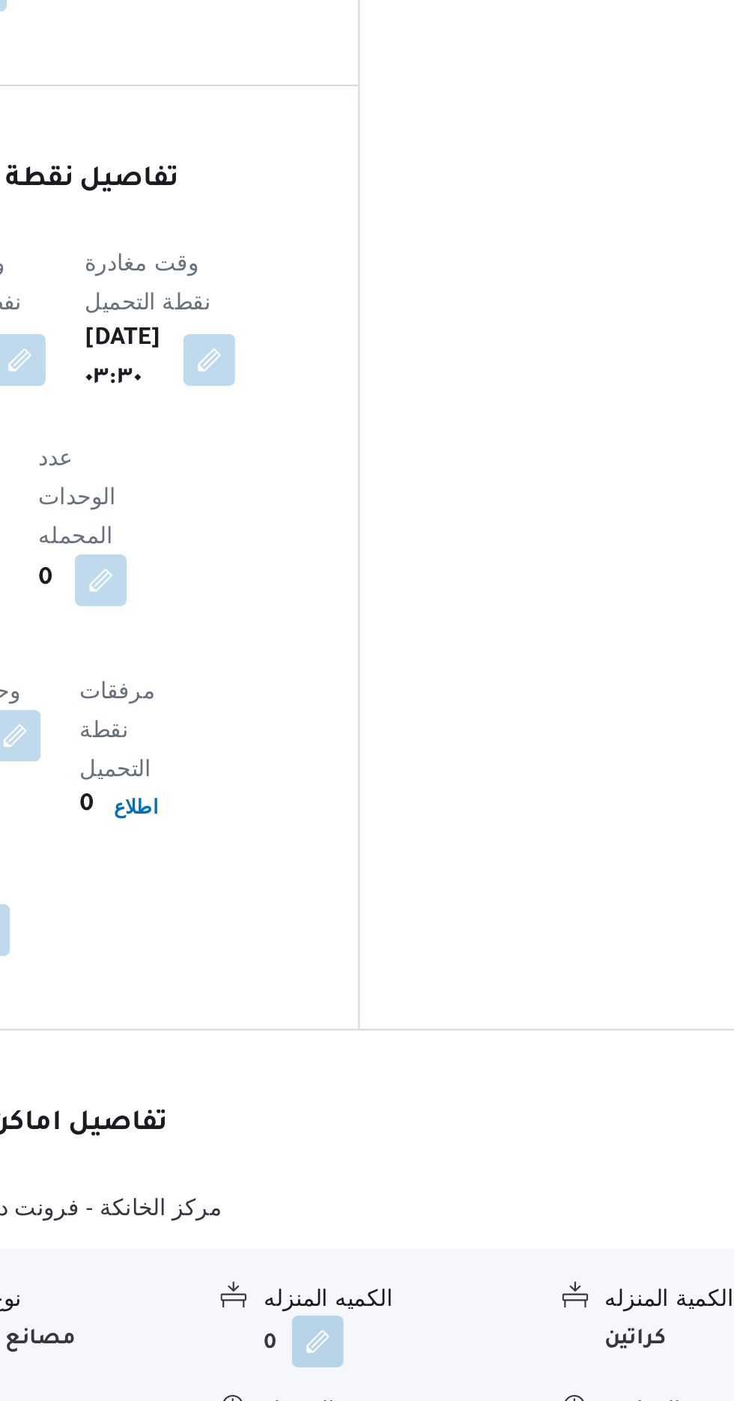
click at [611, 1307] on button "button" at bounding box center [618, 1319] width 24 height 24
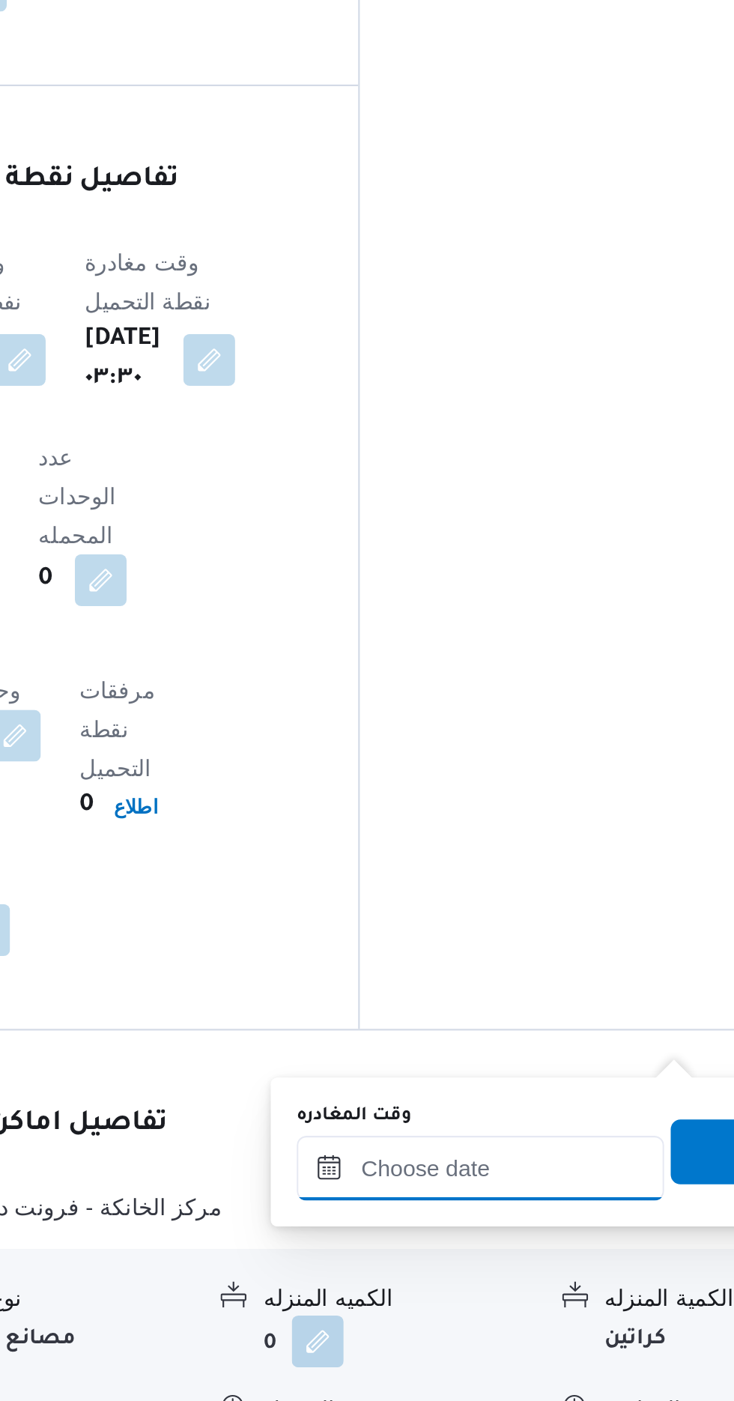
click at [539, 1173] on input "وقت المغادره" at bounding box center [525, 1188] width 170 height 30
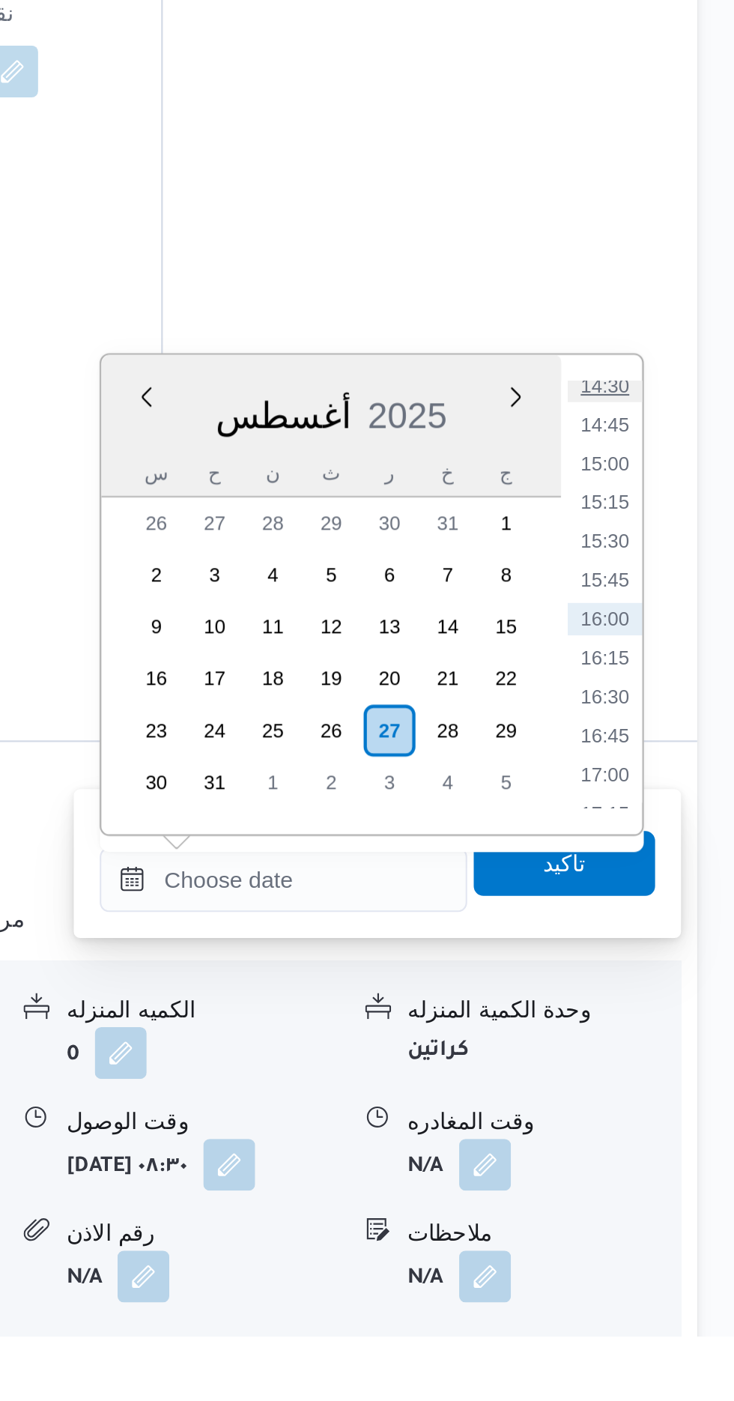
click at [673, 960] on li "14:30" at bounding box center [673, 961] width 34 height 15
type input "[DATE] ١٤:٣٠"
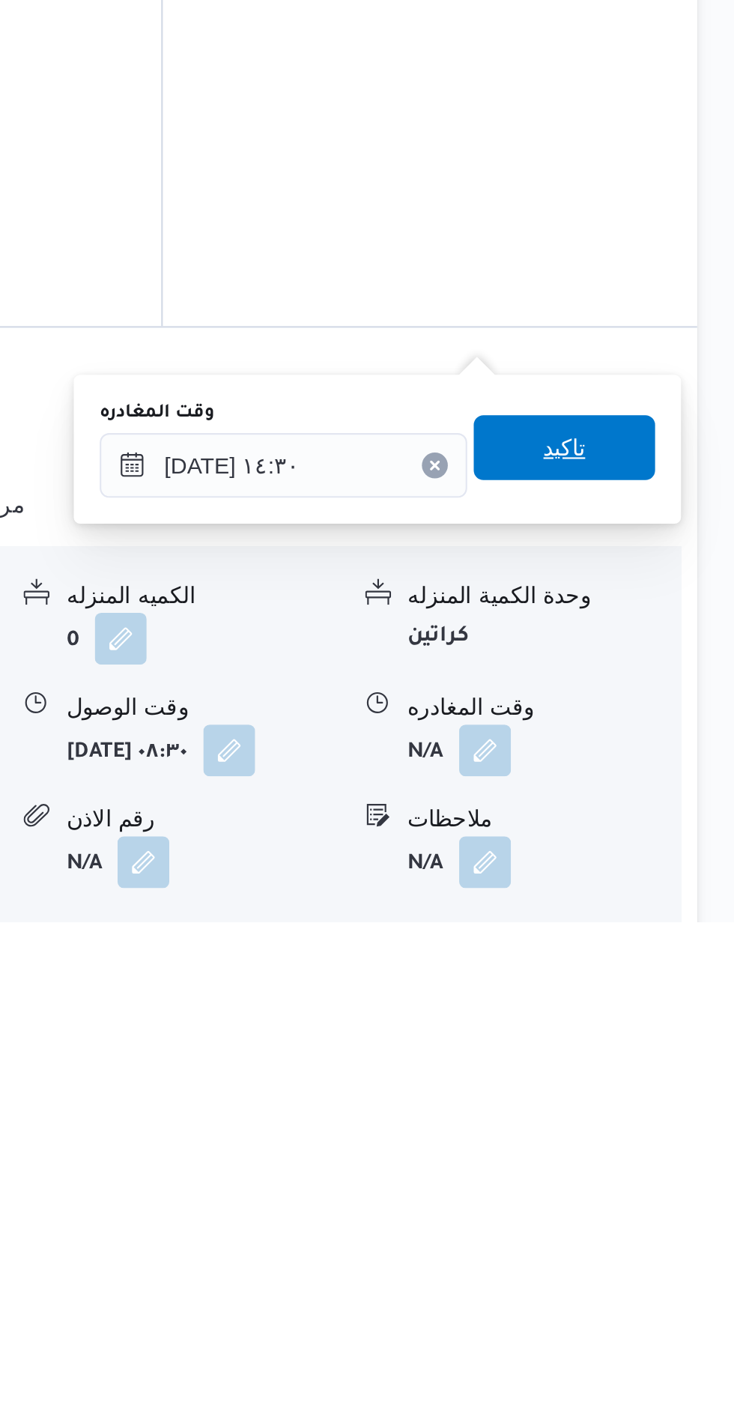
click at [664, 1180] on span "تاكيد" at bounding box center [654, 1181] width 19 height 18
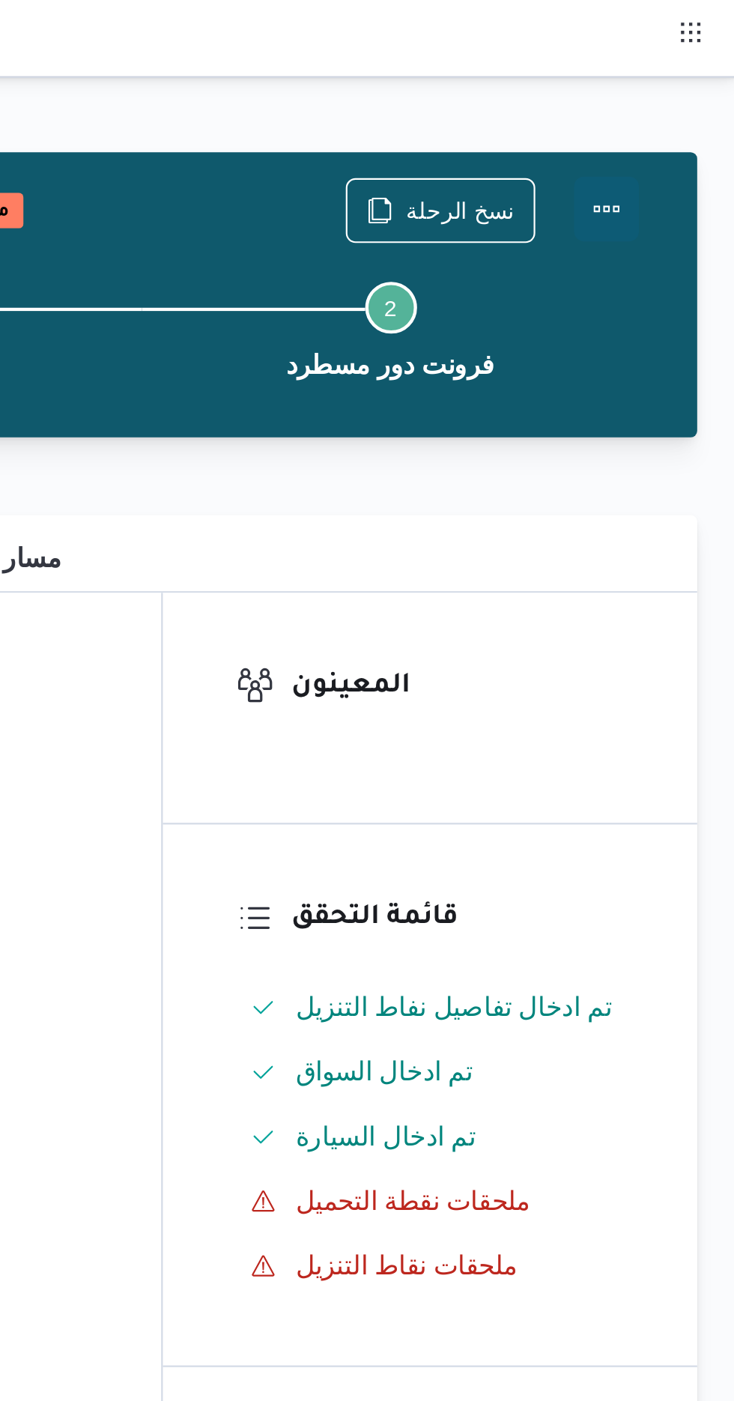
click at [684, 91] on button "Actions" at bounding box center [674, 97] width 30 height 30
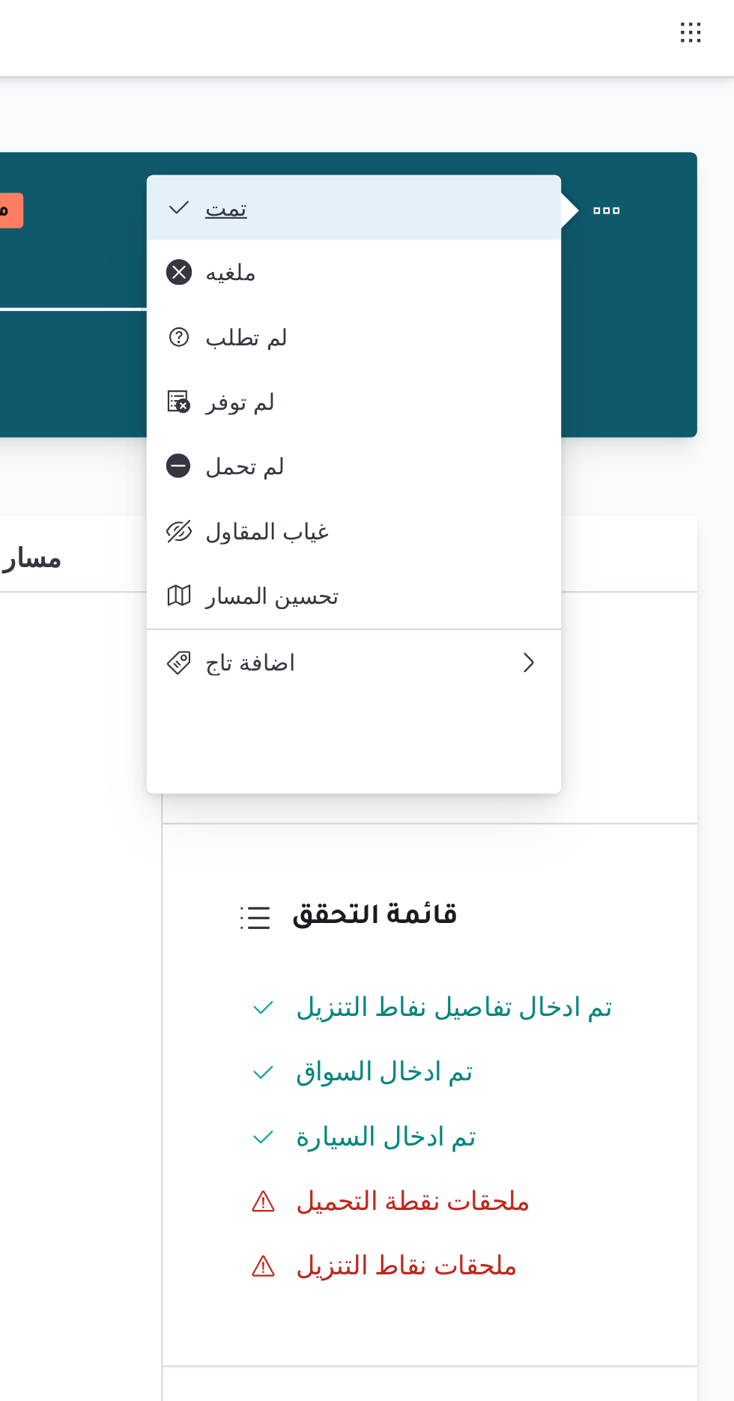
click at [631, 100] on span "تمت" at bounding box center [566, 96] width 156 height 12
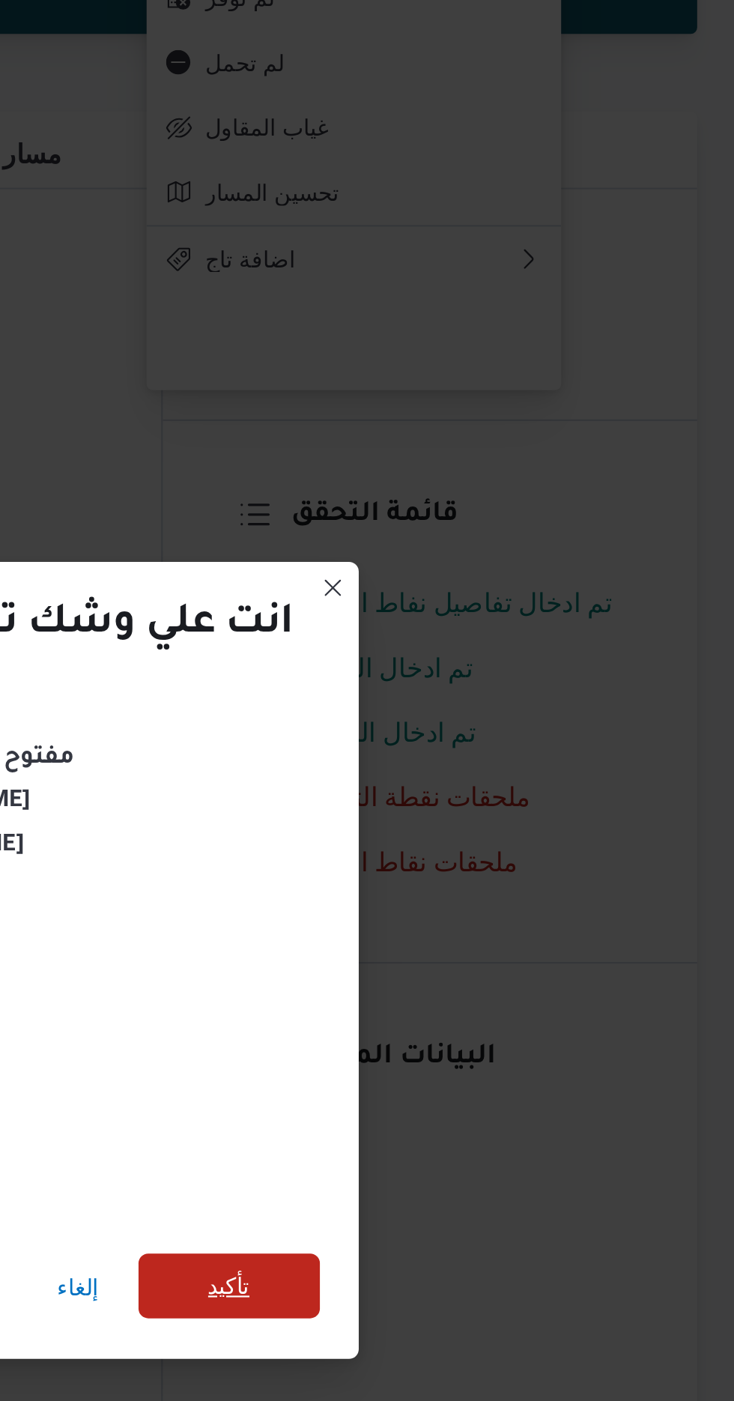
click at [515, 784] on span "تأكيد" at bounding box center [500, 781] width 84 height 30
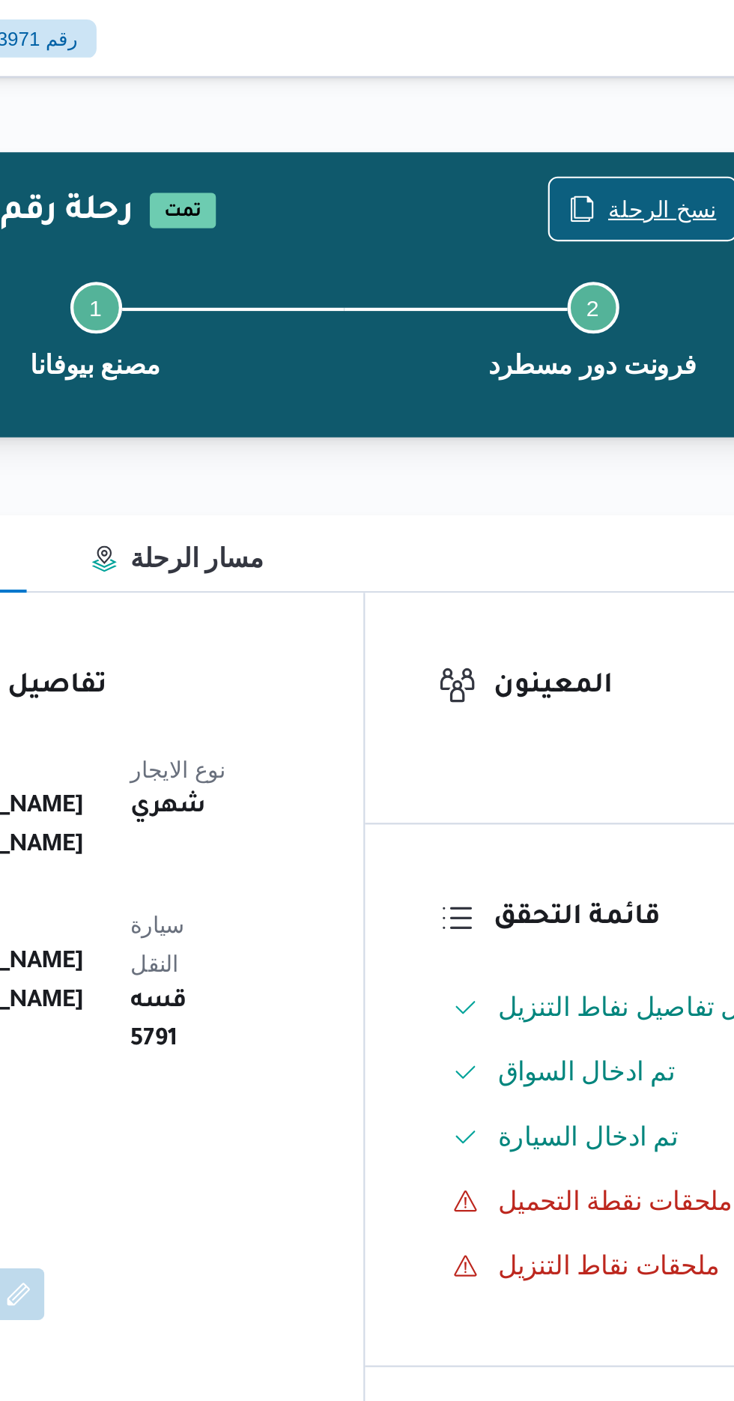
click at [602, 92] on span "نسخ الرحلة" at bounding box center [606, 97] width 50 height 18
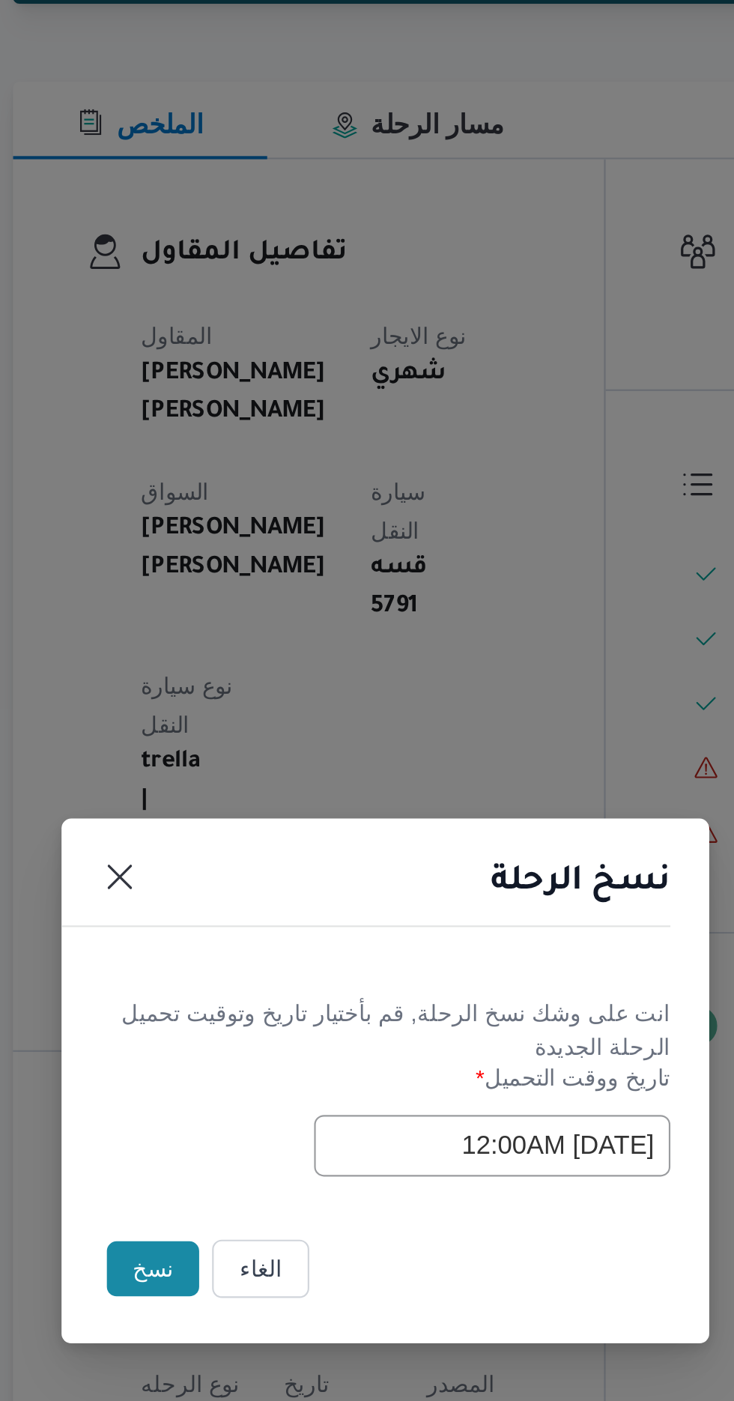
click at [250, 792] on button "نسخ" at bounding box center [259, 787] width 43 height 25
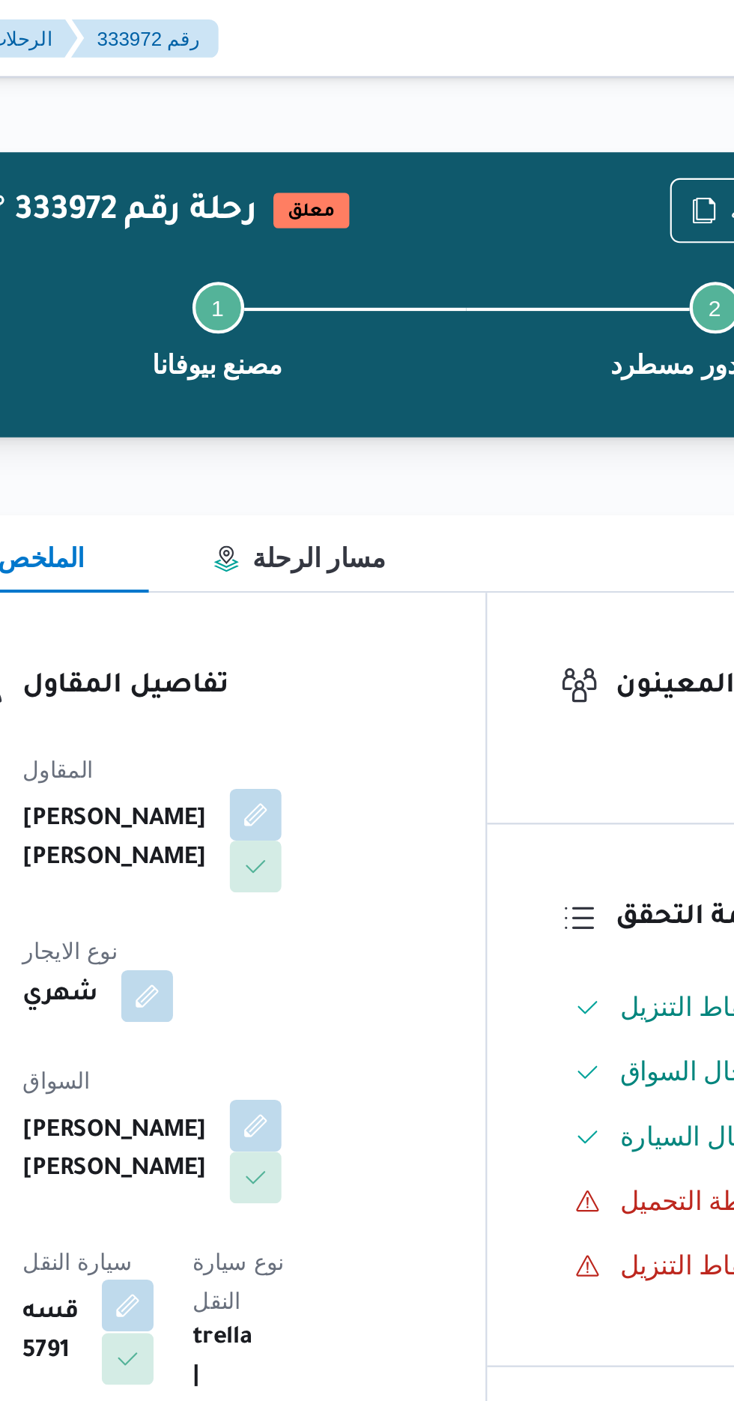
click at [315, 592] on button "button" at bounding box center [303, 604] width 24 height 24
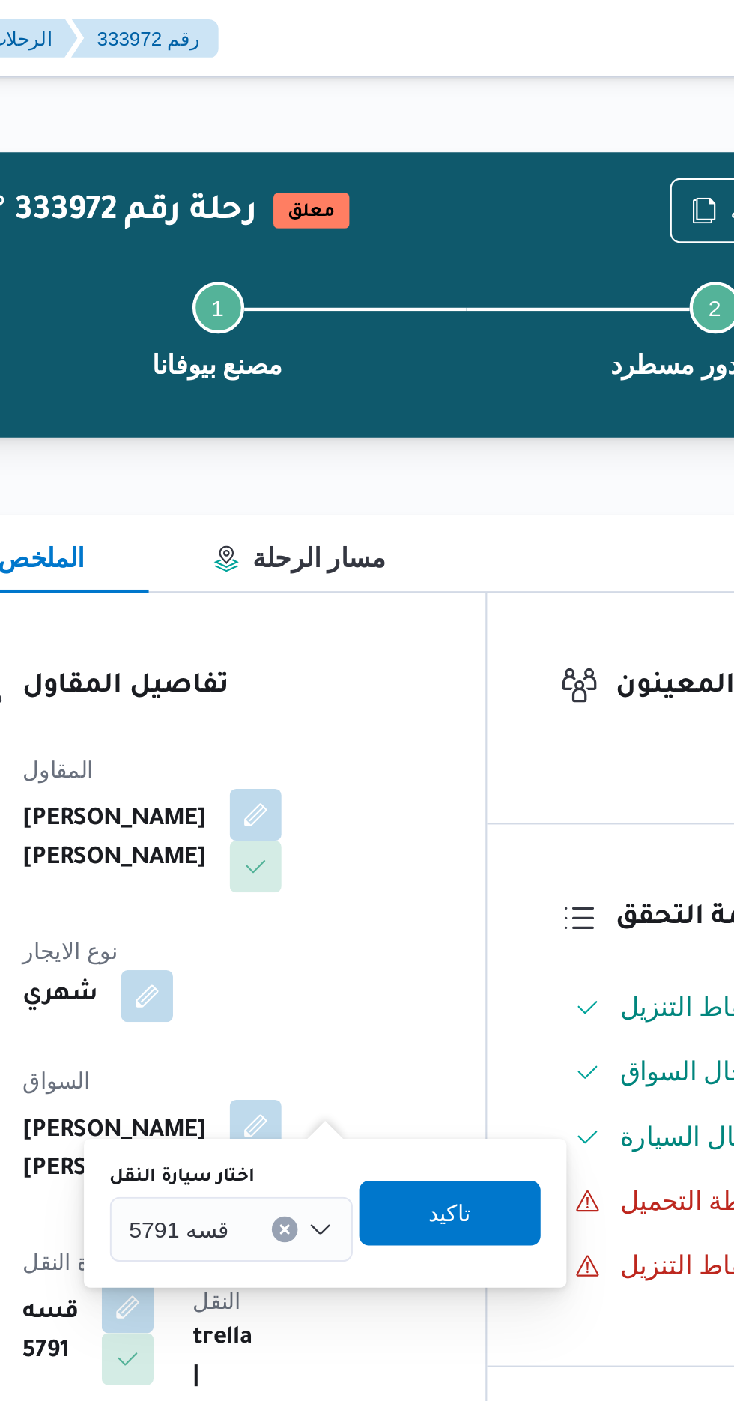
click at [335, 558] on div "قسه 5791" at bounding box center [350, 569] width 112 height 30
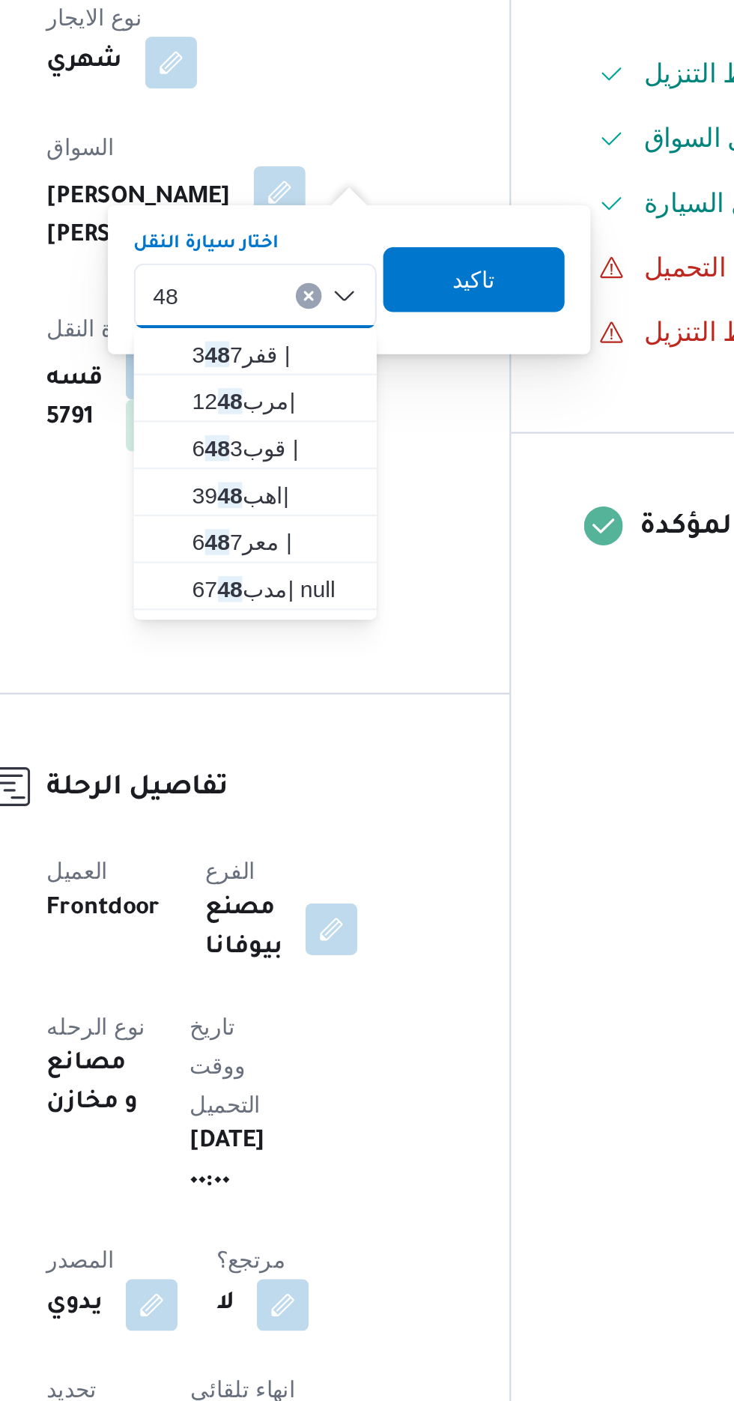
type input "48"
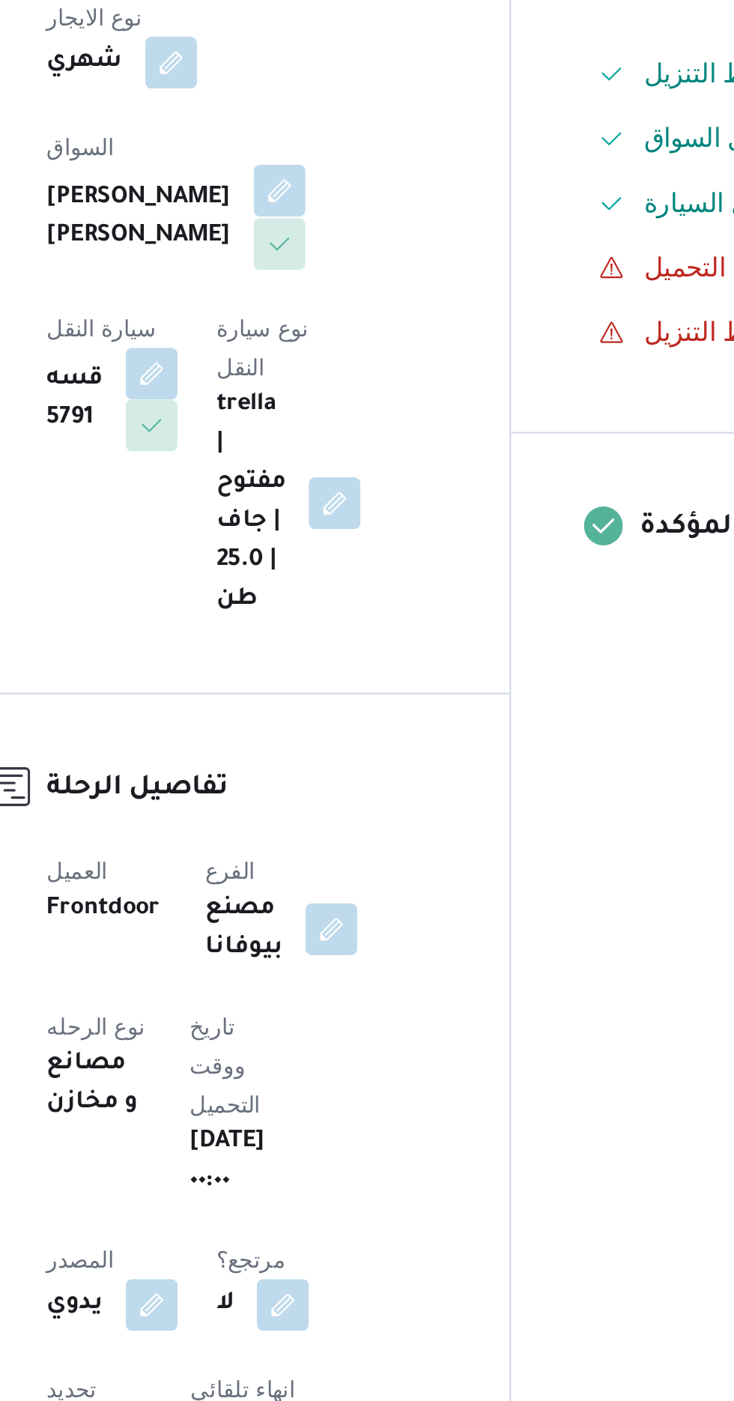
click at [350, 508] on button "button" at bounding box center [362, 520] width 24 height 24
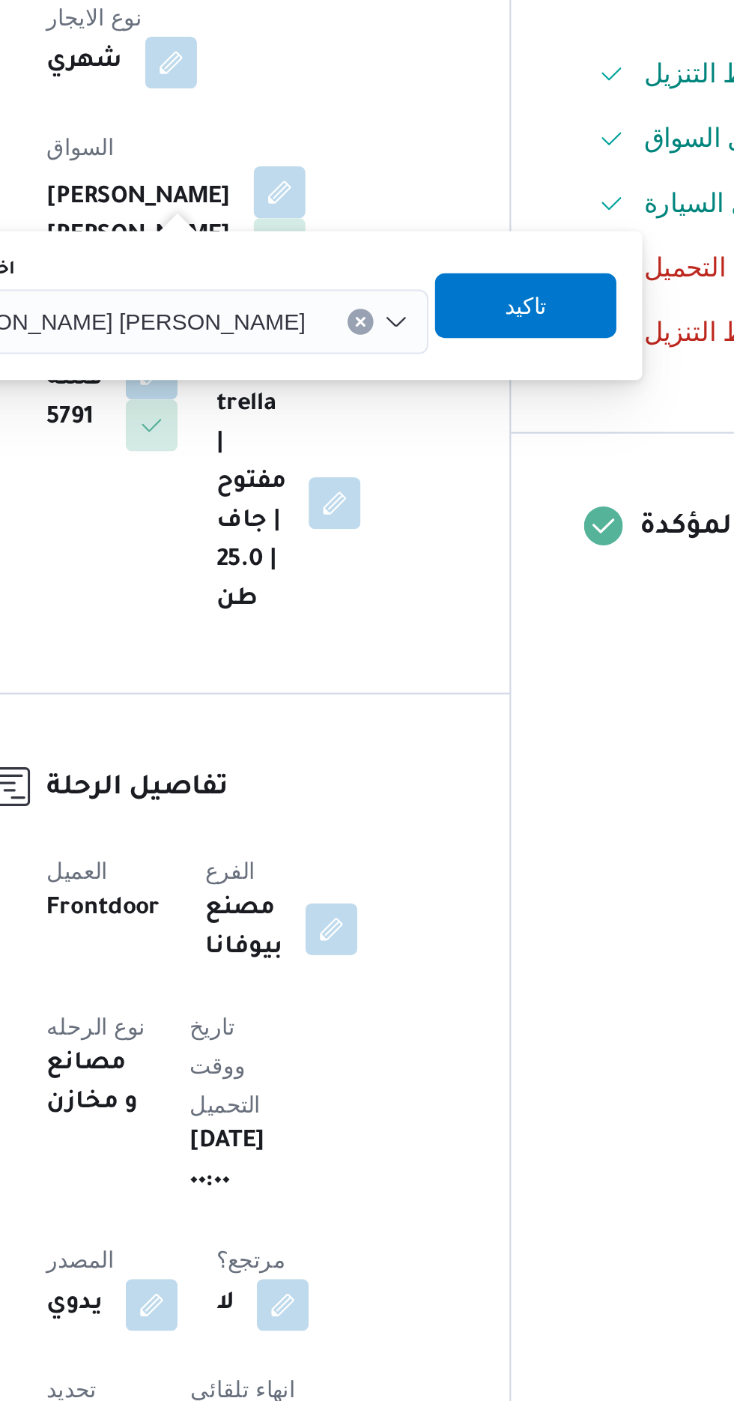
click at [291, 578] on span "[PERSON_NAME] [PERSON_NAME]" at bounding box center [285, 580] width 175 height 16
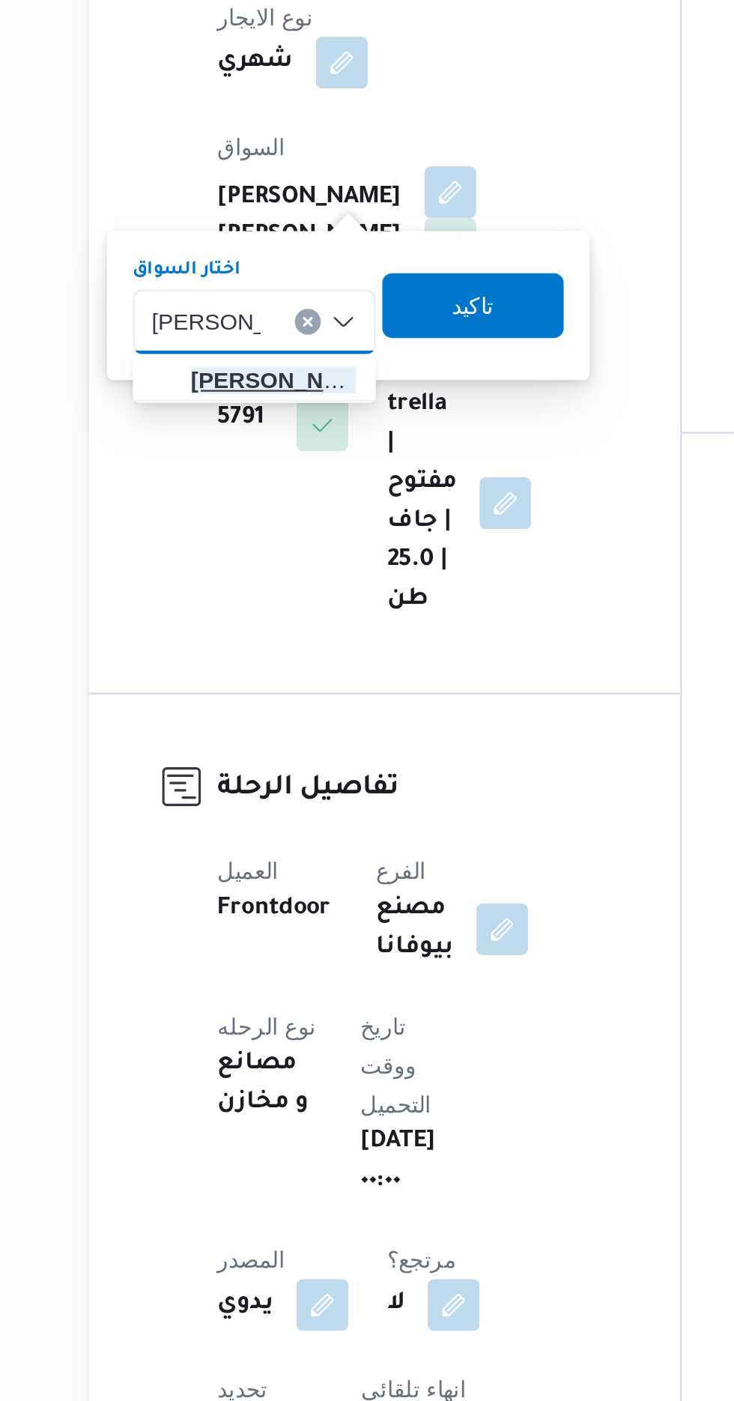
type input "[PERSON_NAME]"
click at [295, 608] on span "[PERSON_NAME] ق [PERSON_NAME]" at bounding box center [280, 607] width 76 height 18
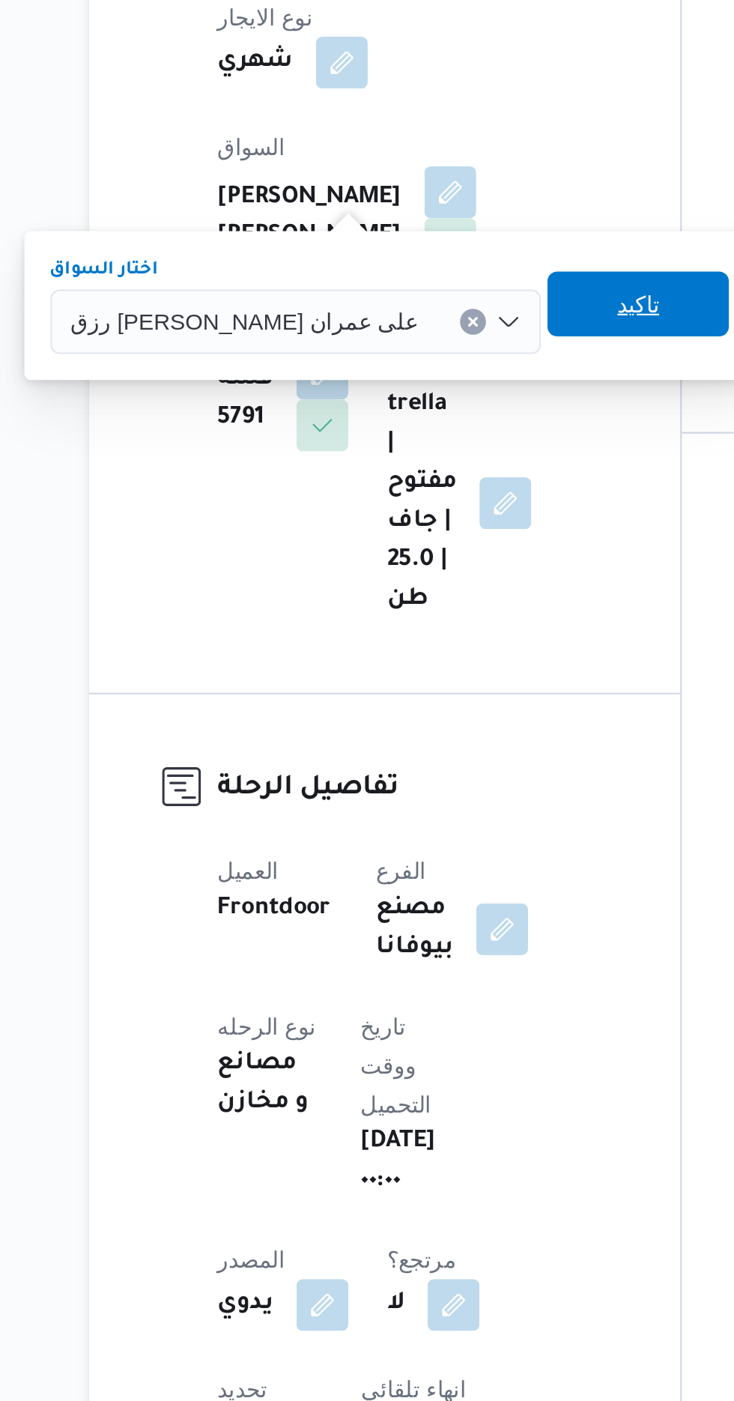
click at [425, 567] on span "تاكيد" at bounding box center [449, 572] width 84 height 30
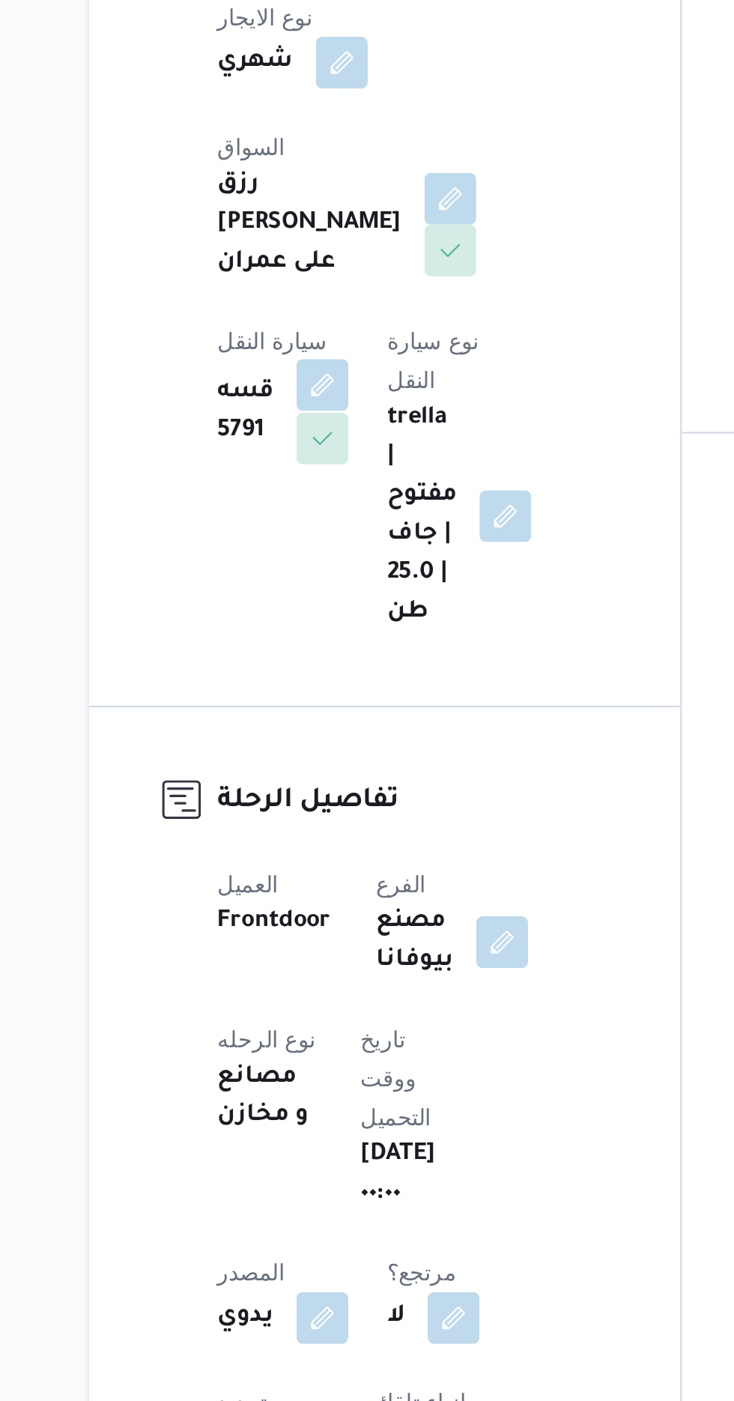
click at [315, 598] on button "button" at bounding box center [303, 610] width 24 height 24
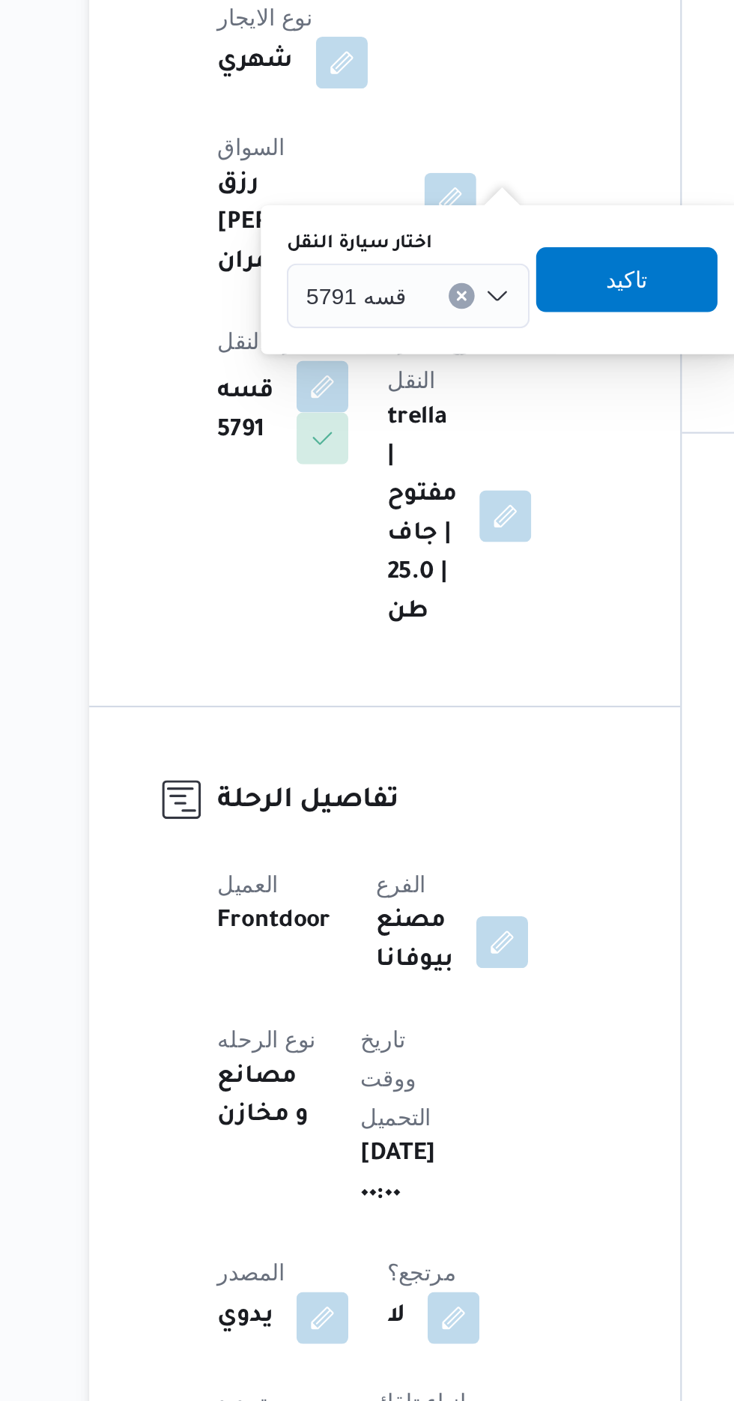
click at [348, 567] on input "اختار سيارة النقل" at bounding box center [348, 569] width 1 height 18
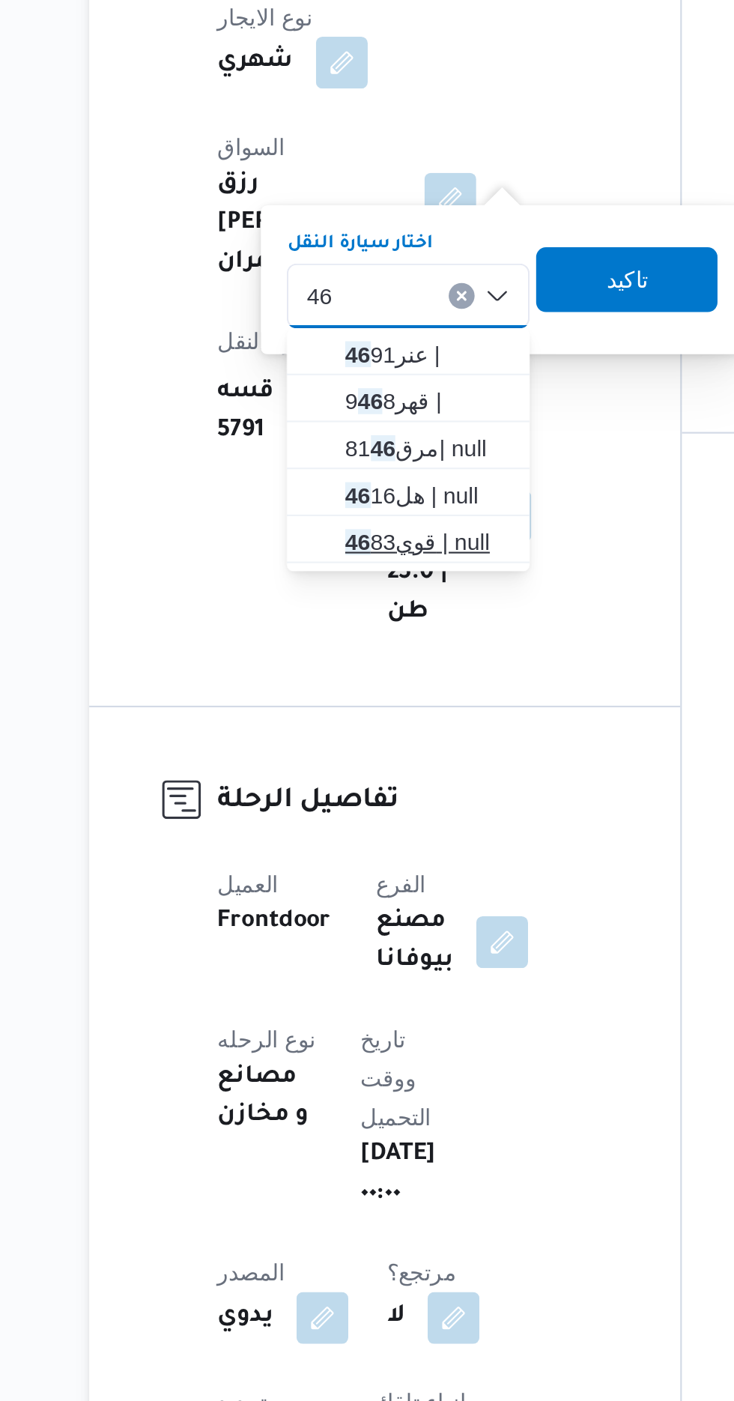
type input "46"
click at [349, 682] on span "قوي 46 83 | null" at bounding box center [351, 682] width 76 height 18
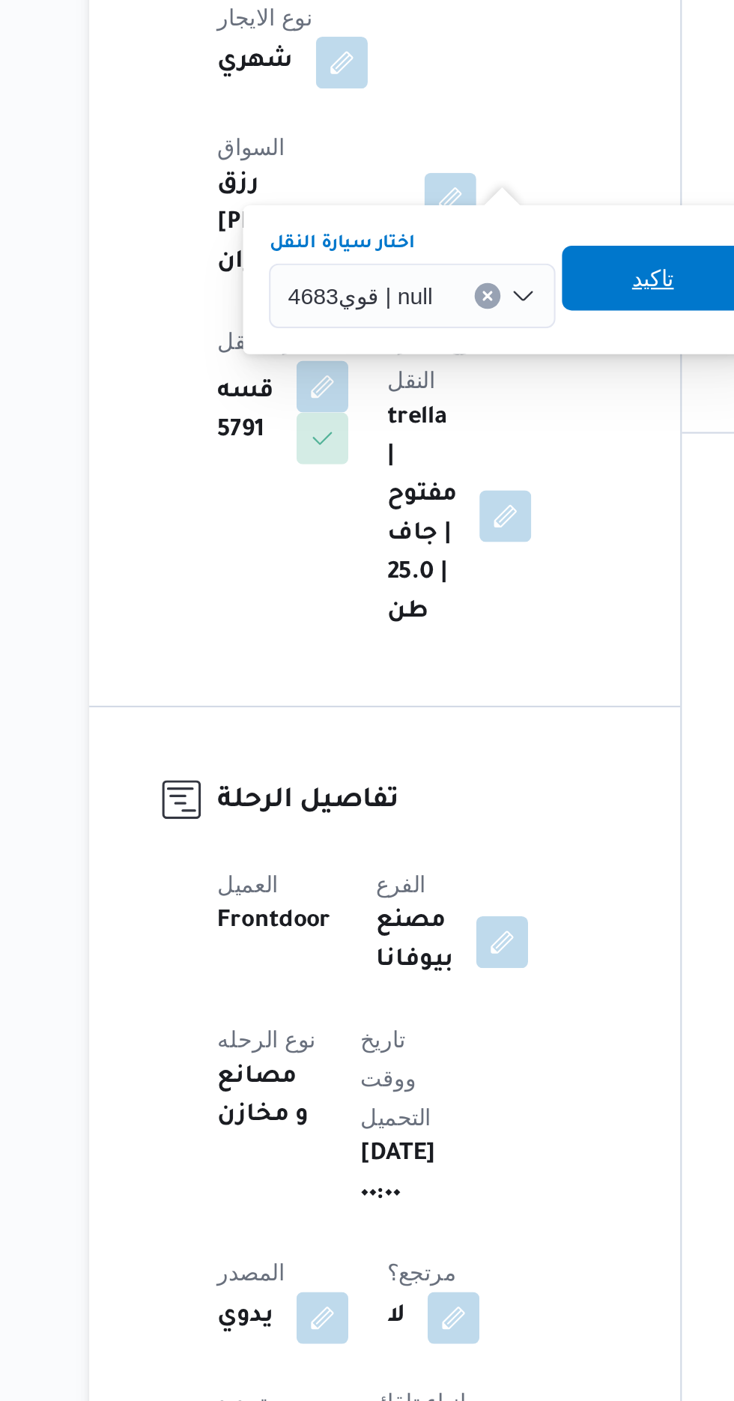
click at [450, 563] on span "تاكيد" at bounding box center [455, 560] width 19 height 18
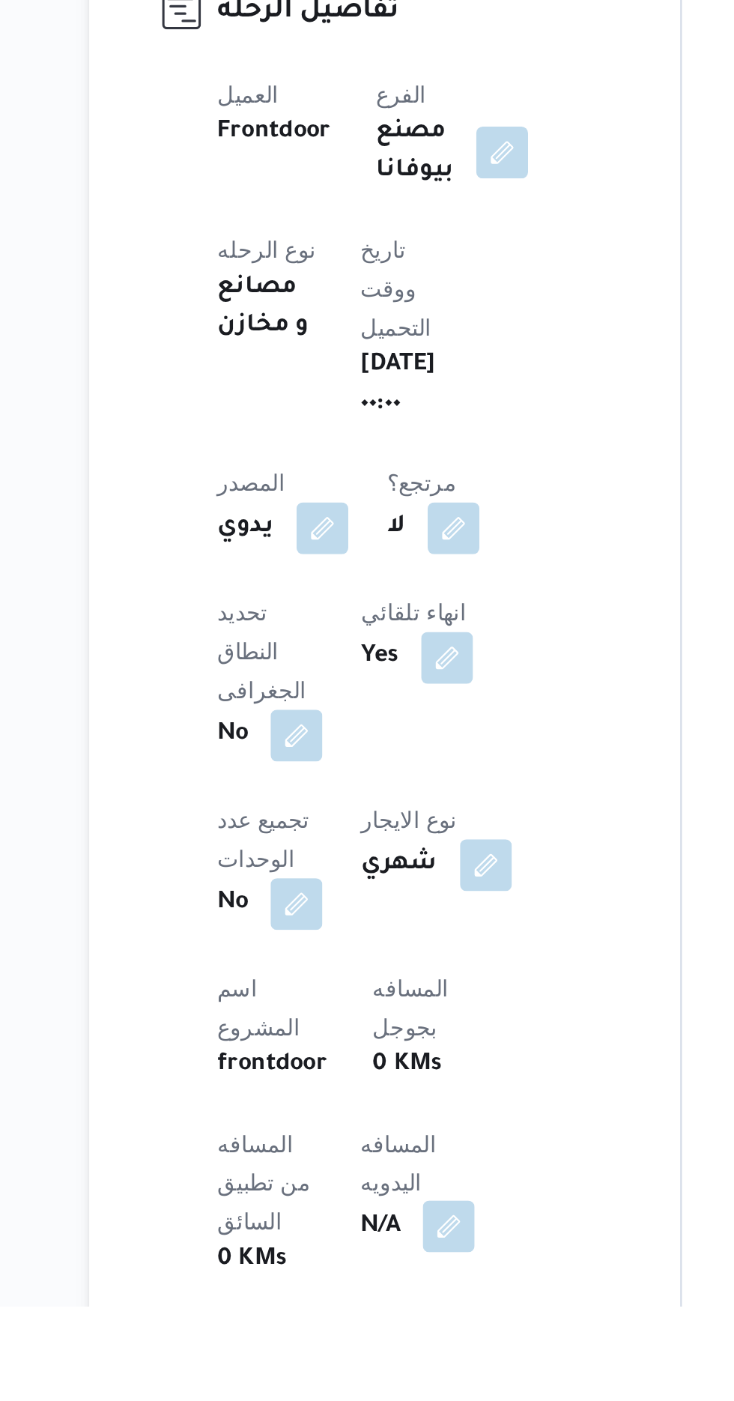
click at [349, 1352] on button "button" at bounding box center [361, 1364] width 24 height 24
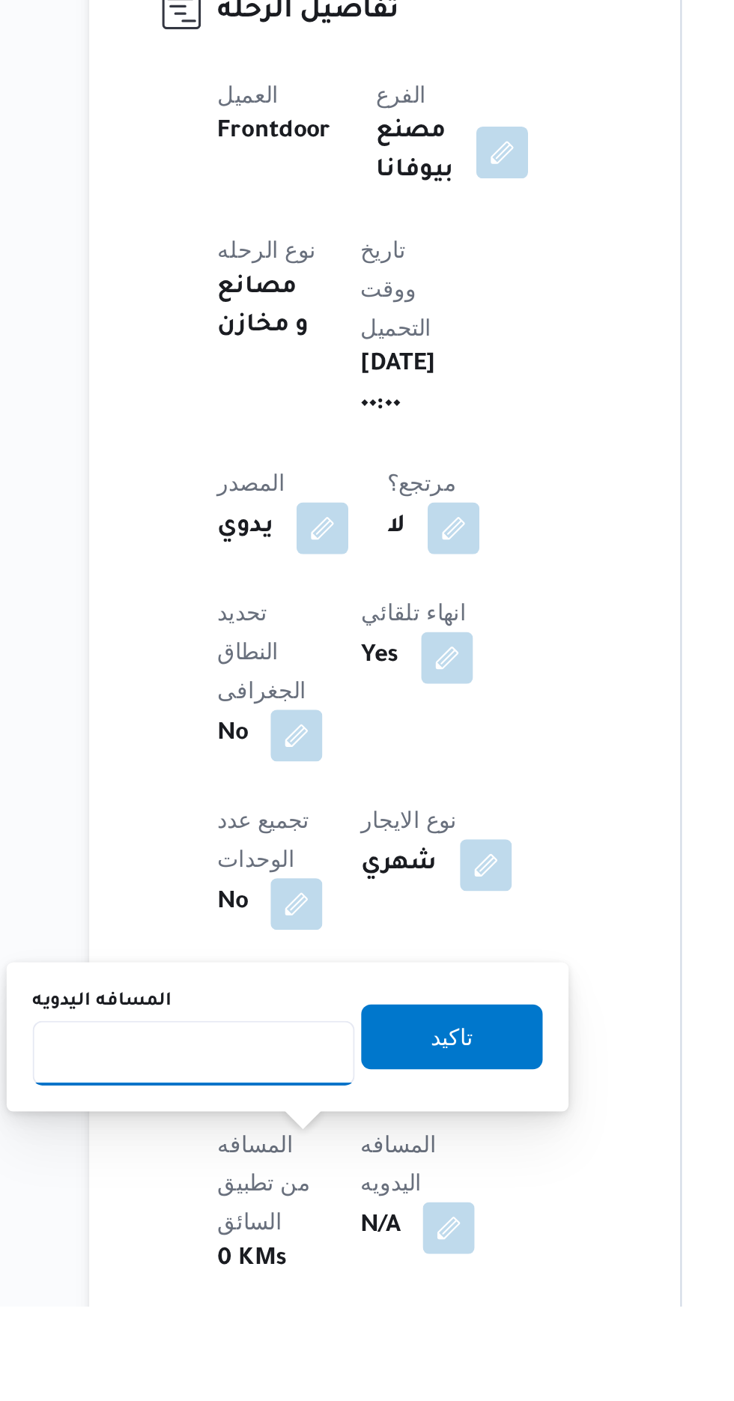
click at [227, 1286] on input "المسافه اليدويه" at bounding box center [243, 1284] width 149 height 30
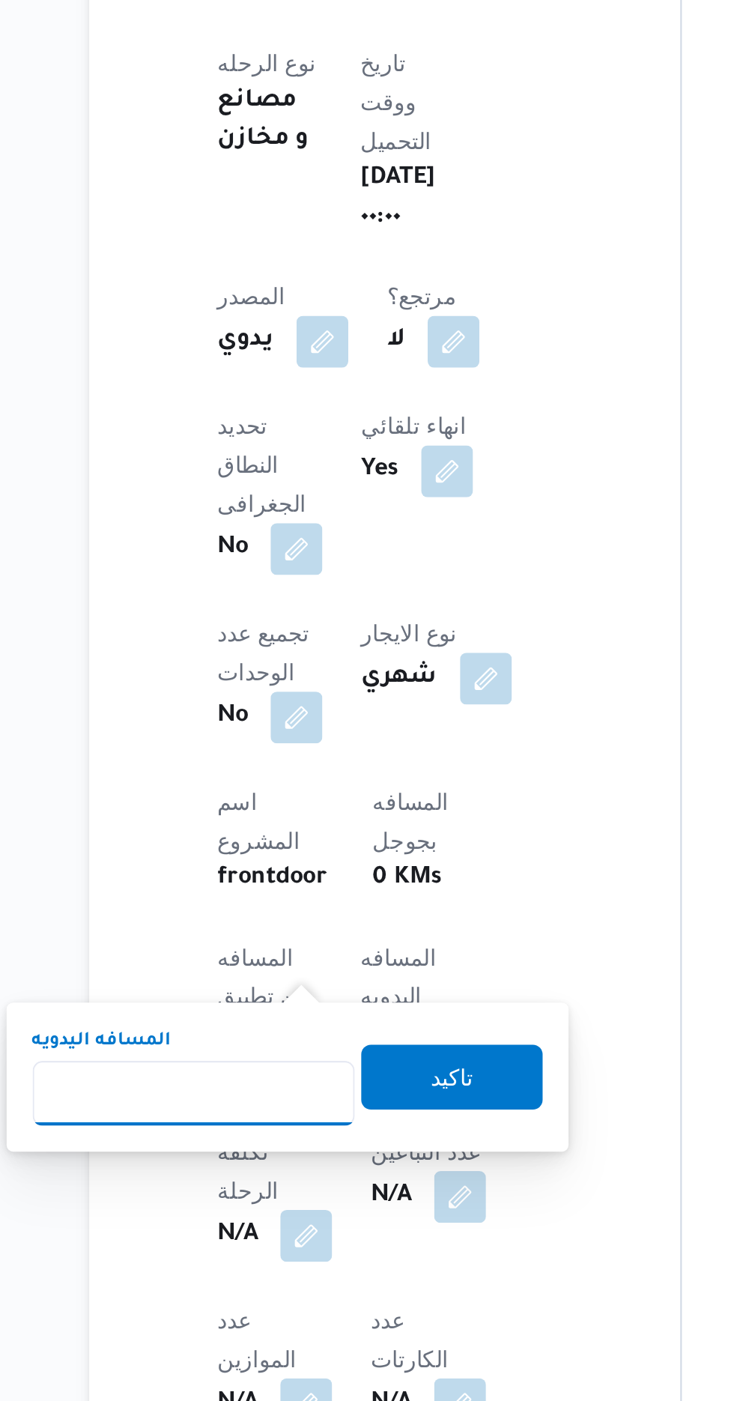
scroll to position [180, 0]
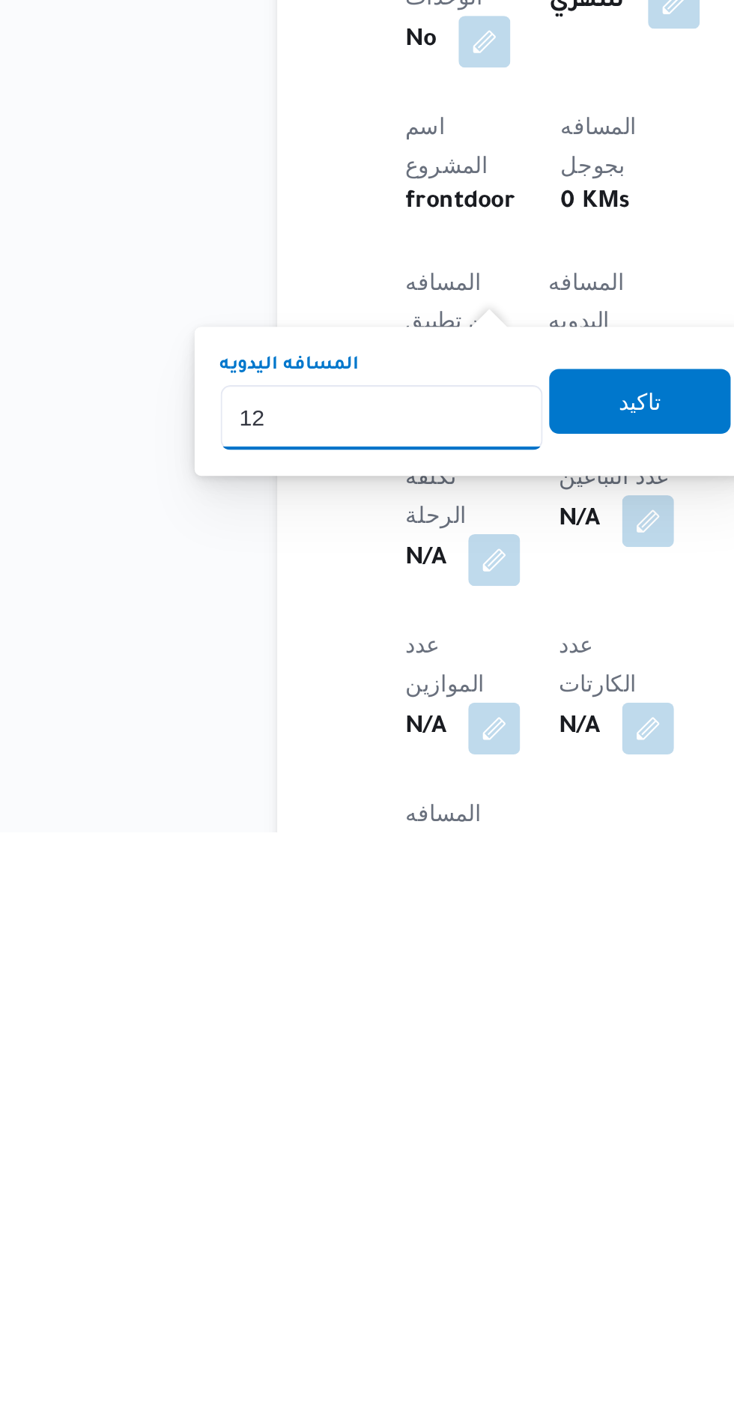
type input "120"
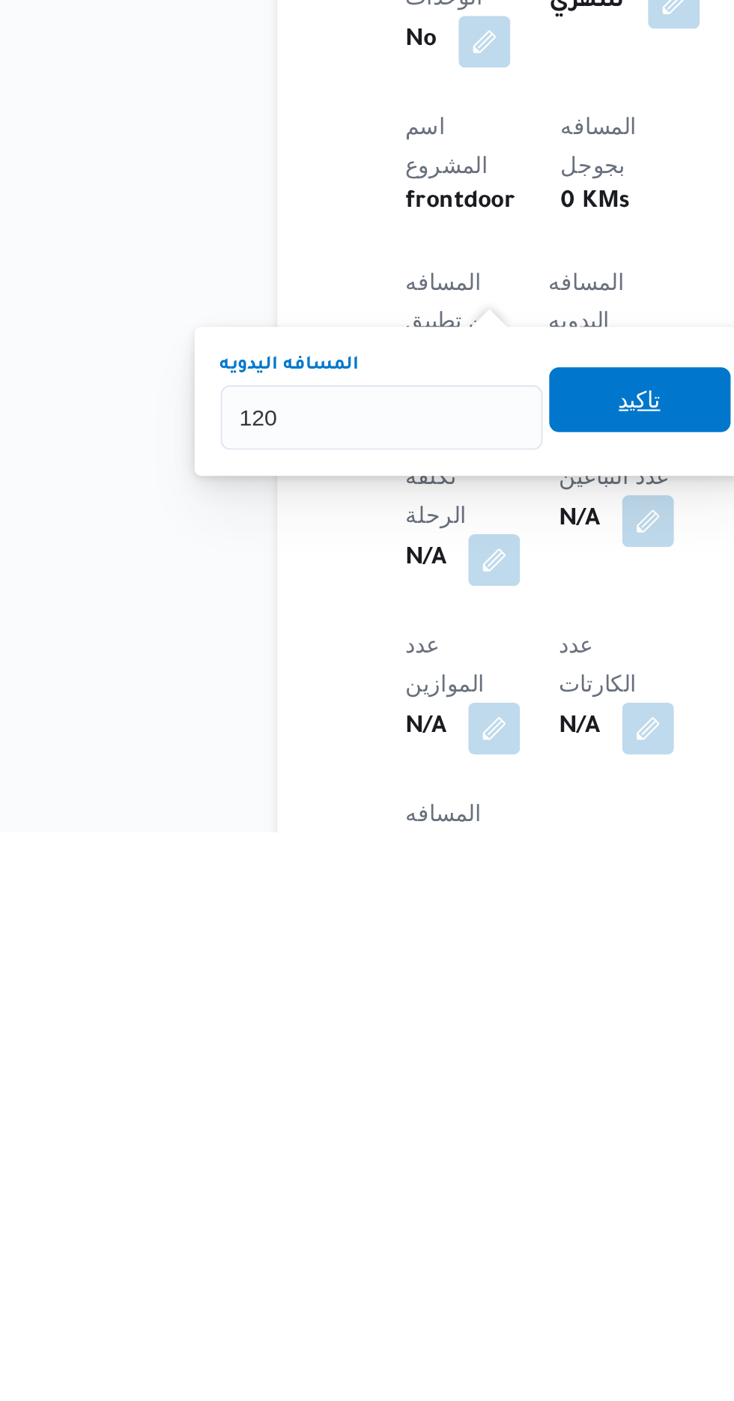
click at [364, 1200] on span "تاكيد" at bounding box center [363, 1201] width 84 height 30
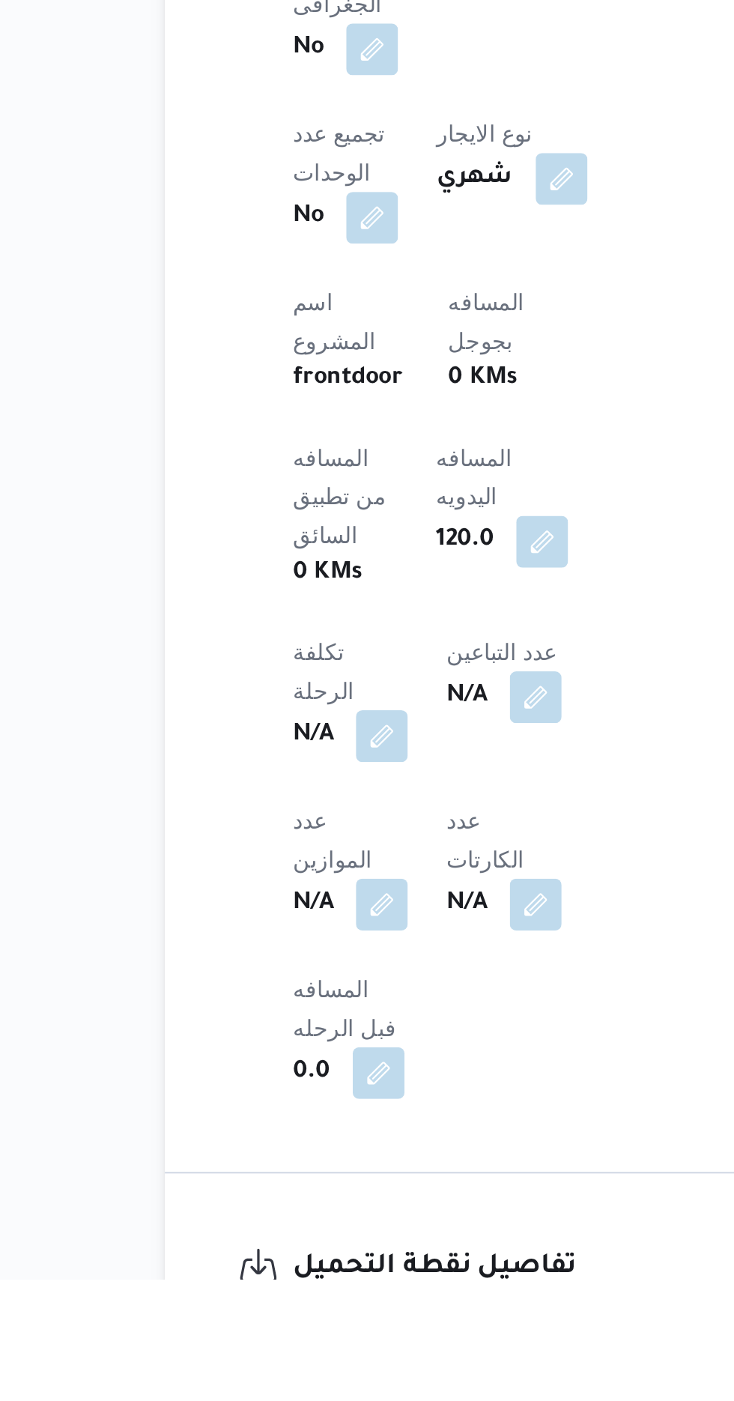
scroll to position [306, 0]
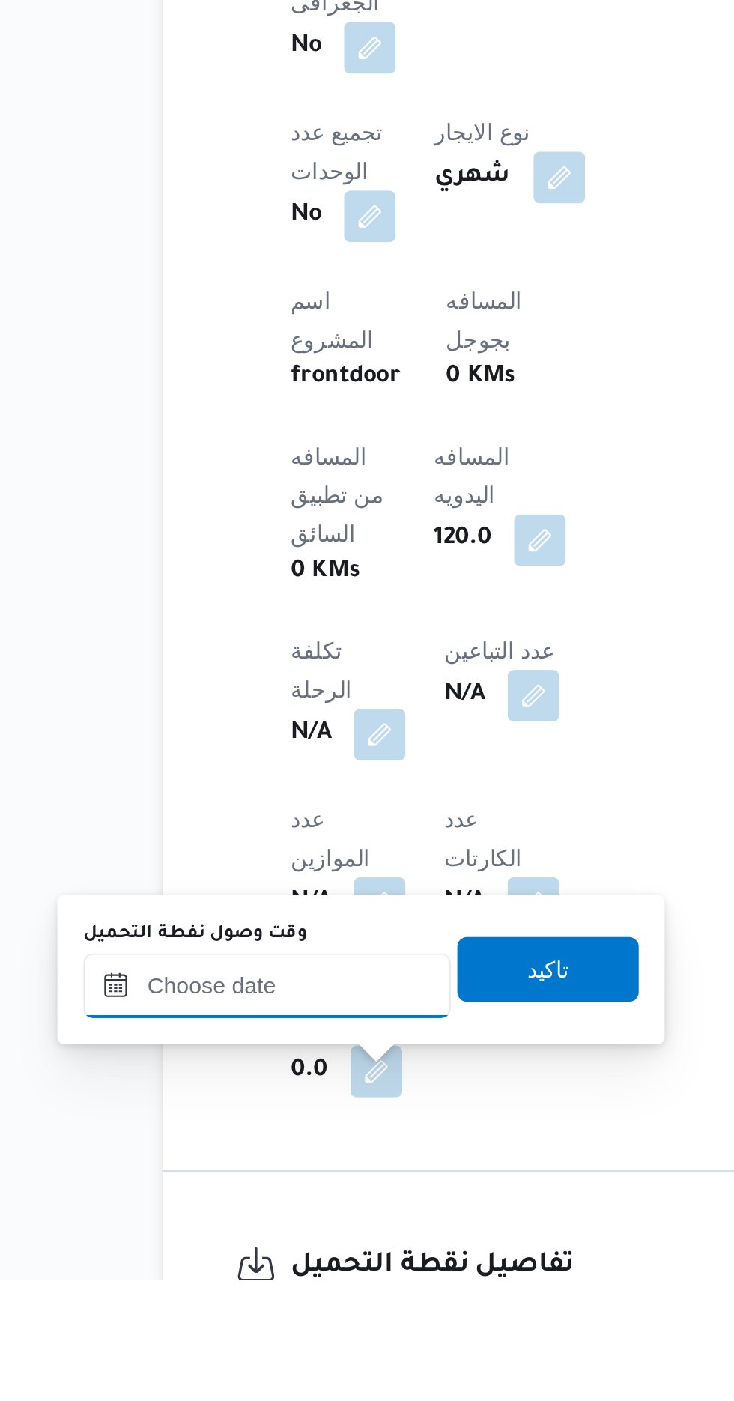
click at [216, 1267] on input "وقت وصول نفطة التحميل" at bounding box center [243, 1265] width 170 height 30
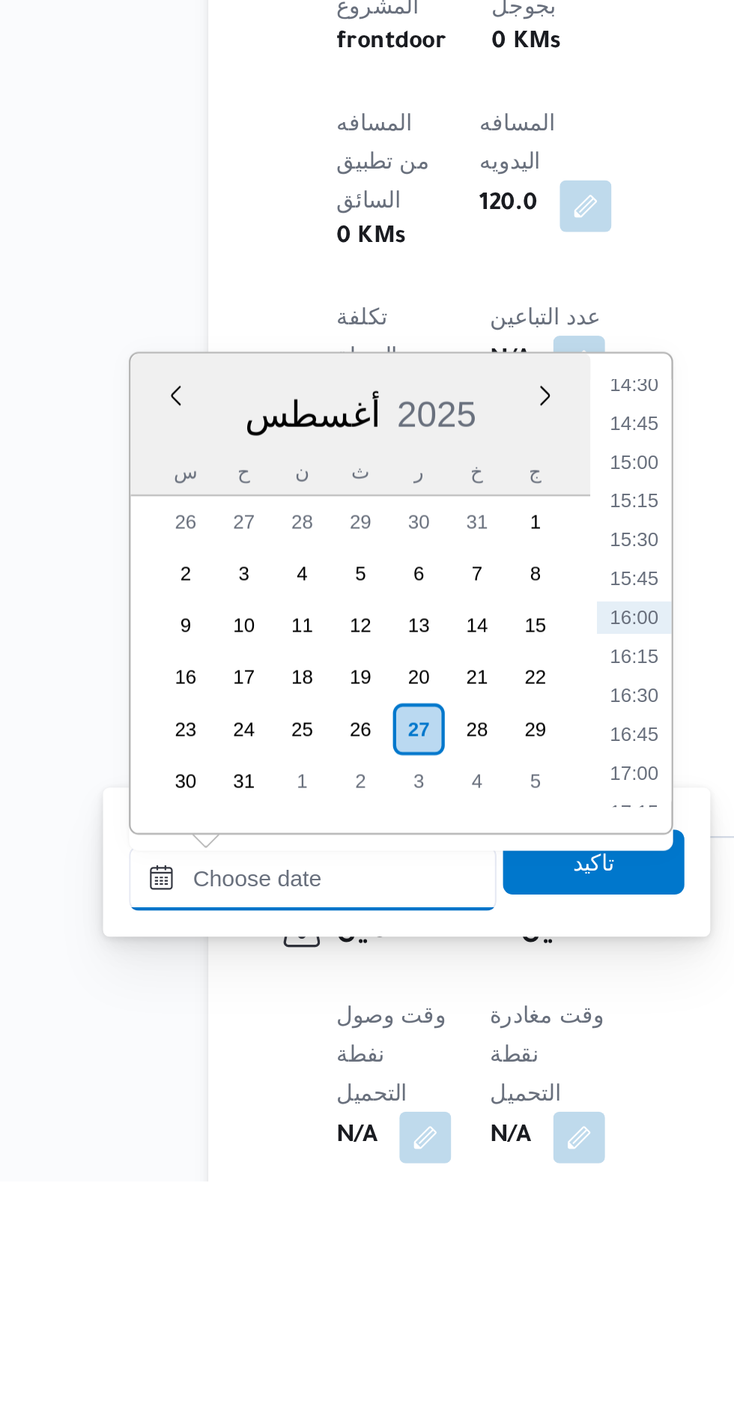
scroll to position [455, 0]
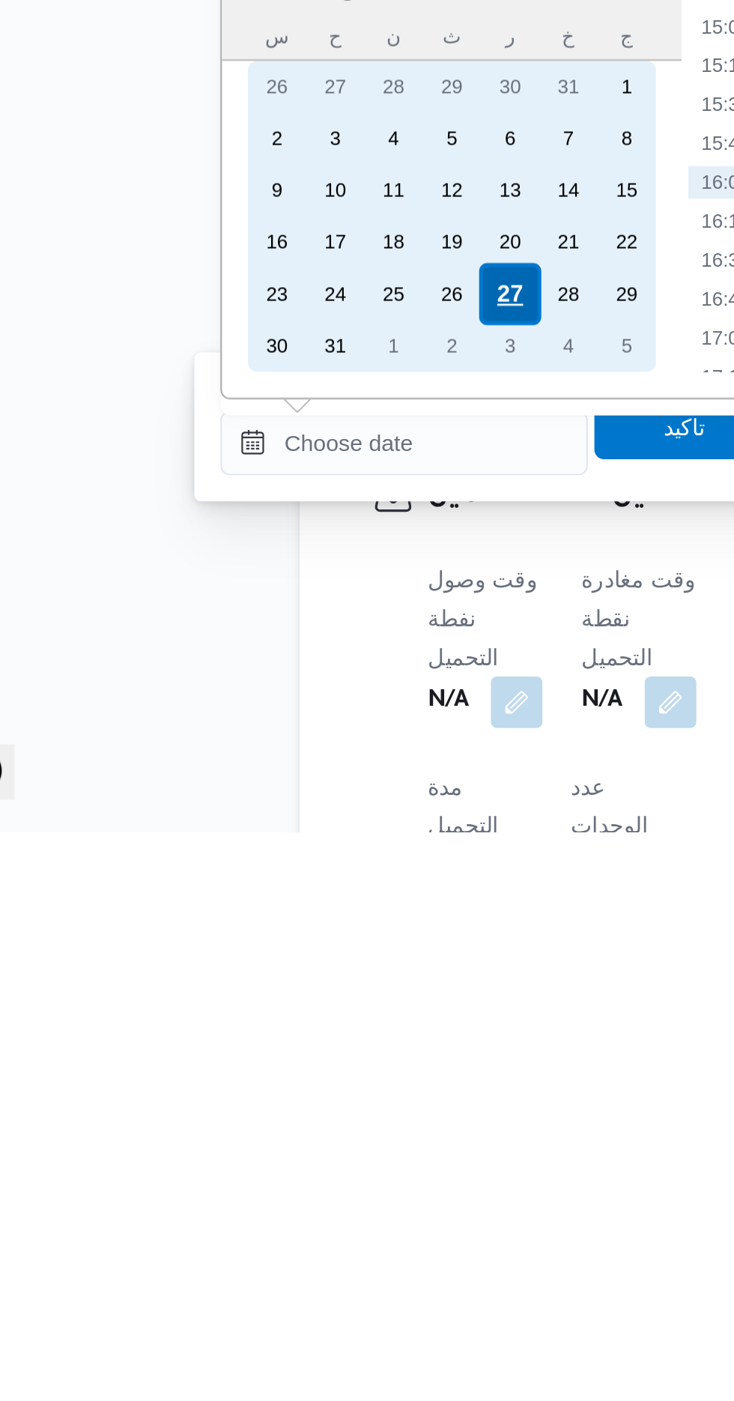
click at [281, 1157] on div "27" at bounding box center [291, 1152] width 28 height 28
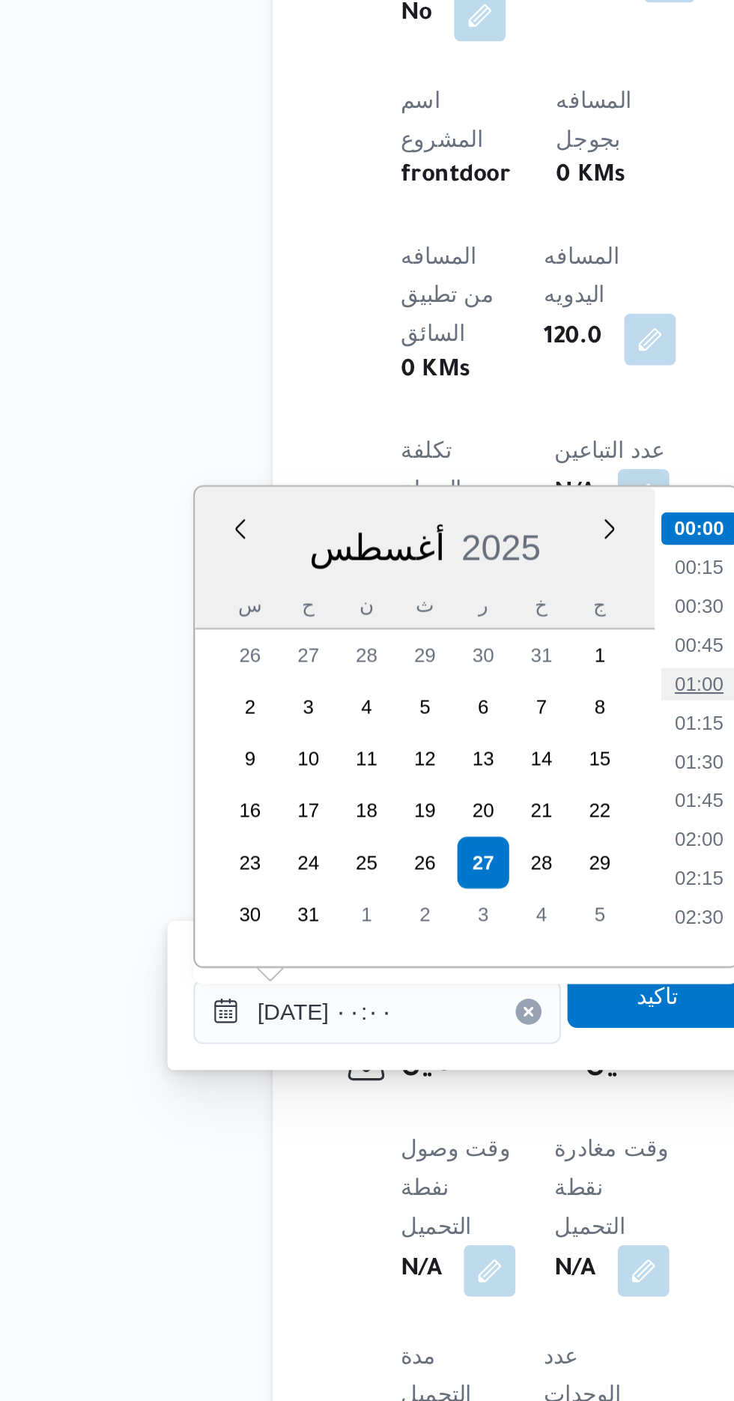
click at [392, 1070] on li "01:00" at bounding box center [392, 1068] width 34 height 15
type input "[DATE] ٠١:٠٠"
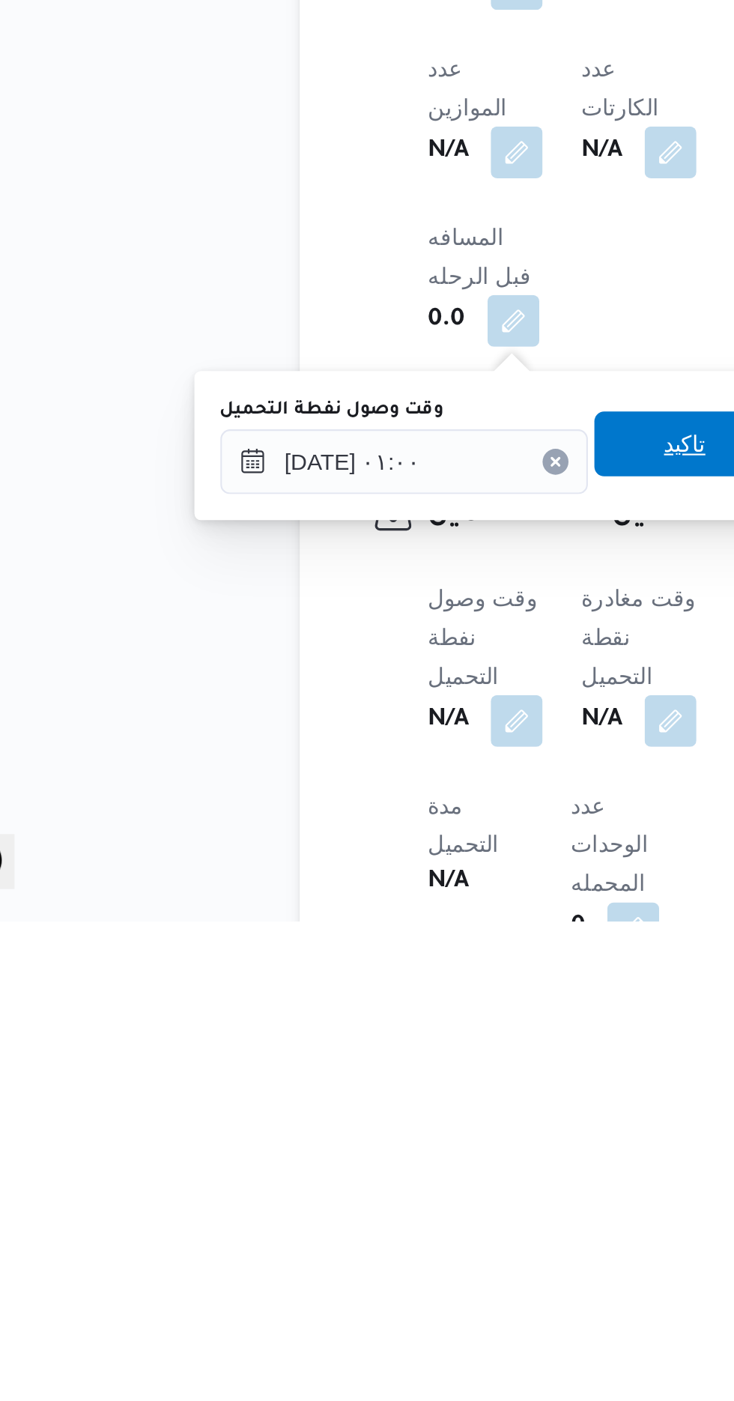
click at [372, 1186] on span "تاكيد" at bounding box center [373, 1180] width 84 height 30
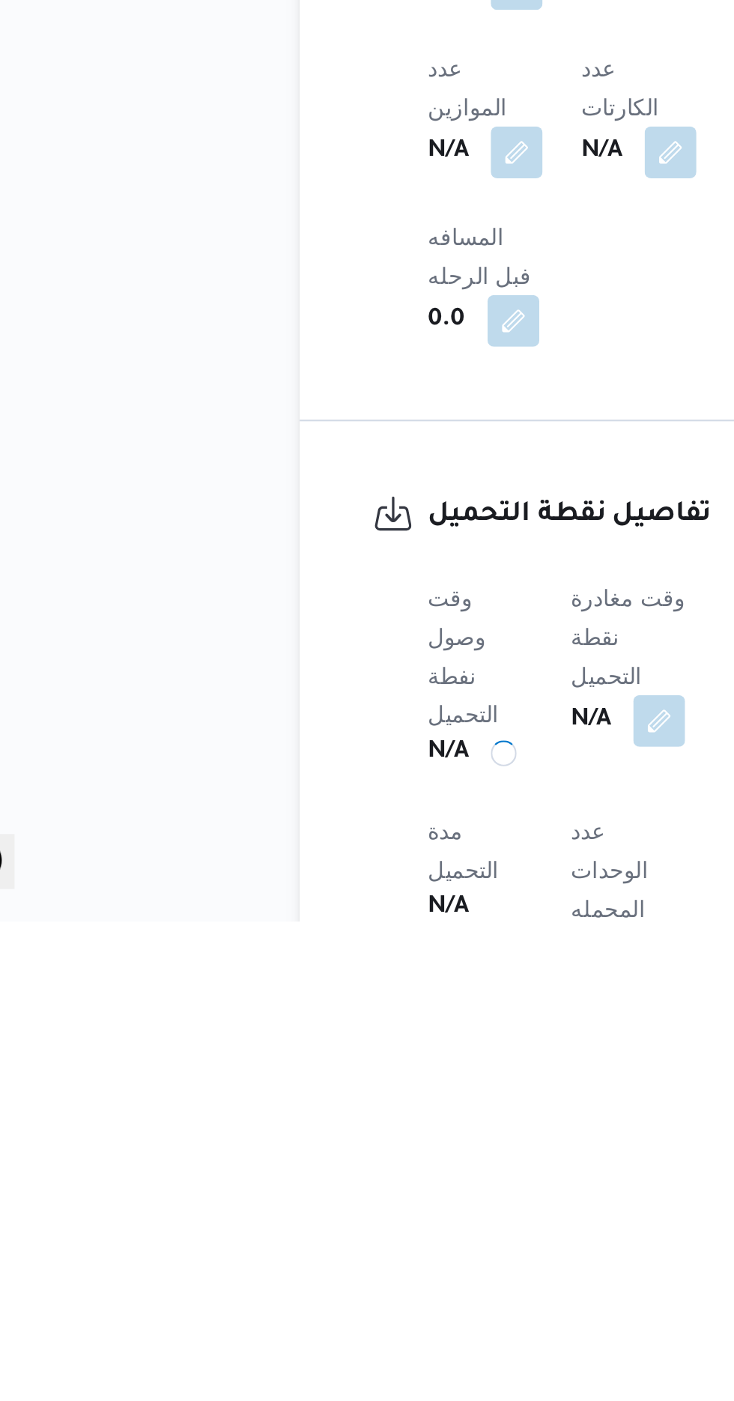
scroll to position [488, 0]
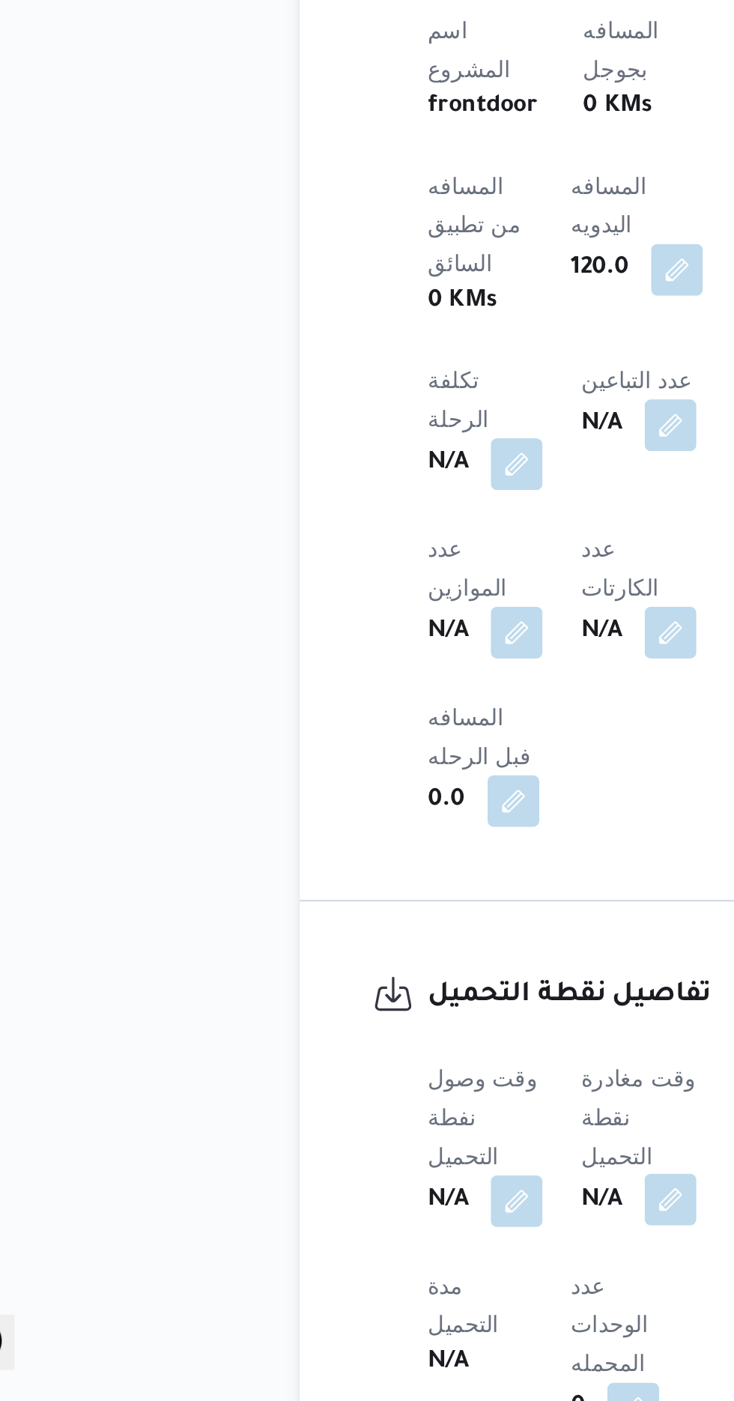
click at [369, 1295] on button "button" at bounding box center [366, 1307] width 24 height 24
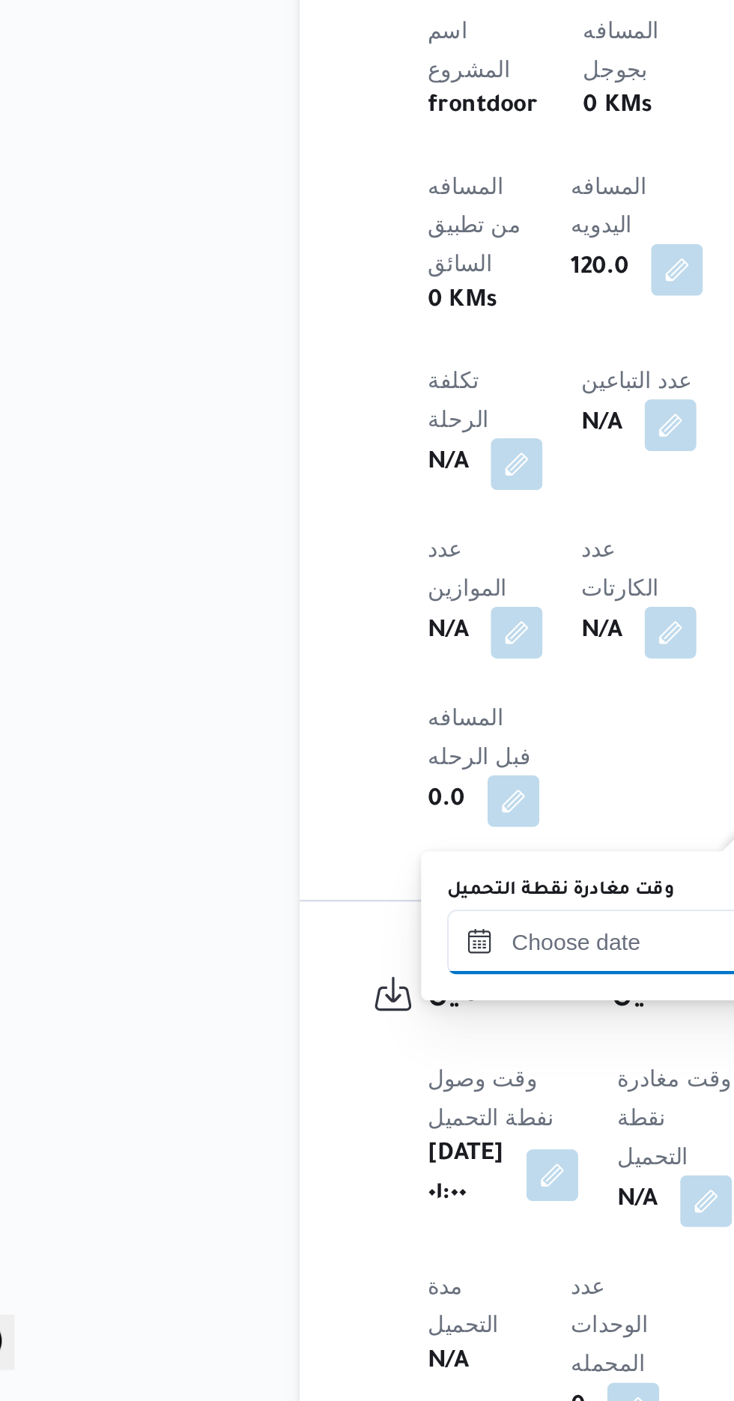
click at [320, 1184] on input "وقت مغادرة نقطة التحميل" at bounding box center [348, 1188] width 170 height 30
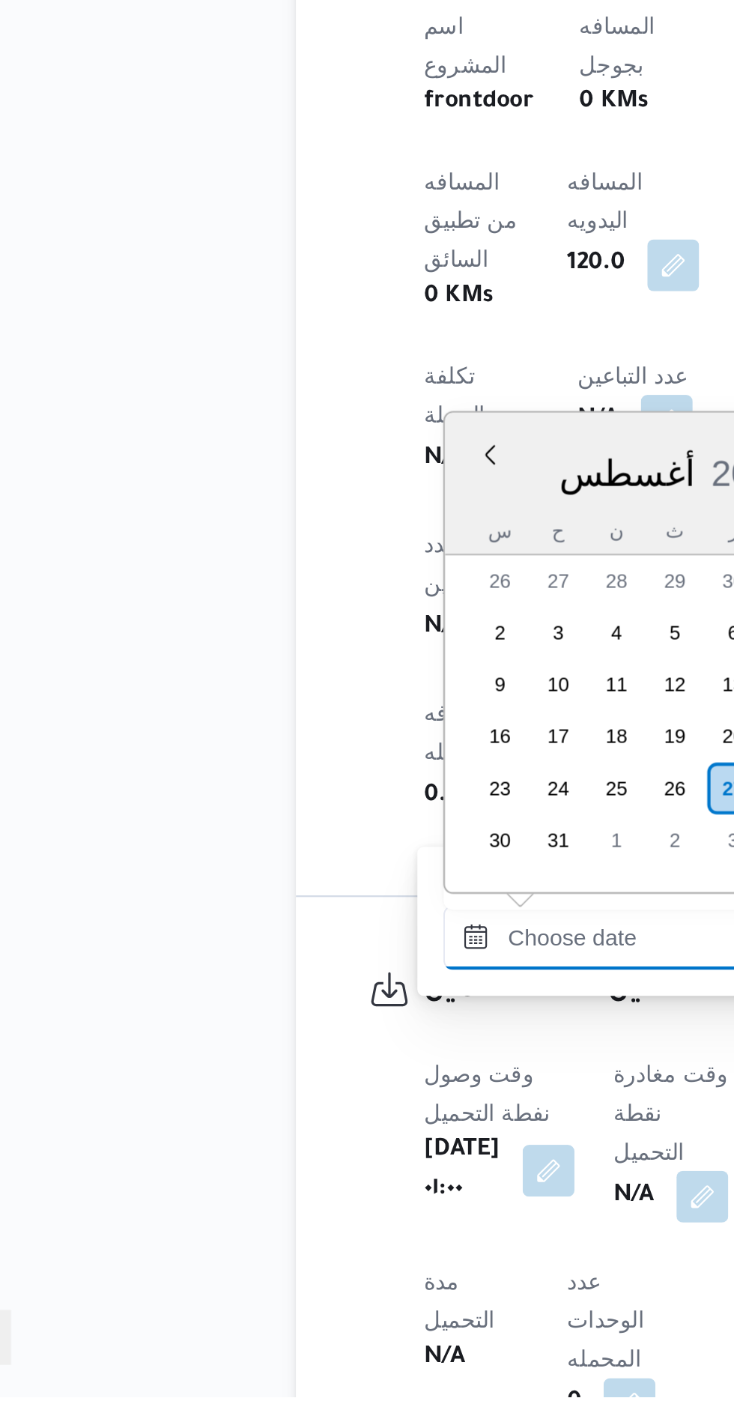
scroll to position [1048, 0]
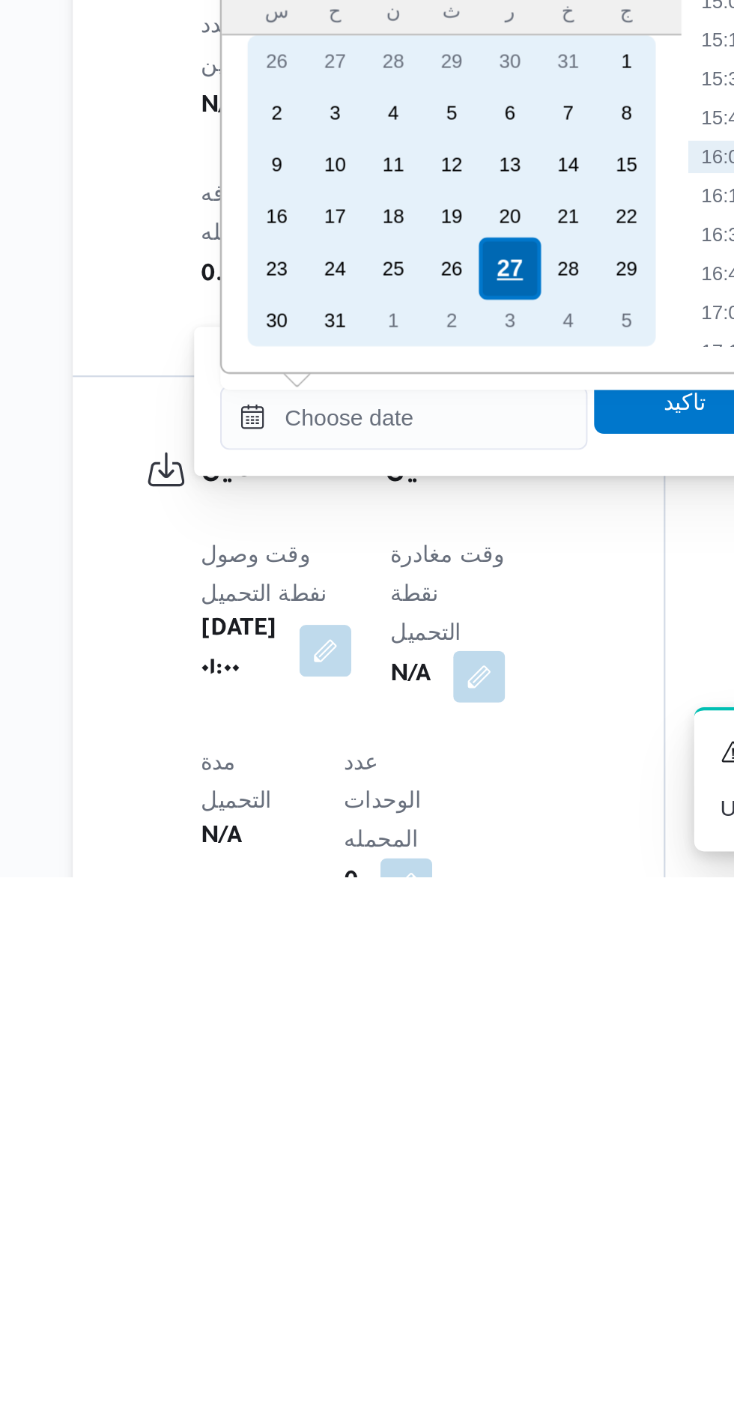
click at [396, 1116] on div "27" at bounding box center [397, 1119] width 28 height 28
type input "[DATE] ٠٠:٠٠"
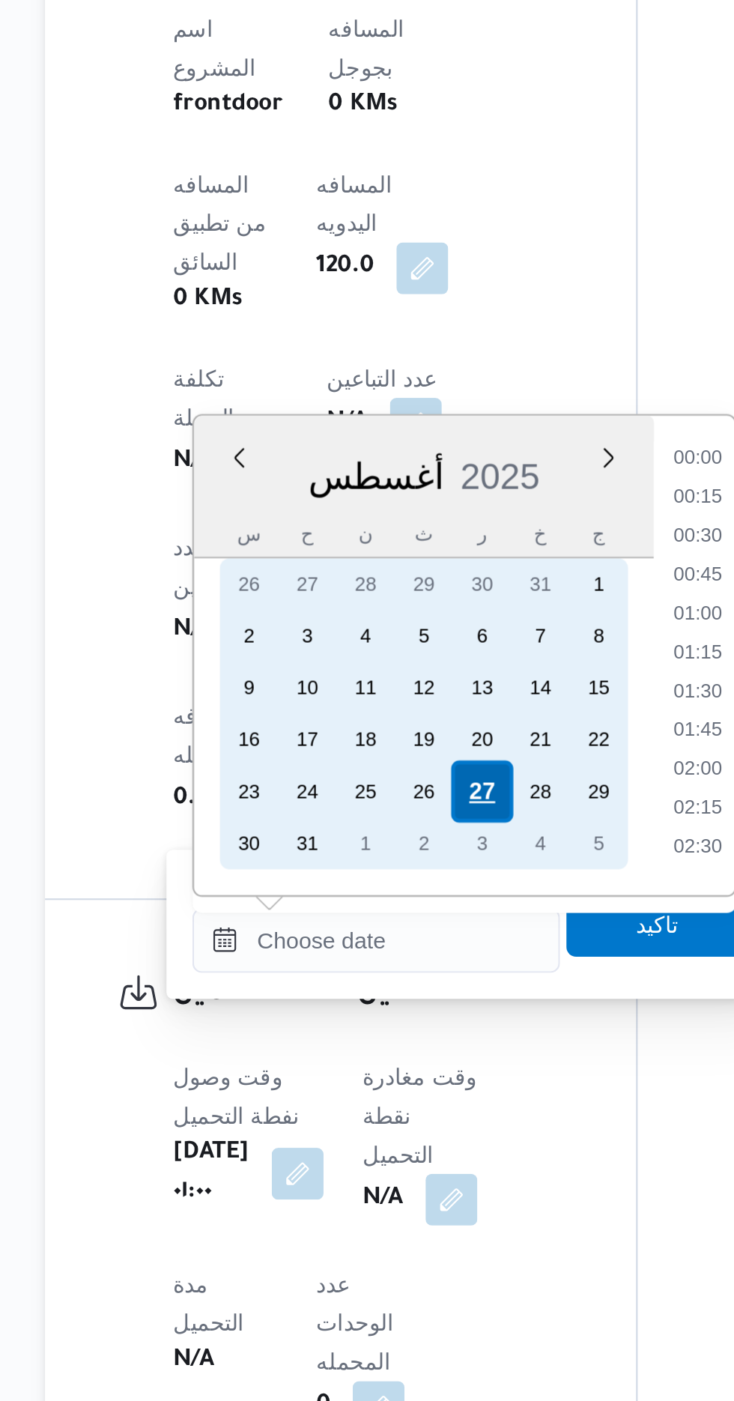
click at [395, 1122] on div "27" at bounding box center [397, 1118] width 28 height 28
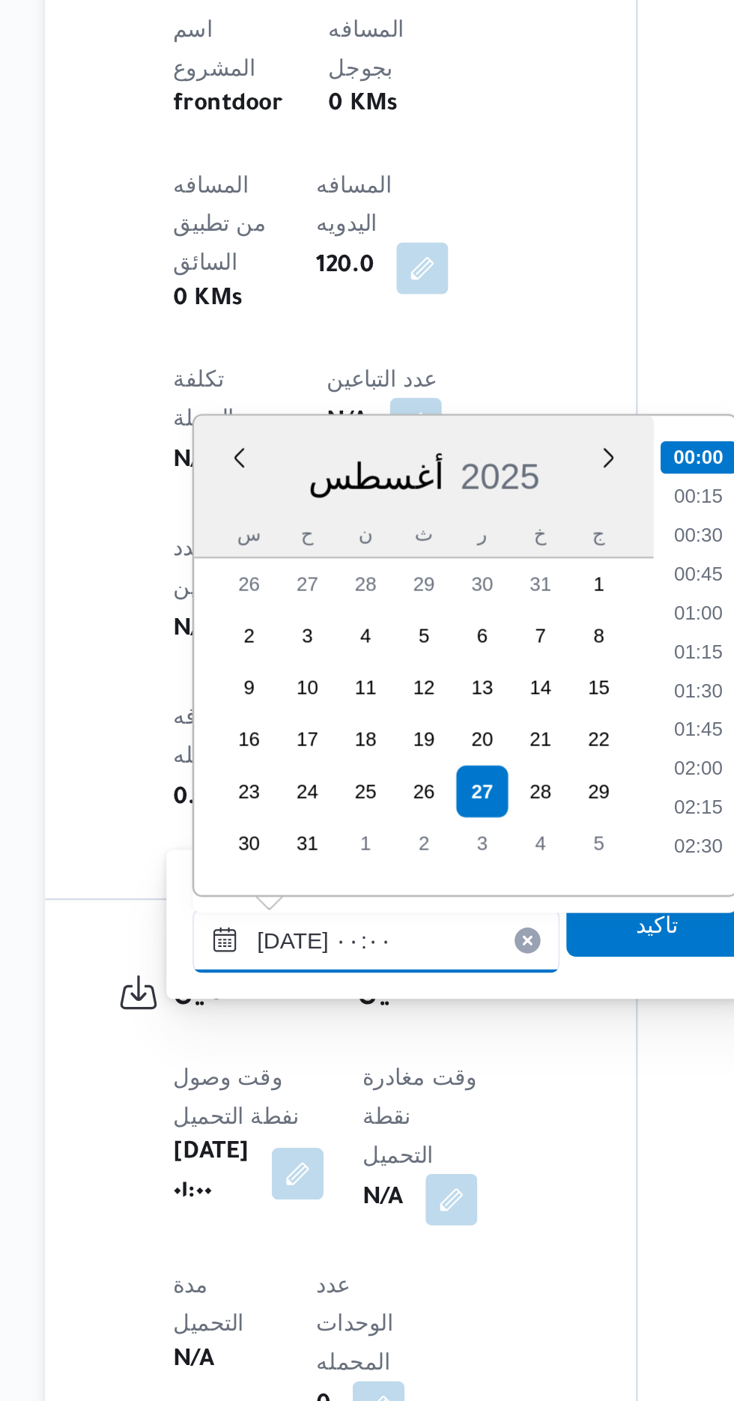
click at [279, 1198] on input "[DATE] ٠٠:٠٠" at bounding box center [348, 1187] width 170 height 30
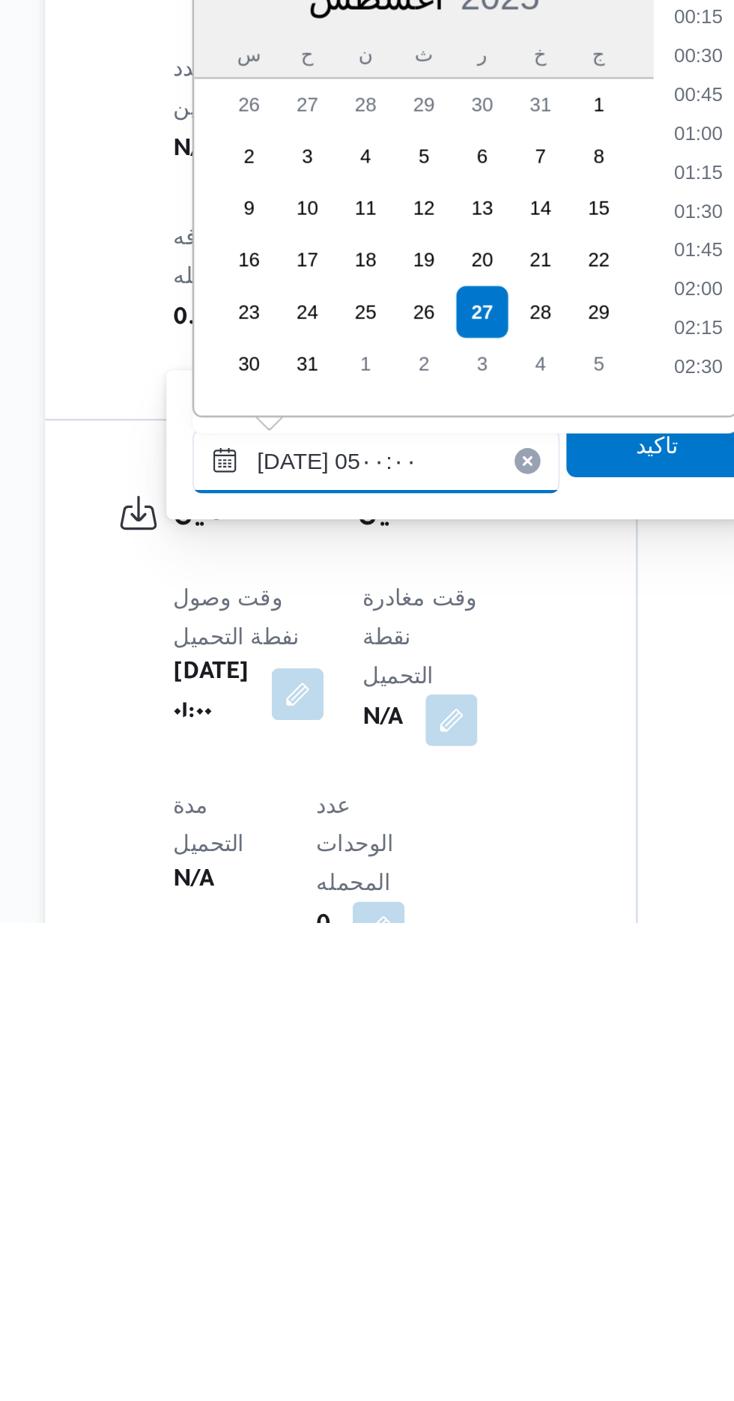
scroll to position [178, 0]
click at [495, 1105] on li "04:30" at bounding box center [496, 1109] width 34 height 15
type input "[DATE] ٠٤:٣٠"
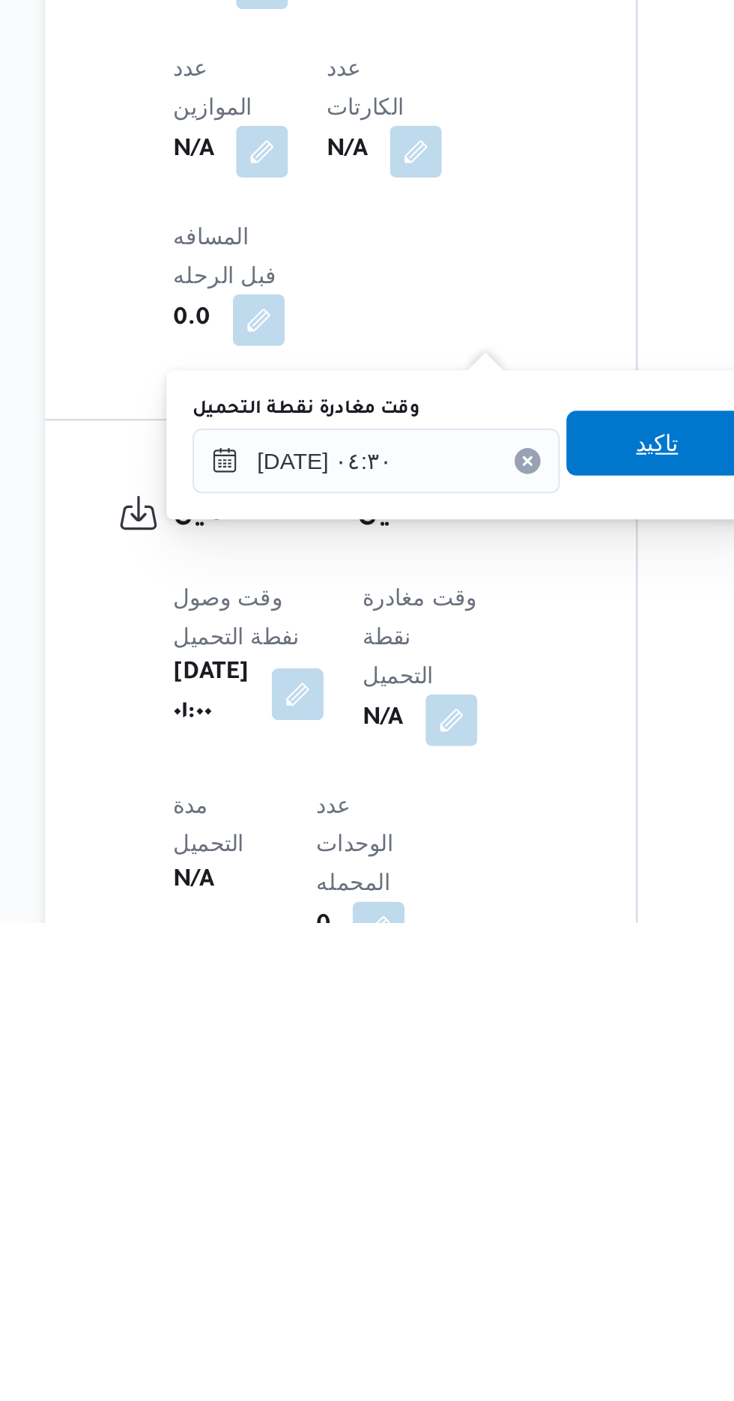
click at [477, 1180] on span "تاكيد" at bounding box center [478, 1179] width 84 height 30
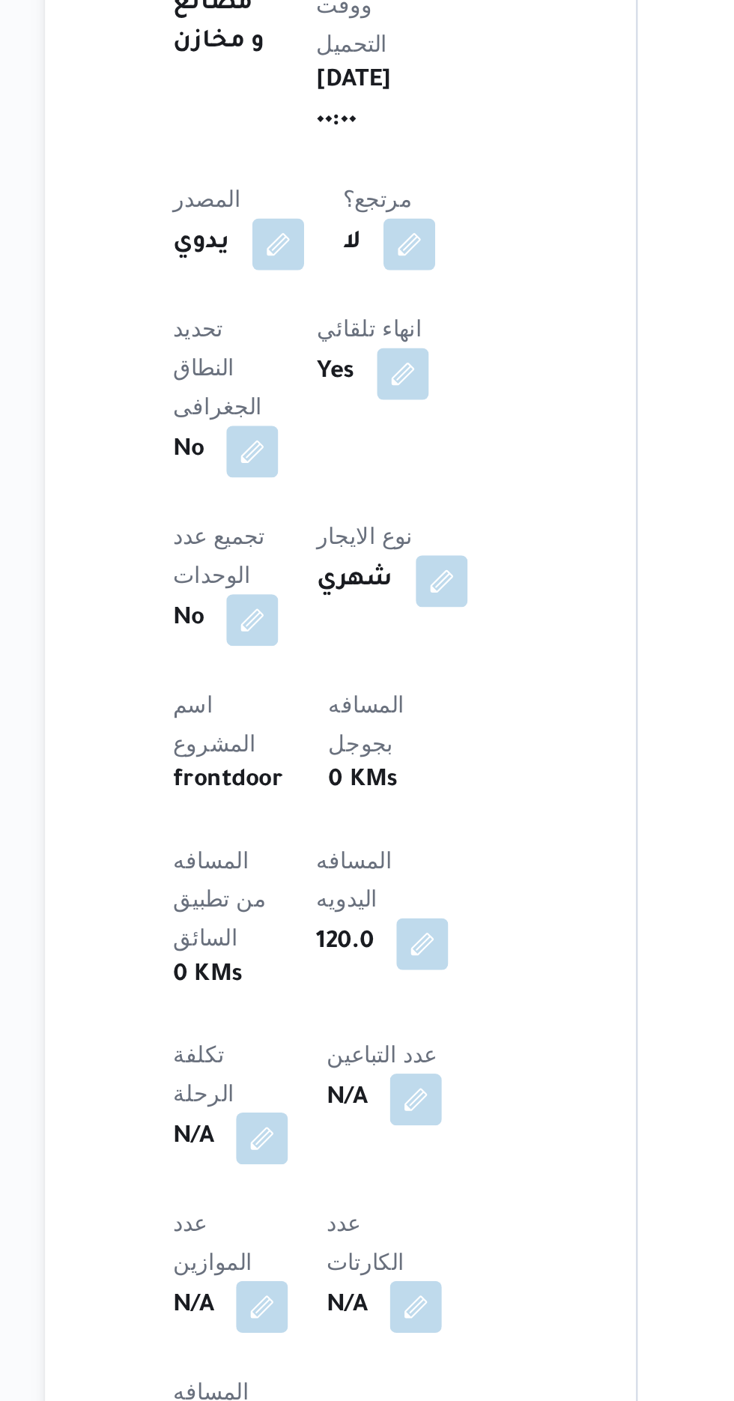
scroll to position [488, 0]
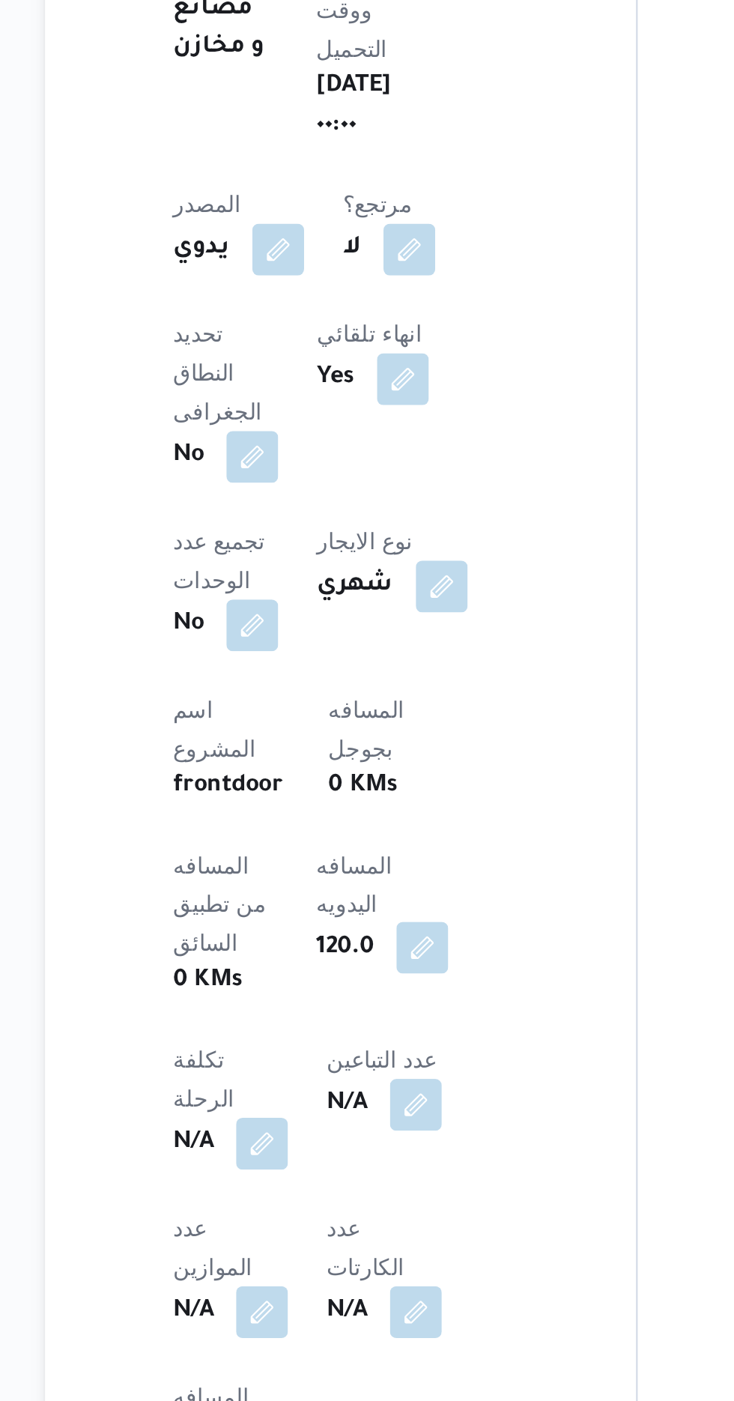
click at [357, 864] on button "button" at bounding box center [369, 876] width 24 height 24
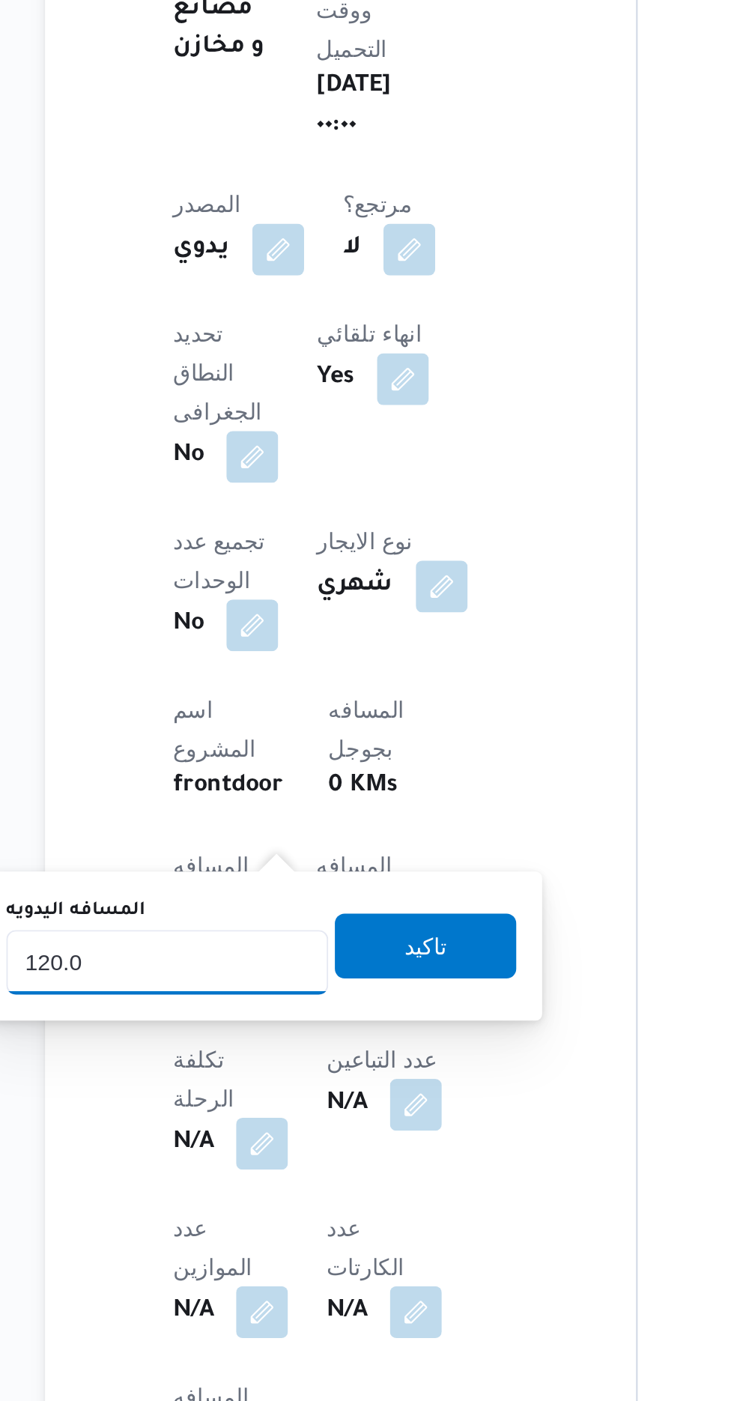
click at [280, 877] on input "120.0" at bounding box center [251, 882] width 149 height 30
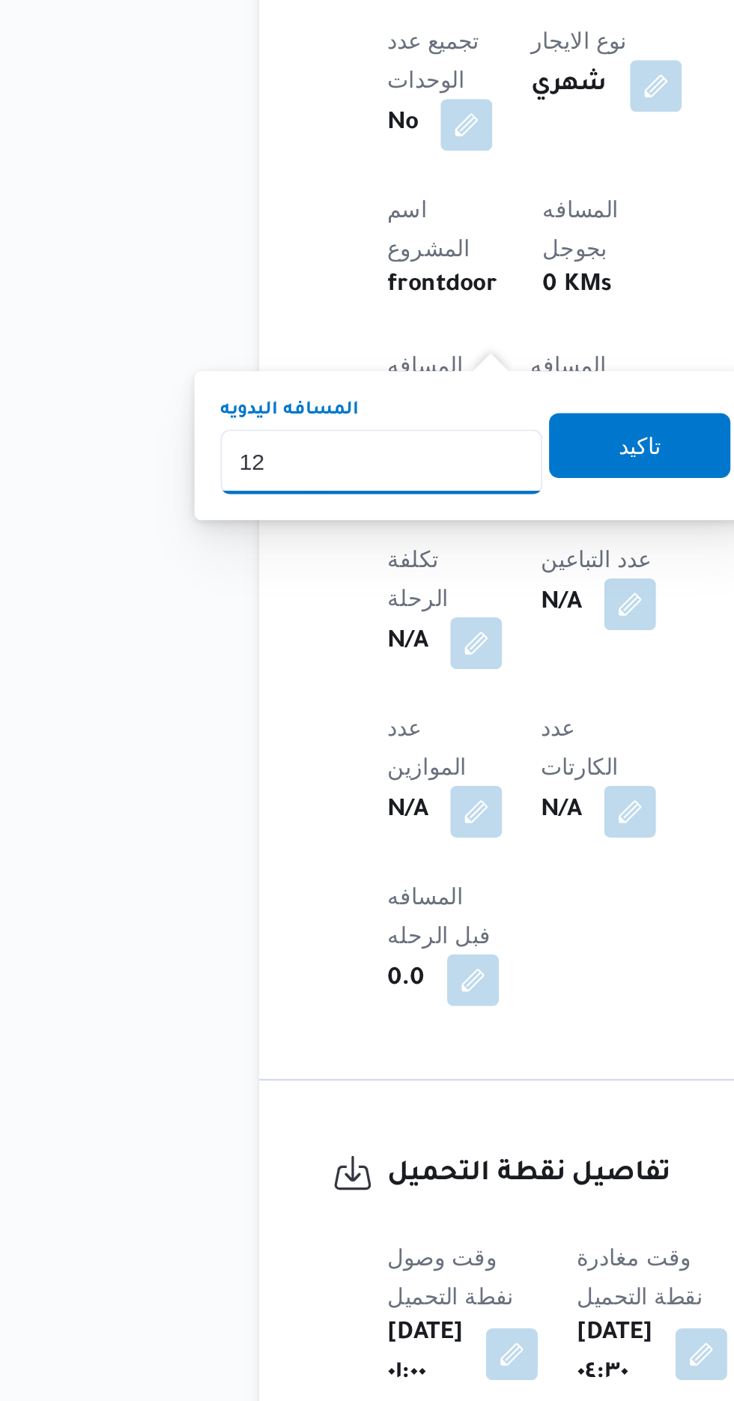
type input "1"
type input "240"
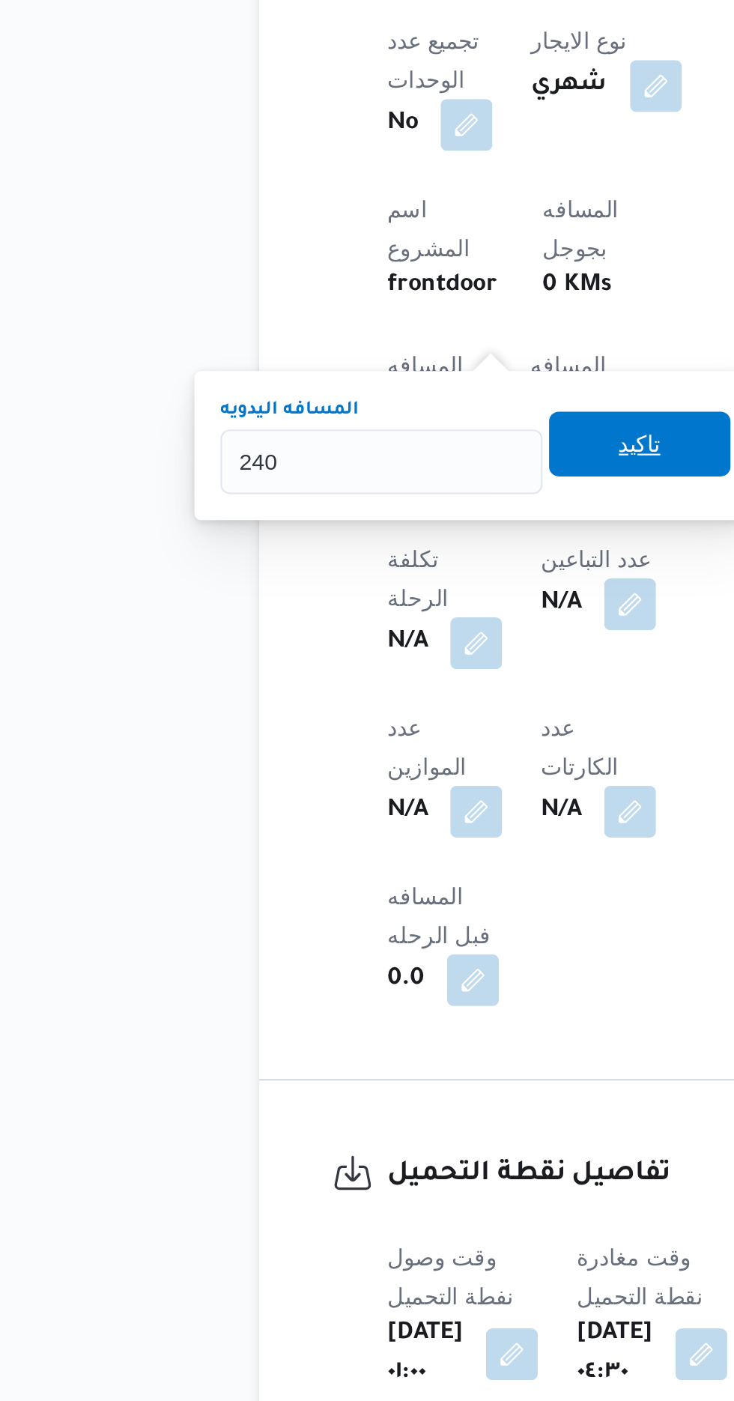
click at [379, 883] on span "تاكيد" at bounding box center [371, 874] width 84 height 30
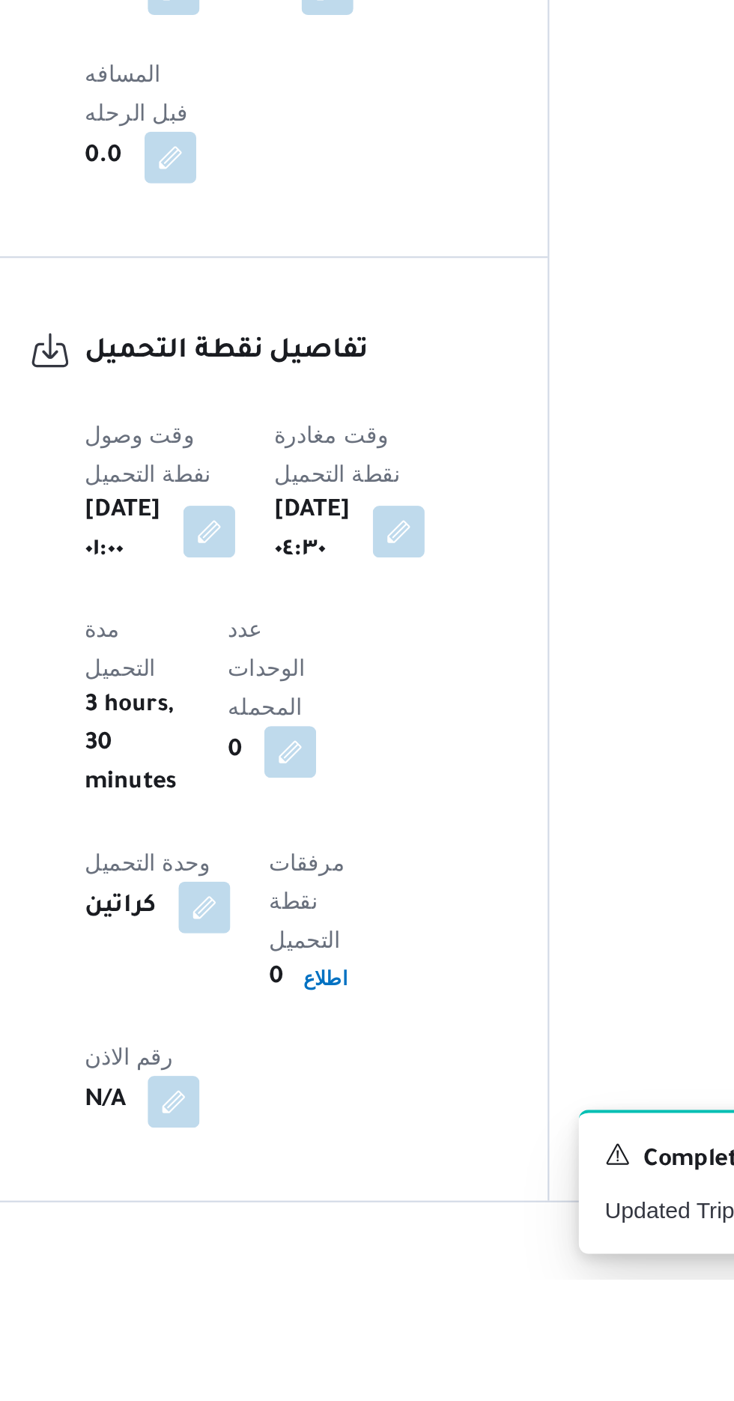
scroll to position [730, 0]
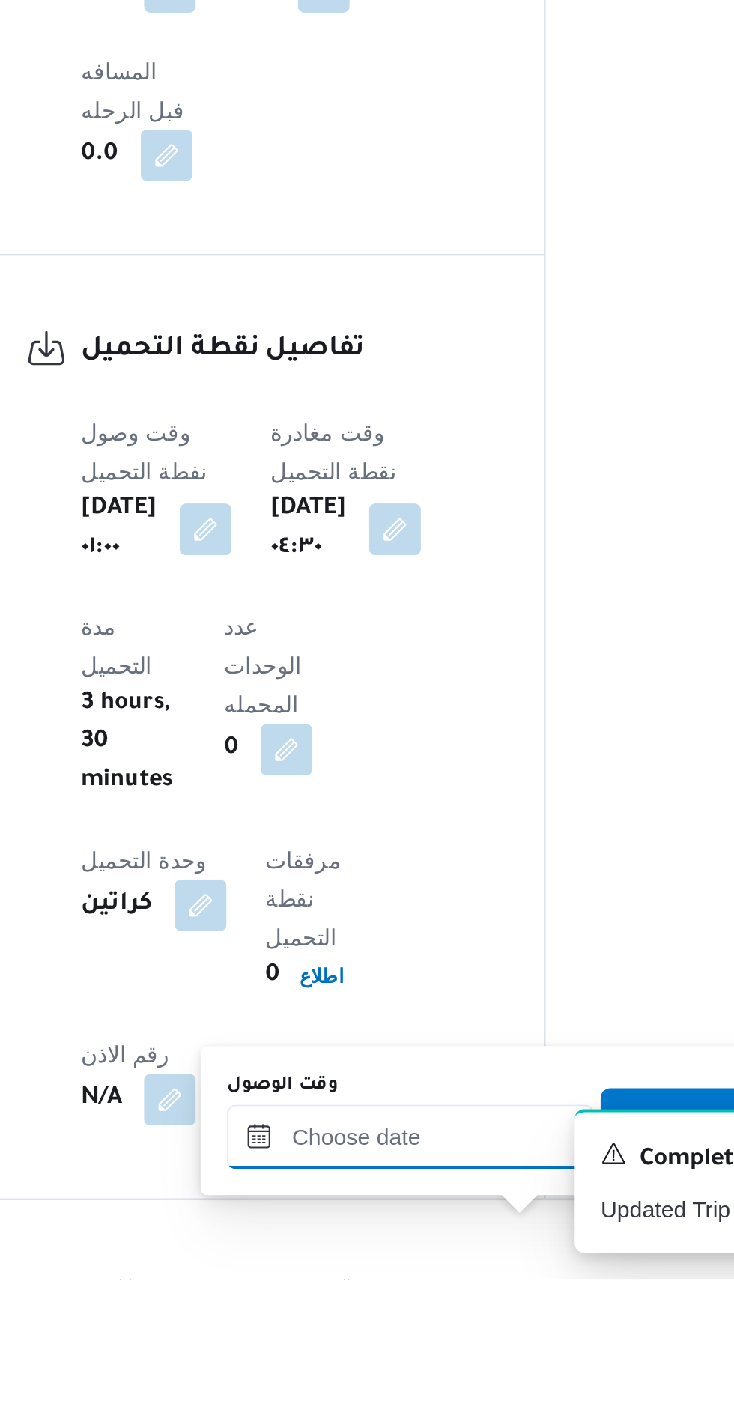
click at [381, 1337] on input "وقت الوصول" at bounding box center [406, 1335] width 170 height 30
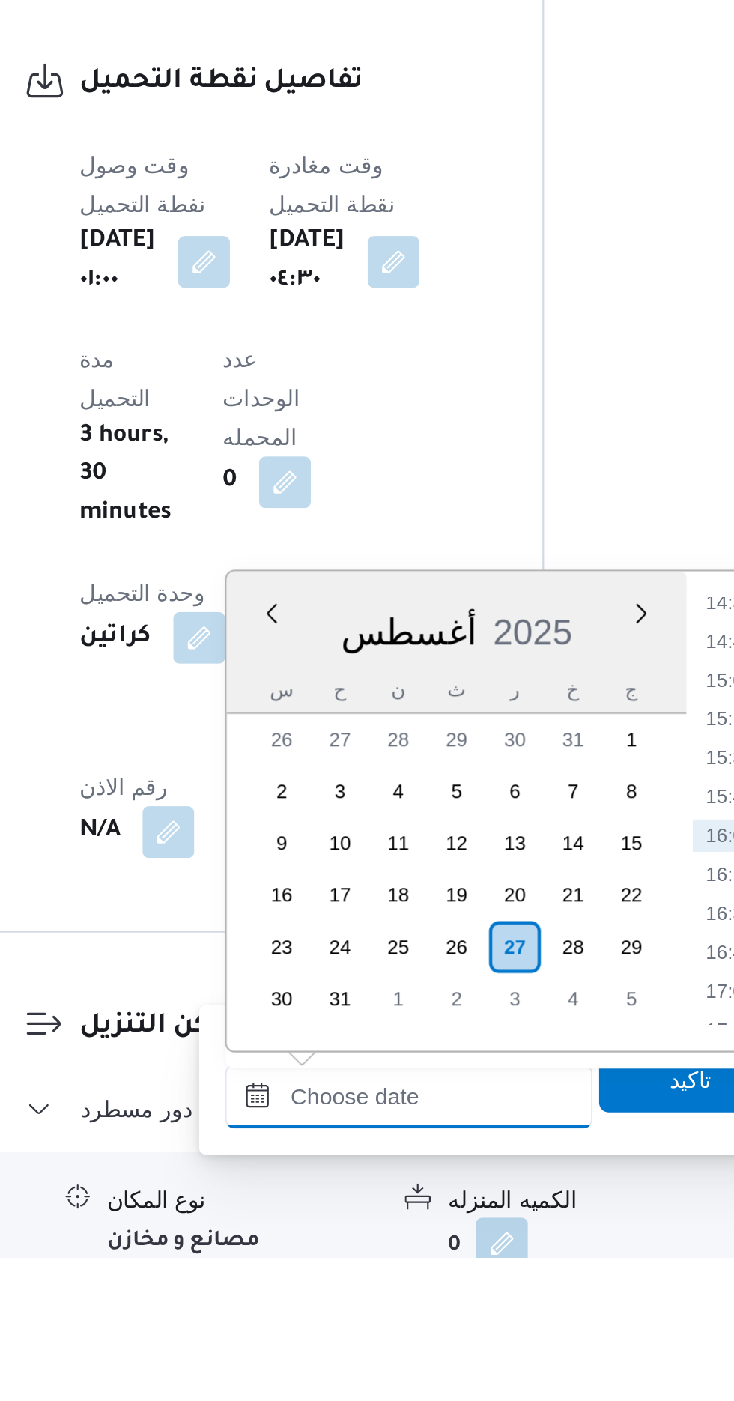
scroll to position [972, 0]
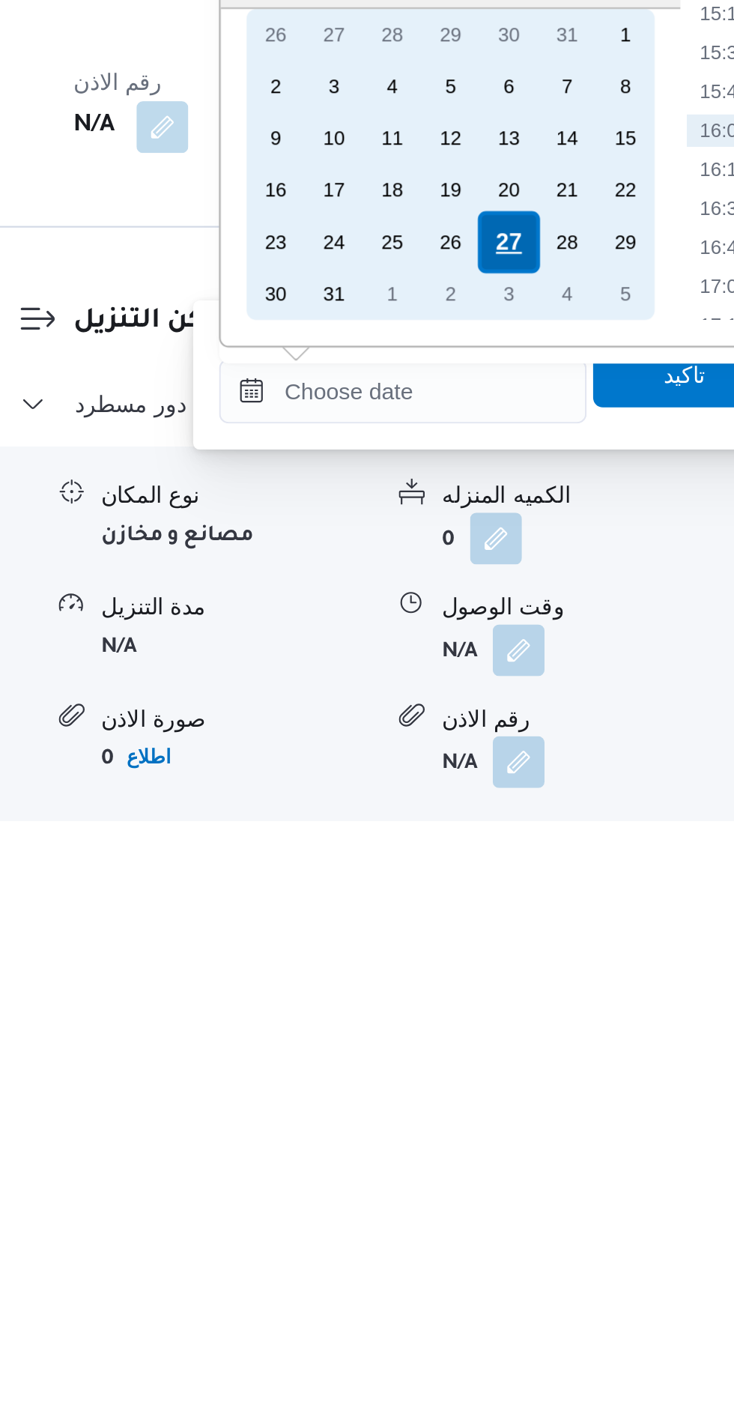
click at [452, 1123] on div "27" at bounding box center [455, 1128] width 28 height 28
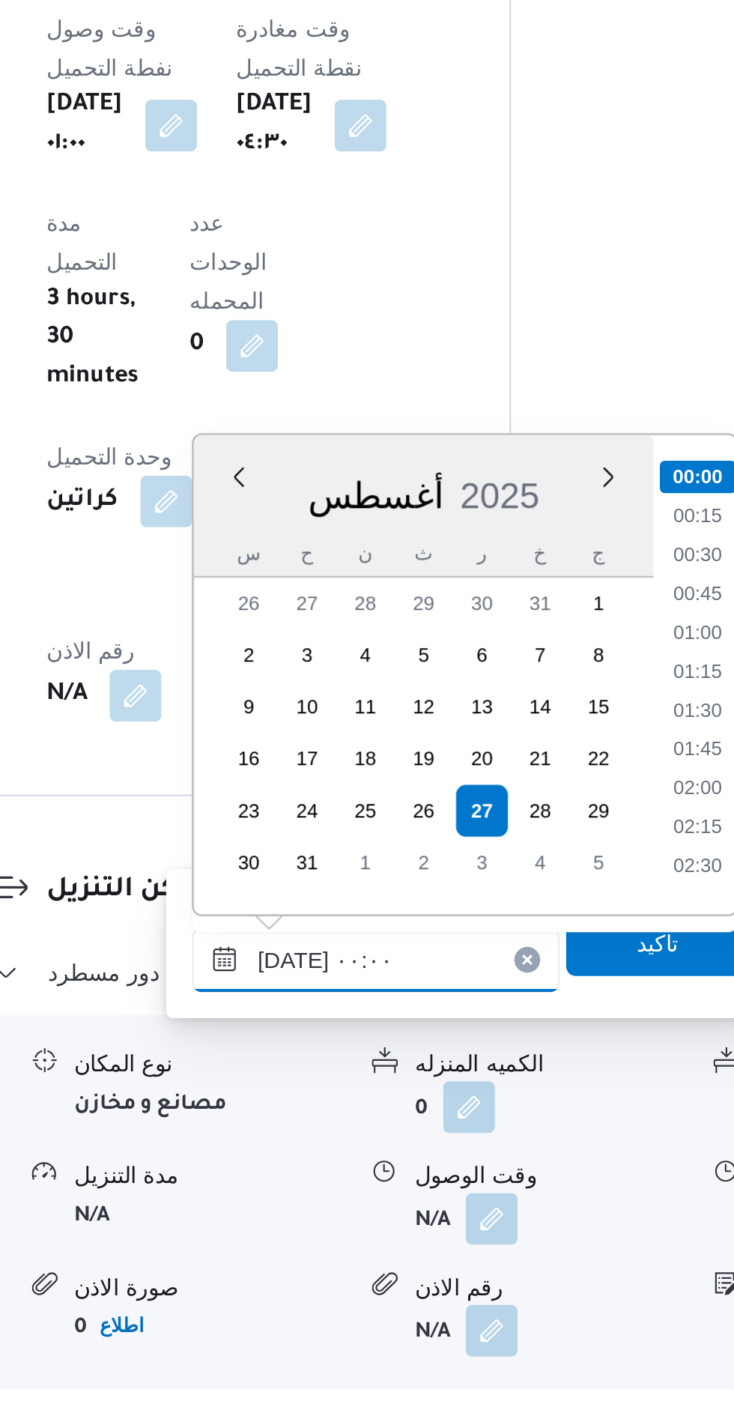
click at [327, 1198] on input "[DATE] ٠٠:٠٠" at bounding box center [406, 1196] width 170 height 30
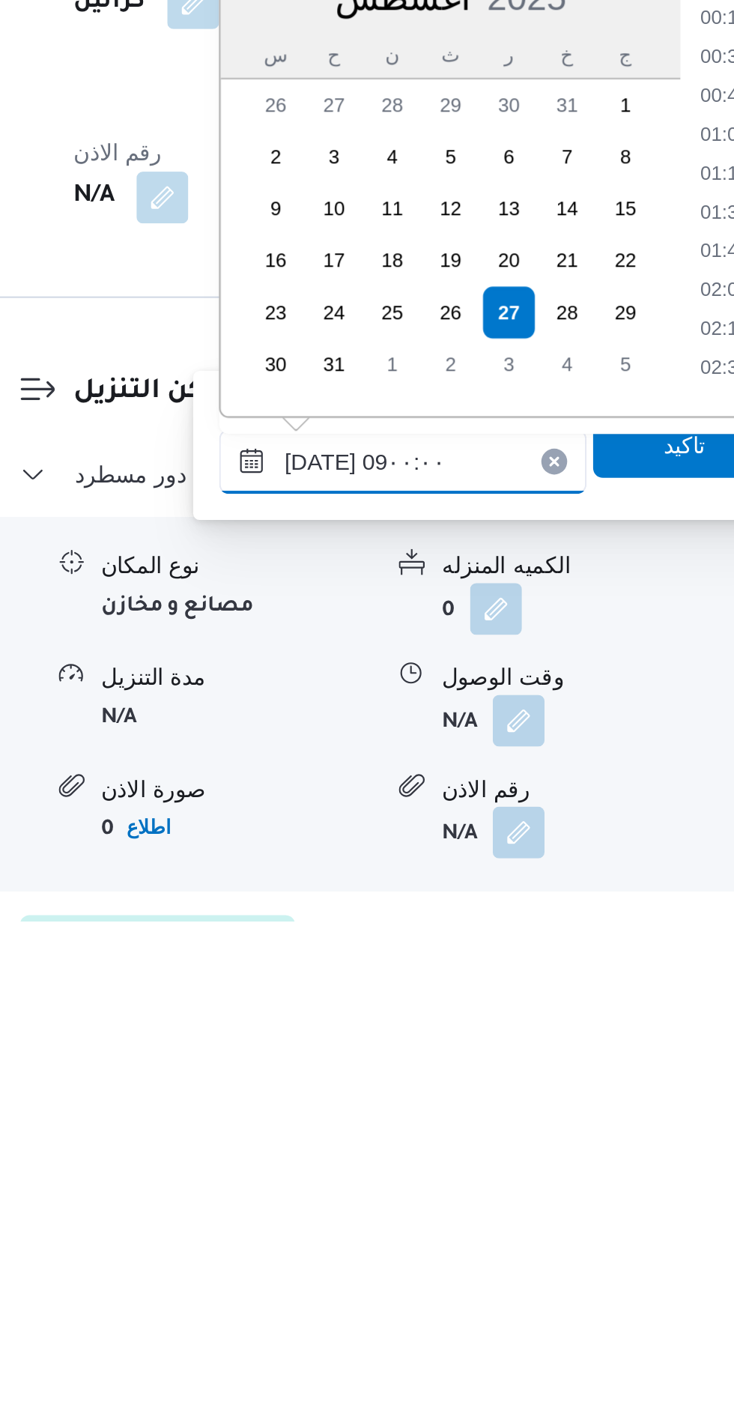
scroll to position [466, 0]
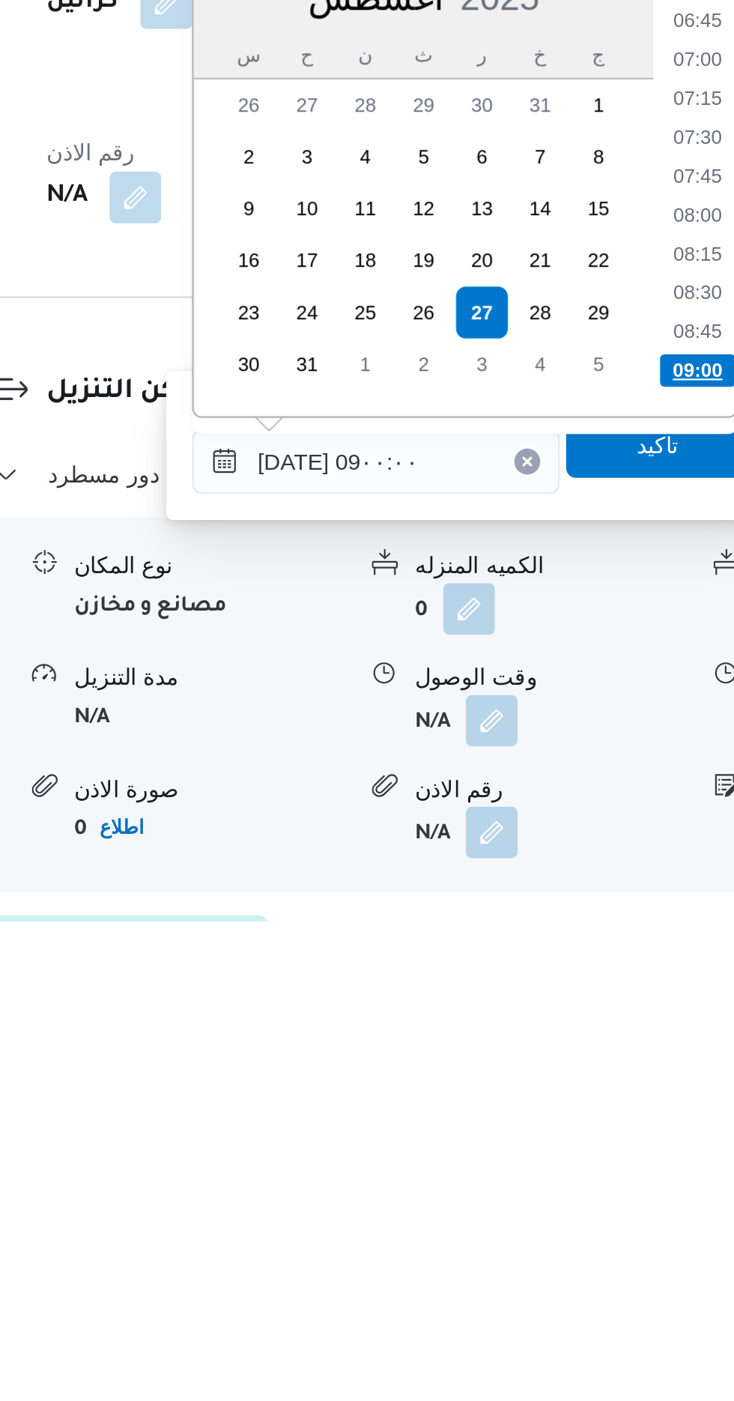
click at [551, 1146] on li "09:00" at bounding box center [555, 1146] width 35 height 15
type input "[DATE] ٠٩:٠٠"
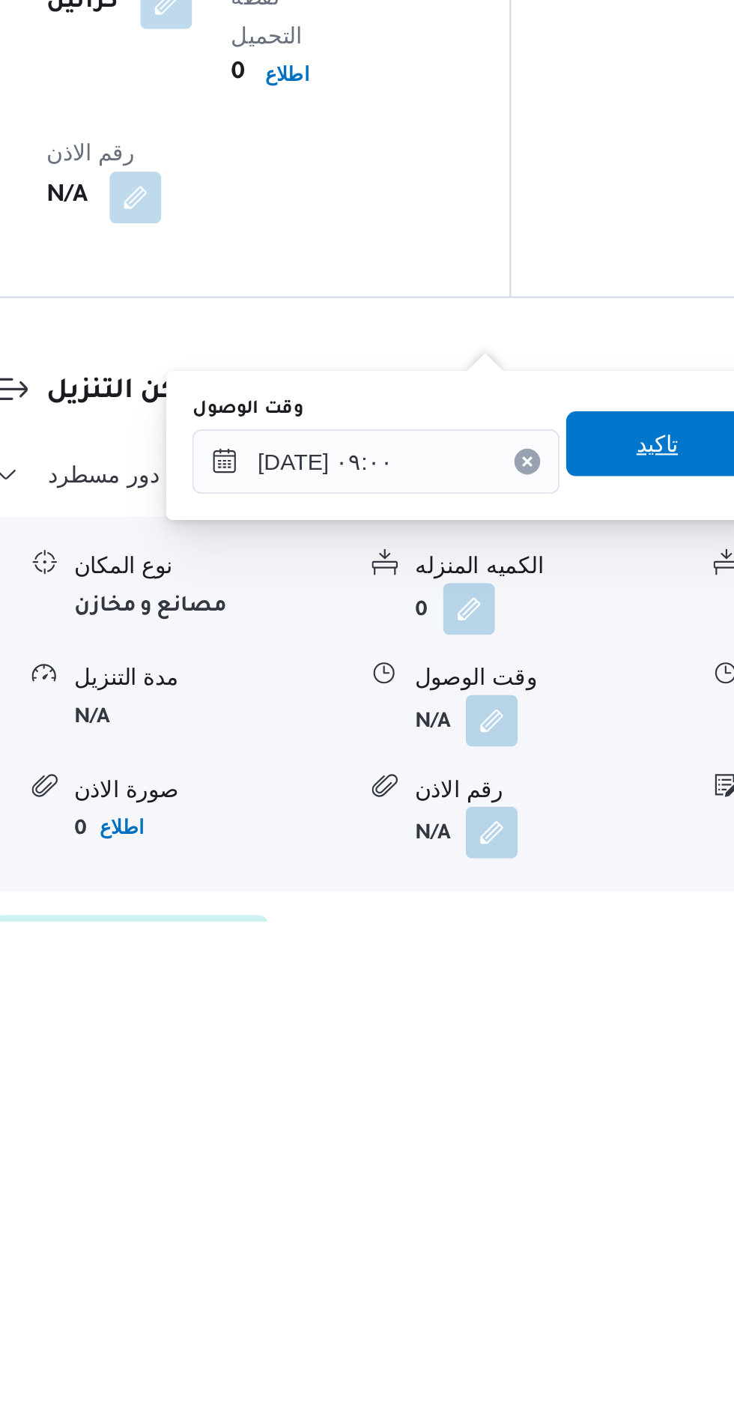
click at [541, 1178] on span "تاكيد" at bounding box center [536, 1180] width 19 height 18
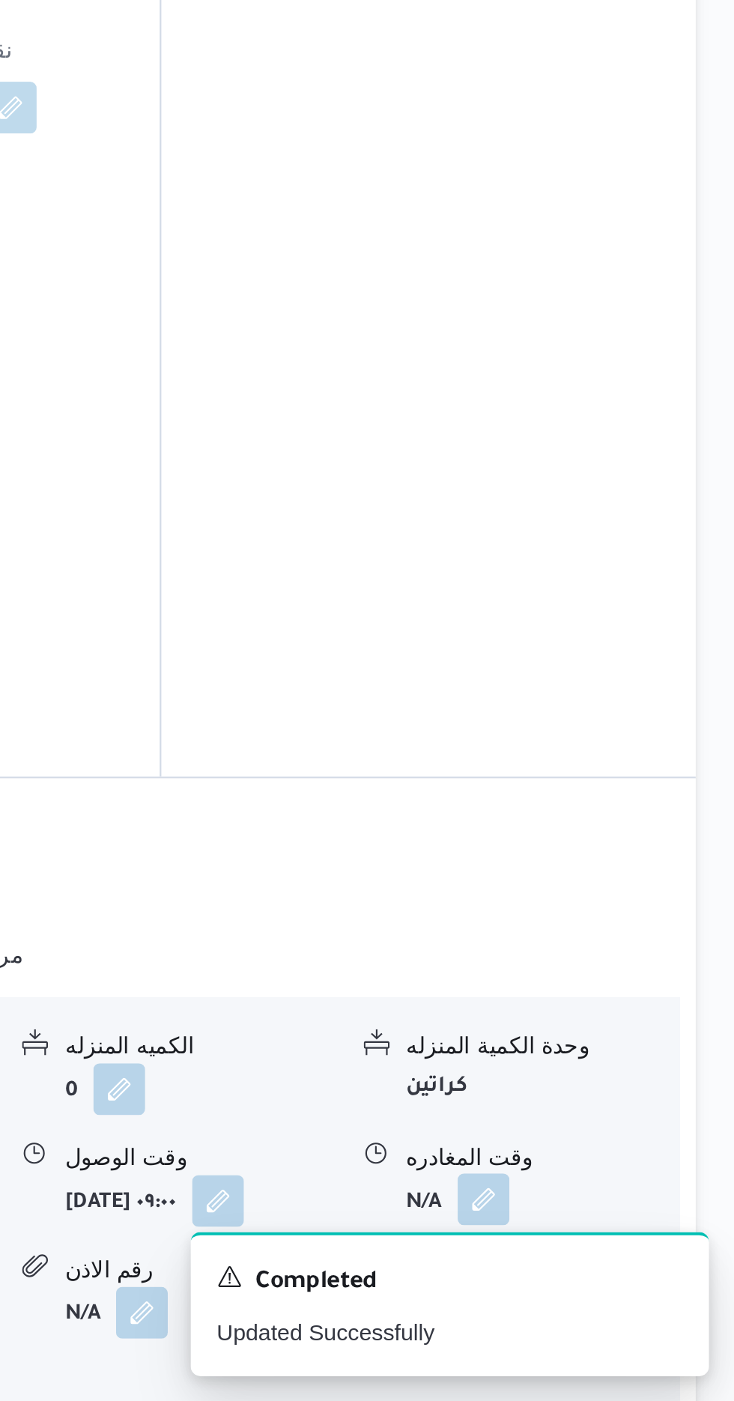
click at [627, 1295] on button "button" at bounding box center [618, 1307] width 24 height 24
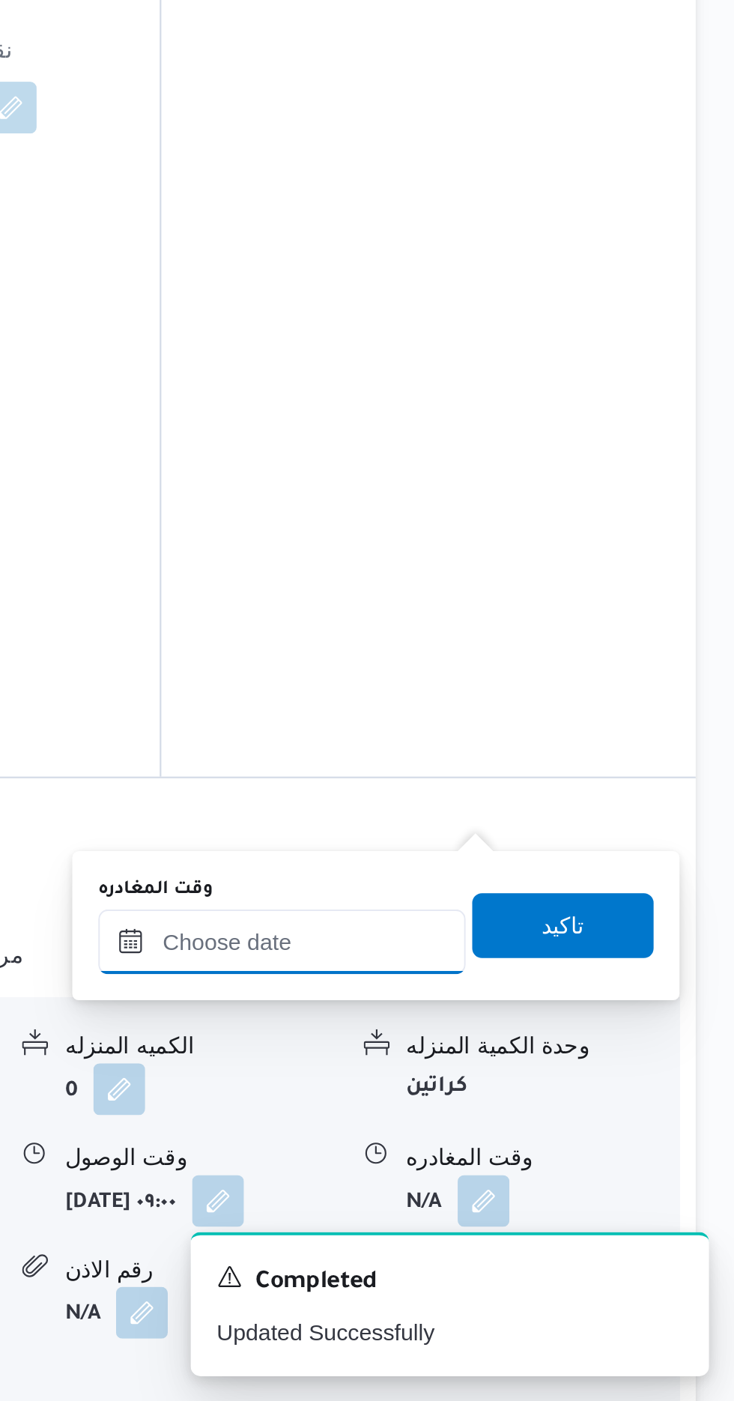
click at [577, 1183] on input "وقت المغادره" at bounding box center [525, 1188] width 170 height 30
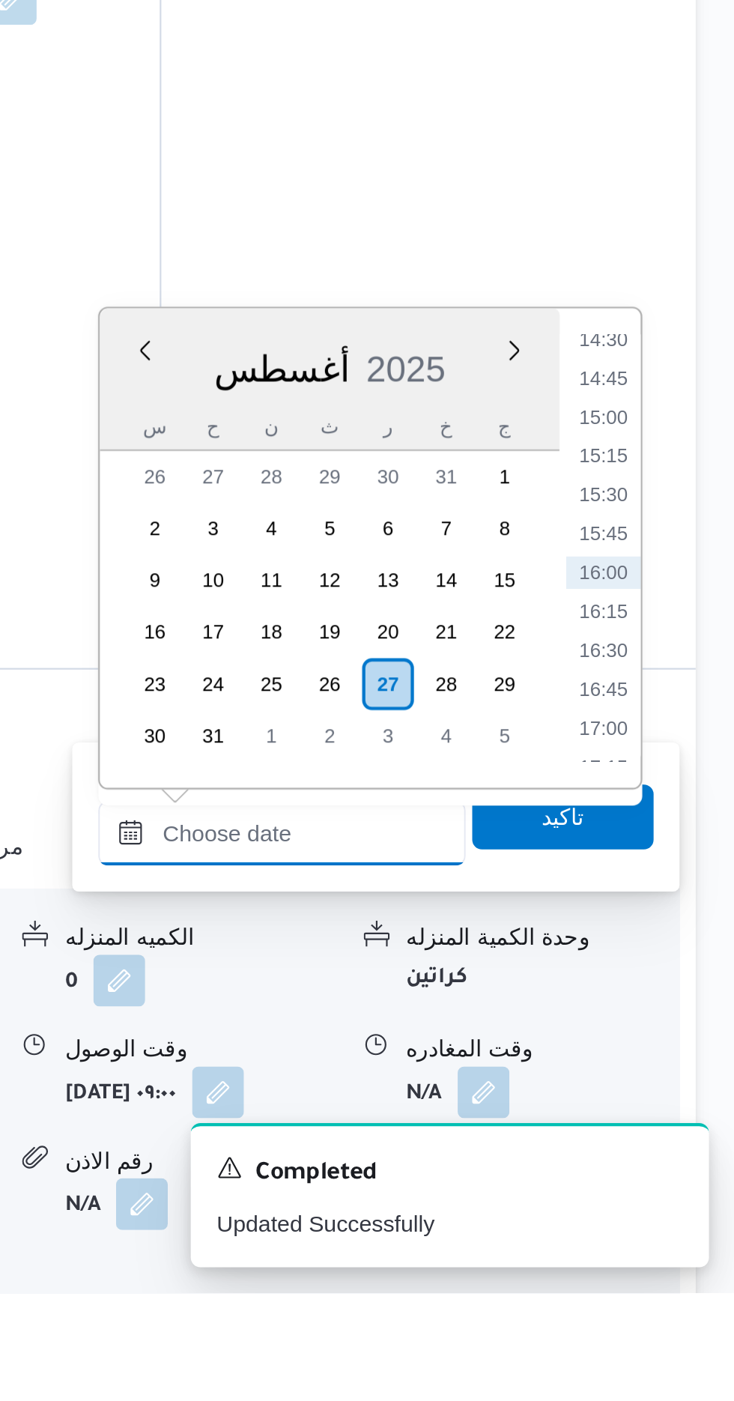
scroll to position [980, 0]
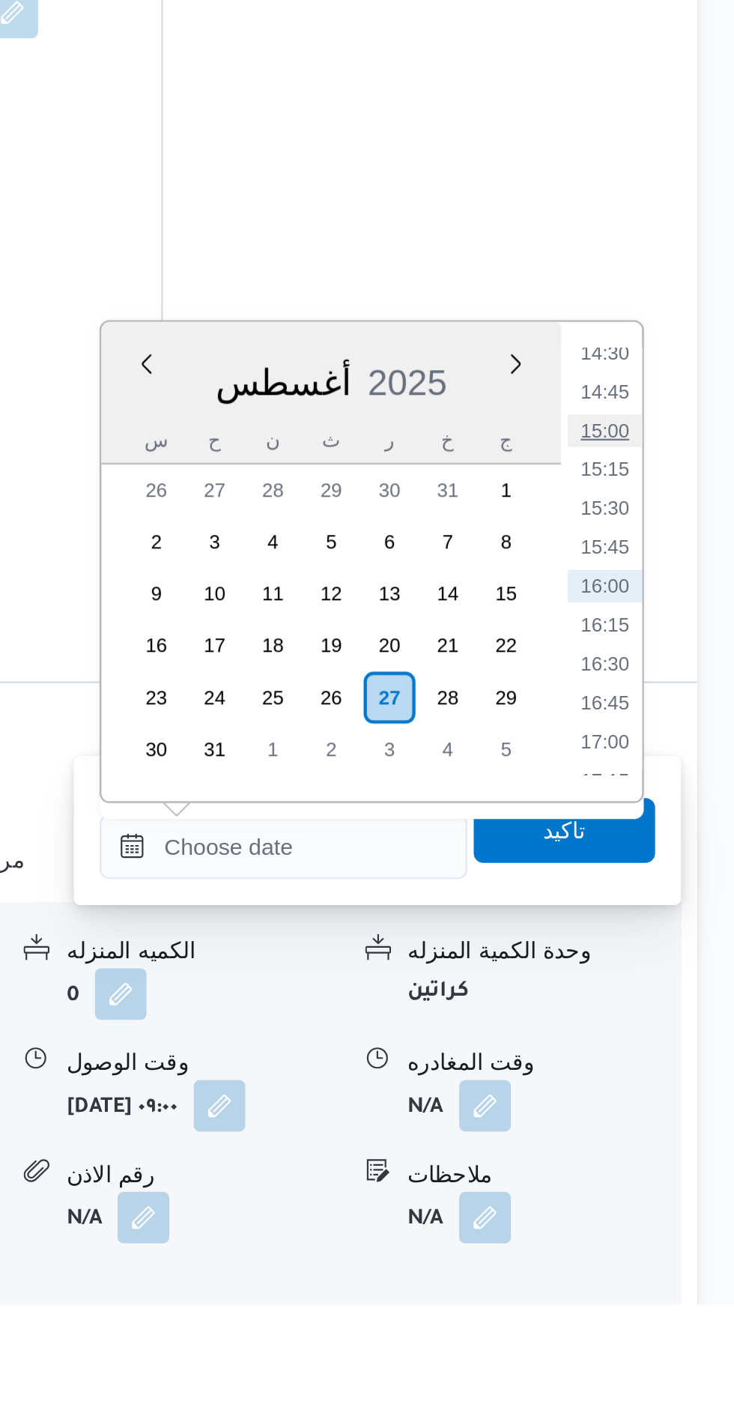
click at [676, 991] on li "15:00" at bounding box center [673, 996] width 34 height 15
type input "[DATE] ١٥:٠٠"
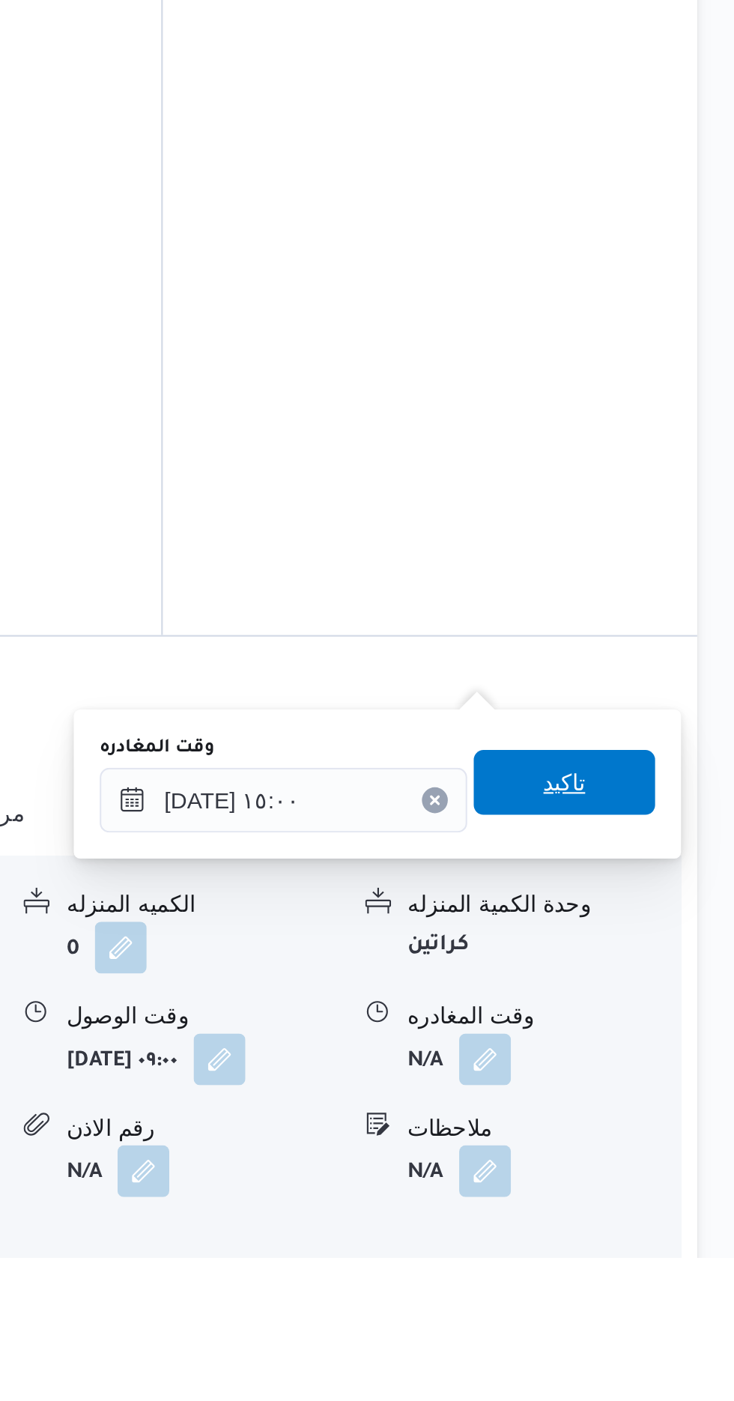
click at [664, 1181] on span "تاكيد" at bounding box center [654, 1181] width 19 height 18
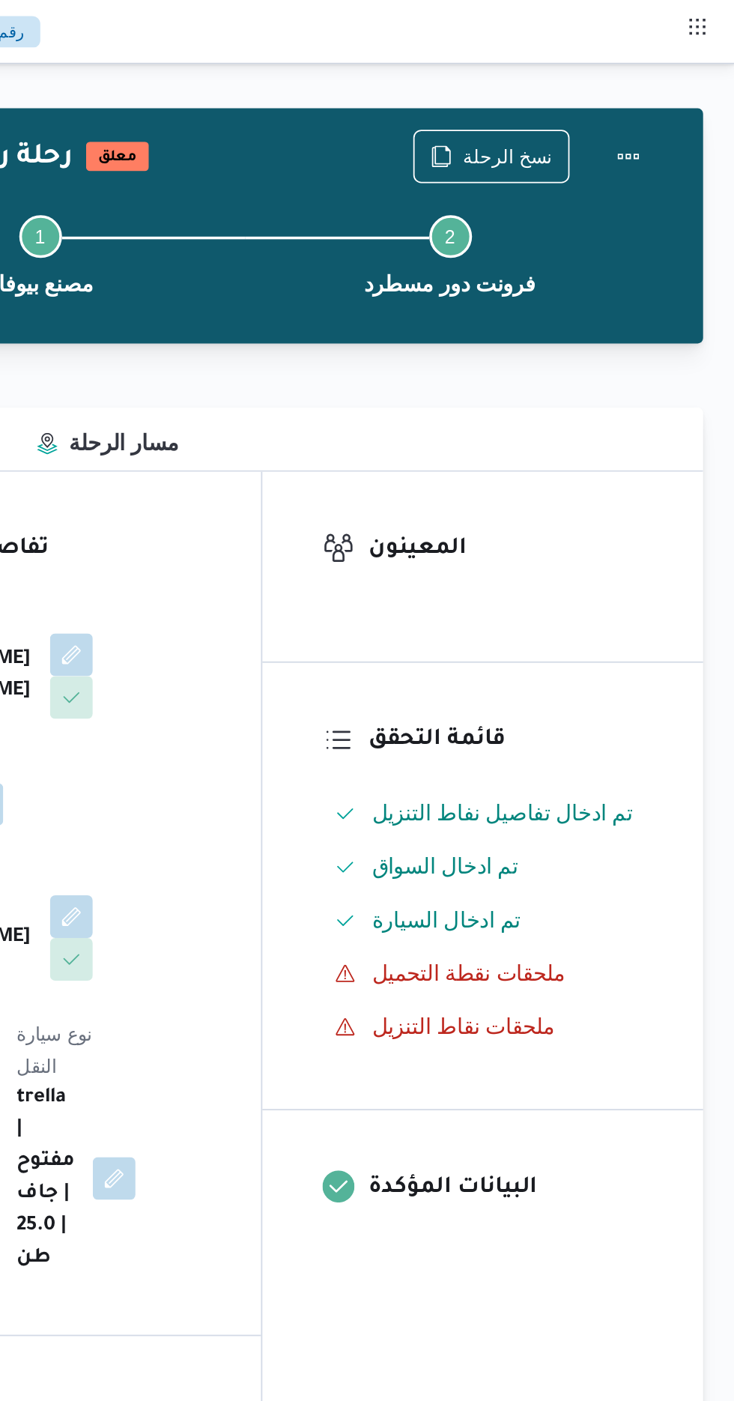
scroll to position [0, 0]
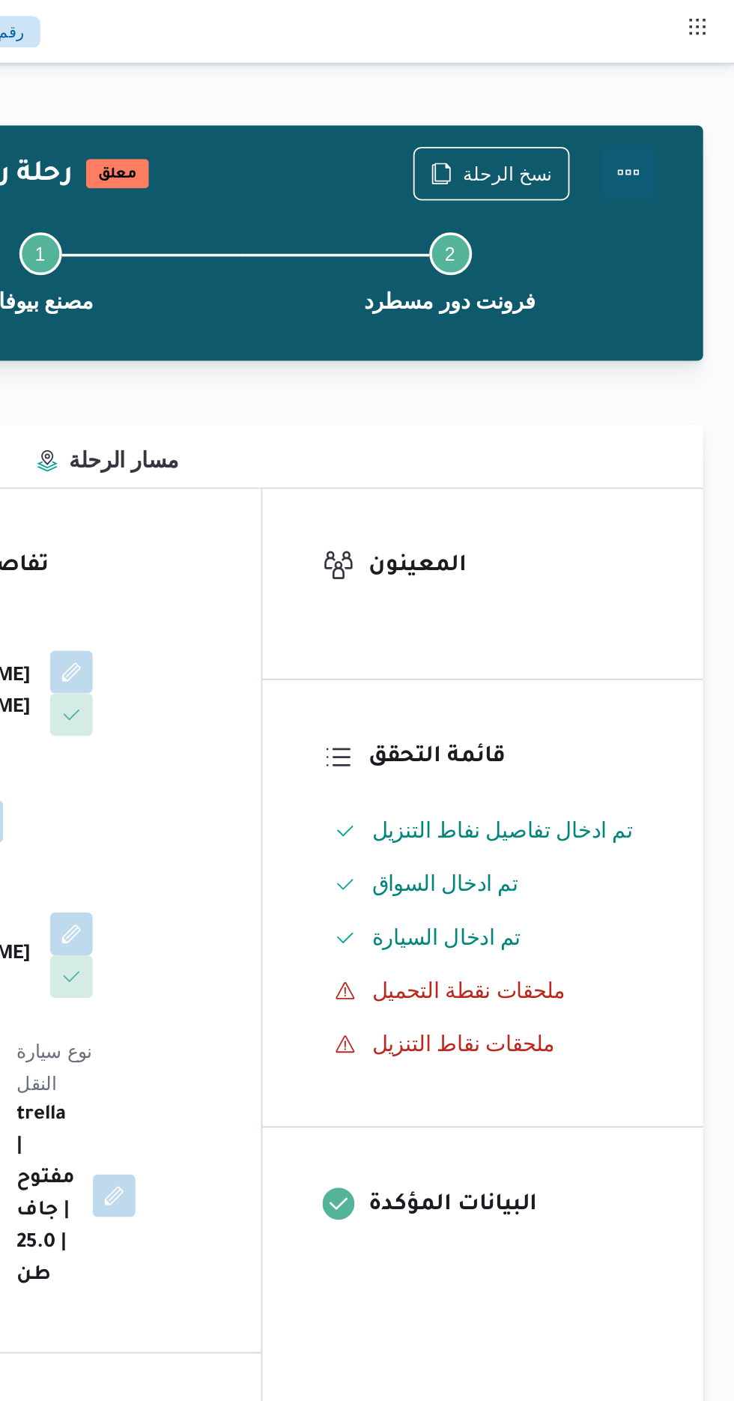
click at [682, 96] on button "Actions" at bounding box center [674, 97] width 30 height 30
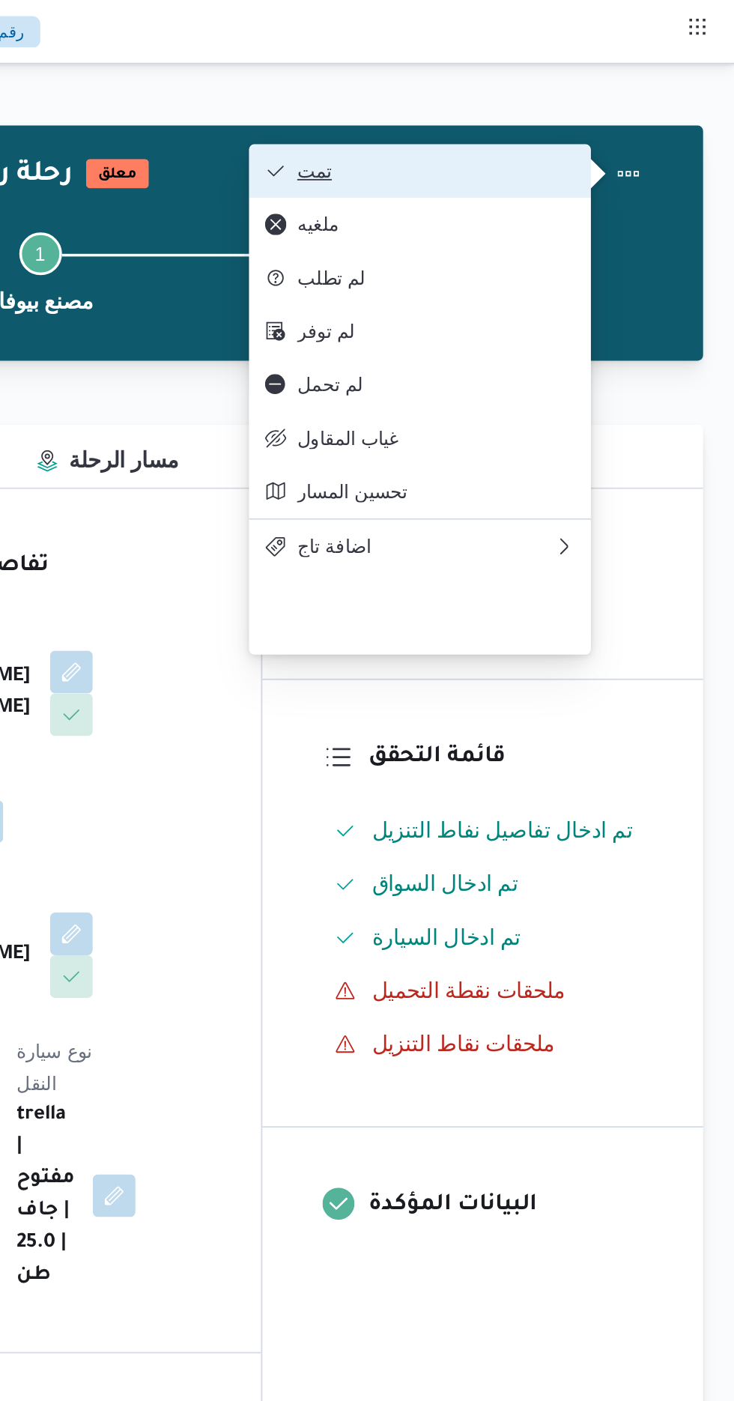
click at [620, 96] on span "تمت" at bounding box center [566, 96] width 156 height 12
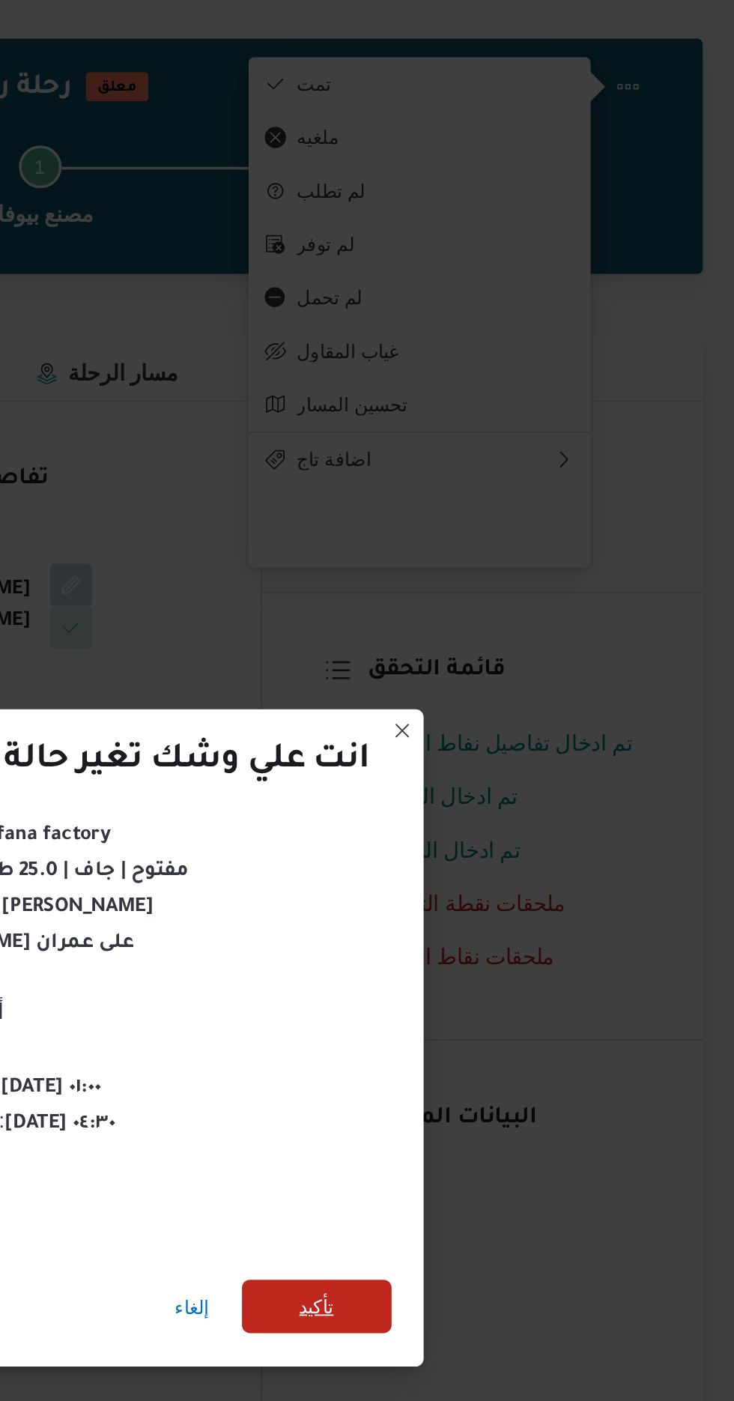
click at [503, 782] on span "تأكيد" at bounding box center [499, 781] width 19 height 18
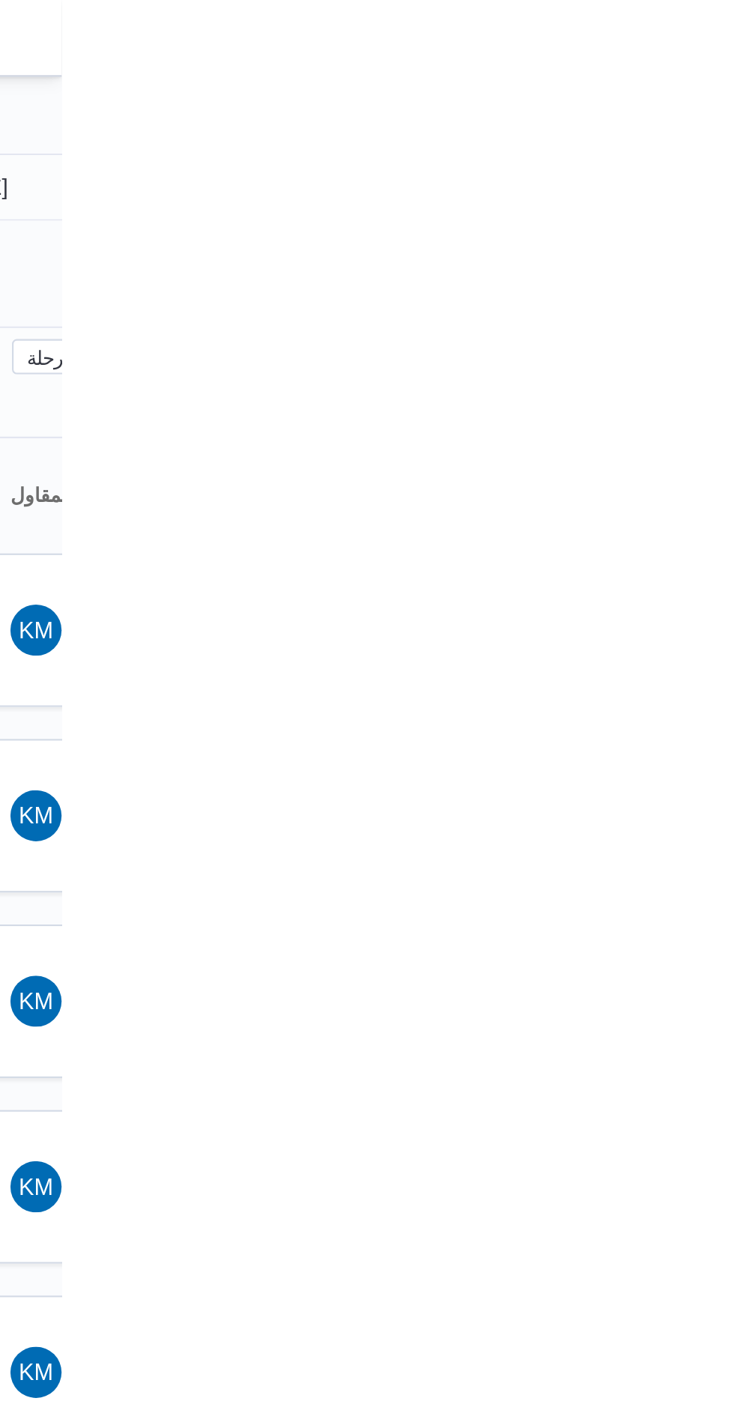
type input "[DATE]"
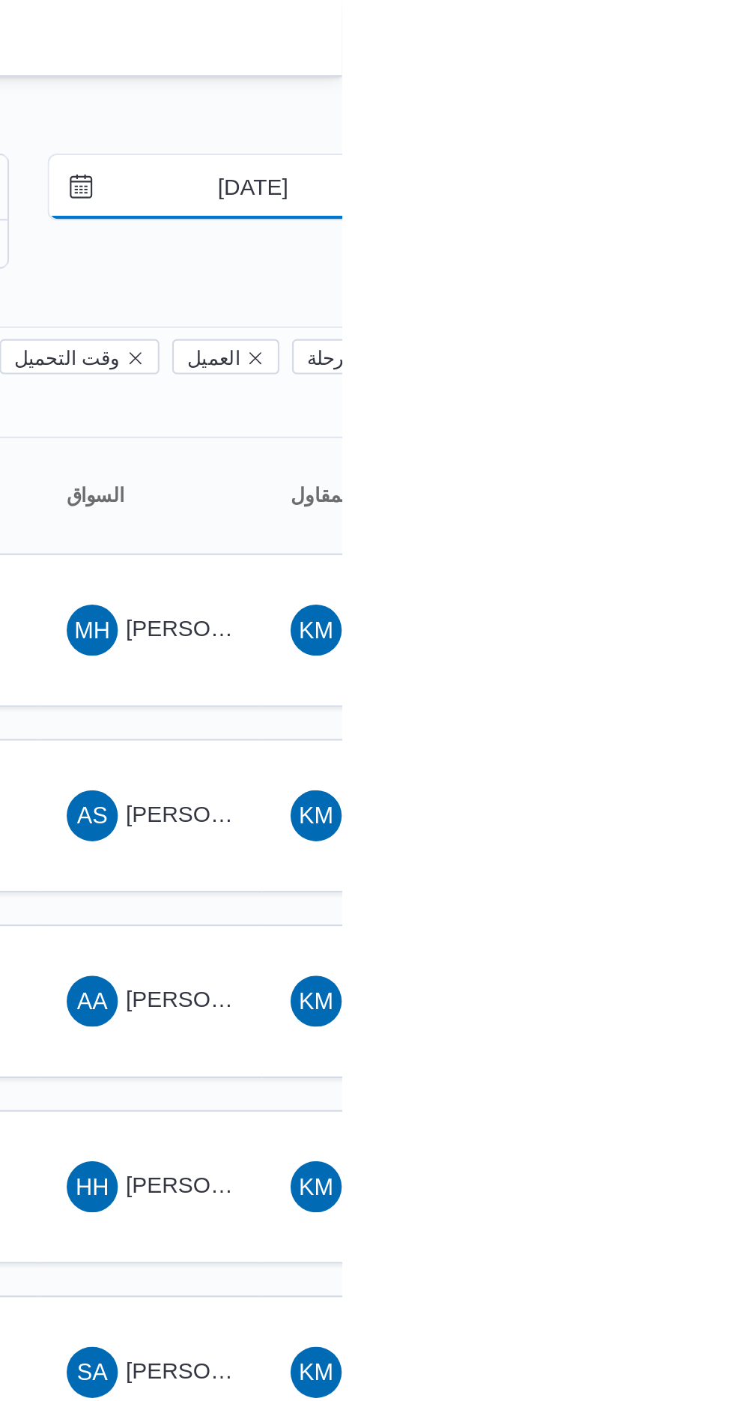
click at [692, 93] on input "[DATE]" at bounding box center [682, 88] width 170 height 30
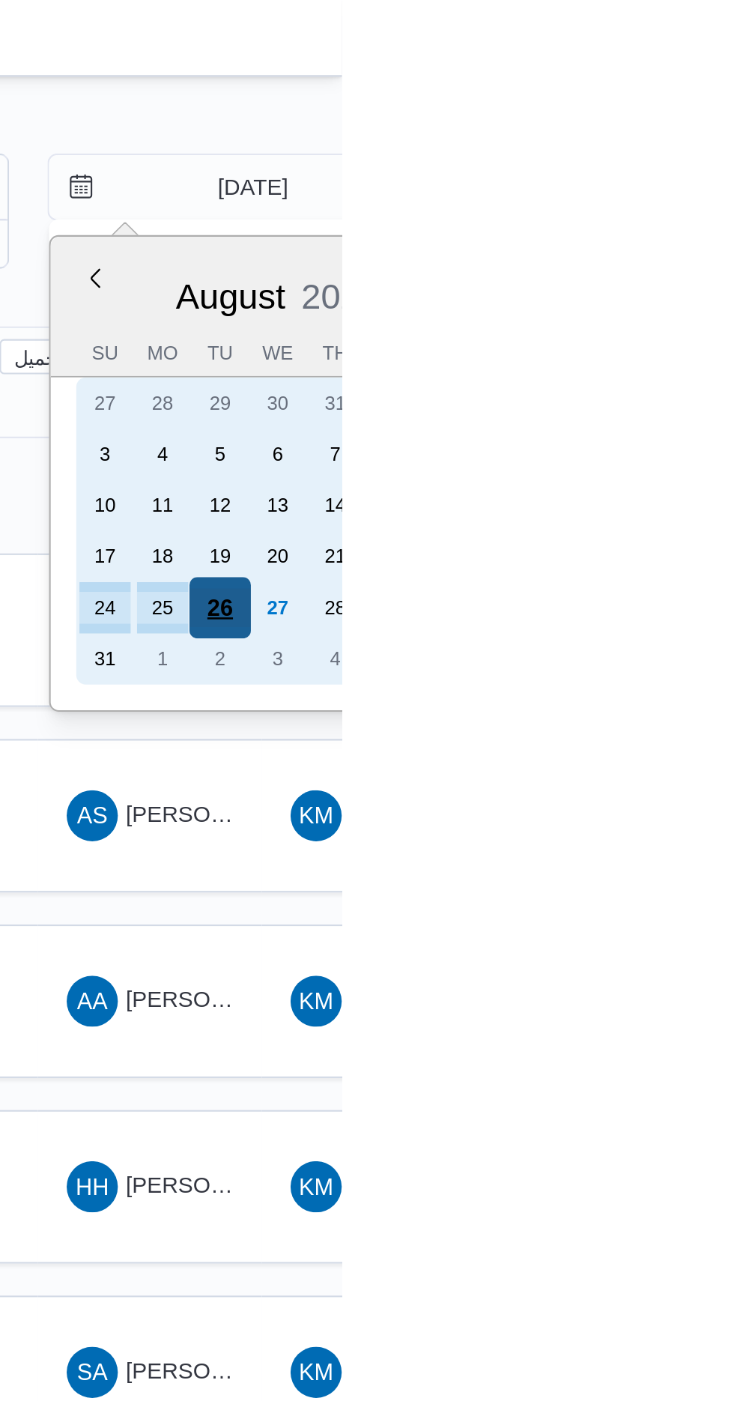
click at [679, 281] on div "26" at bounding box center [677, 284] width 28 height 28
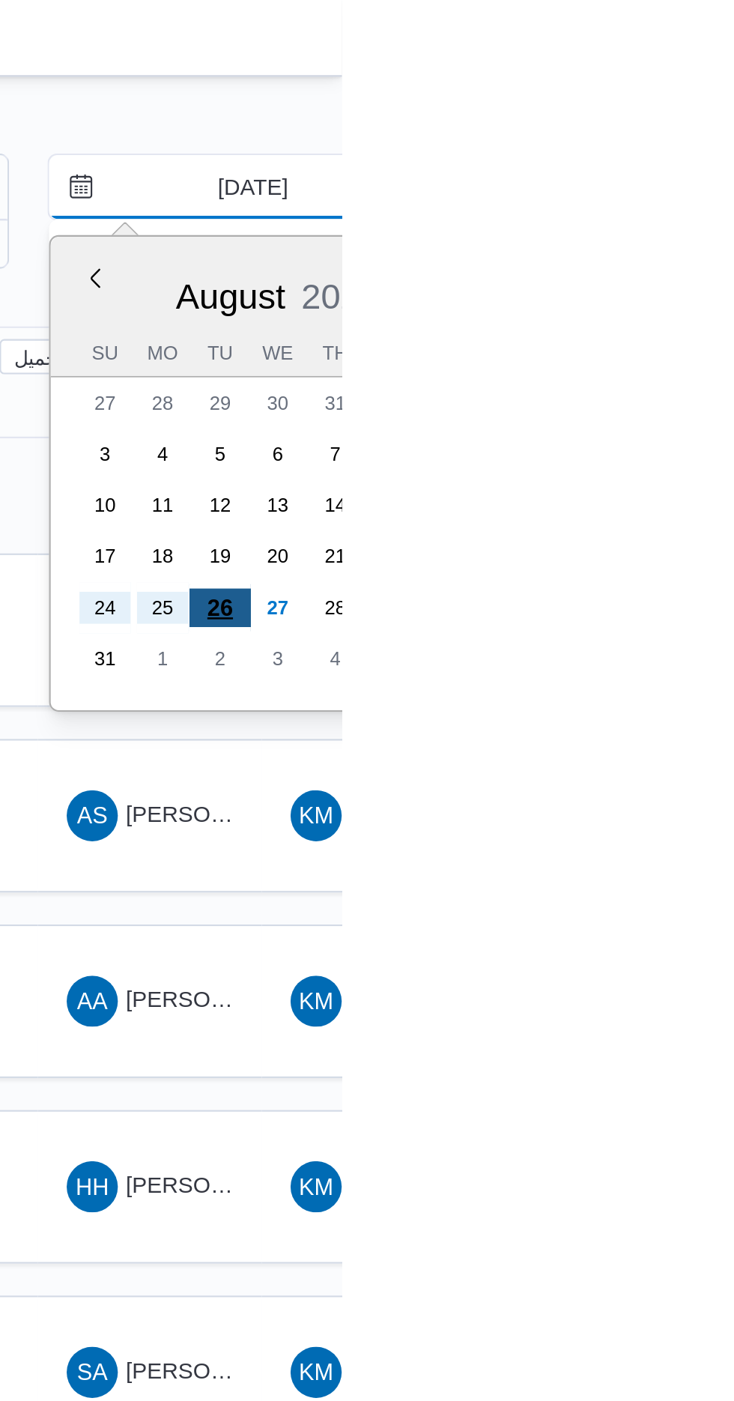
type input "[DATE]"
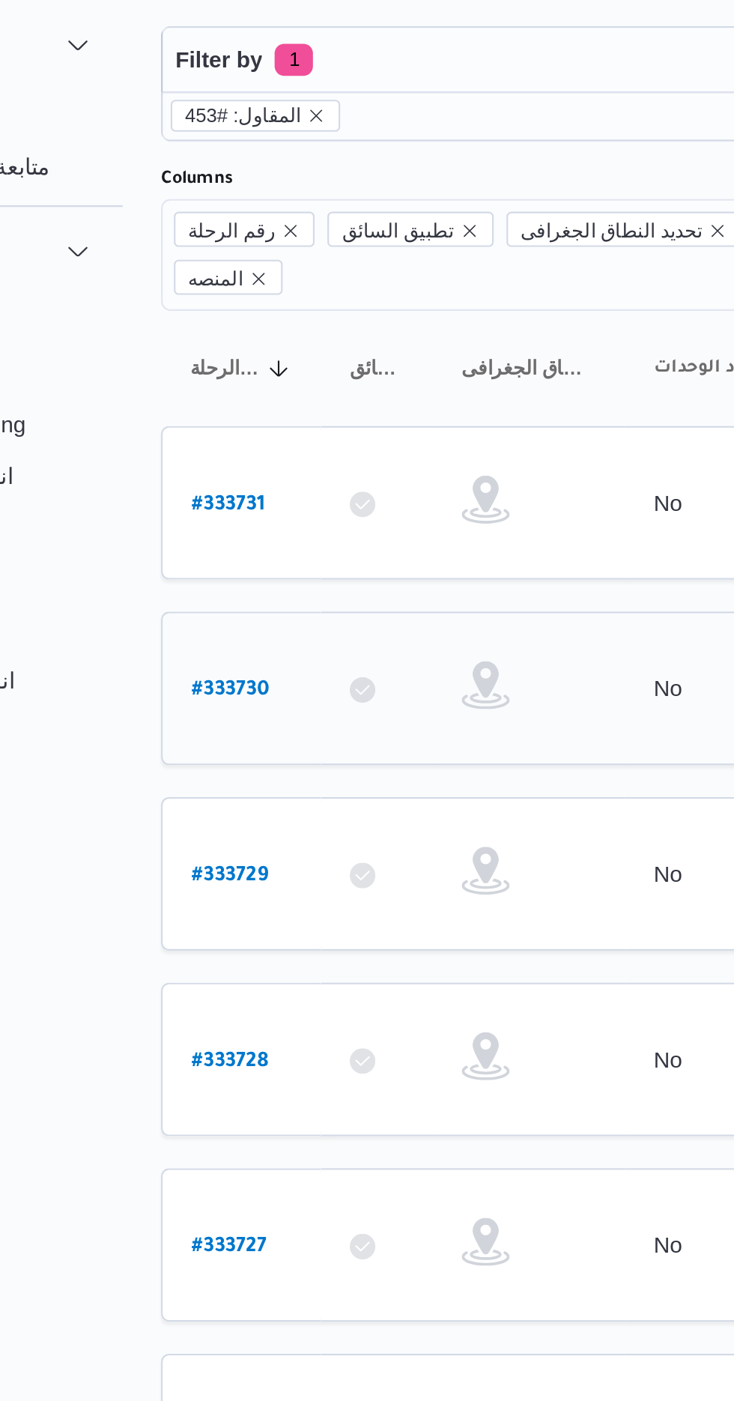
click at [222, 378] on b "# 333730" at bounding box center [227, 383] width 37 height 10
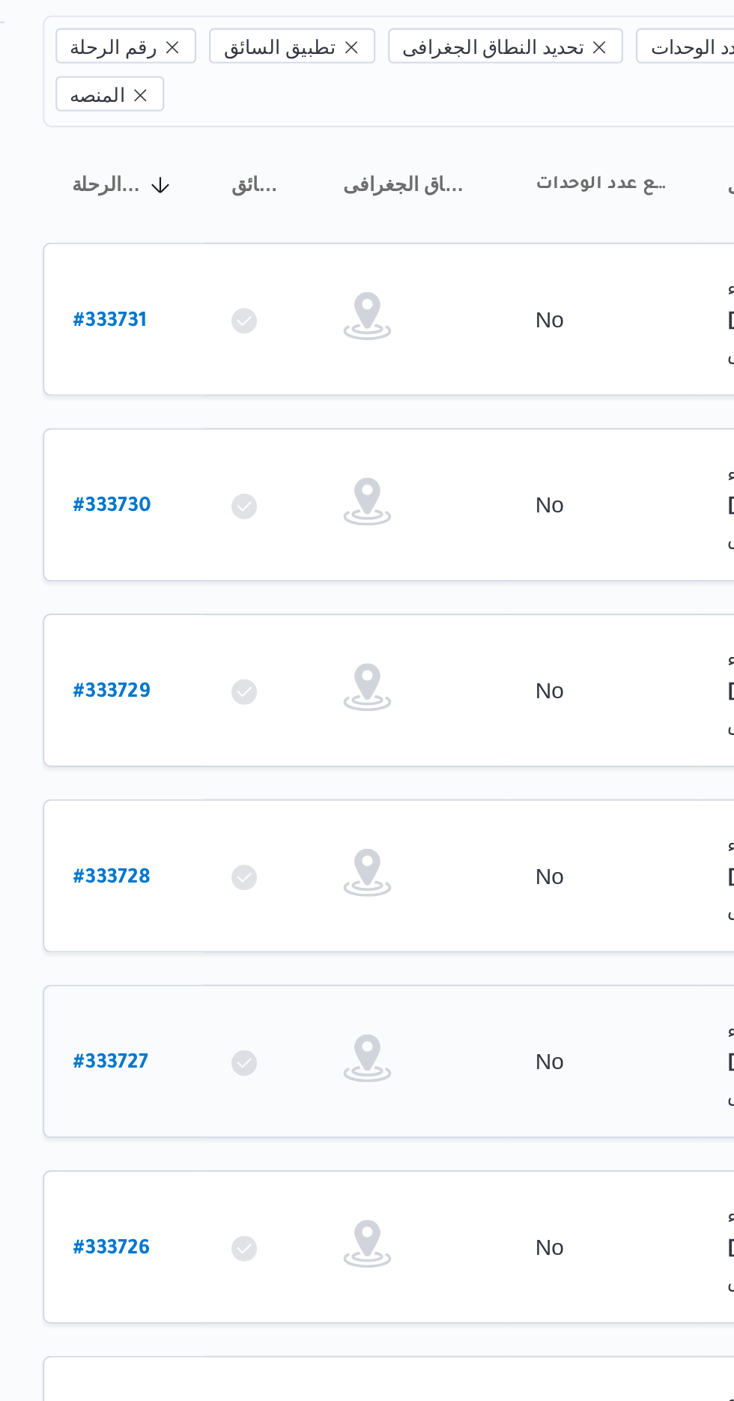
click at [225, 639] on b "# 333727" at bounding box center [226, 644] width 35 height 10
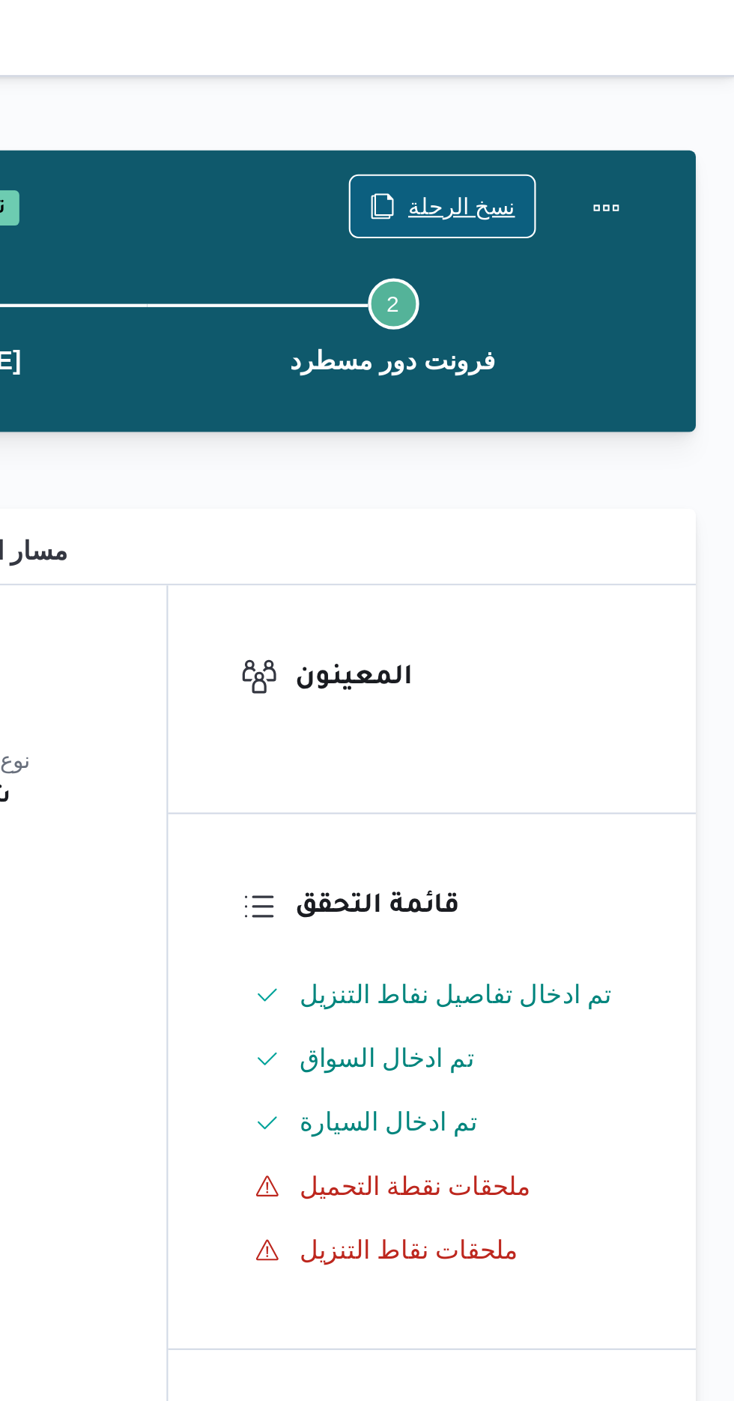
click at [604, 102] on span "نسخ الرحلة" at bounding box center [606, 97] width 50 height 18
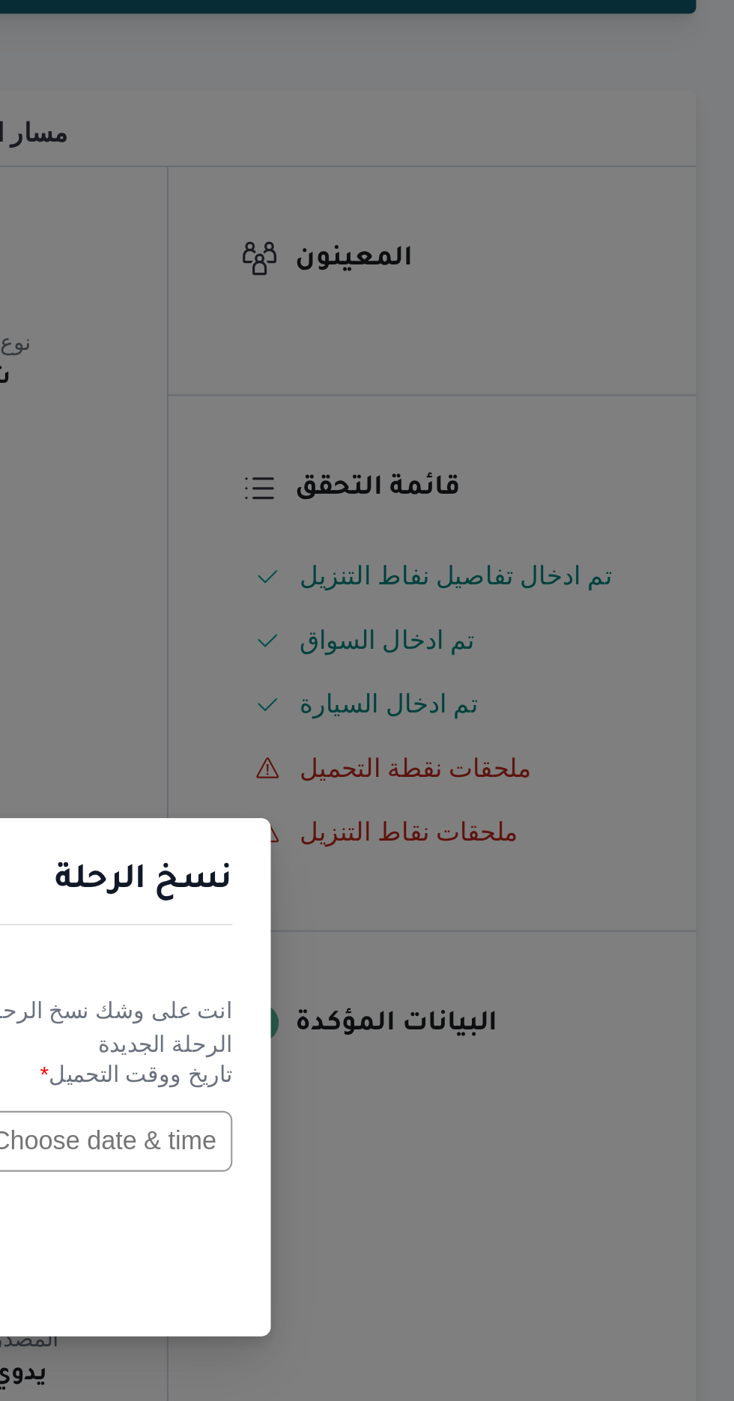
click at [448, 745] on input "text" at bounding box center [416, 730] width 165 height 28
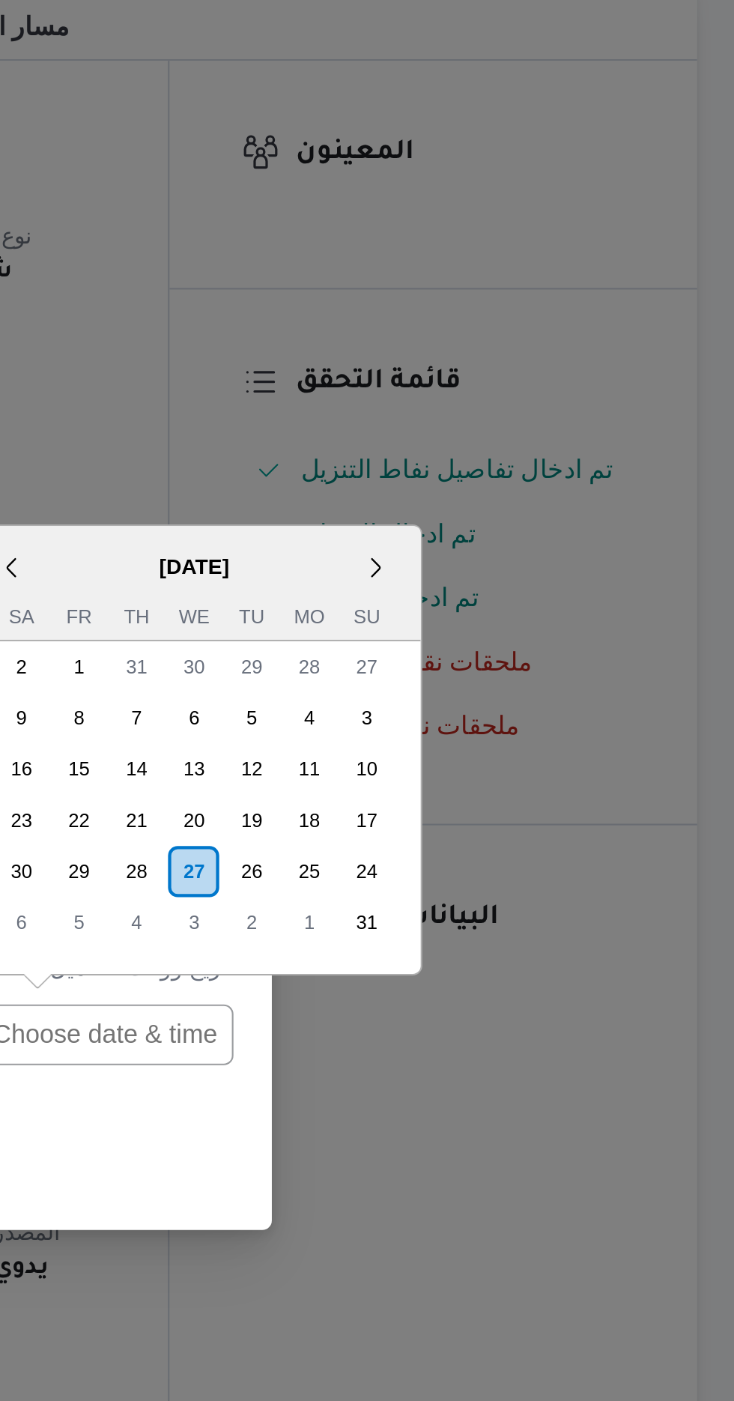
scroll to position [478, 0]
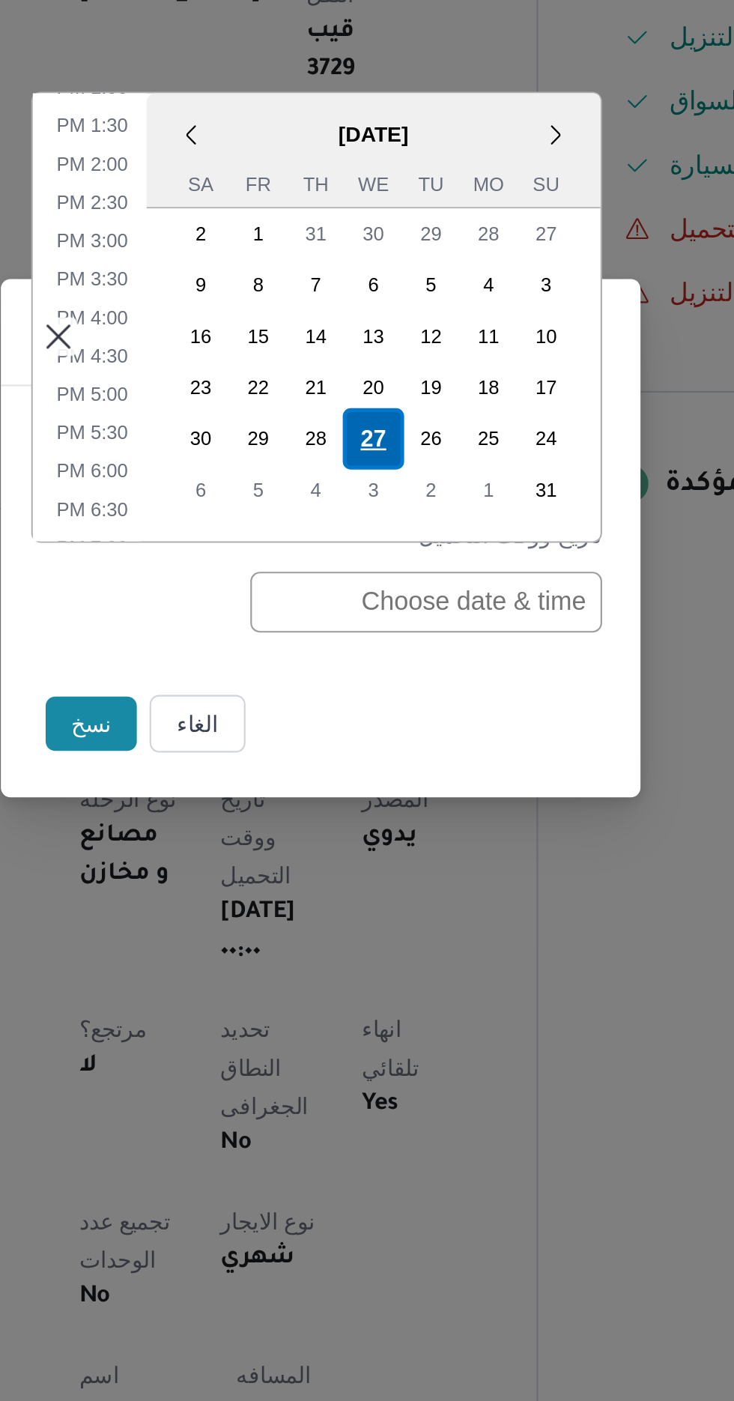
click at [393, 658] on div "27" at bounding box center [392, 654] width 28 height 28
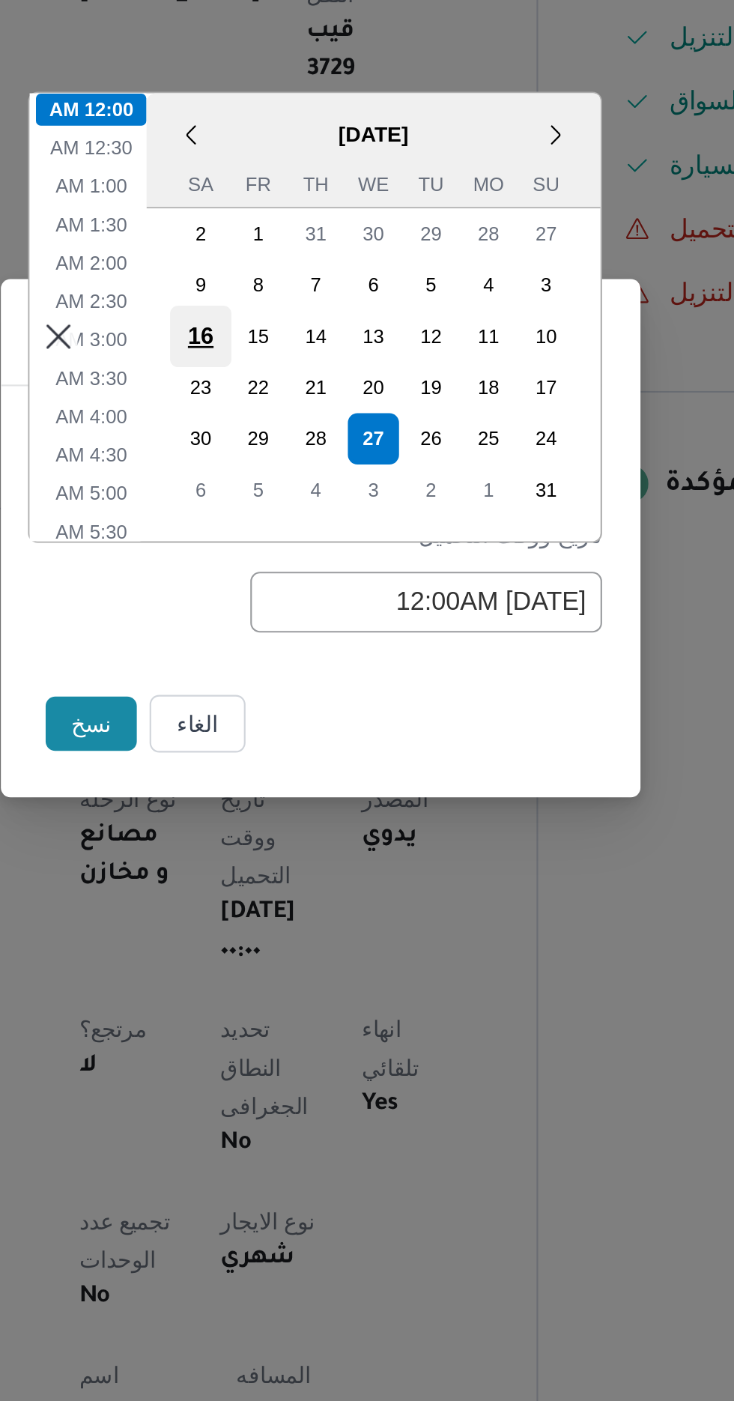
click at [318, 601] on div "16" at bounding box center [311, 606] width 28 height 28
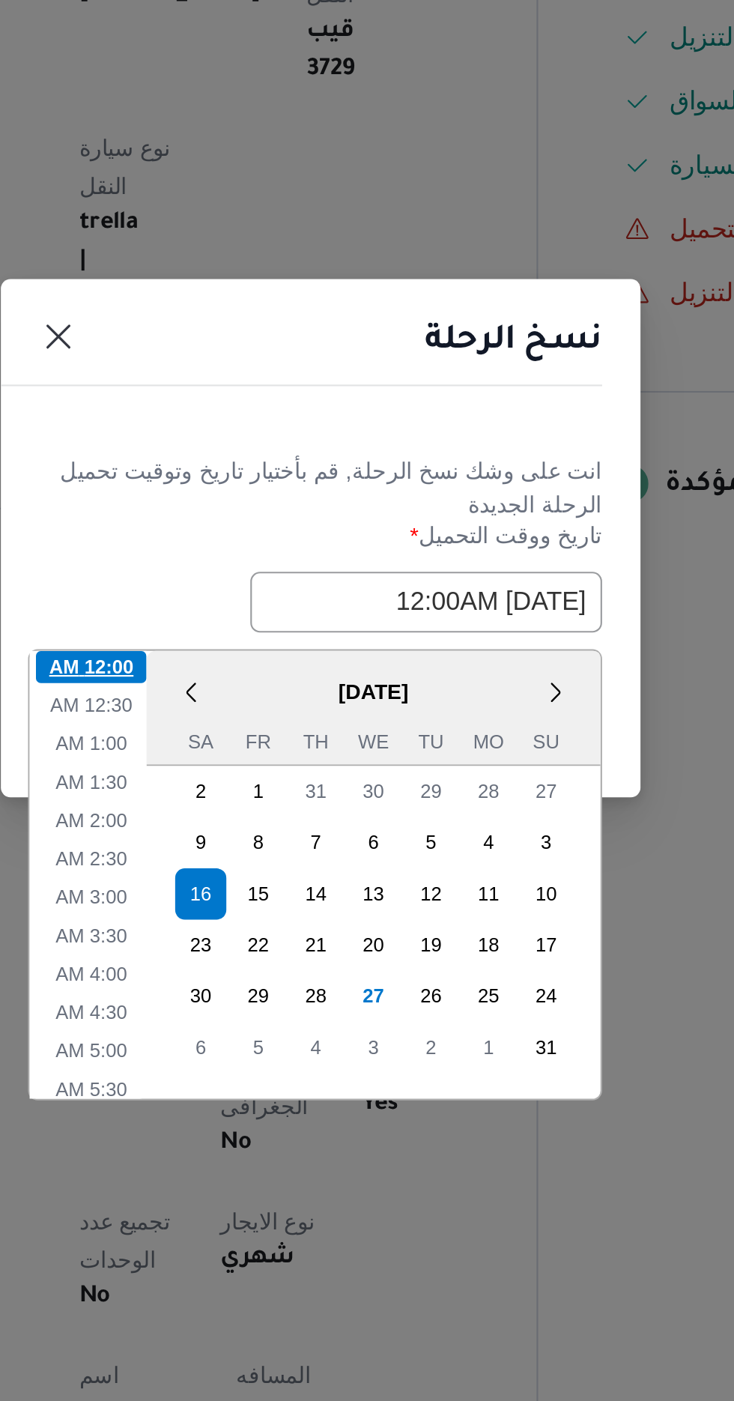
click at [249, 757] on li "12:00 AM" at bounding box center [260, 760] width 52 height 15
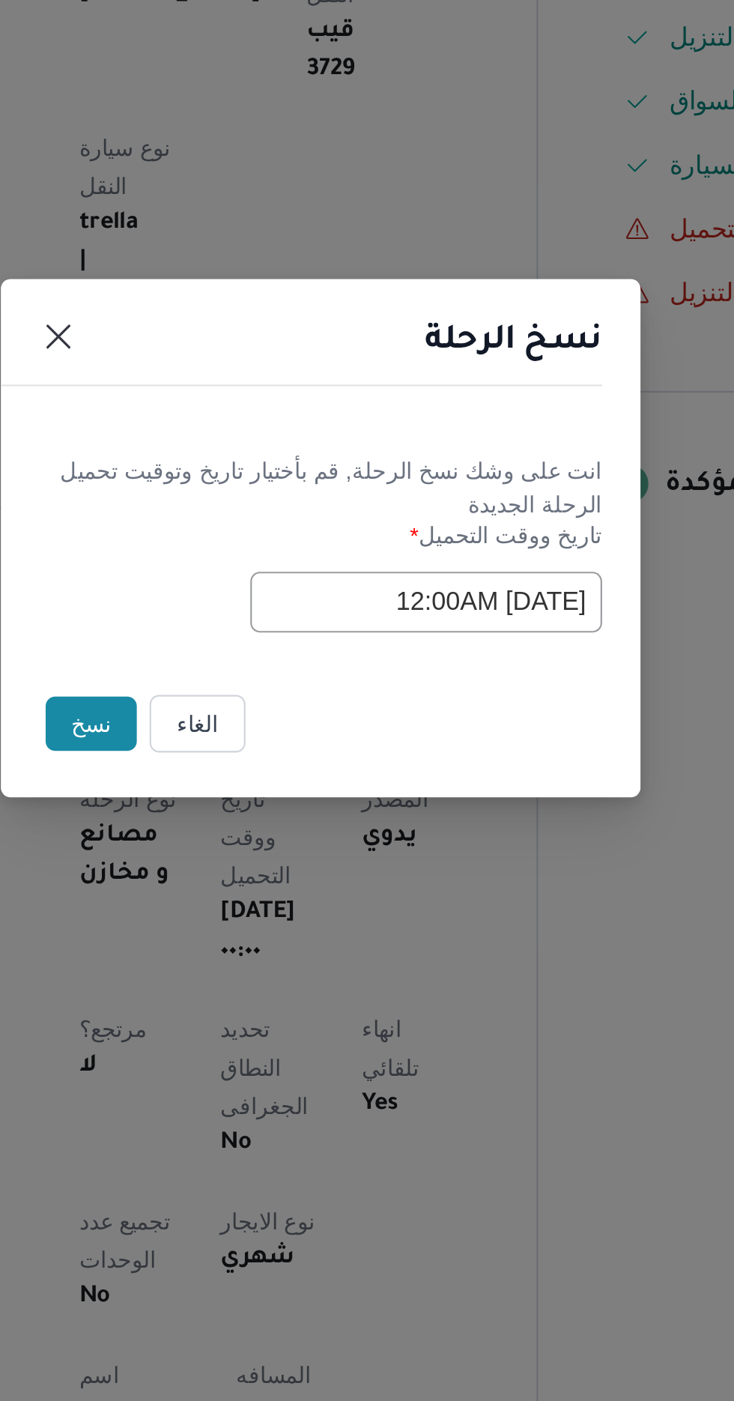
click at [375, 725] on input "[DATE] 12:00AM" at bounding box center [416, 730] width 165 height 28
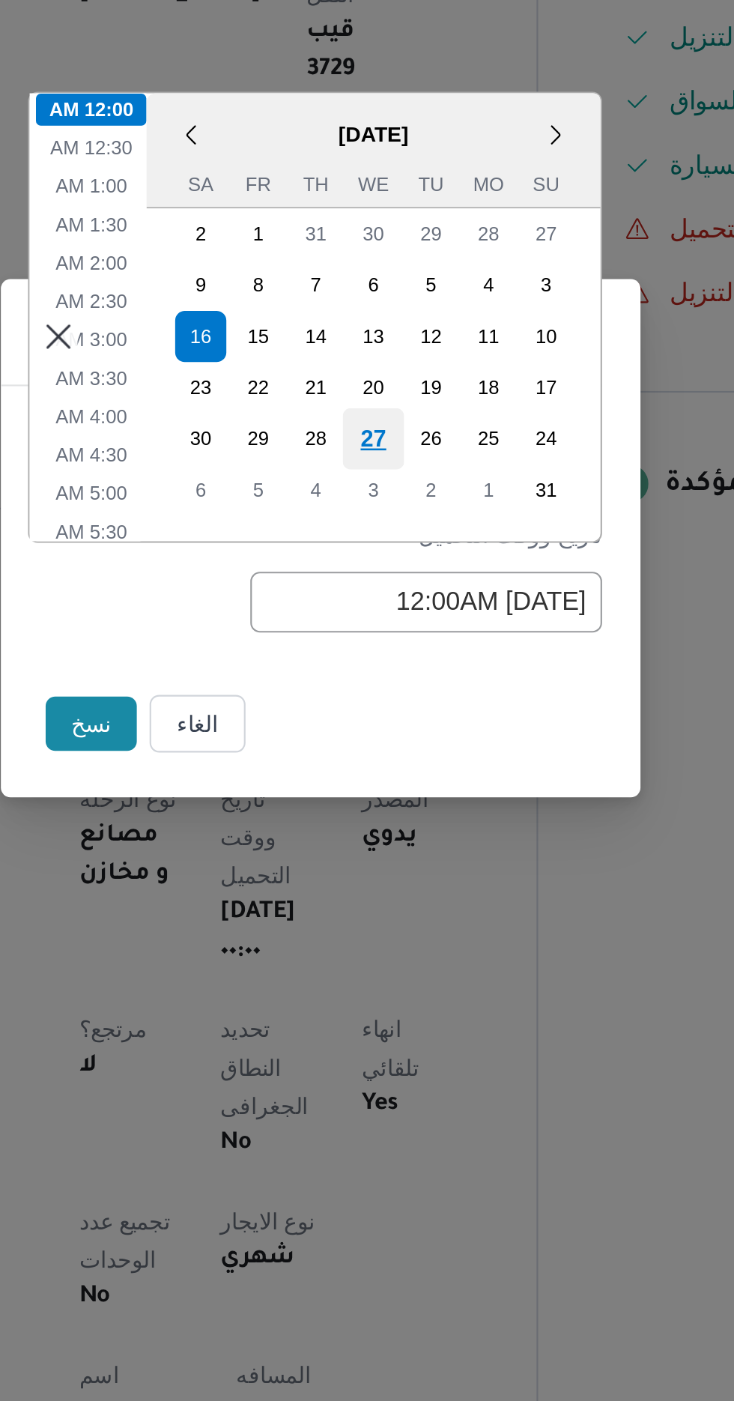
click at [390, 661] on div "27" at bounding box center [392, 654] width 28 height 28
type input "[DATE] 12:00AM"
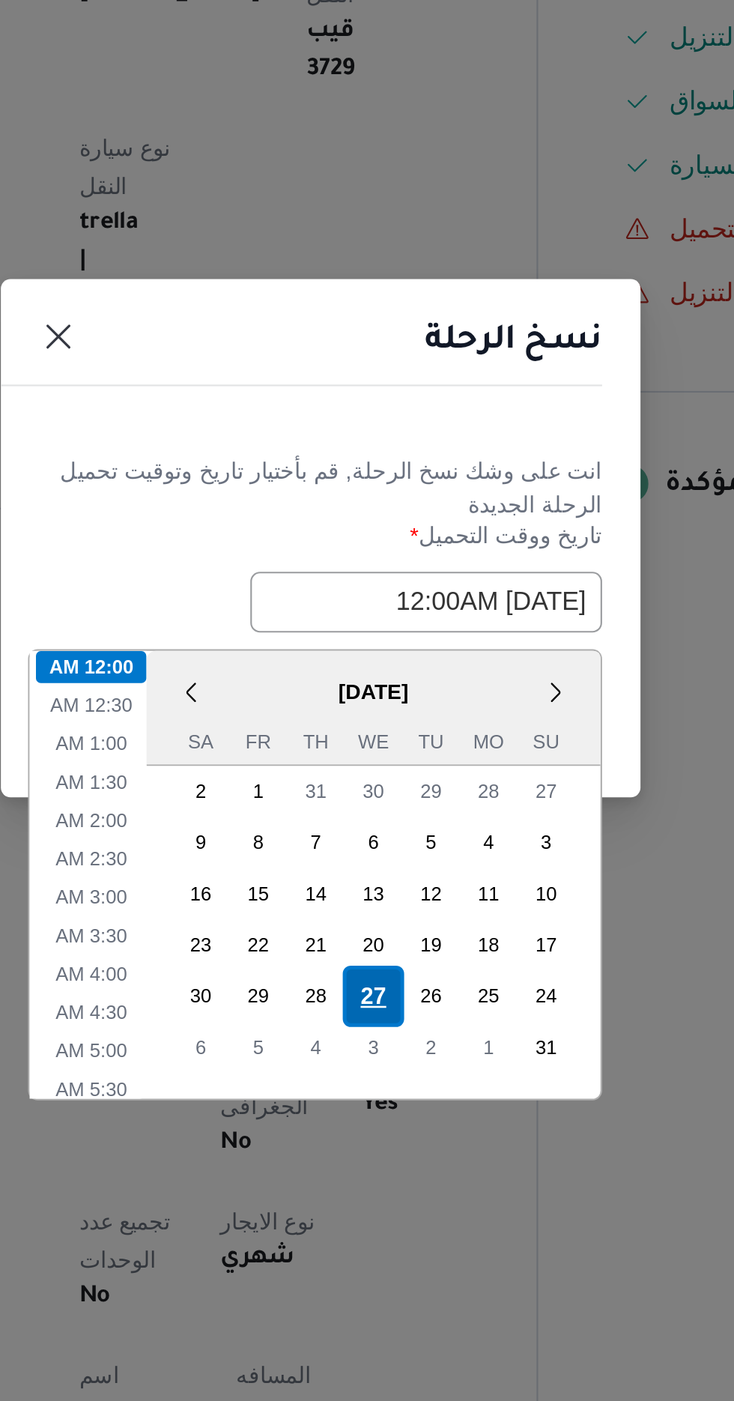
click at [389, 916] on div "27" at bounding box center [392, 914] width 28 height 28
click at [261, 756] on li "12:00 AM" at bounding box center [260, 760] width 52 height 15
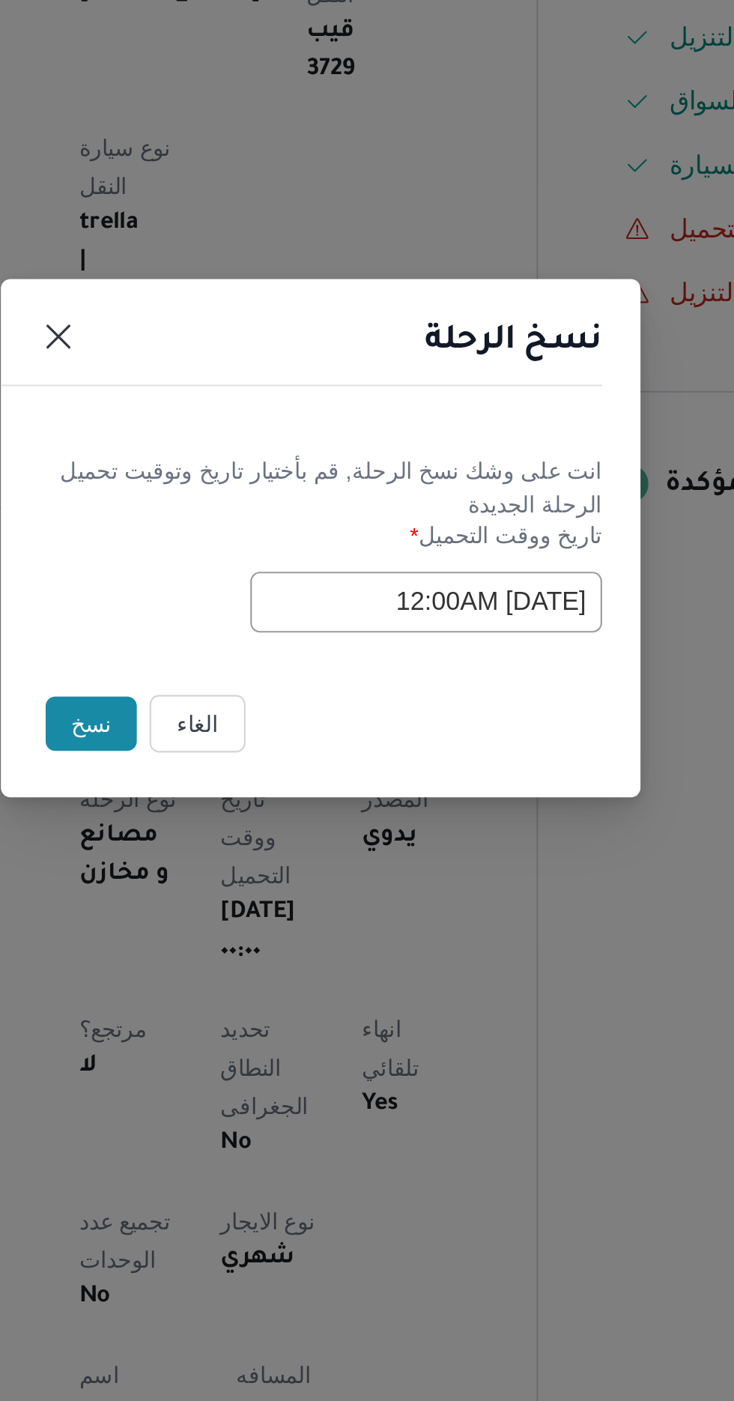
click at [253, 783] on button "نسخ" at bounding box center [259, 787] width 43 height 25
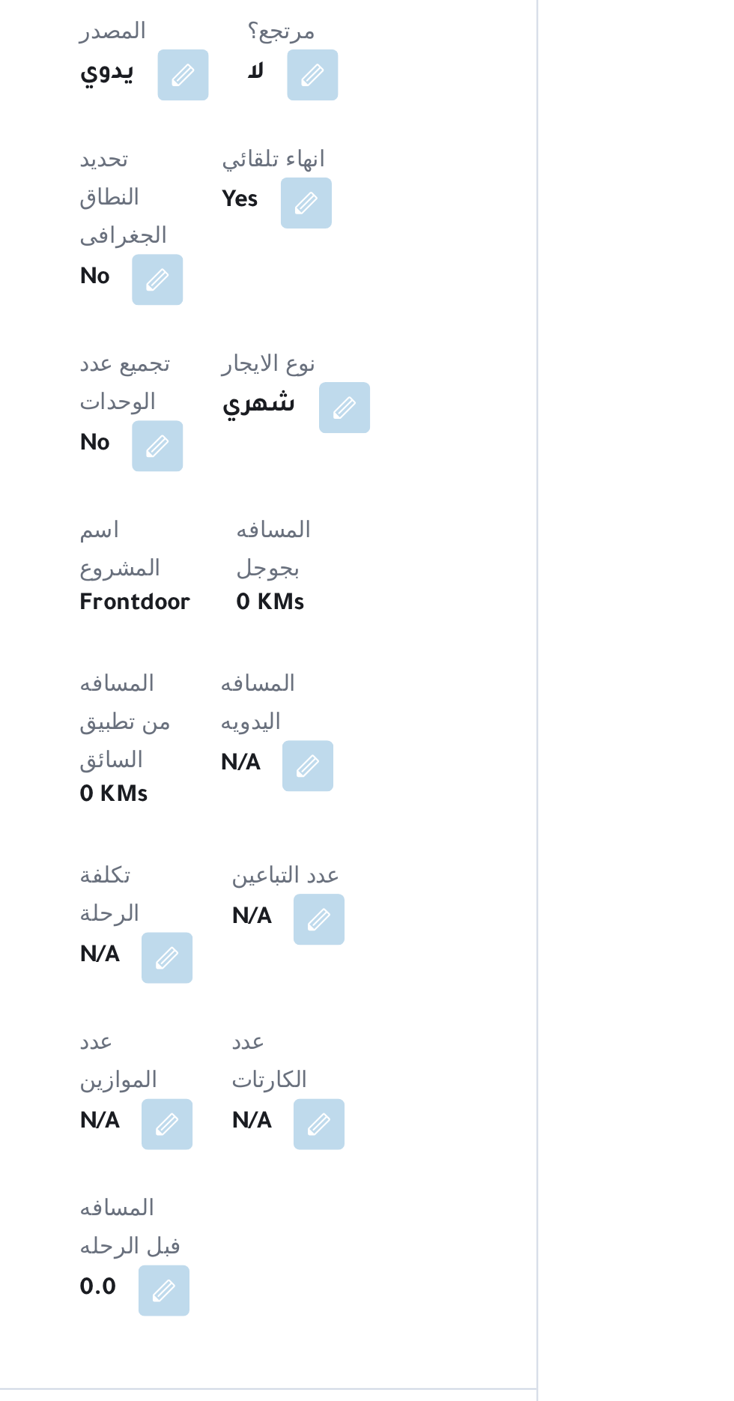
scroll to position [342, 0]
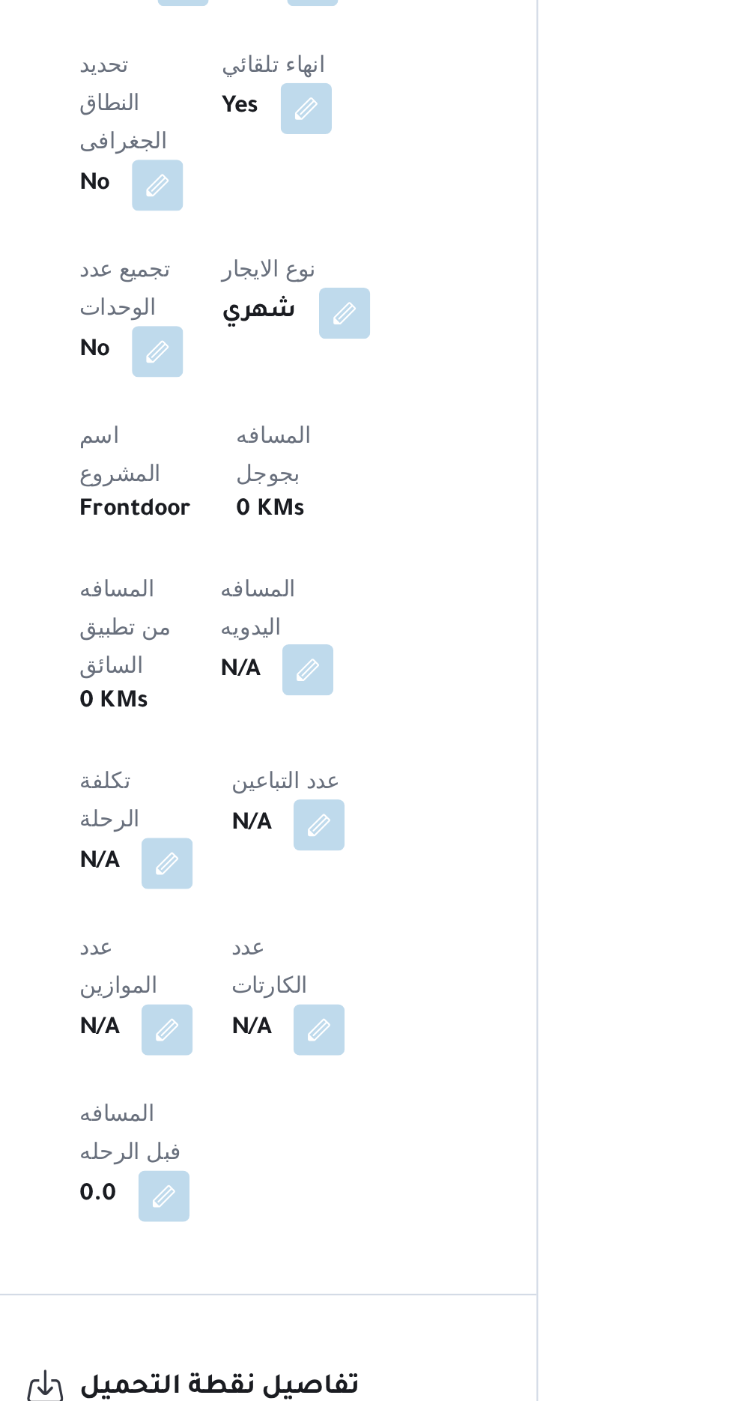
click at [349, 1046] on button "button" at bounding box center [361, 1058] width 24 height 24
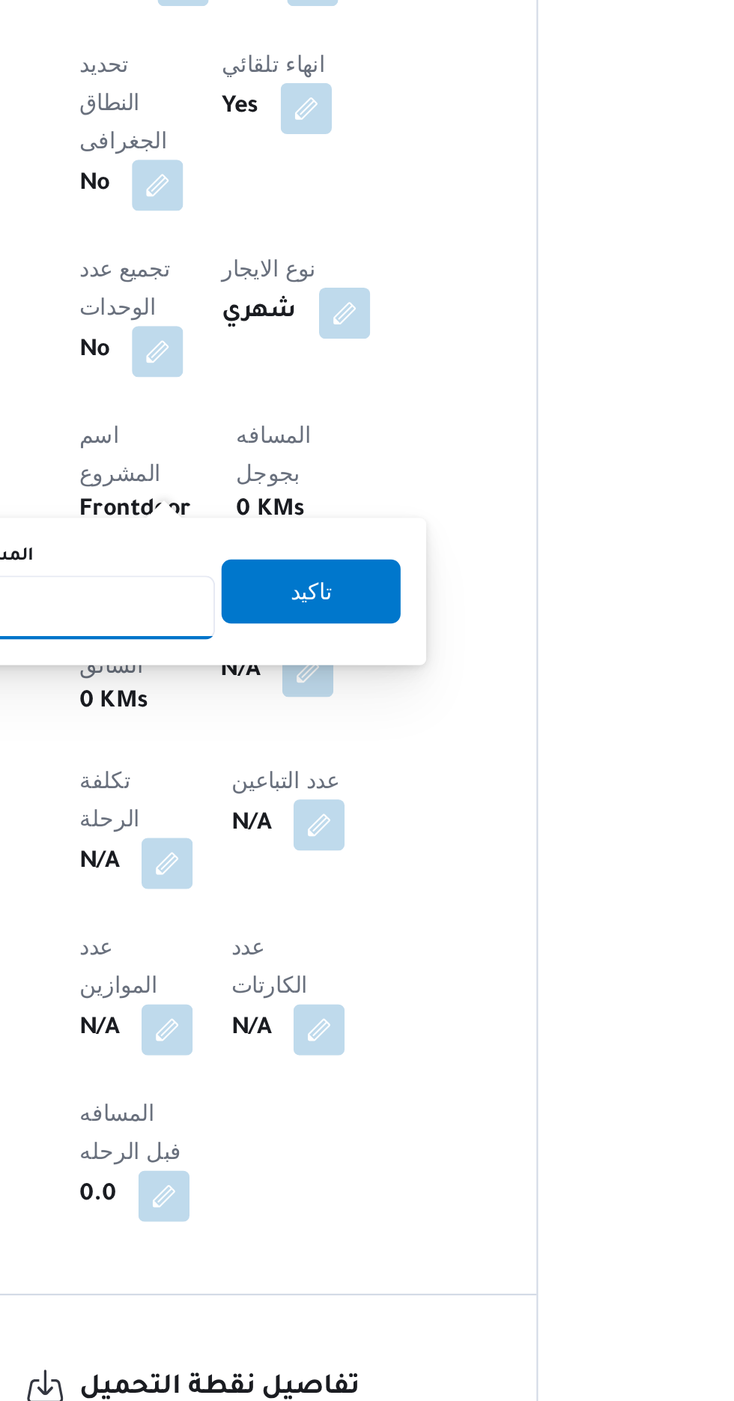
click at [259, 1029] on input "المسافه اليدويه" at bounding box center [243, 1029] width 149 height 30
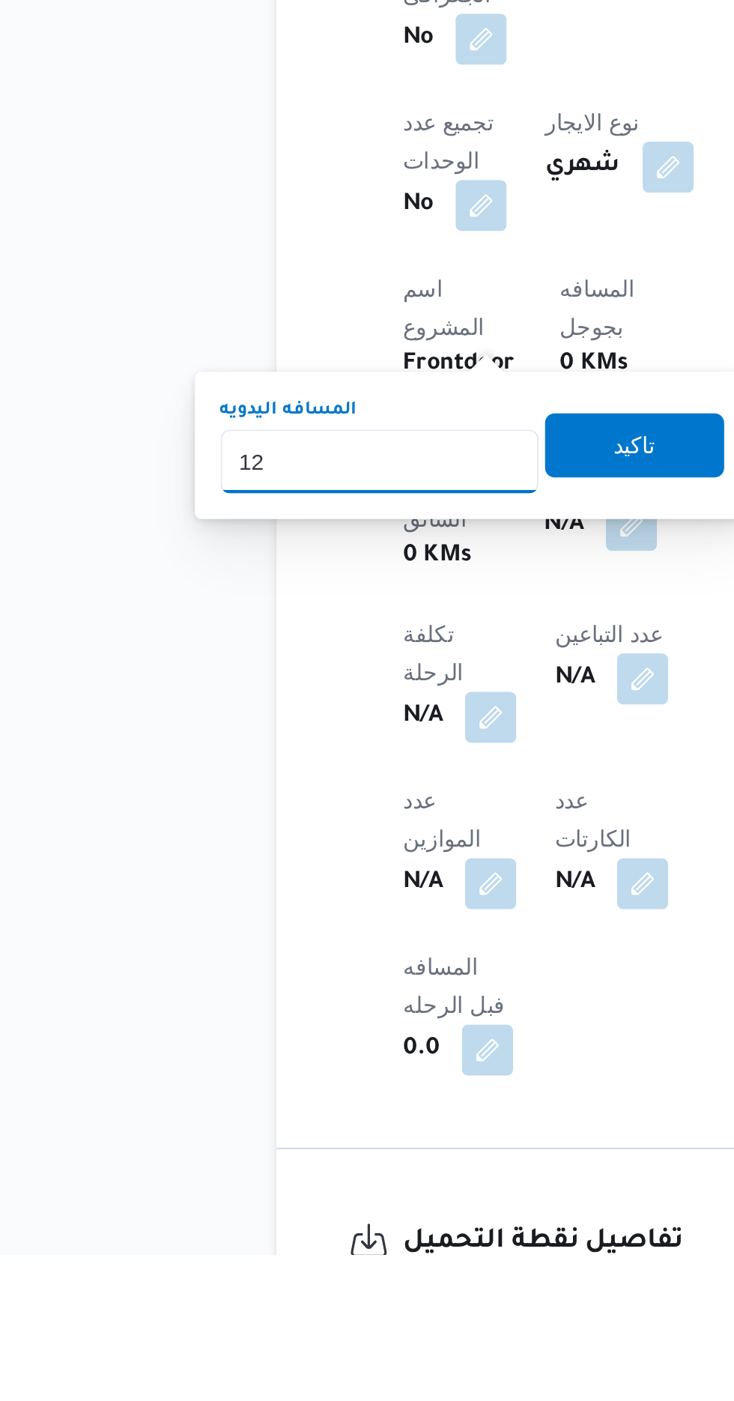
type input "120"
click at [372, 1022] on span "تاكيد" at bounding box center [362, 1021] width 19 height 18
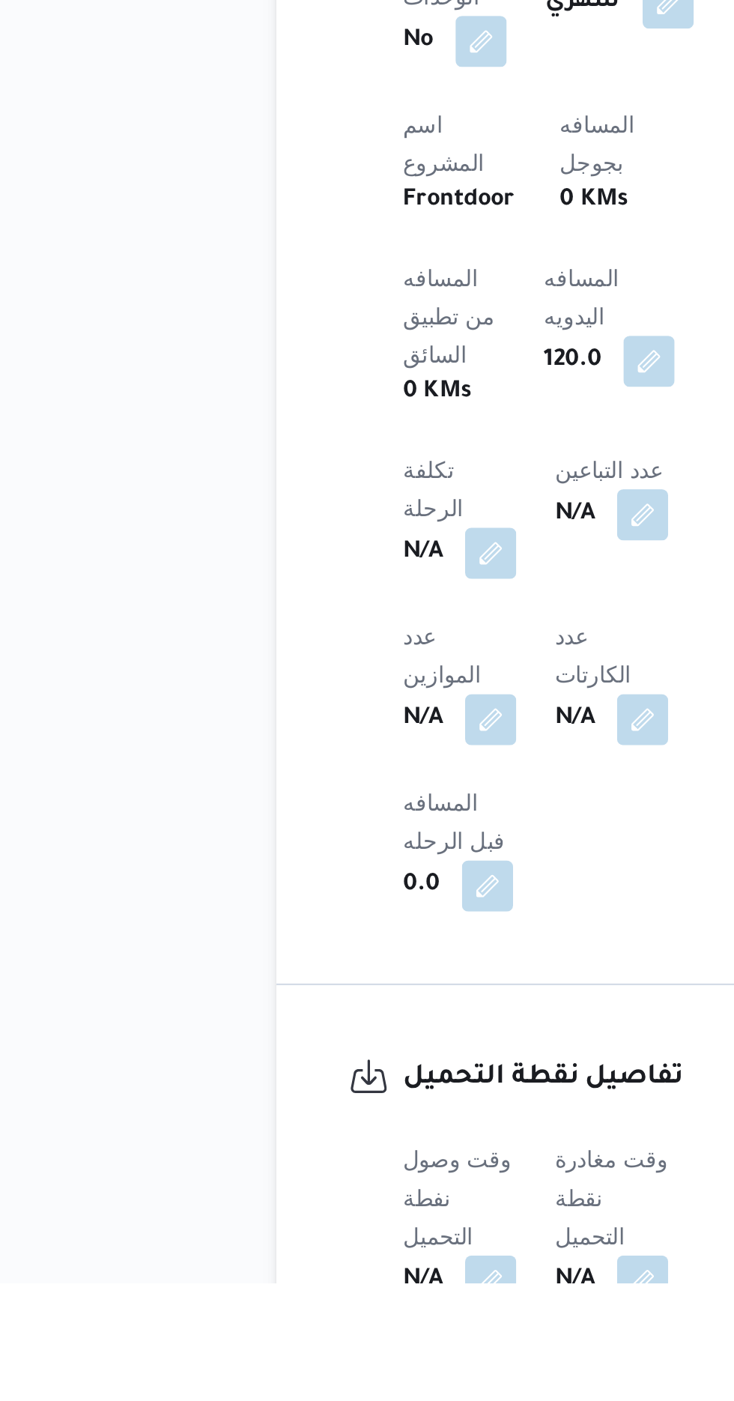
scroll to position [439, 0]
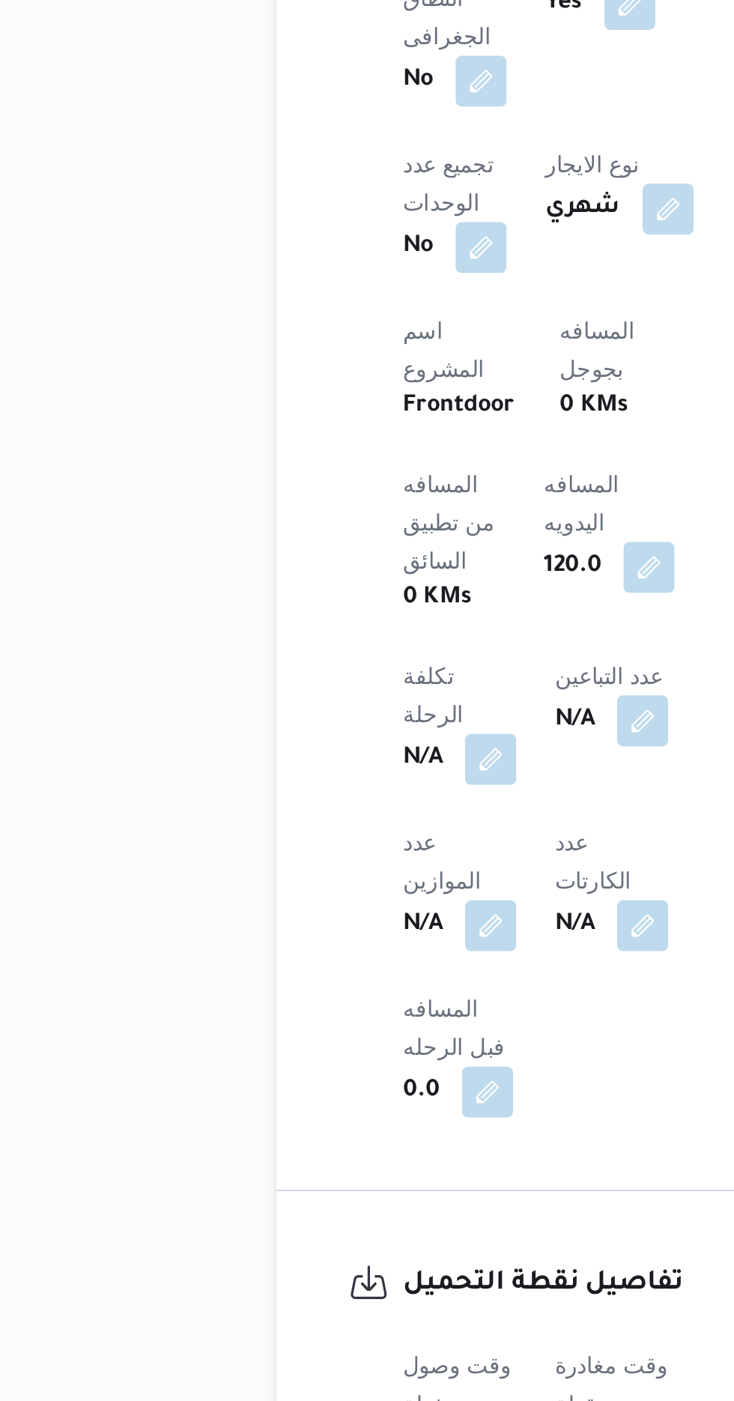
click at [297, 1288] on h3 "تفاصيل نقطة التحميل" at bounding box center [344, 1298] width 181 height 20
click at [293, 1380] on button "button" at bounding box center [295, 1392] width 24 height 24
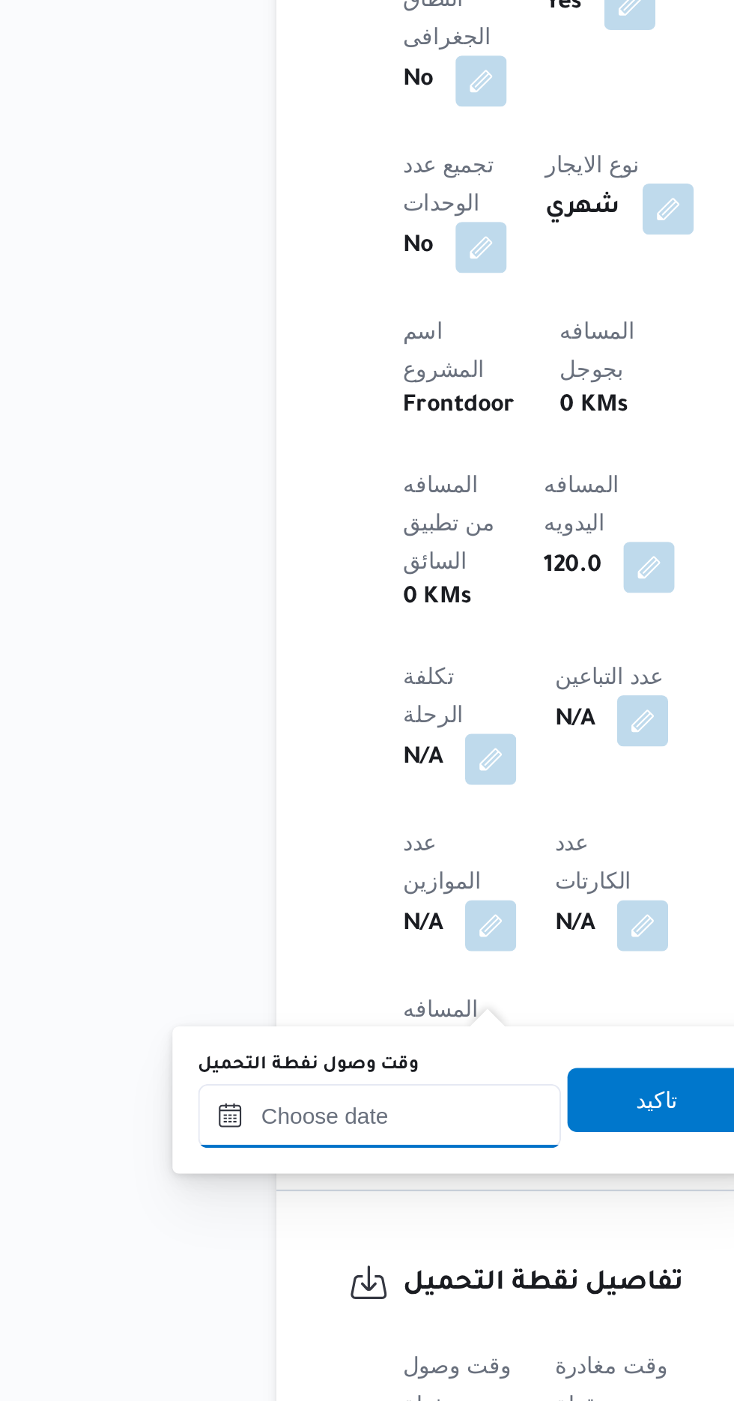
click at [258, 1213] on input "وقت وصول نفطة التحميل" at bounding box center [243, 1219] width 170 height 30
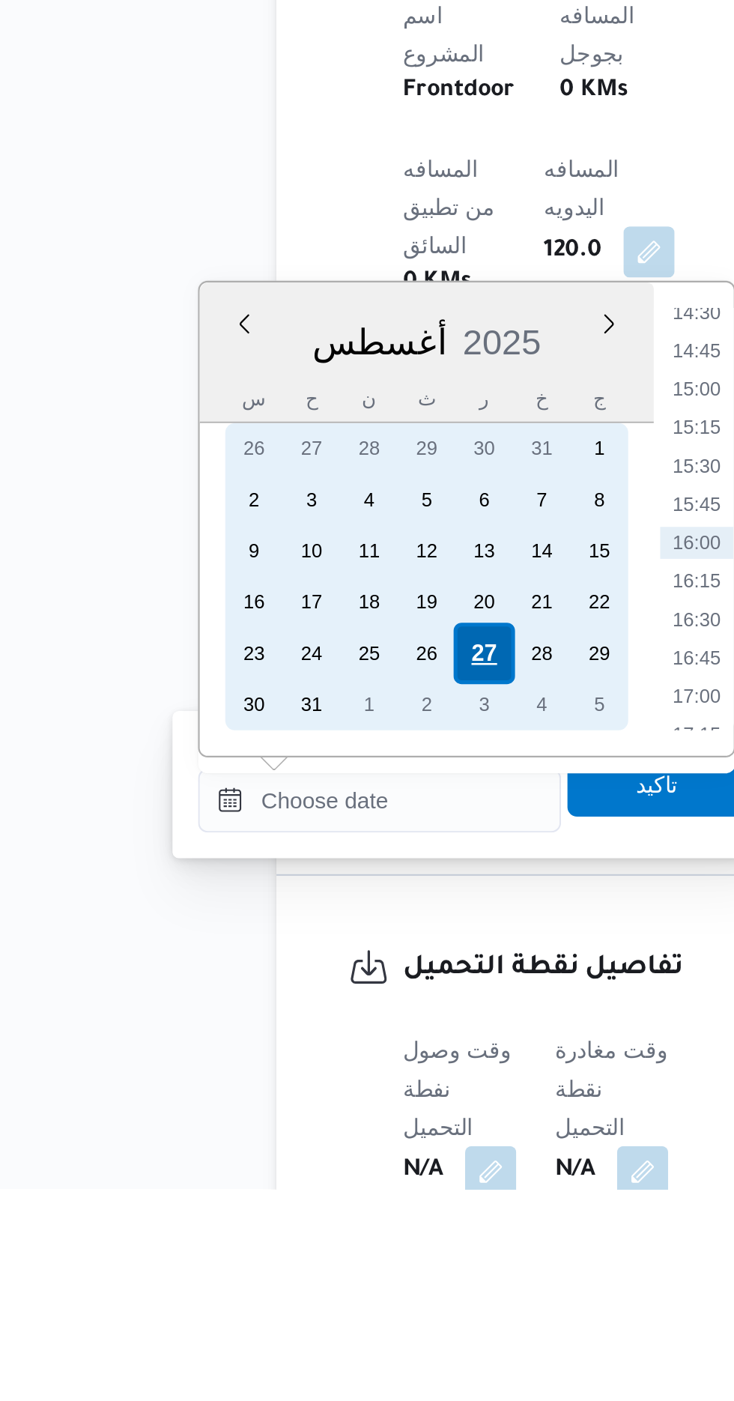
click at [285, 1153] on div "27" at bounding box center [291, 1150] width 28 height 28
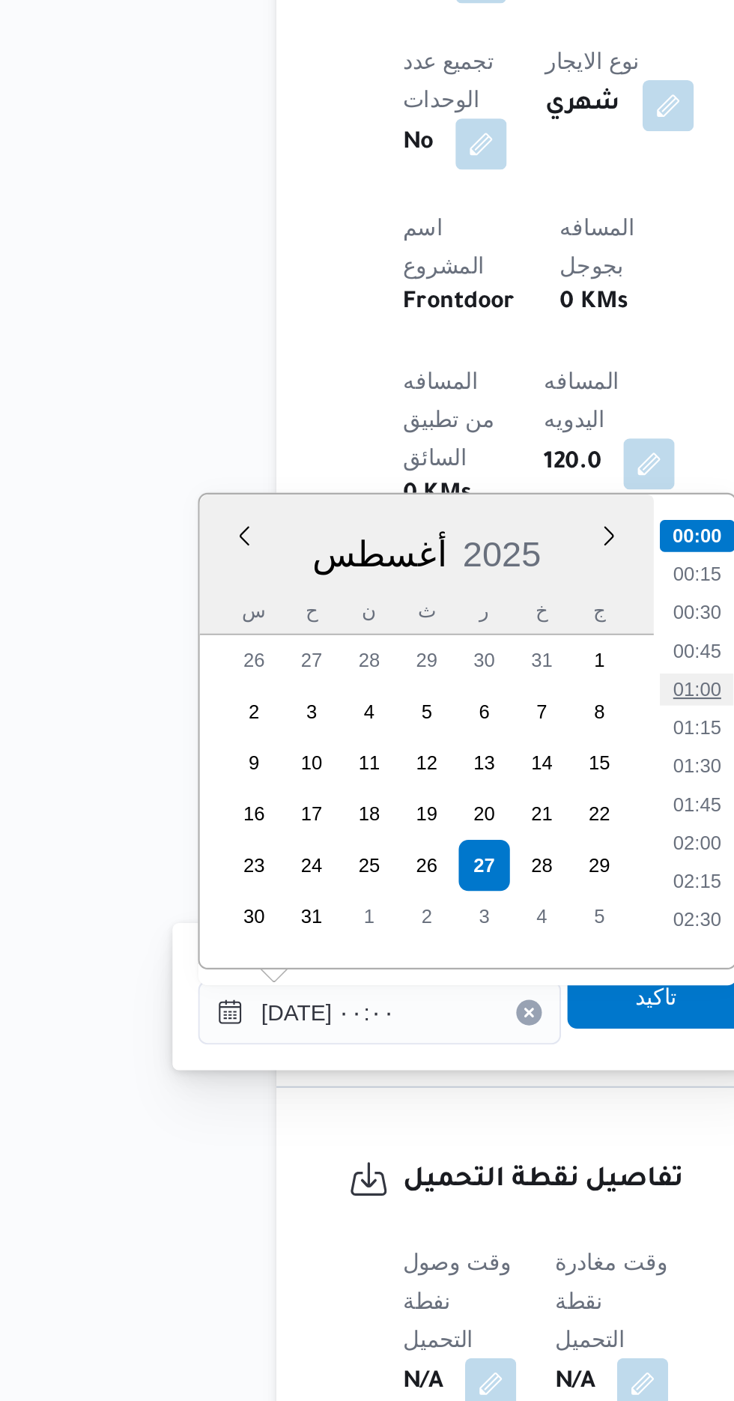
click at [392, 1063] on li "01:00" at bounding box center [392, 1067] width 34 height 15
type input "[DATE] ٠١:٠٠"
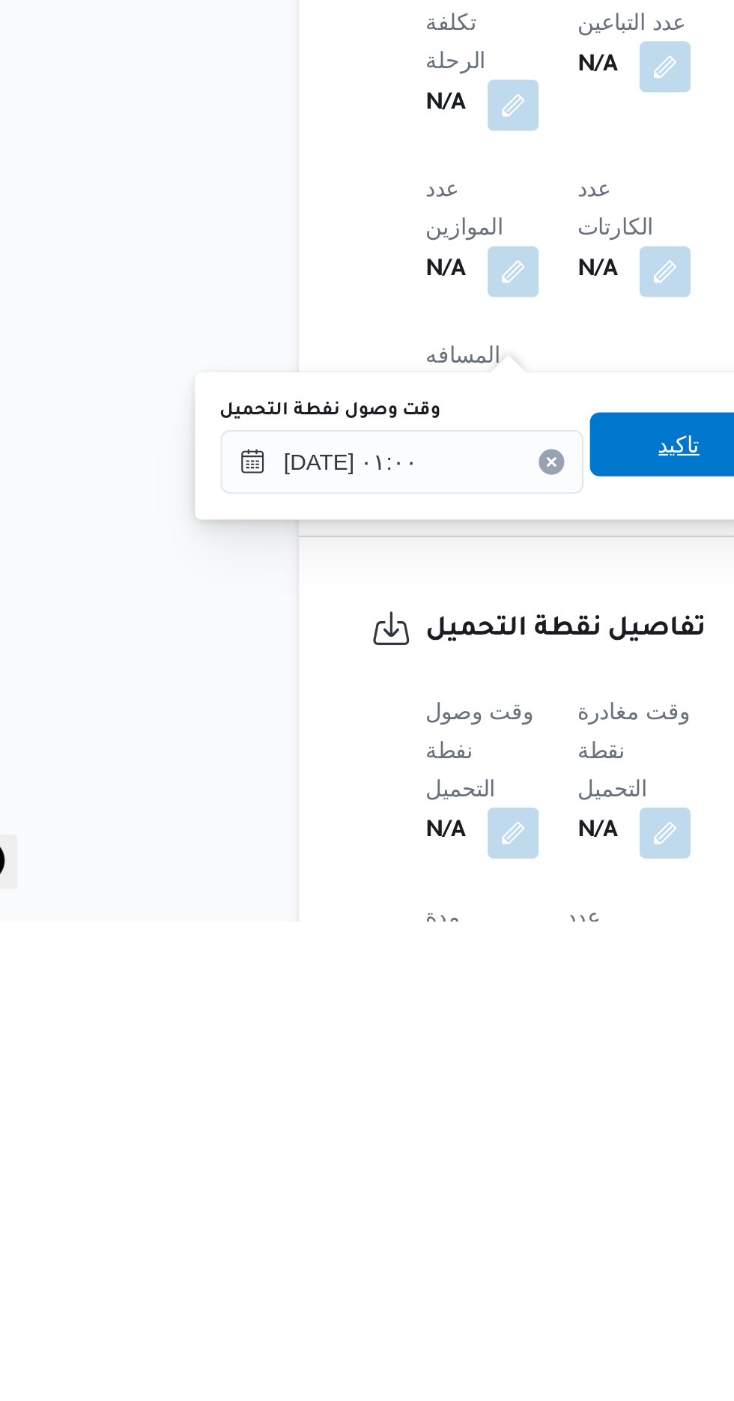
click at [369, 1183] on span "تاكيد" at bounding box center [373, 1178] width 84 height 30
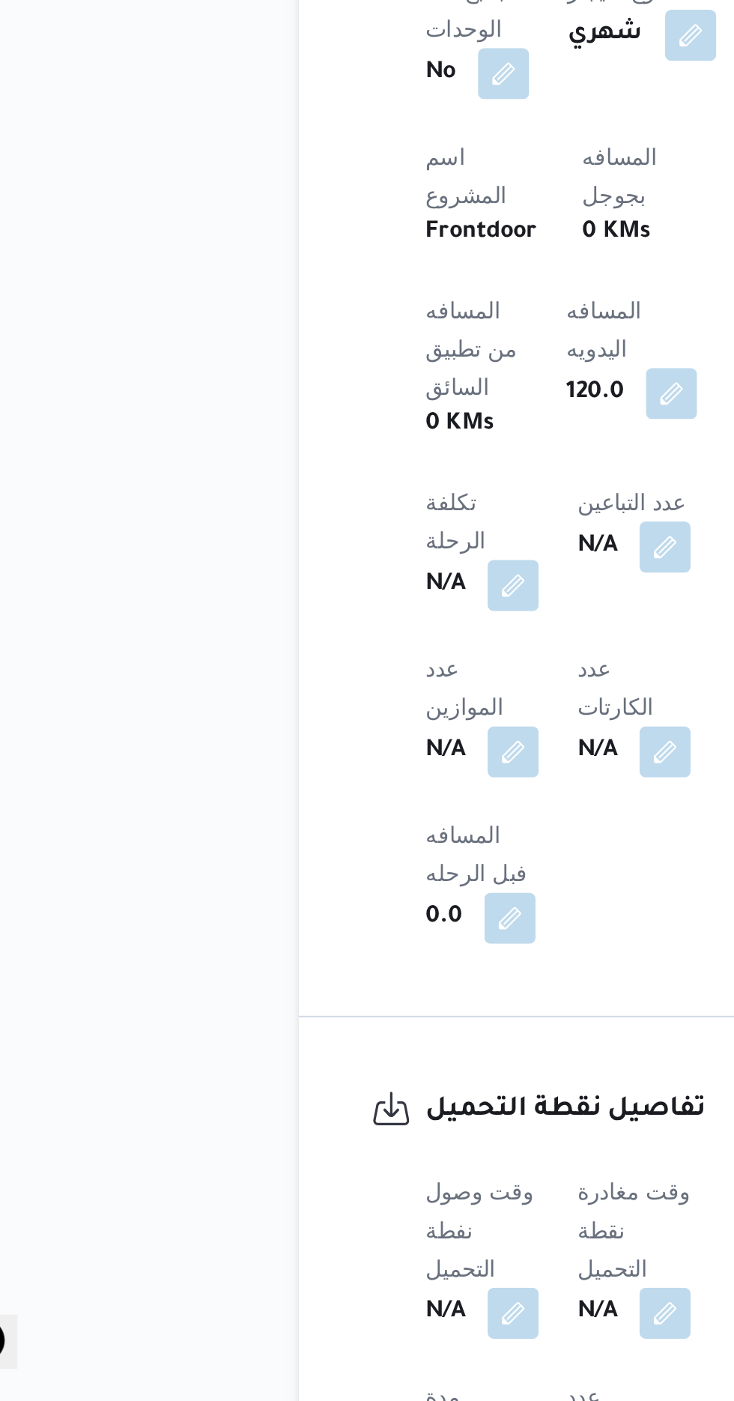
click at [344, 1351] on b "N/A" at bounding box center [334, 1360] width 19 height 18
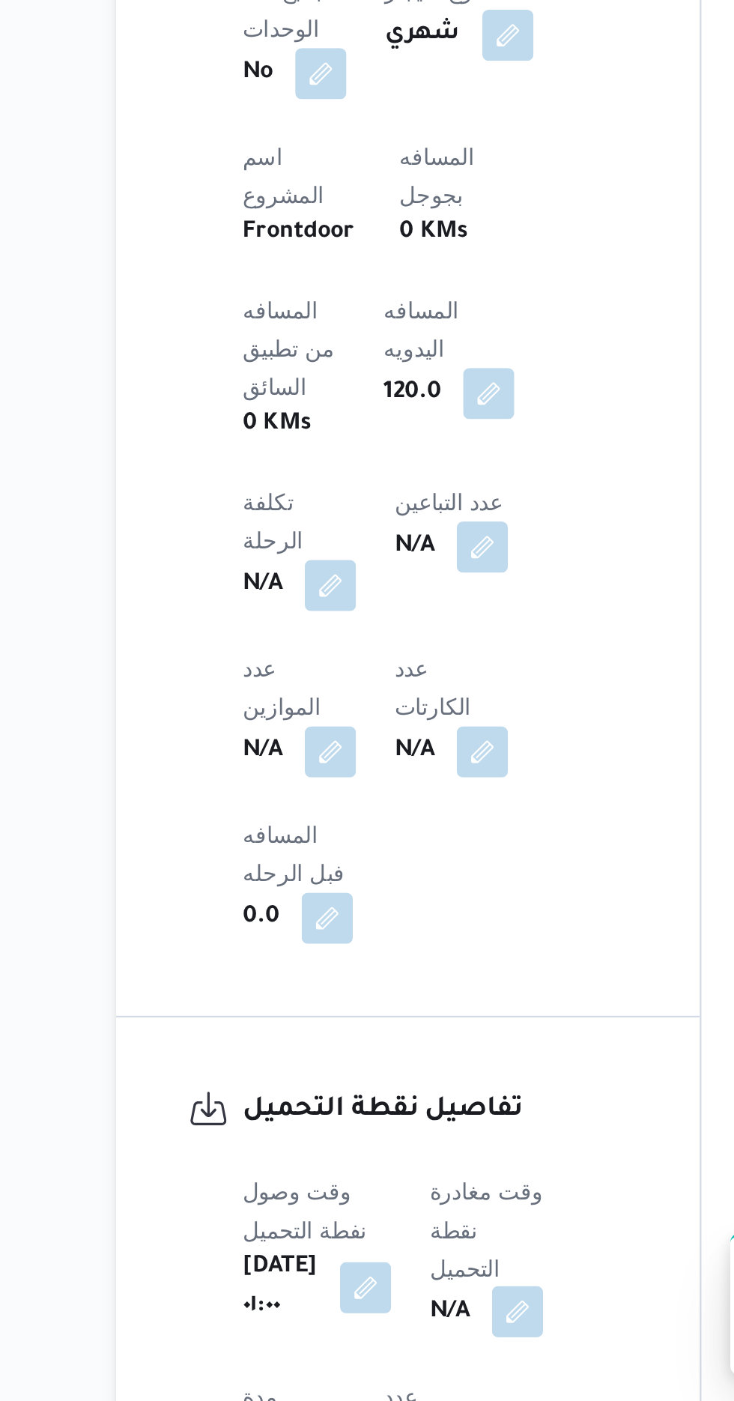
click at [395, 1347] on button "button" at bounding box center [383, 1359] width 24 height 24
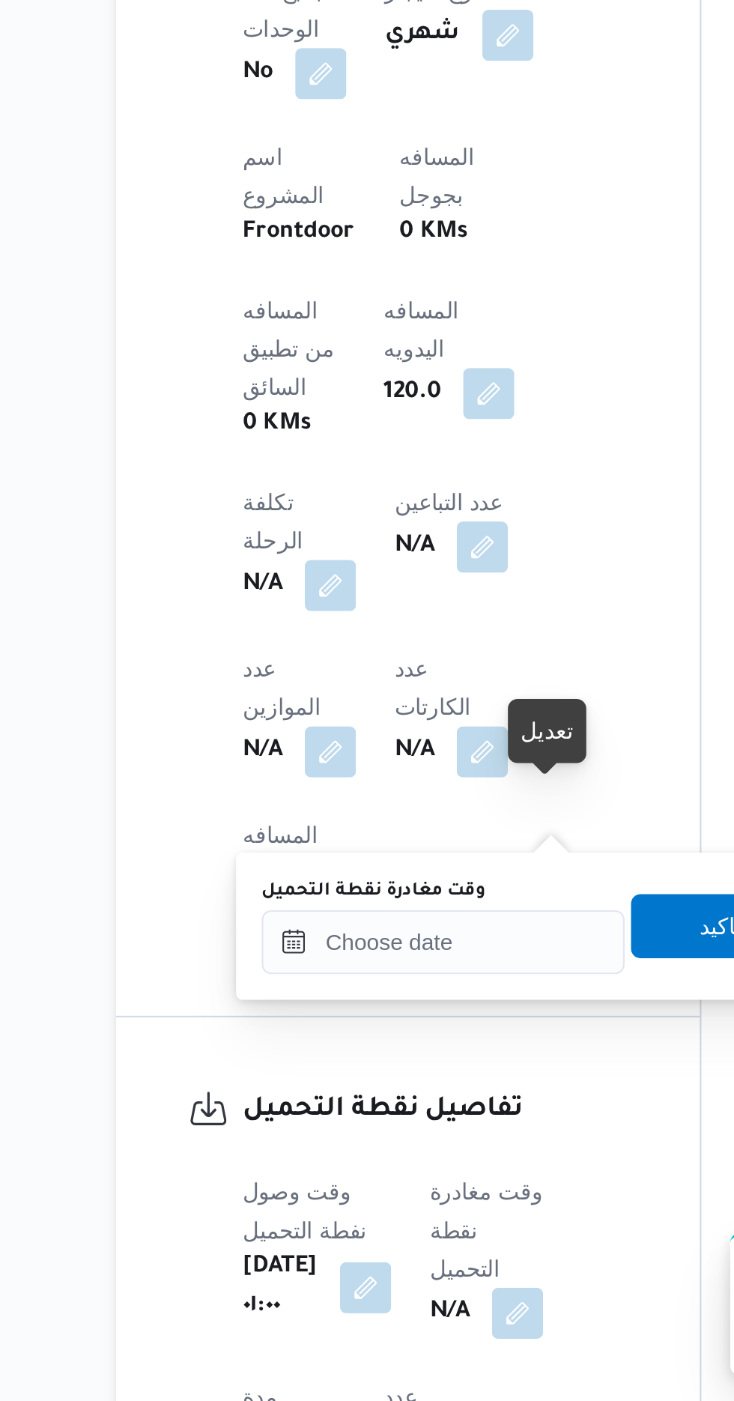
click at [357, 1164] on label "وقت مغادرة نقطة التحميل" at bounding box center [315, 1162] width 105 height 12
click at [357, 1171] on input "وقت مغادرة نقطة التحميل" at bounding box center [348, 1186] width 170 height 30
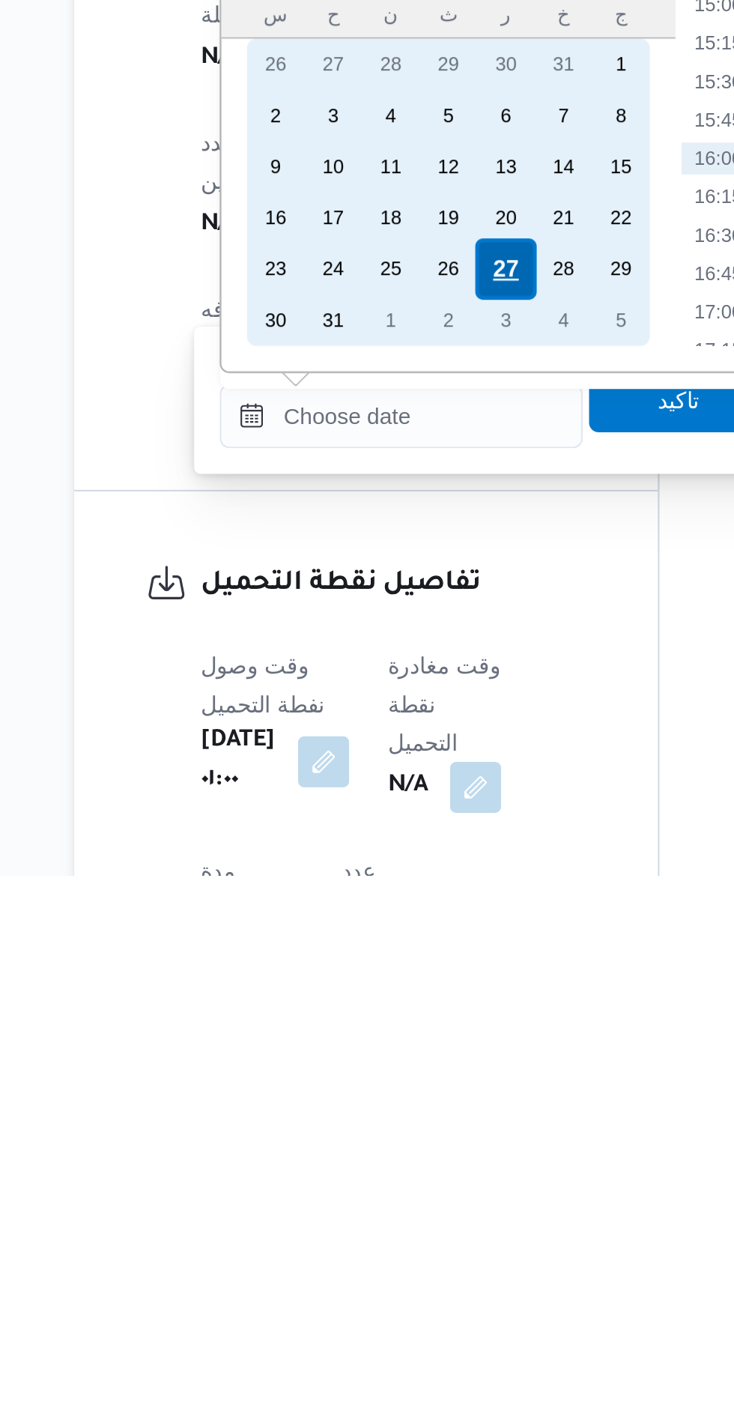
click at [398, 1115] on div "27" at bounding box center [397, 1117] width 28 height 28
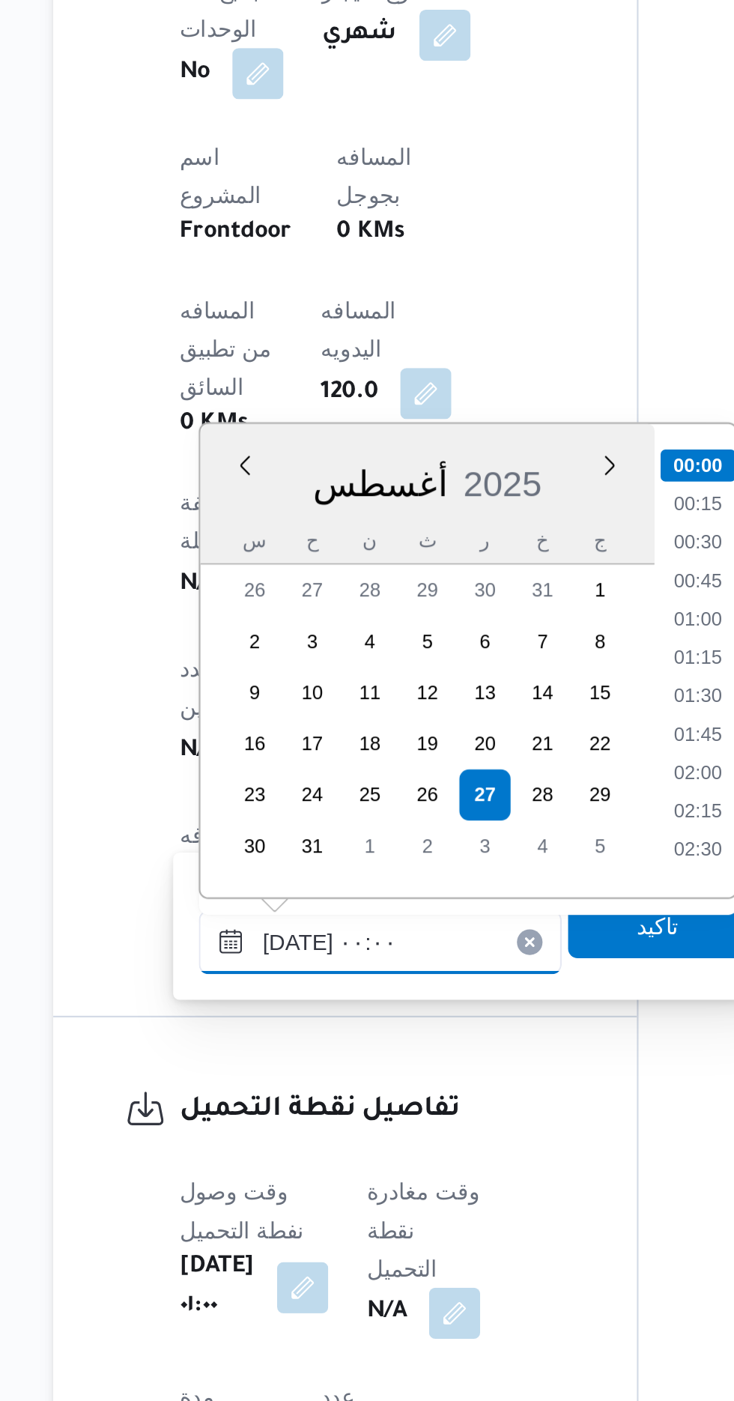
click at [275, 1189] on input "[DATE] ٠٠:٠٠" at bounding box center [348, 1186] width 170 height 30
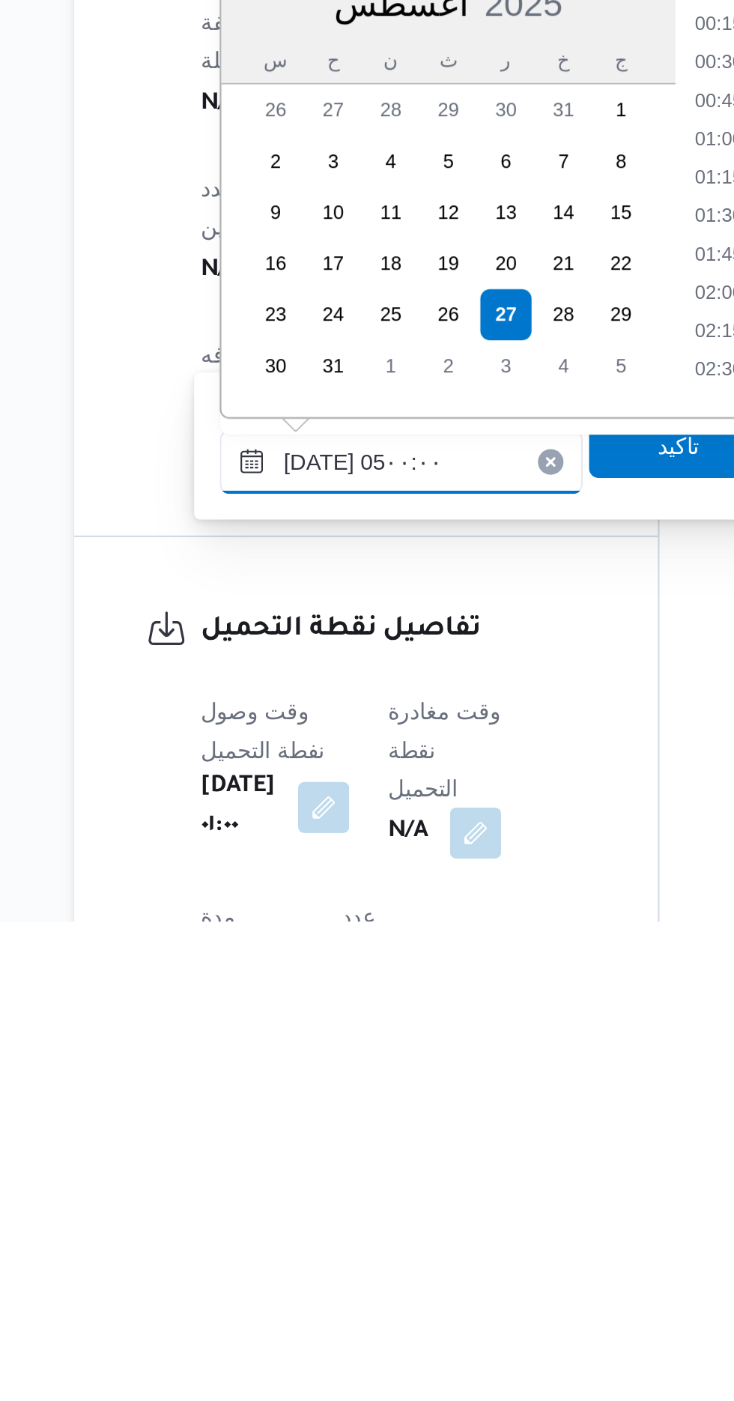
scroll to position [178, 0]
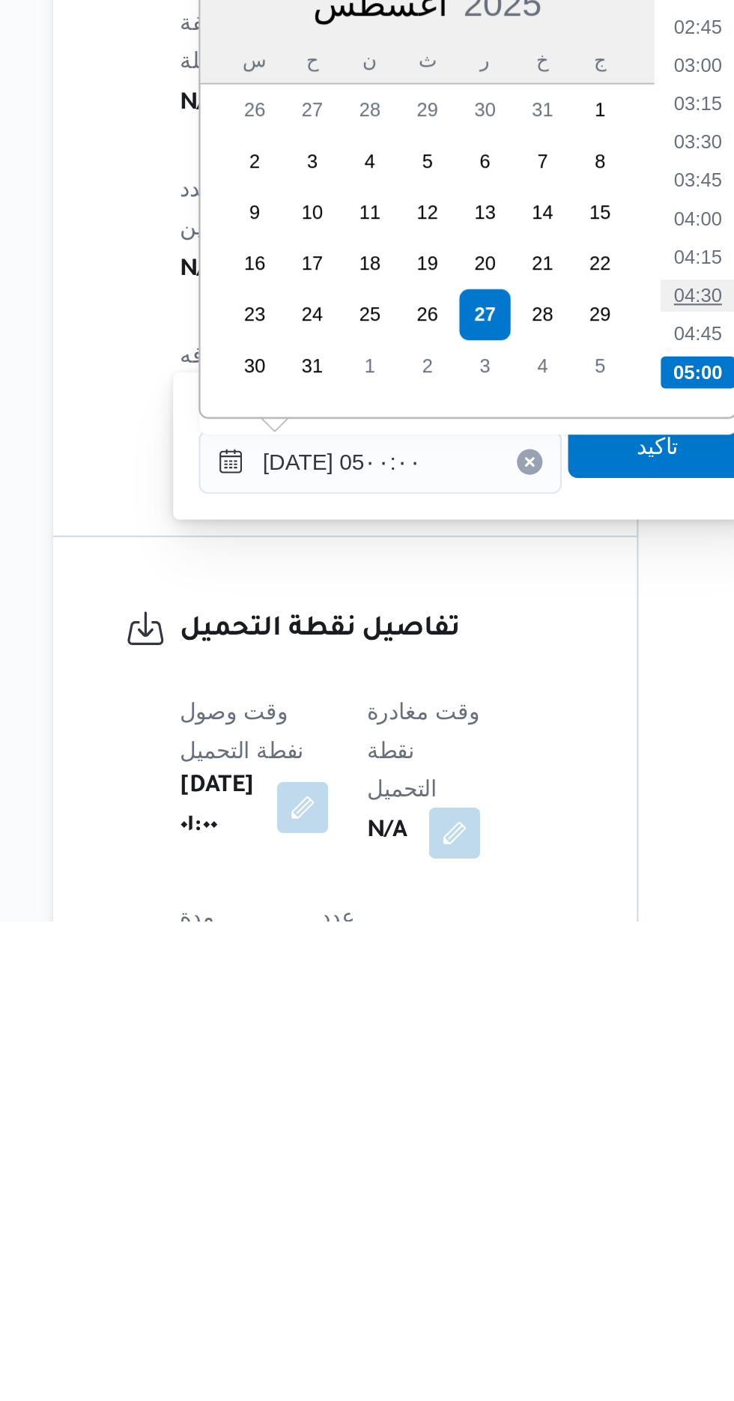
click at [488, 1109] on li "04:30" at bounding box center [496, 1107] width 34 height 15
type input "[DATE] ٠٤:٣٠"
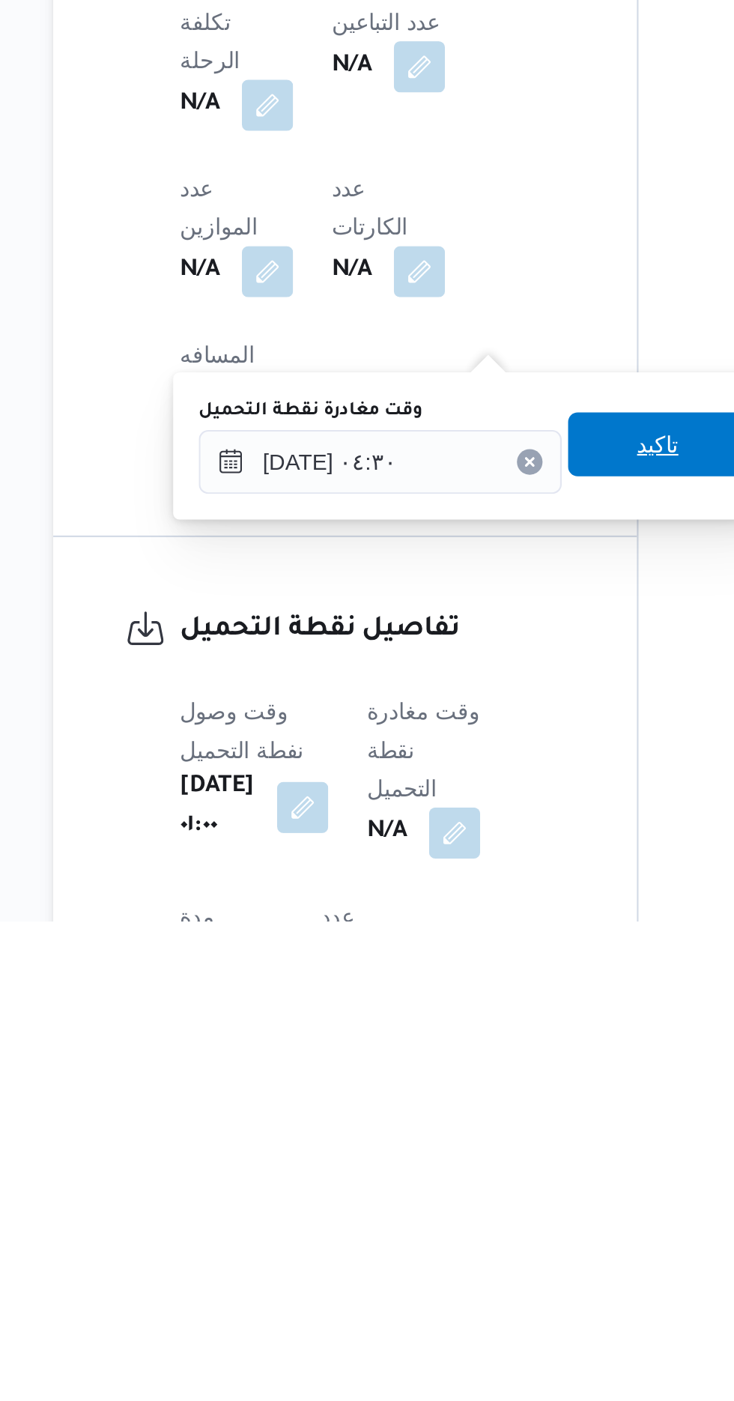
click at [482, 1174] on span "تاكيد" at bounding box center [477, 1177] width 19 height 18
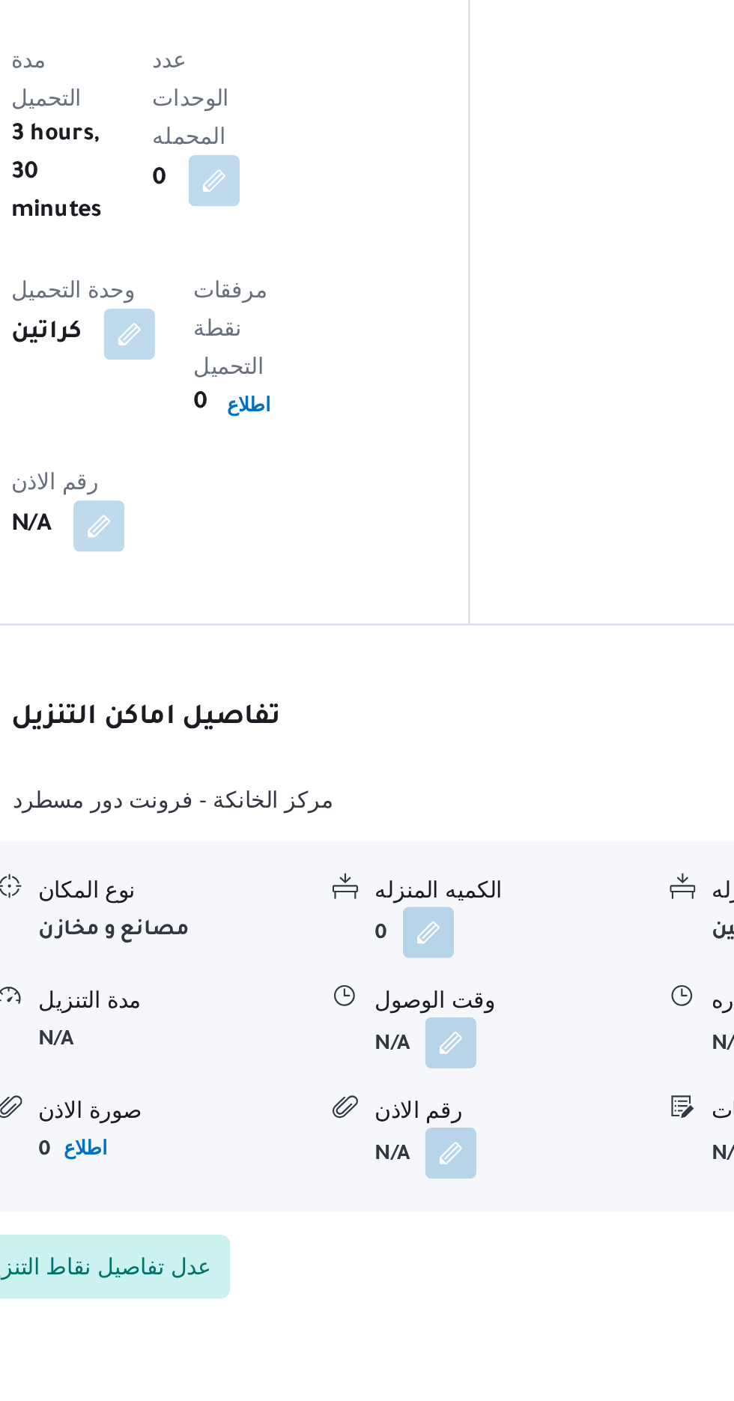
scroll to position [1049, 0]
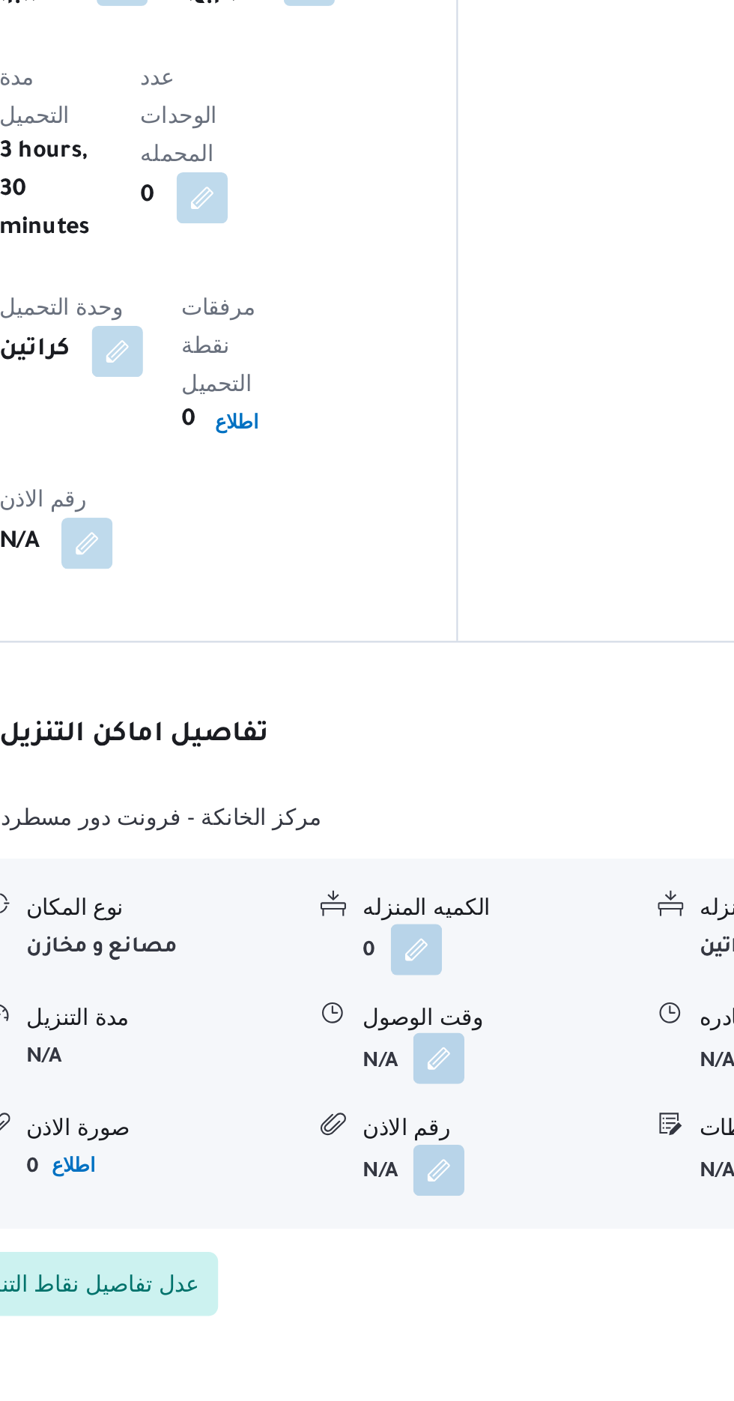
click at [457, 1263] on button "button" at bounding box center [460, 1275] width 24 height 24
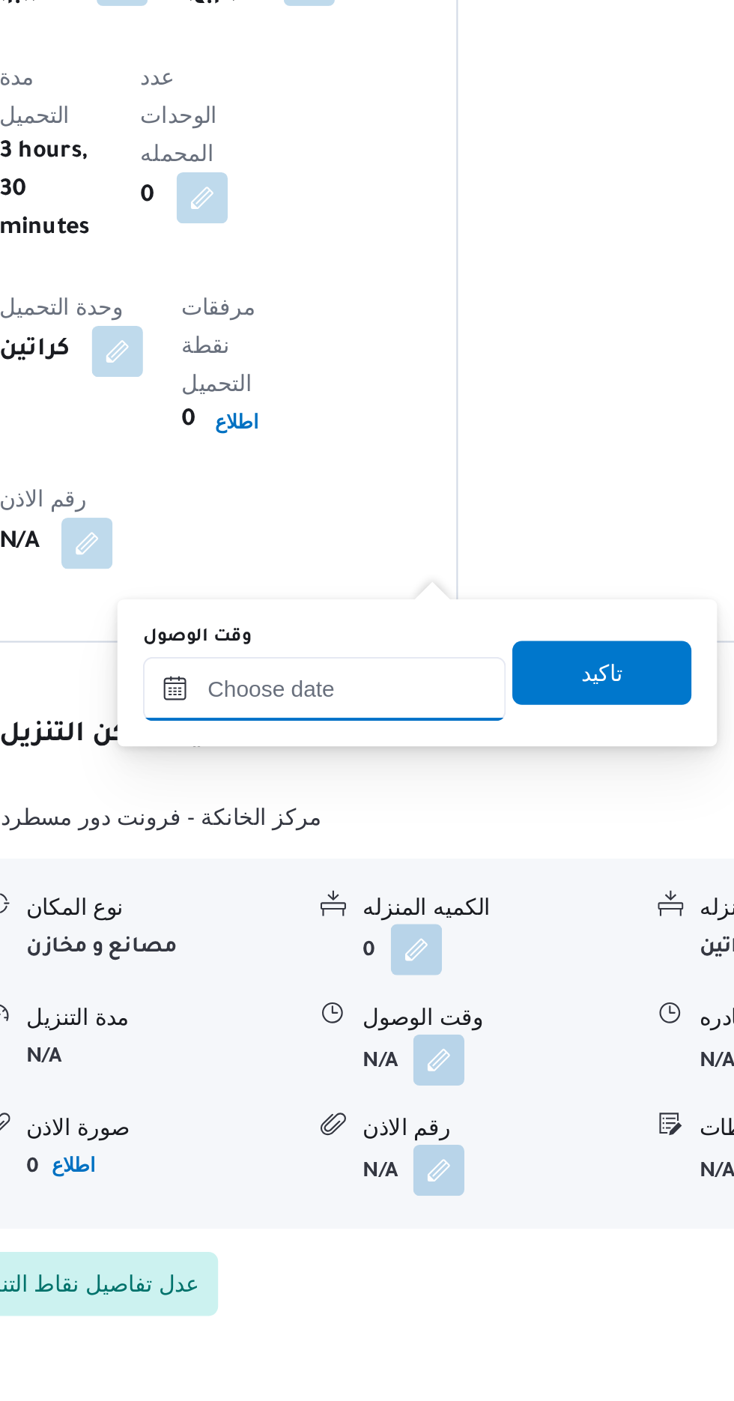
click at [427, 1099] on input "وقت الوصول" at bounding box center [406, 1102] width 170 height 30
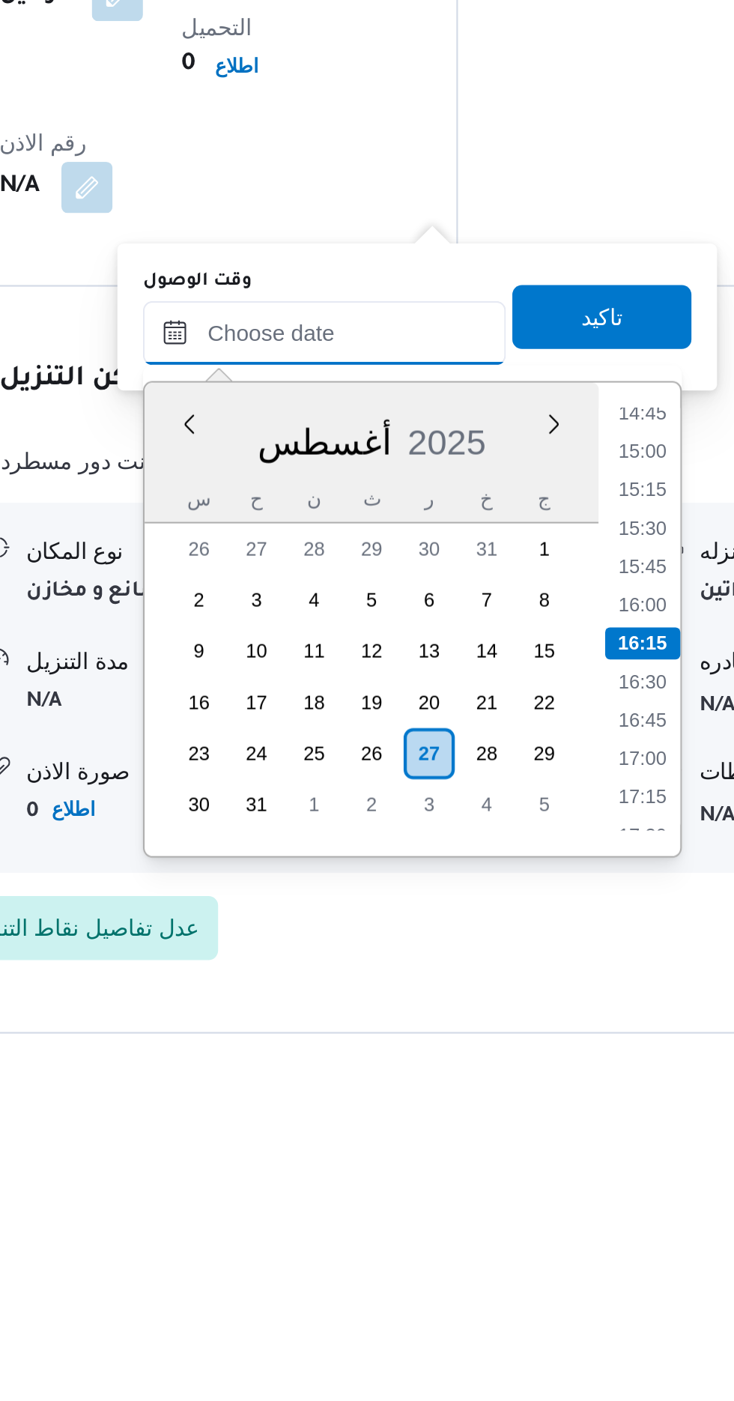
scroll to position [1097, 0]
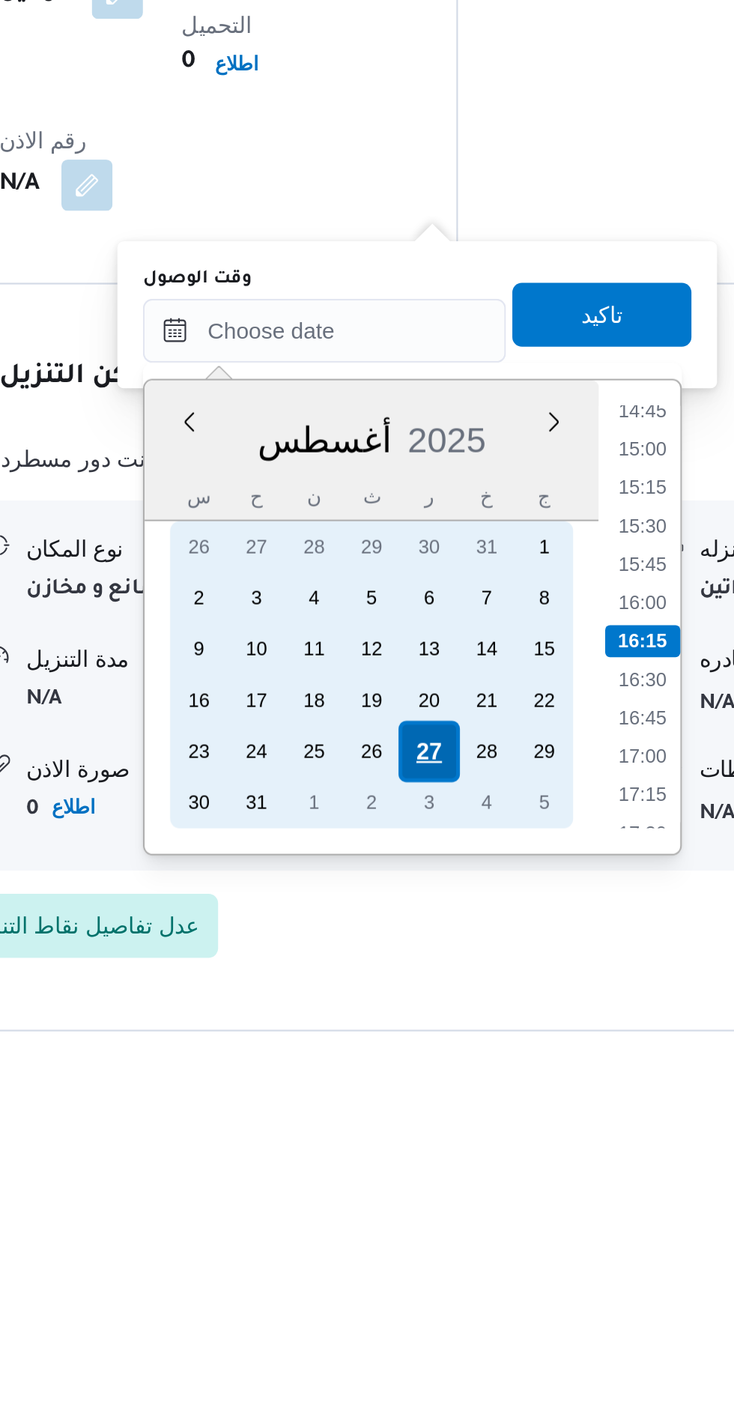
click at [463, 1255] on div "27" at bounding box center [455, 1251] width 28 height 28
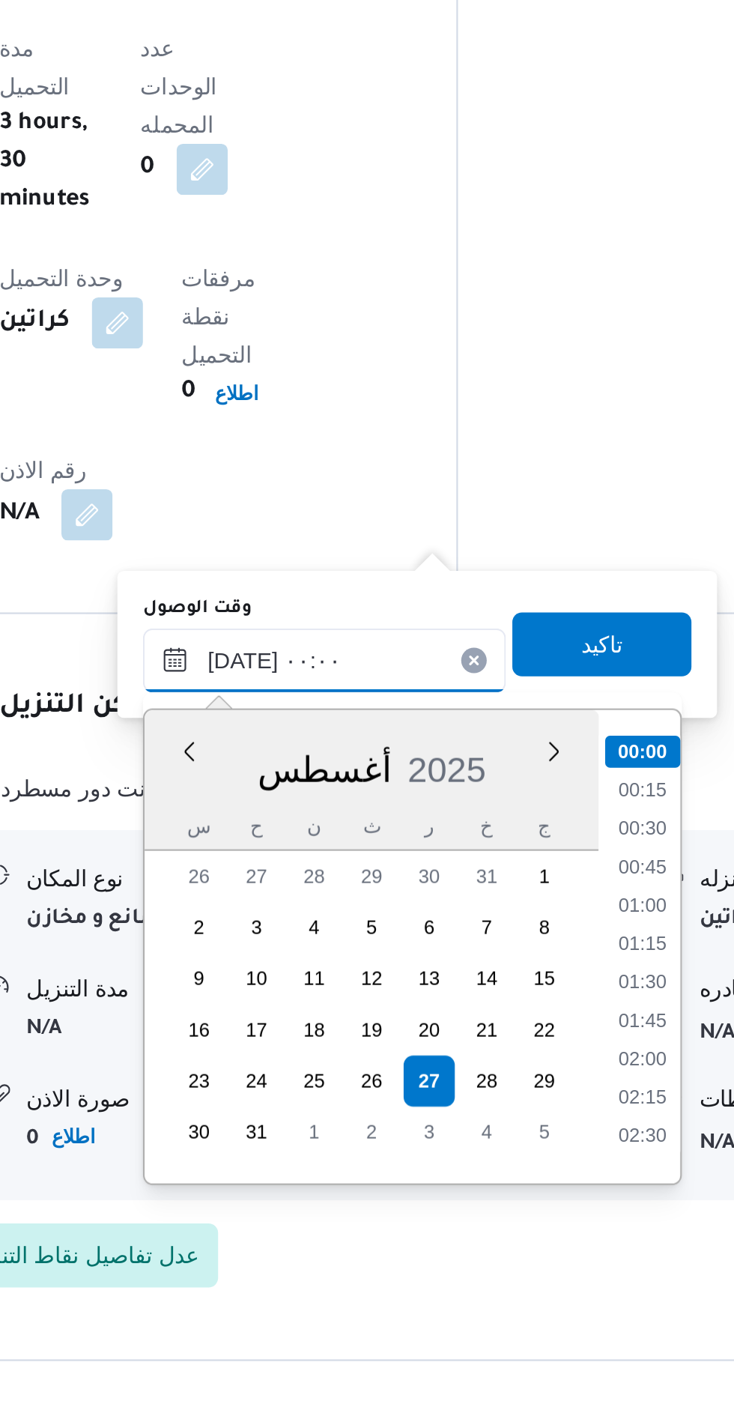
click at [322, 1057] on input "[DATE] ٠٠:٠٠" at bounding box center [406, 1054] width 170 height 30
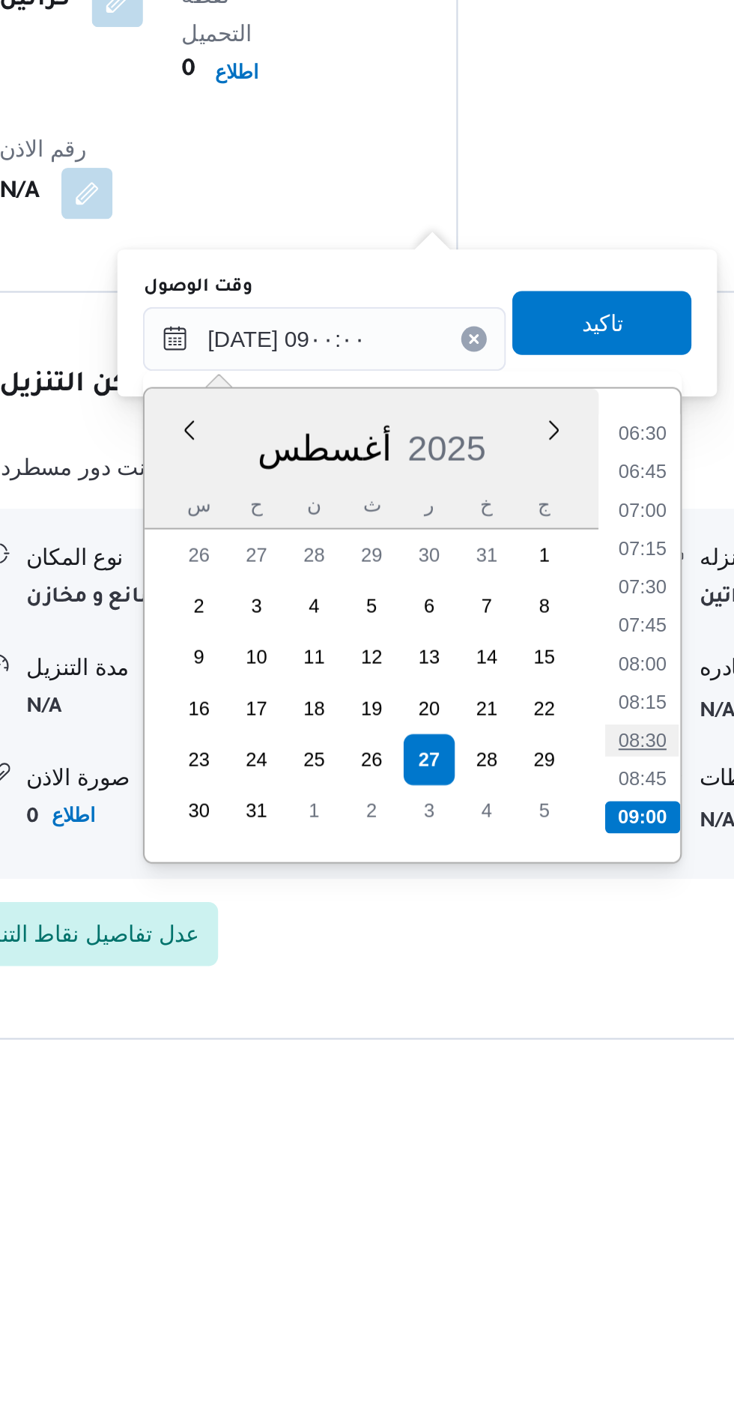
click at [554, 1239] on li "08:30" at bounding box center [556, 1241] width 34 height 15
type input "[DATE] ٠٨:٣٠"
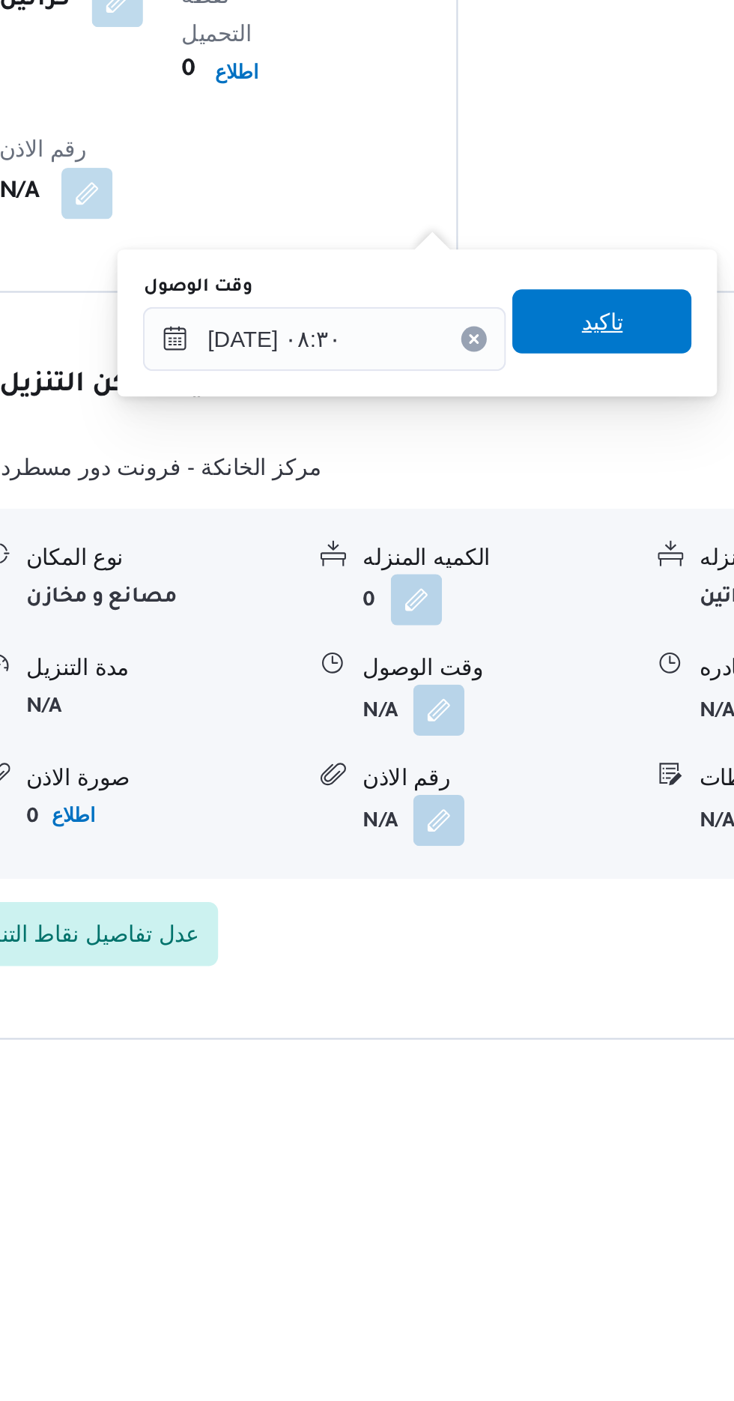
click at [539, 1046] on span "تاكيد" at bounding box center [536, 1046] width 84 height 30
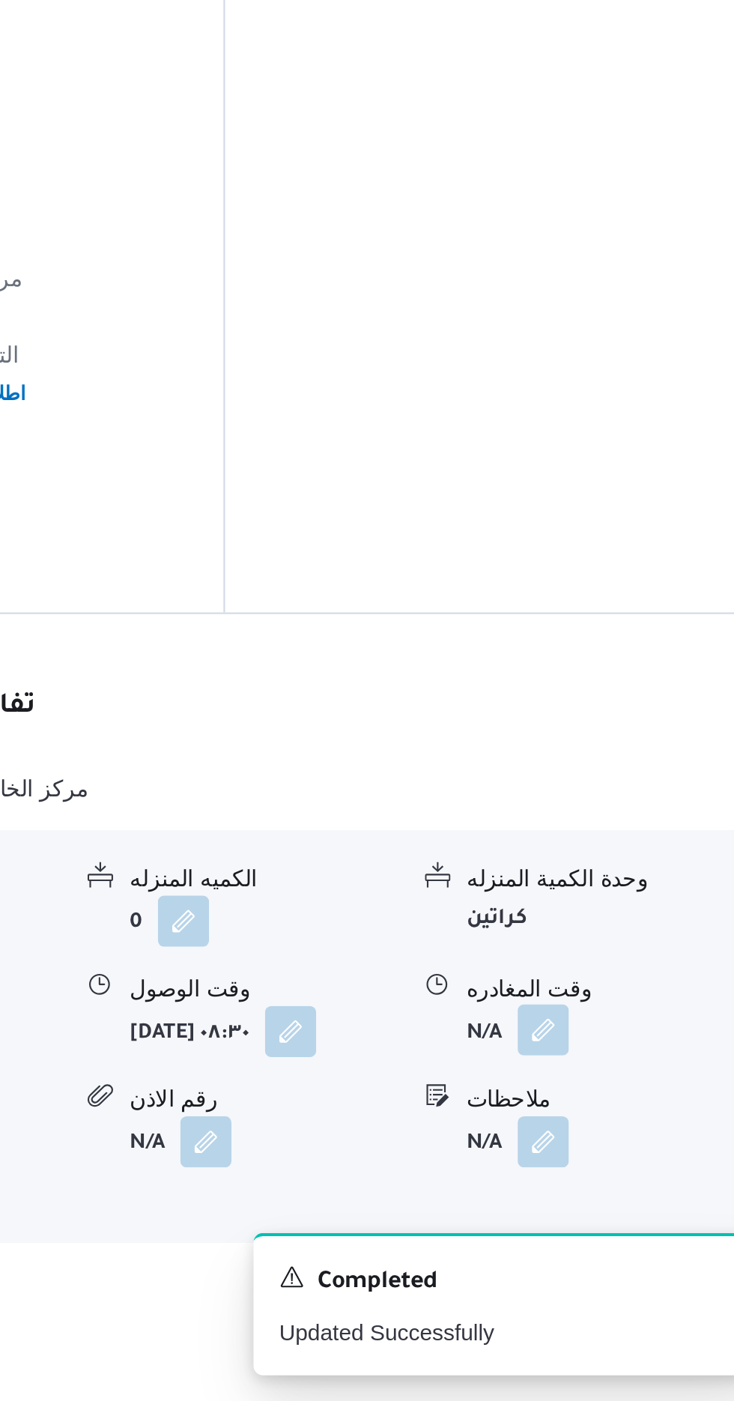
click at [619, 1215] on button "button" at bounding box center [618, 1227] width 24 height 24
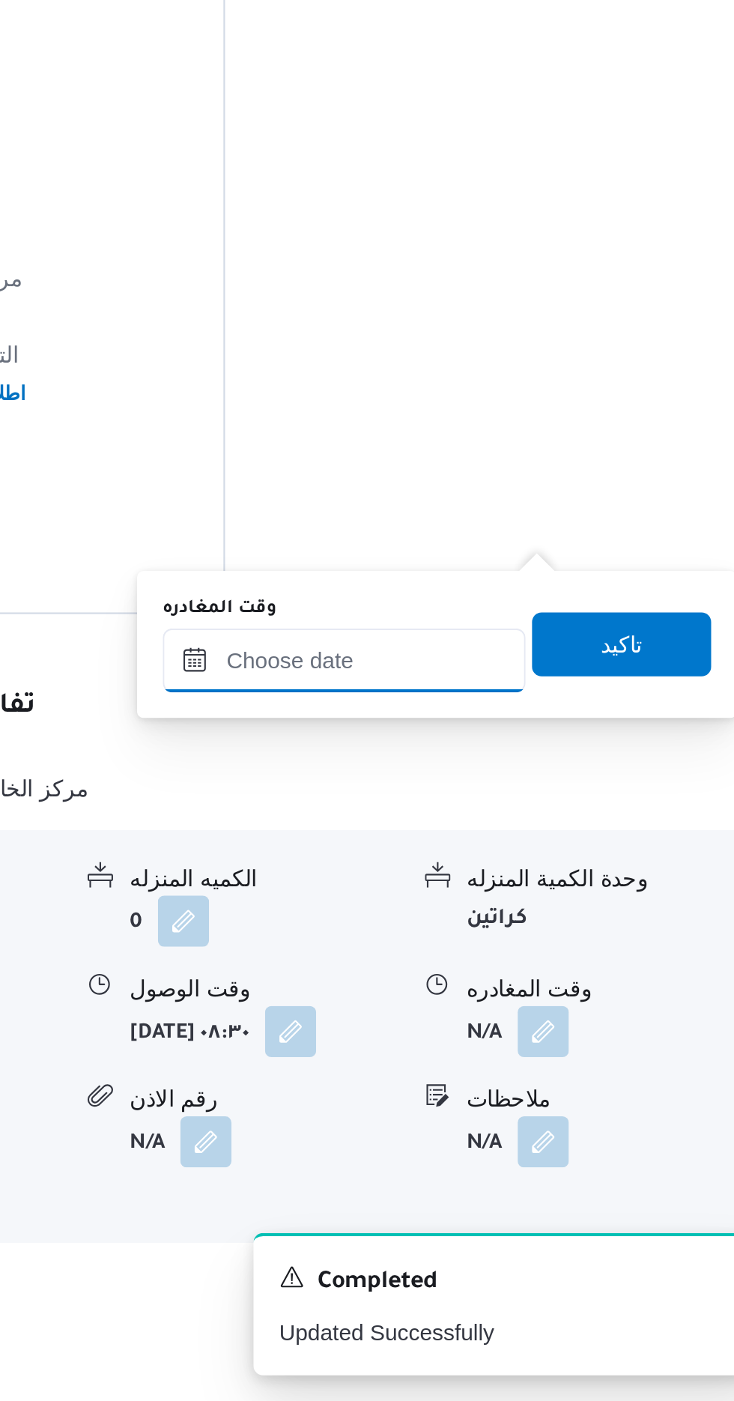
click at [563, 1048] on input "وقت المغادره" at bounding box center [525, 1054] width 170 height 30
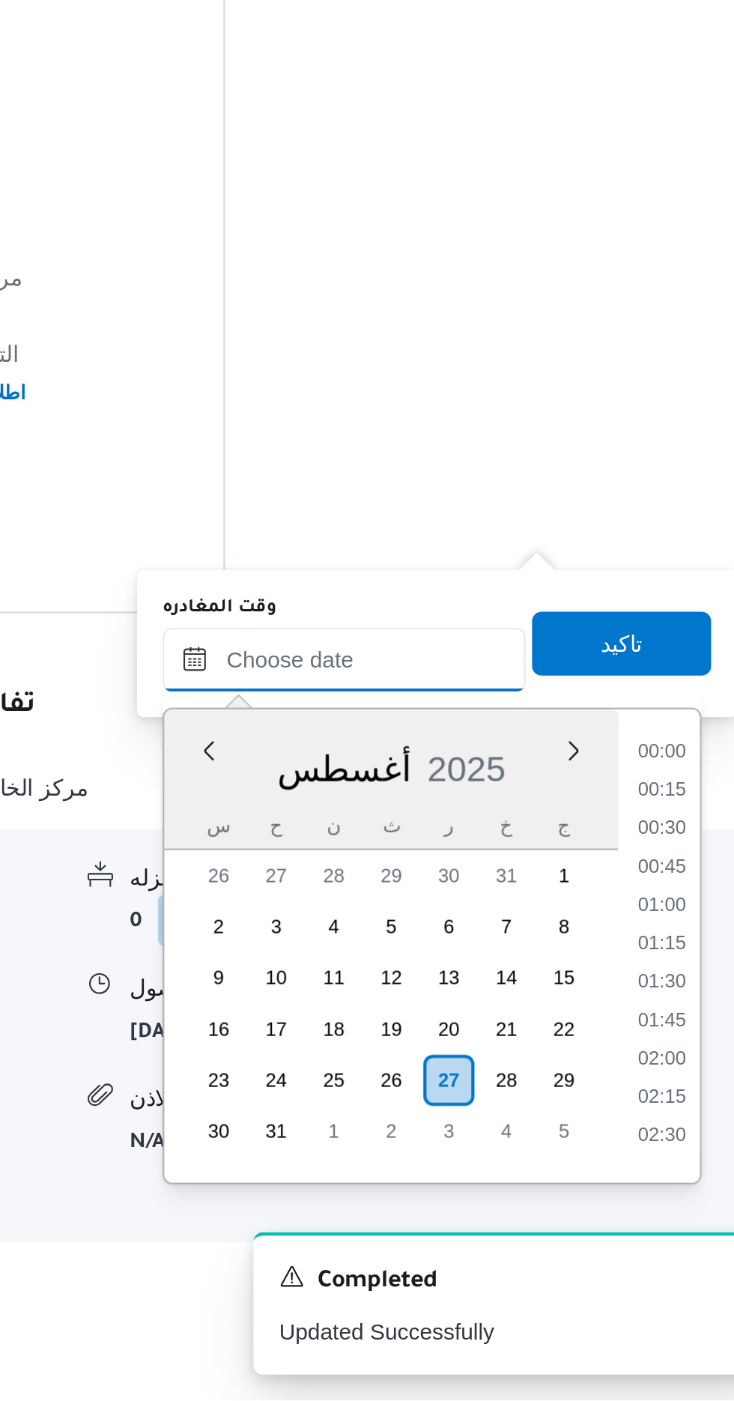
scroll to position [1066, 0]
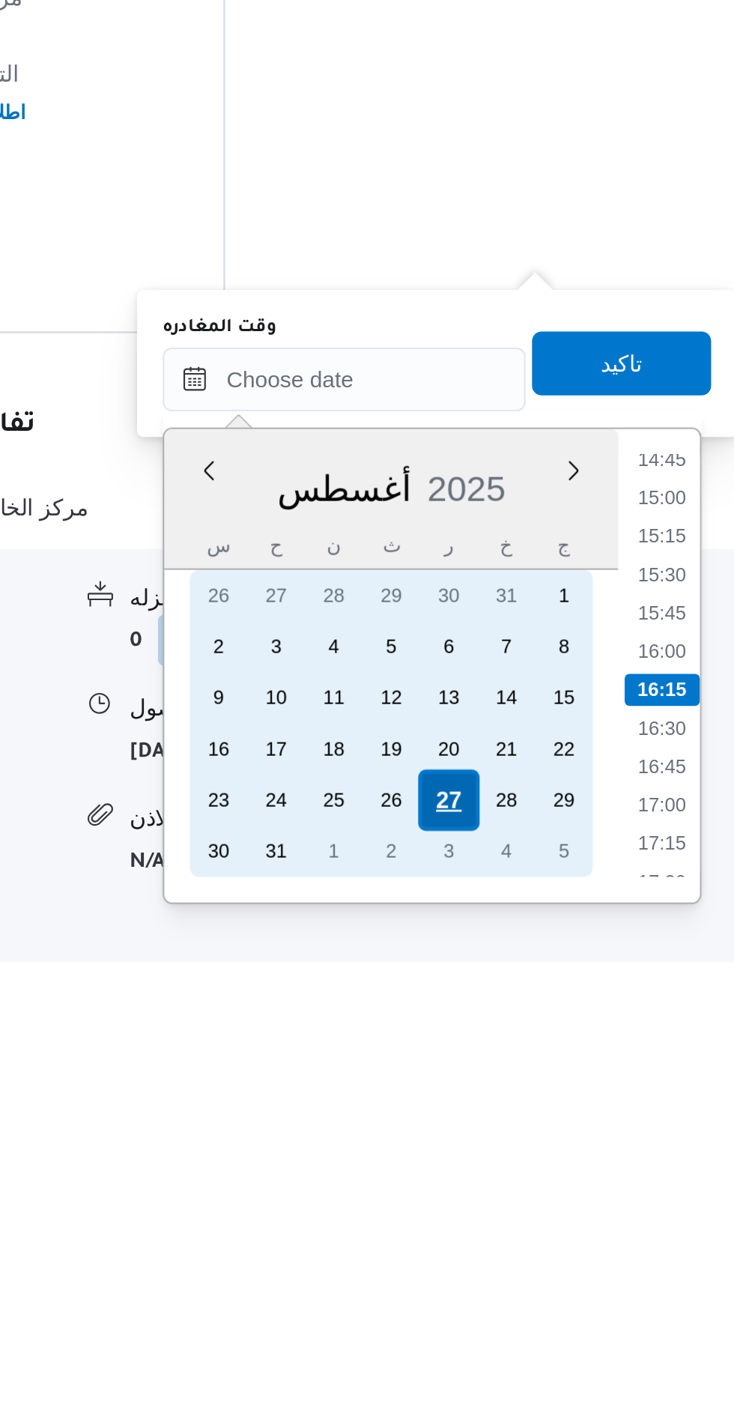
click at [576, 1247] on div "27" at bounding box center [574, 1251] width 28 height 28
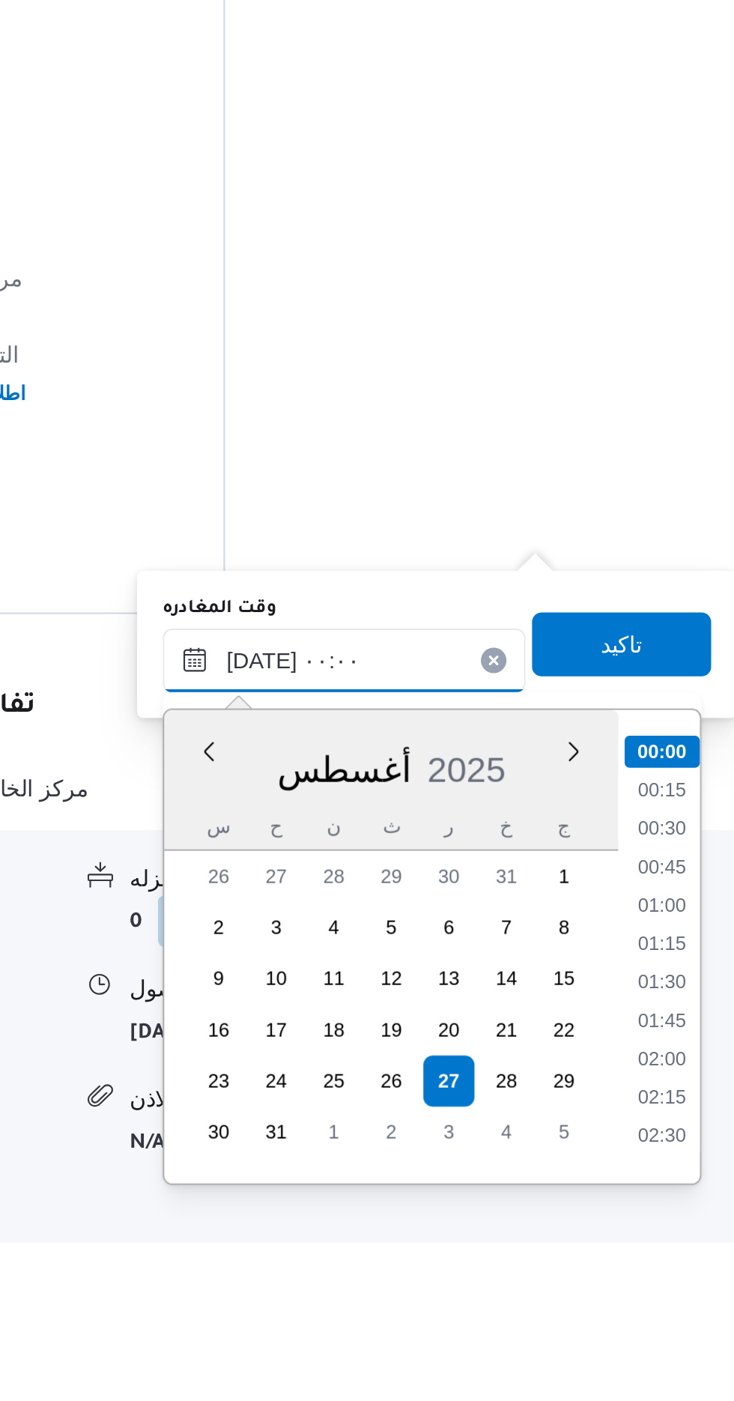
click at [455, 1064] on input "[DATE] ٠٠:٠٠" at bounding box center [525, 1054] width 170 height 30
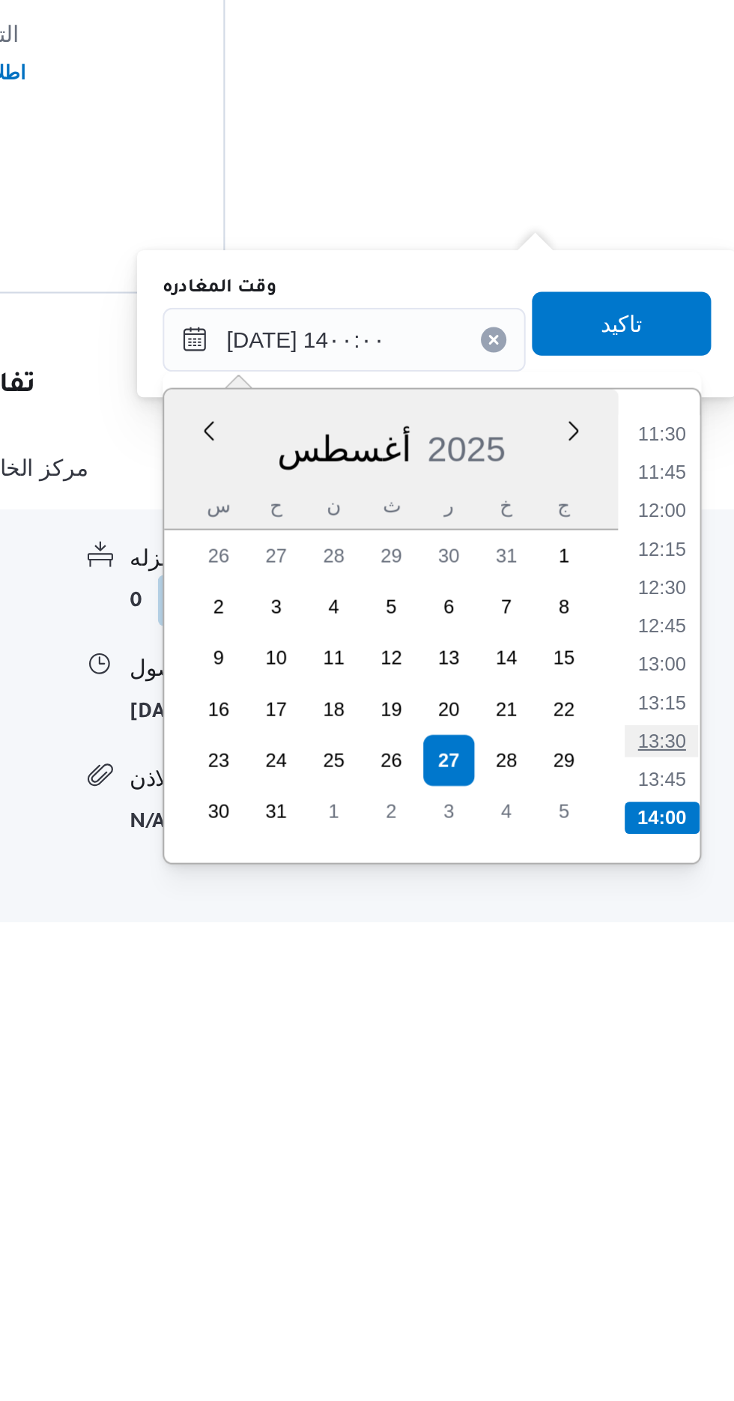
click at [671, 1241] on li "13:30" at bounding box center [673, 1242] width 34 height 15
type input "[DATE] ١٣:٣٠"
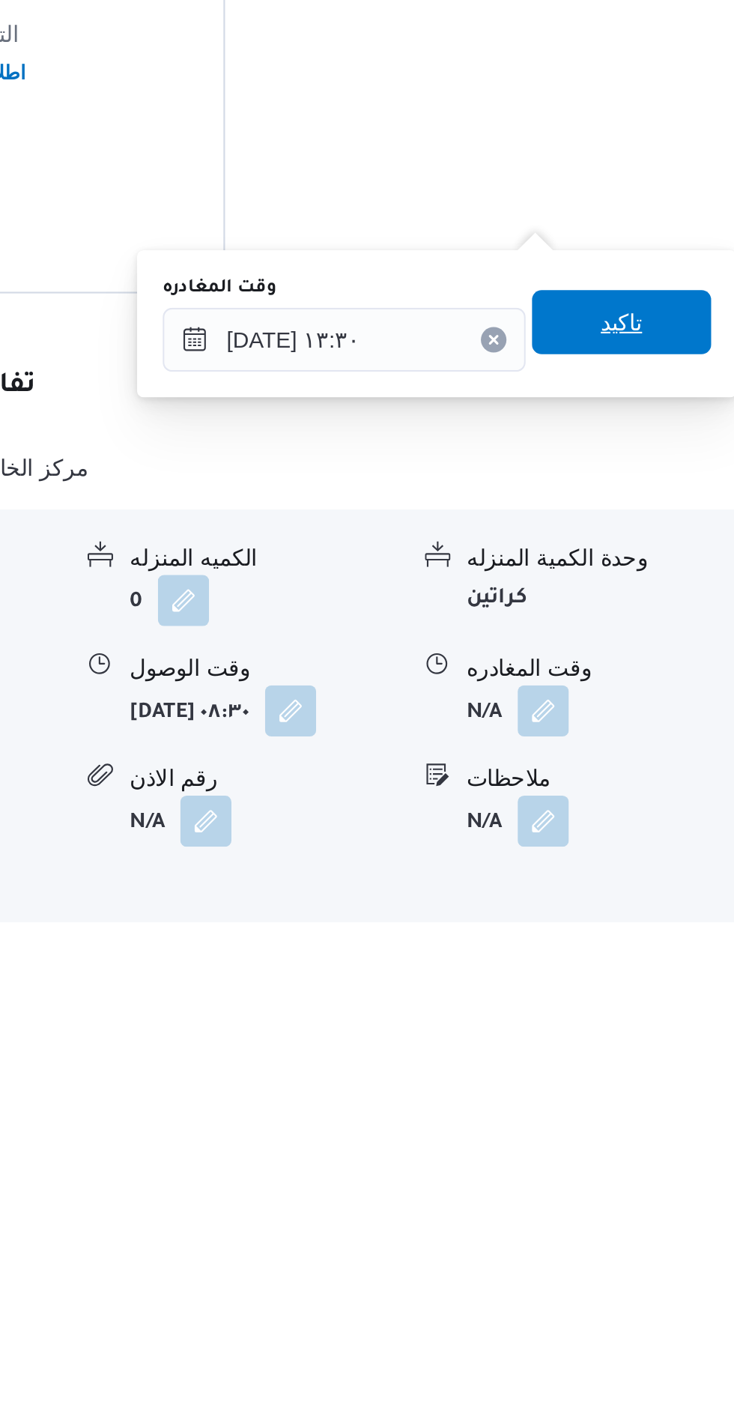
click at [676, 1059] on span "تاكيد" at bounding box center [655, 1046] width 84 height 30
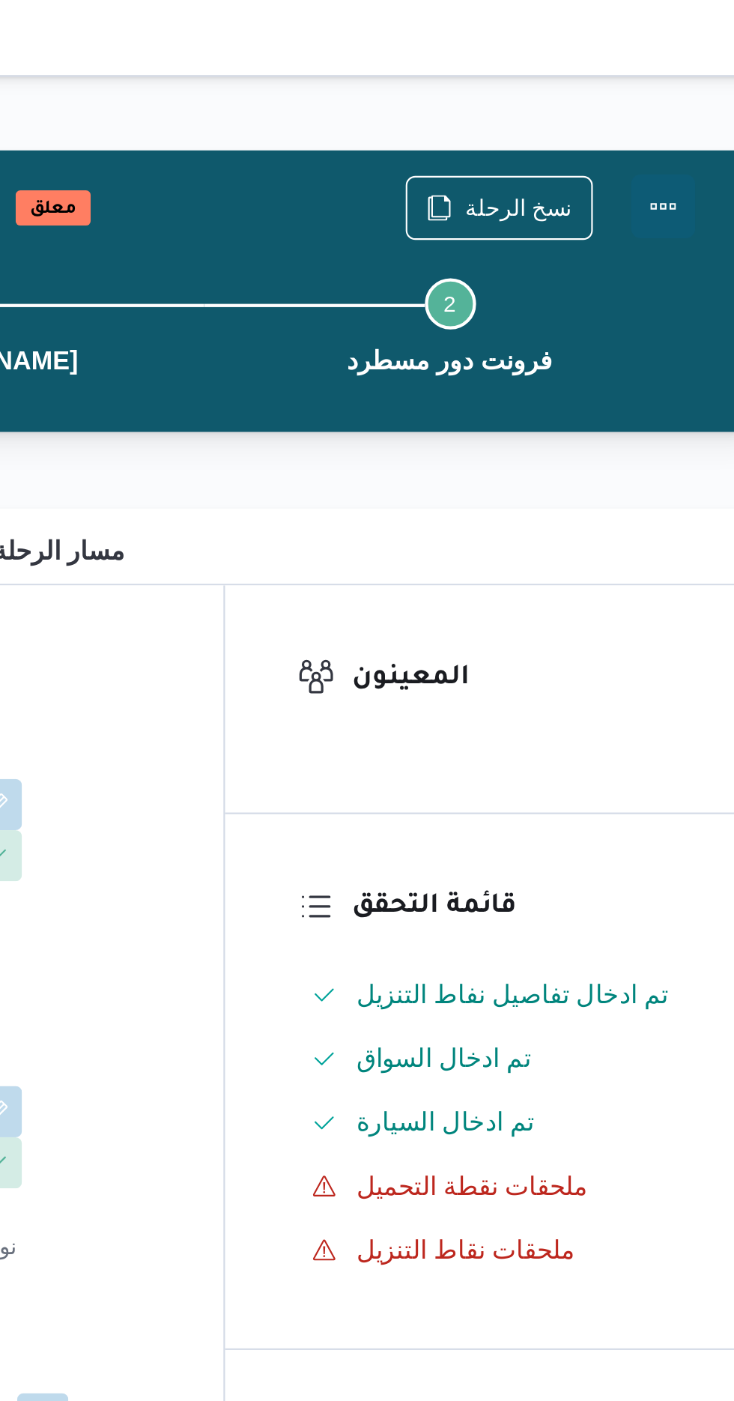
click at [681, 87] on button "Actions" at bounding box center [674, 97] width 30 height 30
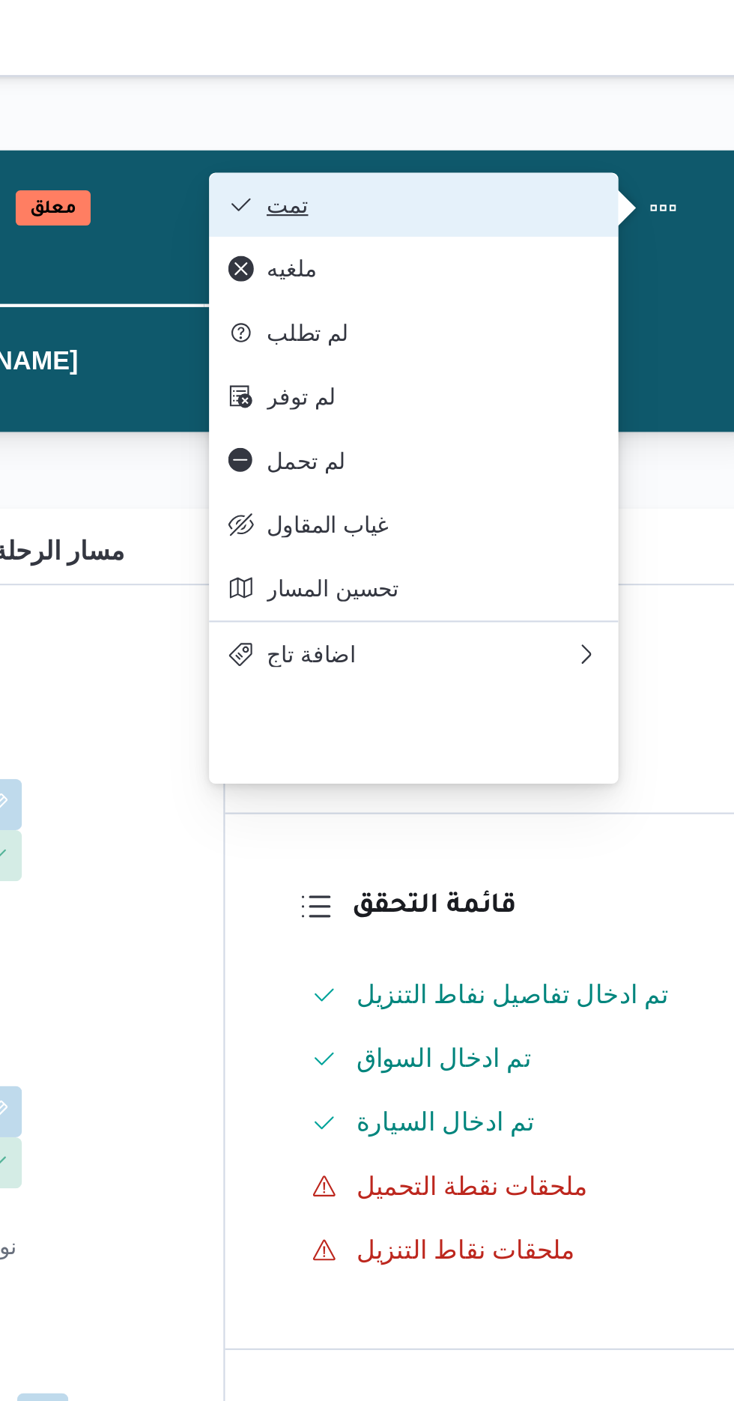
click at [629, 100] on span "تمت" at bounding box center [566, 96] width 156 height 12
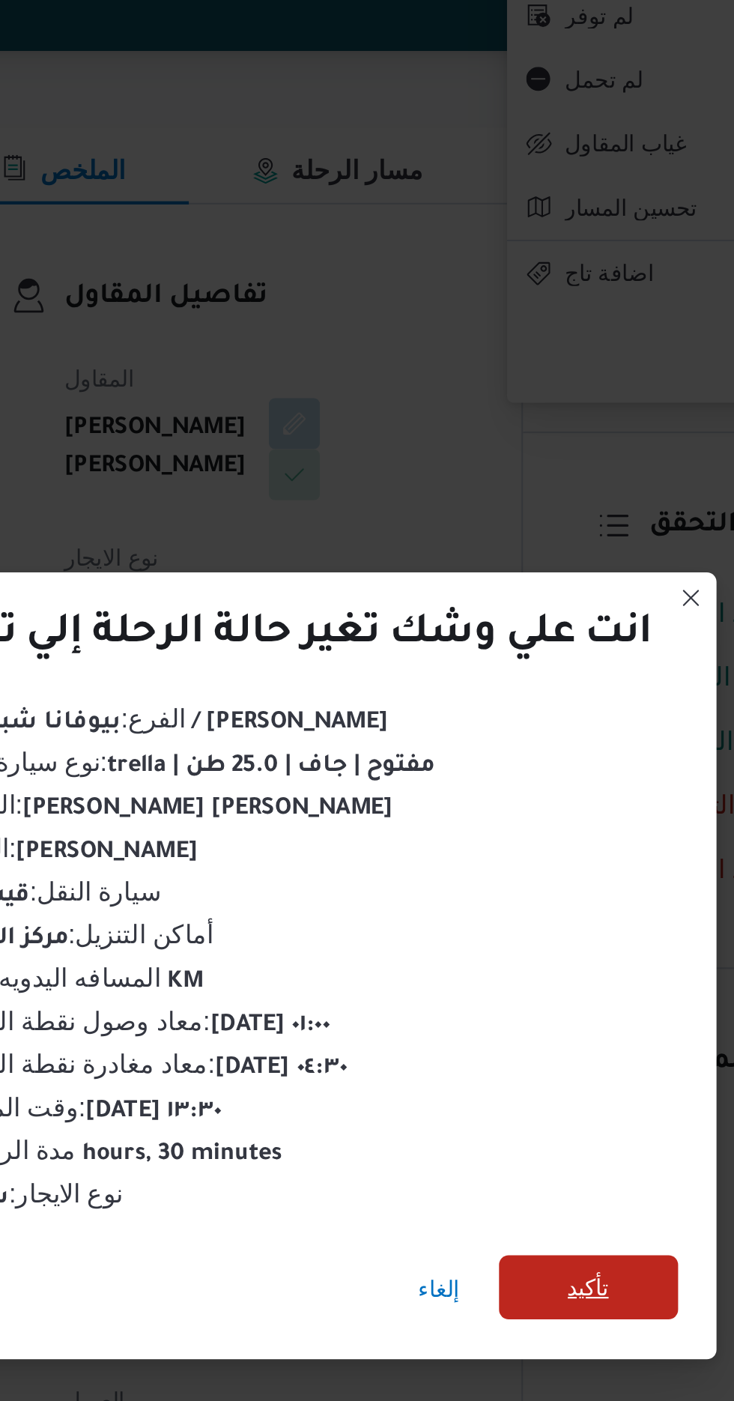
click at [489, 775] on span "تأكيد" at bounding box center [500, 781] width 84 height 30
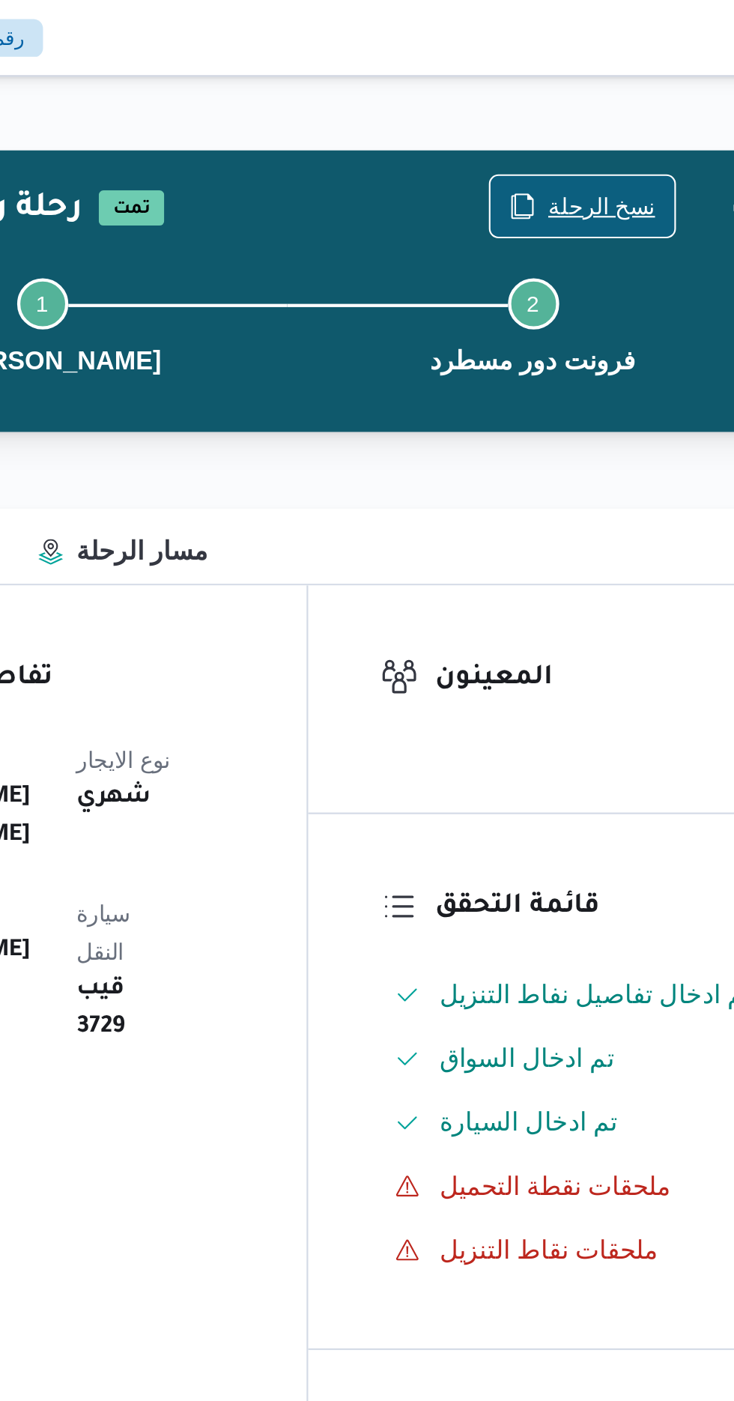
click at [592, 95] on span "نسخ الرحلة" at bounding box center [606, 97] width 50 height 18
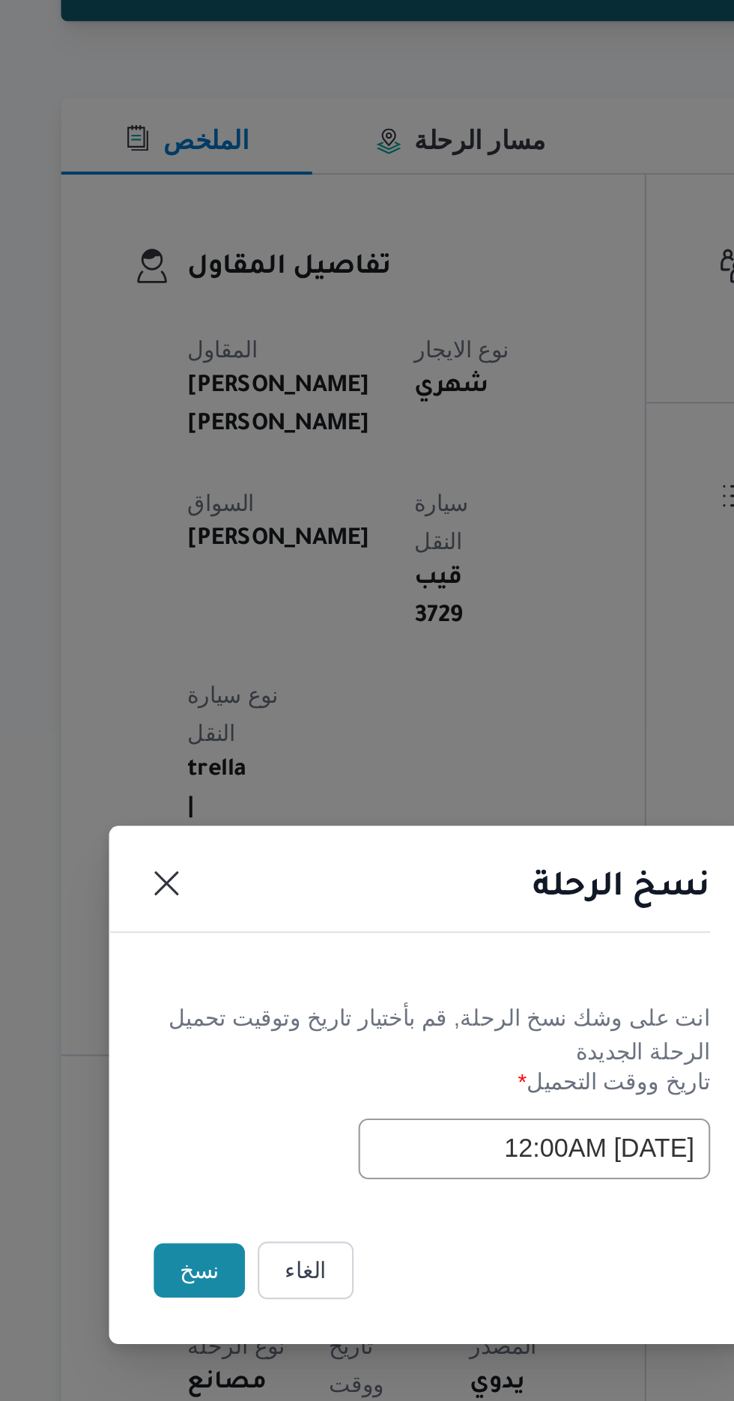
click at [252, 786] on button "نسخ" at bounding box center [259, 787] width 43 height 25
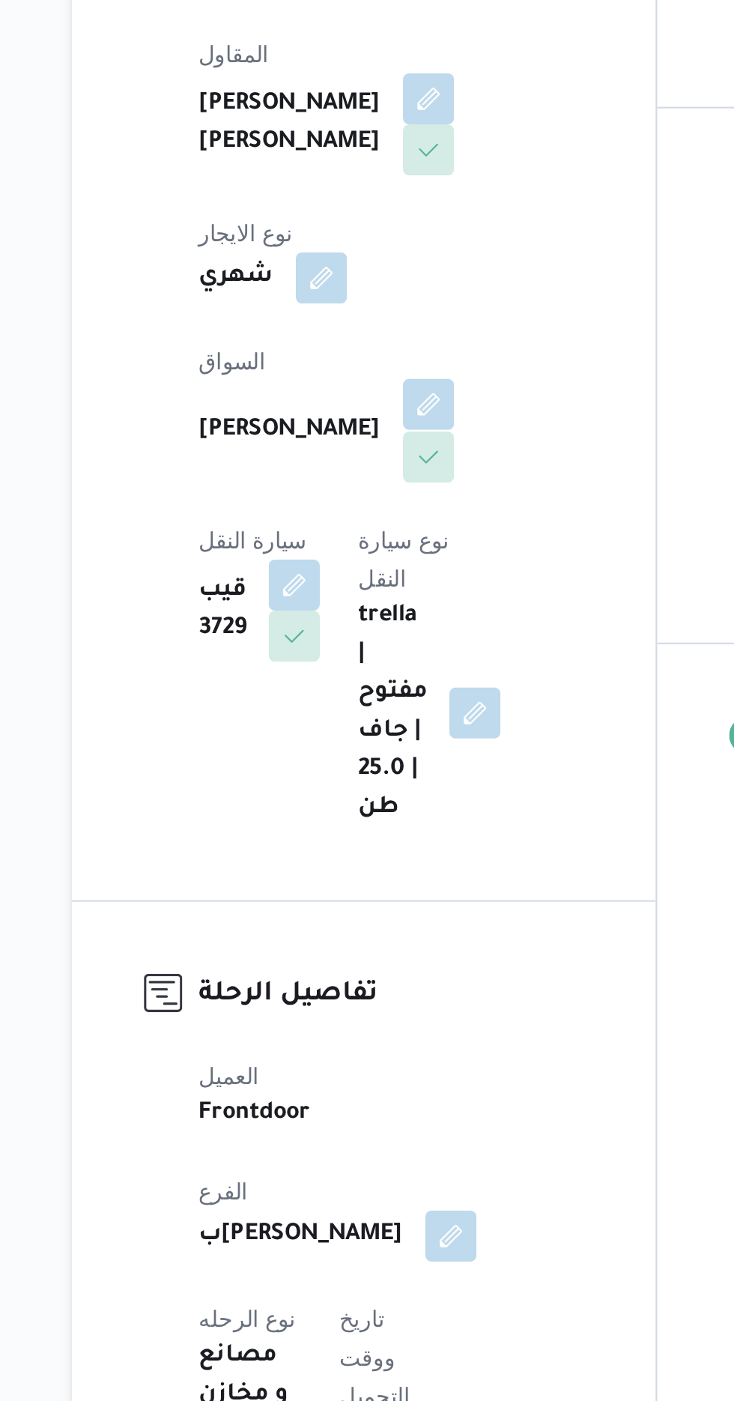
click at [350, 515] on button "button" at bounding box center [362, 520] width 24 height 24
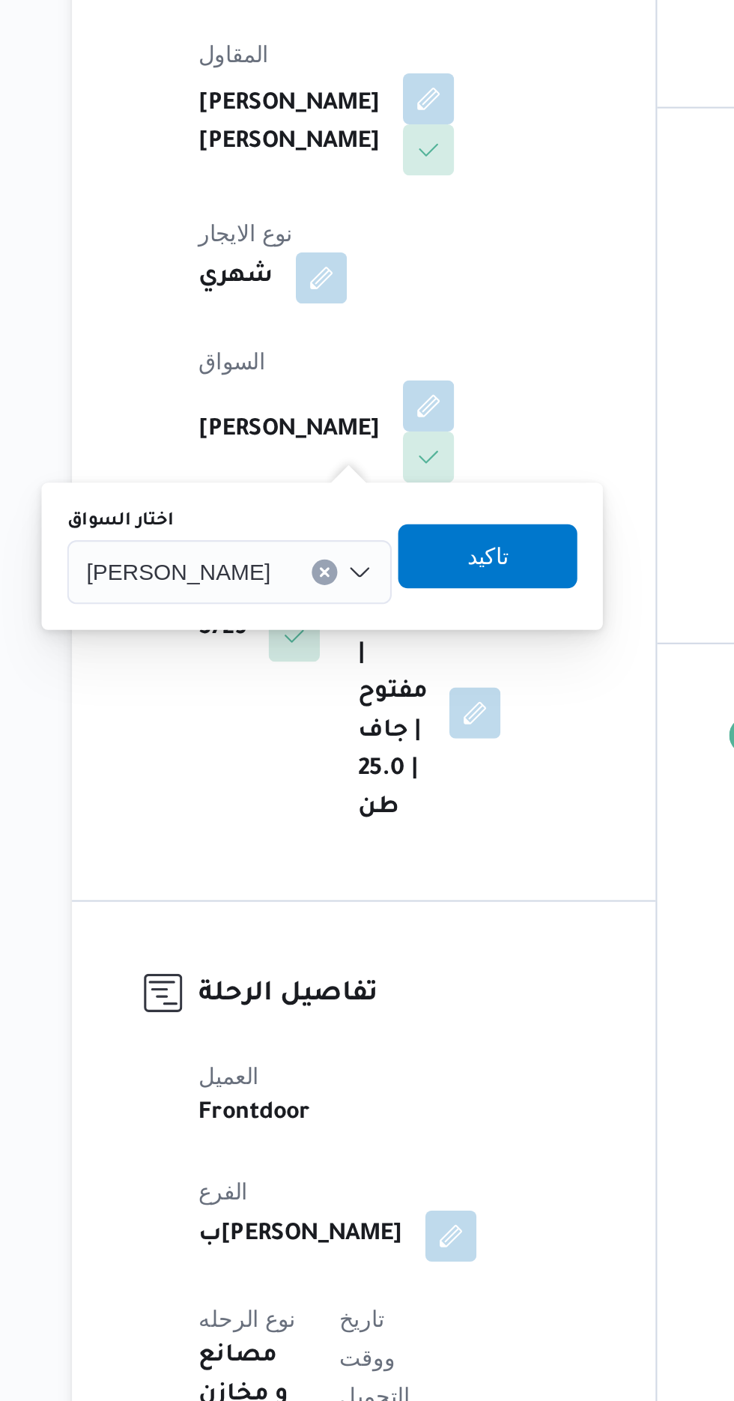
click at [288, 597] on span "[PERSON_NAME]" at bounding box center [244, 597] width 86 height 16
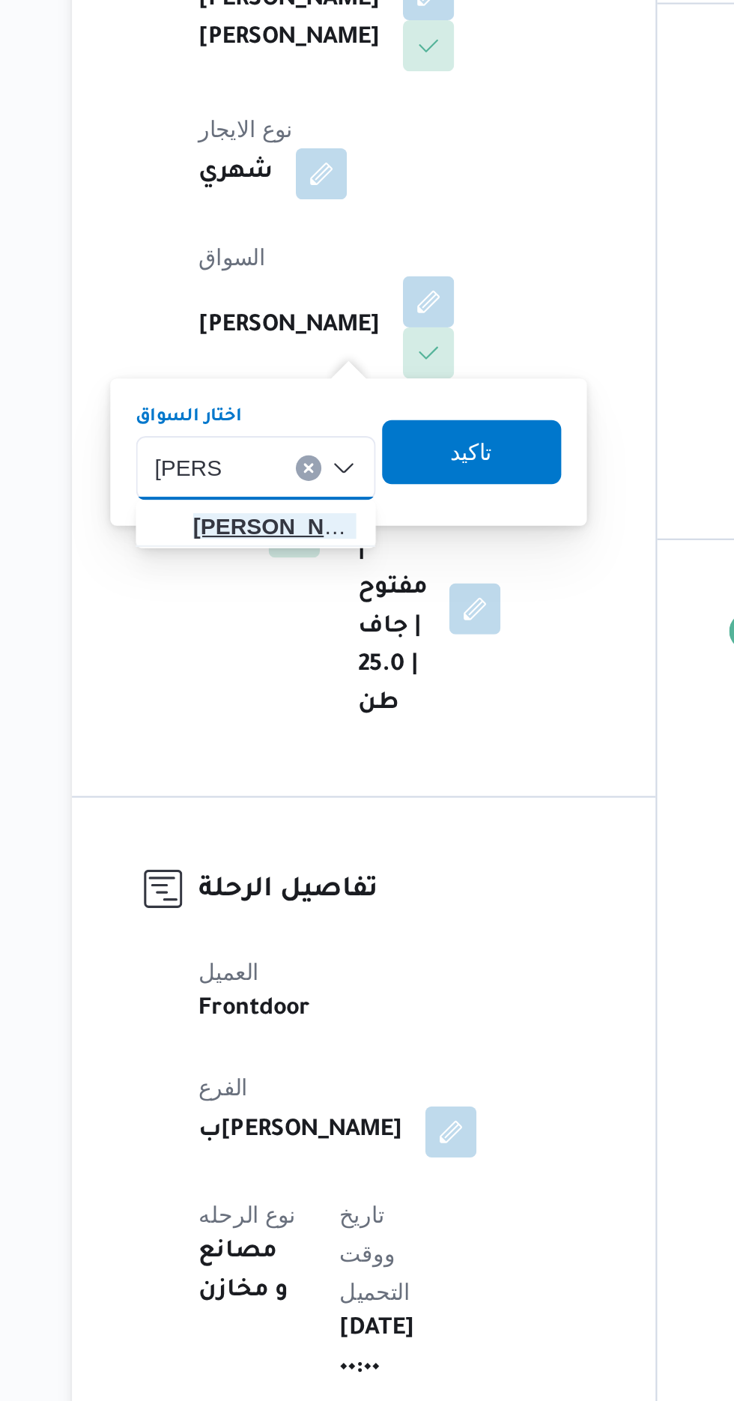
type input "[PERSON_NAME]"
click at [291, 623] on span "[PERSON_NAME] ي [PERSON_NAME]" at bounding box center [290, 625] width 76 height 18
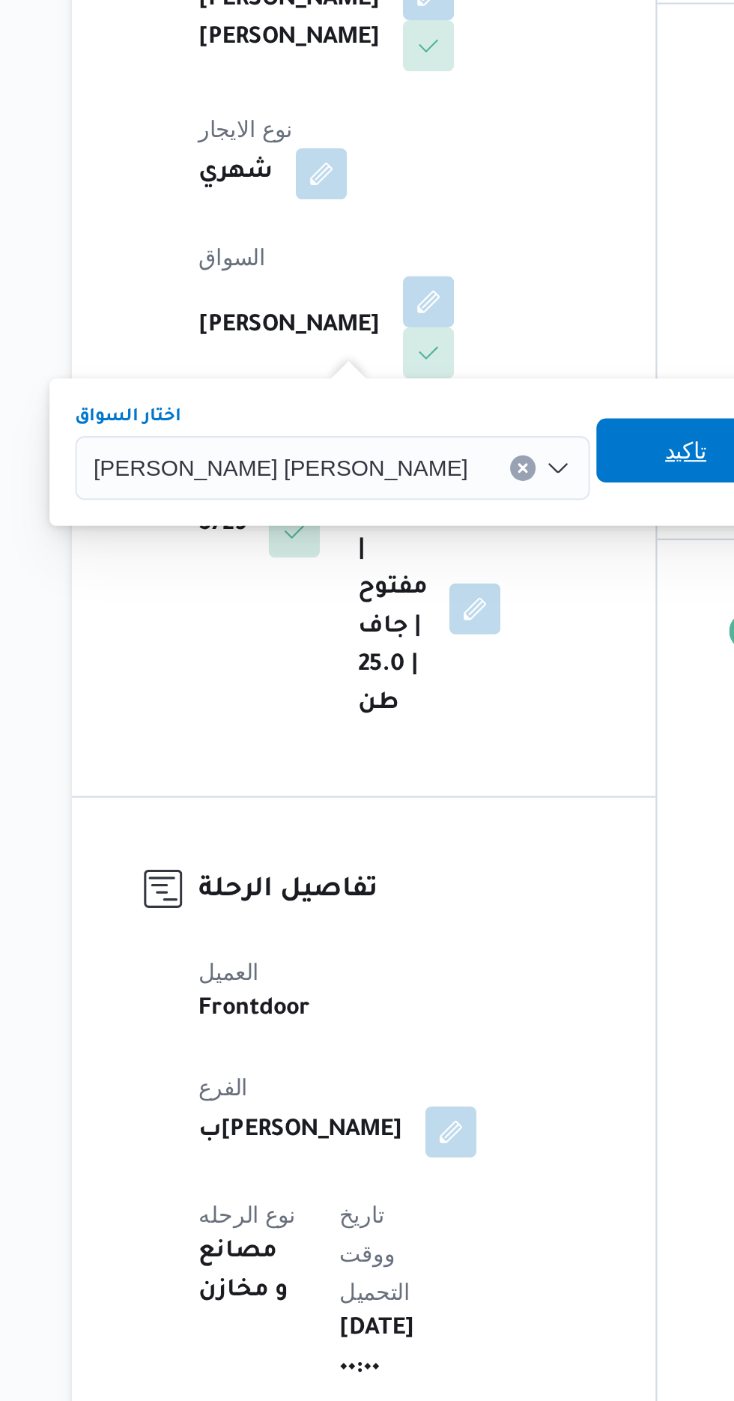
click at [473, 596] on span "تاكيد" at bounding box center [482, 590] width 19 height 18
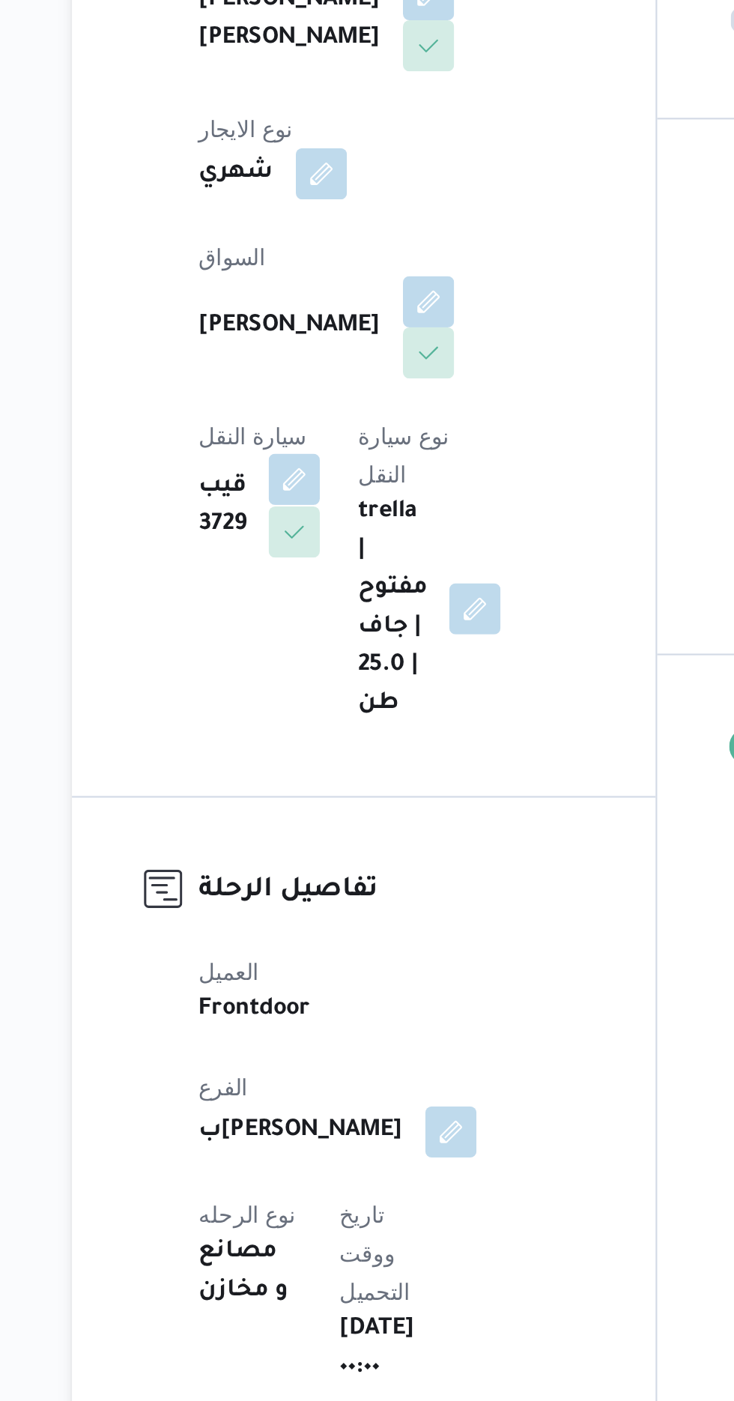
click at [311, 592] on button "button" at bounding box center [299, 604] width 24 height 24
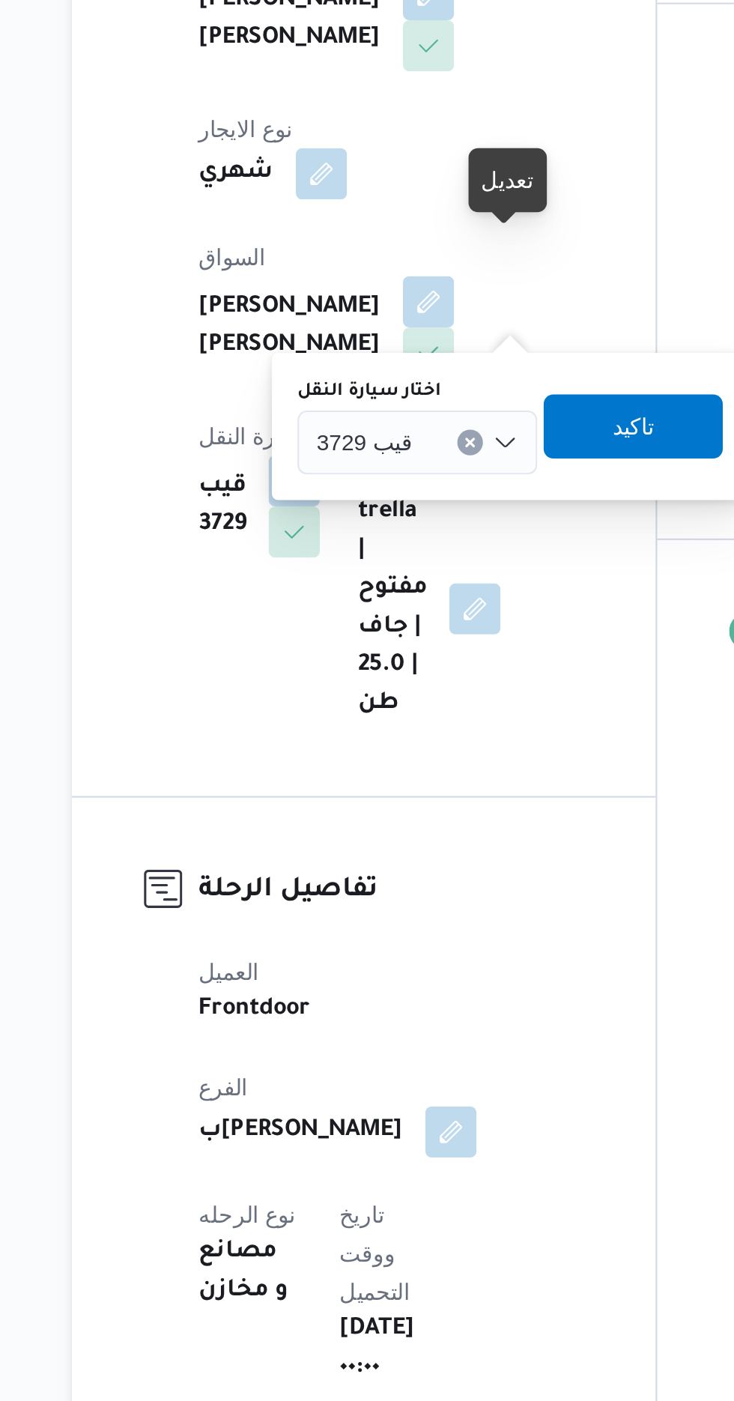
click at [359, 585] on div "قيب 3729" at bounding box center [356, 587] width 112 height 30
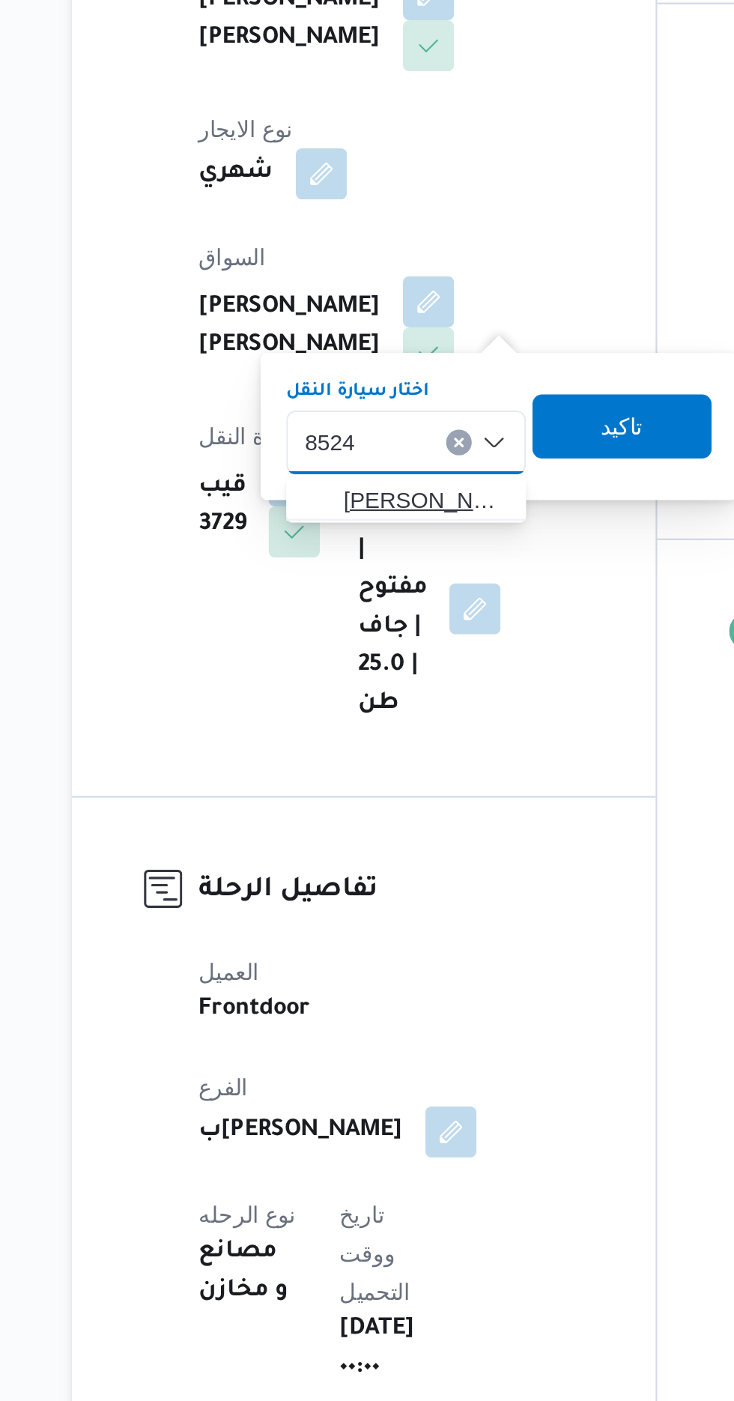
type input "8524"
click at [345, 610] on span "[PERSON_NAME] 8524 | null" at bounding box center [360, 613] width 76 height 18
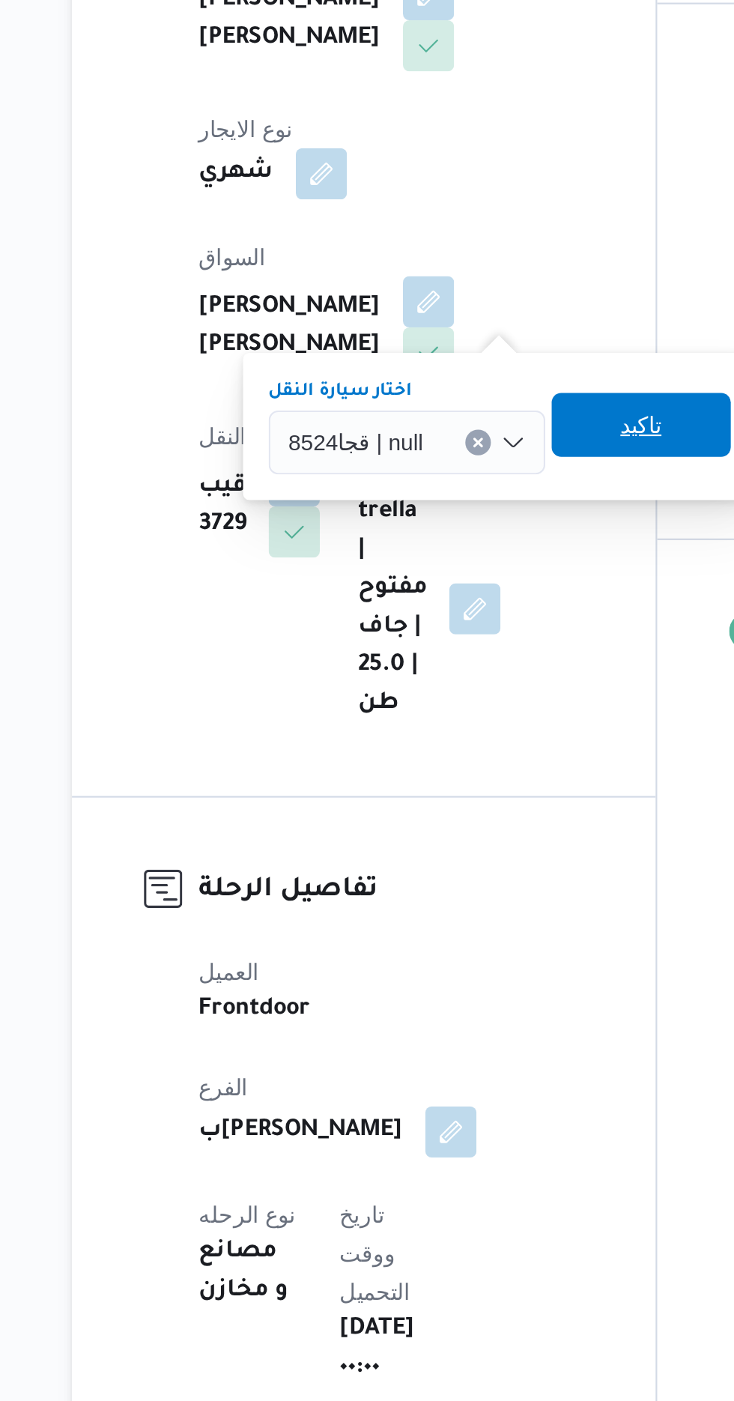
click at [454, 583] on span "تاكيد" at bounding box center [461, 578] width 19 height 18
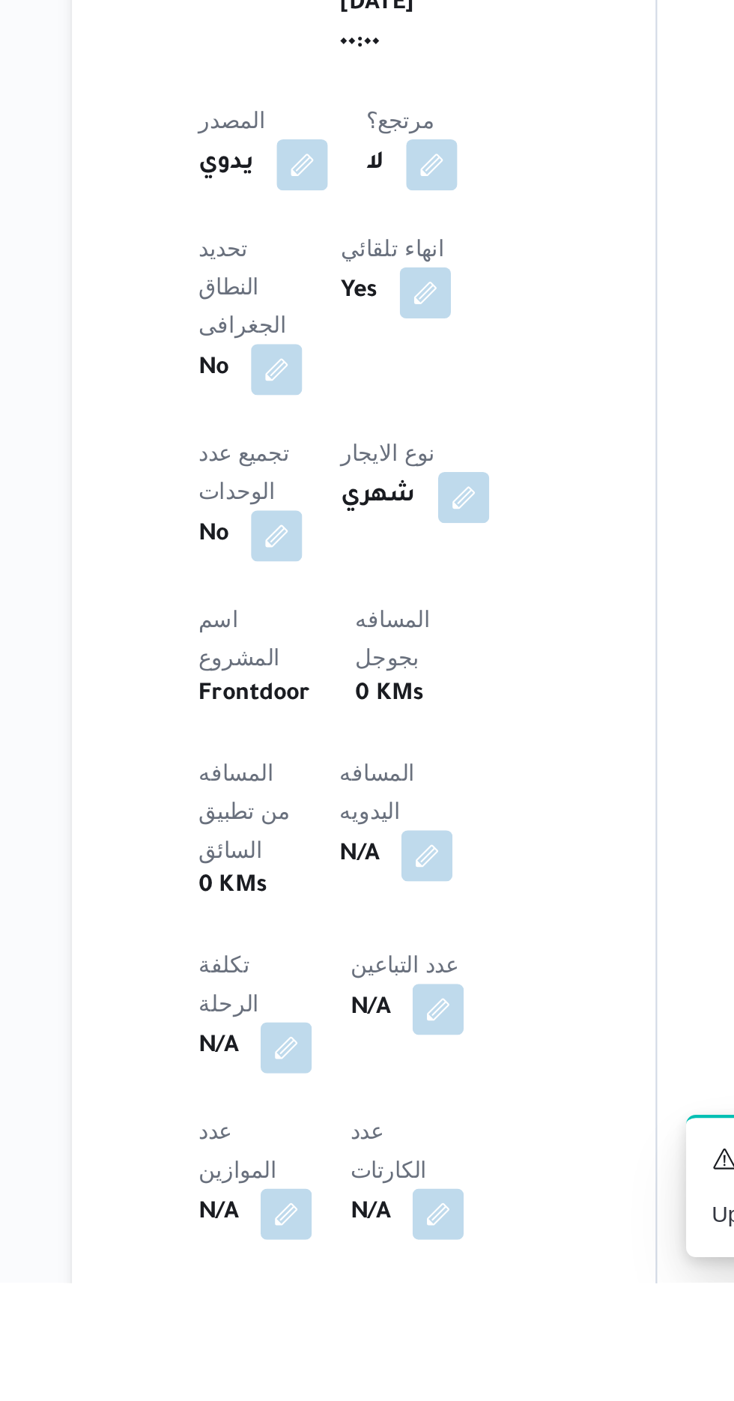
scroll to position [289, 0]
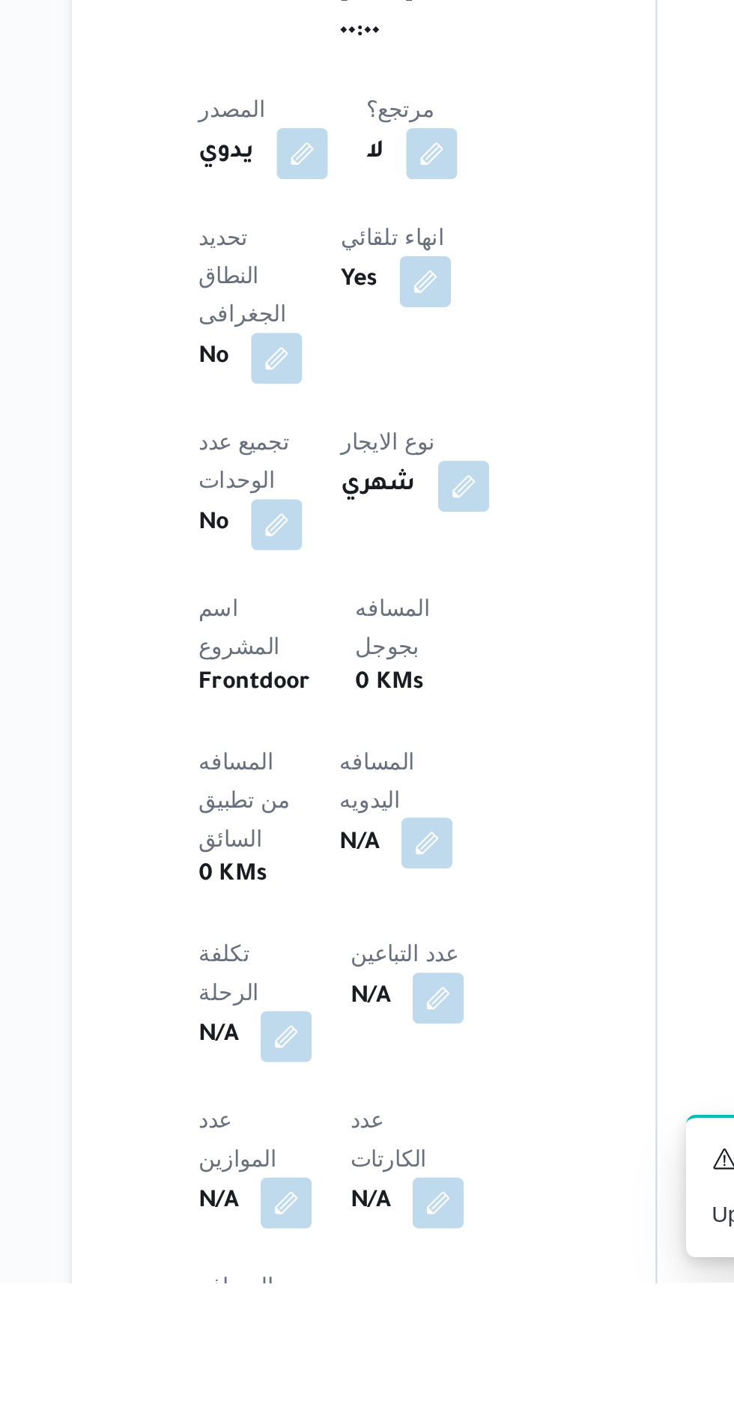
click at [349, 1183] on button "button" at bounding box center [361, 1195] width 24 height 24
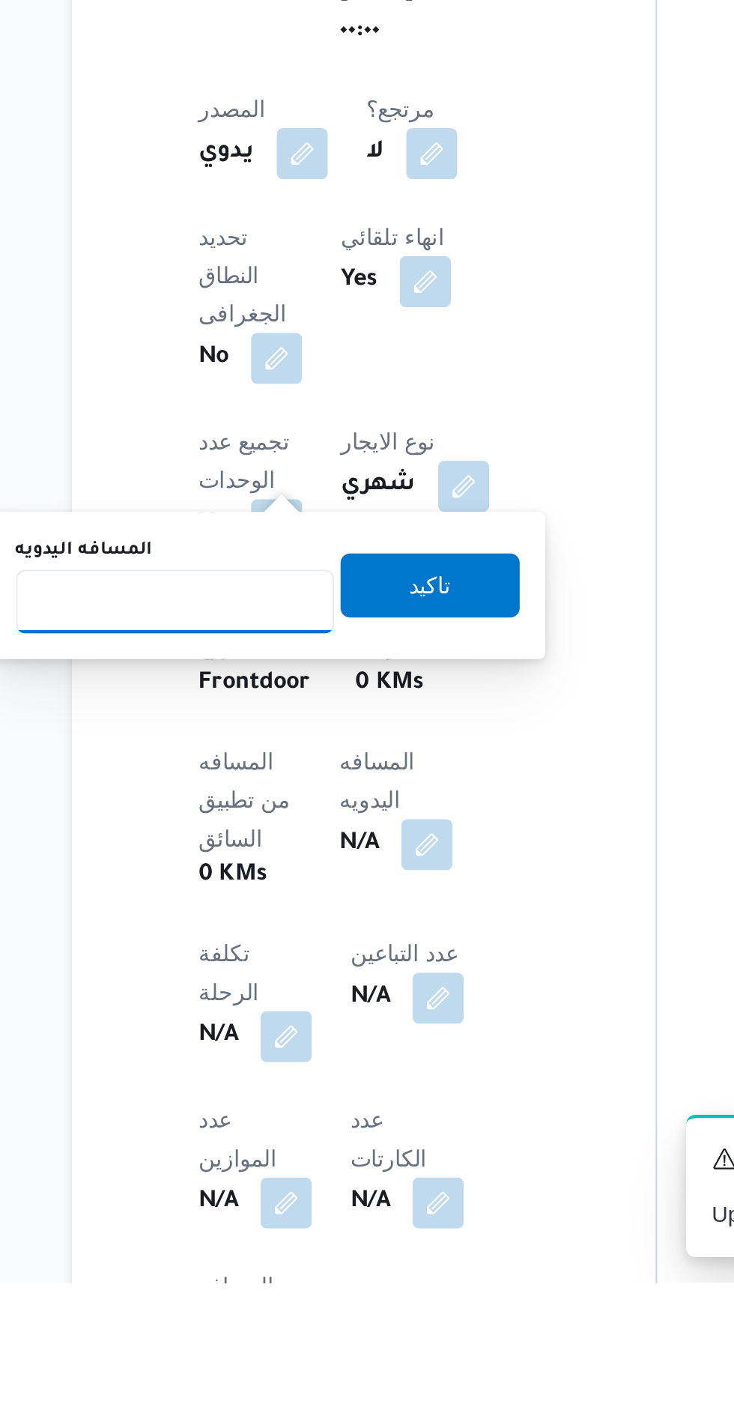
click at [293, 1076] on input "المسافه اليدويه" at bounding box center [243, 1082] width 149 height 30
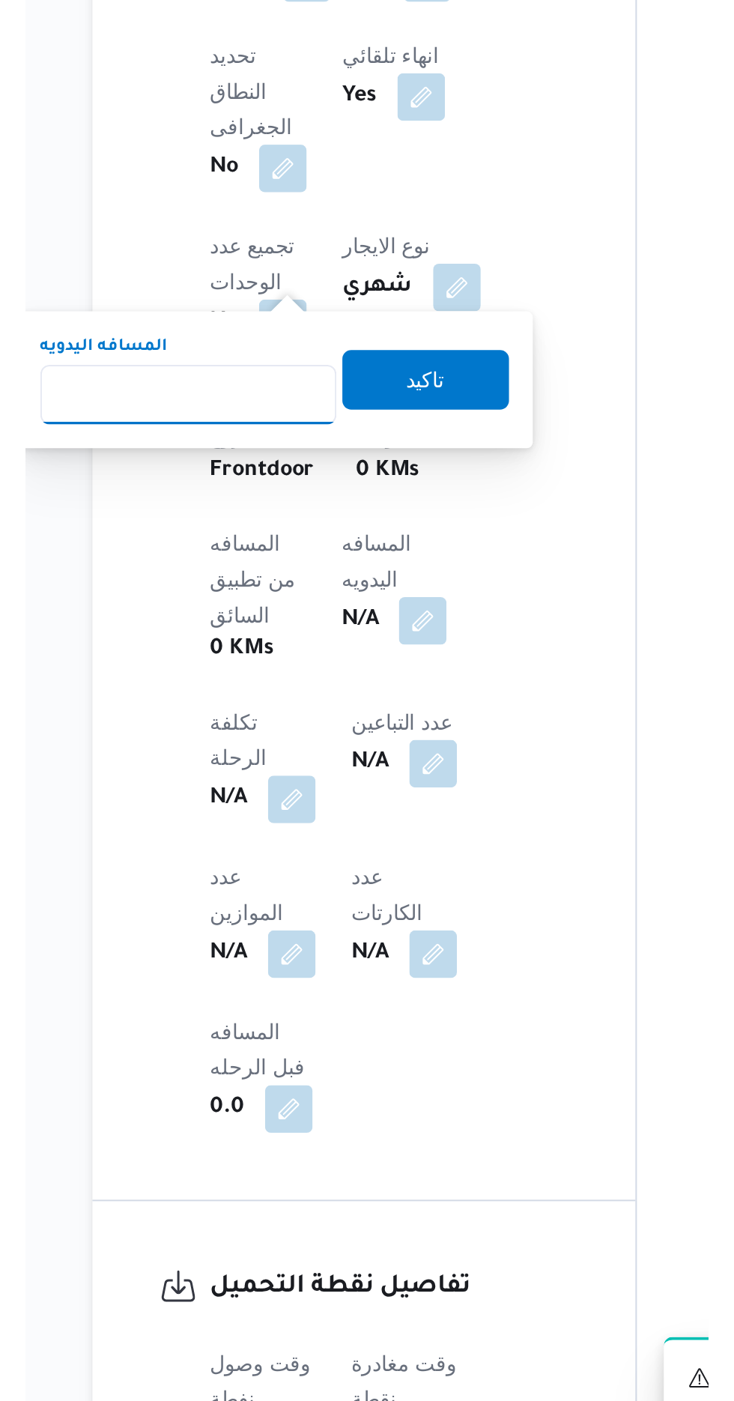
scroll to position [435, 0]
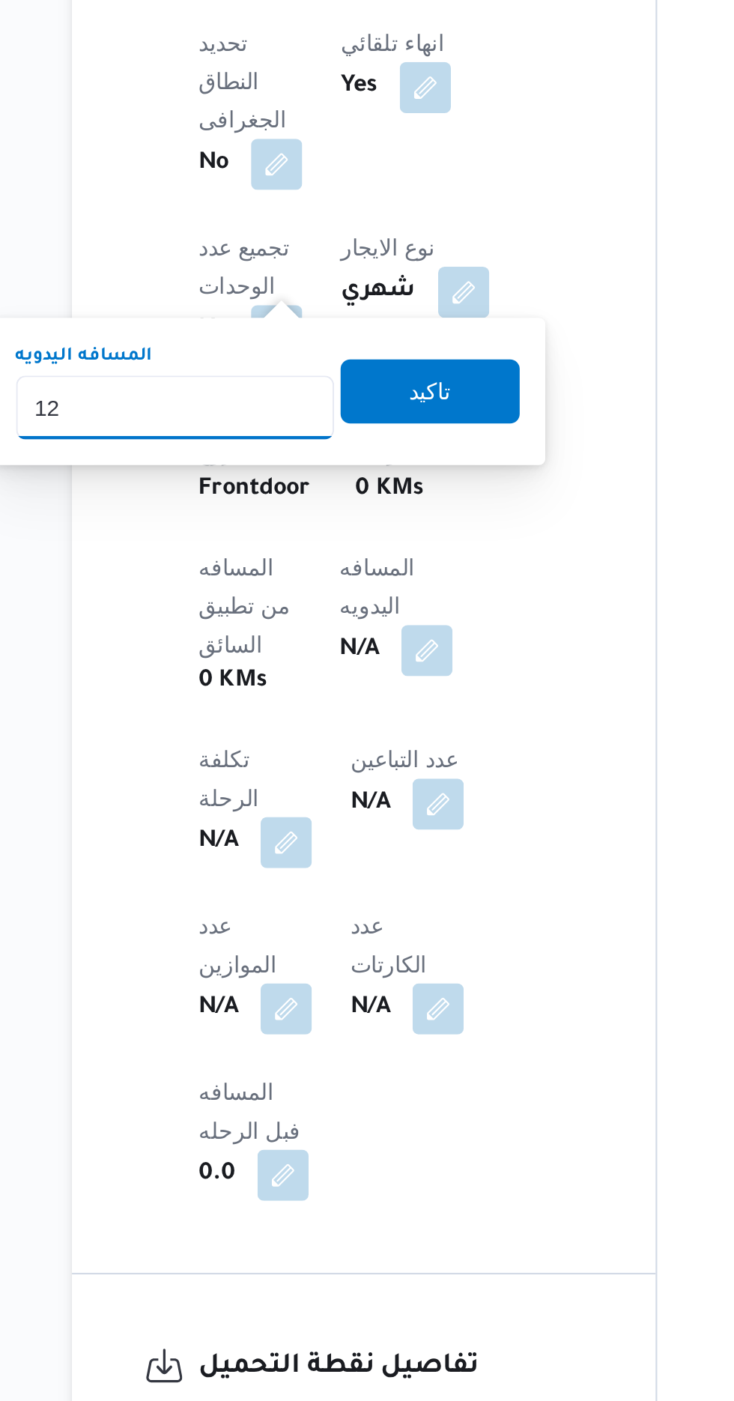
type input "120"
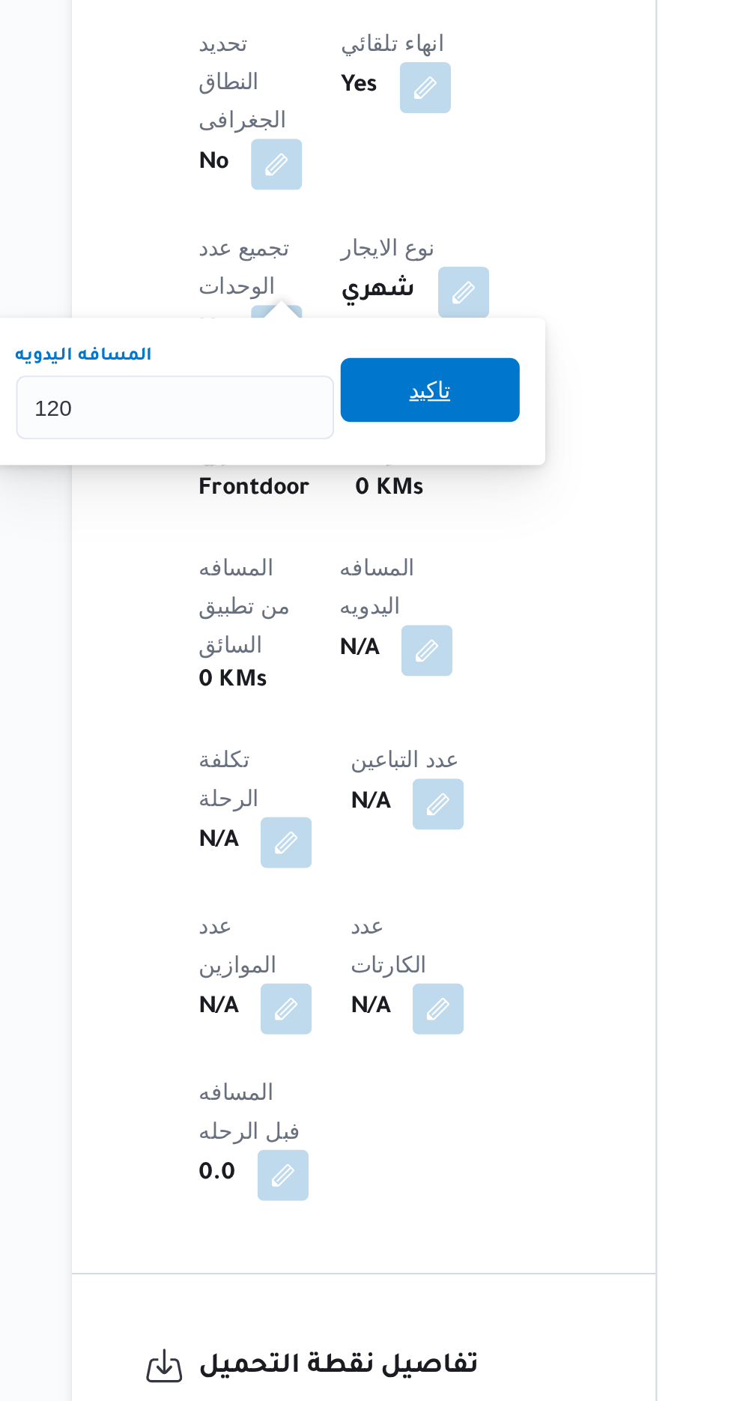
click at [372, 932] on span "تاكيد" at bounding box center [362, 927] width 19 height 18
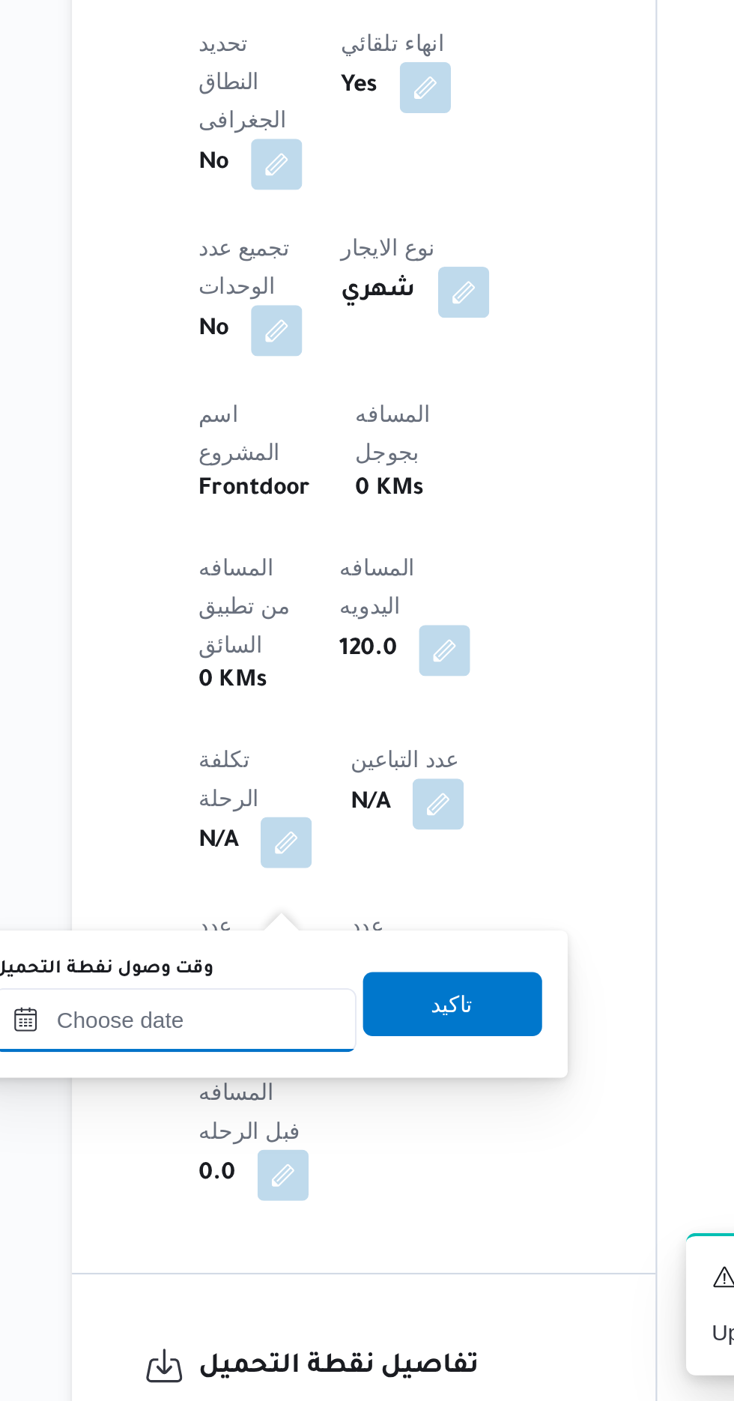
click at [264, 1225] on input "وقت وصول نفطة التحميل" at bounding box center [243, 1222] width 170 height 30
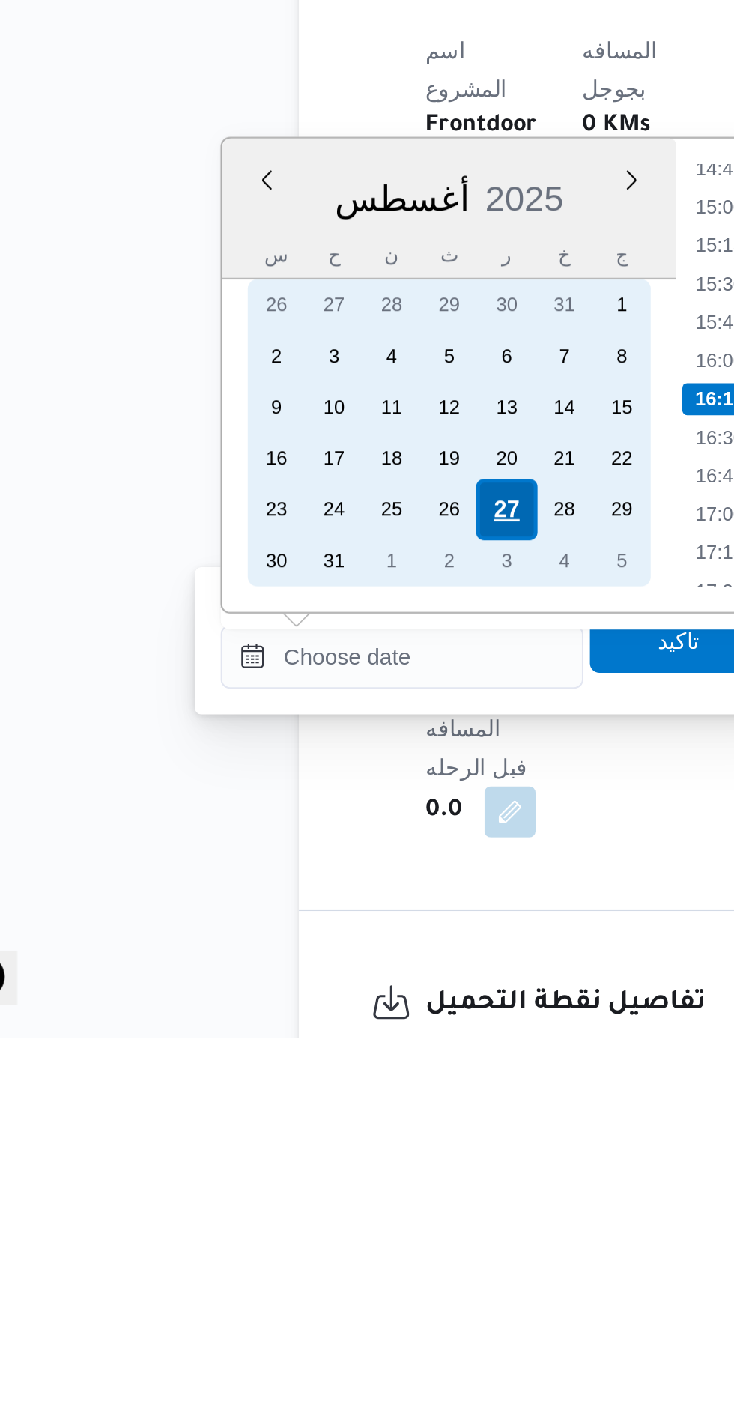
click at [292, 1145] on div "27" at bounding box center [291, 1153] width 28 height 28
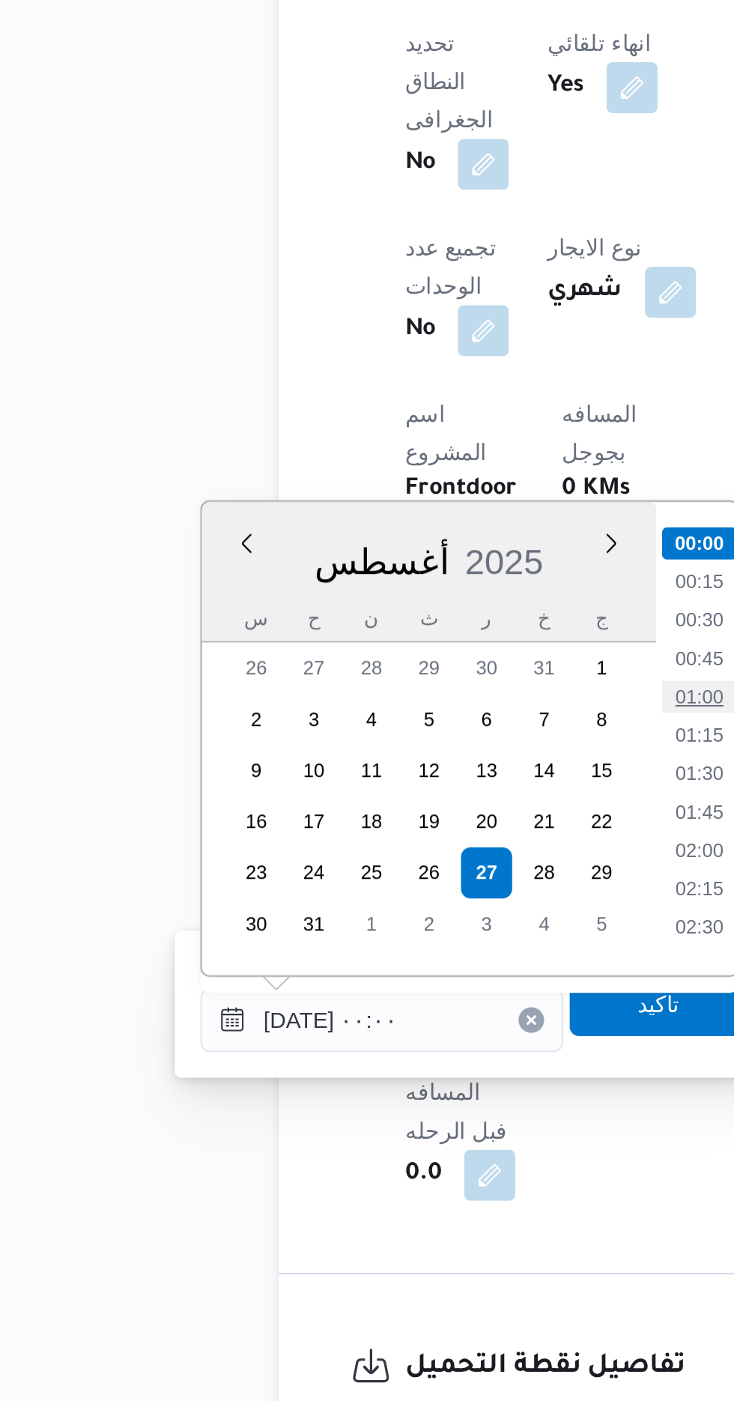
click at [391, 1065] on li "01:00" at bounding box center [392, 1071] width 34 height 15
type input "[DATE] ٠١:٠٠"
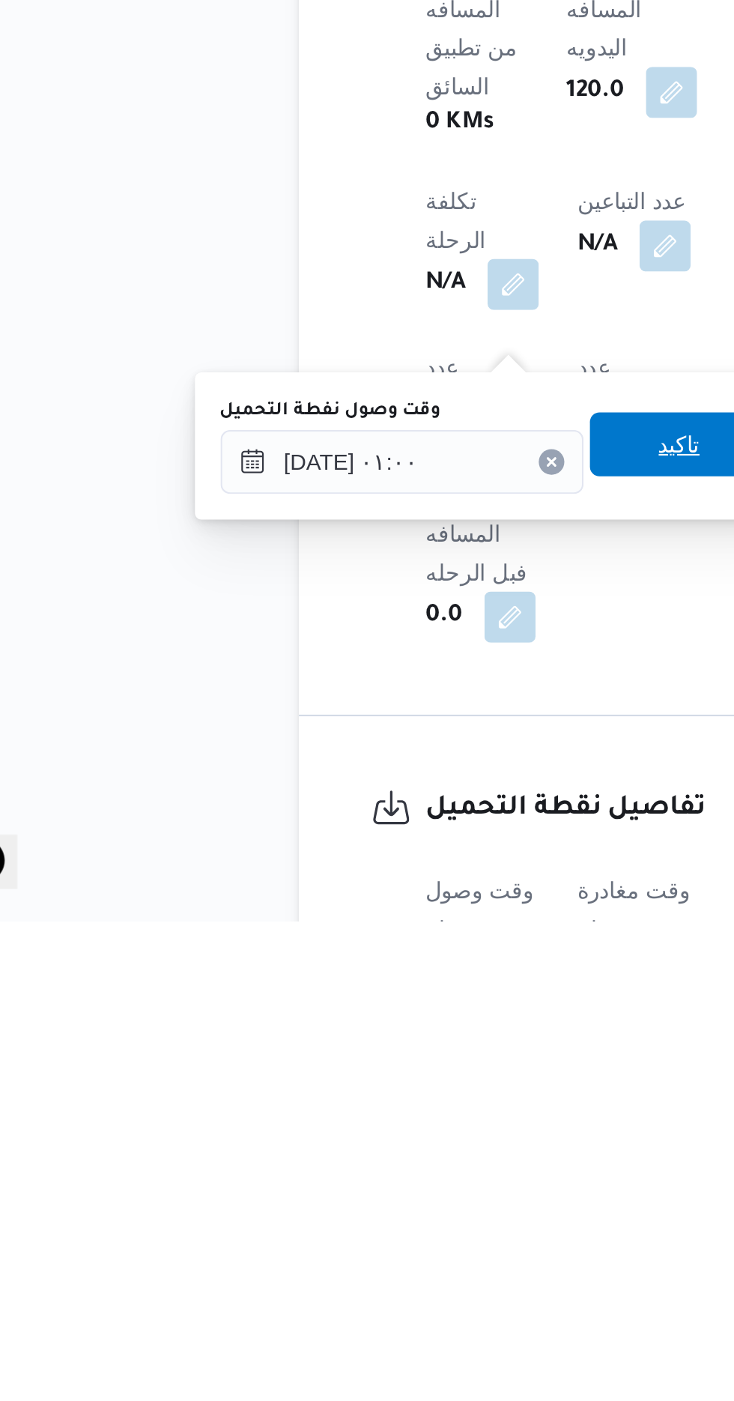
click at [366, 1176] on span "تاكيد" at bounding box center [373, 1178] width 84 height 30
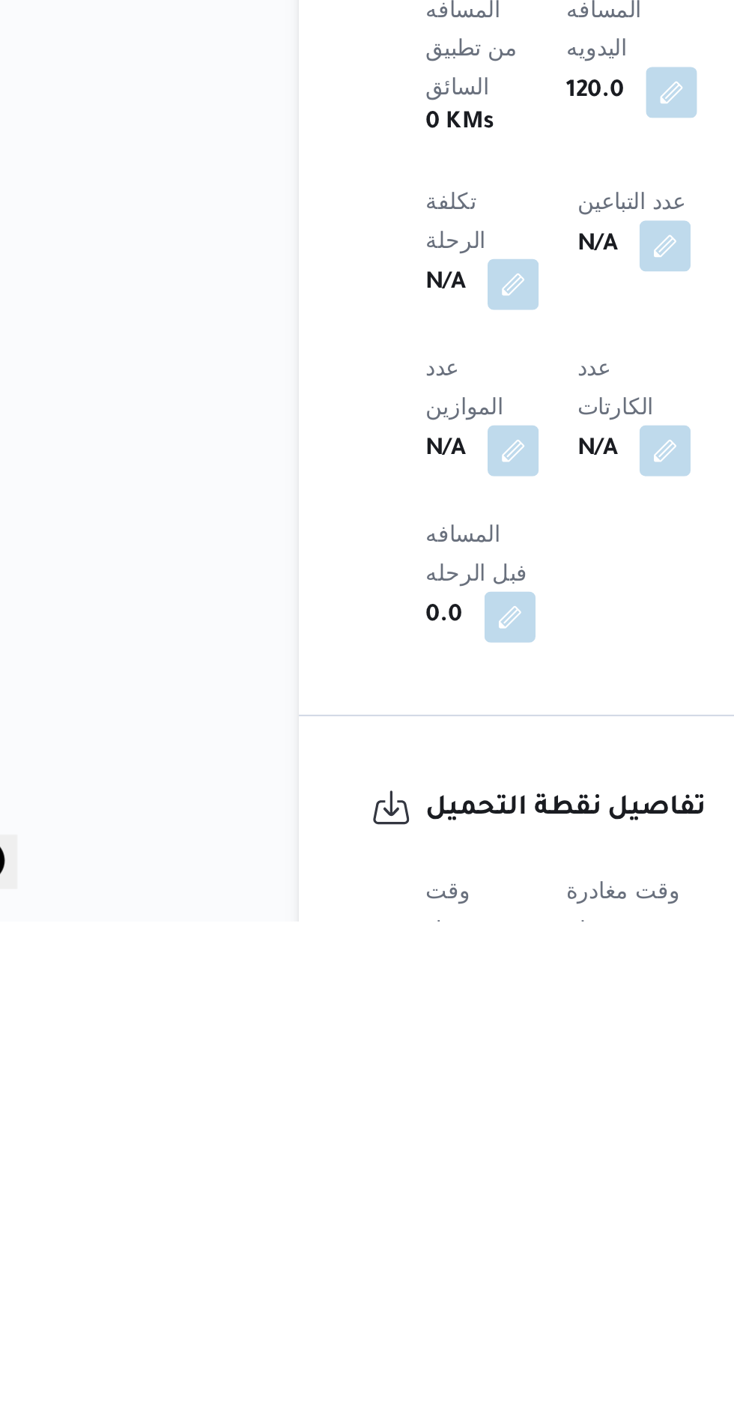
scroll to position [472, 0]
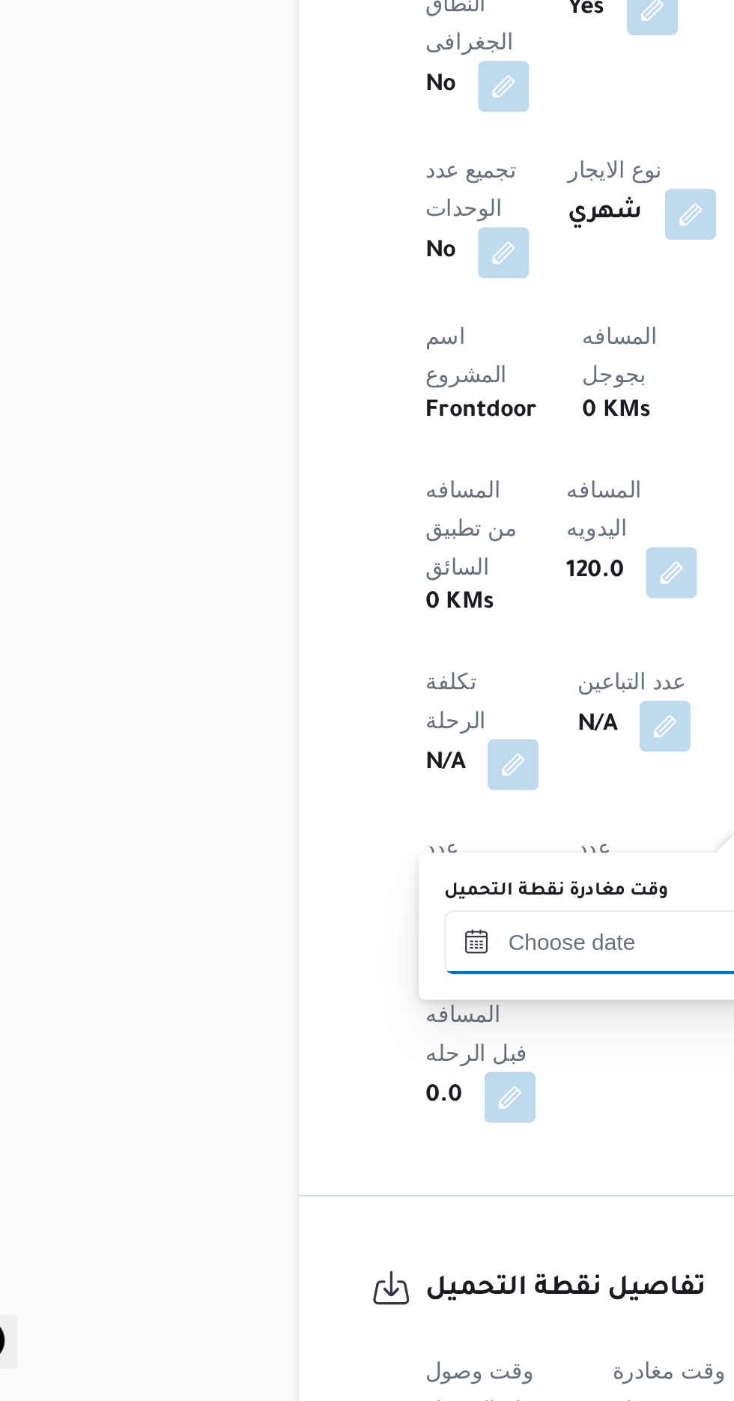
click at [317, 1182] on input "وقت مغادرة نقطة التحميل" at bounding box center [348, 1186] width 170 height 30
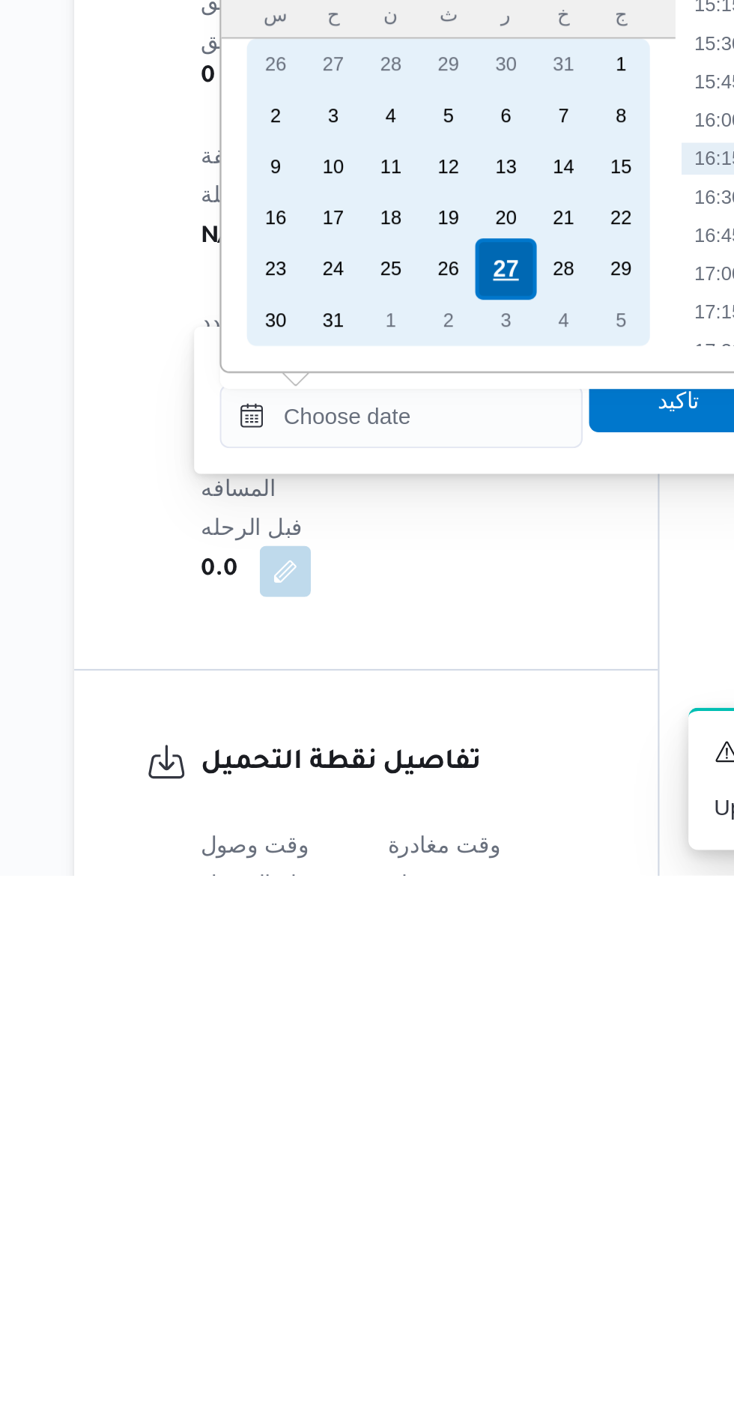
click at [397, 1117] on div "27" at bounding box center [397, 1117] width 28 height 28
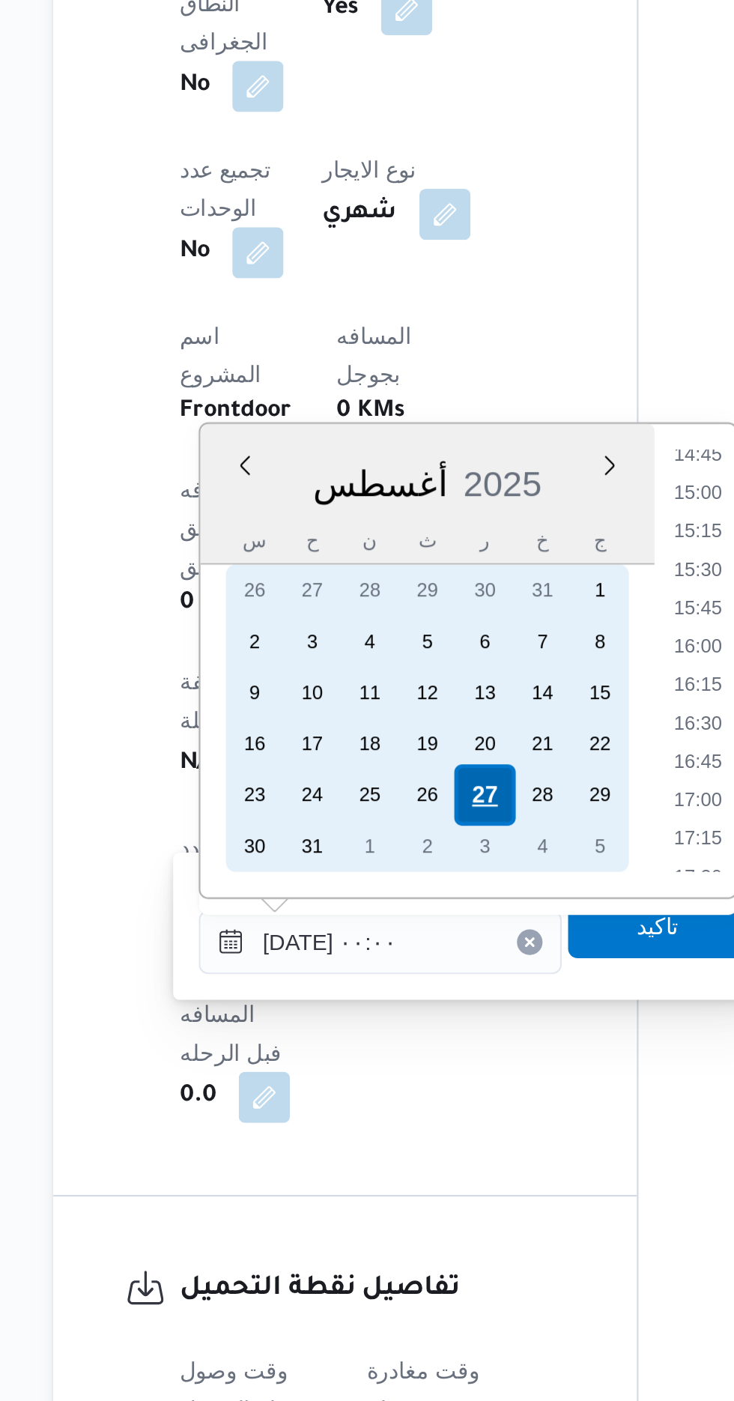
scroll to position [0, 0]
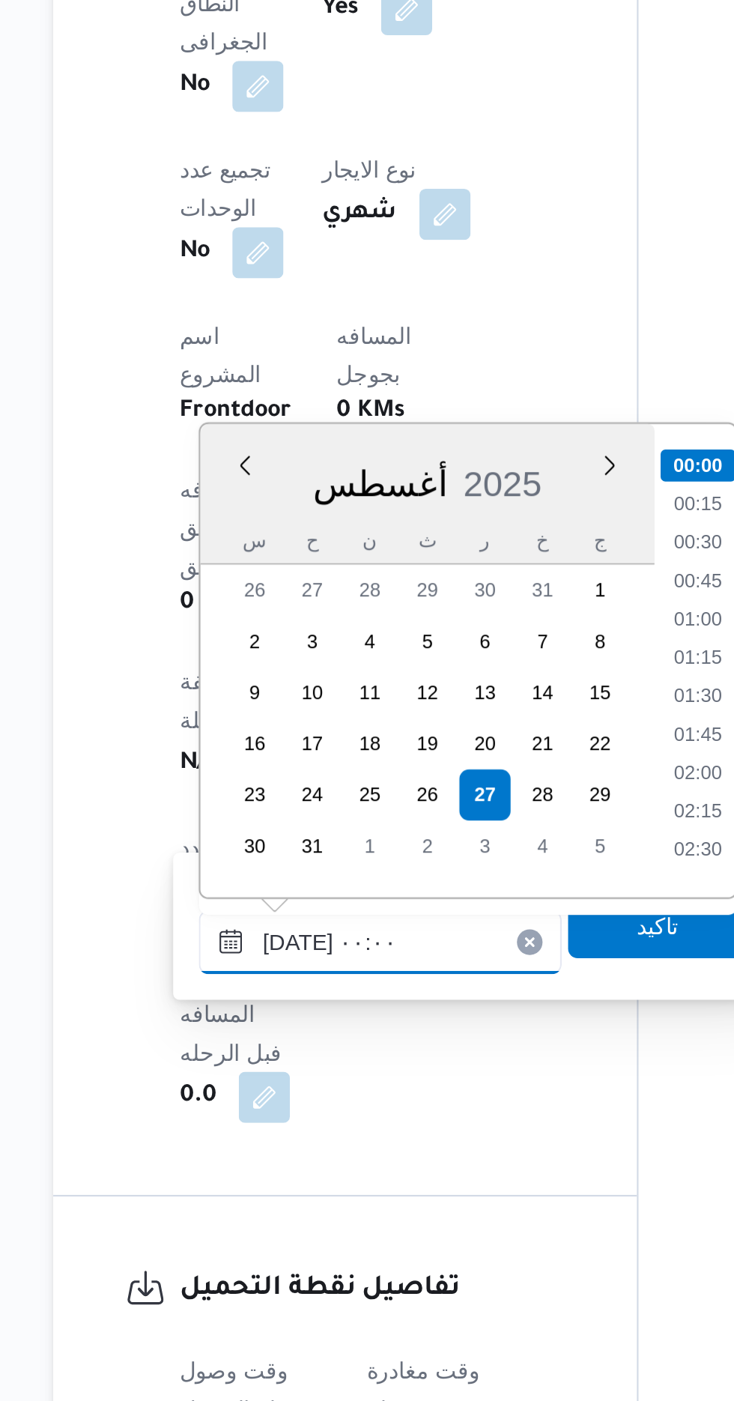
click at [271, 1192] on input "[DATE] ٠٠:٠٠" at bounding box center [348, 1186] width 170 height 30
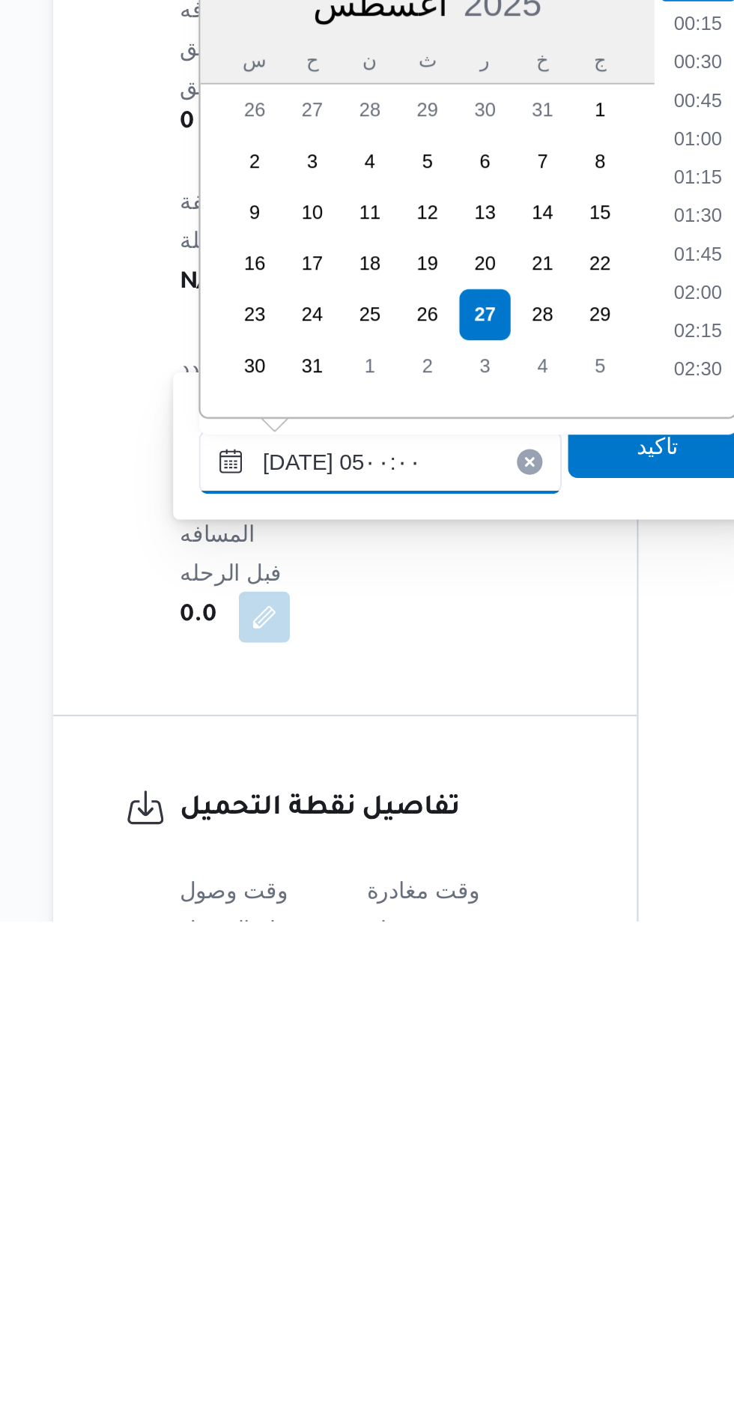
scroll to position [178, 0]
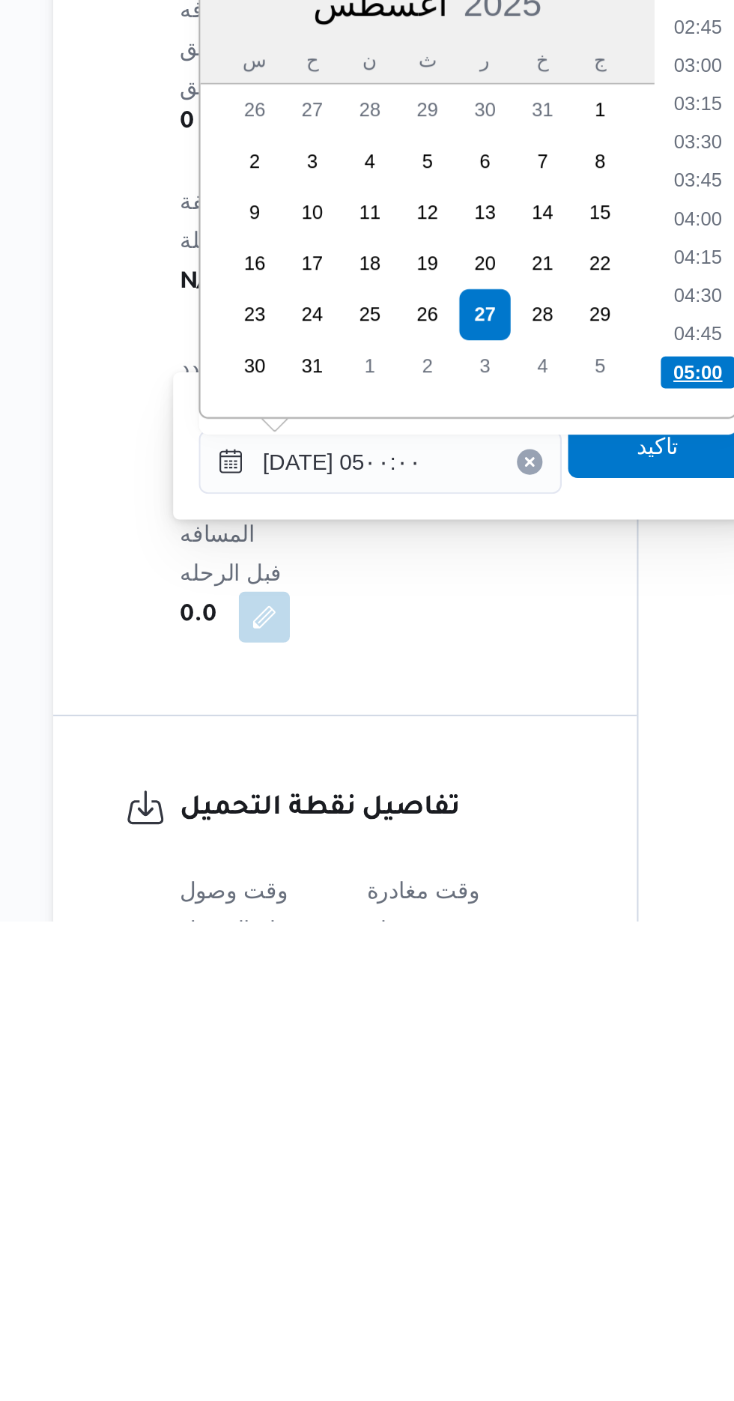
click at [491, 1142] on li "05:00" at bounding box center [496, 1143] width 35 height 15
type input "[DATE] ٠٥:٠٠"
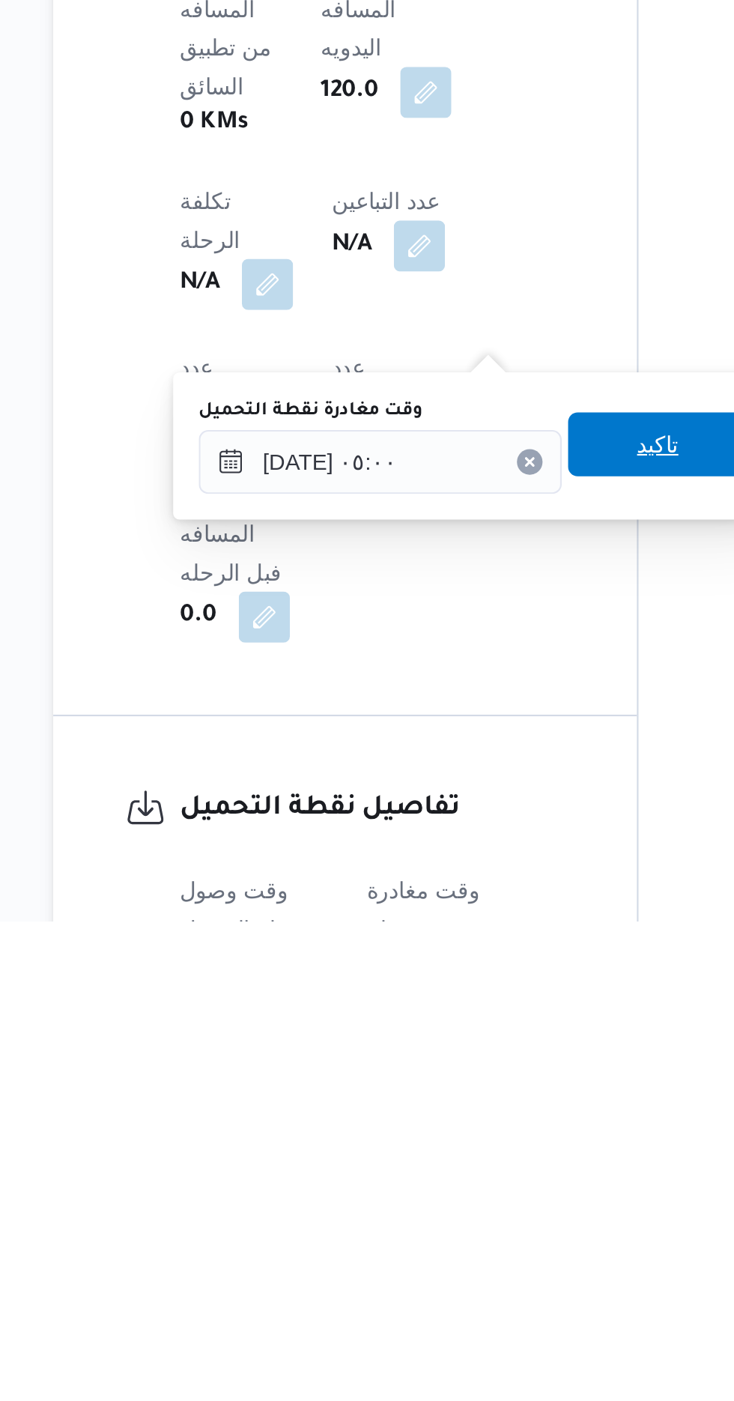
click at [482, 1178] on span "تاكيد" at bounding box center [477, 1177] width 19 height 18
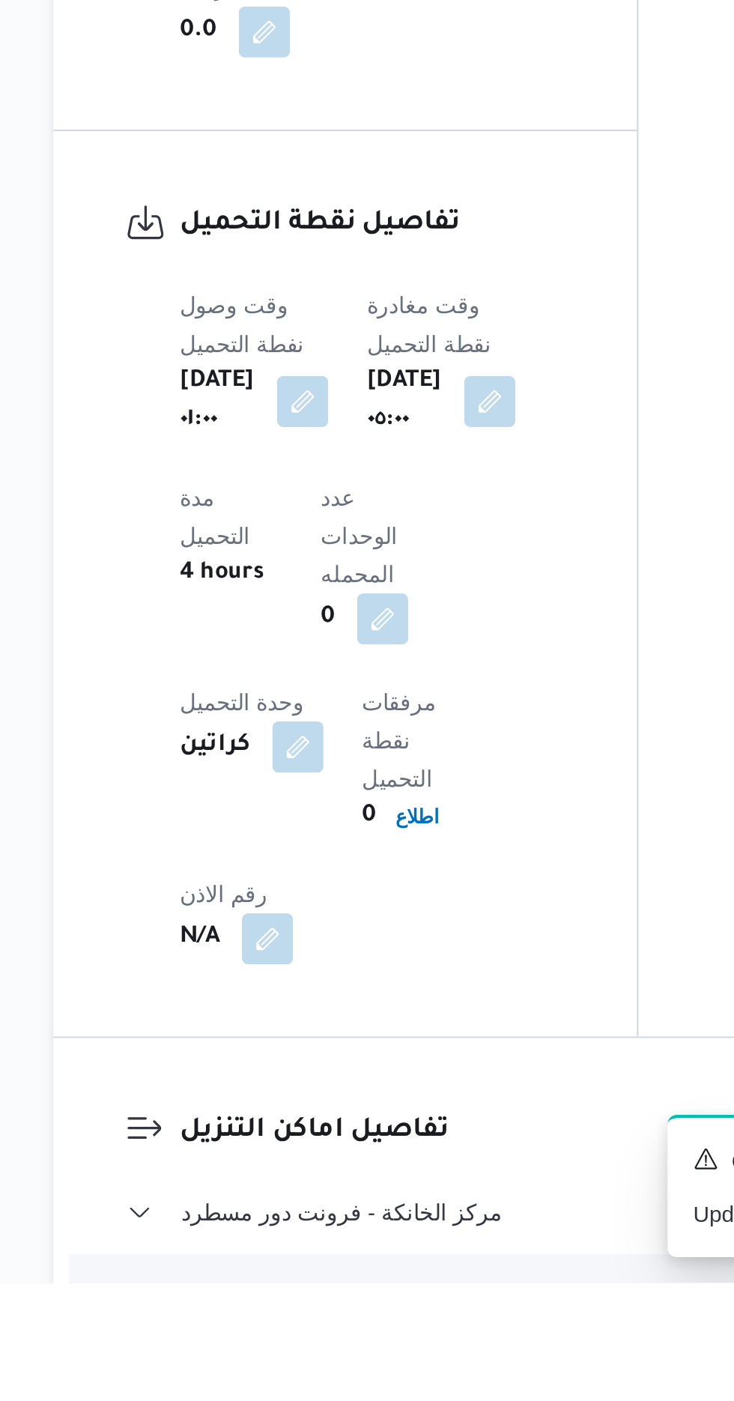
scroll to position [915, 0]
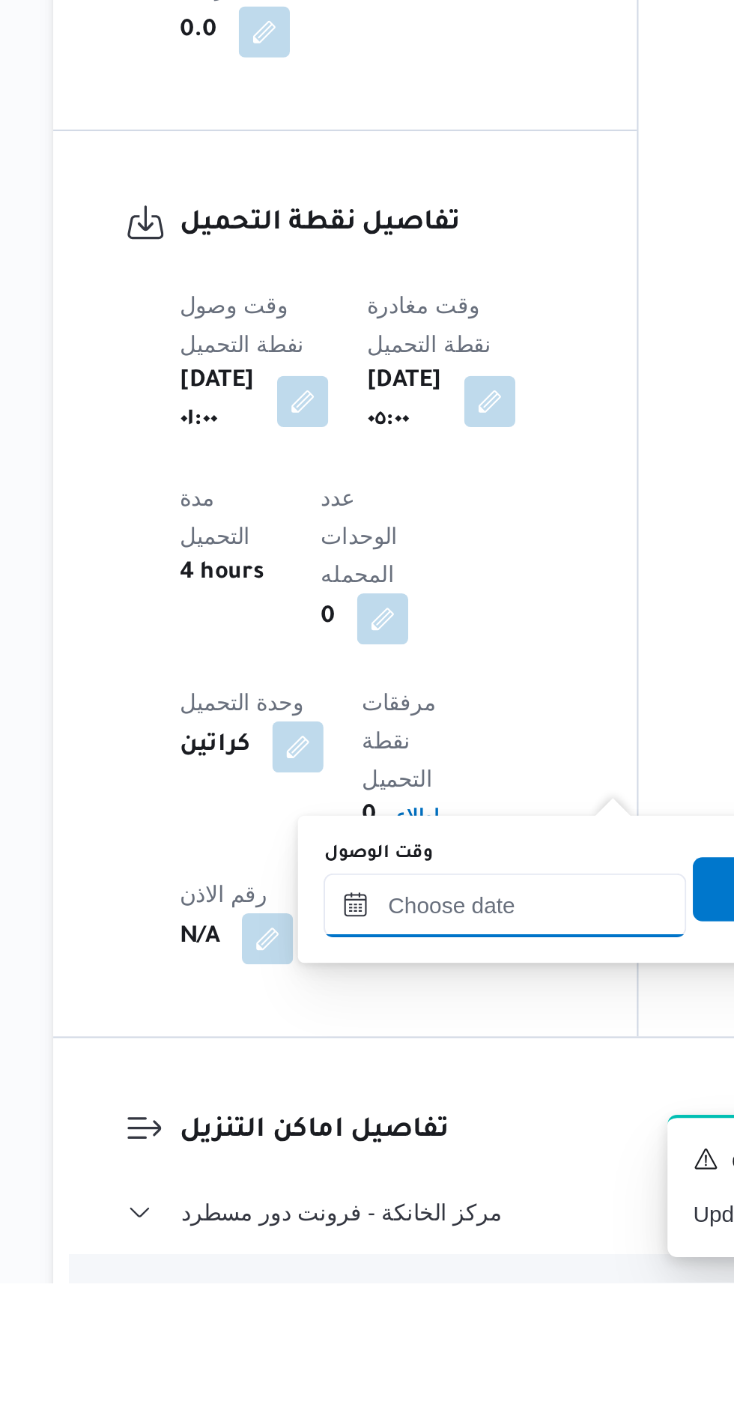
click at [421, 1219] on input "وقت الوصول" at bounding box center [406, 1224] width 170 height 30
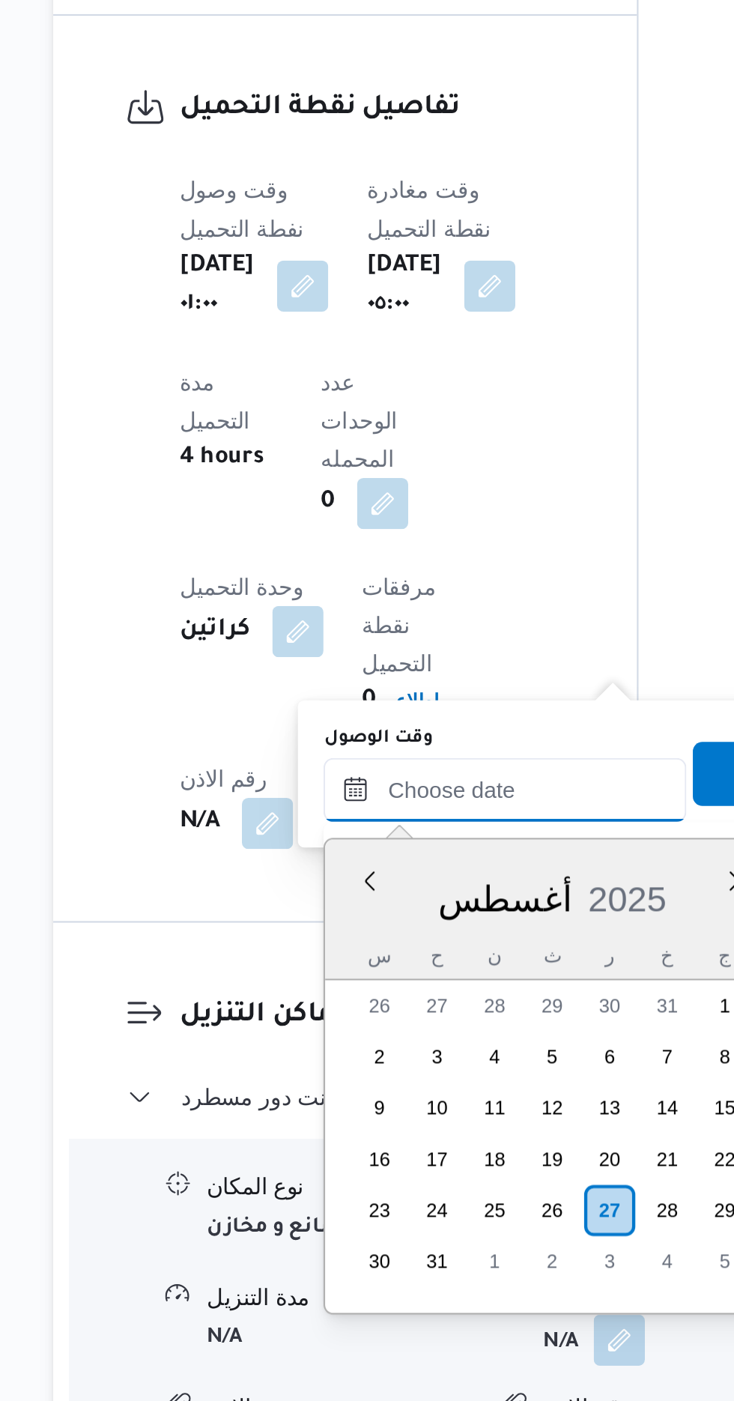
scroll to position [1025, 0]
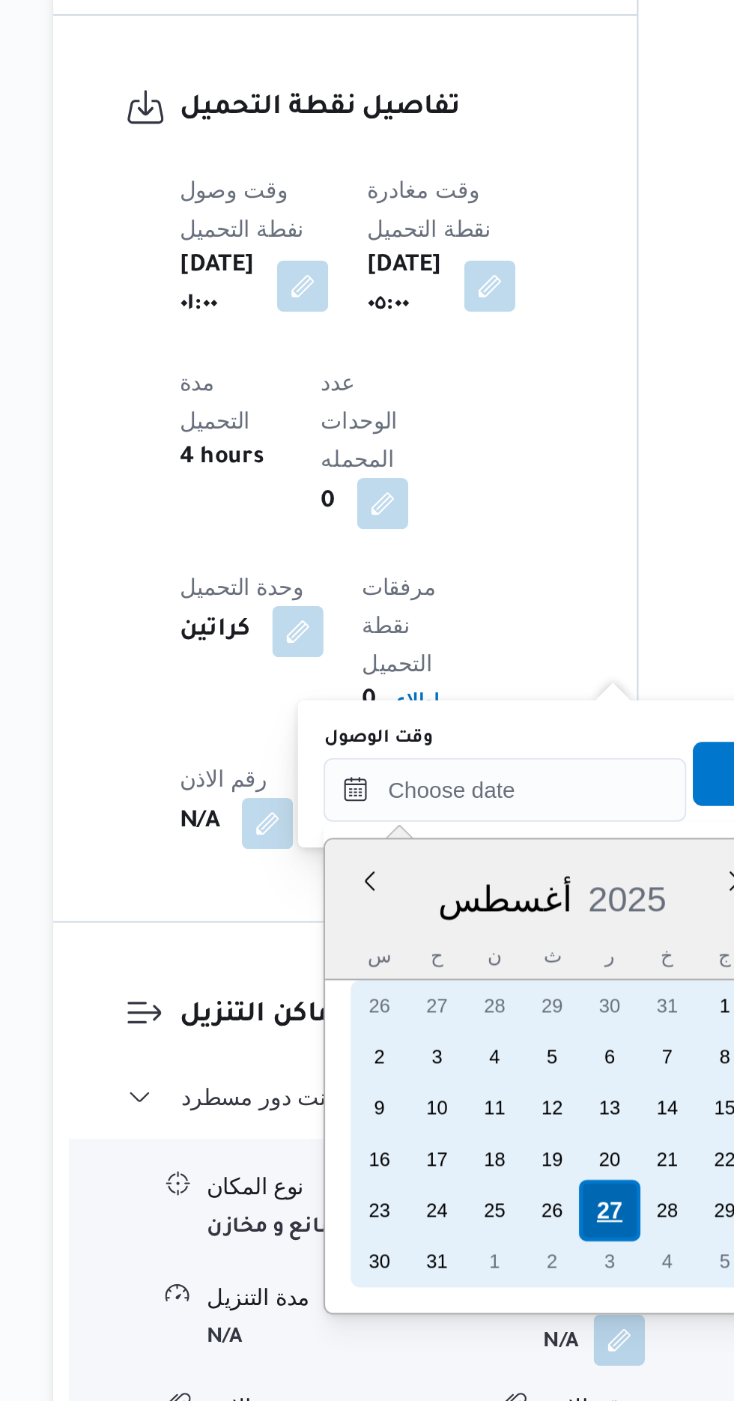
click at [455, 1312] on div "27" at bounding box center [455, 1311] width 28 height 28
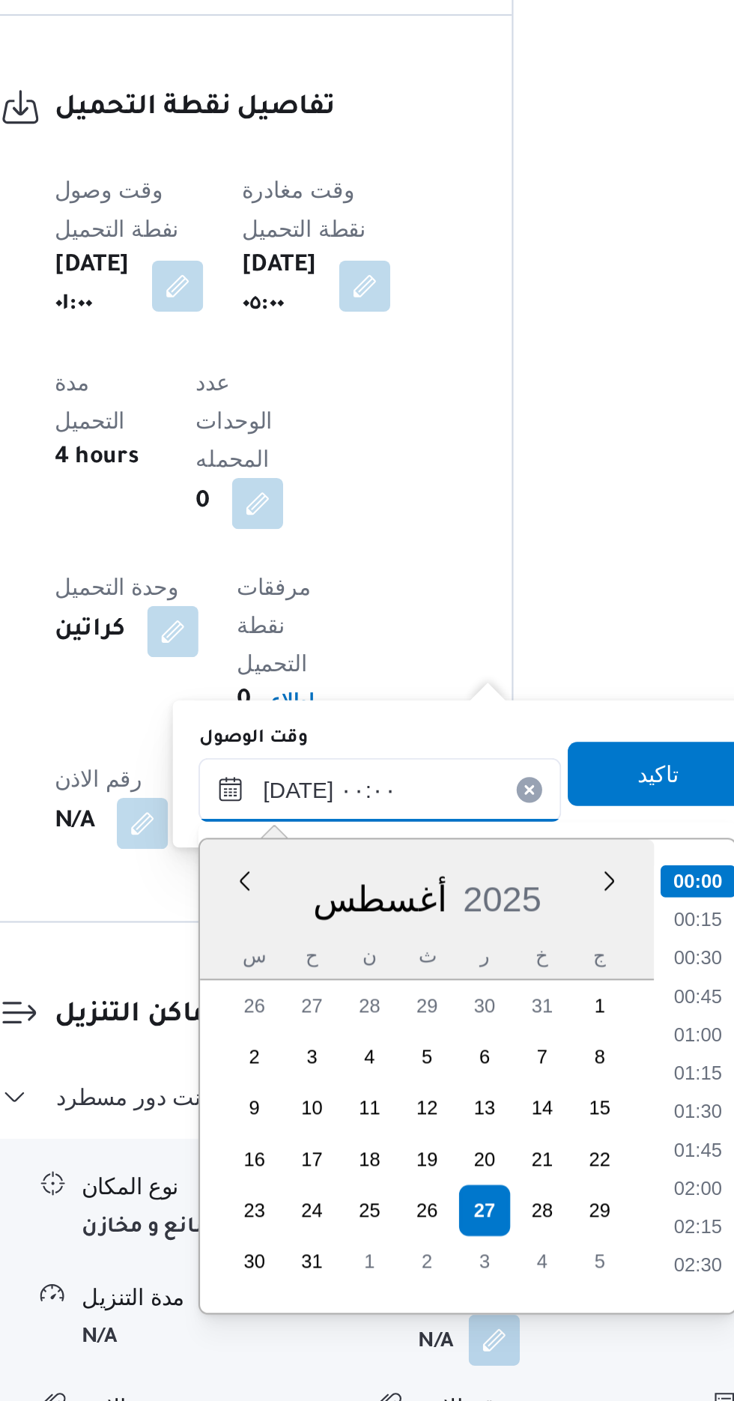
click at [332, 1115] on input "[DATE] ٠٠:٠٠" at bounding box center [406, 1115] width 170 height 30
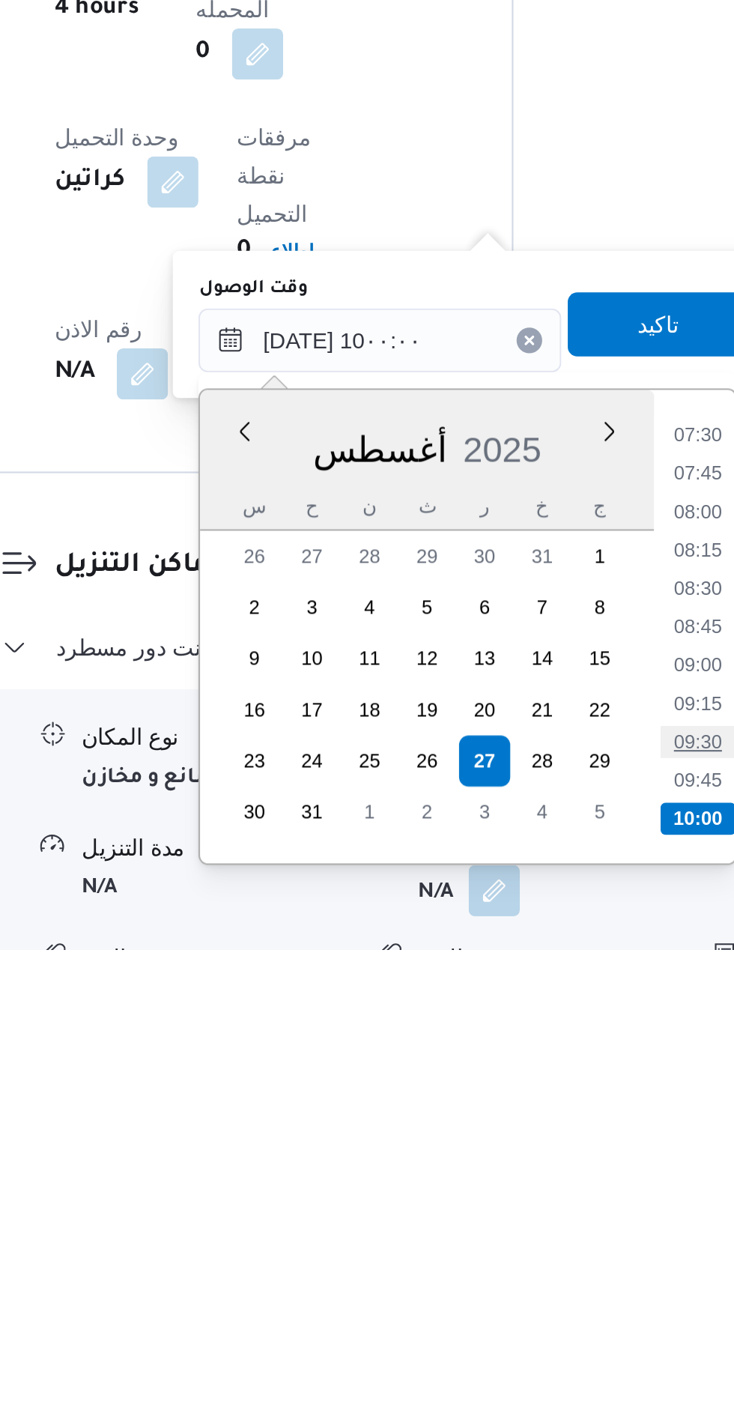
click at [560, 1297] on li "09:30" at bounding box center [556, 1303] width 34 height 15
type input "[DATE] ٠٩:٣٠"
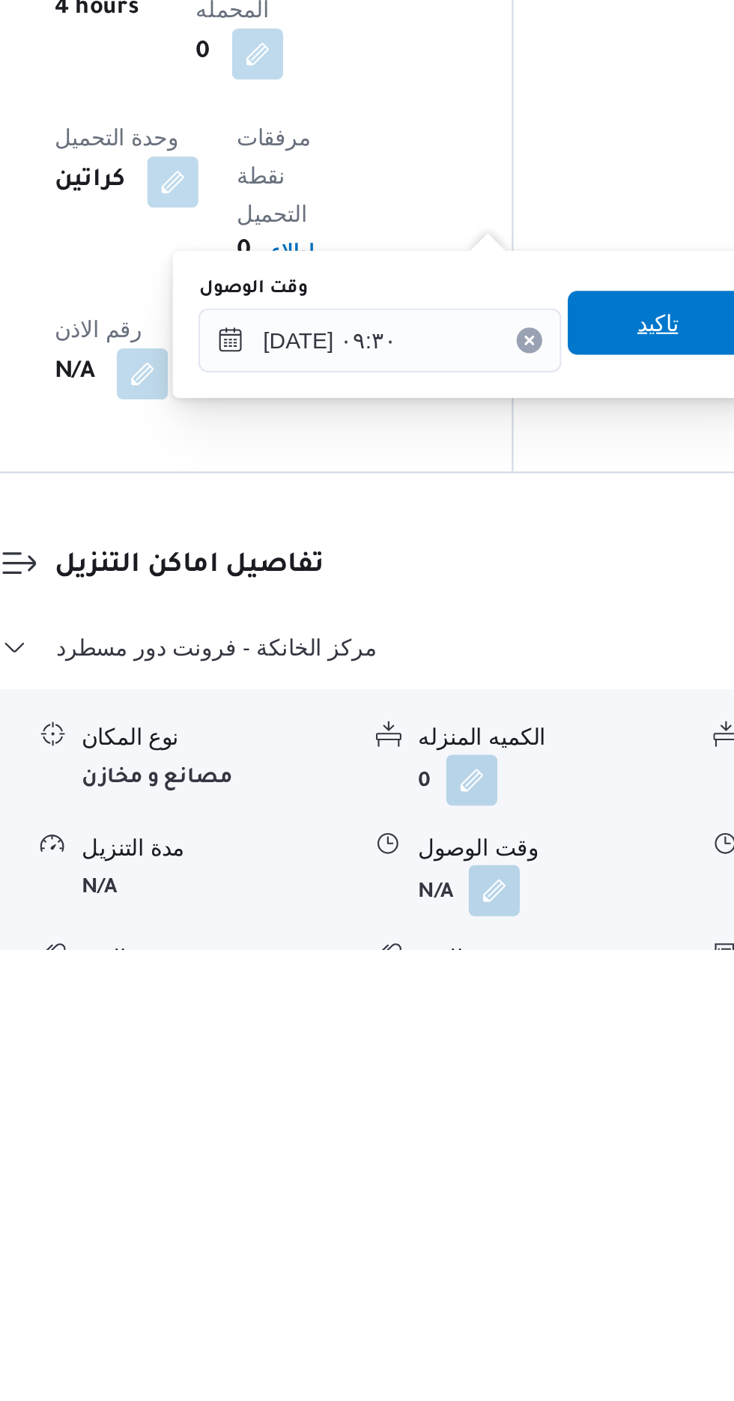
click at [539, 1109] on span "تاكيد" at bounding box center [536, 1107] width 84 height 30
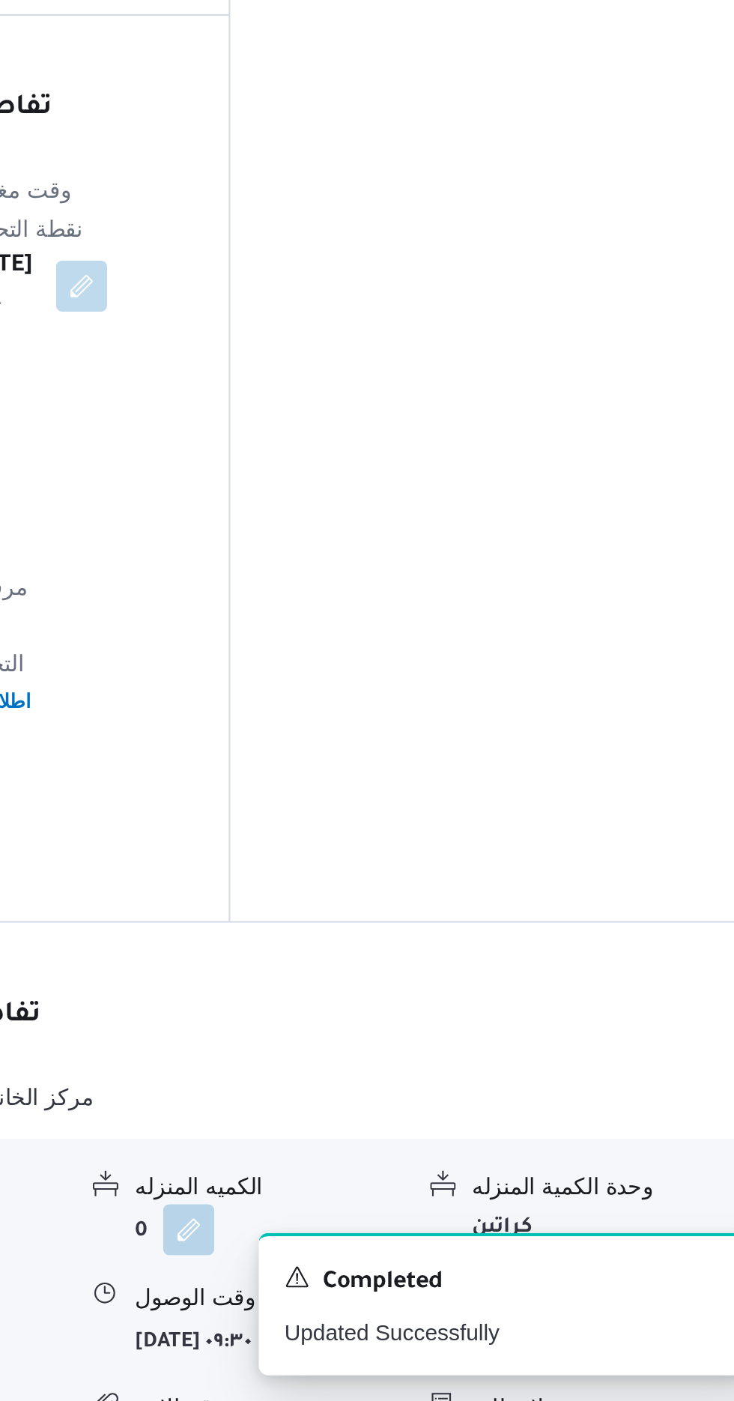
click at [617, 1359] on button "button" at bounding box center [618, 1371] width 24 height 24
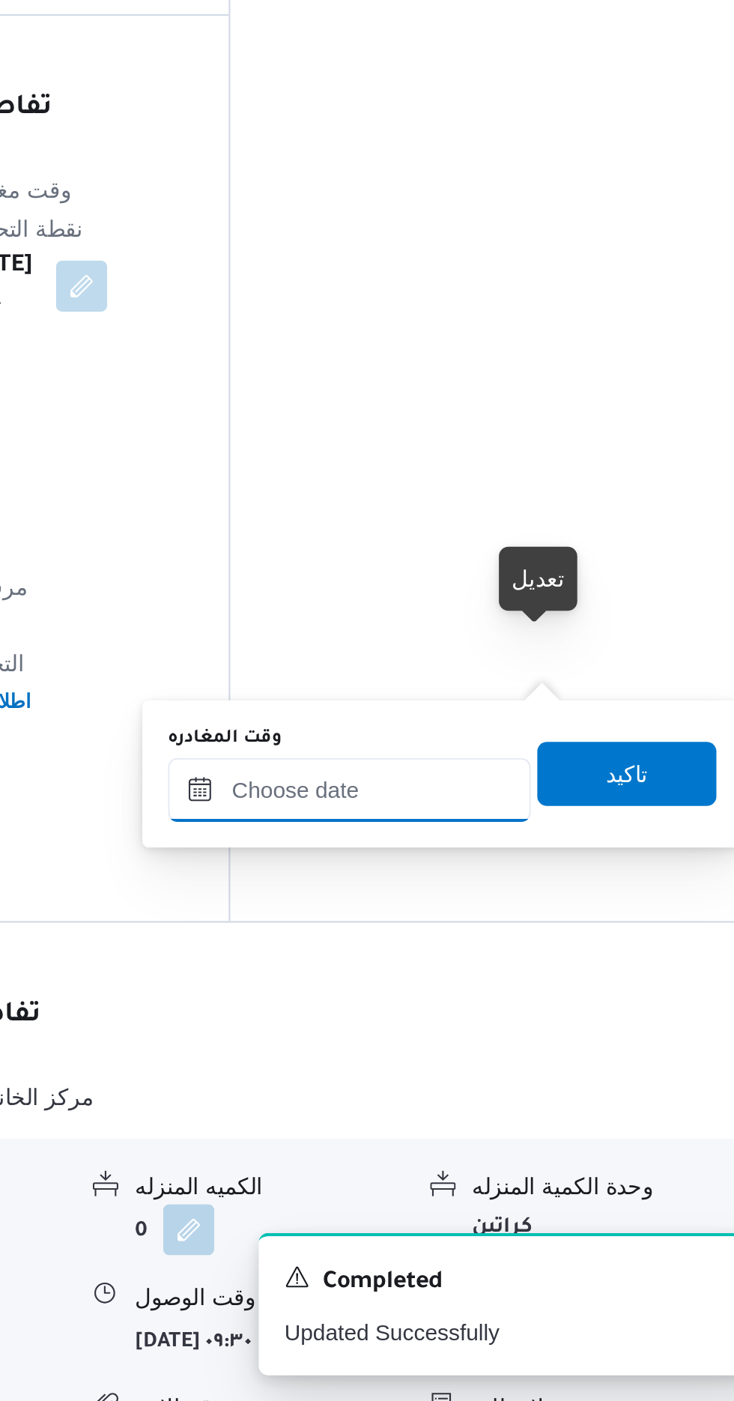
click at [549, 1115] on input "وقت المغادره" at bounding box center [525, 1115] width 170 height 30
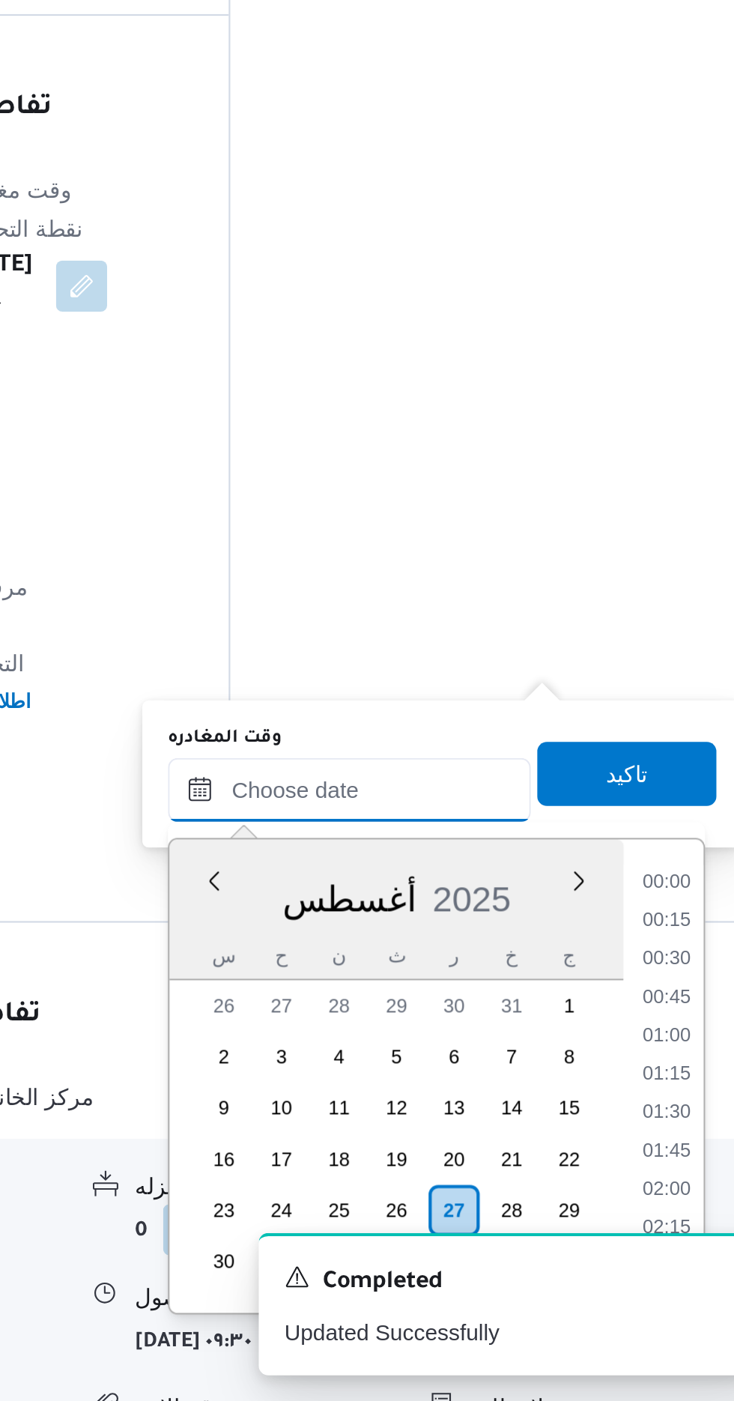
scroll to position [1024, 0]
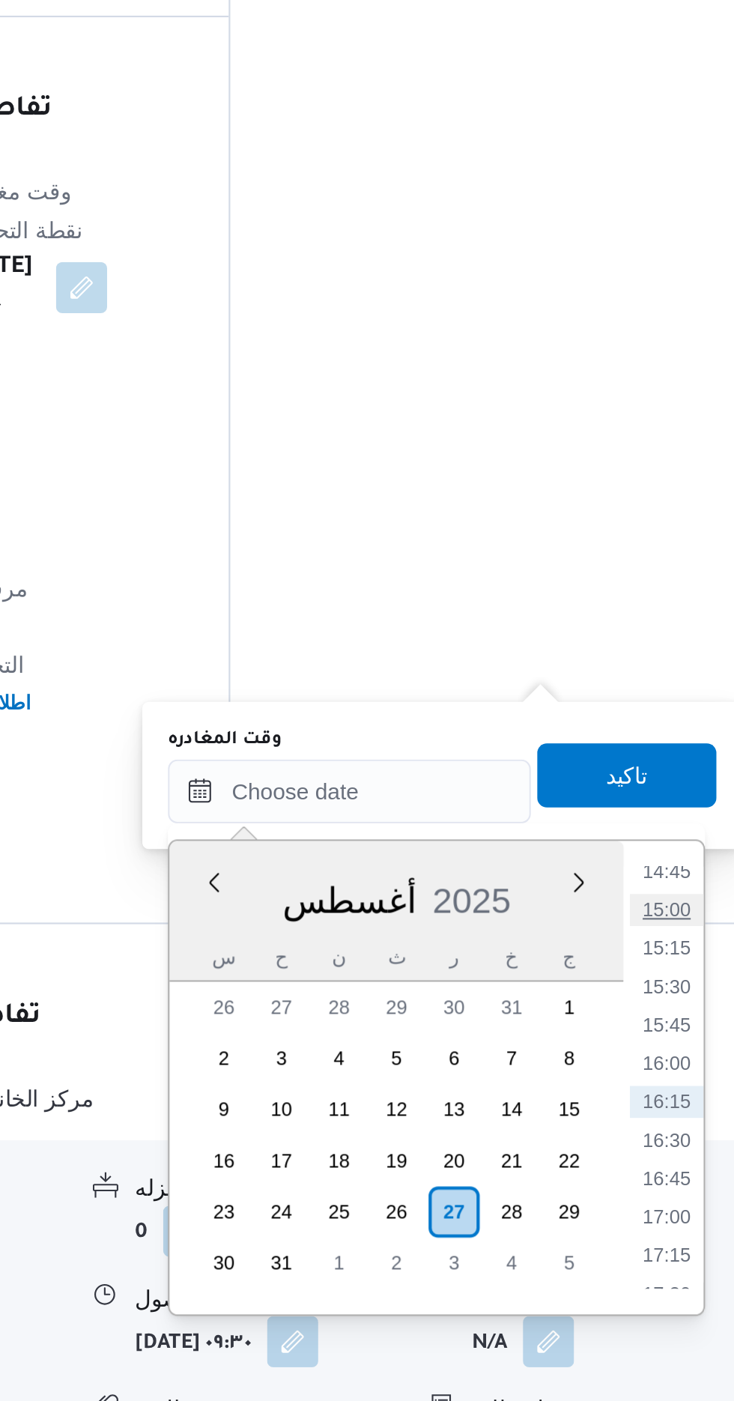
click at [673, 1168] on li "15:00" at bounding box center [673, 1170] width 34 height 15
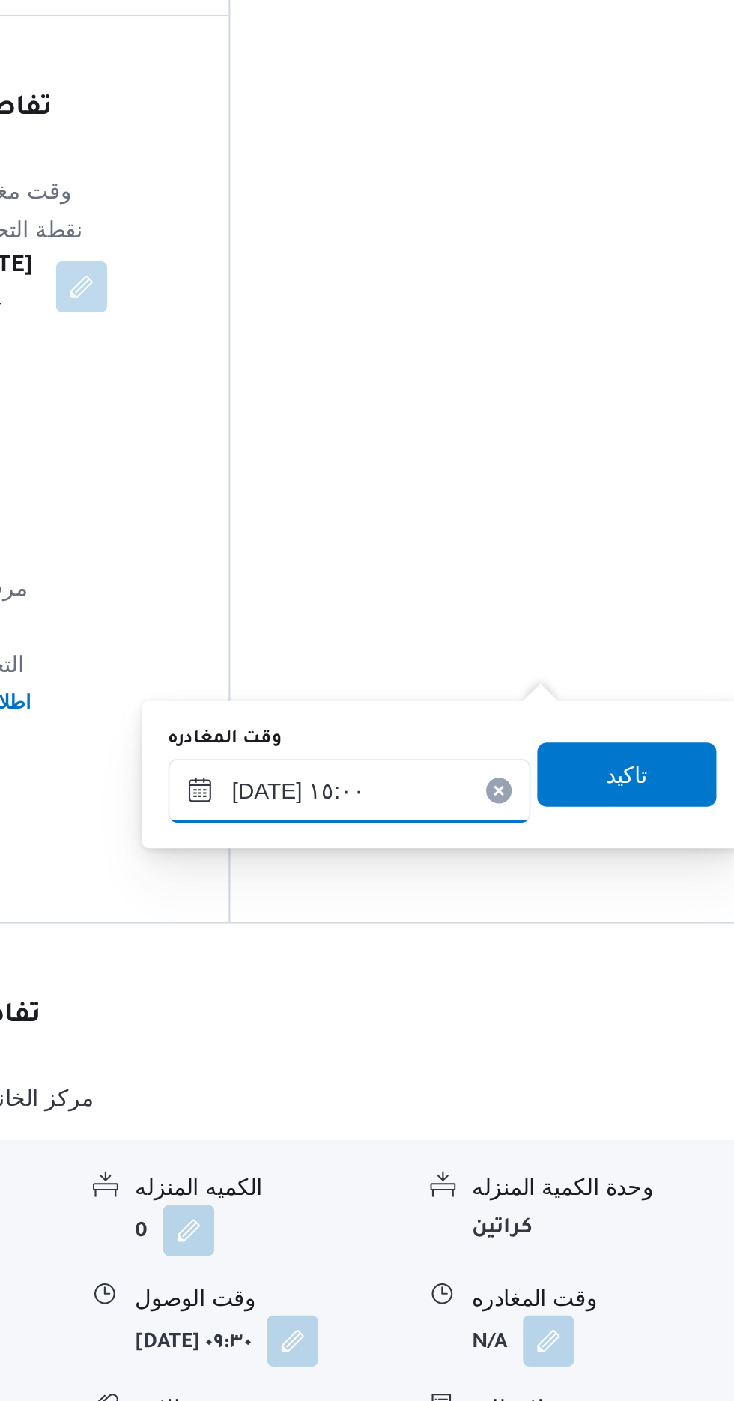
click at [587, 1118] on input "[DATE] ١٥:٠٠" at bounding box center [525, 1115] width 170 height 30
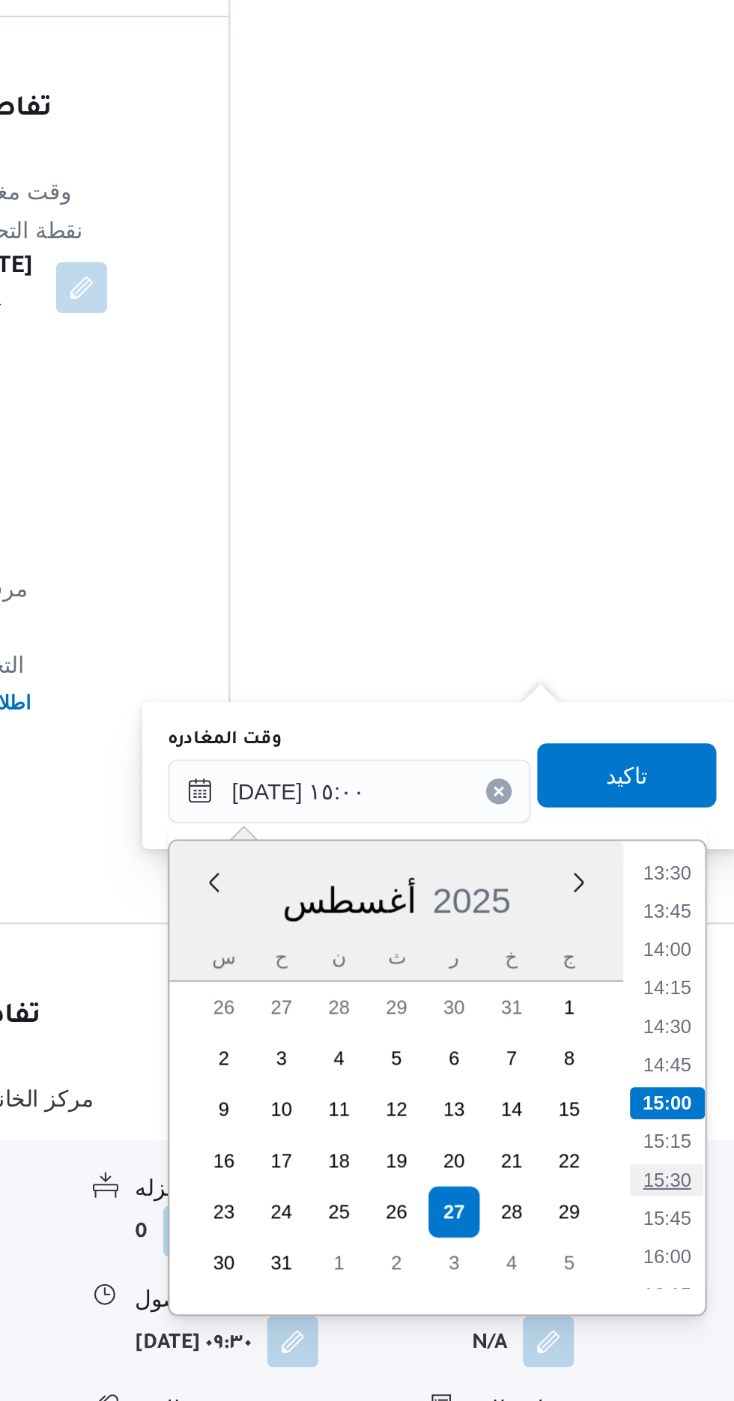
click at [671, 1291] on li "15:30" at bounding box center [673, 1297] width 34 height 15
type input "[DATE] ١٥:٣٠"
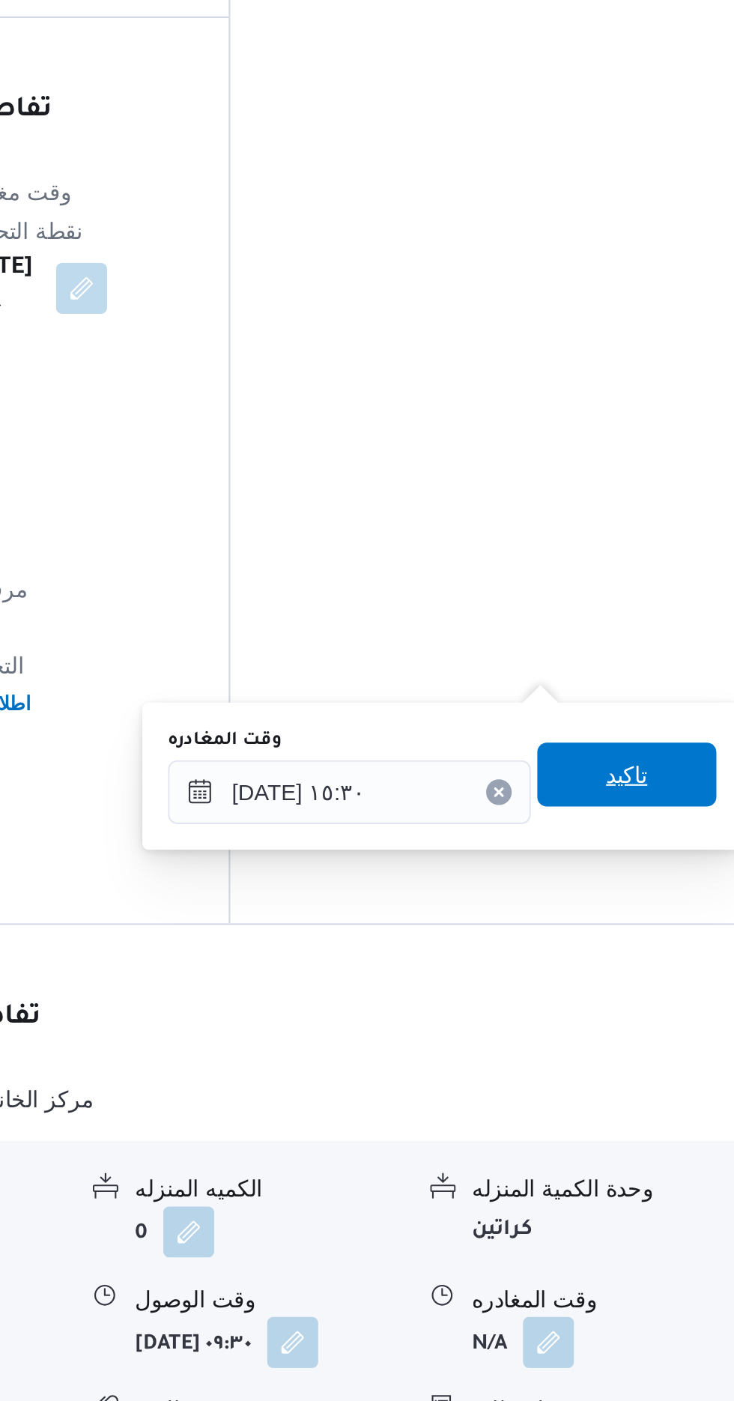
click at [664, 1100] on span "تاكيد" at bounding box center [654, 1108] width 19 height 18
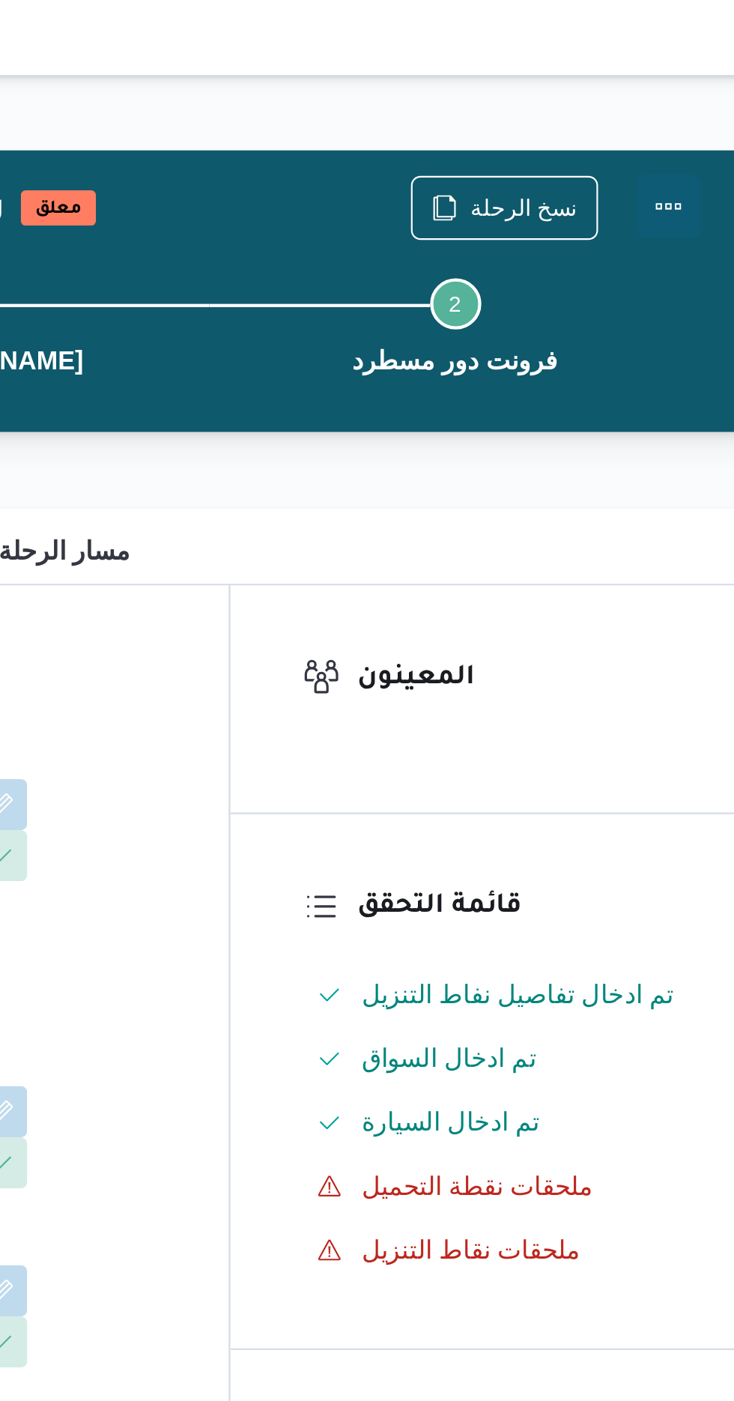
click at [670, 91] on button "Actions" at bounding box center [674, 97] width 30 height 30
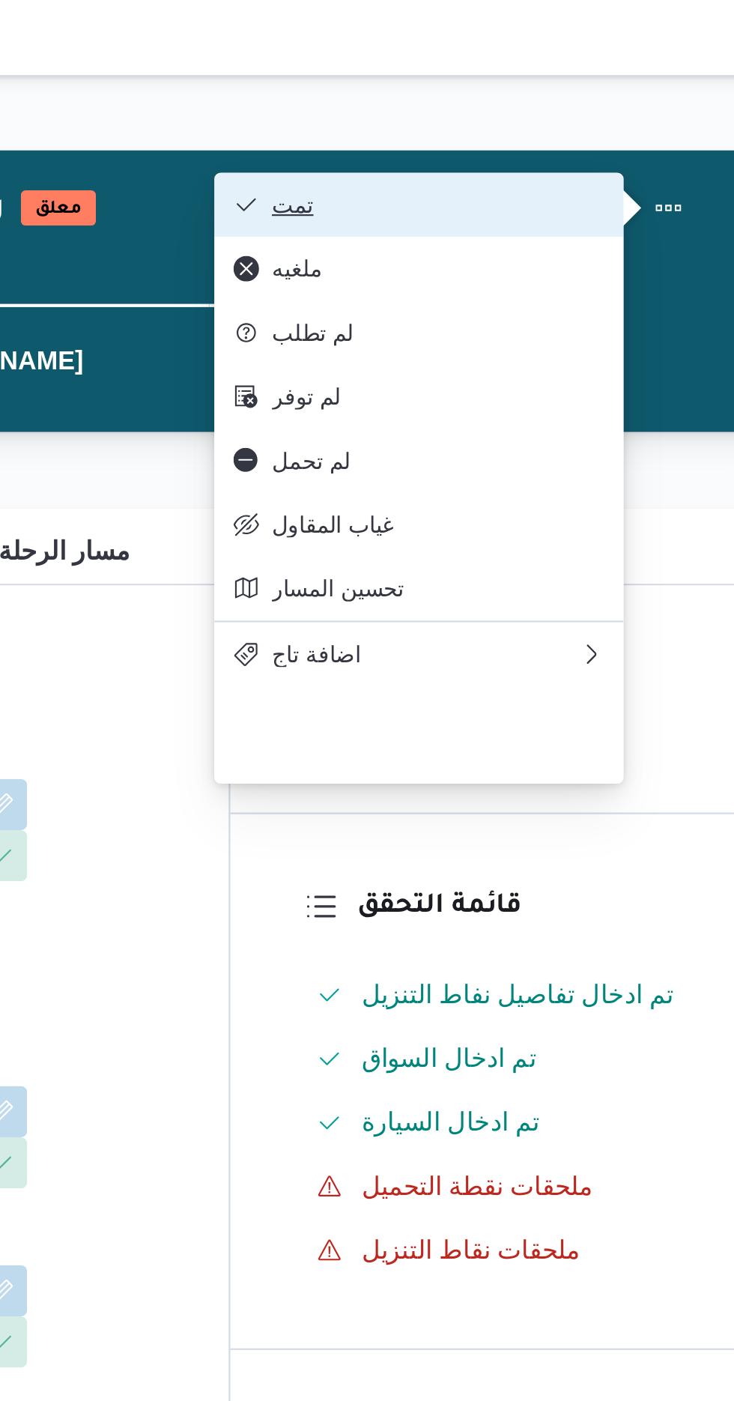
click at [614, 94] on span "تمت" at bounding box center [566, 96] width 156 height 12
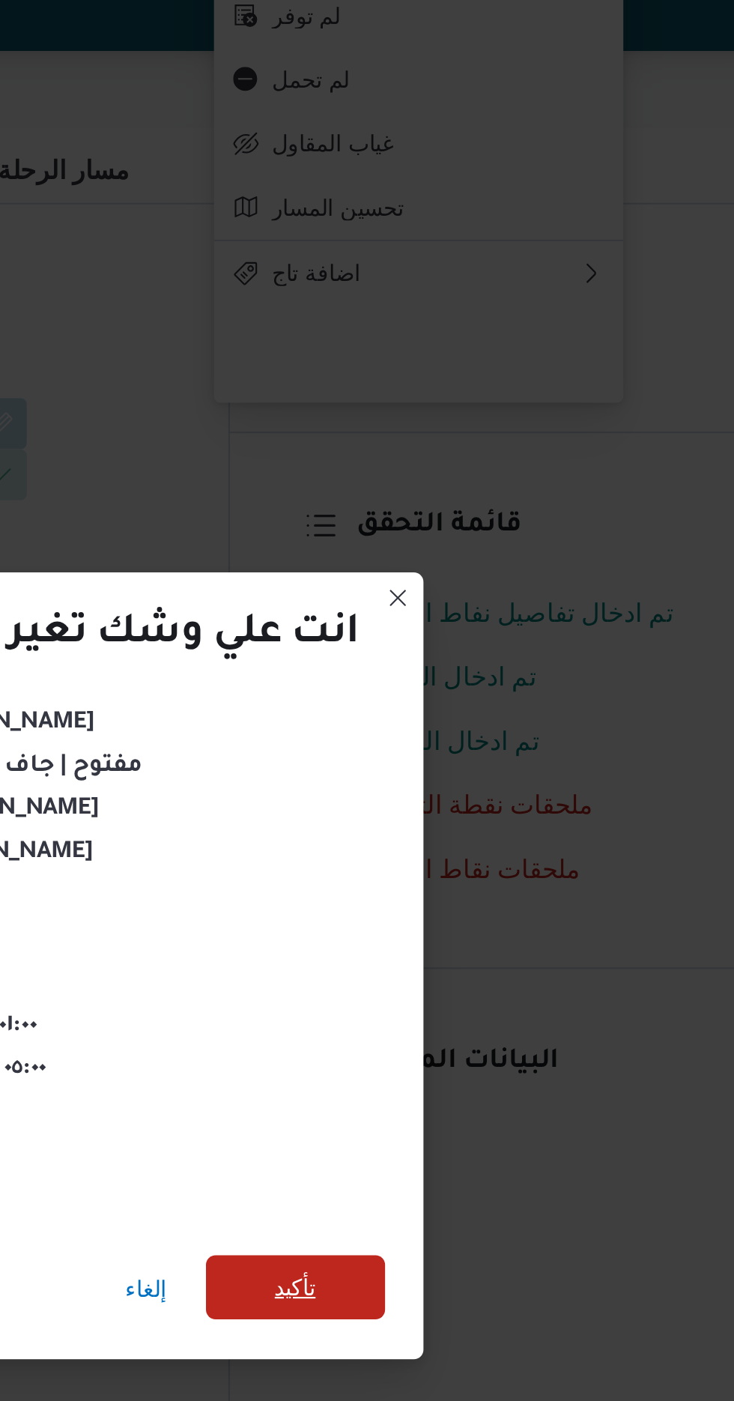
click at [521, 777] on span "تأكيد" at bounding box center [500, 781] width 84 height 30
